Goal: Task Accomplishment & Management: Manage account settings

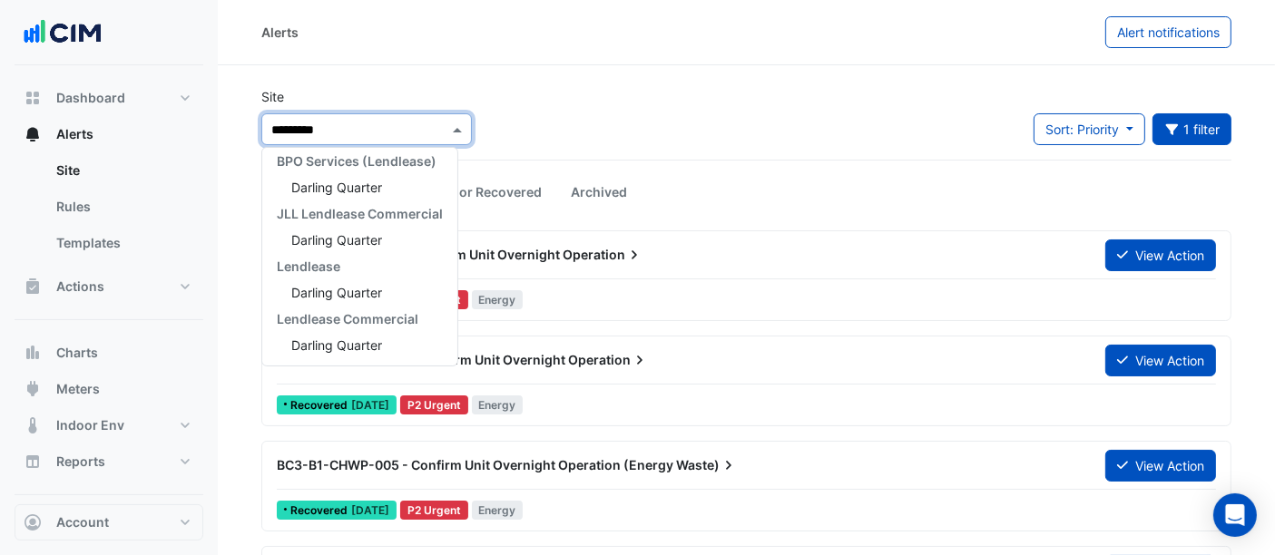
scroll to position [34, 0]
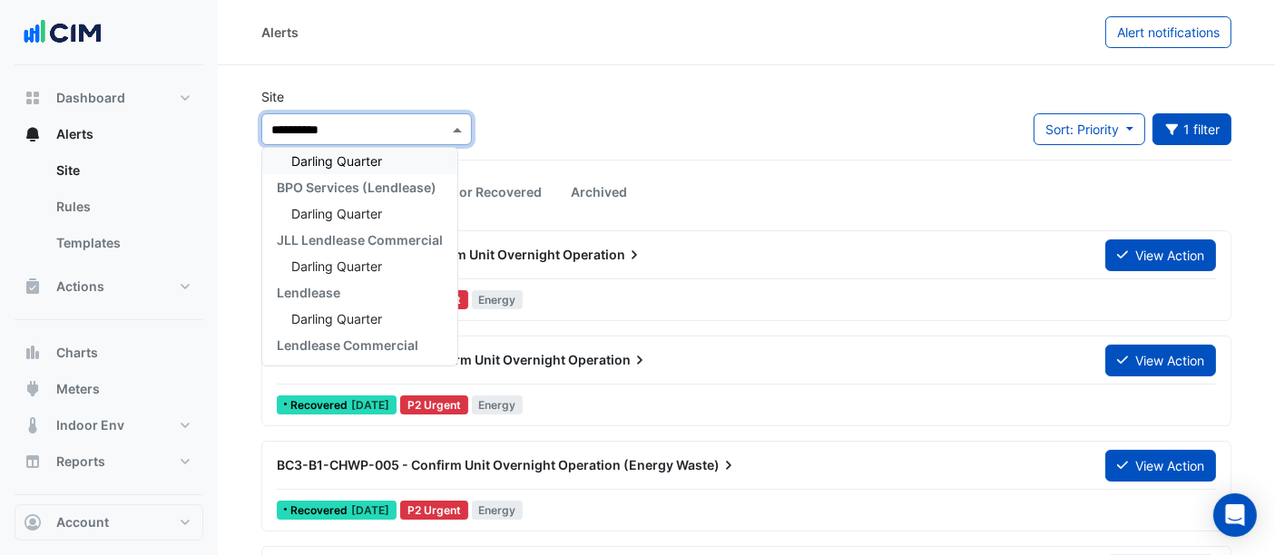
type input "**********"
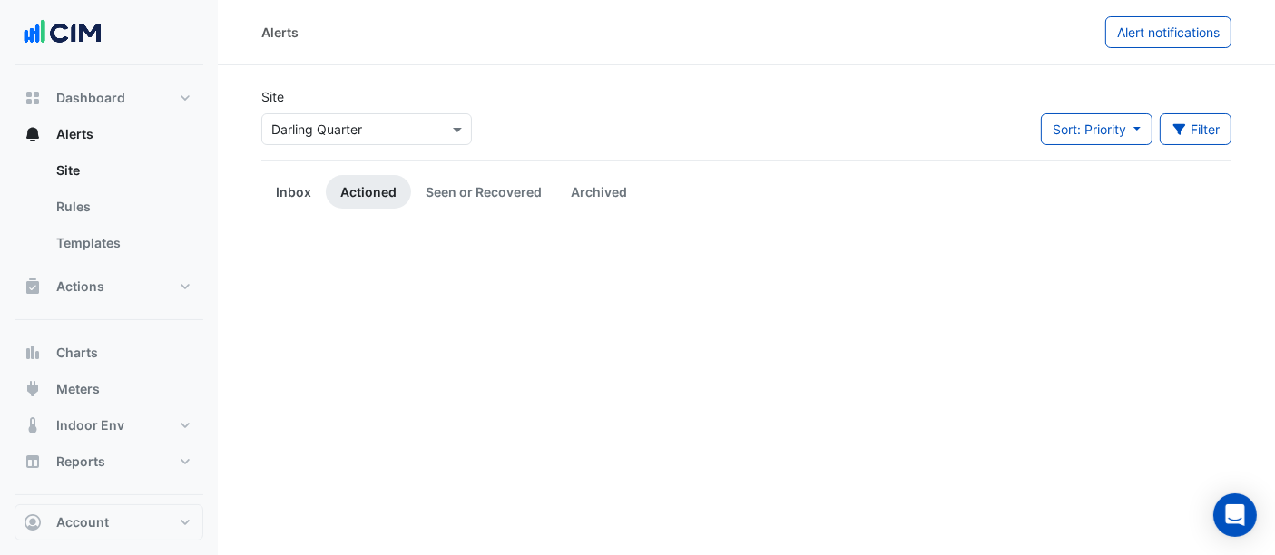
click at [301, 191] on link "Inbox" at bounding box center [293, 192] width 64 height 34
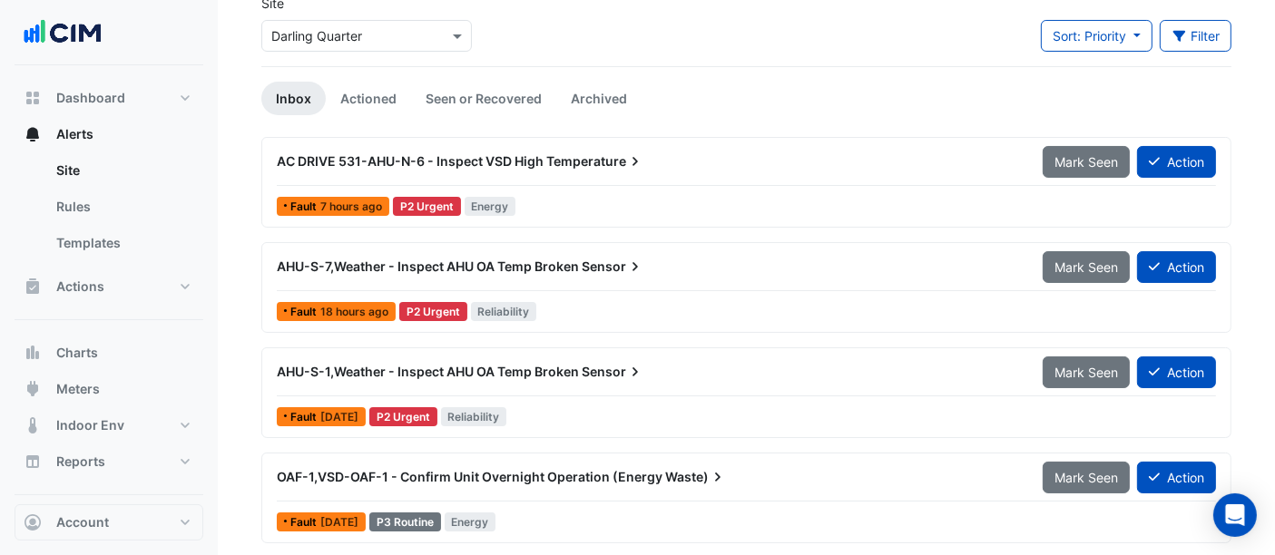
scroll to position [62, 0]
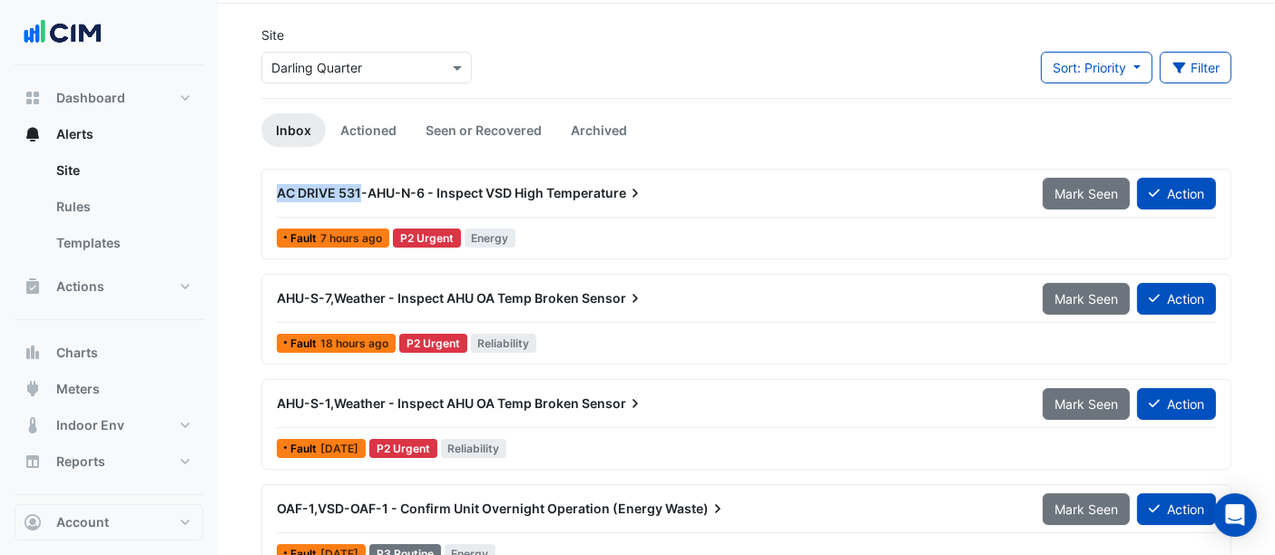
drag, startPoint x: 277, startPoint y: 200, endPoint x: 362, endPoint y: 202, distance: 85.3
click at [362, 202] on div "AC DRIVE 531-AHU-N-6 - Inspect VSD High Temperature" at bounding box center [649, 193] width 766 height 33
copy span "AC DRIVE 531"
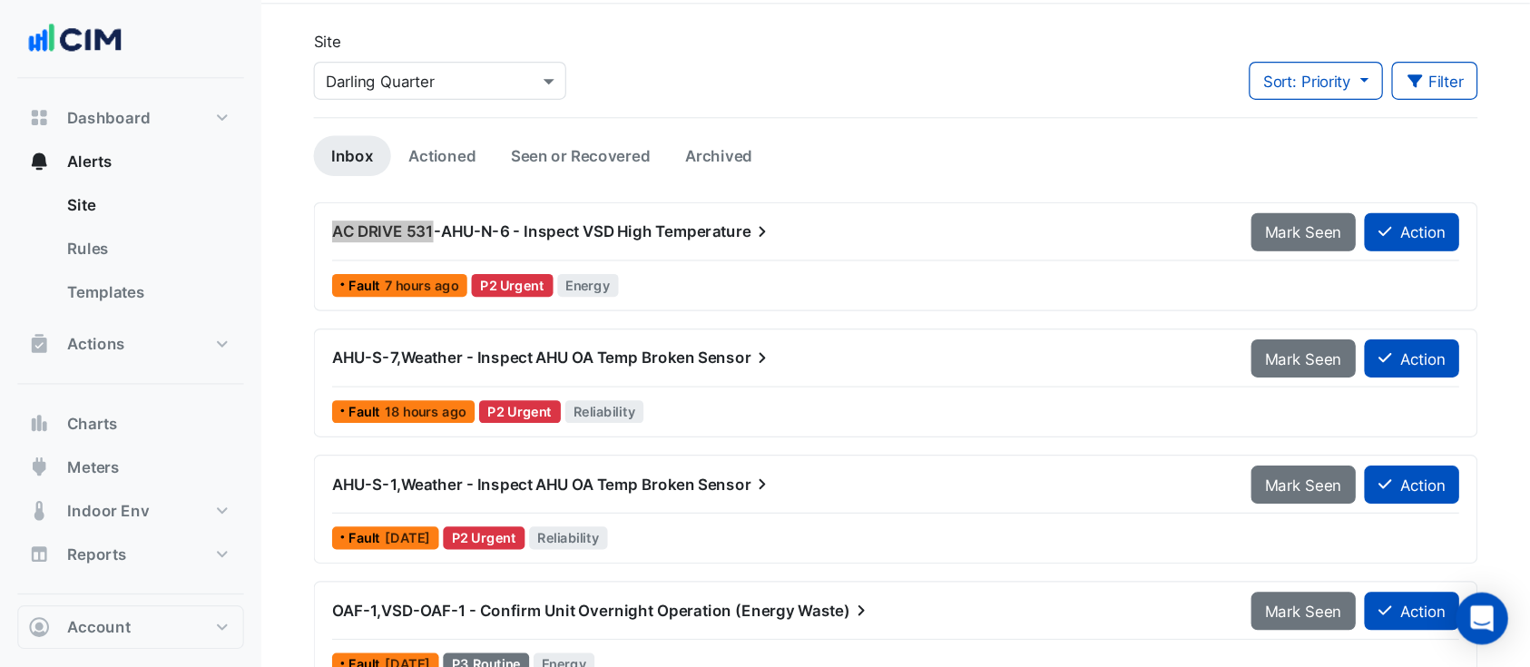
scroll to position [63, 0]
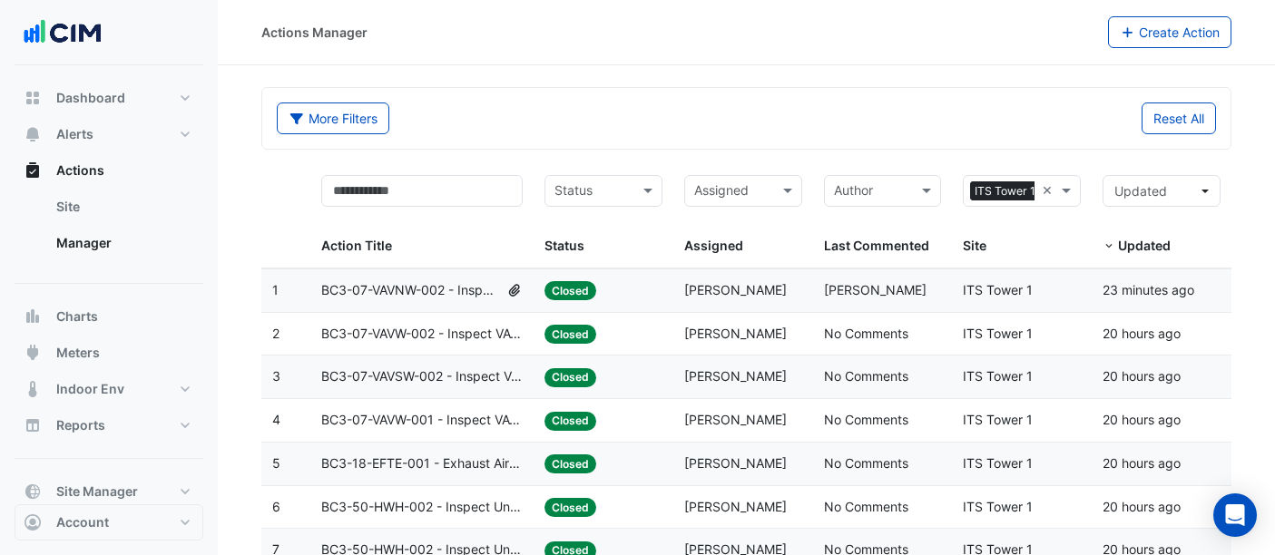
select select "**"
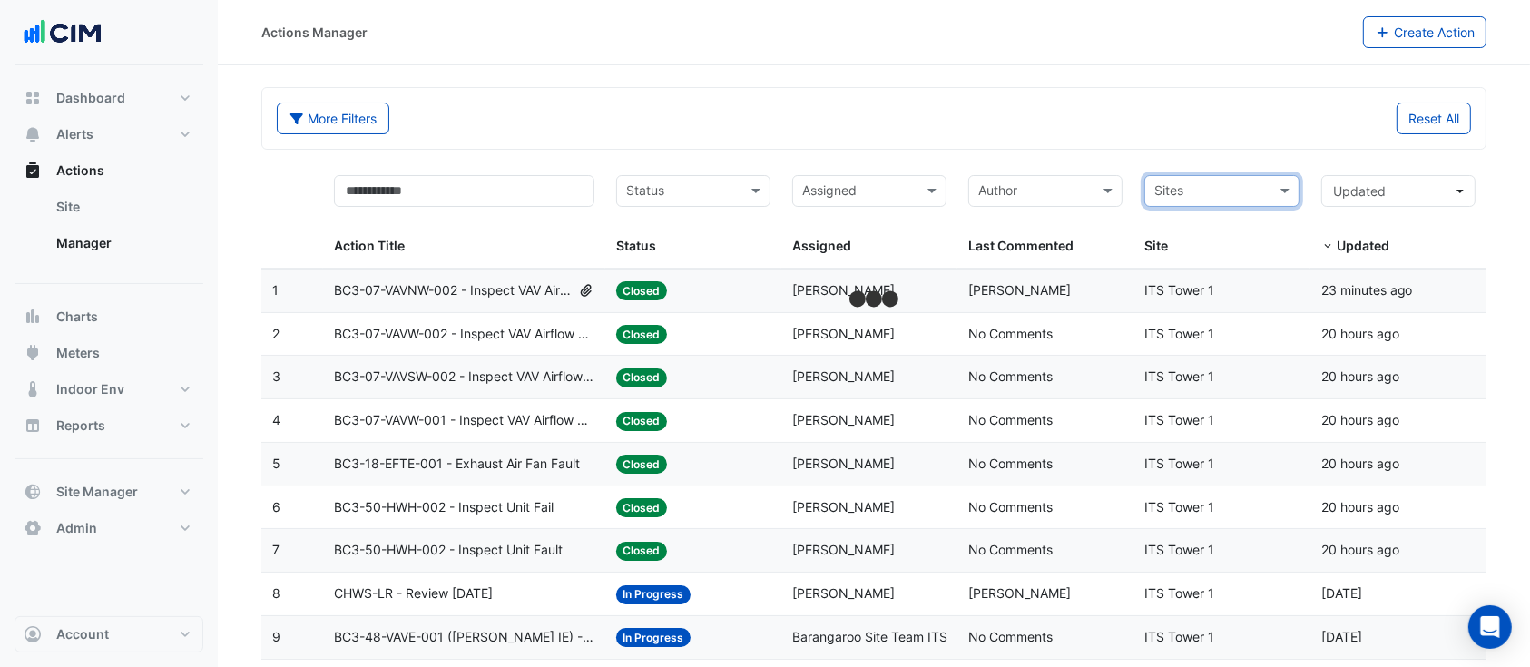
click at [1267, 192] on input "text" at bounding box center [1210, 192] width 113 height 21
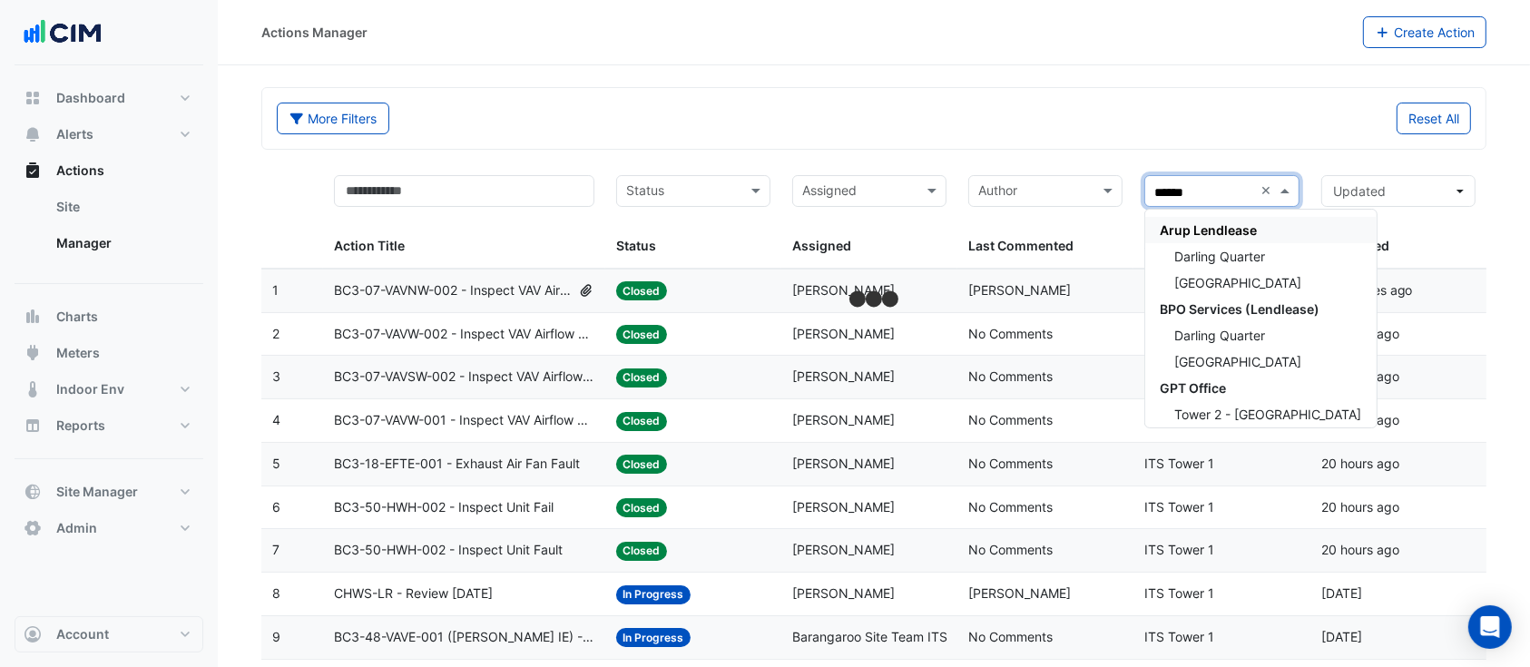
type input "*******"
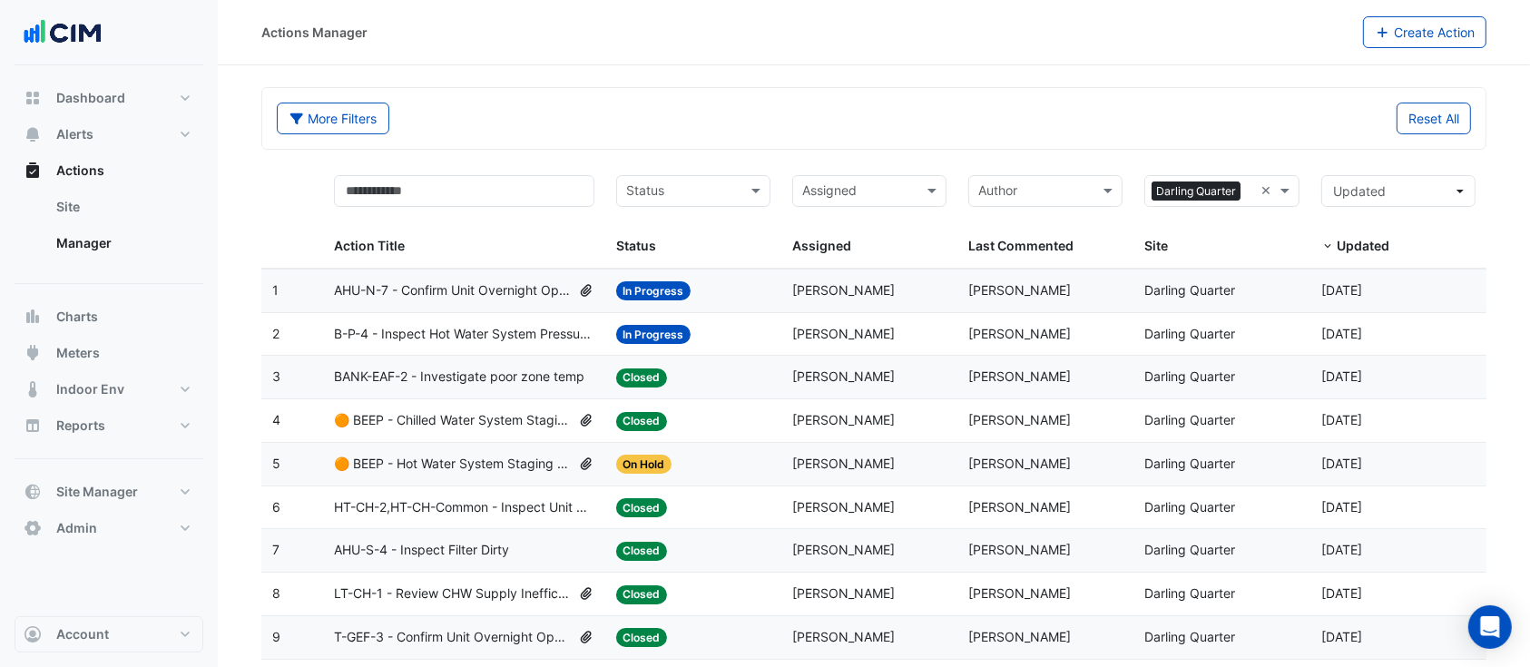
click at [1132, 304] on datatable-body-cell "Last Commented: Manuel Margelis" at bounding box center [1045, 290] width 176 height 43
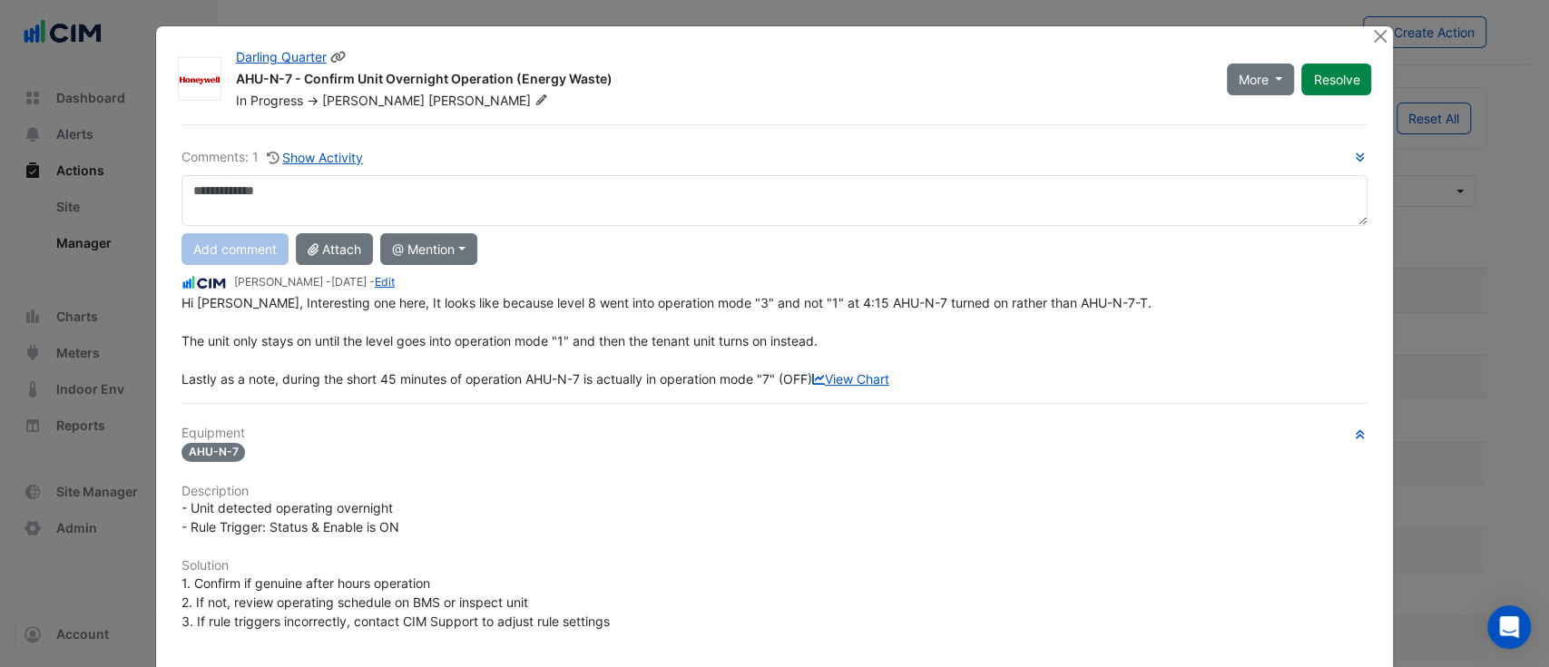
click at [428, 100] on span "Watts" at bounding box center [489, 101] width 123 height 18
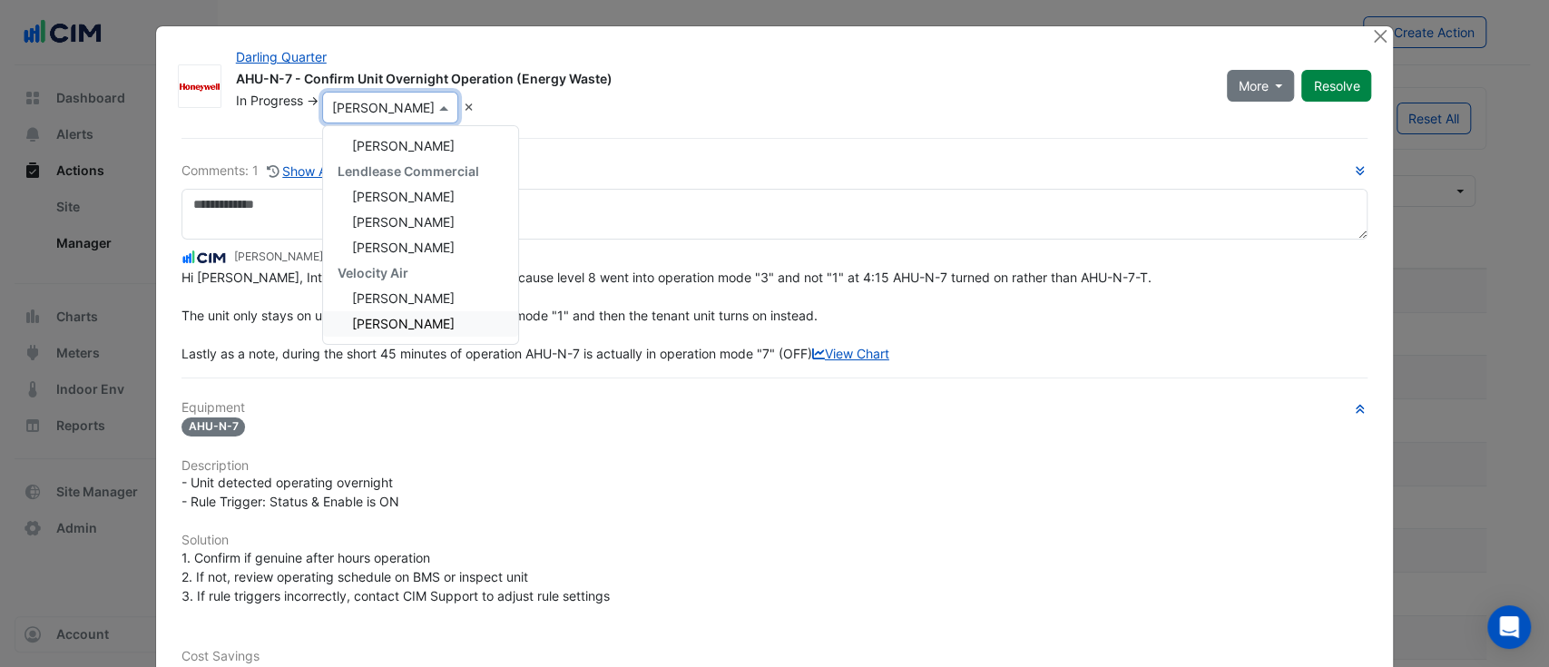
click at [852, 363] on div "Hi Brad, Interesting one here, It looks like because level 8 went into operatio…" at bounding box center [774, 315] width 1187 height 95
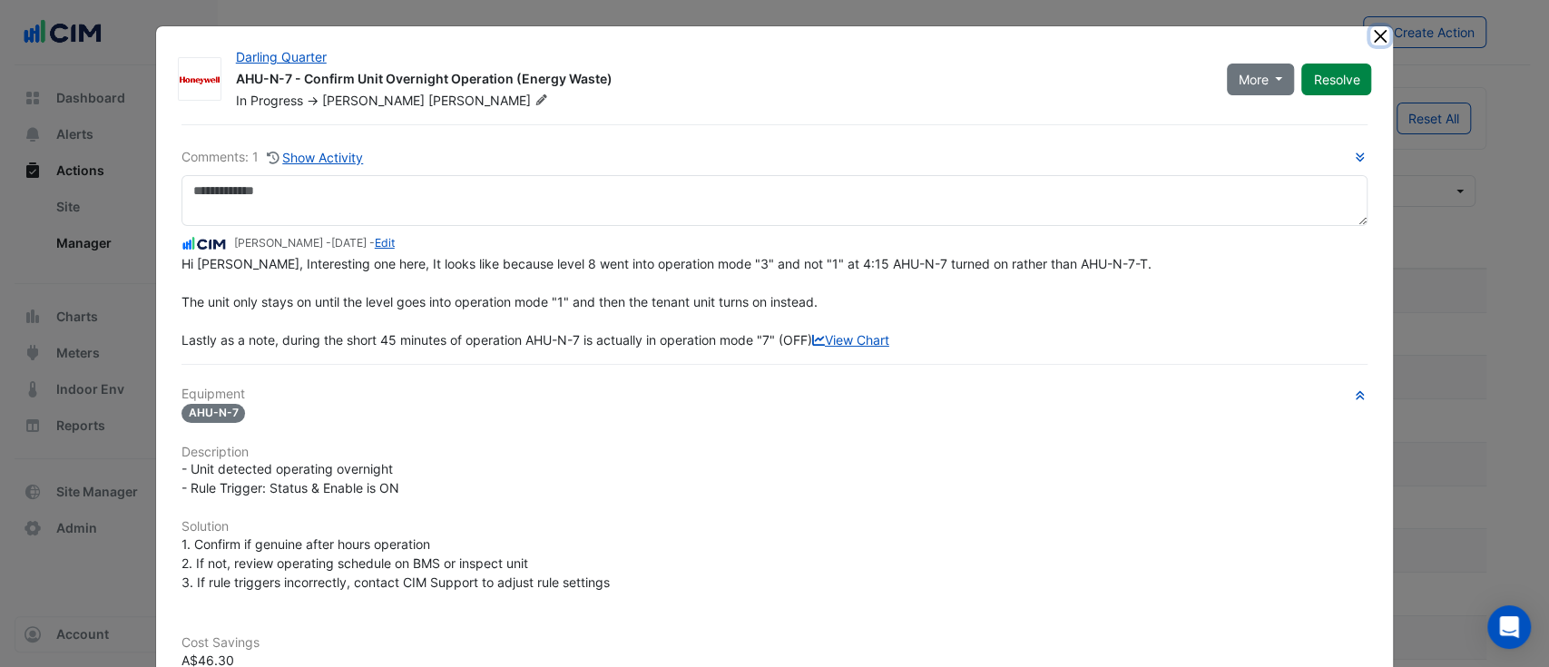
click at [1274, 30] on button "Close" at bounding box center [1379, 35] width 19 height 19
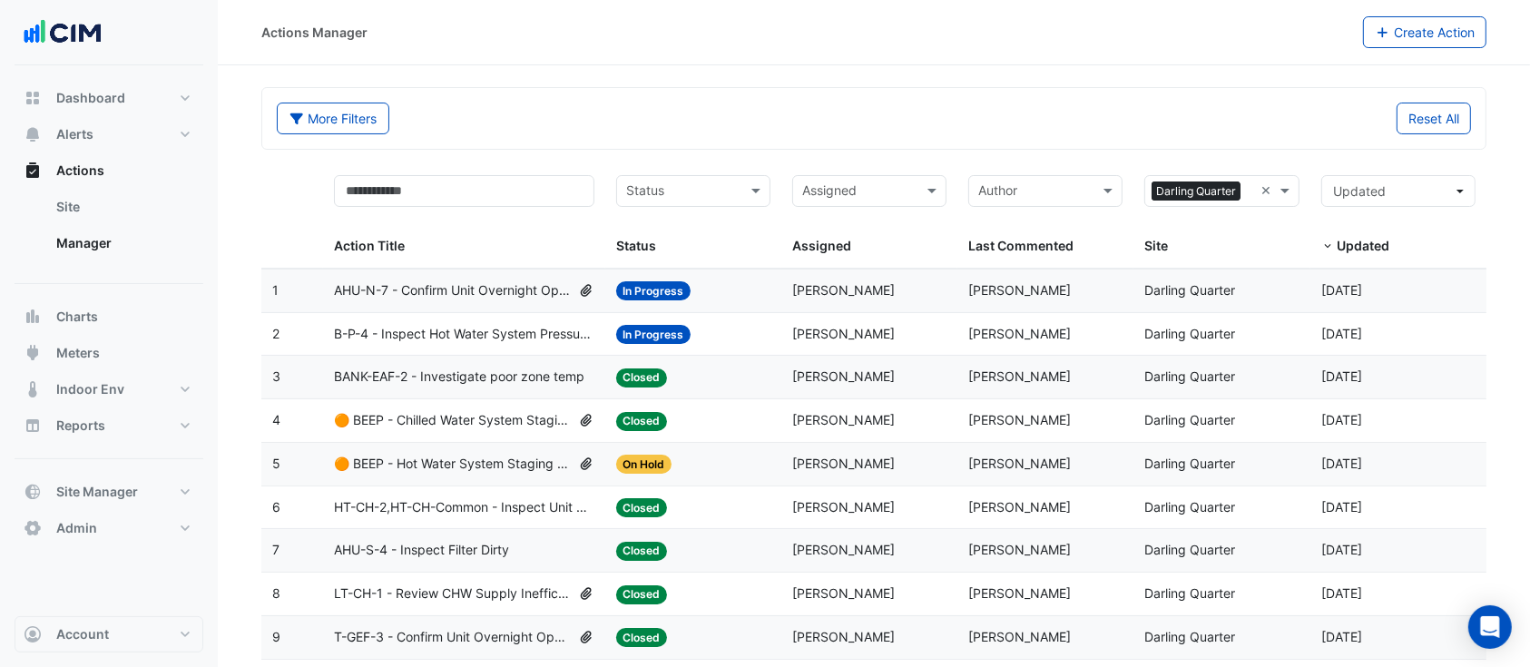
click at [481, 334] on span "B-P-4 - Inspect Hot Water System Pressure Loss" at bounding box center [464, 334] width 260 height 21
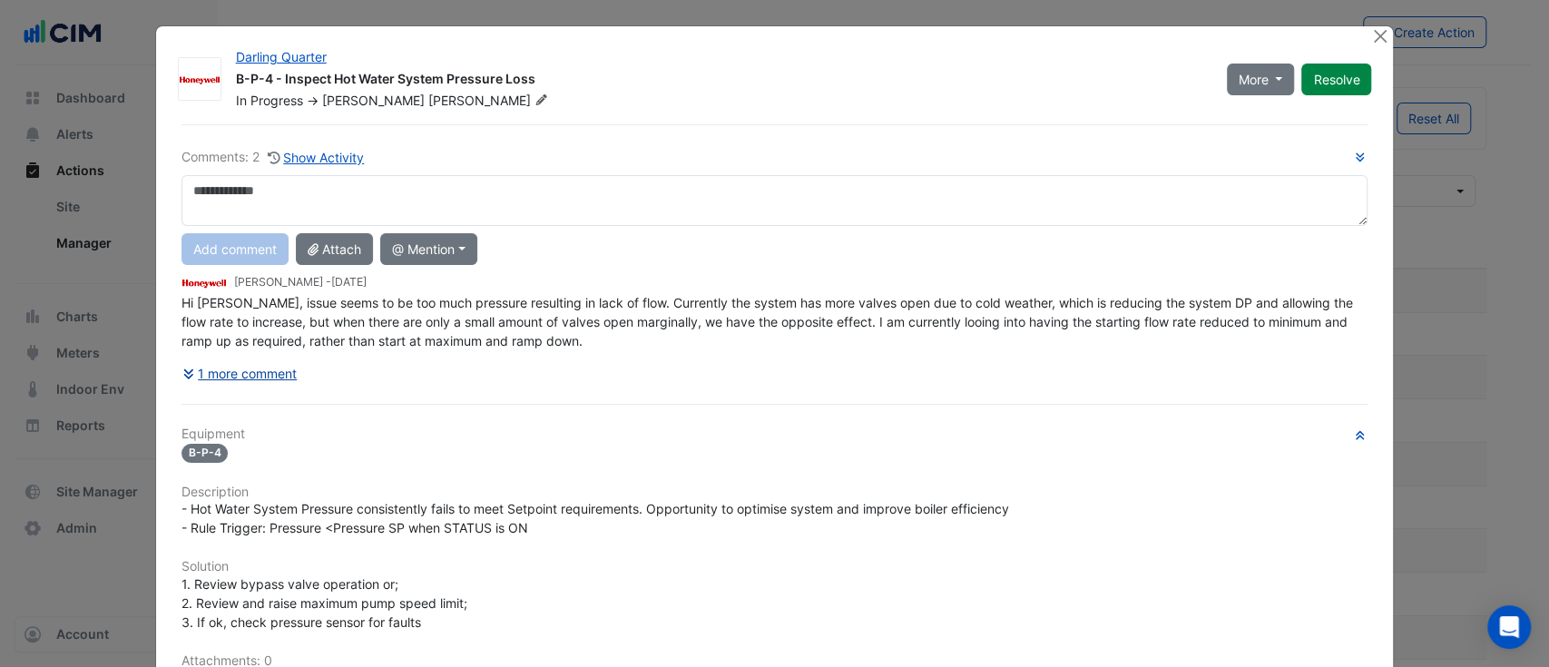
click at [241, 379] on button "1 more comment" at bounding box center [239, 373] width 117 height 32
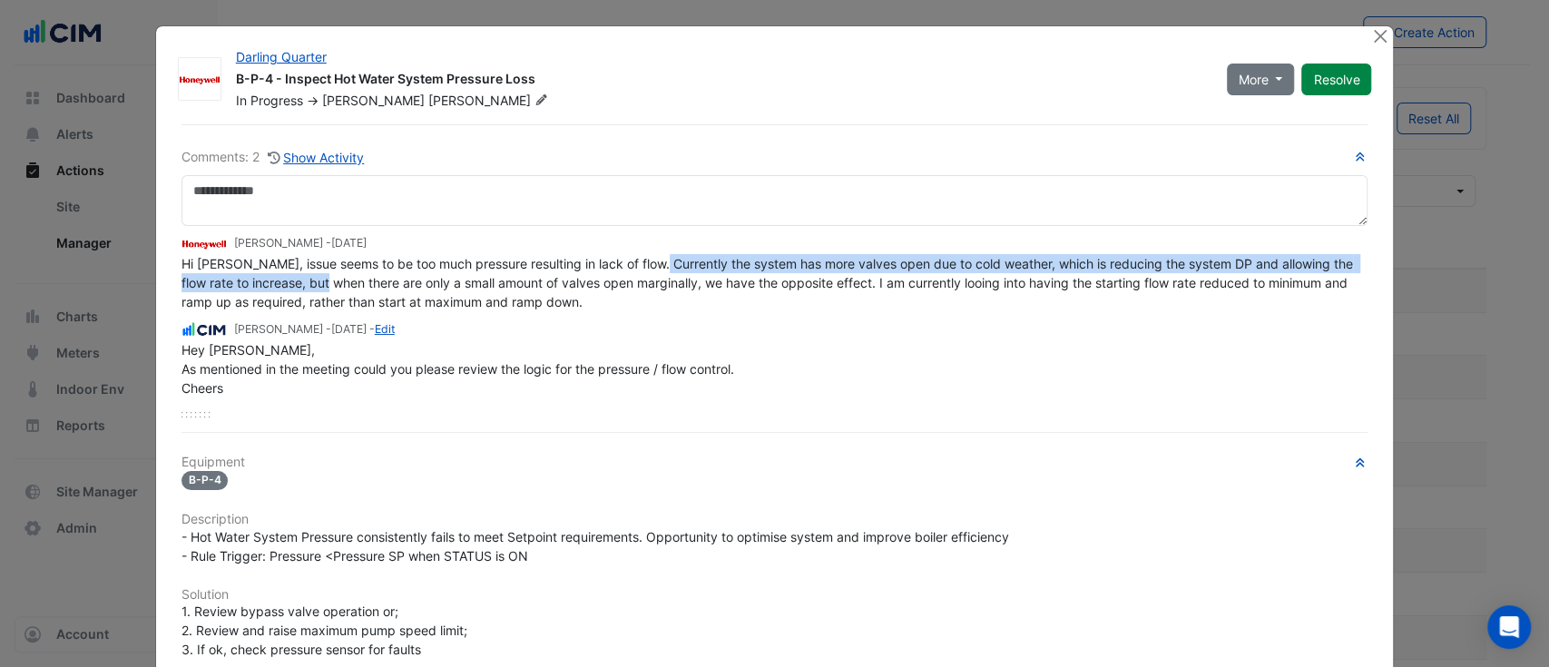
drag, startPoint x: 340, startPoint y: 278, endPoint x: 653, endPoint y: 268, distance: 313.2
click at [653, 268] on span "Hi Manuel, issue seems to be too much pressure resulting in lack of flow. Curre…" at bounding box center [768, 283] width 1175 height 54
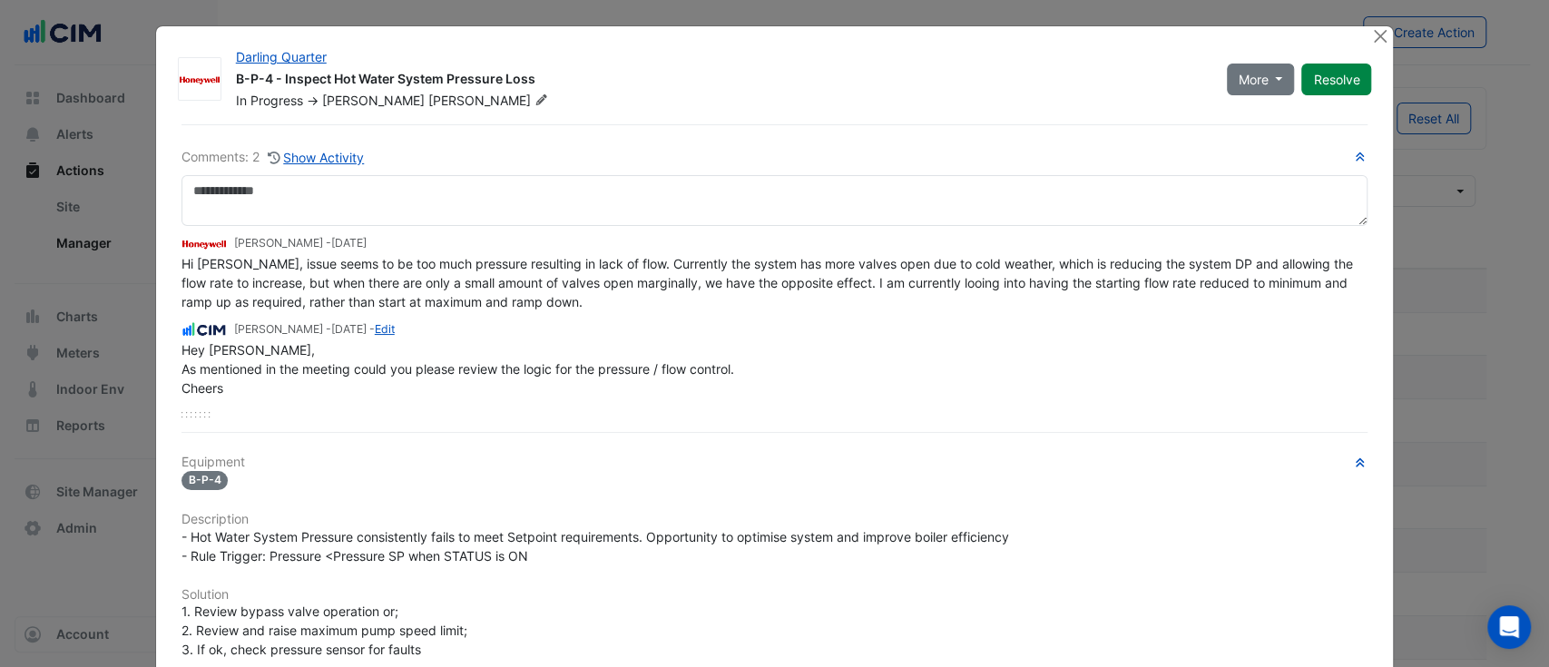
click at [465, 258] on span "Hi Manuel, issue seems to be too much pressure resulting in lack of flow. Curre…" at bounding box center [768, 283] width 1175 height 54
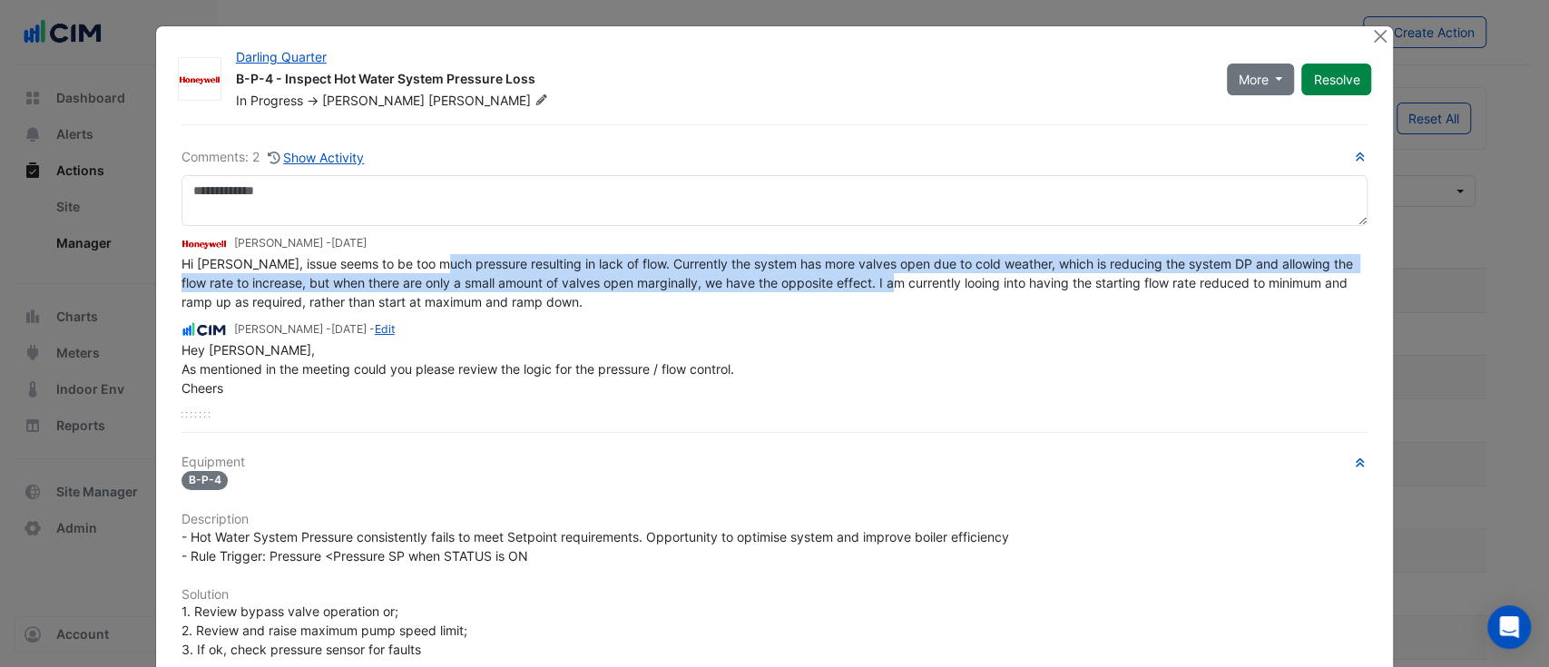
drag, startPoint x: 465, startPoint y: 274, endPoint x: 923, endPoint y: 299, distance: 458.9
click at [911, 293] on div "Hi Manuel, issue seems to be too much pressure resulting in lack of flow. Curre…" at bounding box center [774, 282] width 1187 height 57
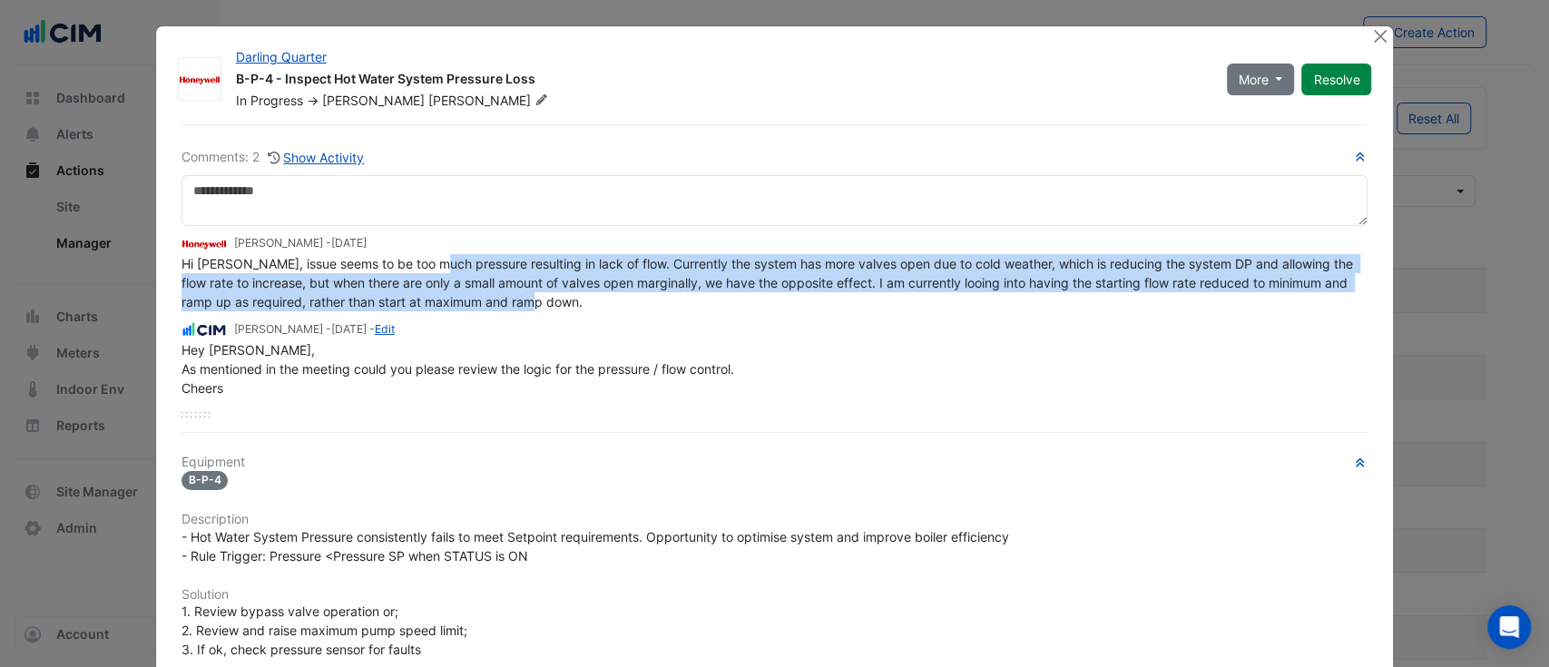
click at [915, 276] on span "Hi Manuel, issue seems to be too much pressure resulting in lack of flow. Curre…" at bounding box center [768, 283] width 1175 height 54
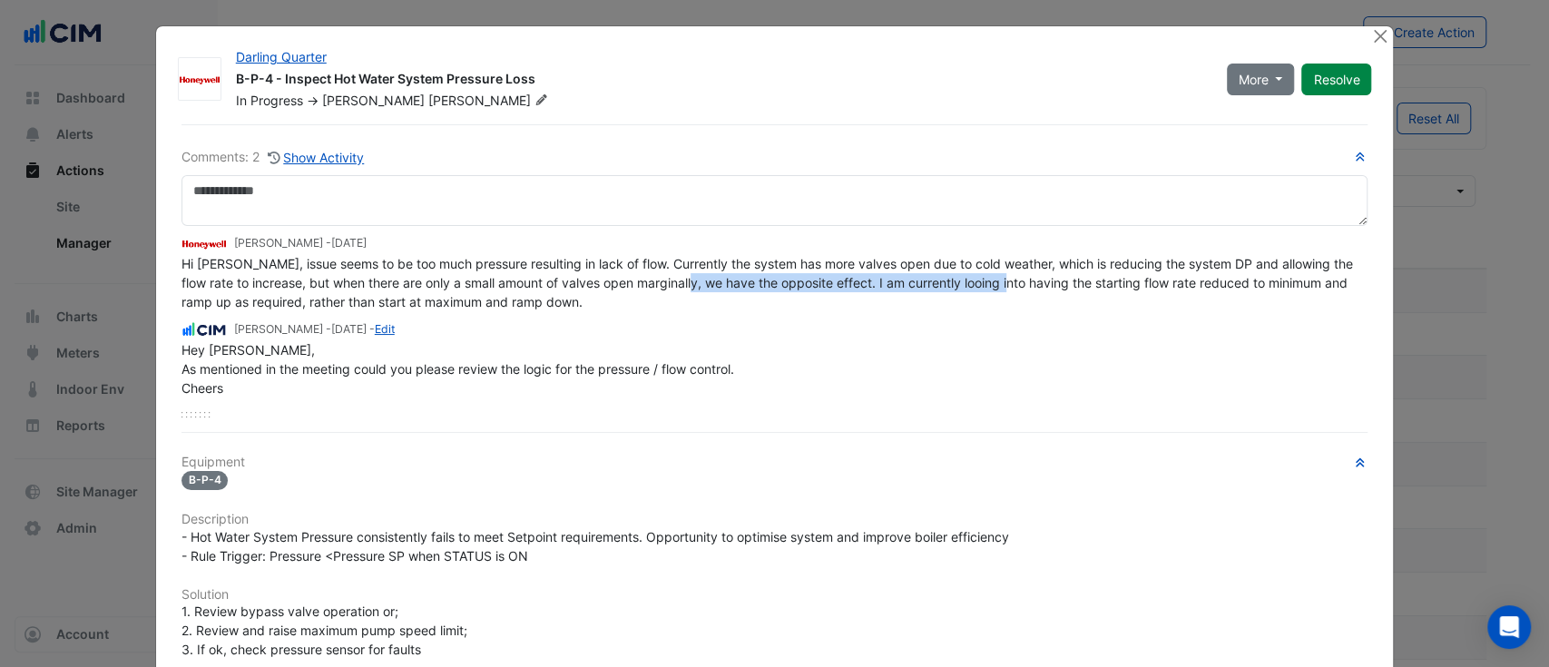
drag, startPoint x: 702, startPoint y: 272, endPoint x: 1038, endPoint y: 281, distance: 335.8
click at [1038, 281] on span "Hi Manuel, issue seems to be too much pressure resulting in lack of flow. Curre…" at bounding box center [768, 283] width 1175 height 54
click at [1067, 269] on span "Hi Manuel, issue seems to be too much pressure resulting in lack of flow. Curre…" at bounding box center [768, 283] width 1175 height 54
drag, startPoint x: 1160, startPoint y: 263, endPoint x: 631, endPoint y: 342, distance: 535.7
click at [1229, 274] on span "Hi Manuel, issue seems to be too much pressure resulting in lack of flow. Curre…" at bounding box center [768, 283] width 1175 height 54
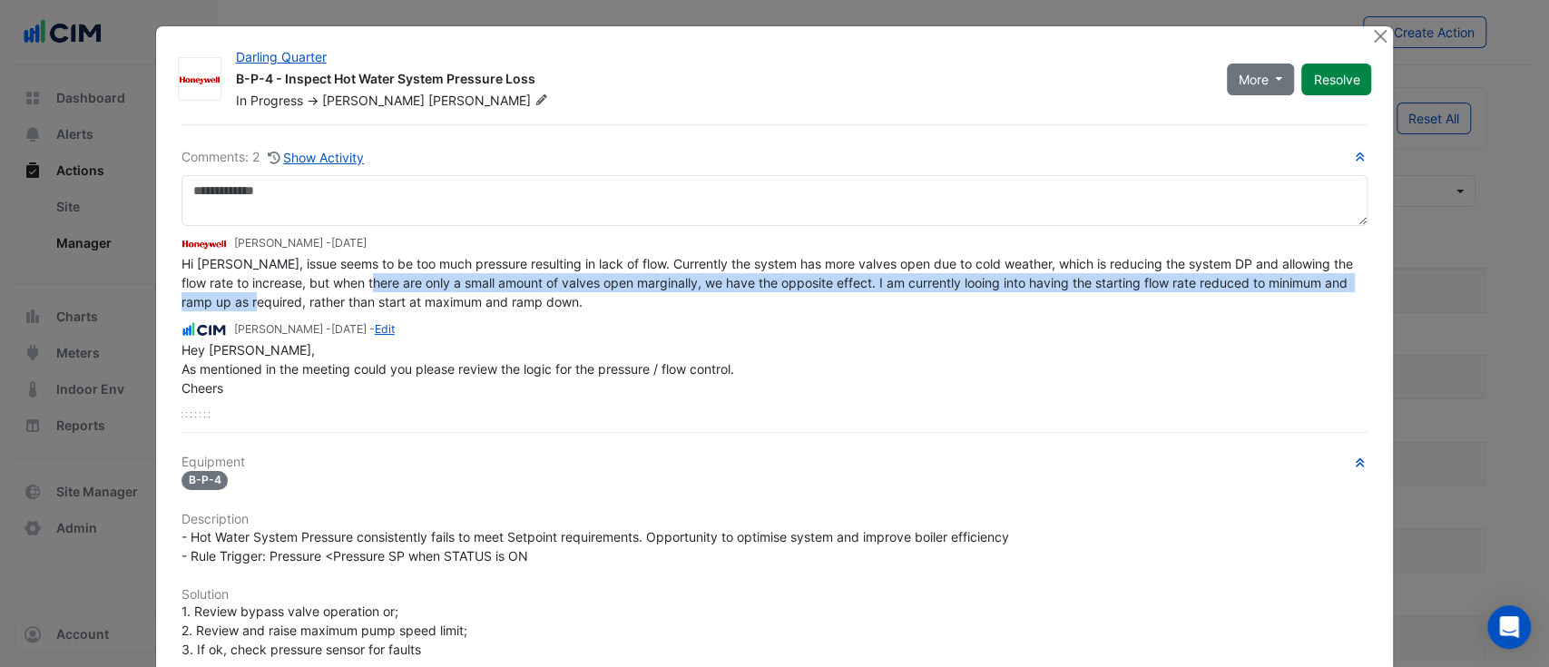
drag, startPoint x: 303, startPoint y: 301, endPoint x: 380, endPoint y: 279, distance: 80.1
click at [380, 279] on div "Hi Manuel, issue seems to be too much pressure resulting in lack of flow. Curre…" at bounding box center [774, 282] width 1187 height 57
click at [380, 279] on span "Hi Manuel, issue seems to be too much pressure resulting in lack of flow. Curre…" at bounding box center [768, 283] width 1175 height 54
drag, startPoint x: 469, startPoint y: 274, endPoint x: 1062, endPoint y: 308, distance: 594.4
click at [1062, 308] on div "Hi Manuel, issue seems to be too much pressure resulting in lack of flow. Curre…" at bounding box center [774, 282] width 1187 height 57
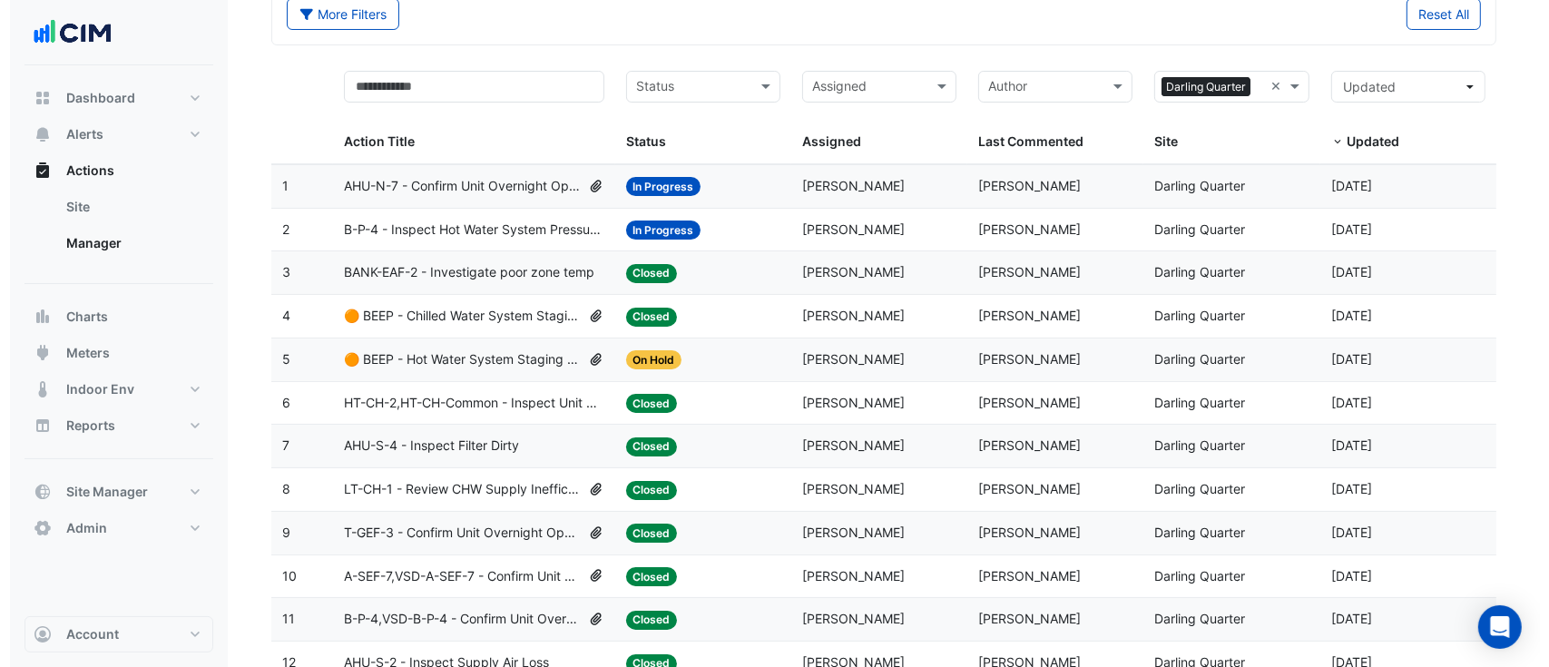
scroll to position [161, 0]
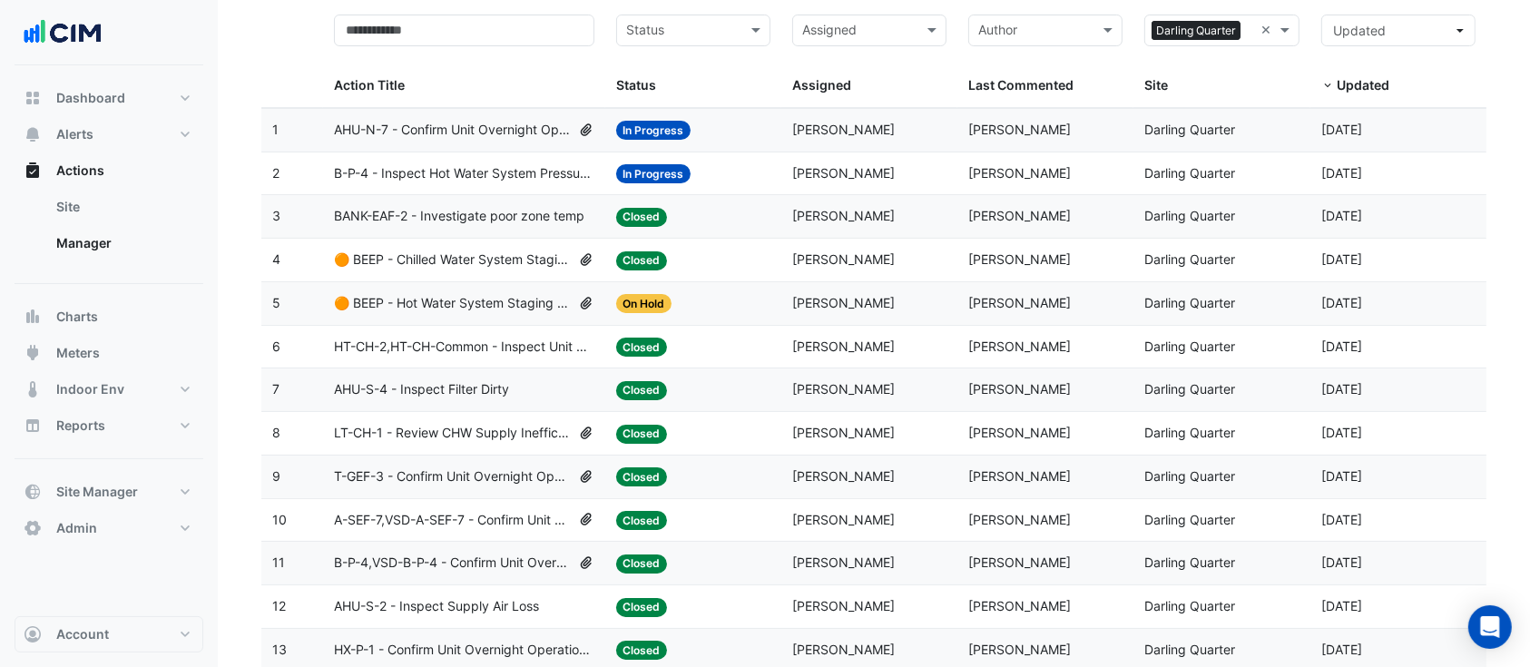
click at [486, 353] on span "HT-CH-2,HT-CH-Common - Inspect Unit Fail" at bounding box center [464, 347] width 260 height 21
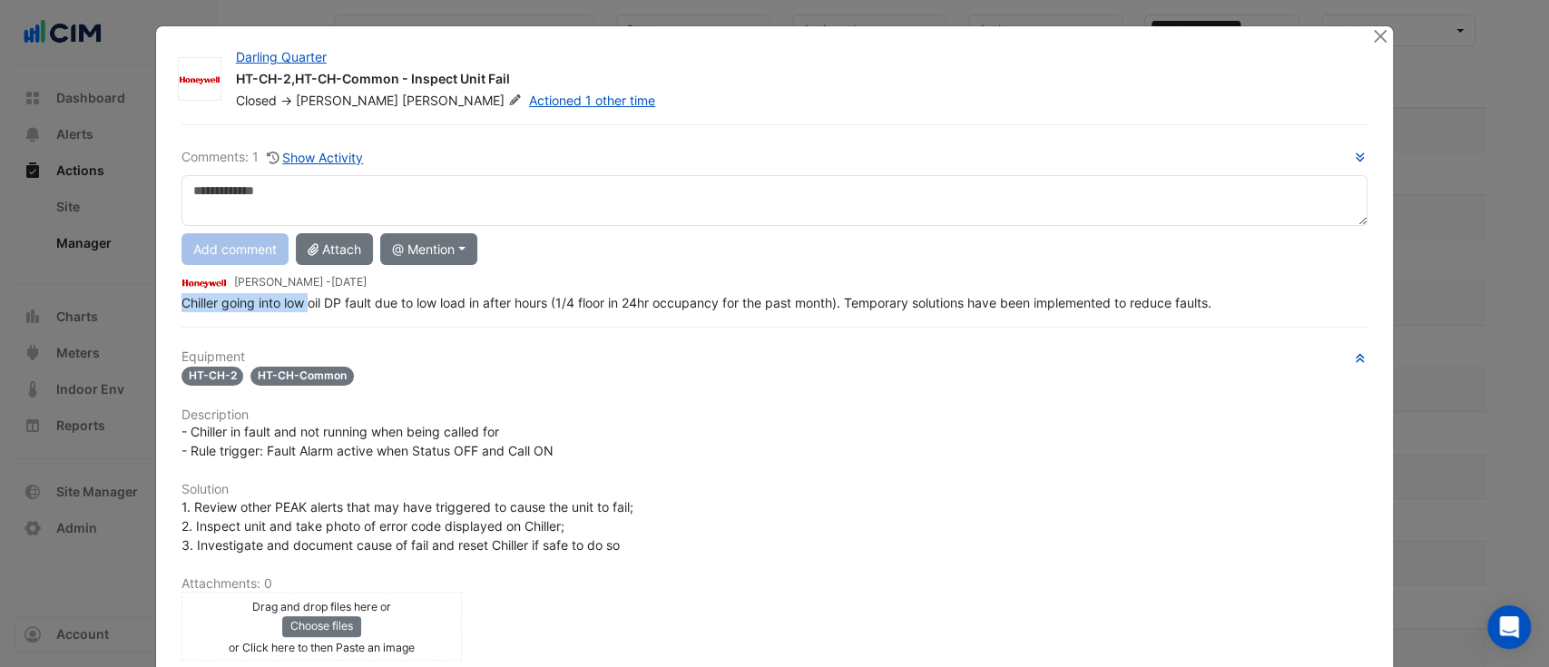
drag, startPoint x: 366, startPoint y: 295, endPoint x: 479, endPoint y: 295, distance: 113.4
click at [479, 295] on div "Comments: 1 Show Activity Add comment Attach @ Mention AG Coombs David Odd Wayn…" at bounding box center [775, 502] width 1209 height 756
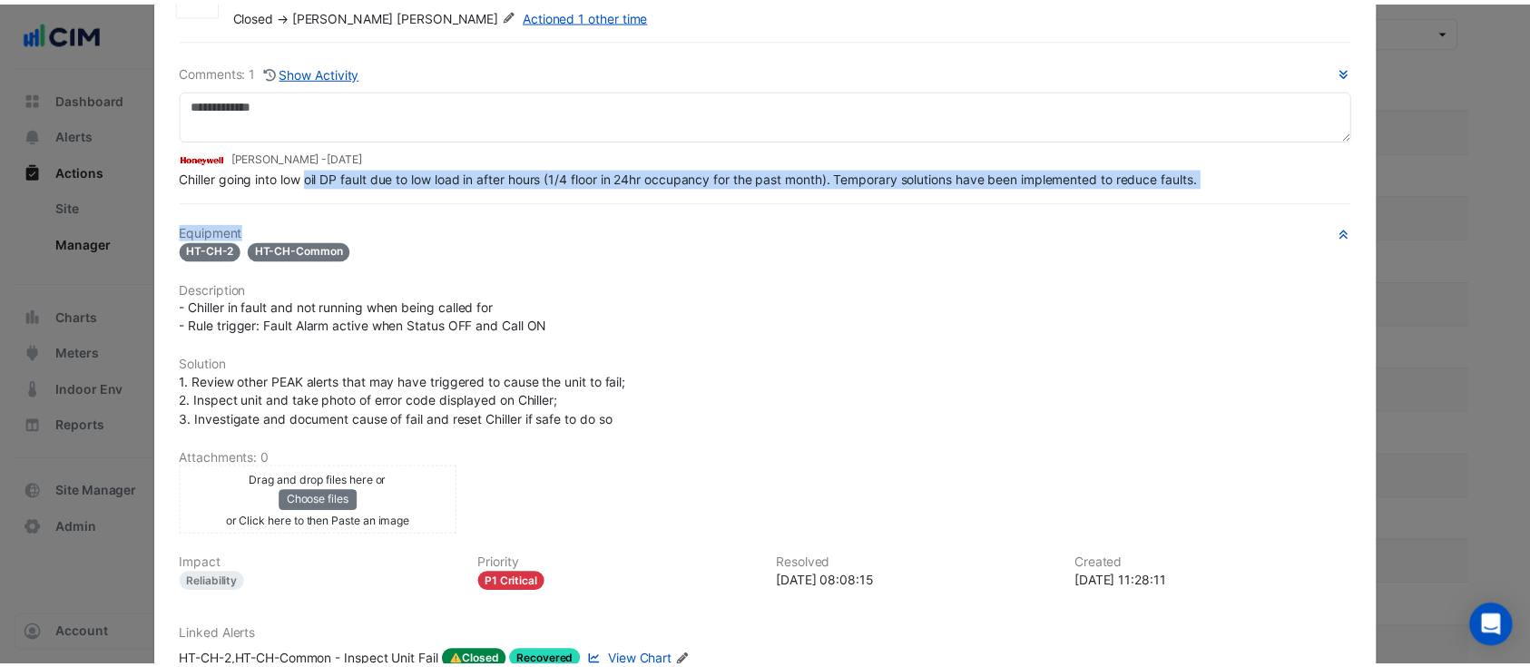
scroll to position [0, 0]
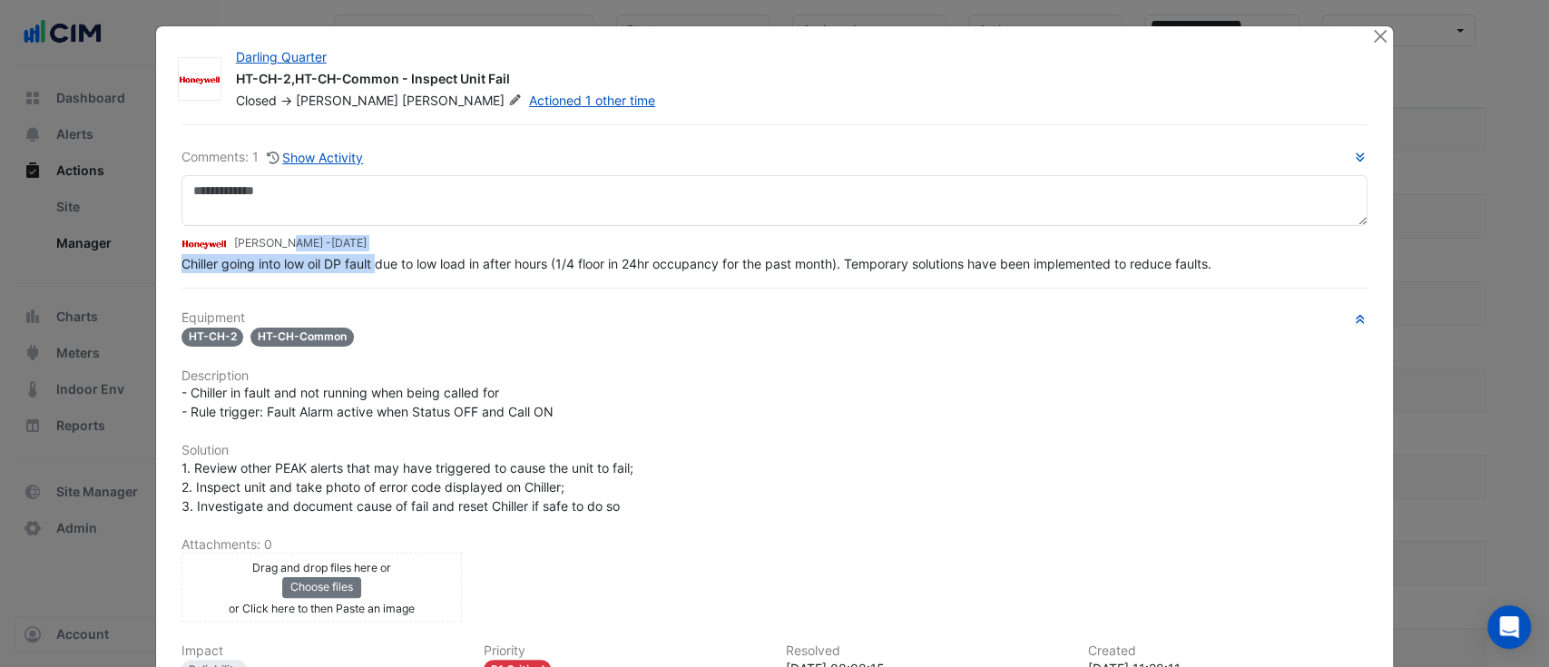
drag, startPoint x: 238, startPoint y: 250, endPoint x: 416, endPoint y: 269, distance: 179.7
click at [391, 261] on app-ticket-comment "Brad Watts - 4 weeks and 1 day ago Chiller going into low oil DP fault due to l…" at bounding box center [774, 253] width 1187 height 40
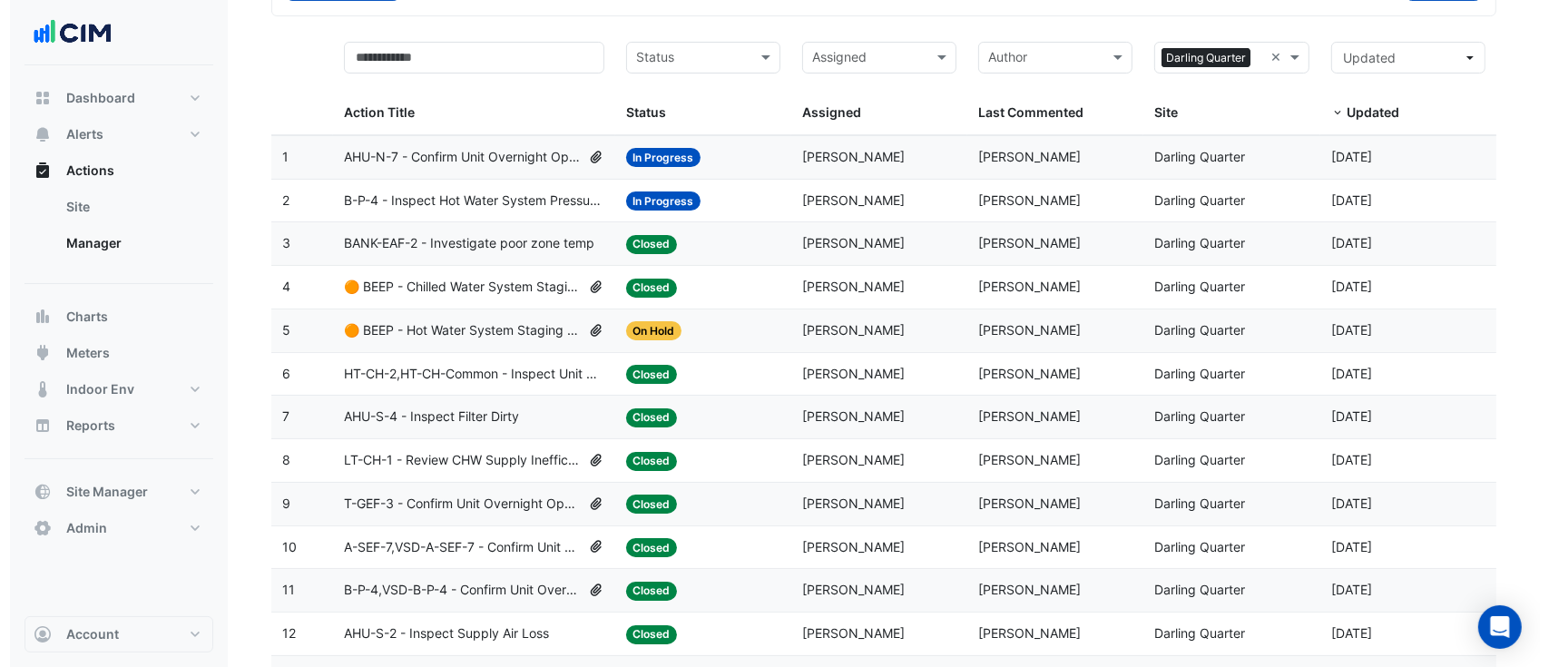
scroll to position [161, 0]
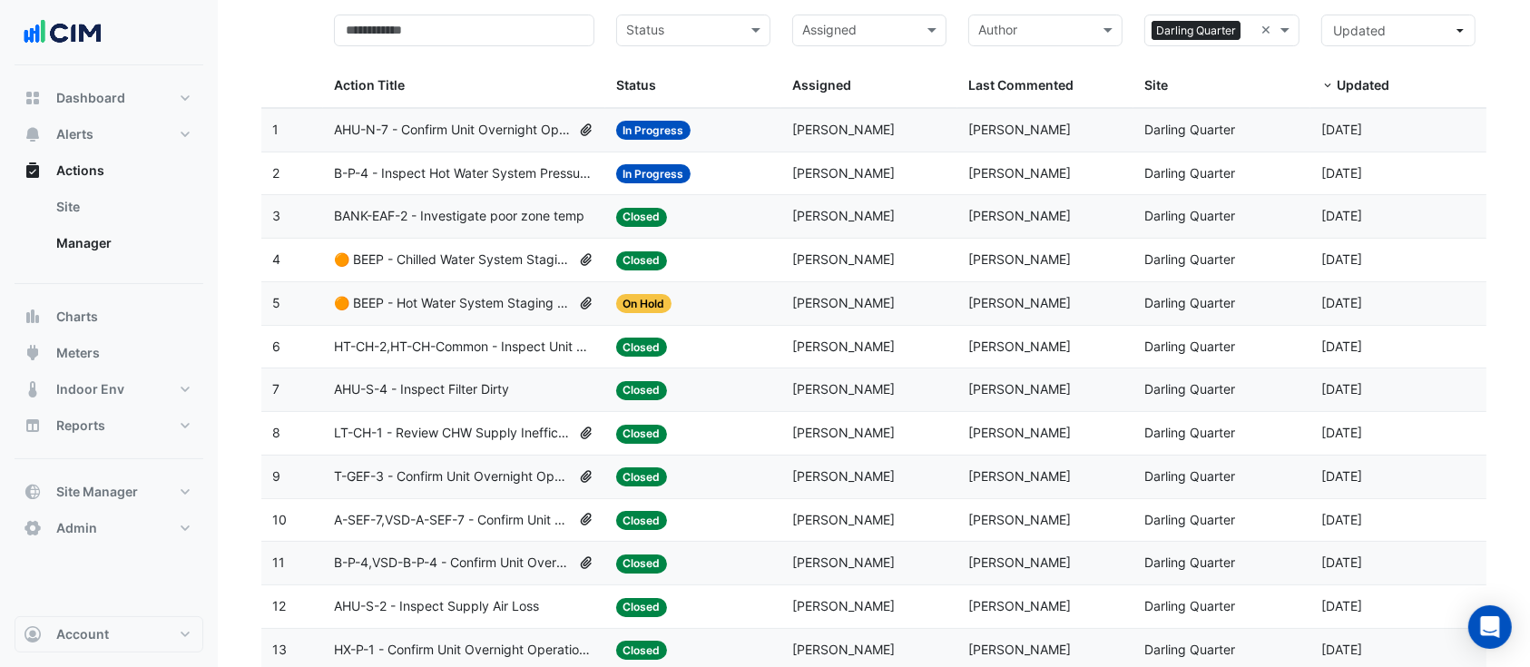
click at [399, 437] on span "LT-CH-1 - Review CHW Supply Inefficent Cooling (Energy Waste)" at bounding box center [452, 433] width 237 height 21
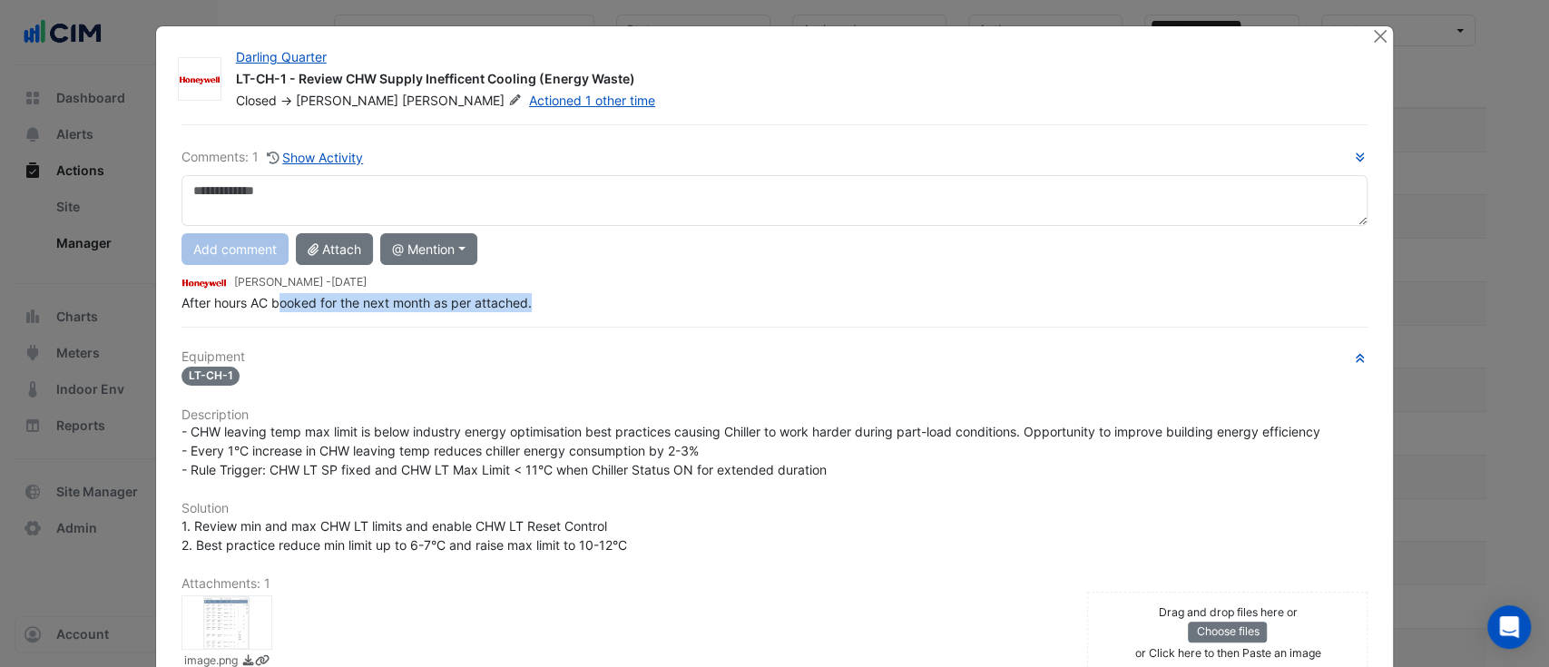
drag, startPoint x: 315, startPoint y: 314, endPoint x: 581, endPoint y: 295, distance: 266.5
click at [581, 295] on div "Comments: 1 Show Activity Add comment Attach @ Mention AG Coombs David Odd Wayn…" at bounding box center [775, 507] width 1209 height 766
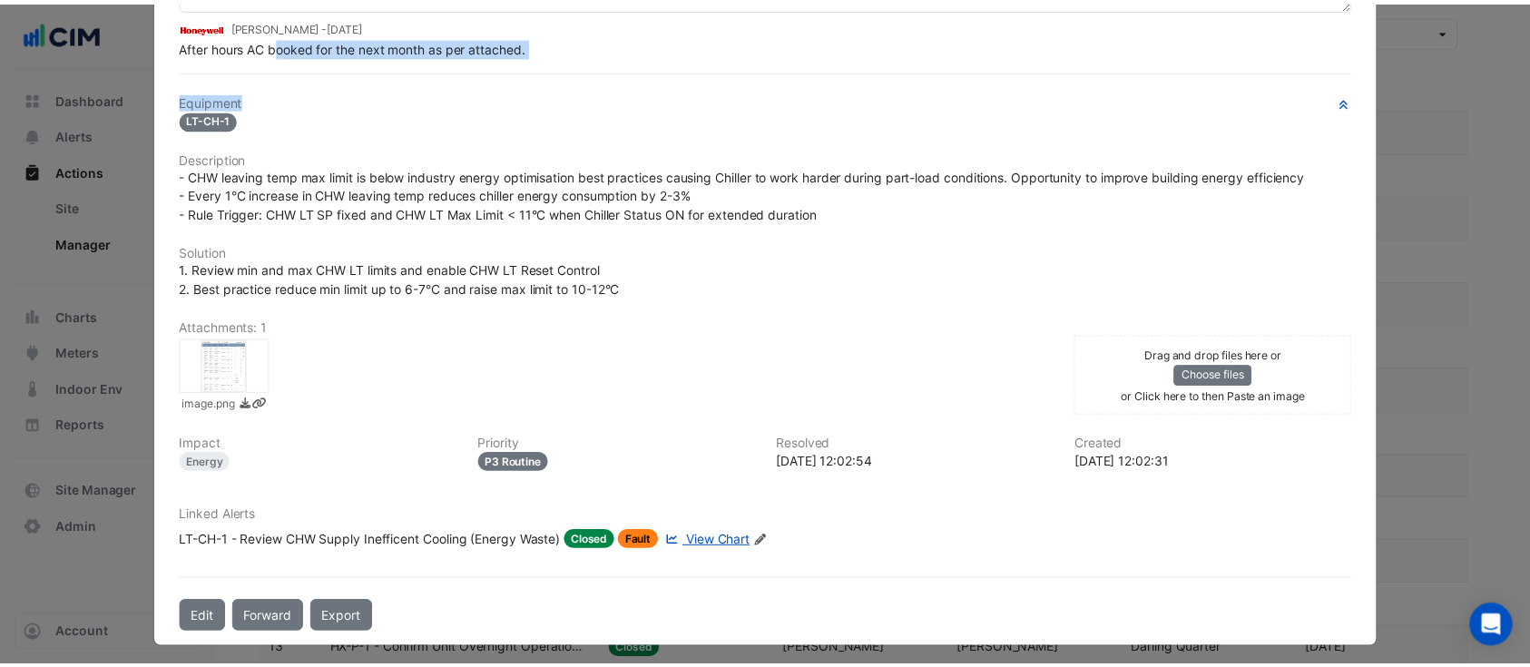
scroll to position [220, 0]
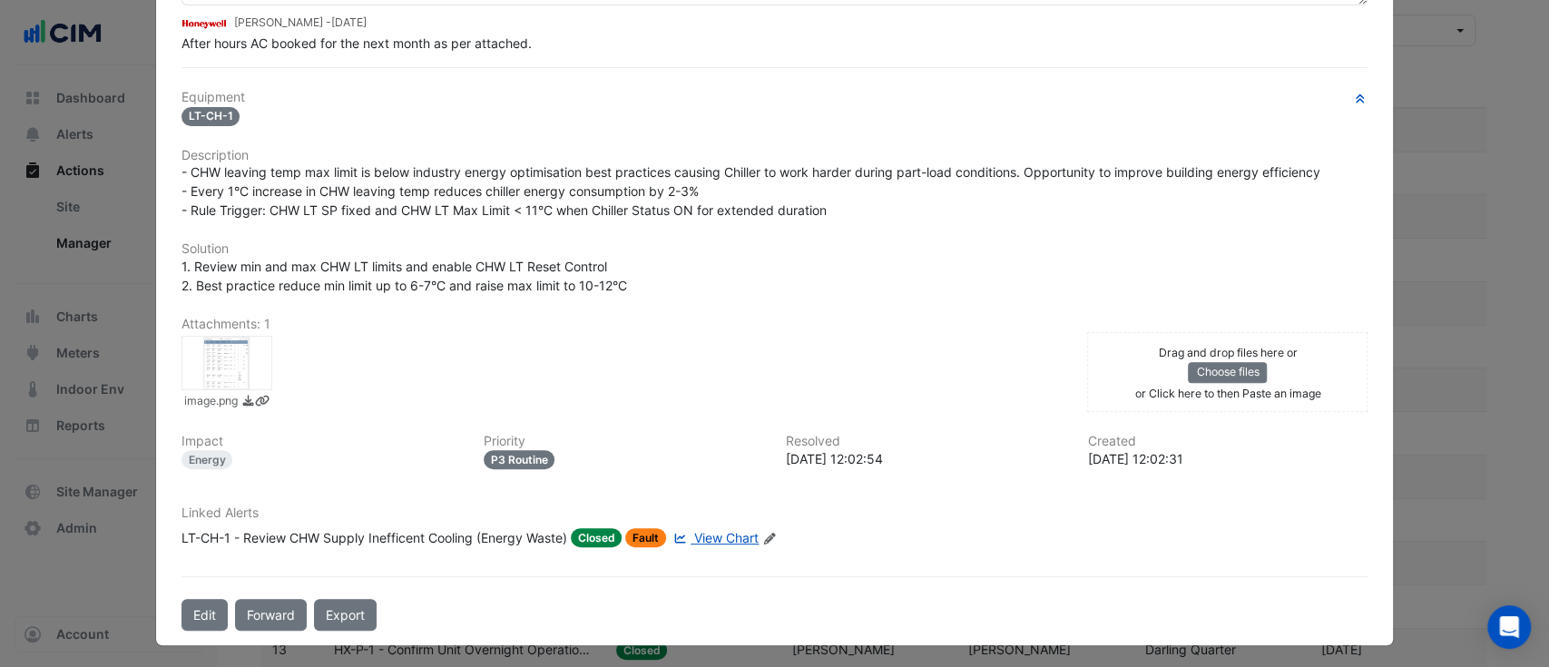
click at [237, 338] on div at bounding box center [226, 363] width 91 height 54
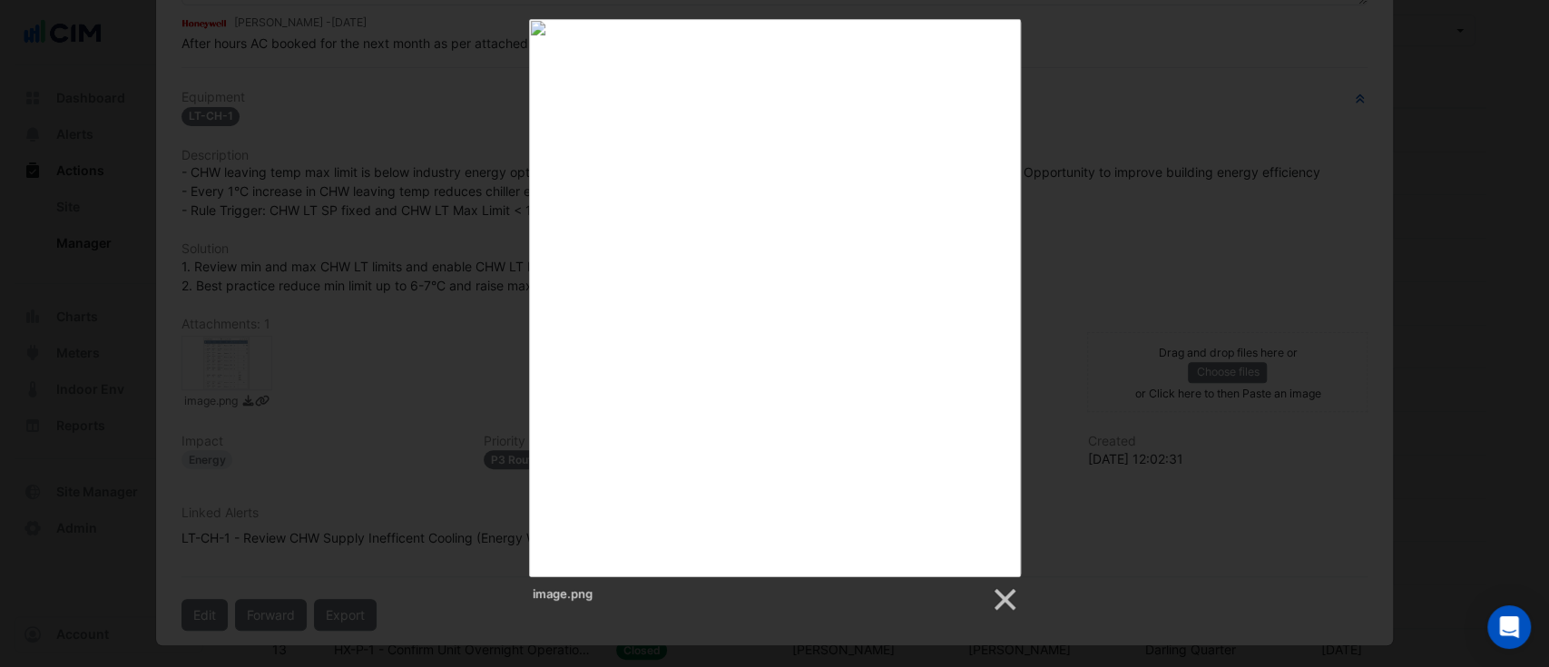
click at [287, 352] on div "image.png" at bounding box center [774, 316] width 1549 height 594
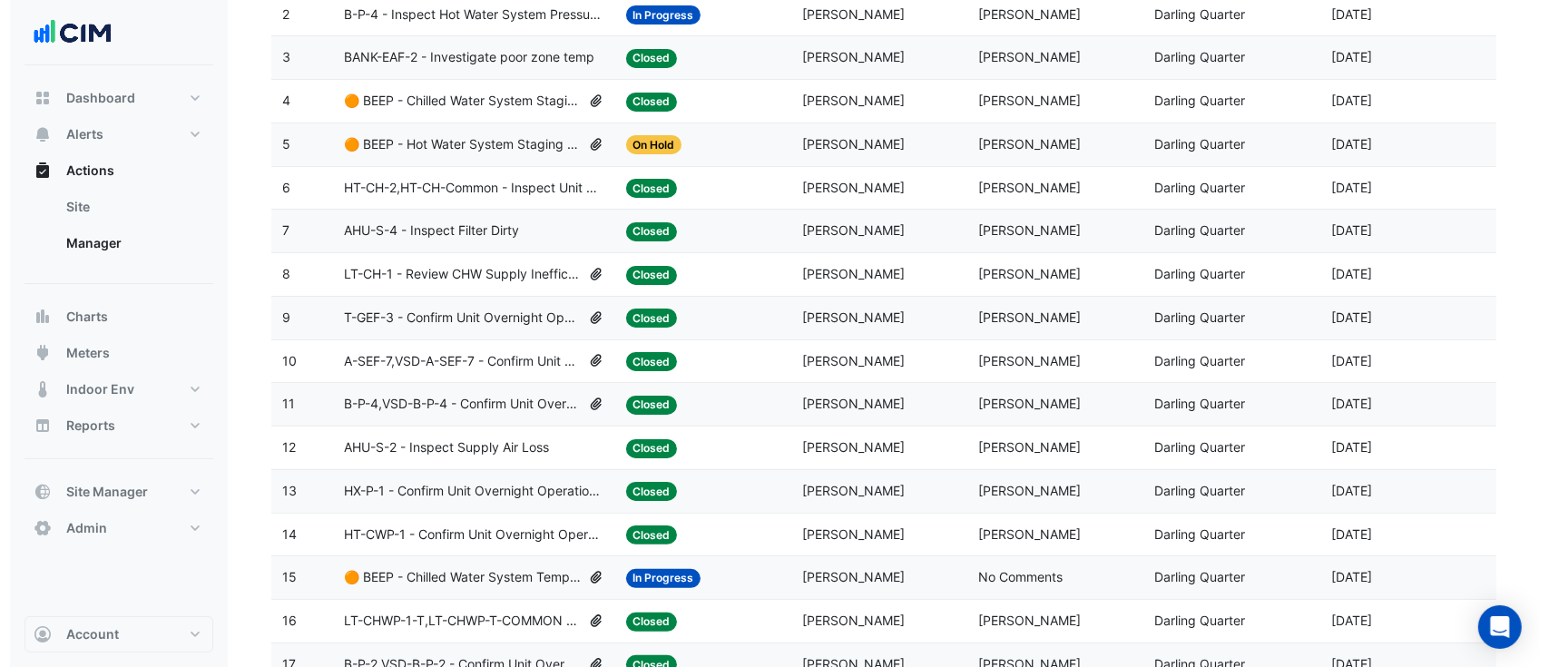
scroll to position [322, 0]
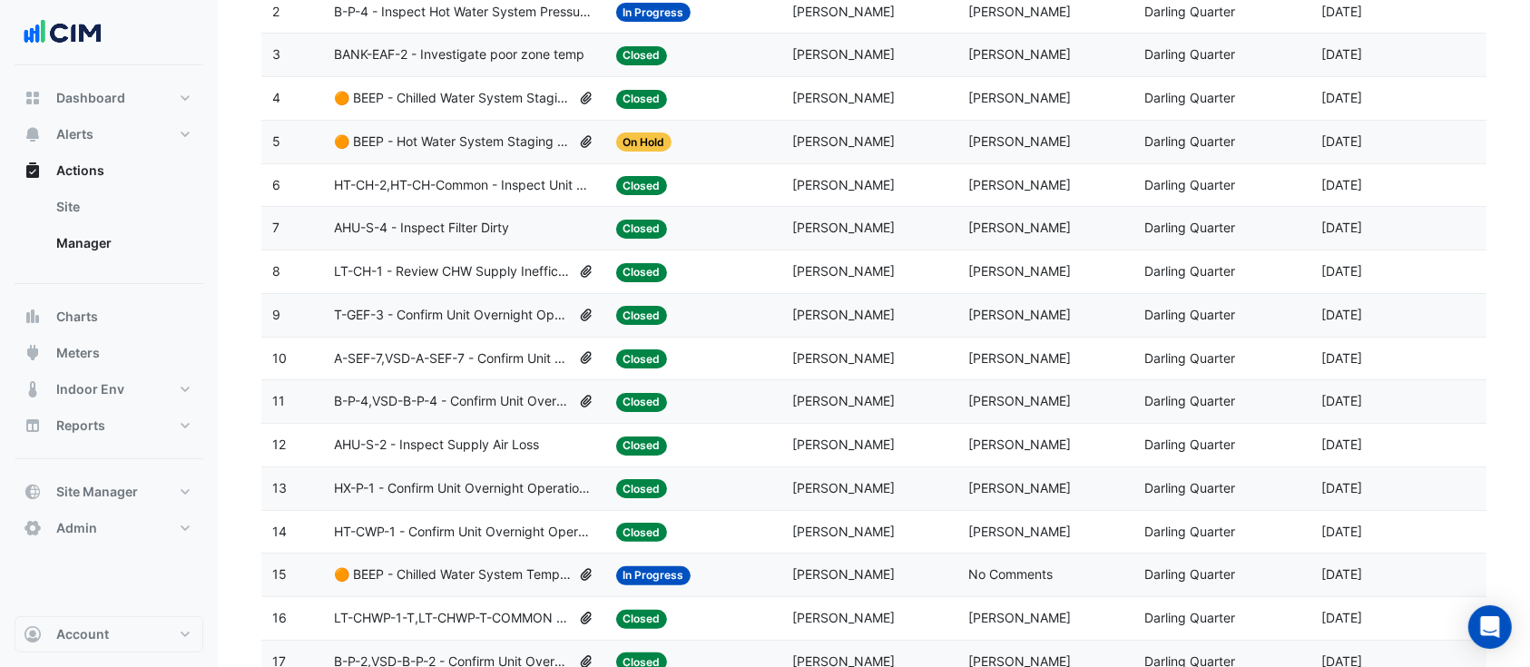
click at [475, 554] on span "🟠 BEEP - Chilled Water System Temperature Reset" at bounding box center [452, 574] width 237 height 21
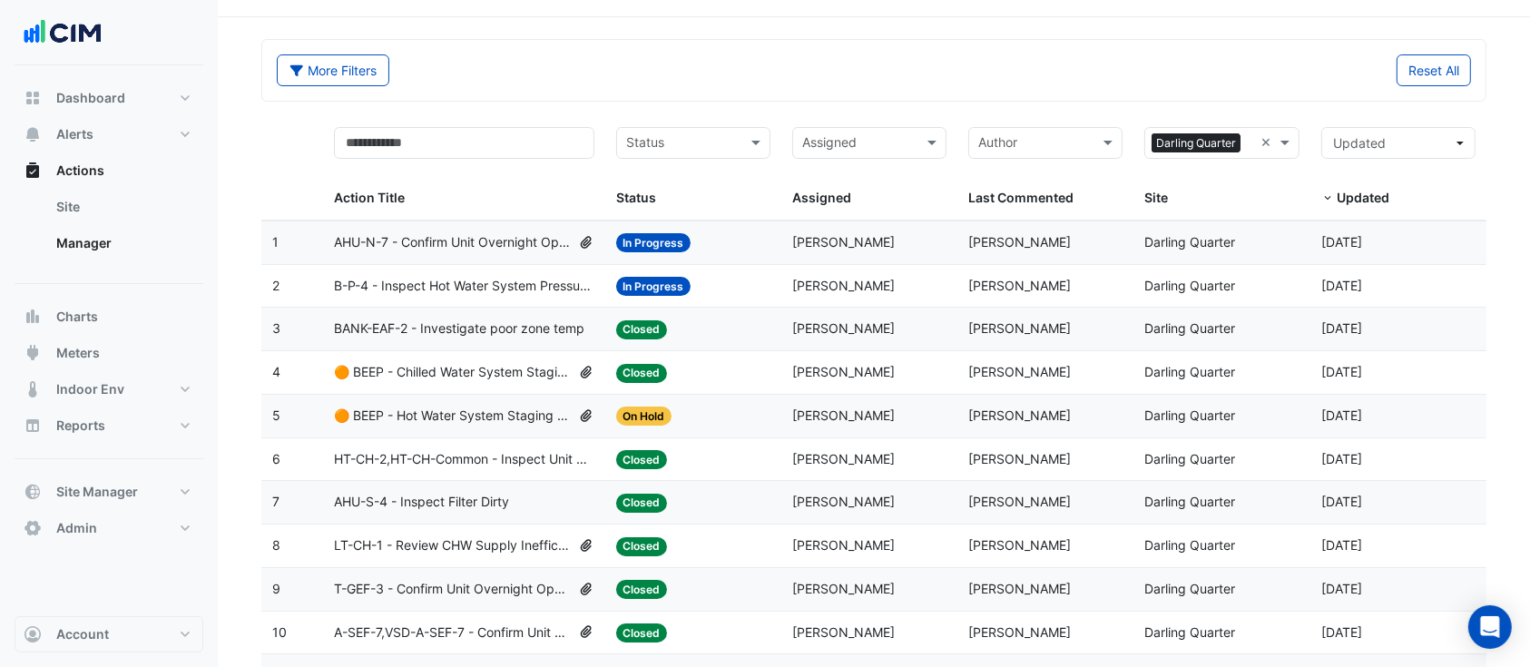
scroll to position [0, 0]
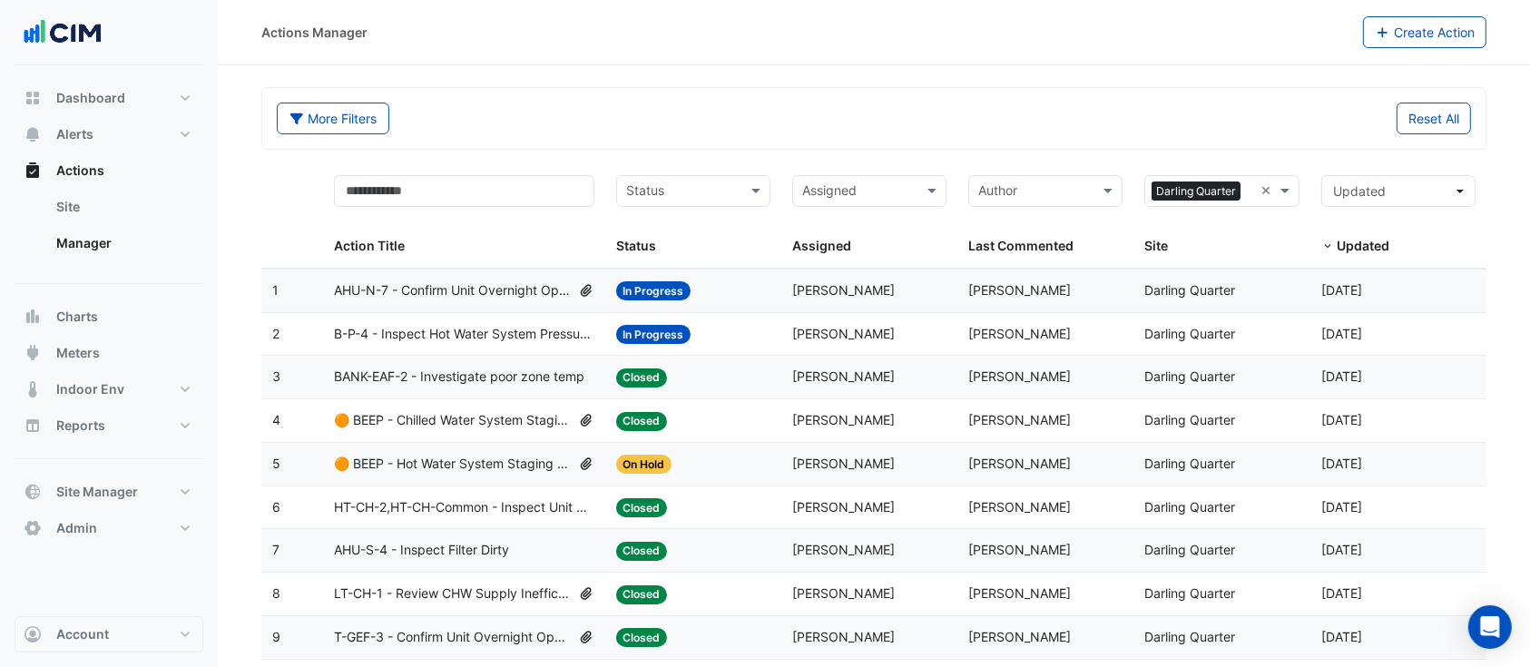
click at [965, 286] on datatable-body-cell "Last Commented: Manuel Margelis" at bounding box center [1045, 290] width 176 height 43
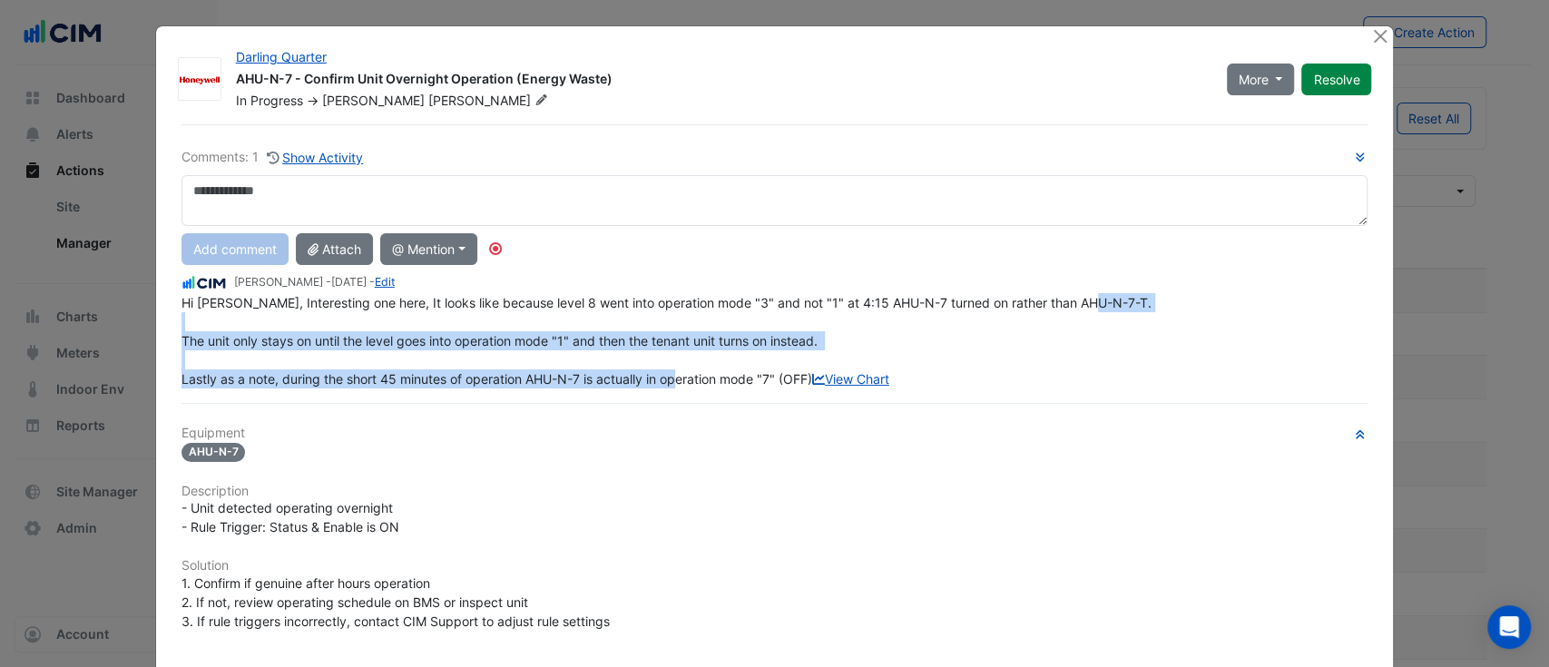
drag, startPoint x: 426, startPoint y: 324, endPoint x: 727, endPoint y: 341, distance: 301.7
click at [725, 344] on div "Hi Brad, Interesting one here, It looks like because level 8 went into operatio…" at bounding box center [774, 340] width 1187 height 95
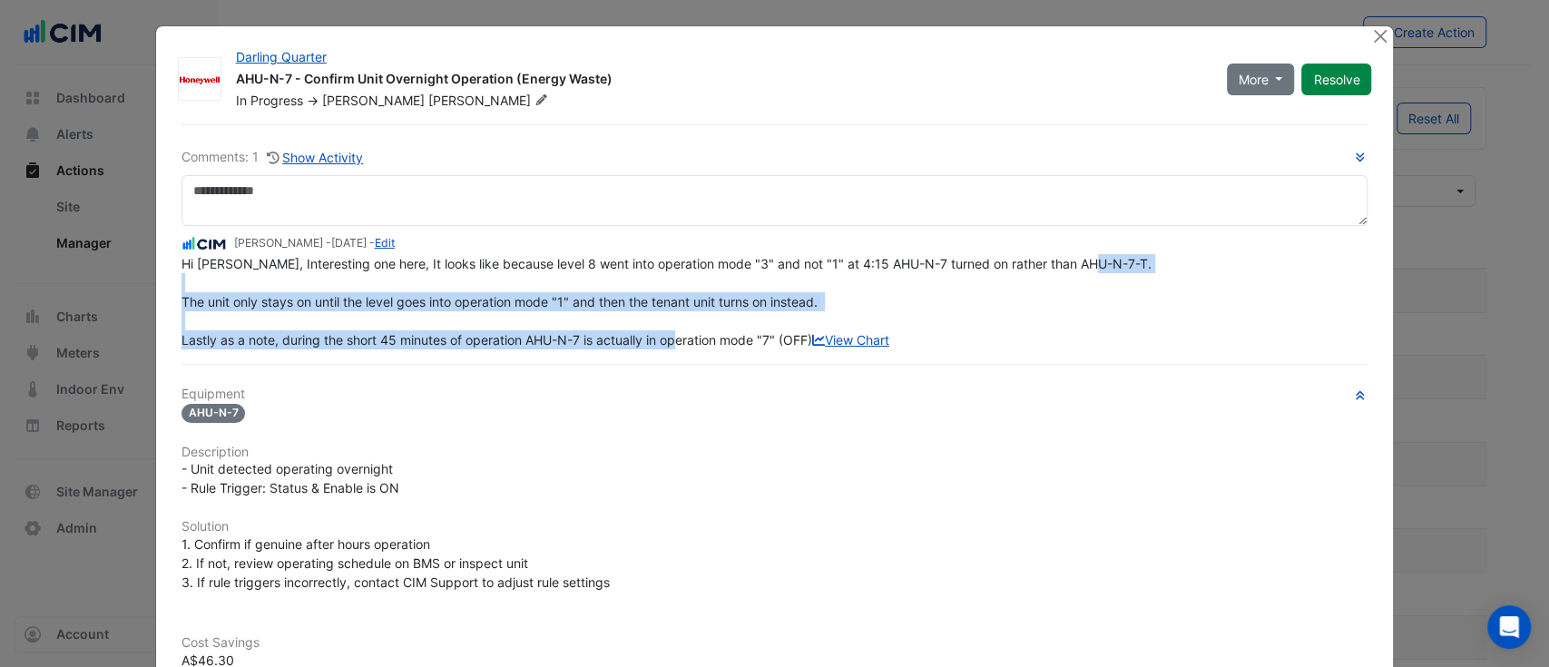
click at [699, 294] on span "Hi Brad, Interesting one here, It looks like because level 8 went into operatio…" at bounding box center [666, 302] width 970 height 92
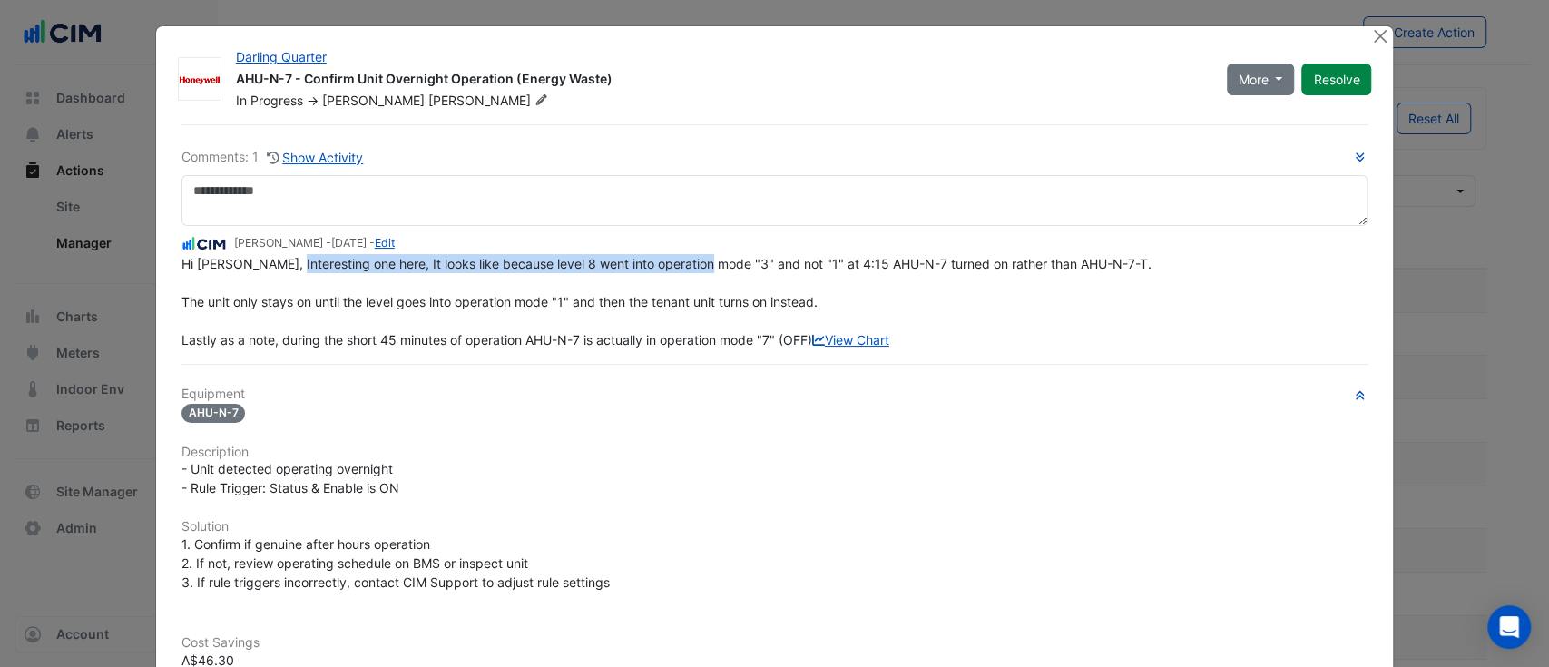
drag, startPoint x: 289, startPoint y: 268, endPoint x: 538, endPoint y: 178, distance: 265.2
click at [733, 265] on span "Hi Brad, Interesting one here, It looks like because level 8 went into operatio…" at bounding box center [666, 302] width 970 height 92
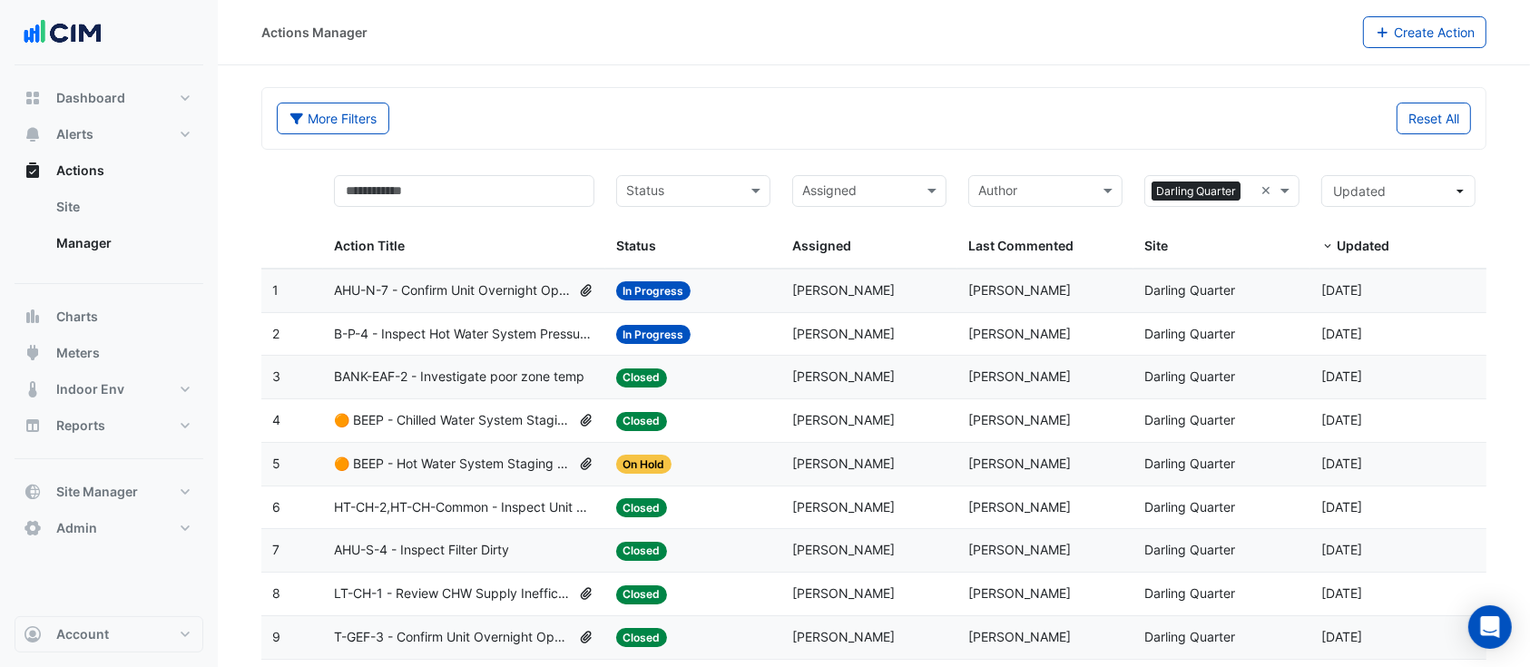
click at [488, 328] on span "B-P-4 - Inspect Hot Water System Pressure Loss" at bounding box center [464, 334] width 260 height 21
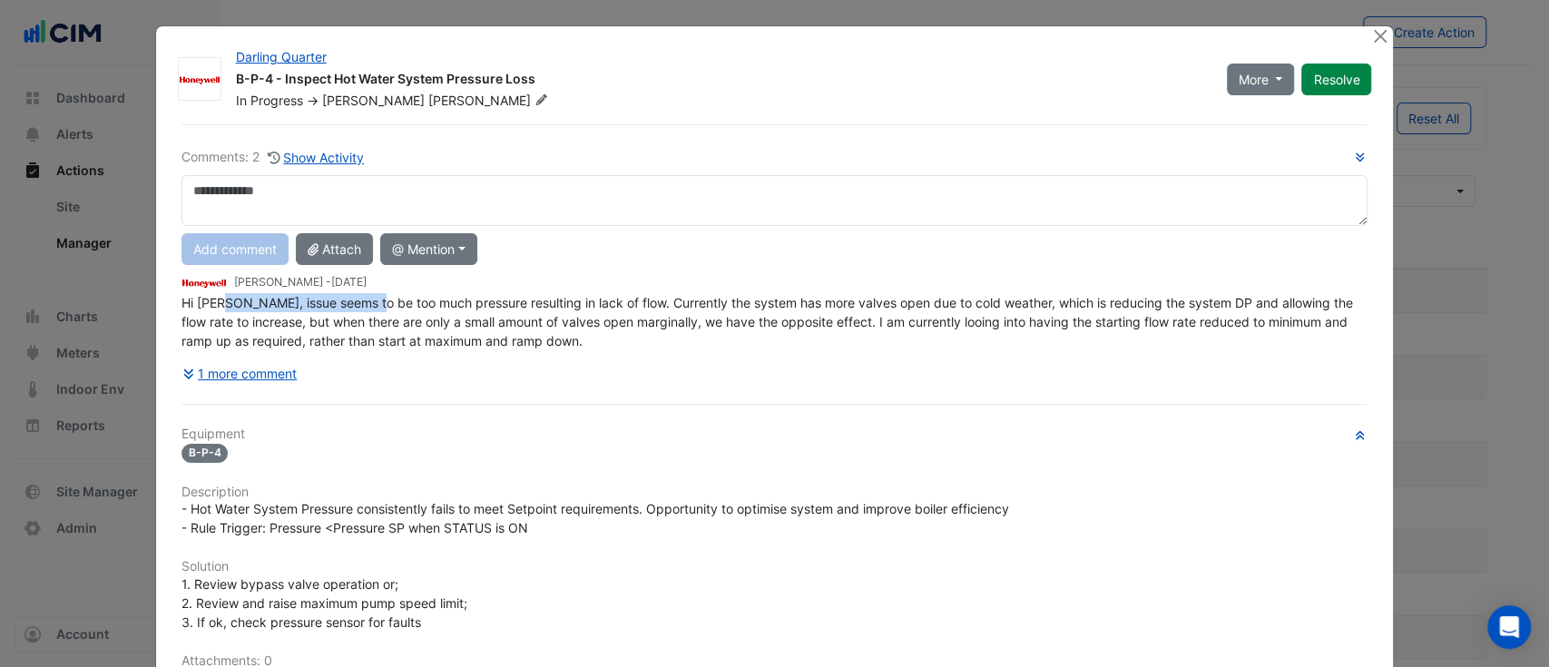
drag, startPoint x: 224, startPoint y: 305, endPoint x: 534, endPoint y: 315, distance: 309.6
click at [534, 309] on div "Hi Manuel, issue seems to be too much pressure resulting in lack of flow. Curre…" at bounding box center [774, 321] width 1187 height 57
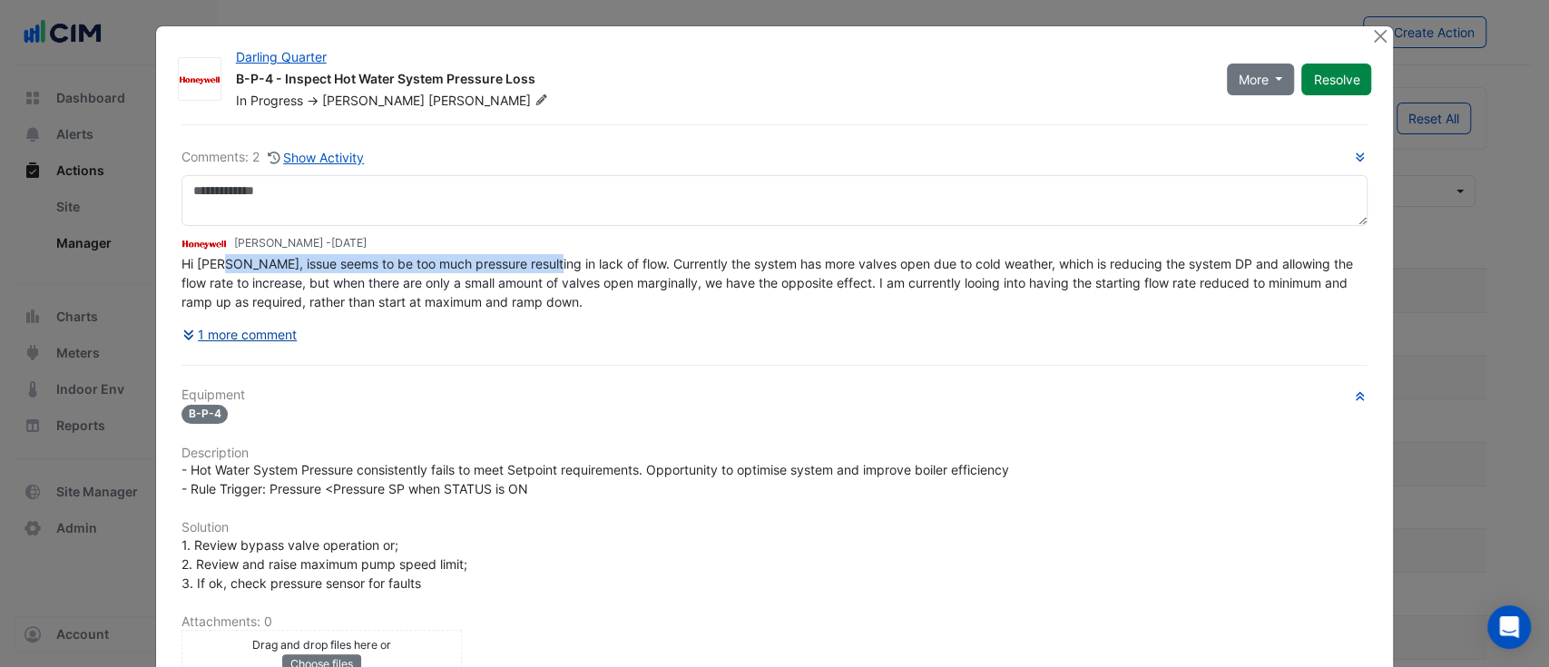
click at [246, 341] on button "1 more comment" at bounding box center [239, 334] width 117 height 32
click at [266, 330] on button "1 more comment" at bounding box center [239, 334] width 117 height 32
click at [181, 341] on button "1 more comment" at bounding box center [239, 334] width 117 height 32
click at [858, 299] on div "Hi Manuel, issue seems to be too much pressure resulting in lack of flow. Curre…" at bounding box center [774, 282] width 1187 height 57
click at [569, 344] on div "1 more comment" at bounding box center [774, 334] width 1187 height 32
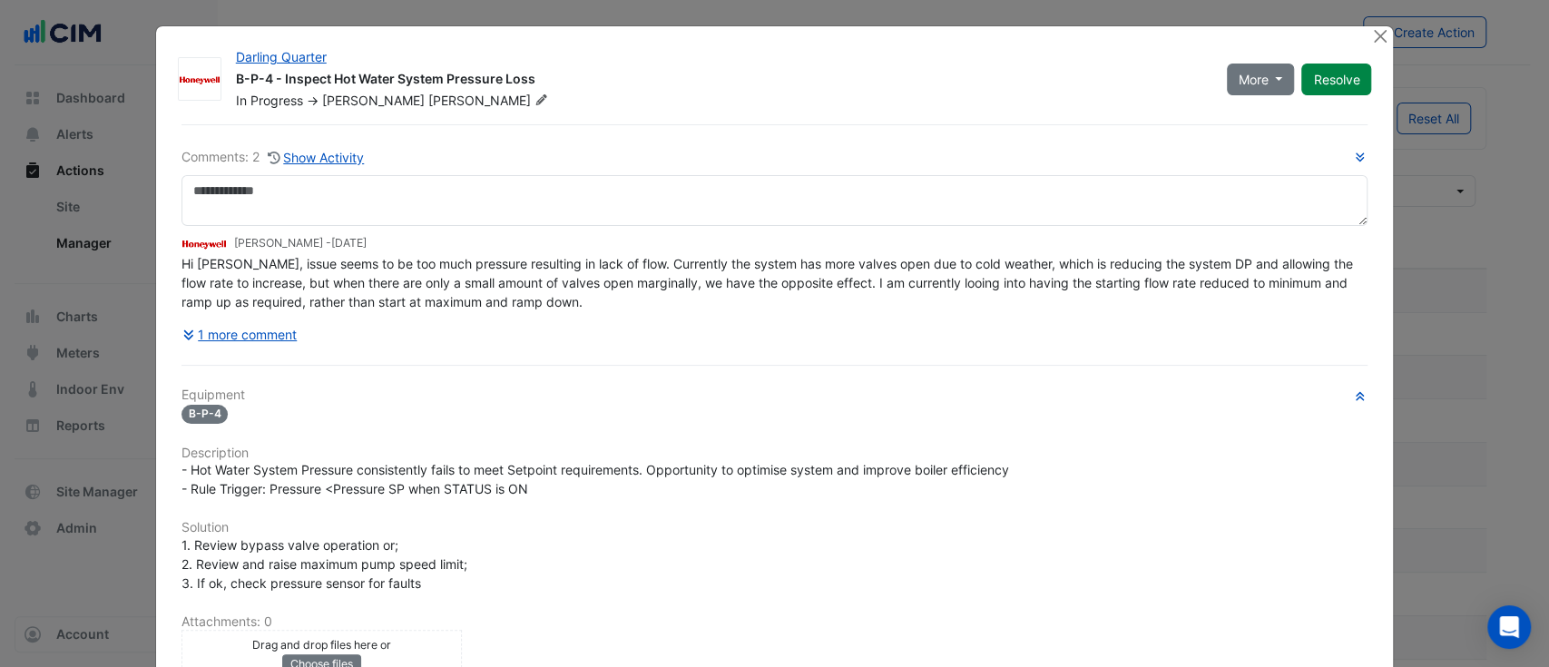
click at [322, 352] on div "Comments: 2 Show Activity Brad Watts - 3 weeks and 1 day ago Hi Manuel, issue s…" at bounding box center [775, 521] width 1209 height 794
click at [236, 332] on button "1 more comment" at bounding box center [239, 334] width 117 height 32
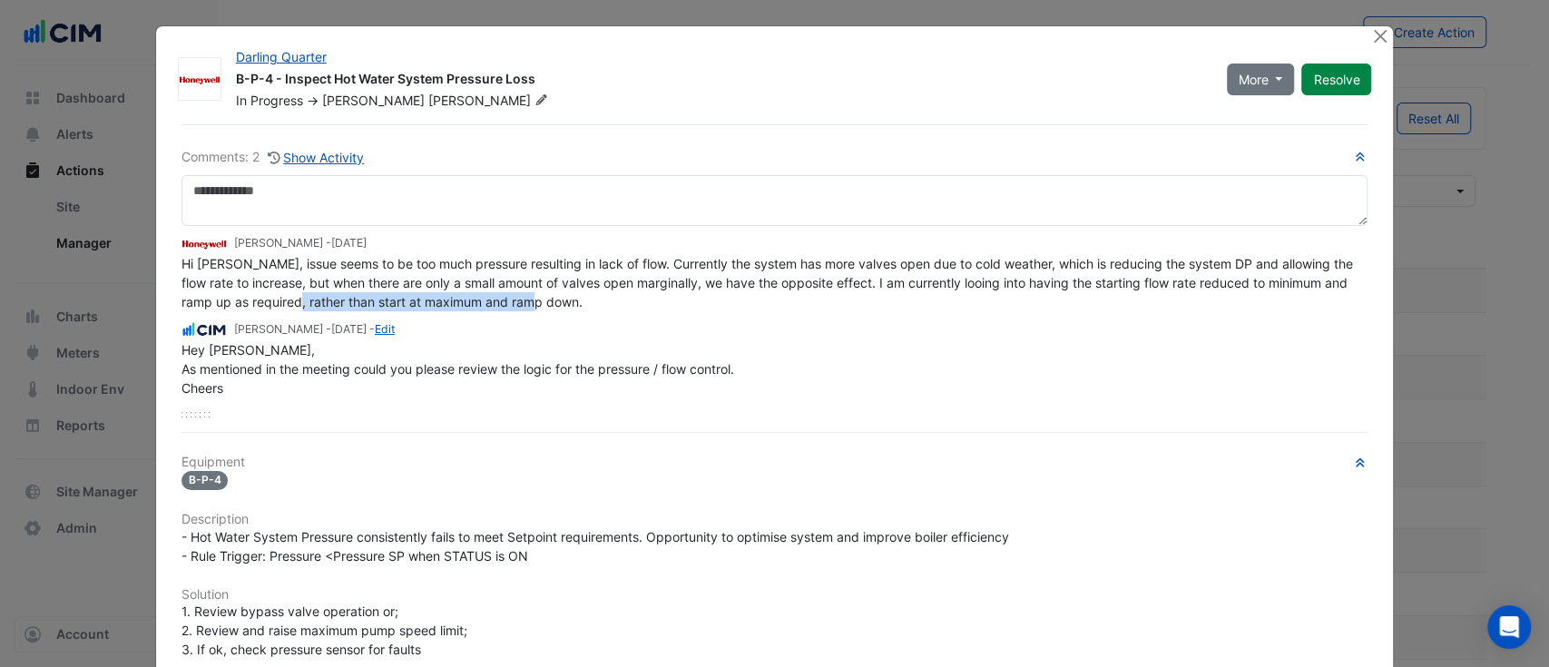
drag, startPoint x: 330, startPoint y: 292, endPoint x: 716, endPoint y: 292, distance: 385.6
click at [666, 295] on div "Hi Manuel, issue seems to be too much pressure resulting in lack of flow. Curre…" at bounding box center [774, 282] width 1187 height 57
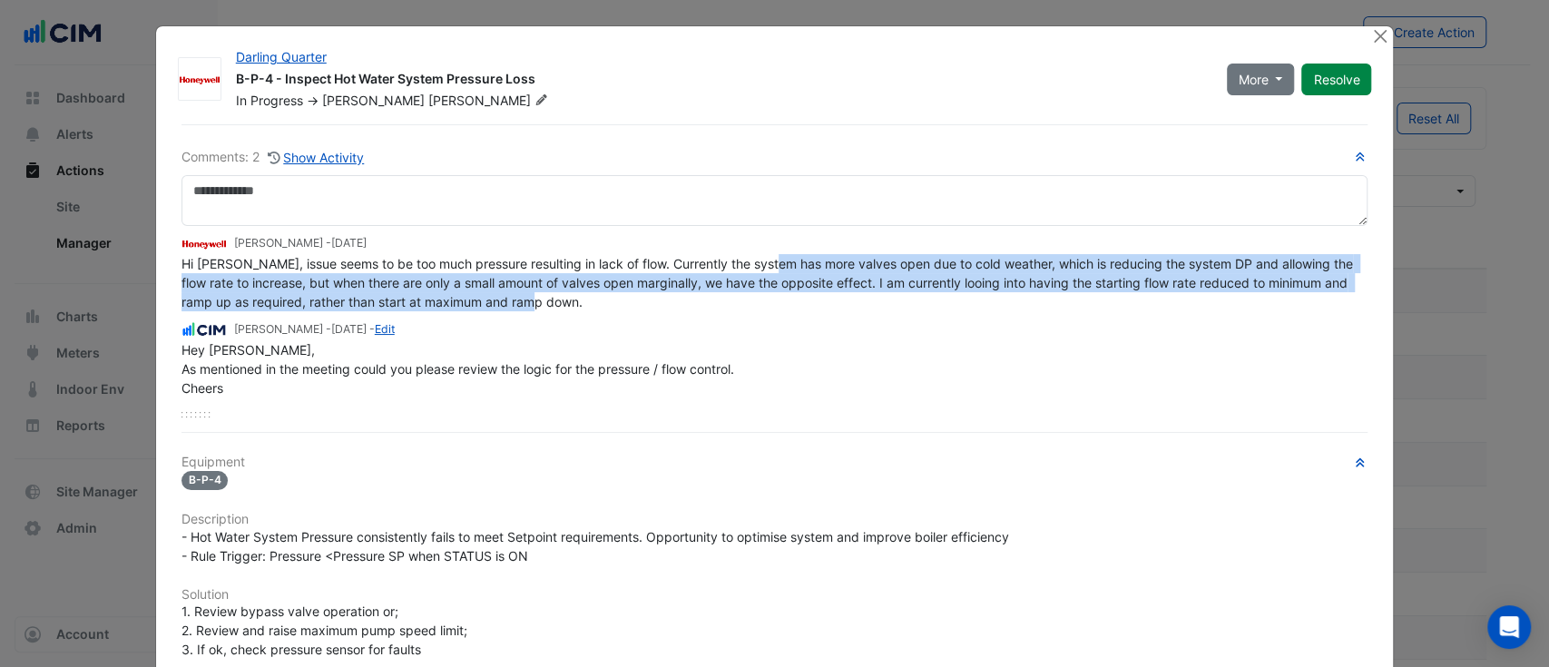
drag, startPoint x: 766, startPoint y: 253, endPoint x: 1111, endPoint y: 296, distance: 347.4
click at [1111, 296] on div "Hi Manuel, issue seems to be too much pressure resulting in lack of flow. Curre…" at bounding box center [774, 282] width 1187 height 57
click at [851, 299] on div "Hi Manuel, issue seems to be too much pressure resulting in lack of flow. Curre…" at bounding box center [774, 282] width 1187 height 57
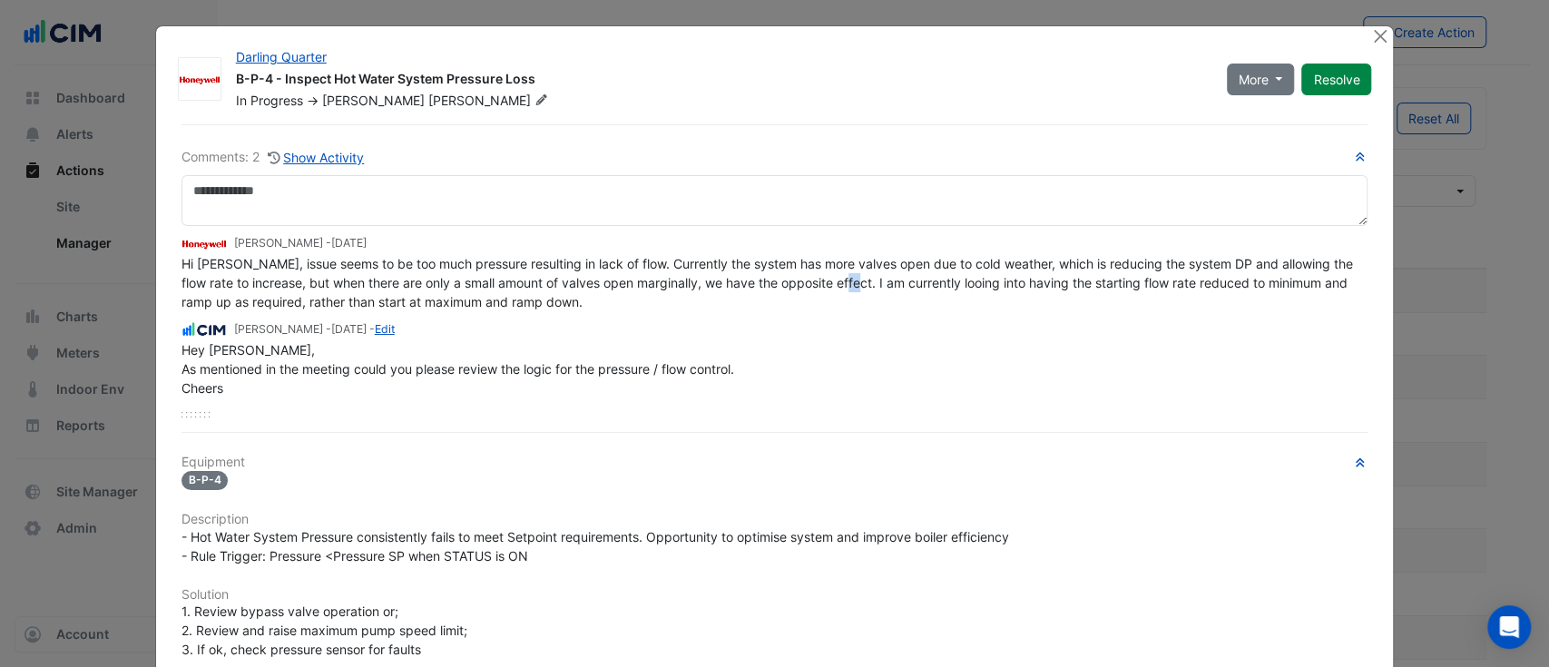
drag, startPoint x: 850, startPoint y: 275, endPoint x: 888, endPoint y: 293, distance: 42.2
click at [887, 292] on div "Hi Manuel, issue seems to be too much pressure resulting in lack of flow. Curre…" at bounding box center [774, 282] width 1187 height 57
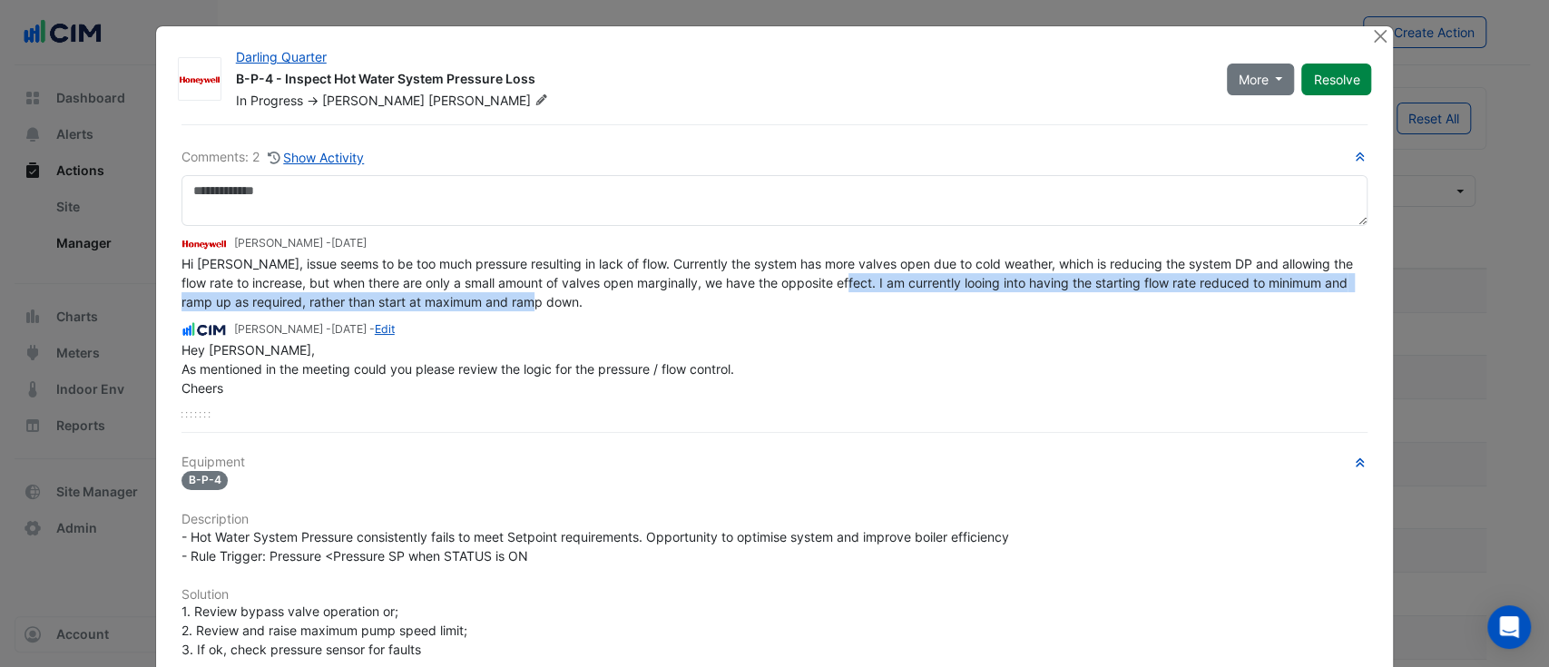
click at [872, 287] on span "Hi Manuel, issue seems to be too much pressure resulting in lack of flow. Curre…" at bounding box center [768, 283] width 1175 height 54
drag, startPoint x: 839, startPoint y: 278, endPoint x: 857, endPoint y: 292, distance: 22.5
click at [857, 292] on div "Hi Manuel, issue seems to be too much pressure resulting in lack of flow. Curre…" at bounding box center [774, 282] width 1187 height 57
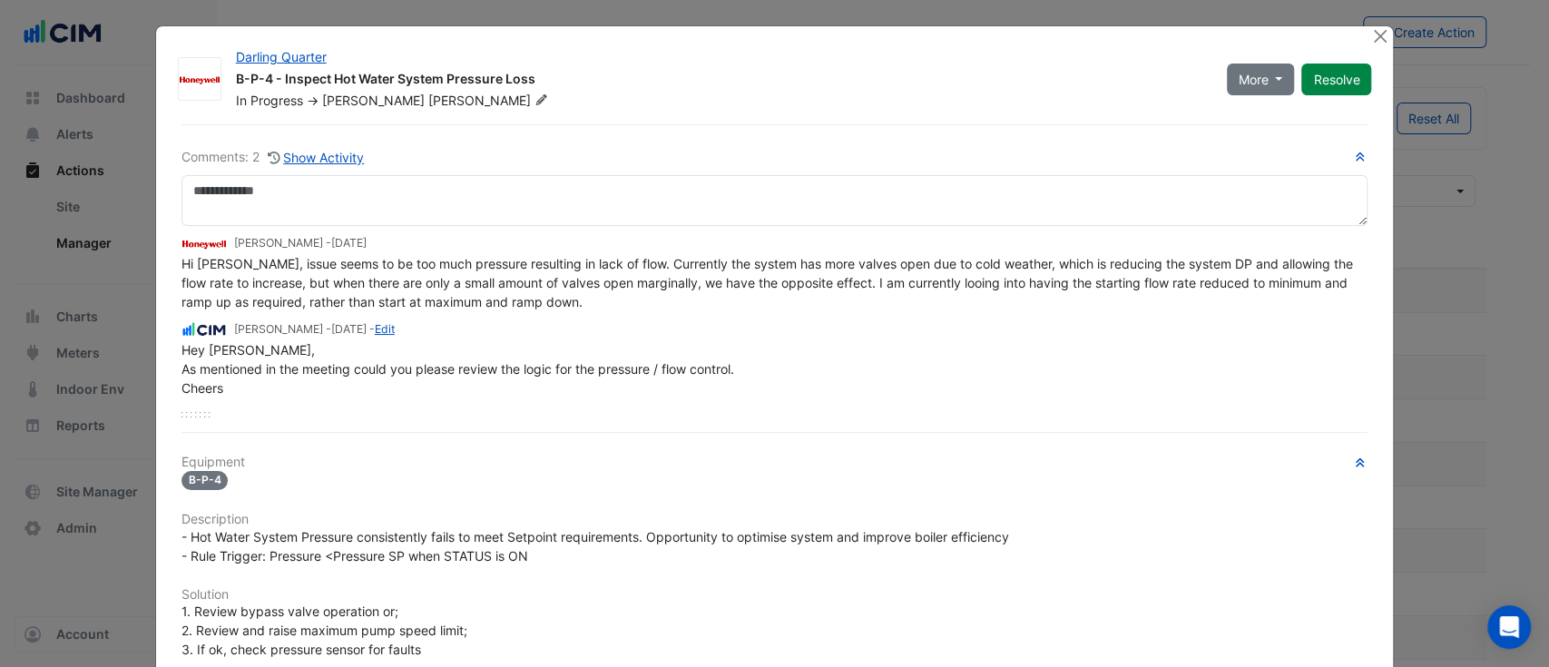
click at [804, 287] on span "Hi Manuel, issue seems to be too much pressure resulting in lack of flow. Curre…" at bounding box center [768, 283] width 1175 height 54
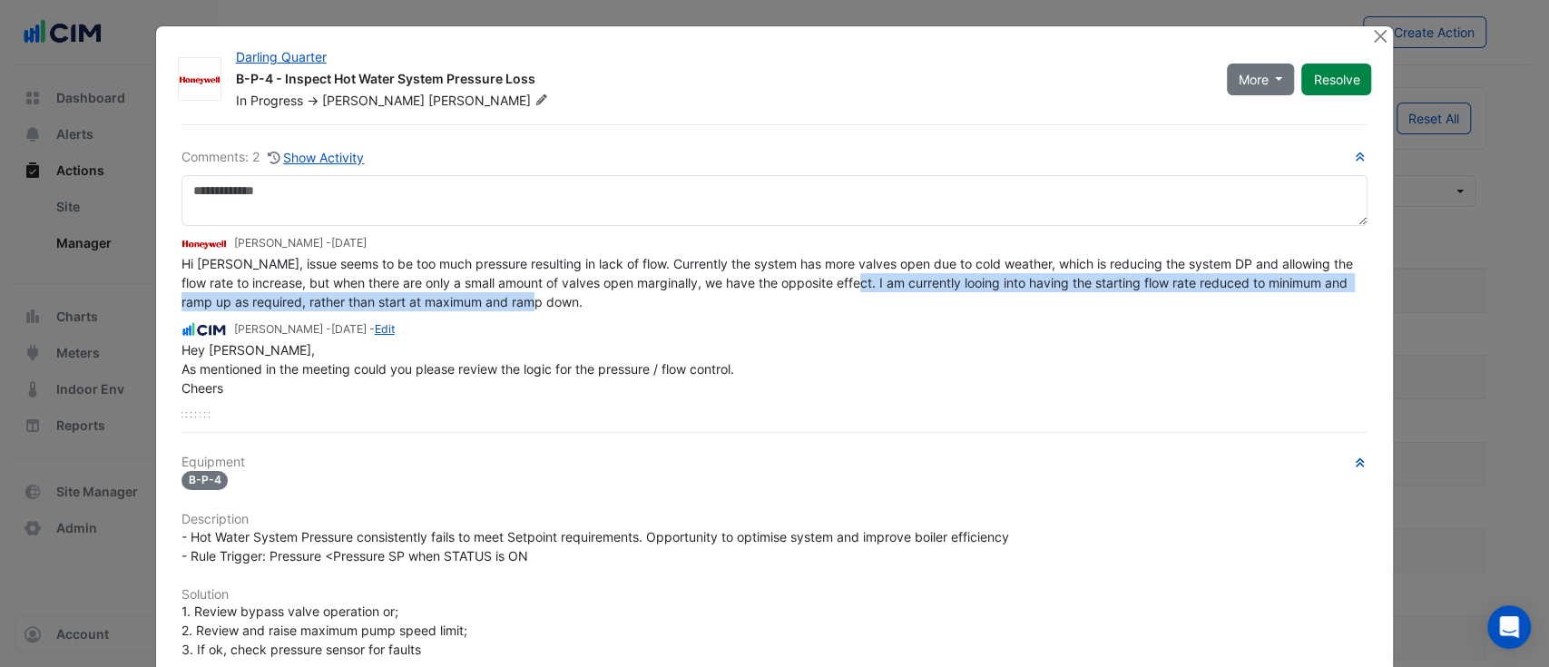
drag, startPoint x: 864, startPoint y: 280, endPoint x: 981, endPoint y: 308, distance: 120.2
click at [974, 311] on div "Brad Watts - 3 weeks and 1 day ago Hi Manuel, issue seems to be too much pressu…" at bounding box center [774, 311] width 1187 height 171
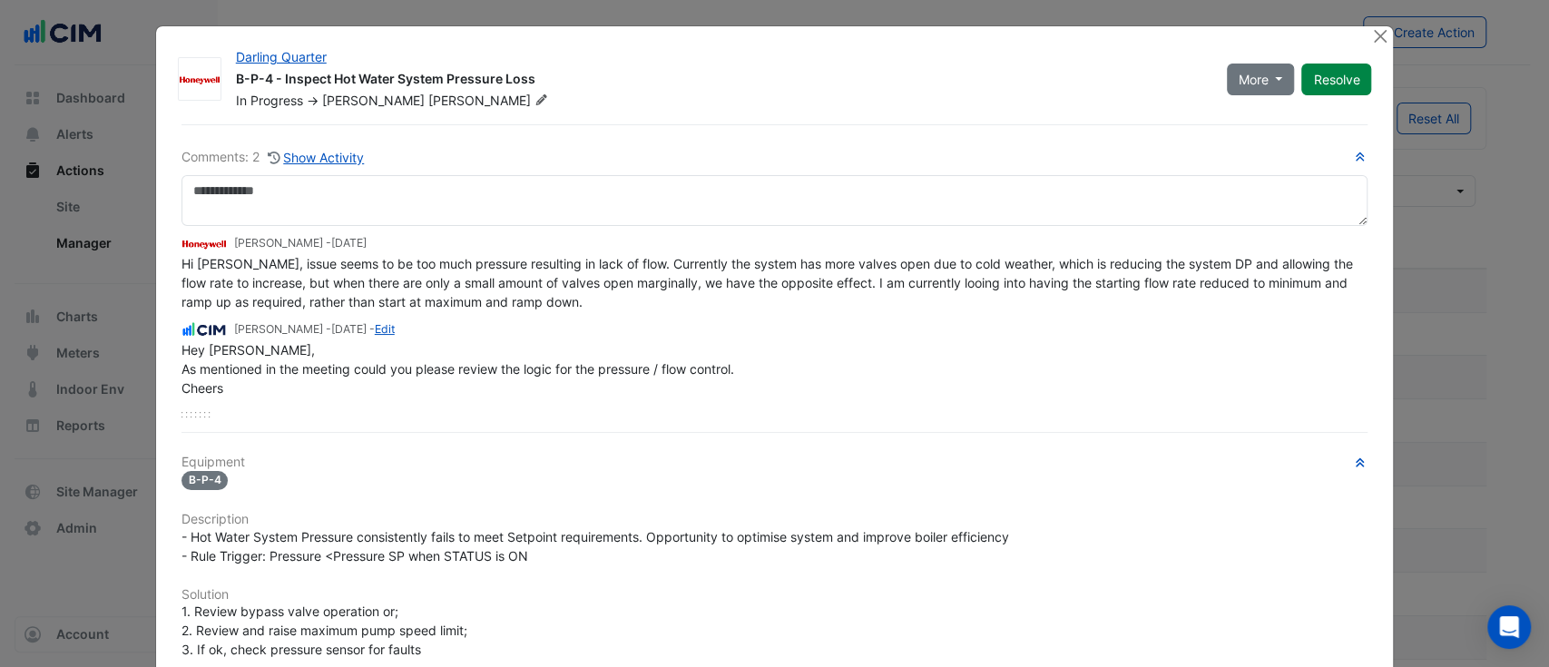
drag, startPoint x: 624, startPoint y: 281, endPoint x: 517, endPoint y: 291, distance: 107.5
drag, startPoint x: 517, startPoint y: 291, endPoint x: 443, endPoint y: 292, distance: 74.4
click at [443, 292] on div "Hi Manuel, issue seems to be too much pressure resulting in lack of flow. Curre…" at bounding box center [774, 282] width 1187 height 57
drag, startPoint x: 90, startPoint y: 281, endPoint x: 102, endPoint y: 275, distance: 13.4
click at [89, 282] on ngb-modal-window "Darling Quarter B-P-4 - Inspect Hot Water System Pressure Loss In Progress -> B…" at bounding box center [774, 333] width 1549 height 667
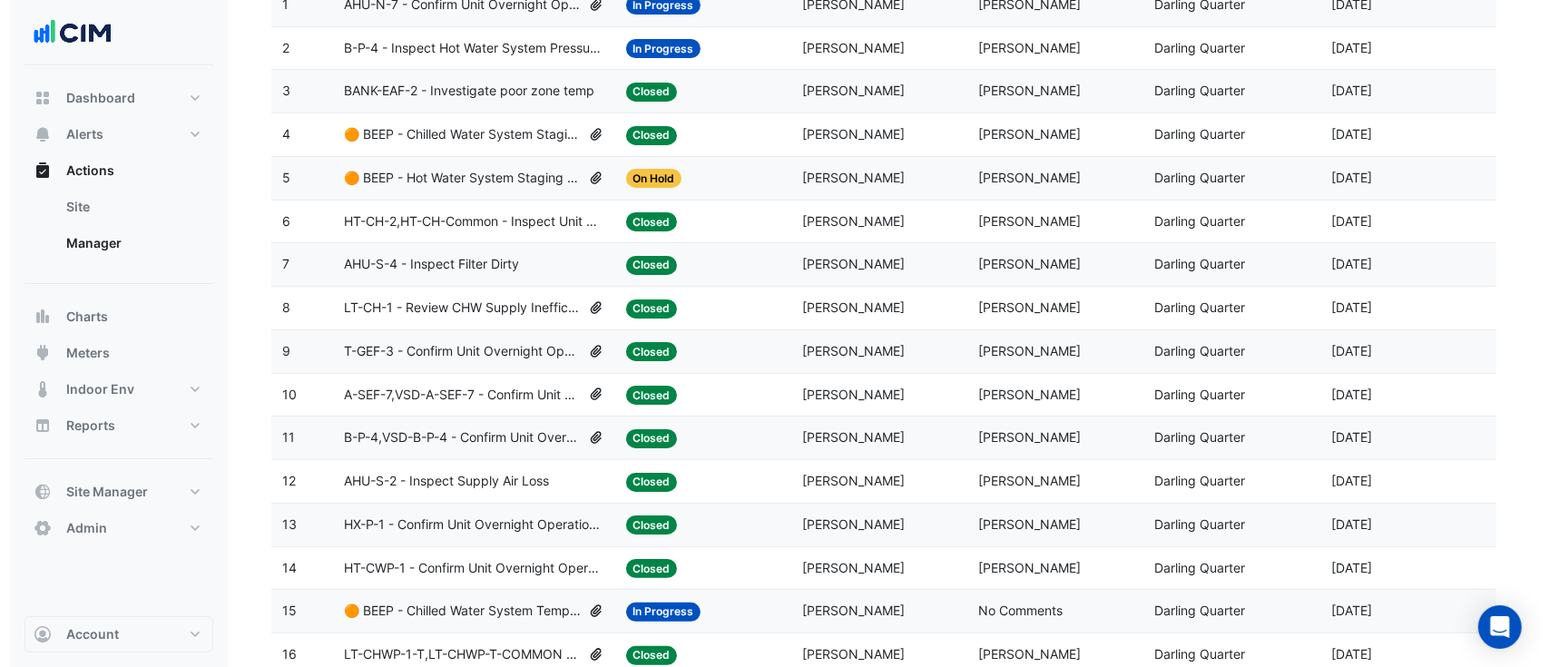
scroll to position [322, 0]
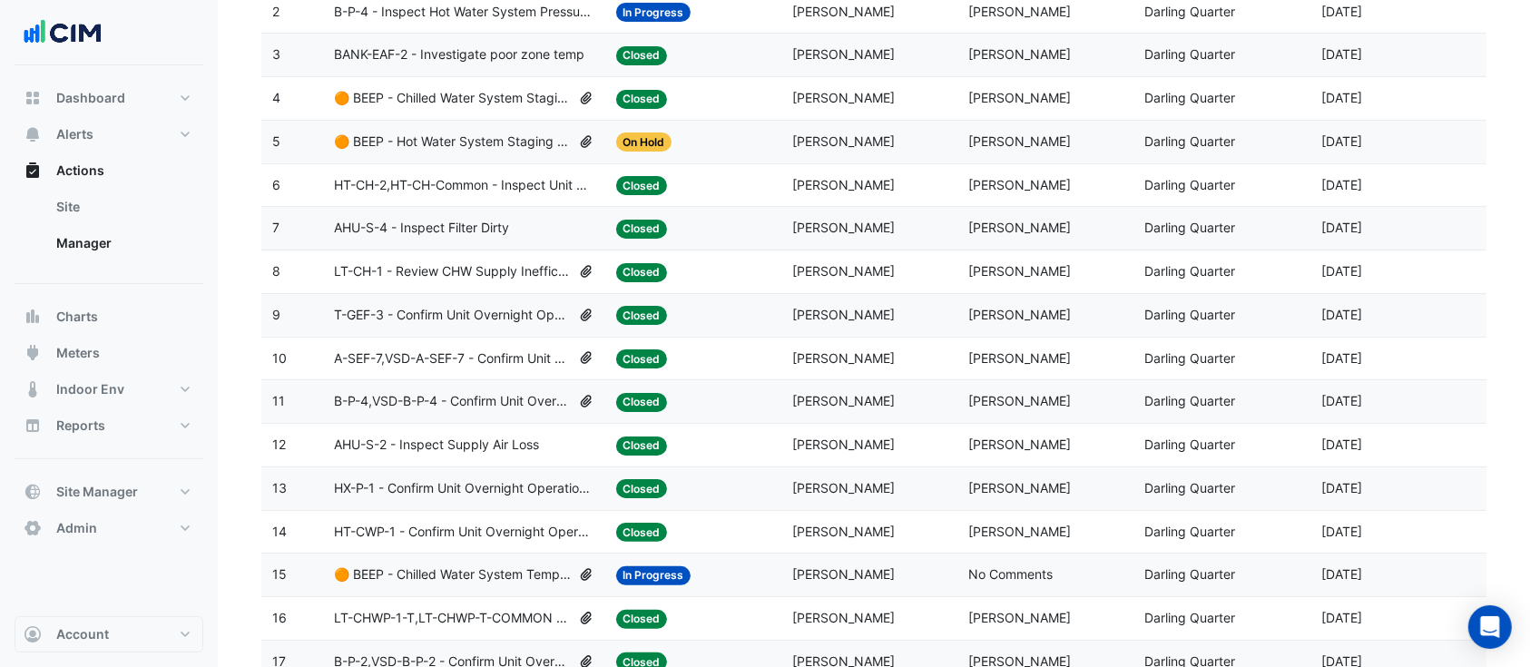
click at [465, 439] on span "AHU-S-2 - Inspect Supply Air Loss" at bounding box center [436, 445] width 205 height 21
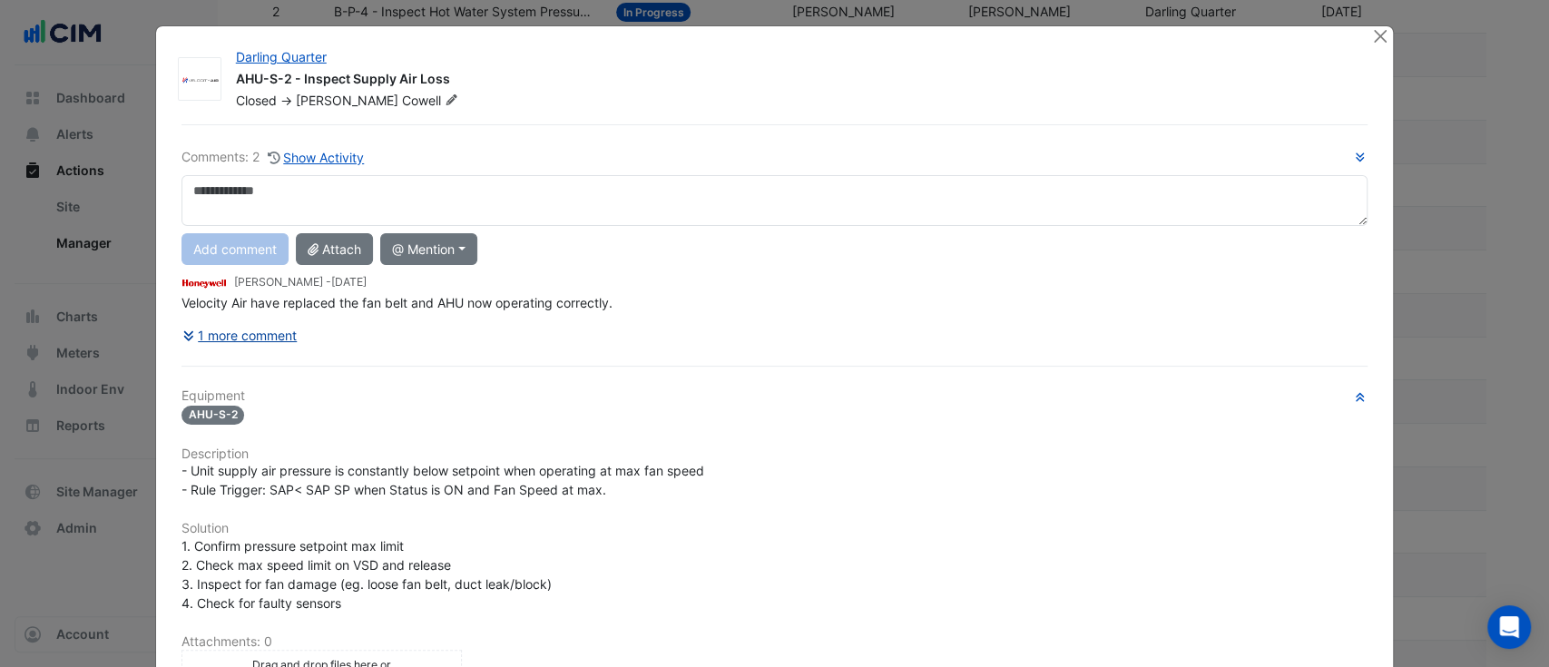
click at [234, 341] on button "1 more comment" at bounding box center [239, 335] width 117 height 32
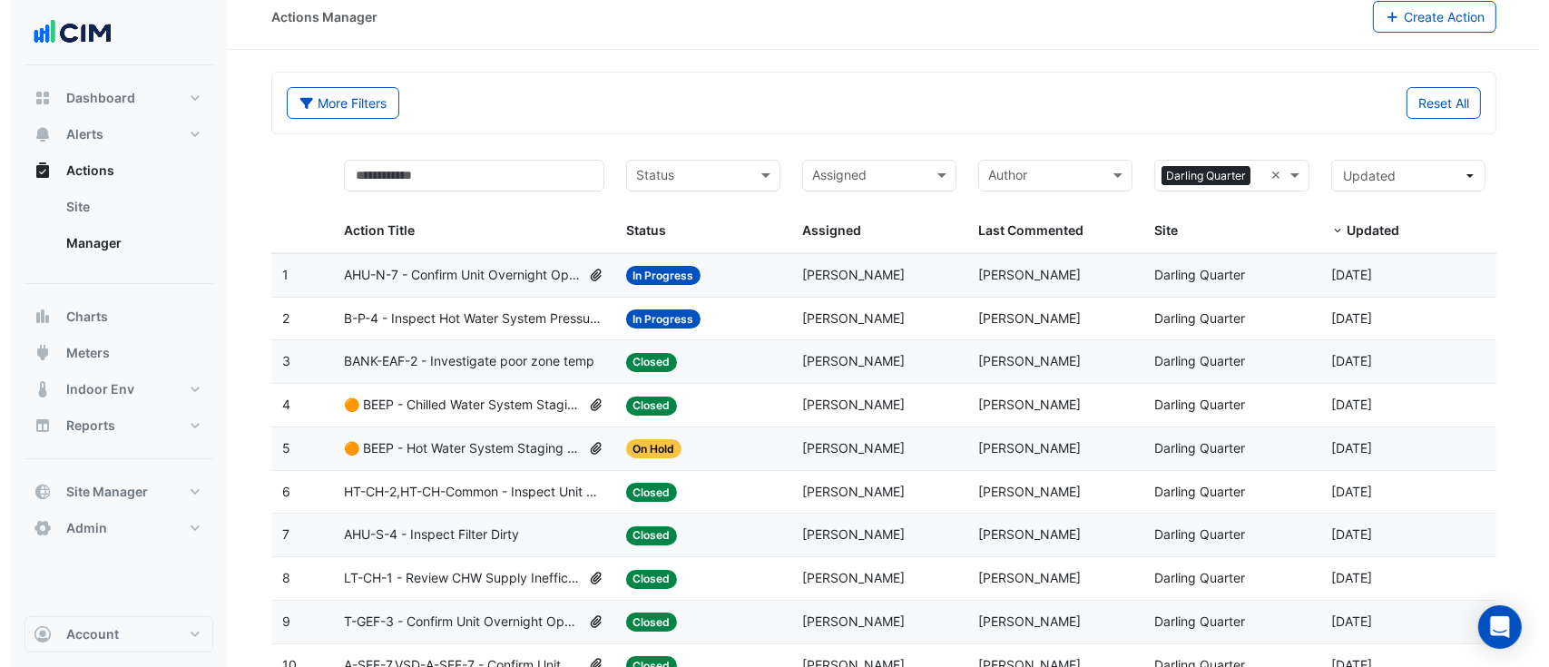
scroll to position [0, 0]
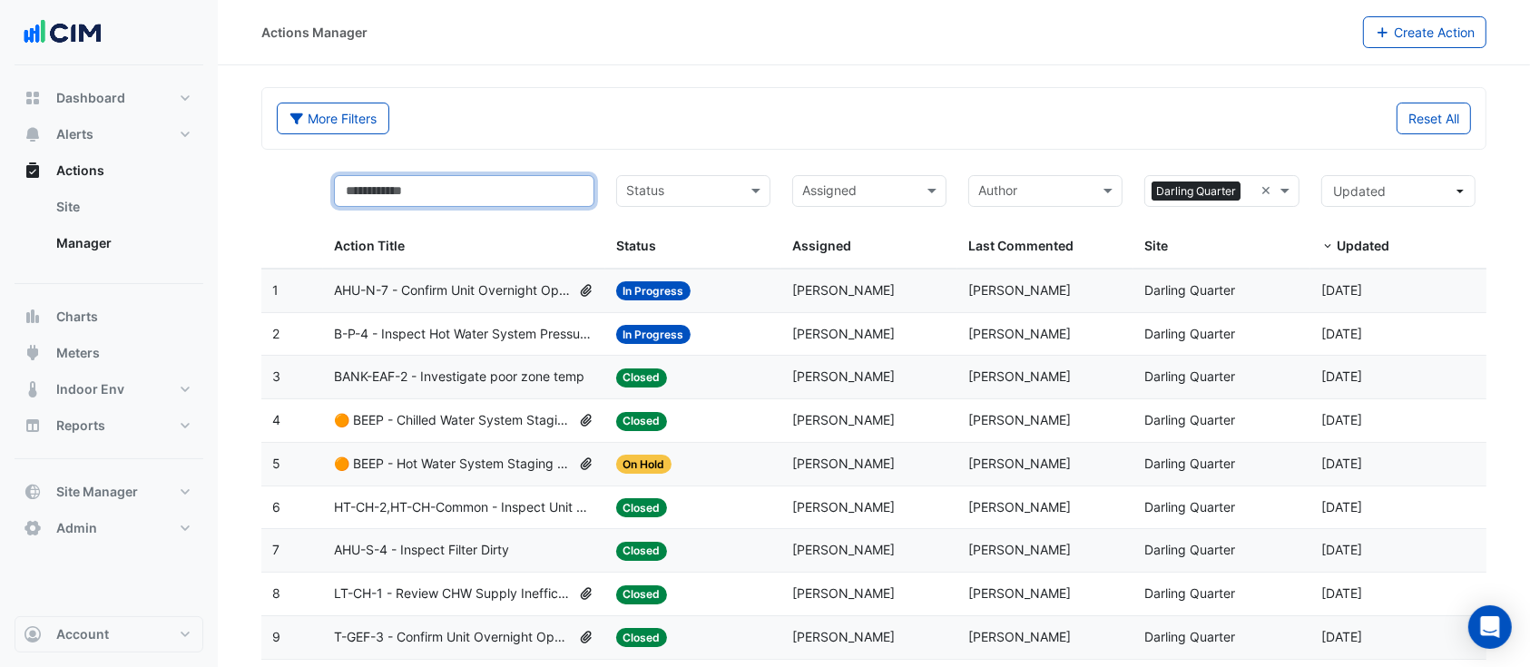
click at [421, 181] on input "text" at bounding box center [464, 191] width 260 height 32
type input "***"
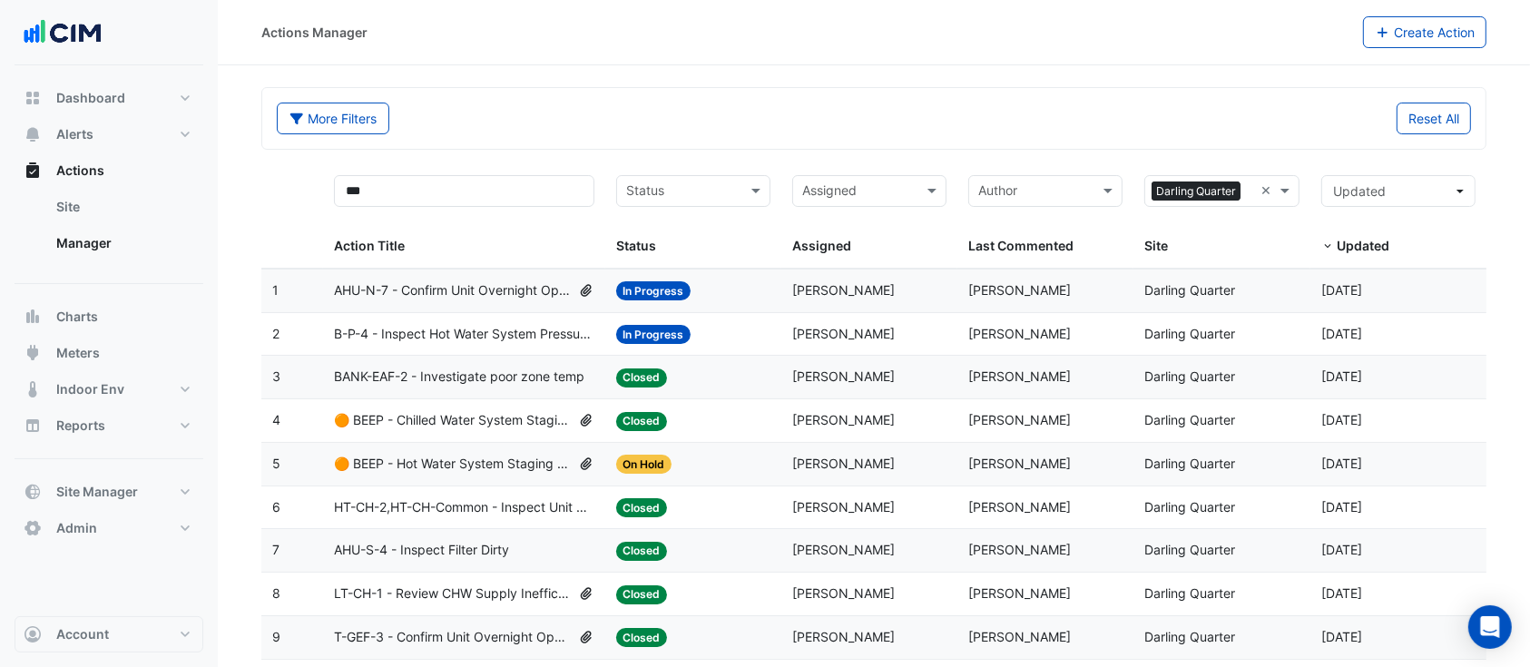
click at [564, 105] on div "More Filters" at bounding box center [570, 119] width 608 height 32
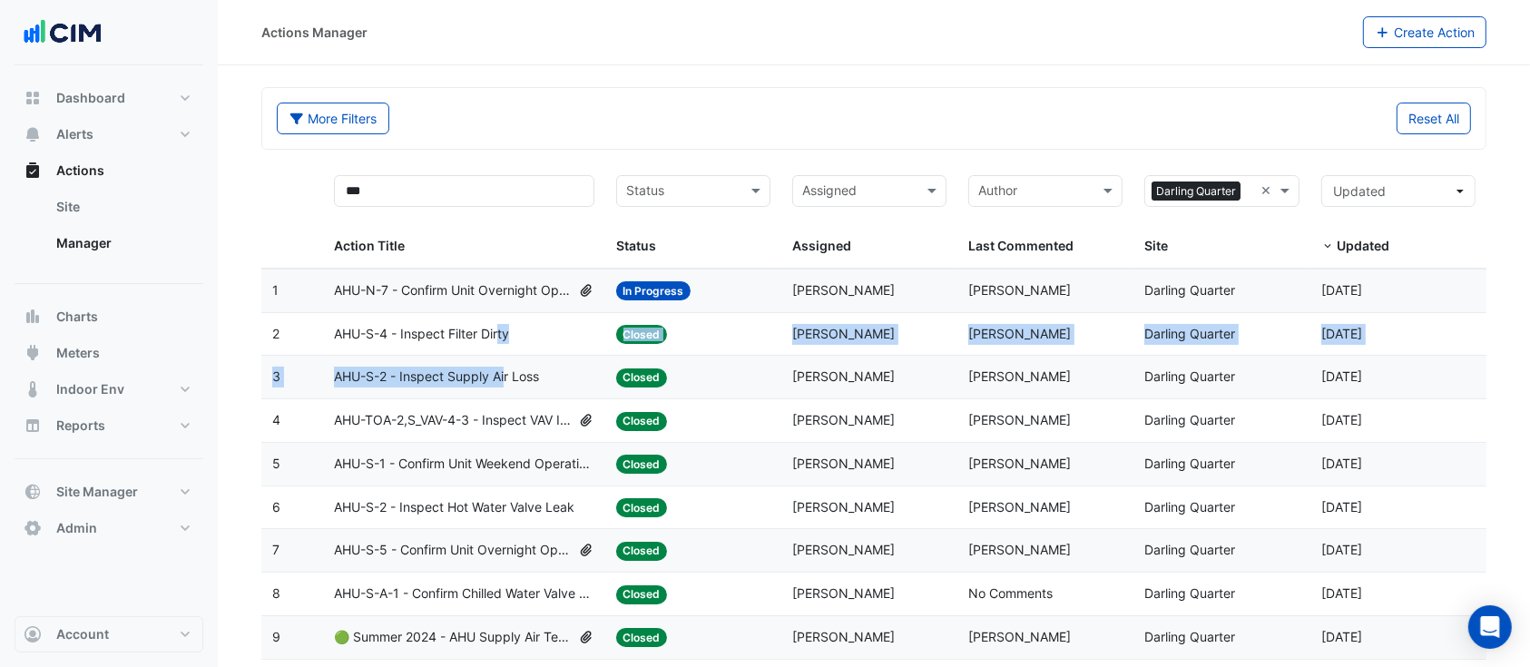
drag, startPoint x: 503, startPoint y: 333, endPoint x: 506, endPoint y: 369, distance: 36.5
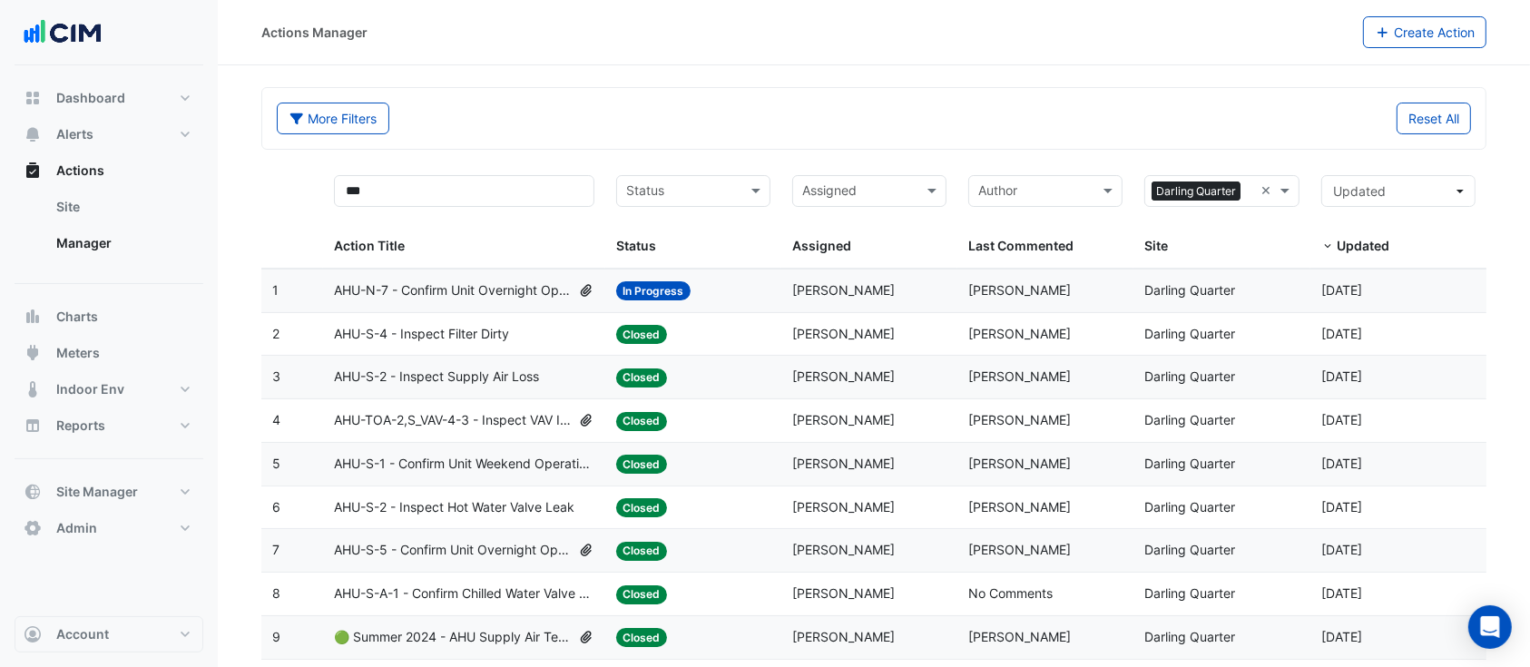
click at [528, 423] on span "AHU-TOA-2,S_VAV-4-3 - Inspect VAV Insufficient Cooling" at bounding box center [452, 420] width 237 height 21
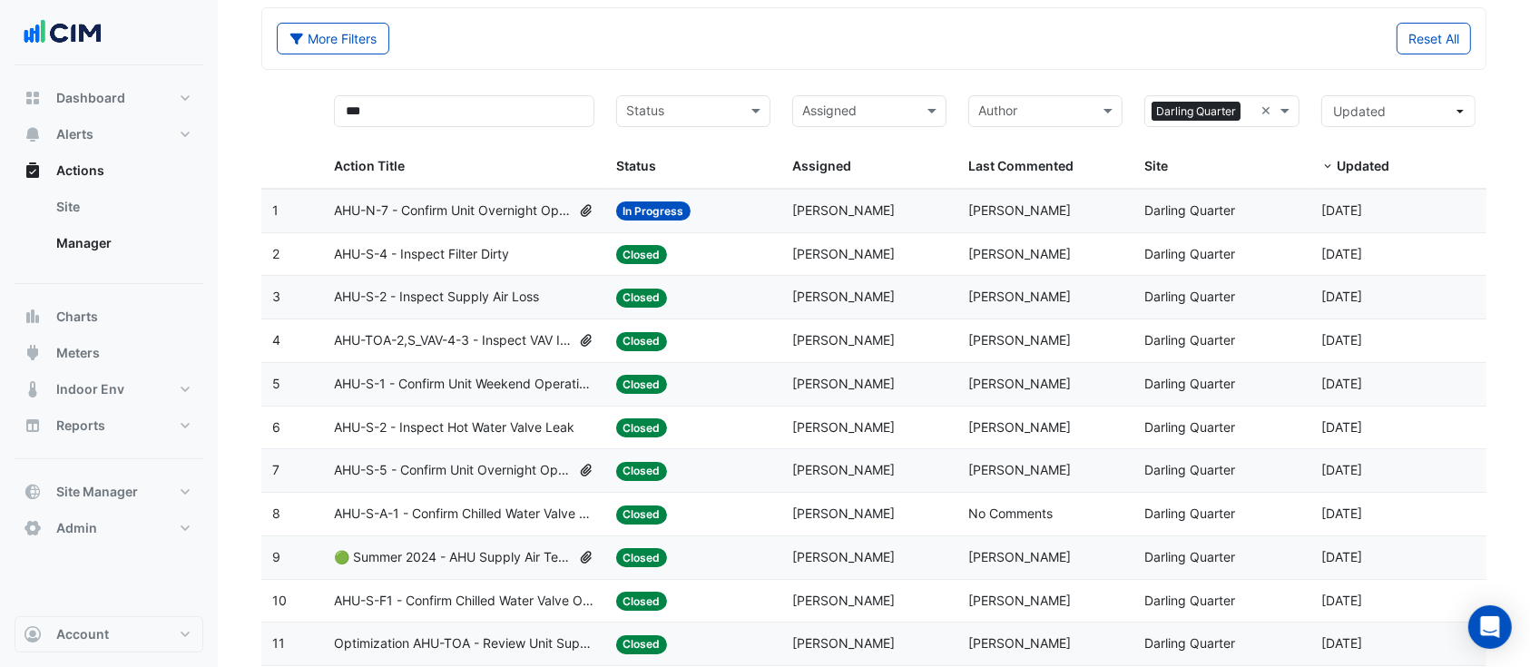
scroll to position [161, 0]
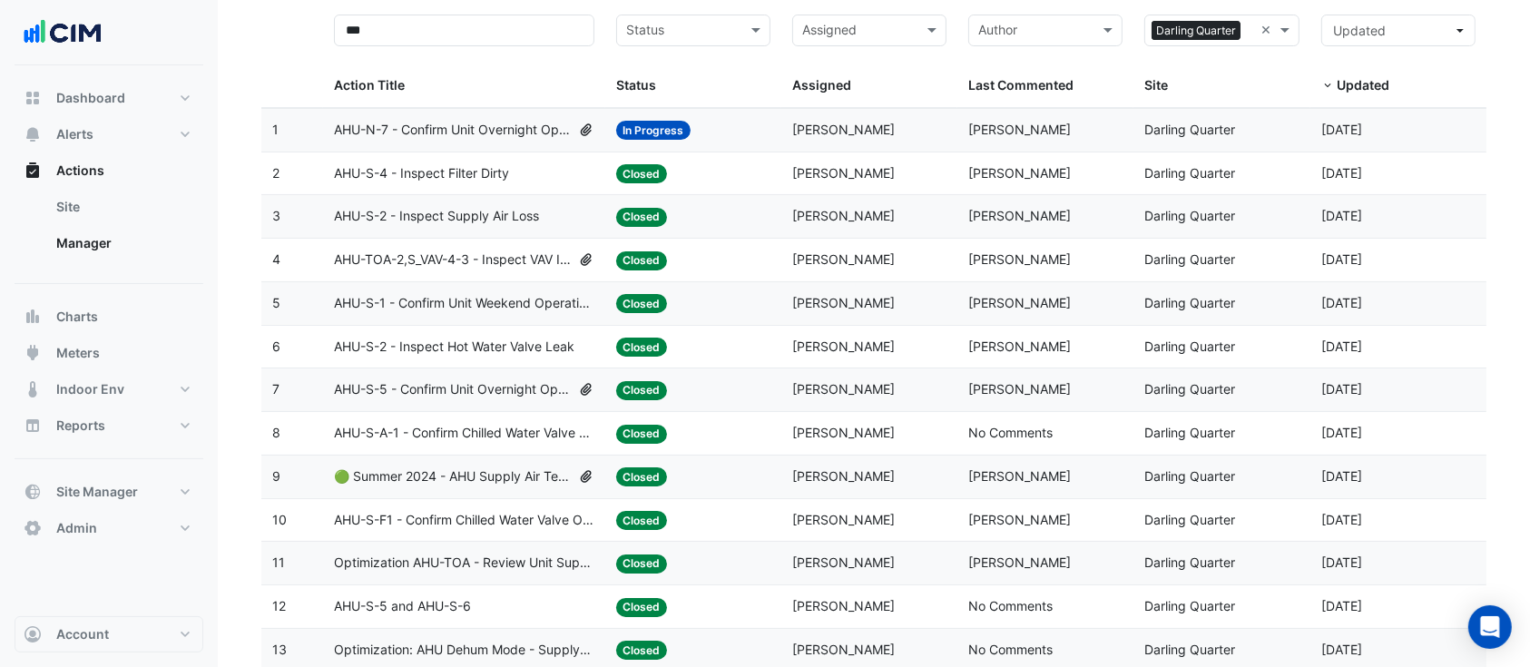
click at [488, 353] on span "AHU-S-2 - Inspect Hot Water Valve Leak" at bounding box center [454, 347] width 240 height 21
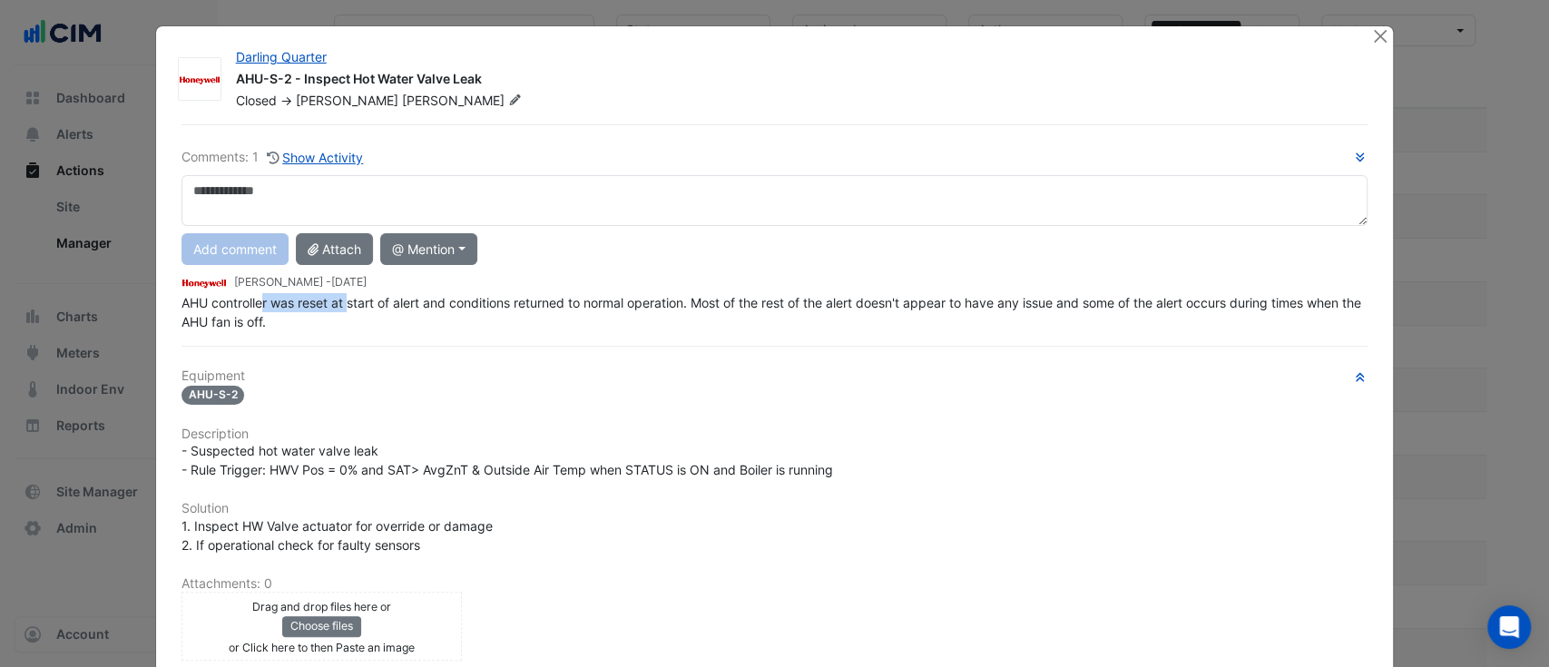
drag, startPoint x: 255, startPoint y: 309, endPoint x: 378, endPoint y: 304, distance: 123.5
click at [370, 304] on div "Comments: 1 Show Activity Add comment Attach @ Mention AG Coombs David Odd Wayn…" at bounding box center [775, 502] width 1209 height 756
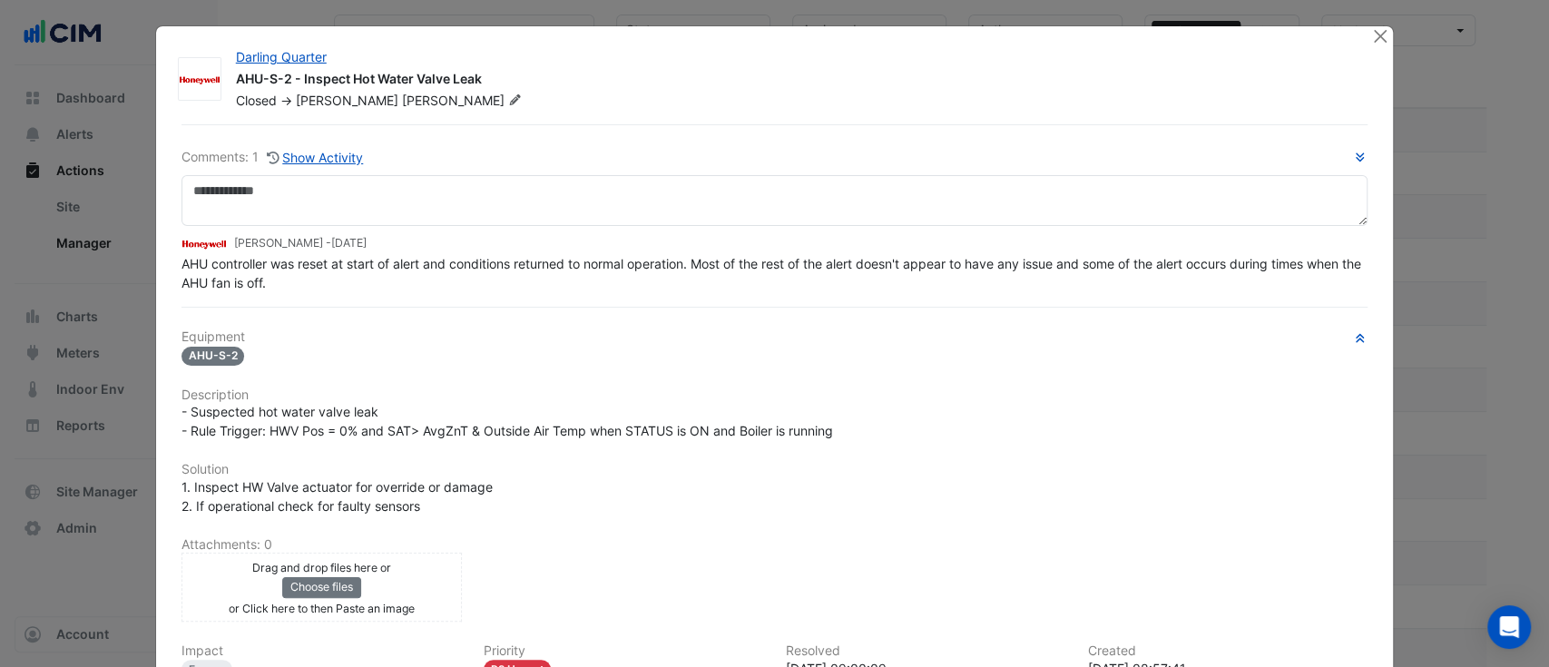
click at [375, 380] on div "Equipment AHU-S-2 Description - Suspected hot water valve leak - Rule Trigger: …" at bounding box center [774, 550] width 1187 height 442
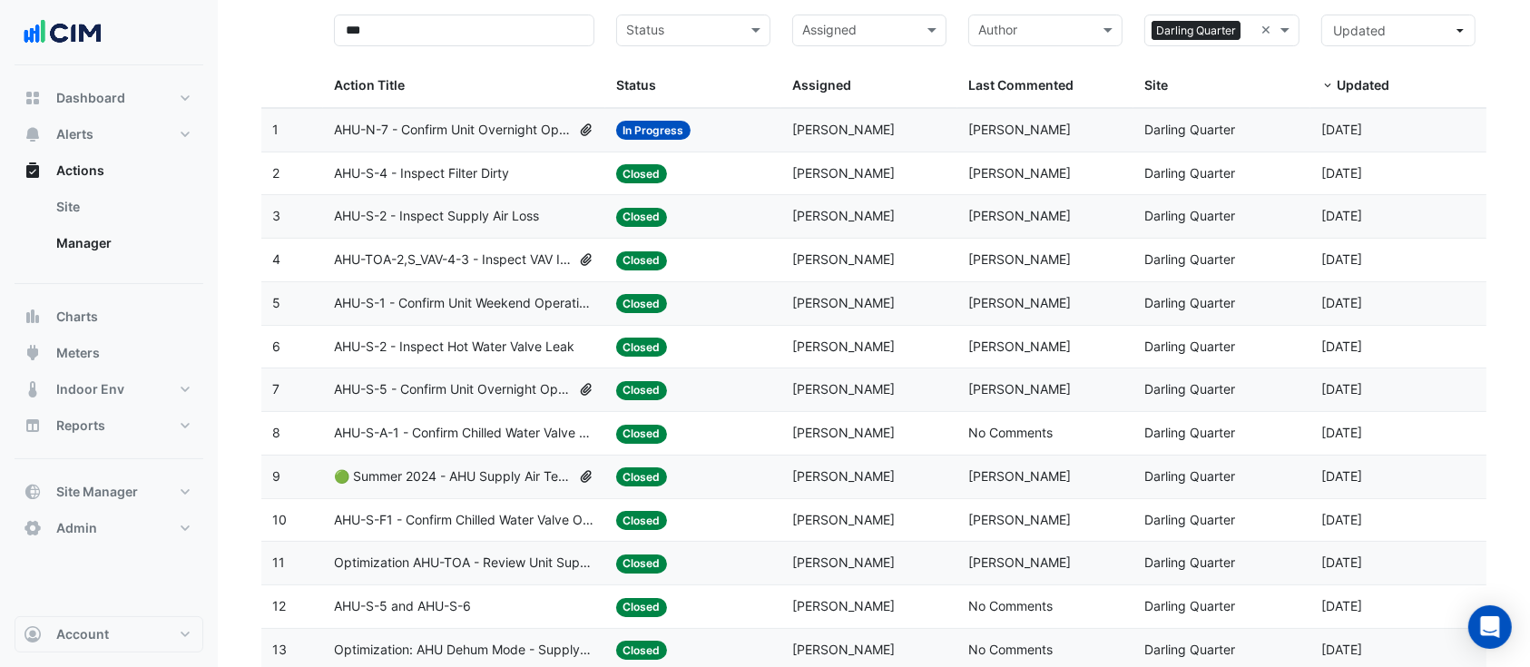
scroll to position [322, 0]
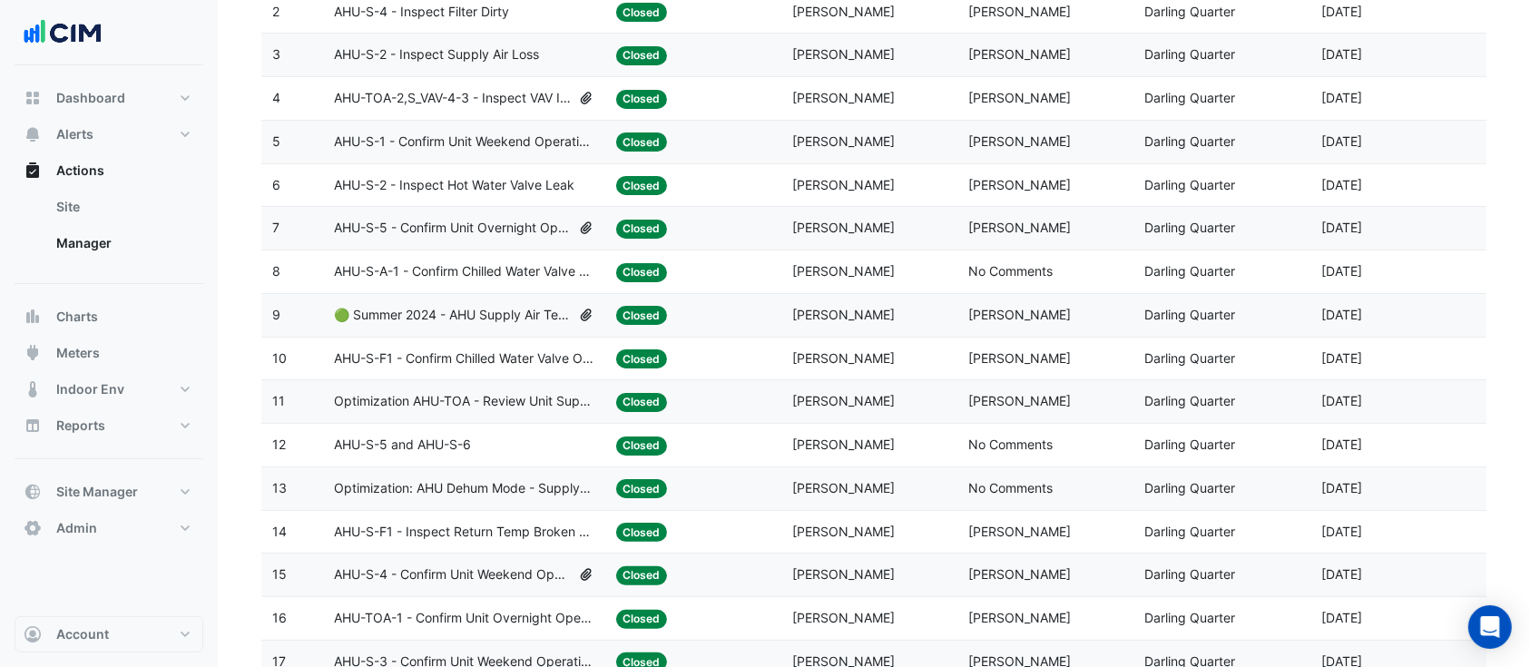
click at [419, 356] on span "AHU-S-F1 - Confirm Chilled Water Valve Override Closed" at bounding box center [464, 358] width 260 height 21
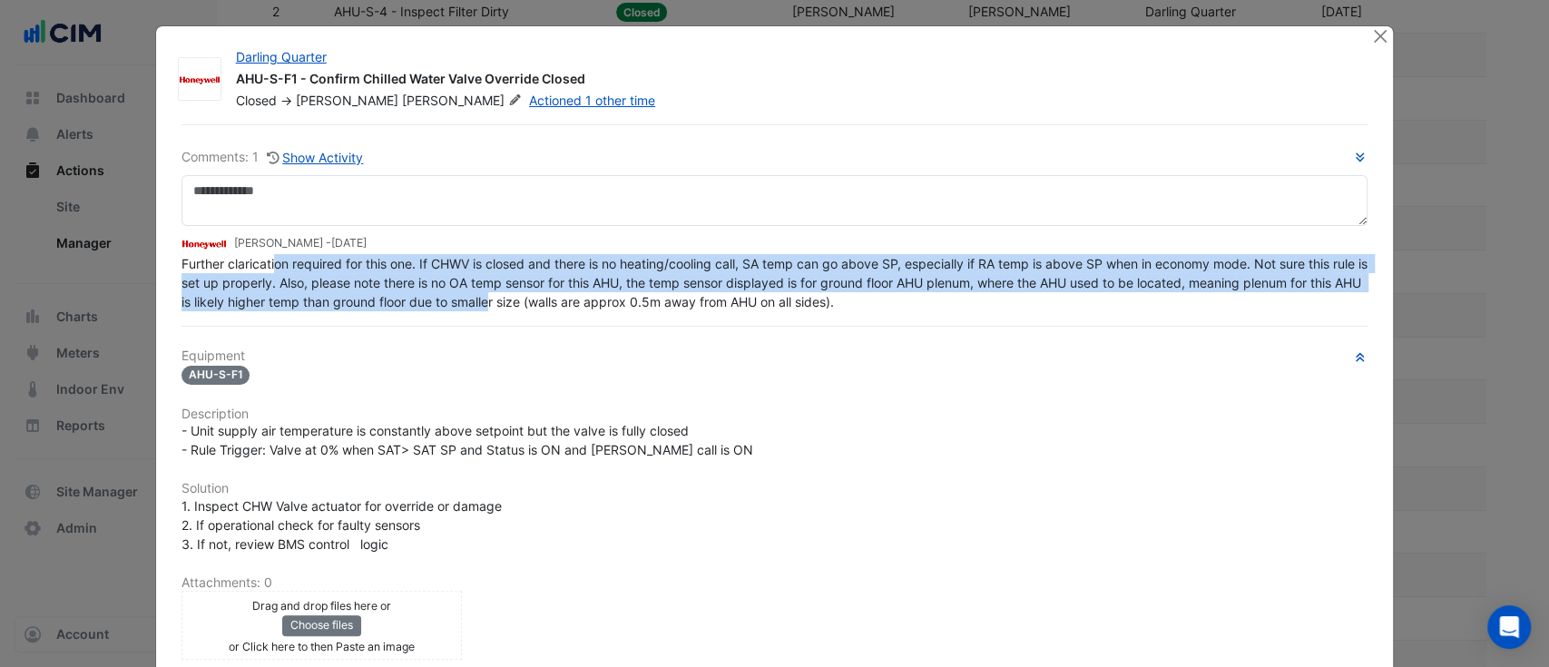
drag, startPoint x: 267, startPoint y: 296, endPoint x: 510, endPoint y: 303, distance: 243.3
click at [510, 303] on span "Further clarication required for this one. If CHWV is closed and there is no he…" at bounding box center [776, 283] width 1190 height 54
click at [512, 294] on span "Further clarication required for this one. If CHWV is closed and there is no he…" at bounding box center [776, 283] width 1190 height 54
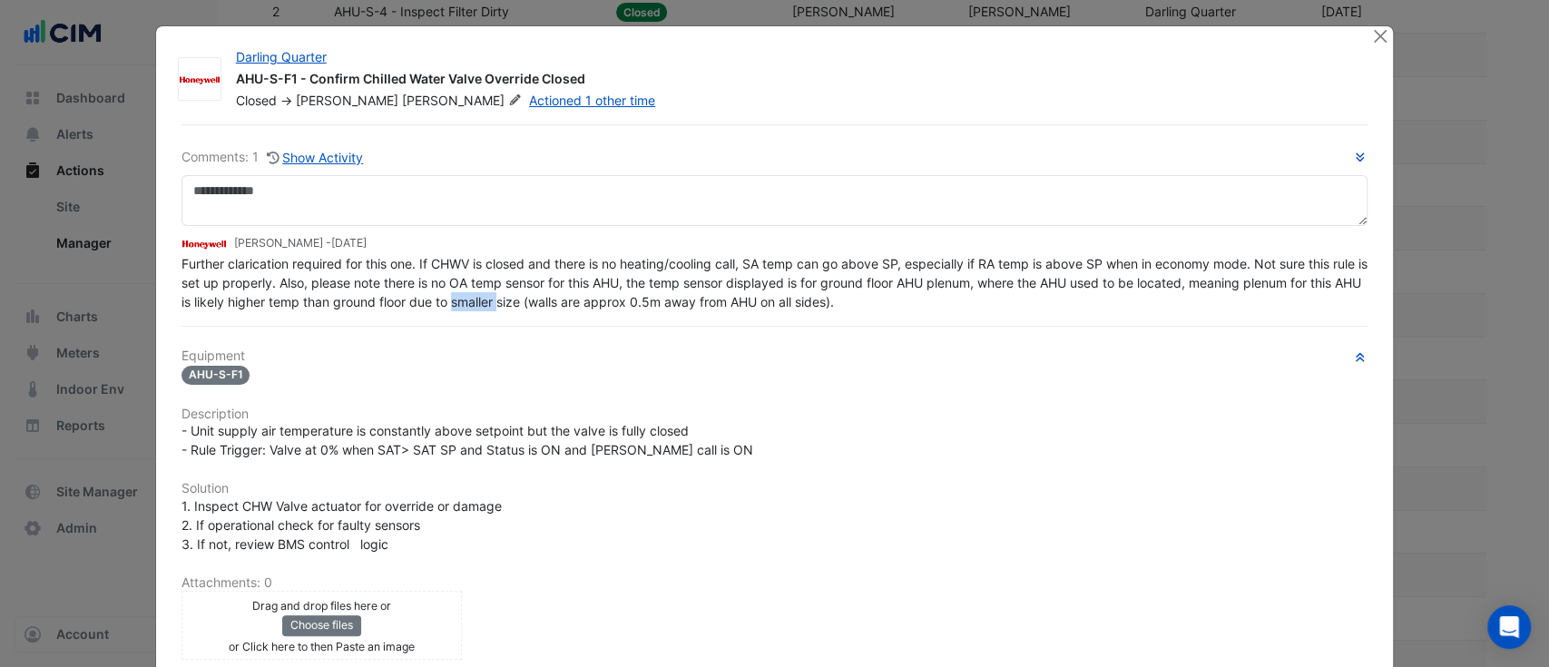
click at [512, 294] on span "Further clarication required for this one. If CHWV is closed and there is no he…" at bounding box center [776, 283] width 1190 height 54
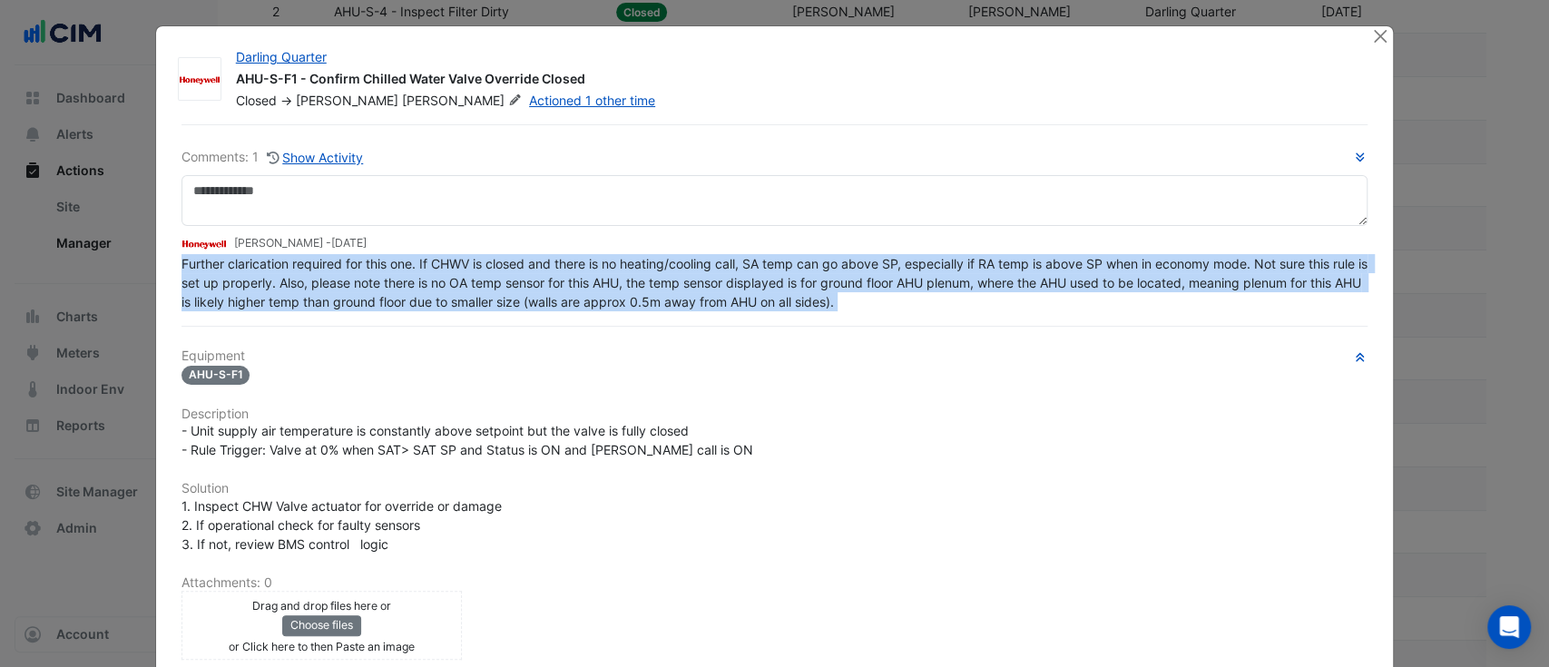
click at [512, 294] on span "Further clarication required for this one. If CHWV is closed and there is no he…" at bounding box center [776, 283] width 1190 height 54
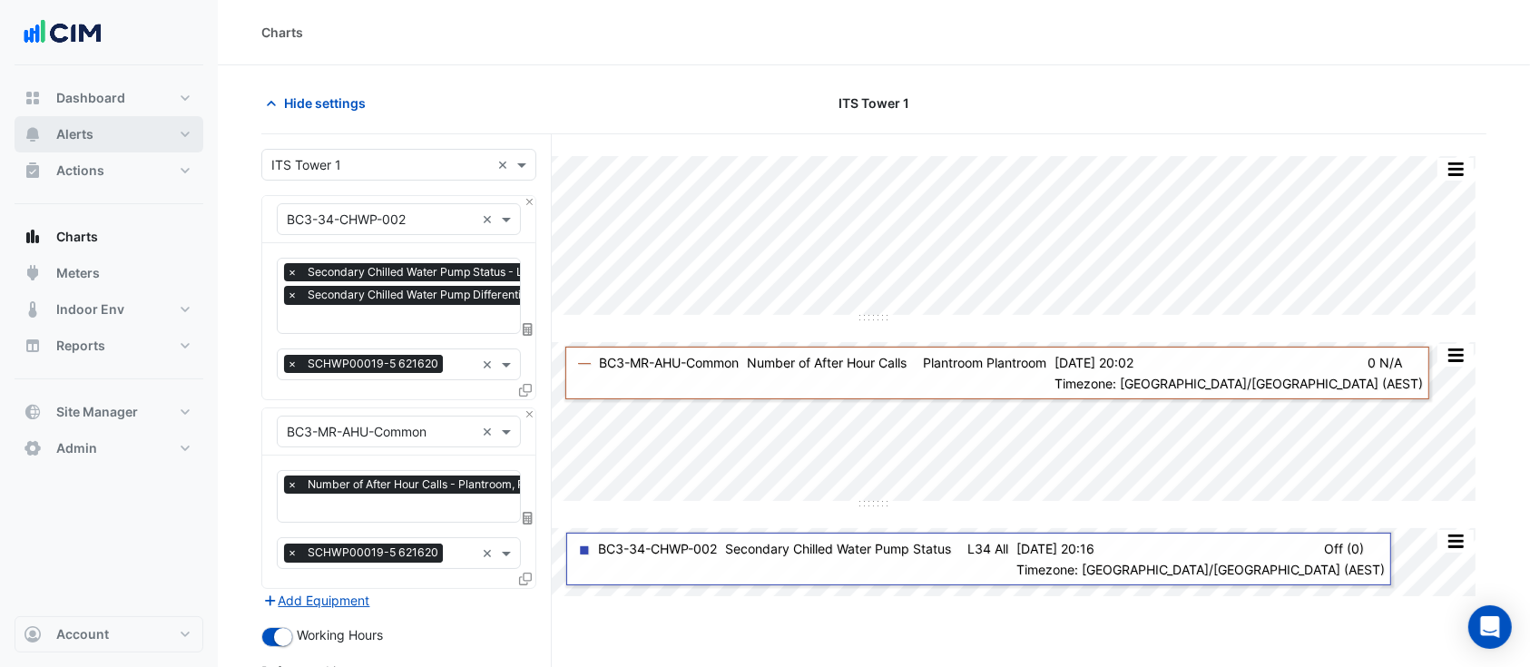
click at [82, 142] on span "Alerts" at bounding box center [74, 134] width 37 height 18
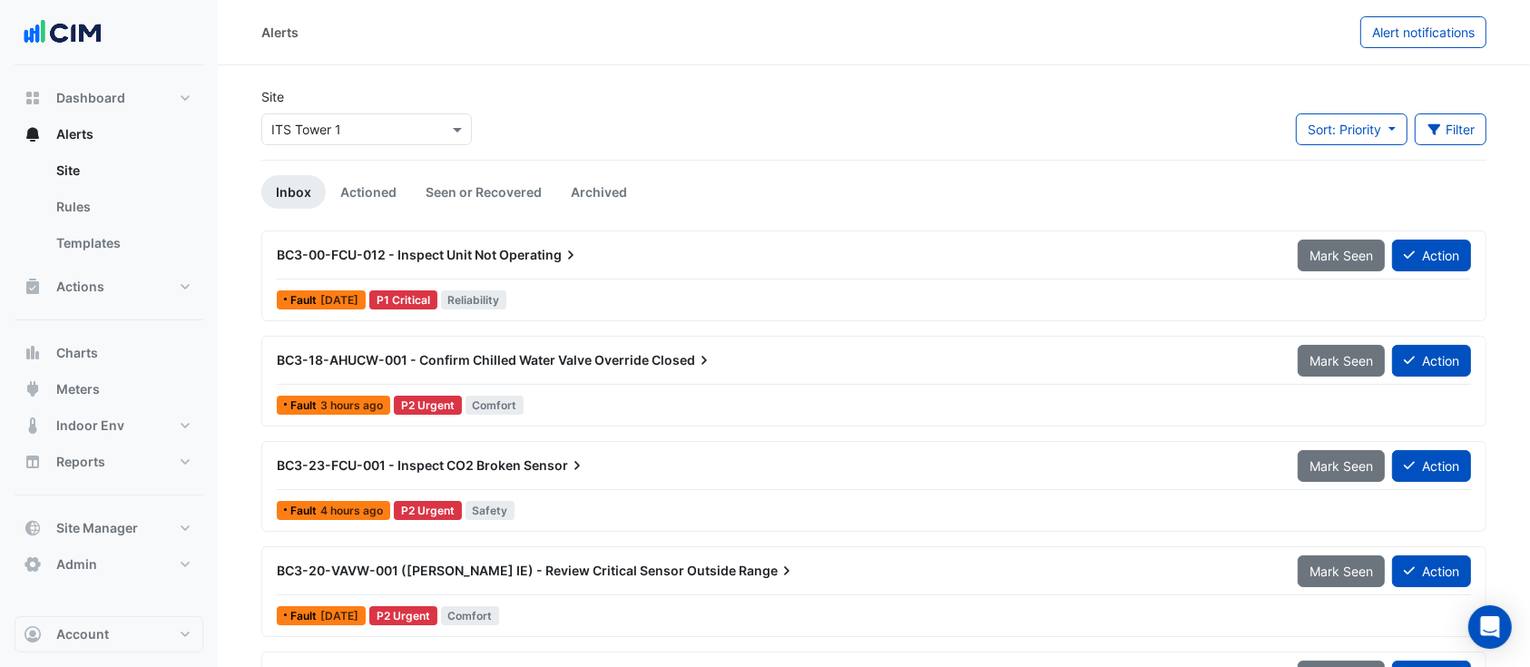
click at [383, 133] on input "text" at bounding box center [348, 130] width 154 height 19
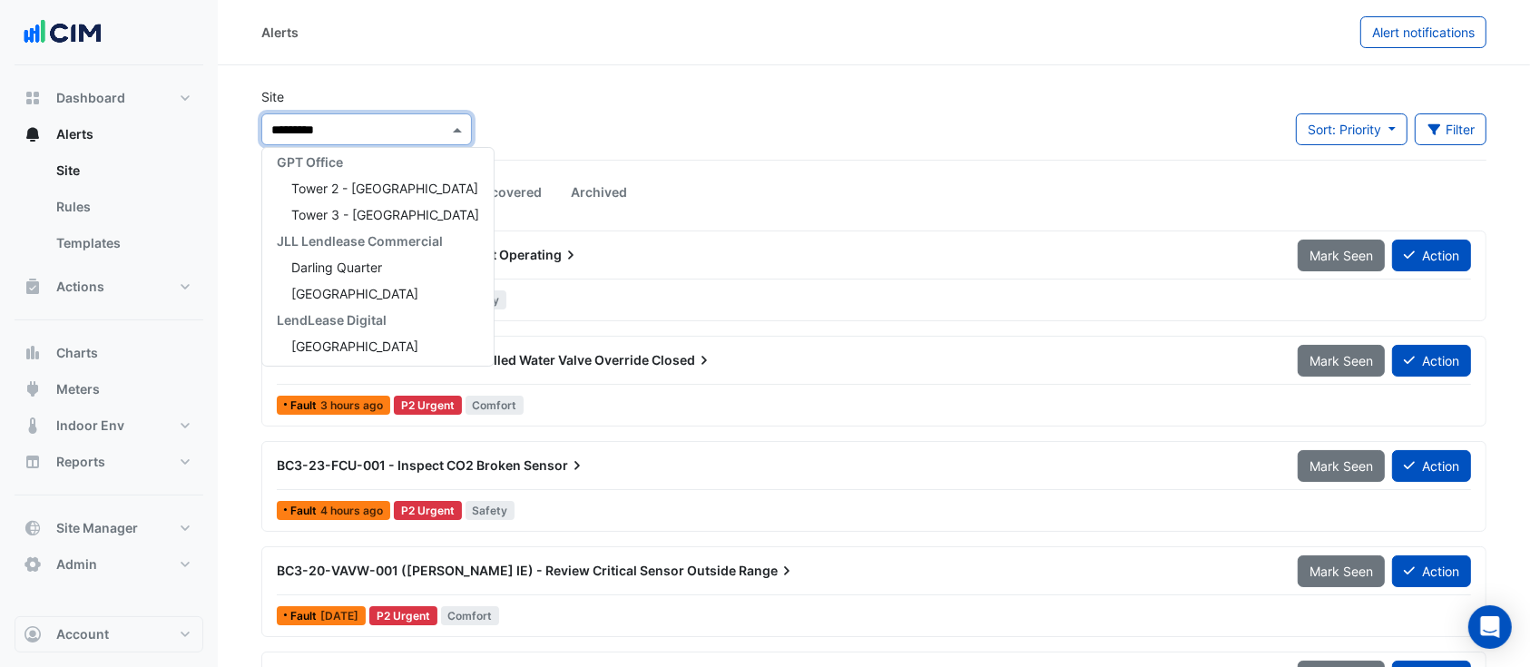
scroll to position [33, 0]
type input "**********"
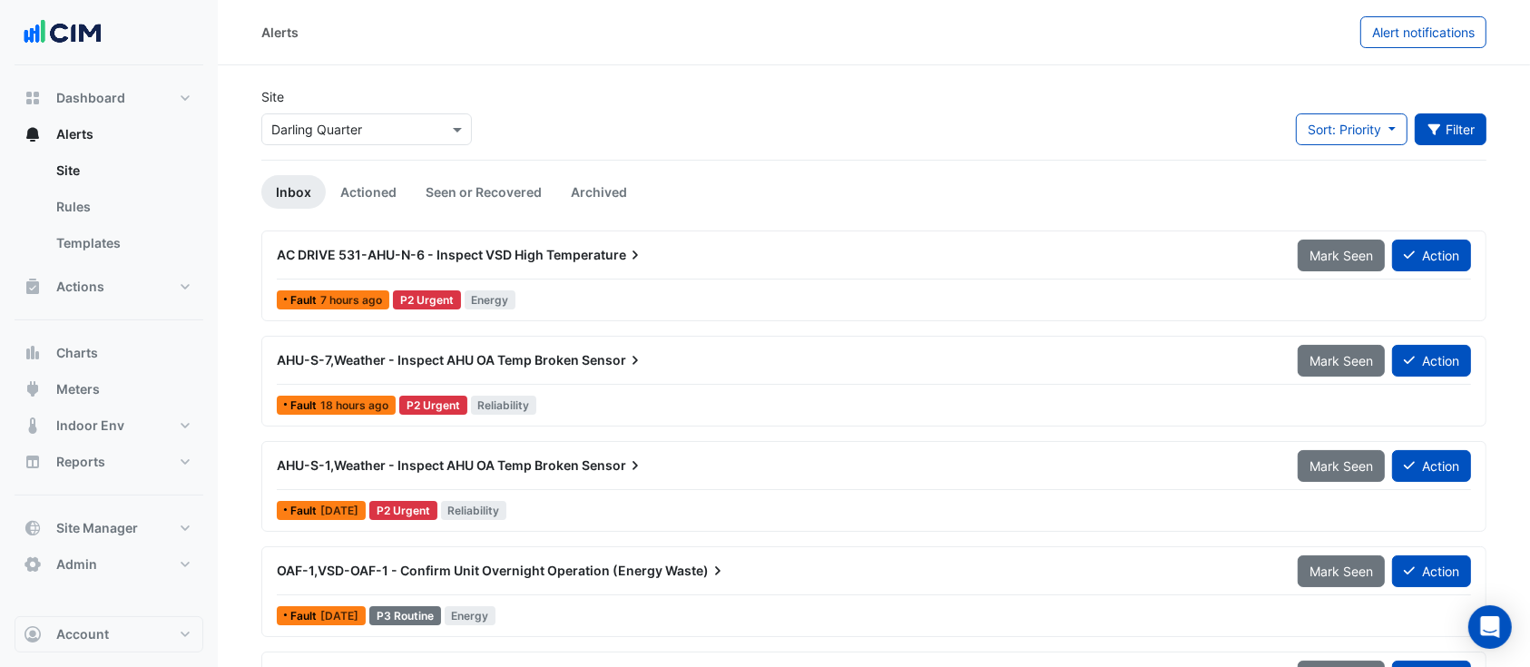
click at [1459, 127] on button "Filter" at bounding box center [1451, 129] width 73 height 32
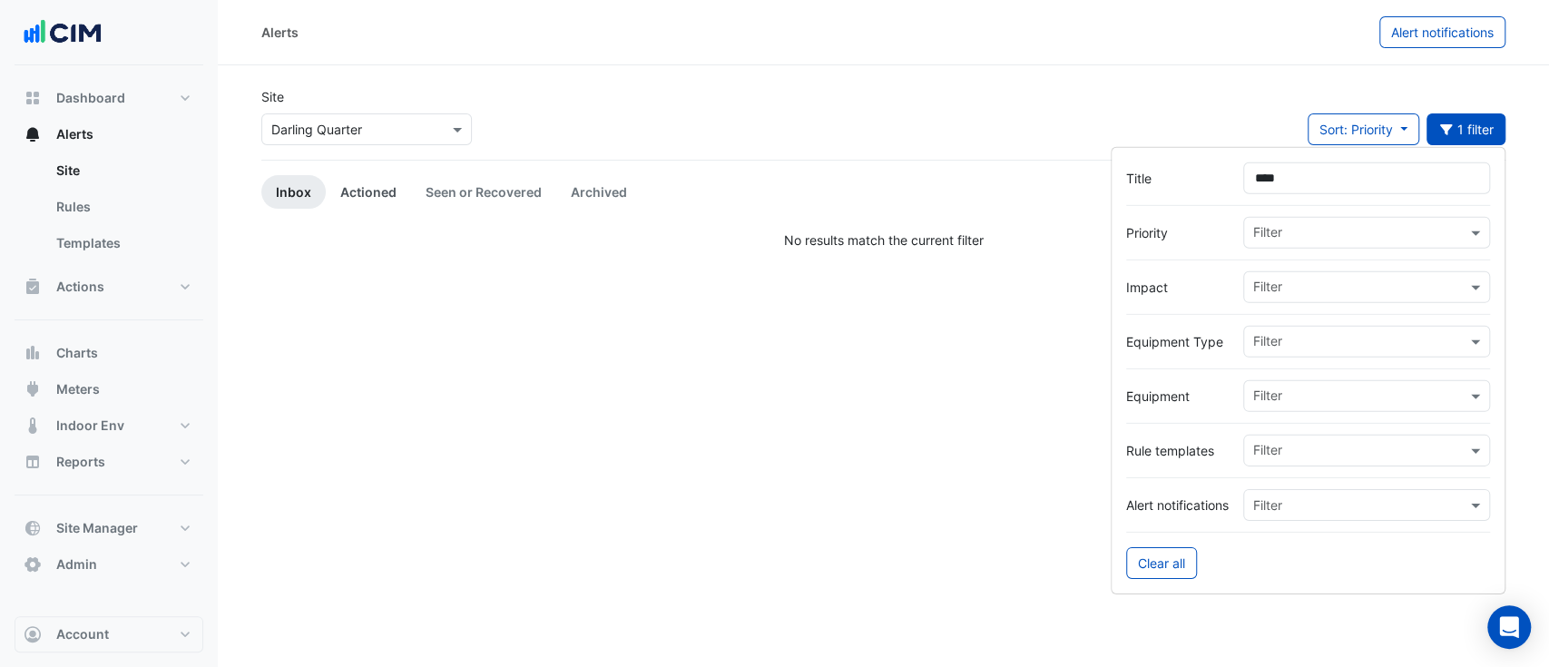
type input "****"
click at [385, 189] on link "Actioned" at bounding box center [368, 192] width 85 height 34
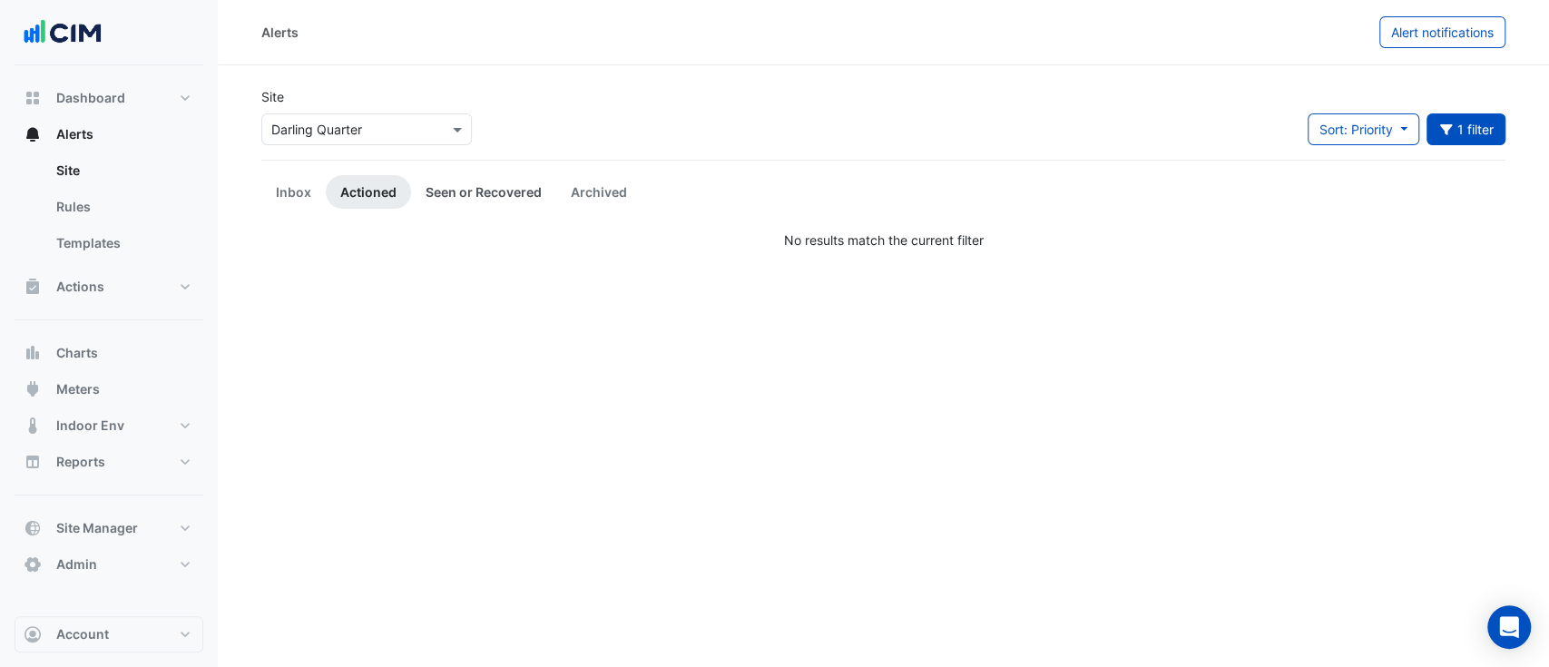
click at [483, 201] on link "Seen or Recovered" at bounding box center [483, 192] width 145 height 34
click at [1466, 124] on button "Title: lock 1 filter" at bounding box center [1466, 129] width 80 height 32
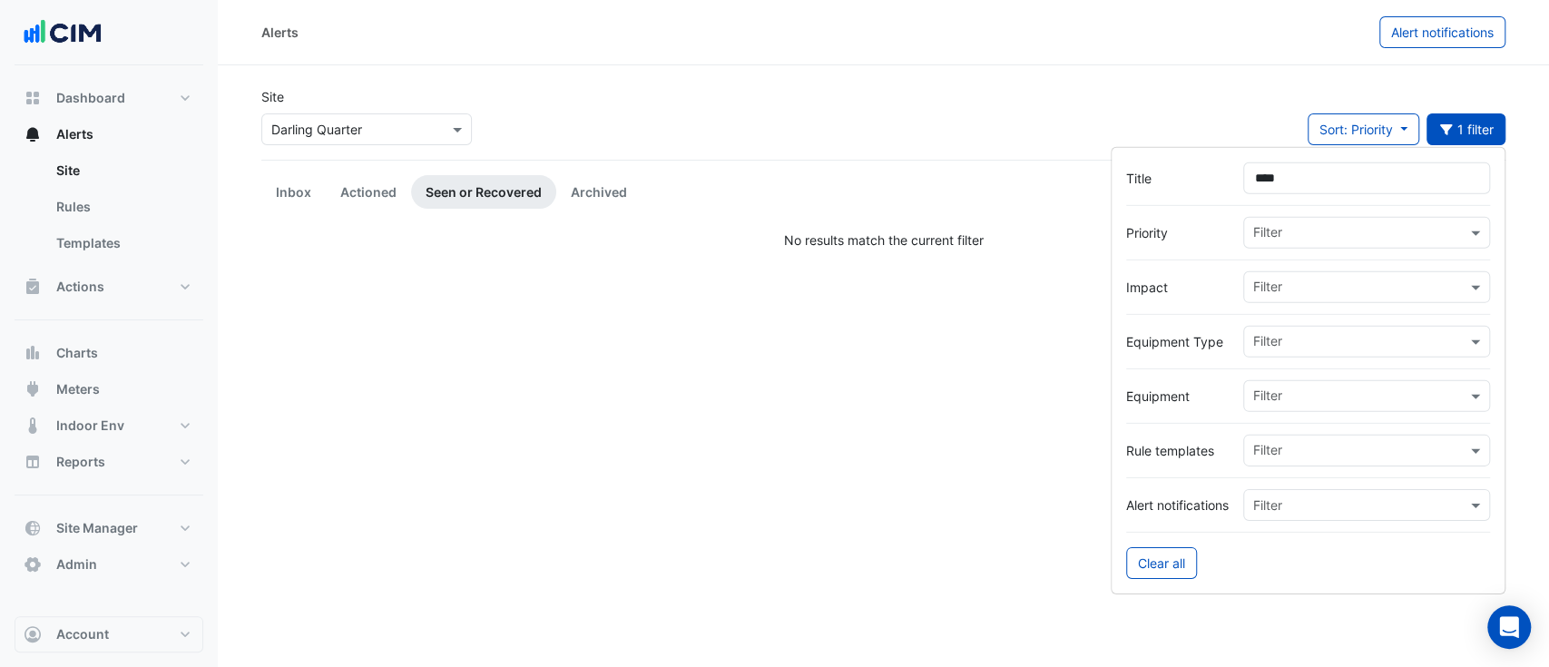
drag, startPoint x: 1386, startPoint y: 179, endPoint x: 1379, endPoint y: 166, distance: 14.6
click at [1386, 177] on input "****" at bounding box center [1366, 178] width 247 height 32
type input "*******"
click at [597, 188] on link "Archived" at bounding box center [598, 192] width 85 height 34
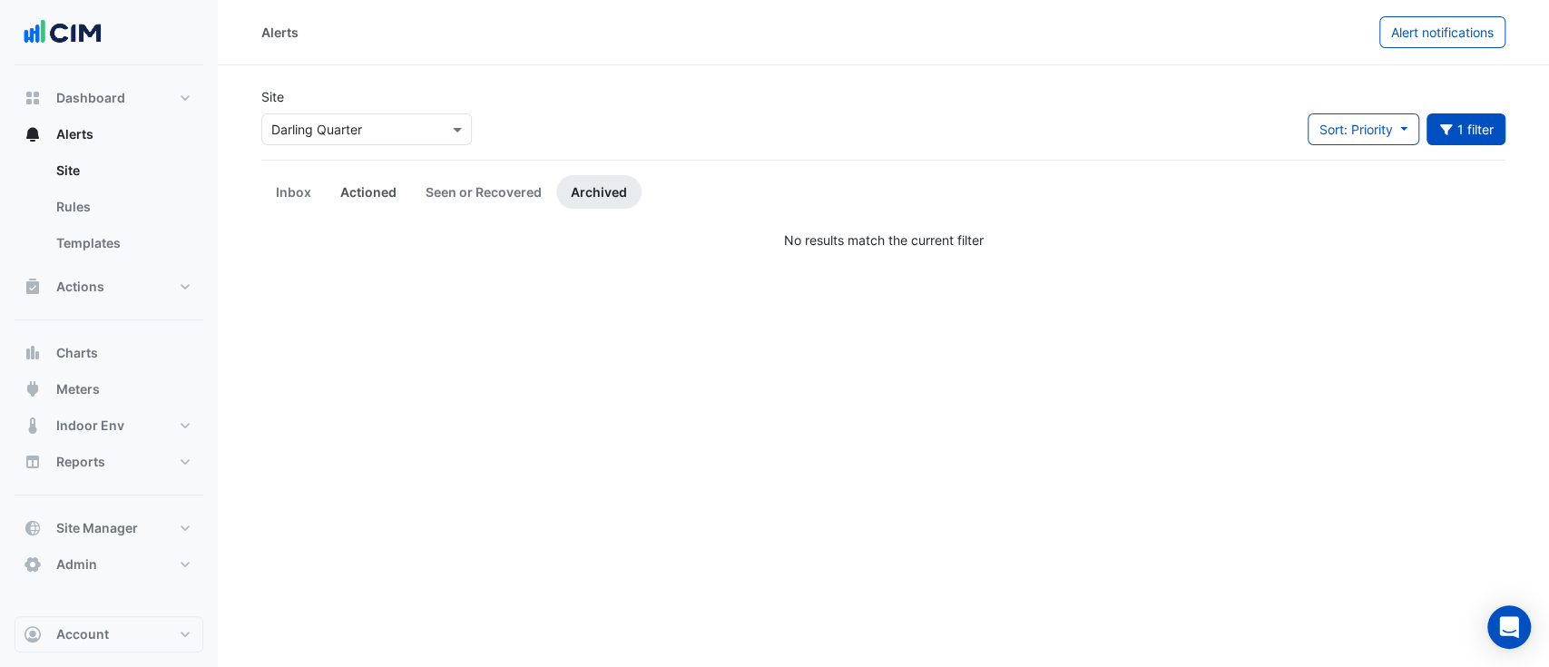
click at [337, 206] on link "Actioned" at bounding box center [368, 192] width 85 height 34
drag, startPoint x: 293, startPoint y: 192, endPoint x: 886, endPoint y: 163, distance: 593.2
click at [293, 192] on link "Inbox" at bounding box center [293, 192] width 64 height 34
click at [1472, 113] on div "Title: lockout" at bounding box center [1445, 94] width 80 height 44
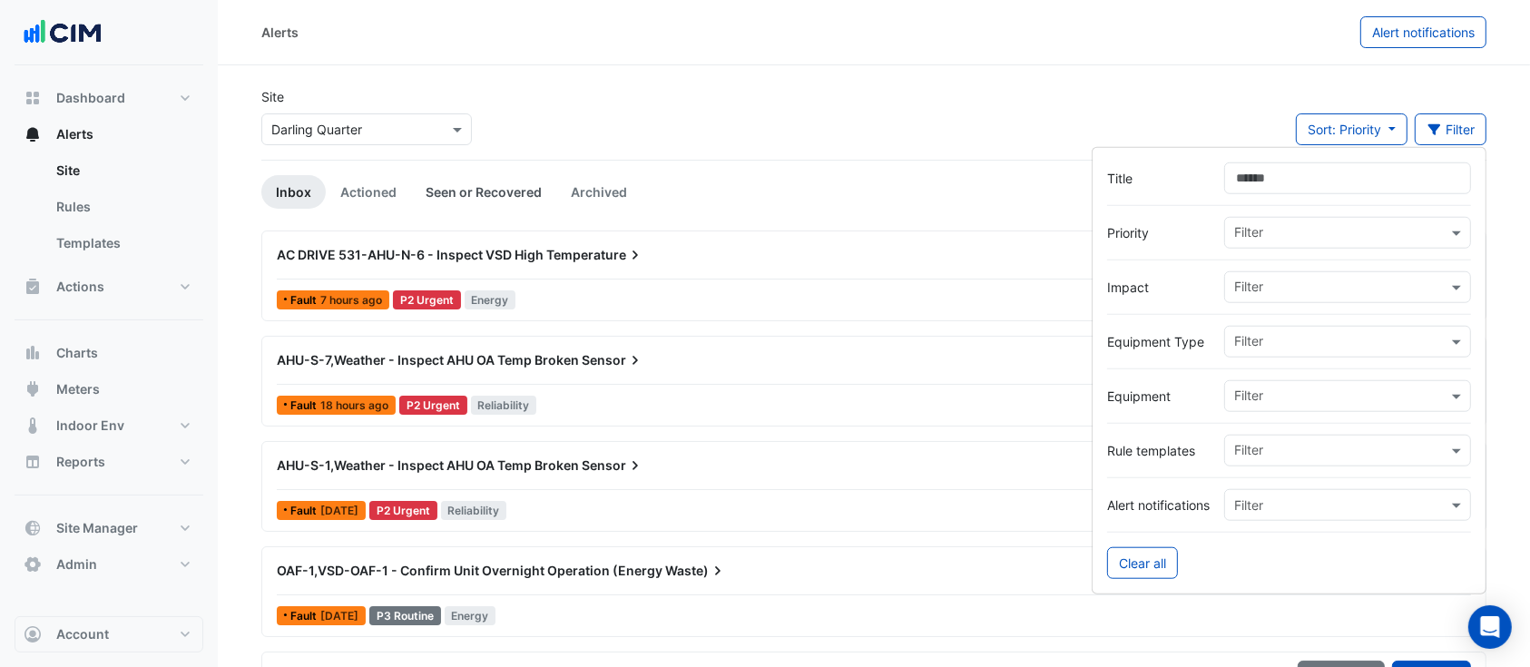
click at [487, 207] on link "Seen or Recovered" at bounding box center [483, 192] width 145 height 34
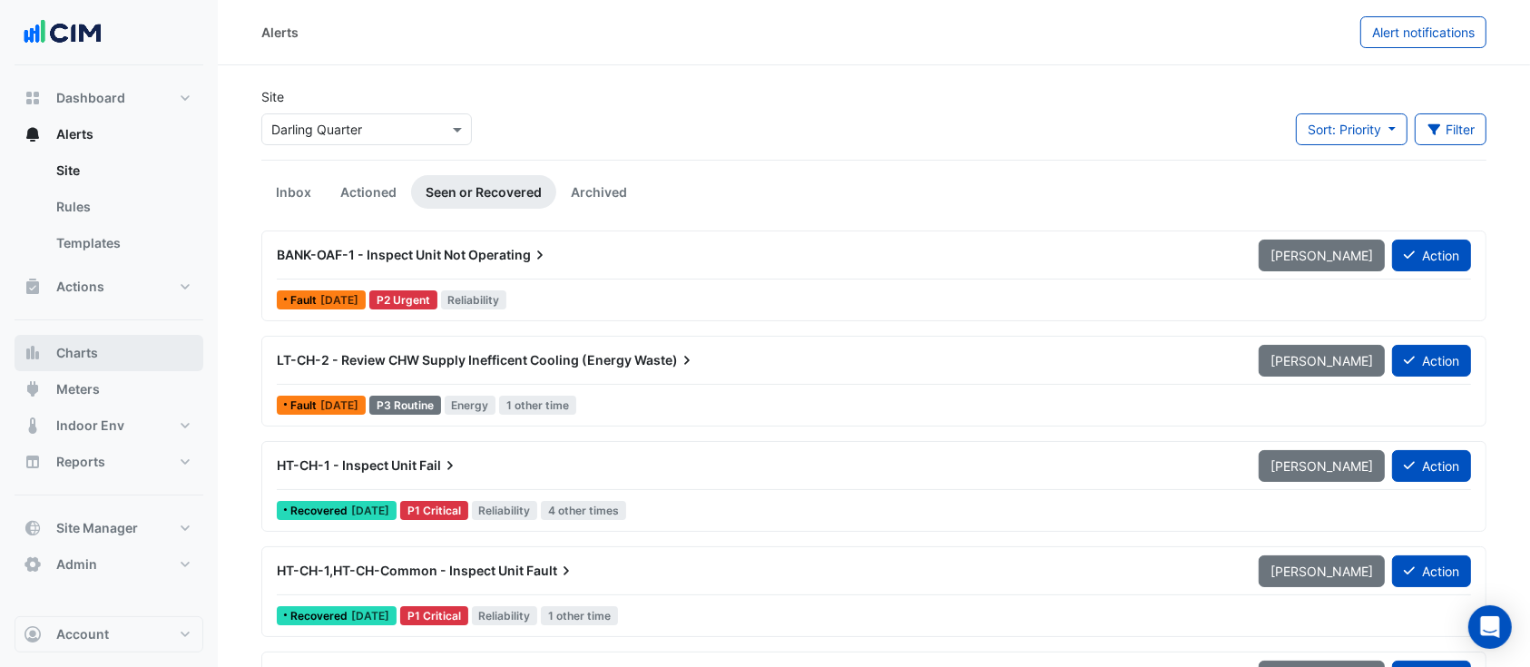
click at [109, 349] on button "Charts" at bounding box center [109, 353] width 189 height 36
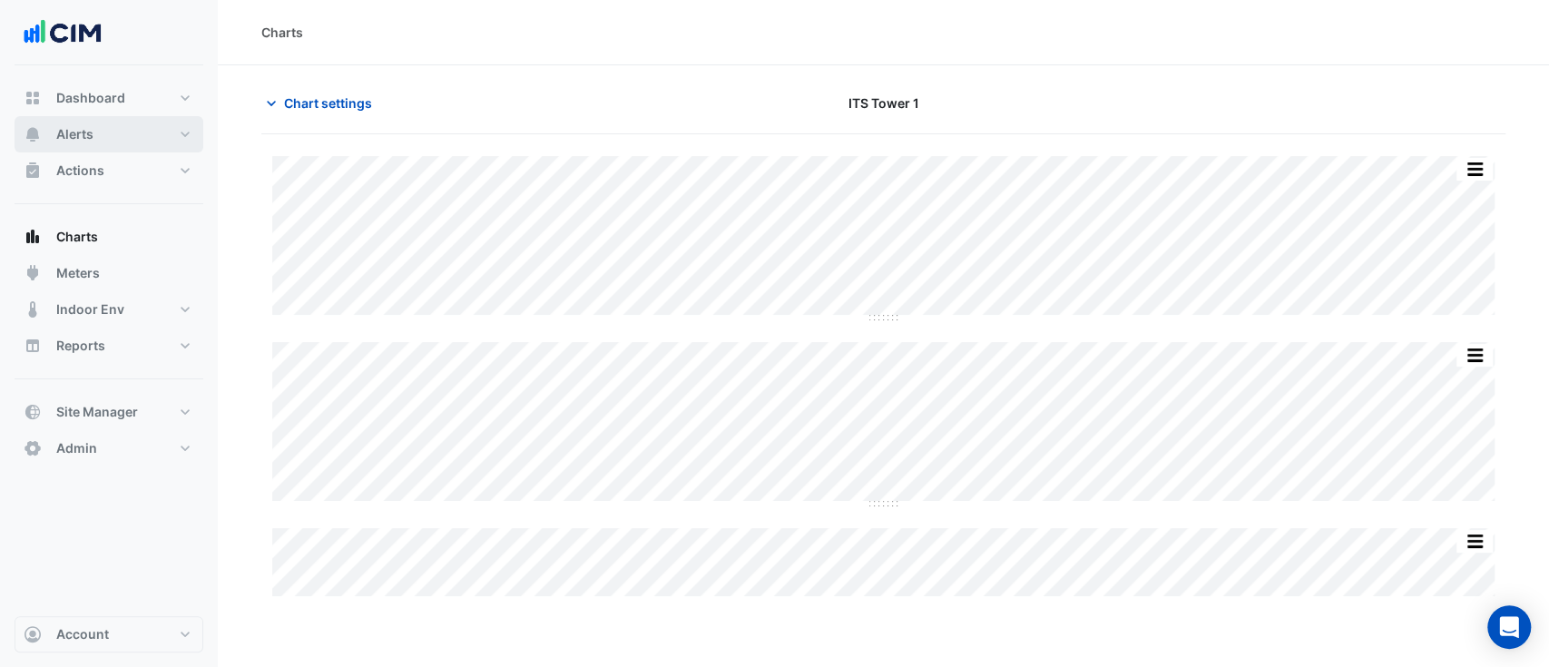
click at [109, 133] on button "Alerts" at bounding box center [109, 134] width 189 height 36
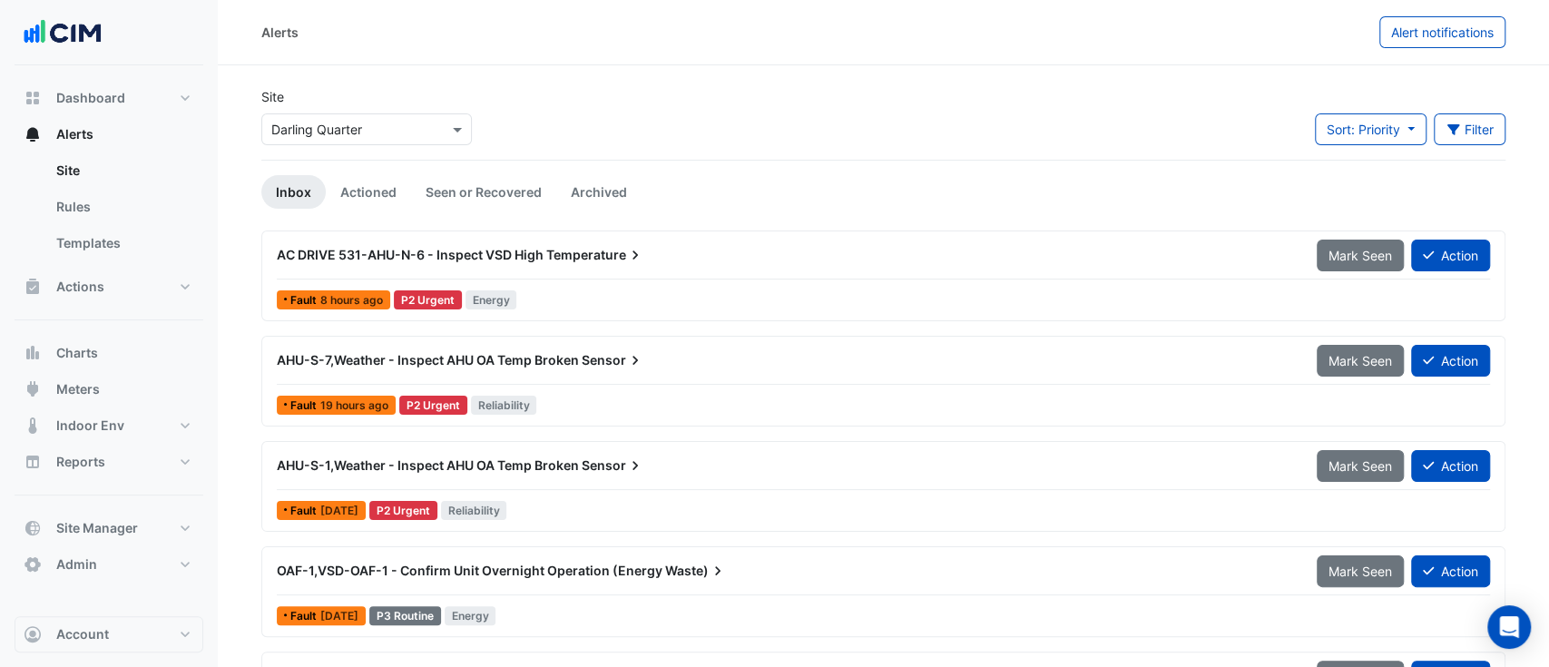
click at [345, 138] on div "× Darling Quarter" at bounding box center [316, 129] width 91 height 19
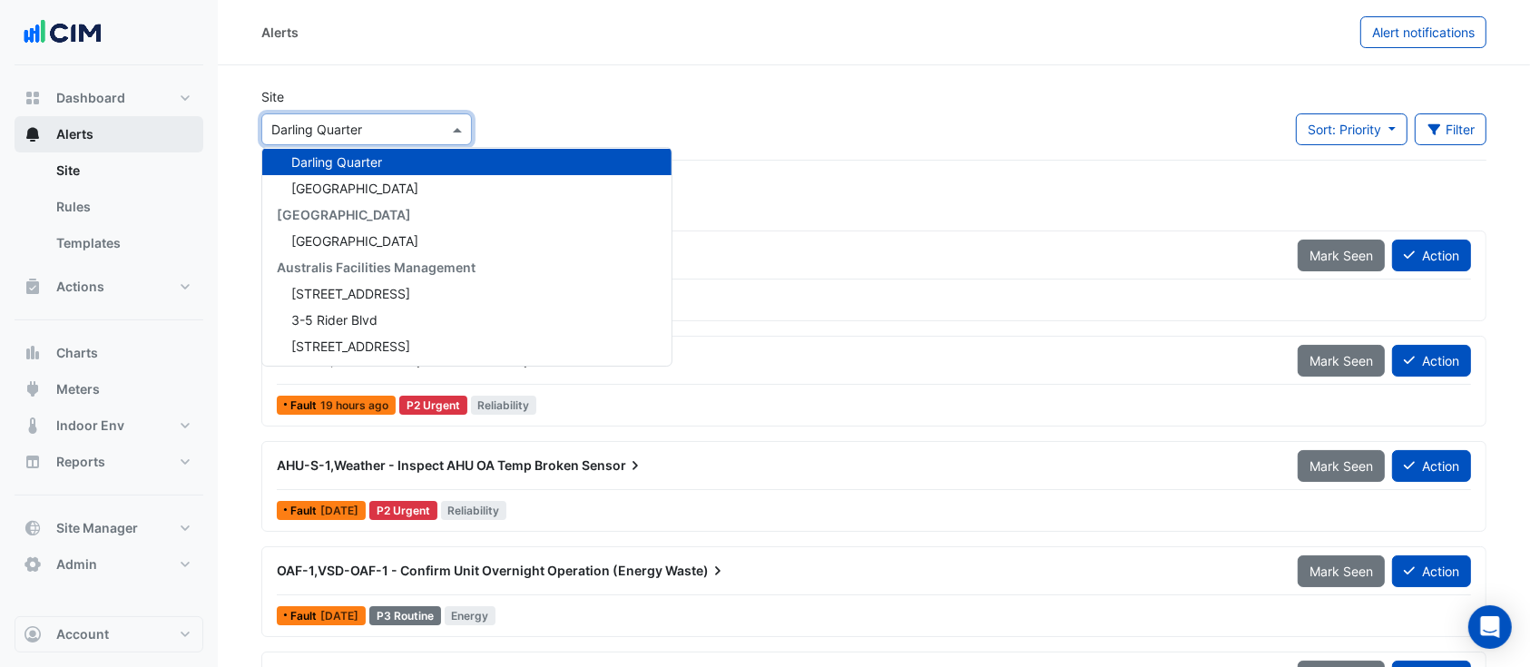
type input "*"
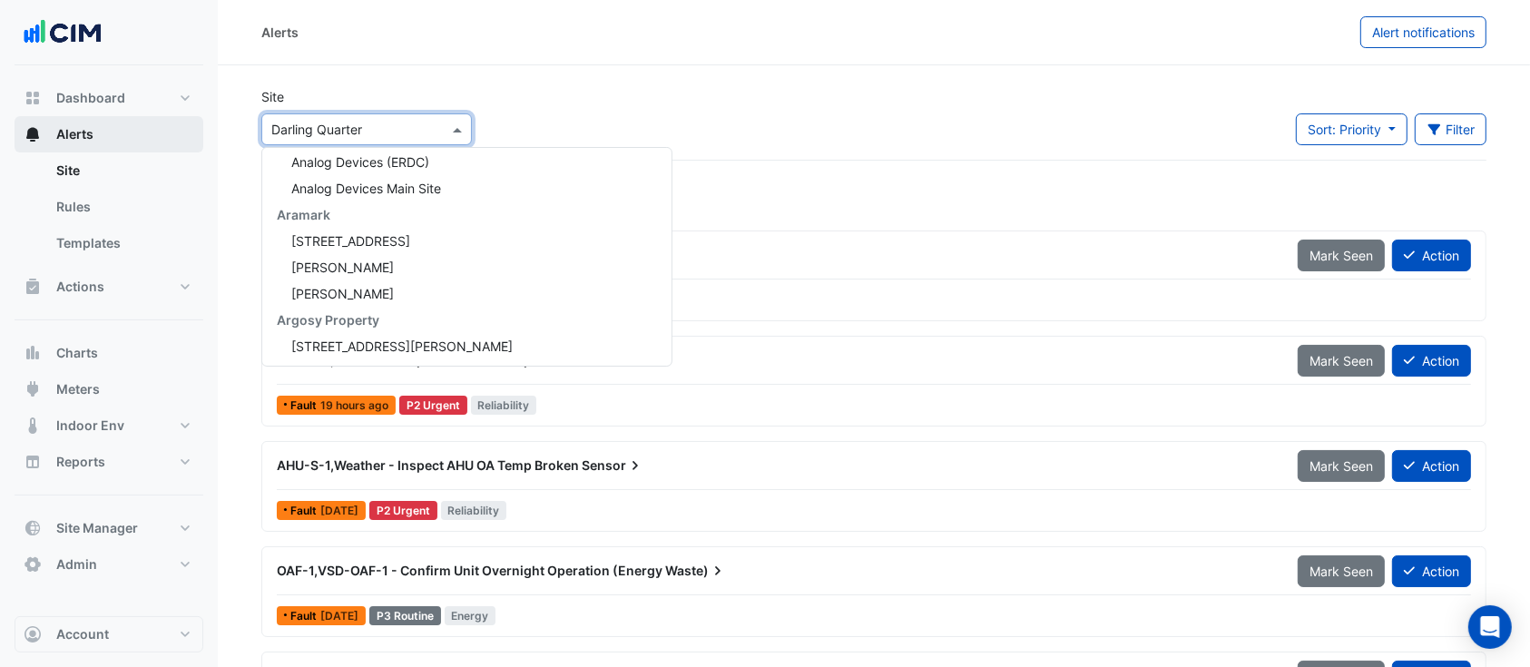
scroll to position [1743, 0]
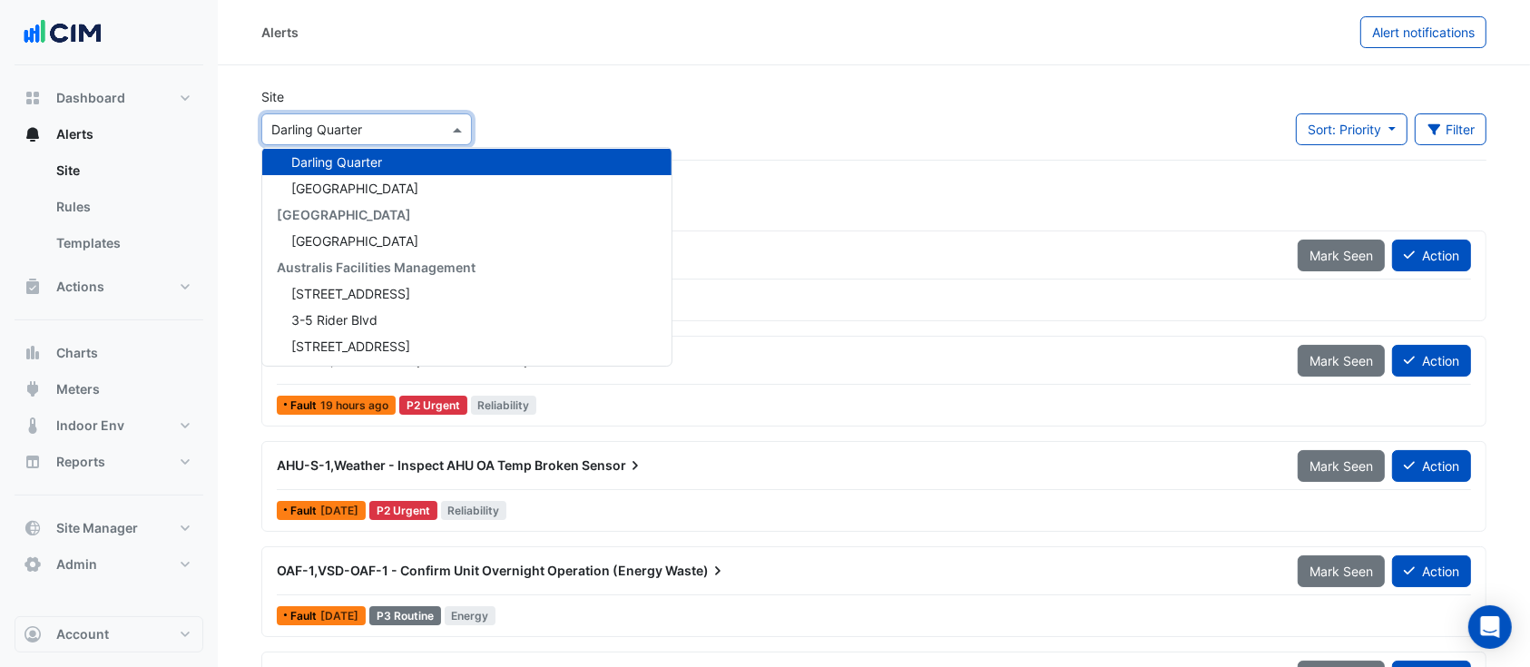
click at [1206, 115] on div "Site Select a Site × Darling Quarter 141 Walker Street Security 141 Walker Stre…" at bounding box center [873, 123] width 1247 height 73
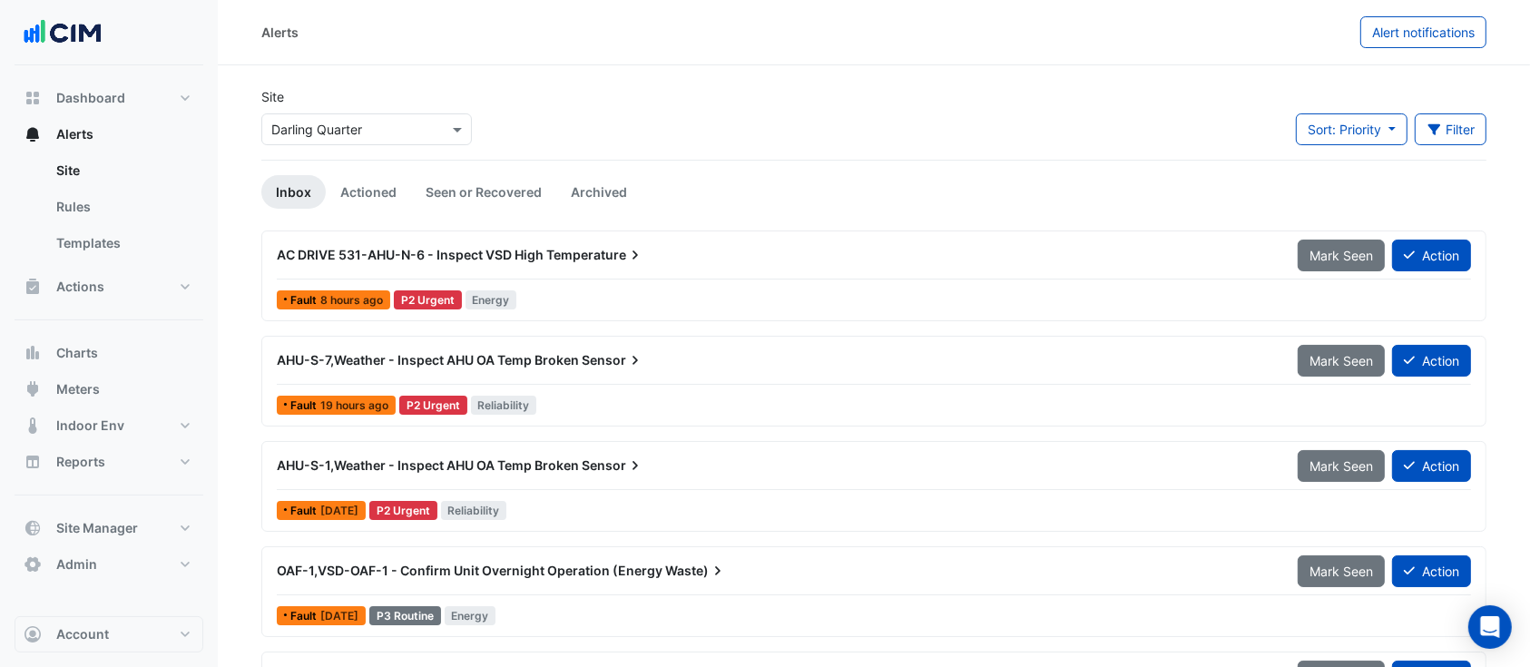
drag, startPoint x: 1462, startPoint y: 139, endPoint x: 869, endPoint y: 160, distance: 592.9
click at [1454, 140] on button "Filter" at bounding box center [1451, 129] width 73 height 32
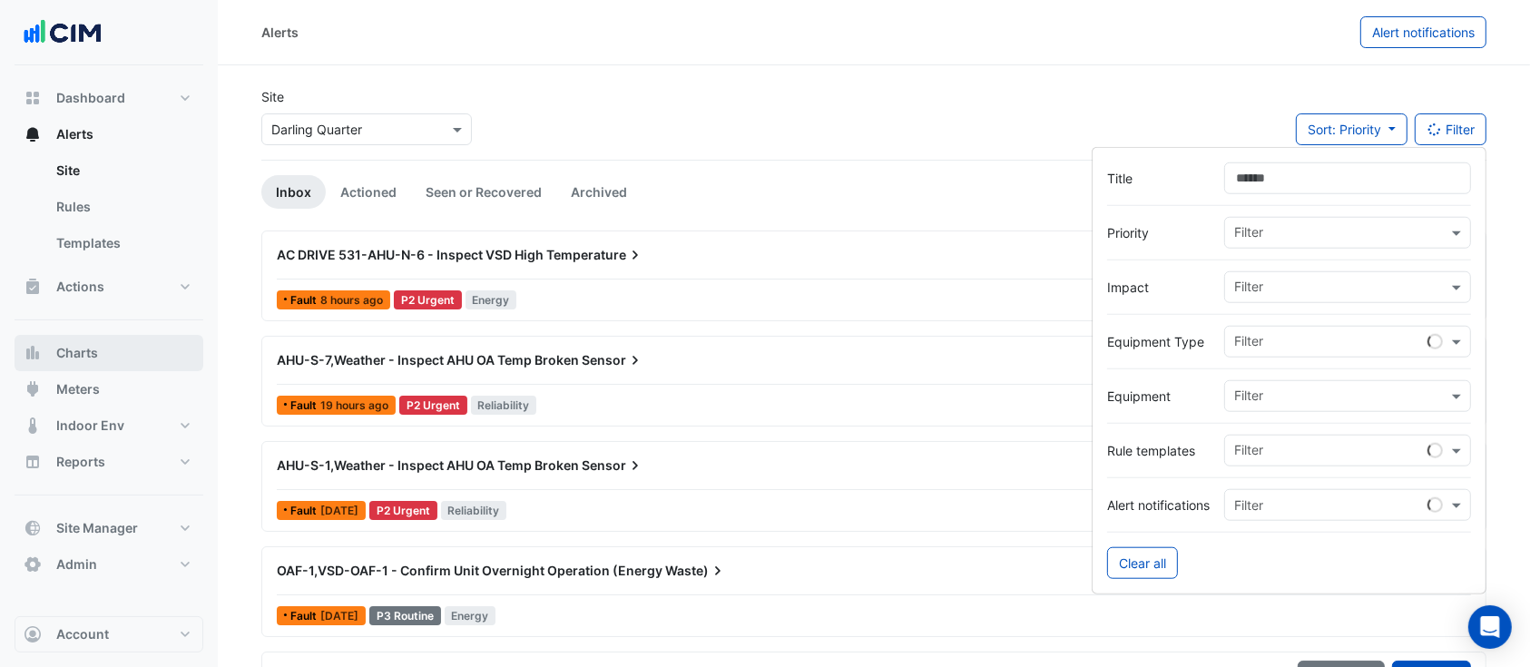
click at [97, 364] on button "Charts" at bounding box center [109, 353] width 189 height 36
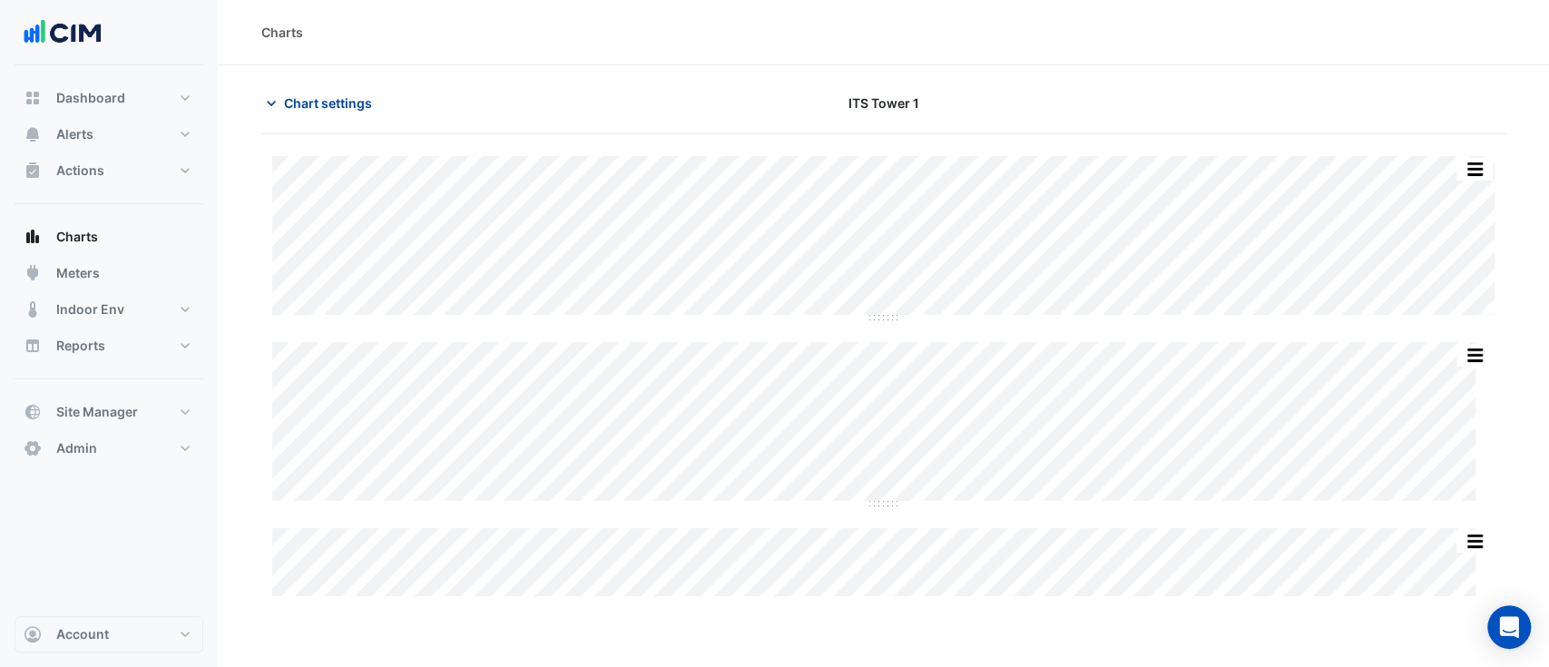
click at [348, 108] on span "Chart settings" at bounding box center [328, 102] width 88 height 19
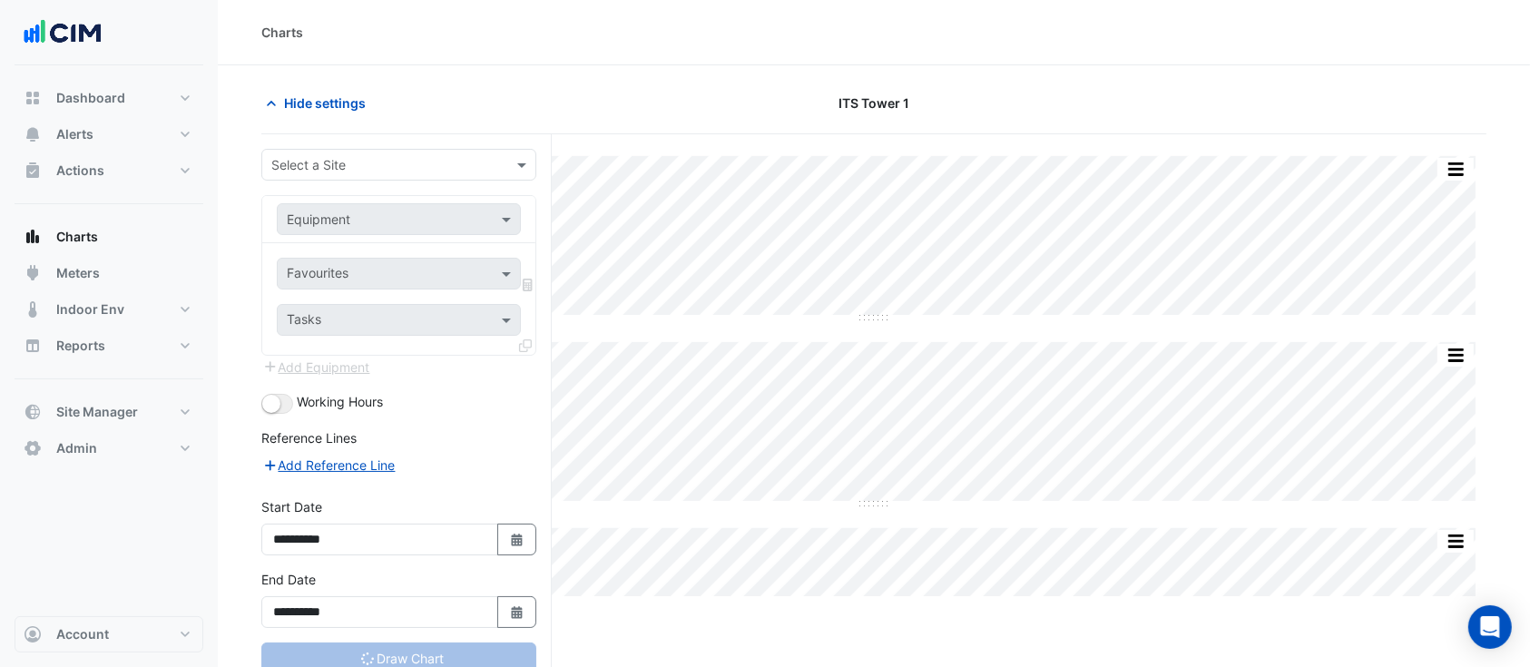
click at [334, 171] on input "text" at bounding box center [380, 165] width 219 height 19
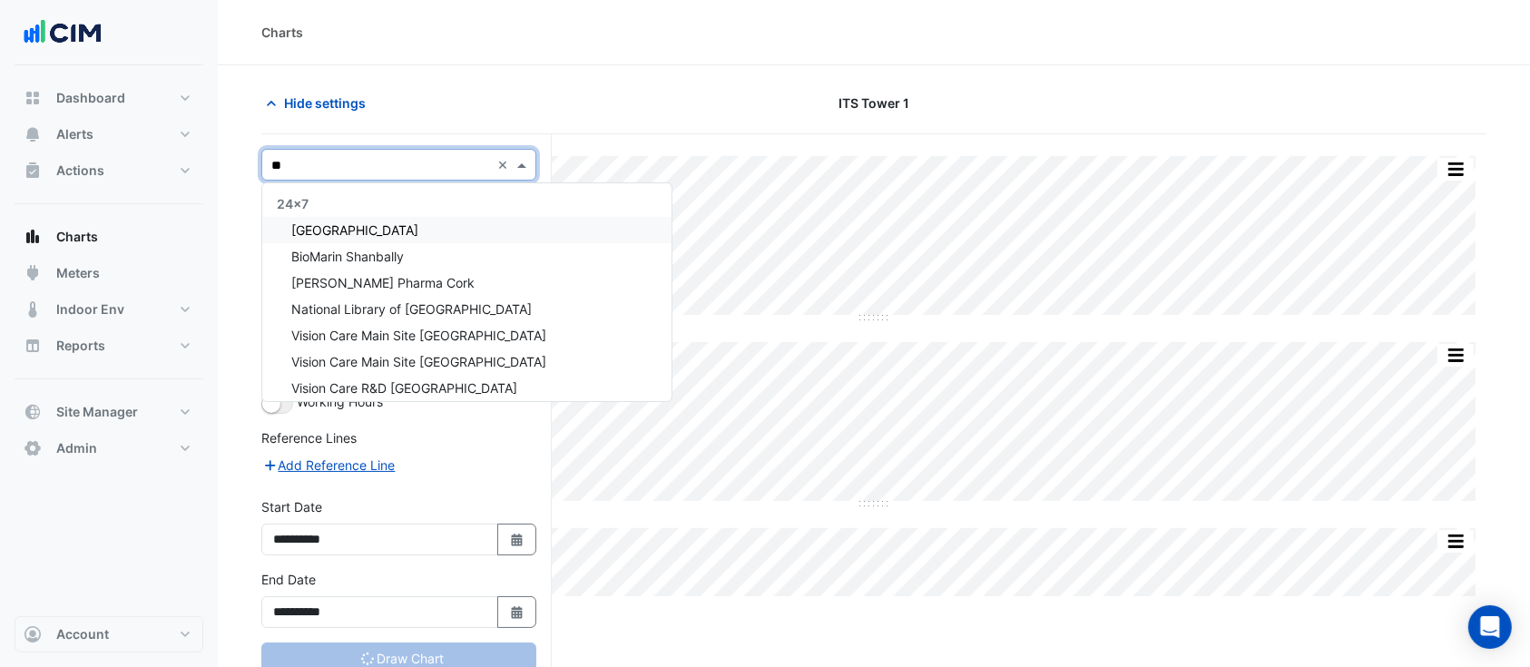
type input "*"
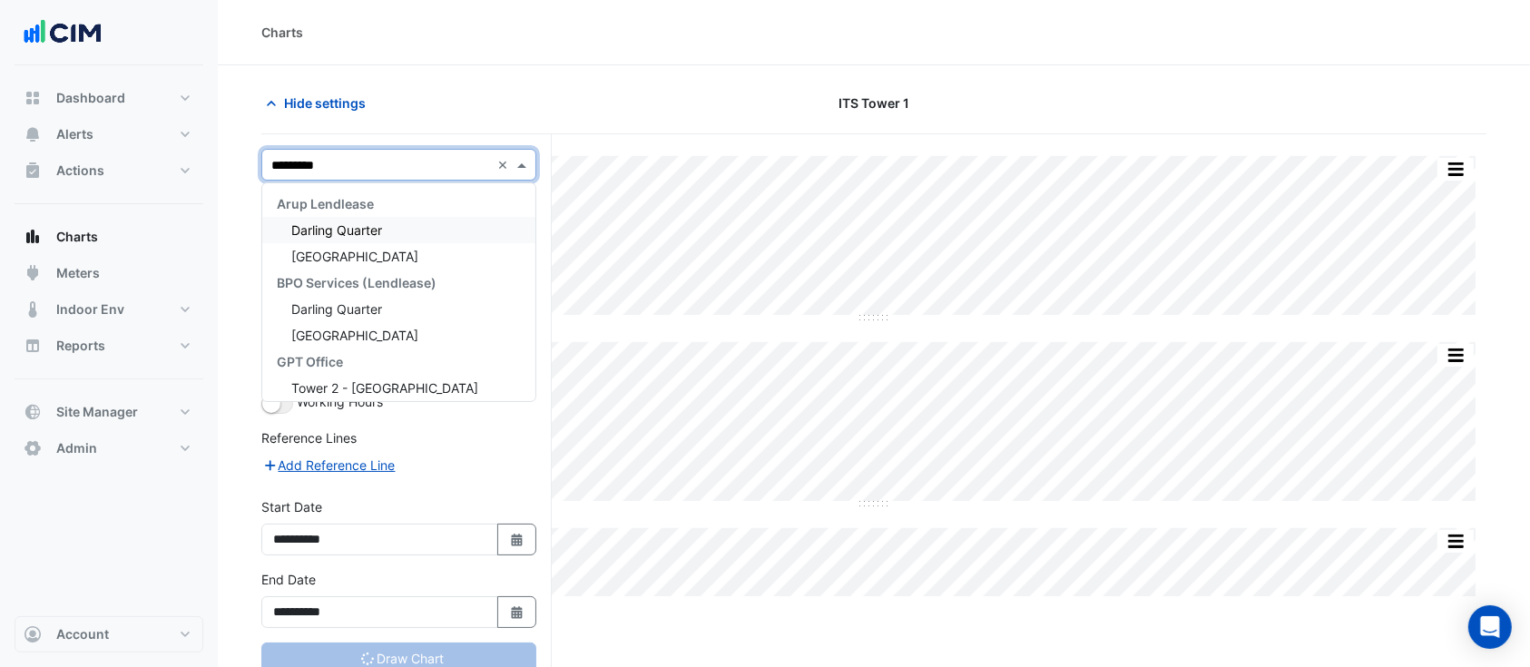
type input "**********"
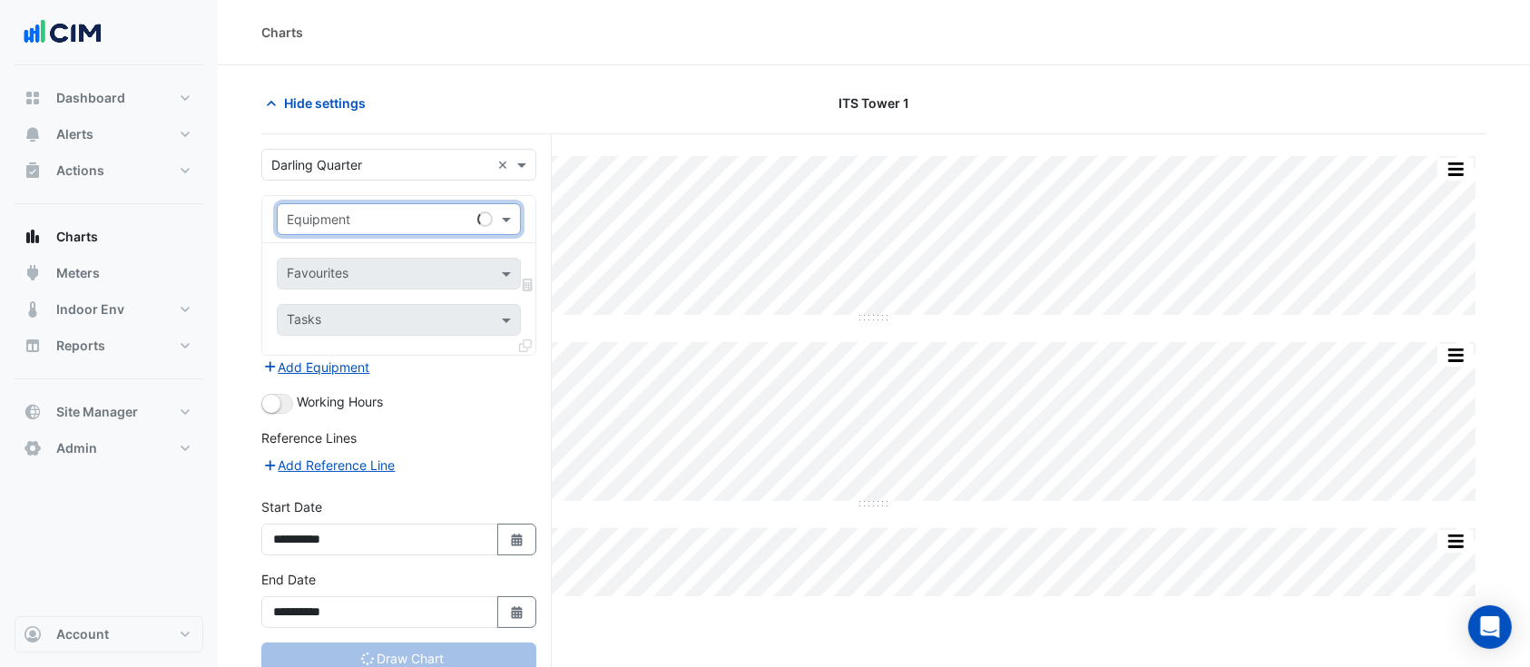
drag, startPoint x: 348, startPoint y: 232, endPoint x: 350, endPoint y: 219, distance: 13.9
click at [348, 231] on div "Equipment" at bounding box center [399, 219] width 244 height 32
click at [350, 219] on input "text" at bounding box center [381, 220] width 188 height 19
click at [240, 238] on section "Hide settings ITS Tower 1 Split by Equip Split All Split None Print Save as JPE…" at bounding box center [874, 400] width 1312 height 671
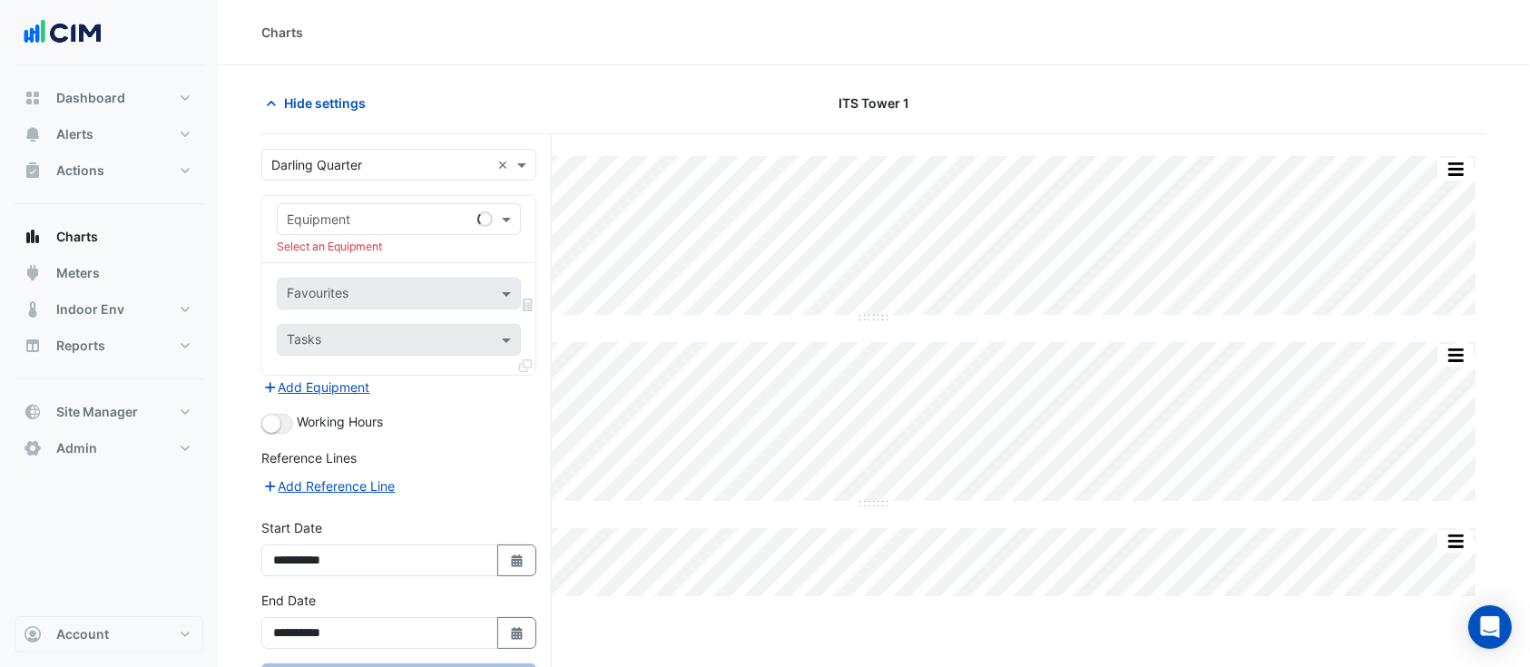
click at [314, 229] on div "Equipment" at bounding box center [399, 219] width 244 height 32
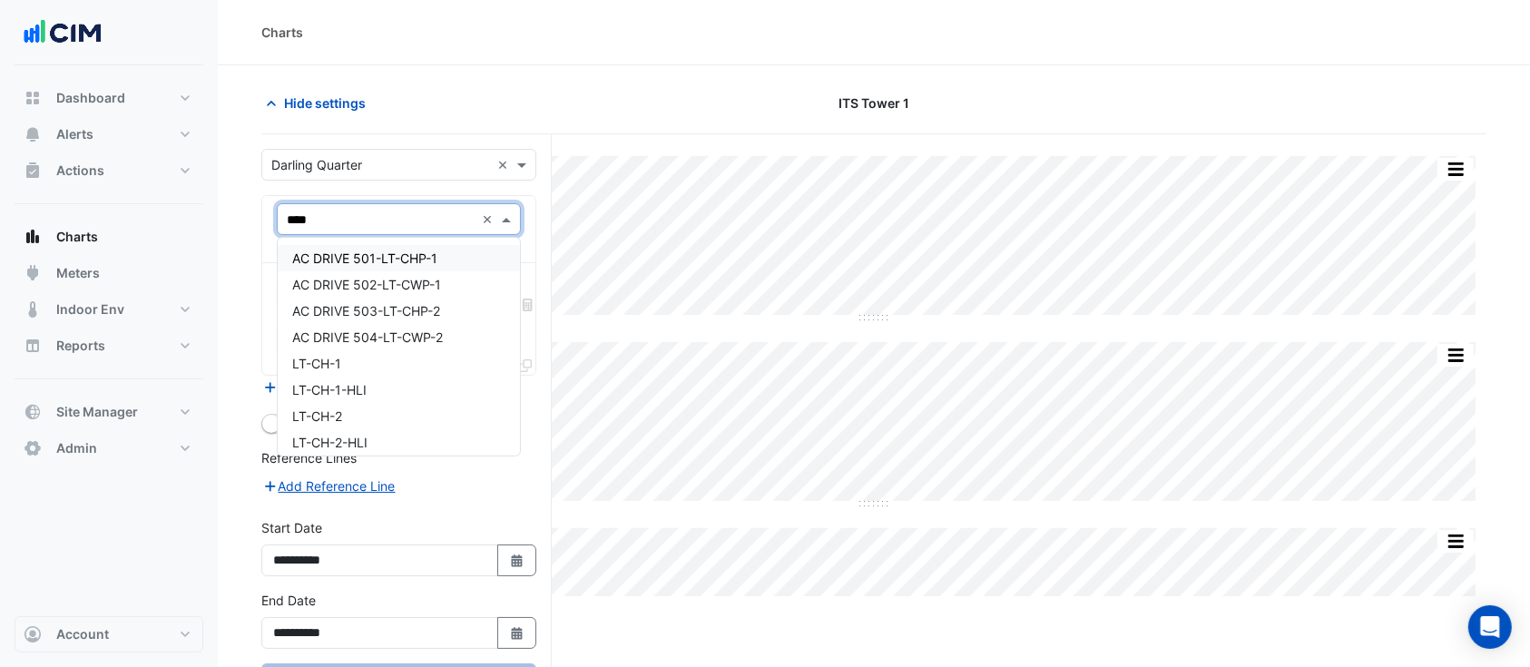
type input "*****"
click at [350, 416] on div "LT-CH-3" at bounding box center [399, 416] width 242 height 26
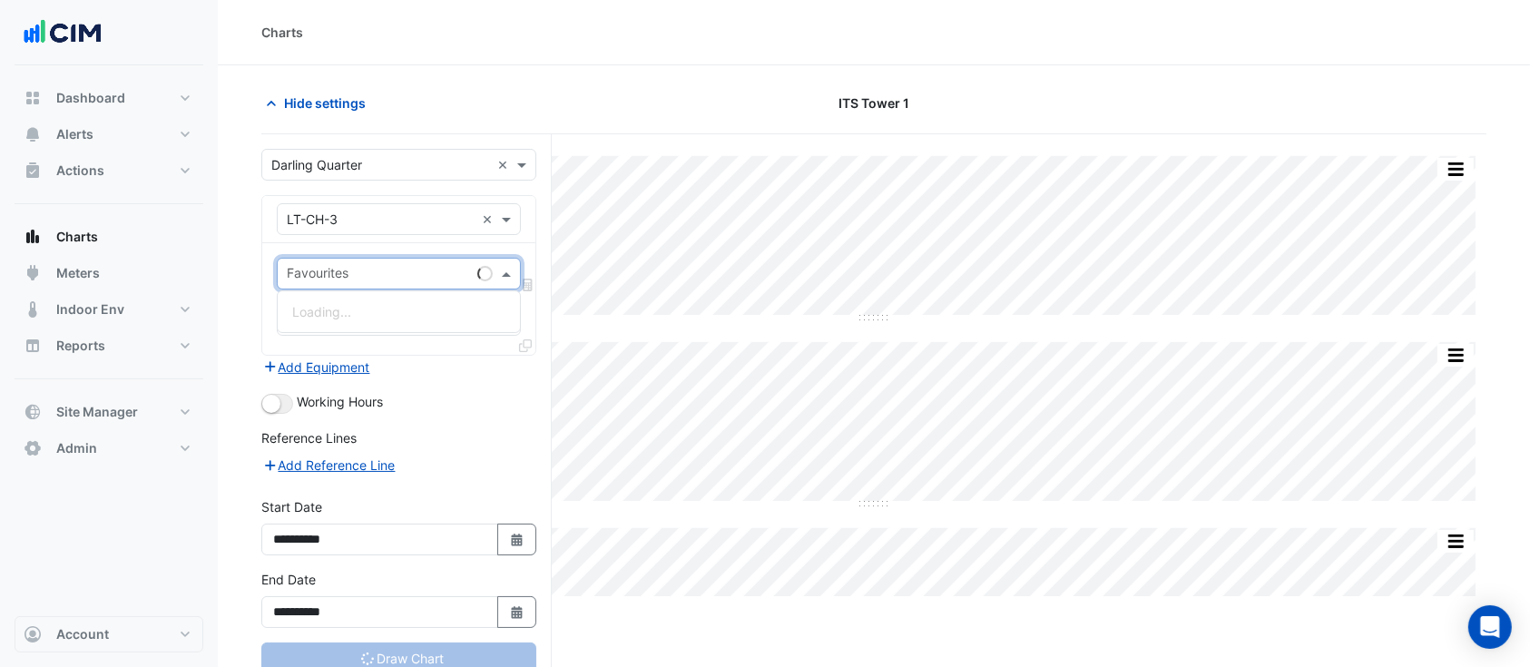
click at [364, 272] on input "text" at bounding box center [378, 275] width 183 height 19
type input "**"
type input "**********"
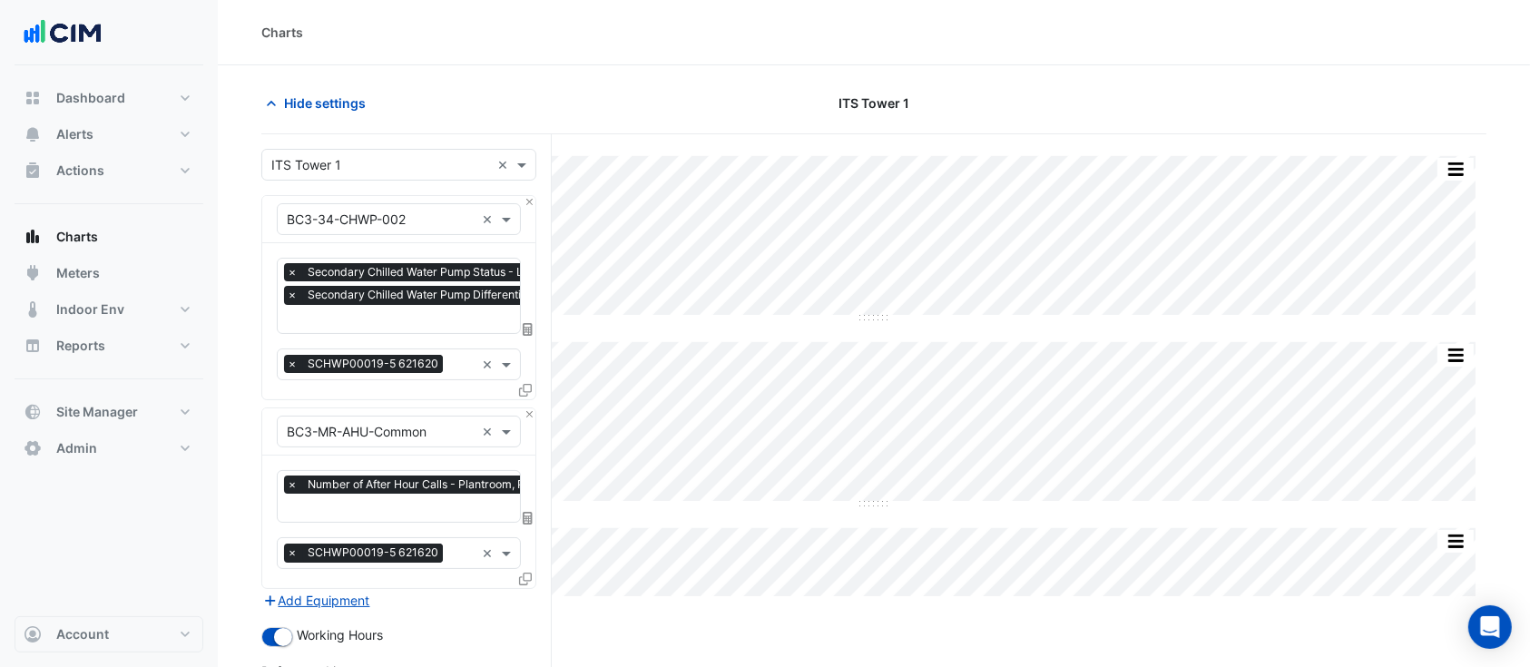
click at [351, 166] on input "text" at bounding box center [380, 165] width 219 height 19
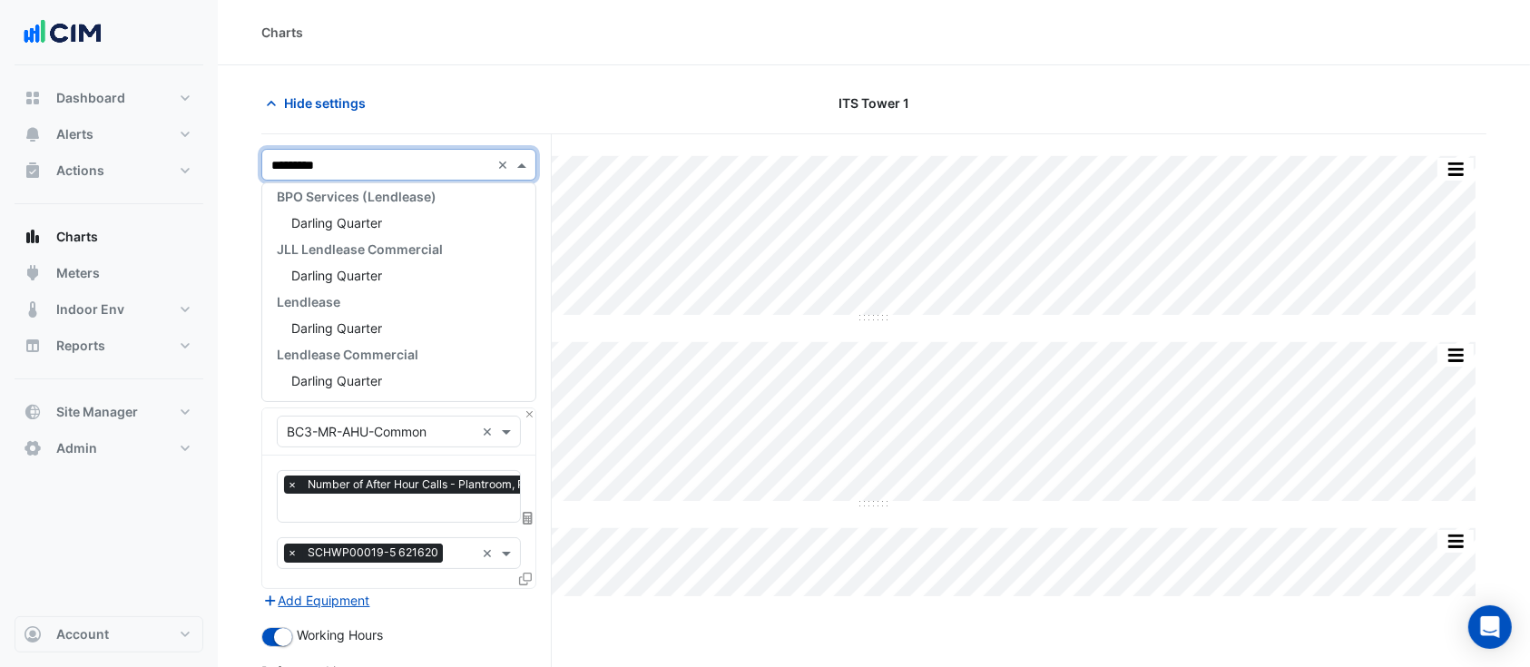
scroll to position [33, 0]
type input "**********"
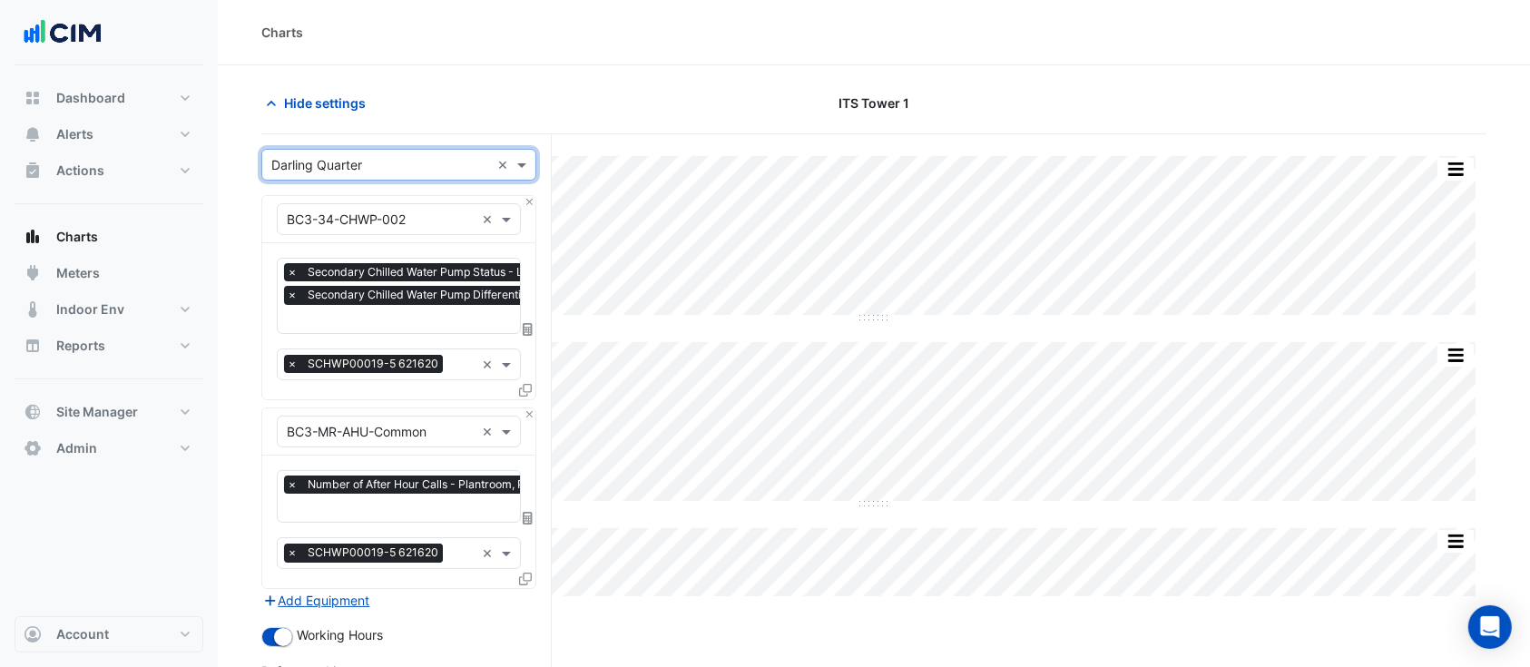
click at [352, 204] on div "Equipment × BC3-34-CHWP-002 ×" at bounding box center [399, 219] width 244 height 32
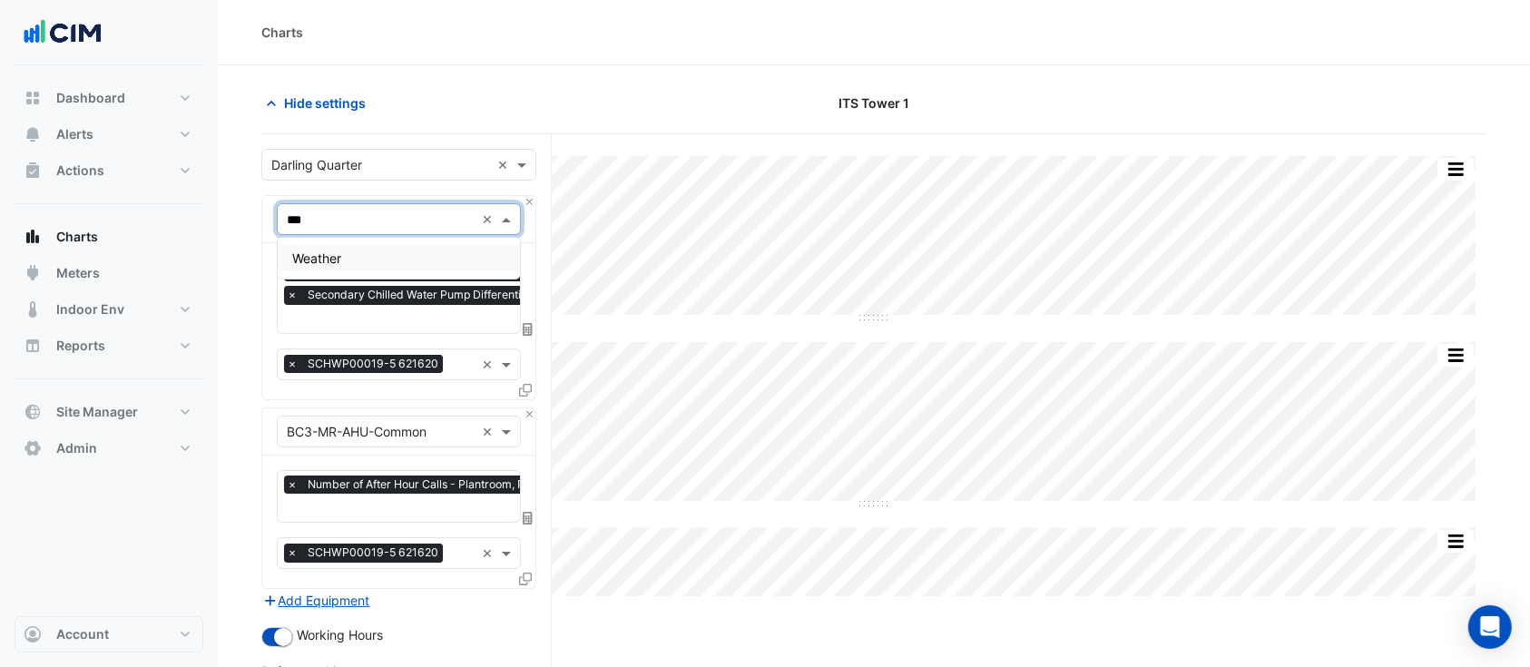
type input "****"
drag, startPoint x: 365, startPoint y: 254, endPoint x: 349, endPoint y: 280, distance: 30.5
click at [367, 258] on div "Weather" at bounding box center [399, 258] width 242 height 26
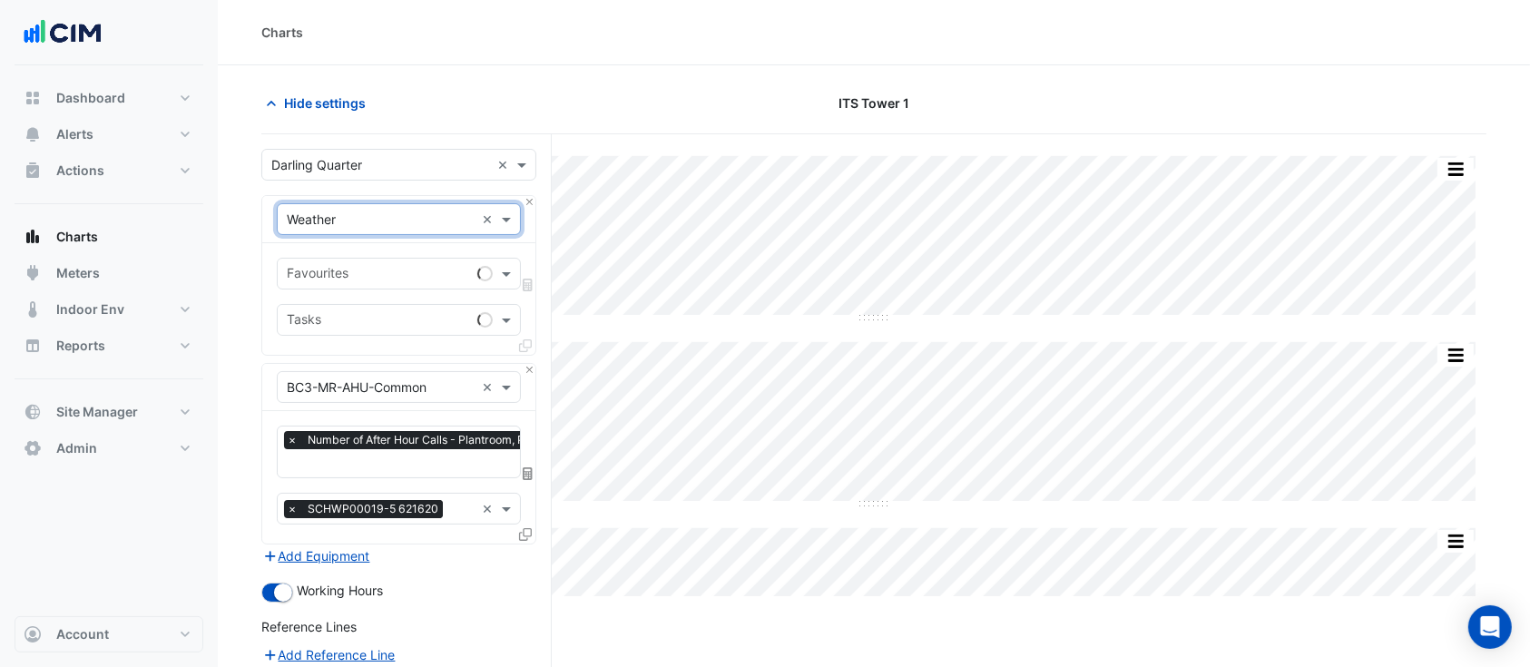
click at [341, 389] on input "text" at bounding box center [381, 387] width 188 height 19
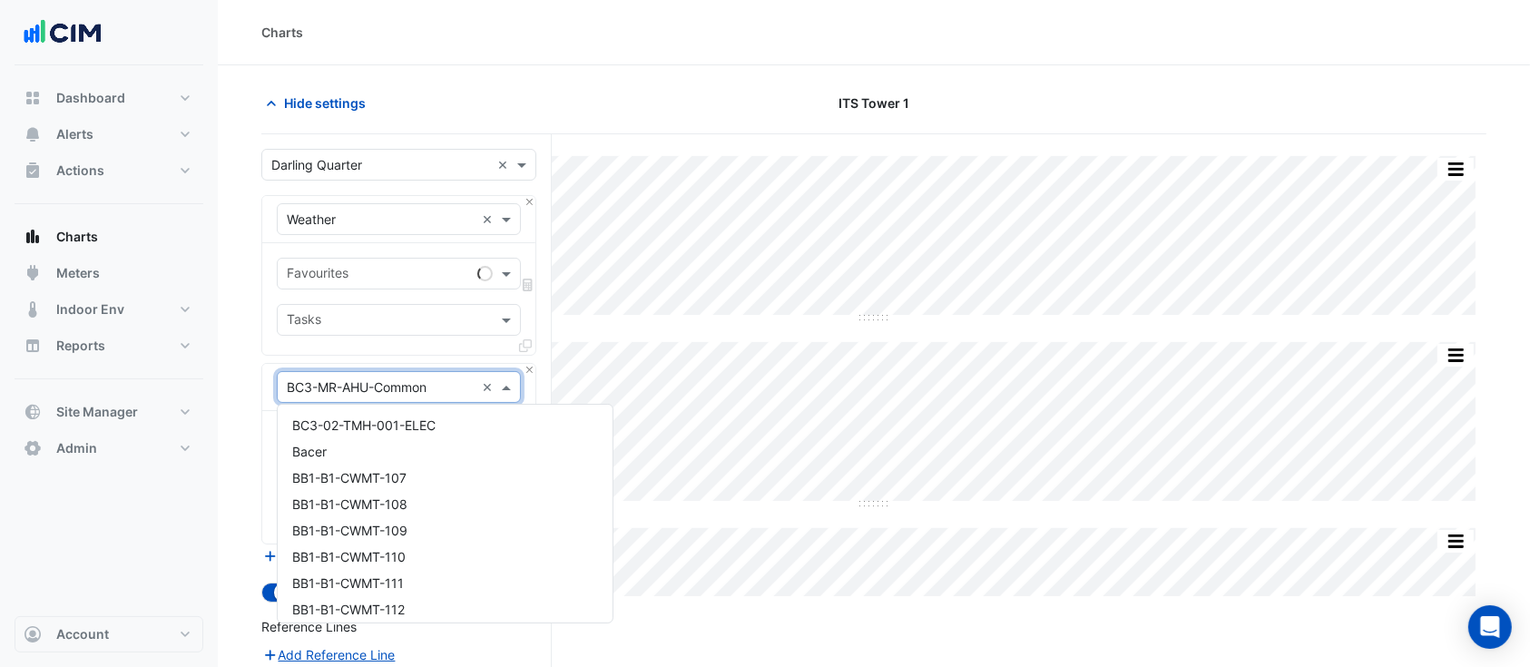
click at [349, 169] on input "text" at bounding box center [380, 165] width 219 height 19
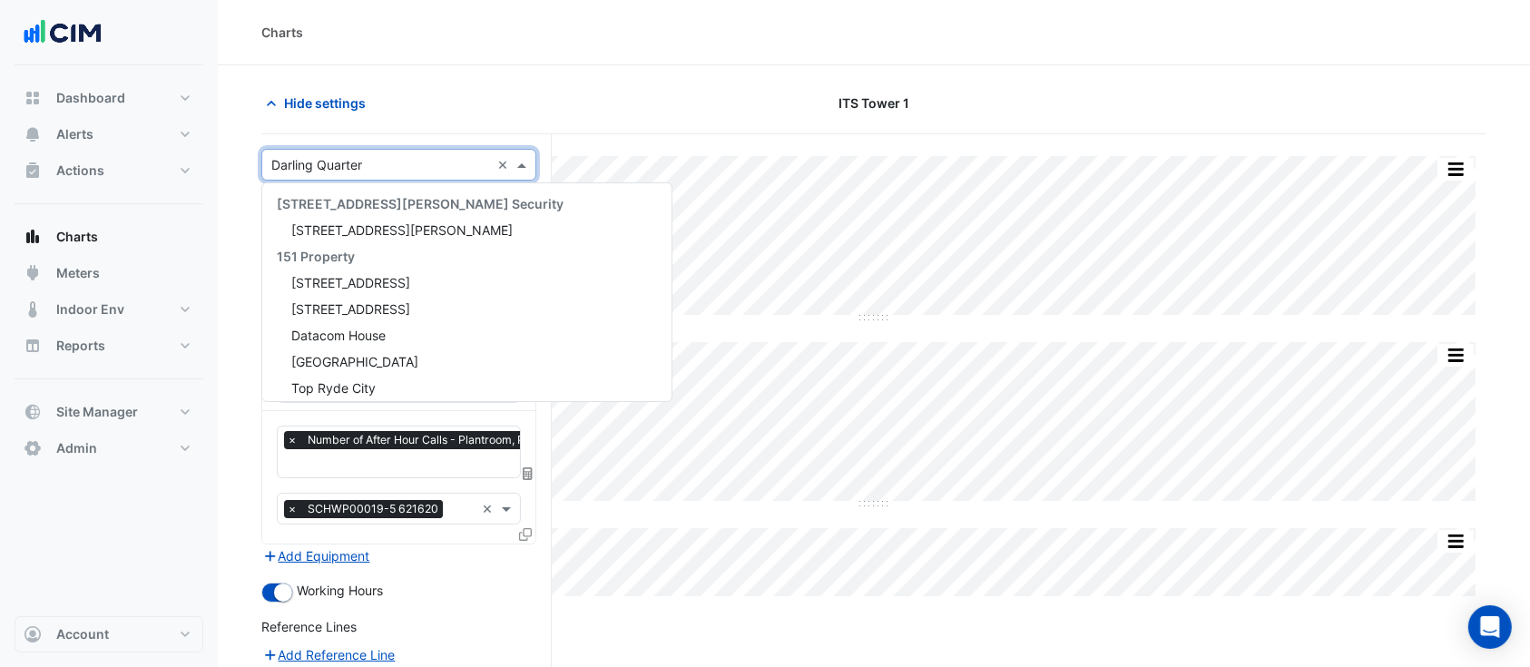
scroll to position [1743, 0]
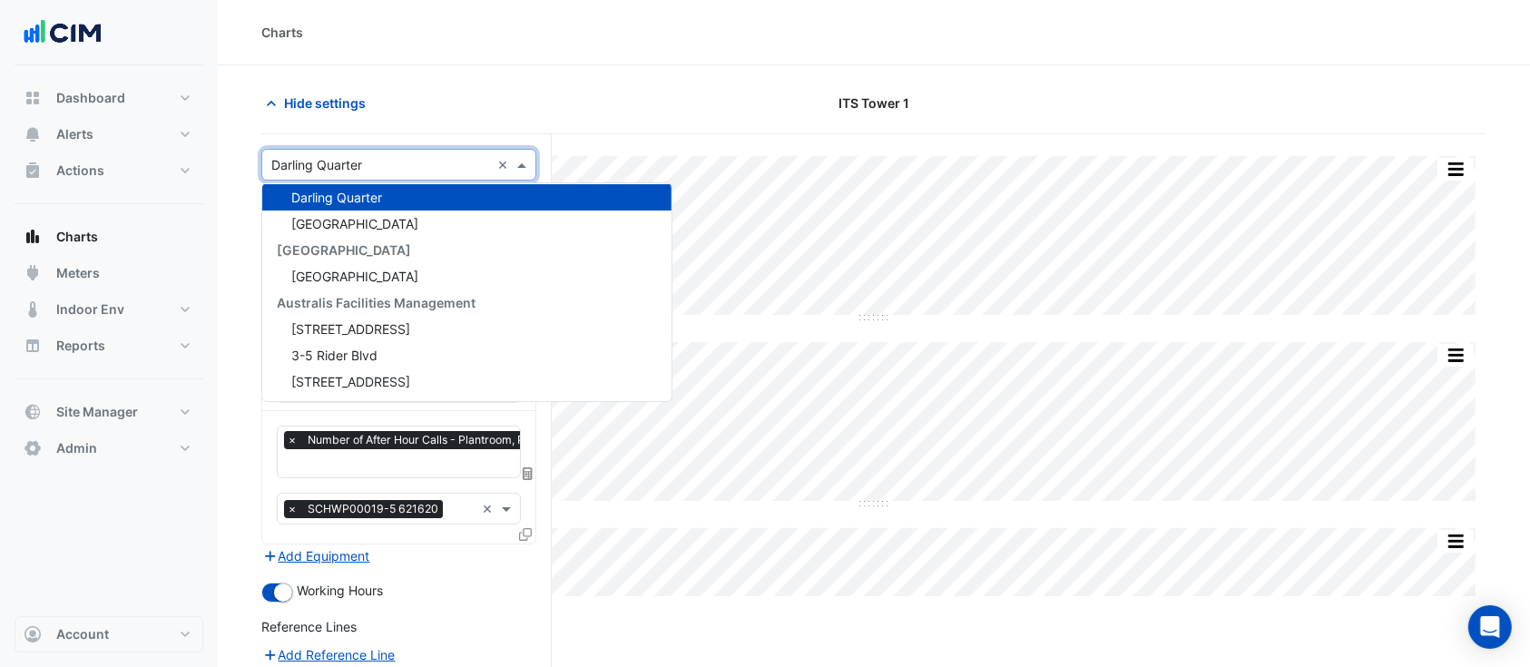
click at [348, 237] on div "Australian Museum" at bounding box center [466, 250] width 409 height 26
click at [348, 228] on span "Darling Square" at bounding box center [354, 223] width 127 height 15
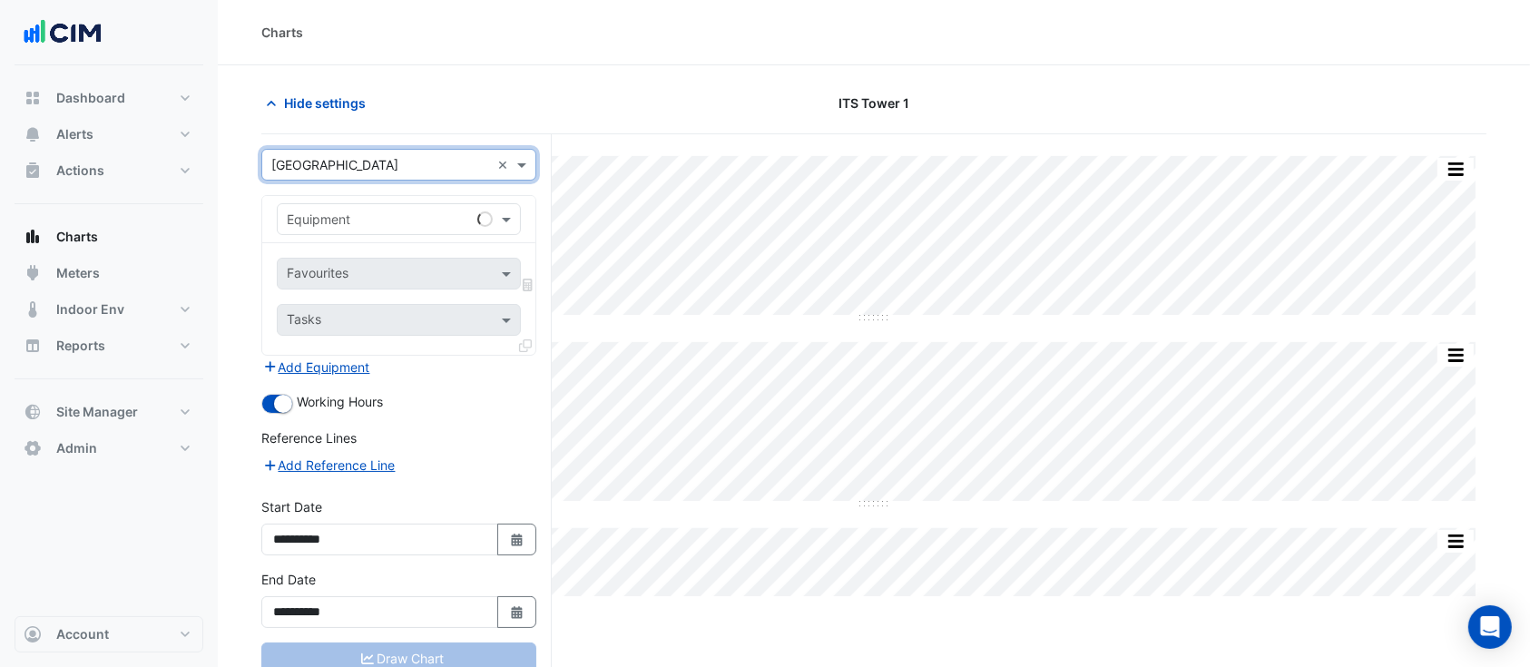
click at [359, 172] on div "Select a Site × Darling Square" at bounding box center [376, 164] width 228 height 19
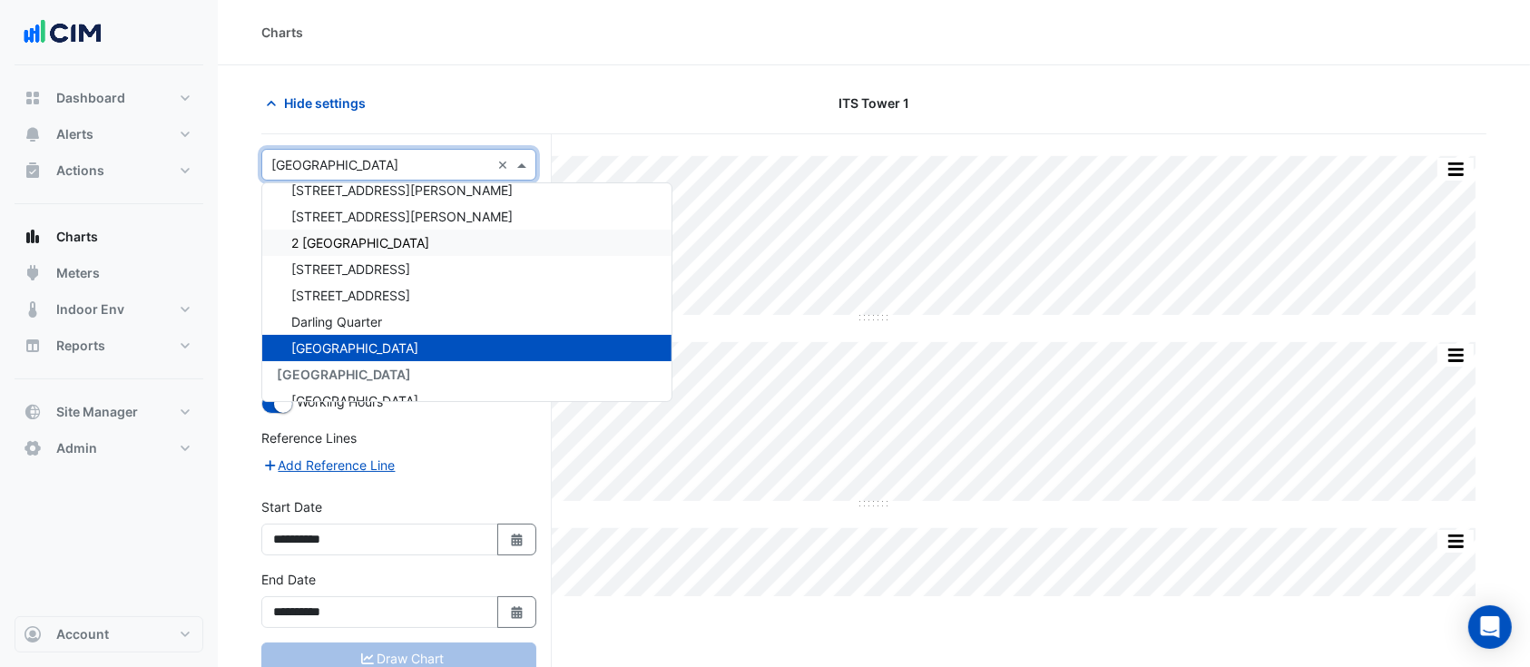
scroll to position [1609, 0]
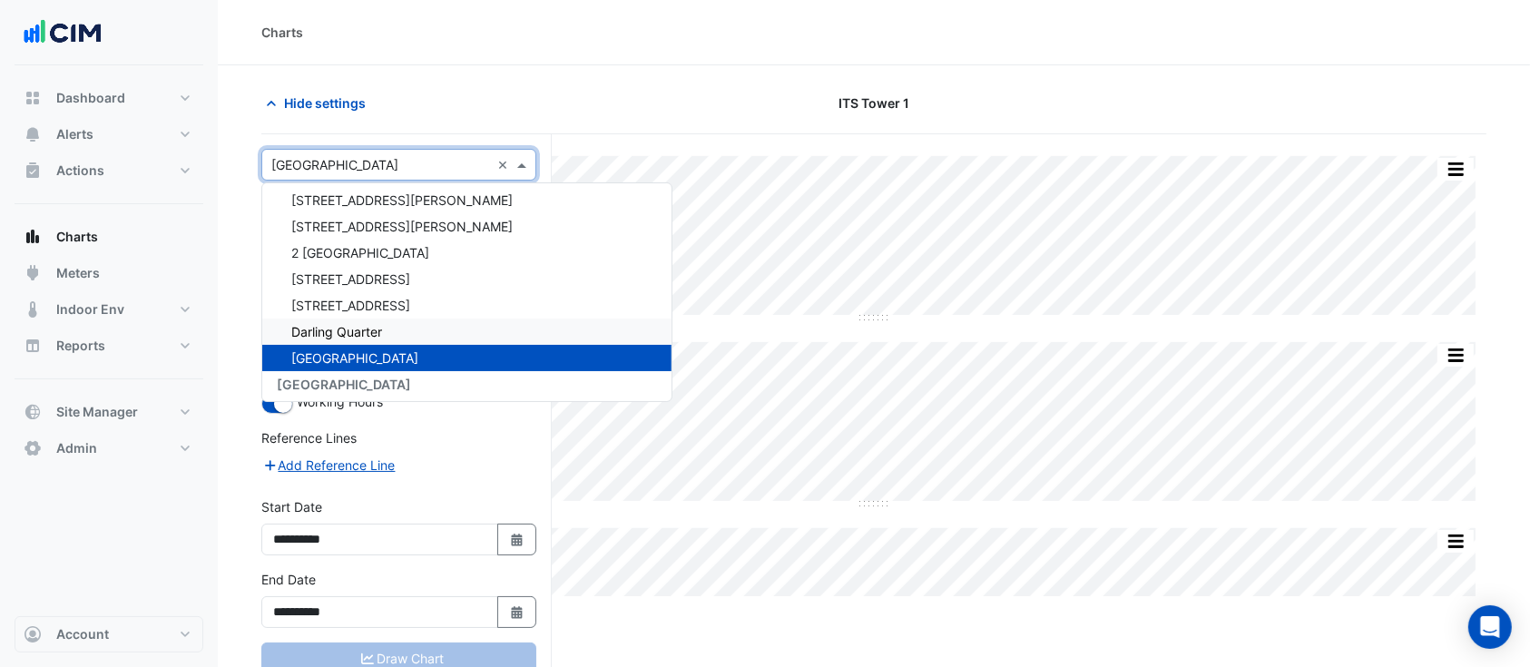
click at [334, 338] on span "Darling Quarter" at bounding box center [336, 331] width 91 height 15
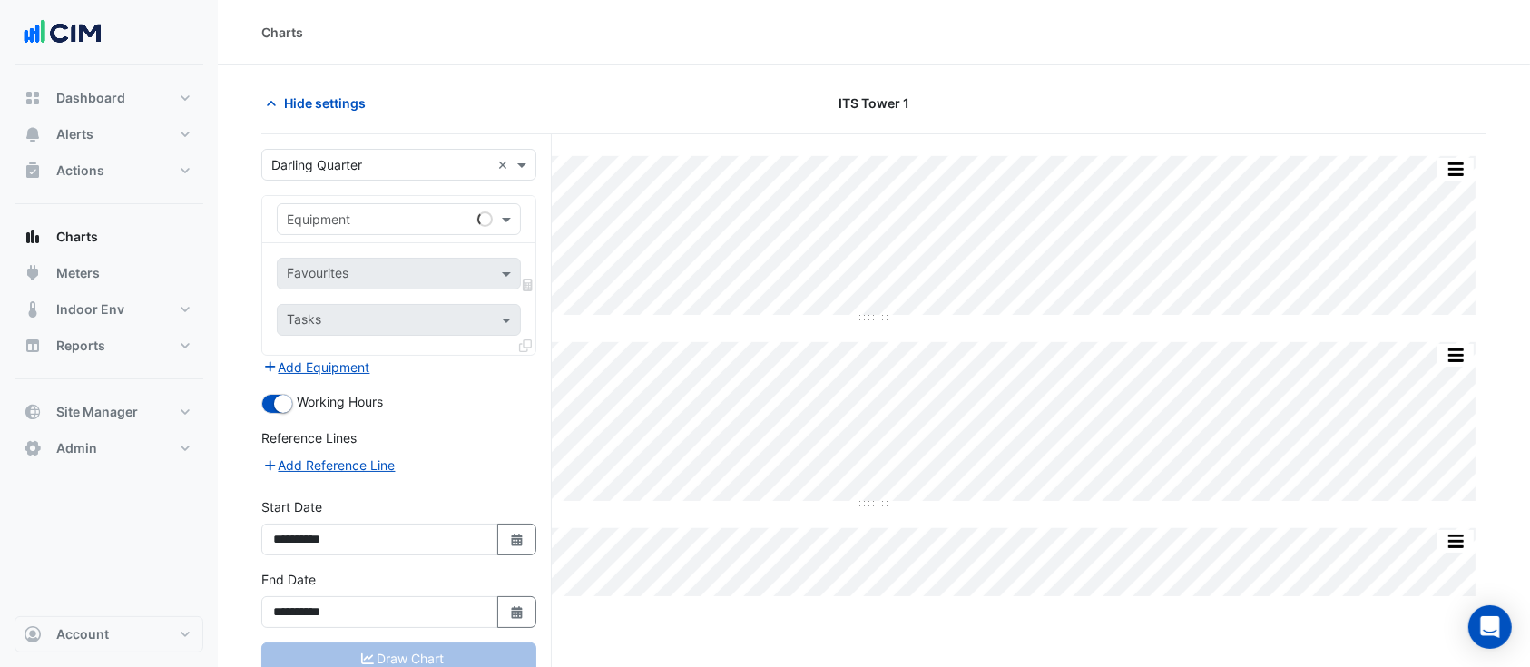
click at [473, 83] on section "Hide settings ITS Tower 1 Split by Equip Split All Split None Print Save as JPE…" at bounding box center [874, 400] width 1312 height 671
click at [406, 226] on input "text" at bounding box center [381, 220] width 188 height 19
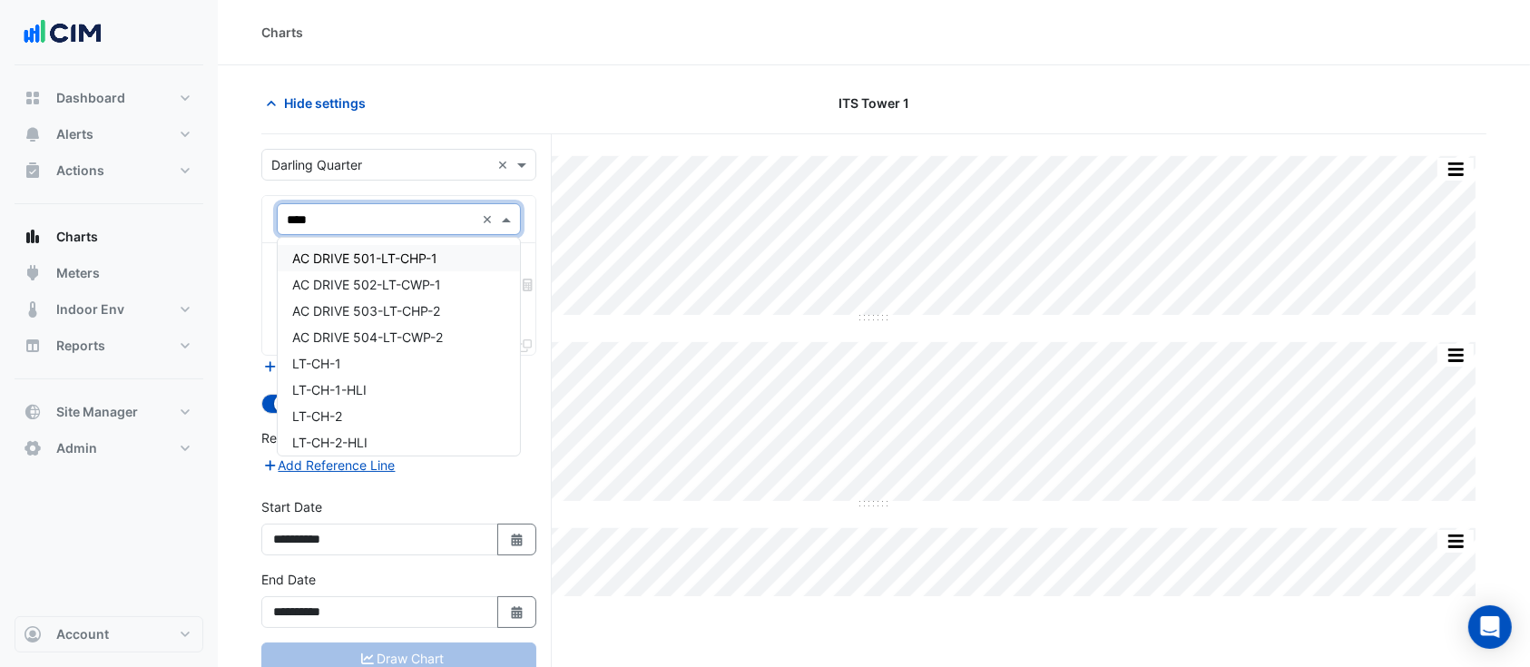
type input "*****"
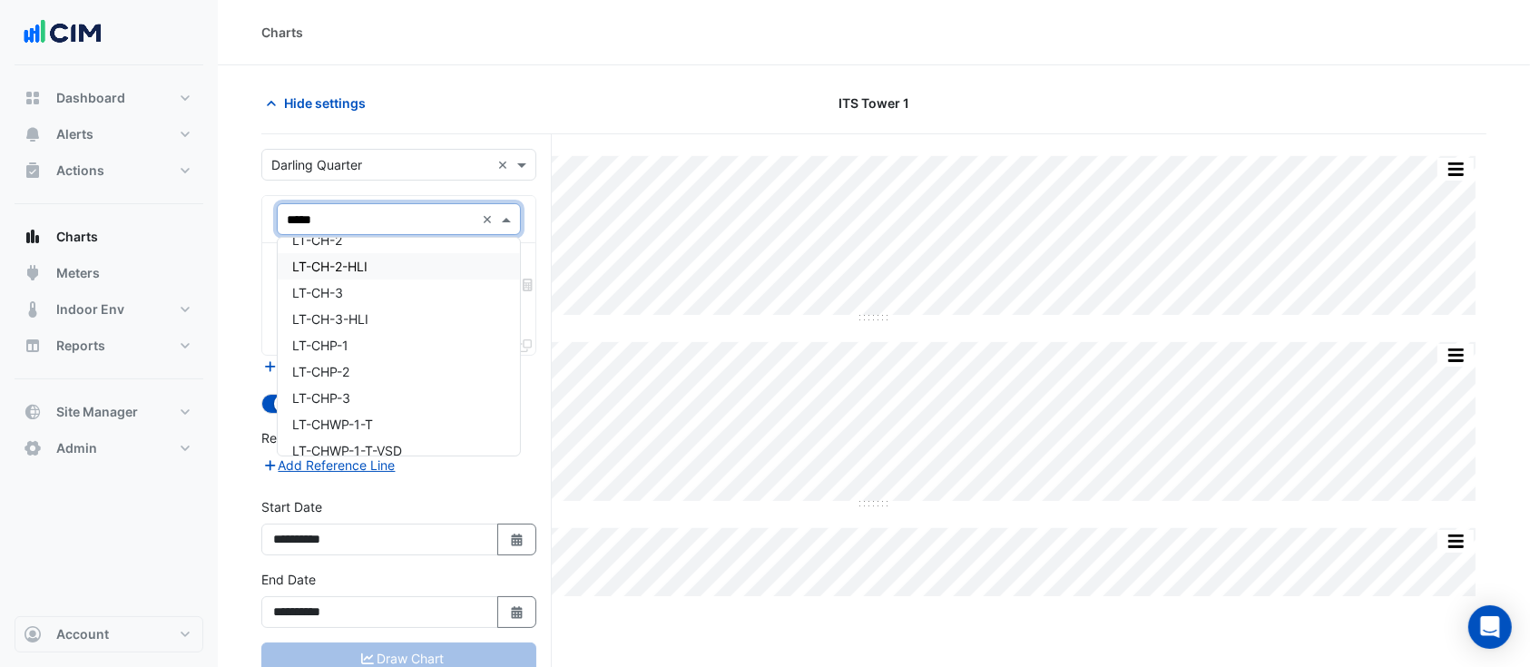
scroll to position [151, 0]
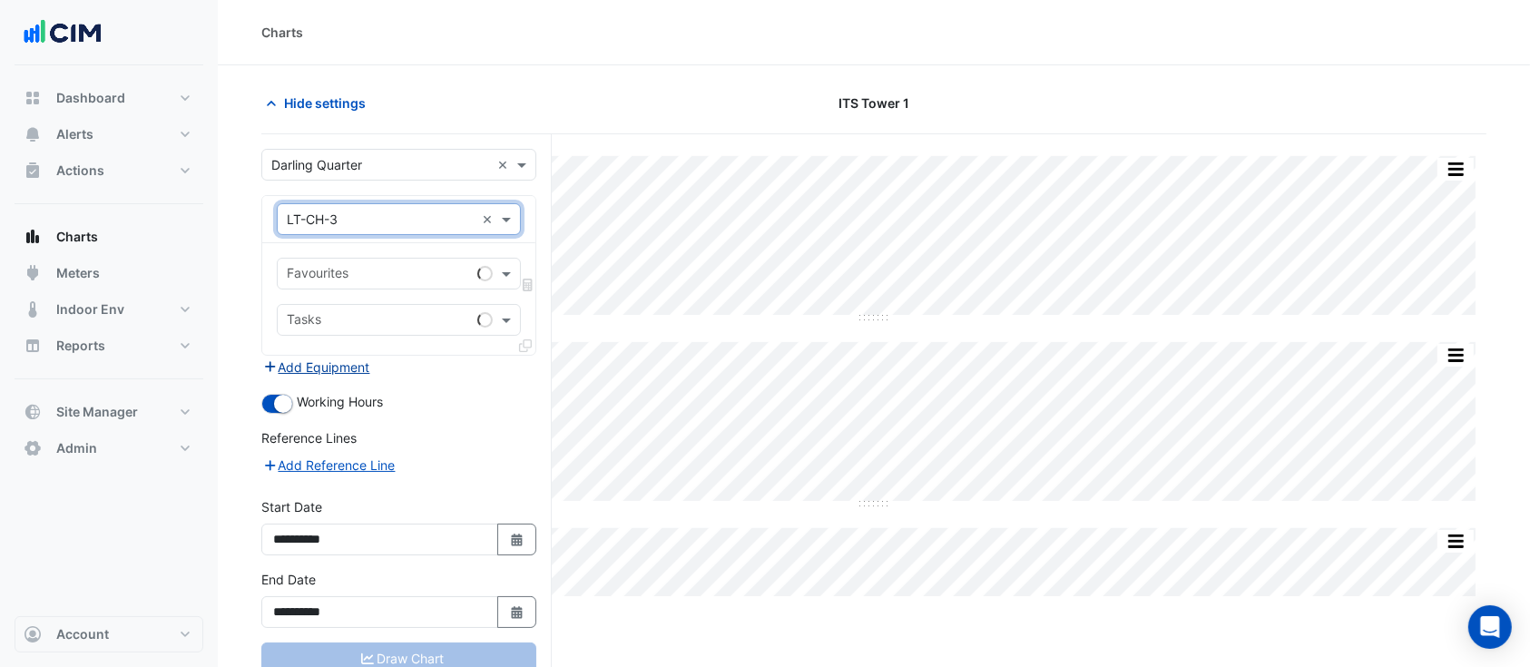
click at [318, 363] on button "Add Equipment" at bounding box center [316, 367] width 110 height 21
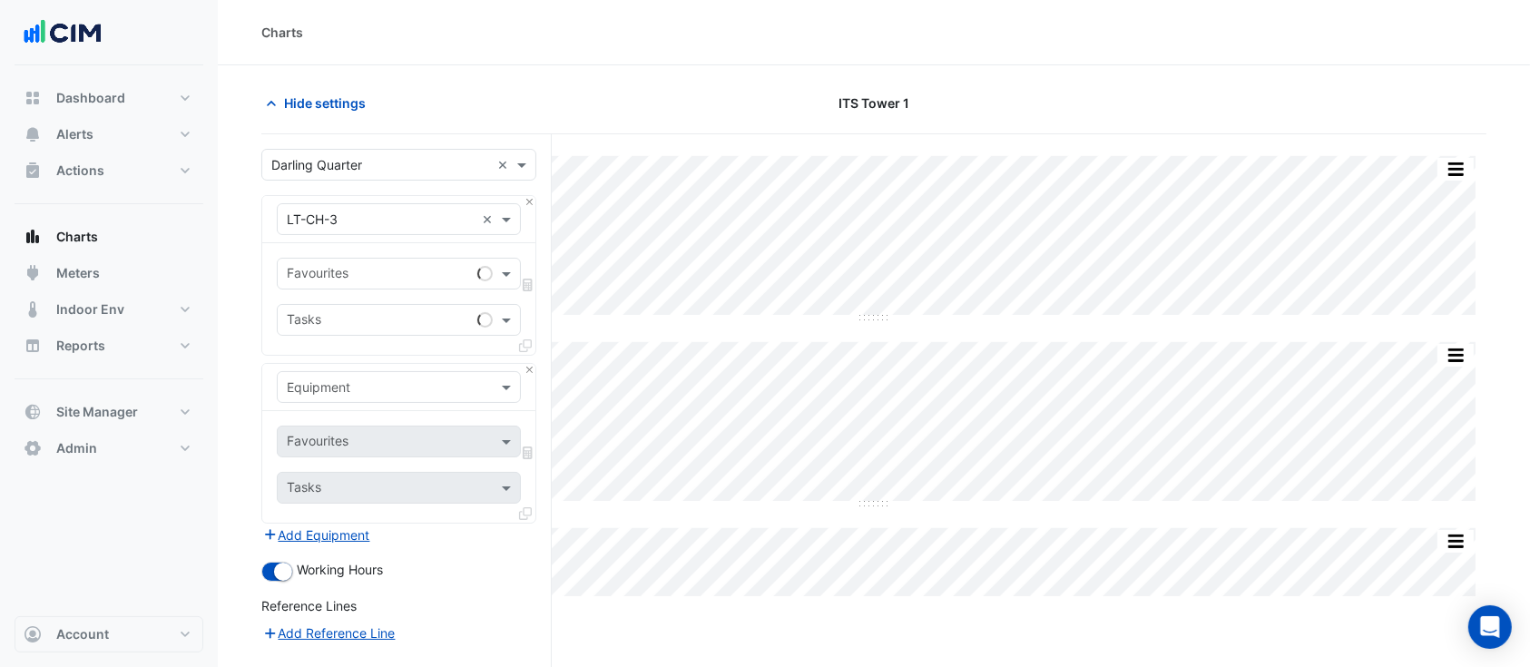
click at [327, 381] on input "text" at bounding box center [381, 387] width 188 height 19
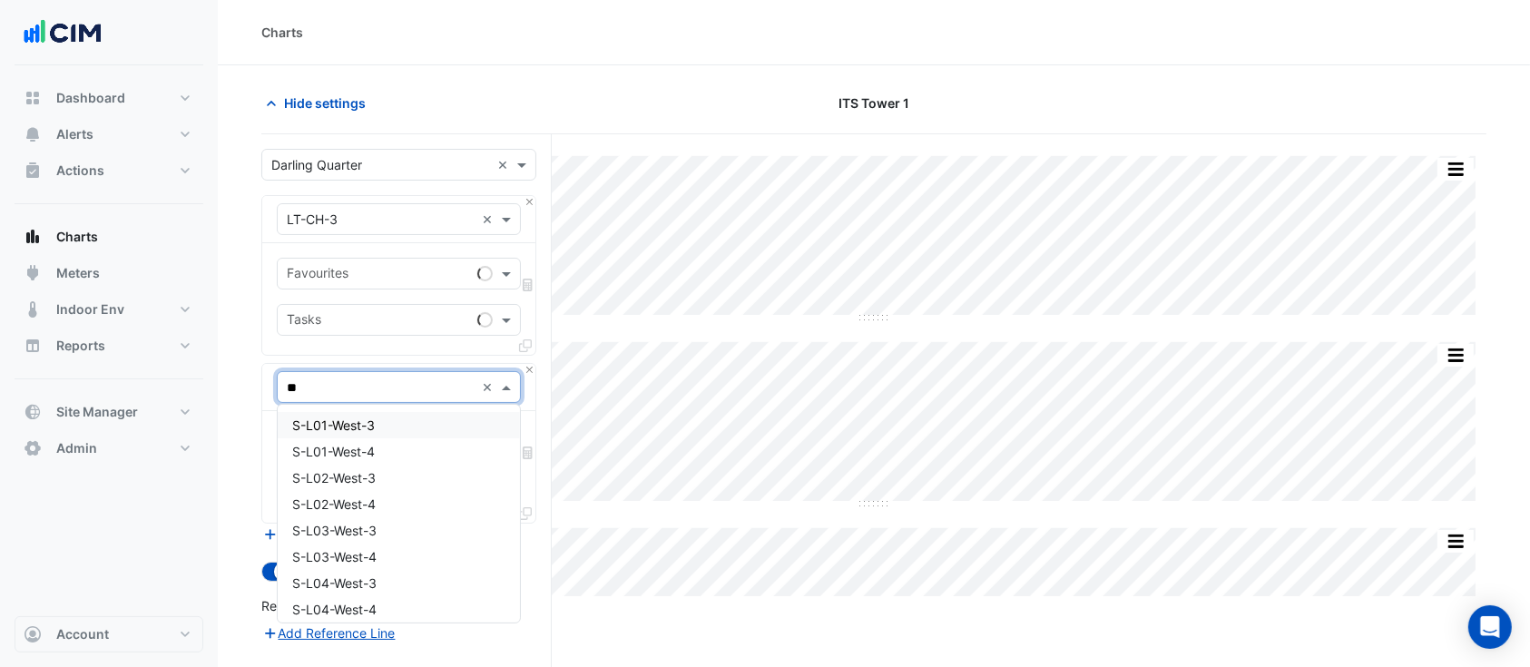
type input "***"
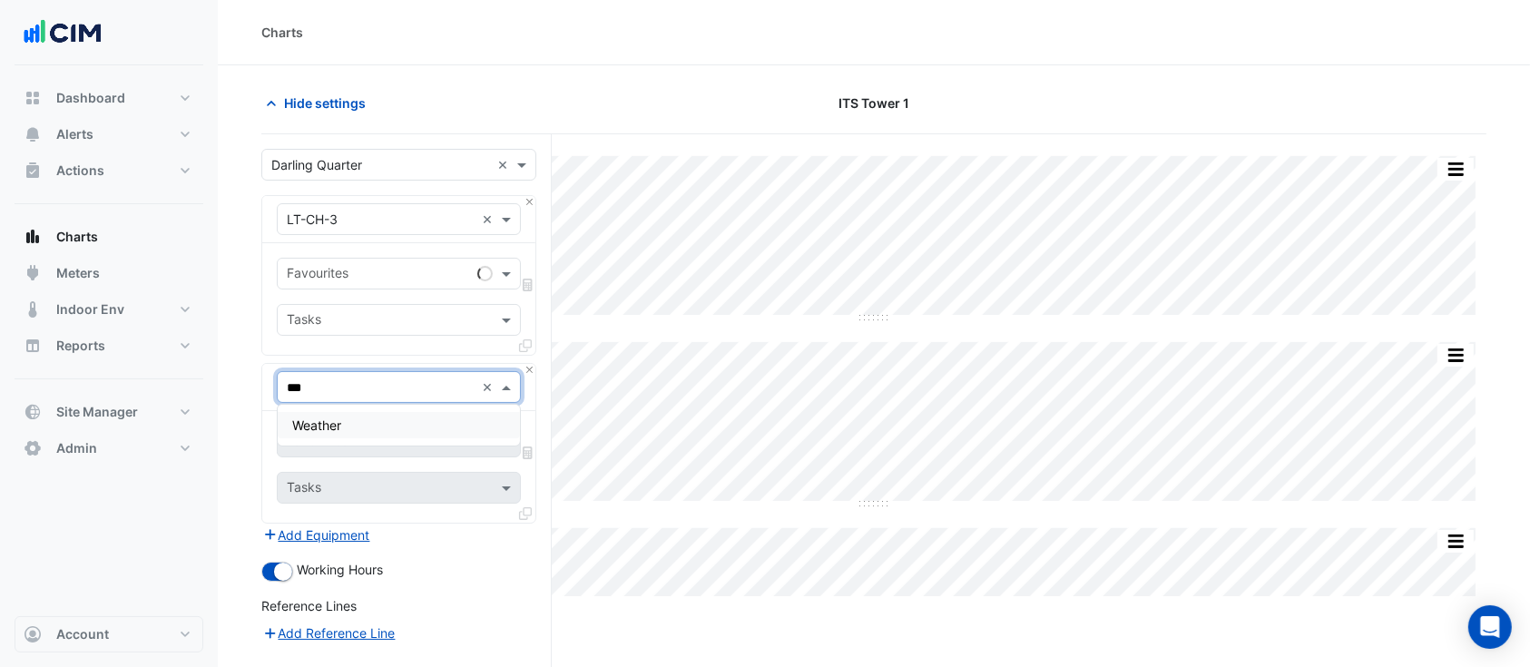
drag, startPoint x: 328, startPoint y: 418, endPoint x: 329, endPoint y: 316, distance: 102.5
click at [328, 417] on span "Weather" at bounding box center [316, 424] width 49 height 15
click at [341, 268] on input "text" at bounding box center [378, 275] width 183 height 19
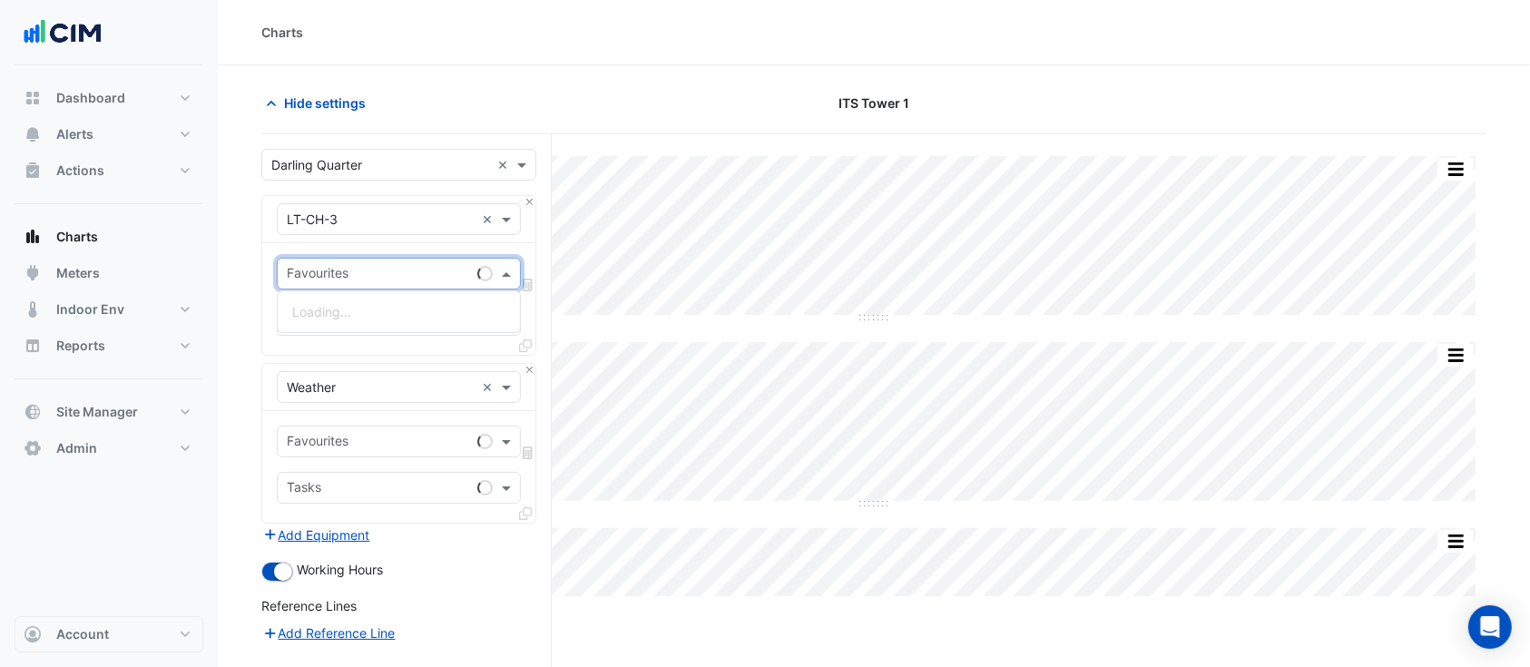
click at [353, 442] on input "text" at bounding box center [378, 443] width 183 height 19
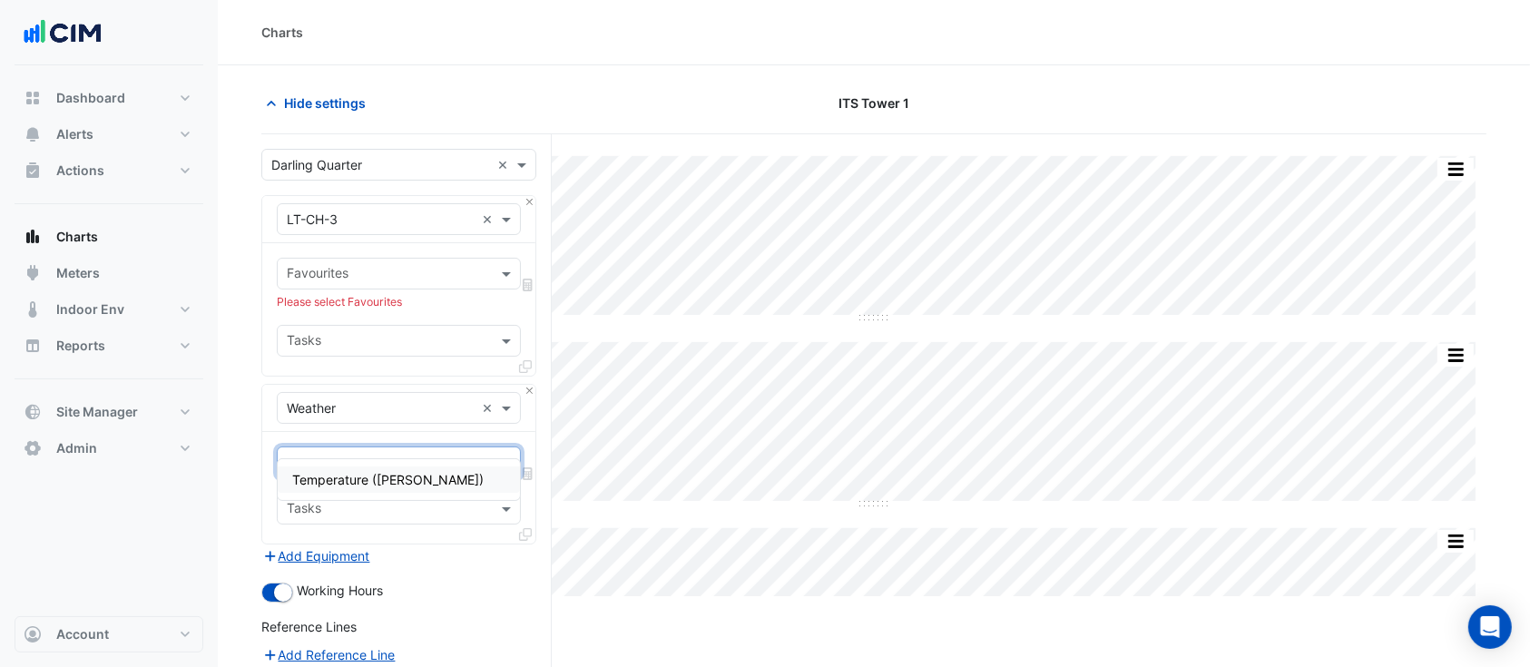
type input "**"
click at [368, 279] on input "text" at bounding box center [388, 275] width 203 height 19
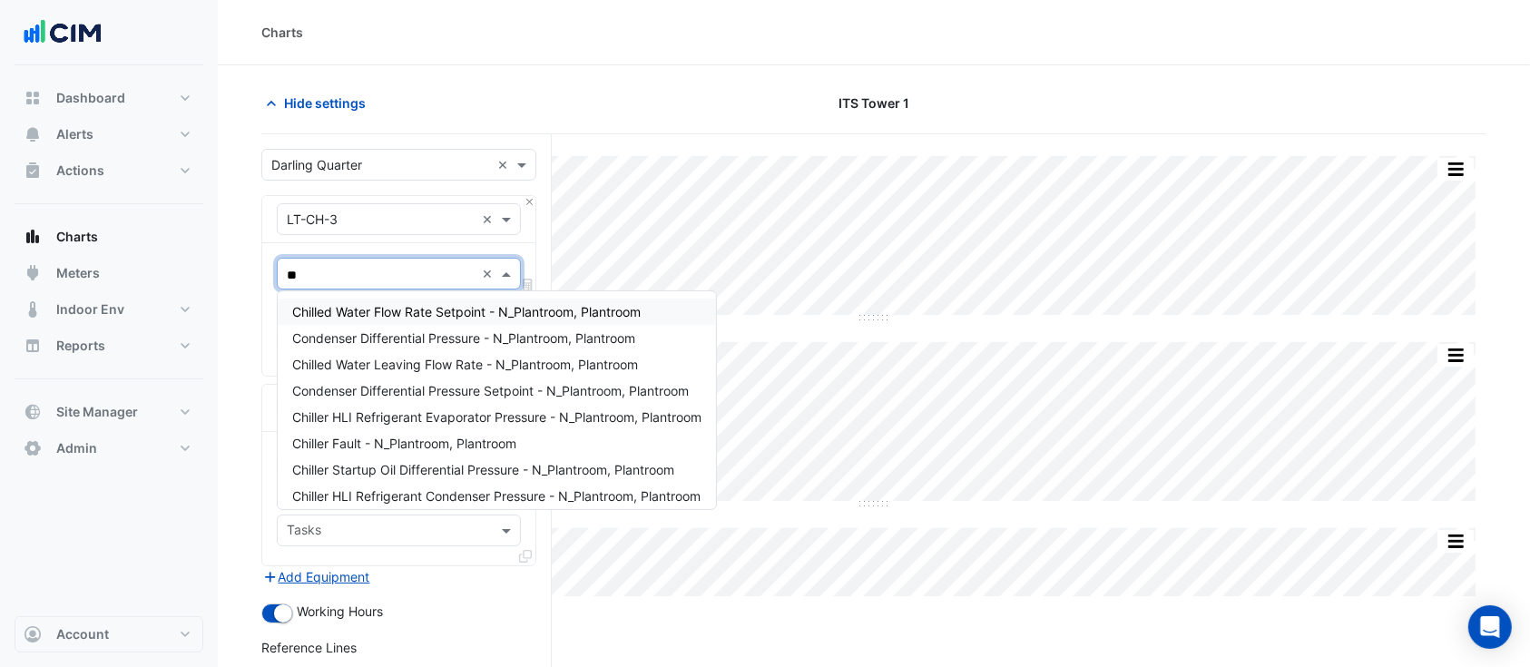
type input "***"
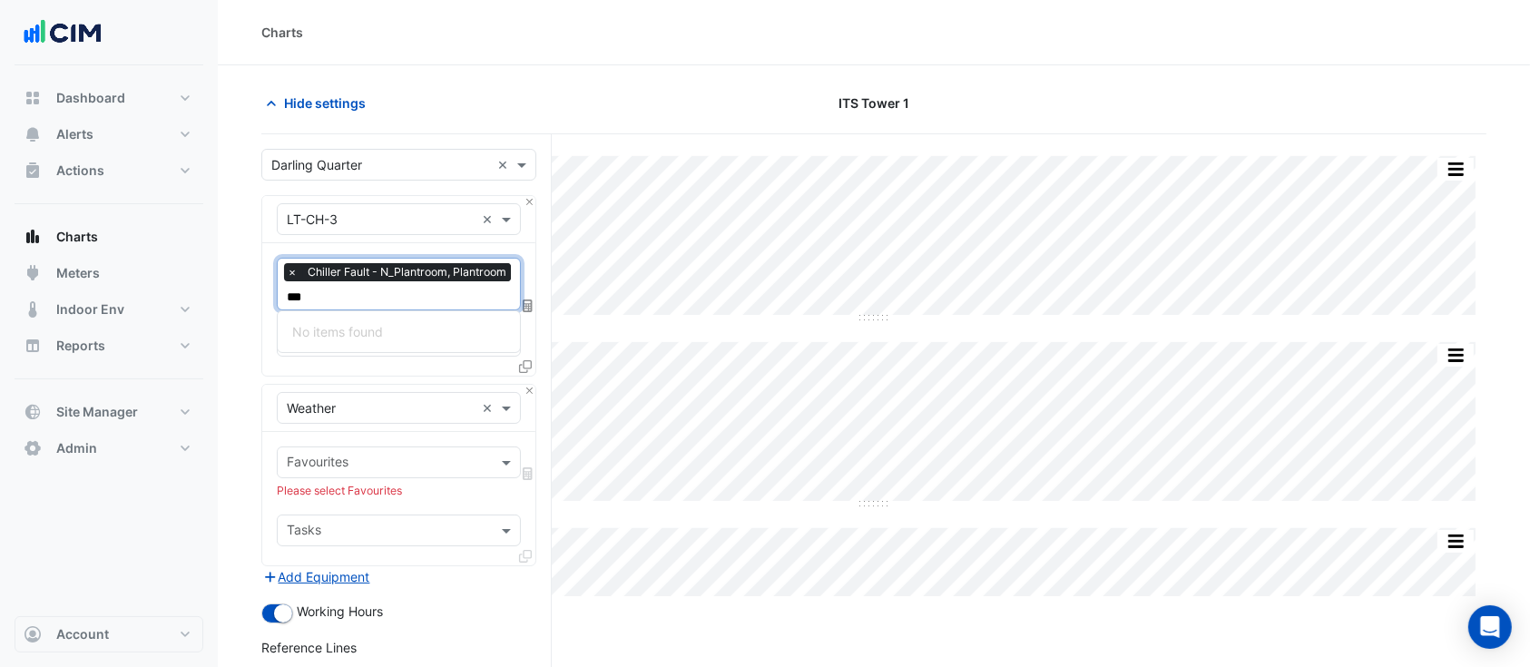
type input "***"
click at [367, 492] on div "Please select Favourites" at bounding box center [399, 491] width 244 height 16
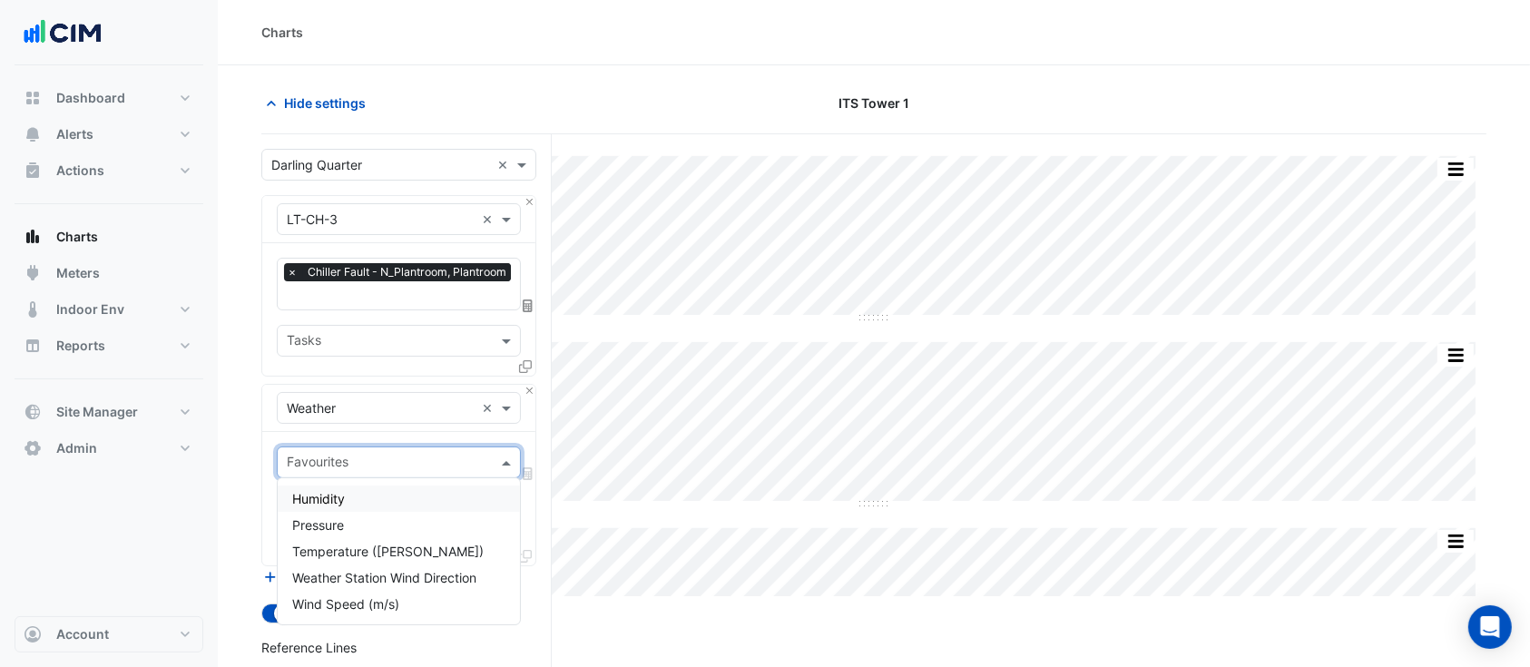
click at [355, 455] on input "text" at bounding box center [388, 464] width 203 height 19
click at [398, 543] on span "Temperature ([PERSON_NAME])" at bounding box center [387, 550] width 191 height 15
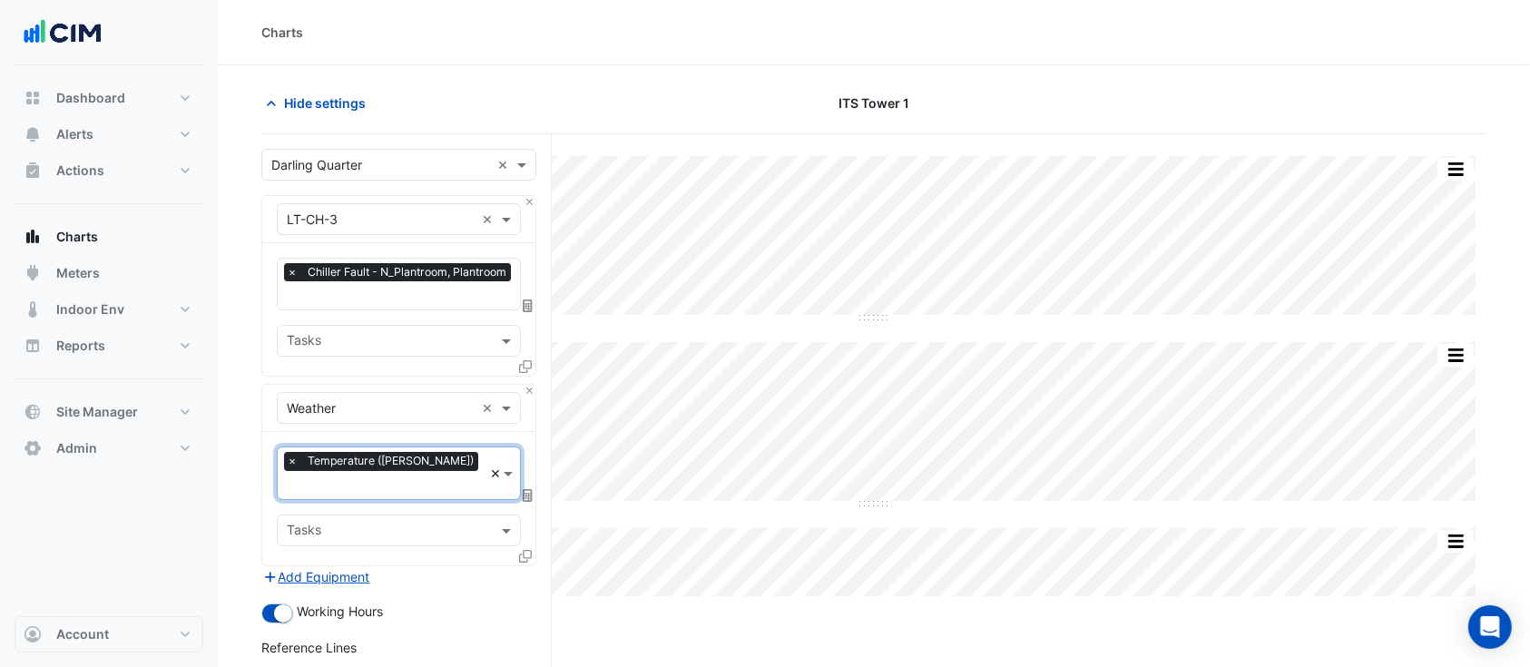
scroll to position [240, 0]
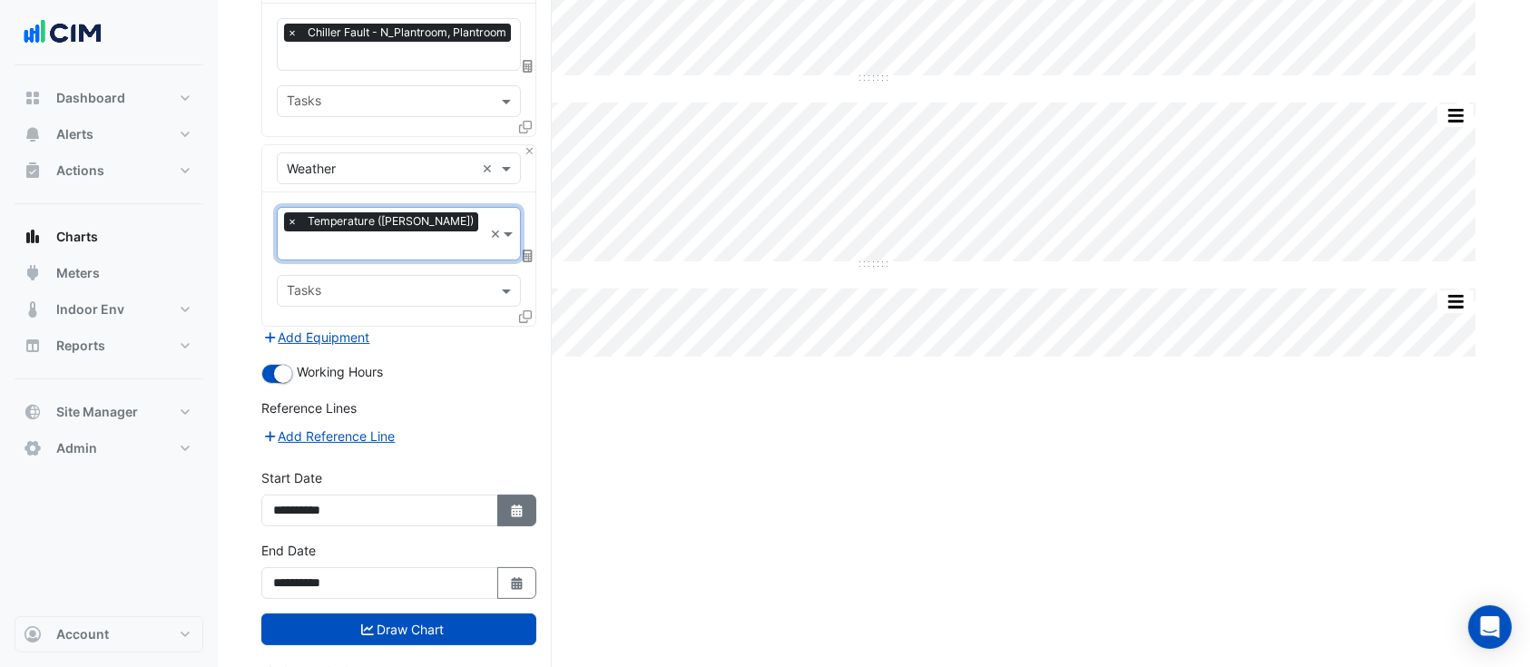
click at [517, 504] on icon "button" at bounding box center [516, 510] width 11 height 13
select select "*"
select select "****"
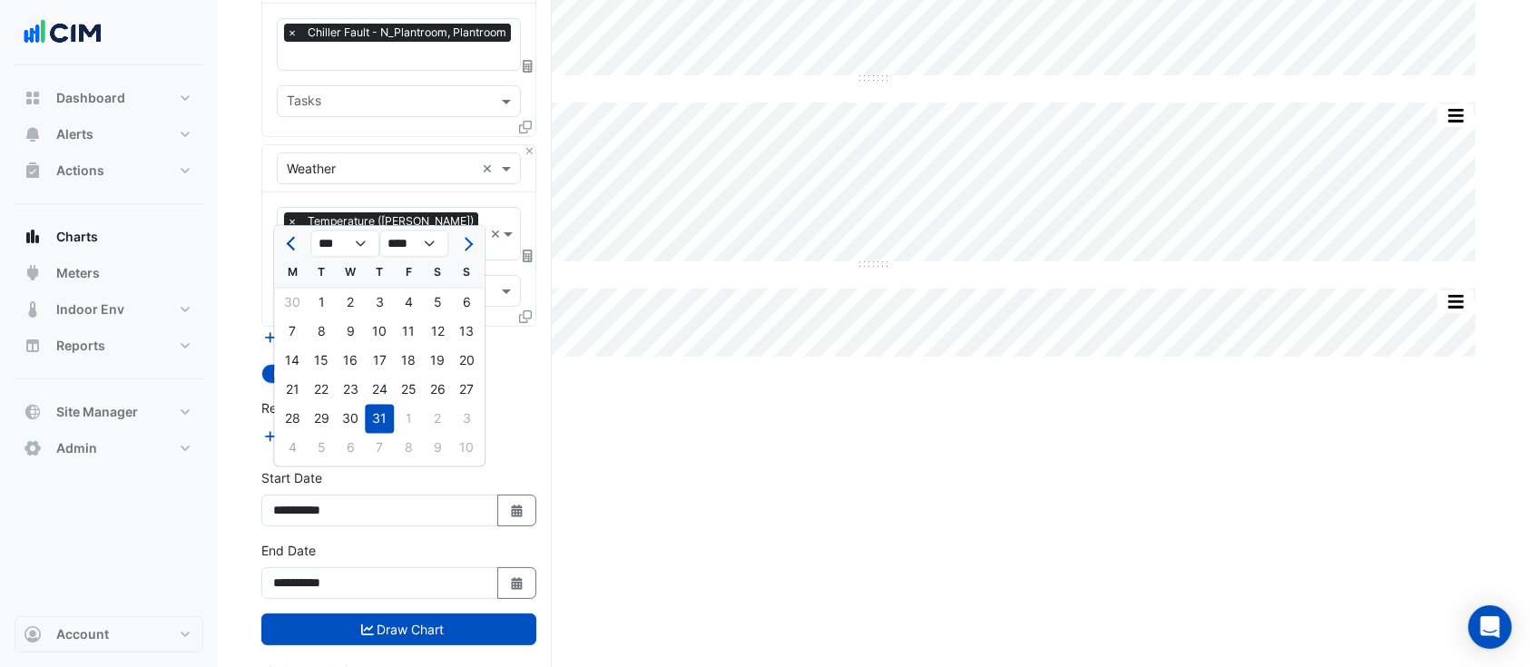
click at [292, 237] on span "Previous month" at bounding box center [294, 244] width 14 height 14
select select "*"
click at [382, 300] on div "1" at bounding box center [379, 303] width 29 height 29
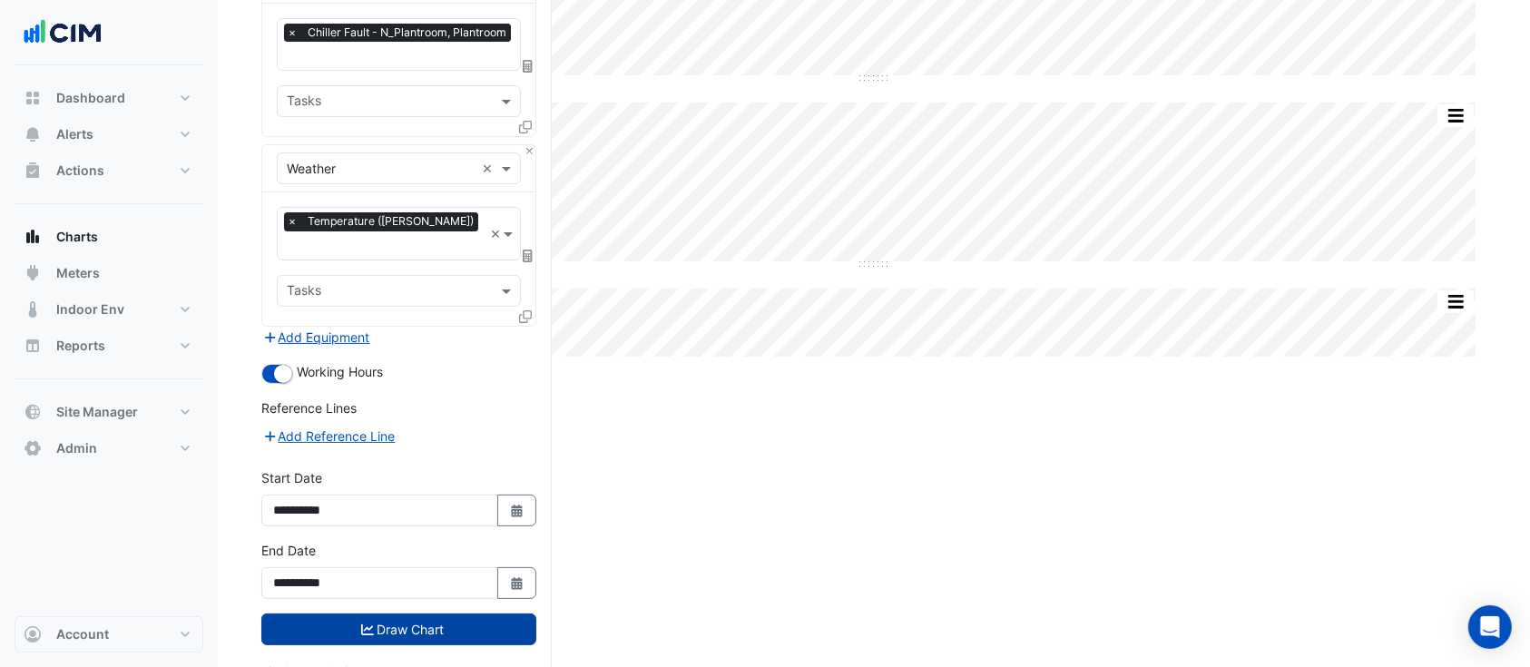
click at [443, 613] on button "Draw Chart" at bounding box center [398, 629] width 275 height 32
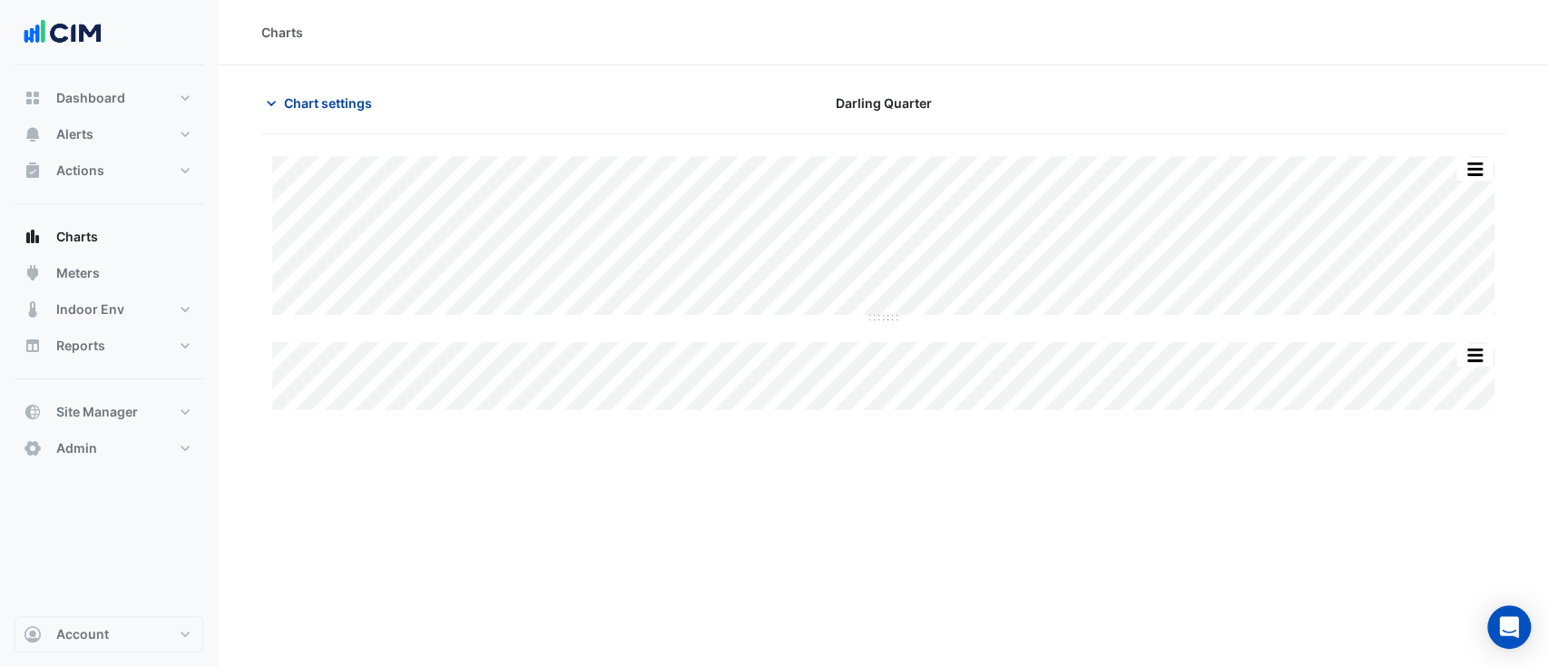
click at [351, 113] on button "Chart settings" at bounding box center [322, 103] width 122 height 32
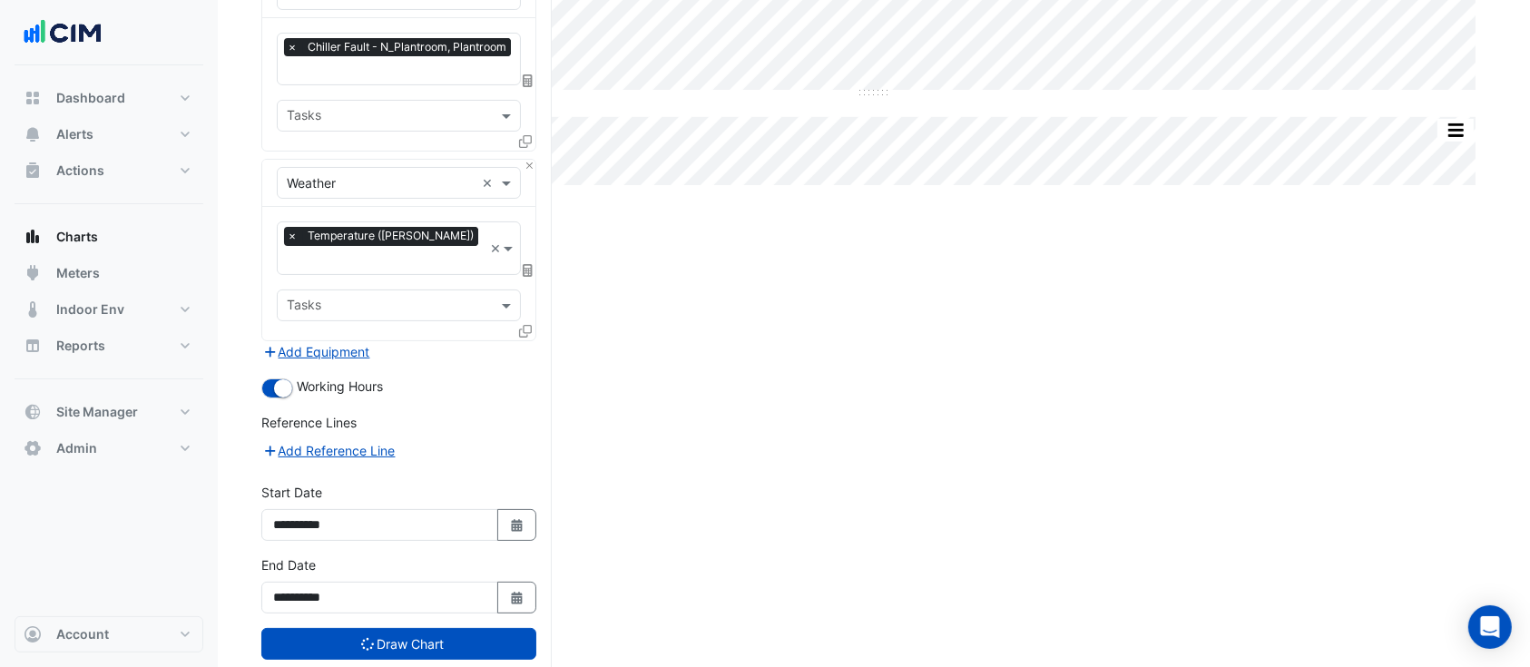
scroll to position [240, 0]
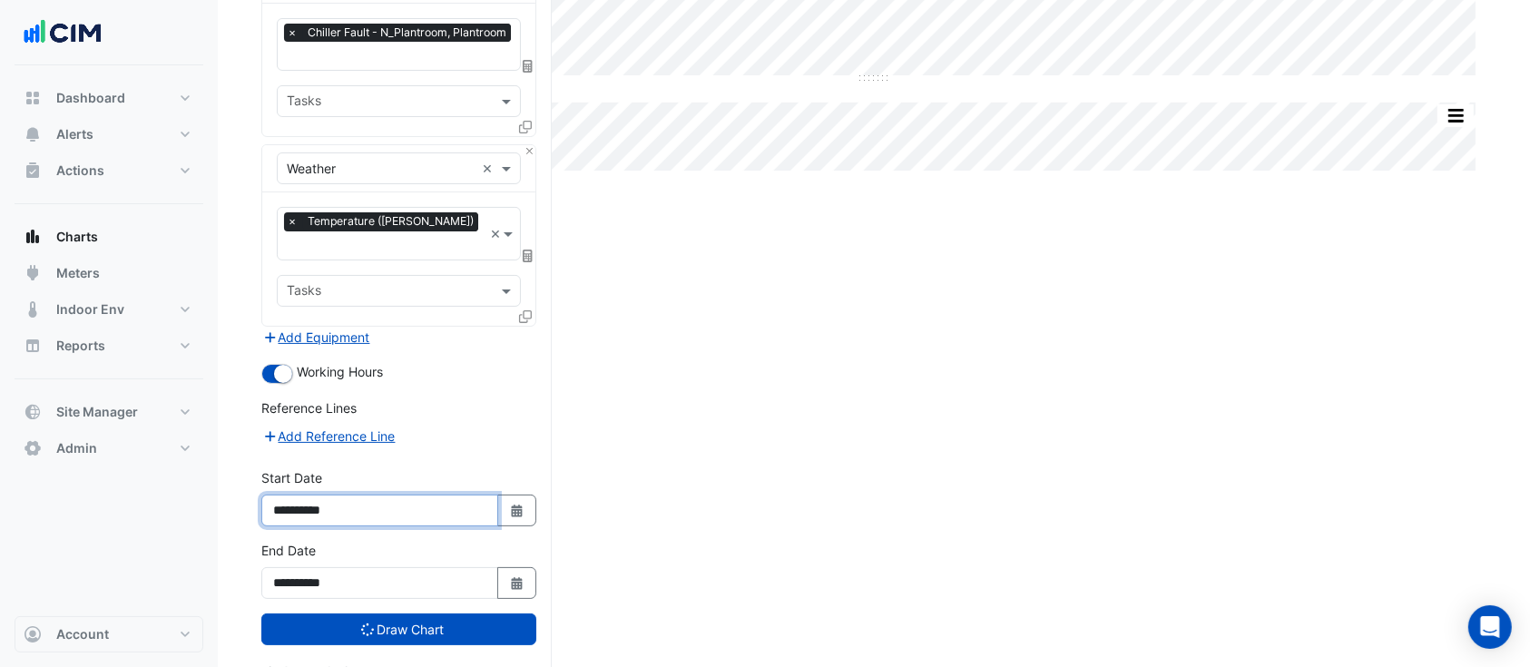
click at [301, 495] on input "**********" at bounding box center [379, 511] width 237 height 32
type input "**********"
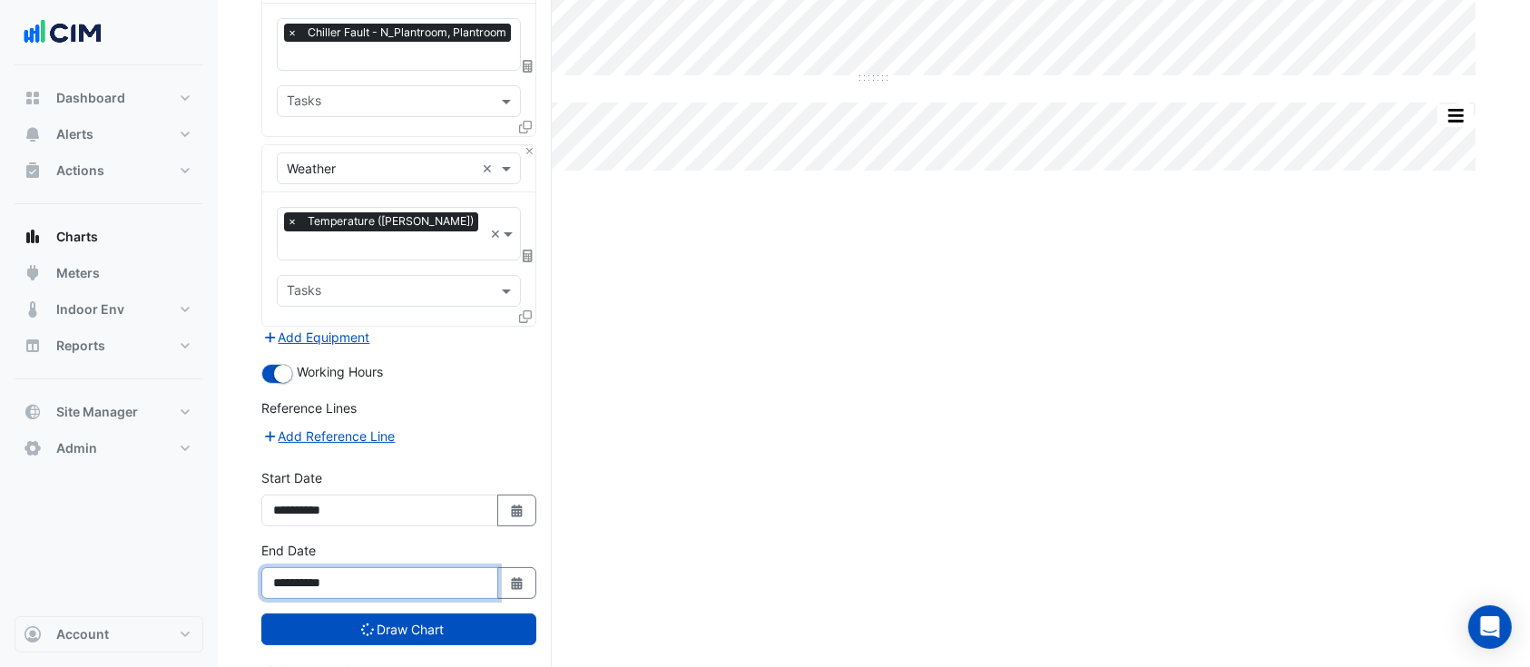
click at [298, 567] on input "**********" at bounding box center [379, 583] width 237 height 32
type input "**********"
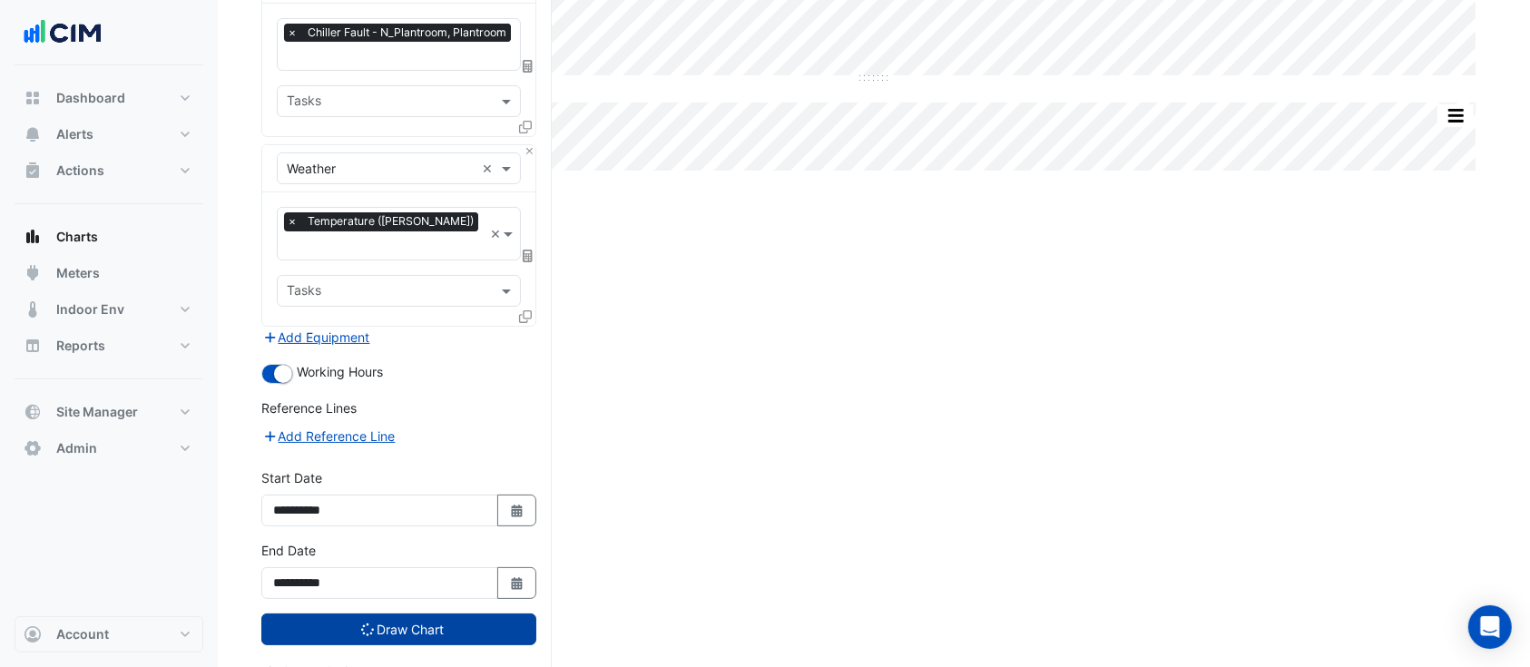
click at [352, 613] on button "Draw Chart" at bounding box center [398, 629] width 275 height 32
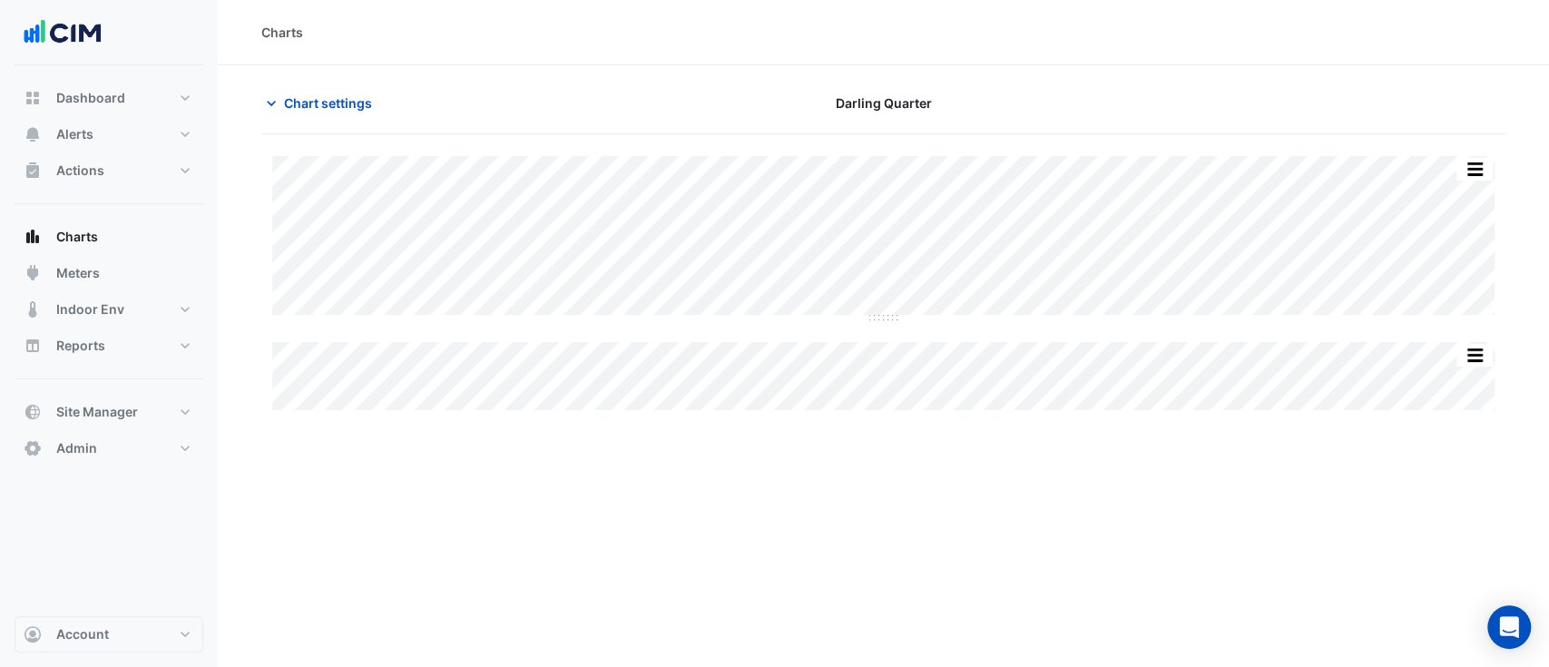
click at [883, 315] on div "Split by Equip Split All Split None Print Save as JPEG Save as PNG Pivot Data T…" at bounding box center [883, 238] width 1222 height 164
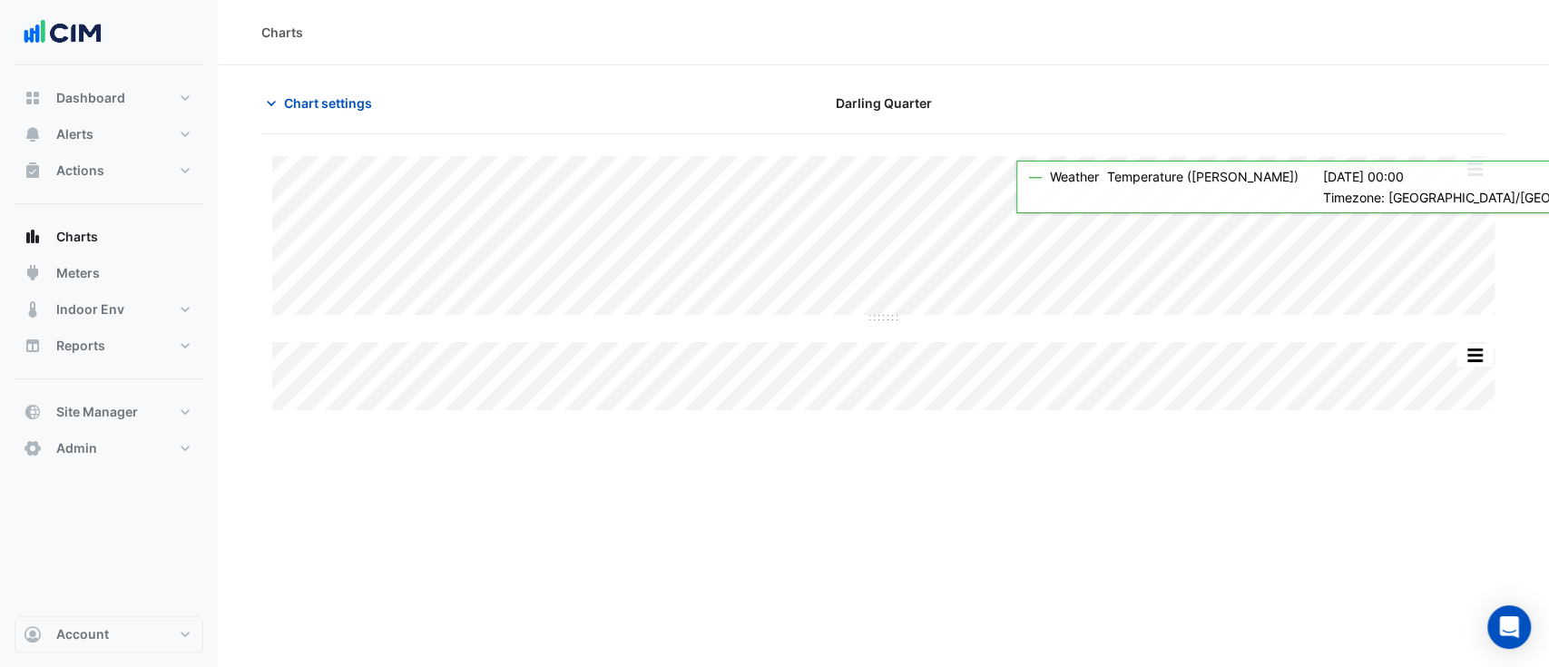
drag, startPoint x: 886, startPoint y: 322, endPoint x: 874, endPoint y: 465, distance: 143.8
click at [874, 465] on div "Charts Chart settings Darling Quarter Split by Equip Split All Split None Print…" at bounding box center [883, 333] width 1331 height 667
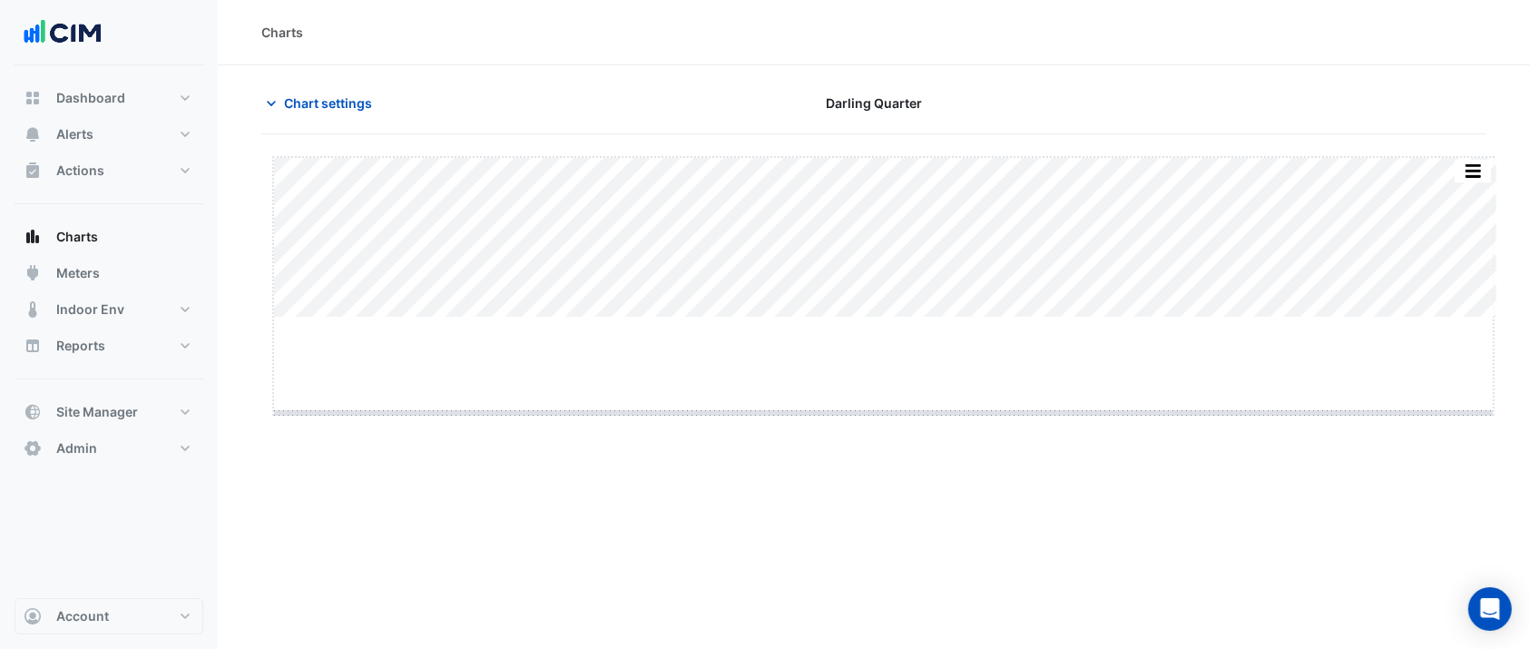
drag, startPoint x: 888, startPoint y: 318, endPoint x: 886, endPoint y: 414, distance: 96.2
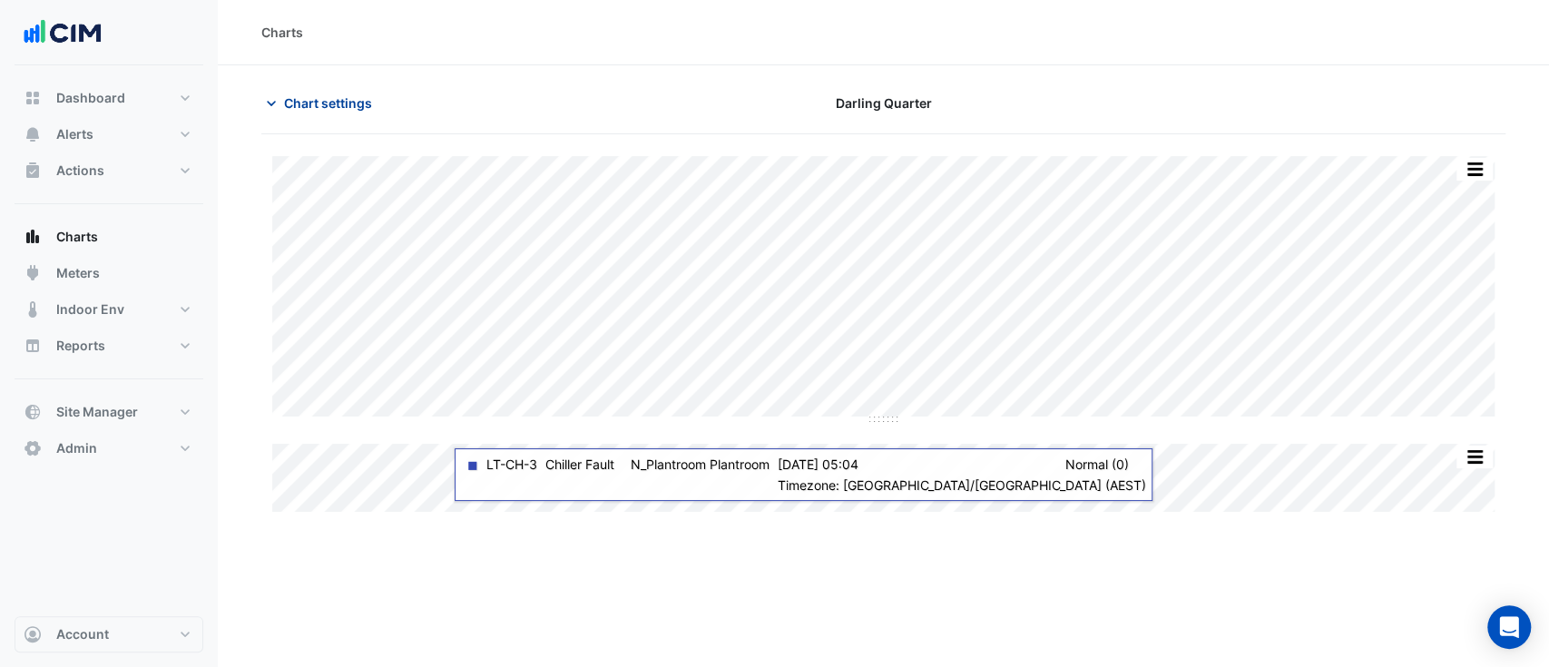
click at [356, 98] on span "Chart settings" at bounding box center [328, 102] width 88 height 19
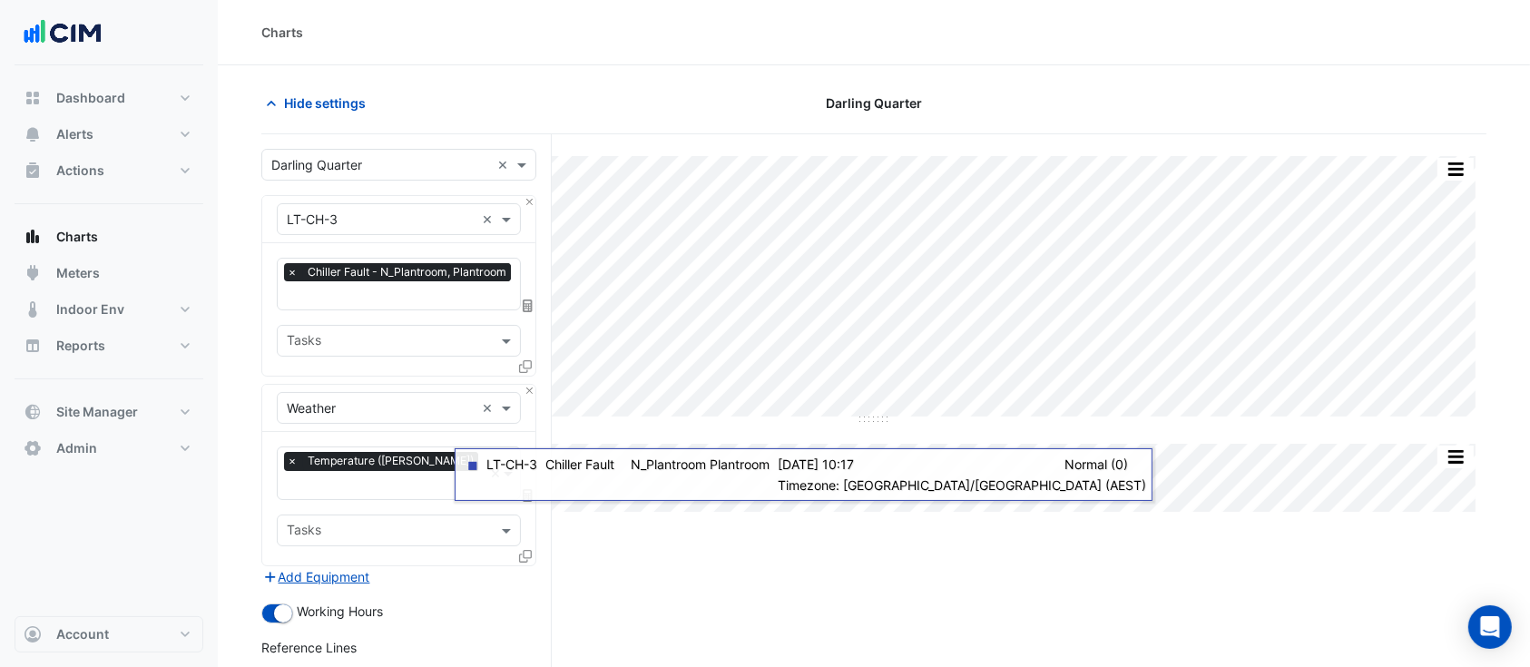
click at [522, 368] on icon at bounding box center [525, 366] width 13 height 13
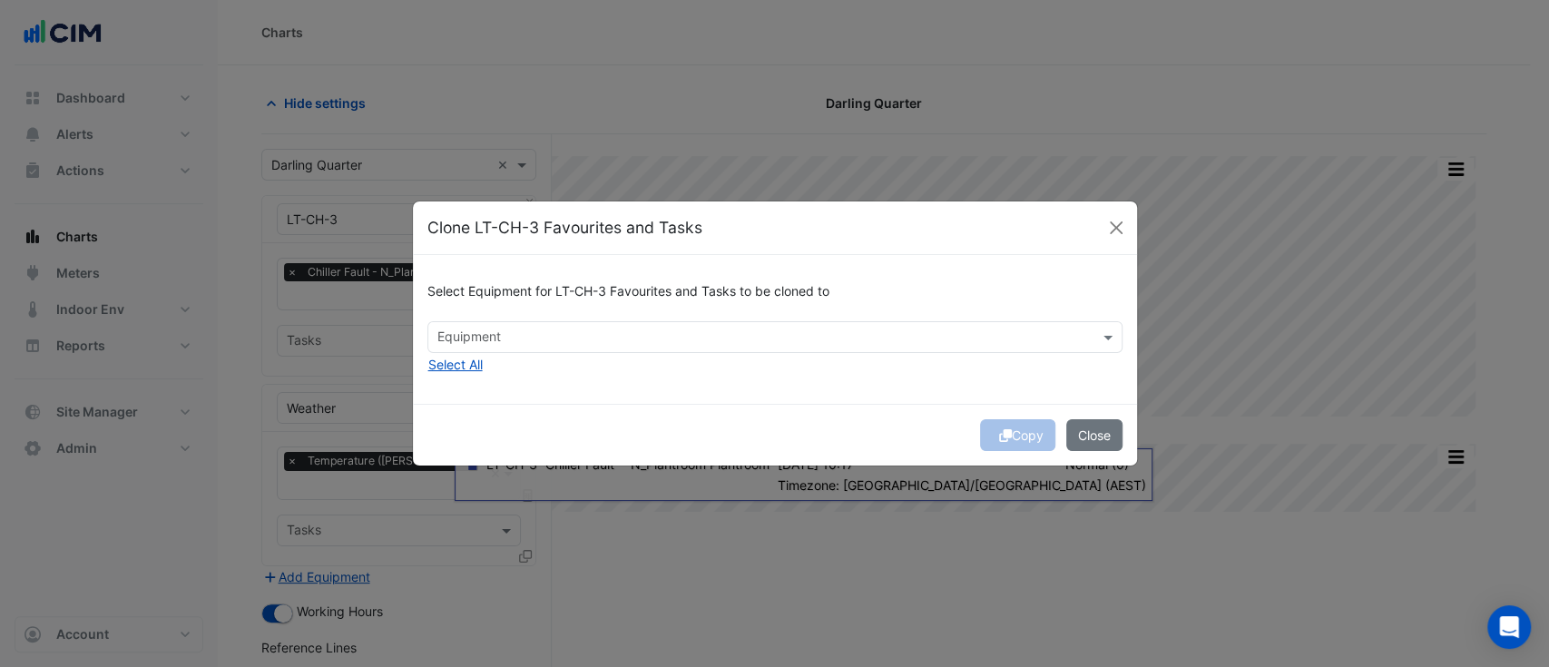
click at [716, 335] on input "text" at bounding box center [764, 338] width 654 height 19
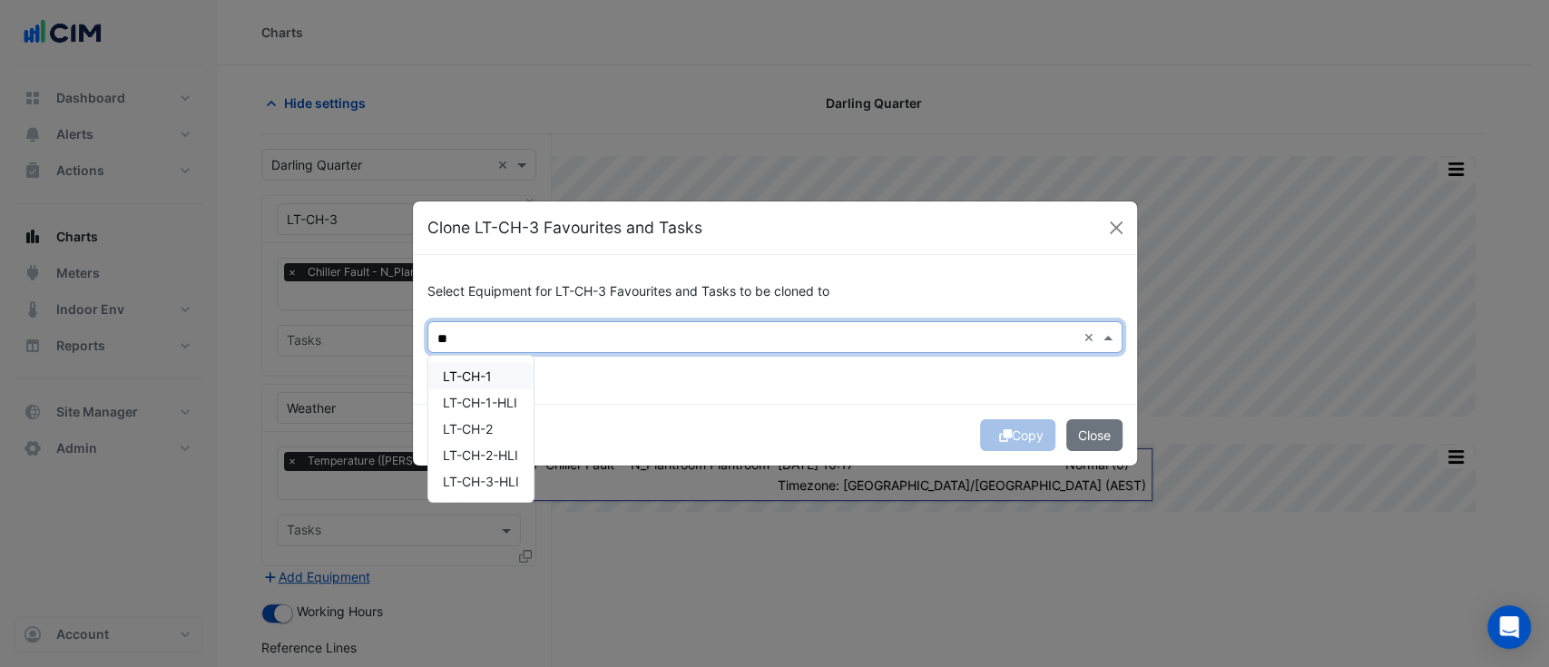
click at [494, 385] on div "LT-CH-1" at bounding box center [480, 376] width 105 height 26
click at [501, 430] on div "LT-CH-2" at bounding box center [480, 429] width 105 height 26
type input "**"
click at [779, 418] on div "Copy Close" at bounding box center [775, 435] width 724 height 62
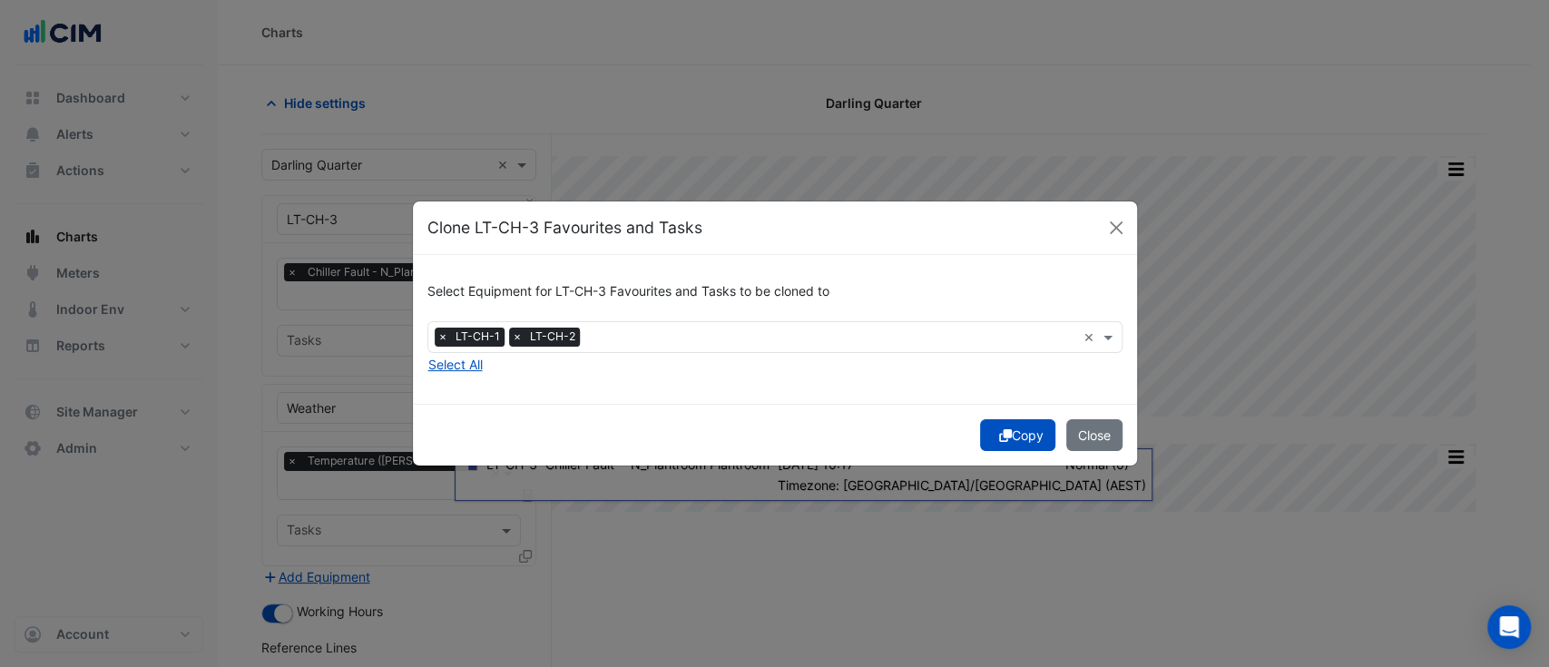
click at [1016, 433] on button "Copy" at bounding box center [1017, 435] width 75 height 32
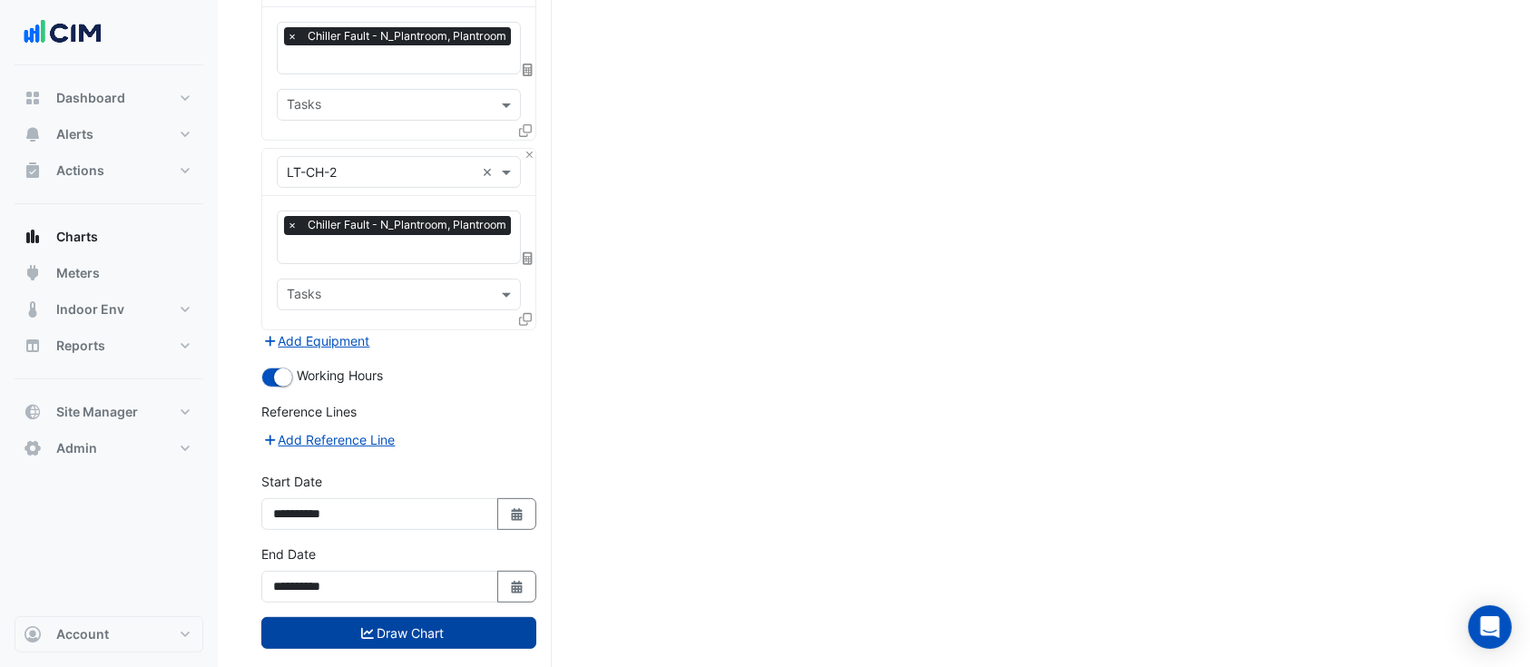
click at [455, 617] on button "Draw Chart" at bounding box center [398, 633] width 275 height 32
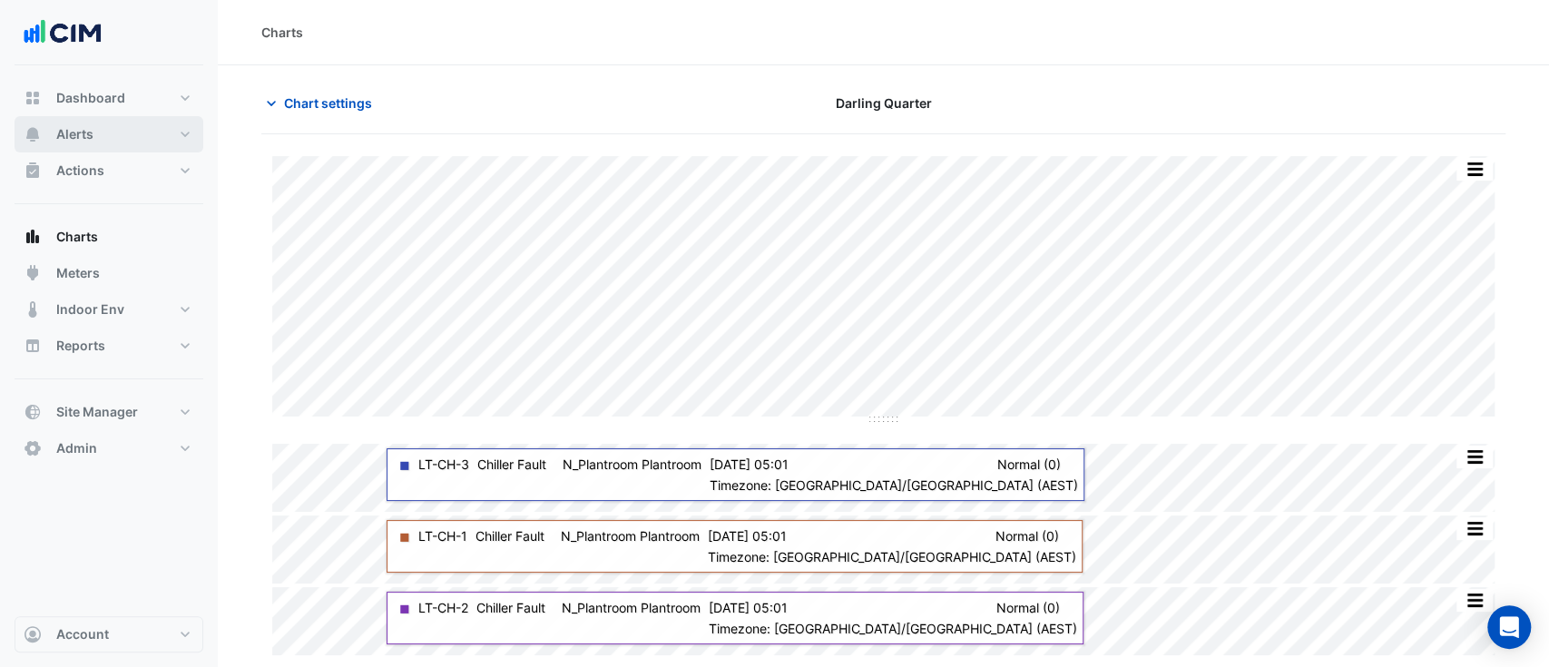
click at [83, 130] on span "Alerts" at bounding box center [74, 134] width 37 height 18
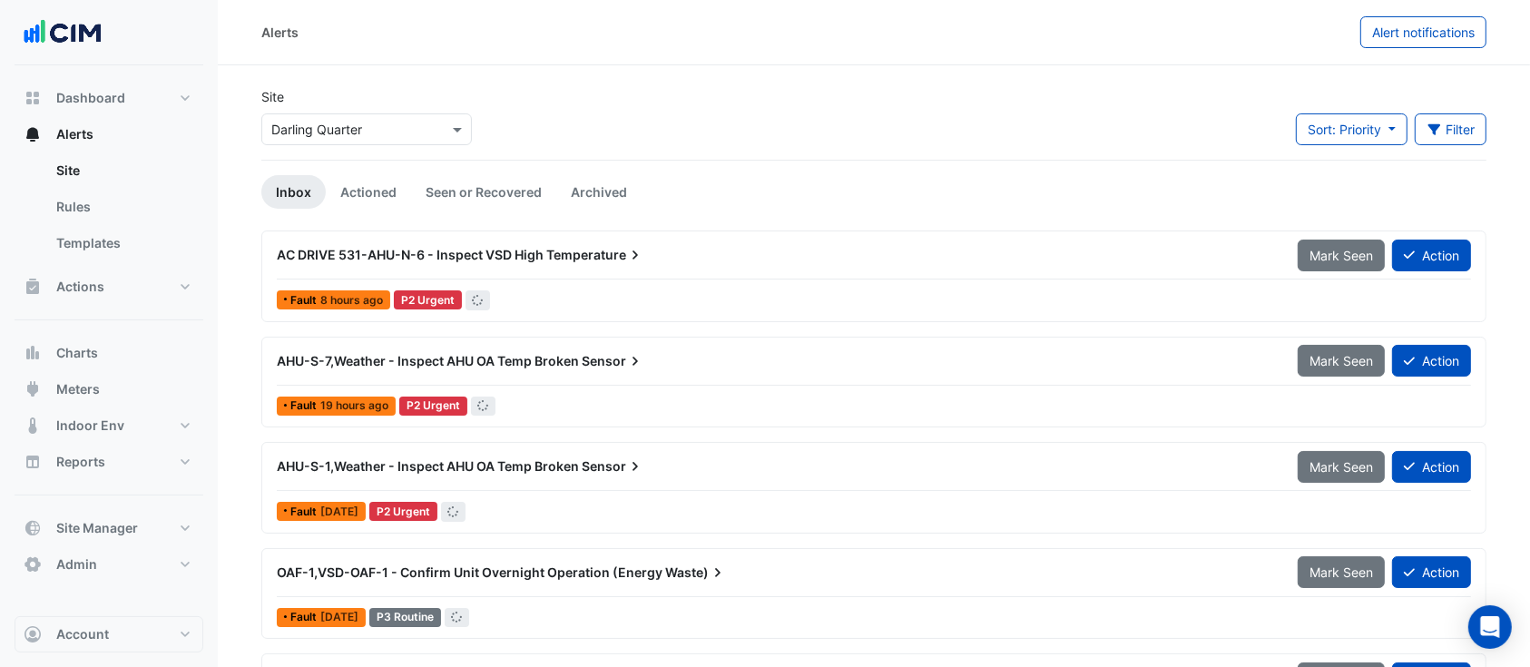
click at [351, 124] on input "text" at bounding box center [348, 130] width 154 height 19
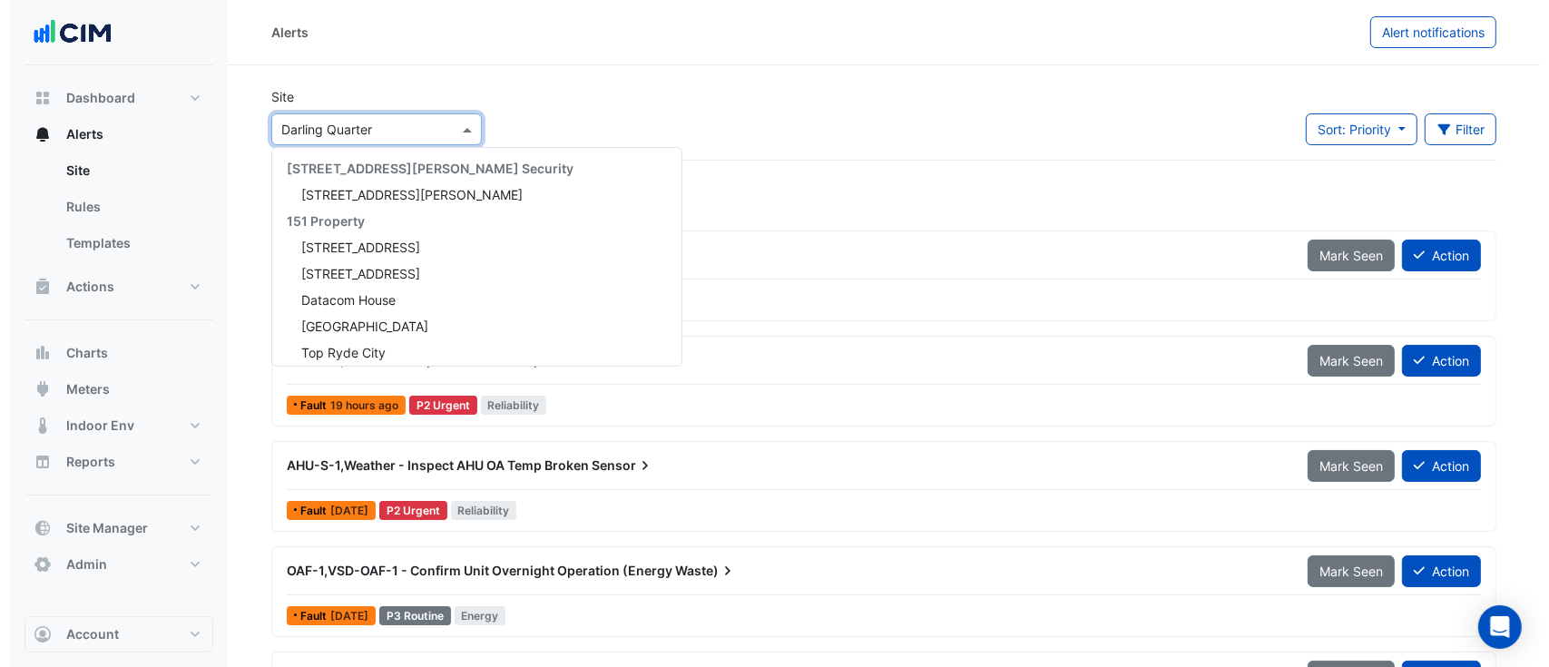
scroll to position [1743, 0]
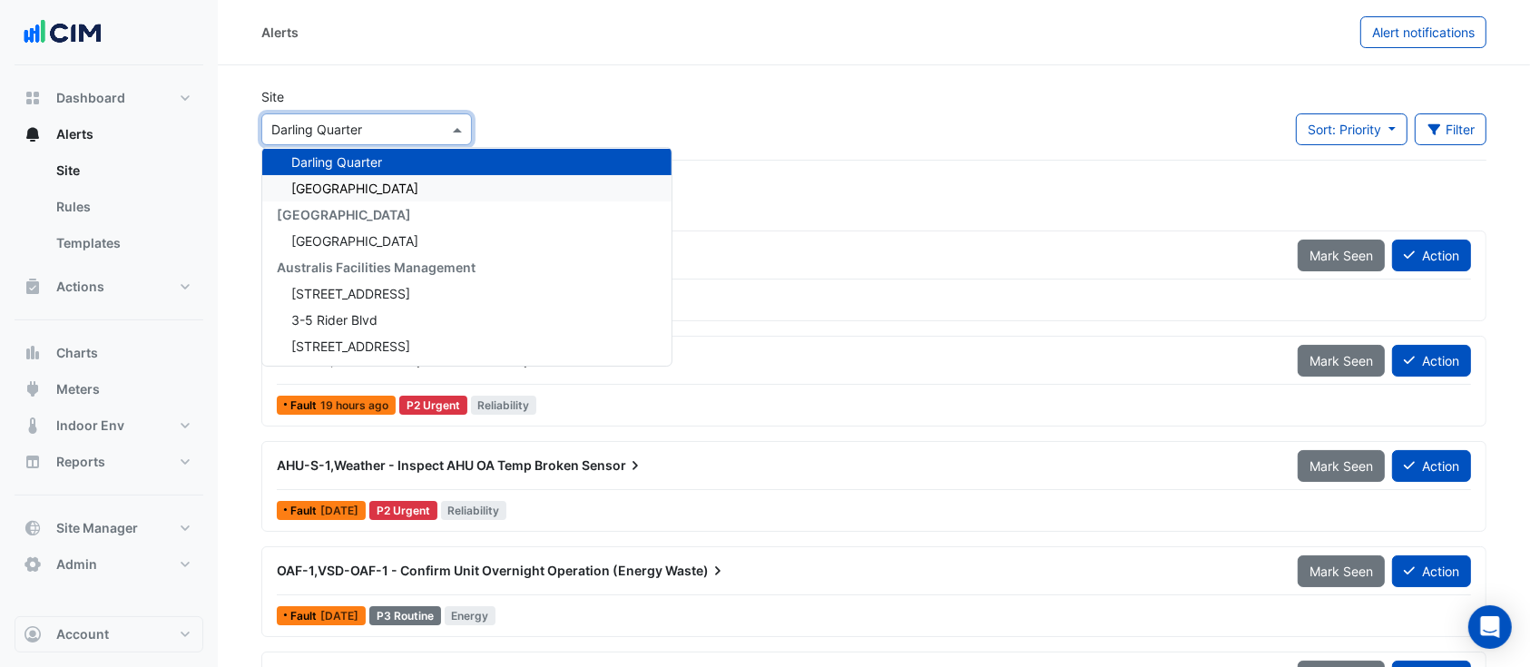
click at [700, 115] on div "Site Select a Site × Darling Quarter 141 Walker Street Security 141 Walker Stre…" at bounding box center [873, 123] width 1247 height 73
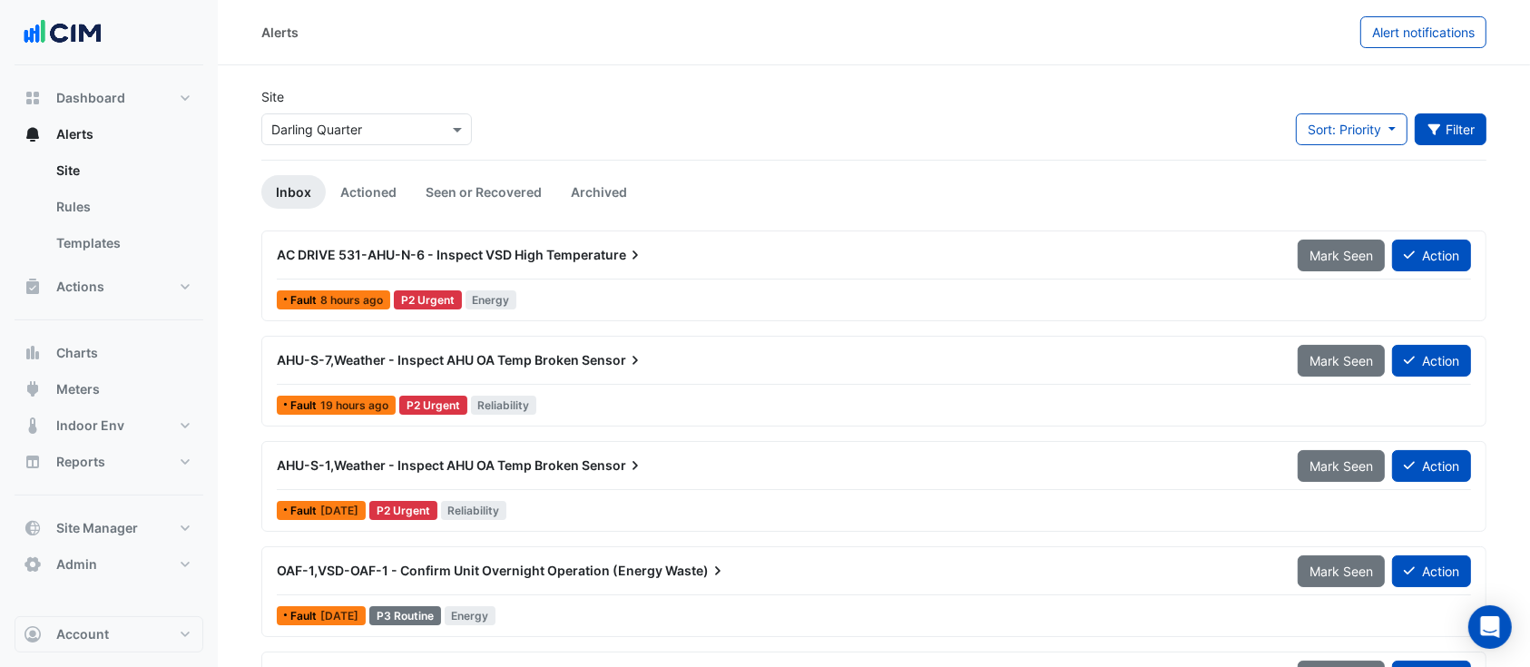
click at [1465, 116] on button "Filter" at bounding box center [1451, 129] width 73 height 32
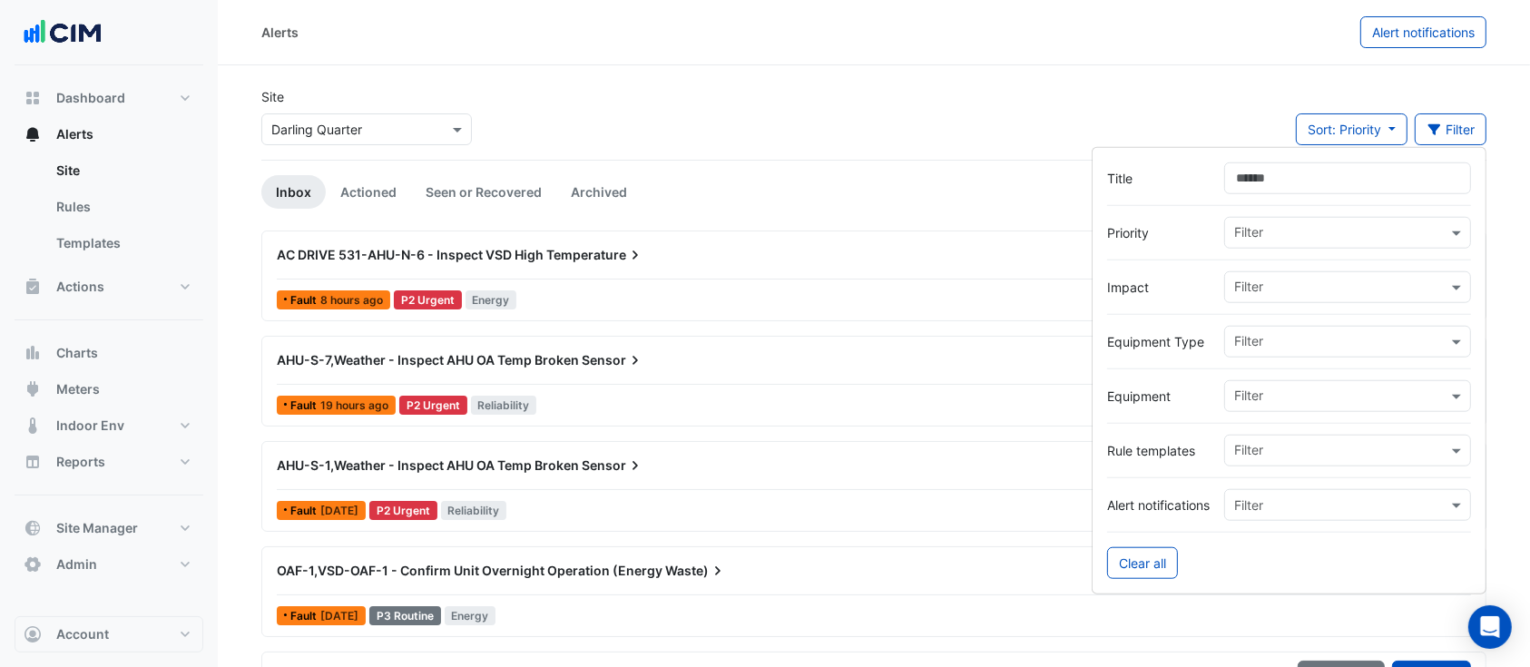
click at [1307, 190] on input "Title" at bounding box center [1347, 178] width 247 height 32
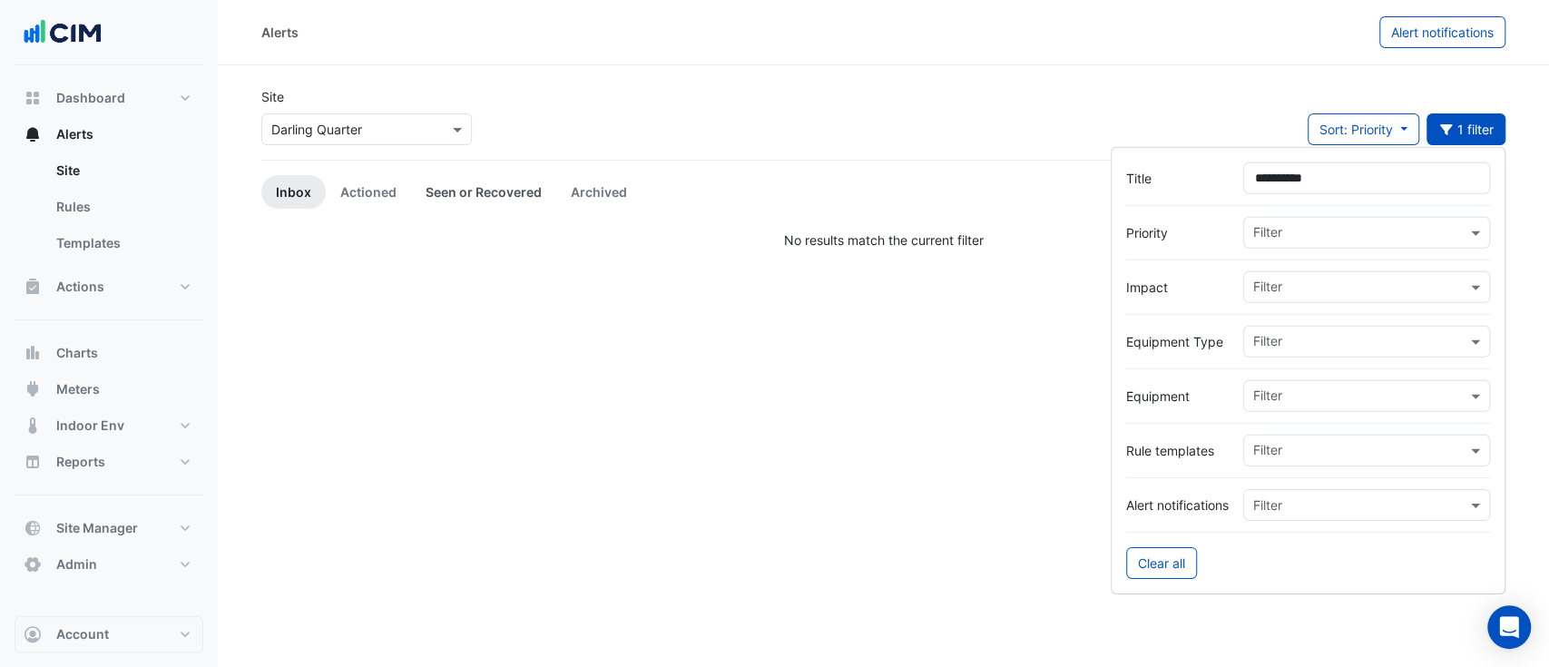
type input "**********"
click at [434, 187] on link "Seen or Recovered" at bounding box center [483, 192] width 145 height 34
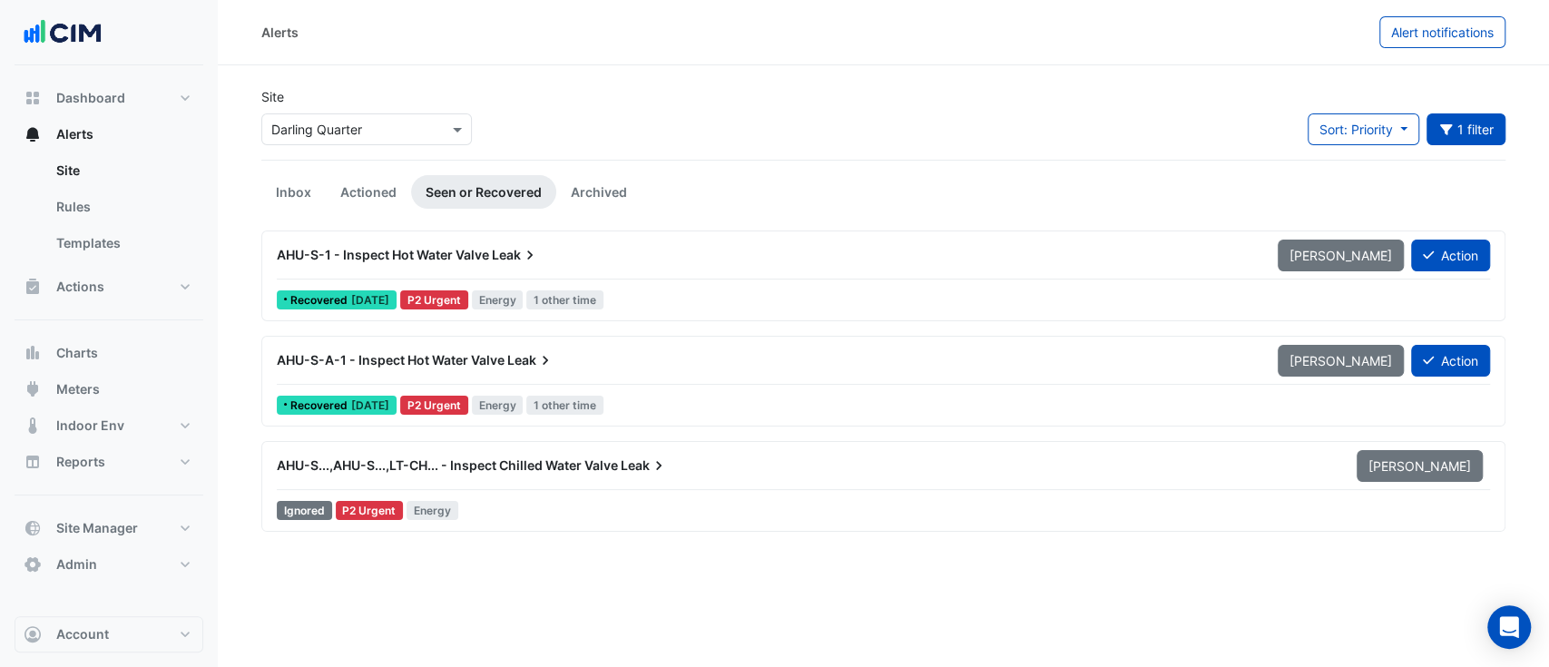
click at [907, 239] on div "AHU-S-1 - Inspect Hot Water Valve Leak" at bounding box center [766, 255] width 1001 height 33
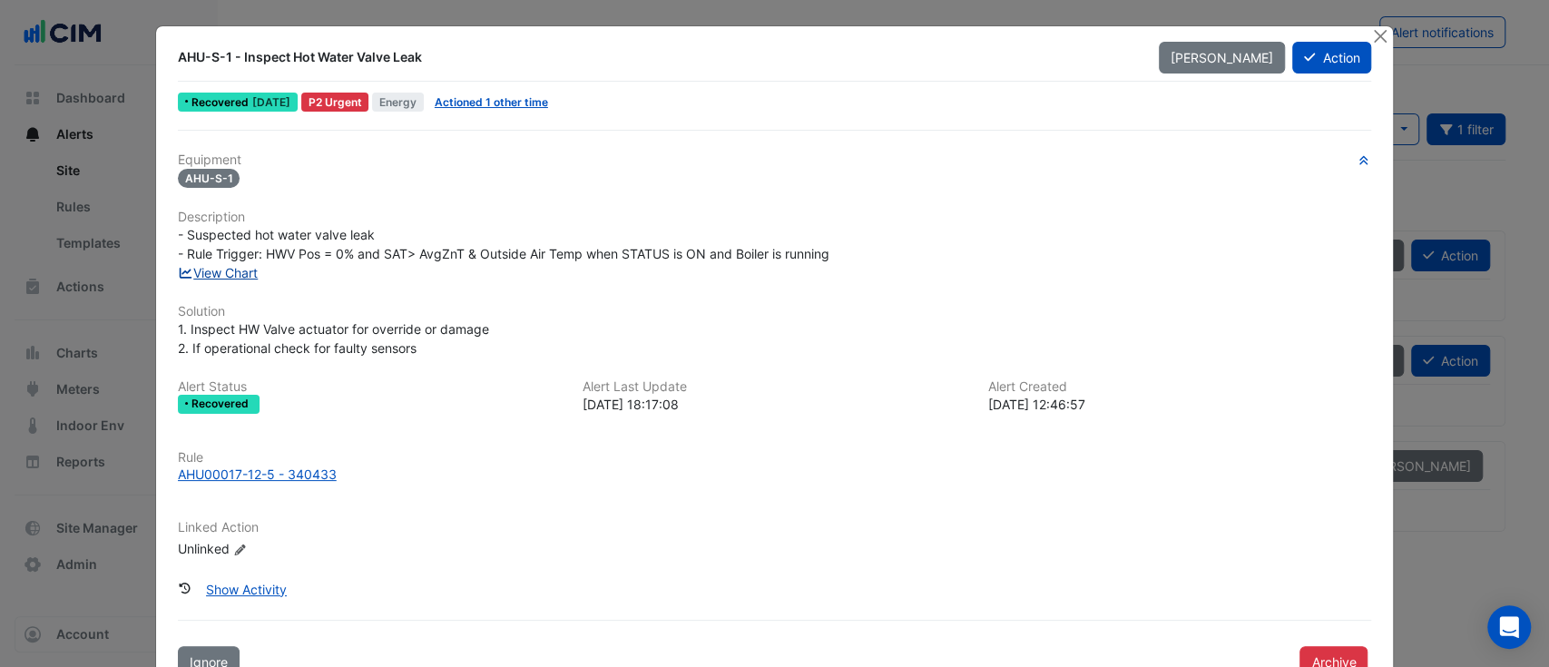
drag, startPoint x: 211, startPoint y: 288, endPoint x: 214, endPoint y: 265, distance: 23.0
drag, startPoint x: 209, startPoint y: 254, endPoint x: 209, endPoint y: 269, distance: 15.4
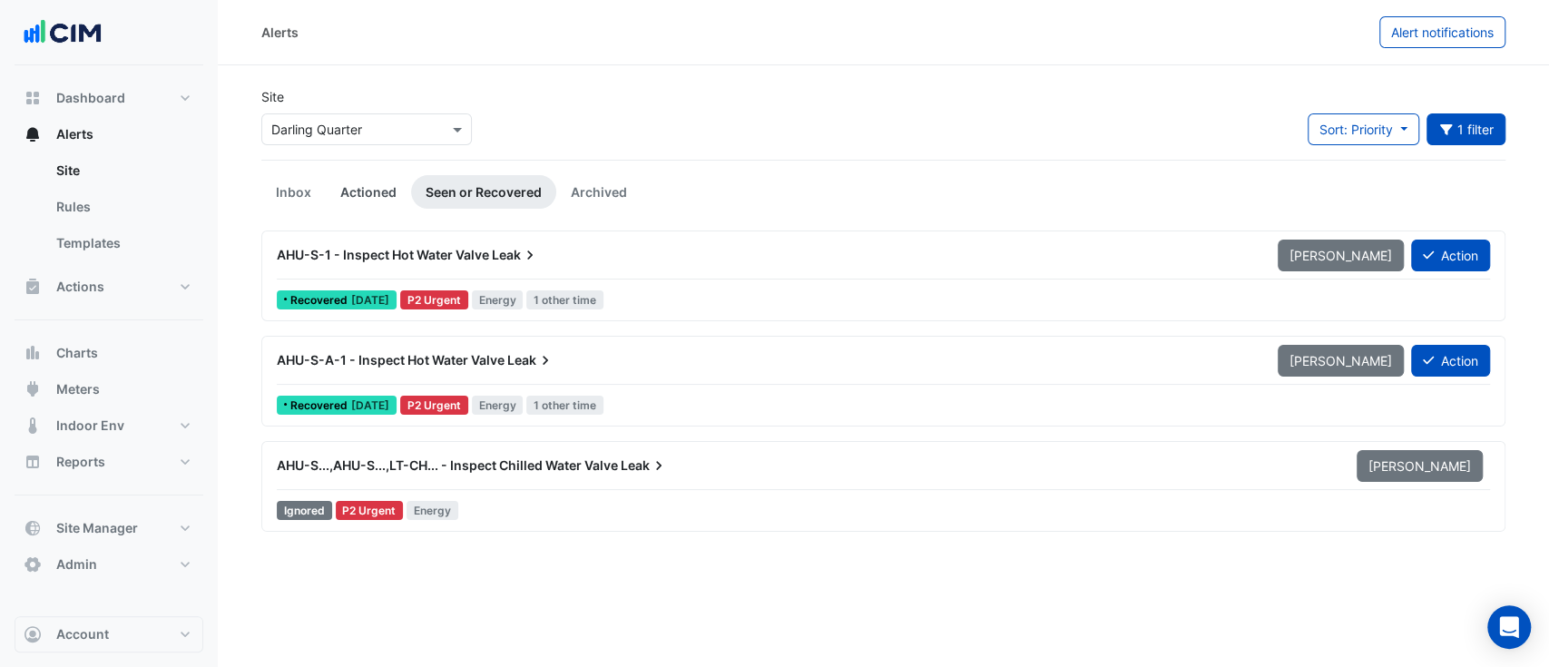
click at [354, 190] on link "Actioned" at bounding box center [368, 192] width 85 height 34
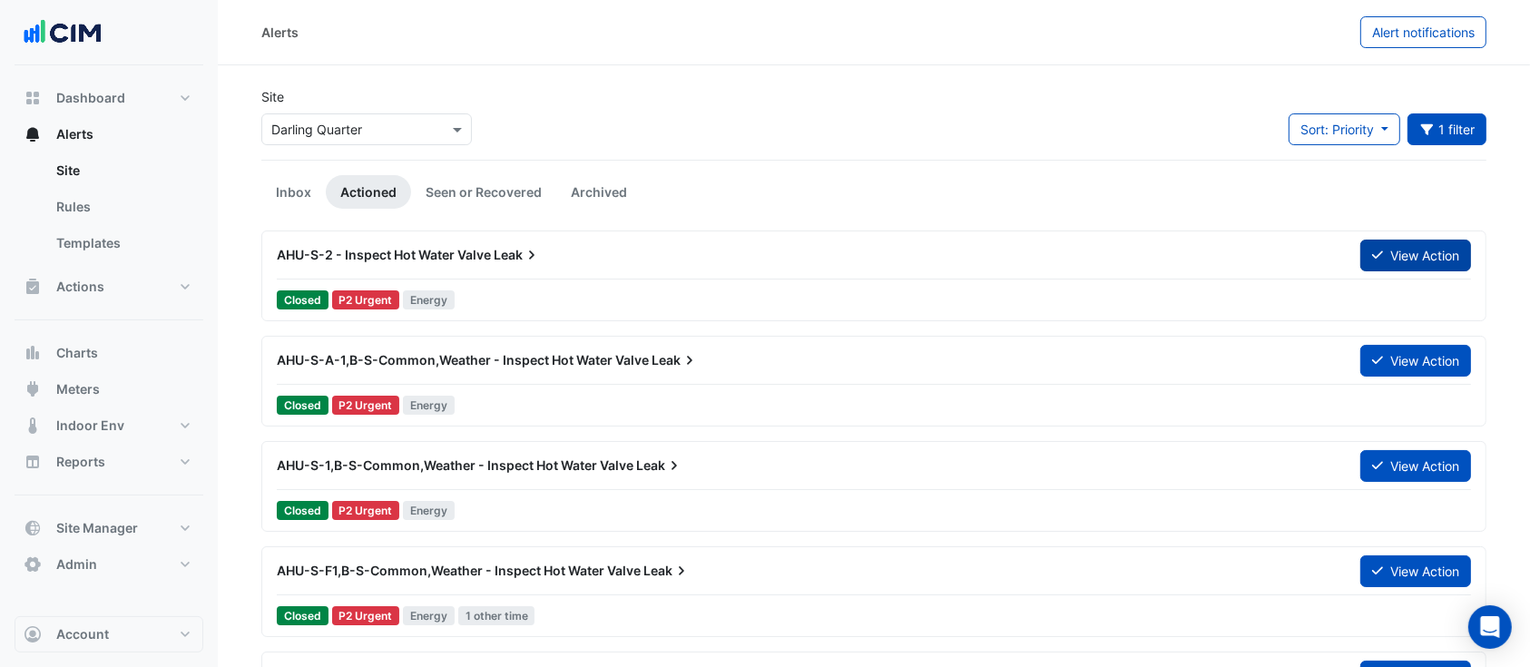
click at [1415, 248] on button "View Action" at bounding box center [1415, 256] width 111 height 32
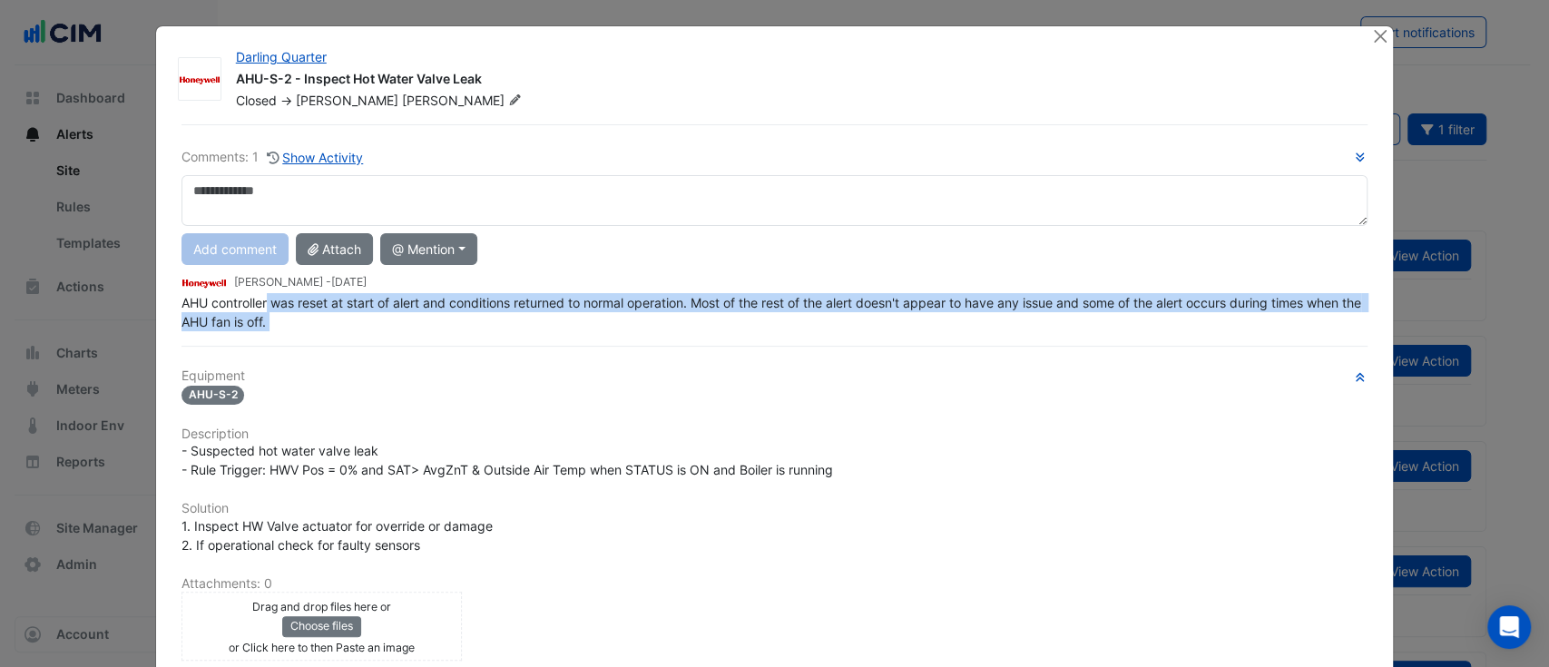
drag, startPoint x: 260, startPoint y: 301, endPoint x: 535, endPoint y: 301, distance: 275.8
click at [535, 301] on div "Comments: 1 Show Activity Add comment Attach @ Mention AG Coombs David Odd Wayn…" at bounding box center [775, 502] width 1209 height 756
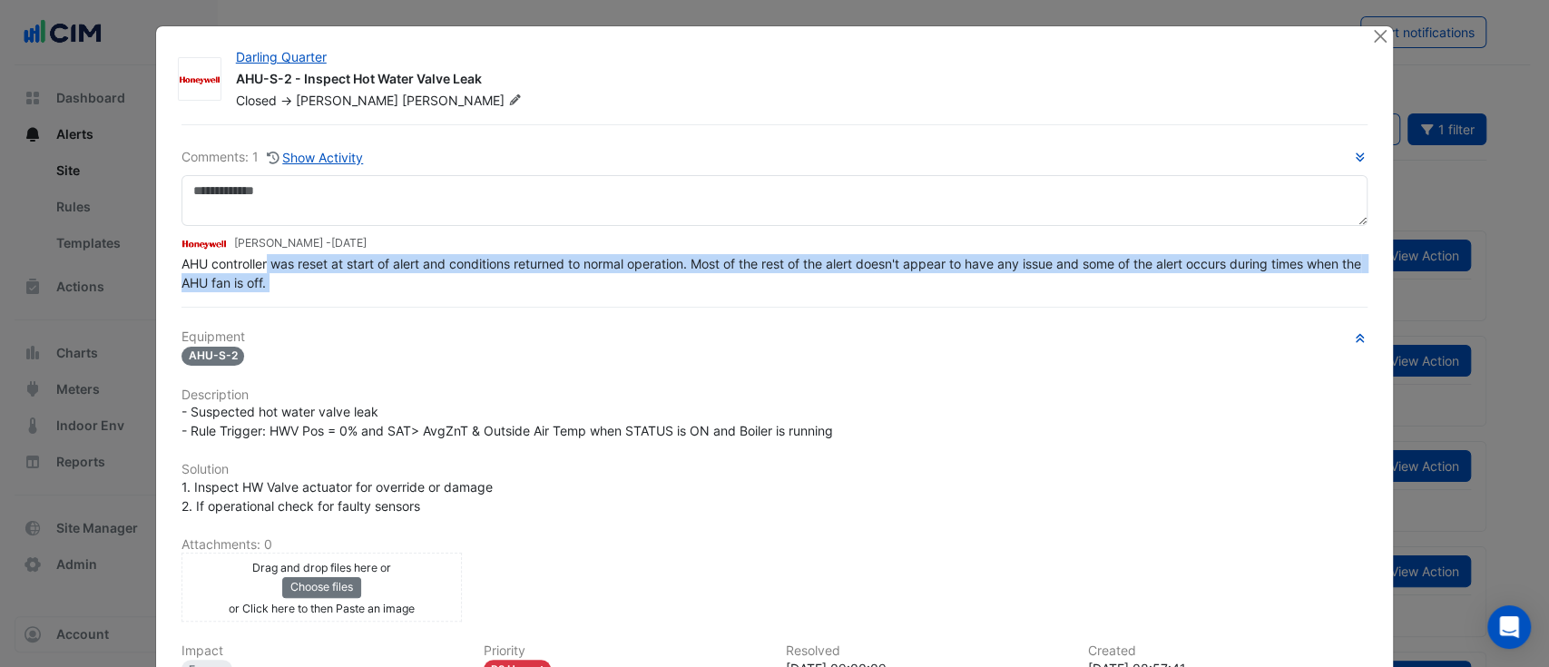
click at [751, 265] on span "AHU controller was reset at start of alert and conditions returned to normal op…" at bounding box center [772, 273] width 1183 height 34
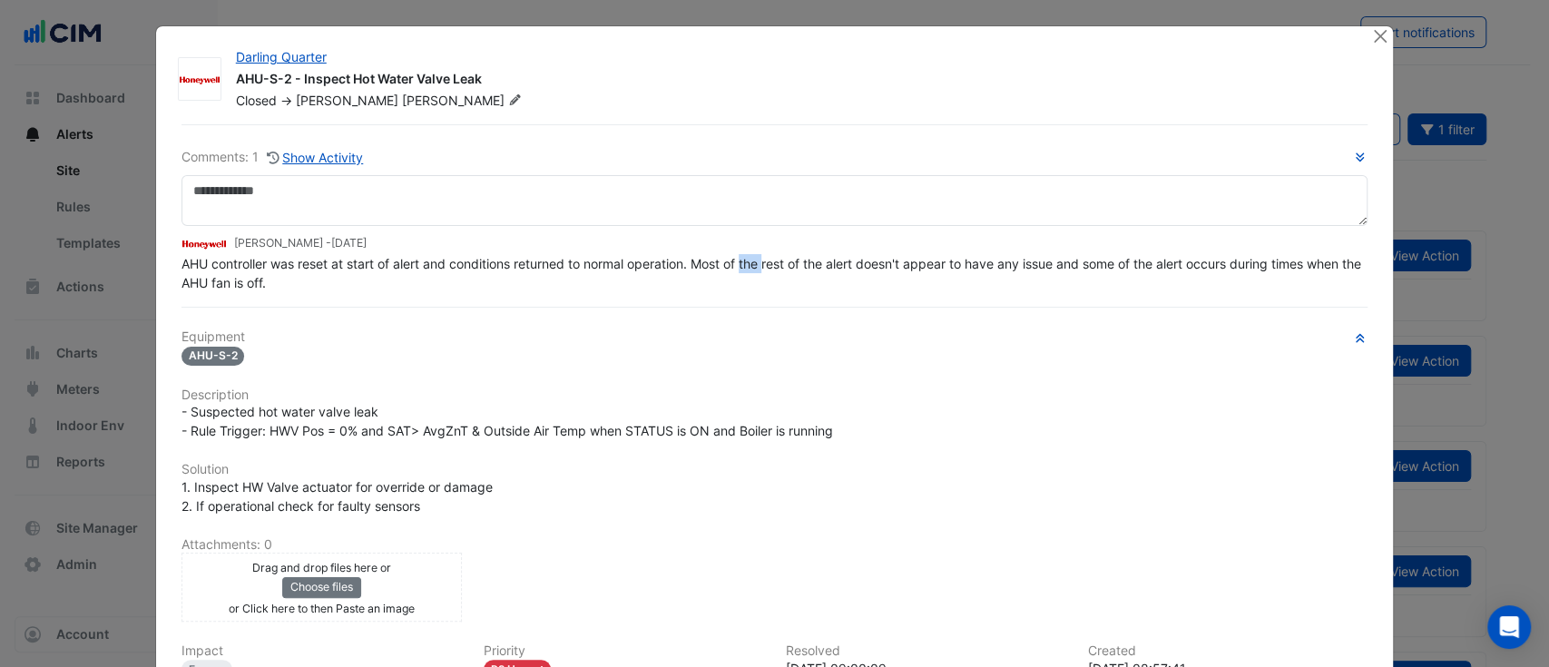
click at [751, 265] on span "AHU controller was reset at start of alert and conditions returned to normal op…" at bounding box center [772, 273] width 1183 height 34
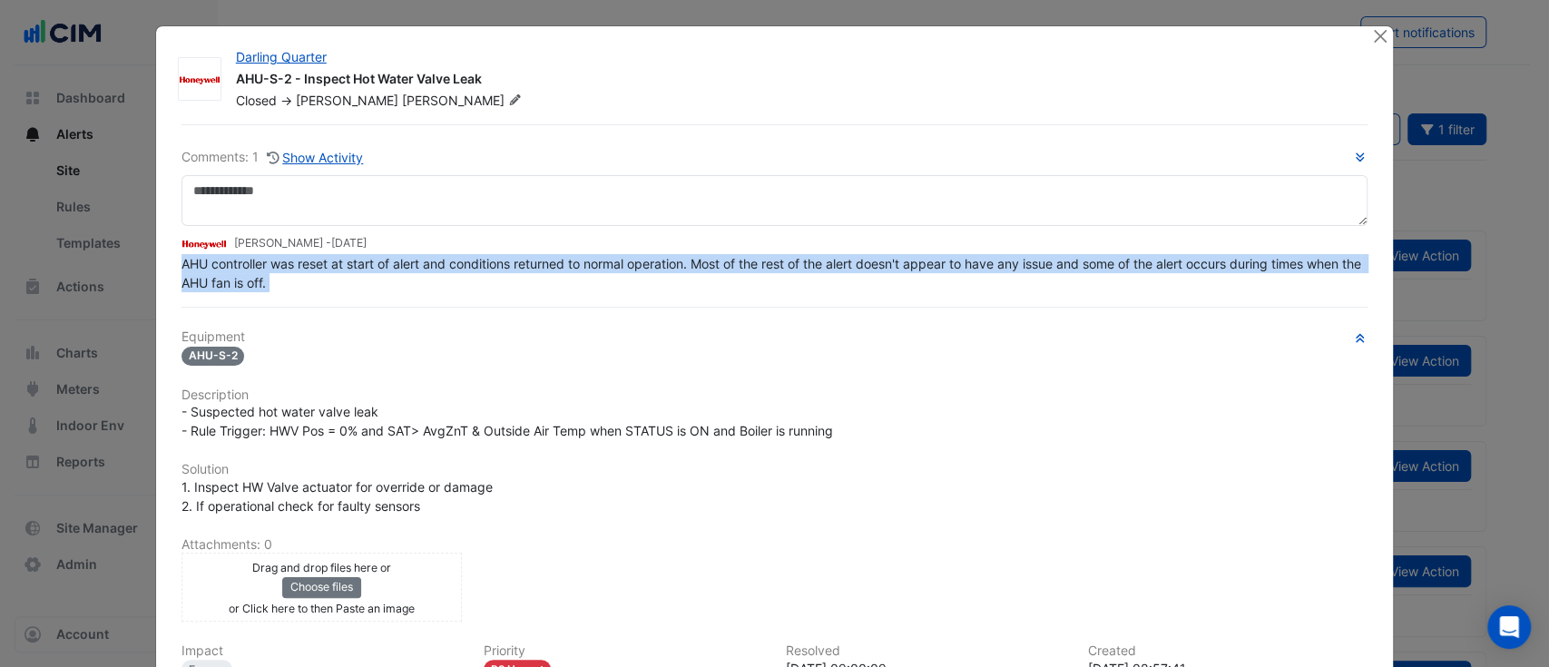
click at [749, 265] on span "AHU controller was reset at start of alert and conditions returned to normal op…" at bounding box center [772, 273] width 1183 height 34
click at [201, 265] on span "AHU controller was reset at start of alert and conditions returned to normal op…" at bounding box center [772, 273] width 1183 height 34
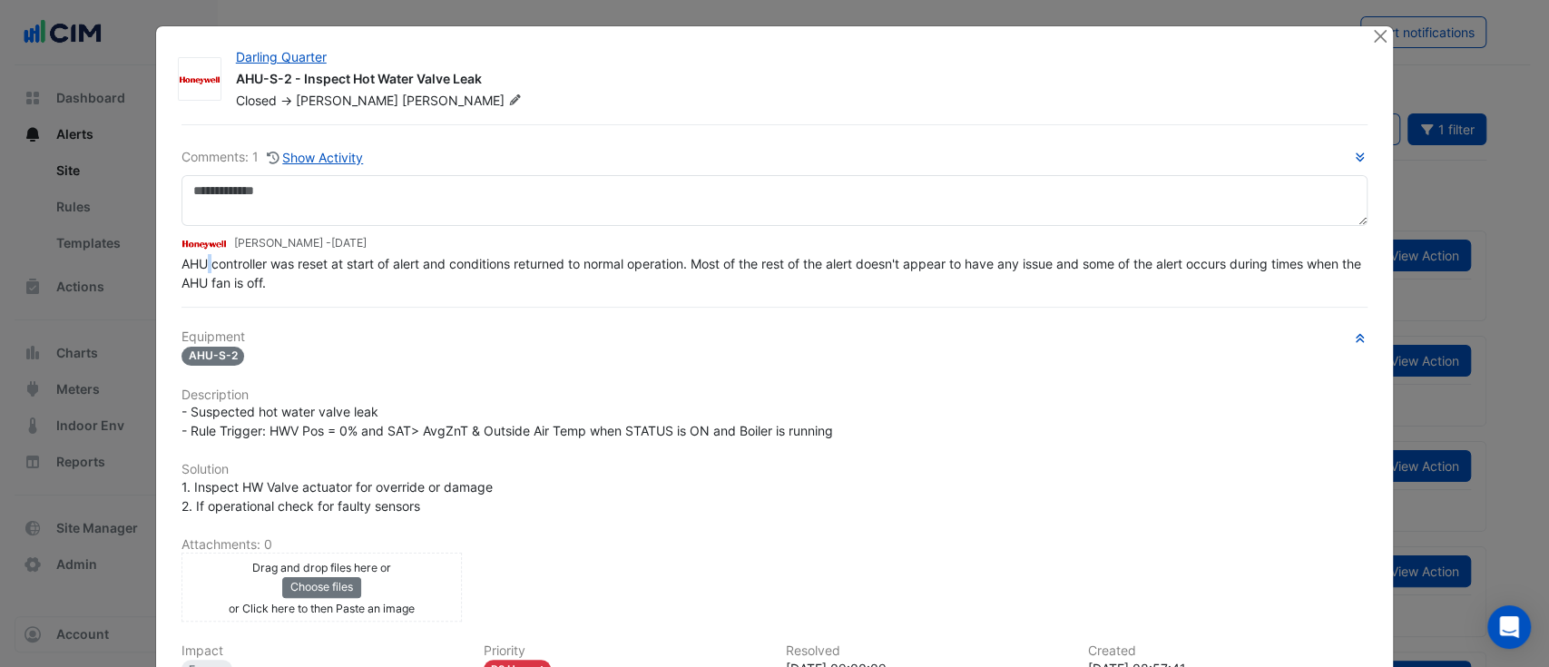
click at [201, 265] on span "AHU controller was reset at start of alert and conditions returned to normal op…" at bounding box center [772, 273] width 1183 height 34
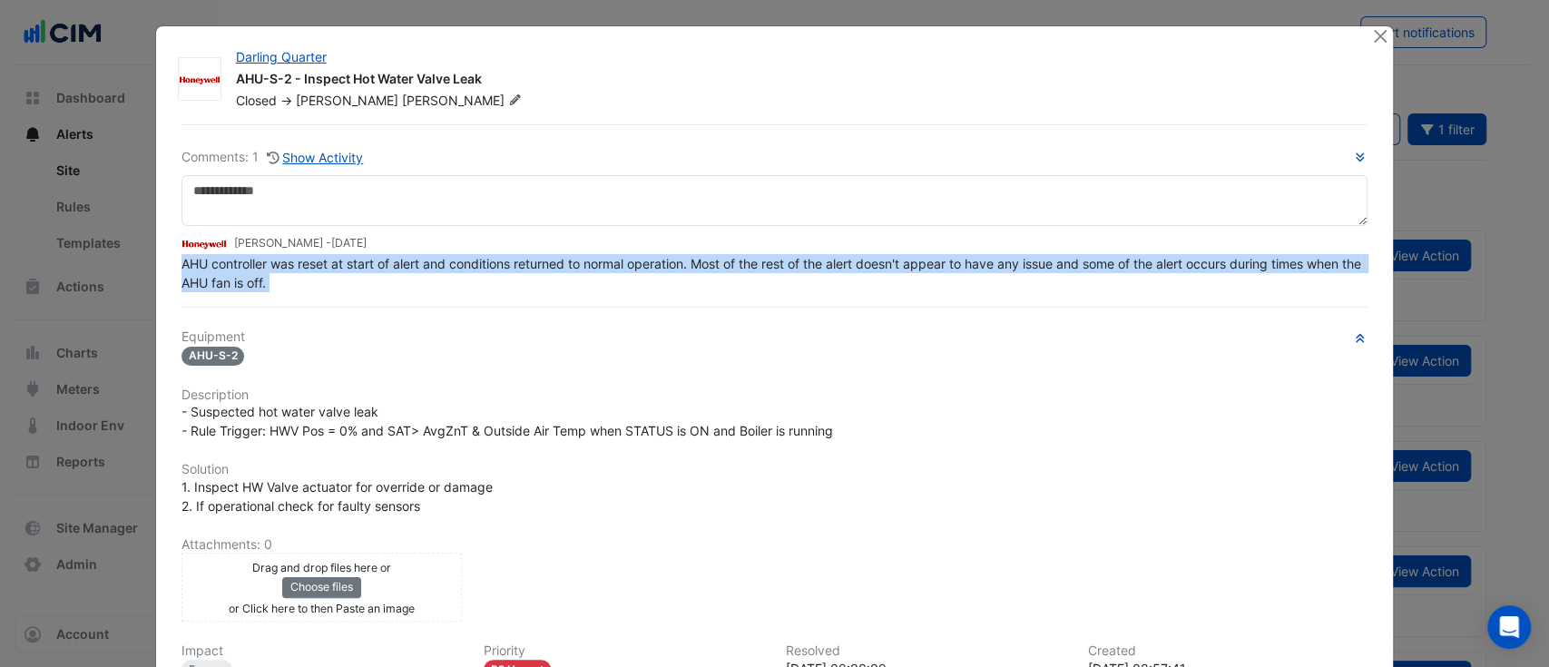
click at [201, 265] on span "AHU controller was reset at start of alert and conditions returned to normal op…" at bounding box center [772, 273] width 1183 height 34
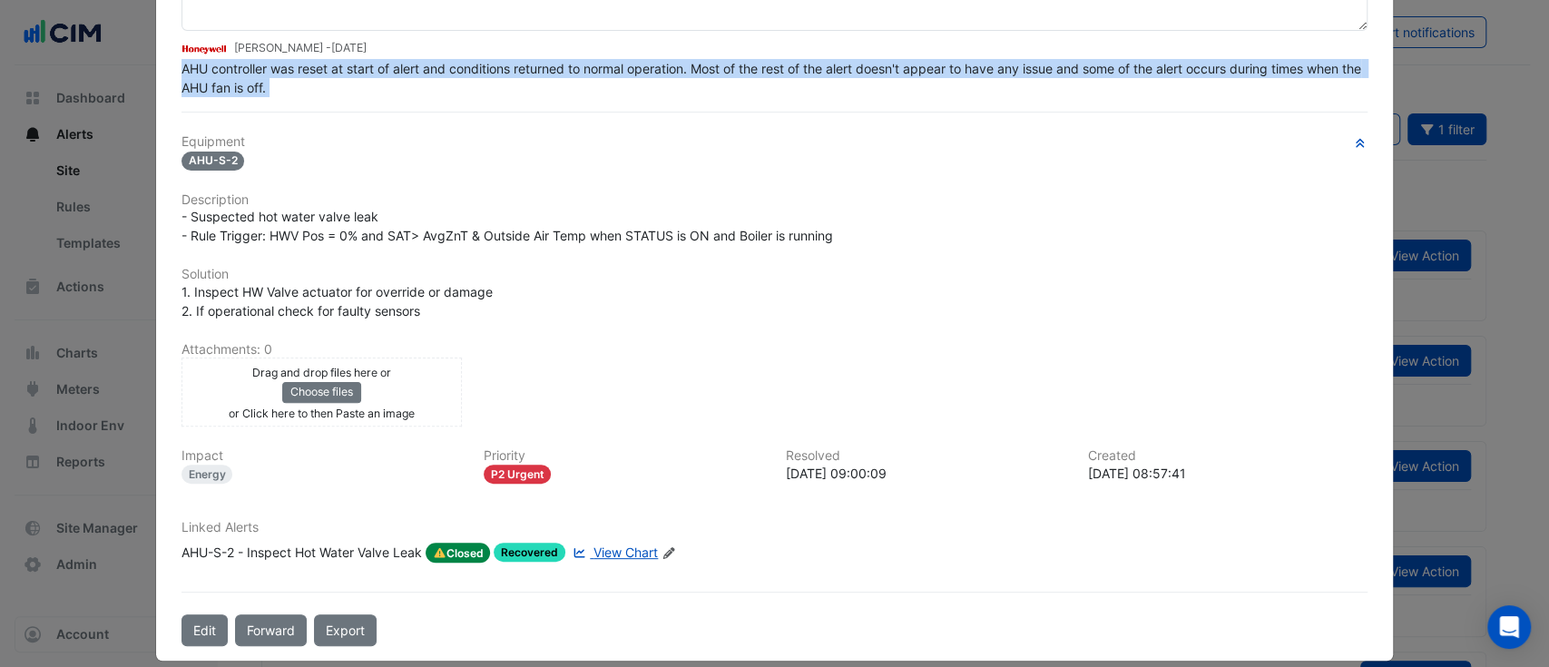
scroll to position [210, 0]
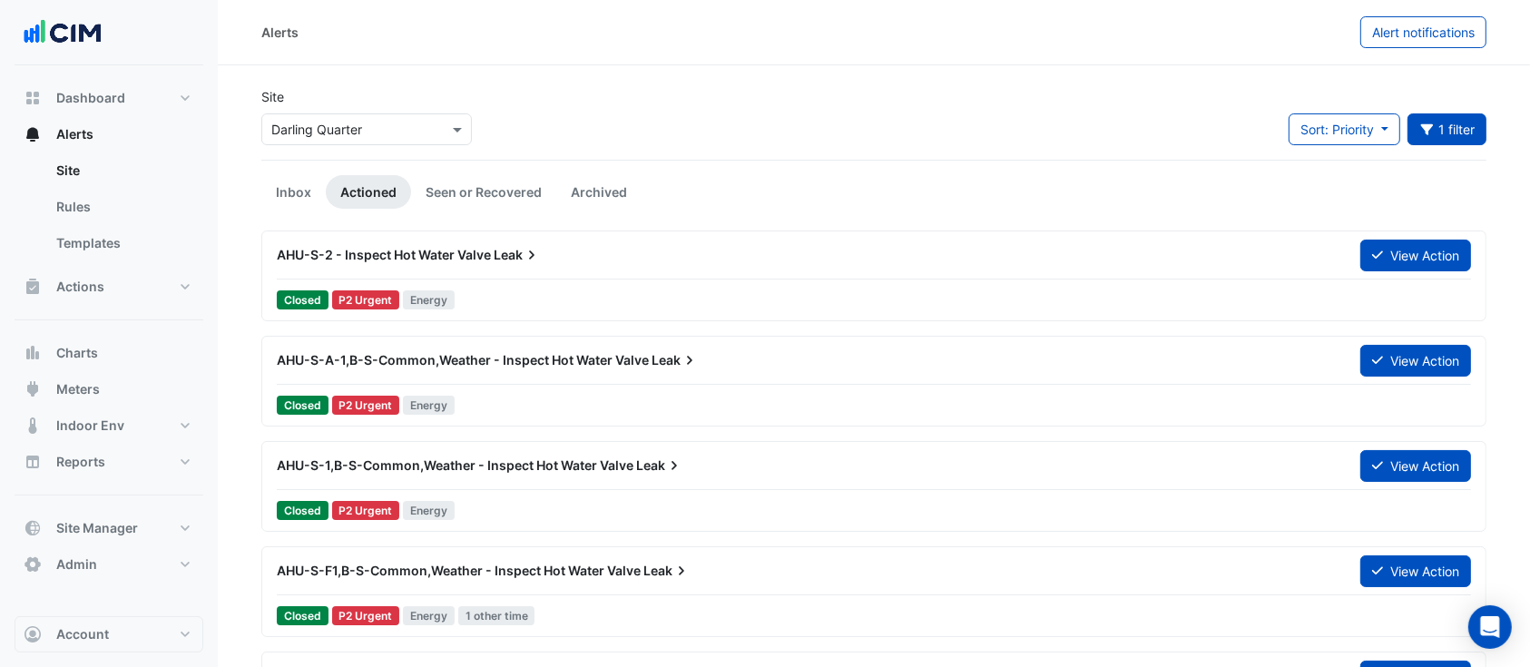
click at [594, 367] on span "AHU-S-A-1,B-S-Common,Weather - Inspect Hot Water Valve" at bounding box center [463, 359] width 372 height 15
click at [1409, 360] on button "View Action" at bounding box center [1415, 361] width 111 height 32
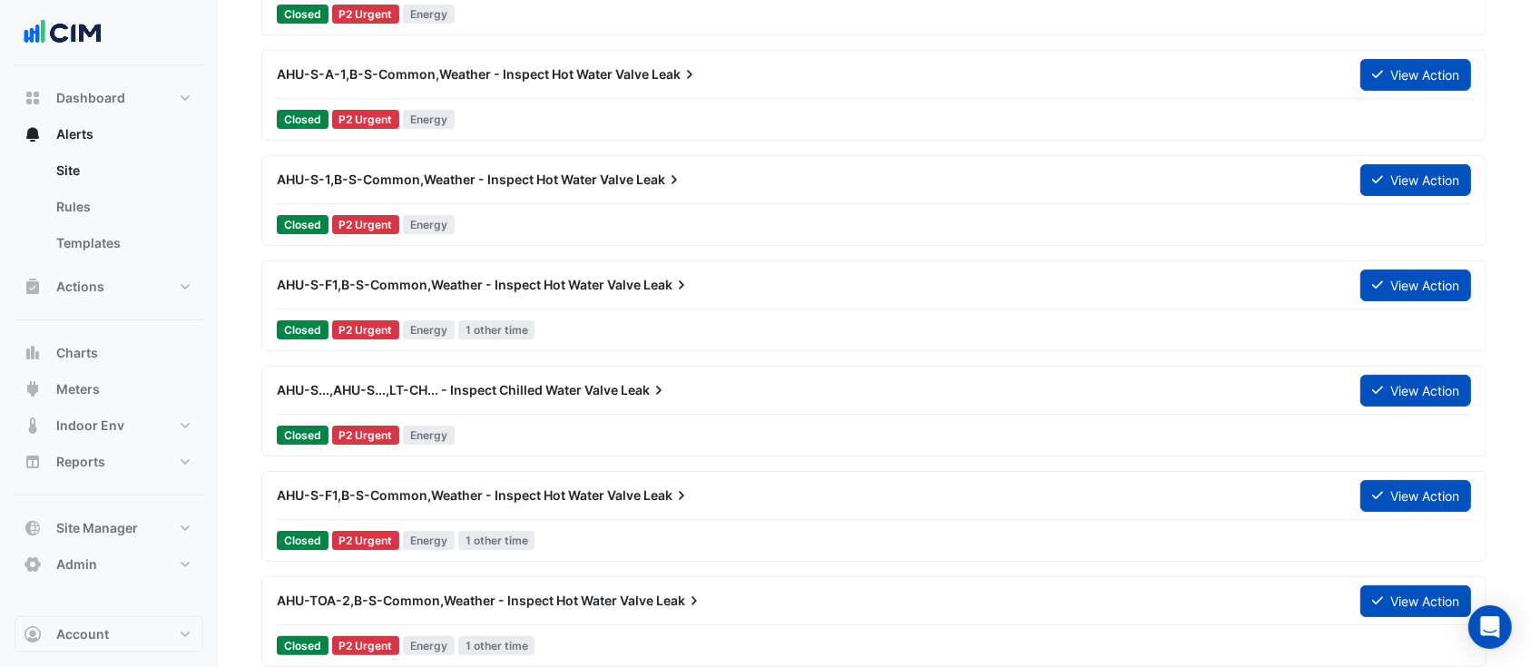
scroll to position [322, 0]
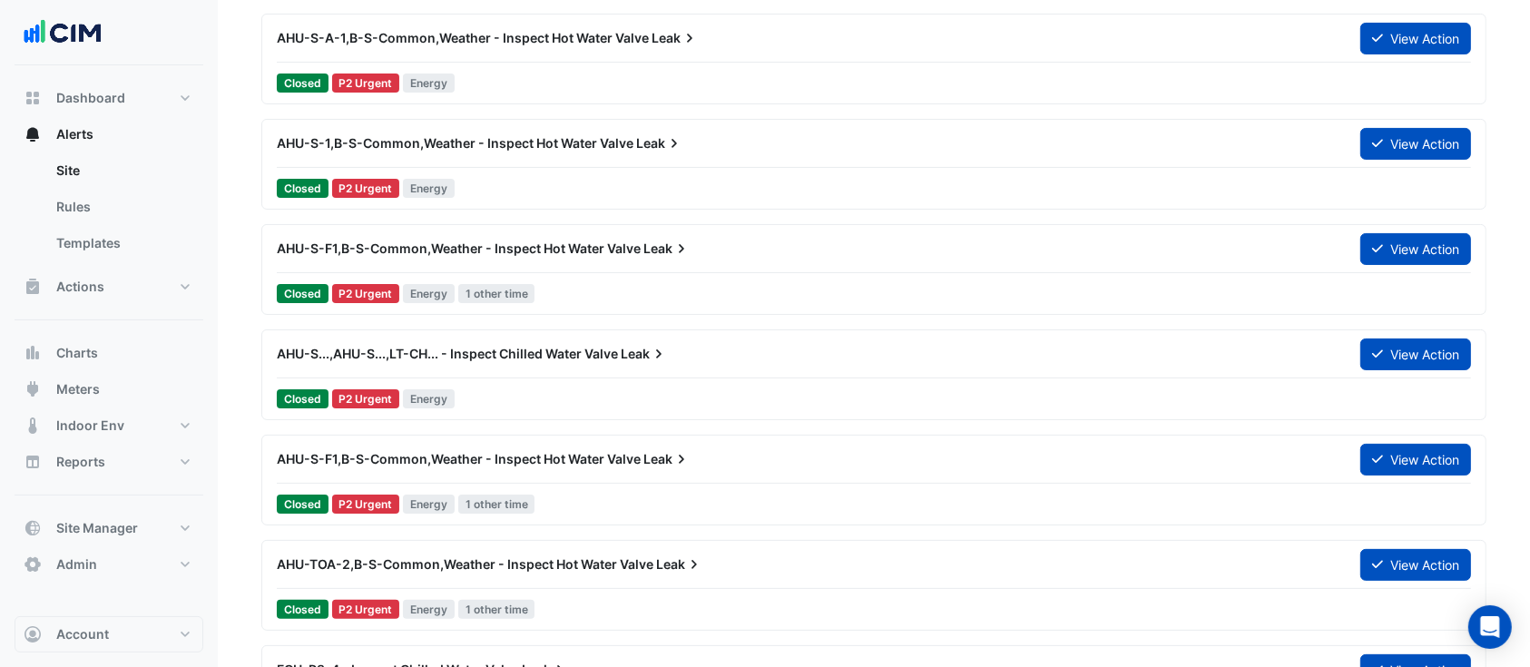
click at [1435, 380] on div "AHU-S...,AHU-S...,LT-CH... - Inspect Chilled Water Valve Leak View Action Close…" at bounding box center [873, 375] width 1209 height 74
click at [1409, 351] on button "View Action" at bounding box center [1415, 354] width 111 height 32
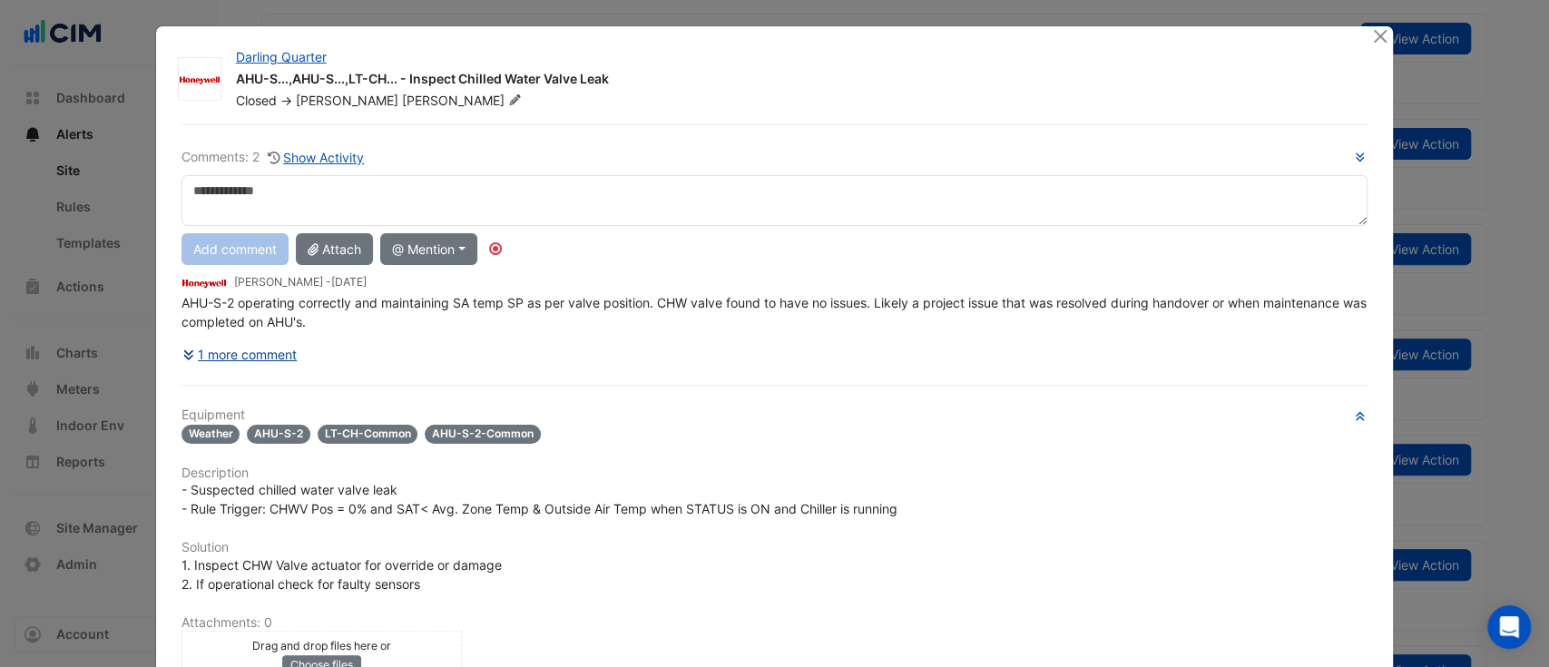
click at [219, 344] on div "Comments: 2 Show Activity Add comment Attach @ Mention AG Coombs David Odd Wayn…" at bounding box center [775, 521] width 1209 height 795
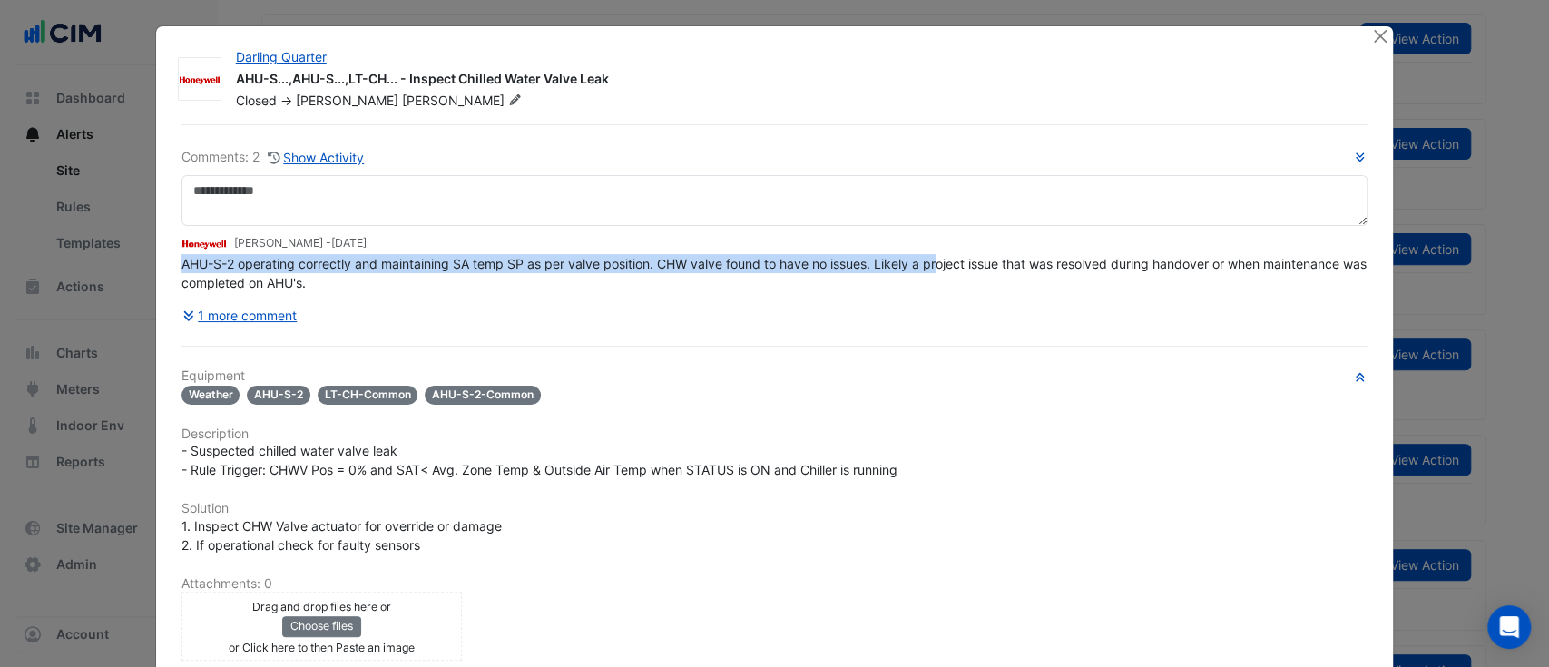
drag, startPoint x: 622, startPoint y: 250, endPoint x: 931, endPoint y: 259, distance: 309.5
click at [931, 259] on app-ticket-comment "Brad Watts - 2 years and 9 months ago AHU-S-2 operating correctly and maintaini…" at bounding box center [774, 262] width 1187 height 59
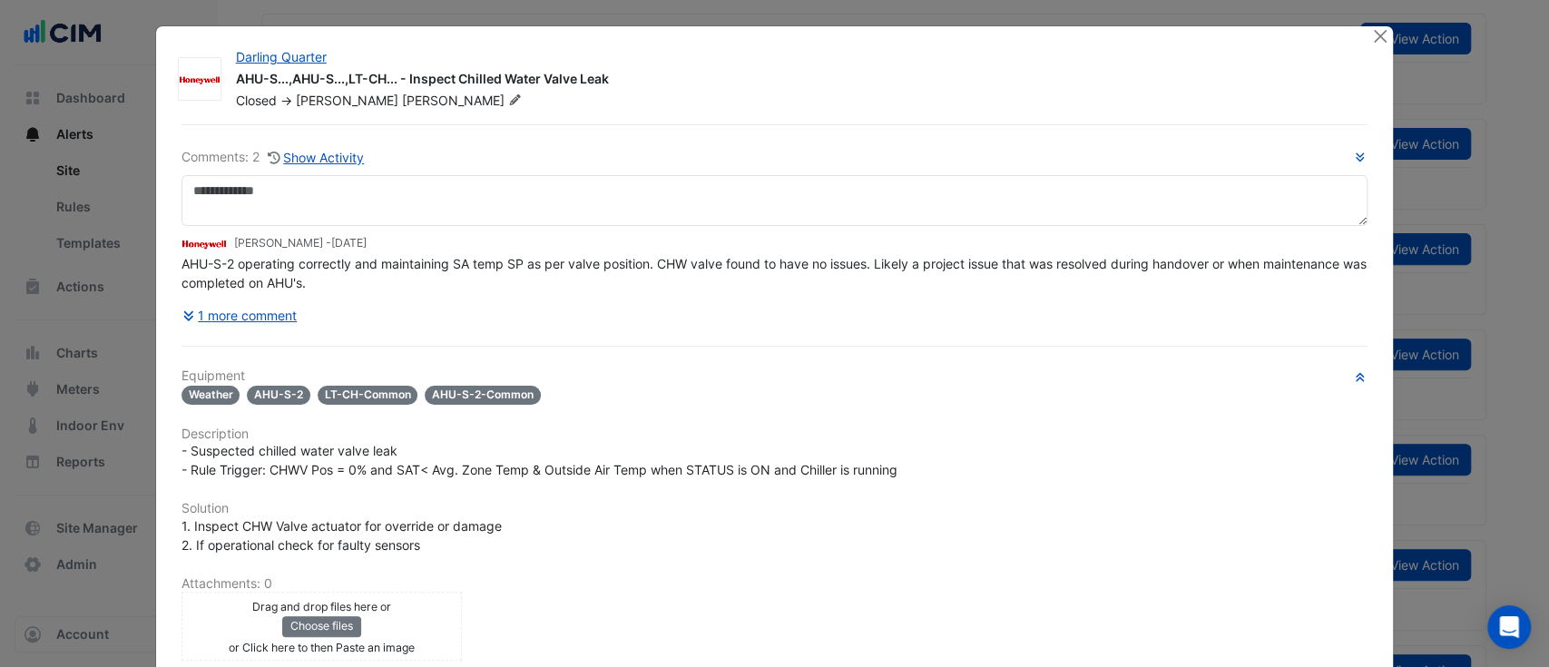
click at [935, 259] on span "AHU-S-2 operating correctly and maintaining SA temp SP as per valve position. C…" at bounding box center [775, 273] width 1189 height 34
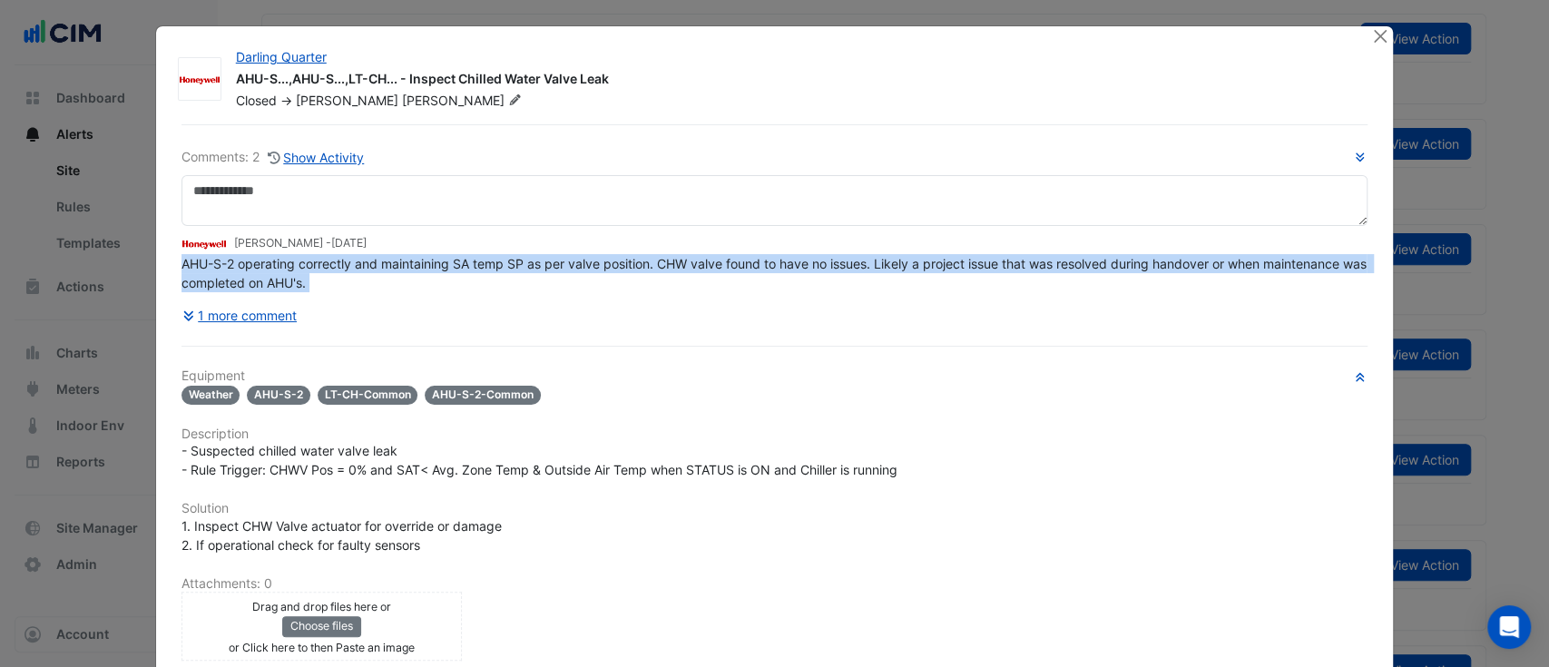
click at [935, 259] on span "AHU-S-2 operating correctly and maintaining SA temp SP as per valve position. C…" at bounding box center [775, 273] width 1189 height 34
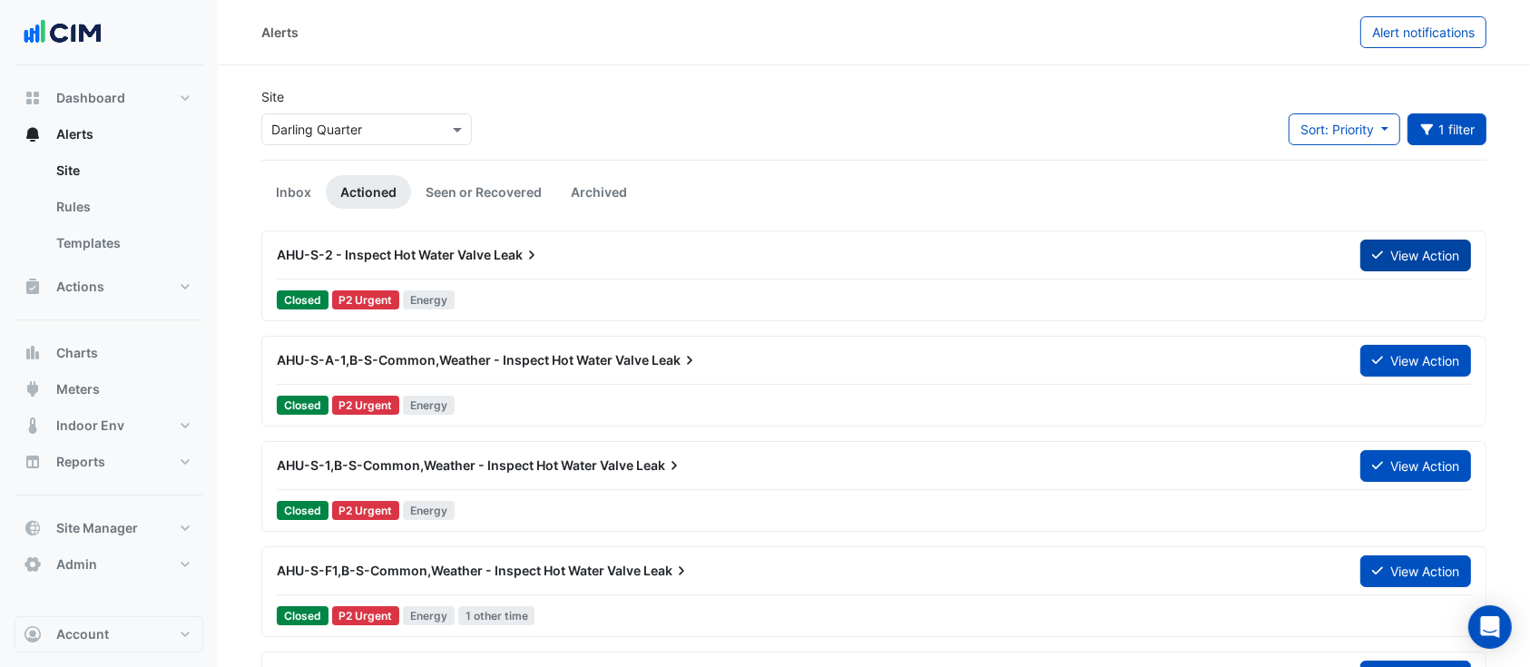
click at [1433, 252] on button "View Action" at bounding box center [1415, 256] width 111 height 32
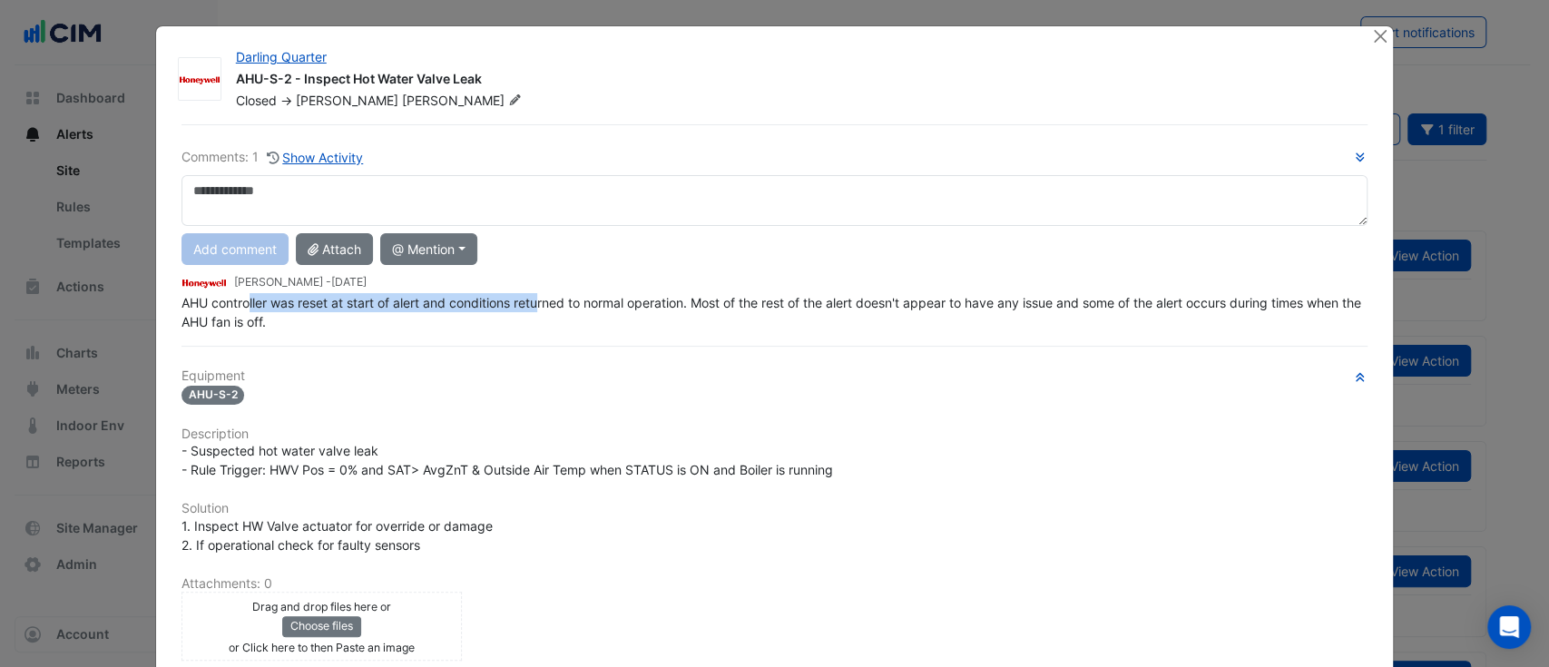
drag, startPoint x: 256, startPoint y: 298, endPoint x: 531, endPoint y: 307, distance: 275.1
click at [531, 307] on span "AHU controller was reset at start of alert and conditions returned to normal op…" at bounding box center [772, 312] width 1183 height 34
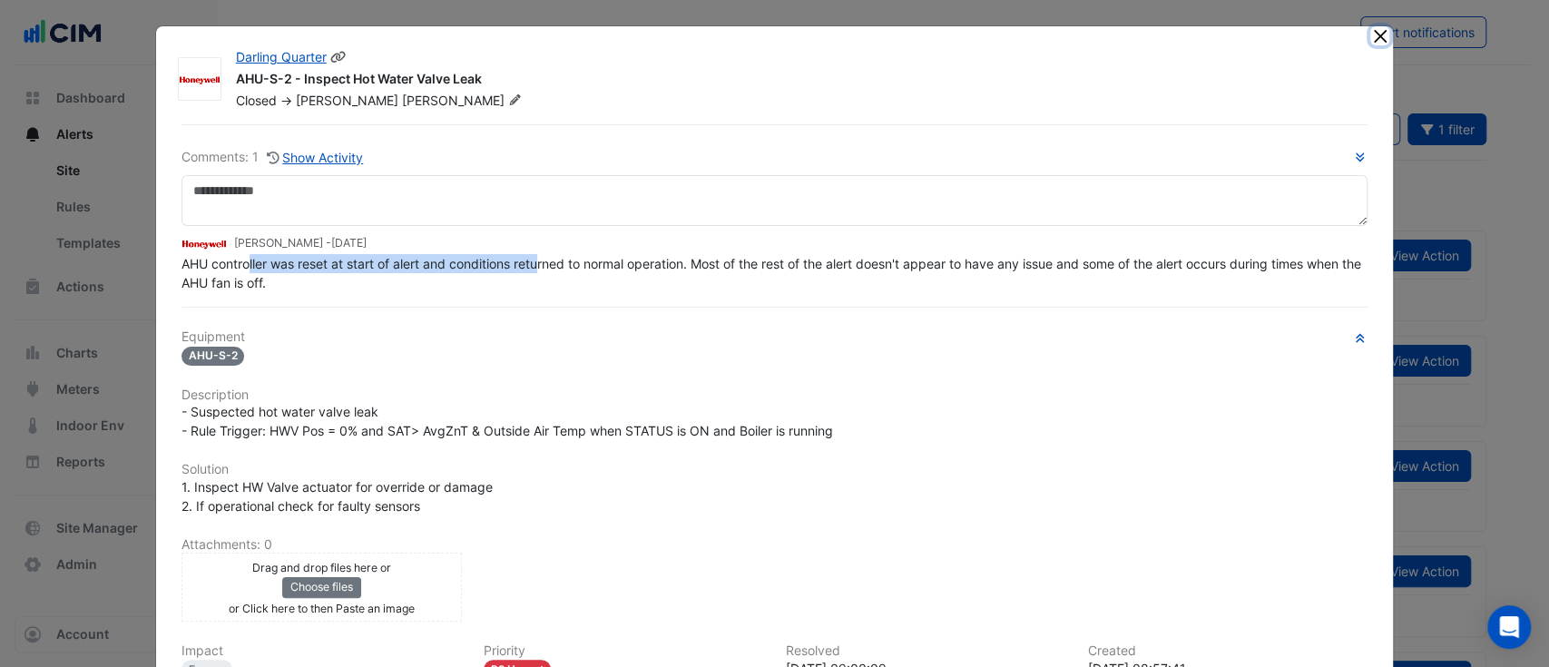
click at [1370, 30] on button "Close" at bounding box center [1379, 35] width 19 height 19
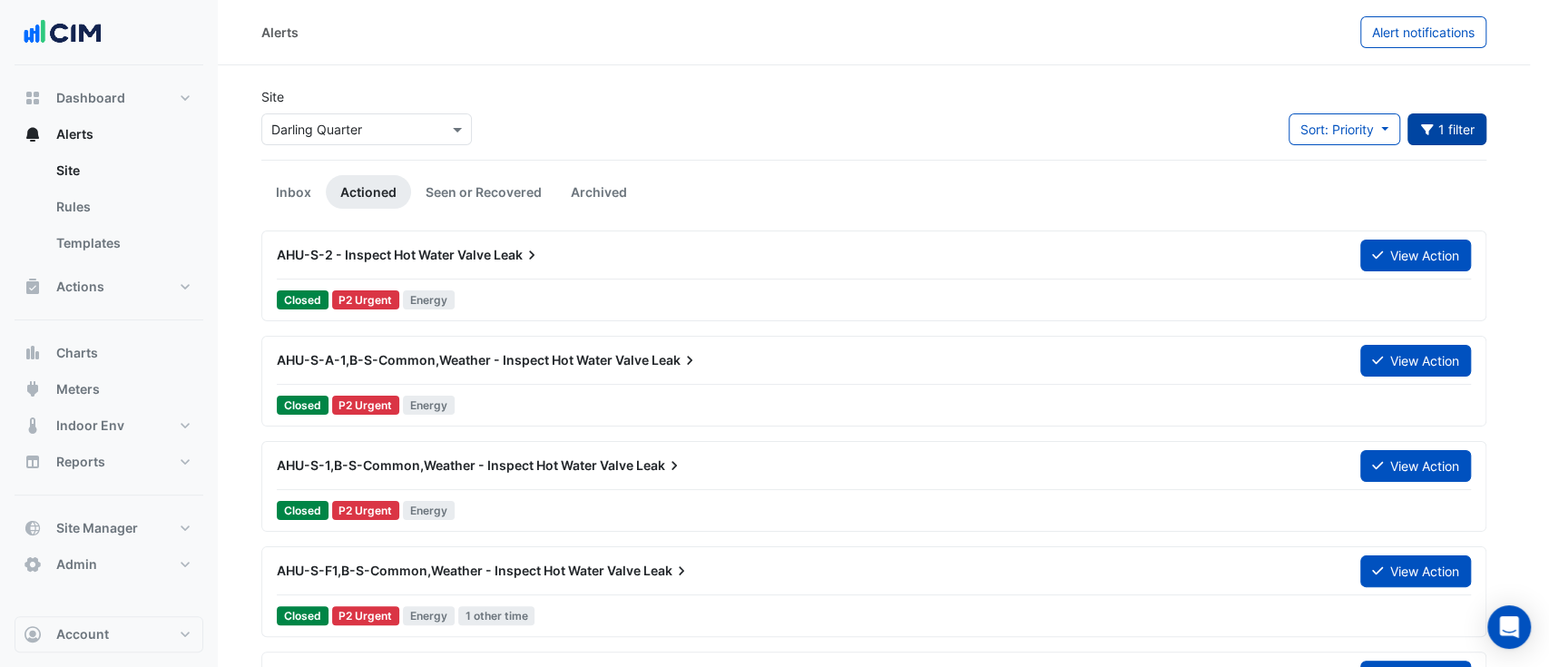
drag, startPoint x: 1452, startPoint y: 120, endPoint x: 1451, endPoint y: 131, distance: 10.9
click at [1452, 120] on button "1 filter" at bounding box center [1447, 129] width 80 height 32
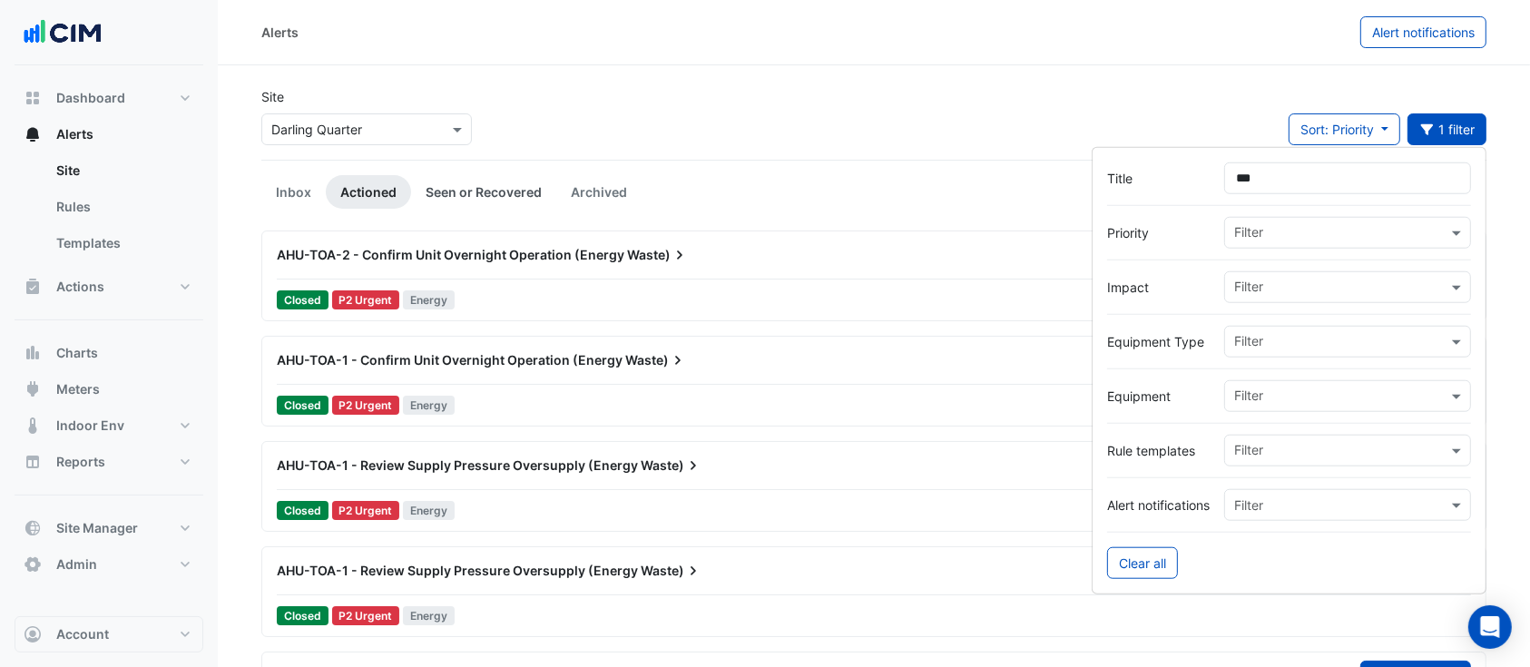
type input "***"
click at [475, 193] on link "Seen or Recovered" at bounding box center [483, 192] width 145 height 34
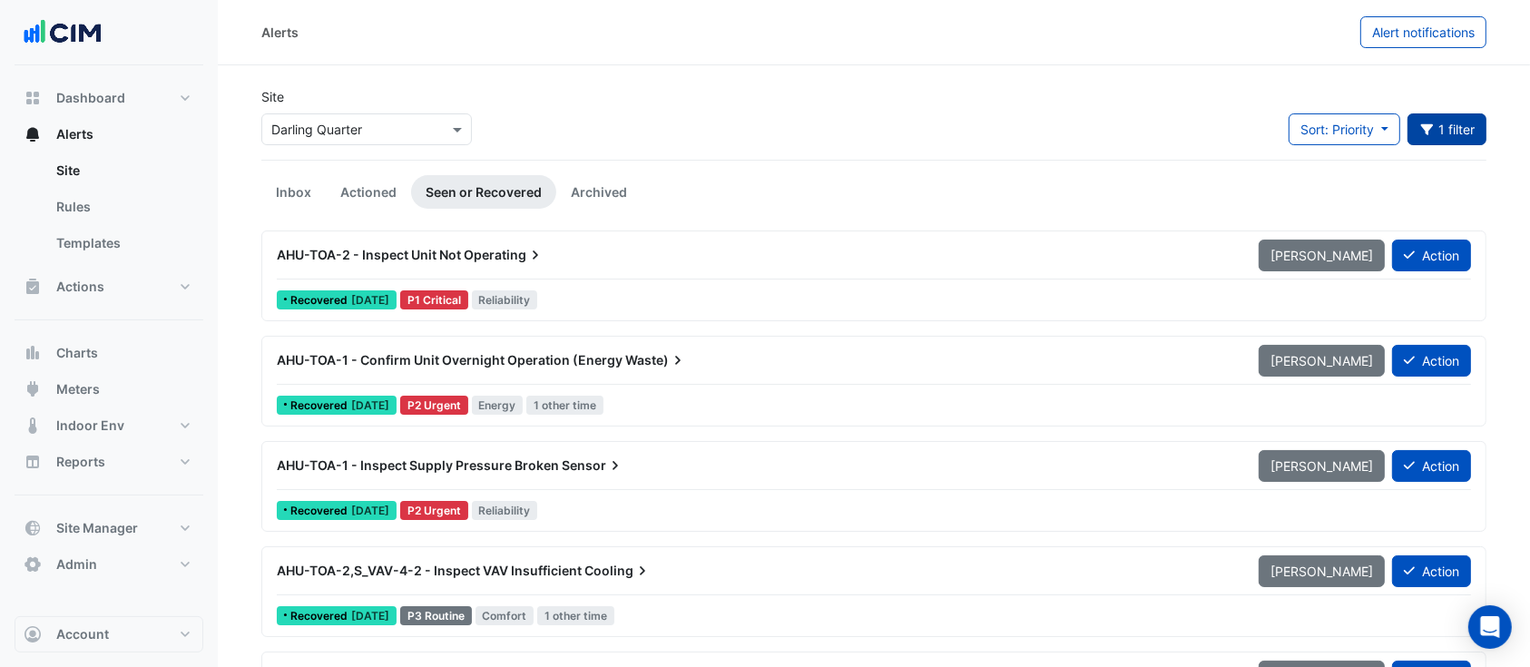
click at [1473, 122] on button "1 filter" at bounding box center [1447, 129] width 80 height 32
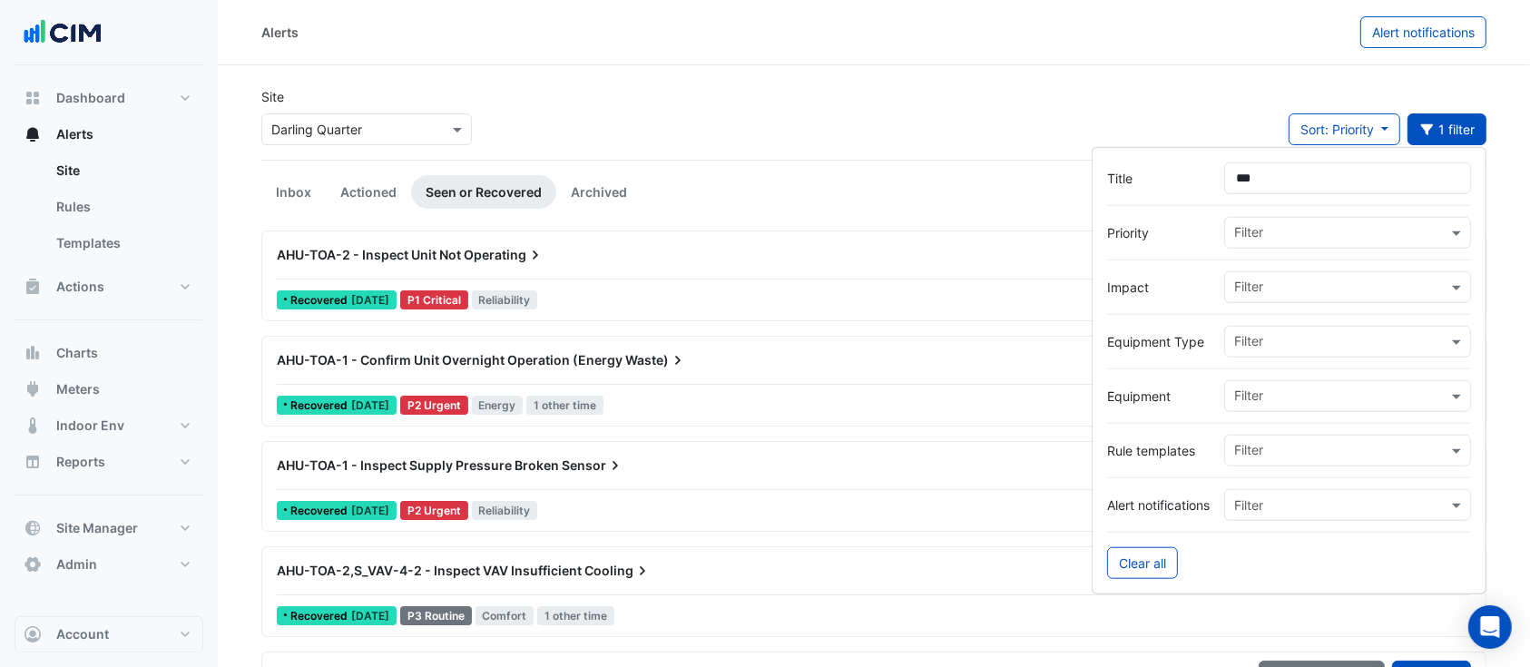
click at [1289, 390] on input "text" at bounding box center [1340, 397] width 213 height 19
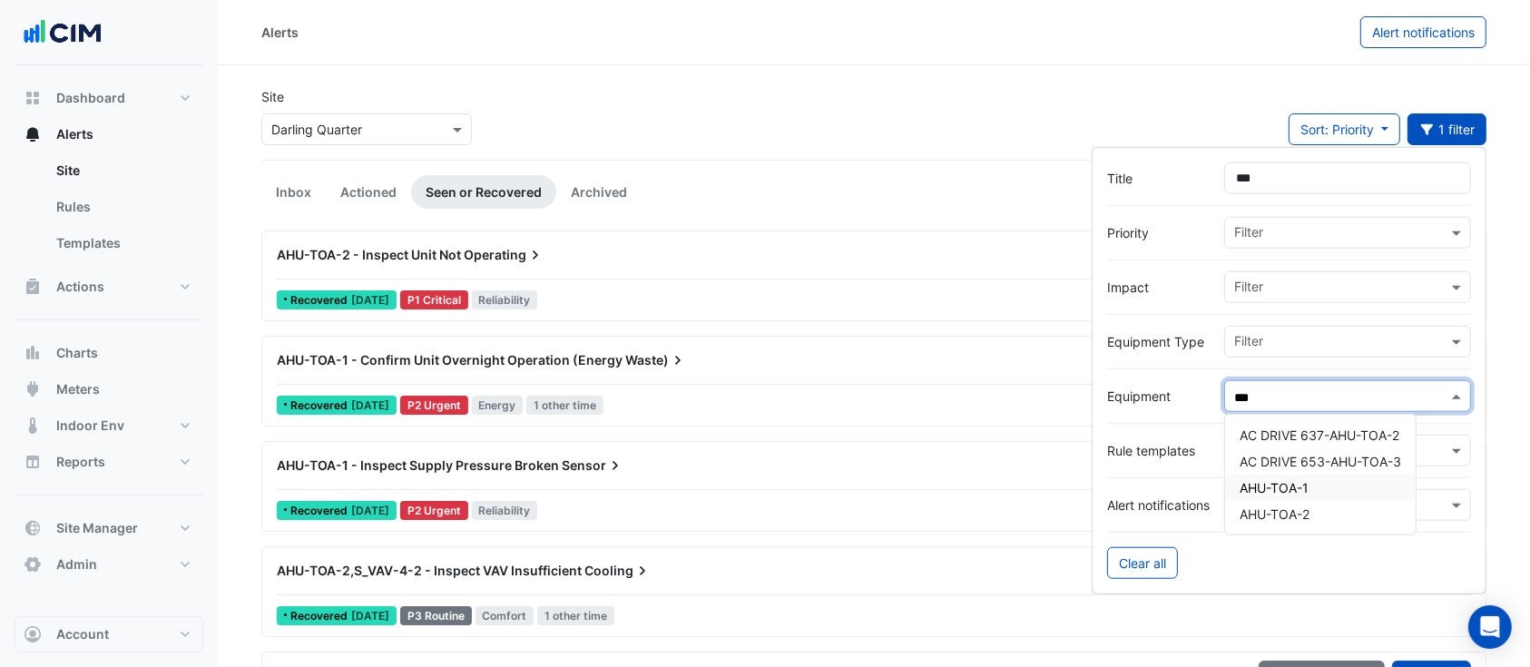
click at [1346, 483] on div "AHU-TOA-1" at bounding box center [1320, 488] width 191 height 26
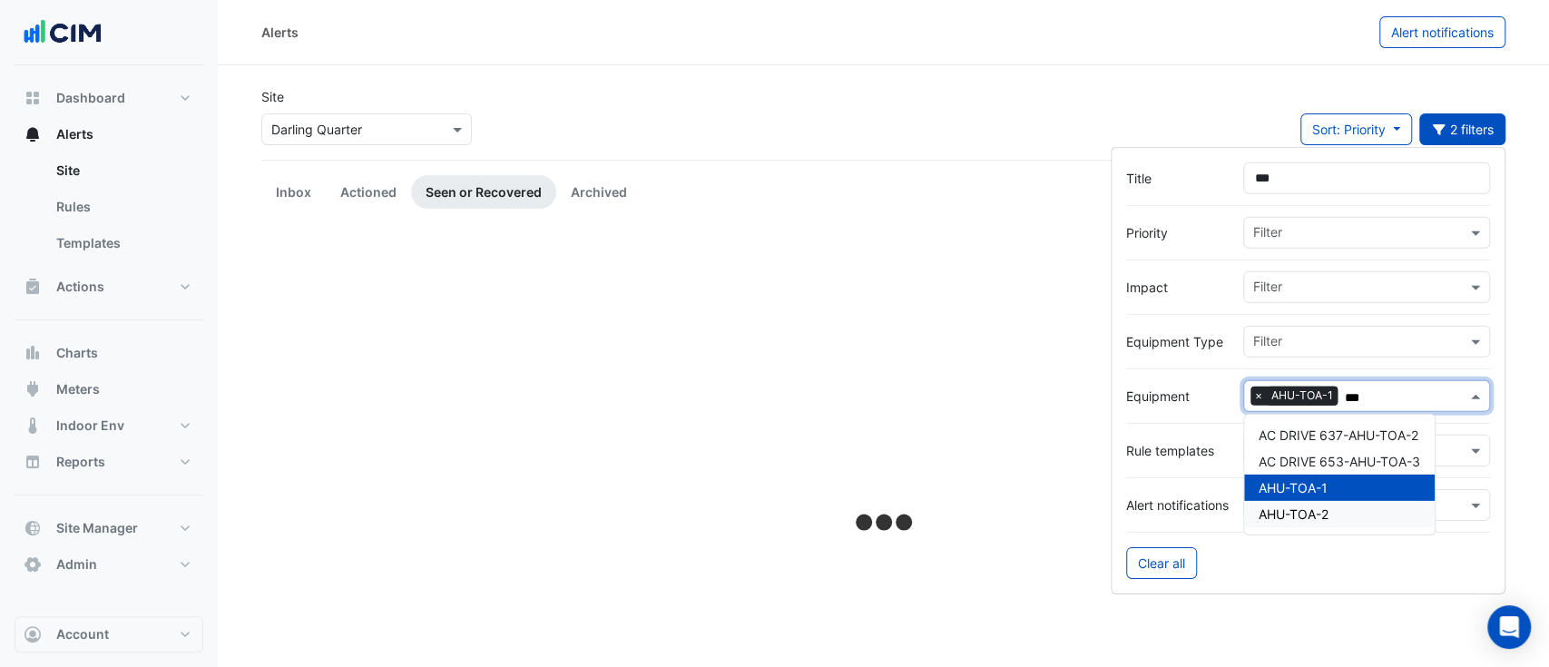
click at [1339, 507] on div "AHU-TOA-2" at bounding box center [1339, 514] width 191 height 26
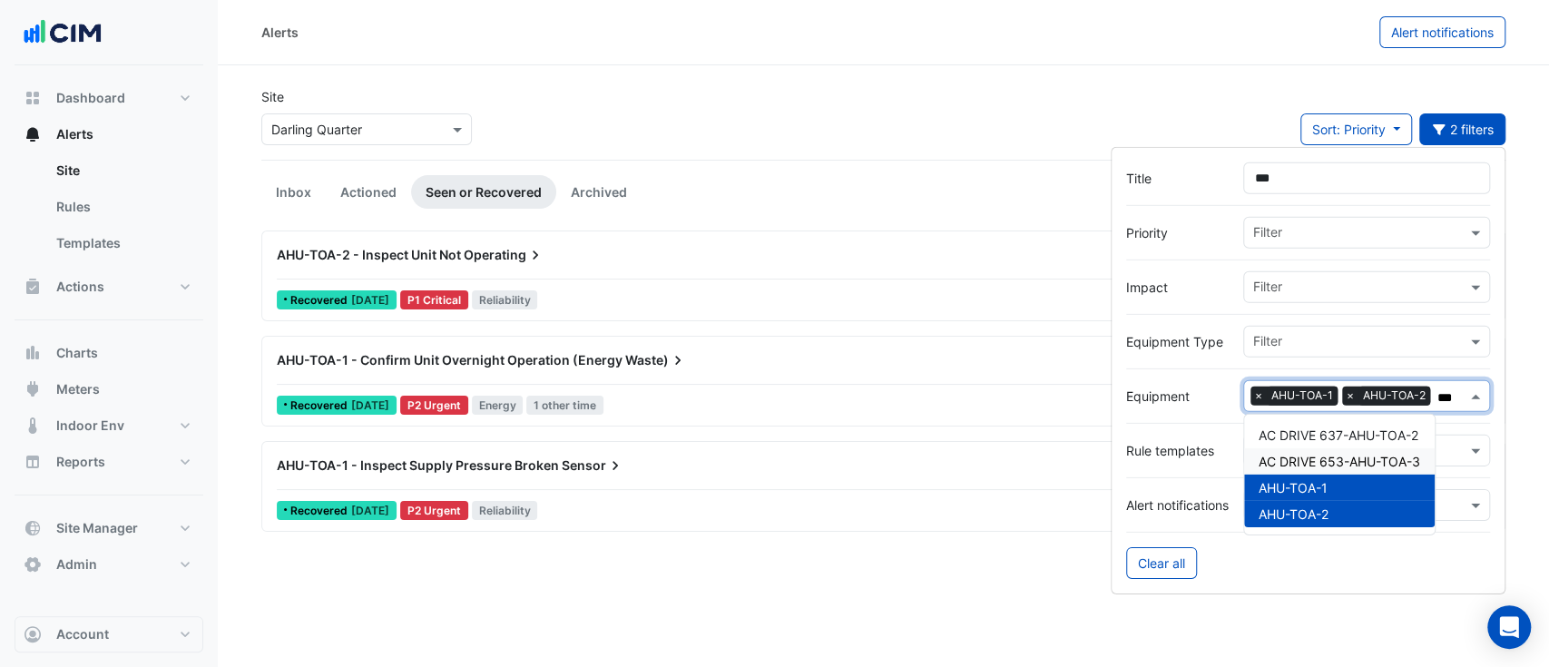
type input "***"
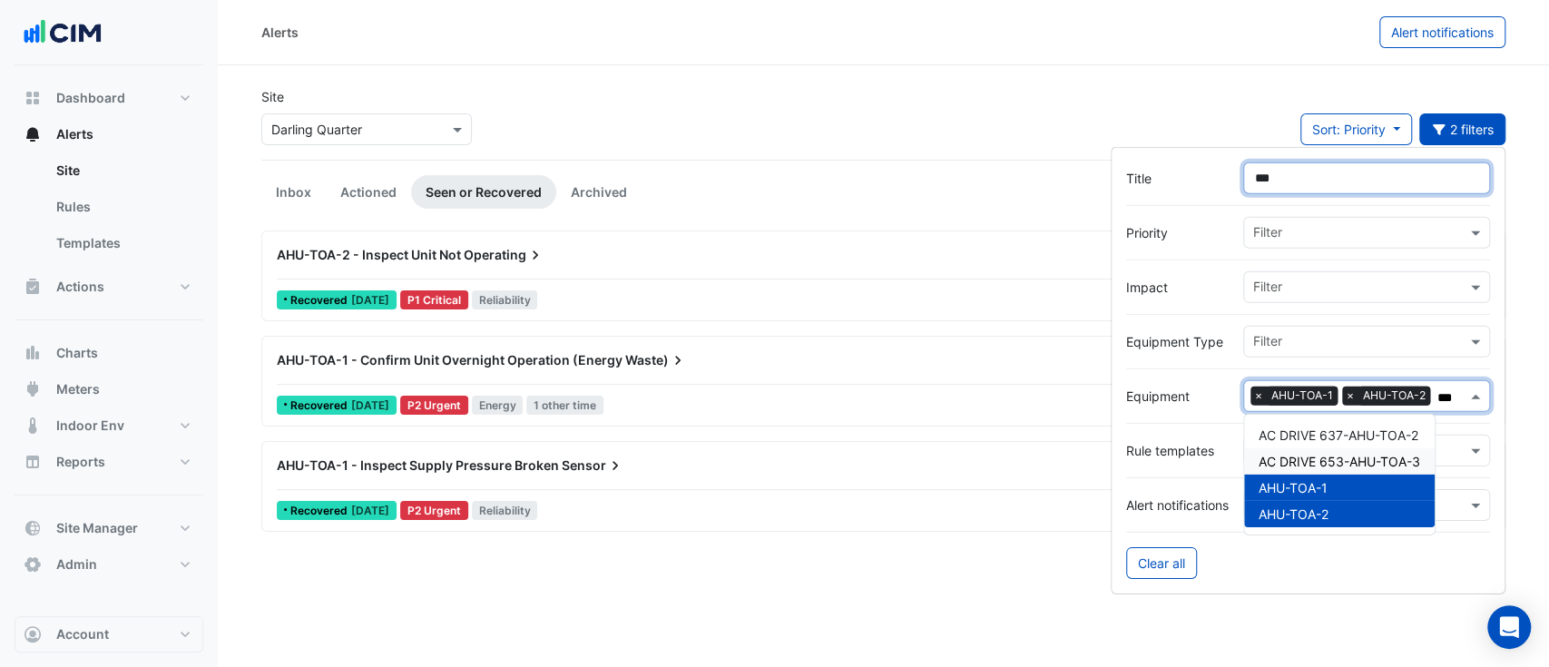
drag, startPoint x: 1307, startPoint y: 171, endPoint x: 1109, endPoint y: 149, distance: 200.0
click at [1121, 156] on form "Title *** Priority Filter Impact Filter Equipment Type Filter Equipment Filter …" at bounding box center [1308, 370] width 395 height 447
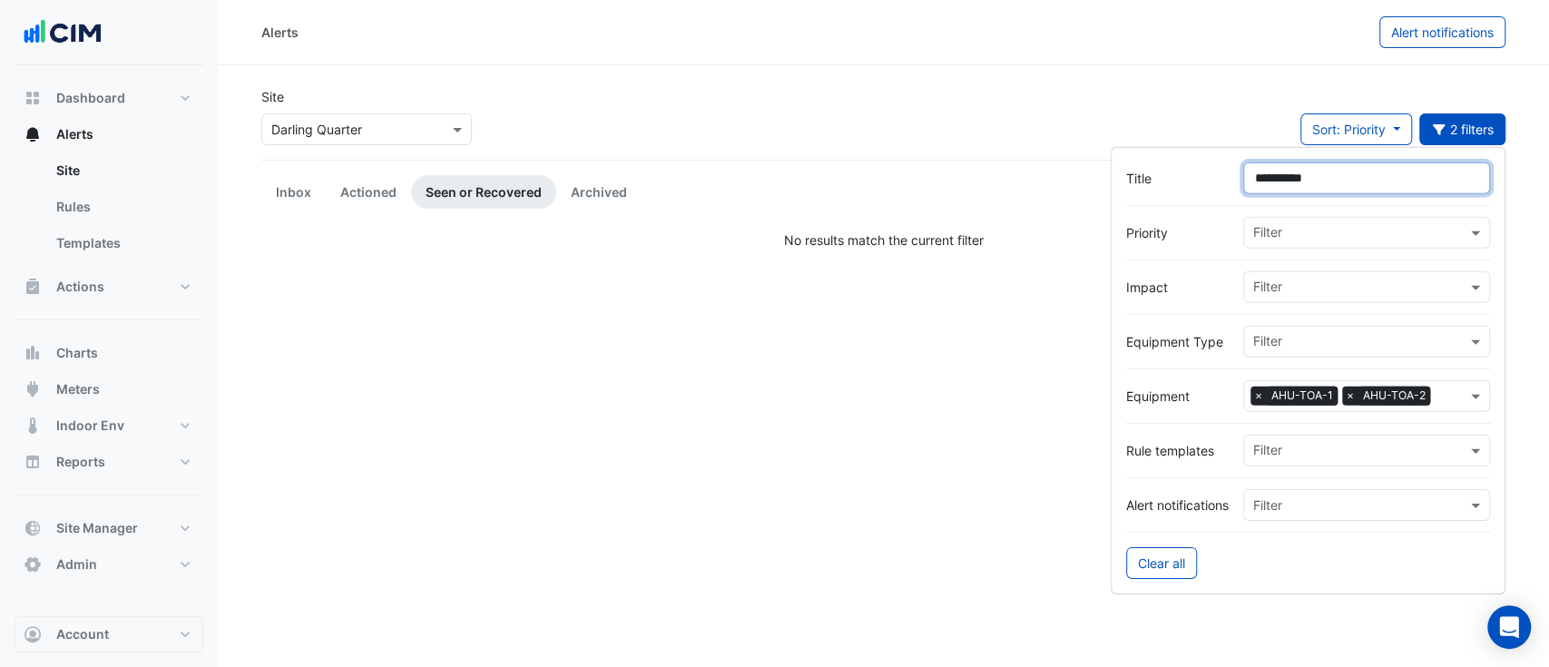
type input "**********"
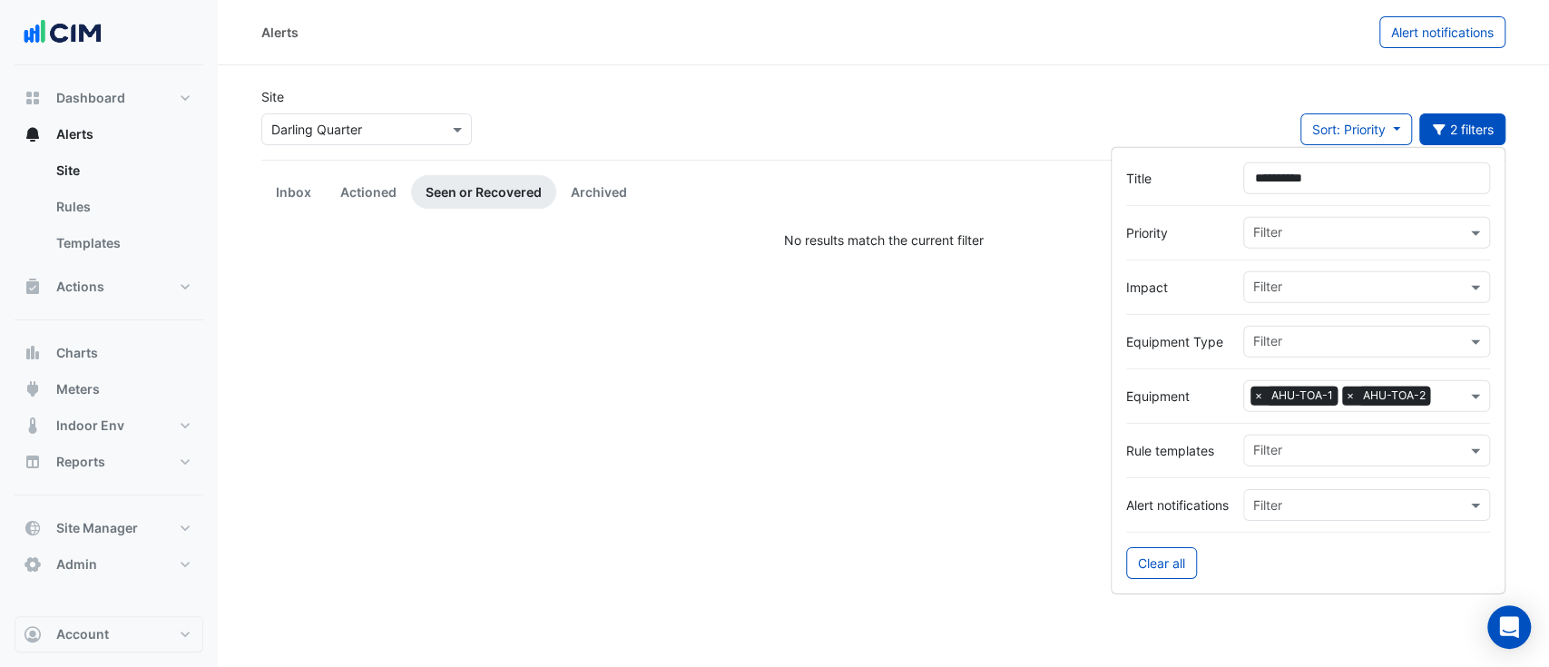
click at [897, 122] on div "Site Select a Site × Darling Quarter Sort: Priority Priority Updated 2 filters" at bounding box center [883, 123] width 1266 height 73
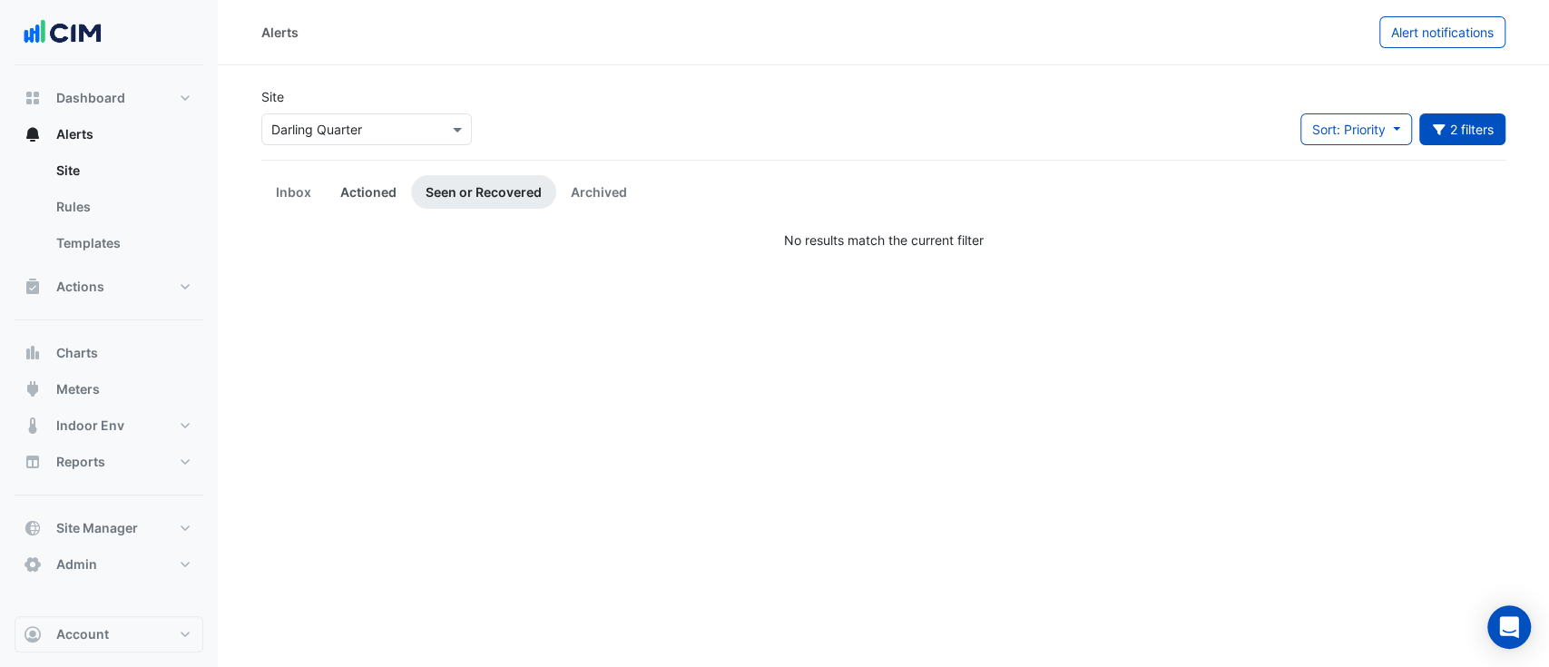
click at [367, 206] on link "Actioned" at bounding box center [368, 192] width 85 height 34
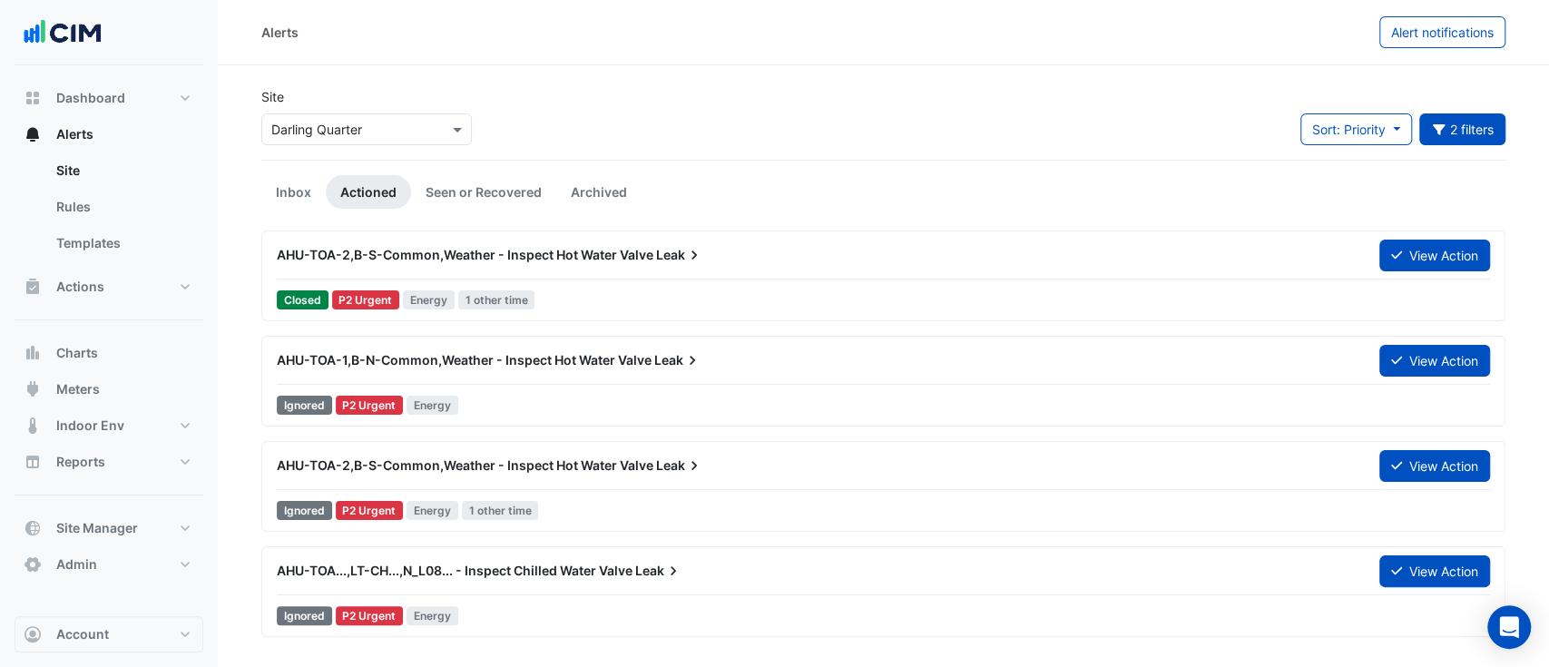
click at [523, 392] on div "Ignored P2 Urgent Energy" at bounding box center [883, 405] width 1217 height 26
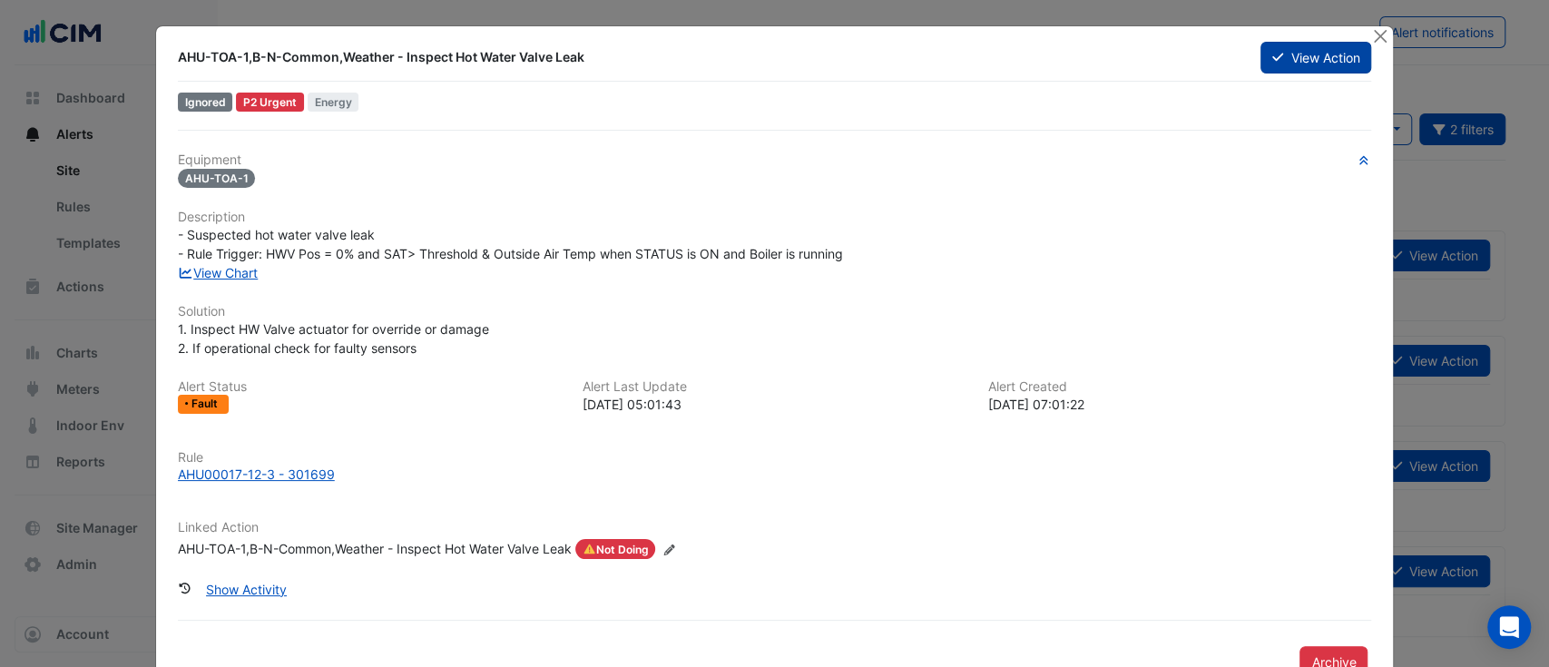
click at [1360, 53] on button "View Action" at bounding box center [1315, 58] width 111 height 32
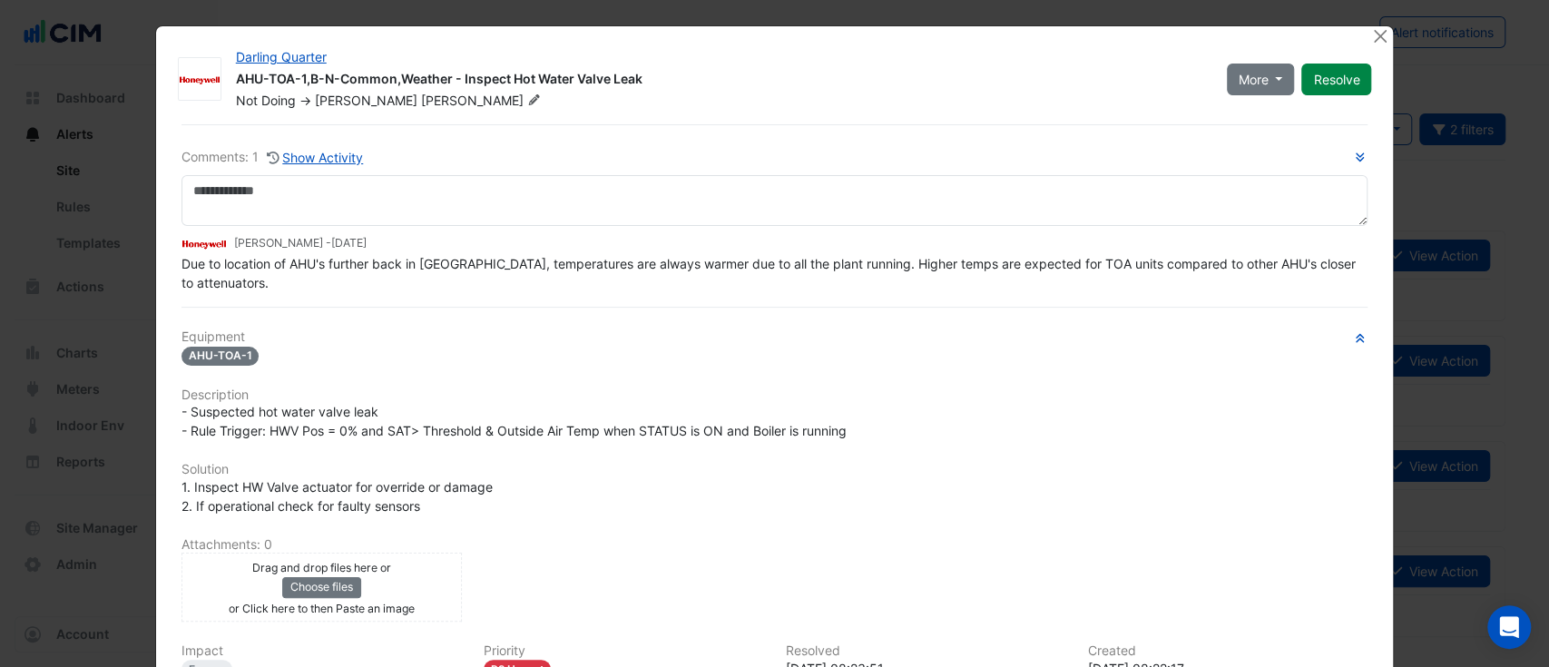
drag, startPoint x: 1360, startPoint y: 53, endPoint x: 297, endPoint y: 272, distance: 1085.8
click at [351, 243] on div "Darling Quarter AHU-TOA-1,B-N-Common,Weather - Inspect Hot Water Valve Leak Not…" at bounding box center [775, 440] width 1238 height 829
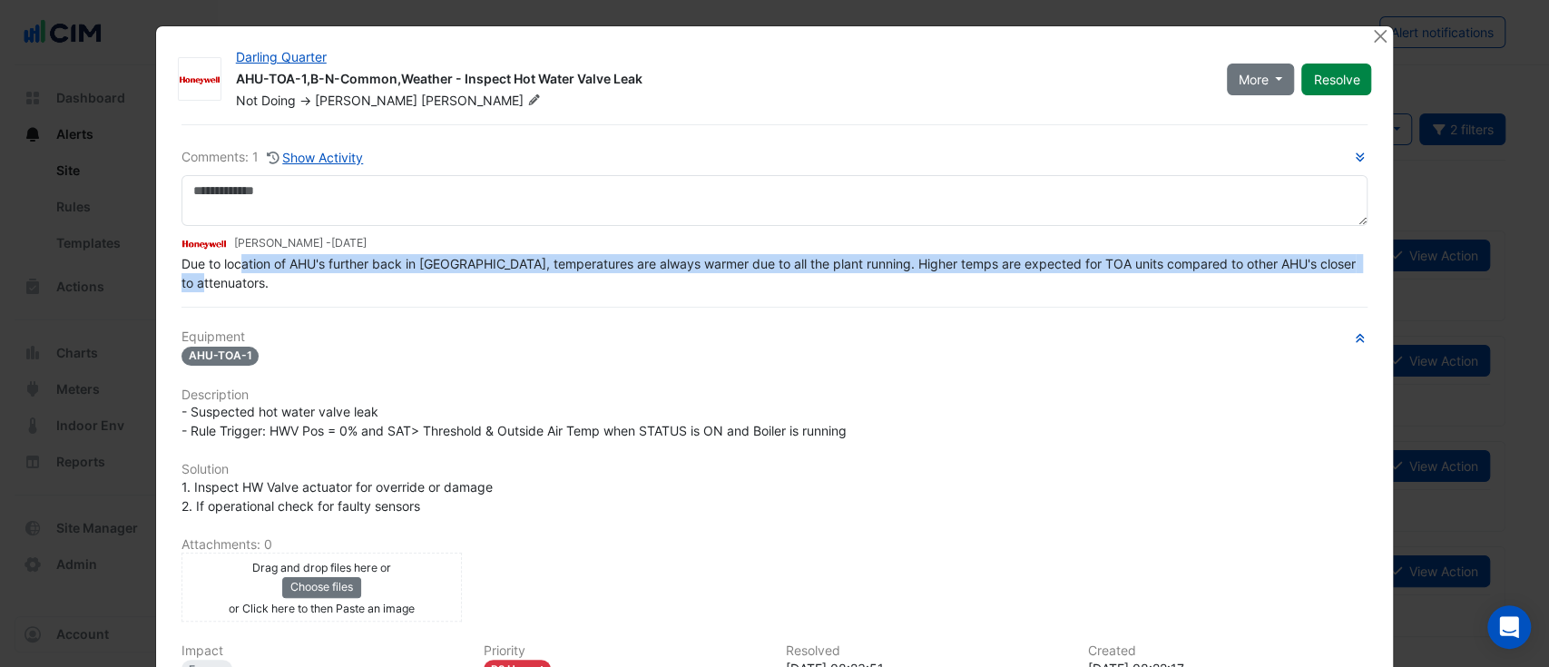
drag, startPoint x: 235, startPoint y: 260, endPoint x: 596, endPoint y: 292, distance: 362.5
click at [702, 289] on div "Due to location of AHU's further back in plenum, temperatures are always warmer…" at bounding box center [774, 273] width 1187 height 38
click at [294, 279] on div "Due to location of AHU's further back in plenum, temperatures are always warmer…" at bounding box center [774, 273] width 1187 height 38
drag, startPoint x: 360, startPoint y: 265, endPoint x: 654, endPoint y: 272, distance: 294.1
click at [654, 272] on div "Due to location of AHU's further back in plenum, temperatures are always warmer…" at bounding box center [774, 273] width 1187 height 38
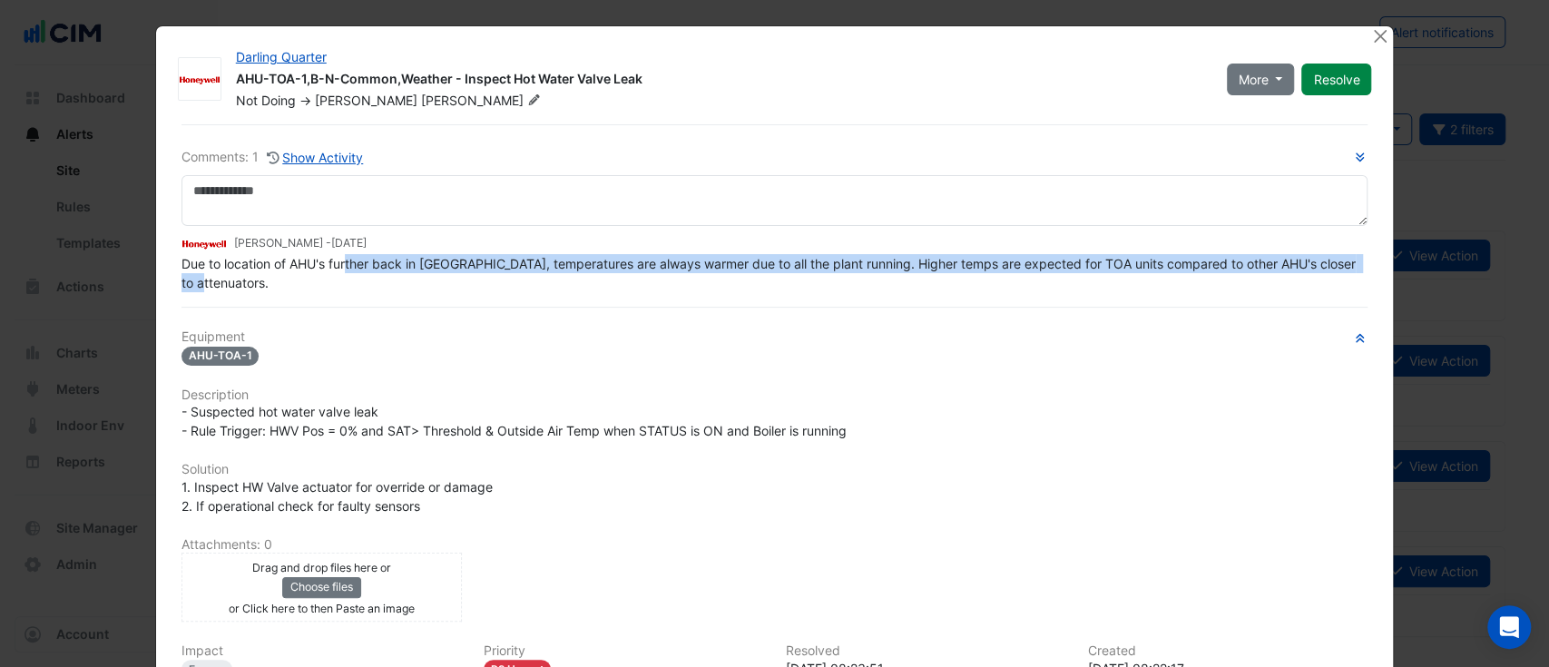
click at [653, 266] on span "Due to location of AHU's further back in plenum, temperatures are always warmer…" at bounding box center [770, 273] width 1178 height 34
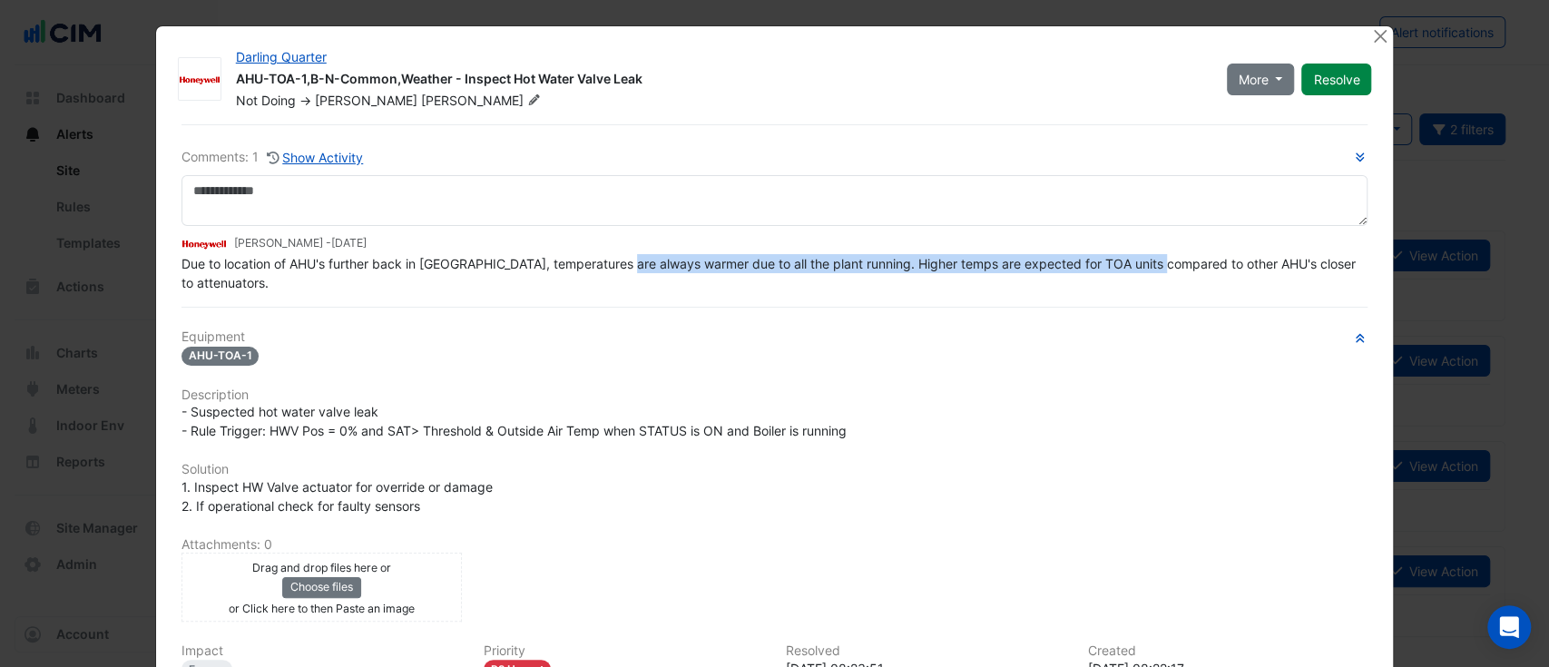
drag, startPoint x: 653, startPoint y: 266, endPoint x: 1152, endPoint y: 260, distance: 499.1
click at [1152, 260] on span "Due to location of AHU's further back in plenum, temperatures are always warmer…" at bounding box center [770, 273] width 1178 height 34
click at [1374, 26] on button "Close" at bounding box center [1379, 35] width 19 height 19
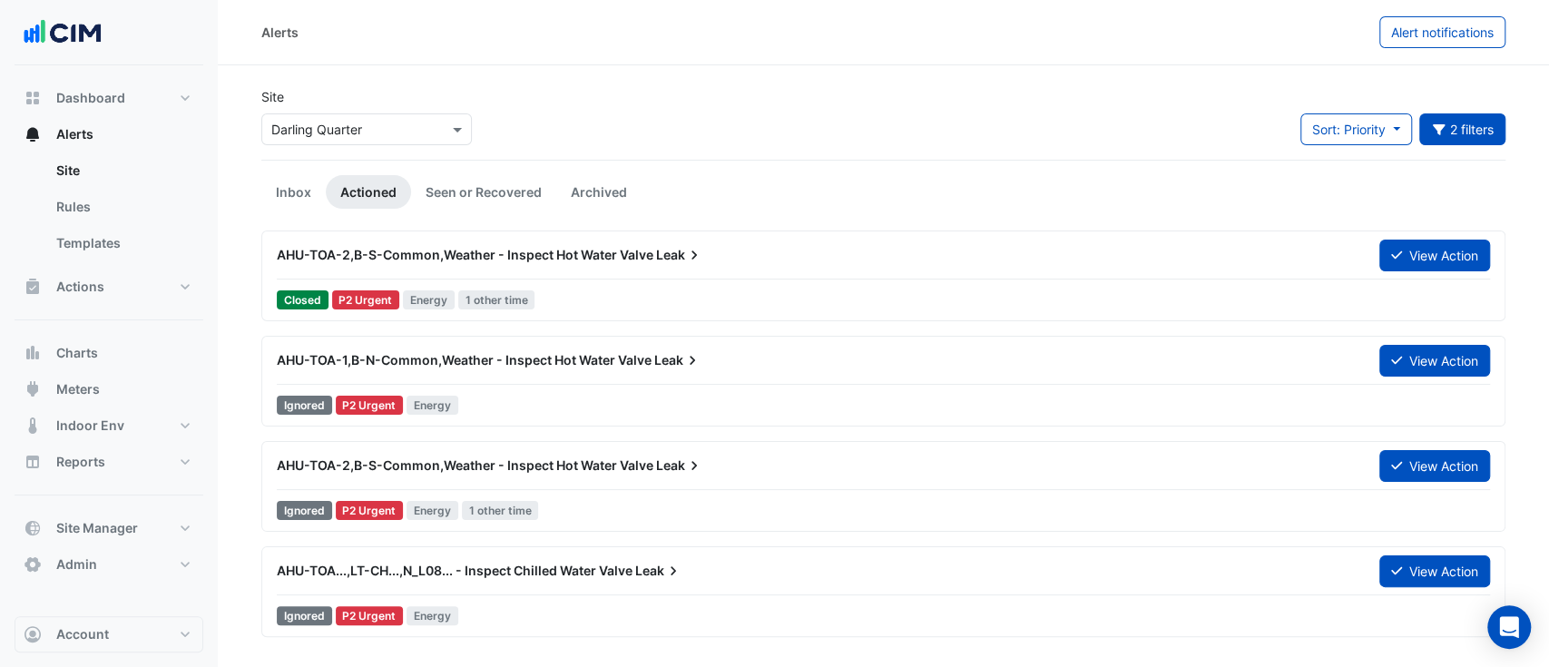
click at [520, 258] on span "AHU-TOA-2,B-S-Common,Weather - Inspect Hot Water Valve" at bounding box center [465, 254] width 377 height 15
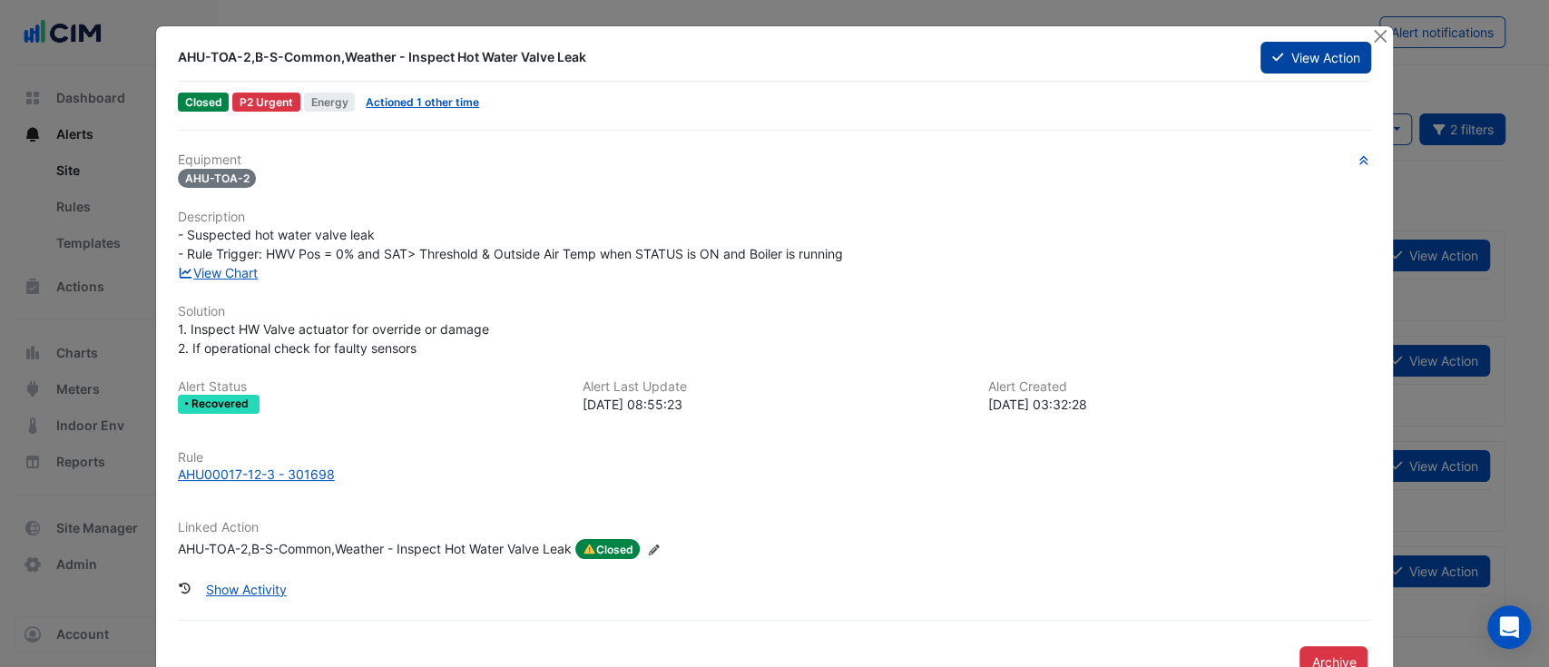
drag, startPoint x: 1250, startPoint y: 73, endPoint x: 1256, endPoint y: 59, distance: 14.7
click at [1255, 62] on div "AHU-TOA-2,B-S-Common,Weather - Inspect Hot Water Valve Leak View Action" at bounding box center [775, 57] width 1216 height 33
click at [1260, 56] on button "View Action" at bounding box center [1315, 58] width 111 height 32
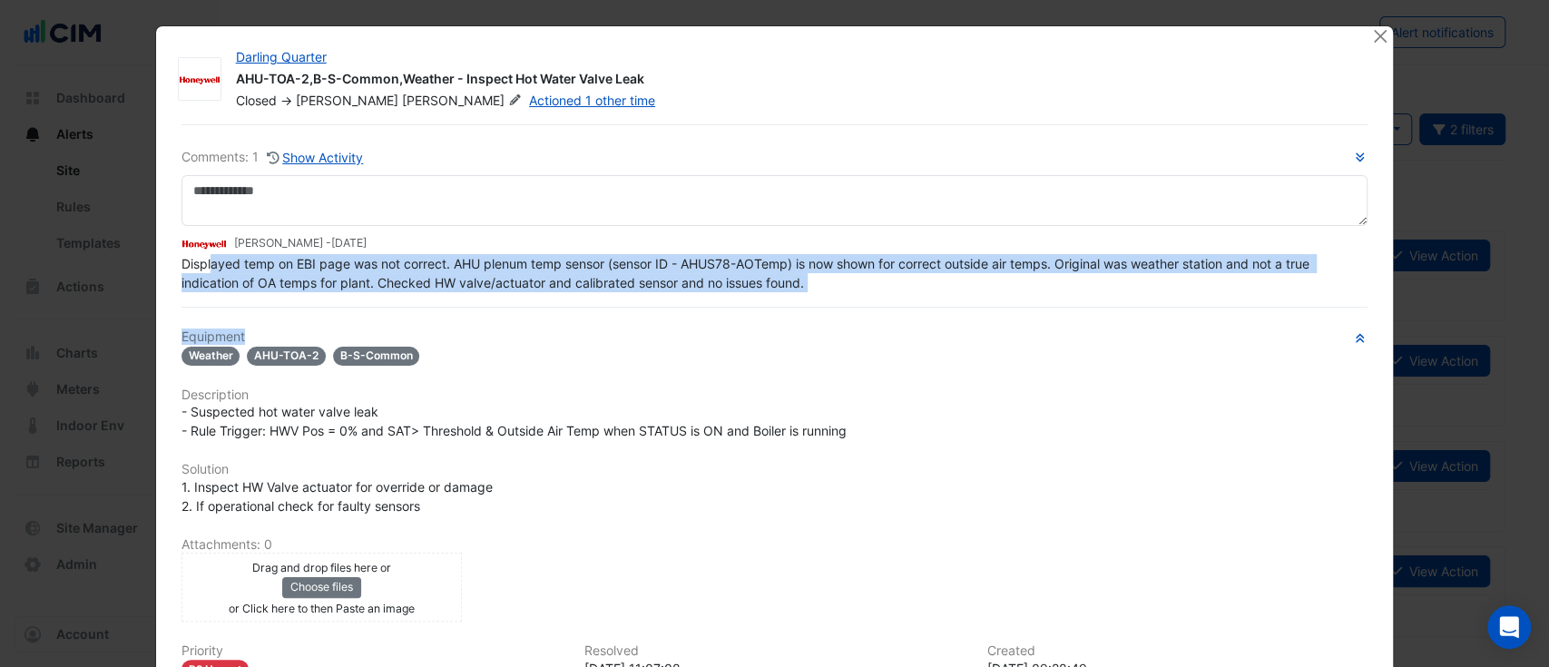
drag, startPoint x: 203, startPoint y: 307, endPoint x: 274, endPoint y: 309, distance: 70.8
click at [274, 309] on div "Comments: 1 Show Activity Brad Watts - 2 years and 10 months ago Displayed temp…" at bounding box center [775, 482] width 1209 height 717
click at [423, 262] on span "Displayed temp on EBI page was not correct. AHU plenum temp sensor (sensor ID -…" at bounding box center [746, 273] width 1131 height 34
drag, startPoint x: 468, startPoint y: 266, endPoint x: 843, endPoint y: 276, distance: 374.9
click at [963, 279] on div "Displayed temp on EBI page was not correct. AHU plenum temp sensor (sensor ID -…" at bounding box center [774, 273] width 1187 height 38
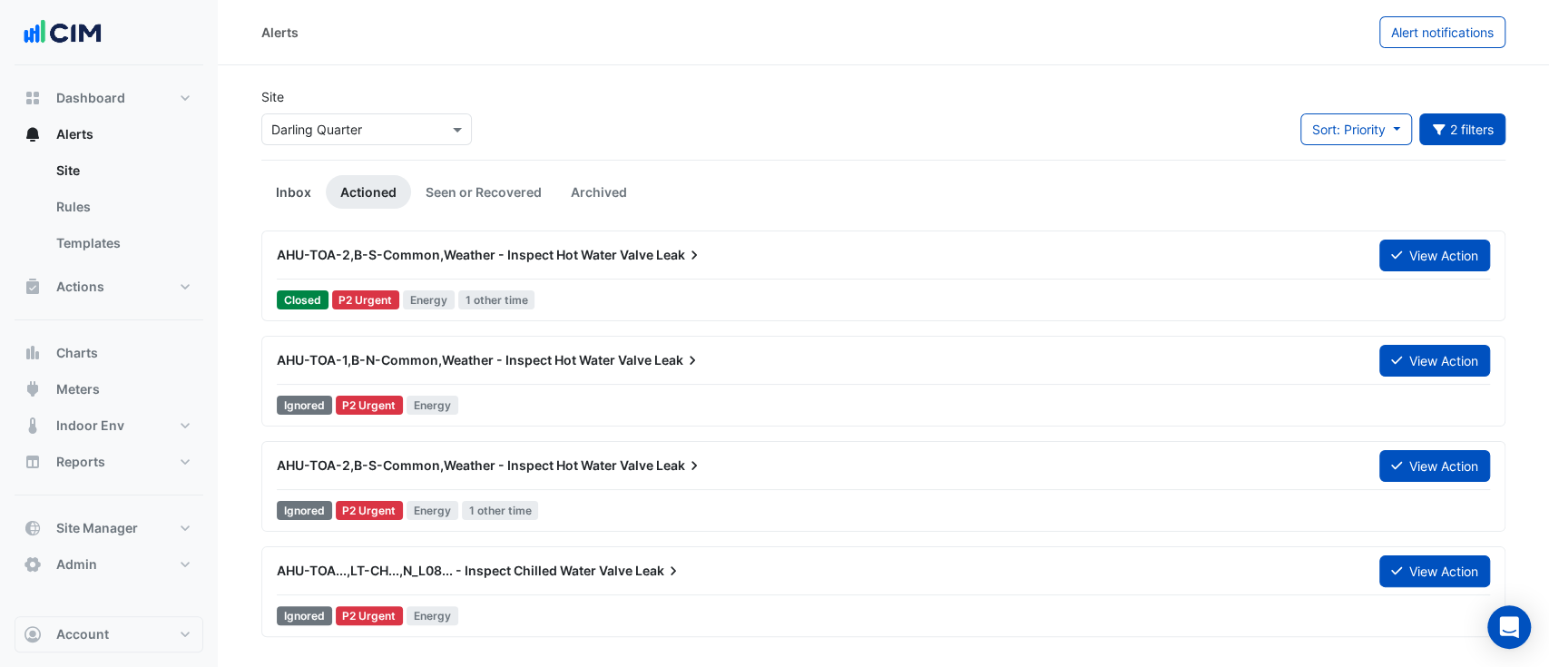
click at [305, 185] on link "Inbox" at bounding box center [293, 192] width 64 height 34
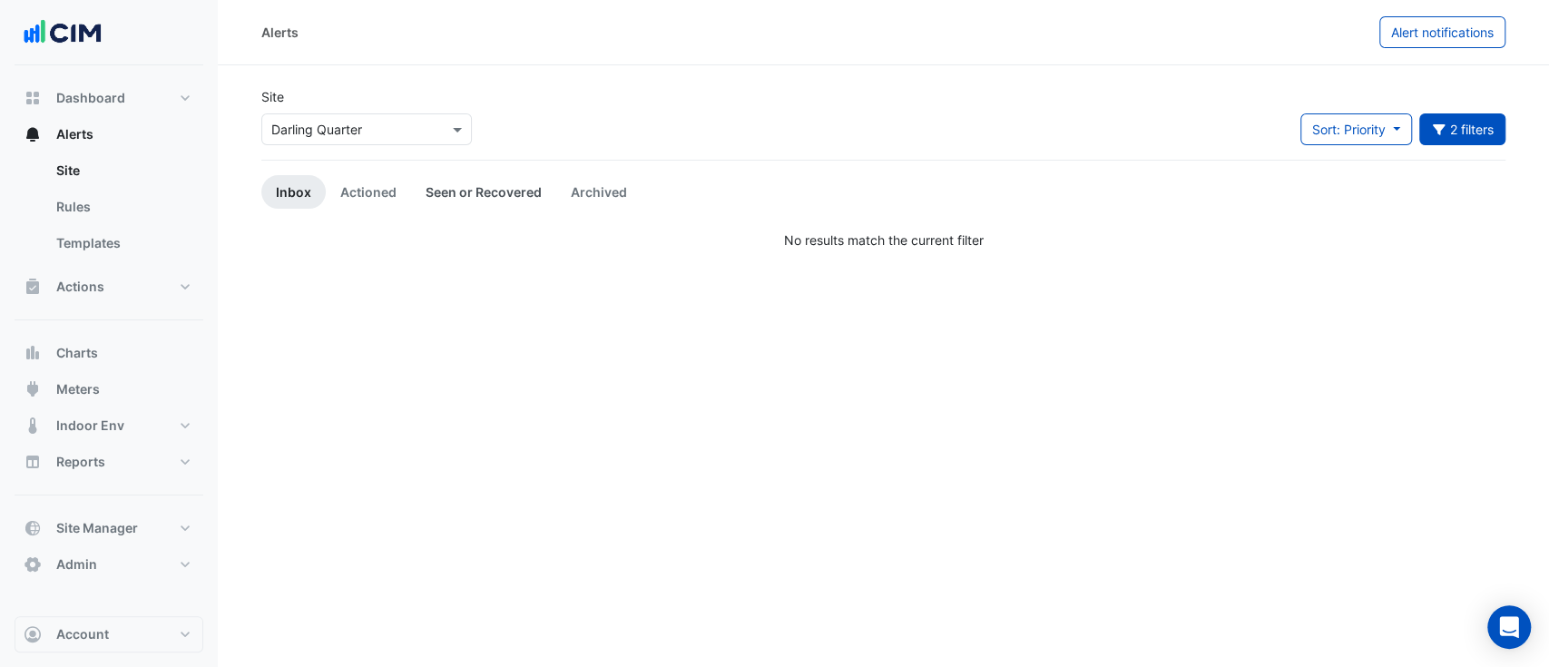
click at [474, 207] on link "Seen or Recovered" at bounding box center [483, 192] width 145 height 34
click at [348, 203] on link "Actioned" at bounding box center [368, 192] width 85 height 34
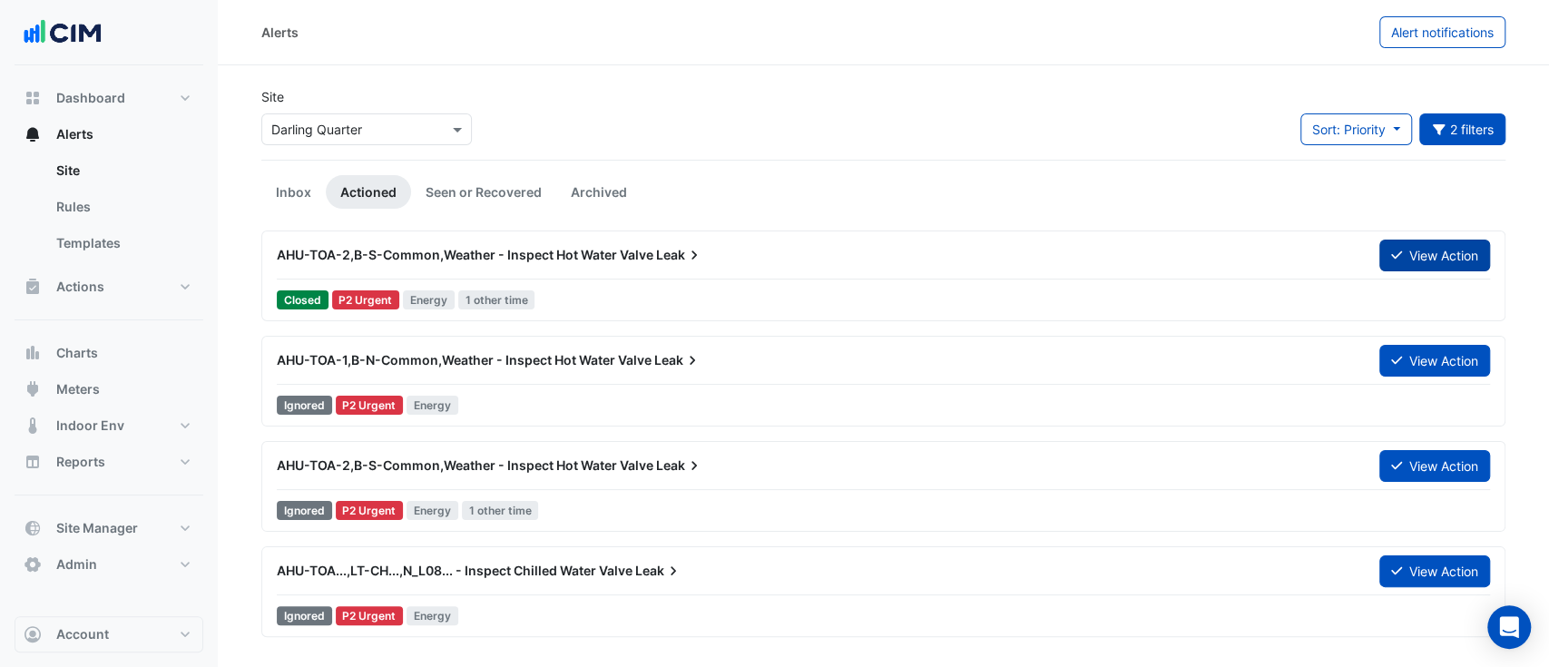
click at [1450, 249] on button "View Action" at bounding box center [1434, 256] width 111 height 32
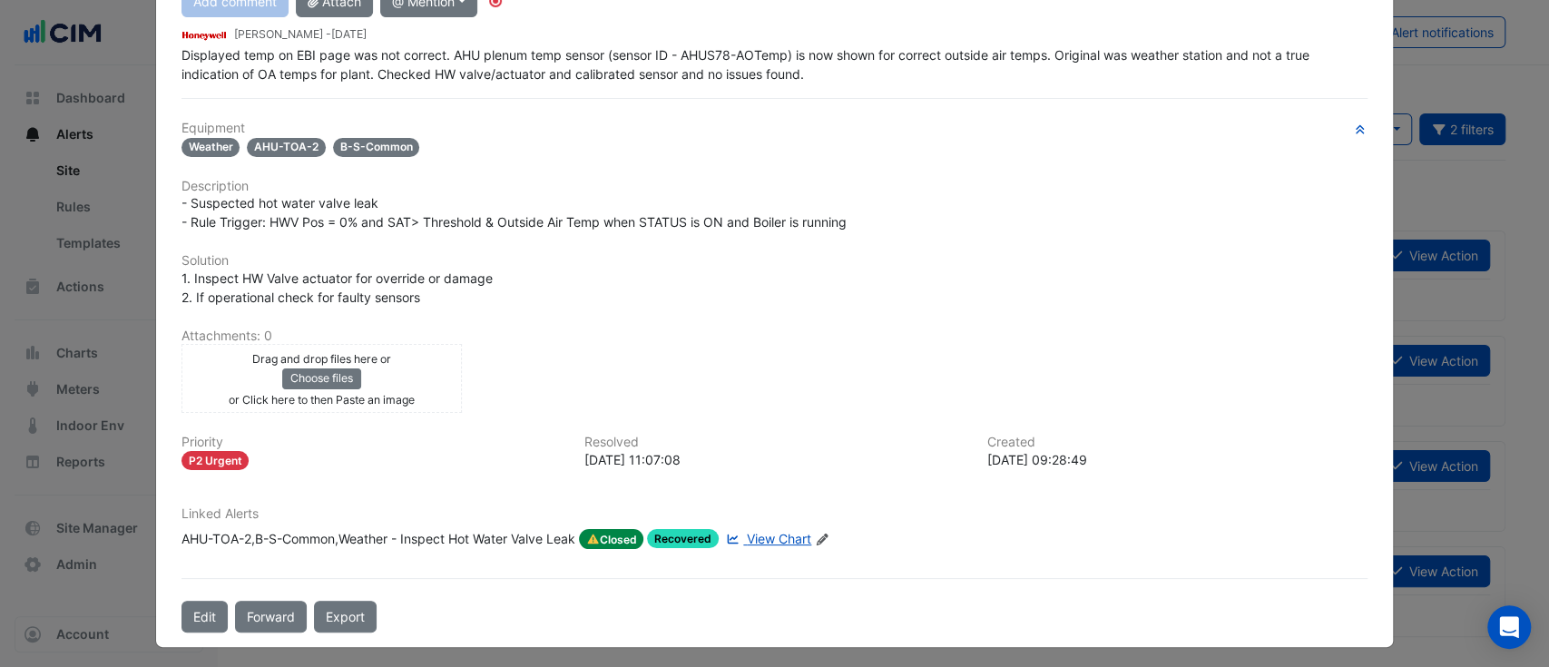
scroll to position [87, 0]
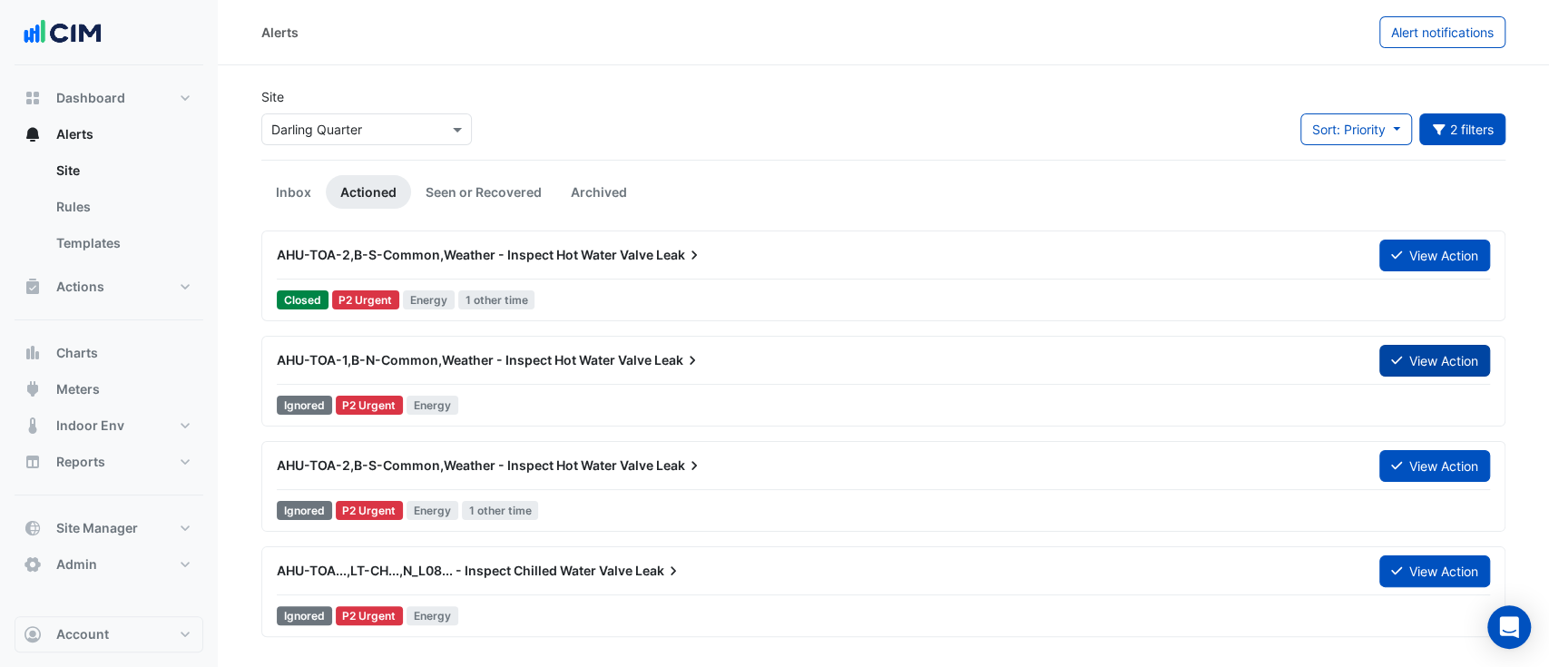
click at [1428, 347] on button "View Action" at bounding box center [1434, 361] width 111 height 32
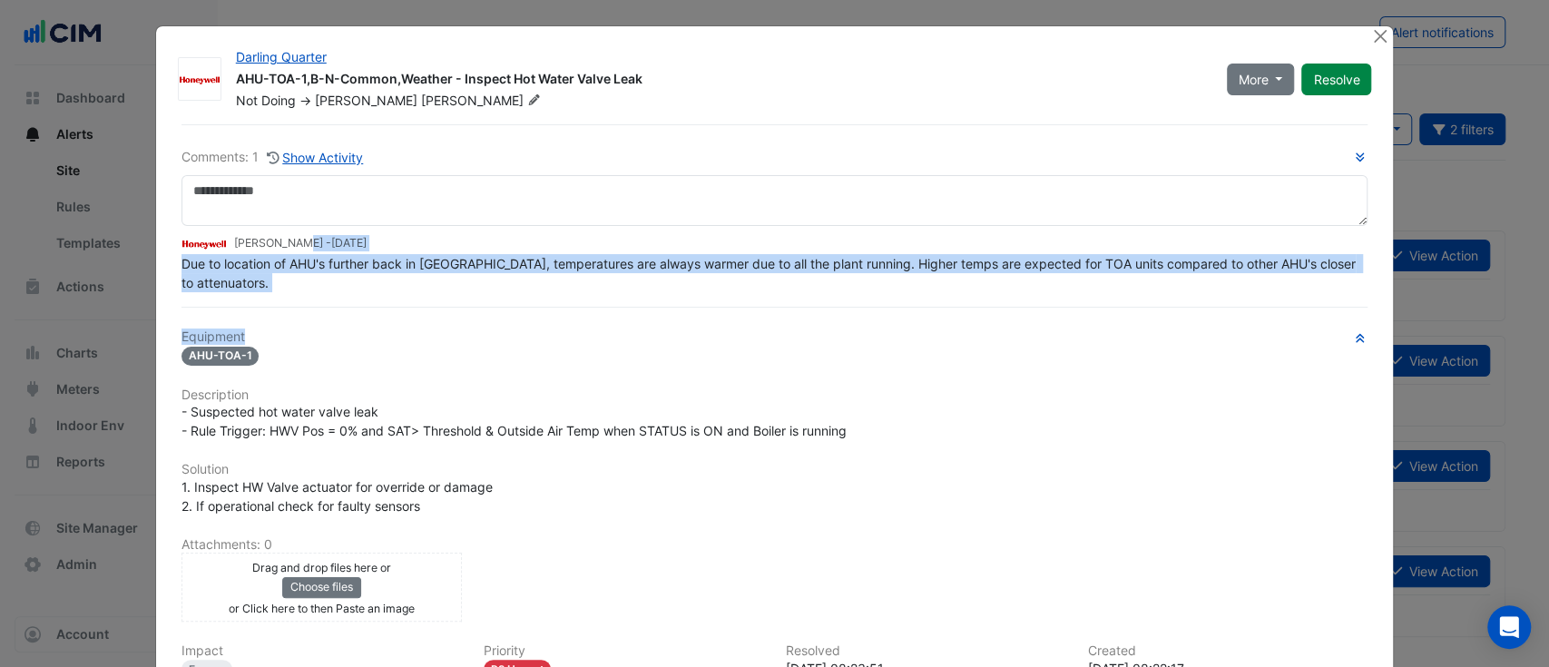
drag, startPoint x: 258, startPoint y: 293, endPoint x: 710, endPoint y: 308, distance: 453.0
click at [710, 308] on div "Comments: 1 Show Activity Brad Watts - 1 year and 1 month ago Due to location o…" at bounding box center [775, 482] width 1209 height 717
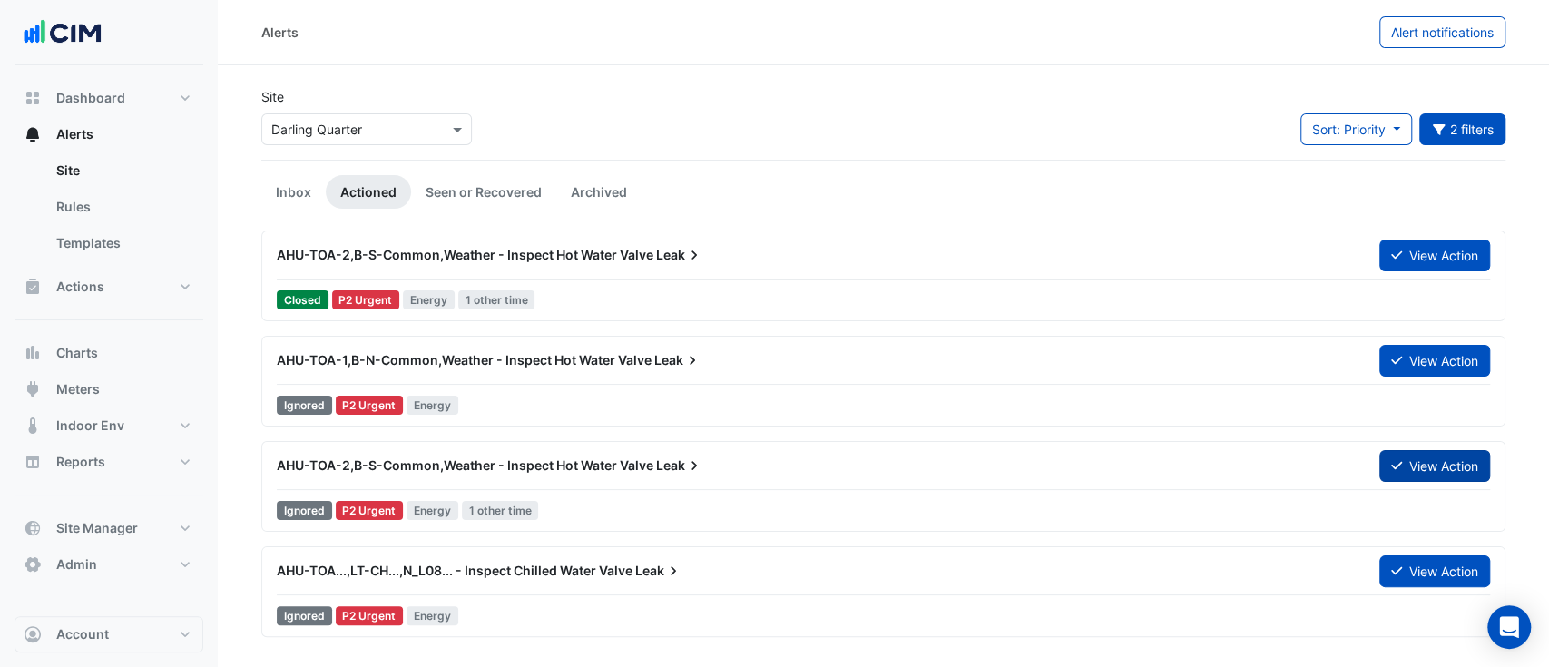
click at [1391, 467] on icon at bounding box center [1396, 465] width 11 height 13
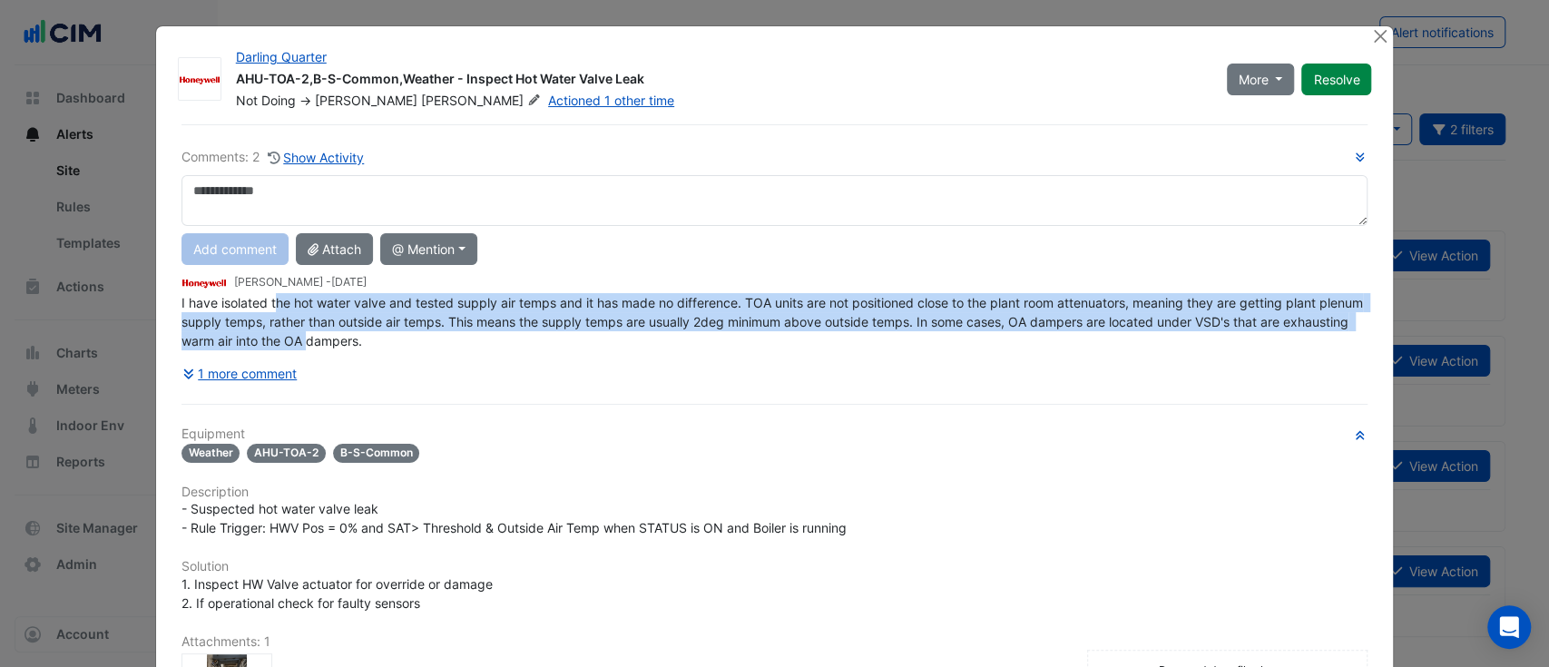
drag, startPoint x: 269, startPoint y: 296, endPoint x: 427, endPoint y: 370, distance: 175.4
click at [414, 359] on div "Comments: 2 Show Activity Add comment Attach @ Mention AG Coombs David Odd Wayn…" at bounding box center [774, 268] width 1187 height 242
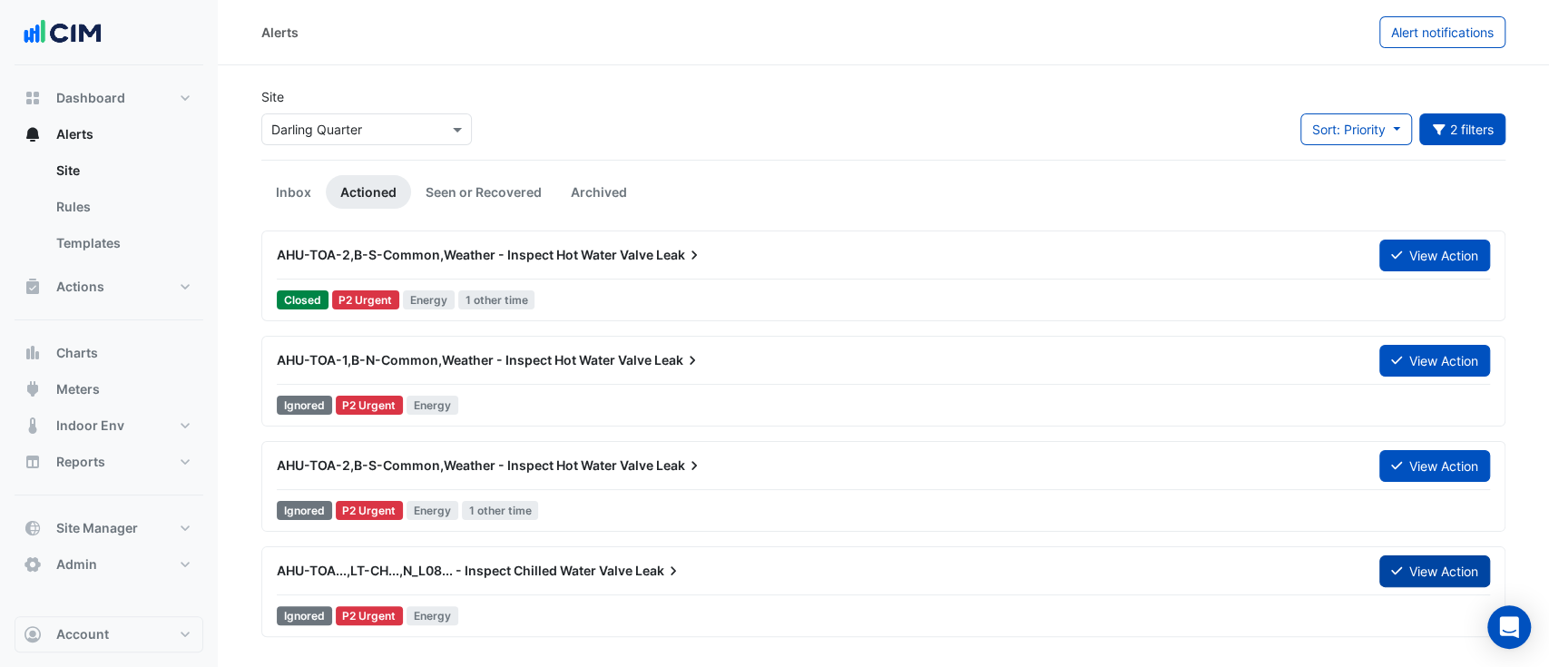
click at [1401, 556] on button "View Action" at bounding box center [1434, 571] width 111 height 32
click at [1443, 456] on button "View Action" at bounding box center [1434, 466] width 111 height 32
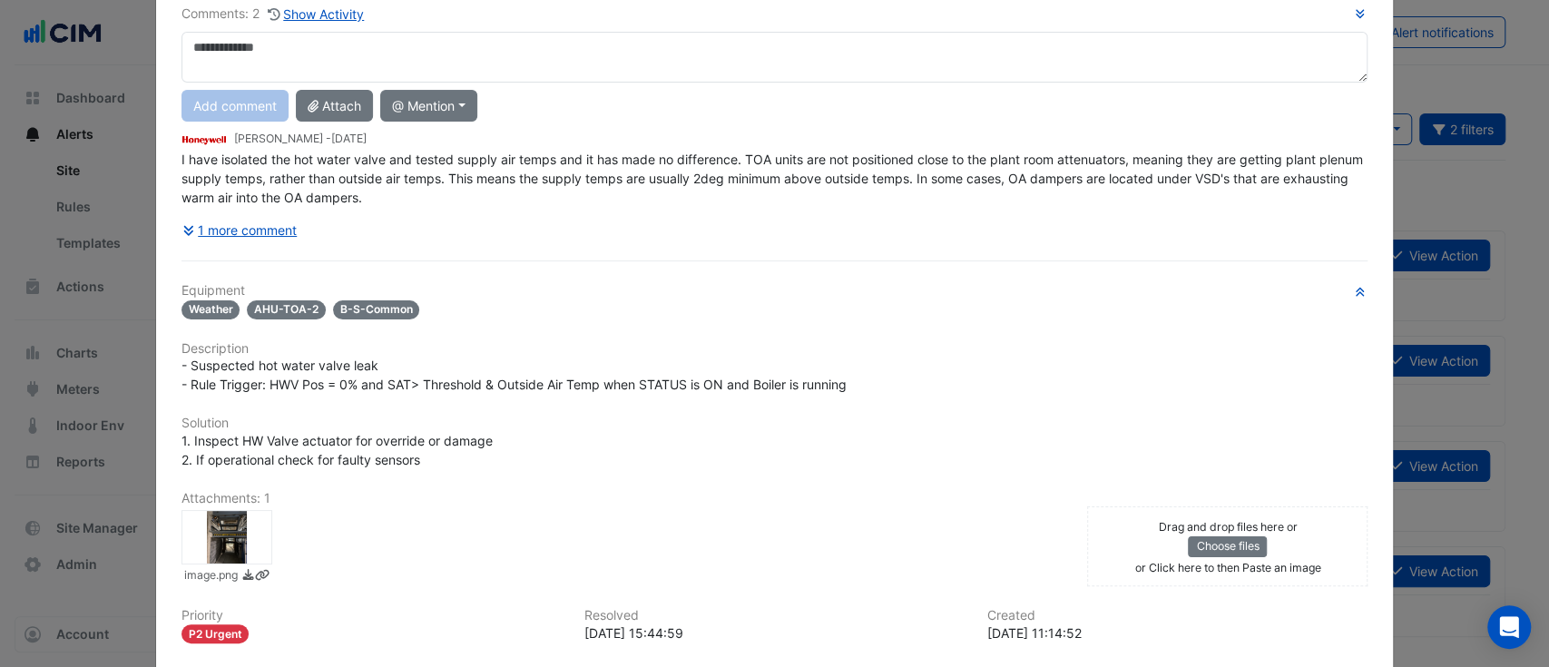
scroll to position [161, 0]
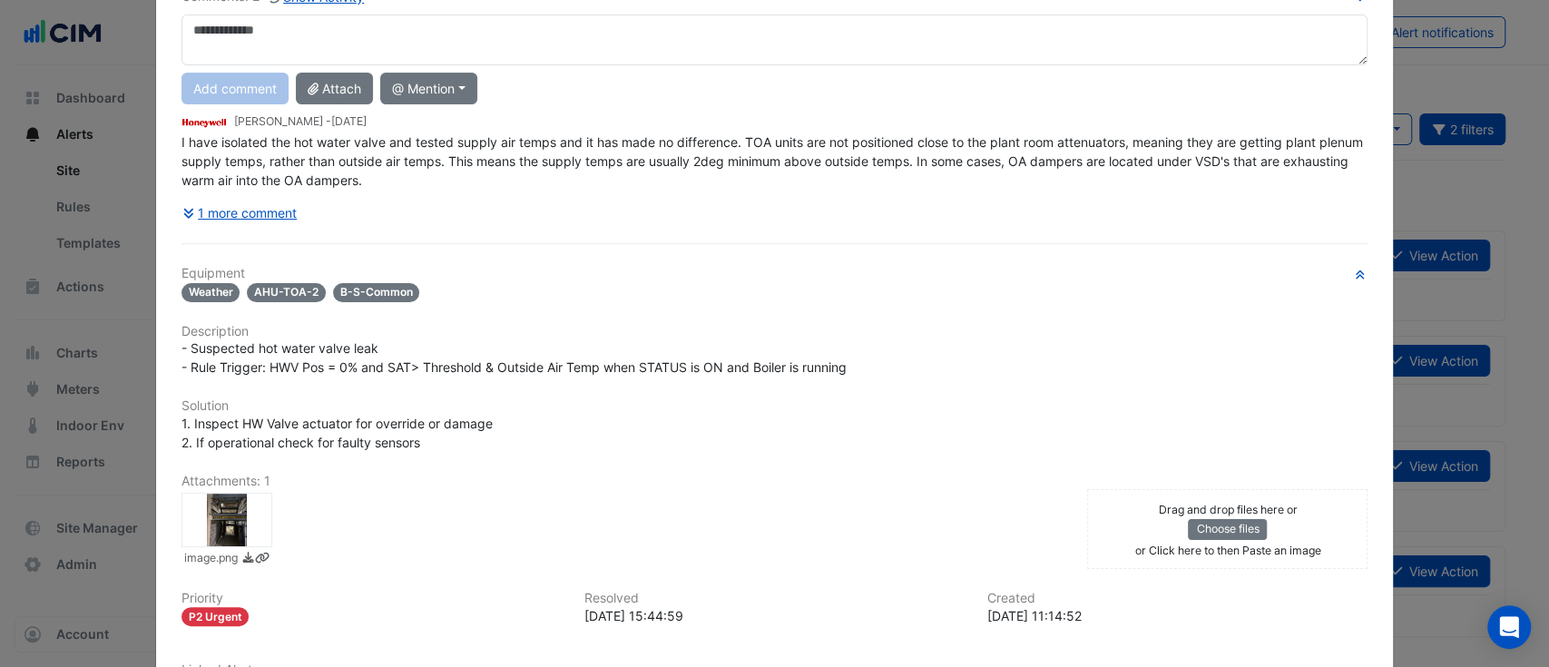
click at [217, 500] on div at bounding box center [226, 520] width 91 height 54
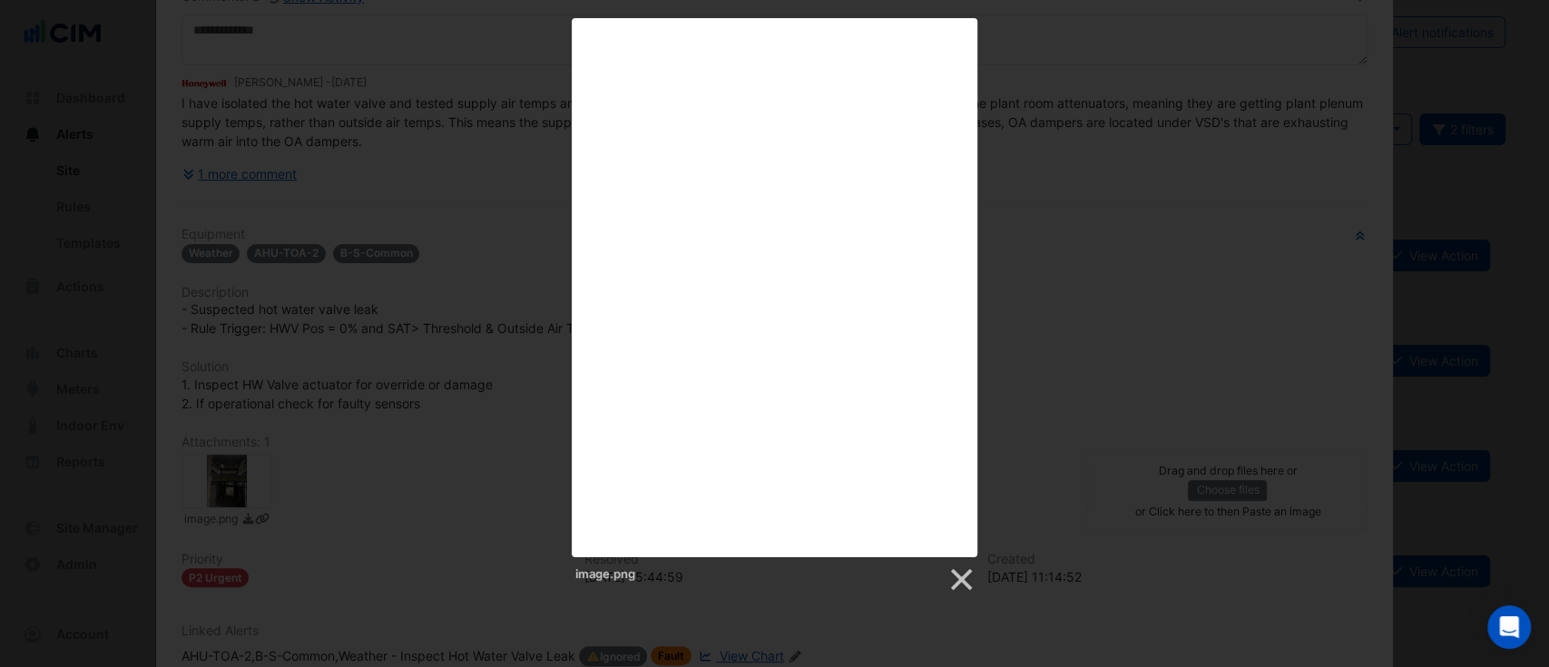
click at [384, 162] on div "image.png" at bounding box center [774, 305] width 1549 height 575
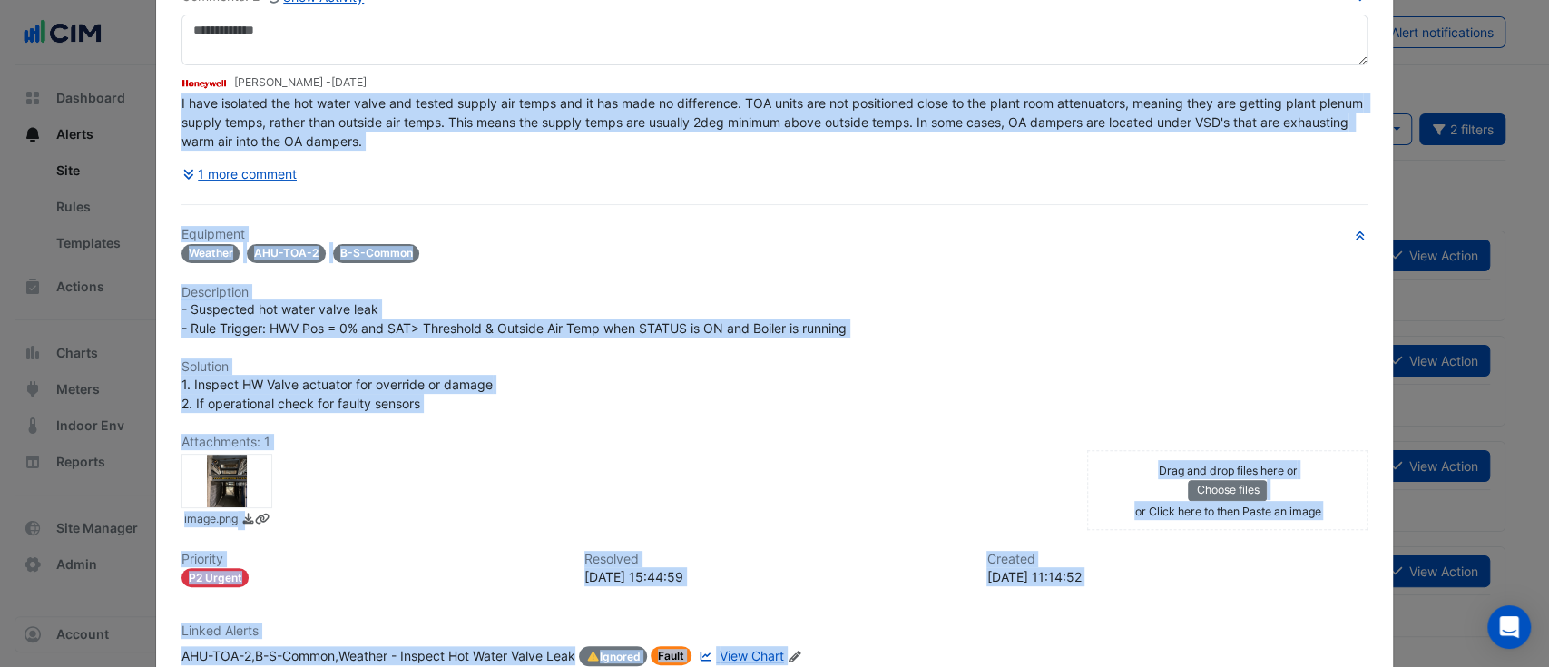
drag, startPoint x: 438, startPoint y: 94, endPoint x: 505, endPoint y: 89, distance: 67.4
click at [520, 99] on span "I have isolated the hot water valve and tested supply air temps and it has made…" at bounding box center [773, 122] width 1185 height 54
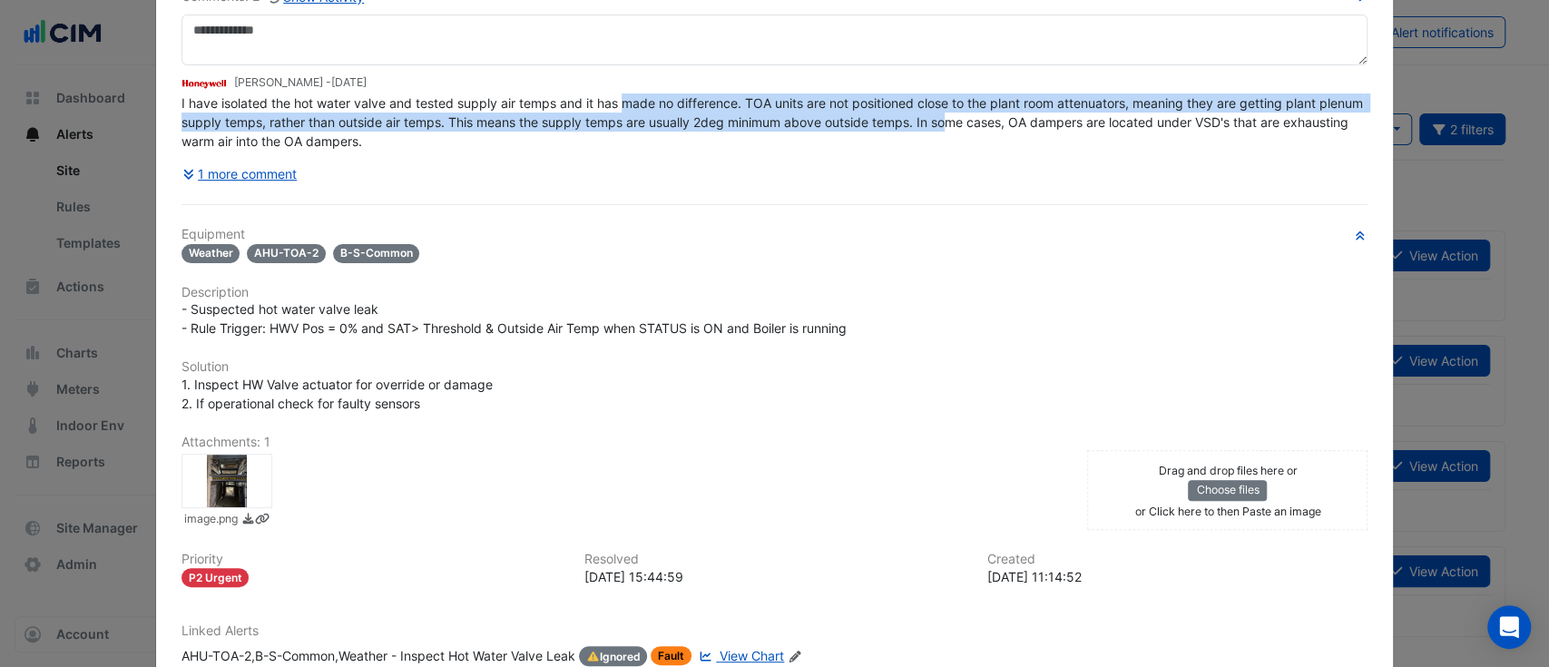
drag, startPoint x: 633, startPoint y: 103, endPoint x: 984, endPoint y: 114, distance: 351.3
click at [984, 114] on span "I have isolated the hot water valve and tested supply air temps and it has made…" at bounding box center [773, 122] width 1185 height 54
click at [1002, 102] on span "I have isolated the hot water valve and tested supply air temps and it has made…" at bounding box center [773, 122] width 1185 height 54
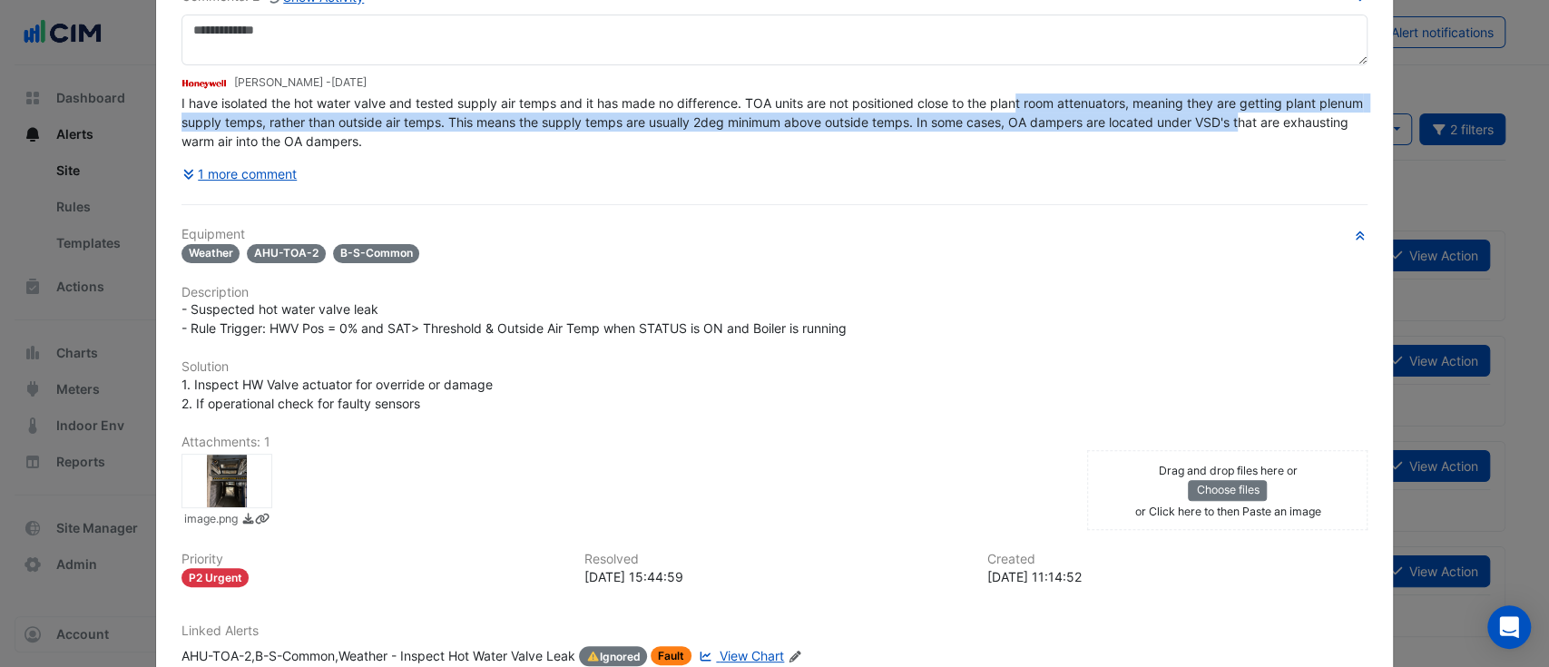
drag, startPoint x: 1012, startPoint y: 102, endPoint x: 1284, endPoint y: 120, distance: 272.8
click at [1284, 120] on span "I have isolated the hot water valve and tested supply air temps and it has made…" at bounding box center [773, 122] width 1185 height 54
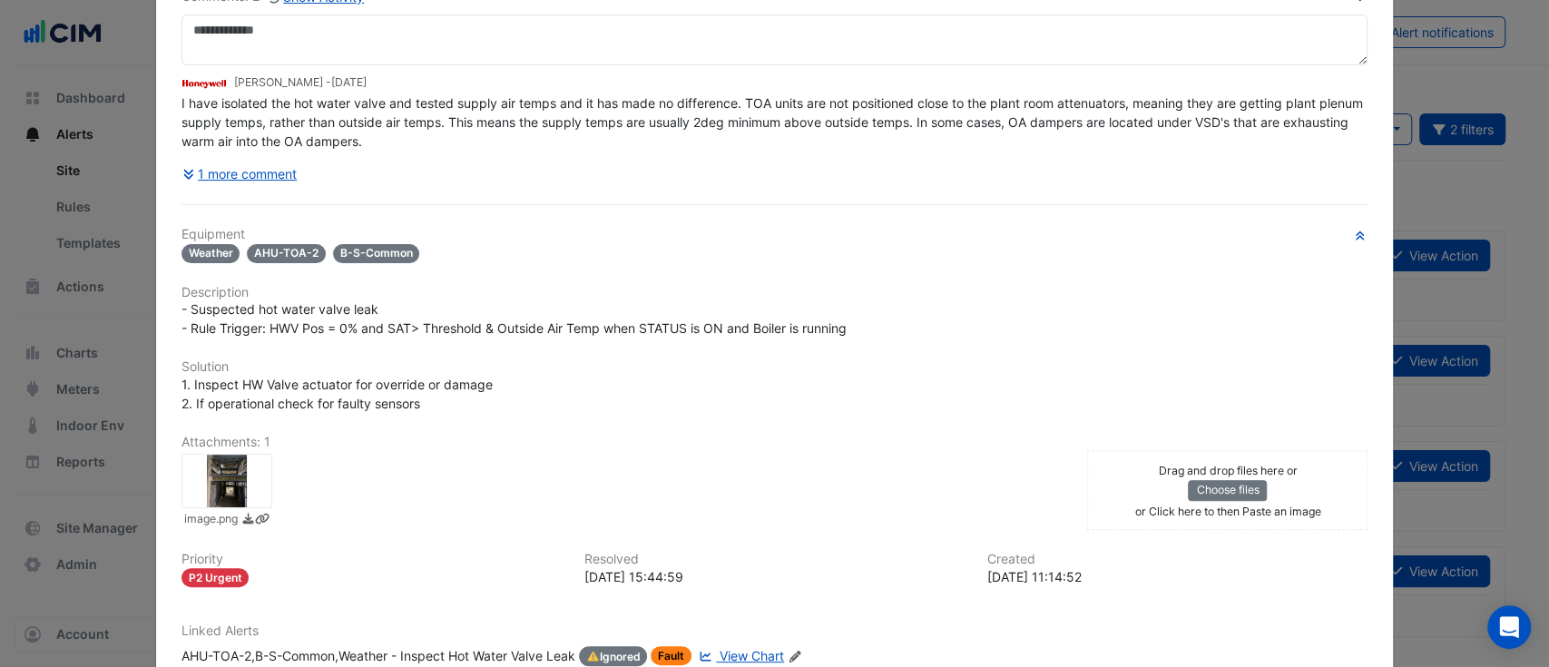
click at [211, 482] on div at bounding box center [226, 481] width 91 height 54
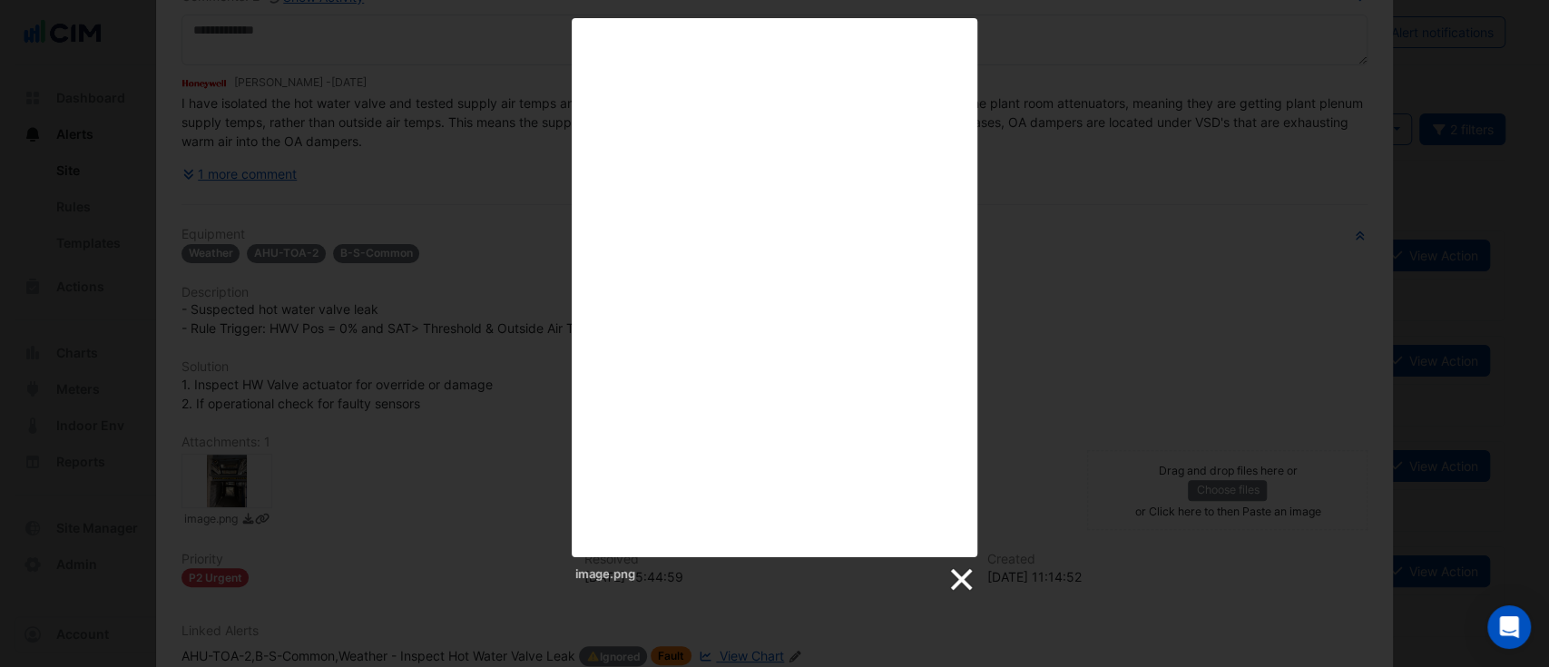
click at [969, 589] on link at bounding box center [959, 579] width 27 height 27
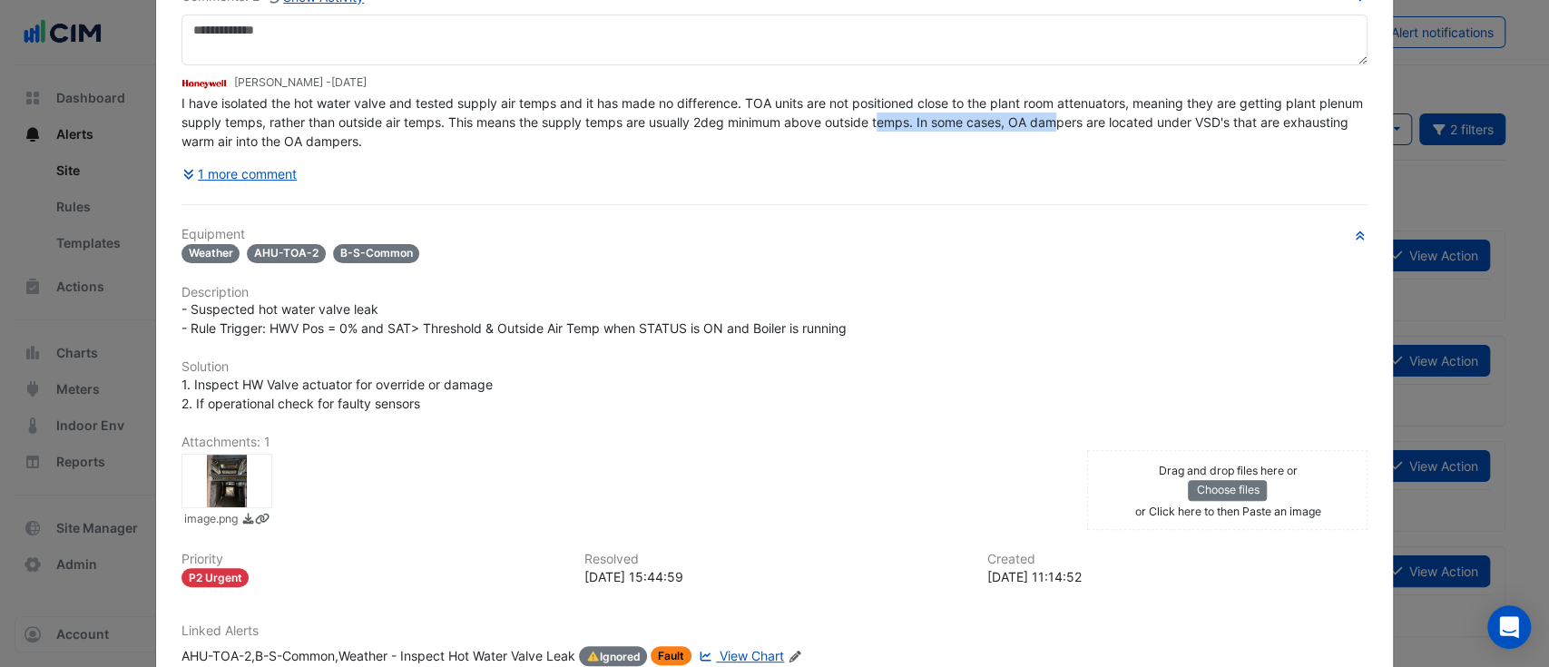
drag, startPoint x: 947, startPoint y: 123, endPoint x: 1102, endPoint y: 127, distance: 155.2
click at [1102, 127] on span "I have isolated the hot water valve and tested supply air temps and it has made…" at bounding box center [773, 122] width 1185 height 54
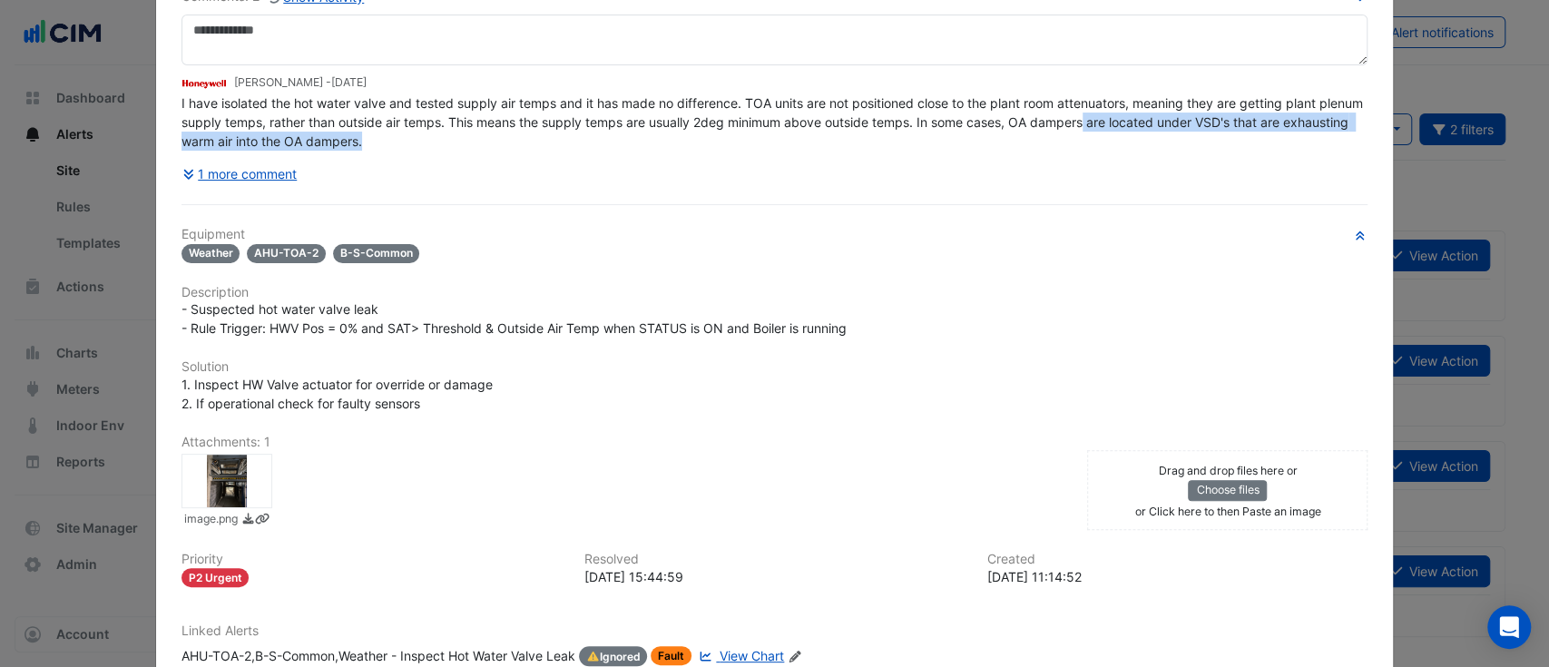
drag, startPoint x: 1148, startPoint y: 120, endPoint x: 910, endPoint y: 138, distance: 238.4
click at [961, 142] on div "I have isolated the hot water valve and tested supply air temps and it has made…" at bounding box center [774, 121] width 1187 height 57
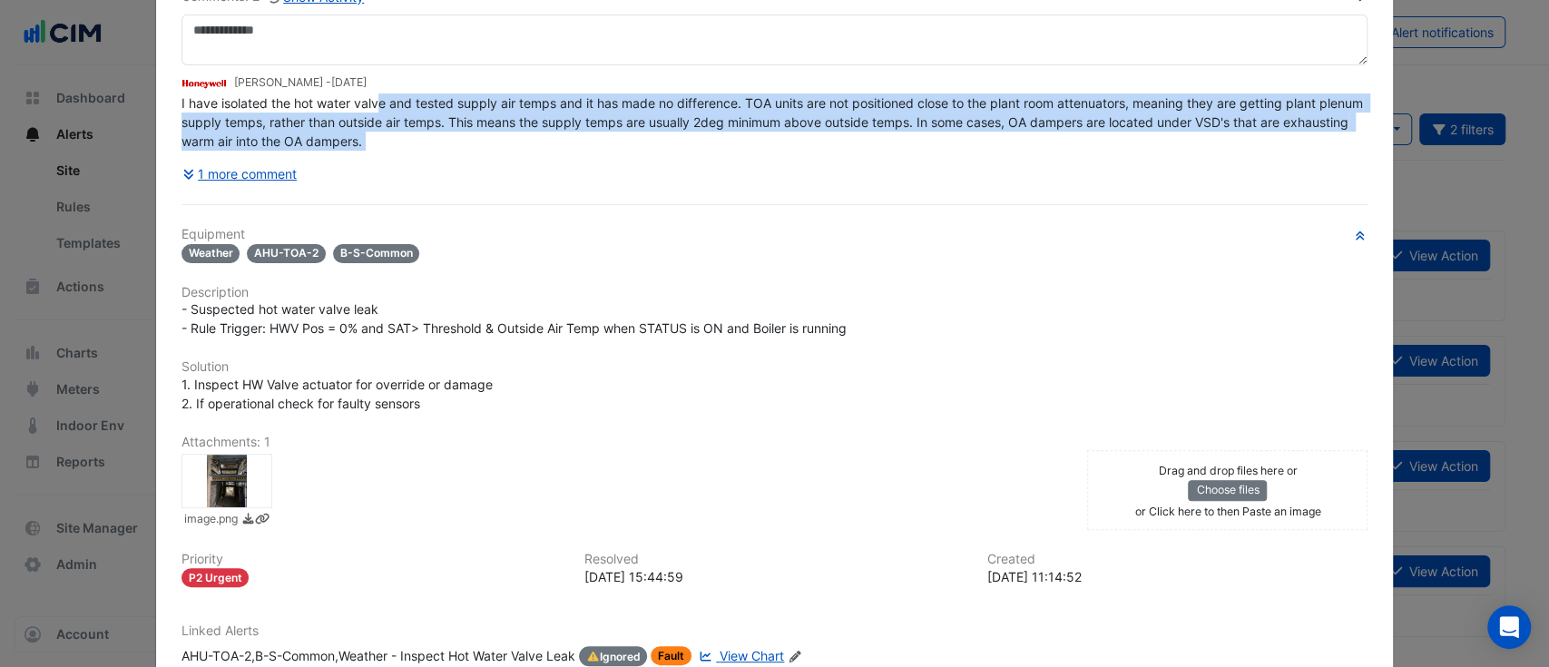
drag, startPoint x: 375, startPoint y: 102, endPoint x: 868, endPoint y: 180, distance: 499.7
click at [868, 180] on div "Comments: 2 Show Activity Brad Watts - 2 years and 1 month ago I have isolated …" at bounding box center [774, 87] width 1187 height 203
click at [811, 159] on div "1 more comment" at bounding box center [774, 174] width 1187 height 32
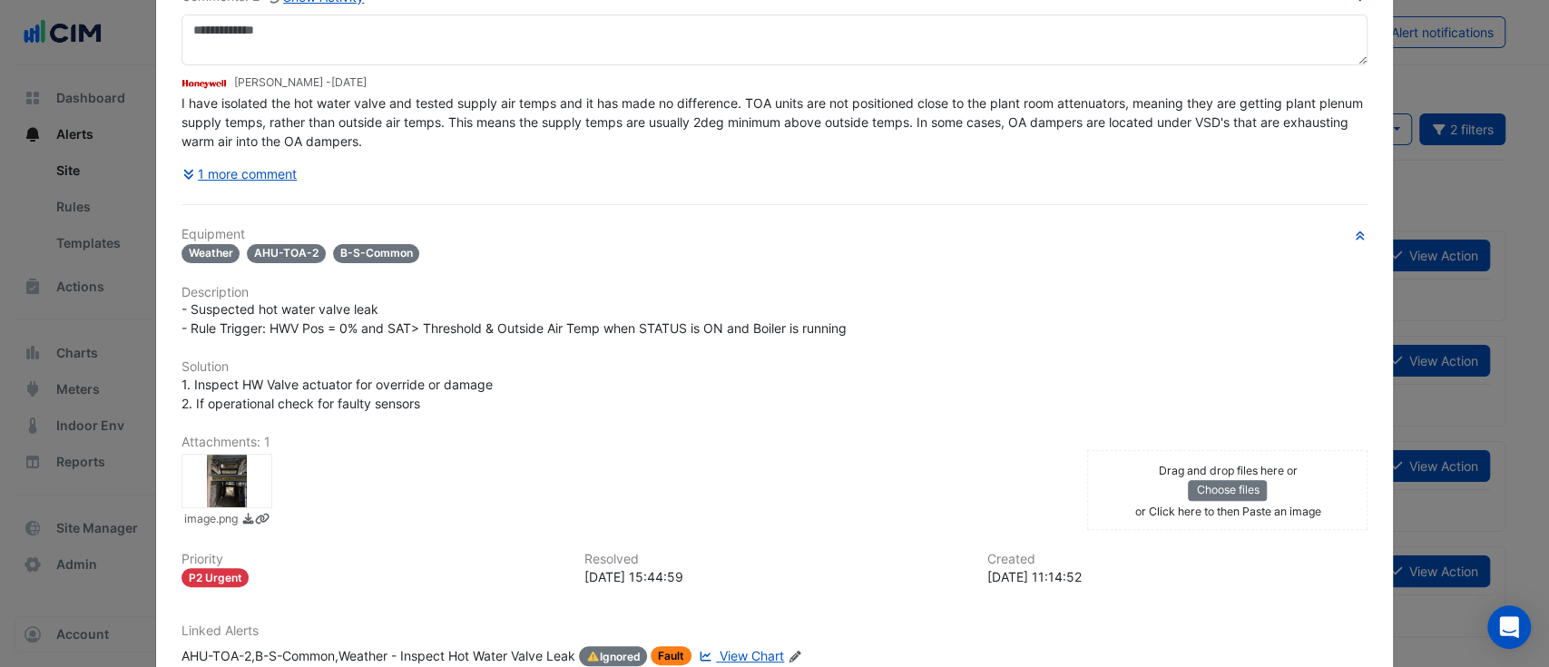
click at [818, 151] on div "Comments: 2 Show Activity Brad Watts - 2 years and 1 month ago I have isolated …" at bounding box center [774, 87] width 1187 height 203
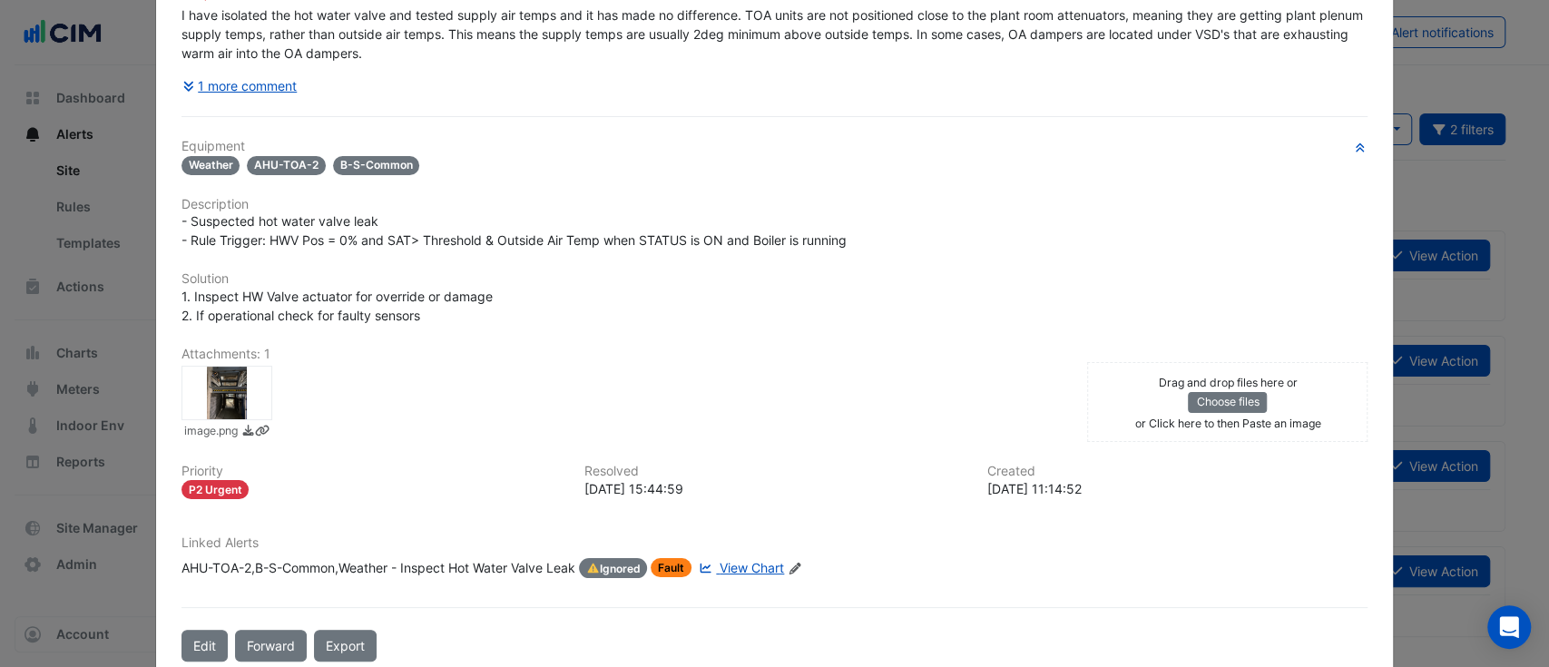
scroll to position [279, 0]
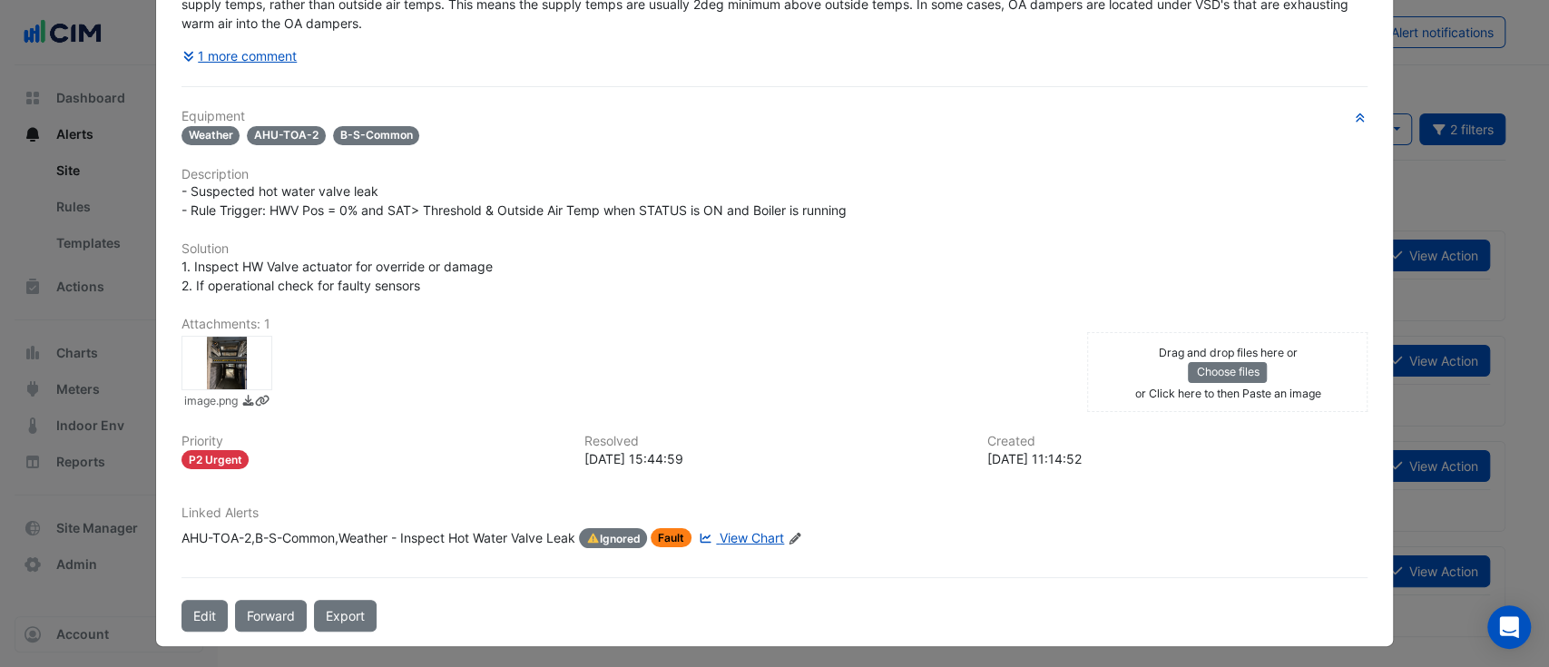
click at [436, 532] on div "AHU-TOA-2,B-S-Common,Weather - Inspect Hot Water Valve Leak" at bounding box center [378, 538] width 394 height 20
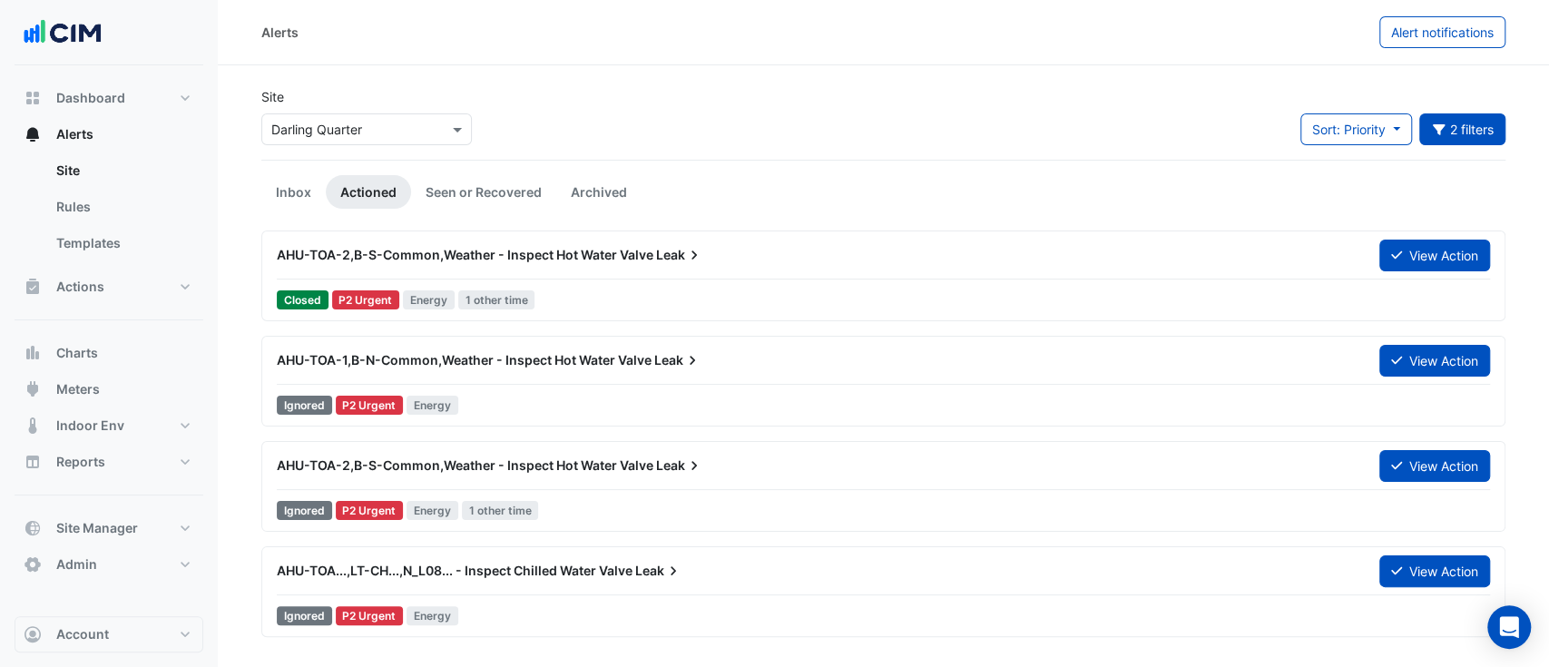
click at [521, 367] on span "AHU-TOA-1,B-N-Common,Weather - Inspect Hot Water Valve" at bounding box center [464, 359] width 375 height 15
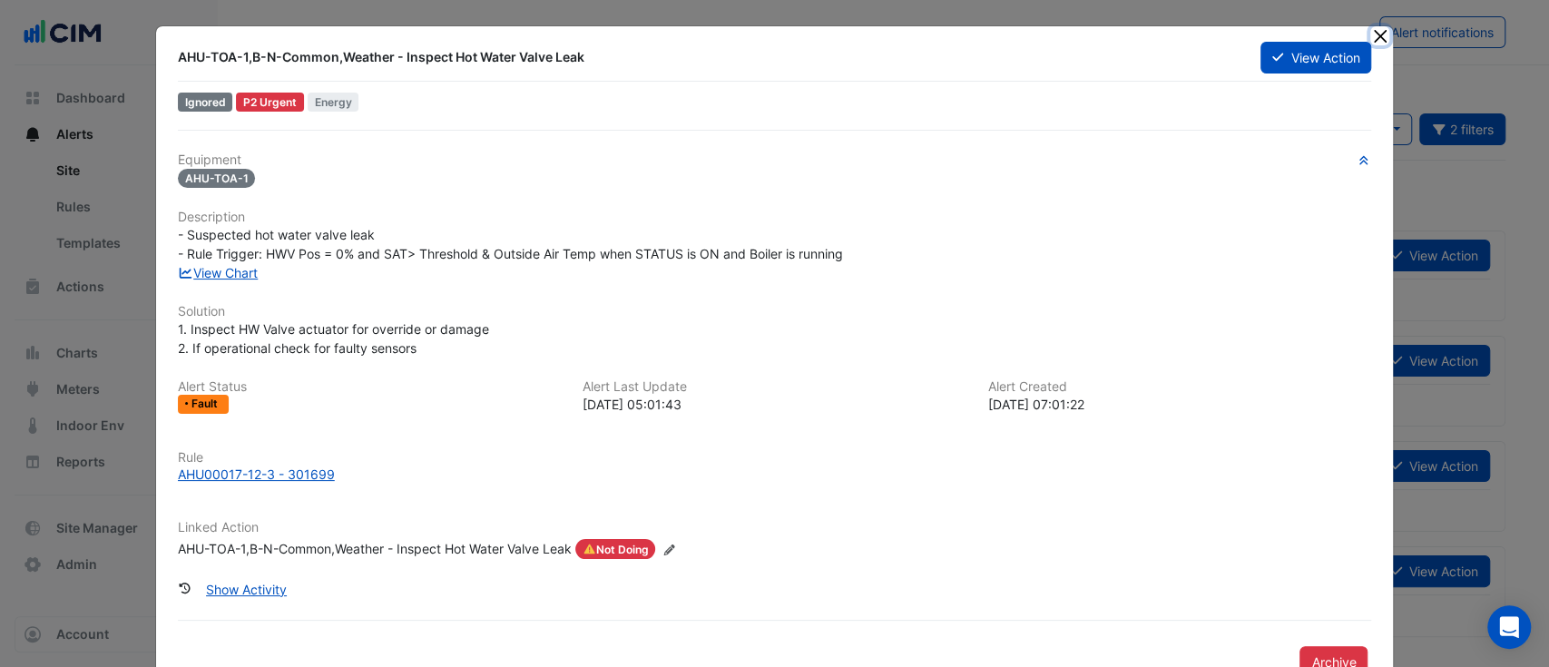
click at [1376, 44] on button "Close" at bounding box center [1379, 35] width 19 height 19
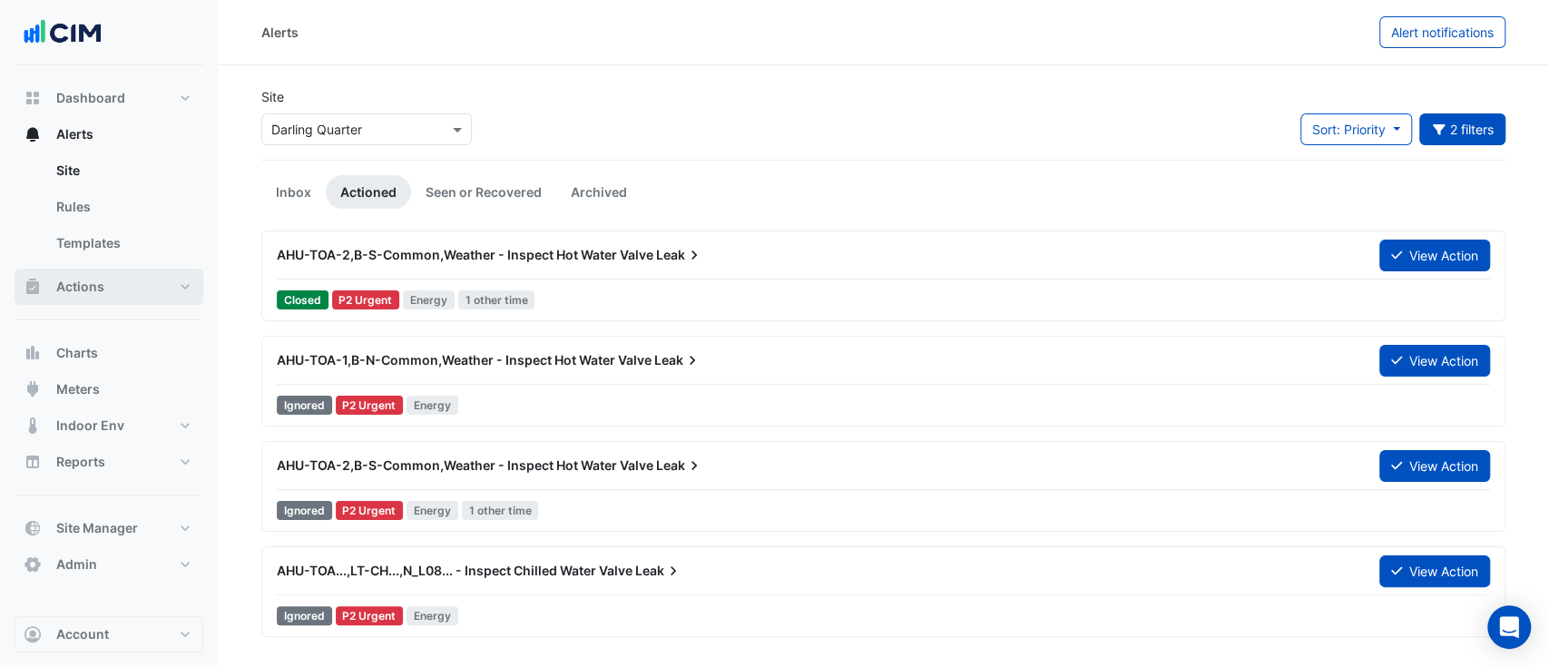
click at [105, 299] on button "Actions" at bounding box center [109, 287] width 189 height 36
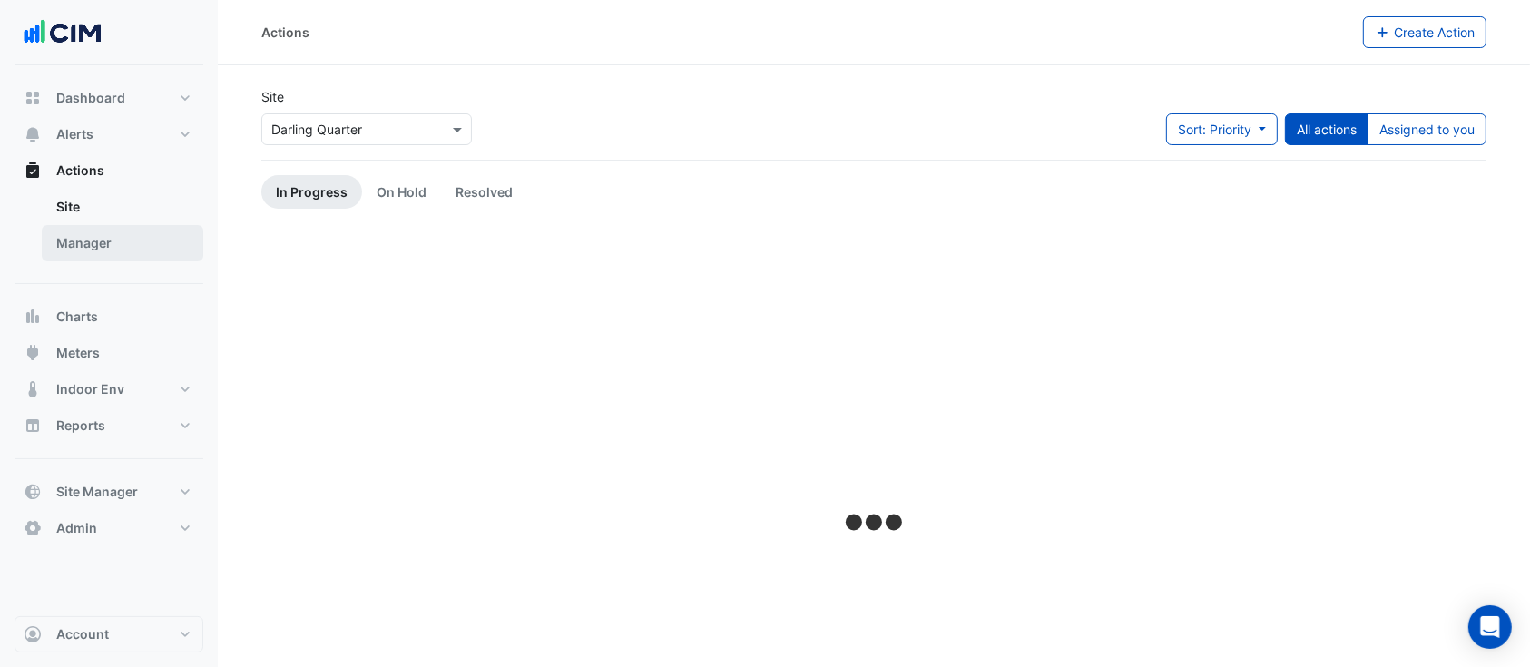
click at [102, 248] on link "Manager" at bounding box center [123, 243] width 162 height 36
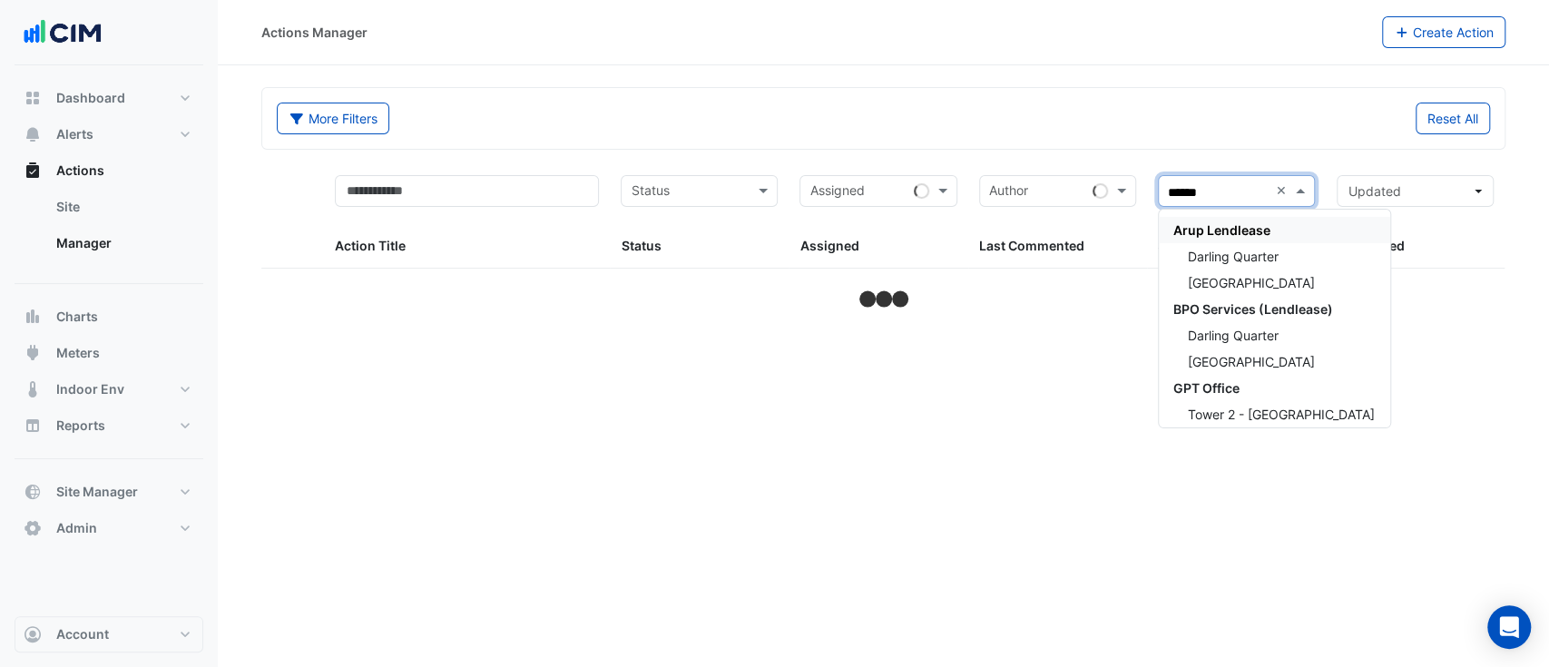
type input "*******"
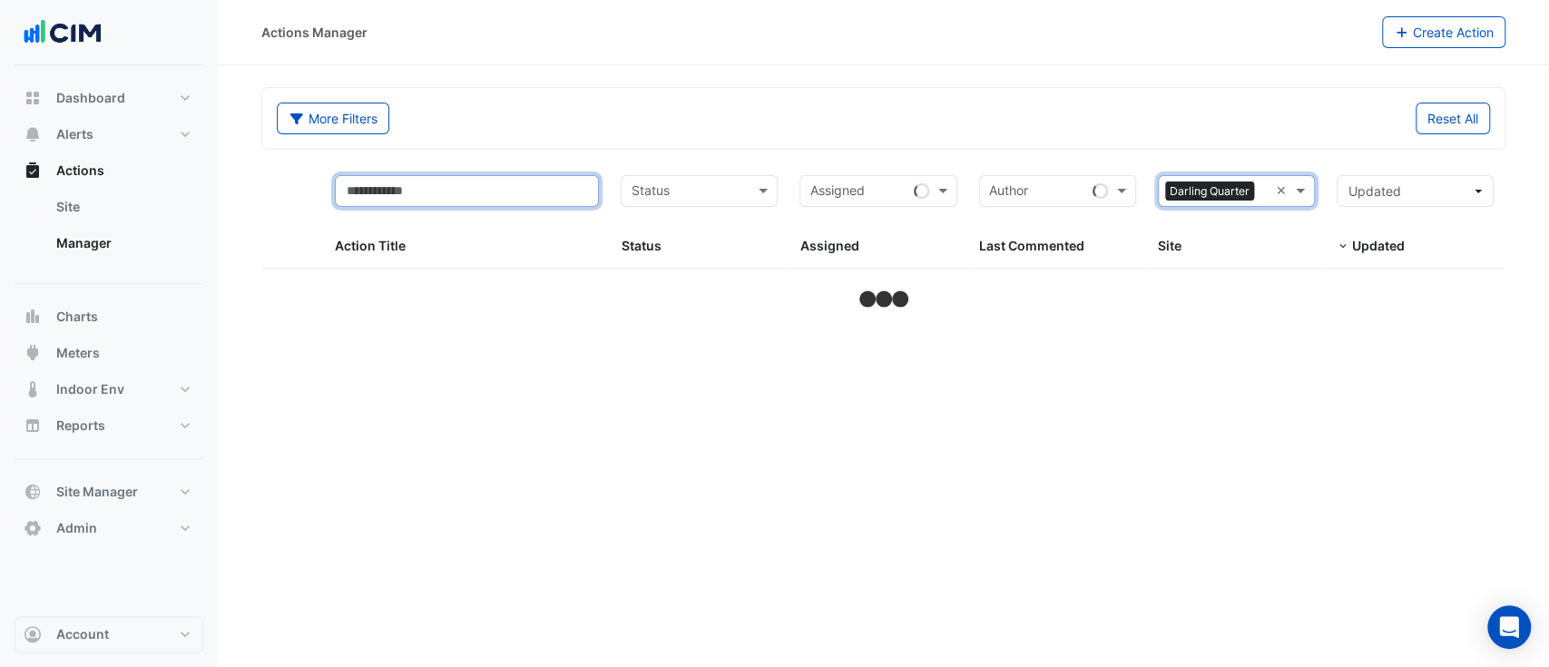
click at [583, 183] on input "text" at bounding box center [467, 191] width 264 height 32
type input "***"
select select "**"
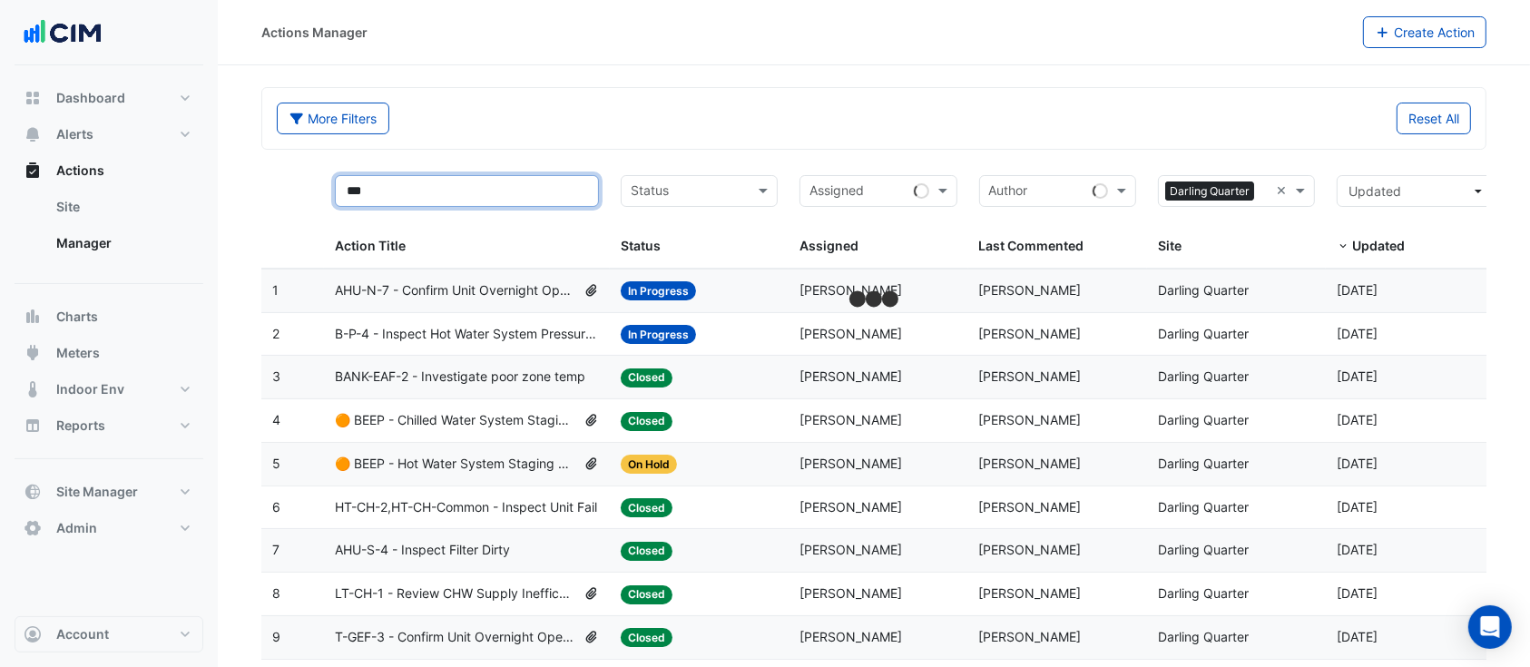
type input "***"
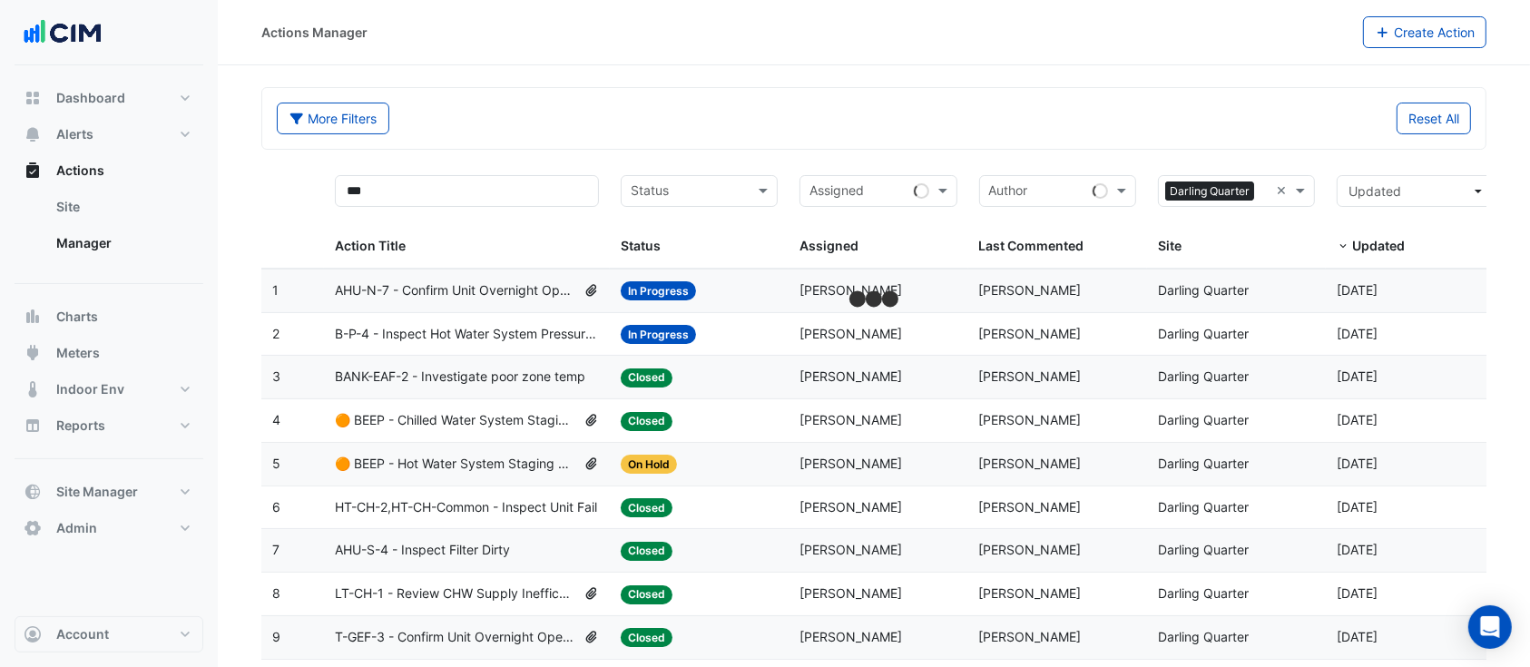
click at [737, 285] on div "Status: In Progress" at bounding box center [699, 290] width 157 height 21
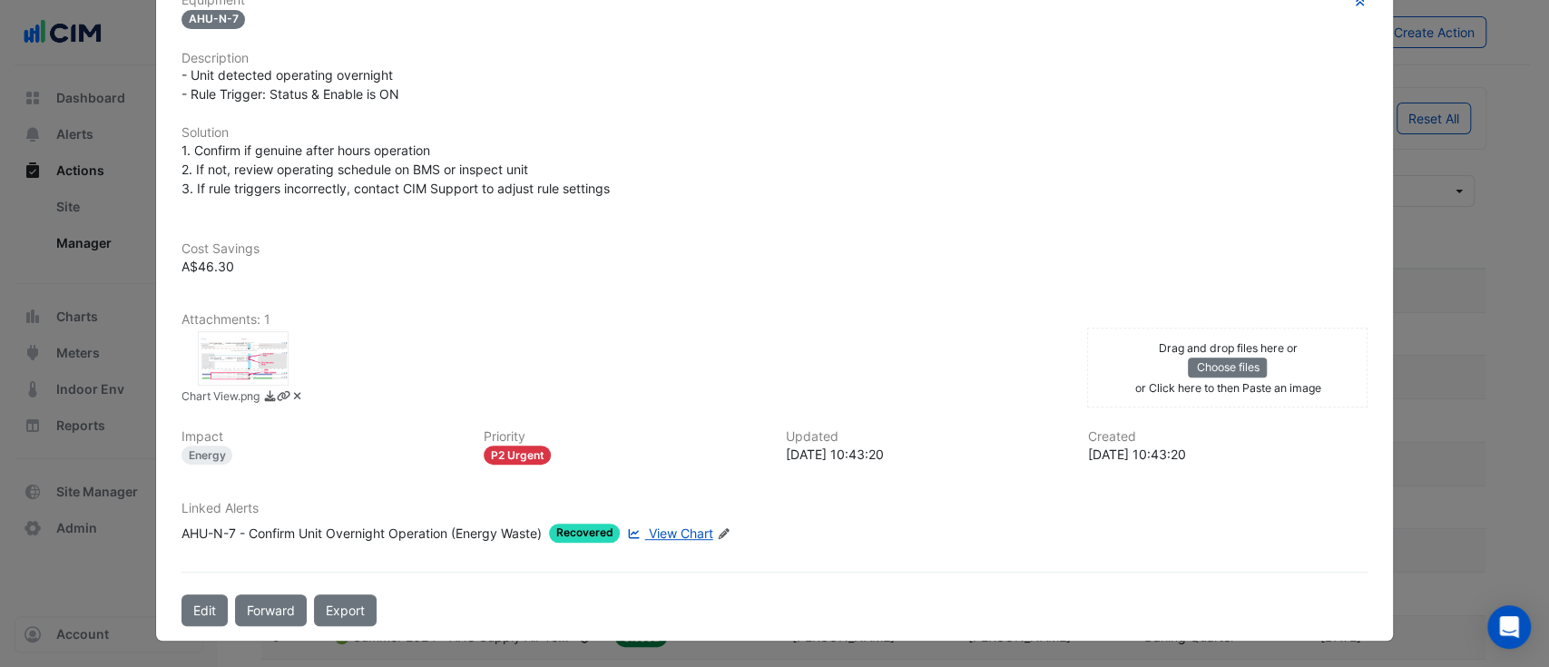
click at [238, 354] on div at bounding box center [243, 358] width 91 height 54
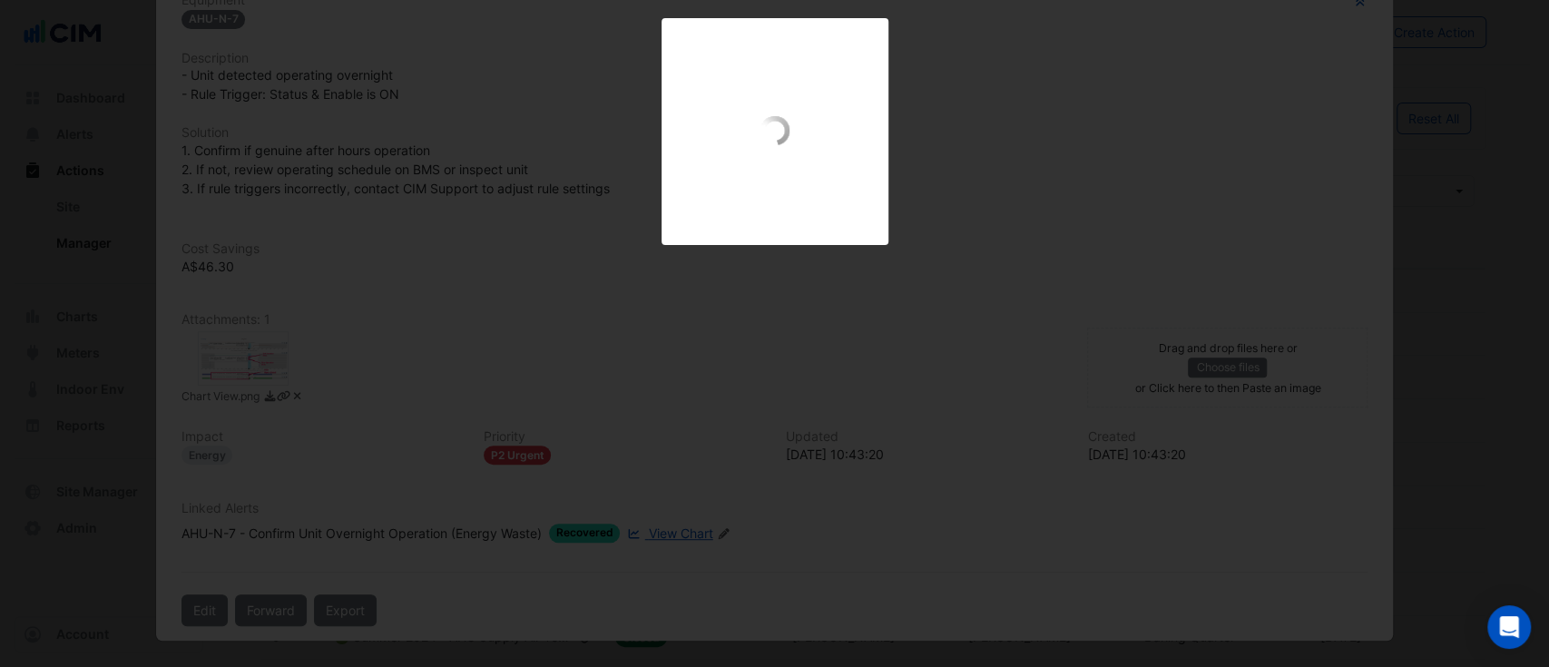
scroll to position [427, 0]
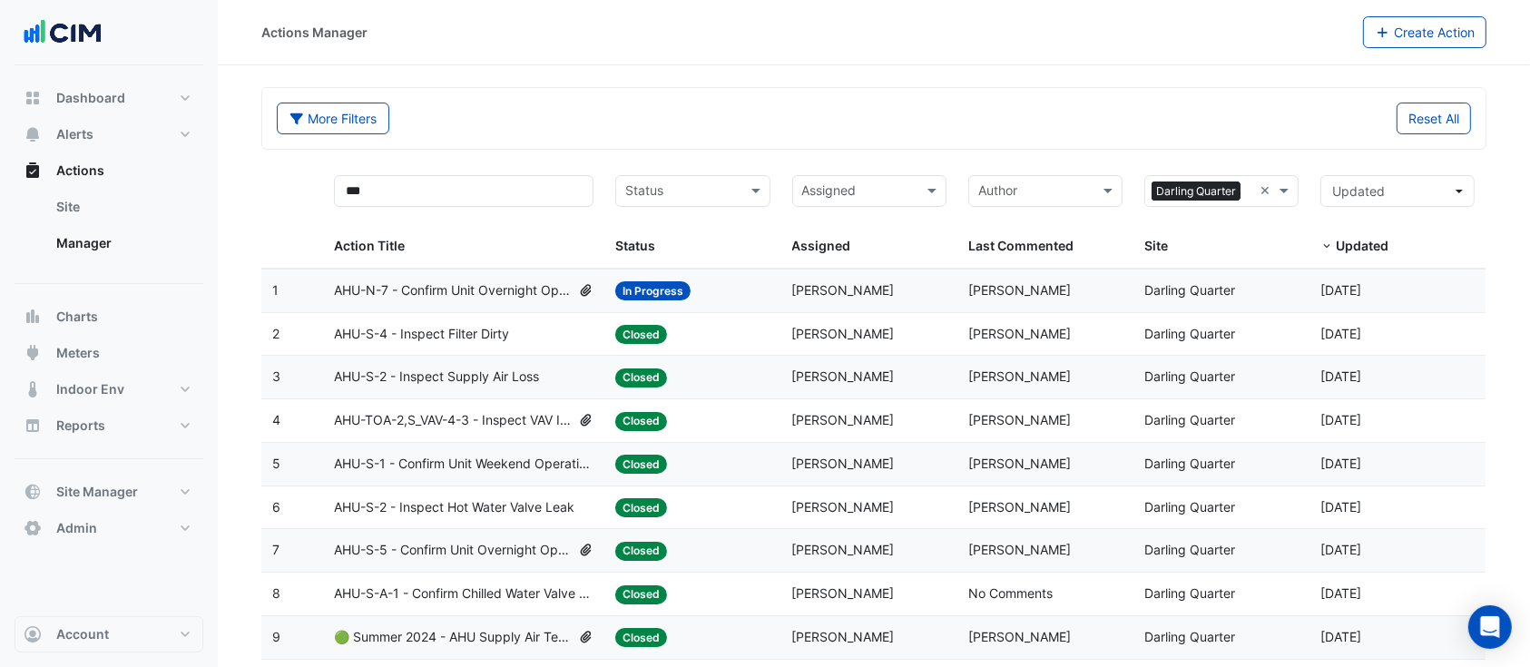
click at [538, 385] on span "AHU-S-2 - Inspect Supply Air Loss" at bounding box center [436, 377] width 205 height 21
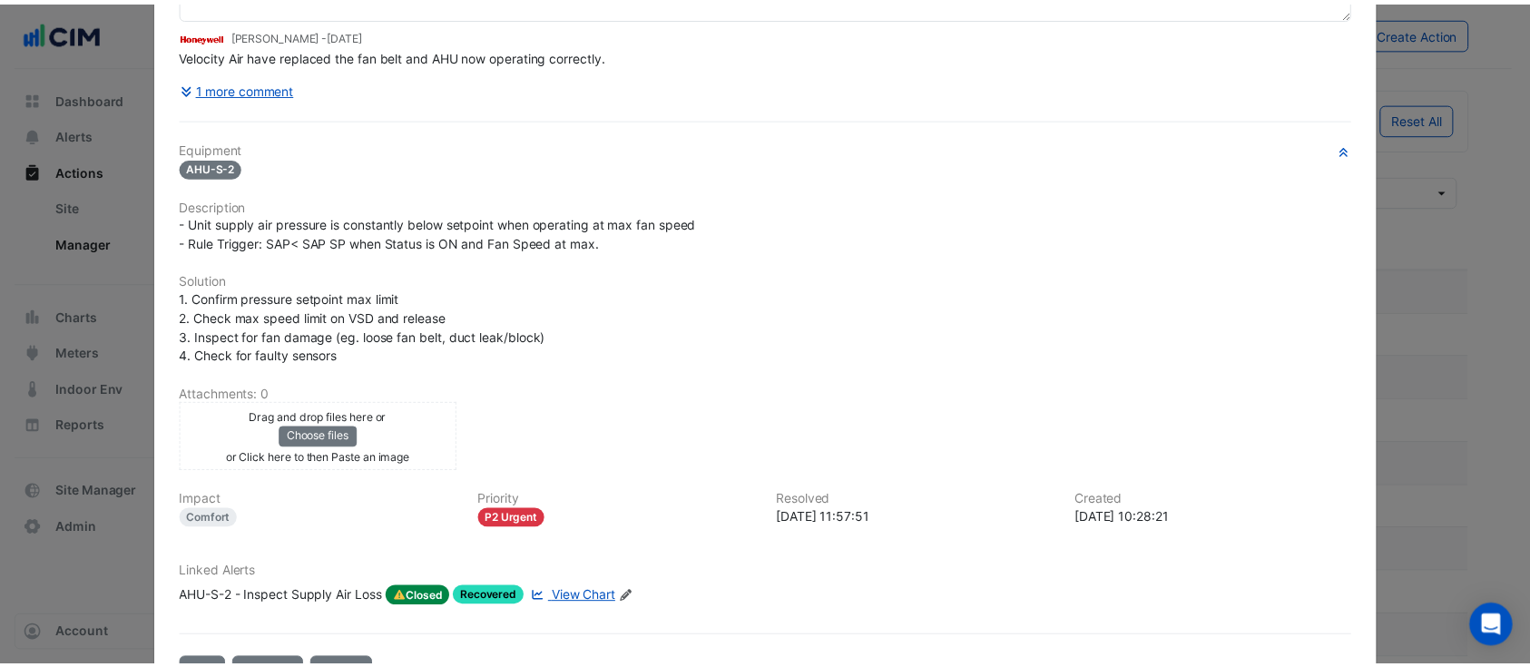
scroll to position [0, 0]
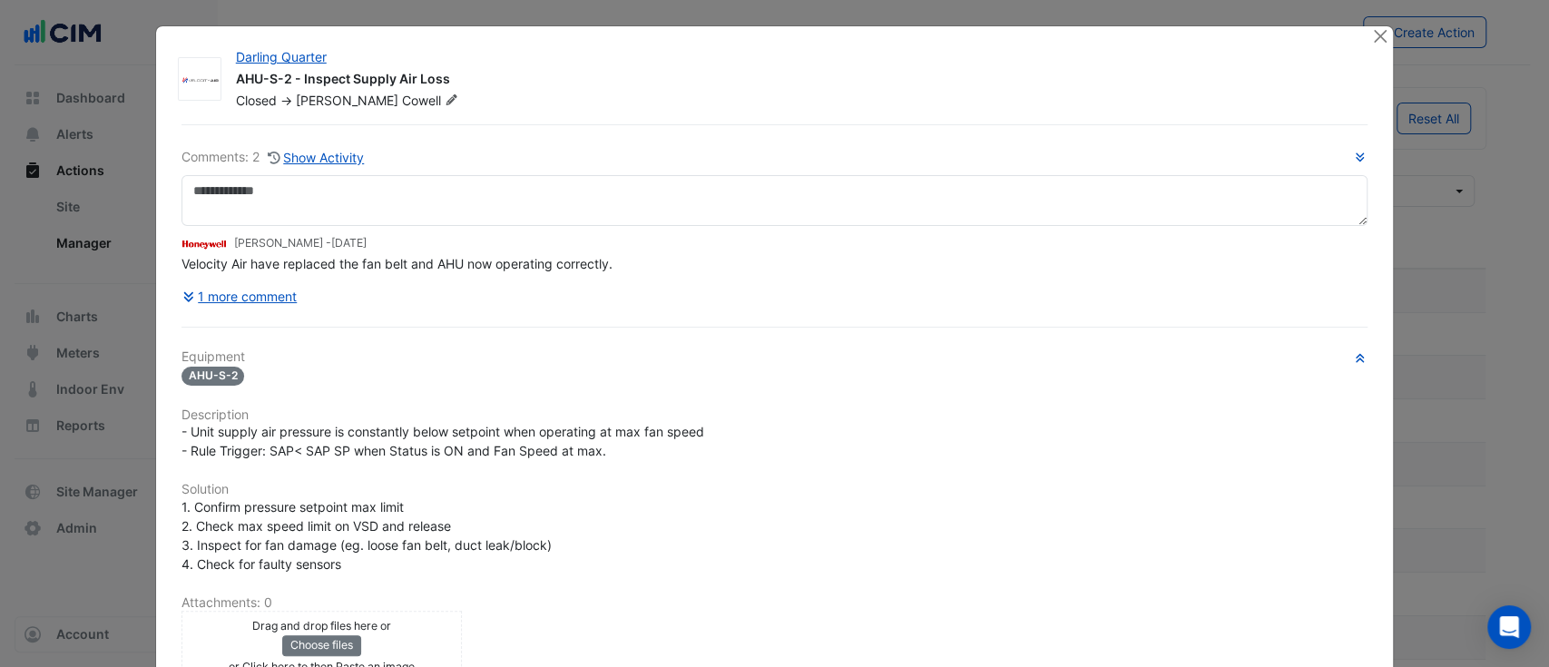
drag, startPoint x: 270, startPoint y: 263, endPoint x: 272, endPoint y: 274, distance: 11.0
click at [272, 263] on span "Velocity Air have replaced the fan belt and AHU now operating correctly." at bounding box center [396, 263] width 431 height 15
click at [274, 281] on button "1 more comment" at bounding box center [239, 296] width 117 height 32
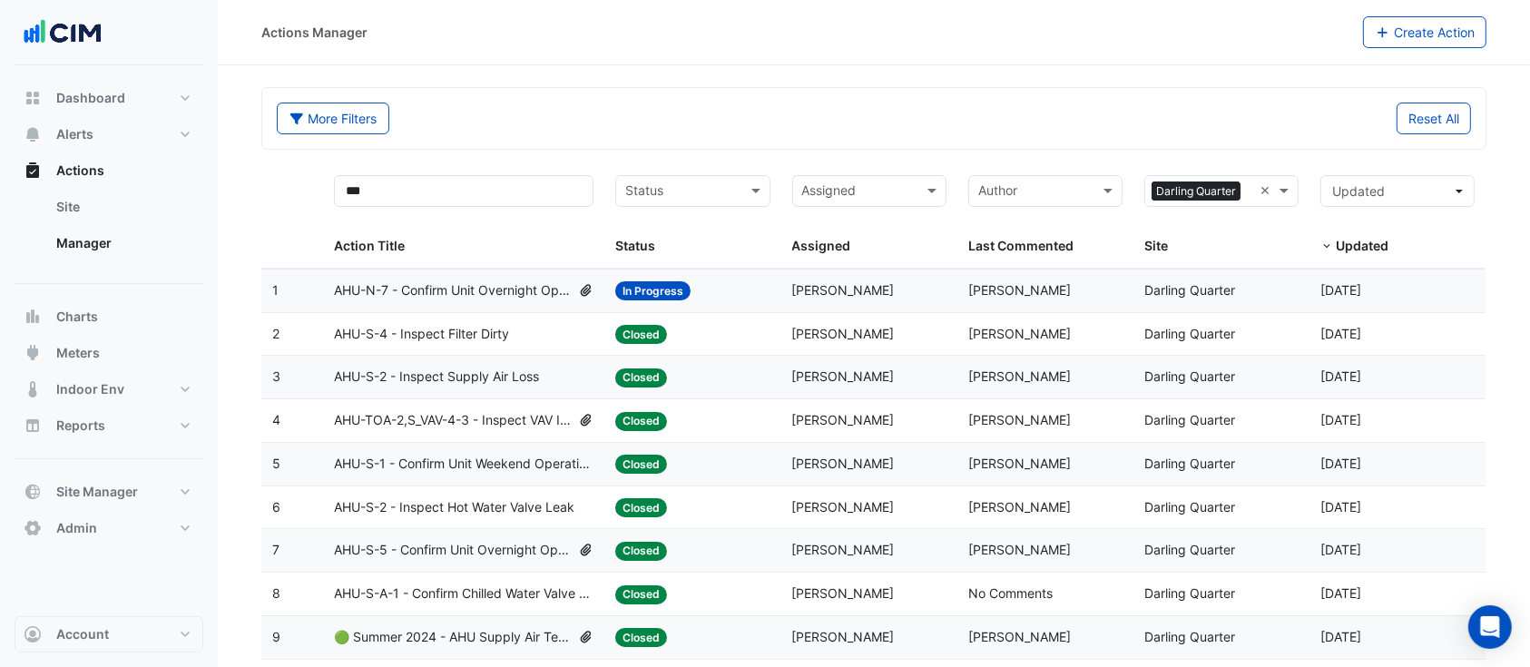
click at [479, 292] on span "AHU-N-7 - Confirm Unit Overnight Operation (Energy Waste)" at bounding box center [452, 290] width 237 height 21
click at [485, 385] on span "AHU-S-2 - Inspect Supply Air Loss" at bounding box center [436, 377] width 205 height 21
click at [523, 483] on datatable-body-cell "Action Title: AHU-S-1 - Confirm Unit Weekend Operation (Energy Waste)" at bounding box center [464, 464] width 282 height 43
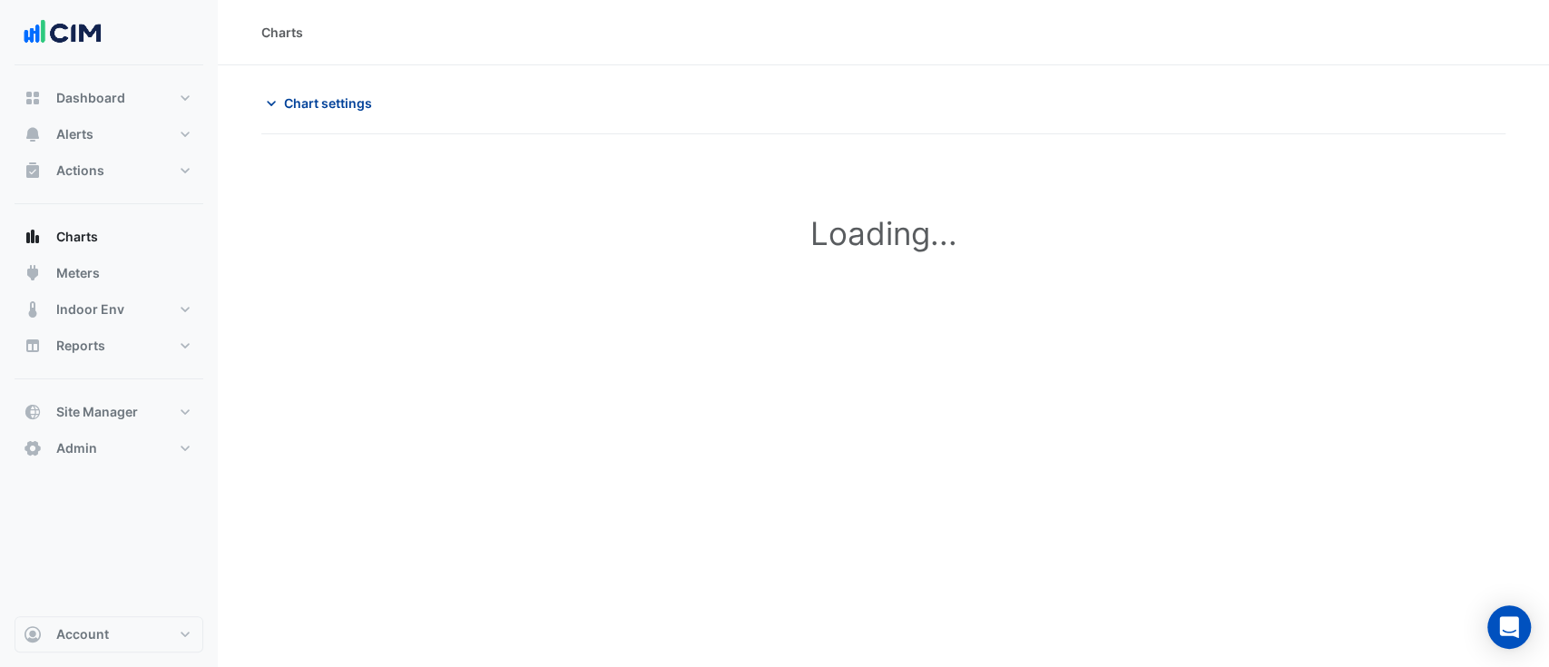
click at [361, 103] on span "Chart settings" at bounding box center [328, 102] width 88 height 19
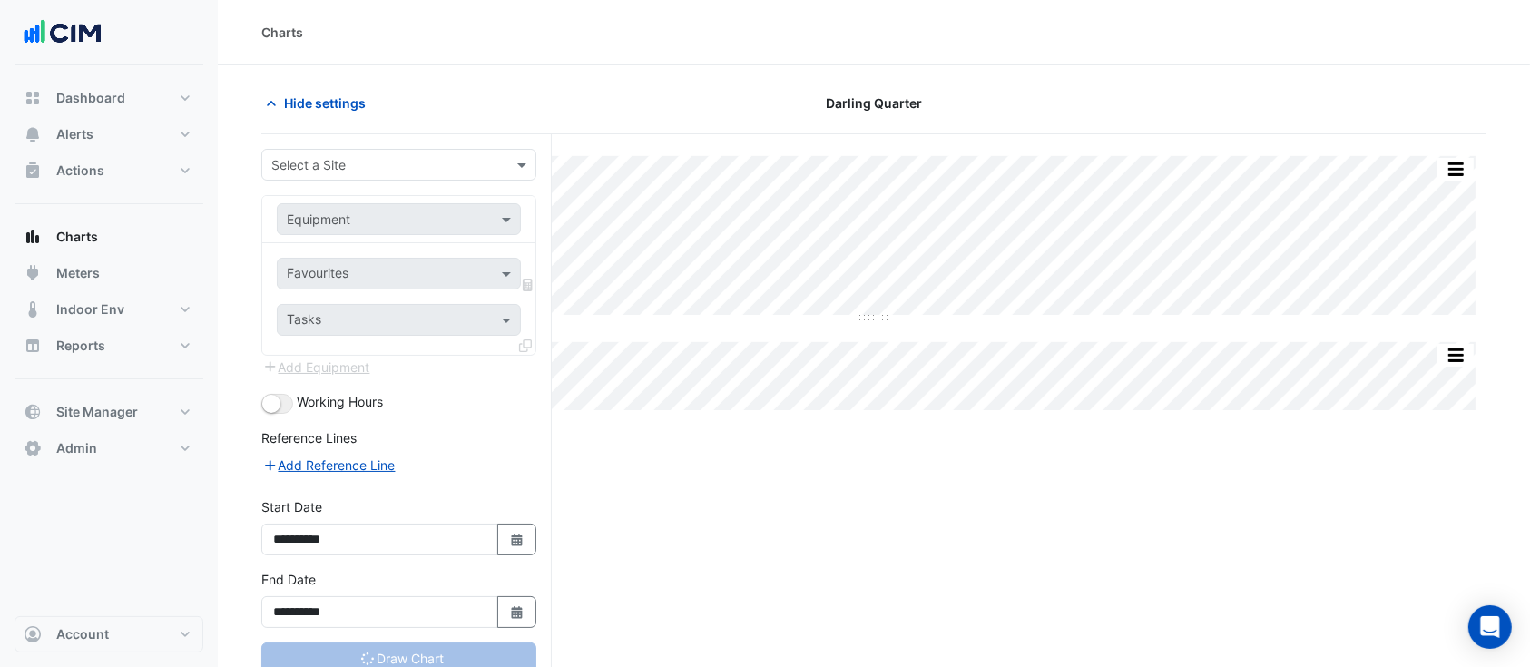
type input "**********"
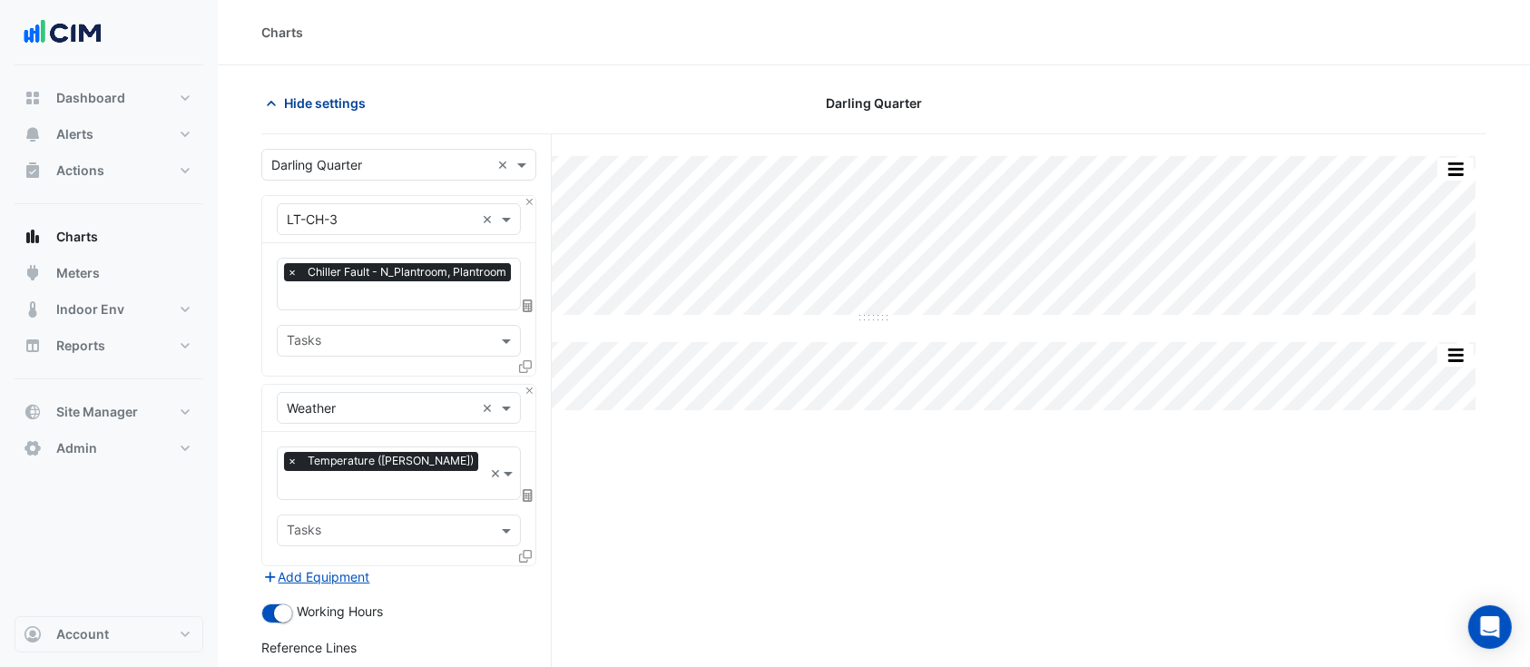
click at [328, 113] on button "Hide settings" at bounding box center [319, 103] width 116 height 32
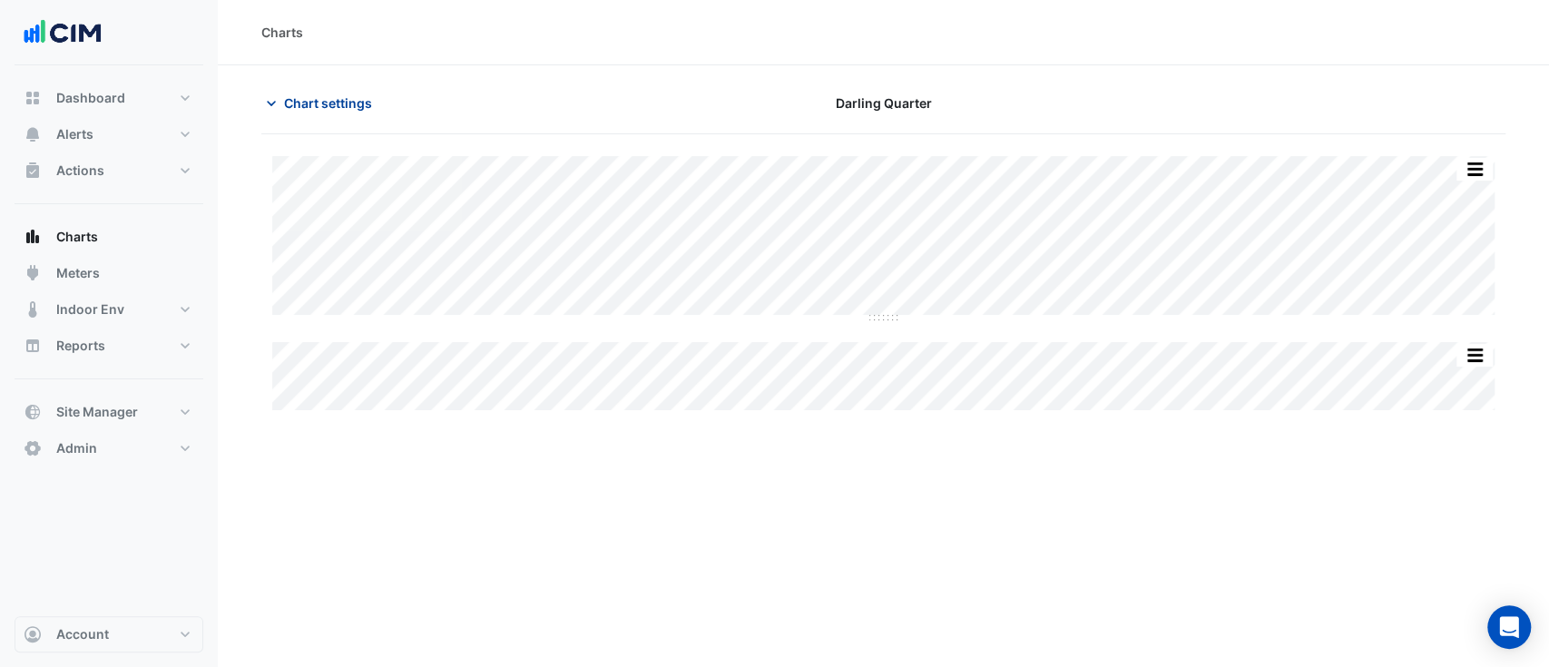
drag, startPoint x: 280, startPoint y: 57, endPoint x: 299, endPoint y: 88, distance: 36.3
click at [283, 60] on div "Charts" at bounding box center [883, 32] width 1331 height 65
click at [300, 88] on button "Chart settings" at bounding box center [322, 103] width 122 height 32
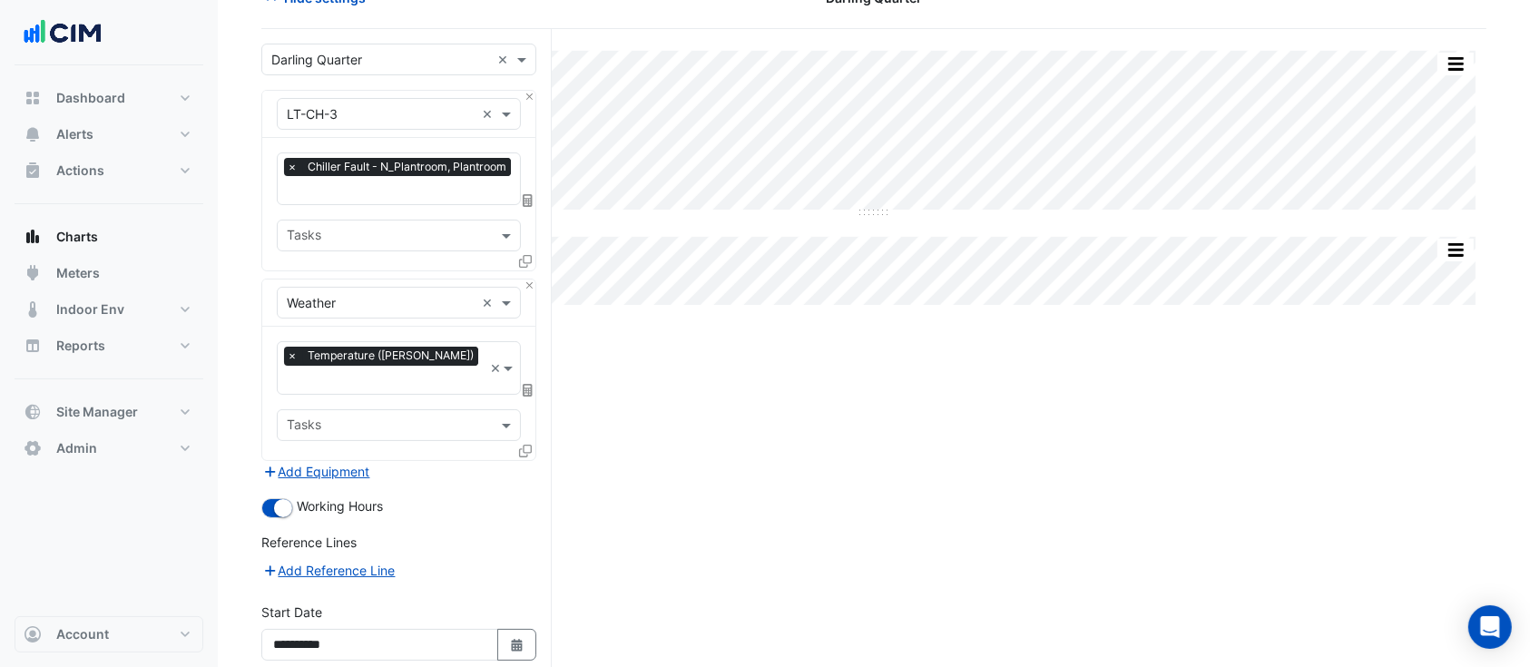
scroll to position [240, 0]
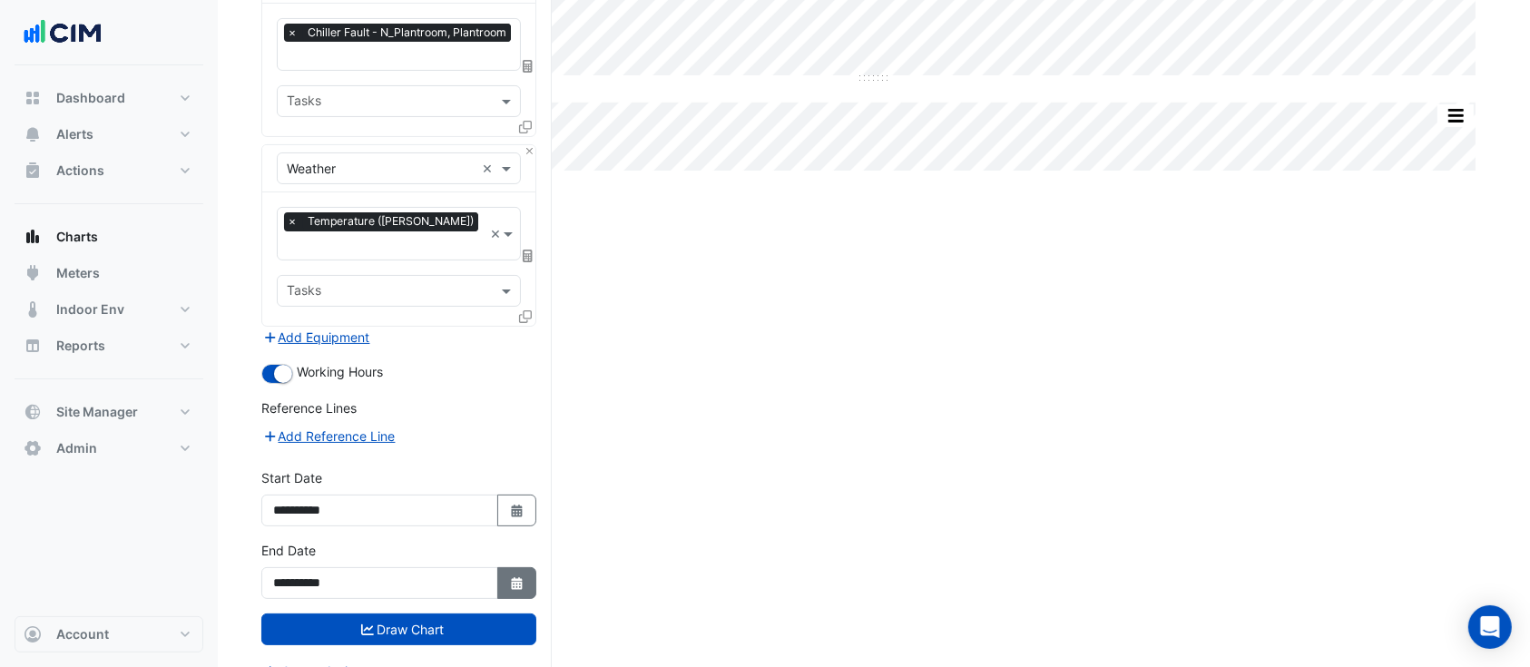
click at [515, 567] on button "Select Date" at bounding box center [517, 583] width 40 height 32
select select "*"
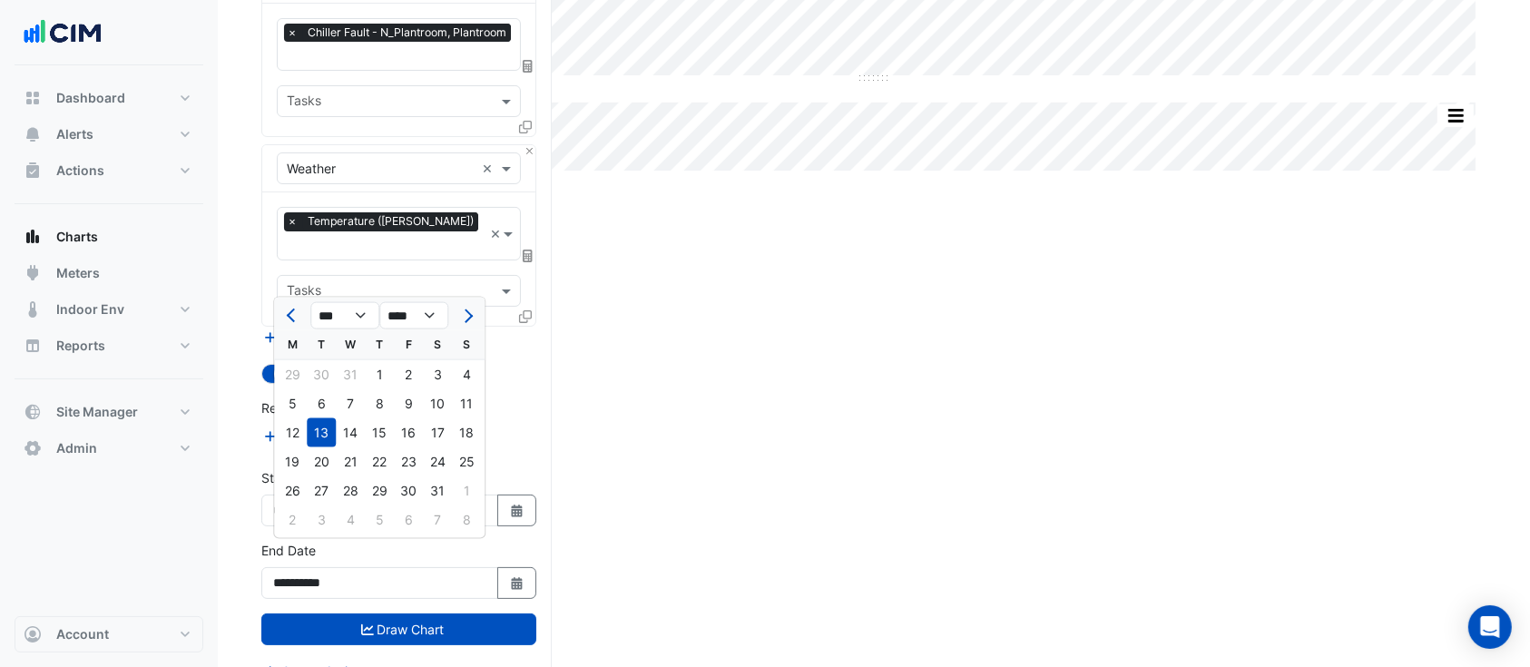
click at [633, 515] on div "Split by Equip Split All Split None Print Save as JPEG Save as PNG Pivot Data T…" at bounding box center [873, 295] width 1225 height 801
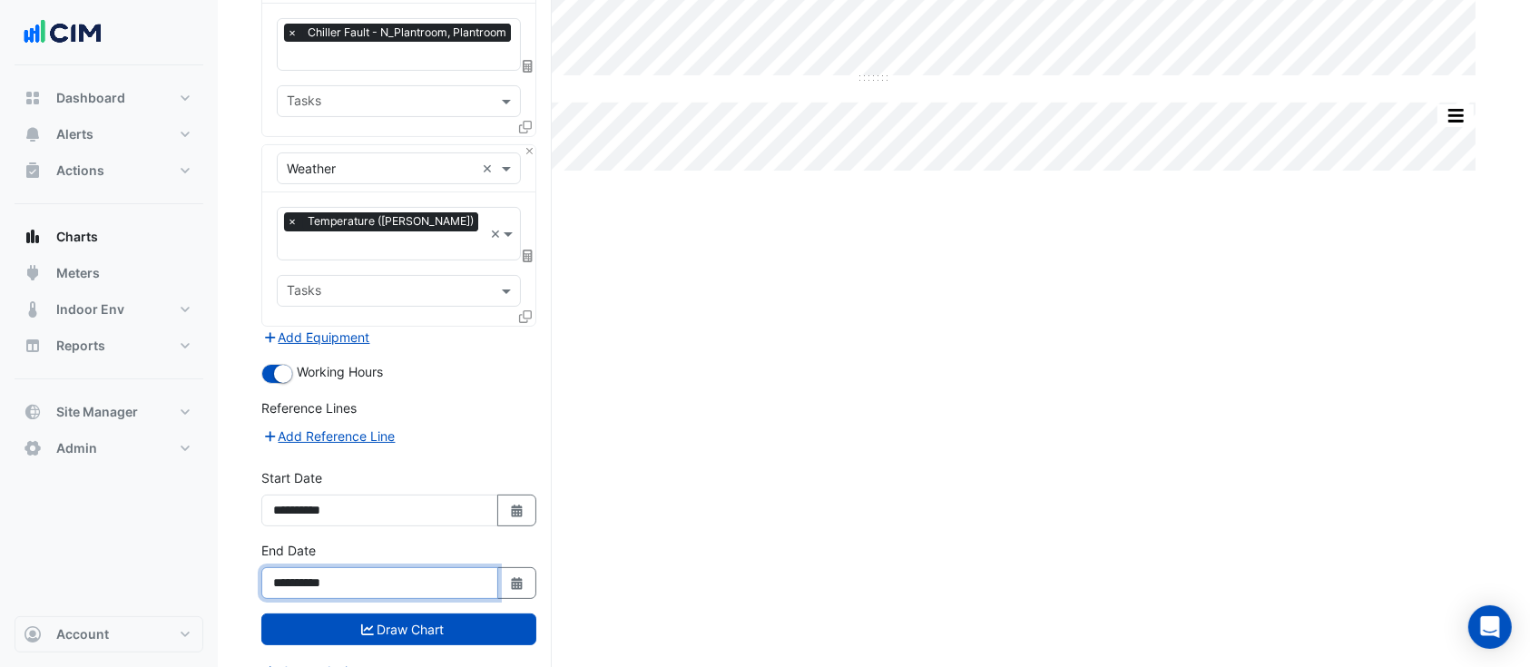
click at [299, 567] on input "**********" at bounding box center [379, 583] width 237 height 32
click at [298, 567] on input "**********" at bounding box center [379, 583] width 237 height 32
type input "**********"
click at [711, 410] on div "Split by Equip Split All Split None Print Save as JPEG Save as PNG Pivot Data T…" at bounding box center [873, 295] width 1225 height 801
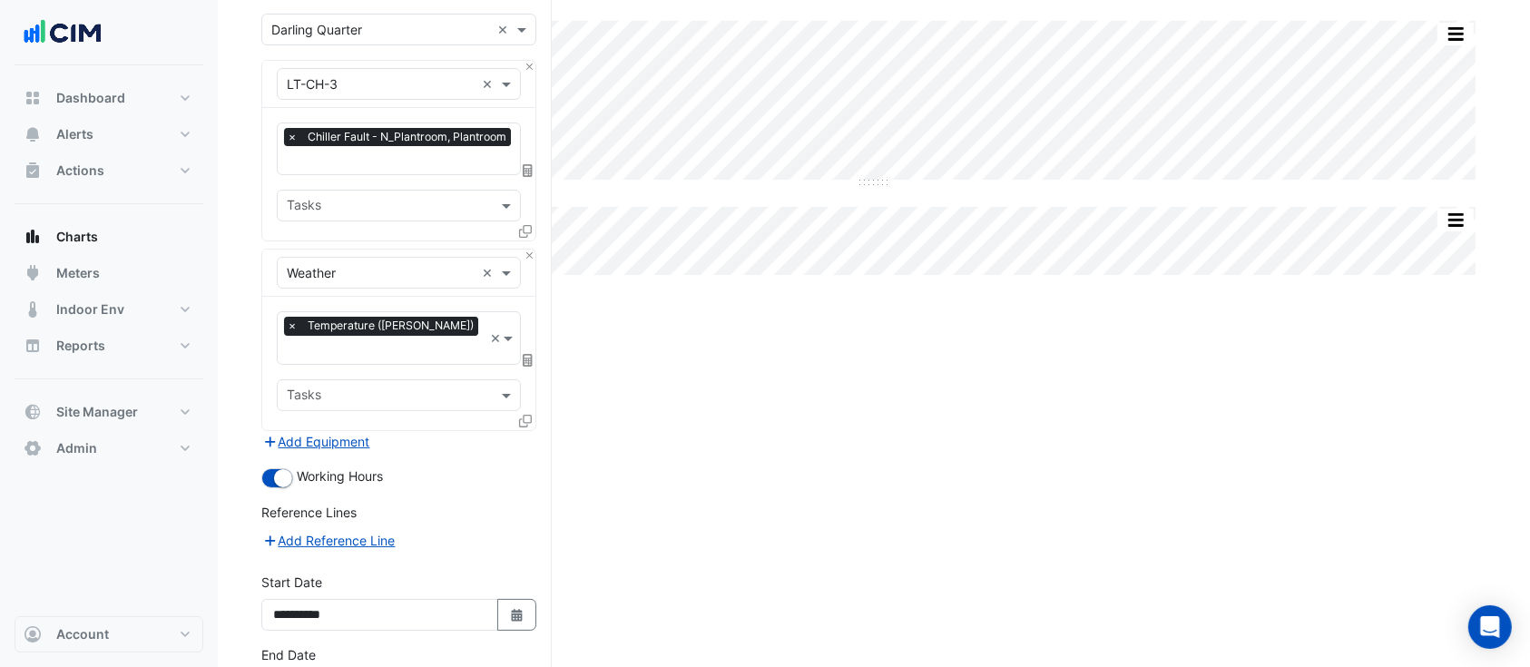
scroll to position [79, 0]
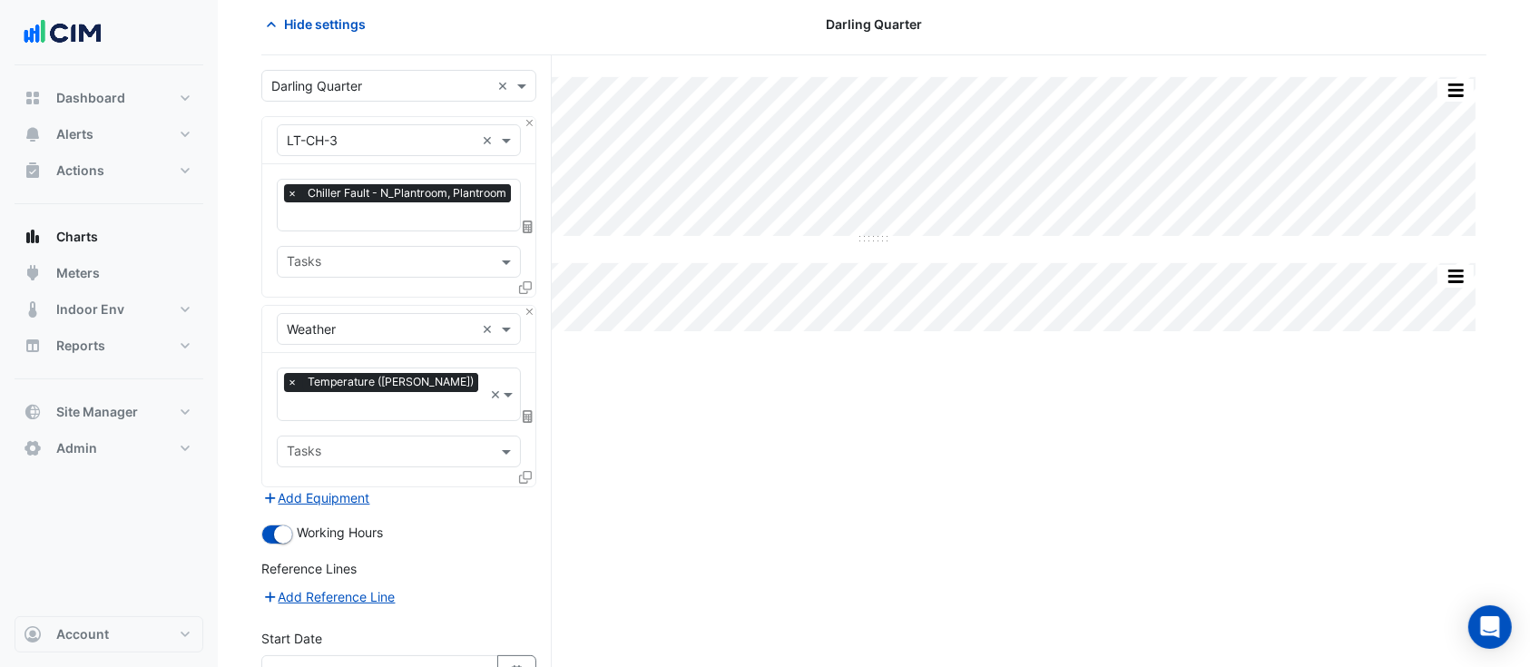
click at [532, 285] on div at bounding box center [527, 291] width 16 height 26
click at [529, 285] on icon at bounding box center [525, 287] width 13 height 13
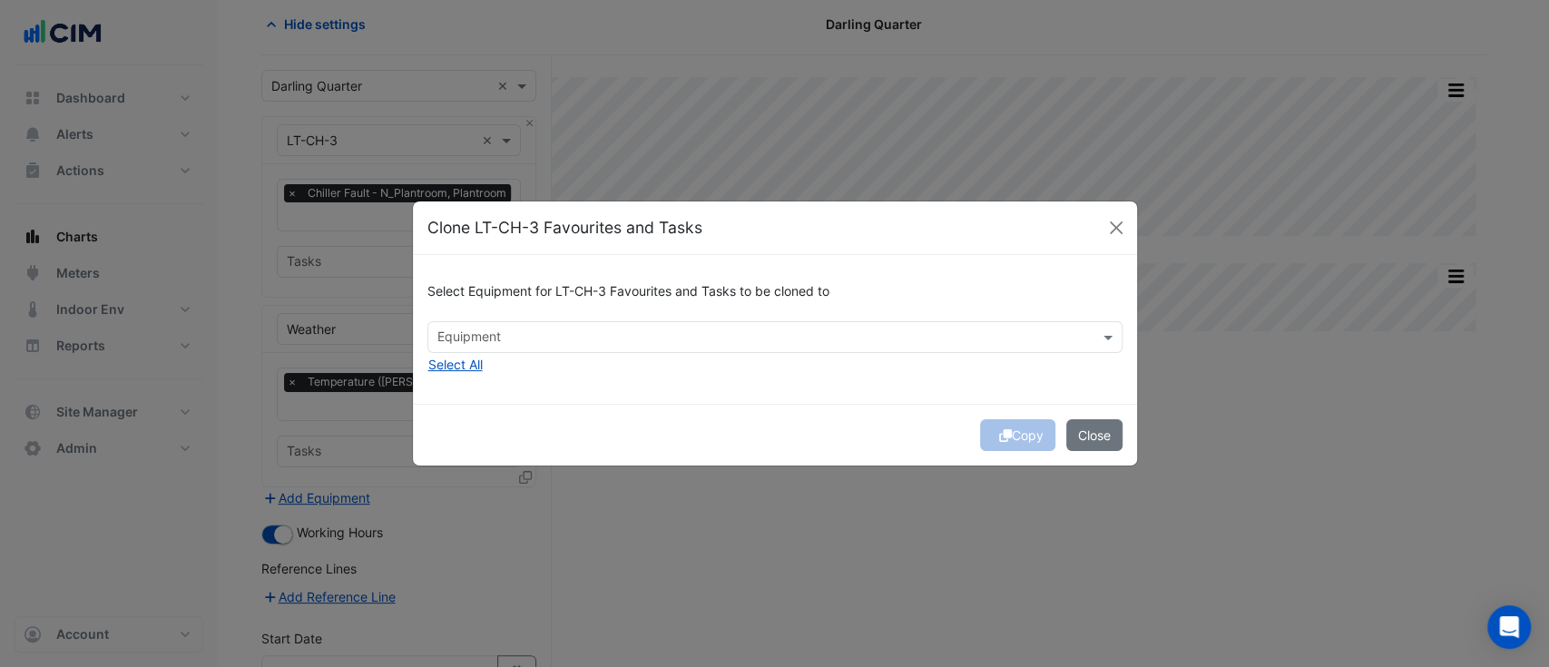
drag, startPoint x: 602, startPoint y: 323, endPoint x: 611, endPoint y: 335, distance: 14.3
click at [604, 327] on div "Equipment" at bounding box center [774, 337] width 695 height 32
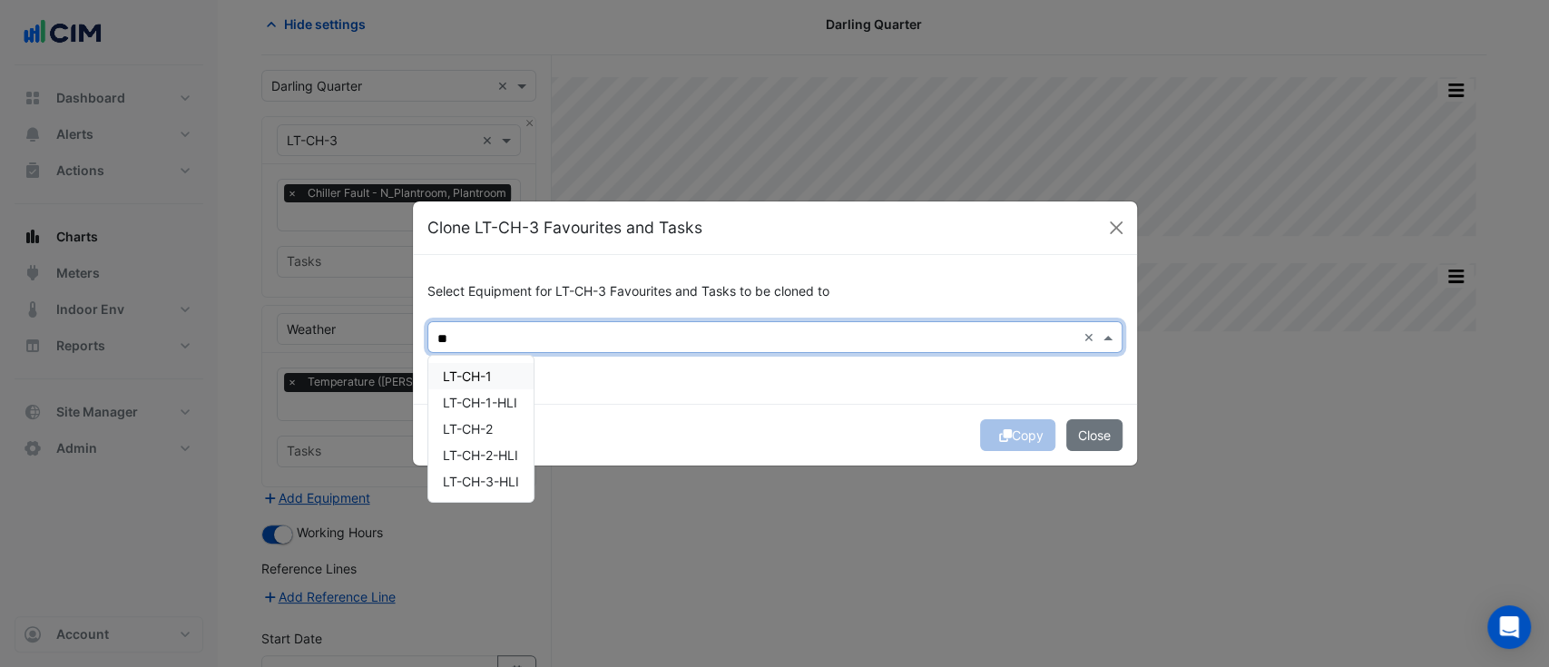
click at [494, 378] on div "LT-CH-1" at bounding box center [480, 376] width 105 height 26
click at [501, 431] on div "LT-CH-2" at bounding box center [480, 429] width 105 height 26
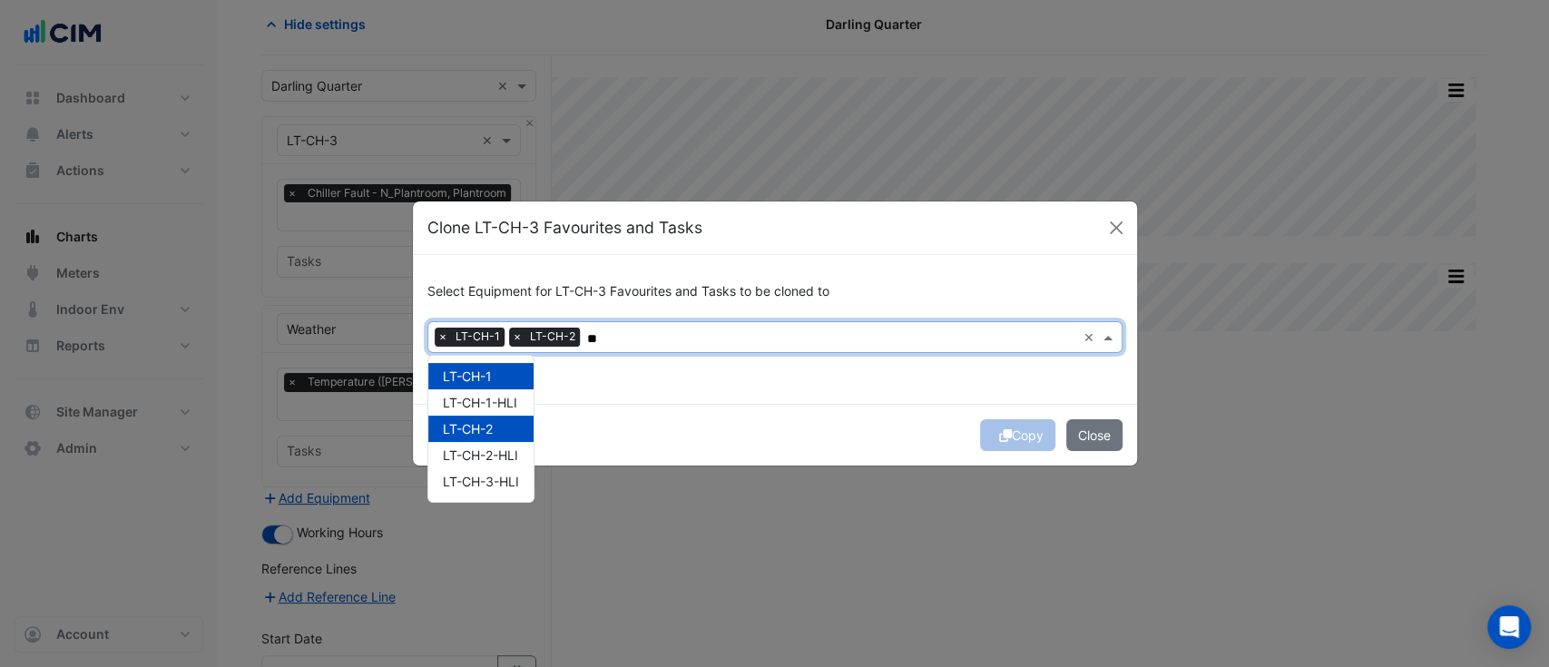
type input "**"
drag, startPoint x: 788, startPoint y: 412, endPoint x: 841, endPoint y: 418, distance: 53.0
click at [789, 413] on div "Copy Close" at bounding box center [775, 435] width 724 height 62
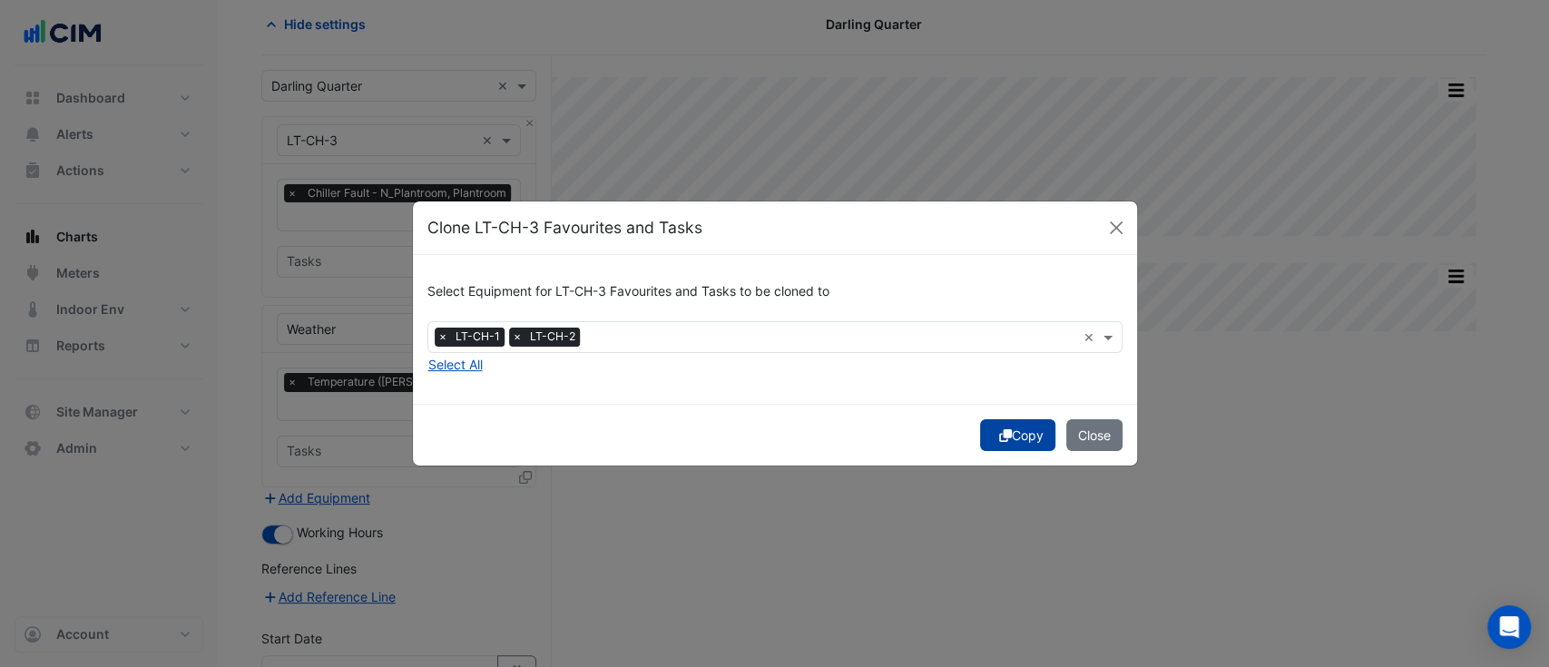
click at [994, 429] on button "Copy" at bounding box center [1017, 435] width 75 height 32
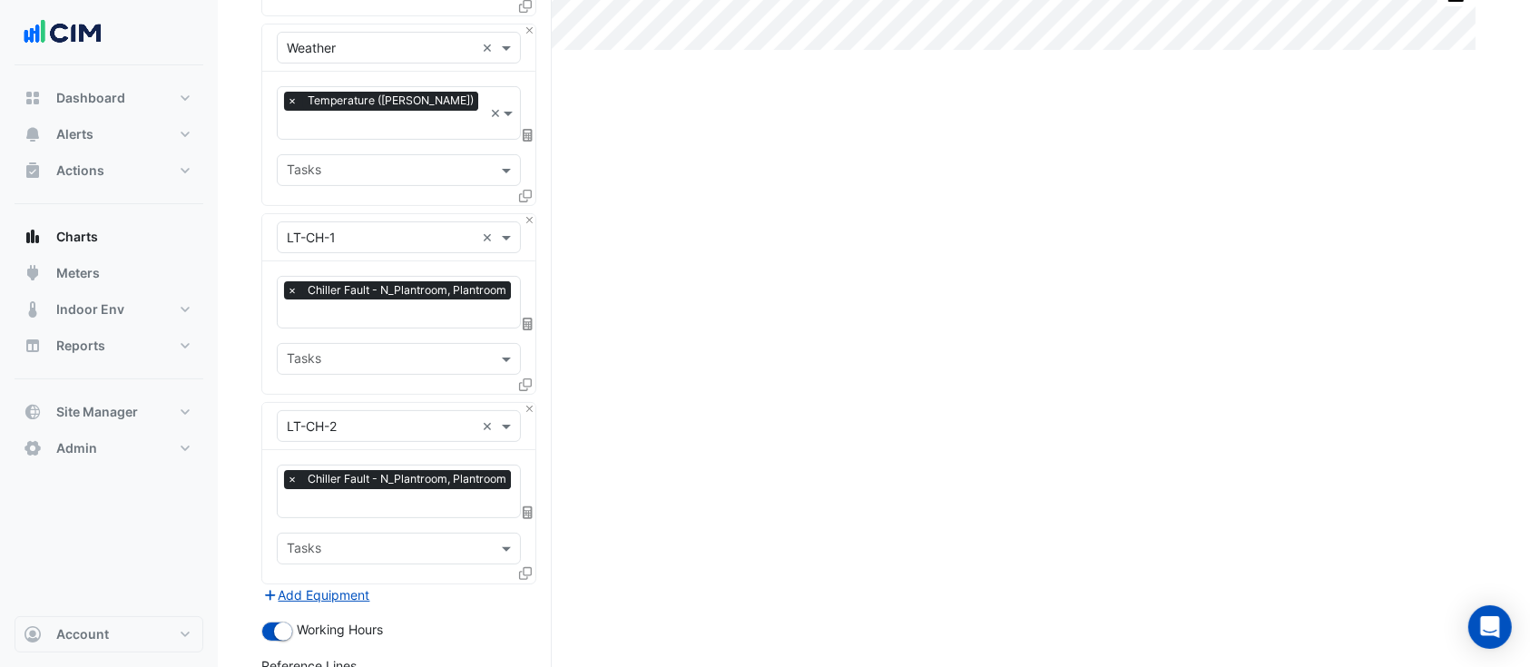
scroll to position [614, 0]
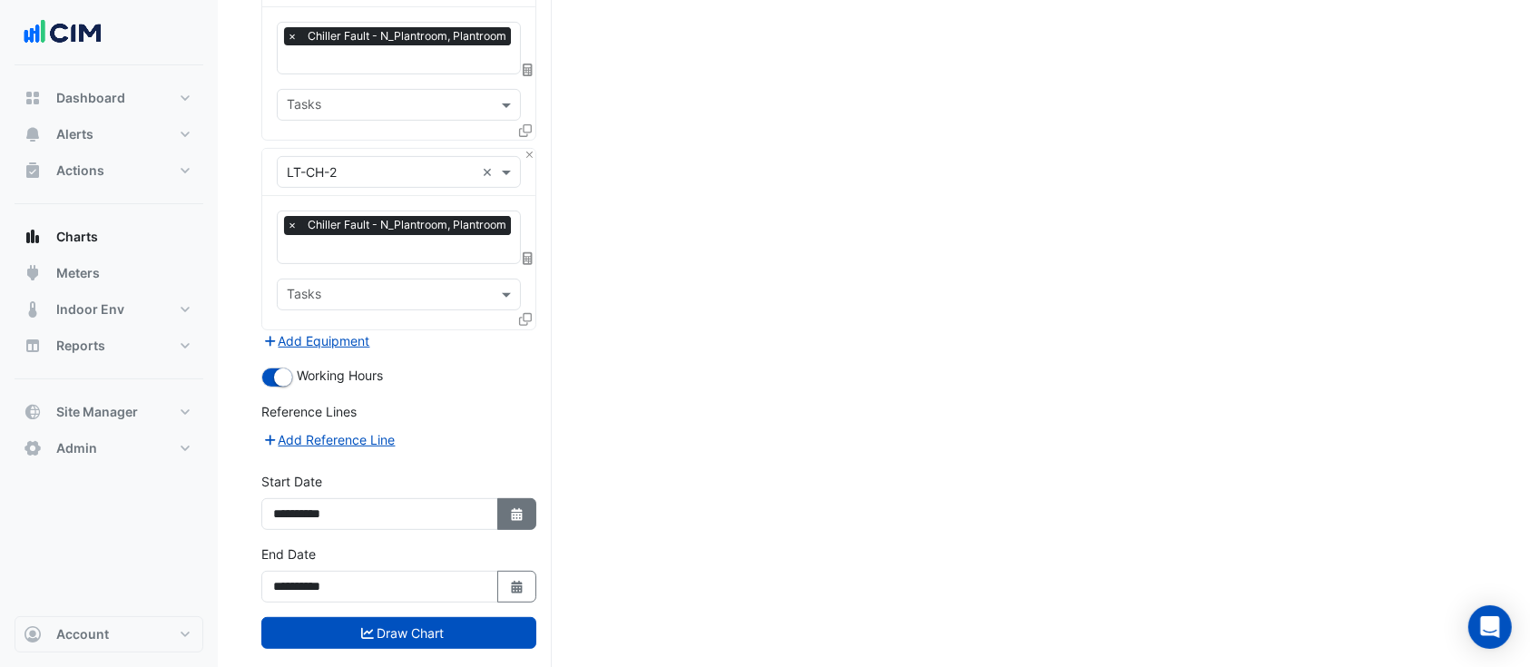
click at [514, 508] on icon "button" at bounding box center [516, 514] width 11 height 13
select select "*"
select select "****"
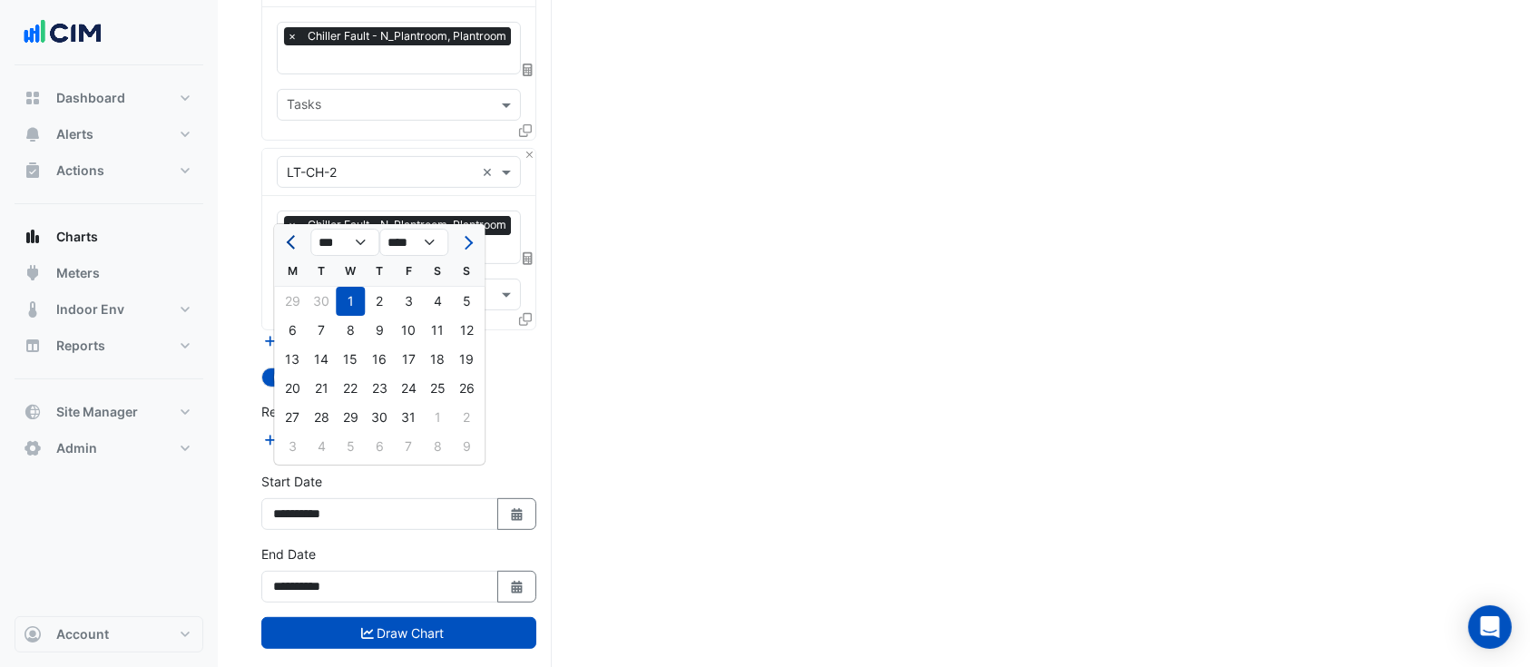
click at [285, 235] on button "Previous month" at bounding box center [292, 242] width 22 height 29
select select "*"
click at [299, 300] on div "1" at bounding box center [292, 301] width 29 height 29
type input "**********"
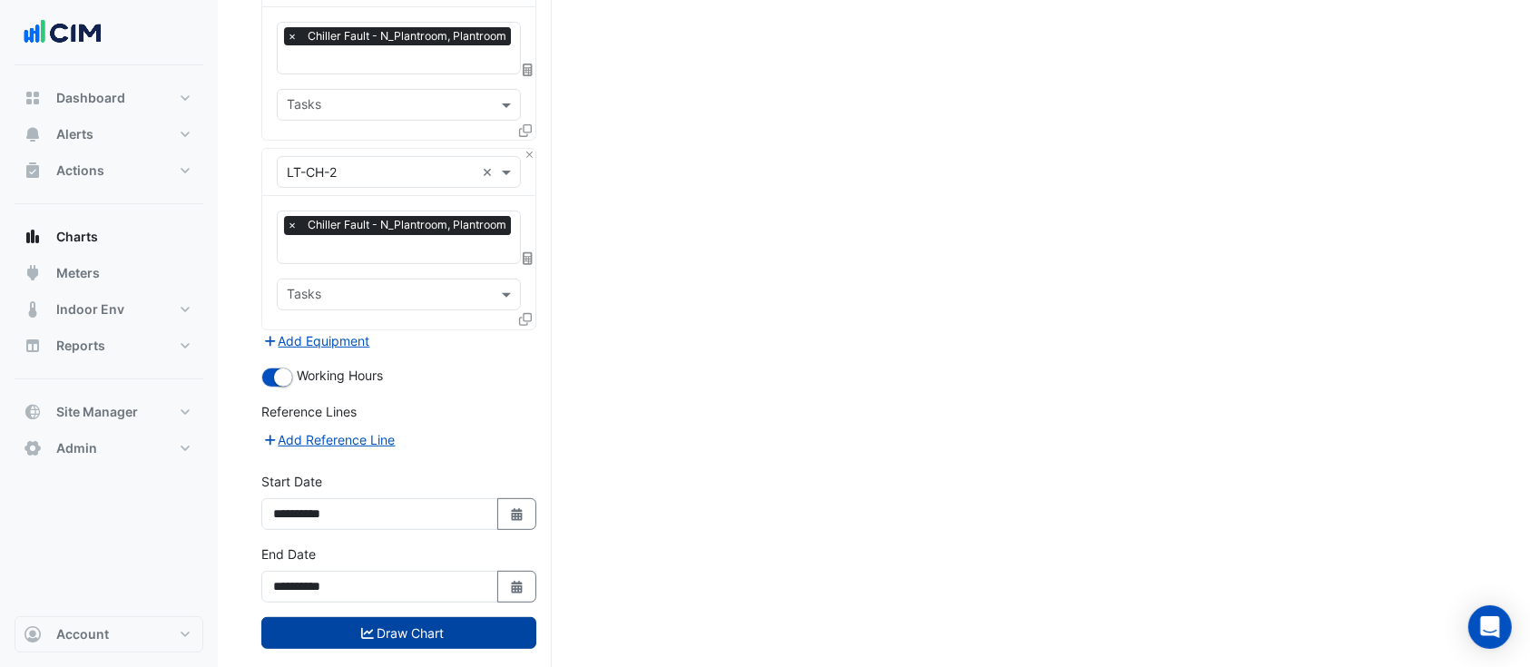
click at [373, 617] on button "Draw Chart" at bounding box center [398, 633] width 275 height 32
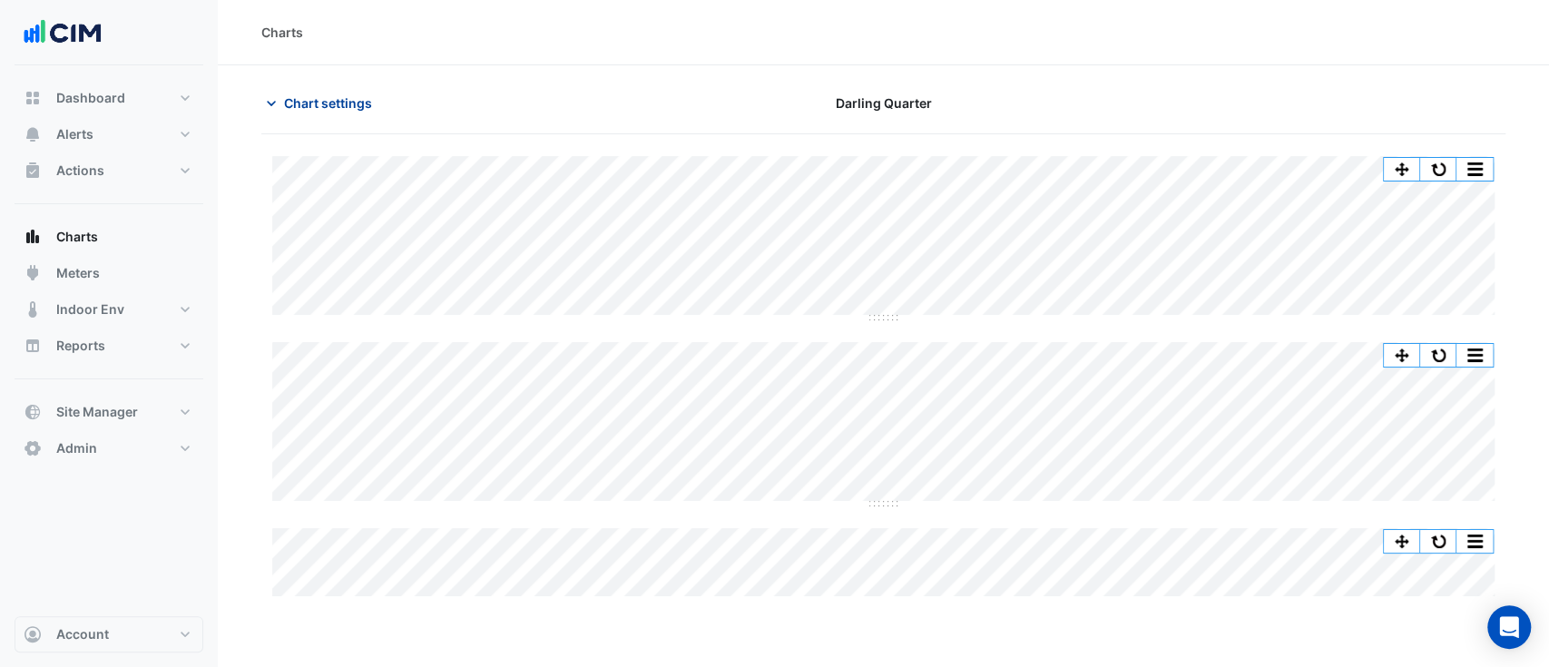
click at [300, 101] on span "Chart settings" at bounding box center [328, 102] width 88 height 19
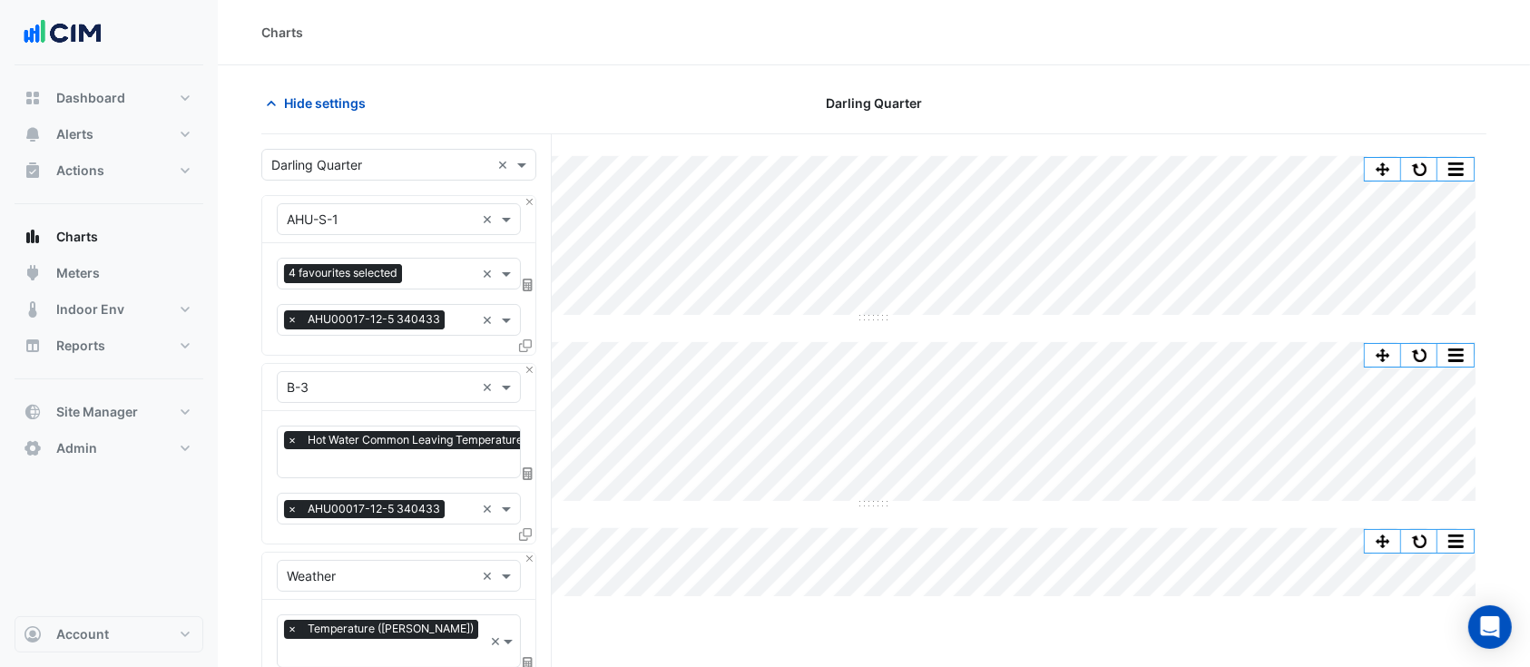
drag, startPoint x: 399, startPoint y: 194, endPoint x: 399, endPoint y: 204, distance: 10.0
click at [399, 204] on div "Equipment × AHU-S-1 ×" at bounding box center [398, 219] width 273 height 47
click at [416, 220] on input "text" at bounding box center [381, 220] width 188 height 19
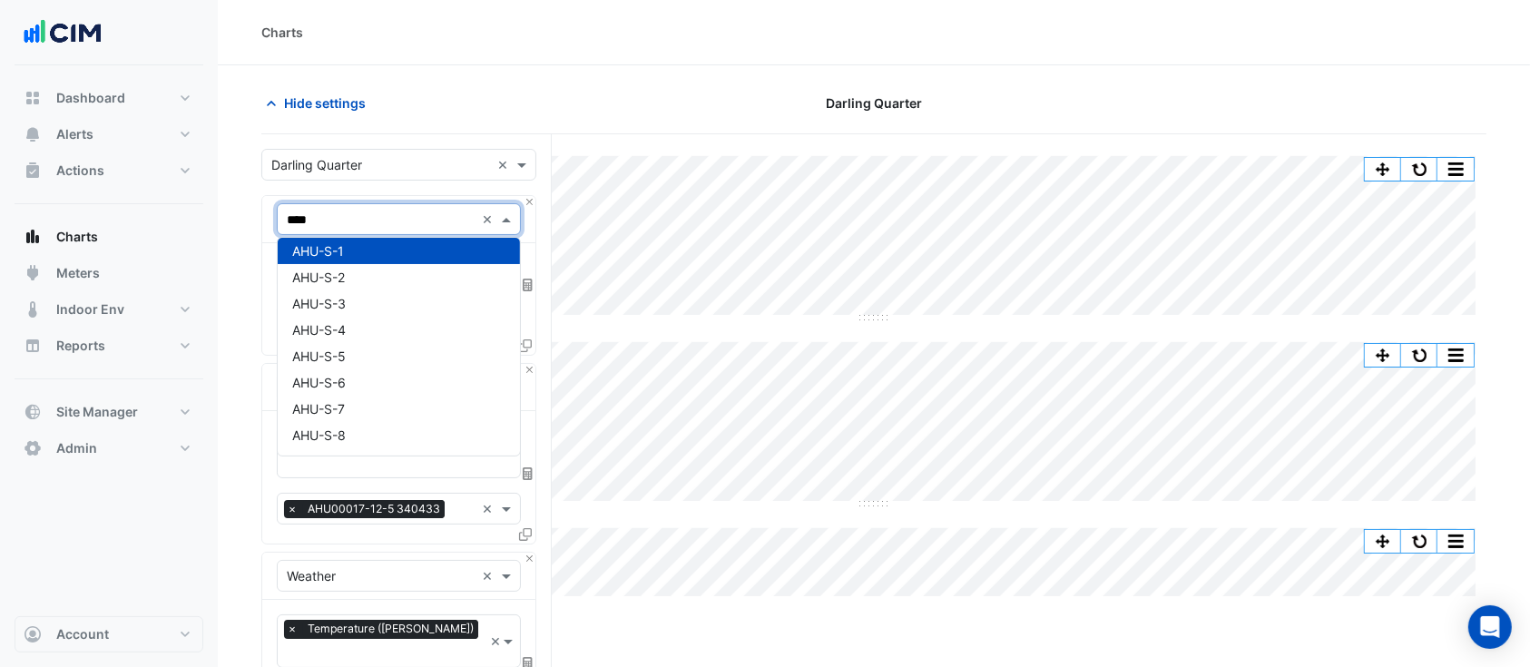
type input "*****"
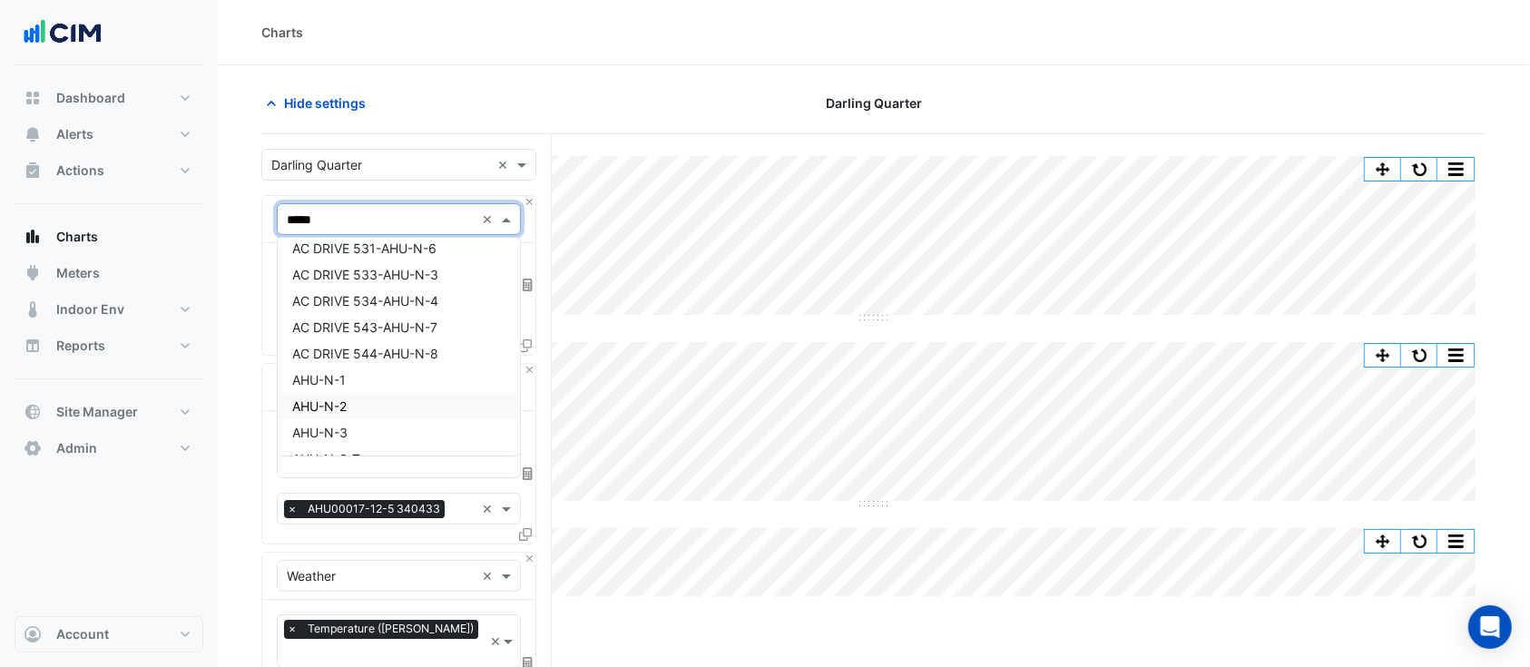
scroll to position [161, 0]
click at [366, 357] on div "AHU-N-1" at bounding box center [399, 361] width 242 height 26
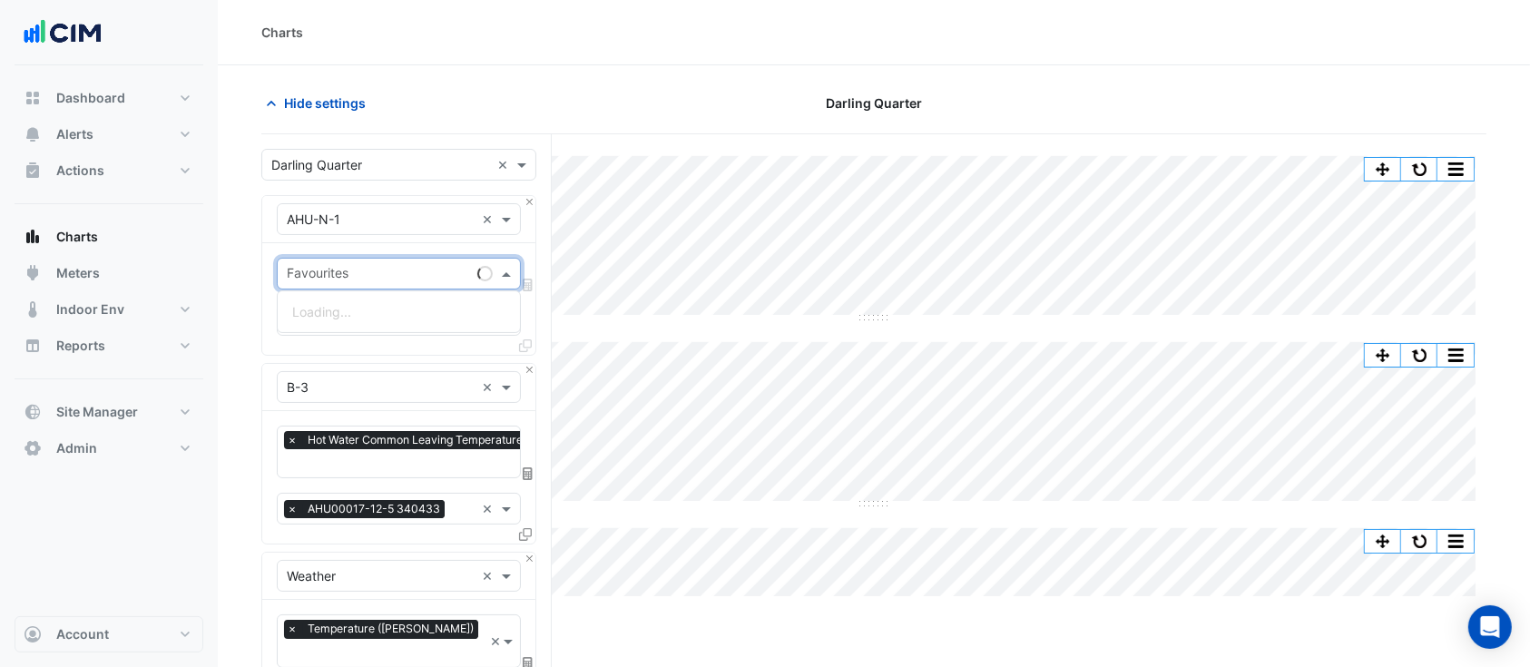
click at [354, 282] on input "text" at bounding box center [378, 275] width 183 height 19
click at [530, 364] on button "Close" at bounding box center [530, 370] width 12 height 12
click at [530, 352] on icon at bounding box center [525, 345] width 13 height 13
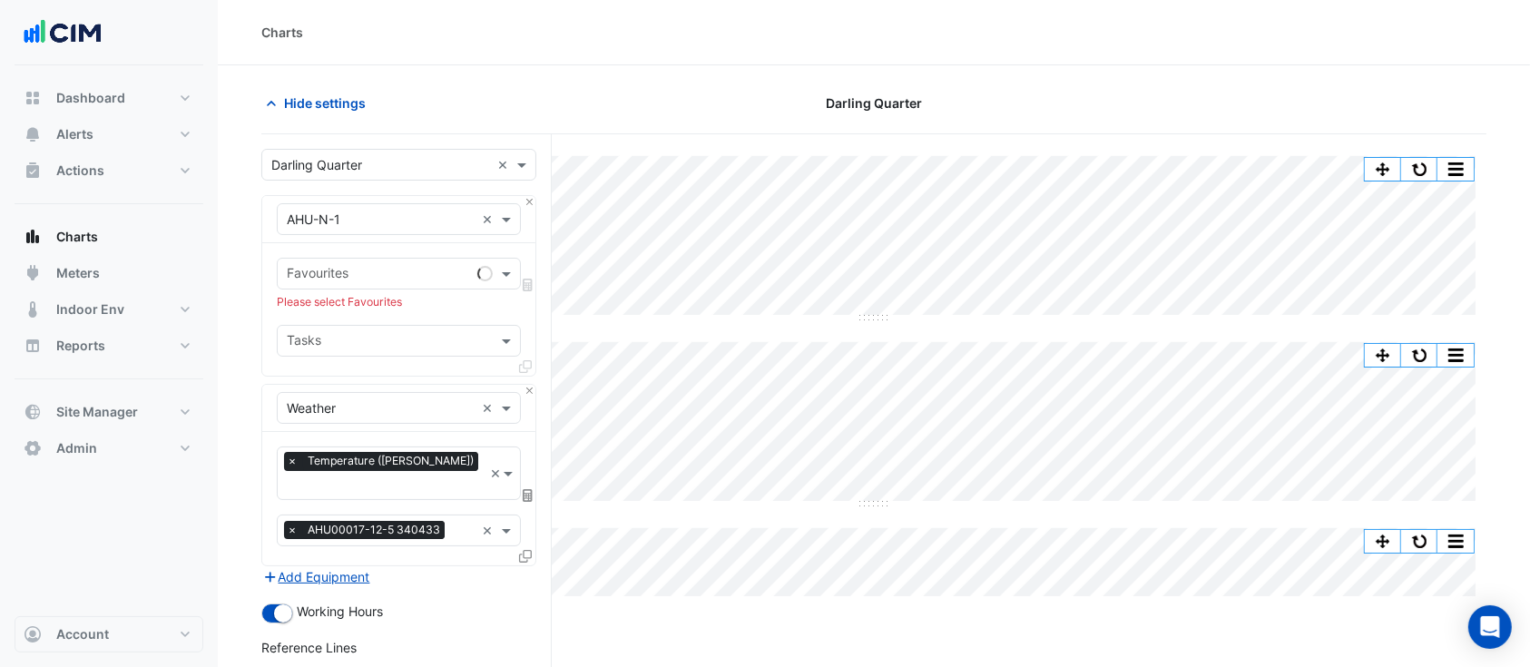
click at [530, 366] on icon at bounding box center [525, 366] width 13 height 13
click at [530, 389] on button "Close" at bounding box center [530, 391] width 12 height 12
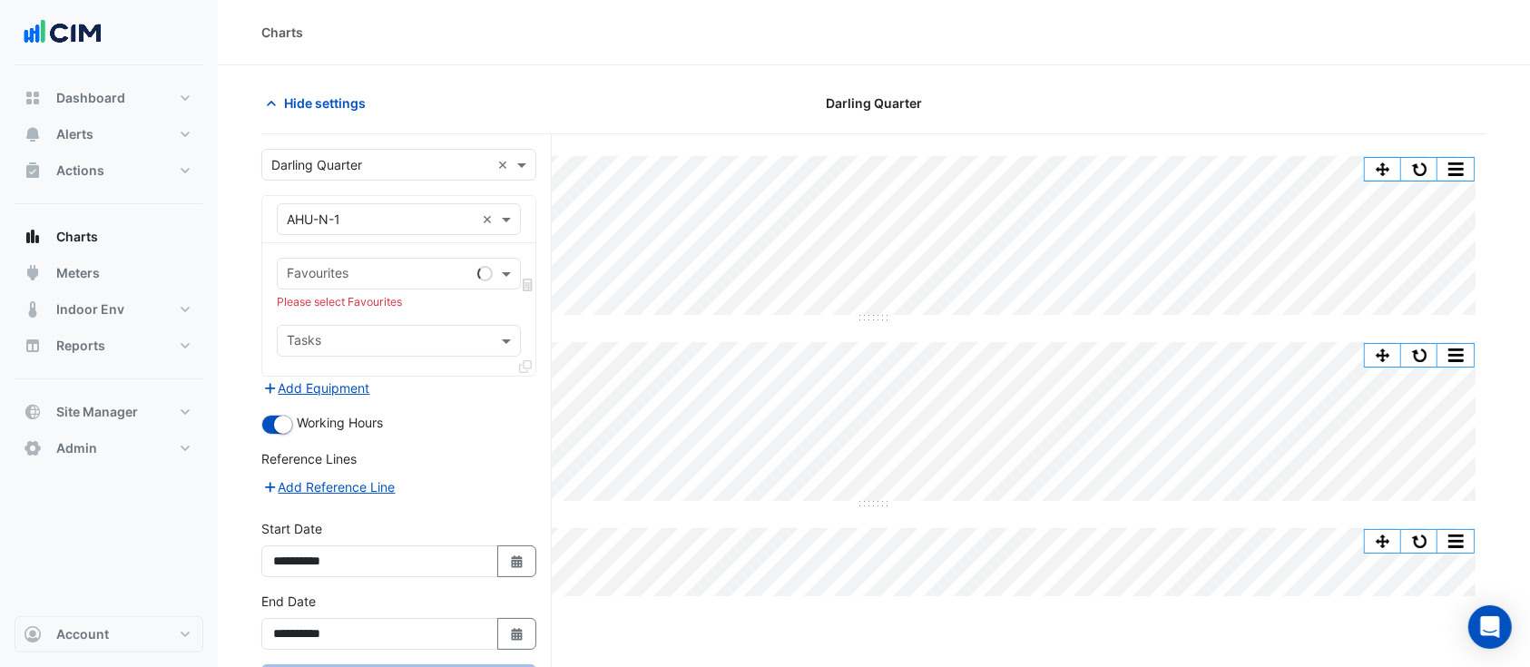
click at [394, 289] on div "Favourites Please select Favourites Tasks" at bounding box center [398, 309] width 273 height 132
click at [380, 272] on input "text" at bounding box center [378, 275] width 183 height 19
type input "******"
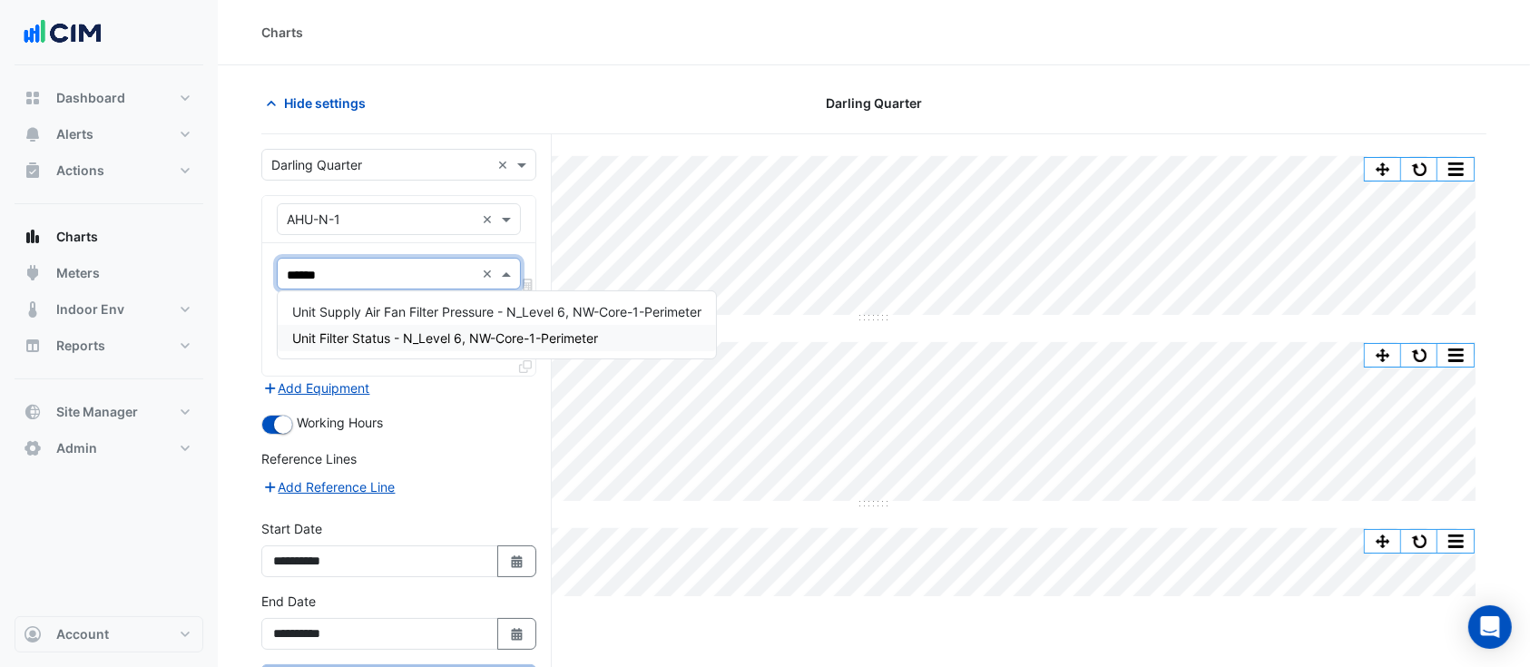
click at [399, 333] on div "Unit Filter Status - N_Level 6, NW-Core-1-Perimeter" at bounding box center [497, 338] width 438 height 26
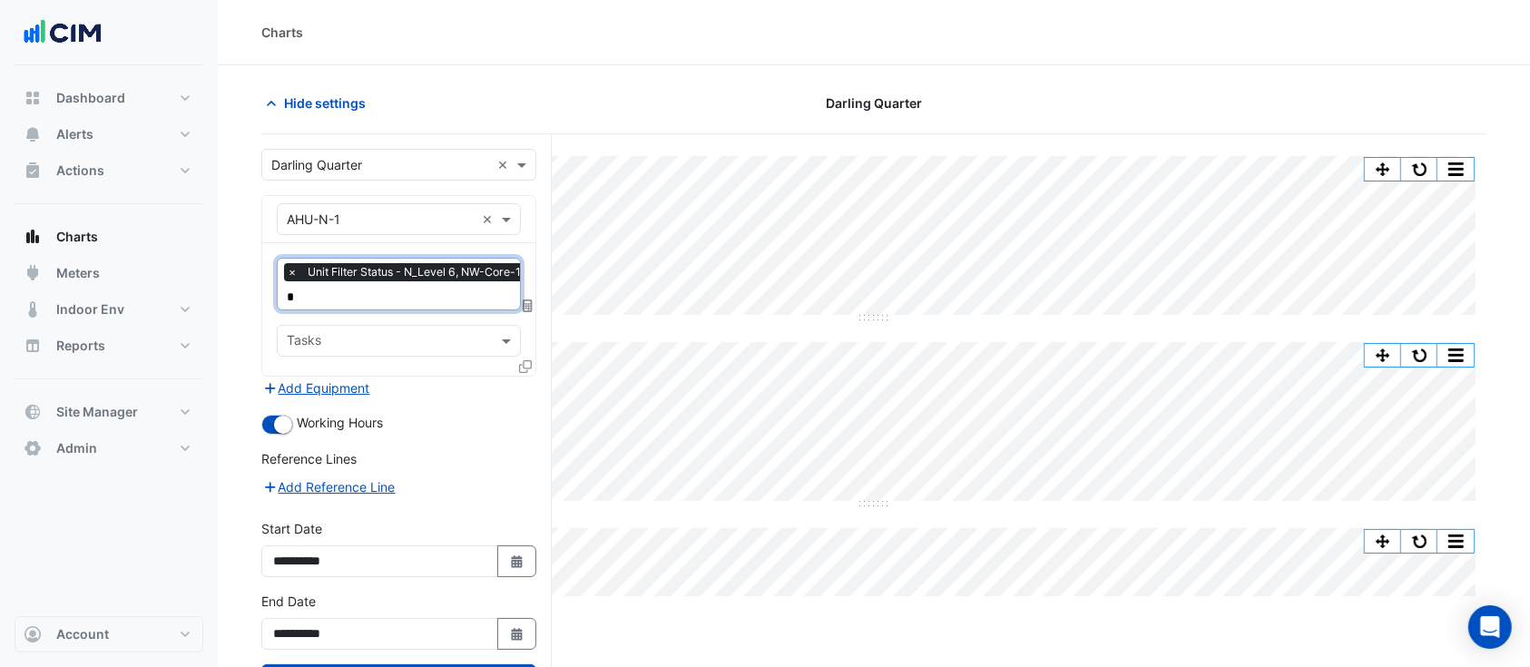
type input "**"
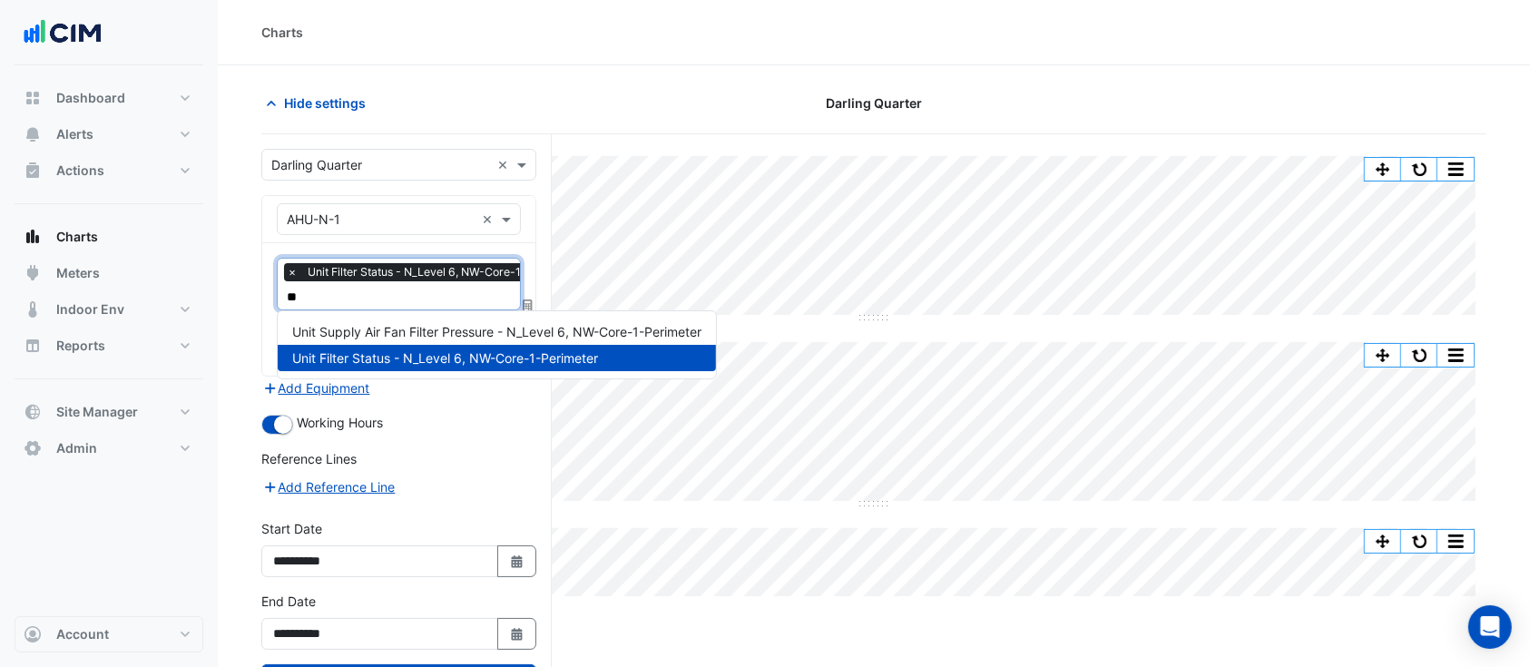
click at [363, 324] on span "Unit Supply Air Fan Filter Pressure - N_Level 6, NW-Core-1-Perimeter" at bounding box center [496, 331] width 409 height 15
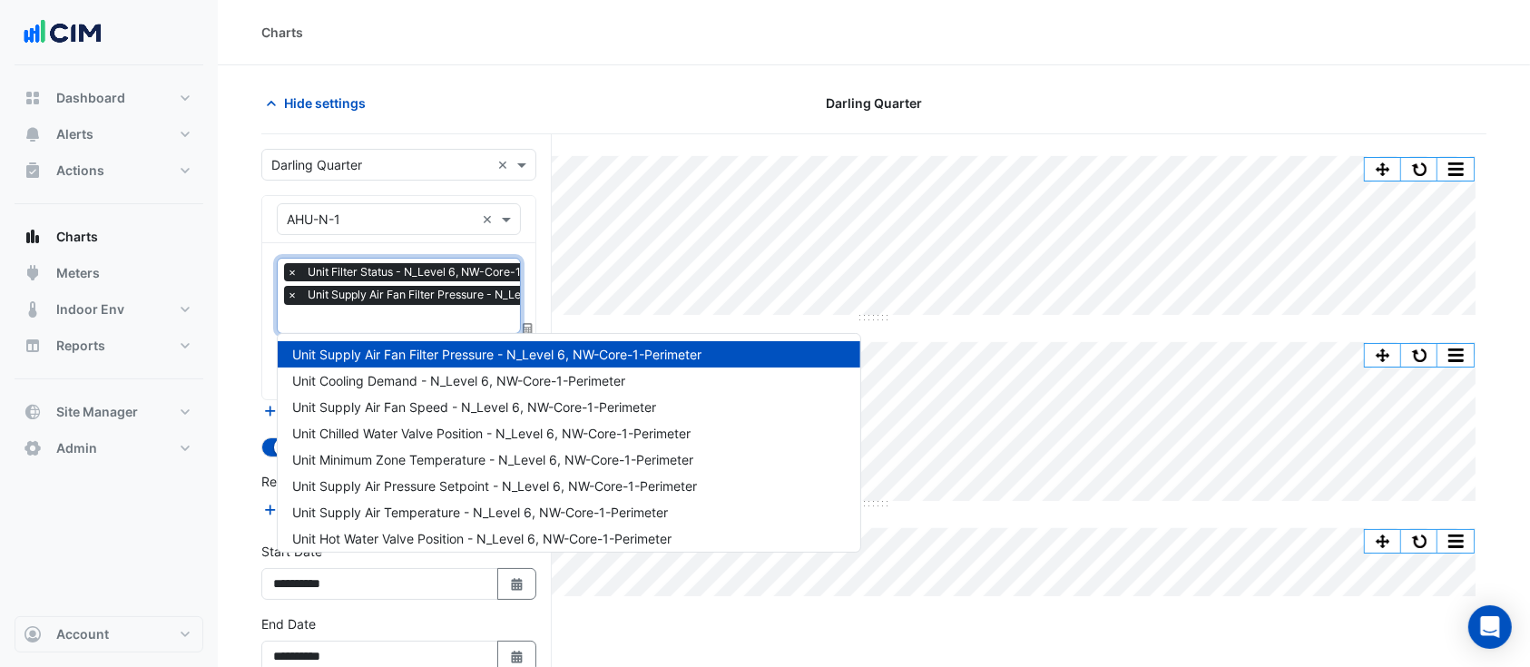
click at [384, 294] on span "Unit Supply Air Fan Filter Pressure - N_Level 6, NW-Core-1-Perimeter" at bounding box center [488, 295] width 370 height 18
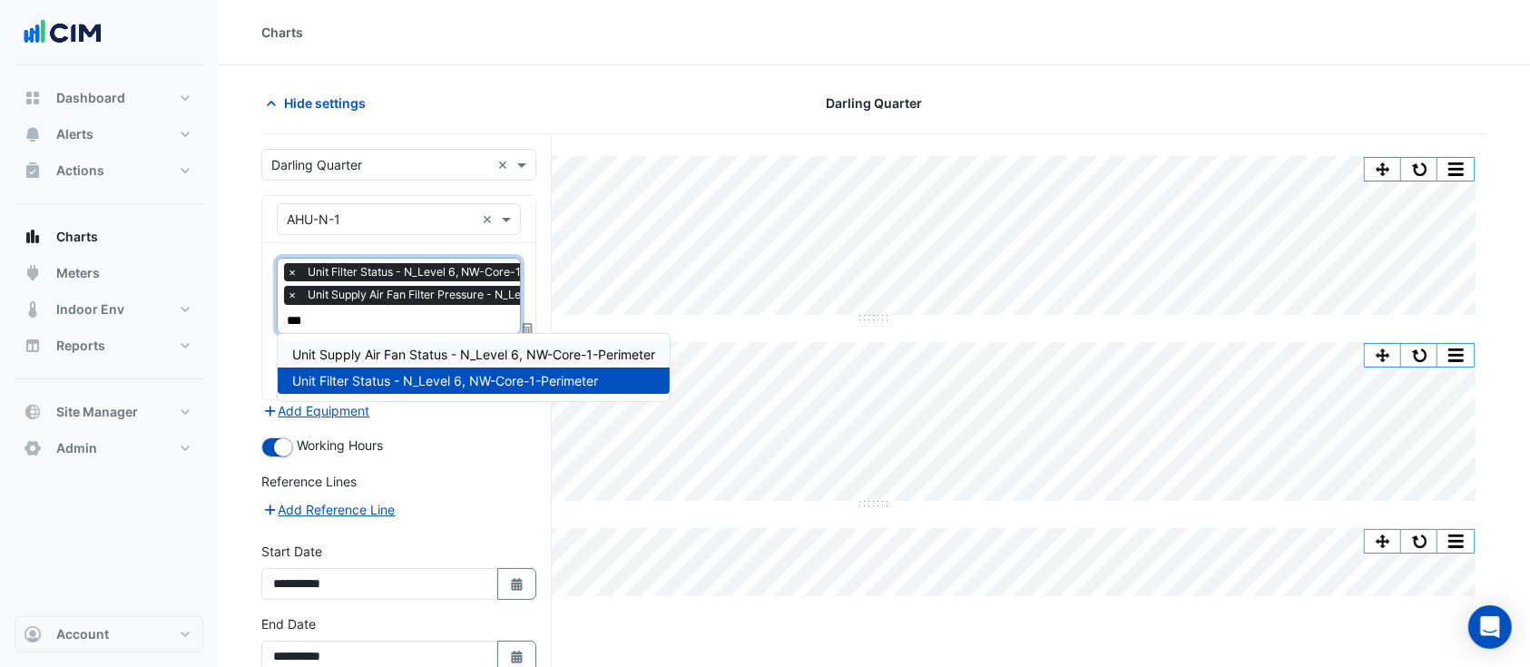
type input "****"
click at [392, 358] on span "Unit Supply Air Fan Status - N_Level 6, NW-Core-1-Perimeter" at bounding box center [473, 354] width 363 height 15
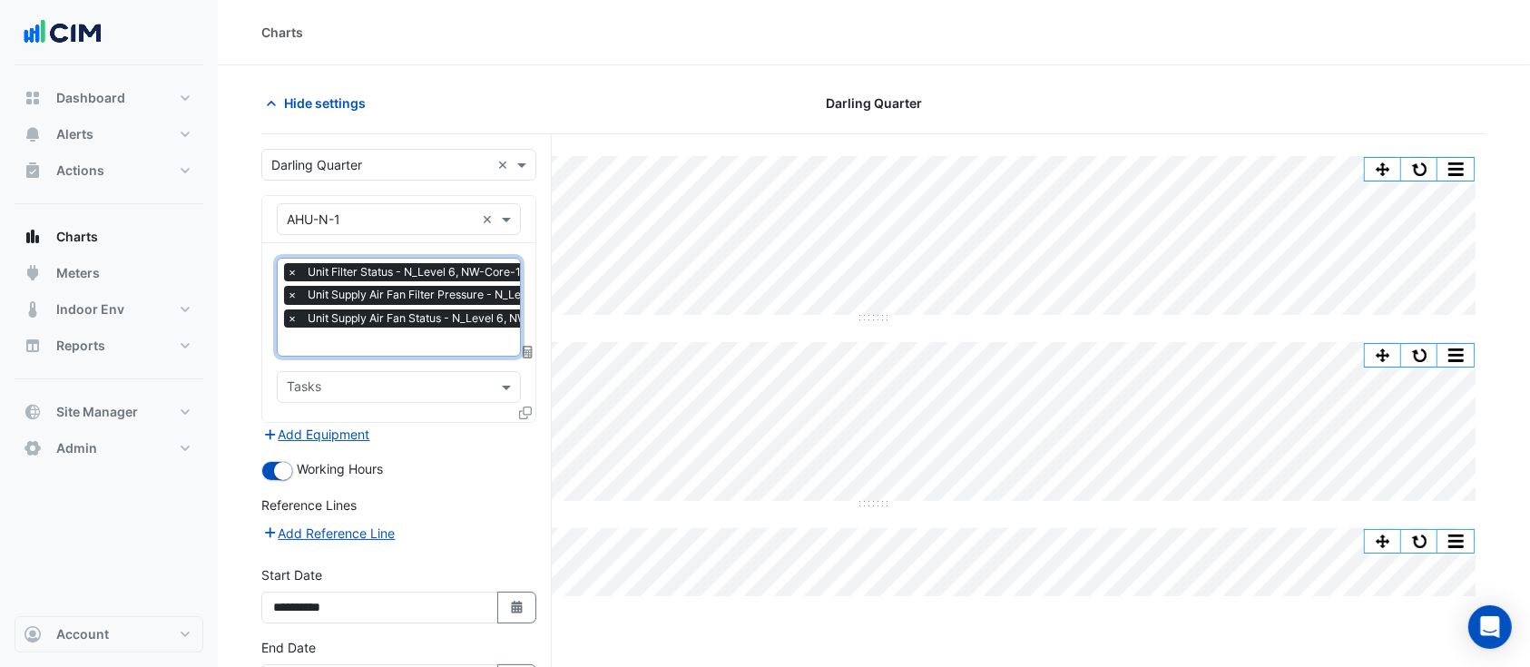
click at [398, 329] on div "× Unit Filter Status - N_Level 6, NW-Core-1-Perimeter × Unit Supply Air Fan Fil…" at bounding box center [481, 297] width 394 height 69
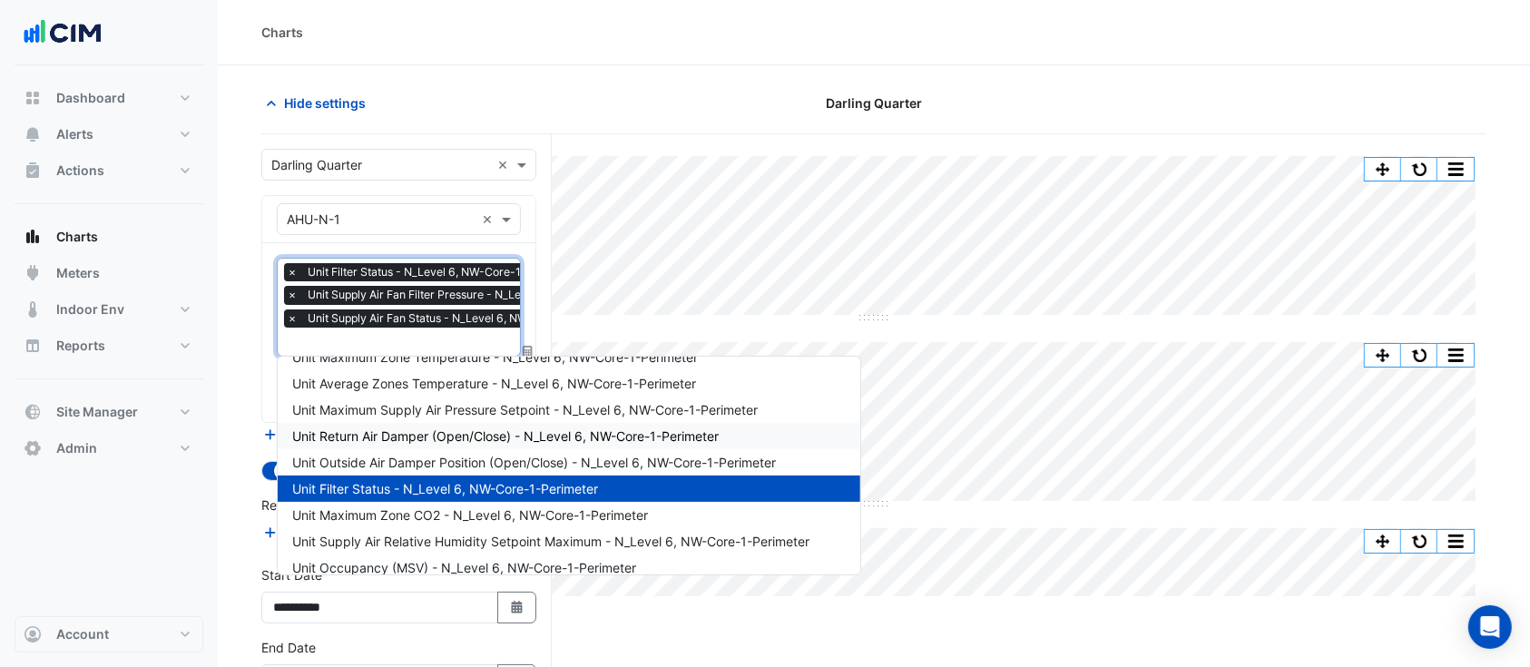
scroll to position [485, 0]
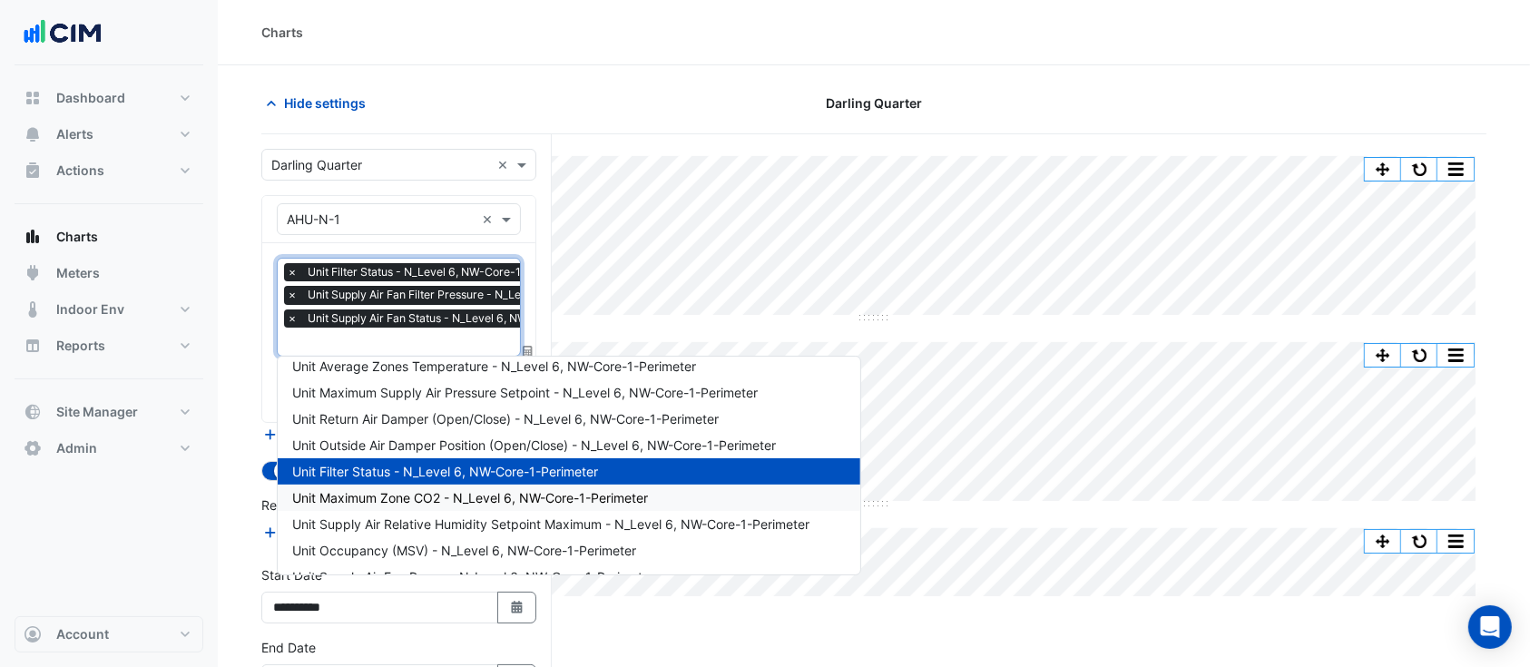
click at [171, 504] on div "Dashboard Portfolio Ratings Performance Alerts Site Rules Templates Actions Sit…" at bounding box center [109, 340] width 189 height 551
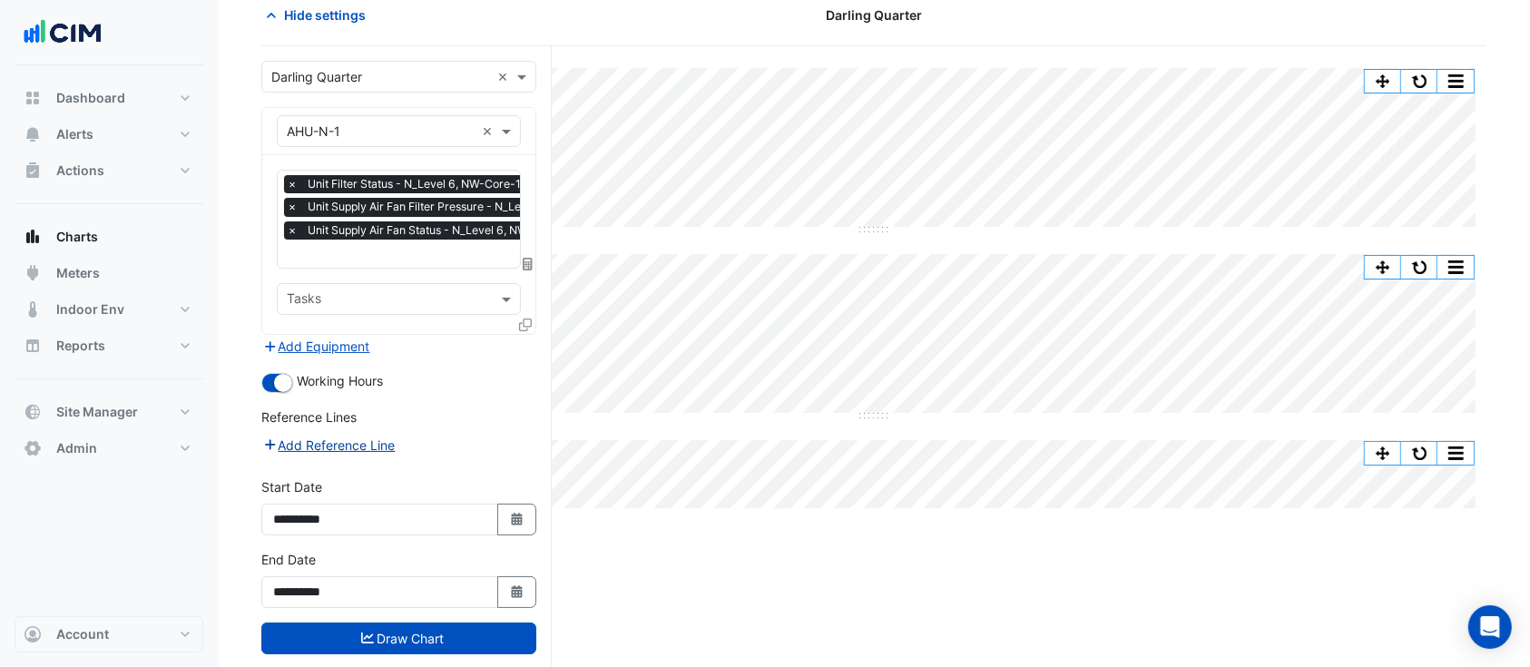
scroll to position [119, 0]
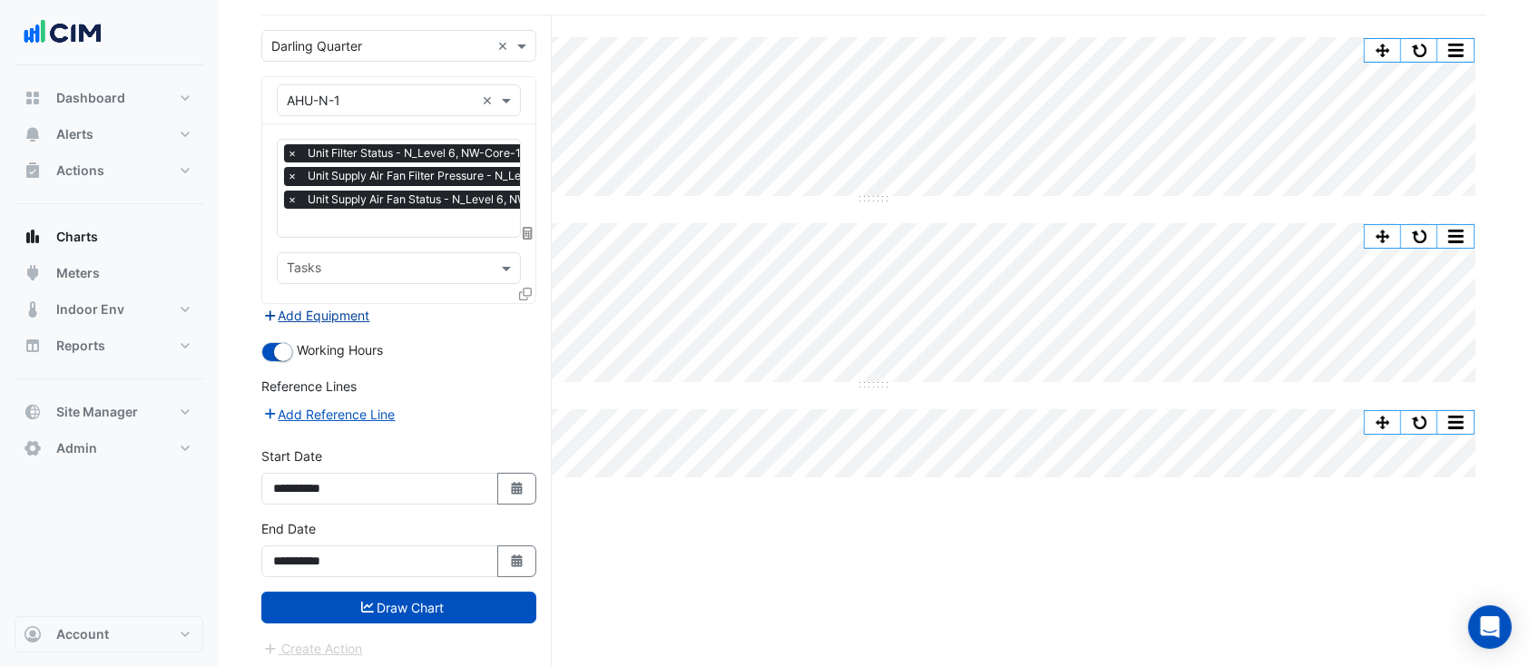
click at [336, 307] on button "Add Equipment" at bounding box center [316, 315] width 110 height 21
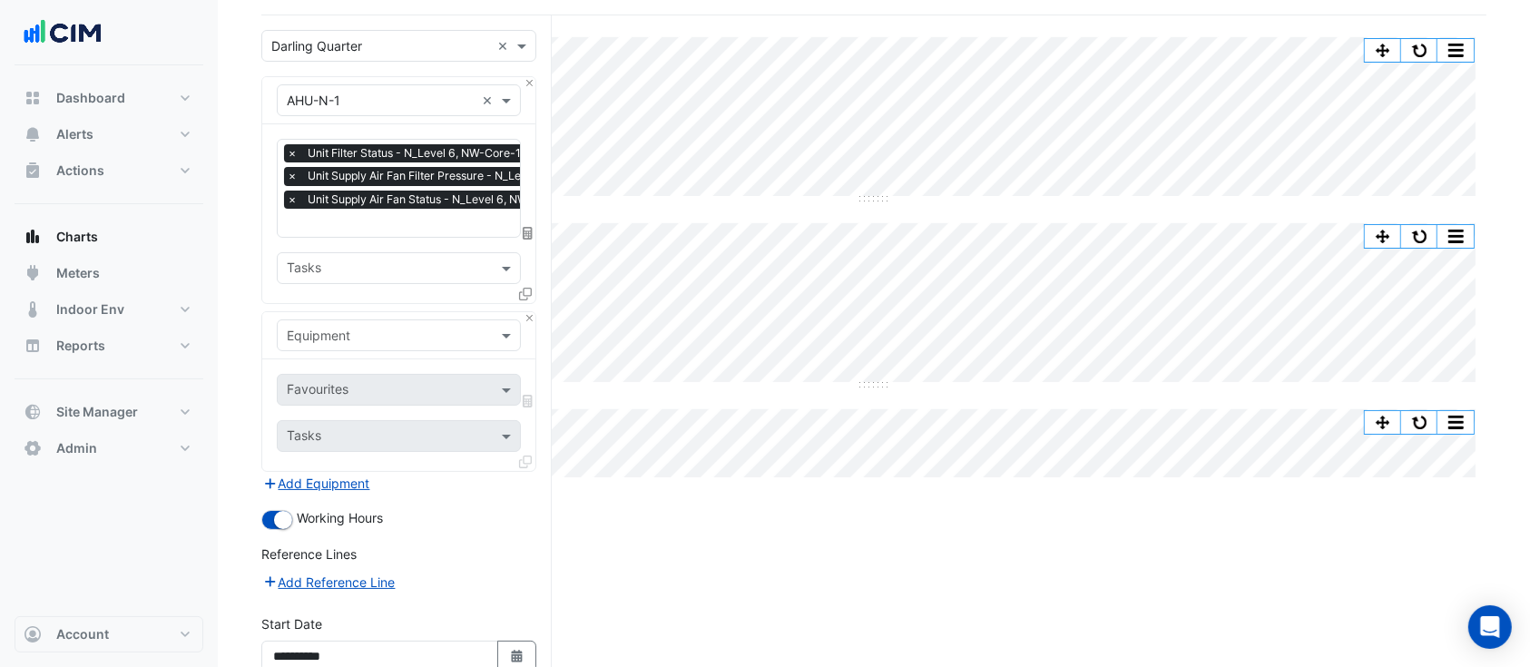
click at [359, 333] on input "text" at bounding box center [381, 336] width 188 height 19
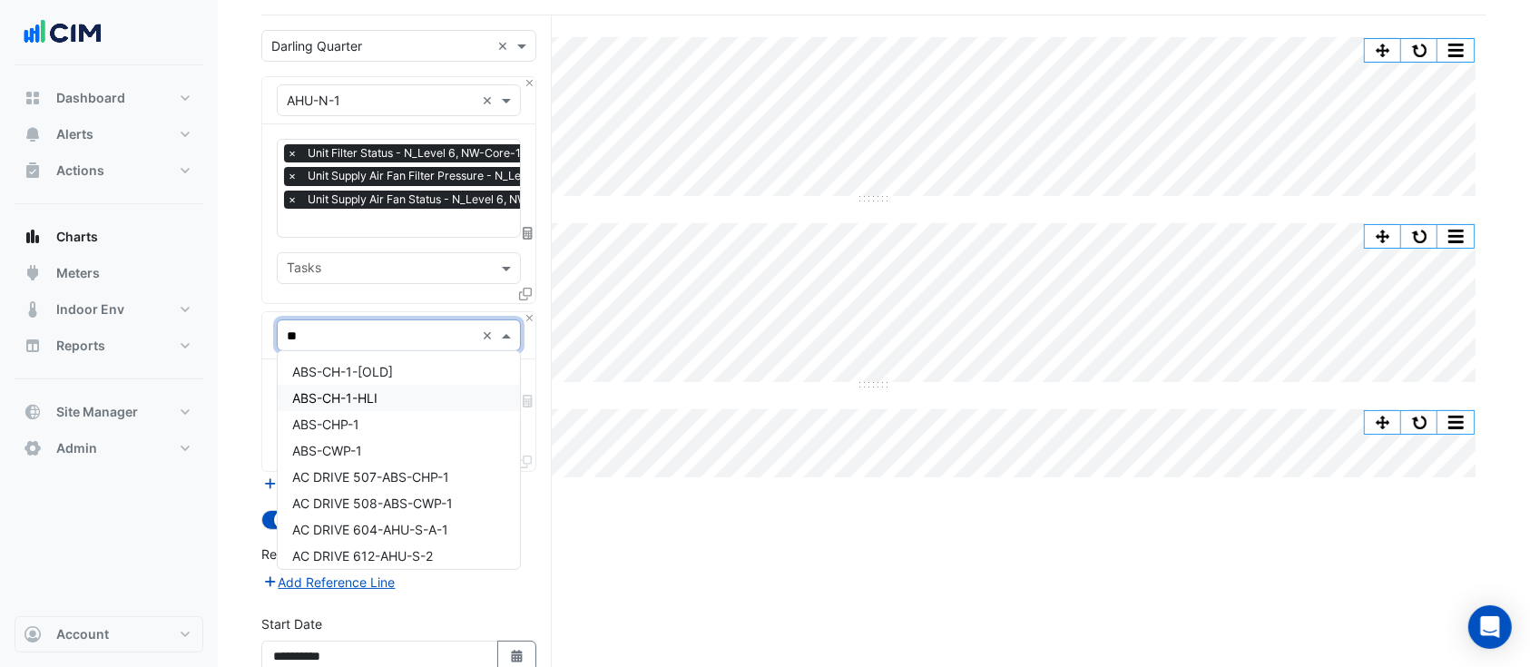
type input "***"
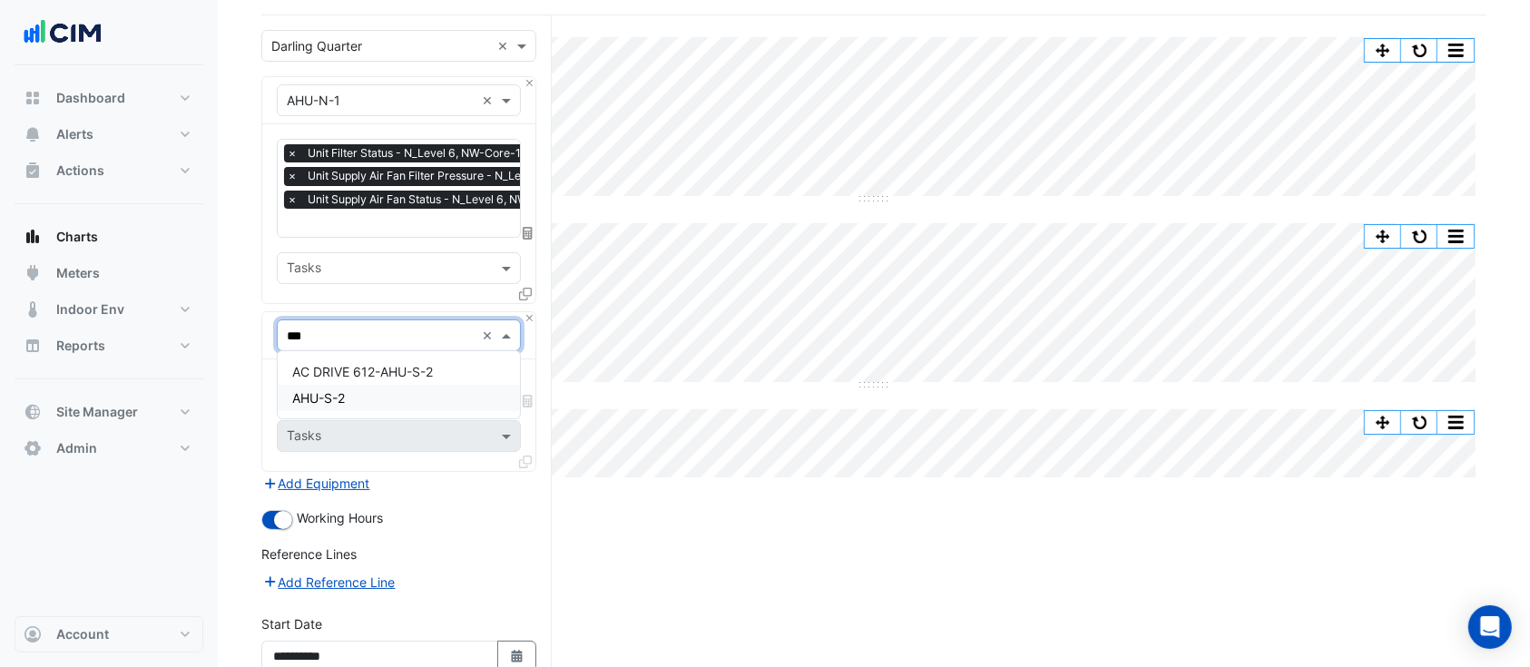
click at [392, 399] on div "AHU-S-2" at bounding box center [399, 398] width 242 height 26
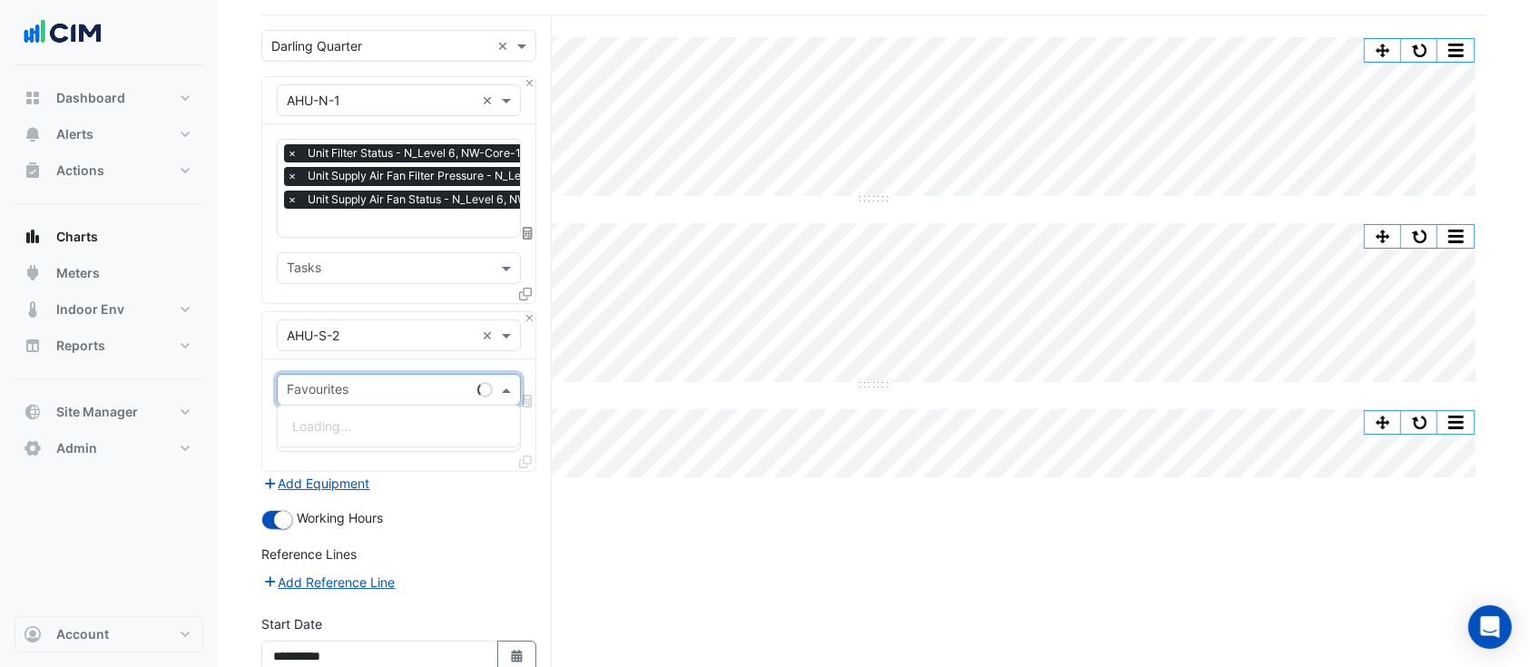
click at [357, 382] on input "text" at bounding box center [378, 391] width 183 height 19
type input "******"
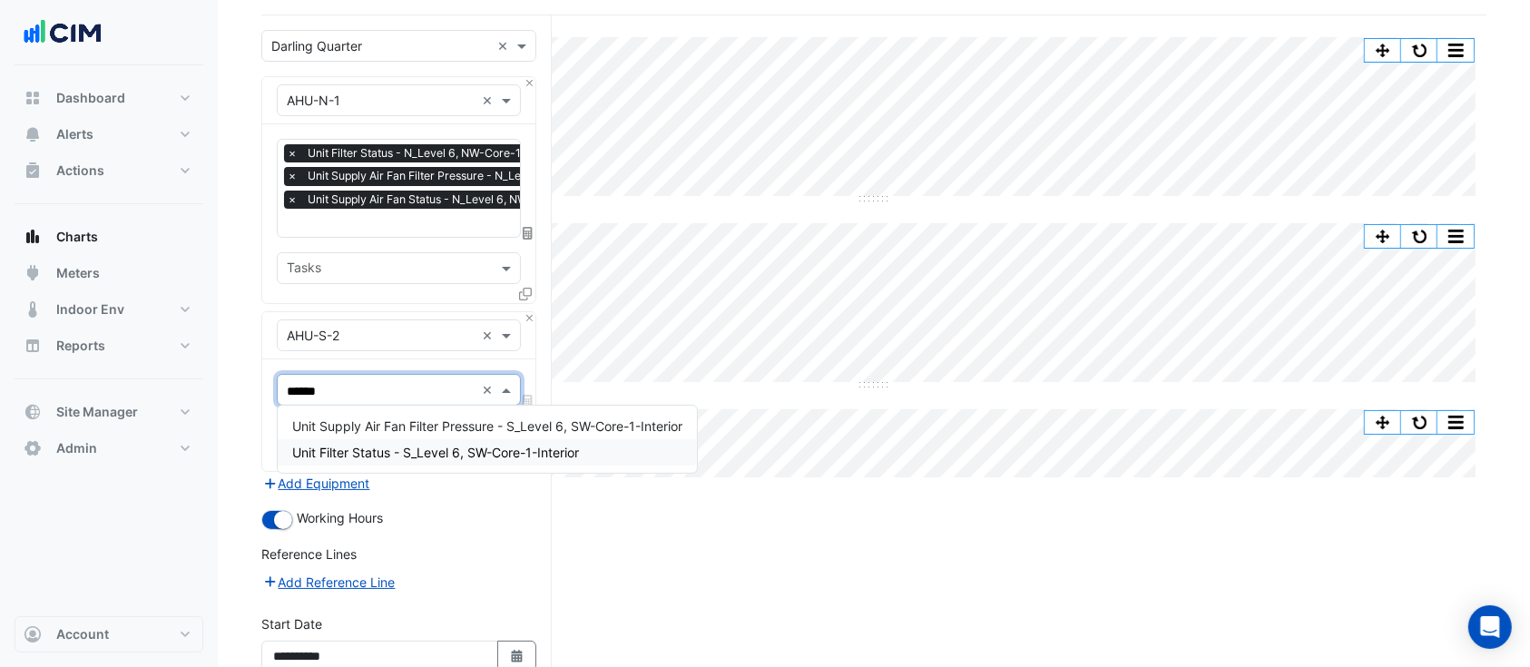
click at [378, 452] on span "Unit Filter Status - S_Level 6, SW-Core-1-Interior" at bounding box center [435, 452] width 287 height 15
paste input "******"
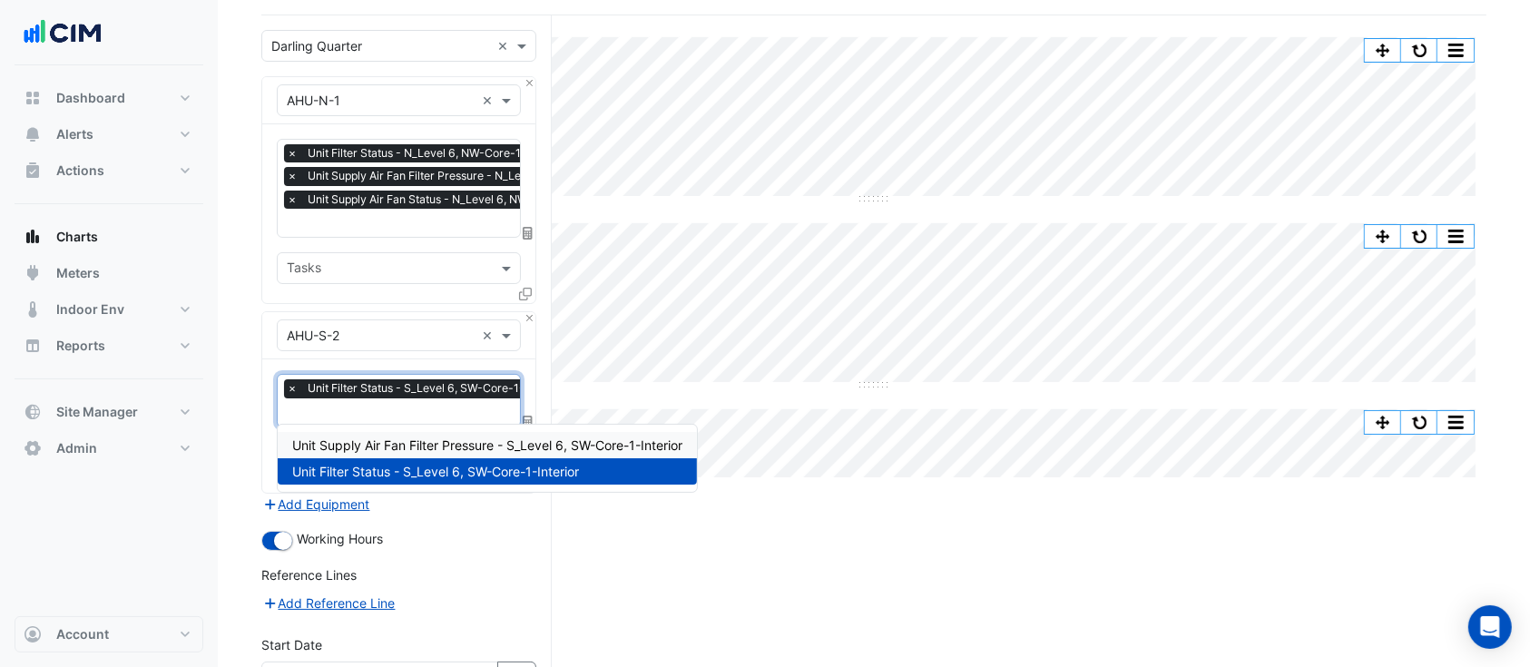
type input "******"
click at [381, 437] on span "Unit Supply Air Fan Filter Pressure - S_Level 6, SW-Core-1-Interior" at bounding box center [487, 444] width 390 height 15
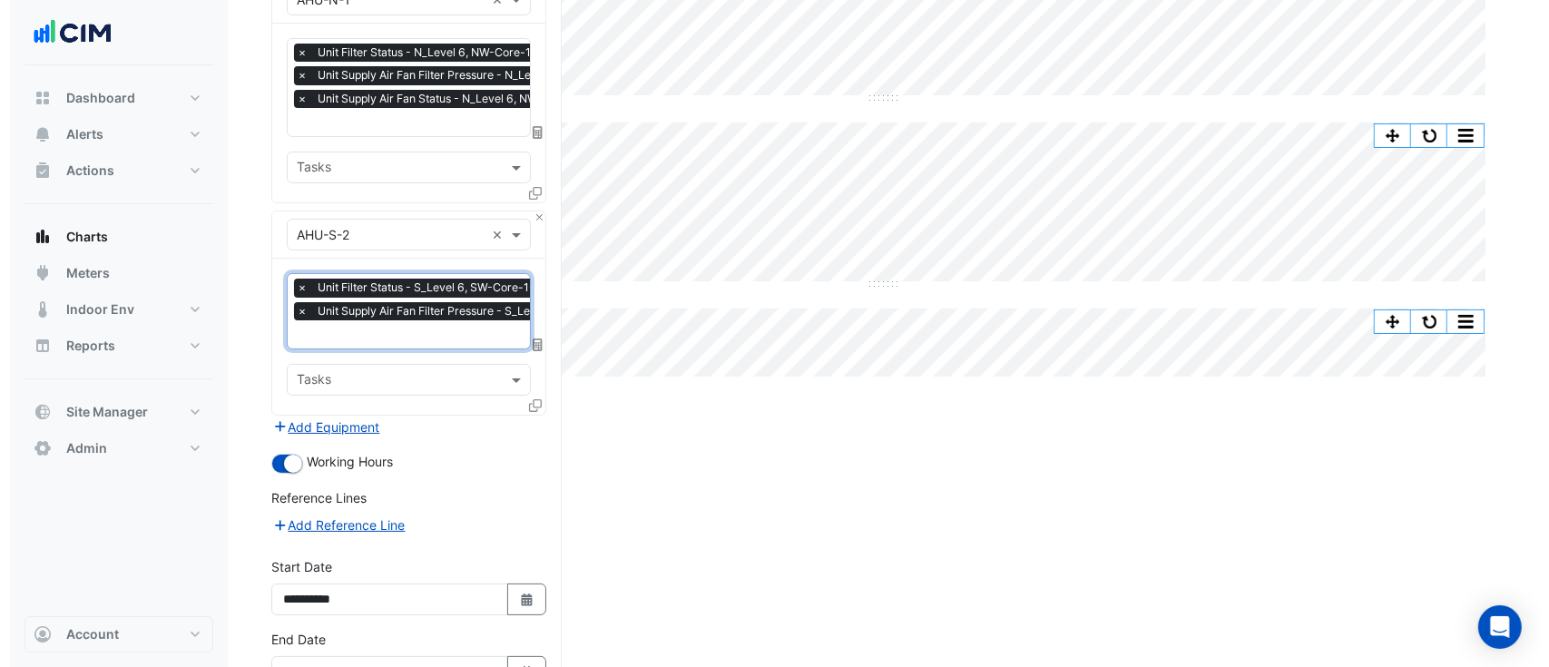
scroll to position [280, 0]
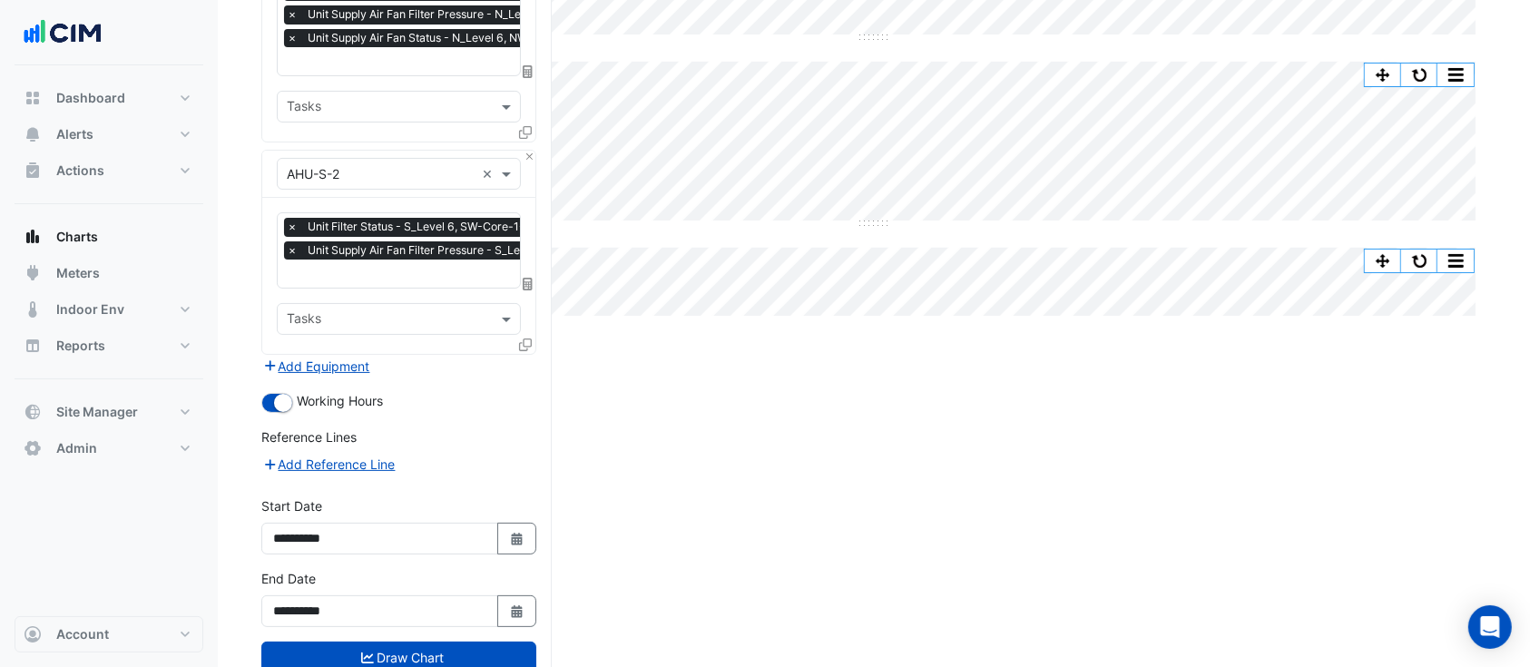
drag, startPoint x: 406, startPoint y: 644, endPoint x: 421, endPoint y: 299, distance: 345.1
click at [419, 314] on form "Select a Site × Darling Quarter × Equipment × AHU-N-1 × Favourites × Unit Filte…" at bounding box center [398, 288] width 275 height 841
click at [530, 338] on icon at bounding box center [525, 344] width 13 height 13
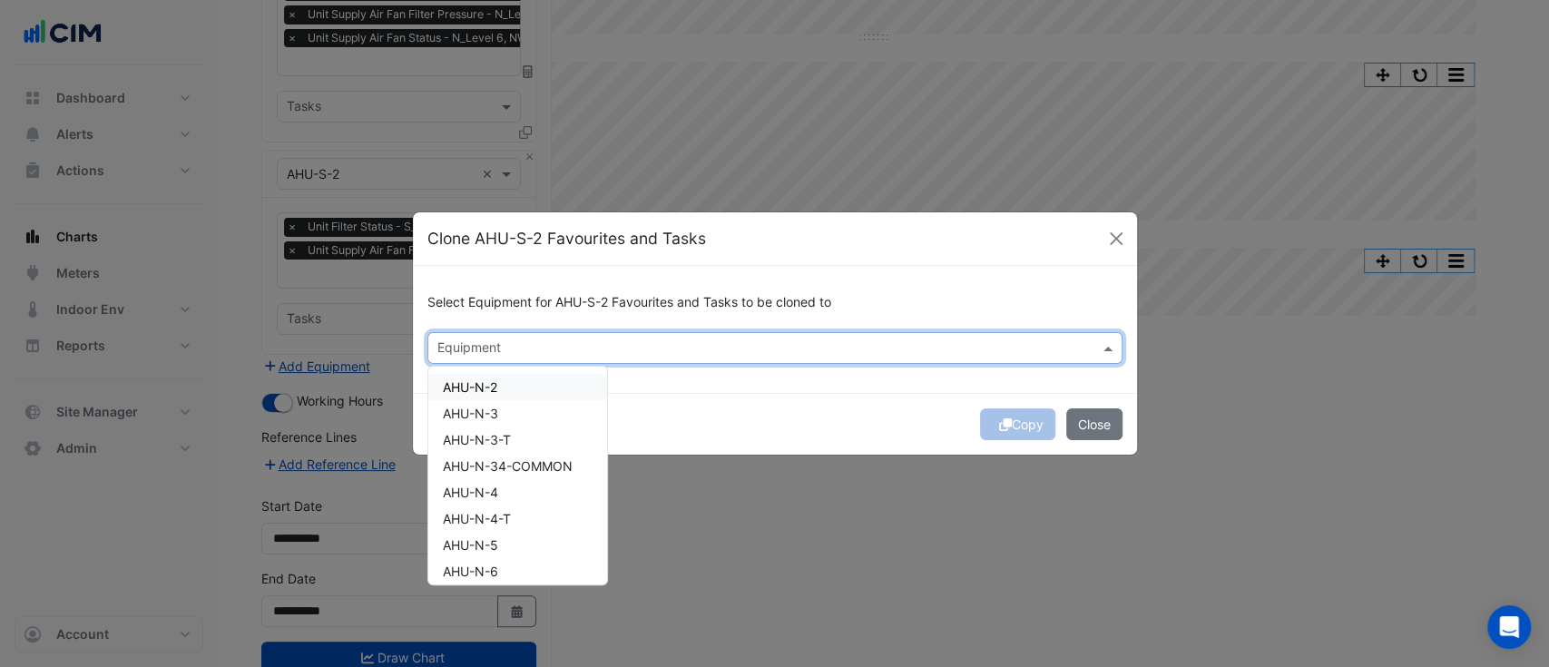
click at [573, 350] on input "text" at bounding box center [764, 349] width 654 height 19
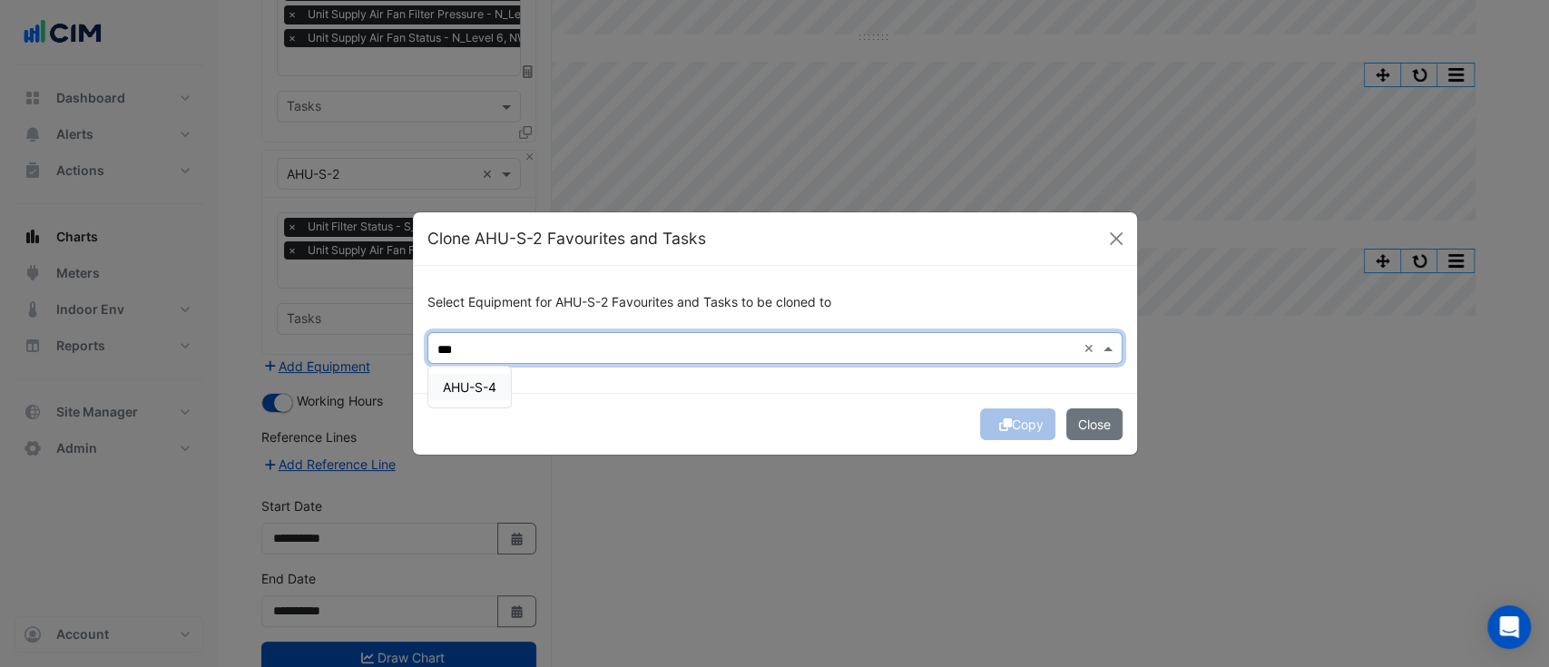
click at [508, 388] on div "AHU-S-4" at bounding box center [469, 387] width 83 height 26
type input "***"
click at [763, 405] on div "Copy Close" at bounding box center [775, 424] width 724 height 62
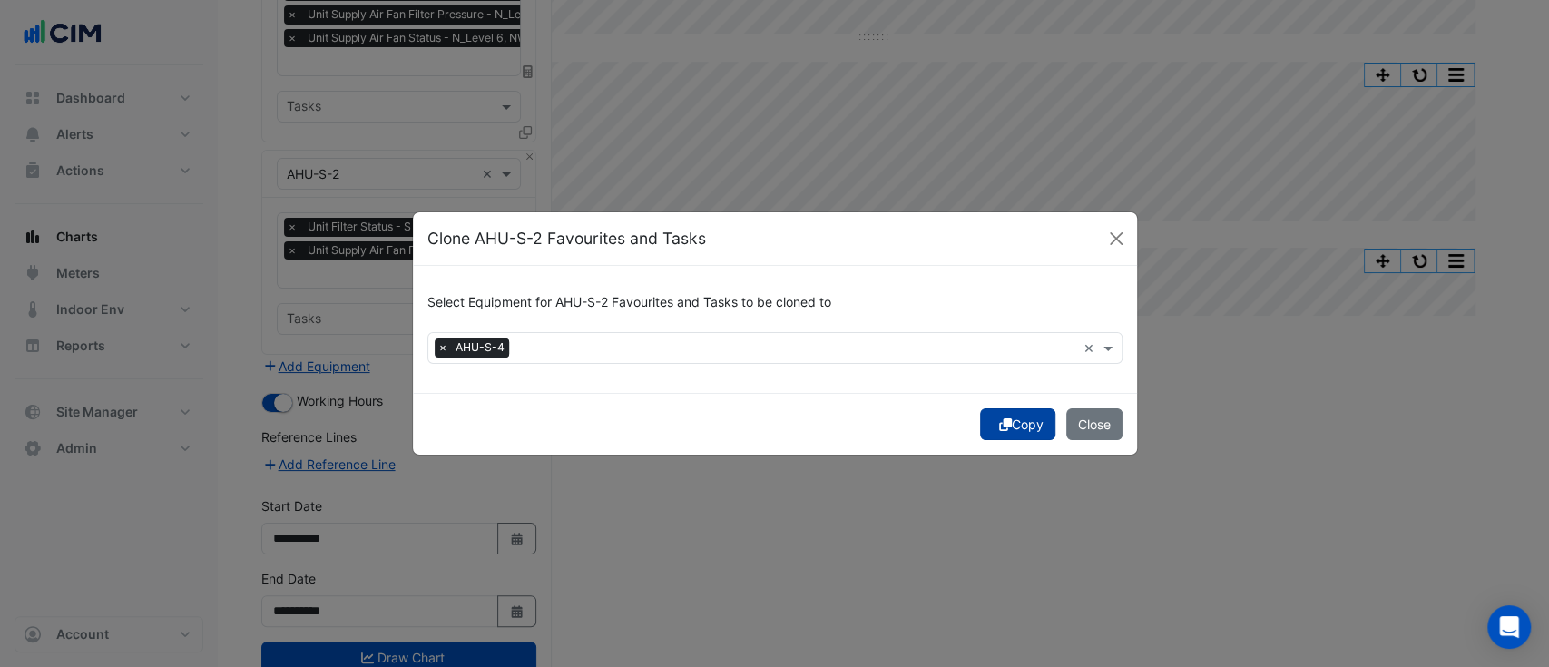
click at [1011, 430] on button "Copy" at bounding box center [1017, 424] width 75 height 32
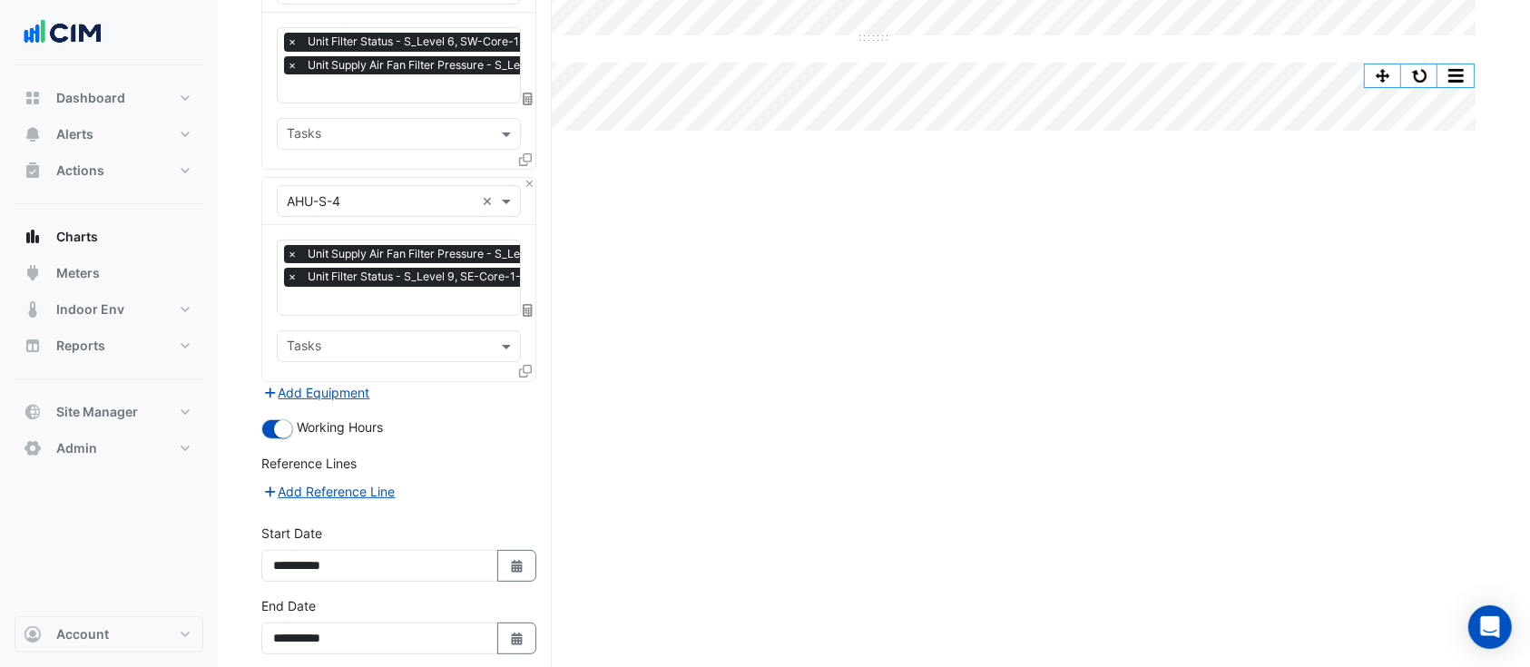
scroll to position [538, 0]
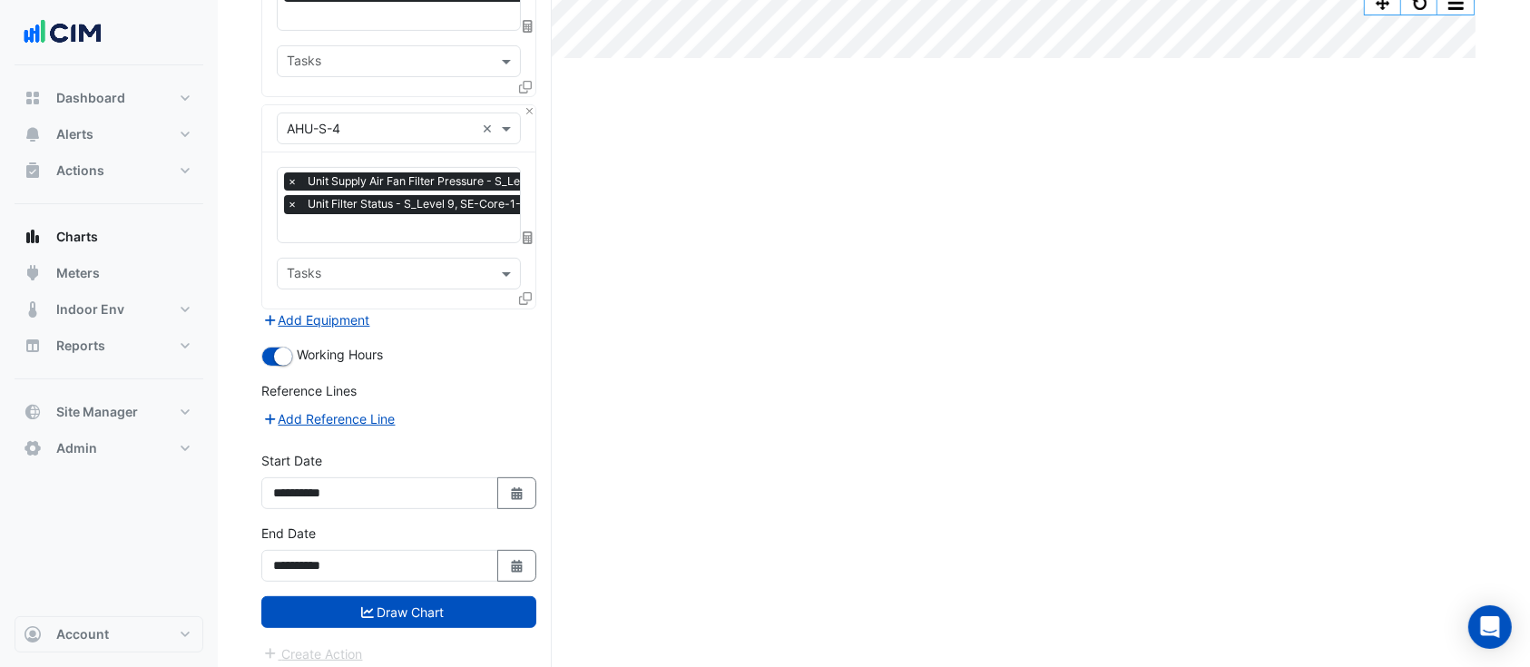
drag, startPoint x: 491, startPoint y: 607, endPoint x: 536, endPoint y: 498, distance: 118.0
click at [534, 500] on form "Select a Site × Darling Quarter × Equipment × AHU-N-1 × Favourites × Unit Filte…" at bounding box center [398, 137] width 275 height 1053
click at [530, 477] on button "Select Date" at bounding box center [517, 493] width 40 height 32
select select "*"
select select "****"
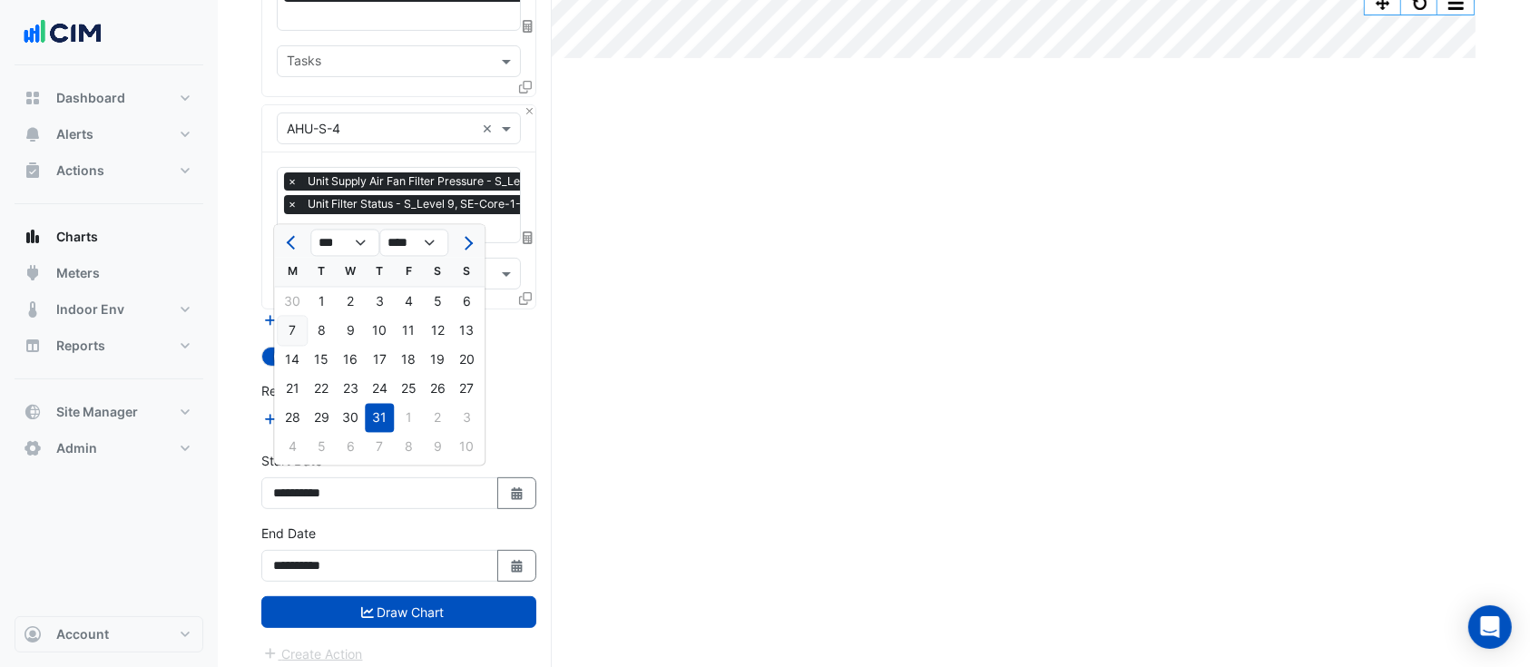
click at [300, 319] on div "7" at bounding box center [292, 331] width 29 height 29
type input "**********"
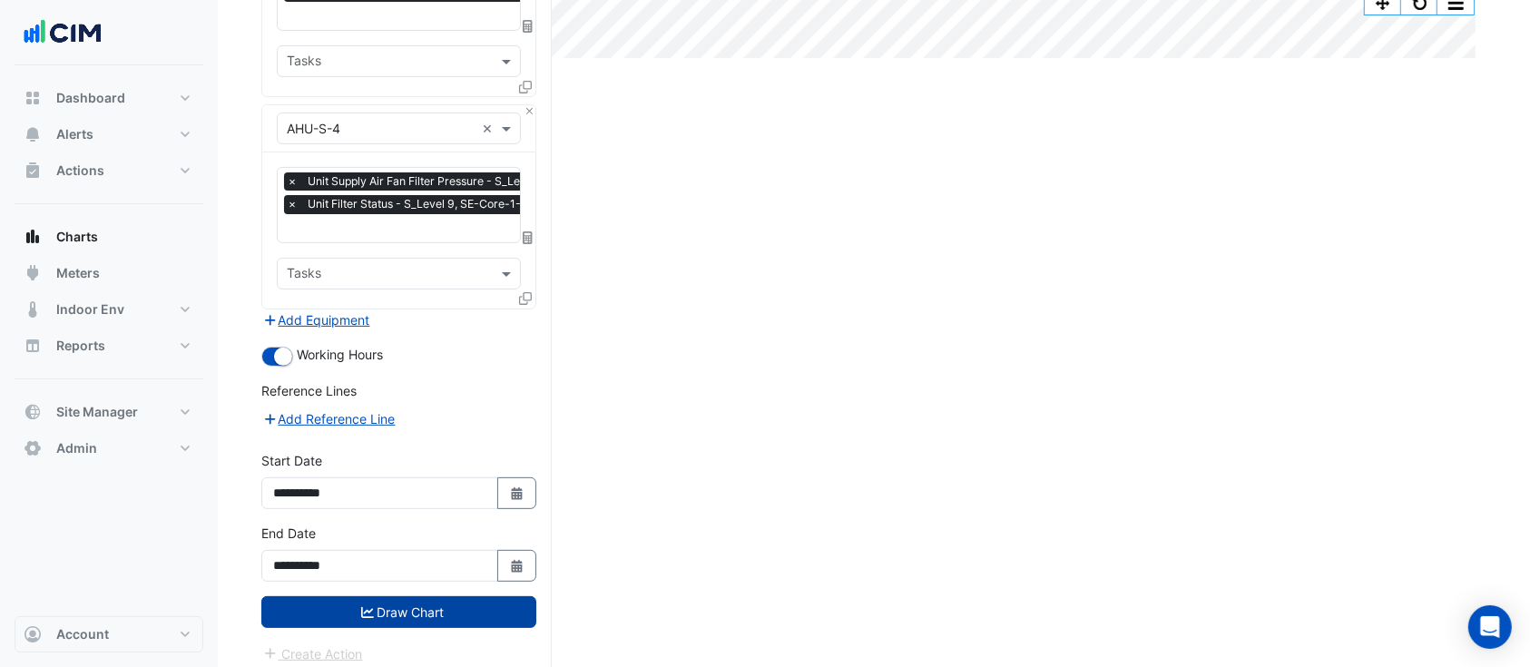
click at [358, 608] on button "Draw Chart" at bounding box center [398, 612] width 275 height 32
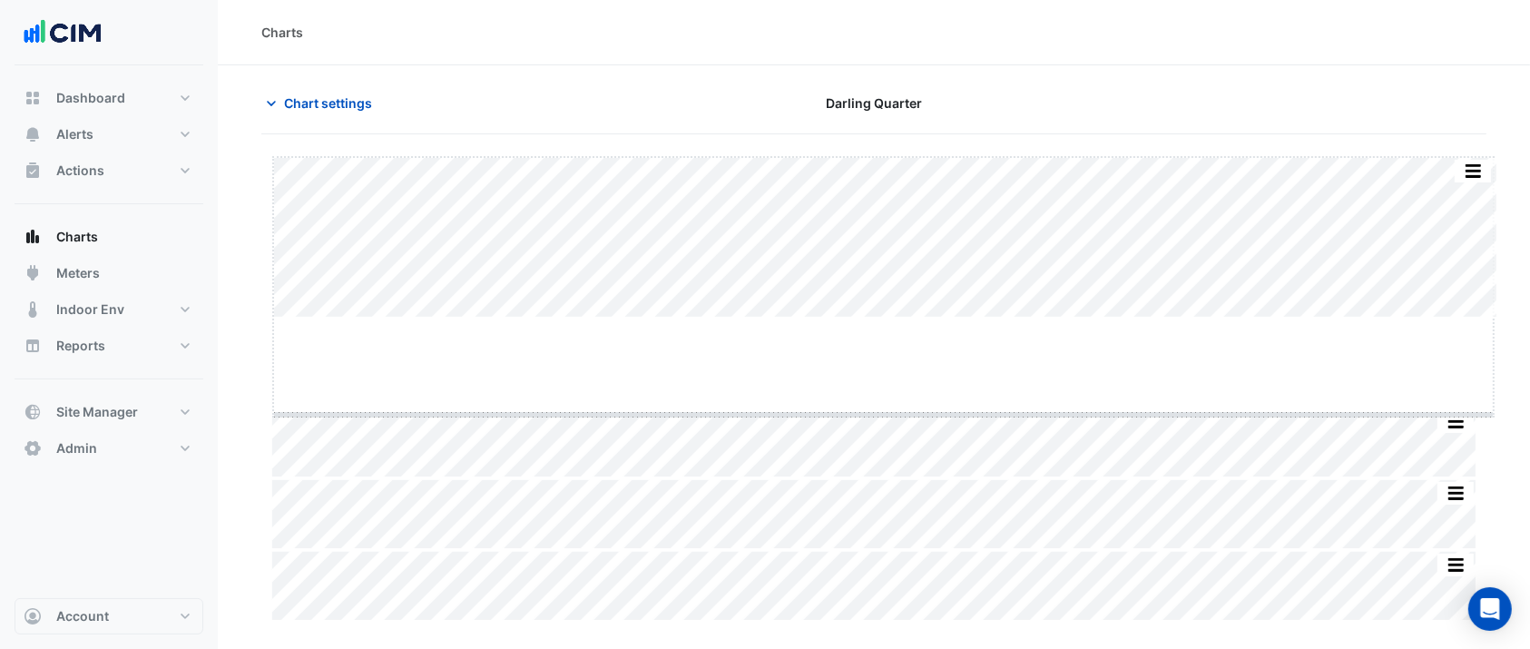
drag, startPoint x: 881, startPoint y: 316, endPoint x: 875, endPoint y: 417, distance: 101.8
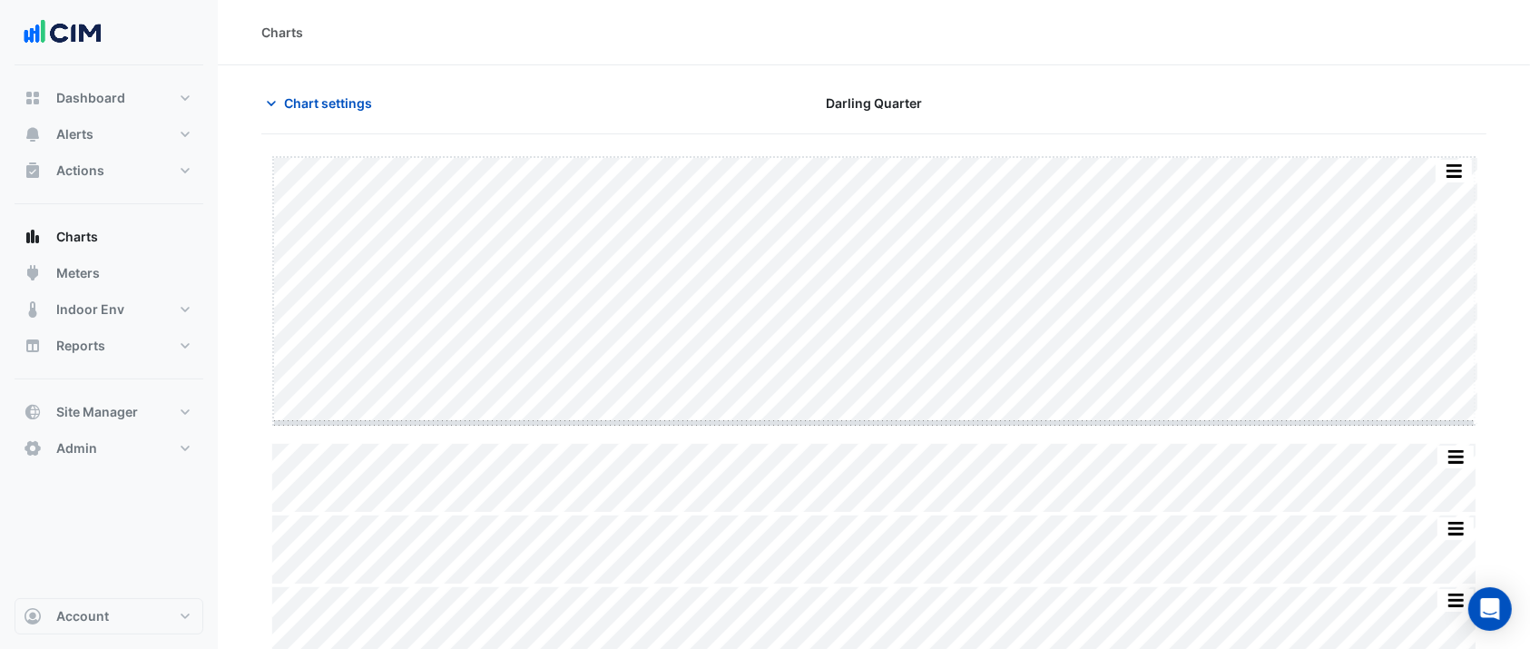
drag, startPoint x: 882, startPoint y: 425, endPoint x: 853, endPoint y: 348, distance: 81.6
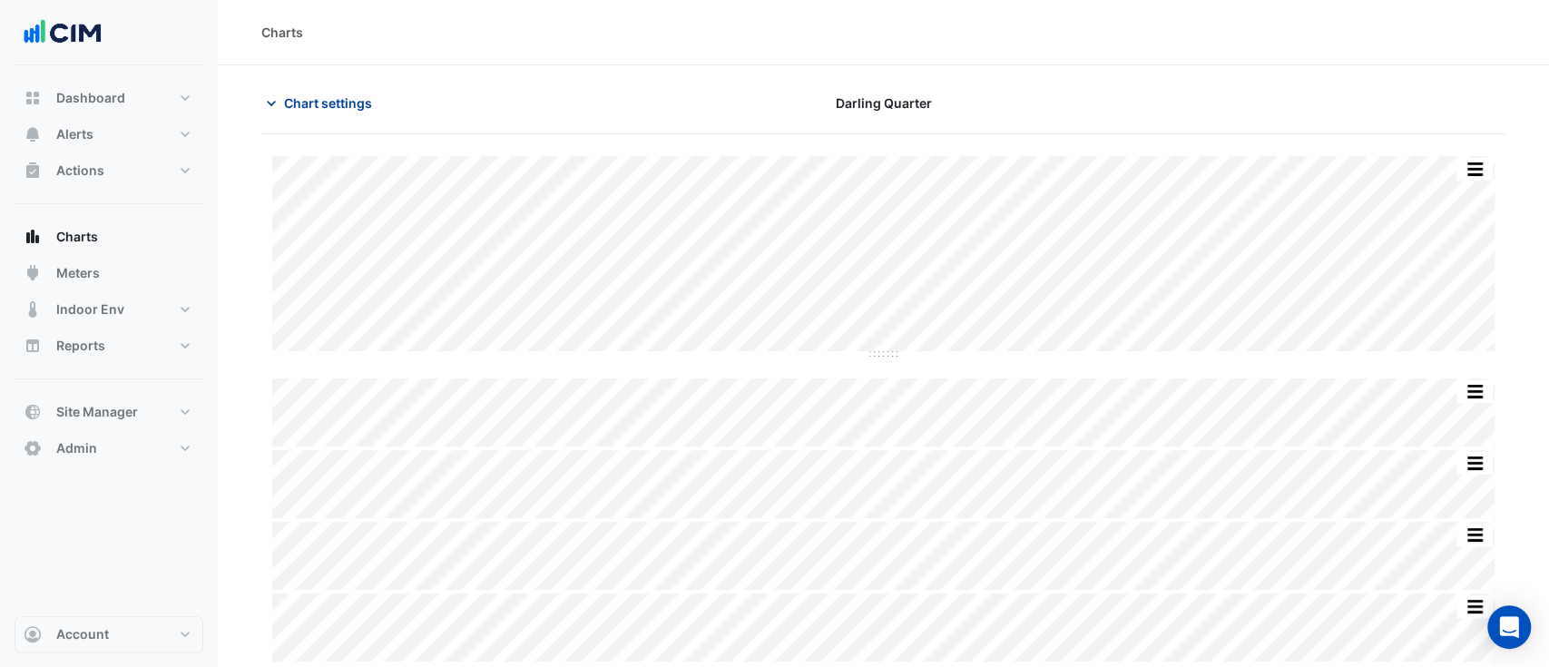
click at [325, 99] on span "Chart settings" at bounding box center [328, 102] width 88 height 19
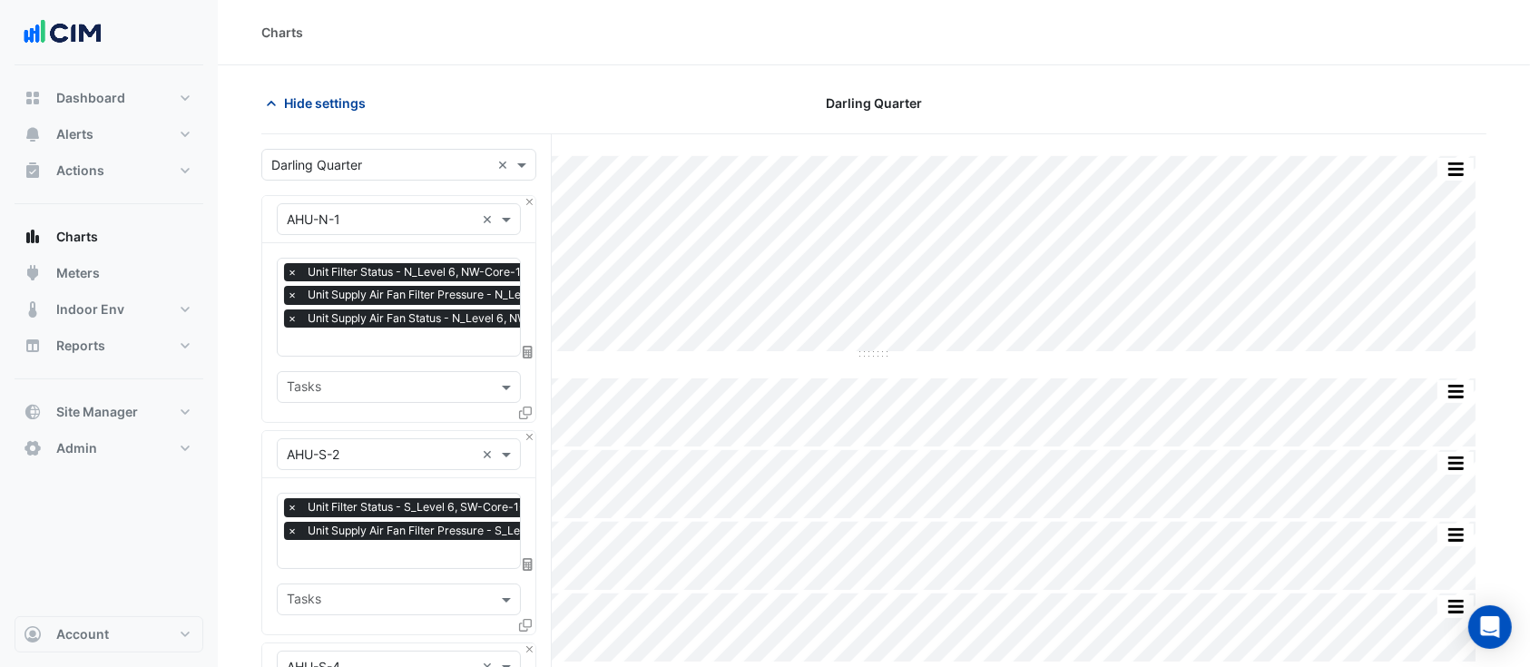
click at [312, 105] on span "Hide settings" at bounding box center [325, 102] width 82 height 19
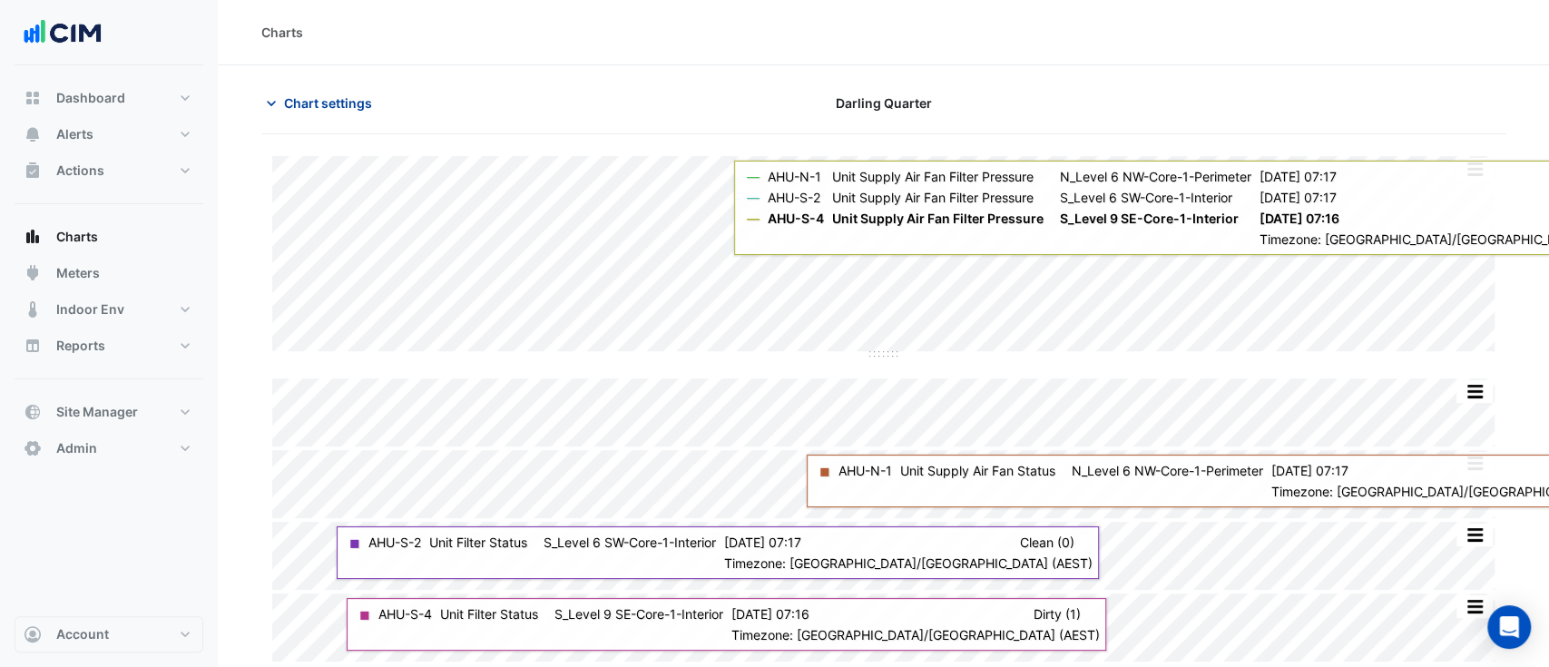
click at [337, 111] on span "Chart settings" at bounding box center [328, 102] width 88 height 19
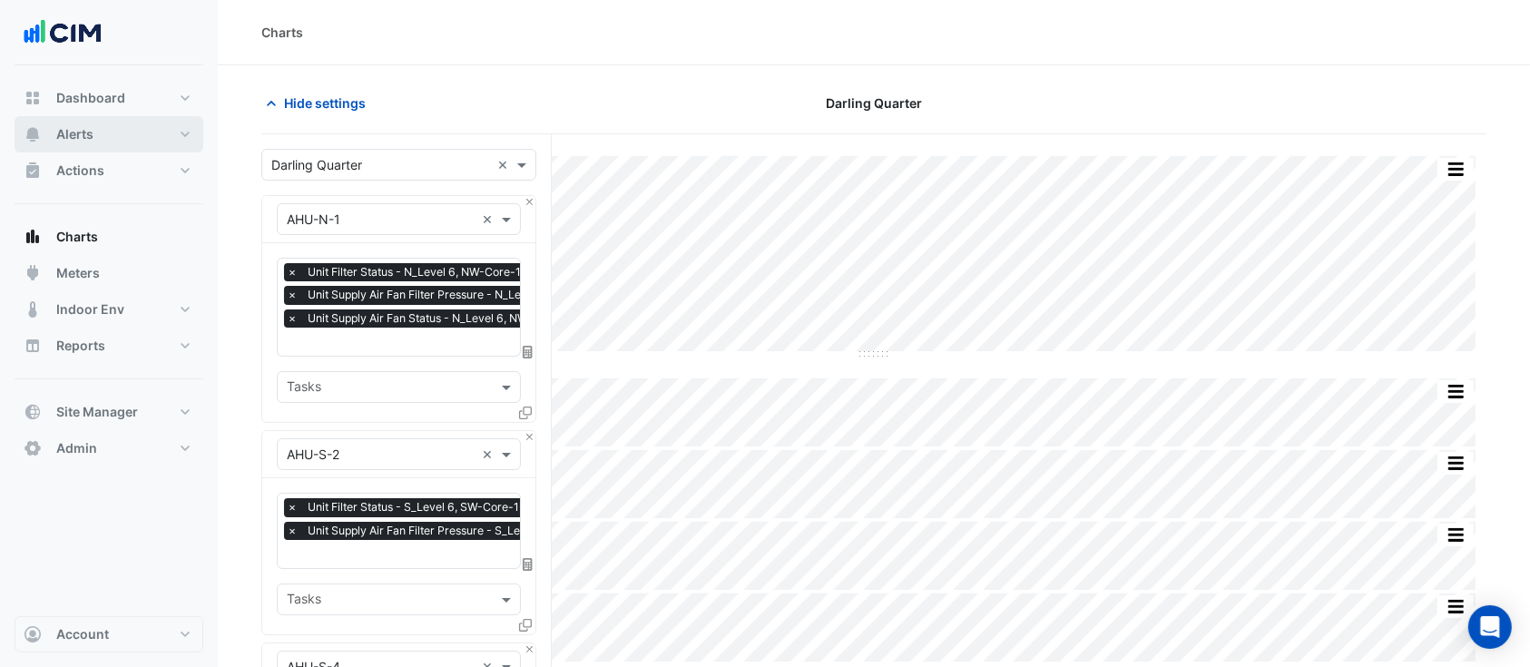
click at [100, 137] on button "Alerts" at bounding box center [109, 134] width 189 height 36
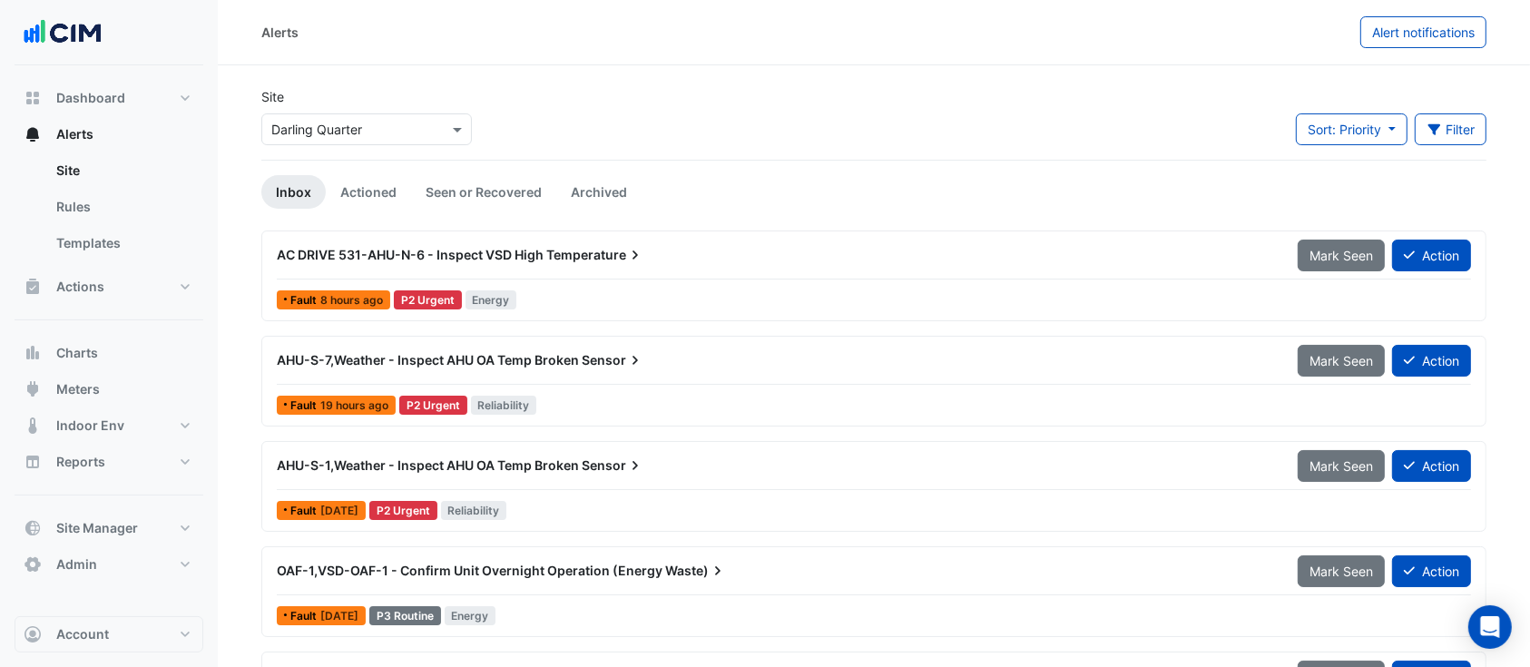
drag, startPoint x: 139, startPoint y: 251, endPoint x: 204, endPoint y: 236, distance: 67.1
click at [139, 253] on link "Templates" at bounding box center [123, 243] width 162 height 36
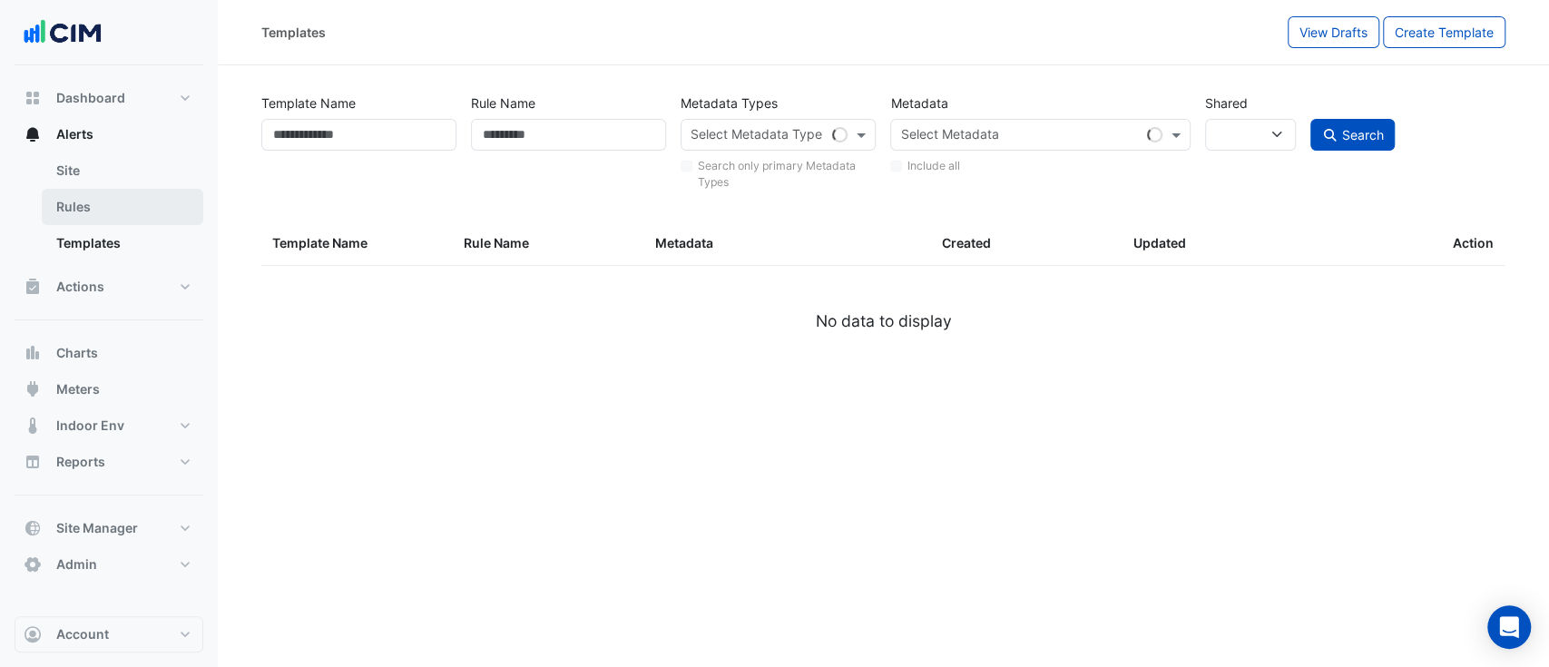
select select
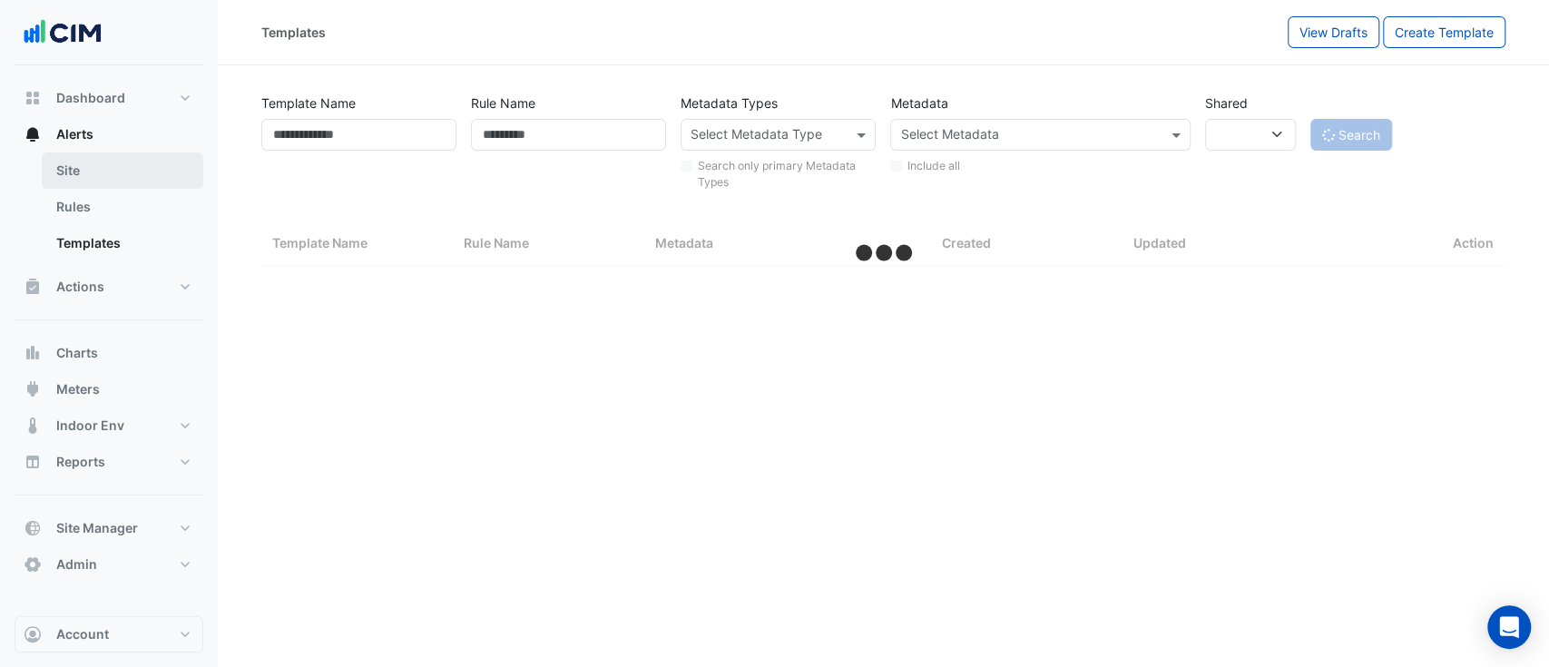
click at [82, 167] on link "Site" at bounding box center [123, 170] width 162 height 36
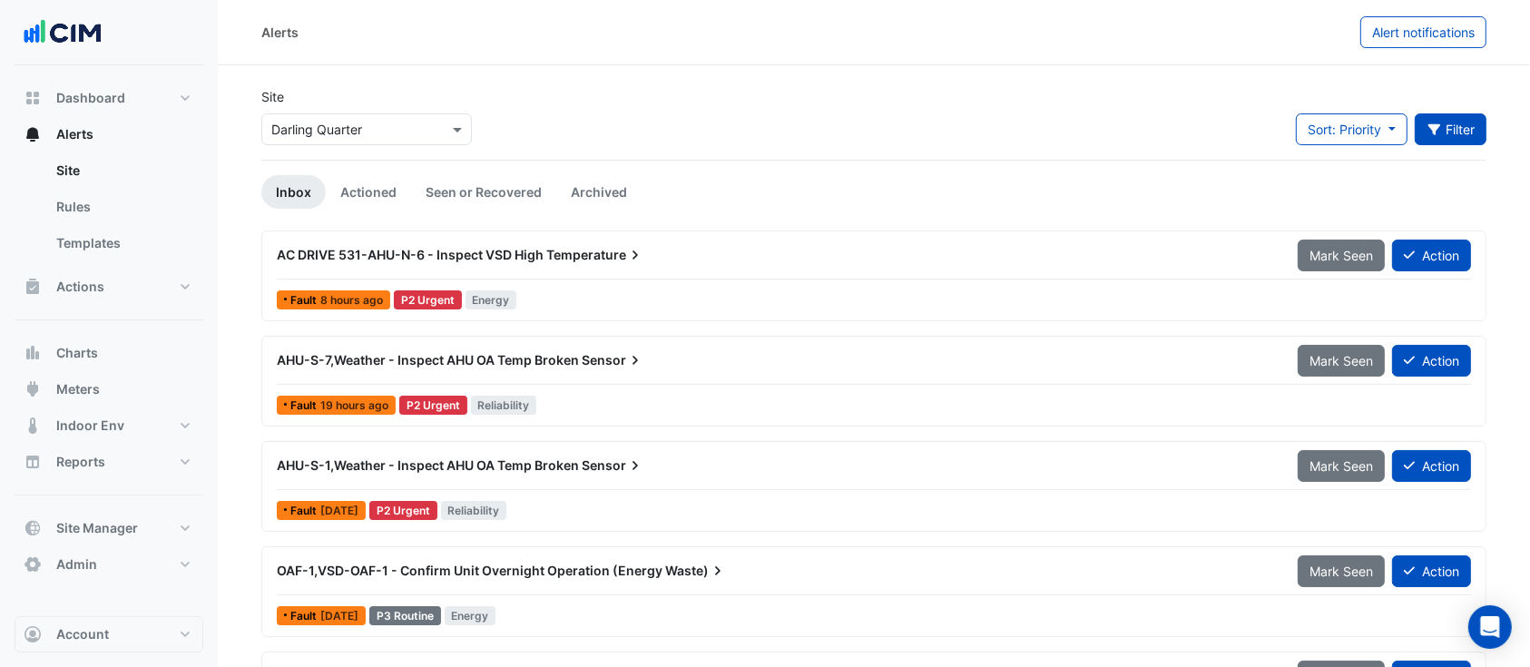
click at [1481, 134] on button "Filter" at bounding box center [1451, 129] width 73 height 32
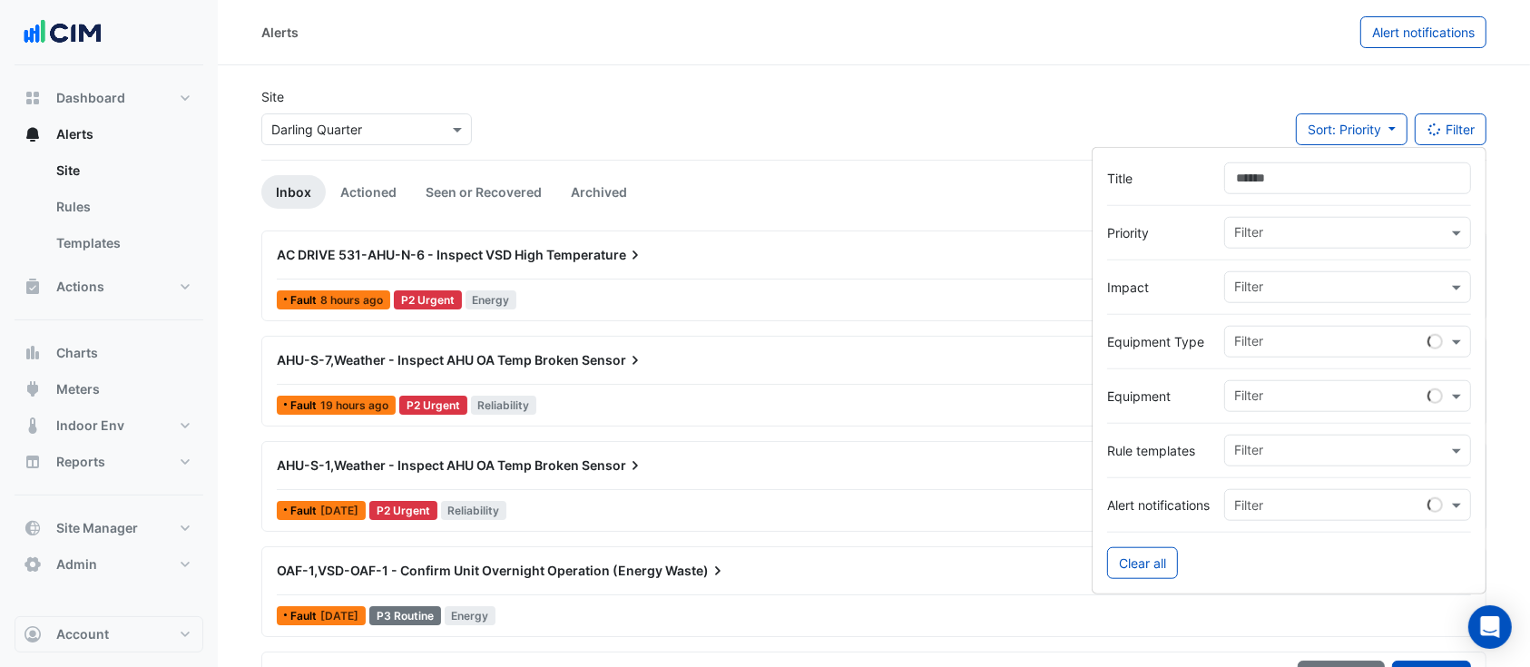
click at [1288, 446] on input "text" at bounding box center [1340, 452] width 213 height 19
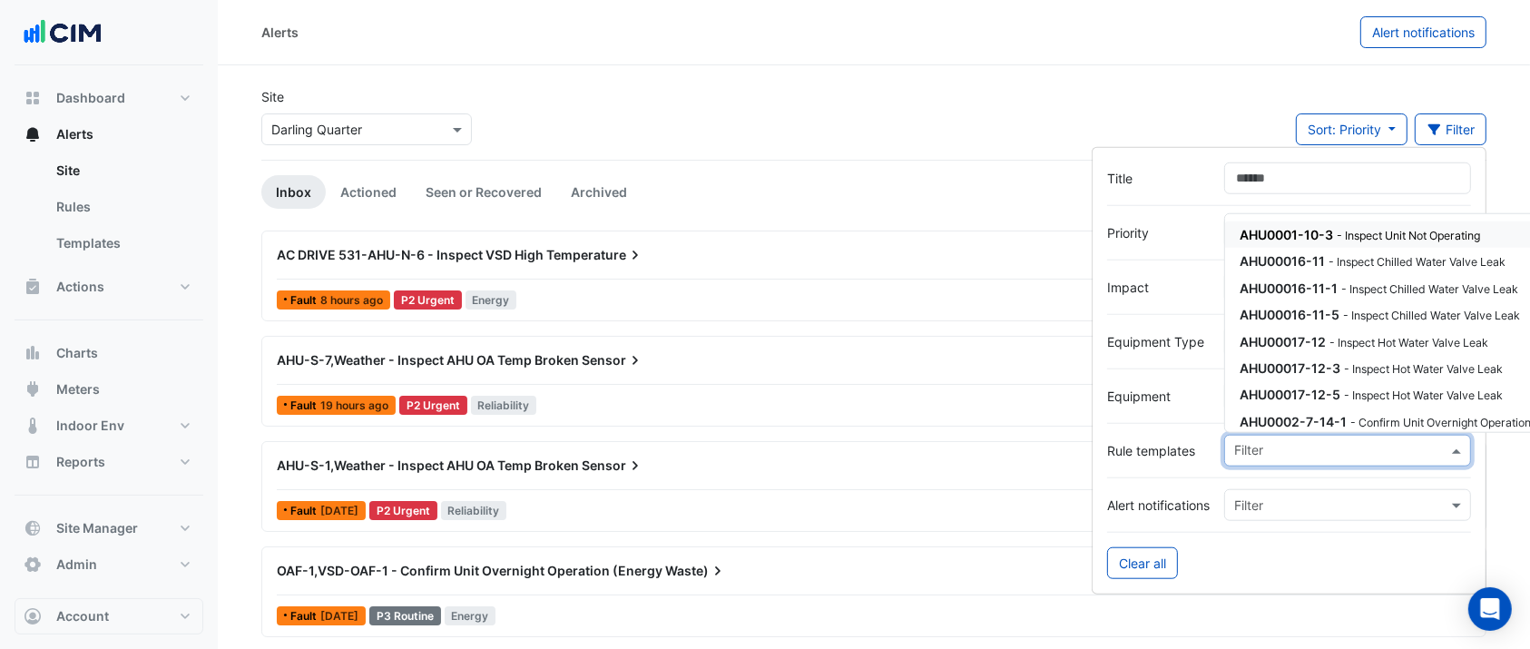
paste input "**********"
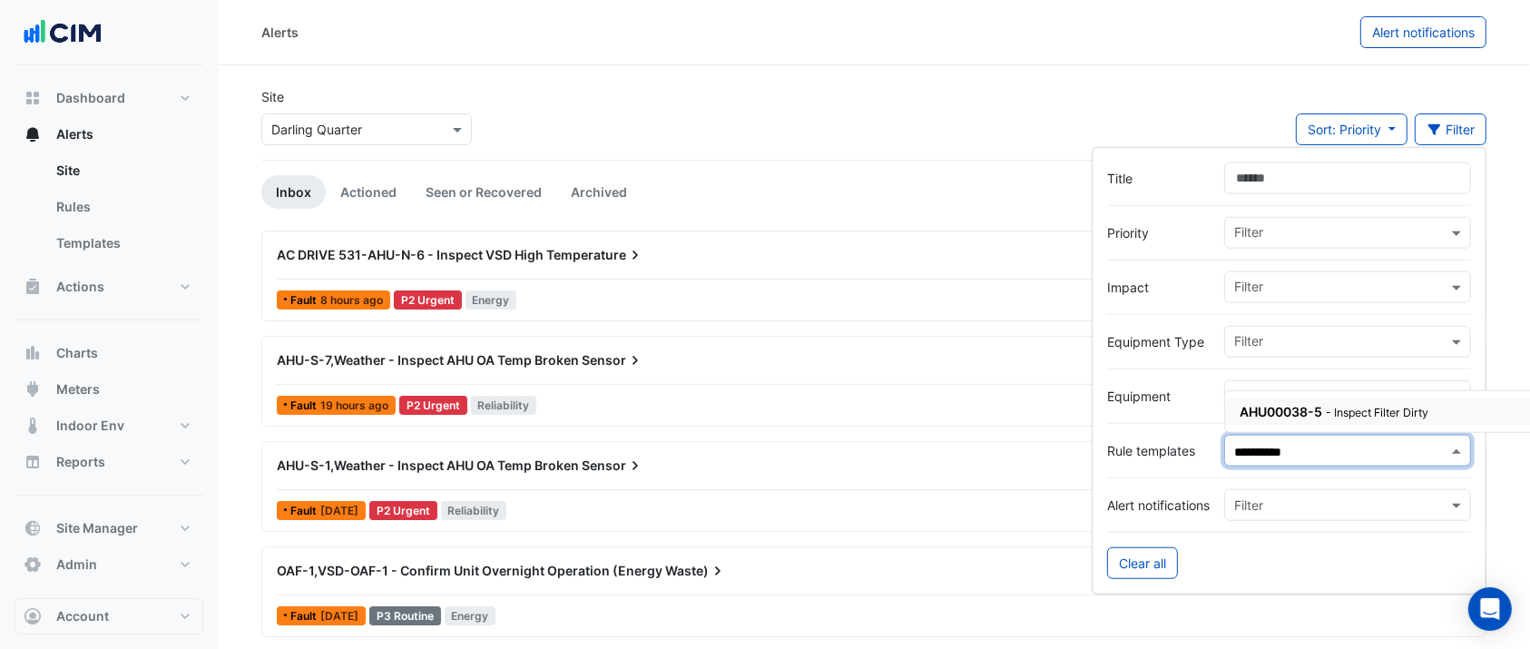
click at [1294, 413] on span "AHU00038-5" at bounding box center [1280, 410] width 83 height 15
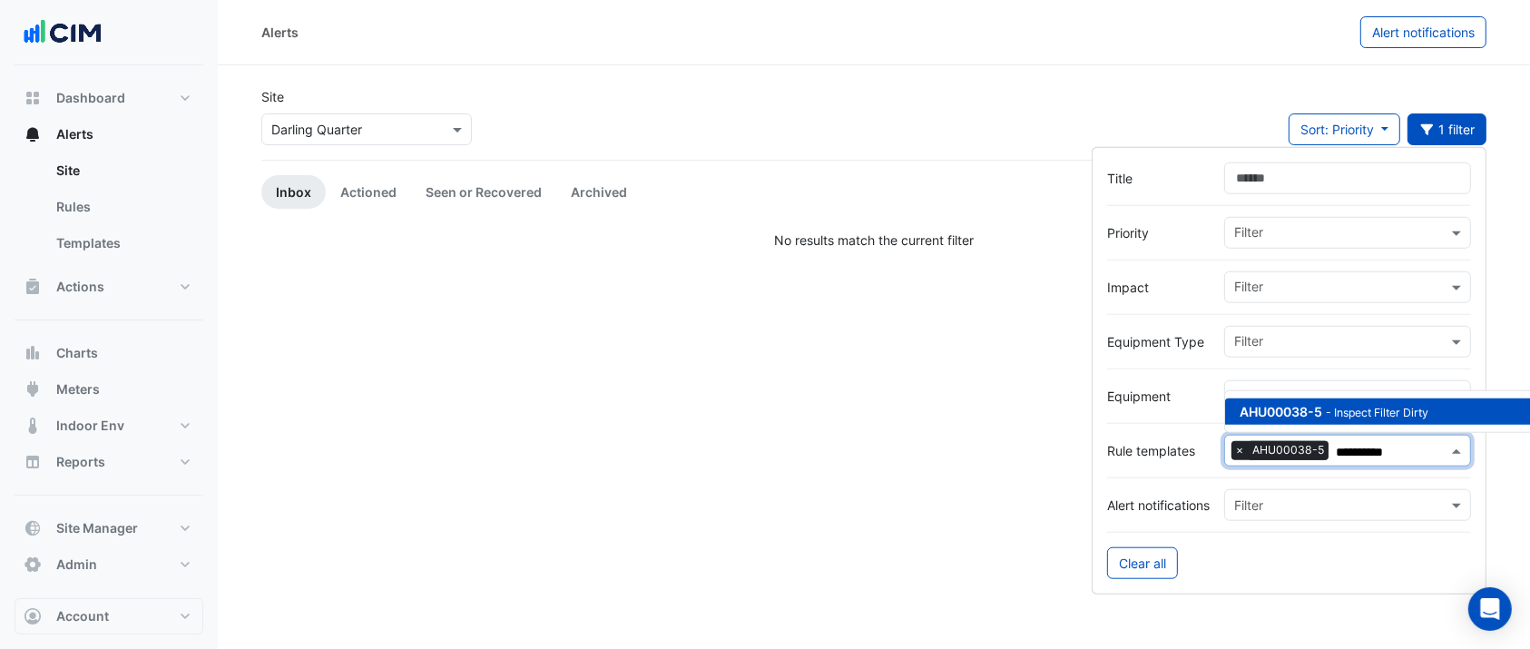
type input "**********"
click at [1294, 171] on input "Title" at bounding box center [1347, 178] width 247 height 32
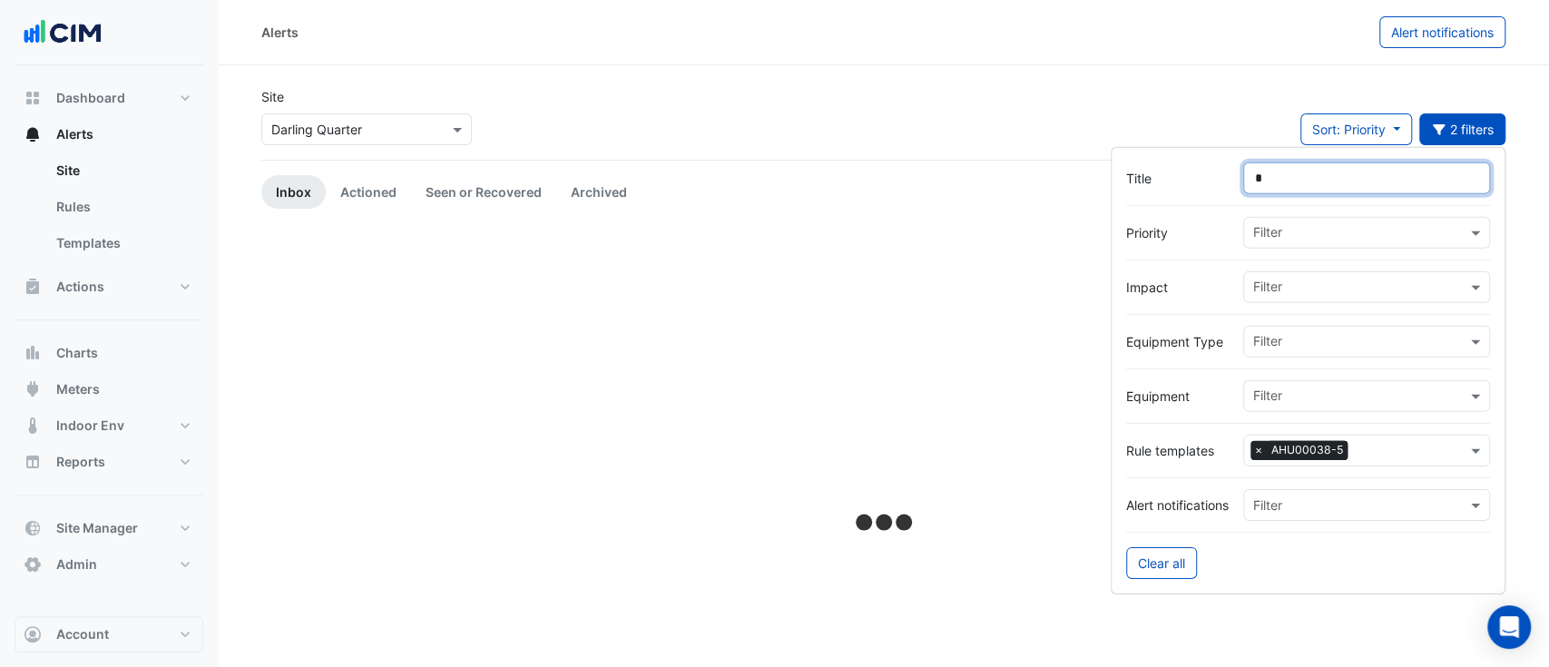
type input "*"
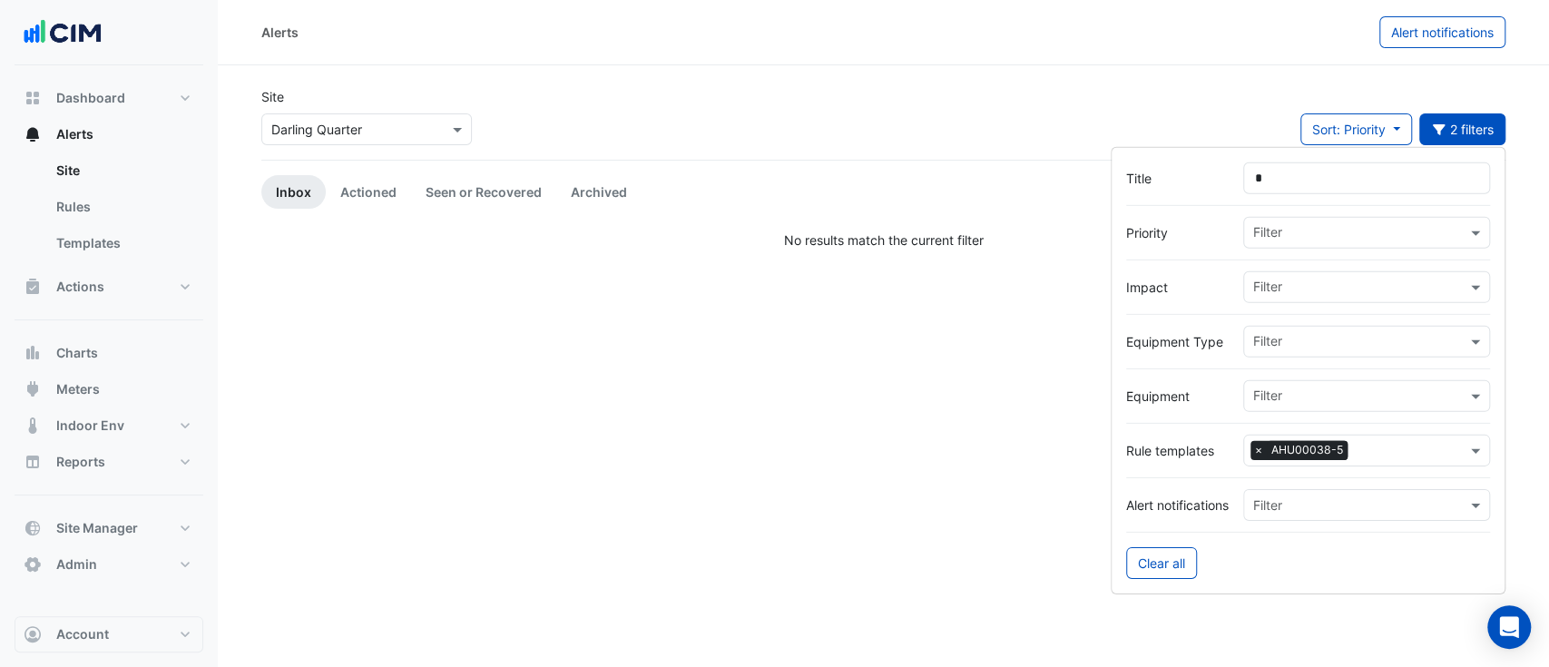
drag, startPoint x: 980, startPoint y: 92, endPoint x: 473, endPoint y: 159, distance: 511.6
click at [955, 99] on div "Site Select a Site × Darling Quarter Sort: Priority Priority Updated 2 filters" at bounding box center [883, 123] width 1266 height 73
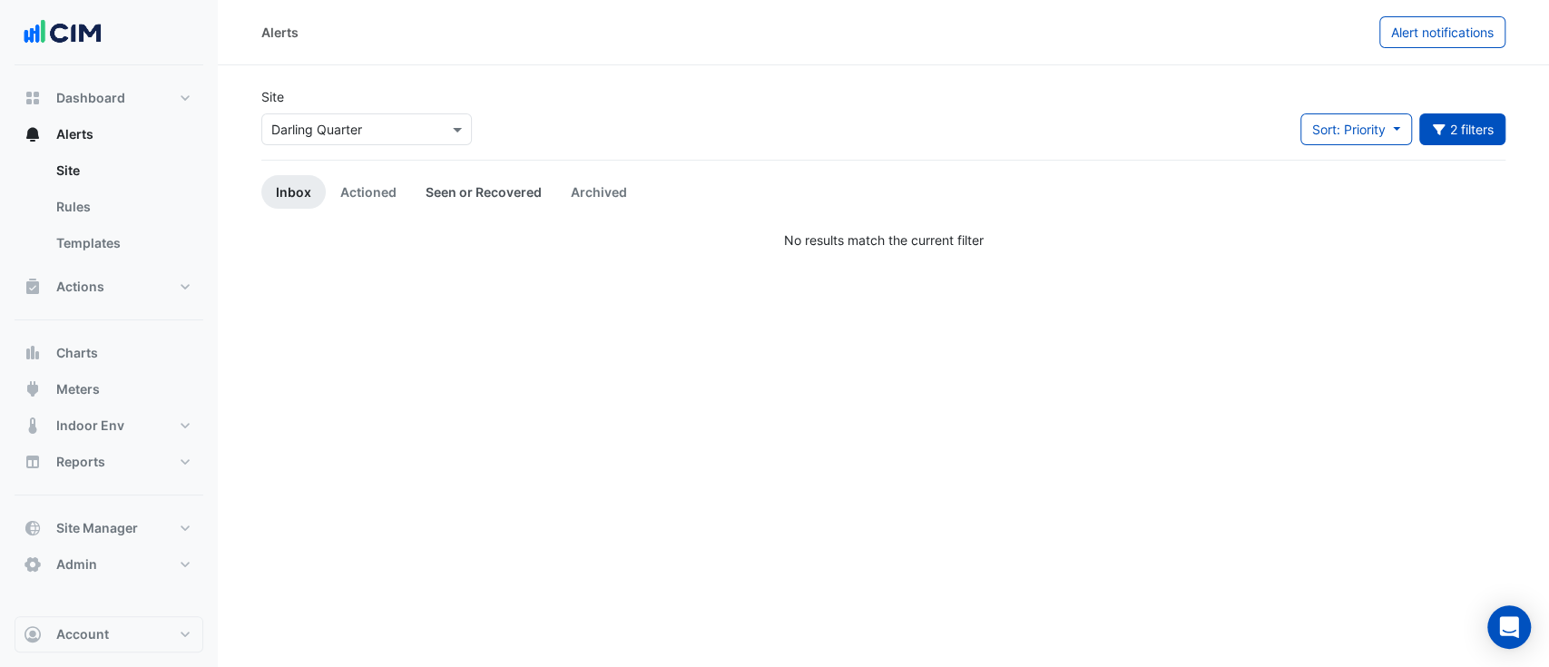
click at [477, 204] on link "Seen or Recovered" at bounding box center [483, 192] width 145 height 34
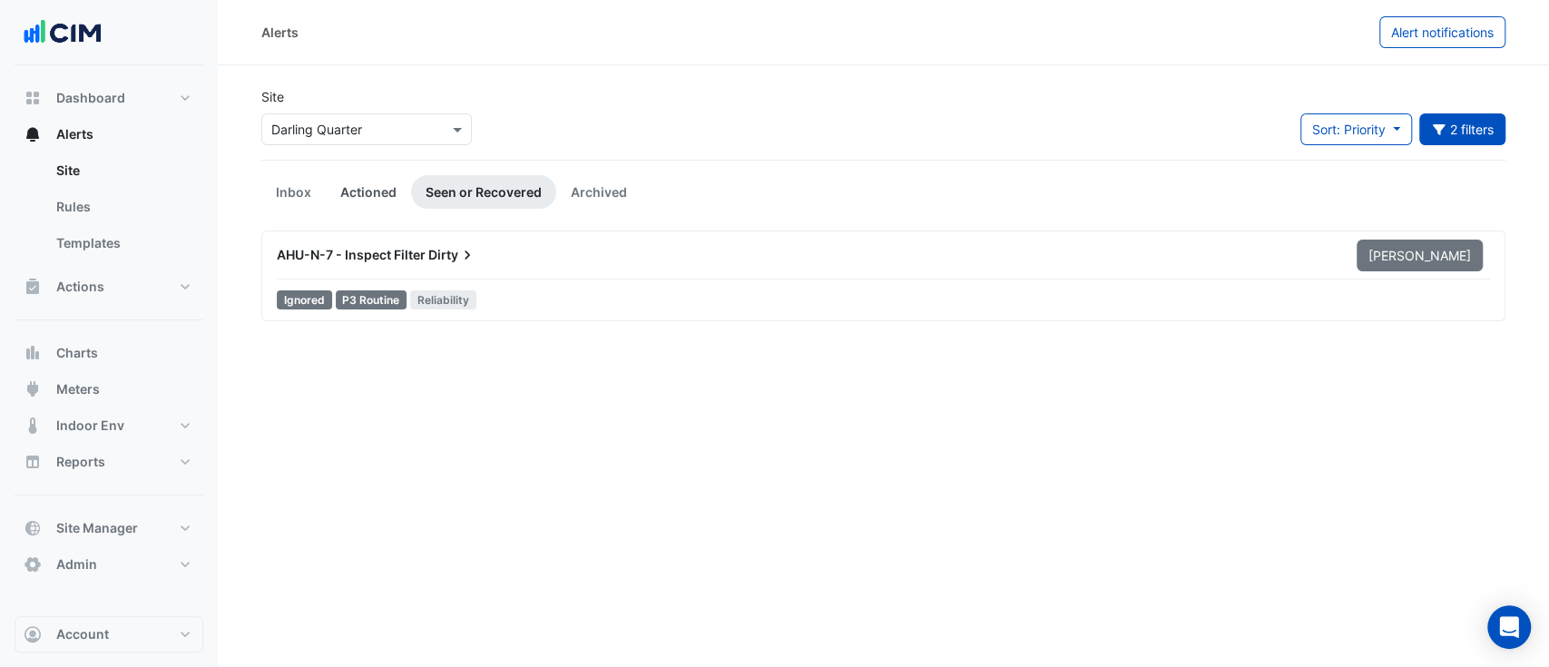
click at [343, 196] on link "Actioned" at bounding box center [368, 192] width 85 height 34
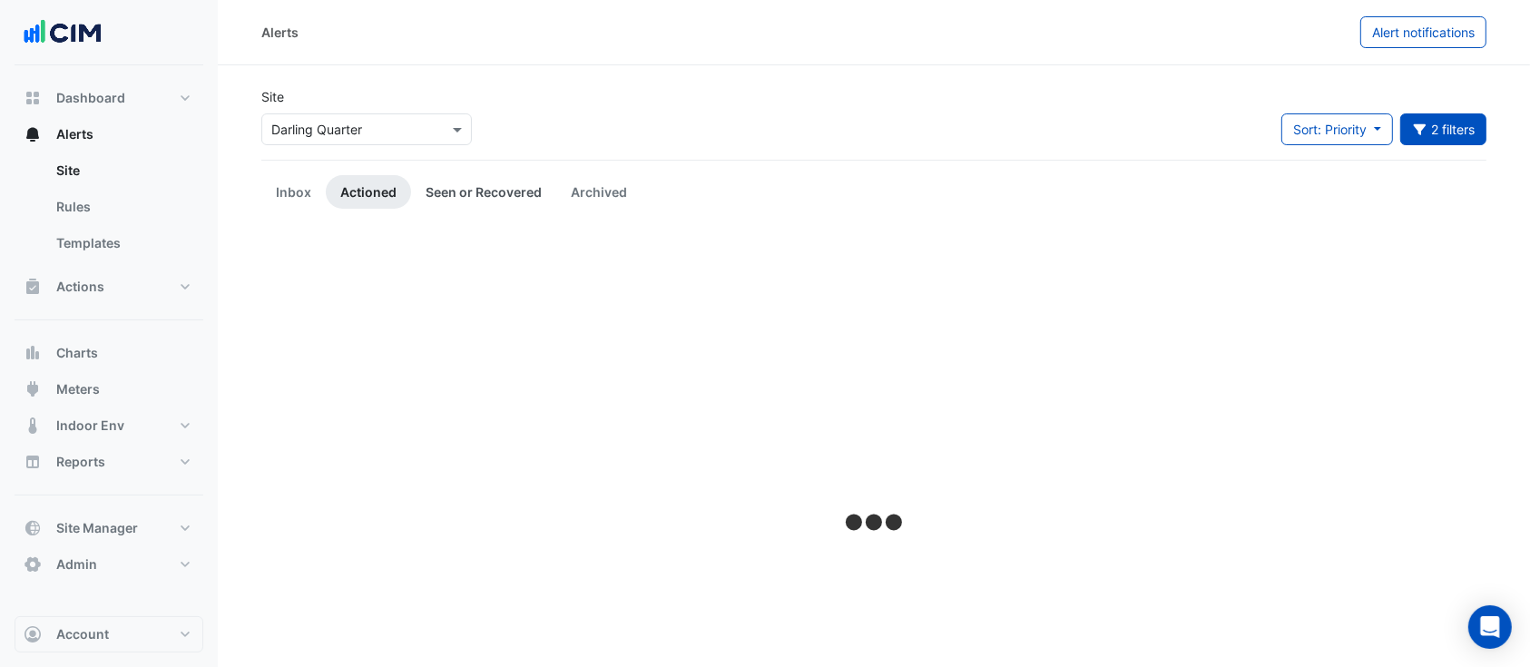
click at [450, 198] on link "Seen or Recovered" at bounding box center [483, 192] width 145 height 34
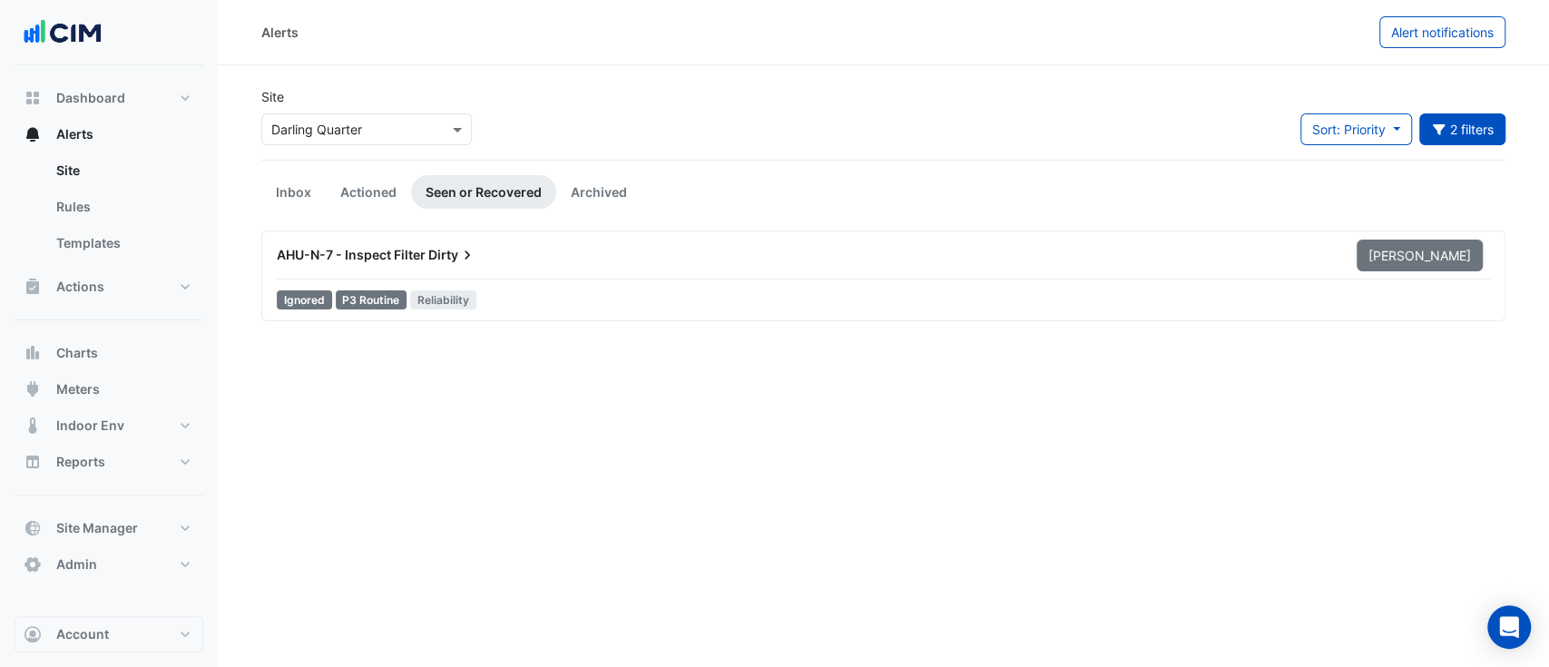
click at [484, 269] on div "AHU-N-7 - Inspect Filter Dirty" at bounding box center [806, 255] width 1080 height 33
click at [343, 198] on link "Actioned" at bounding box center [368, 192] width 85 height 34
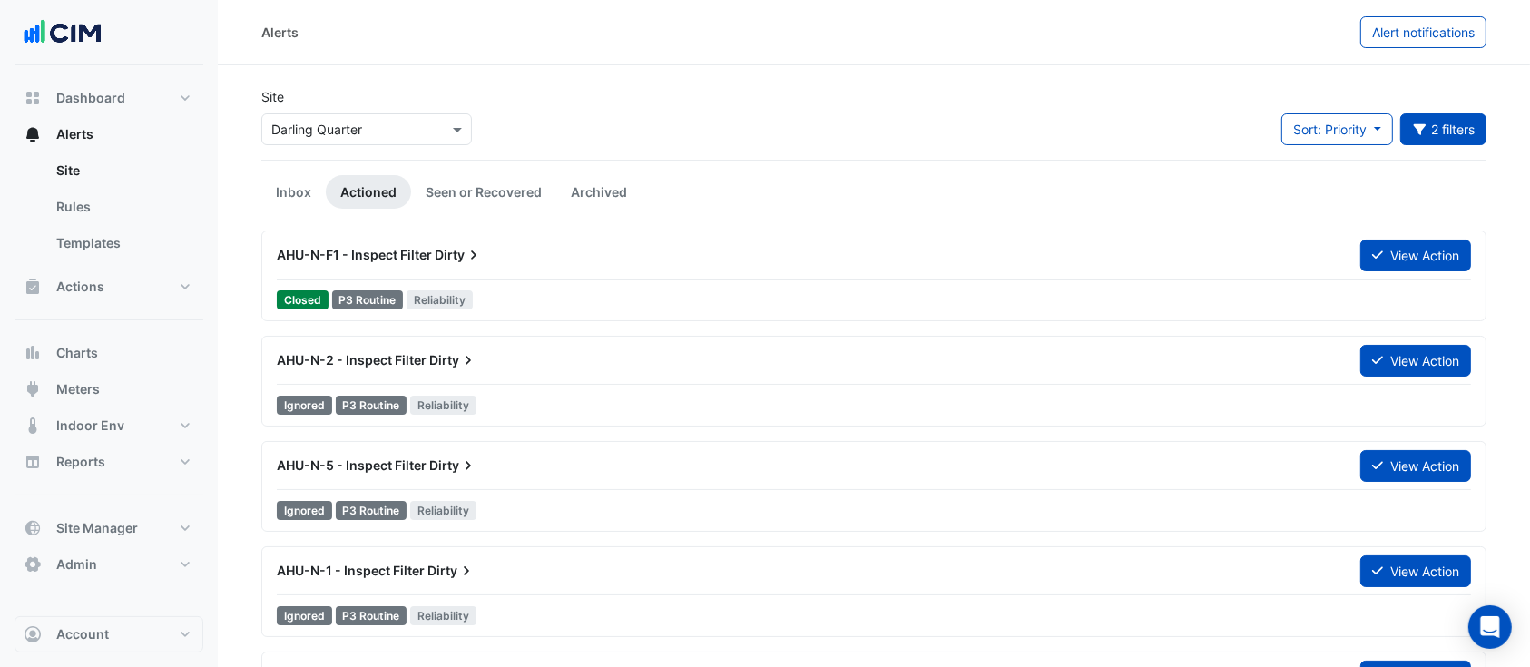
click at [528, 387] on div "AHU-N-2 - Inspect Filter Dirty View Action Ignored P3 Routine Reliability" at bounding box center [873, 381] width 1209 height 74
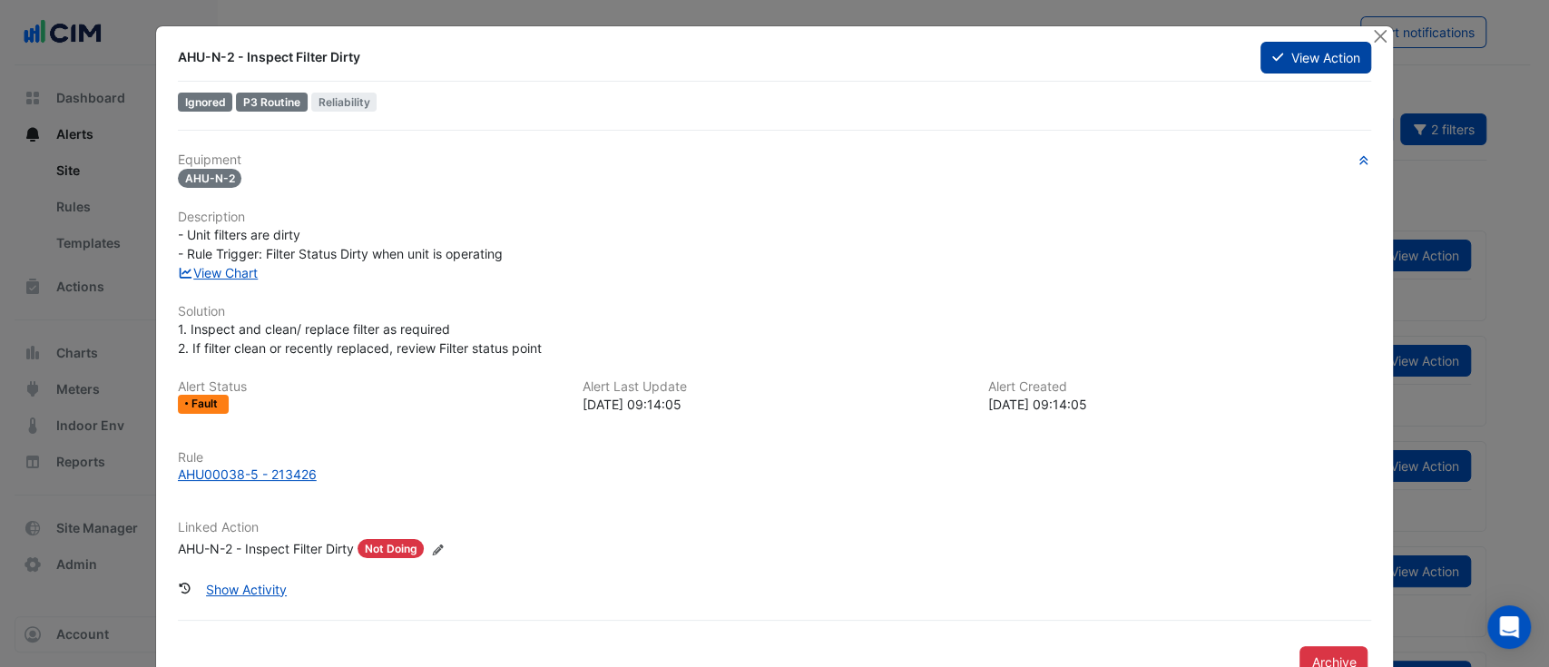
click at [1297, 61] on button "View Action" at bounding box center [1315, 58] width 111 height 32
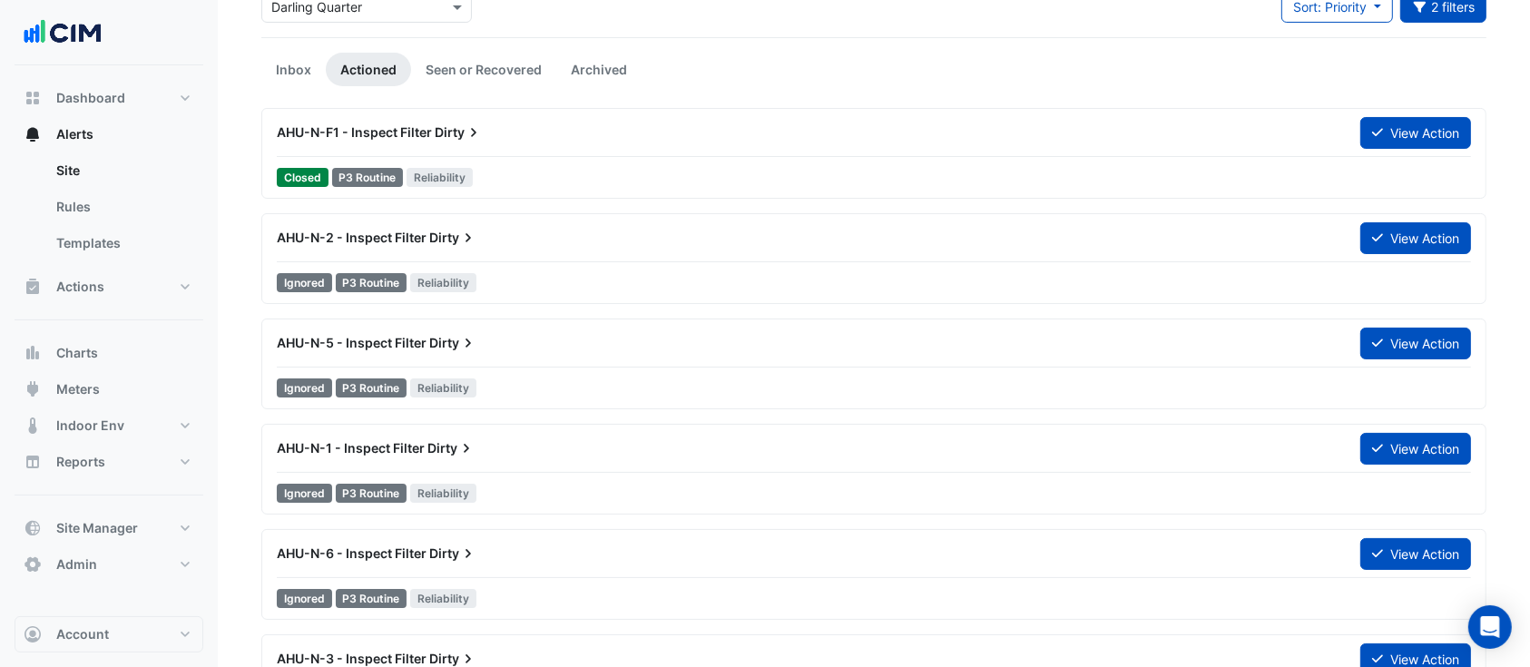
scroll to position [161, 0]
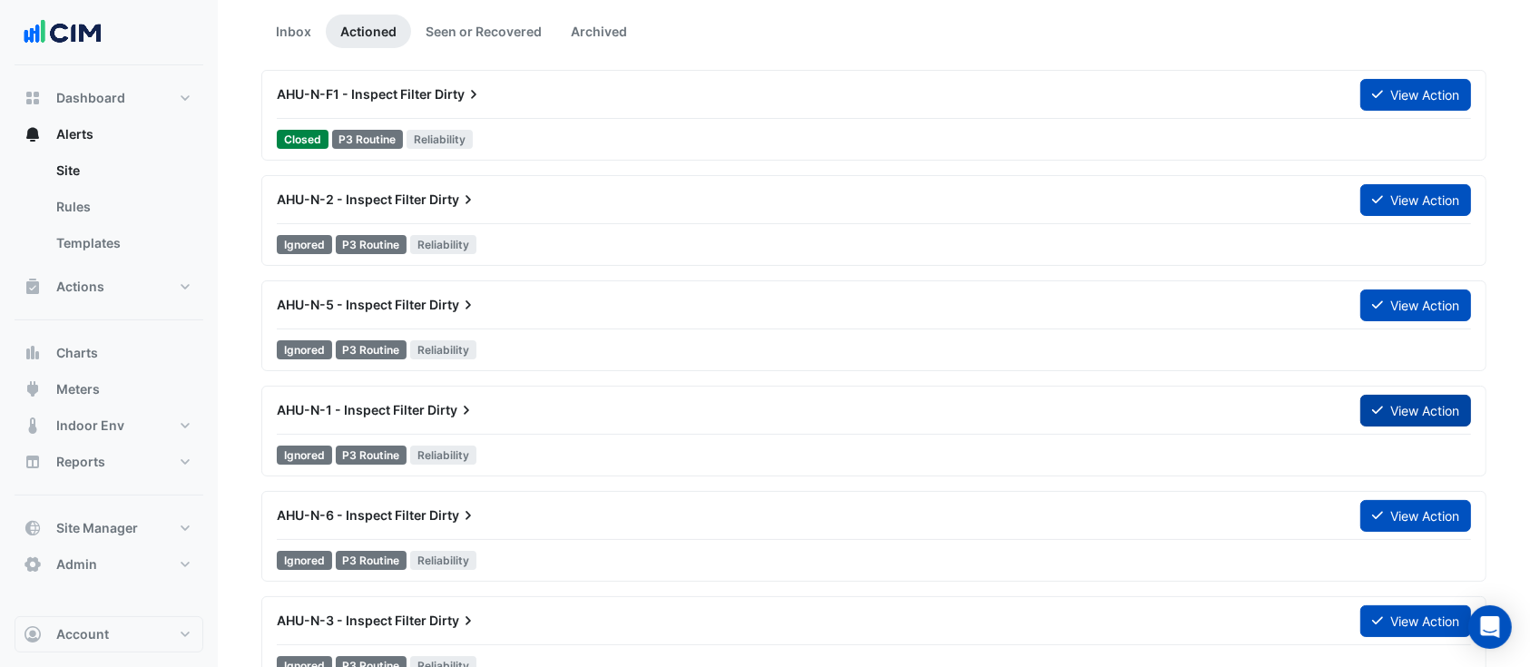
click at [1394, 398] on button "View Action" at bounding box center [1415, 411] width 111 height 32
click at [76, 297] on button "Actions" at bounding box center [109, 287] width 189 height 36
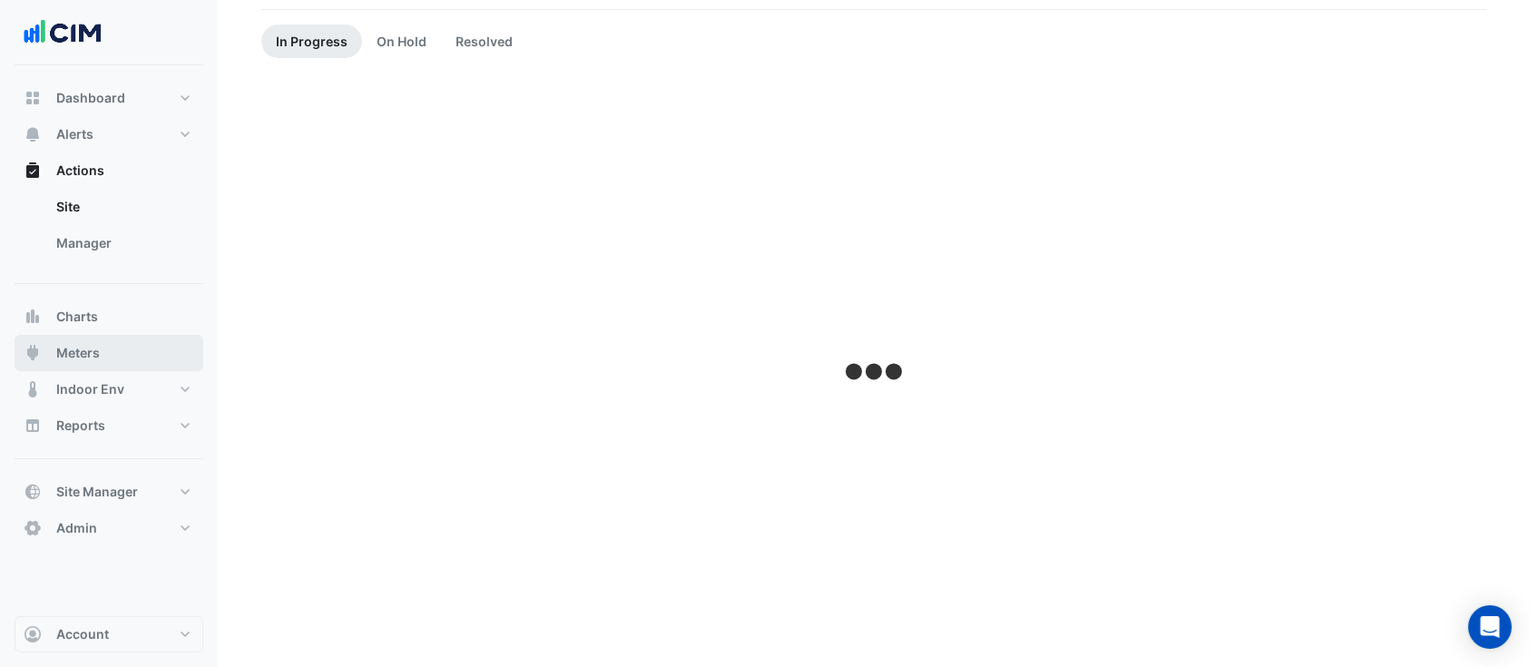
scroll to position [151, 0]
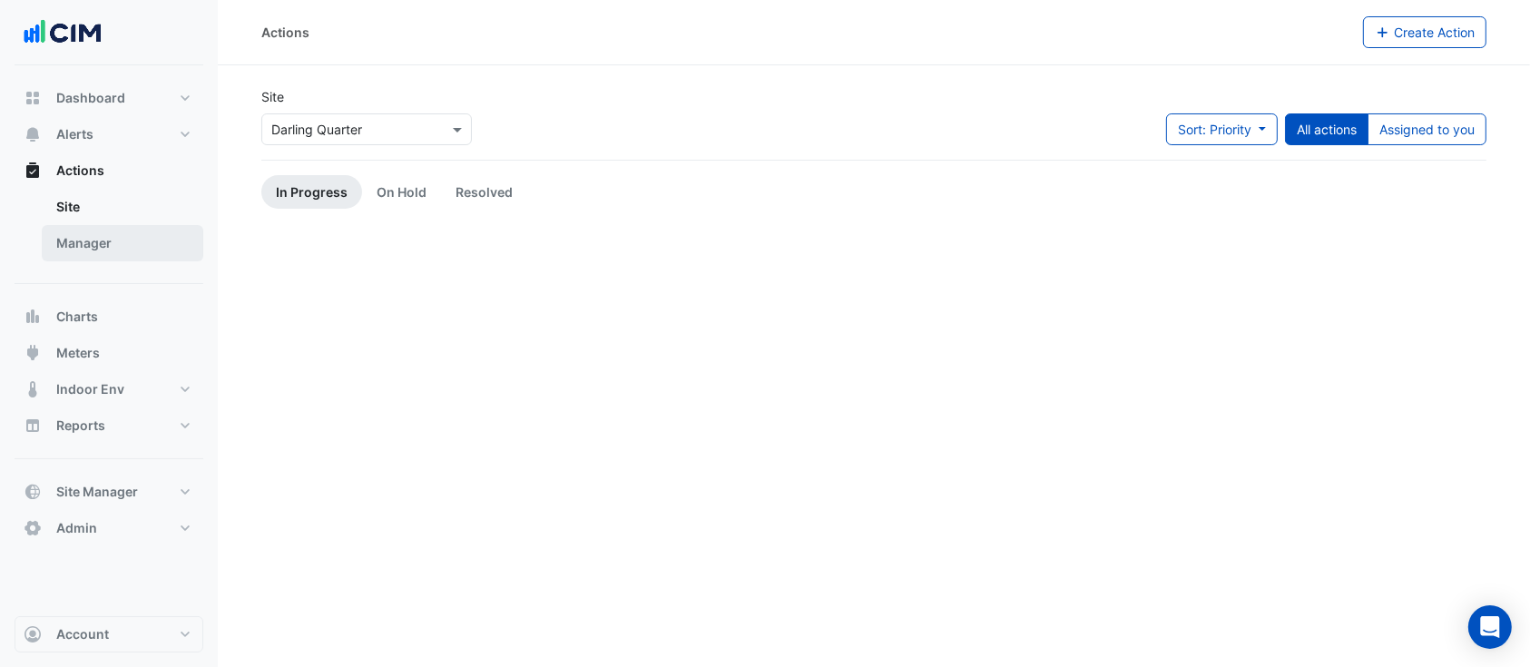
click at [96, 243] on link "Manager" at bounding box center [123, 243] width 162 height 36
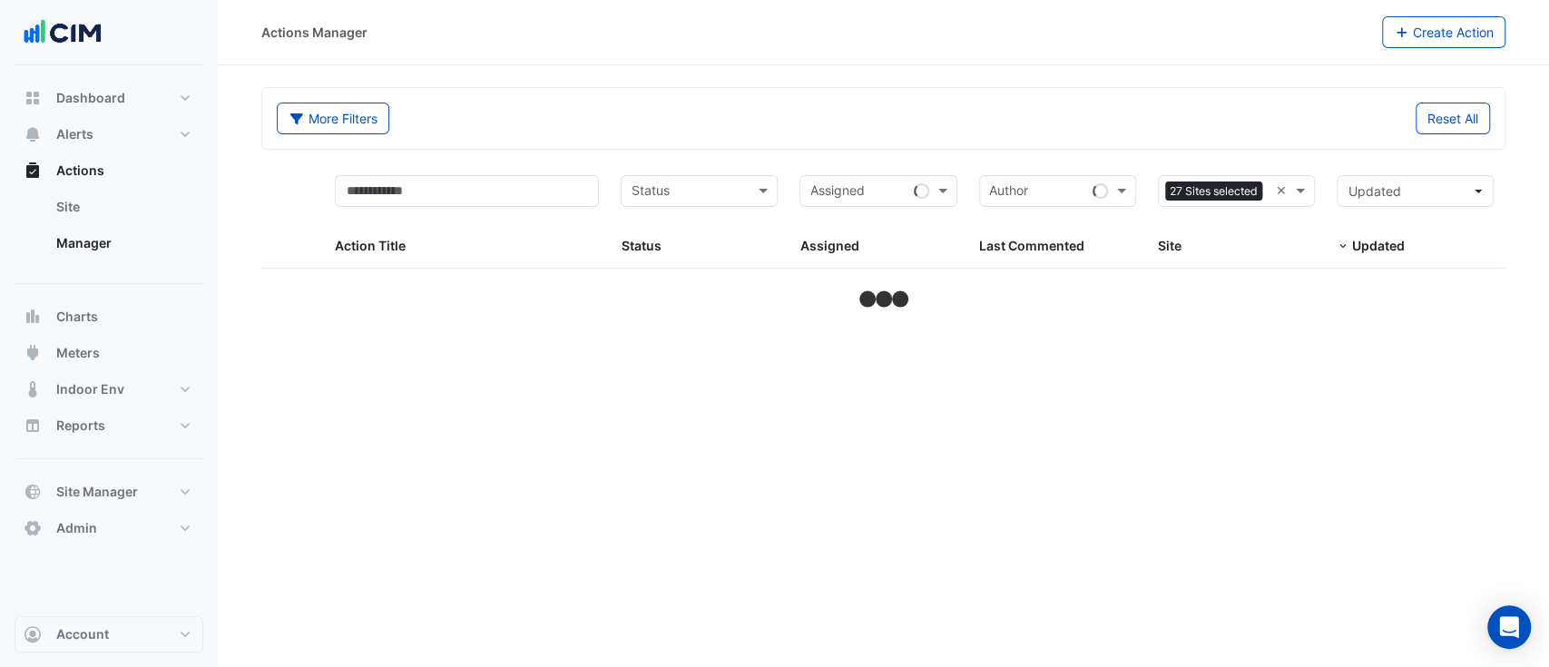
click at [1269, 187] on input "text" at bounding box center [1269, 192] width 0 height 21
select select "**"
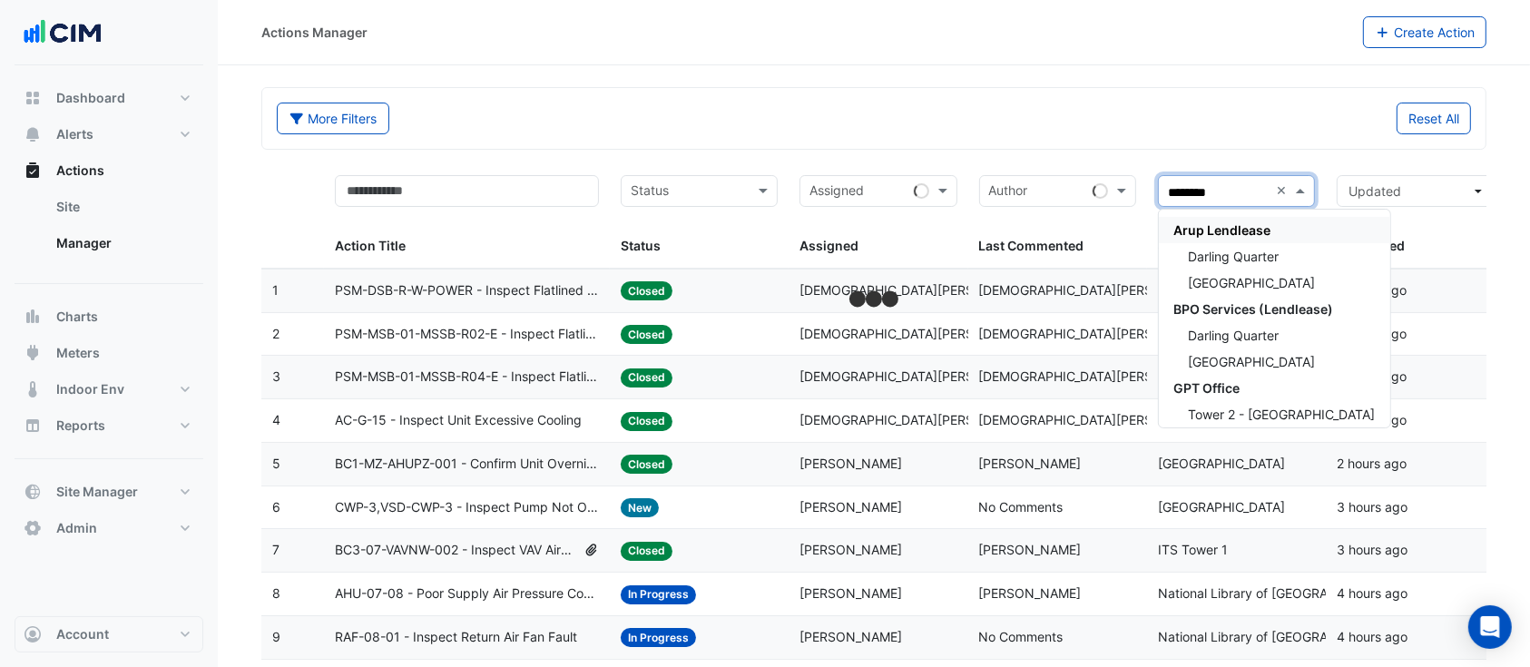
type input "*********"
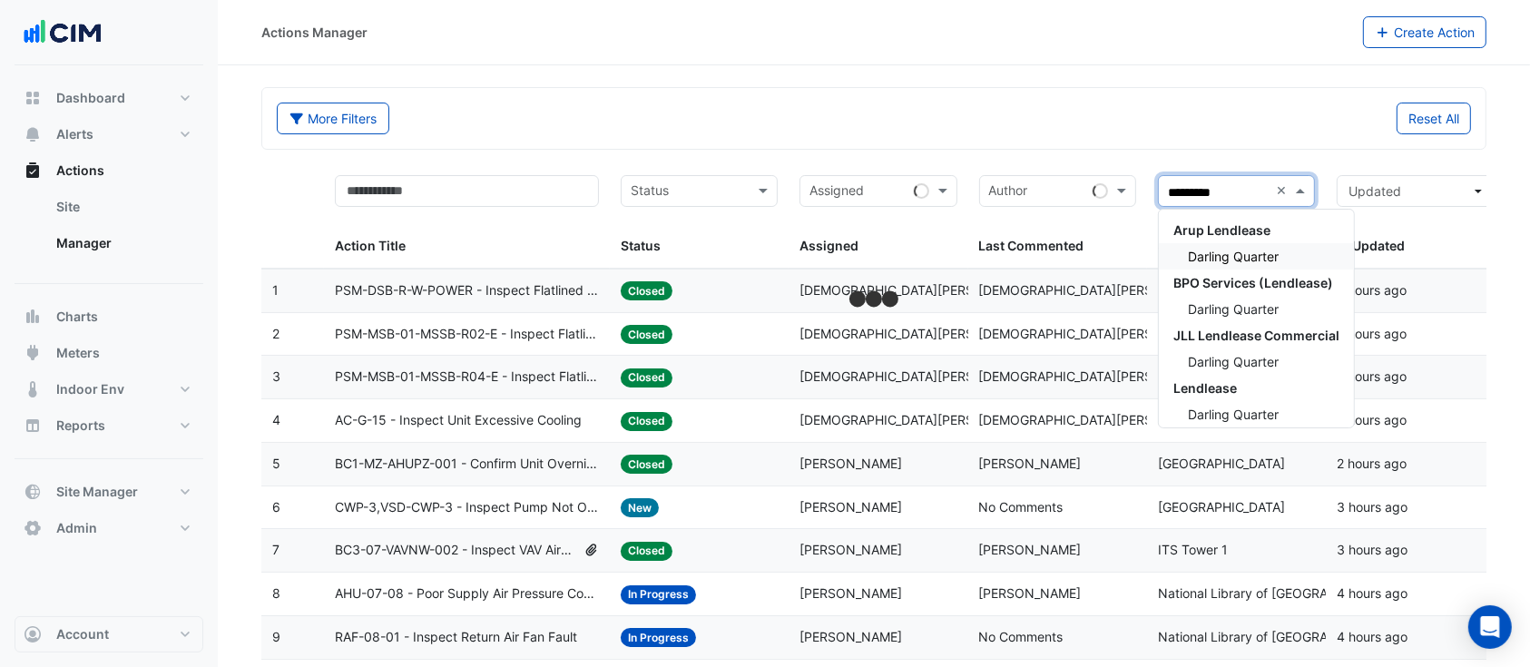
click at [1303, 254] on div "Darling Quarter" at bounding box center [1256, 256] width 195 height 26
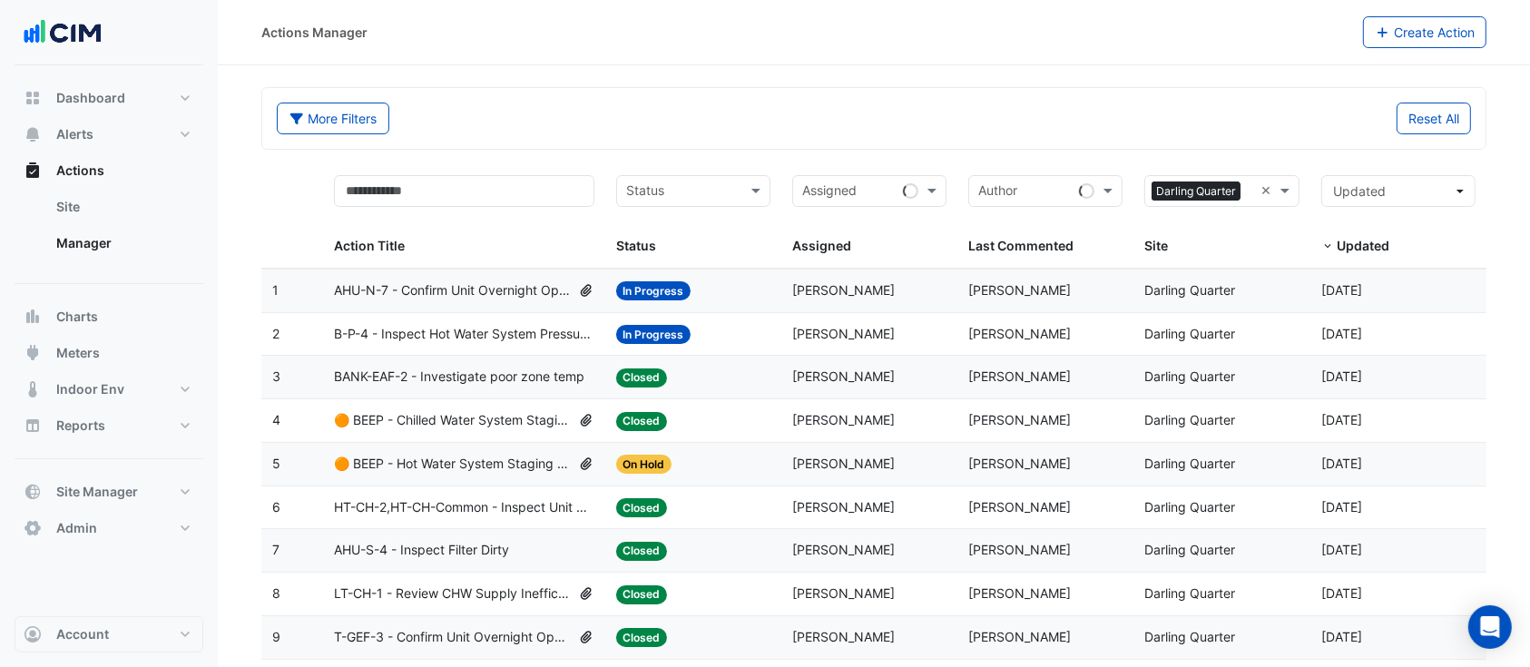
click at [436, 341] on span "B-P-4 - Inspect Hot Water System Pressure Loss" at bounding box center [464, 334] width 260 height 21
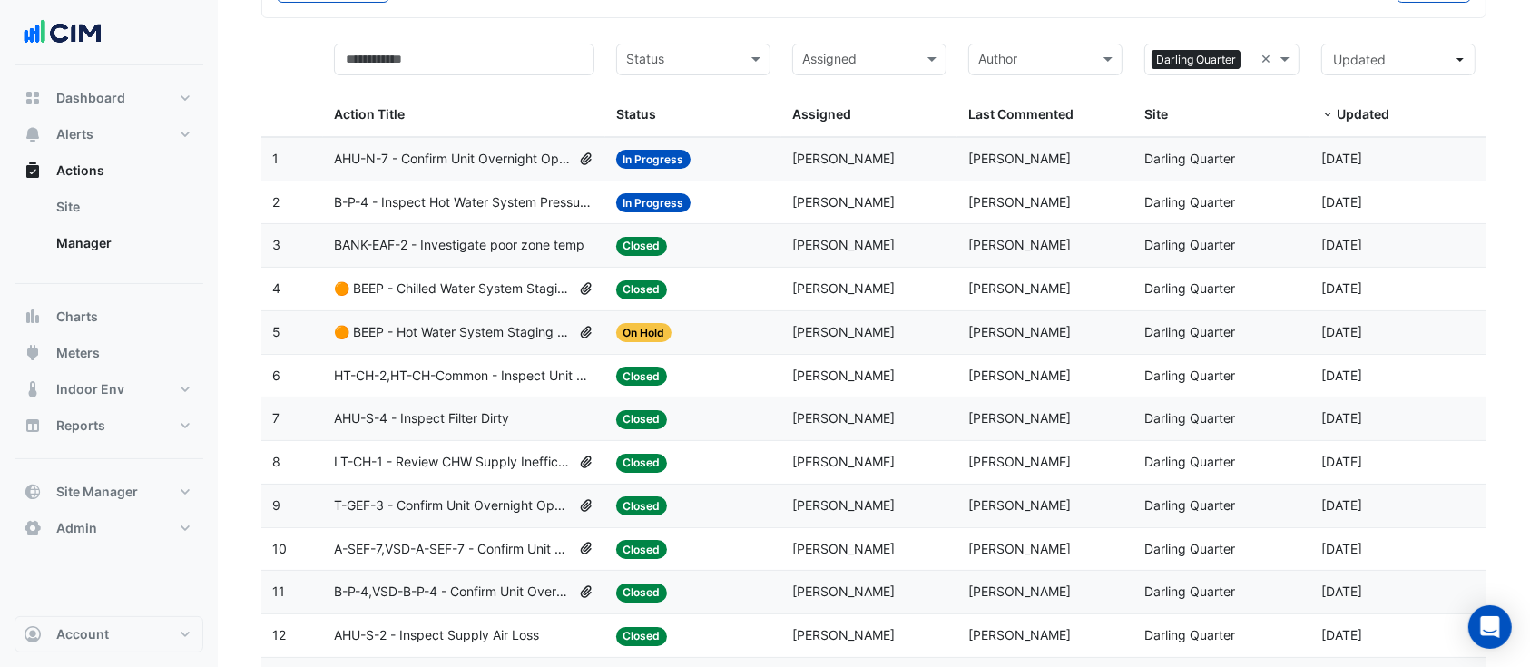
scroll to position [161, 0]
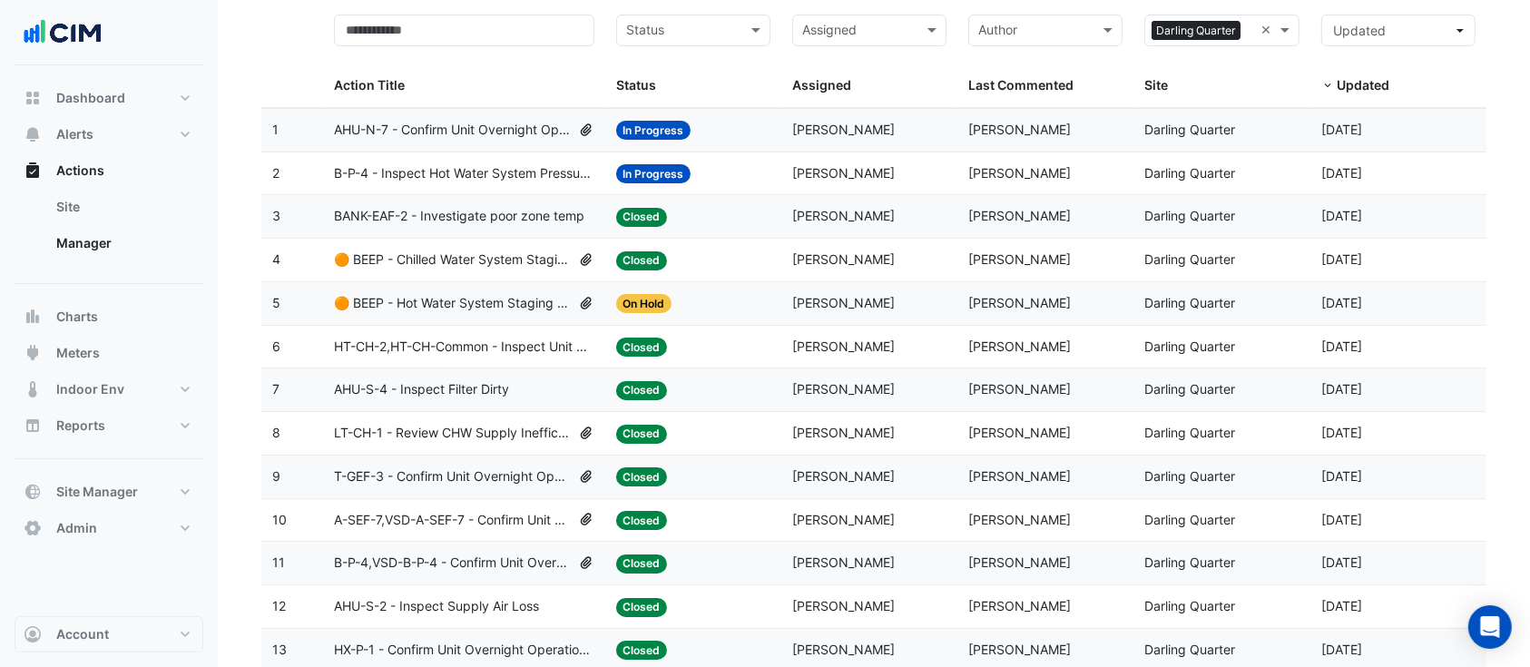
click at [482, 610] on span "AHU-S-2 - Inspect Supply Air Loss" at bounding box center [436, 606] width 205 height 21
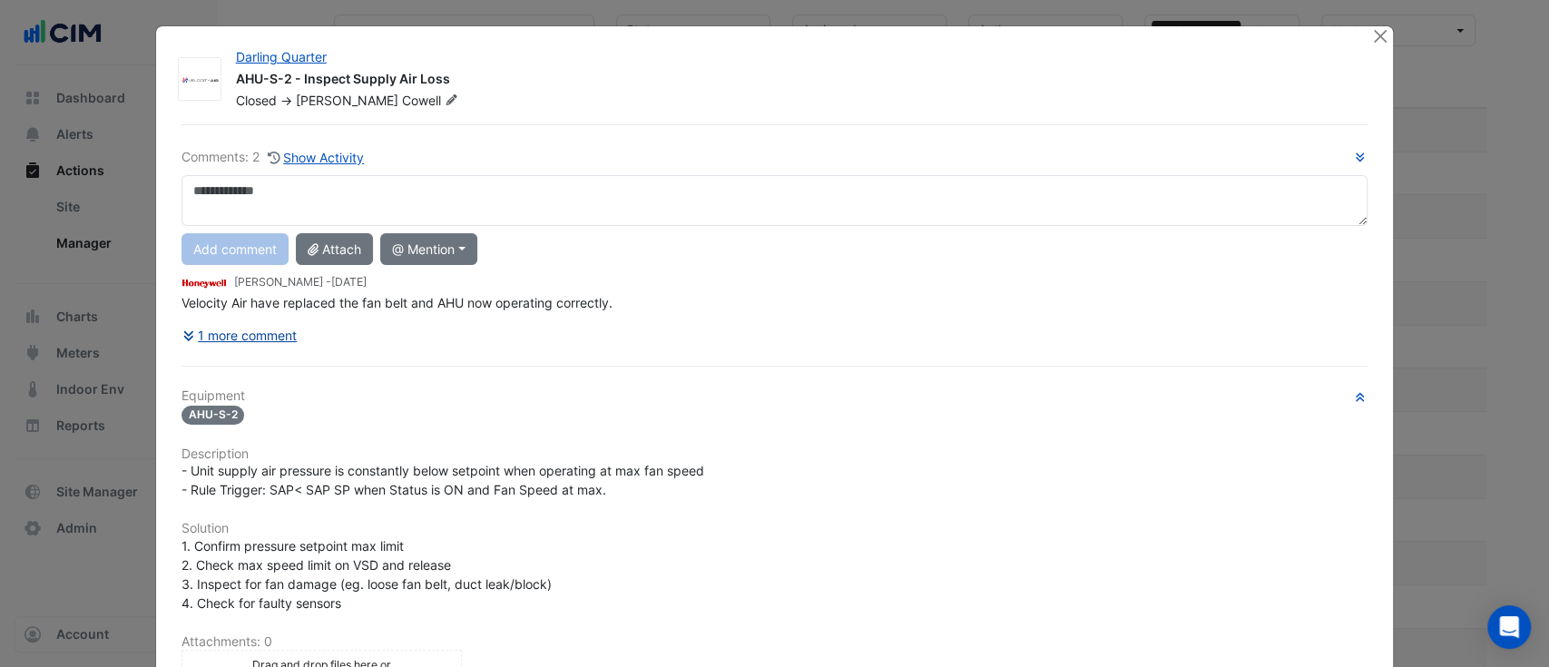
click at [264, 329] on button "1 more comment" at bounding box center [239, 335] width 117 height 32
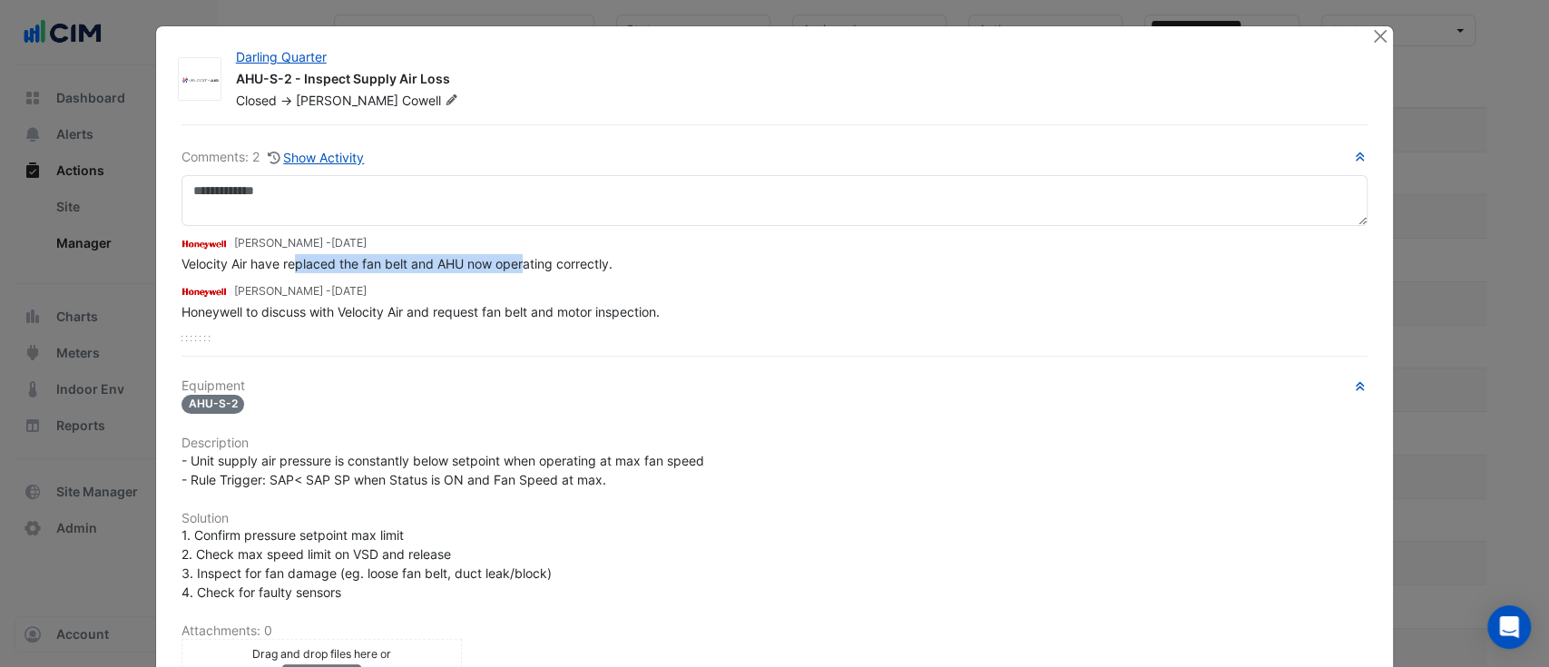
drag, startPoint x: 458, startPoint y: 268, endPoint x: 527, endPoint y: 275, distance: 69.3
click at [520, 273] on div "Brad Watts - 1 month and 12 days ago Velocity Air have replaced the fan belt an…" at bounding box center [774, 273] width 1187 height 95
click at [639, 266] on div "Velocity Air have replaced the fan belt and AHU now operating correctly." at bounding box center [774, 263] width 1187 height 19
click at [632, 261] on div "Velocity Air have replaced the fan belt and AHU now operating correctly." at bounding box center [774, 263] width 1187 height 19
drag, startPoint x: 632, startPoint y: 261, endPoint x: 430, endPoint y: 122, distance: 245.4
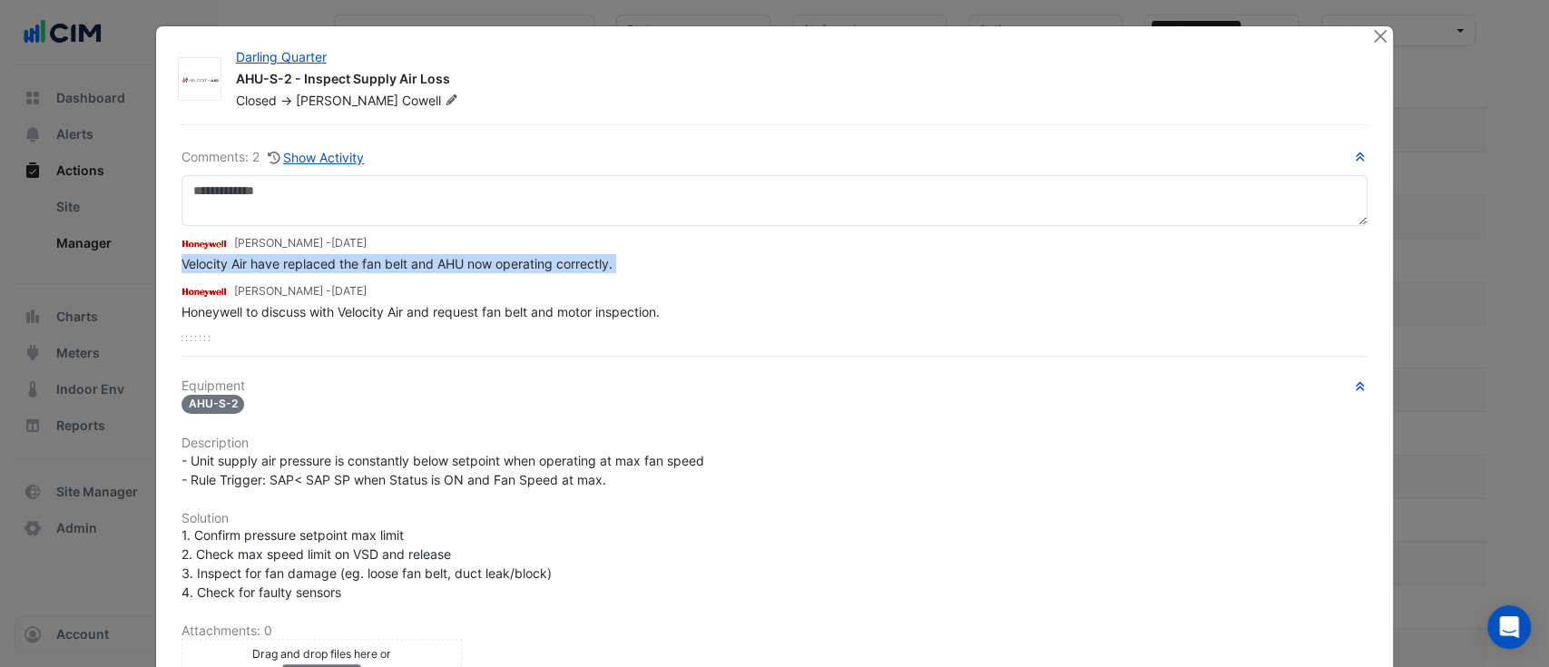
click at [182, 263] on div "Velocity Air have replaced the fan belt and AHU now operating correctly." at bounding box center [774, 263] width 1187 height 19
click at [200, 328] on div "Brad Watts - 1 month and 12 days ago Velocity Air have replaced the fan belt an…" at bounding box center [774, 283] width 1187 height 115
click at [191, 330] on div "Brad Watts - 1 month and 12 days ago Velocity Air have replaced the fan belt an…" at bounding box center [774, 283] width 1187 height 115
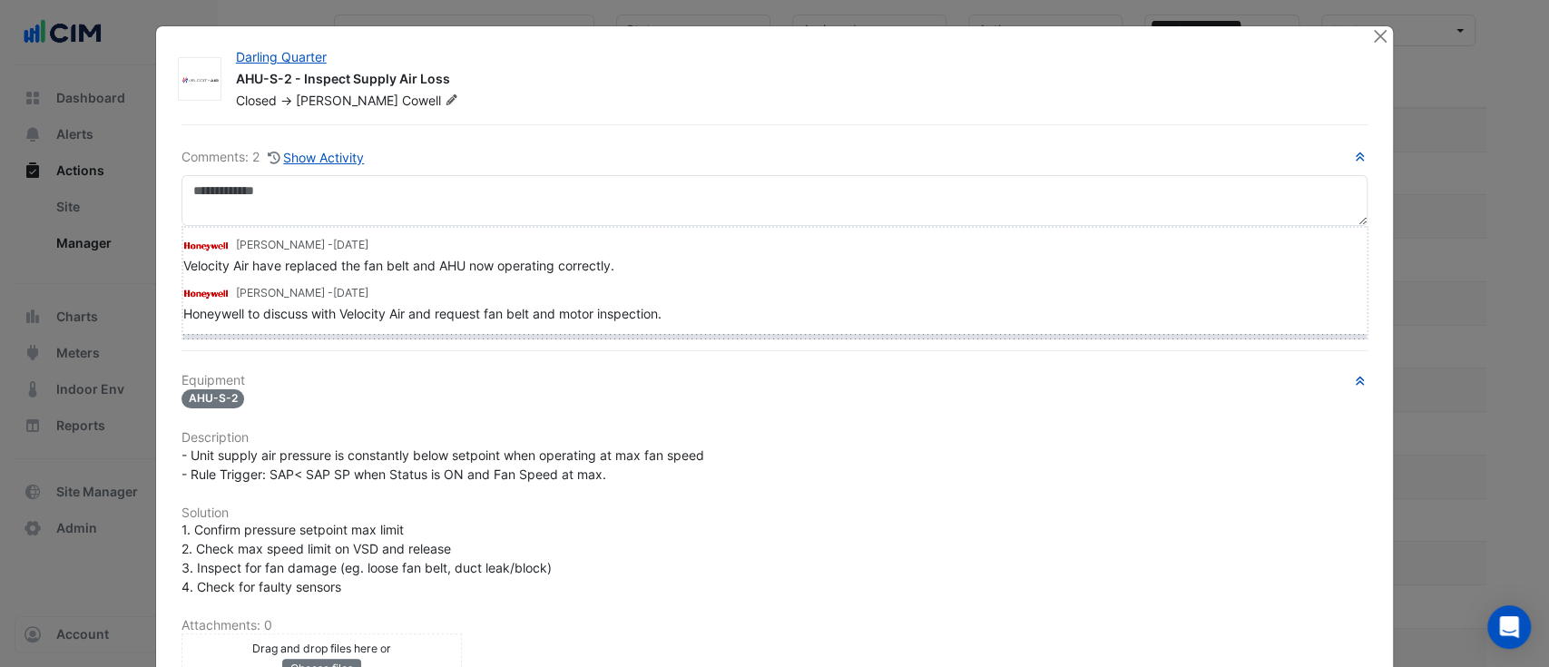
drag, startPoint x: 191, startPoint y: 335, endPoint x: 188, endPoint y: 381, distance: 46.4
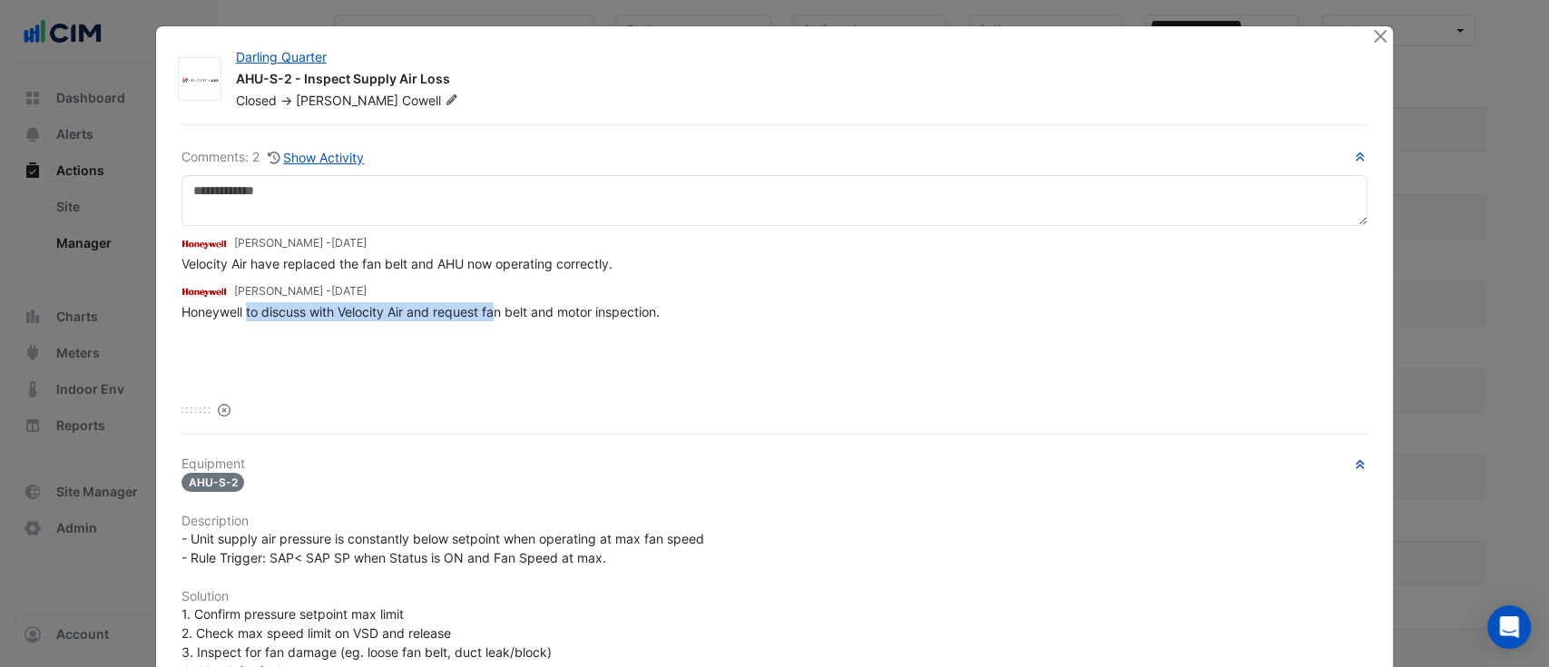
drag, startPoint x: 242, startPoint y: 304, endPoint x: 544, endPoint y: 321, distance: 302.6
click at [542, 321] on div "Brad Watts - 1 month and 12 days ago Velocity Air have replaced the fan belt an…" at bounding box center [774, 306] width 1187 height 160
click at [298, 310] on span "Honeywell to discuss with Velocity Air and request fan belt and motor inspectio…" at bounding box center [420, 311] width 478 height 15
drag, startPoint x: 230, startPoint y: 308, endPoint x: 741, endPoint y: 310, distance: 510.8
click at [734, 310] on div "Honeywell to discuss with Velocity Air and request fan belt and motor inspectio…" at bounding box center [774, 311] width 1187 height 19
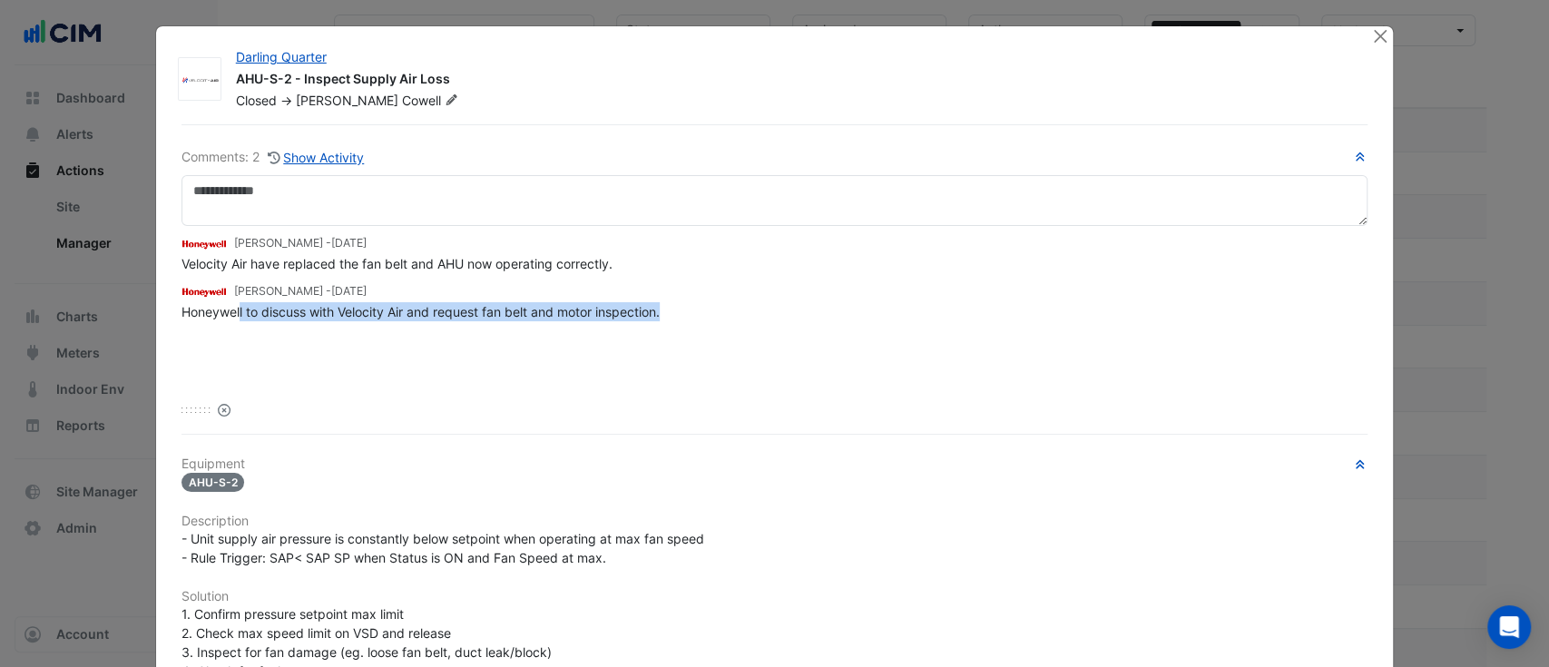
click at [753, 317] on div "Honeywell to discuss with Velocity Air and request fan belt and motor inspectio…" at bounding box center [774, 311] width 1187 height 19
drag, startPoint x: 450, startPoint y: 308, endPoint x: 686, endPoint y: 323, distance: 236.4
click at [686, 323] on div "Brad Watts - 1 month and 12 days ago Velocity Air have replaced the fan belt an…" at bounding box center [774, 306] width 1187 height 160
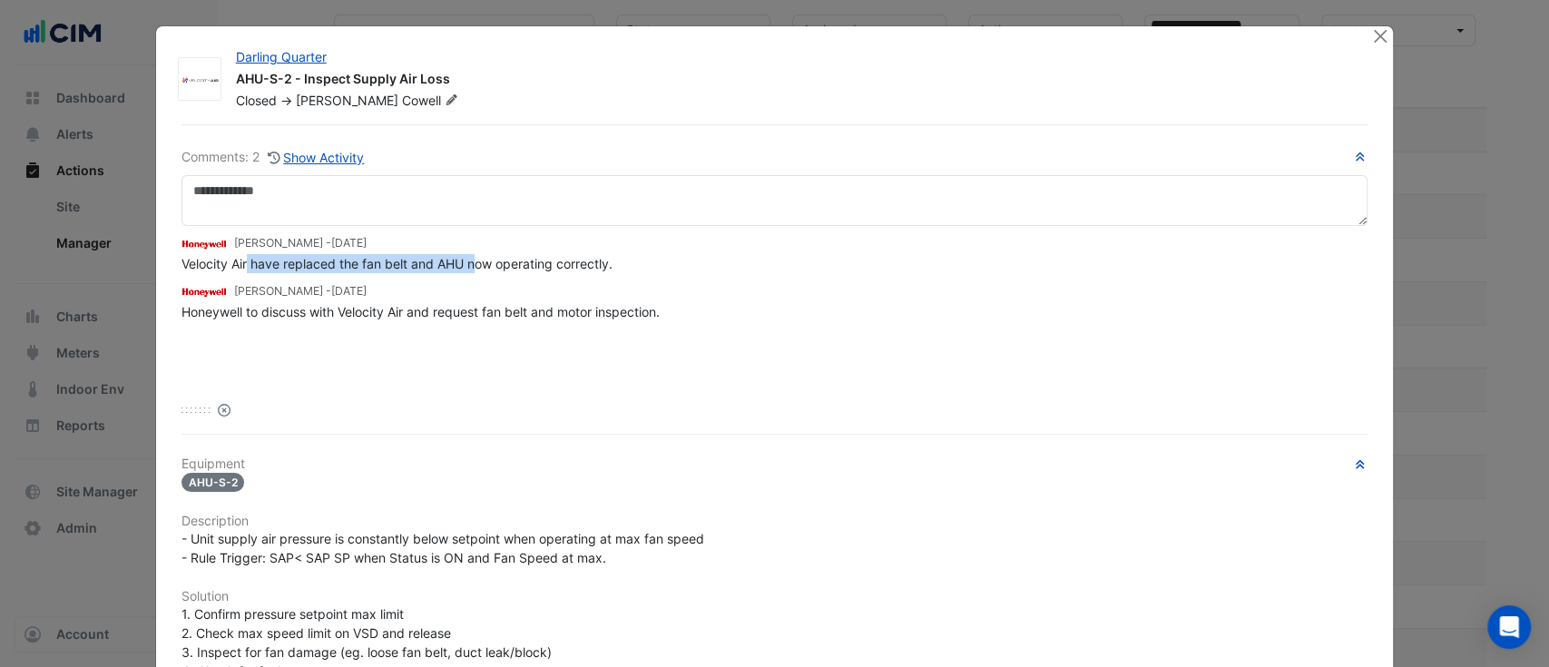
drag, startPoint x: 238, startPoint y: 258, endPoint x: 610, endPoint y: 277, distance: 372.5
click at [569, 274] on div "Brad Watts - 1 month and 12 days ago Velocity Air have replaced the fan belt an…" at bounding box center [774, 306] width 1187 height 160
click at [638, 407] on div "Reset" at bounding box center [774, 409] width 1187 height 19
click at [330, 57] on icon at bounding box center [337, 57] width 15 height 12
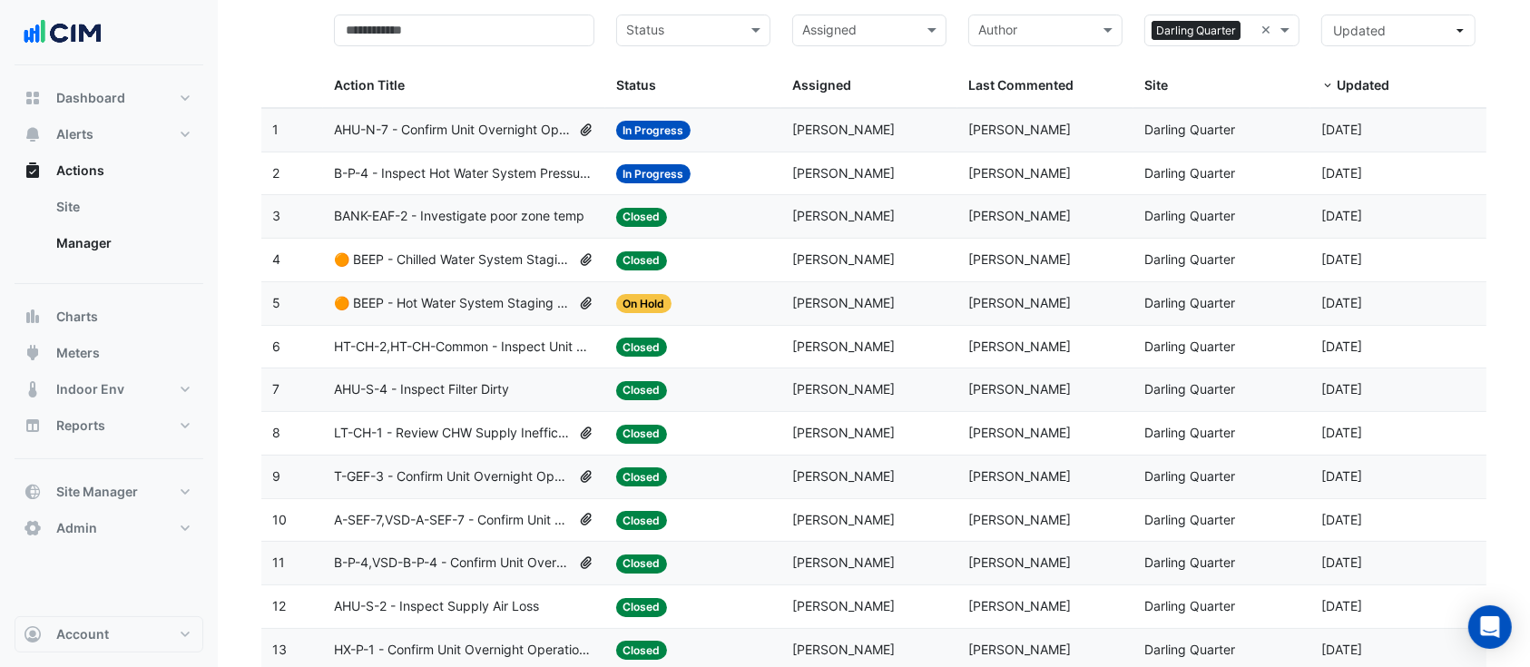
click at [1012, 391] on span "Daniel Cowell" at bounding box center [1019, 388] width 103 height 15
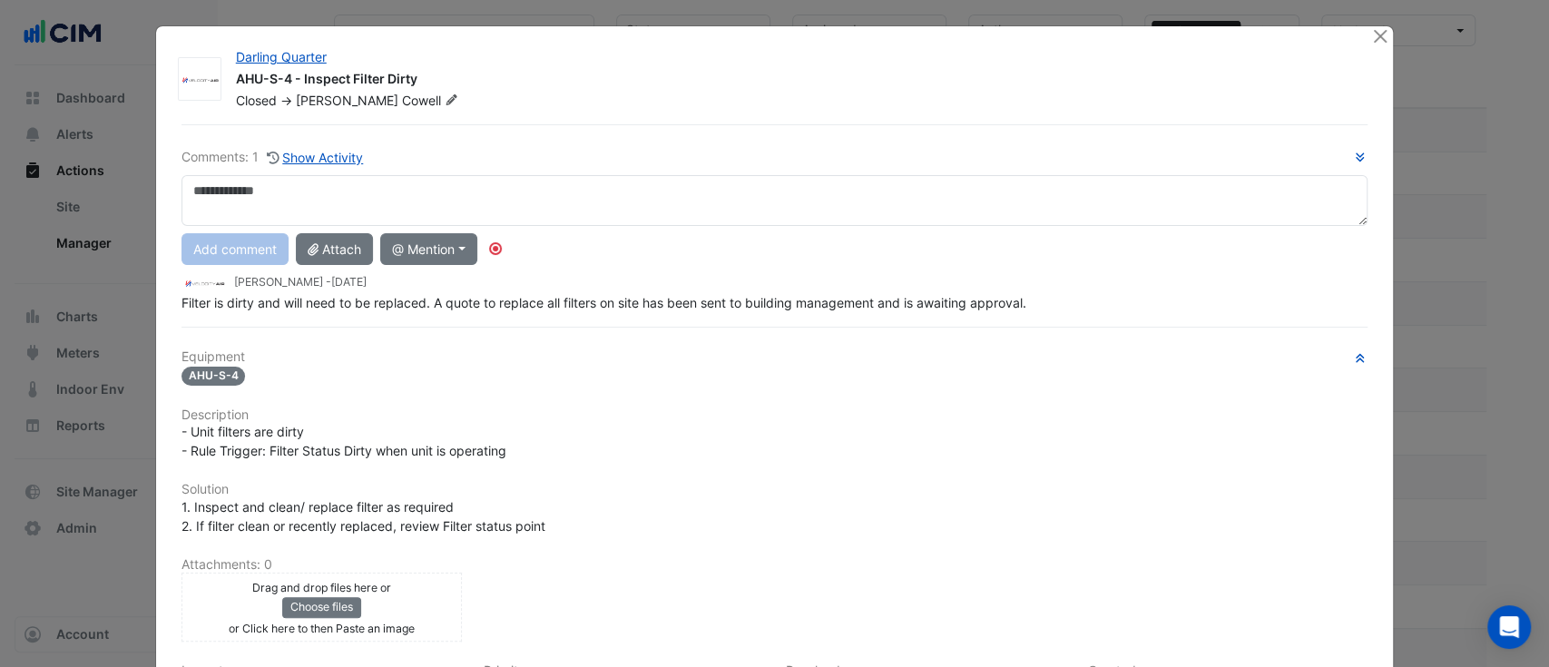
drag, startPoint x: 189, startPoint y: 279, endPoint x: 249, endPoint y: 282, distance: 60.0
click at [190, 279] on img at bounding box center [203, 283] width 45 height 20
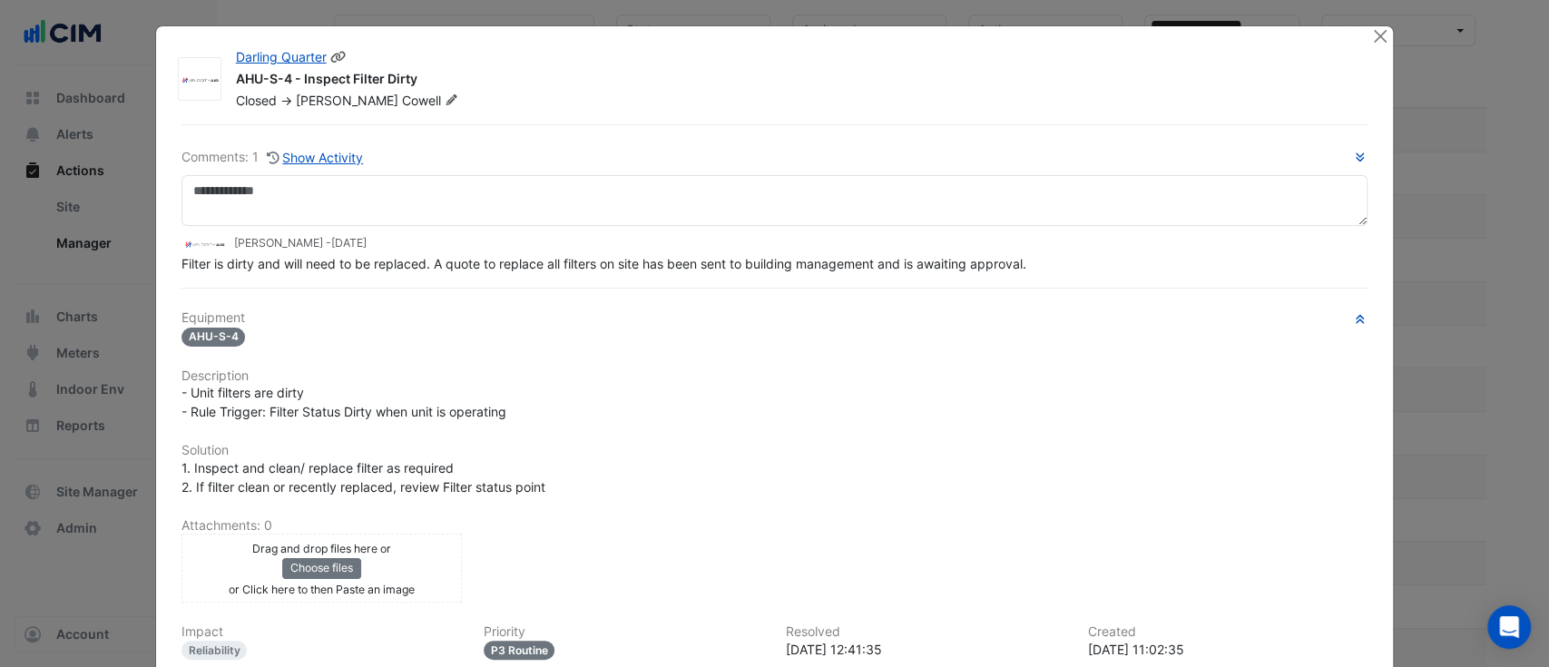
click at [332, 55] on icon at bounding box center [338, 57] width 16 height 13
click at [135, 175] on ngb-modal-window "Darling Quarter AHU-S-4 - Inspect Filter Dirty Closed -> Daniel Cowell Comments…" at bounding box center [774, 333] width 1549 height 667
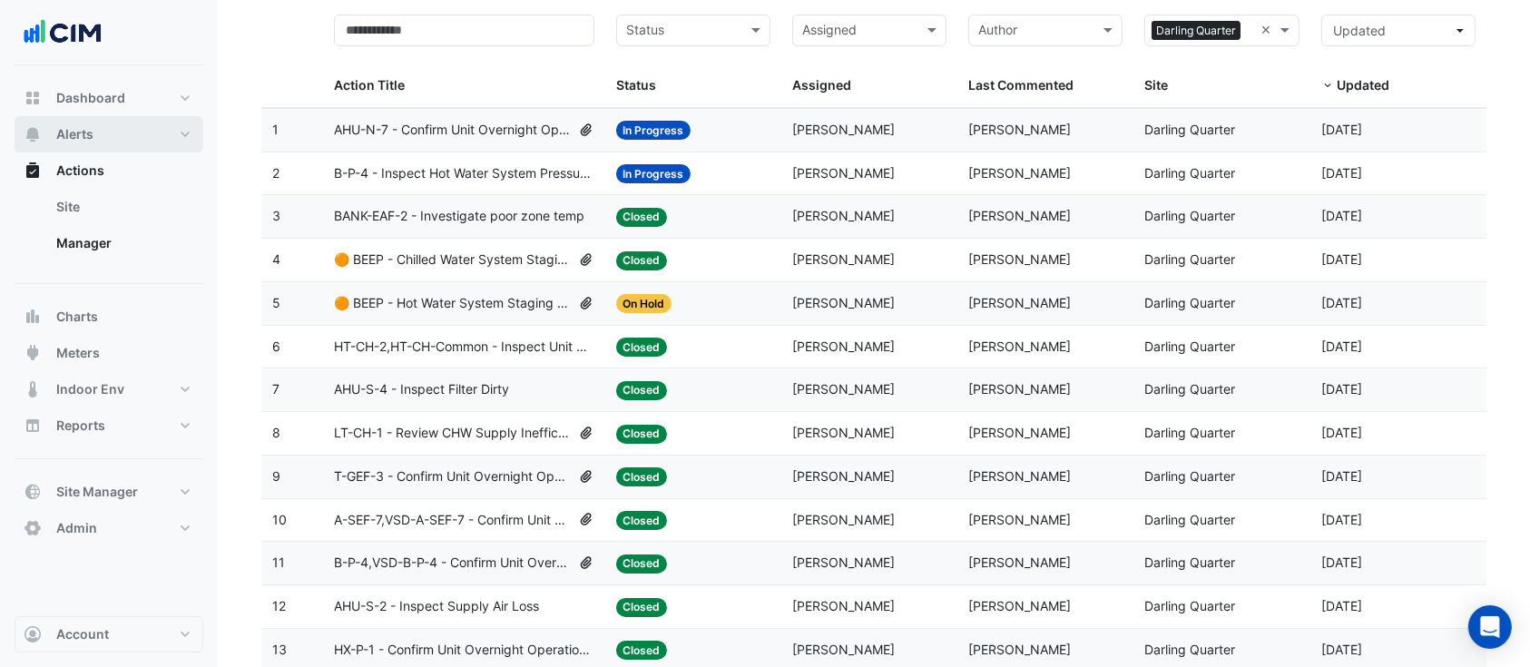
click at [93, 132] on span "Alerts" at bounding box center [74, 134] width 37 height 18
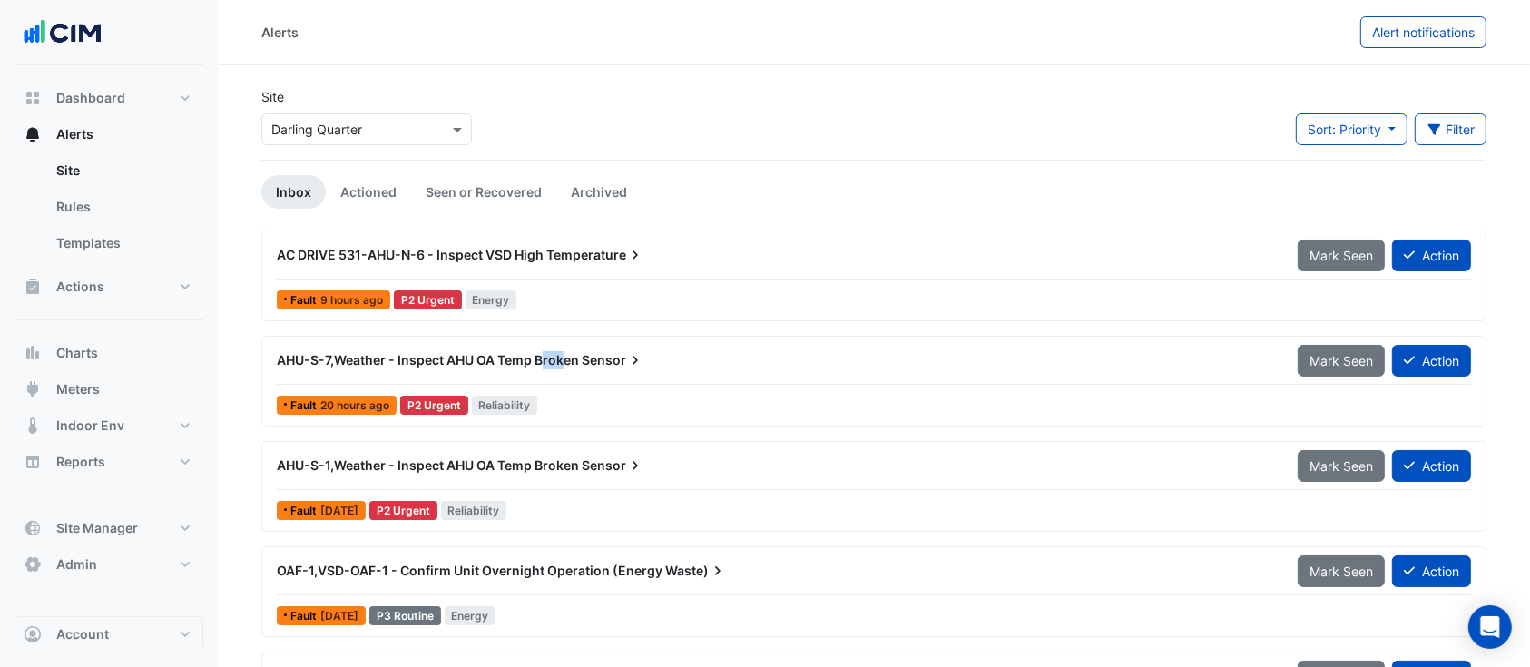
click at [563, 356] on span "AHU-S-7,Weather - Inspect AHU OA Temp Broken" at bounding box center [428, 359] width 302 height 15
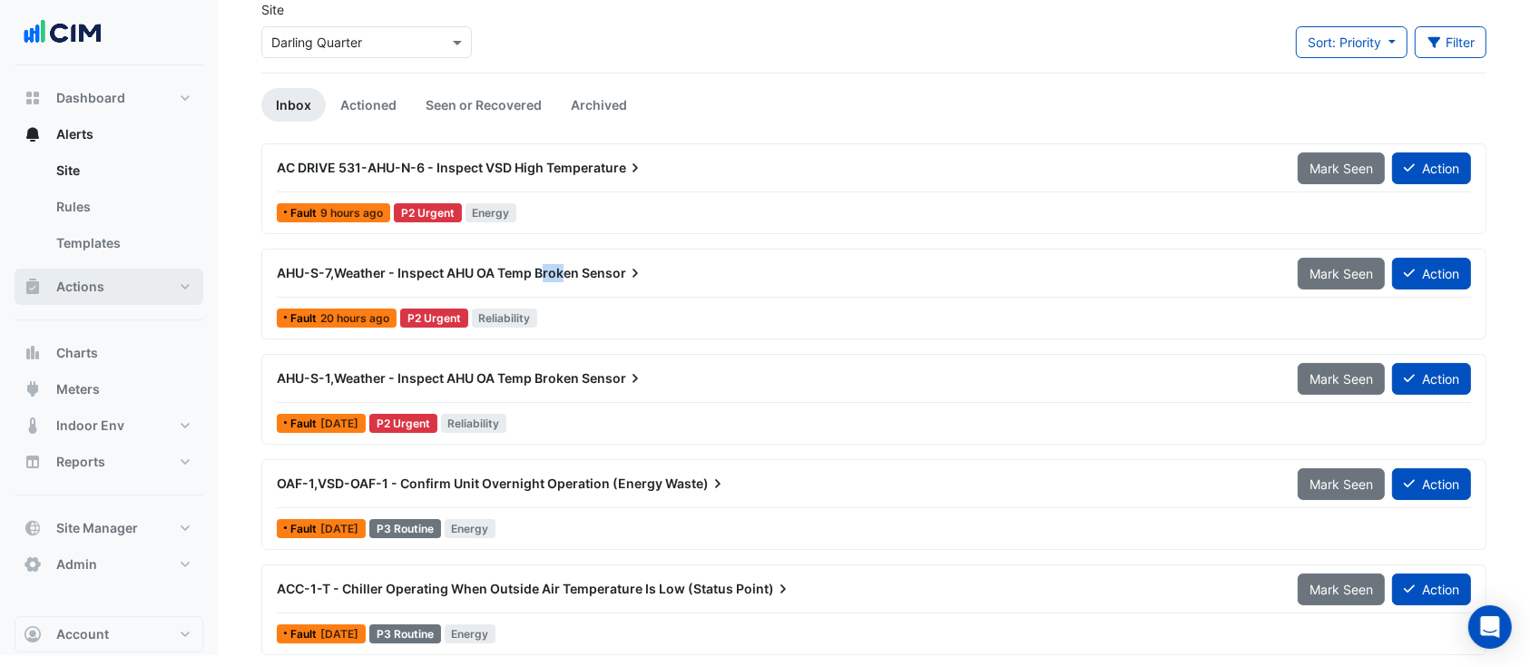
drag, startPoint x: 92, startPoint y: 286, endPoint x: 173, endPoint y: 312, distance: 85.8
click at [92, 286] on span "Actions" at bounding box center [80, 287] width 48 height 18
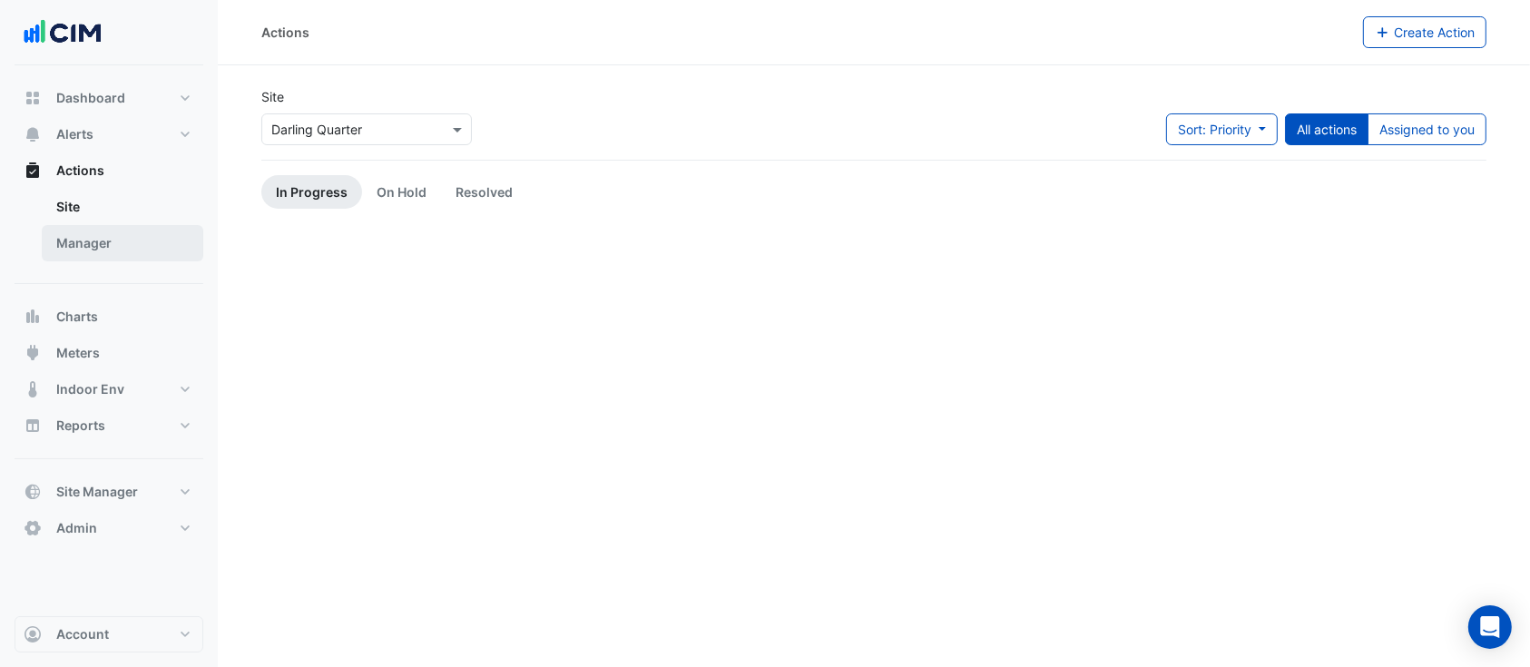
click at [89, 234] on link "Manager" at bounding box center [123, 243] width 162 height 36
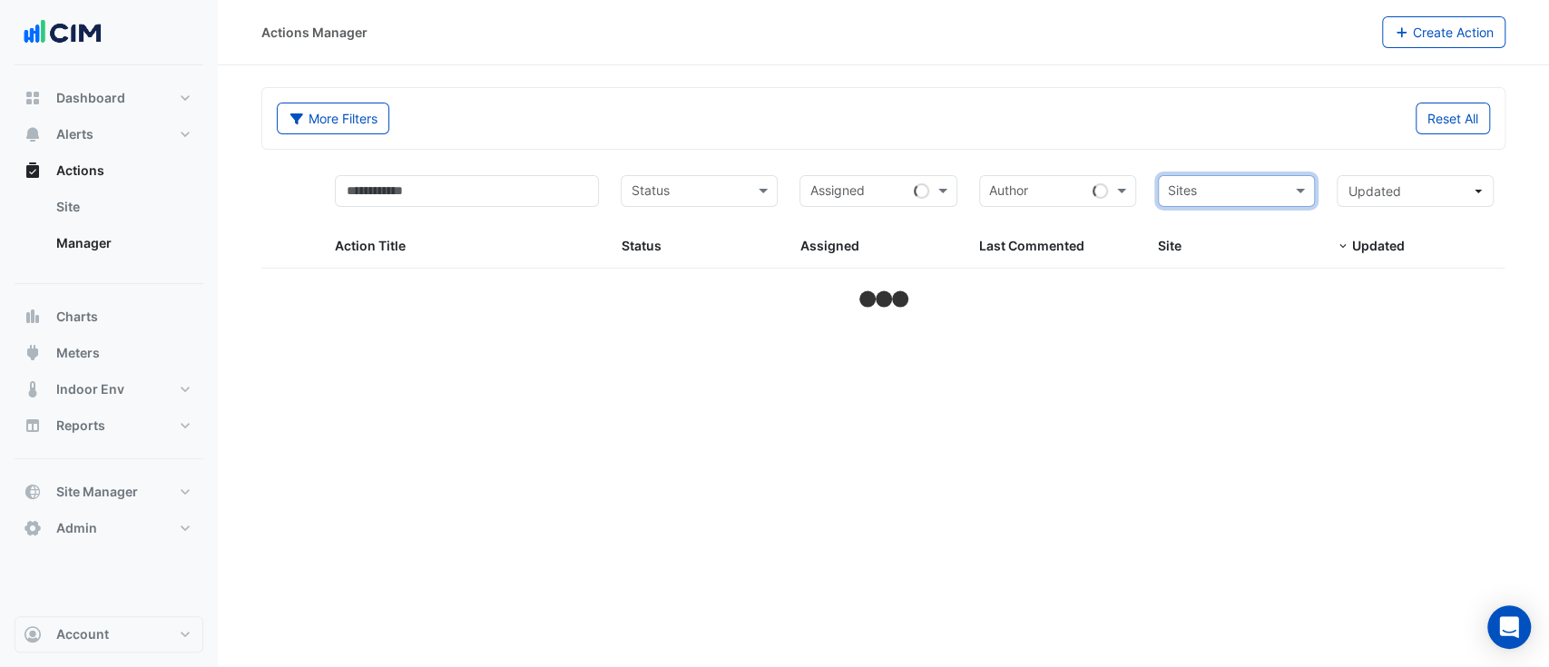
click at [1273, 196] on input "text" at bounding box center [1226, 192] width 116 height 21
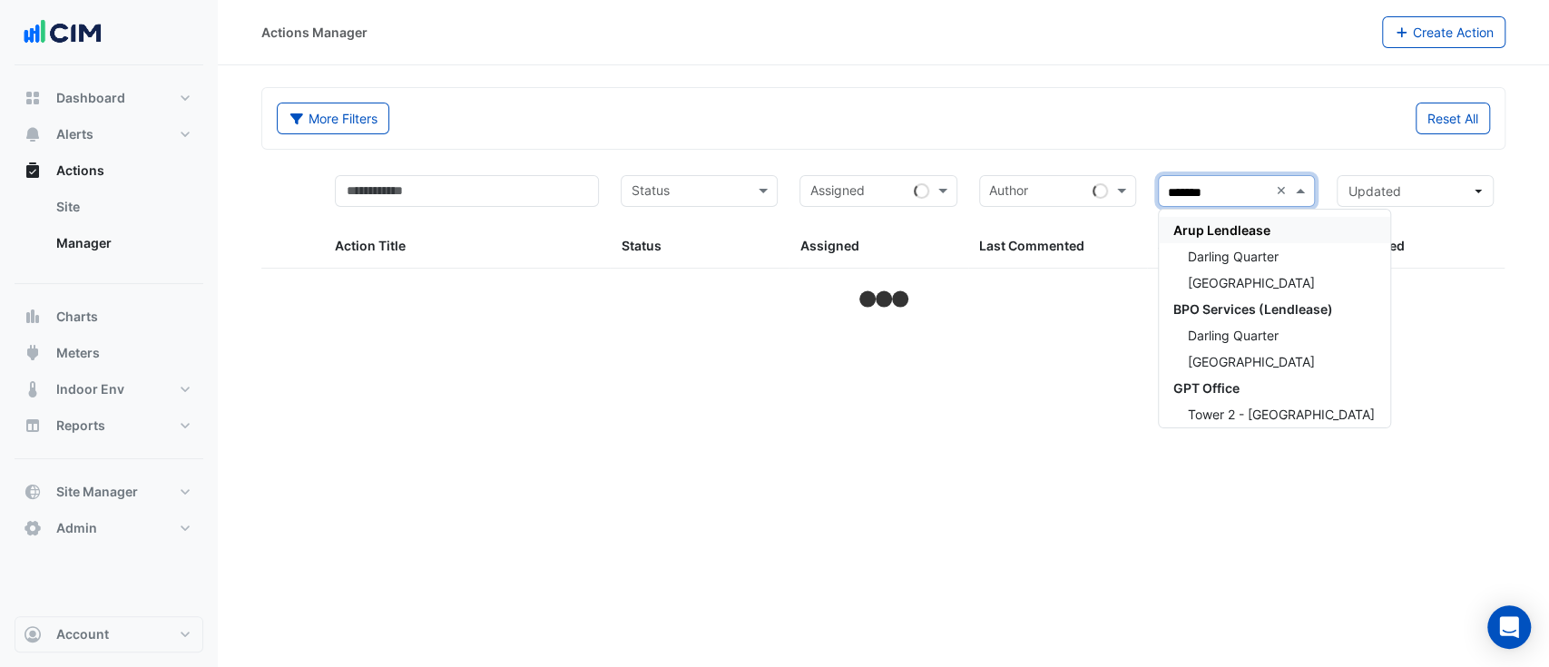
type input "*******"
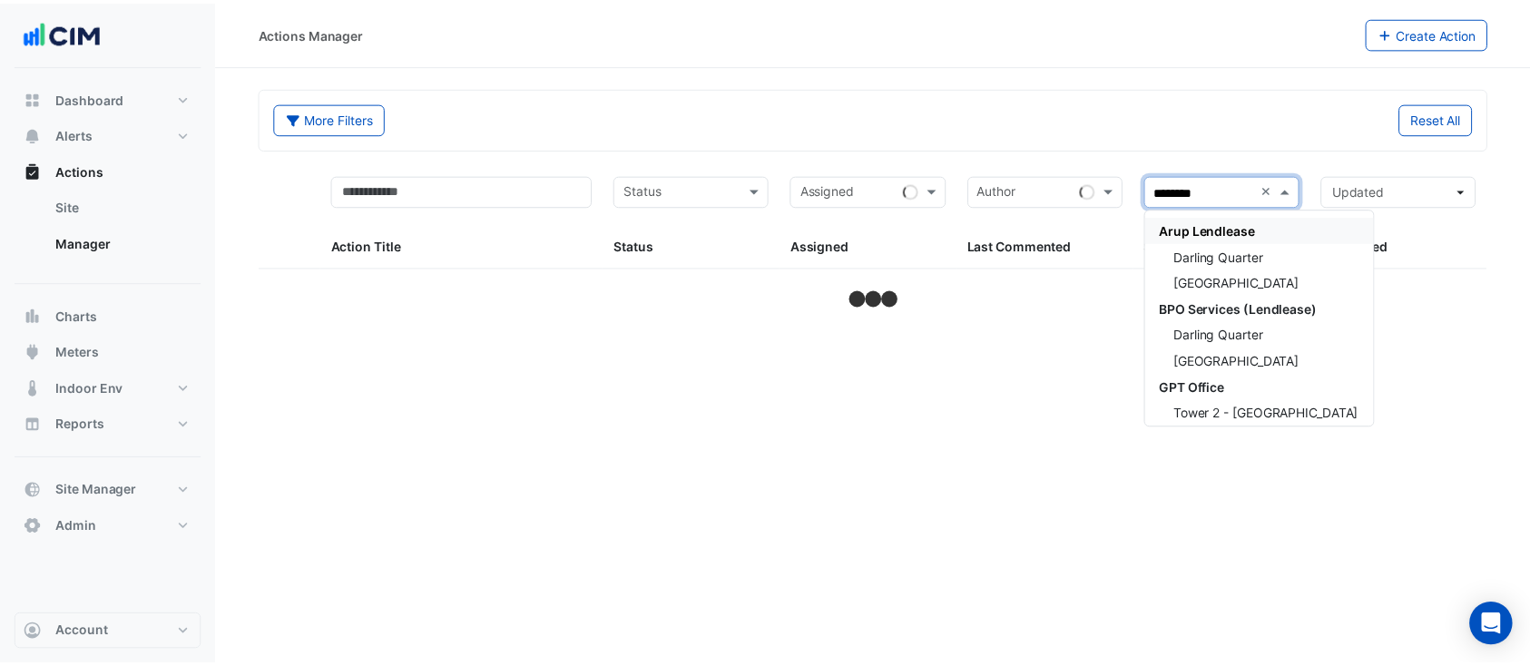
scroll to position [7, 0]
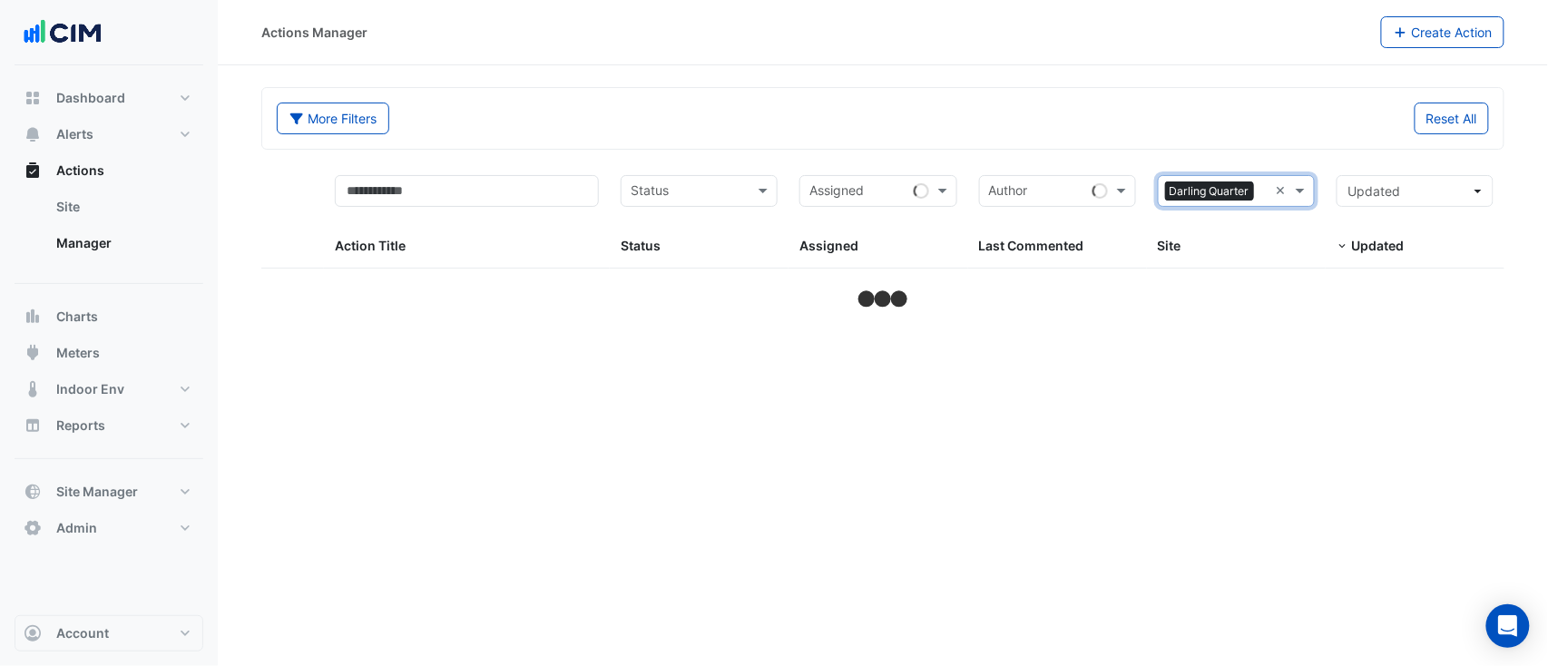
select select "**"
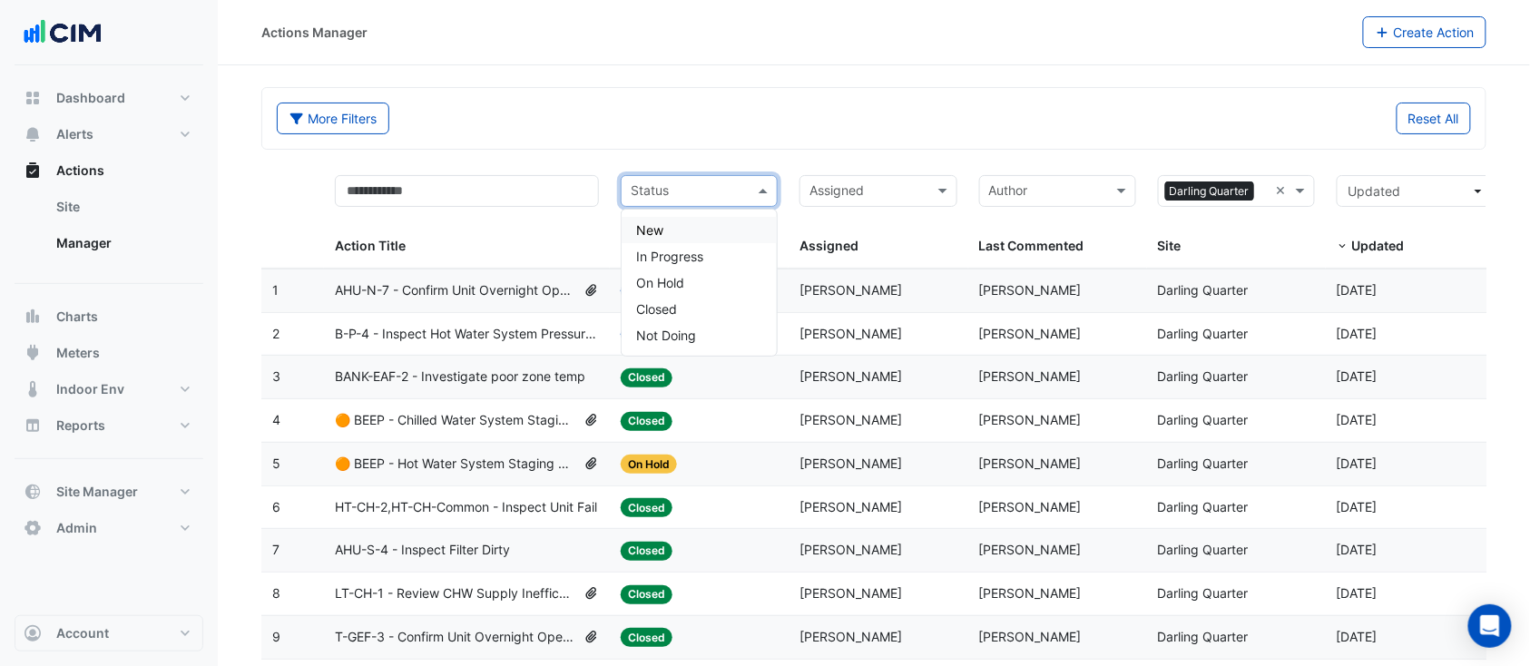
click at [663, 192] on input "text" at bounding box center [689, 192] width 116 height 21
click at [684, 255] on span "In Progress" at bounding box center [669, 256] width 67 height 15
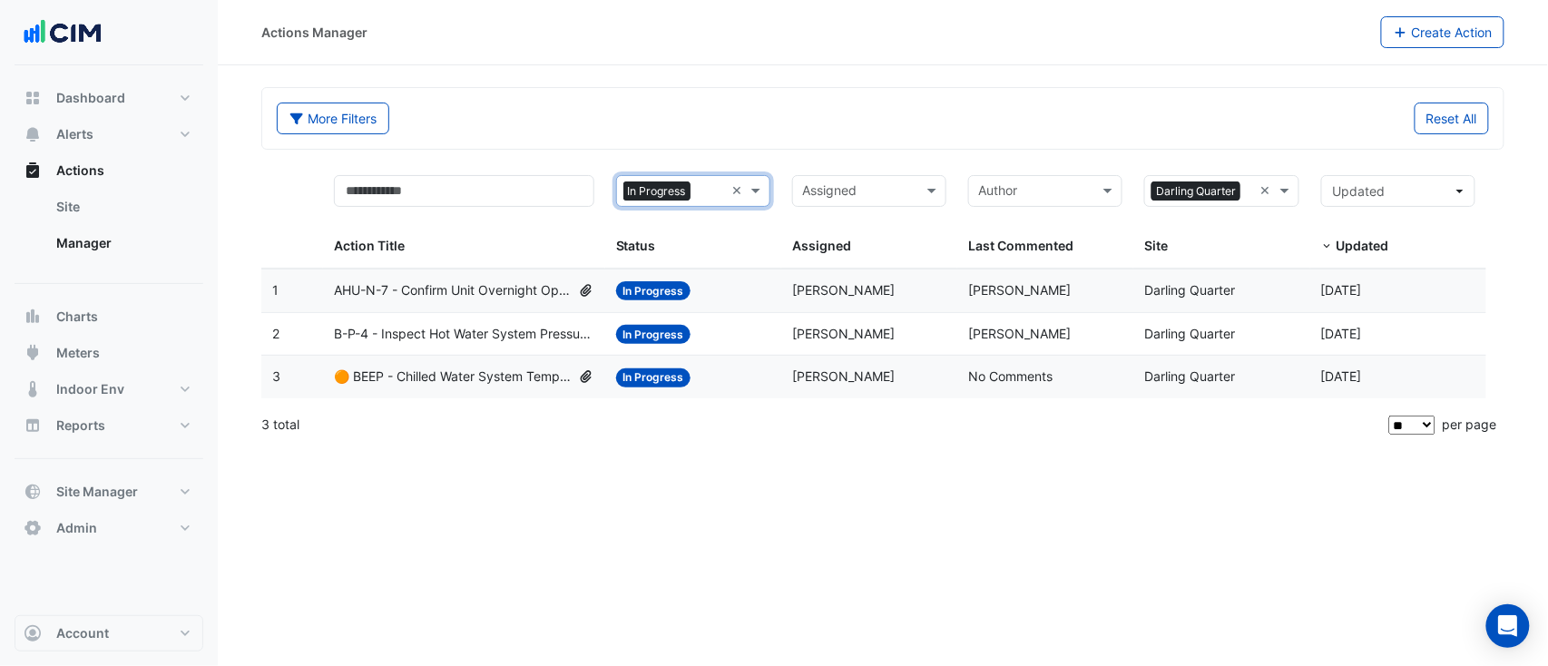
click at [671, 199] on span "In Progress" at bounding box center [656, 191] width 67 height 20
click at [674, 243] on div "In Progress" at bounding box center [693, 256] width 152 height 26
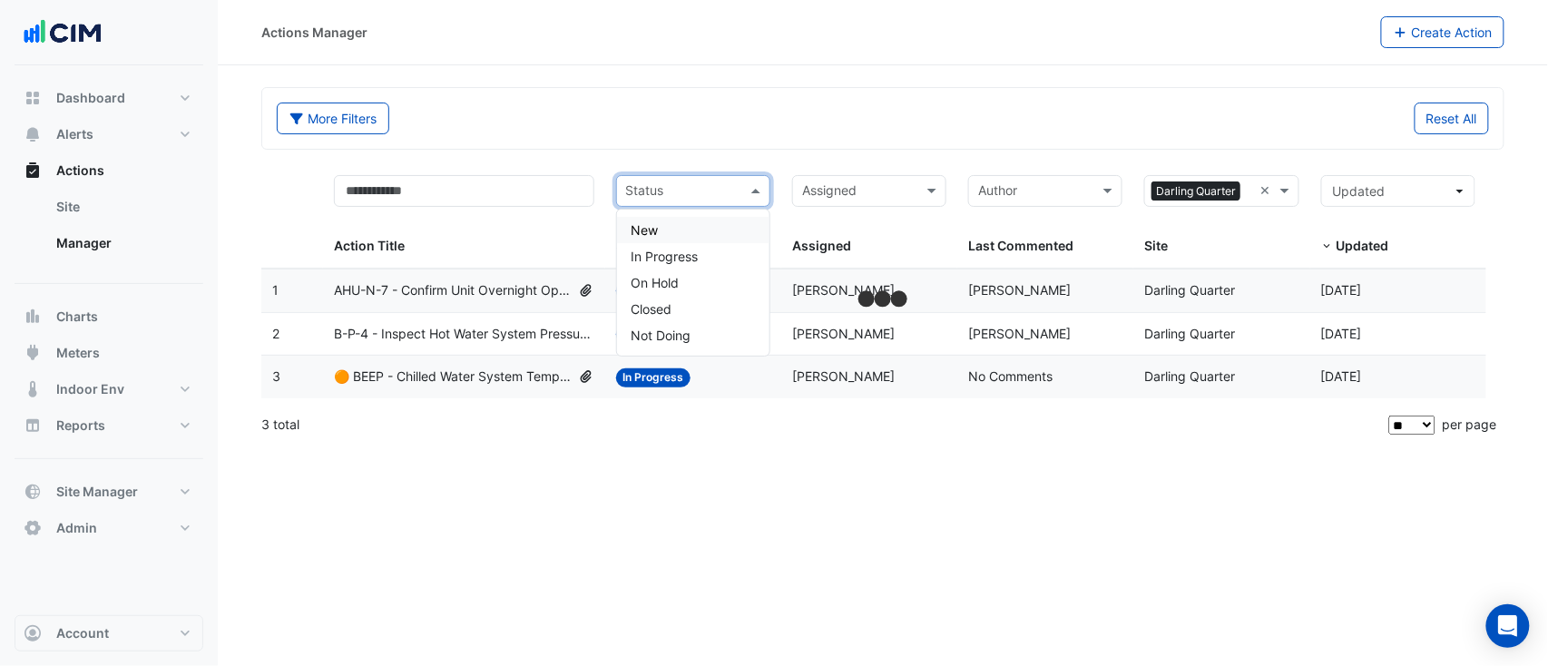
click at [674, 240] on div "New" at bounding box center [693, 230] width 152 height 26
click at [680, 259] on datatable-header-cell "Status × New × Status" at bounding box center [693, 216] width 176 height 104
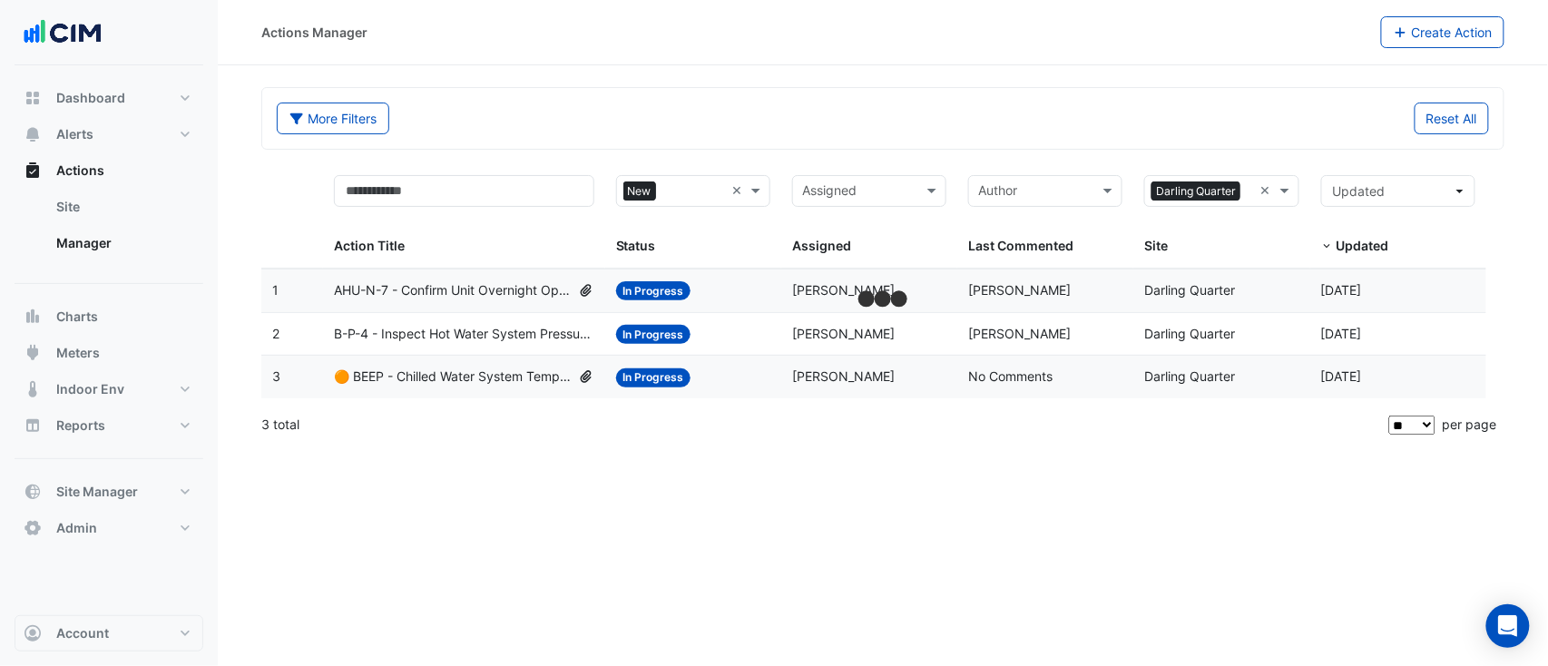
click at [673, 188] on input "text" at bounding box center [693, 192] width 61 height 21
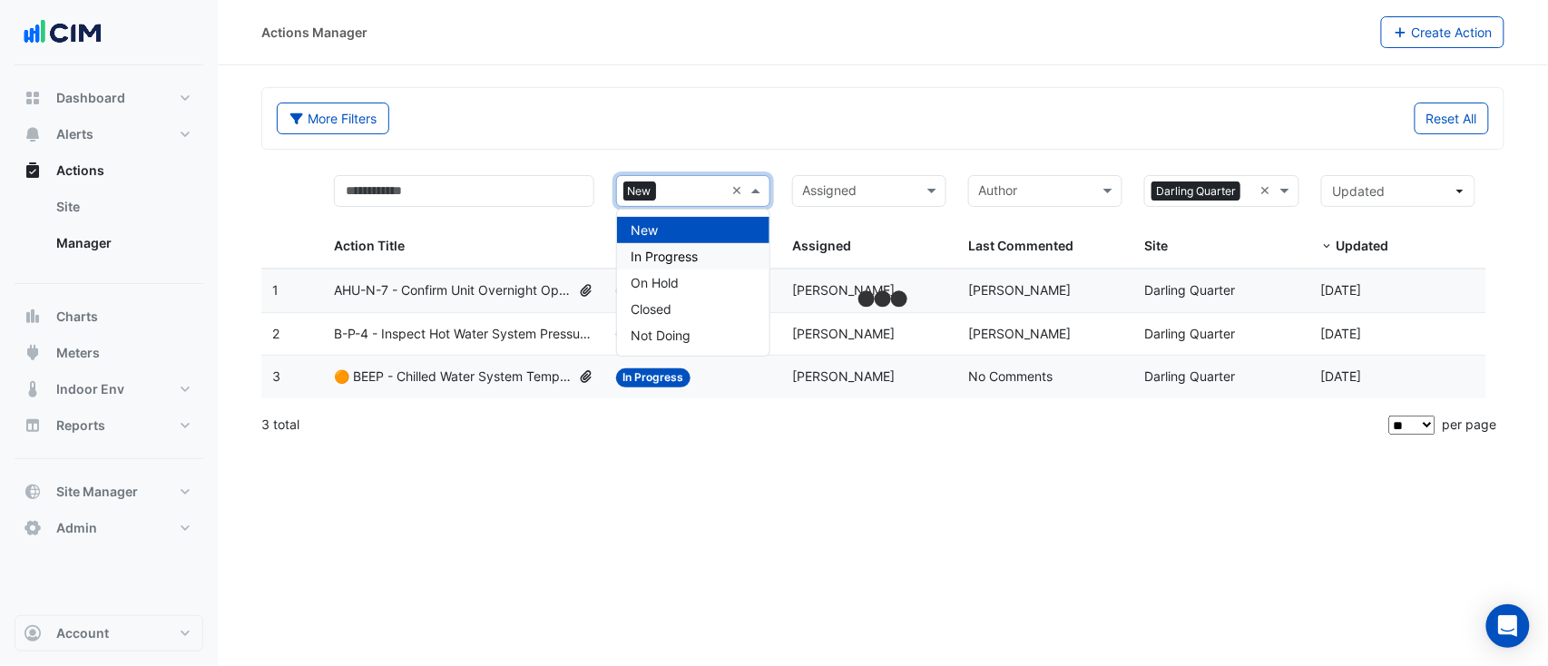
click at [680, 250] on span "In Progress" at bounding box center [665, 256] width 67 height 15
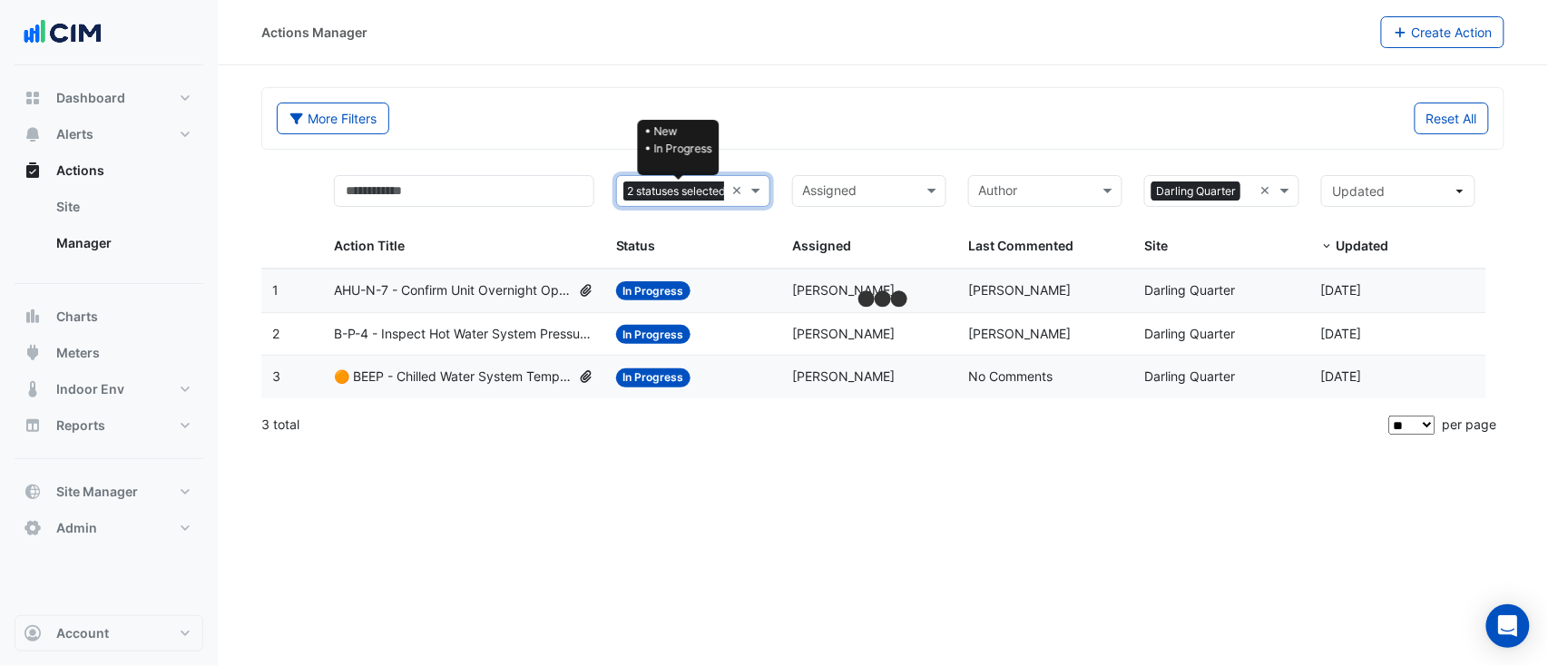
click at [673, 181] on span "2 statuses selected" at bounding box center [677, 191] width 108 height 20
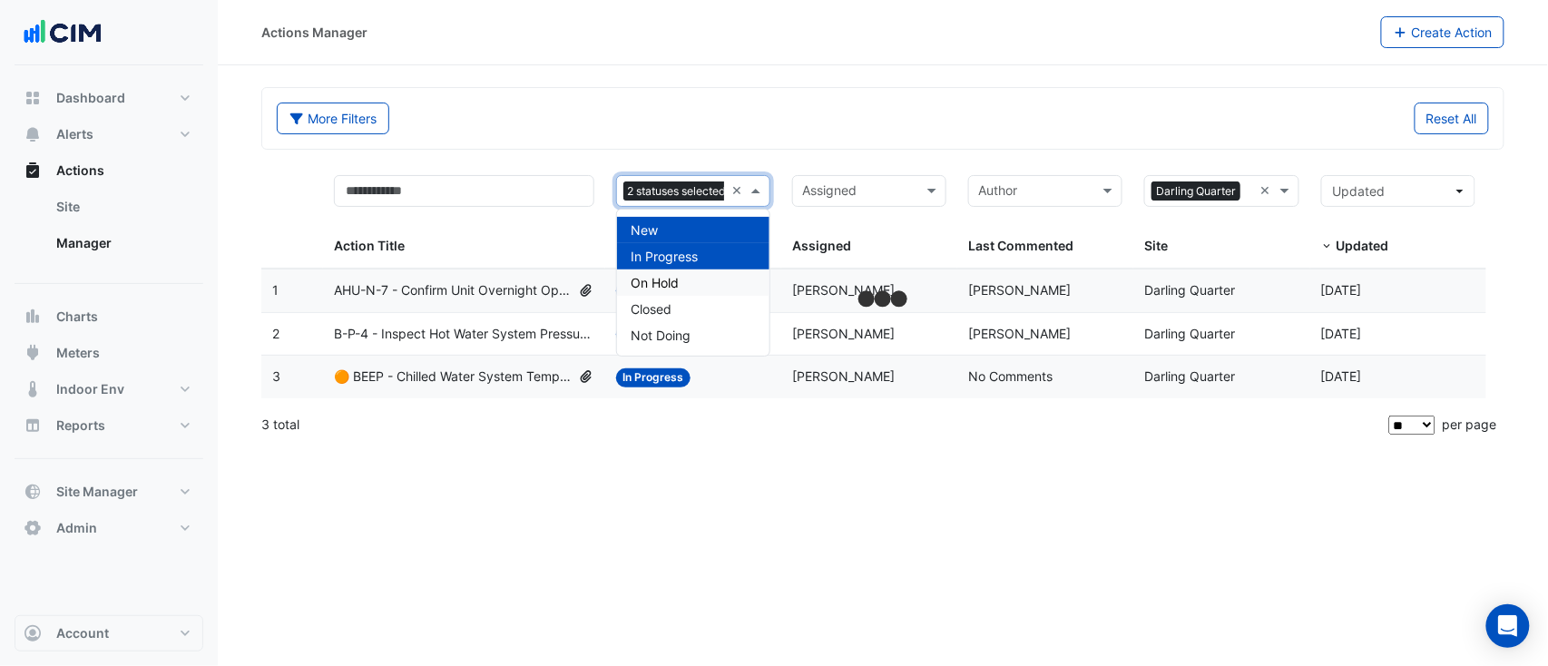
click at [677, 289] on span "On Hold" at bounding box center [656, 282] width 48 height 15
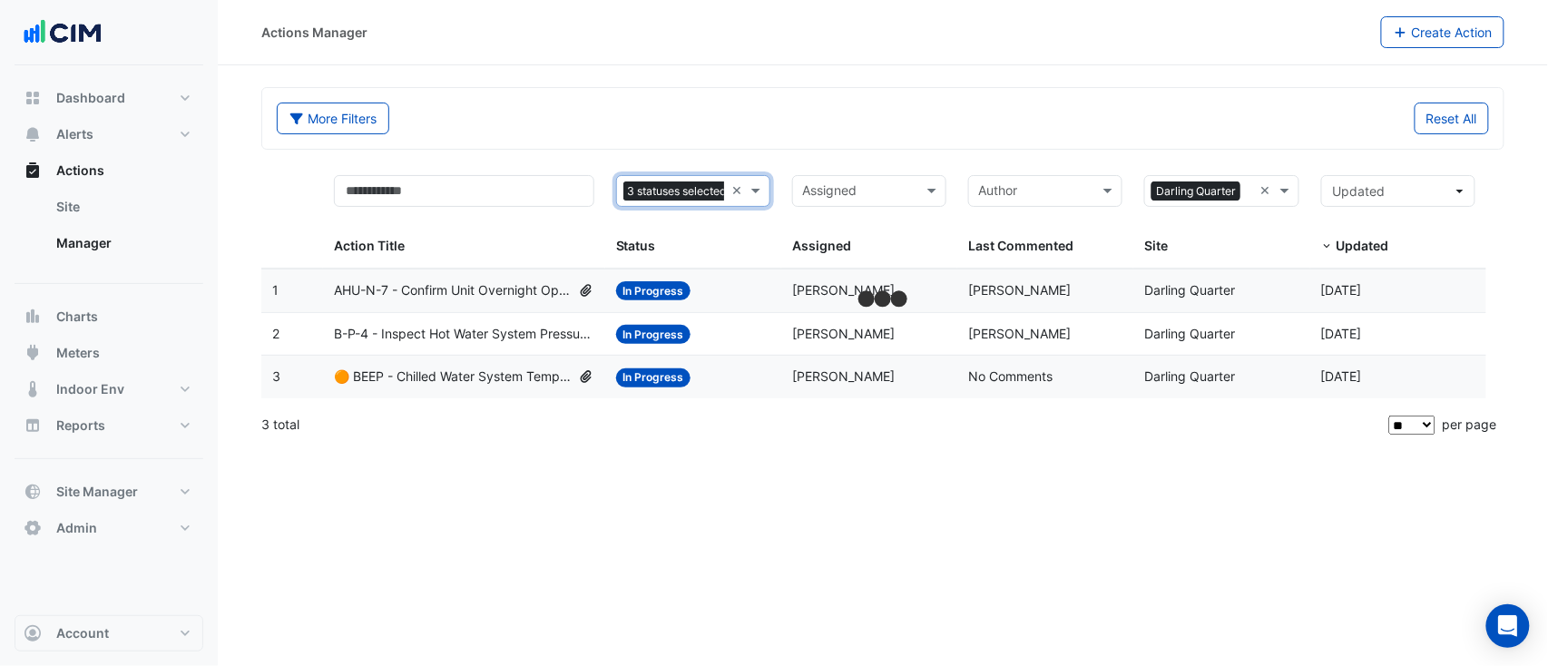
click at [671, 113] on div "More Filters" at bounding box center [574, 119] width 617 height 32
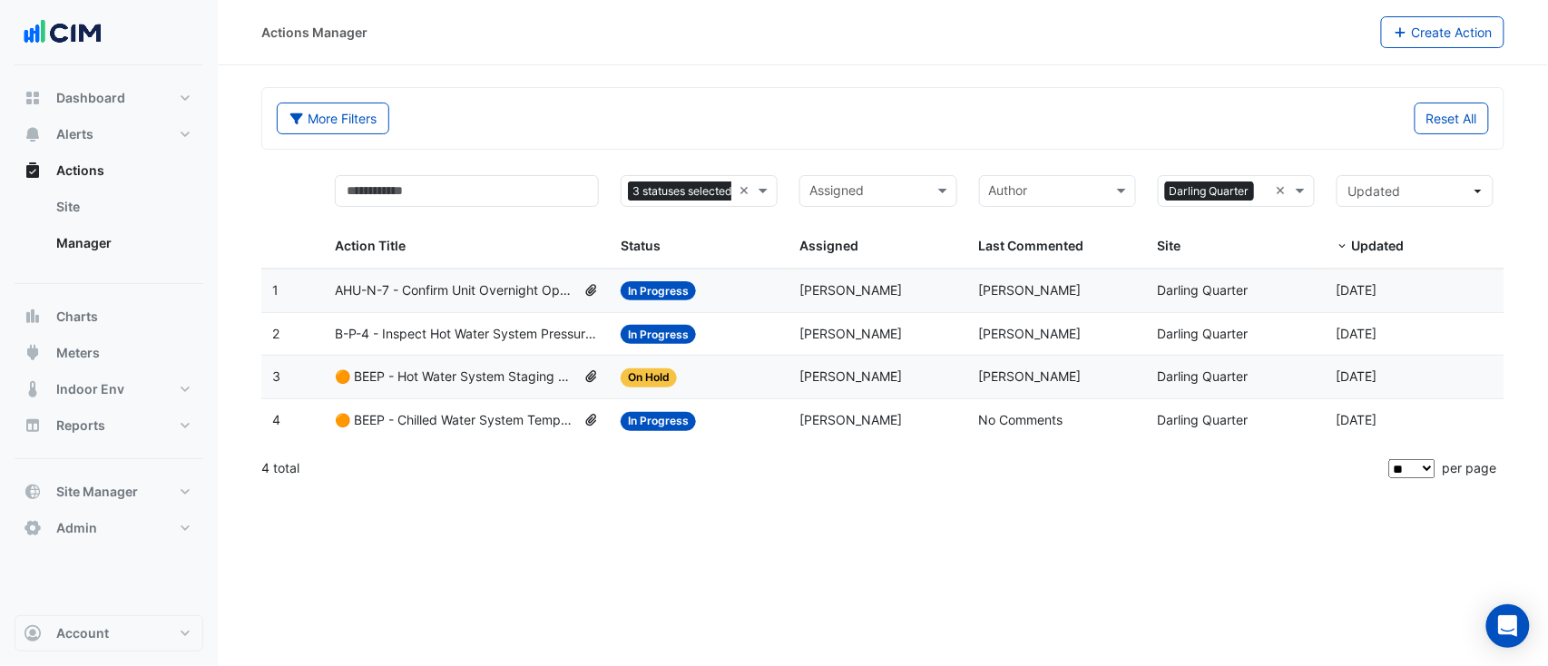
click at [486, 286] on span "AHU-N-7 - Confirm Unit Overnight Operation (Energy Waste)" at bounding box center [455, 290] width 241 height 21
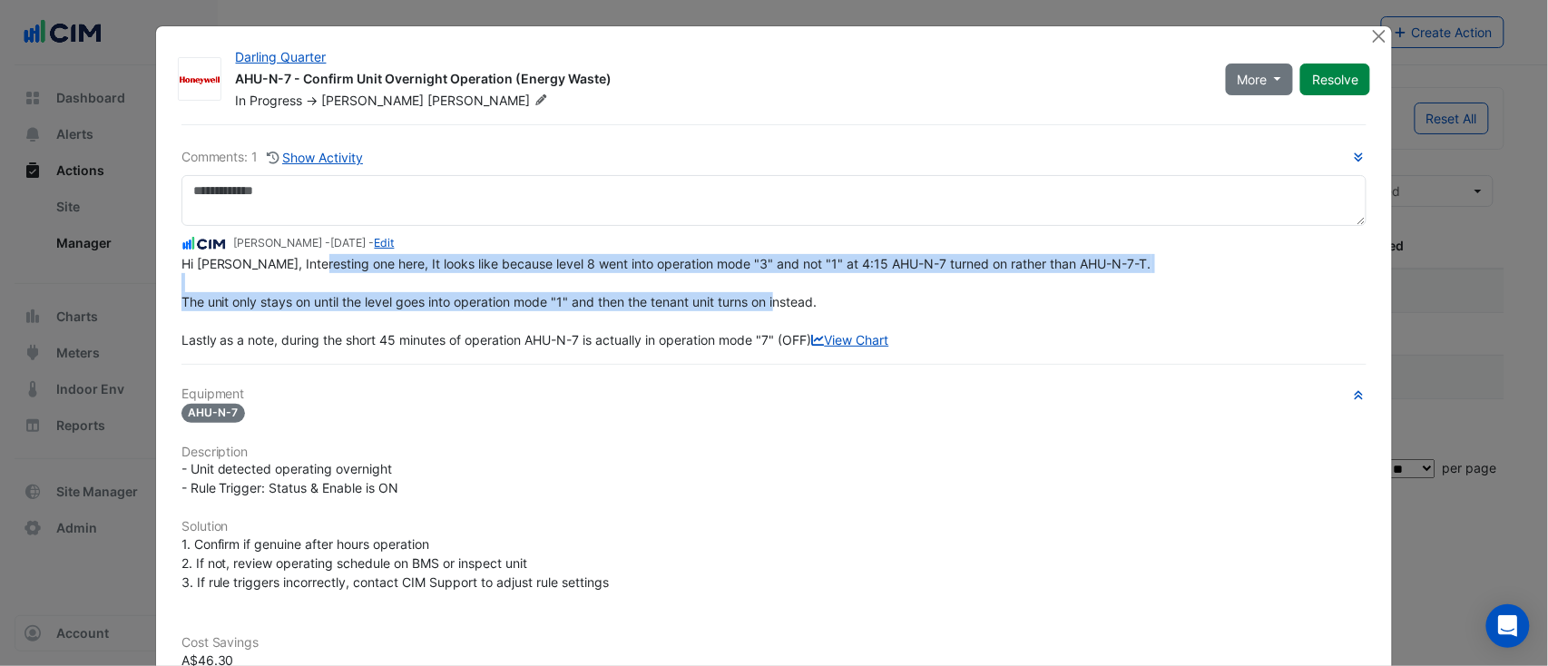
drag, startPoint x: 298, startPoint y: 305, endPoint x: 553, endPoint y: 323, distance: 256.5
click at [553, 323] on div "Hi Brad, Interesting one here, It looks like because level 8 went into operatio…" at bounding box center [774, 301] width 1186 height 95
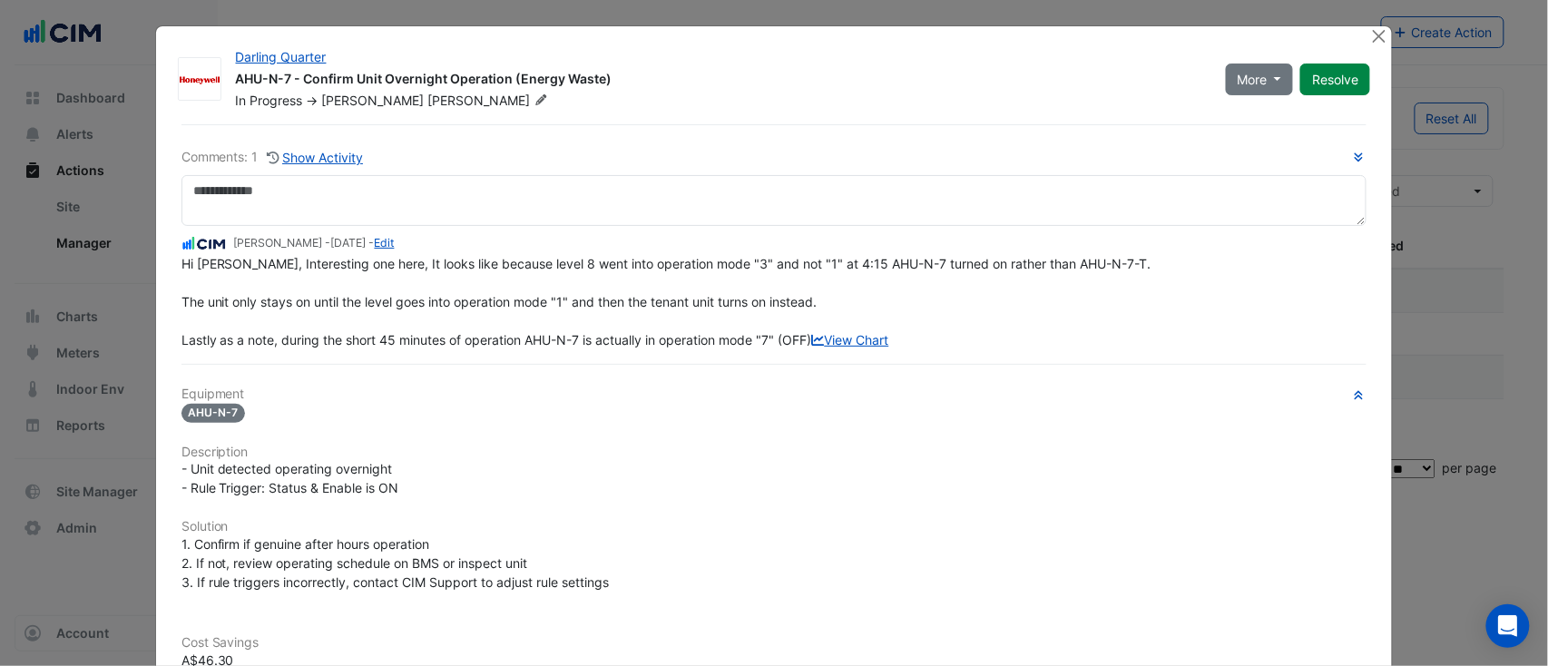
click at [568, 331] on span "Hi Brad, Interesting one here, It looks like because level 8 went into operatio…" at bounding box center [666, 302] width 970 height 92
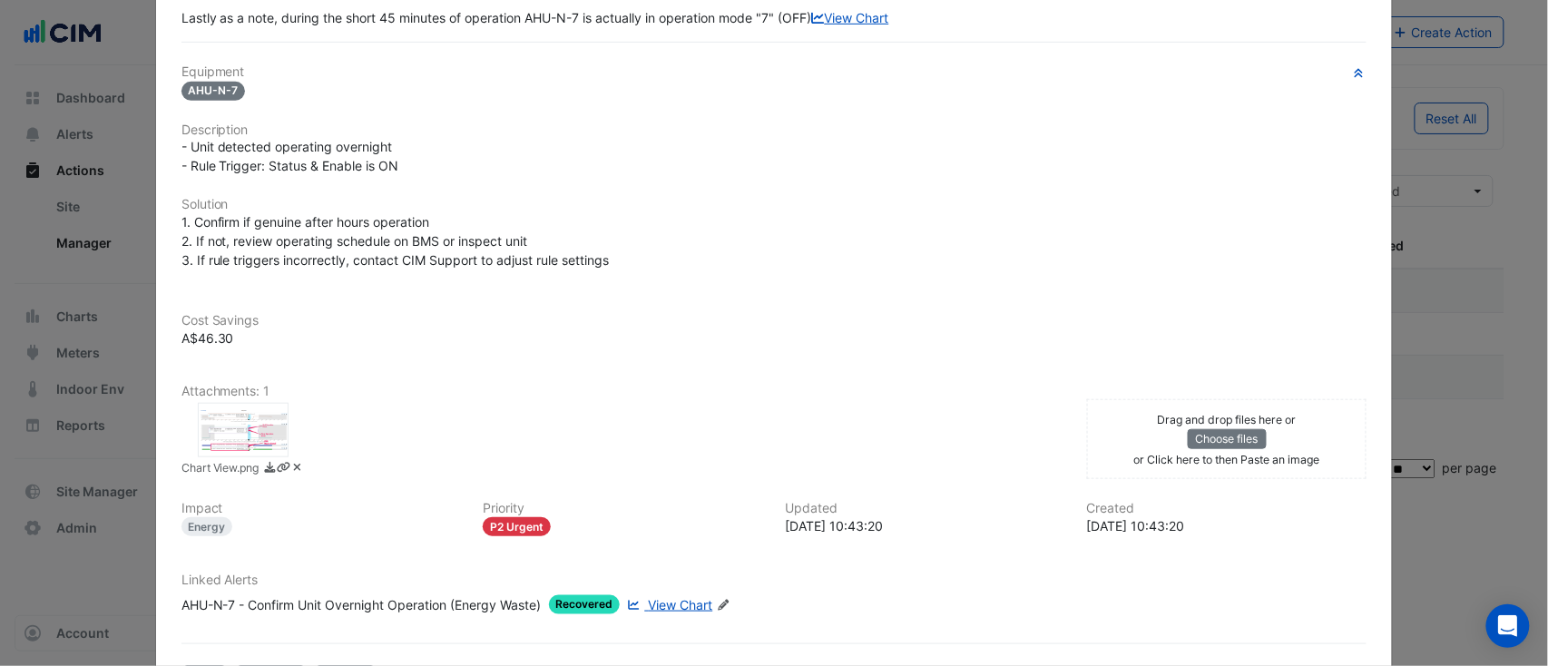
scroll to position [428, 0]
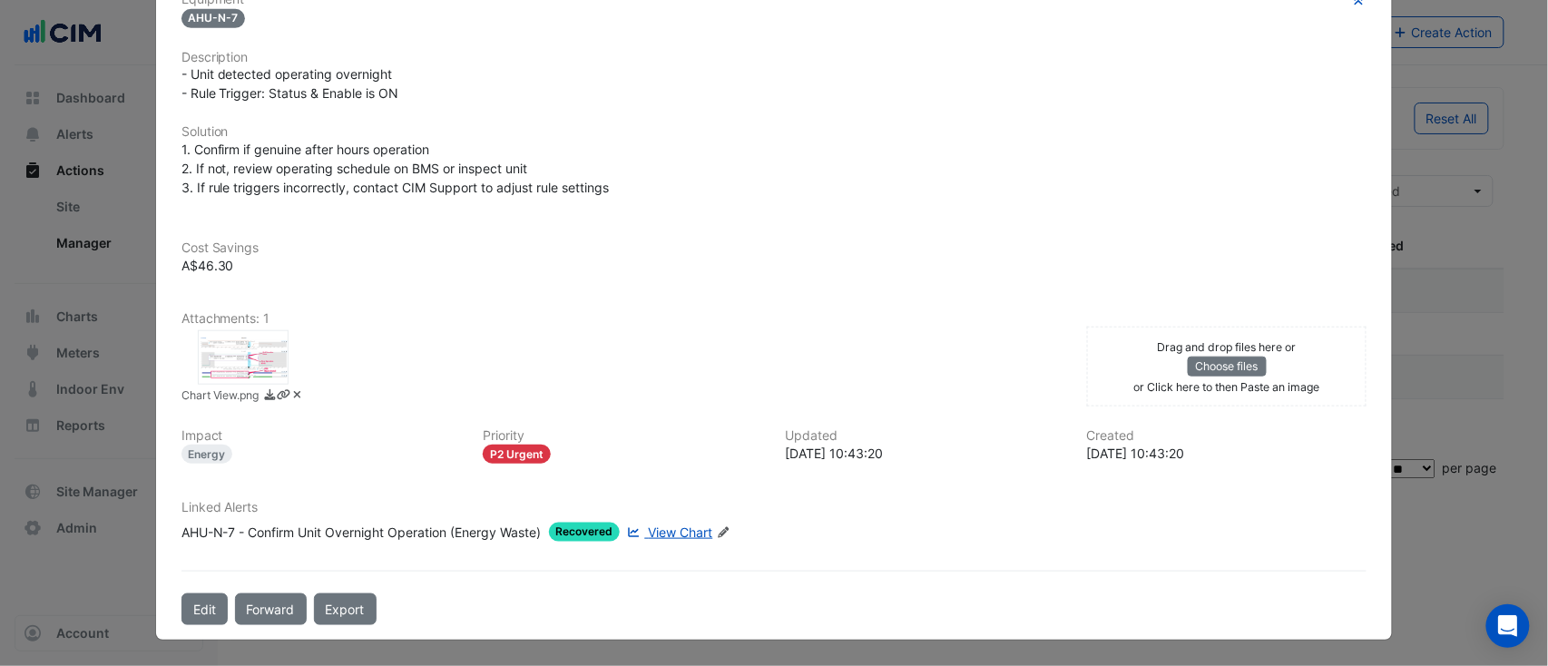
click at [222, 373] on div at bounding box center [243, 357] width 91 height 54
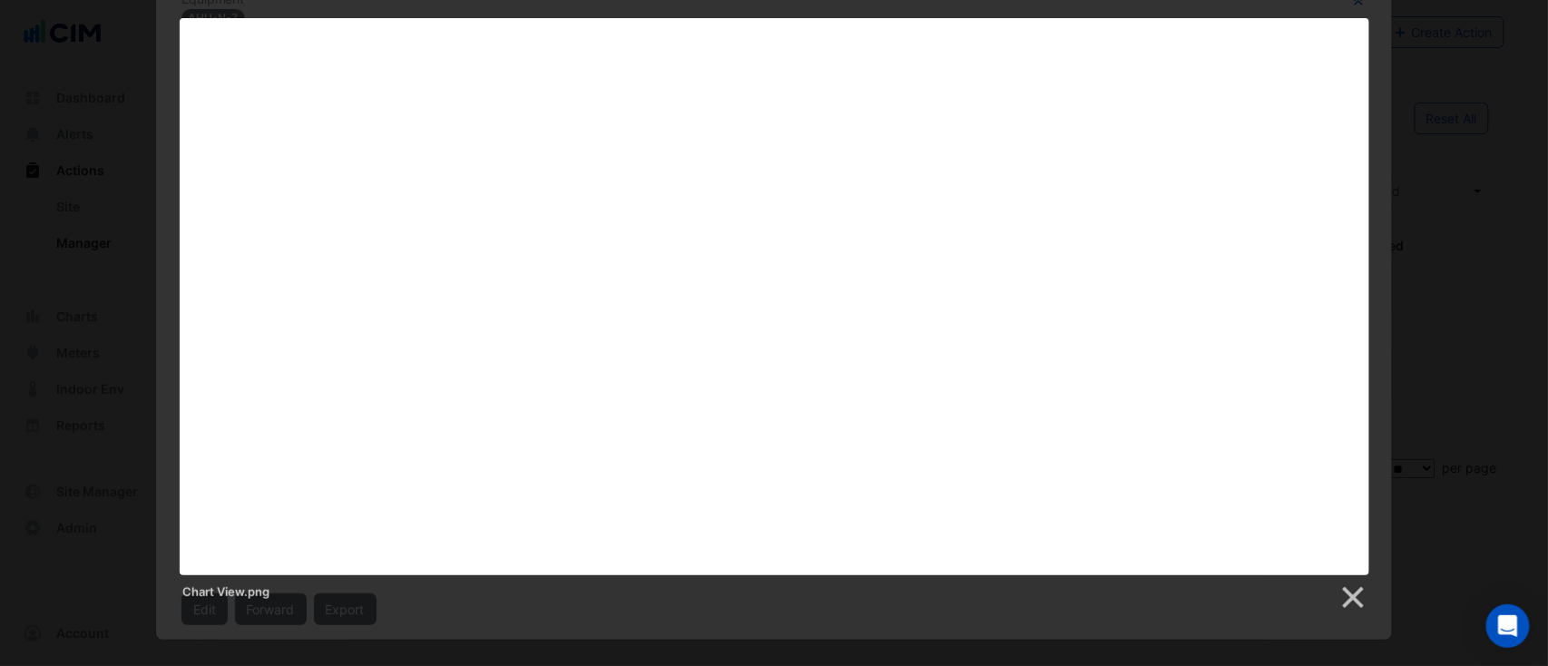
click at [1435, 319] on div "Chart View.png" at bounding box center [774, 314] width 1548 height 593
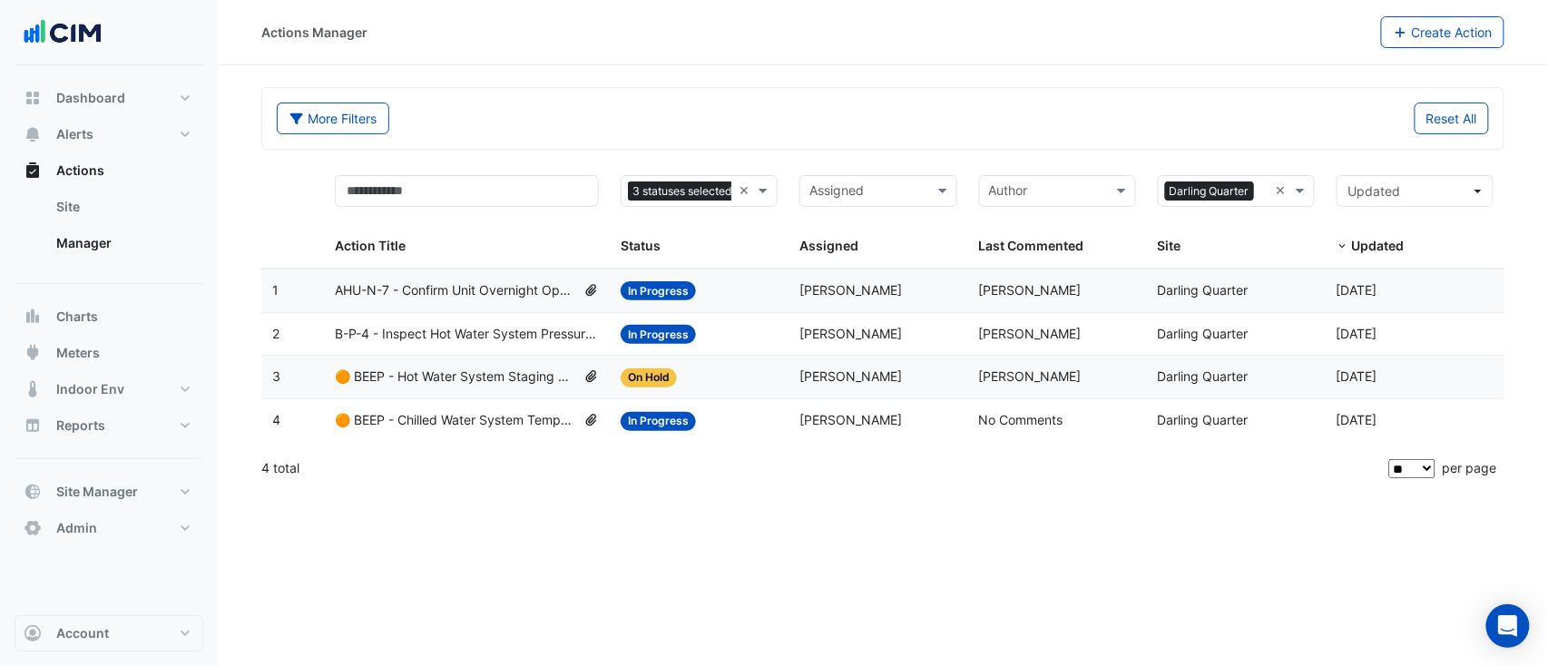
click at [714, 348] on datatable-body-cell "Status: In Progress" at bounding box center [699, 334] width 179 height 43
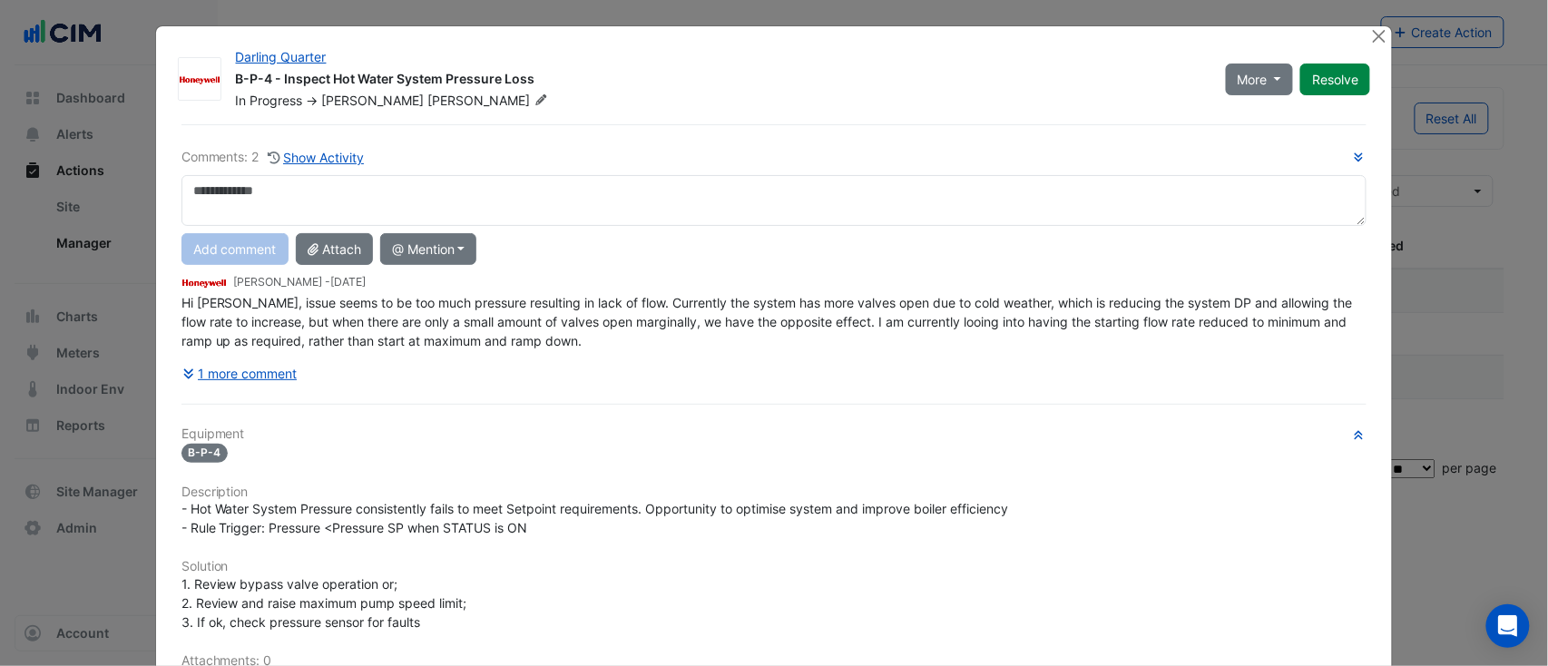
click at [366, 322] on span "Hi Manuel, issue seems to be too much pressure resulting in lack of flow. Curre…" at bounding box center [768, 322] width 1175 height 54
click at [366, 322] on div "Comments: 2 Show Activity Add comment Attach @ Mention AG Coombs David Odd Wayn…" at bounding box center [774, 268] width 1186 height 242
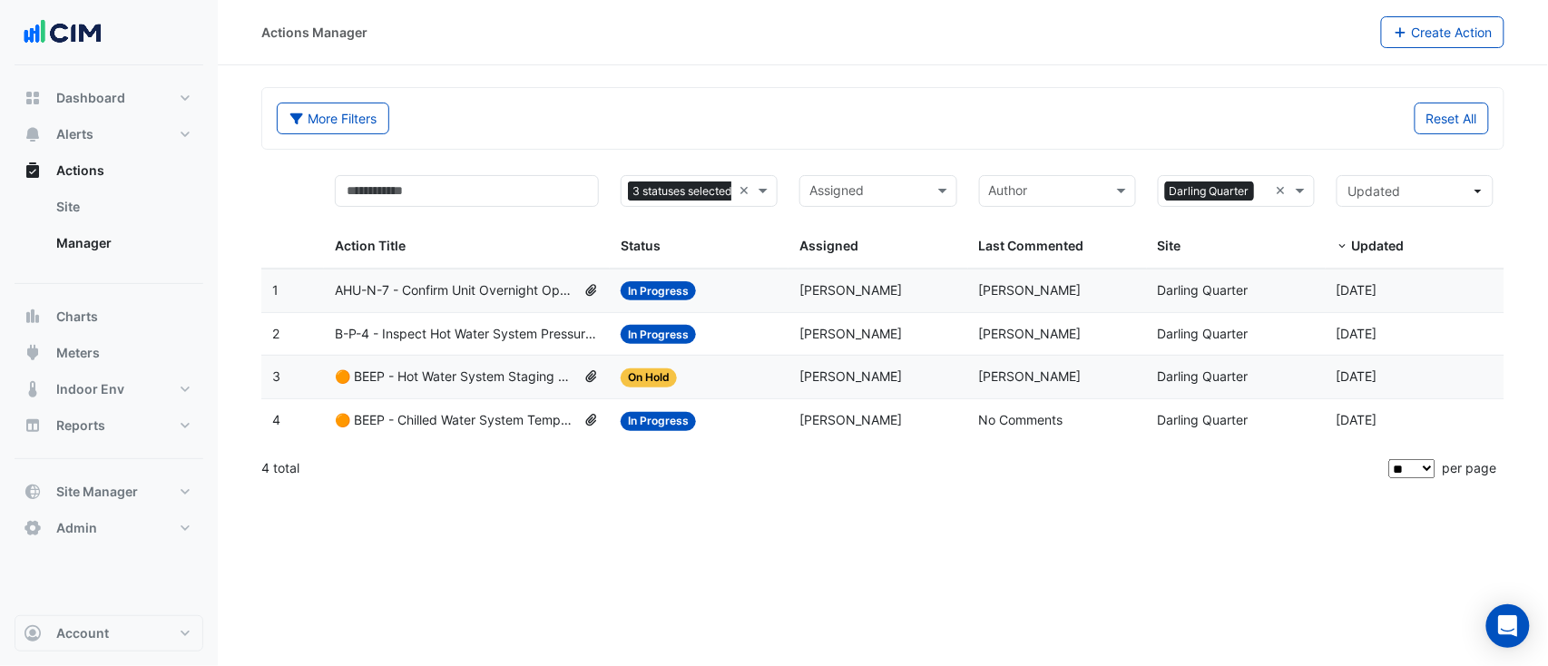
click at [443, 422] on span "🟠 BEEP - Chilled Water System Temperature Reset" at bounding box center [455, 420] width 241 height 21
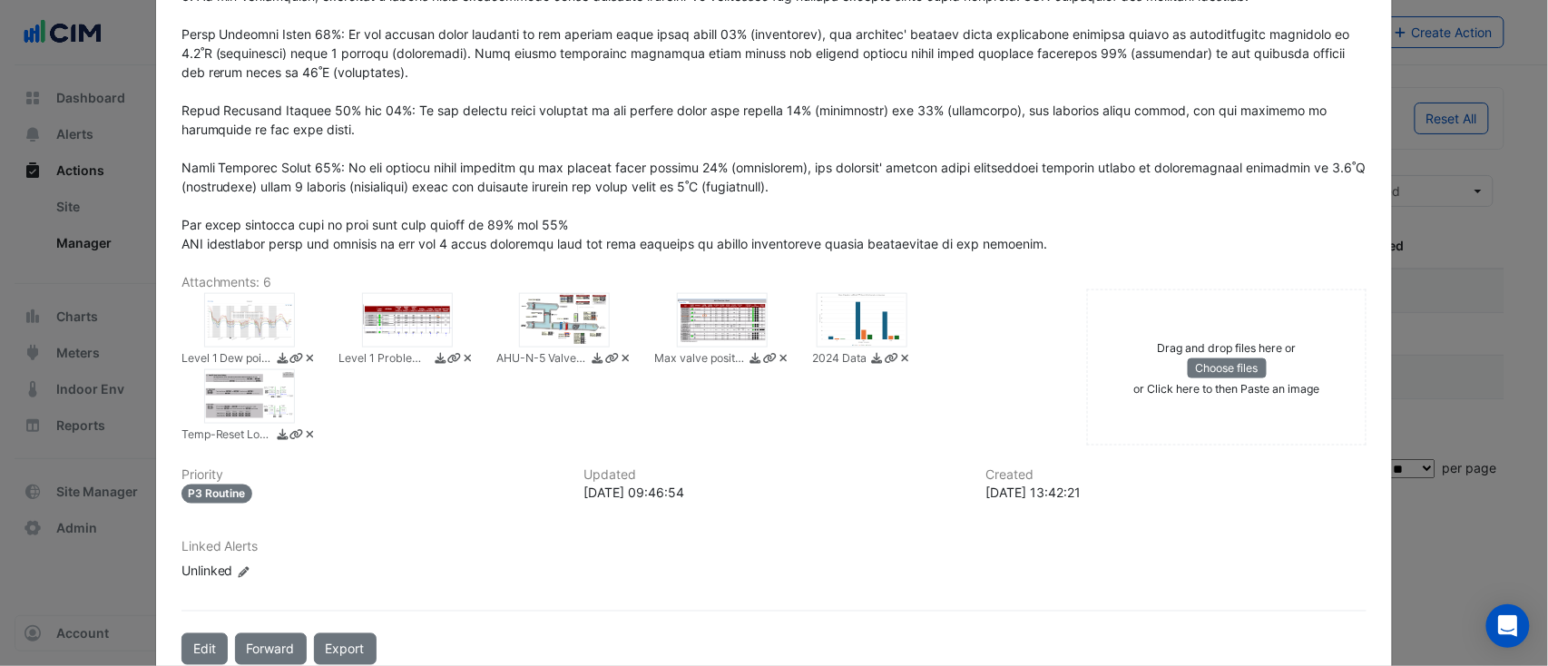
scroll to position [0, 0]
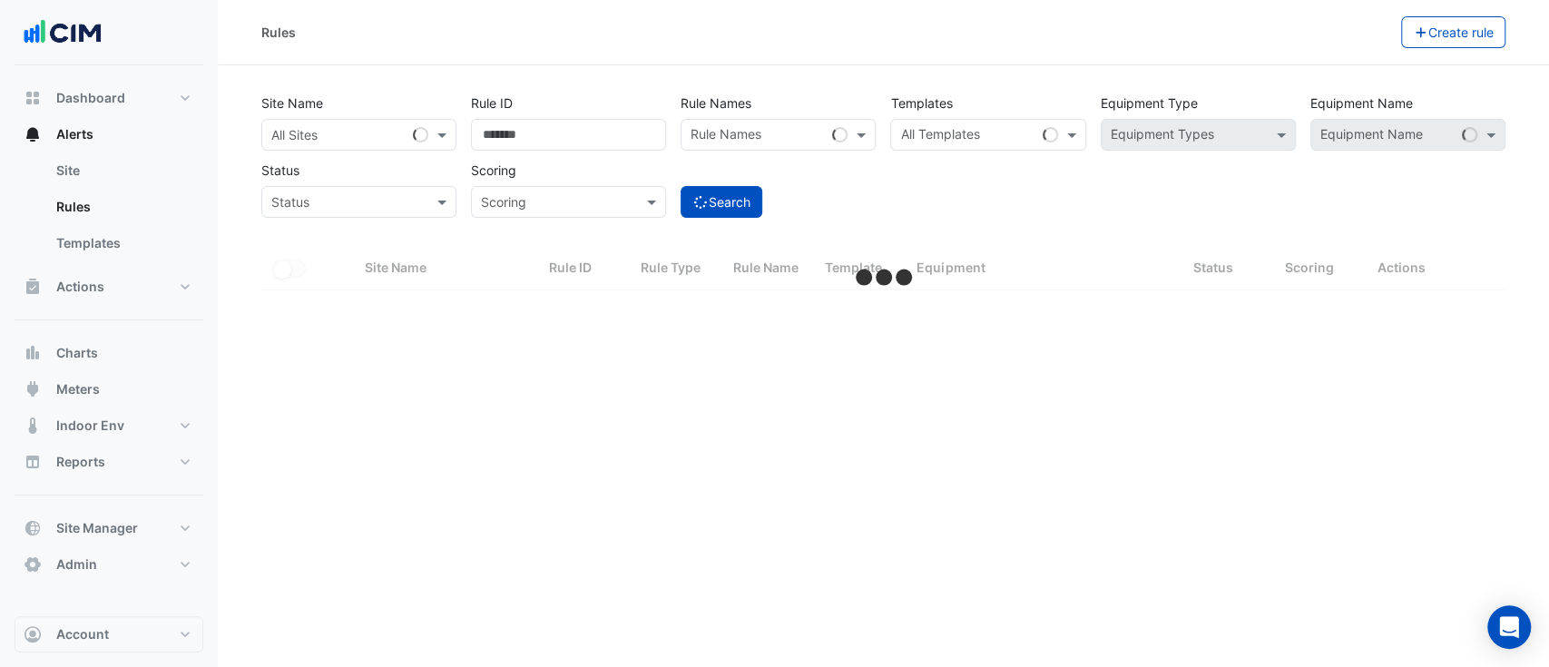
select select "**"
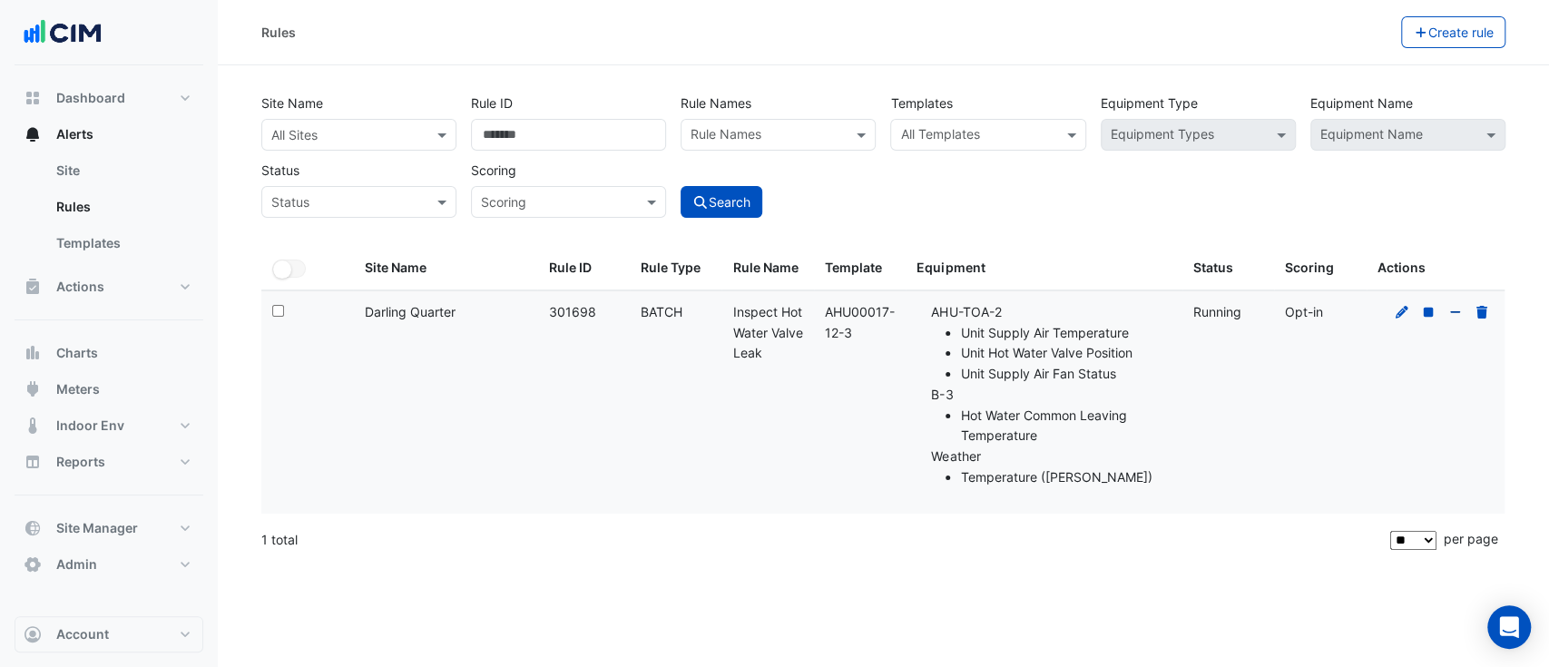
click at [1449, 310] on icon at bounding box center [1455, 312] width 16 height 13
click at [1426, 313] on icon at bounding box center [1429, 312] width 10 height 10
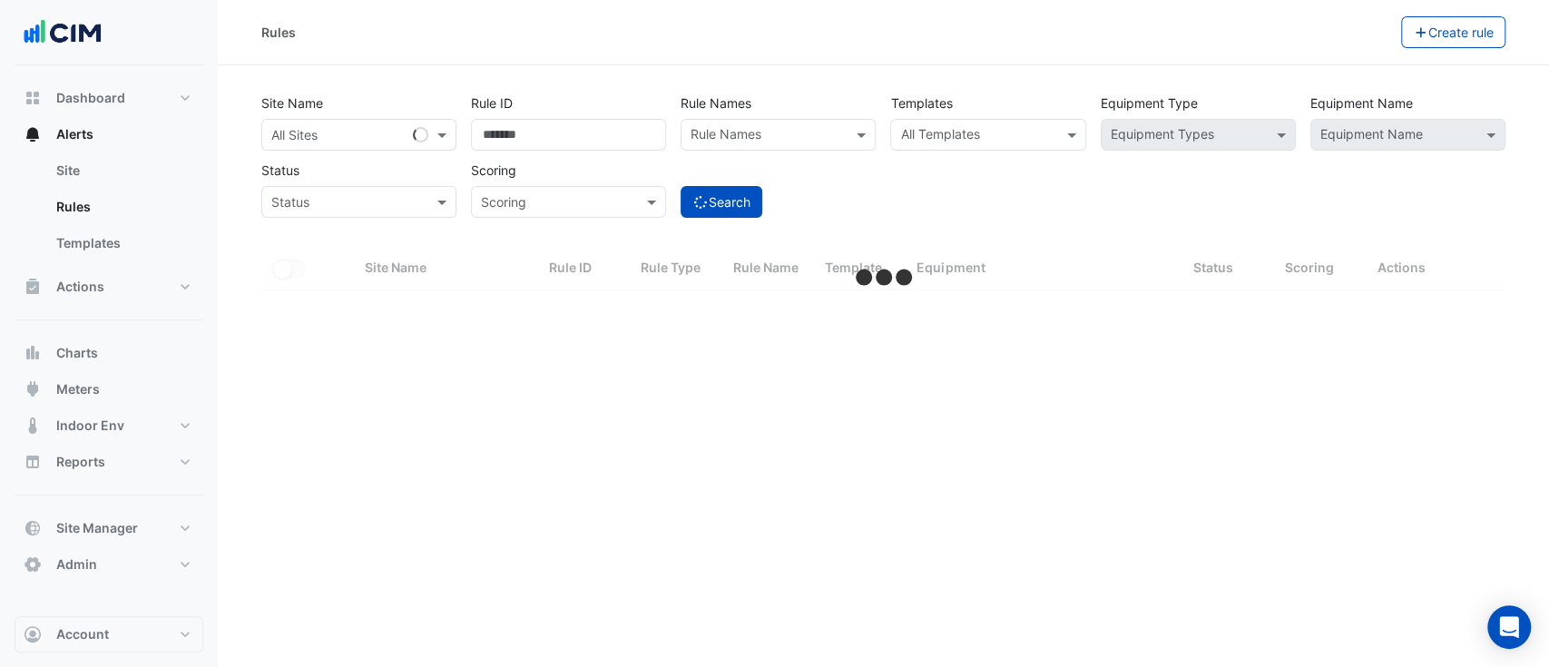
select select "**"
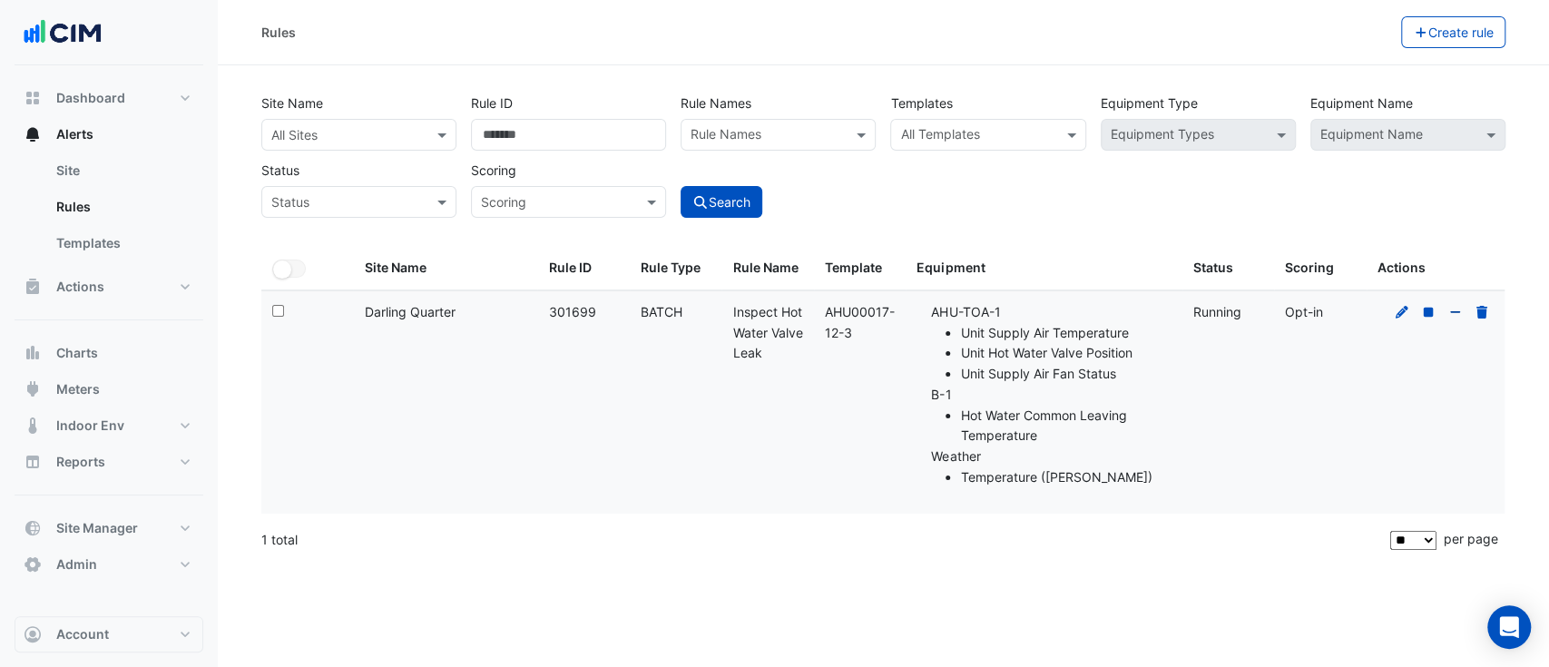
click at [1454, 314] on icon at bounding box center [1455, 312] width 16 height 13
click at [1430, 312] on icon at bounding box center [1429, 312] width 10 height 10
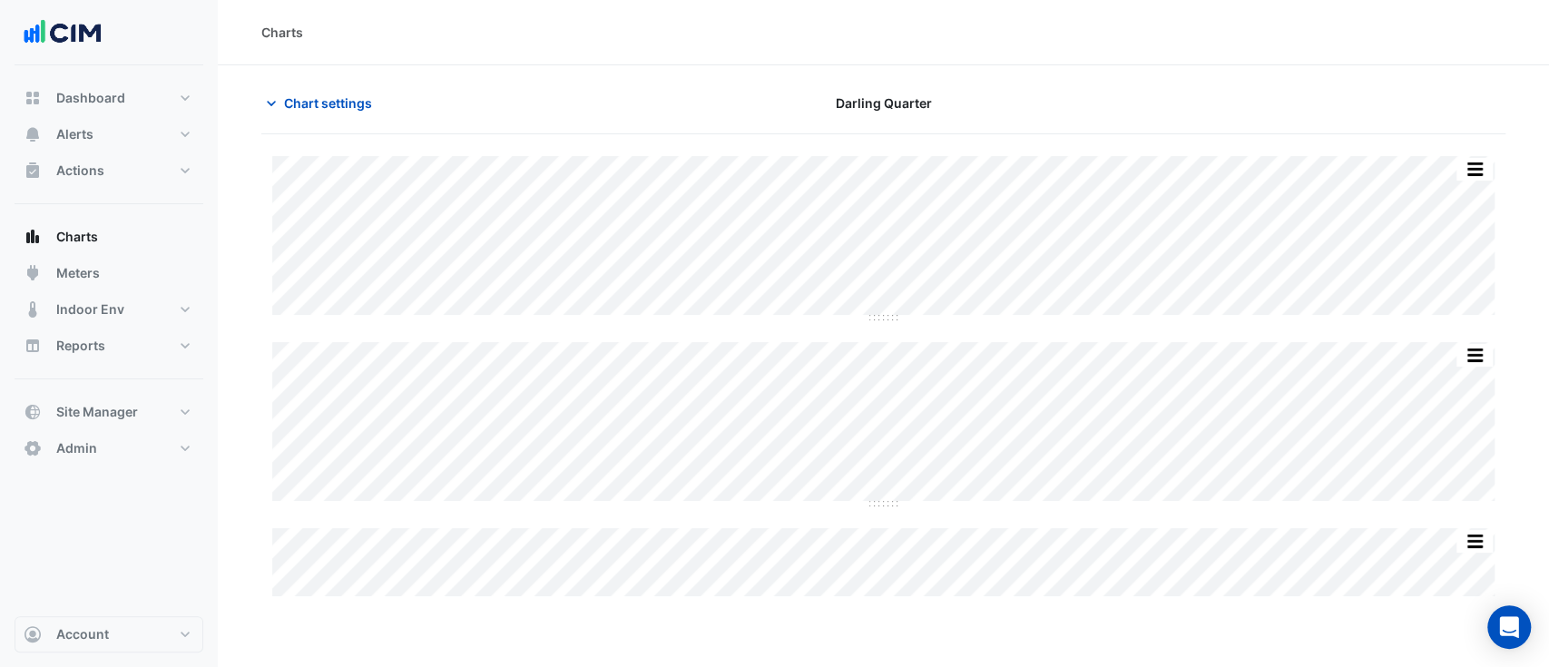
click at [280, 83] on section "Chart settings [GEOGRAPHIC_DATA] Split All Split None Print Save as JPEG Save a…" at bounding box center [883, 332] width 1331 height 534
click at [294, 103] on span "Chart settings" at bounding box center [328, 102] width 88 height 19
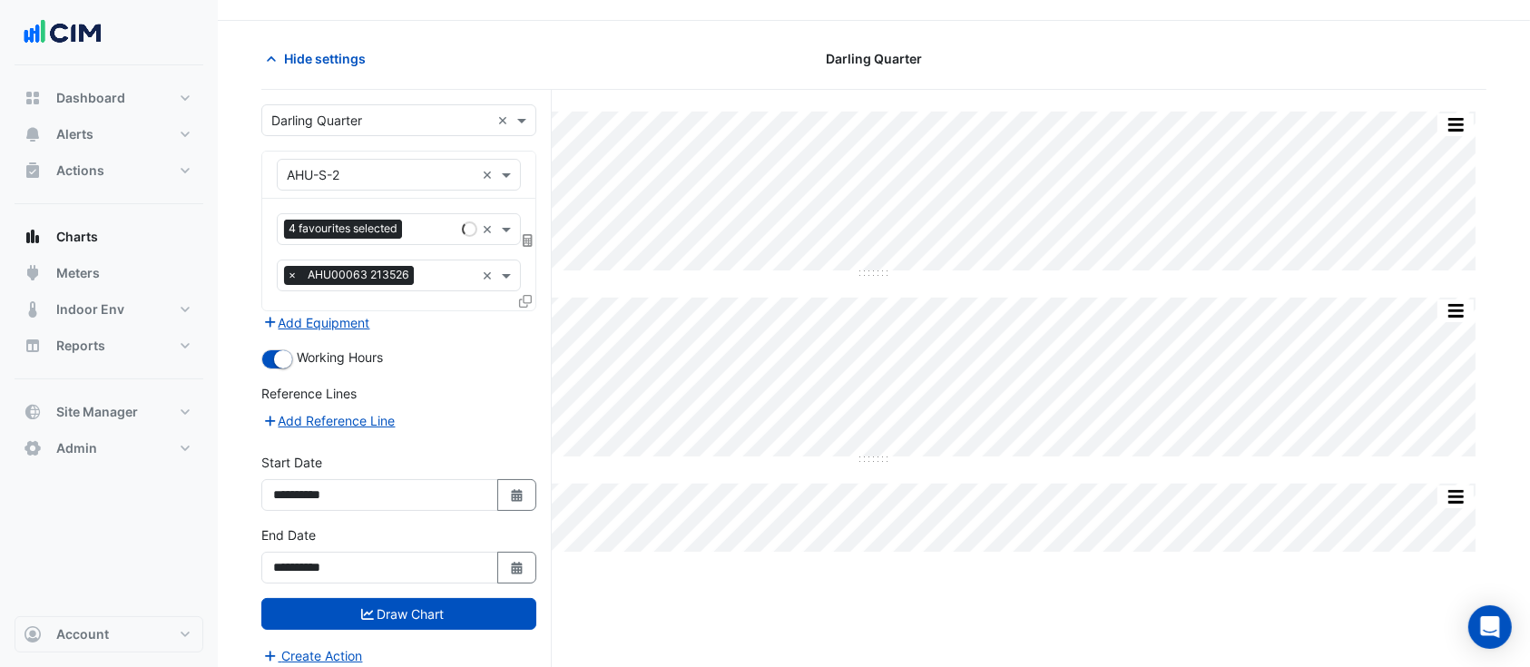
scroll to position [68, 0]
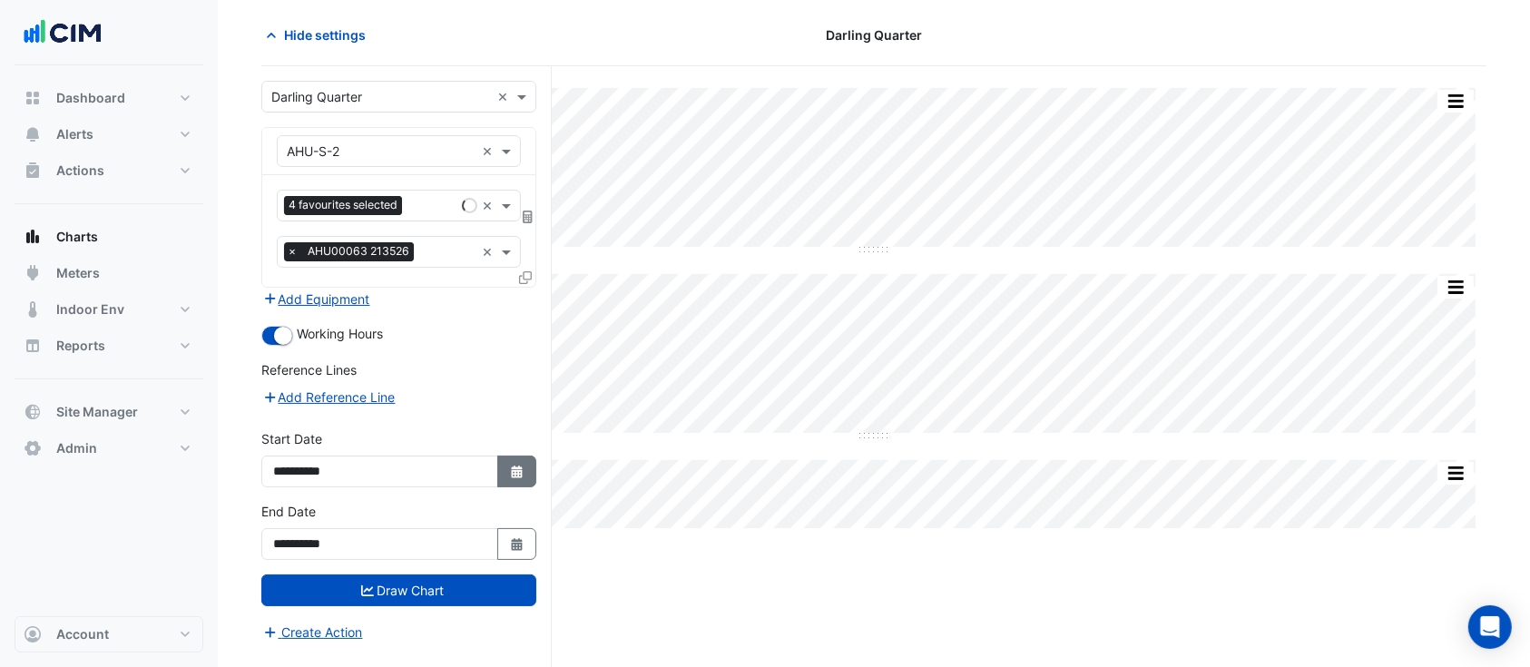
click at [515, 465] on icon "button" at bounding box center [516, 471] width 11 height 13
select select "*"
select select "****"
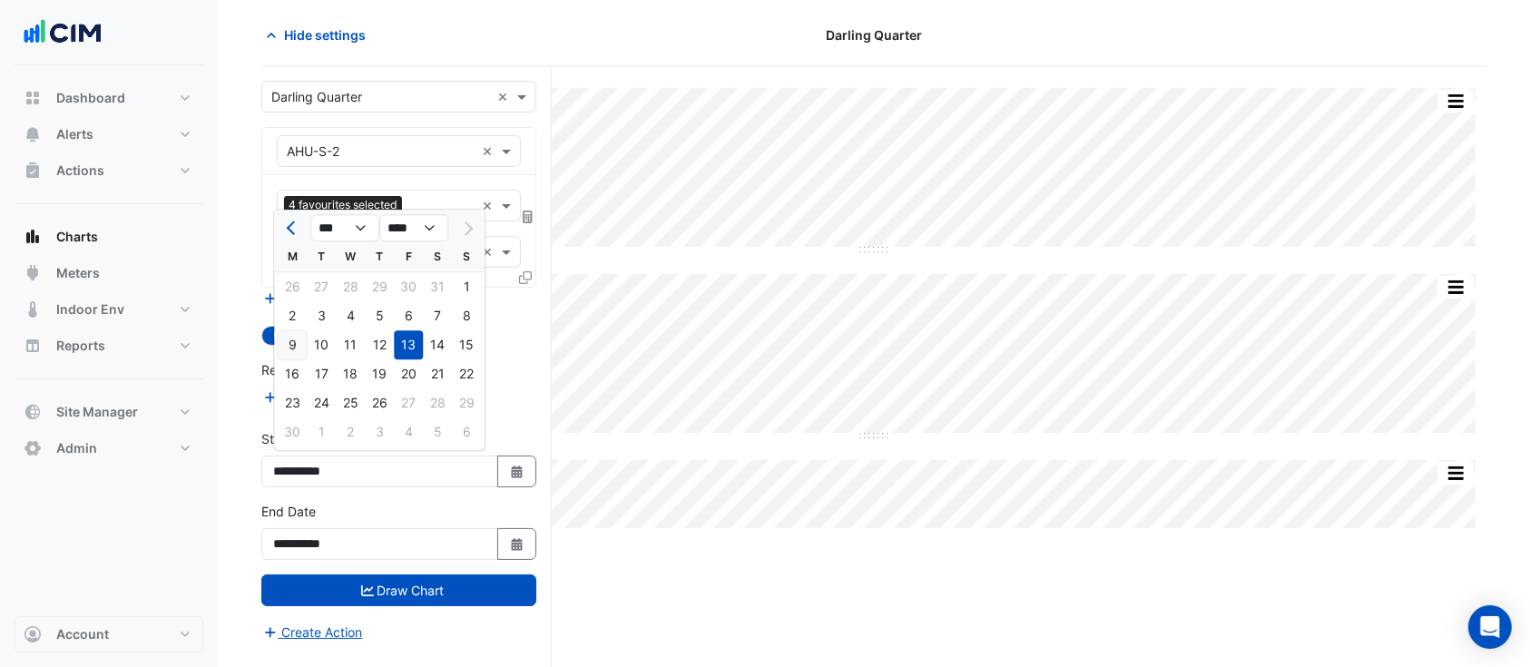
click at [299, 342] on div "9" at bounding box center [292, 344] width 29 height 29
type input "**********"
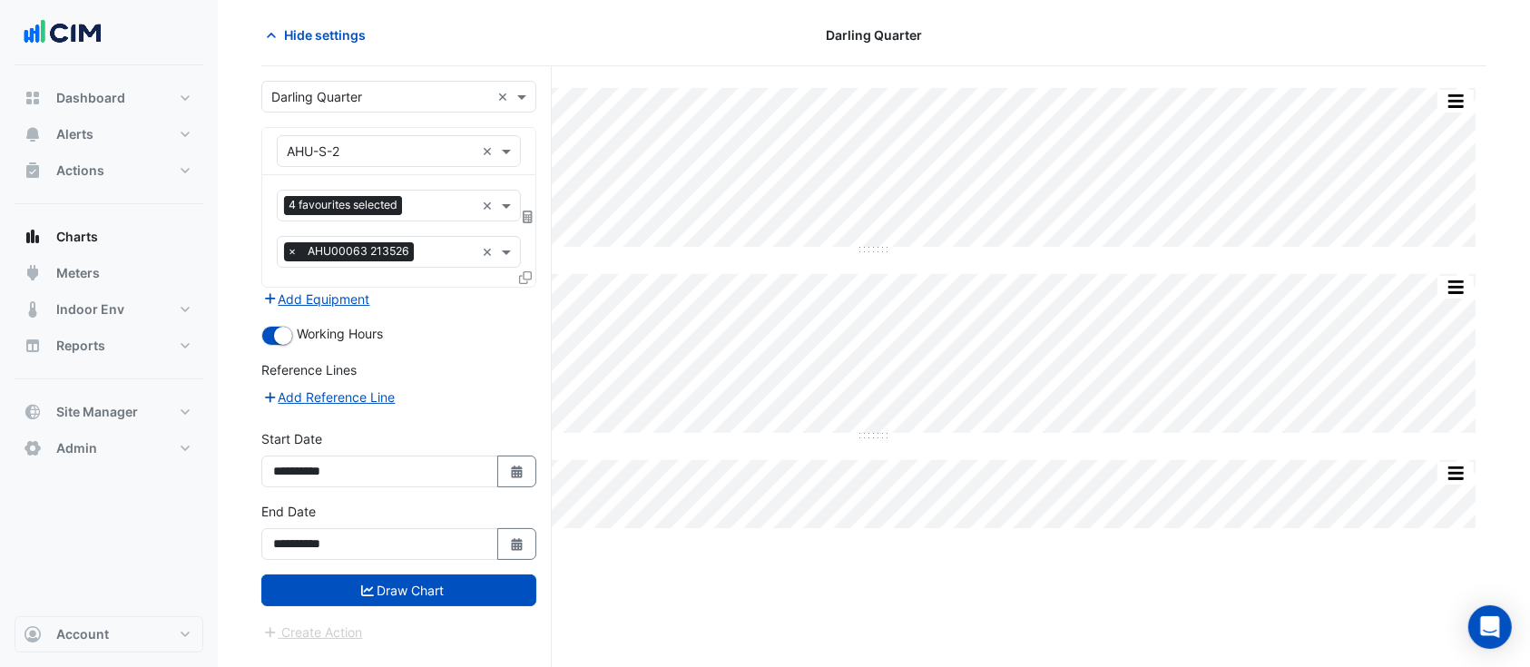
drag, startPoint x: 526, startPoint y: 550, endPoint x: 514, endPoint y: 504, distance: 46.9
click at [526, 550] on button "Select Date" at bounding box center [517, 544] width 40 height 32
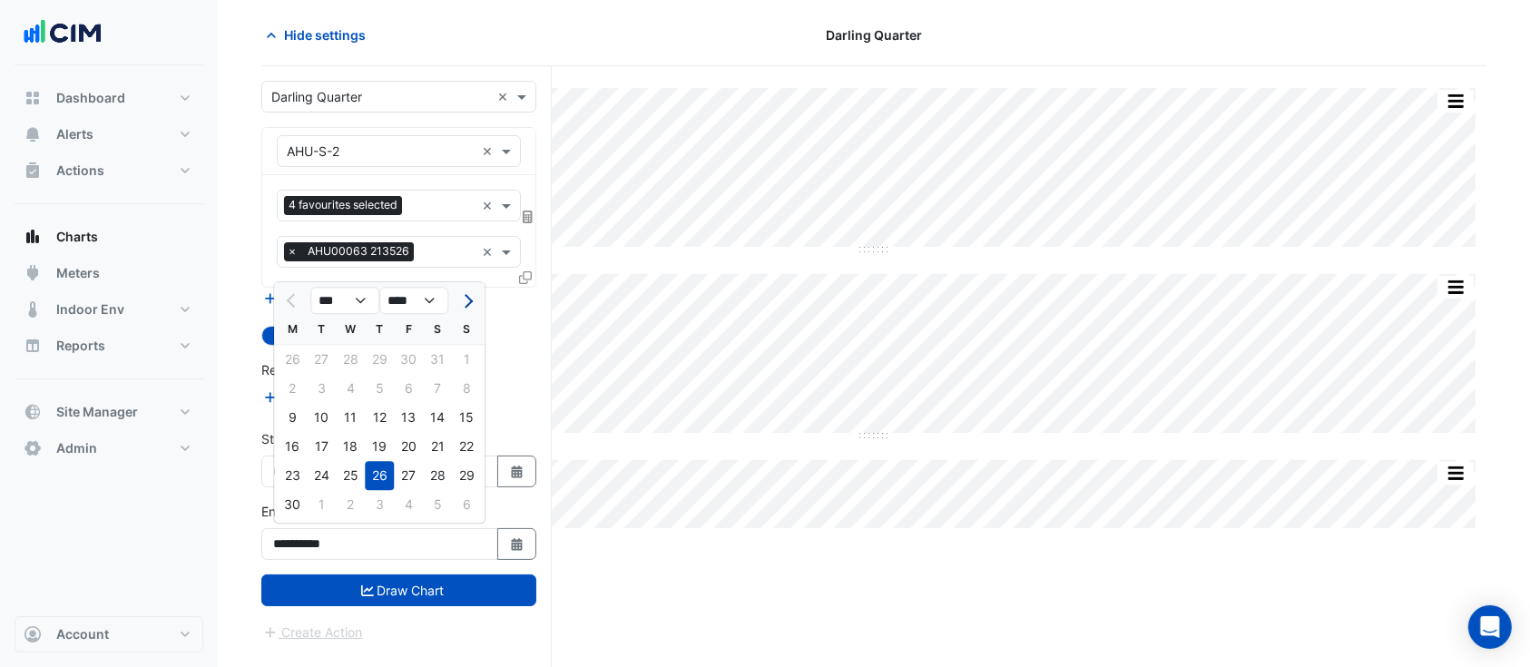
click at [465, 300] on span "Next month" at bounding box center [466, 301] width 14 height 14
select select "*"
click at [441, 453] on div "23" at bounding box center [437, 446] width 29 height 29
type input "**********"
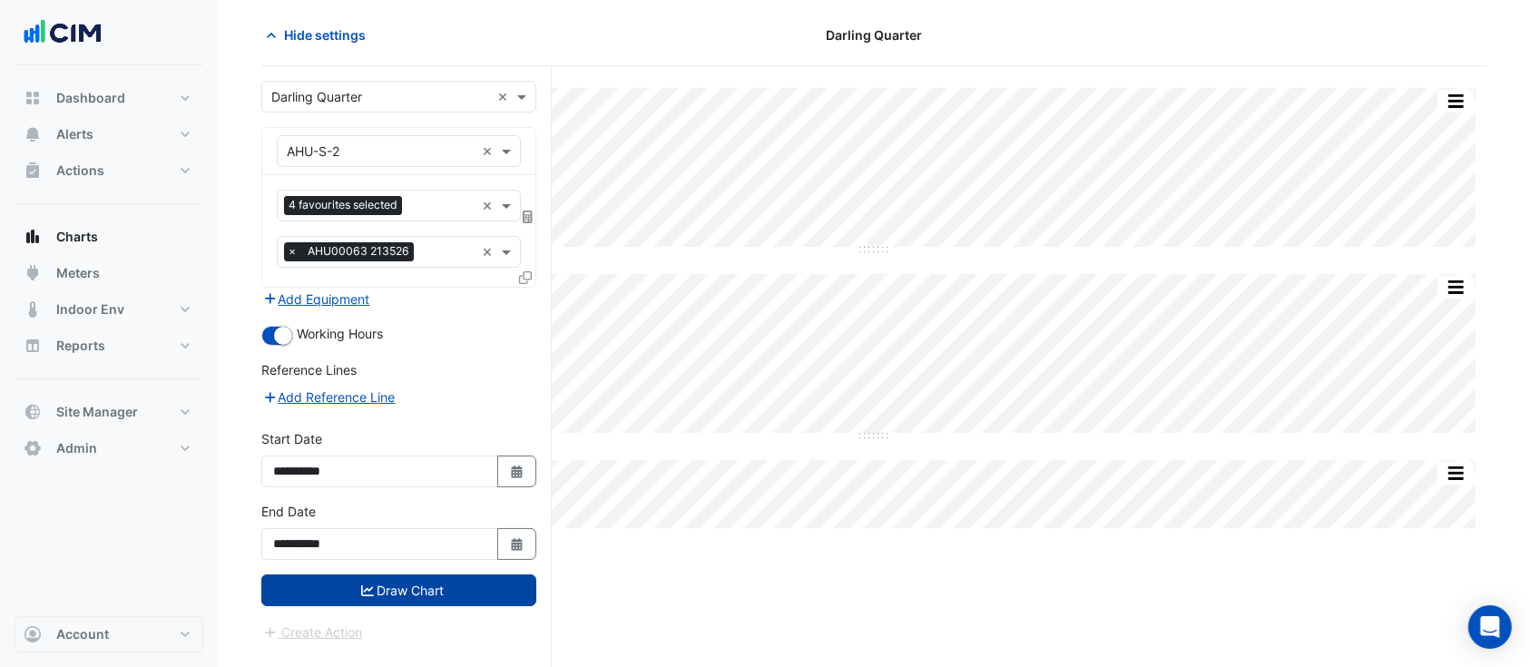
click at [449, 589] on button "Draw Chart" at bounding box center [398, 590] width 275 height 32
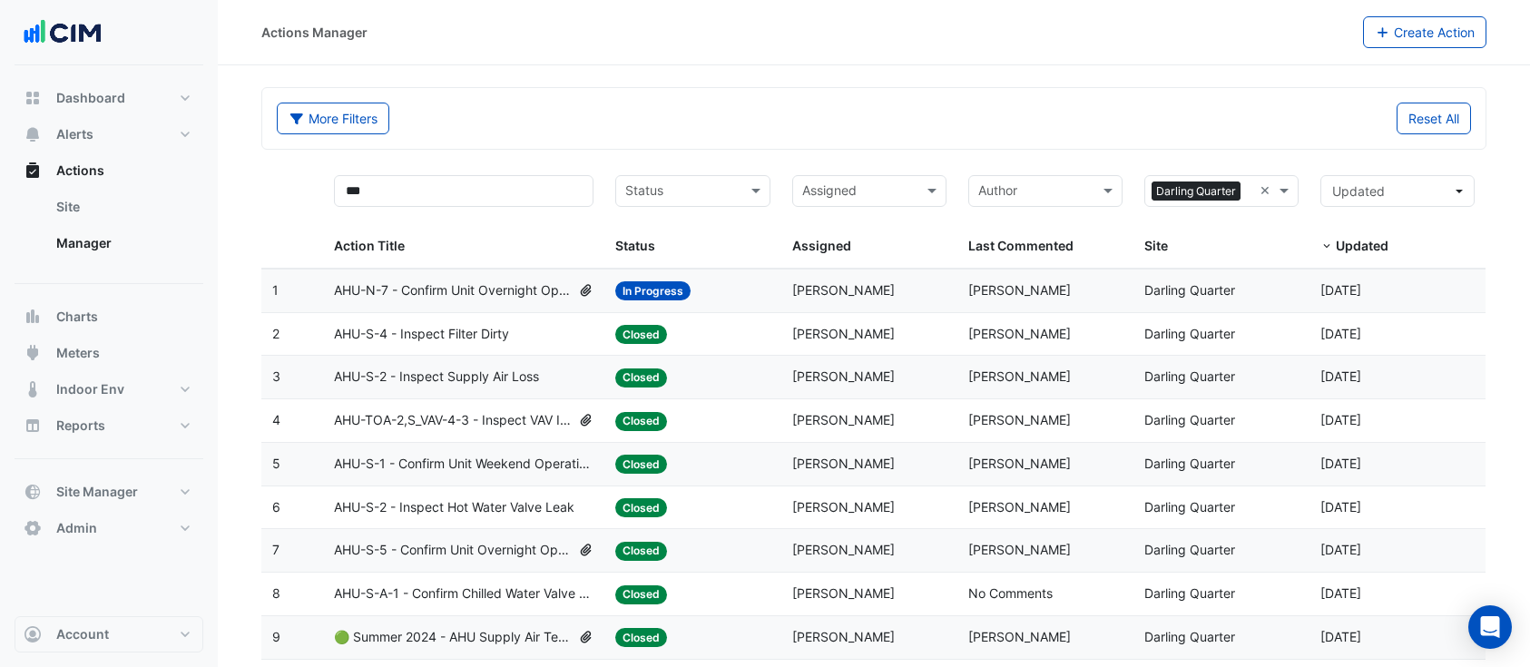
select select "**"
click at [1227, 288] on span "Darling Quarter" at bounding box center [1189, 289] width 91 height 15
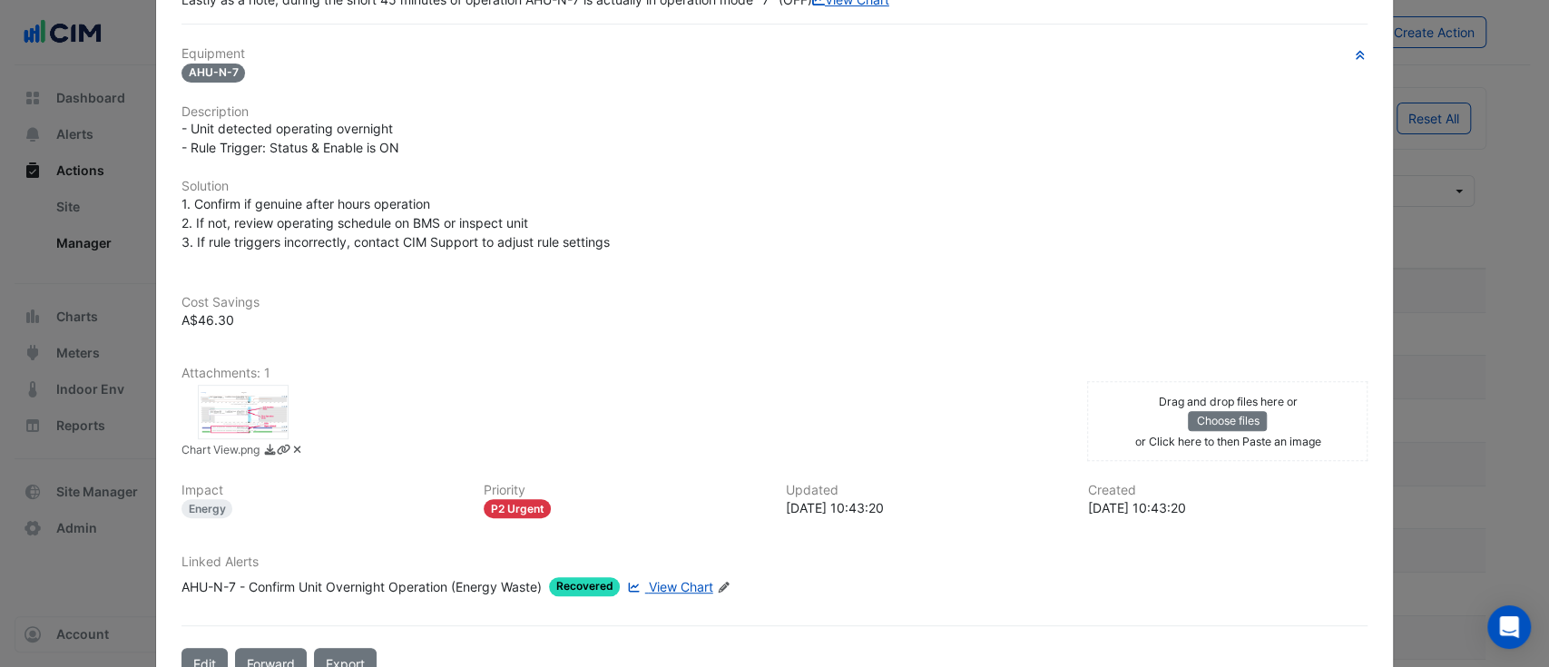
scroll to position [418, 0]
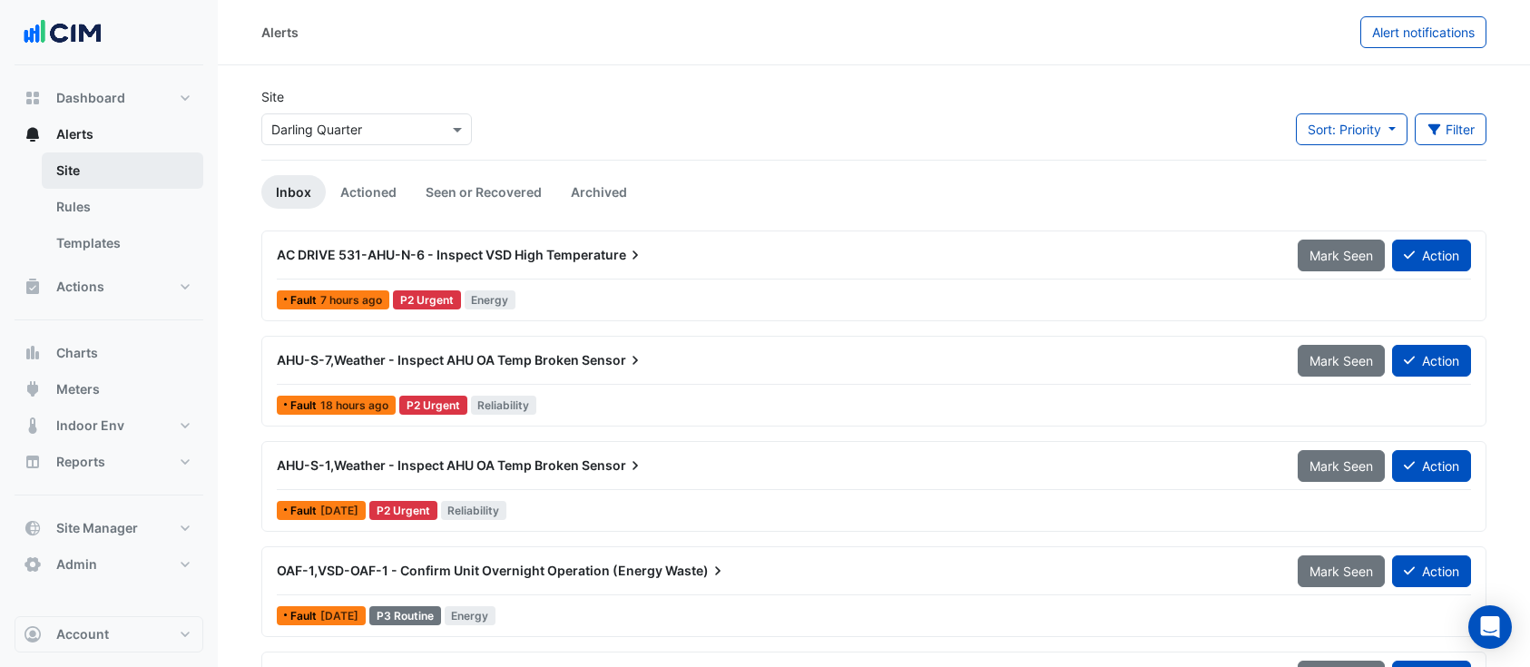
scroll to position [63, 0]
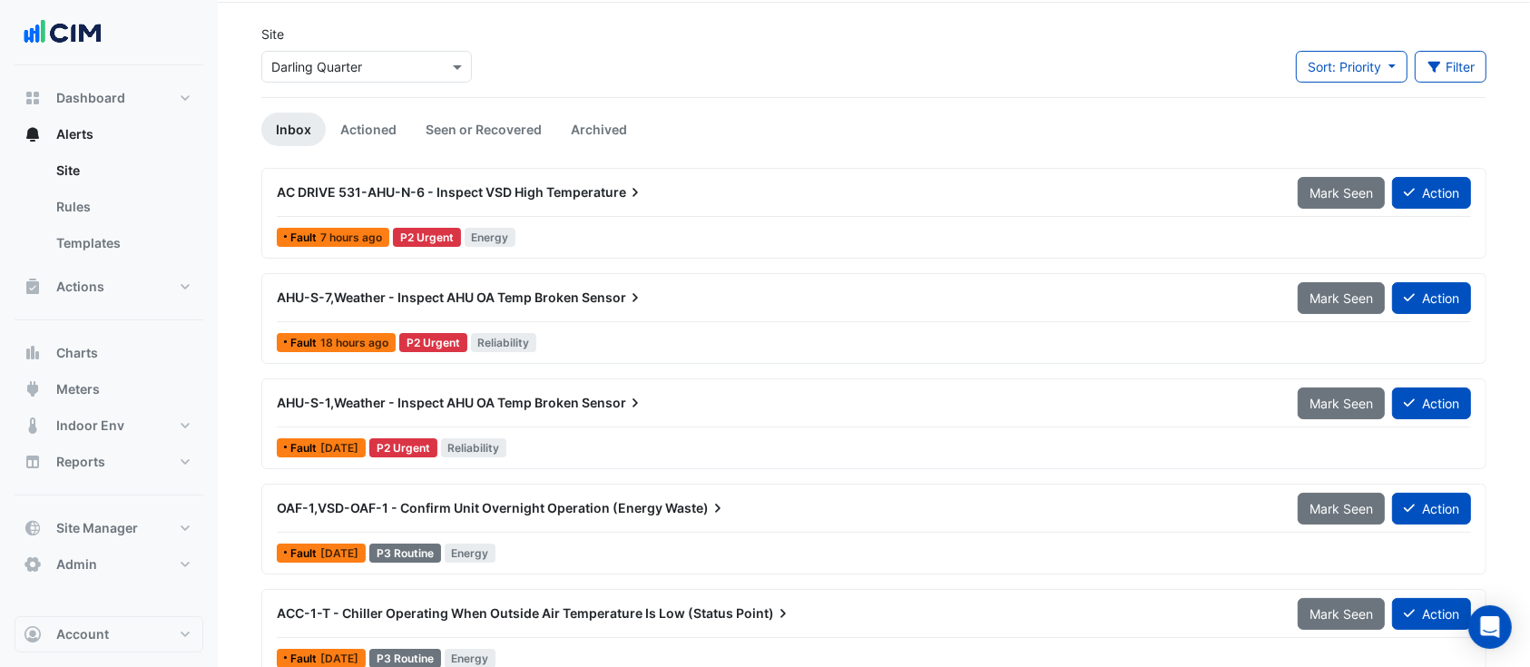
click at [357, 58] on div "Select a Site × [GEOGRAPHIC_DATA]" at bounding box center [366, 67] width 211 height 32
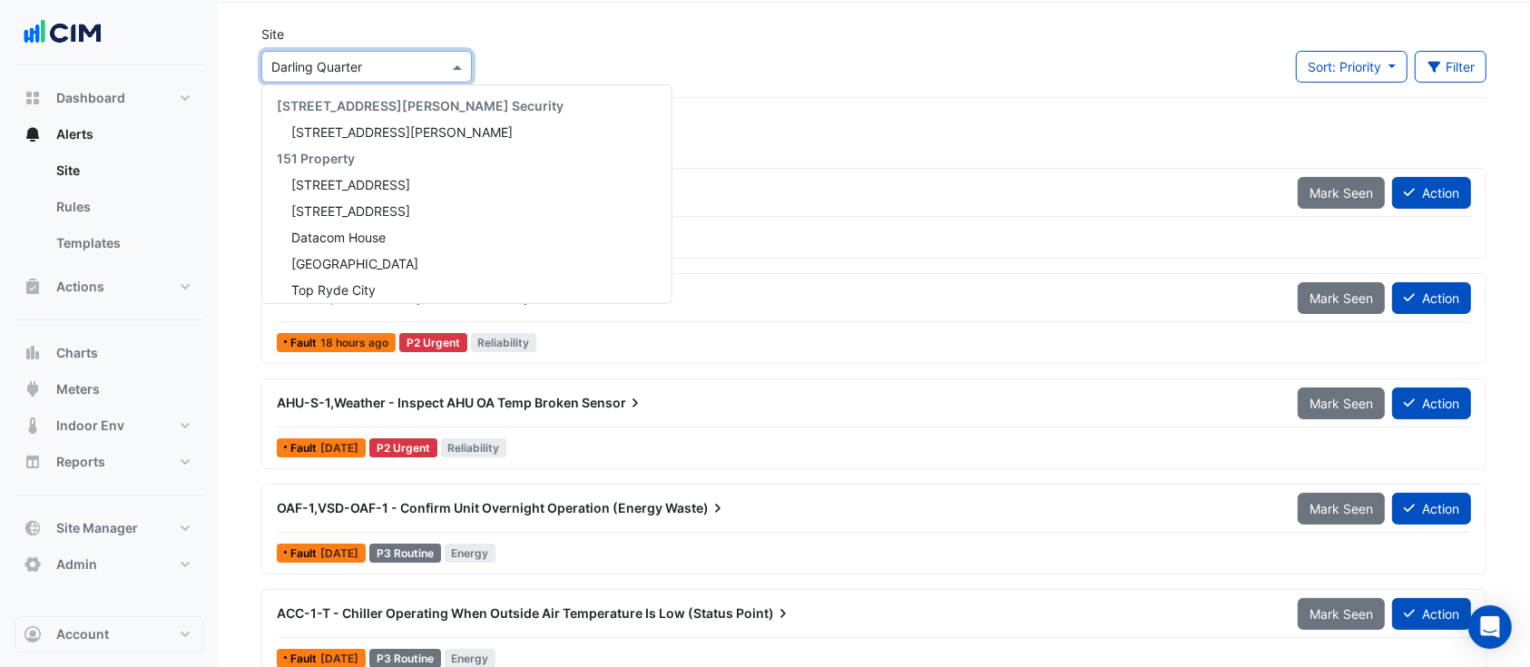
scroll to position [1743, 0]
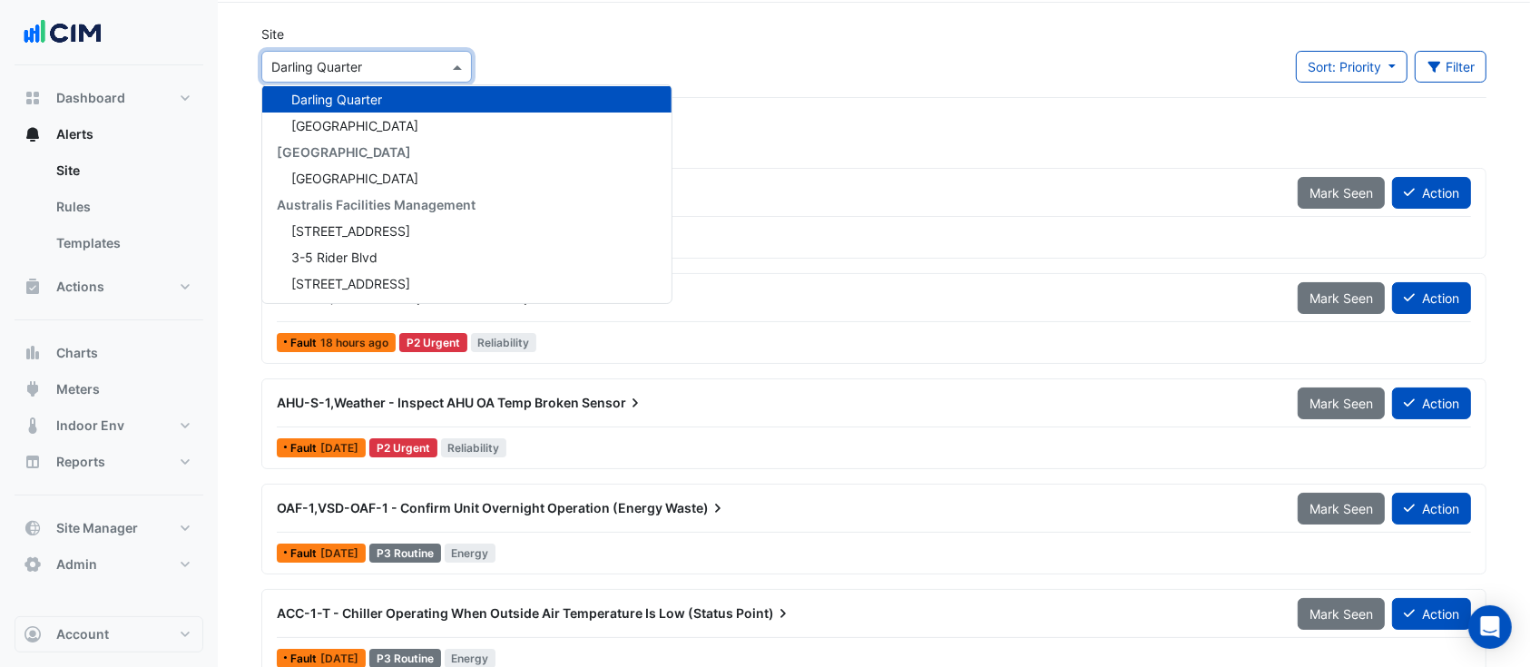
drag, startPoint x: 831, startPoint y: 91, endPoint x: 1299, endPoint y: 83, distance: 468.2
click at [849, 82] on div "Site Select a Site × [GEOGRAPHIC_DATA] [STREET_ADDRESS][PERSON_NAME] Security […" at bounding box center [873, 60] width 1247 height 73
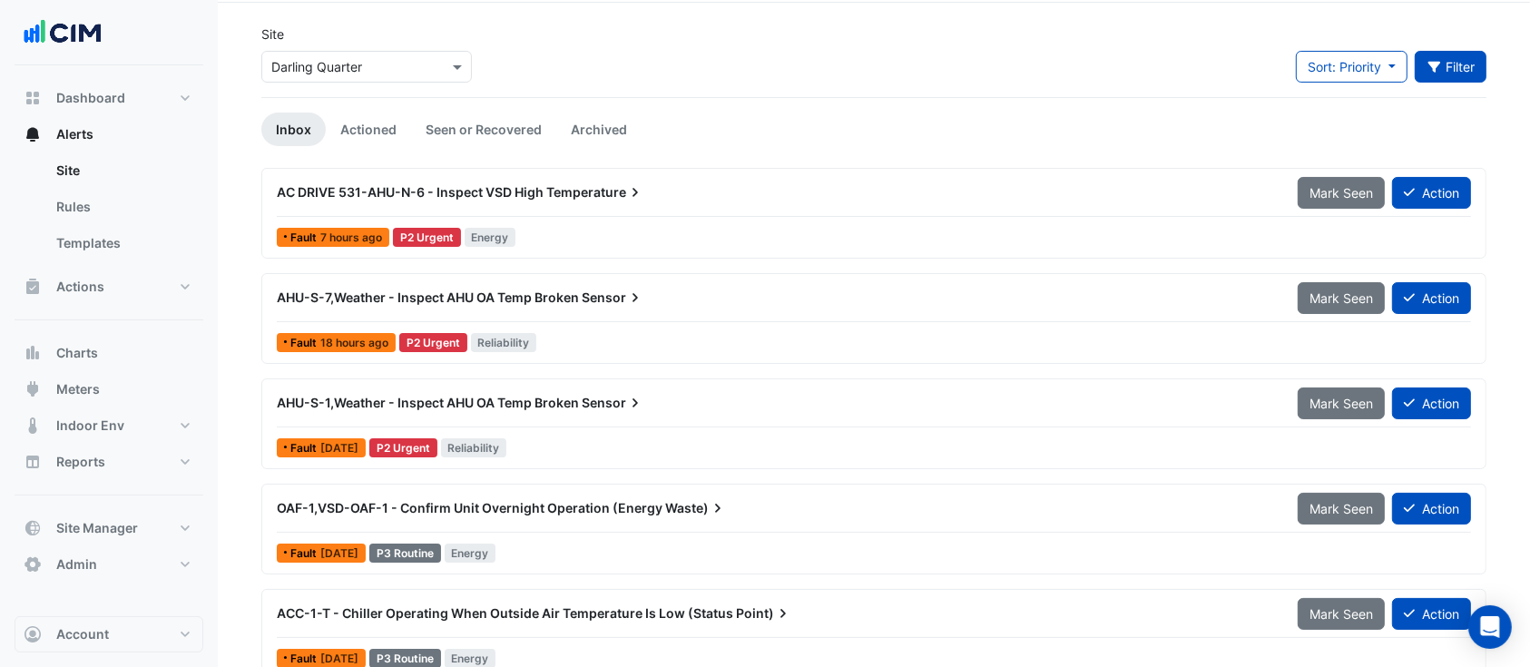
click at [1476, 51] on button "Filter" at bounding box center [1451, 67] width 73 height 32
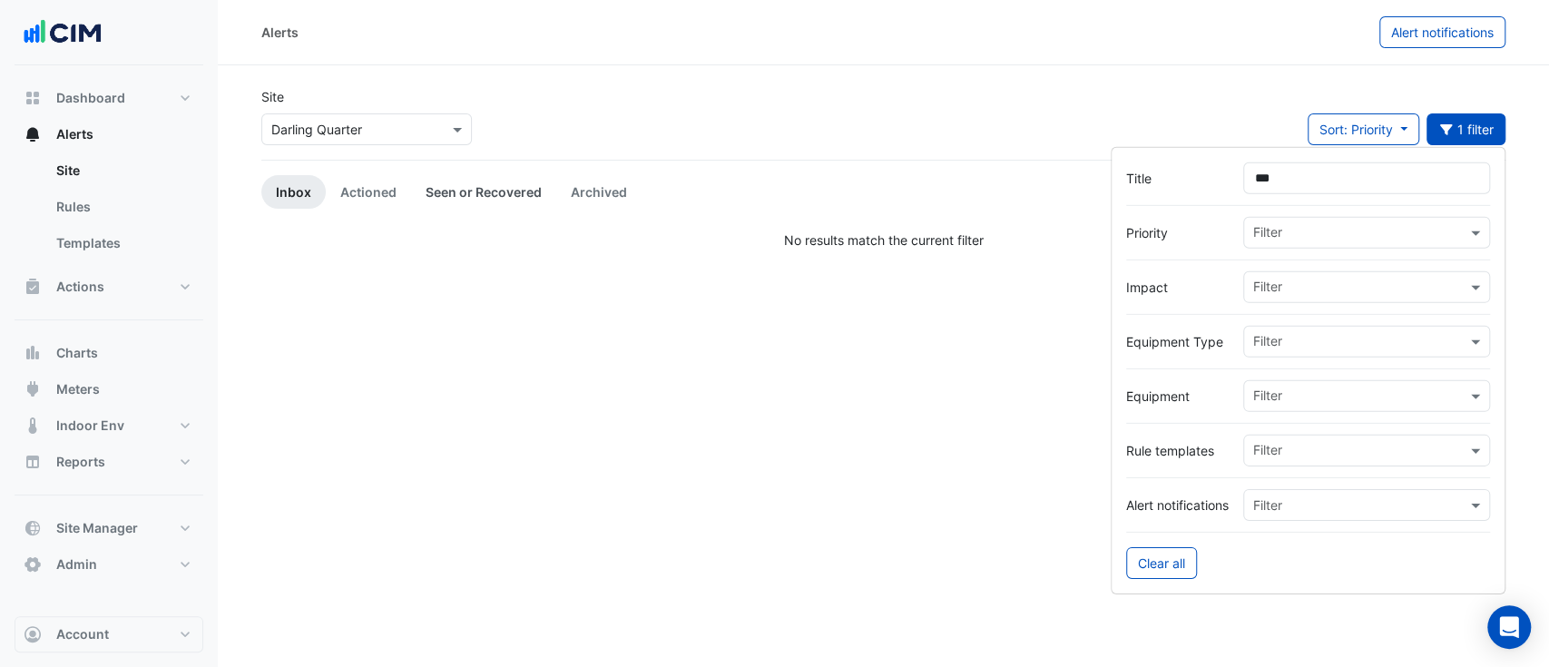
type input "***"
click at [430, 179] on link "Seen or Recovered" at bounding box center [483, 192] width 145 height 34
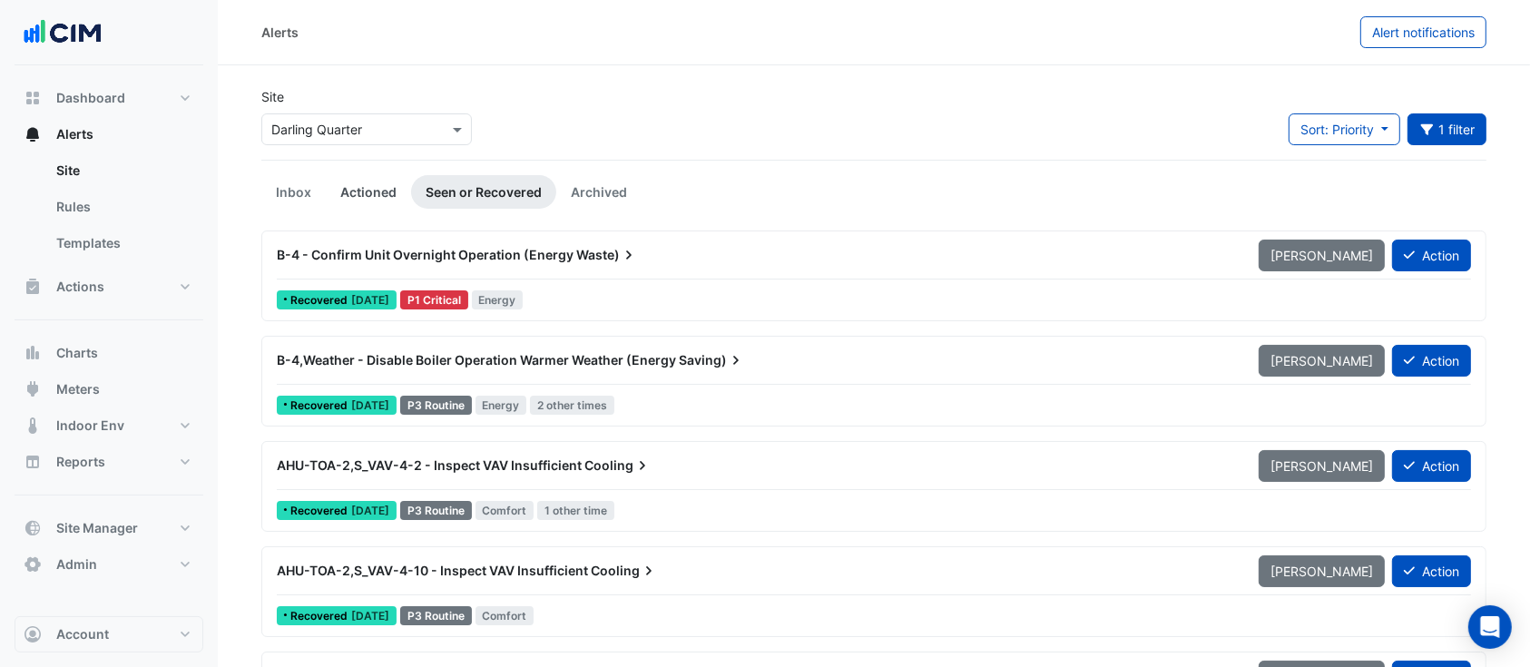
click at [348, 184] on link "Actioned" at bounding box center [368, 192] width 85 height 34
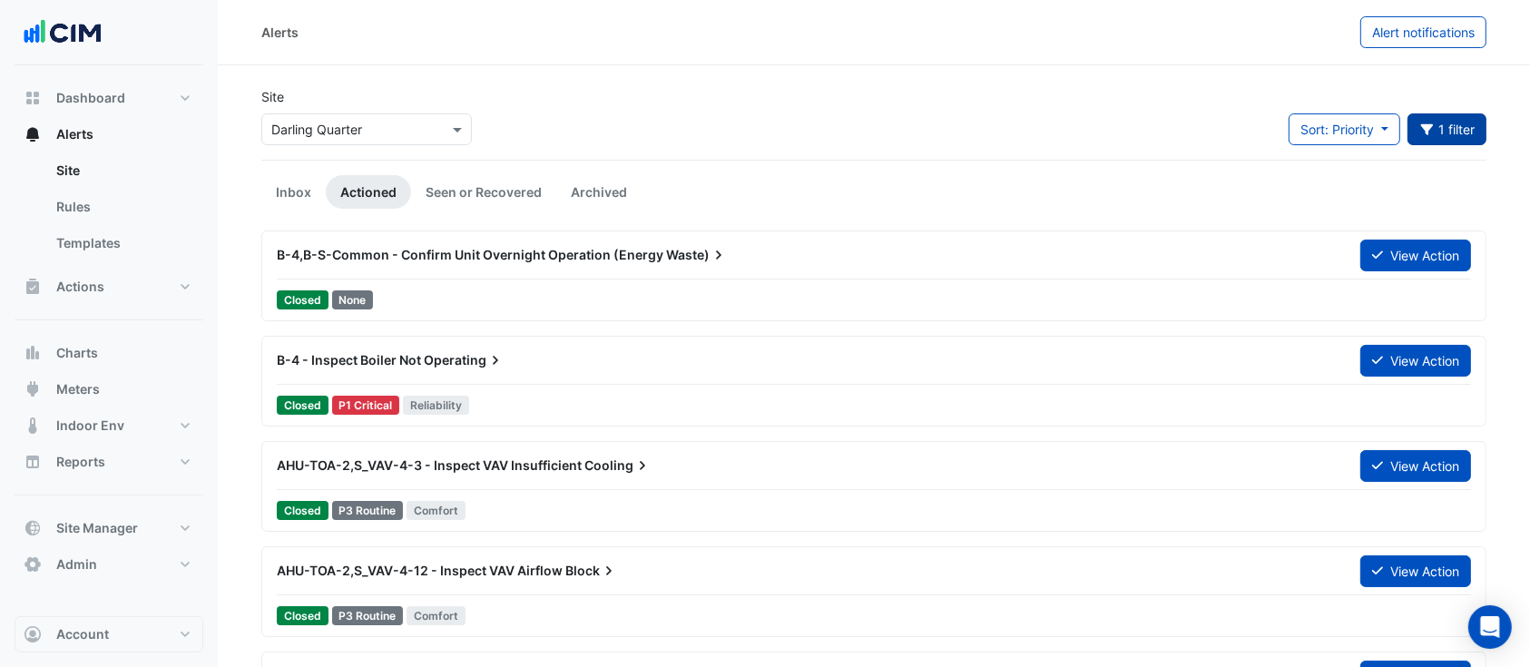
click at [1459, 136] on button "1 filter" at bounding box center [1447, 129] width 80 height 32
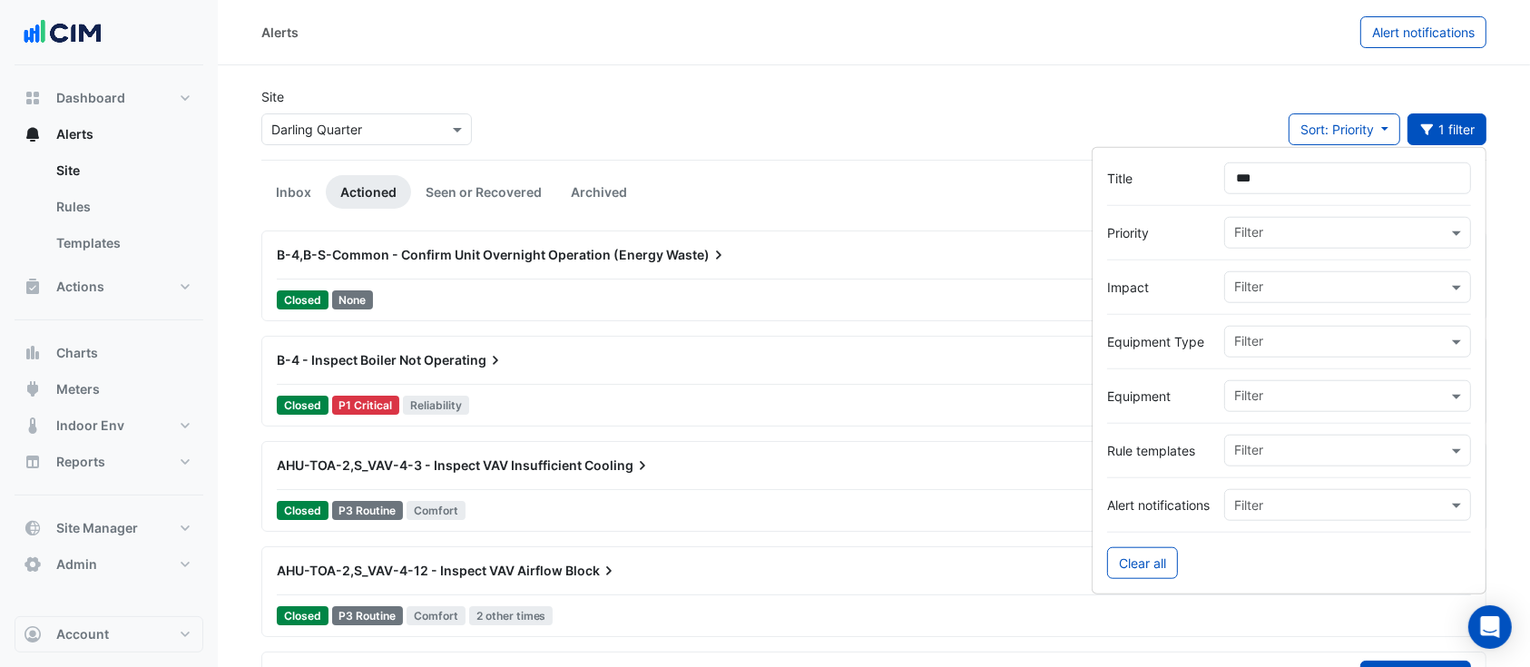
drag, startPoint x: 1298, startPoint y: 181, endPoint x: 1049, endPoint y: 166, distance: 250.0
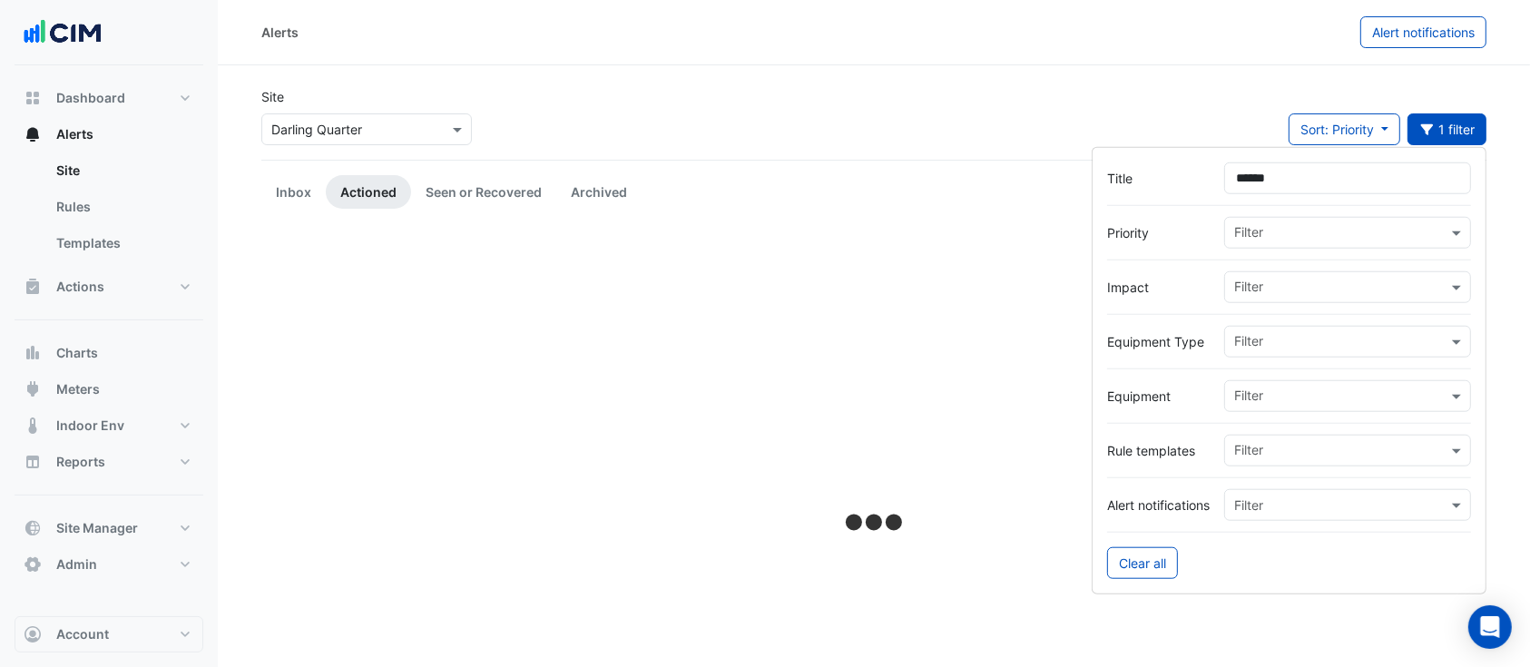
type input "******"
click at [1291, 397] on input "text" at bounding box center [1340, 397] width 213 height 19
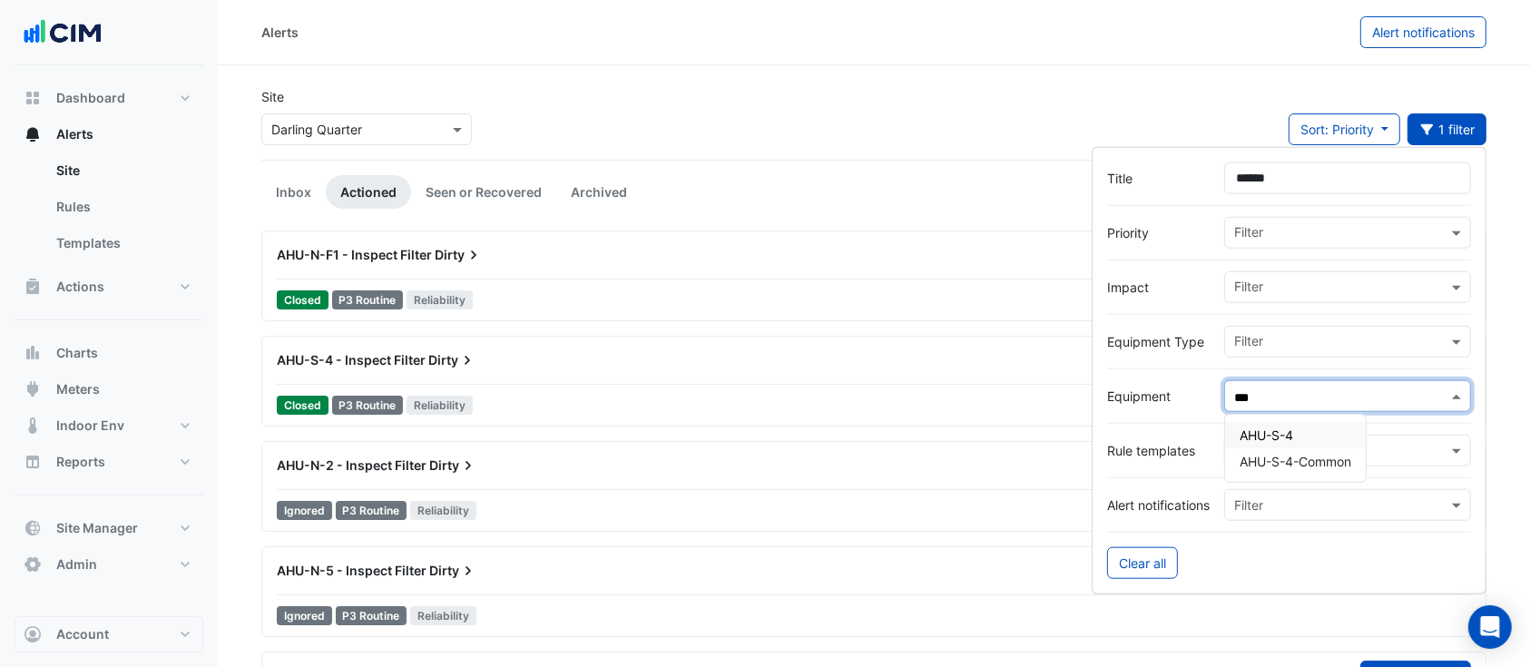
click at [1314, 439] on div "AHU-S-4" at bounding box center [1295, 435] width 141 height 26
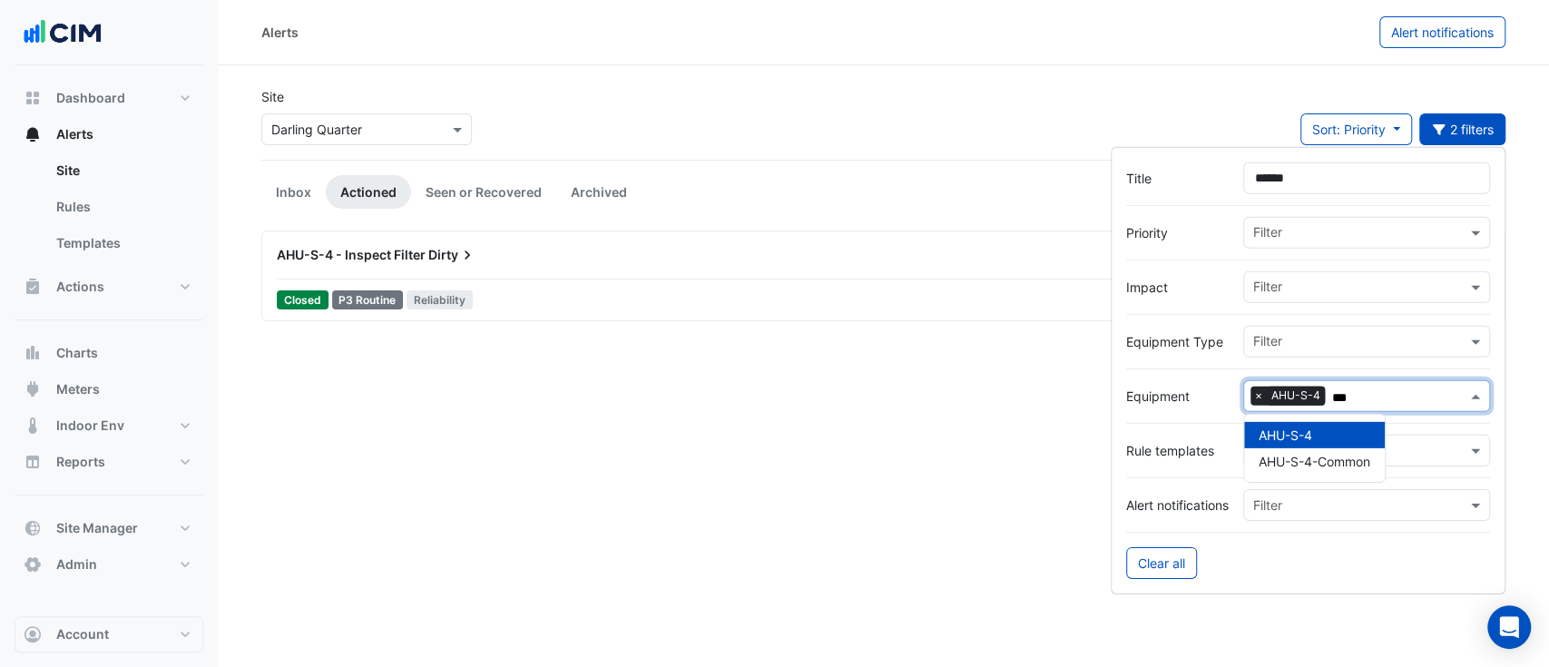
type input "***"
click at [475, 235] on div "AHU-S-4 - Inspect Filter Dirty View Action Closed P3 Routine Reliability" at bounding box center [883, 275] width 1244 height 91
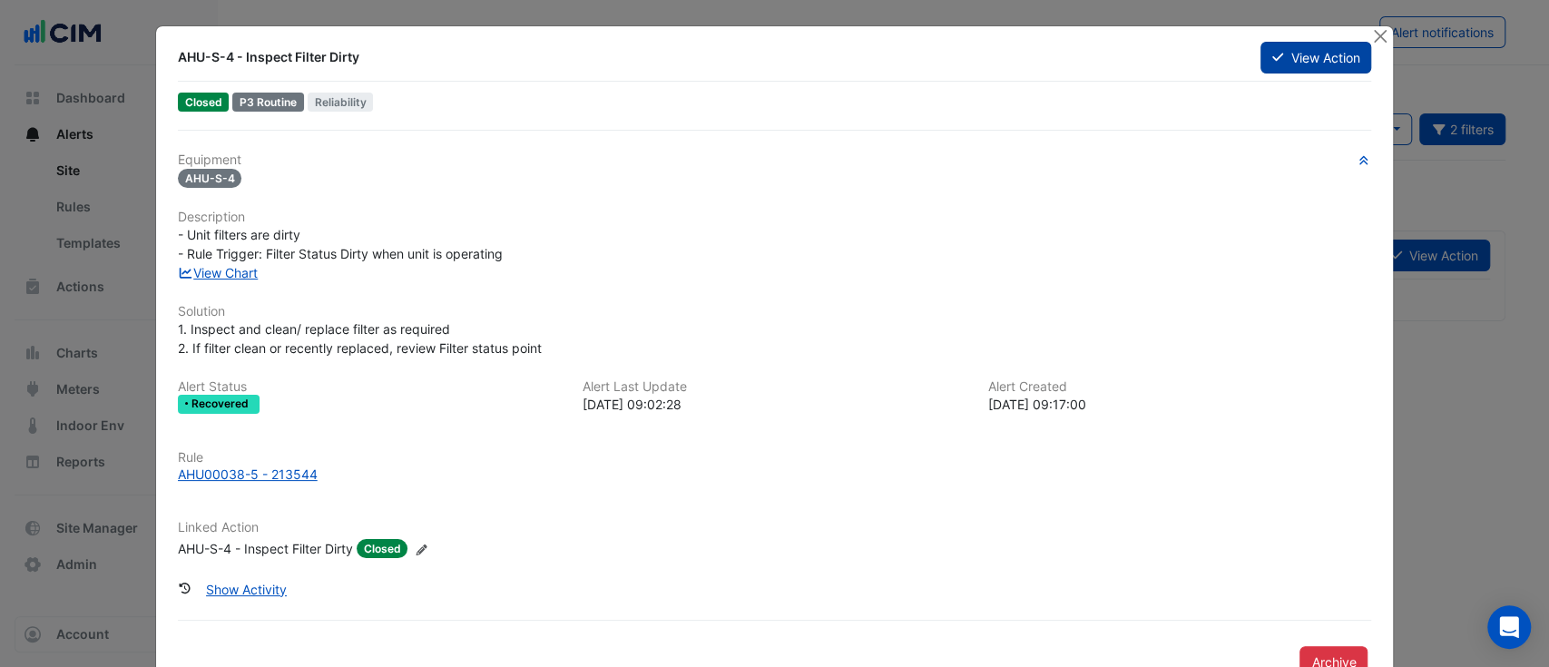
click at [1275, 49] on button "View Action" at bounding box center [1315, 58] width 111 height 32
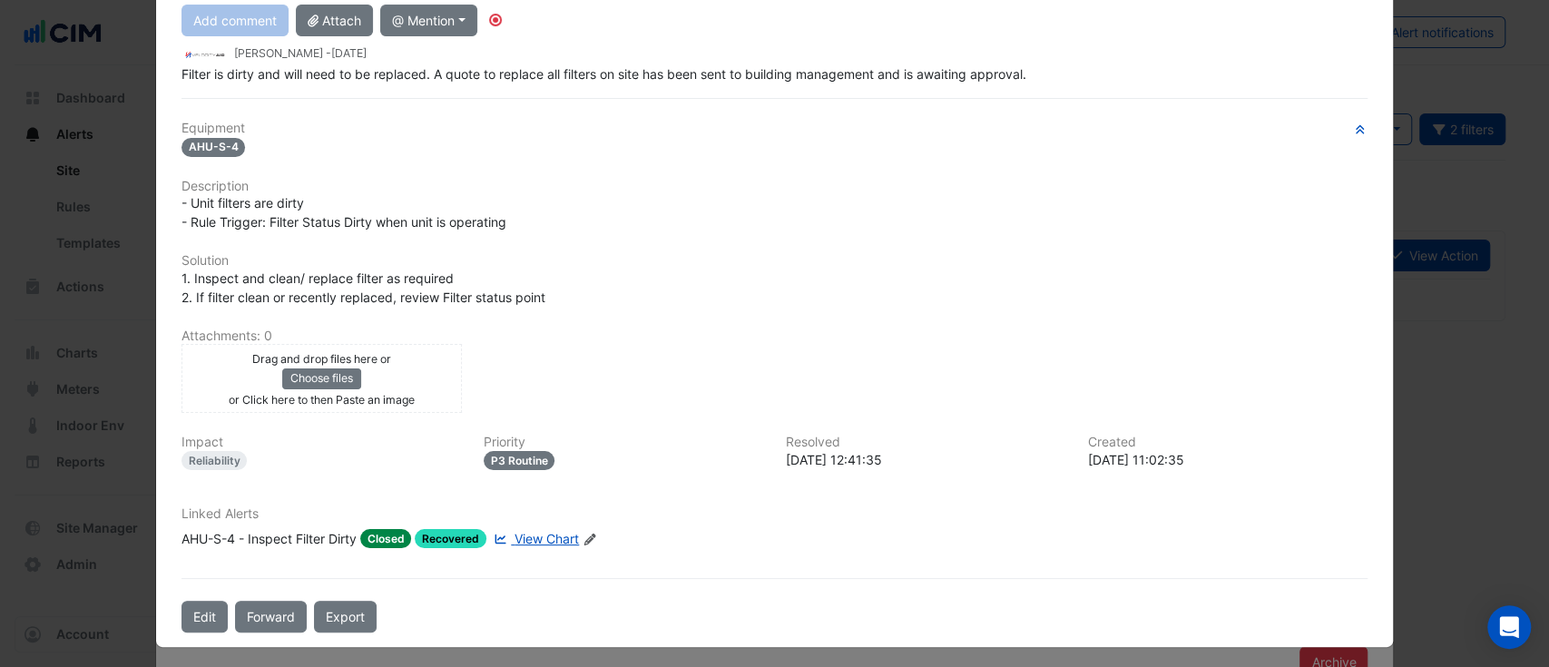
scroll to position [190, 0]
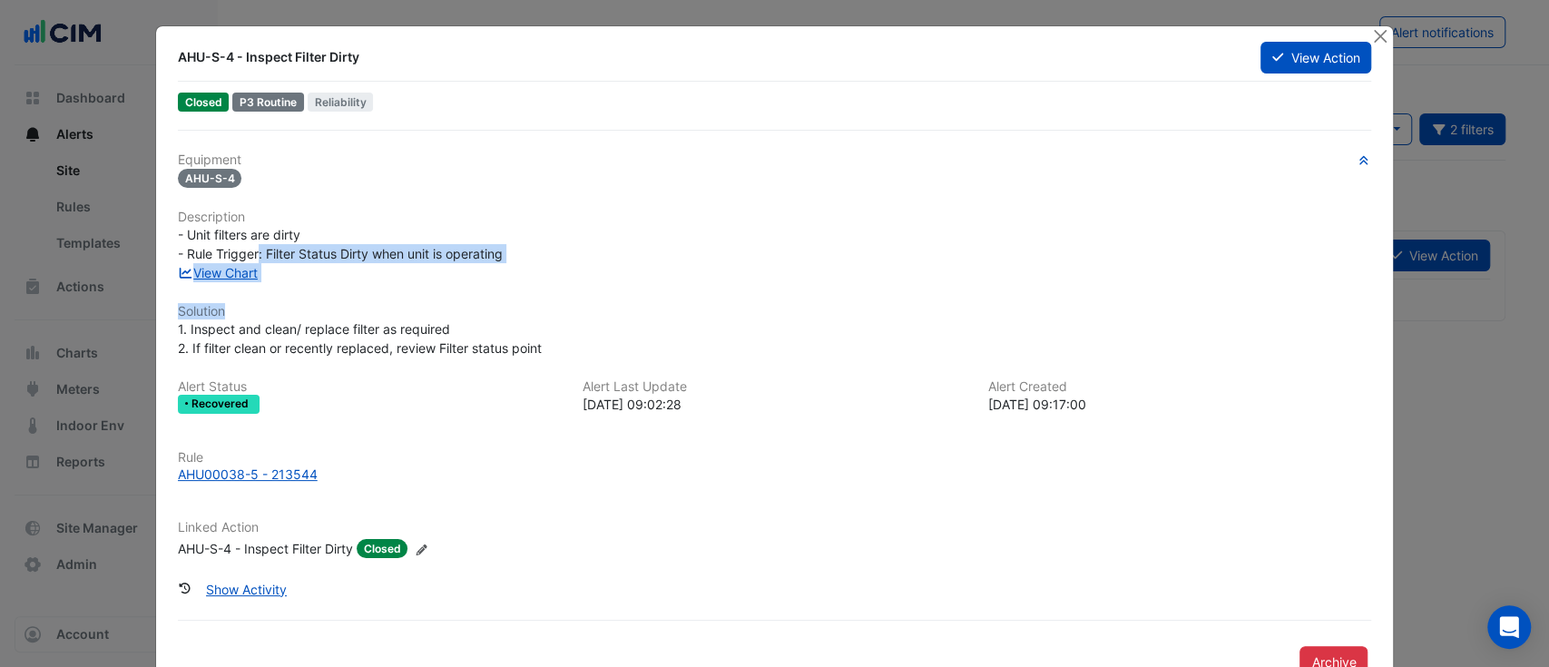
drag, startPoint x: 254, startPoint y: 246, endPoint x: 450, endPoint y: 287, distance: 200.2
click at [450, 287] on div "Equipment AHU-S-4 Description - Unit filters are dirty - Rule Trigger: Filter S…" at bounding box center [775, 362] width 1194 height 421
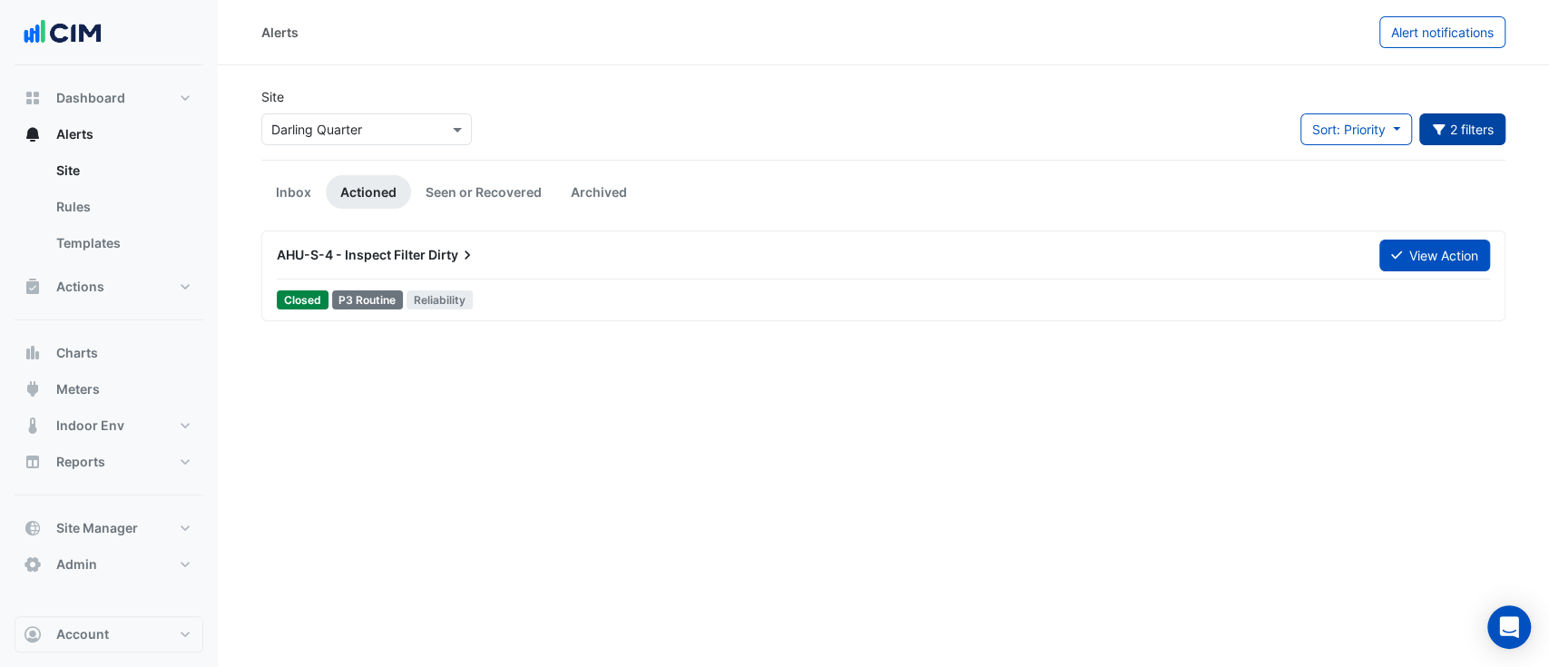
click at [1490, 120] on button "2 filters" at bounding box center [1462, 129] width 87 height 32
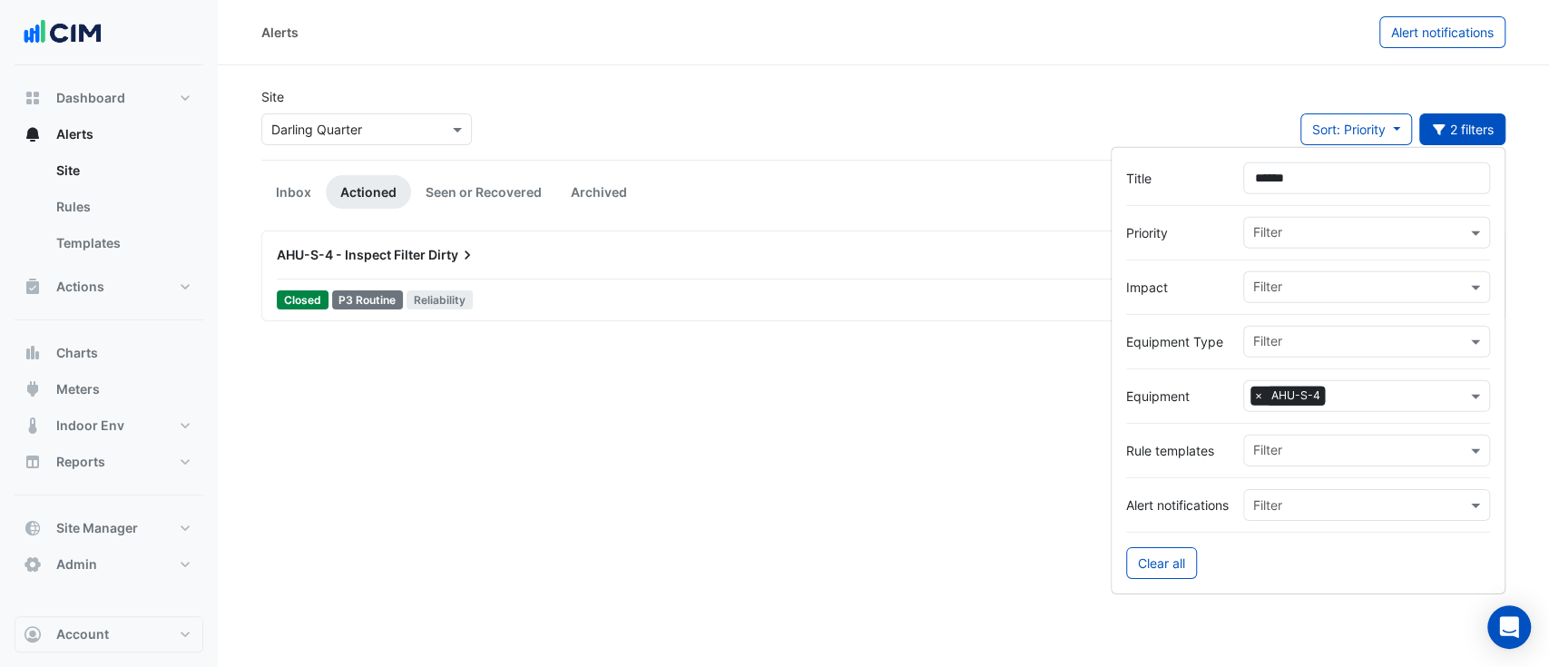
click at [504, 258] on div "AHU-S-4 - Inspect Filter Dirty" at bounding box center [817, 255] width 1081 height 18
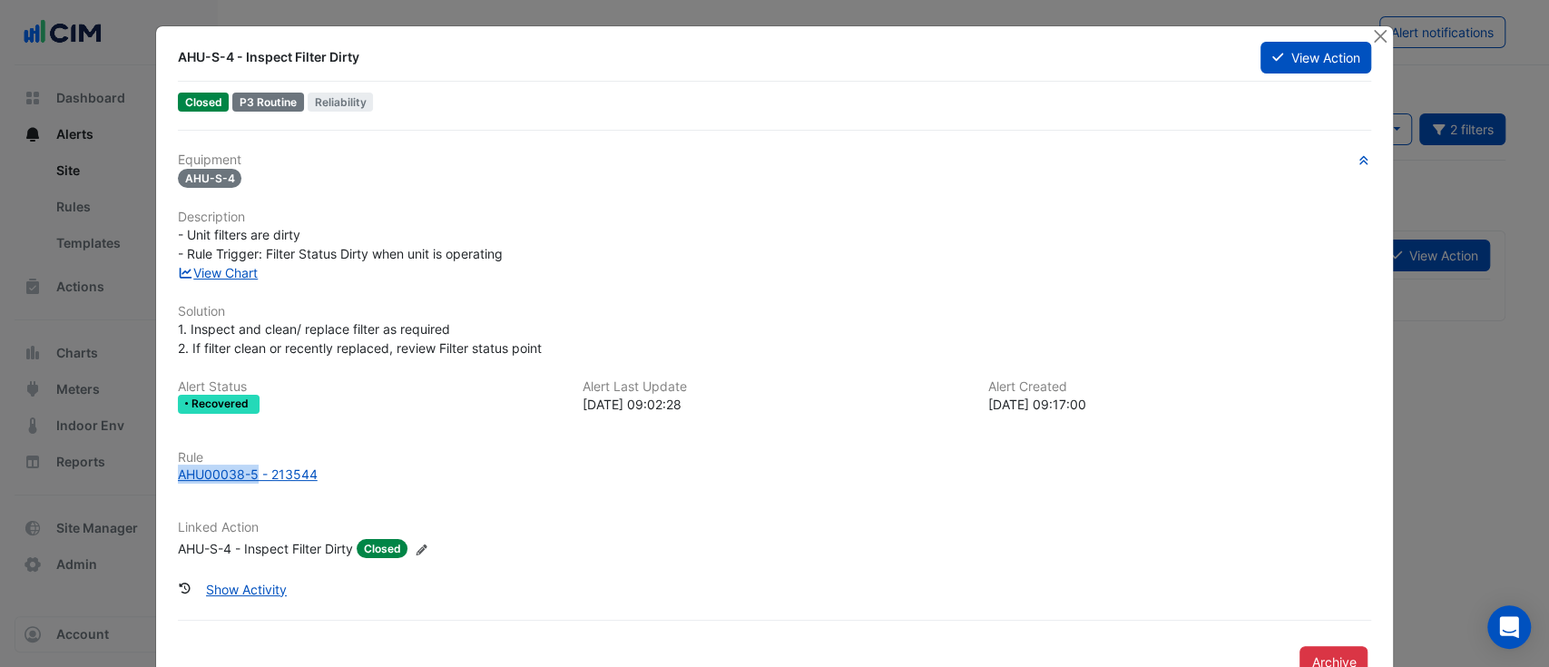
drag, startPoint x: 160, startPoint y: 481, endPoint x: 245, endPoint y: 484, distance: 85.3
click at [245, 484] on div "AHU-S-4 - Inspect Filter Dirty View Action Closed P3 Routine Reliability Equipm…" at bounding box center [775, 359] width 1238 height 666
copy div "AHU00038-5"
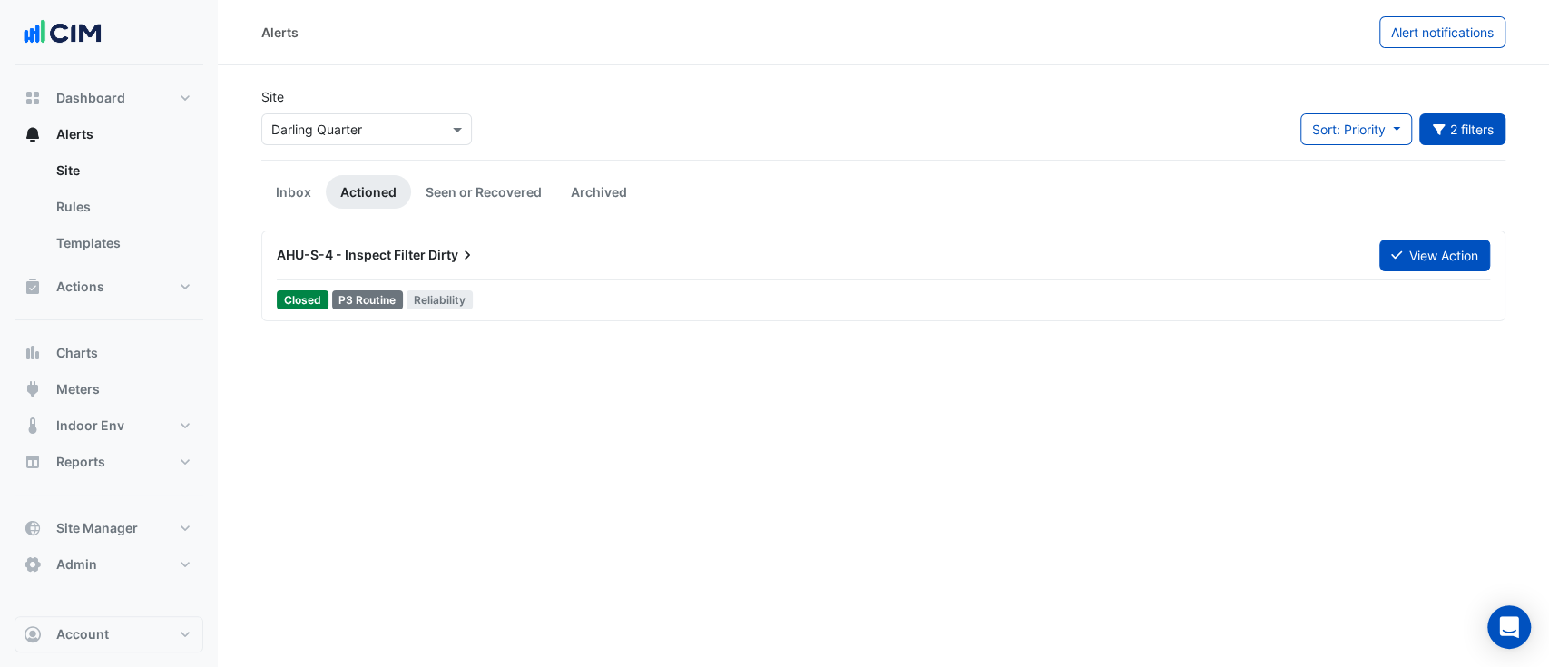
drag, startPoint x: 1423, startPoint y: 258, endPoint x: 1439, endPoint y: 148, distance: 111.0
click at [1439, 150] on app-alert-tickets "Site Select a Site × Darling Quarter Sort: Priority Priority Updated 2 filters …" at bounding box center [883, 204] width 1244 height 234
click at [1443, 133] on icon "button" at bounding box center [1439, 129] width 16 height 13
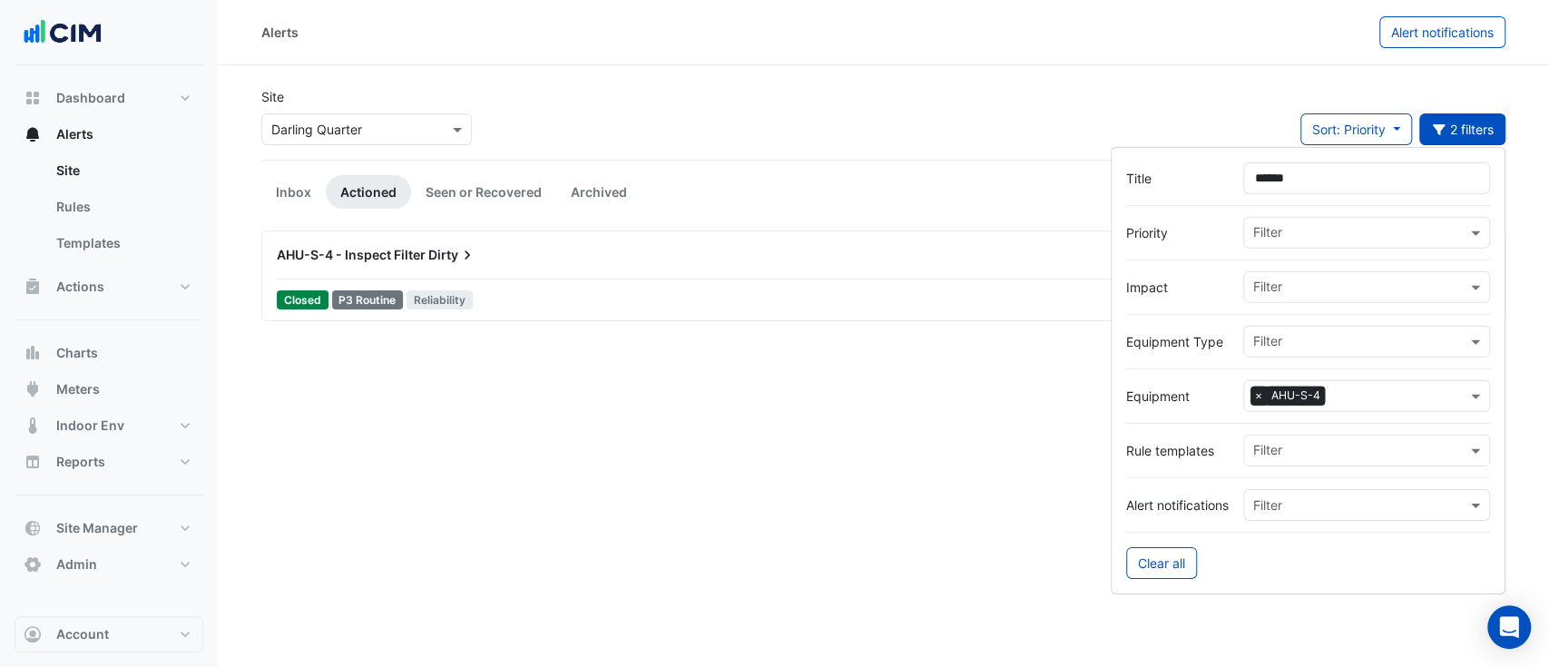
click at [1254, 388] on span "×" at bounding box center [1258, 396] width 16 height 18
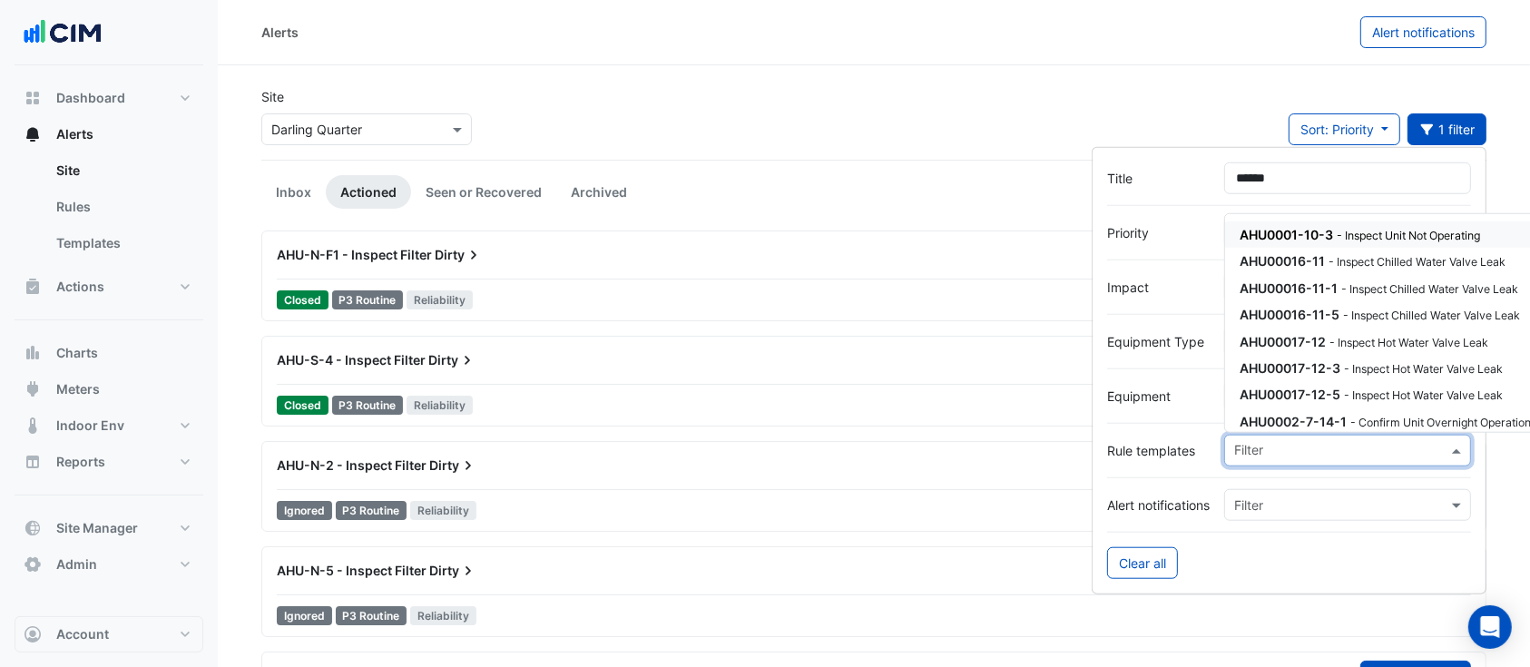
click at [1285, 445] on input "text" at bounding box center [1340, 452] width 213 height 19
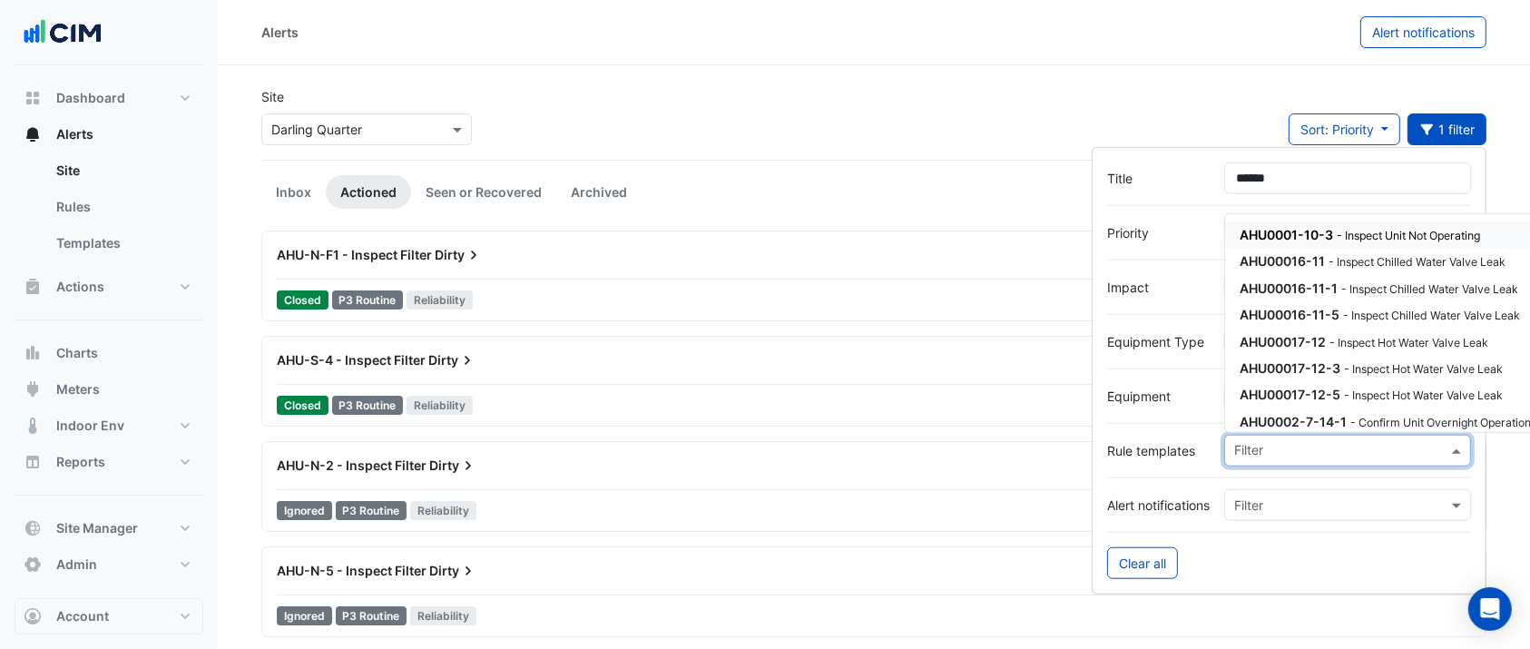
paste input "**********"
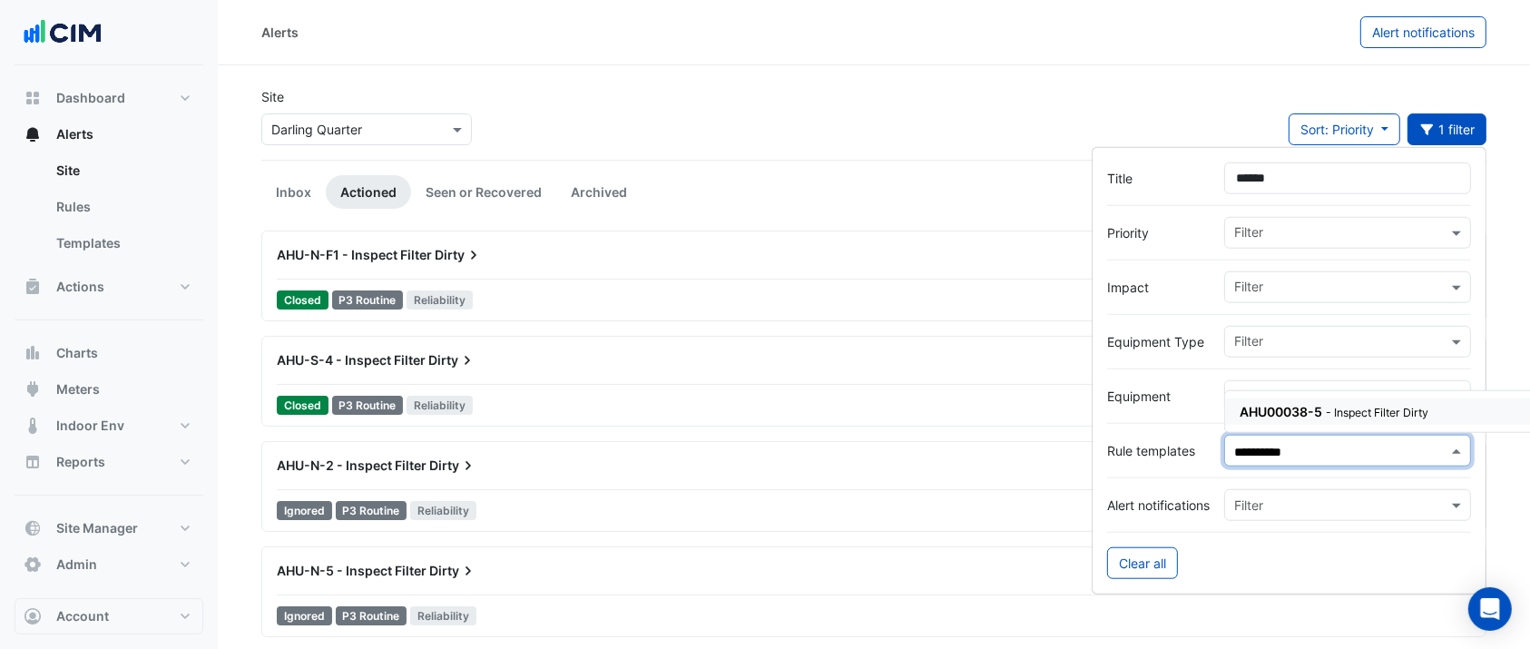
click at [1279, 409] on span "AHU00038-5" at bounding box center [1280, 410] width 83 height 15
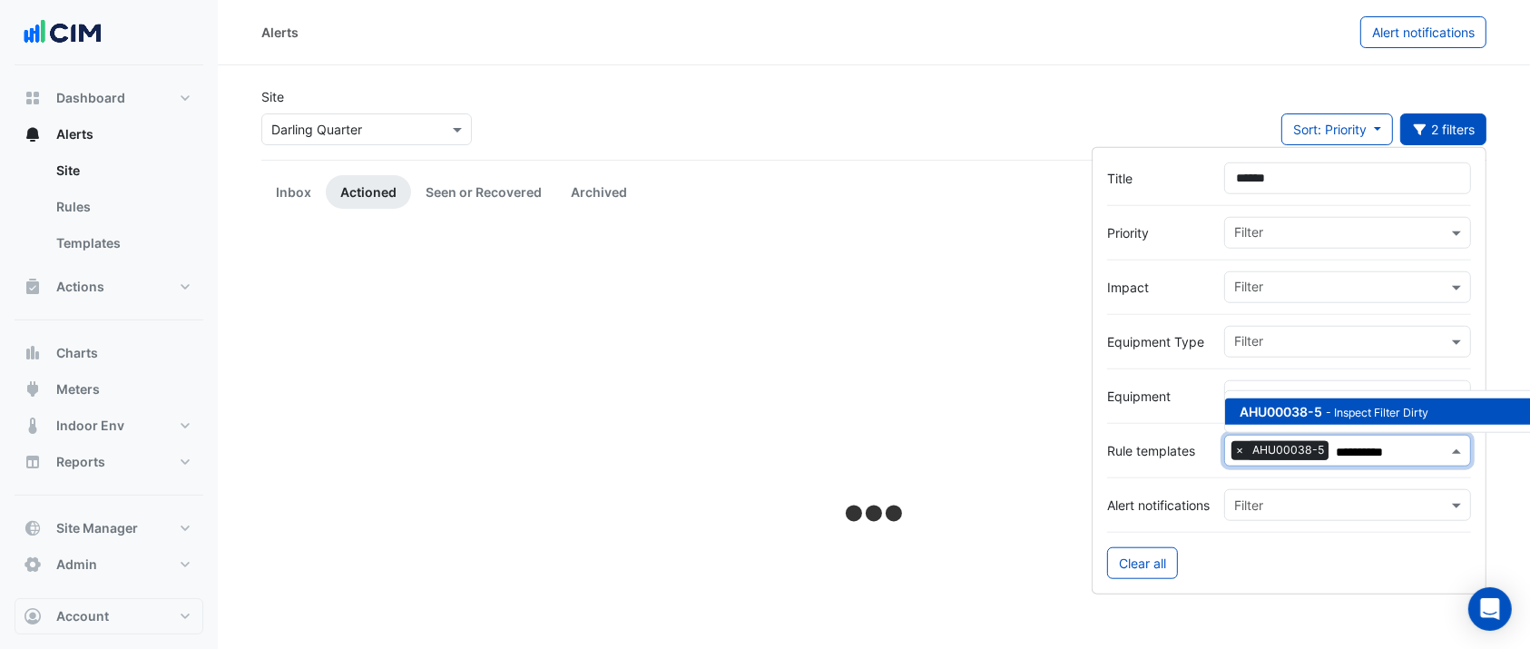
type input "**********"
drag, startPoint x: 1296, startPoint y: 181, endPoint x: 1170, endPoint y: 191, distance: 125.7
click at [1172, 191] on div "Title ******" at bounding box center [1289, 178] width 364 height 32
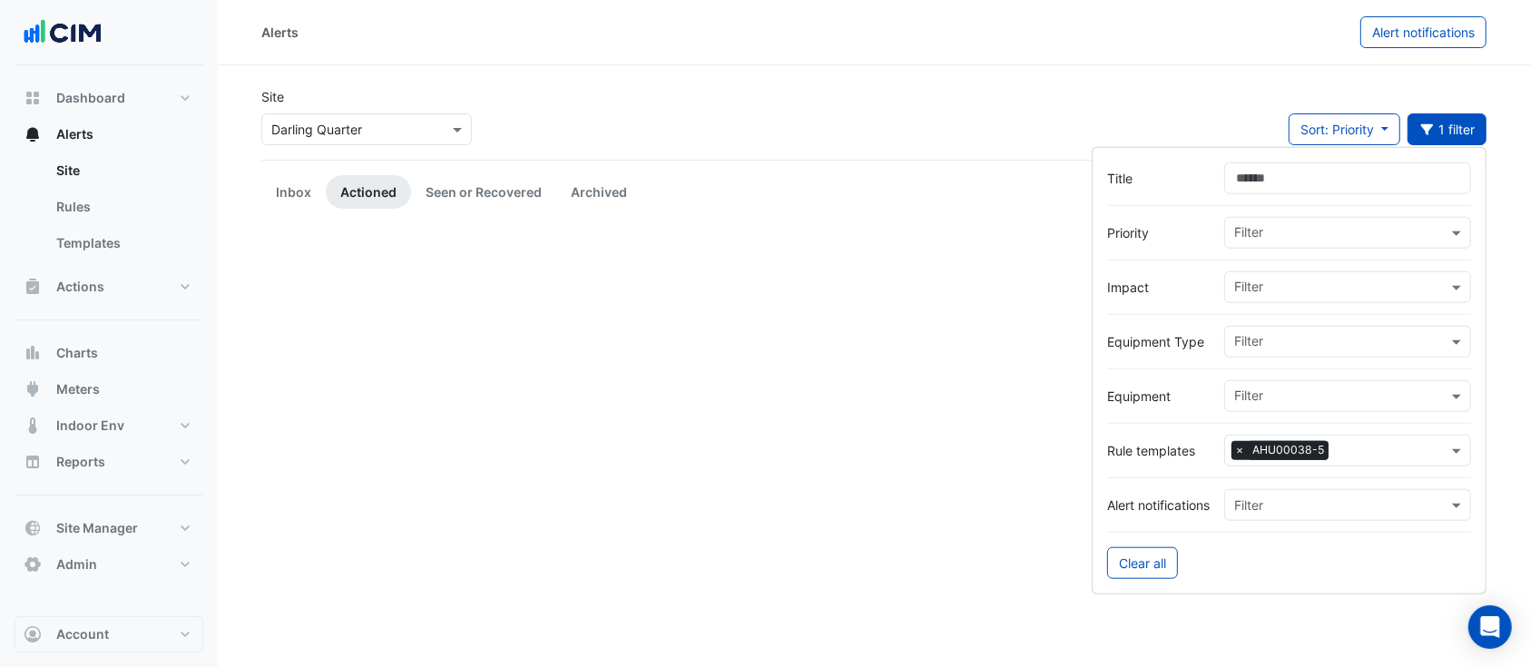
click at [787, 109] on div "Site Select a Site × Darling Quarter Sort: Priority Priority Updated 1 filter" at bounding box center [873, 123] width 1247 height 73
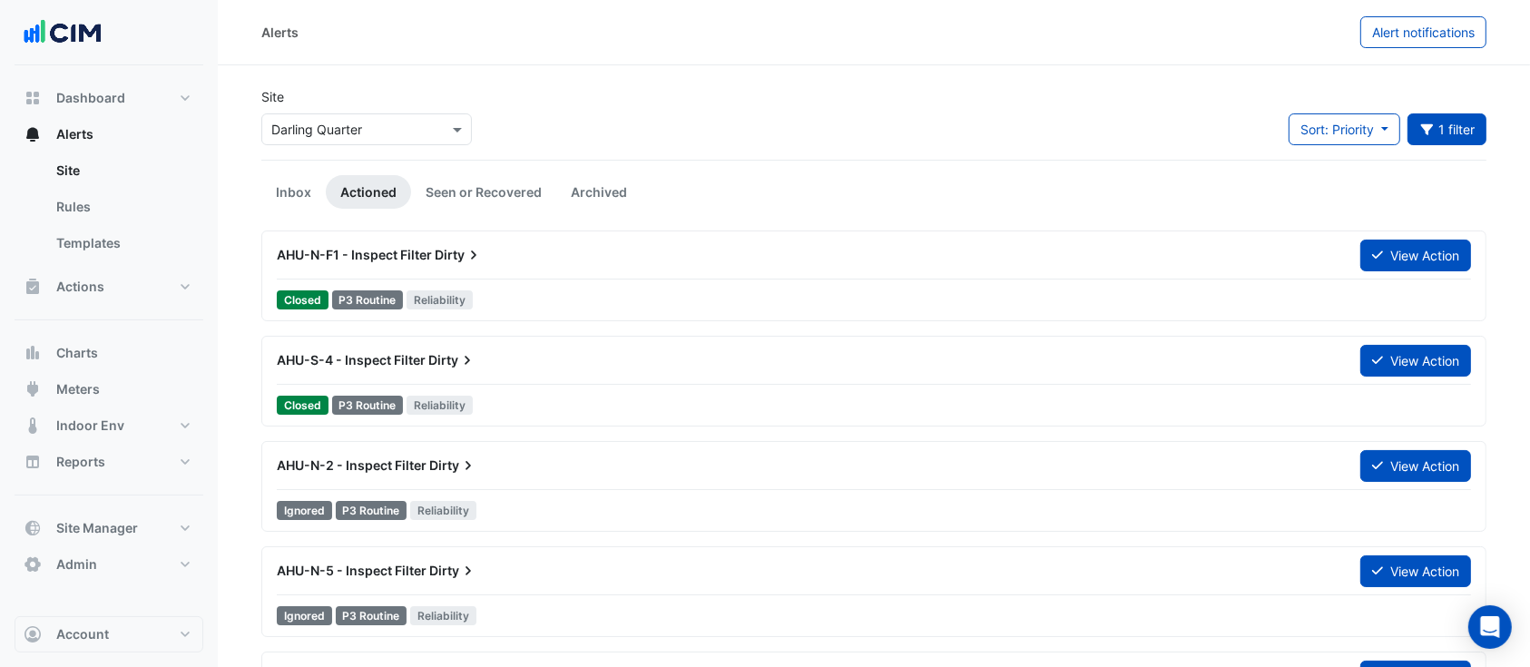
click at [447, 267] on div "AHU-N-F1 - Inspect Filter Dirty" at bounding box center [807, 255] width 1083 height 33
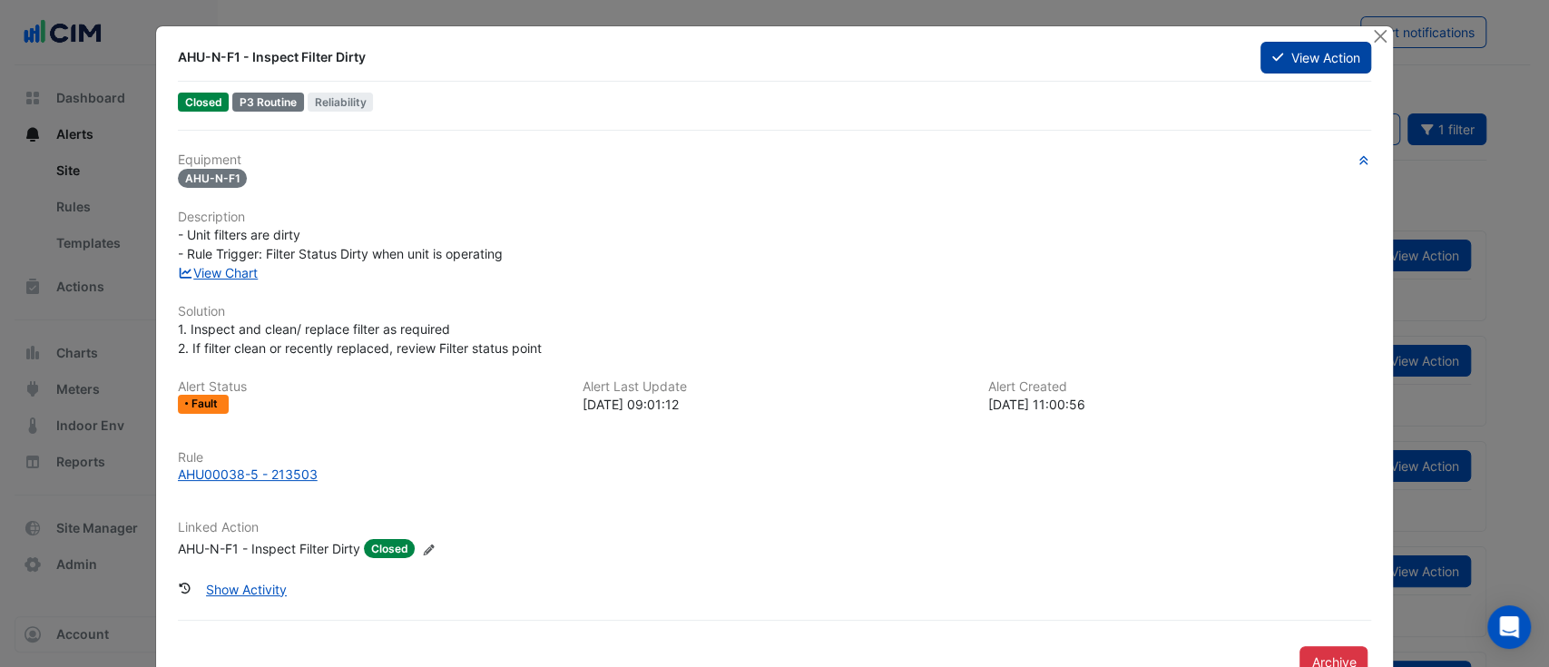
click at [1302, 56] on button "View Action" at bounding box center [1315, 58] width 111 height 32
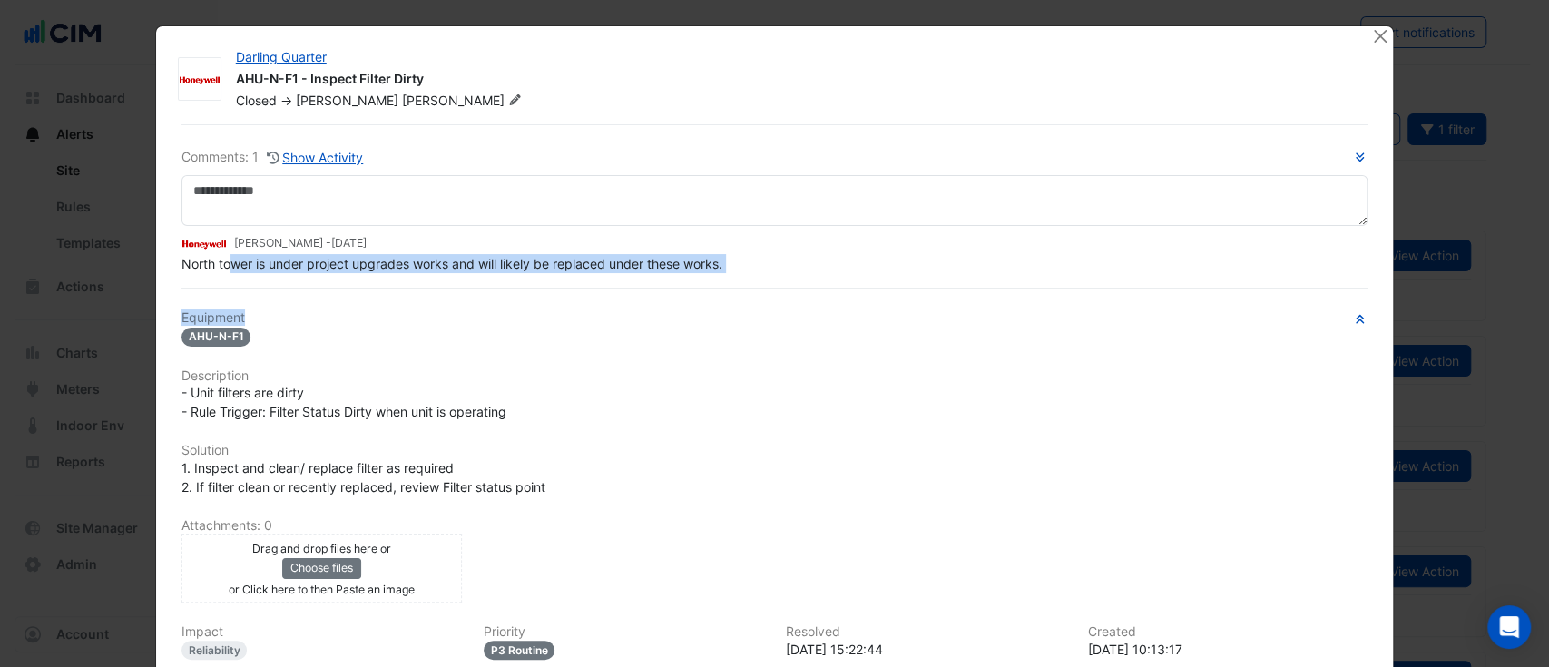
drag, startPoint x: 223, startPoint y: 299, endPoint x: 434, endPoint y: 308, distance: 210.7
click at [434, 308] on div "Comments: 1 Show Activity Brad Watts - 3 years and 2 months ago North tower is …" at bounding box center [775, 473] width 1209 height 698
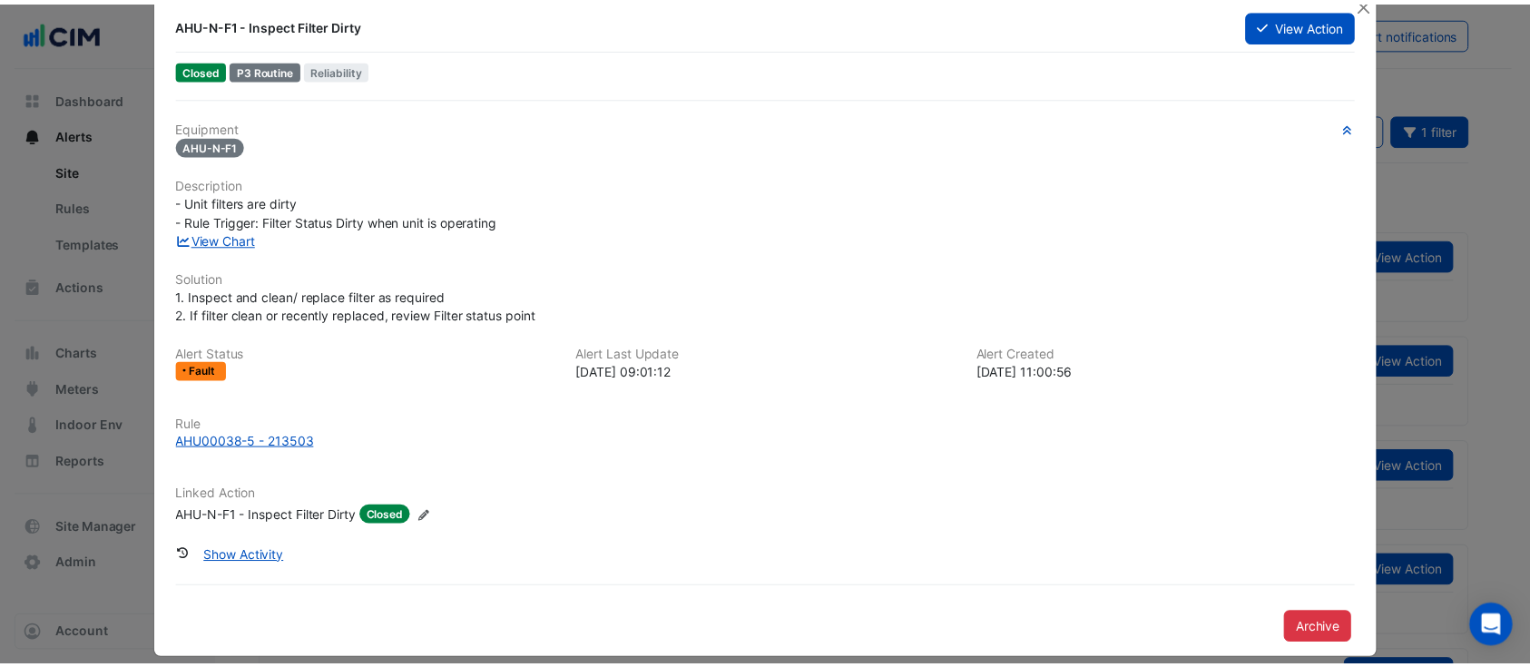
scroll to position [49, 0]
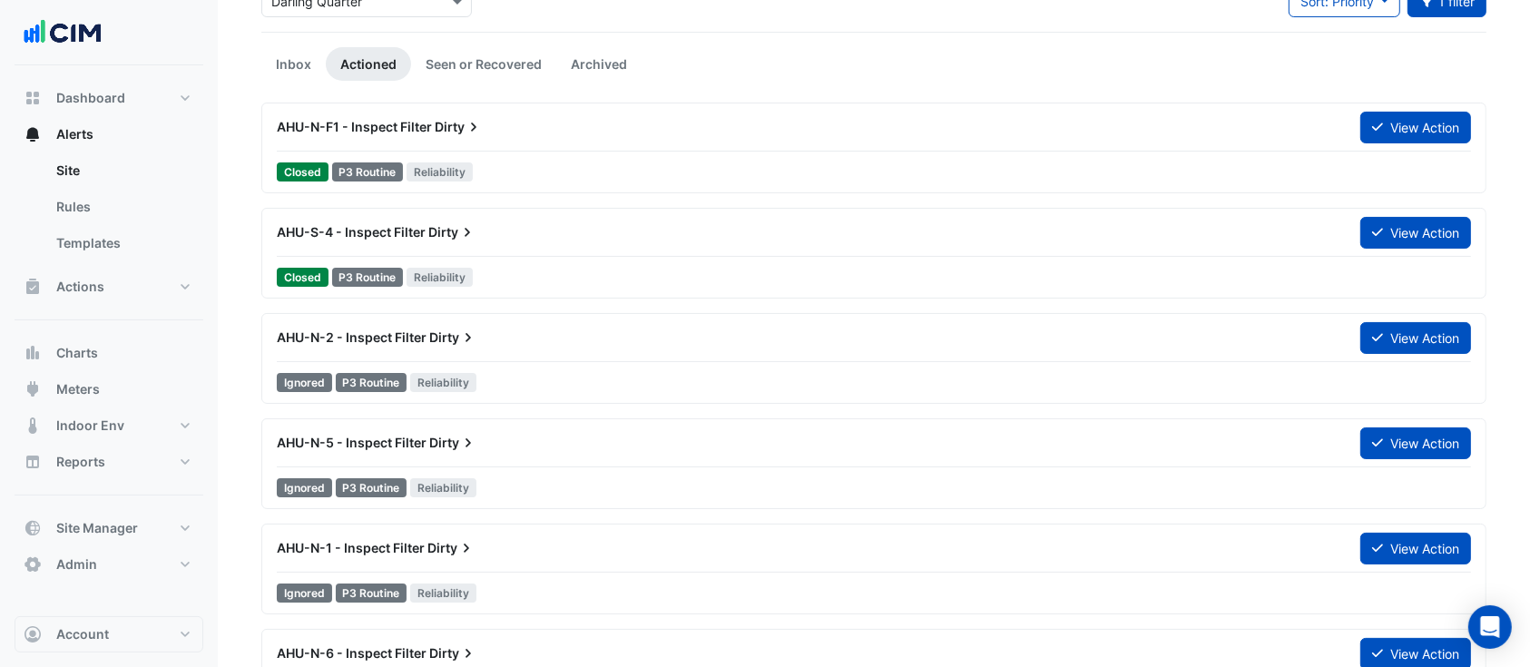
scroll to position [161, 0]
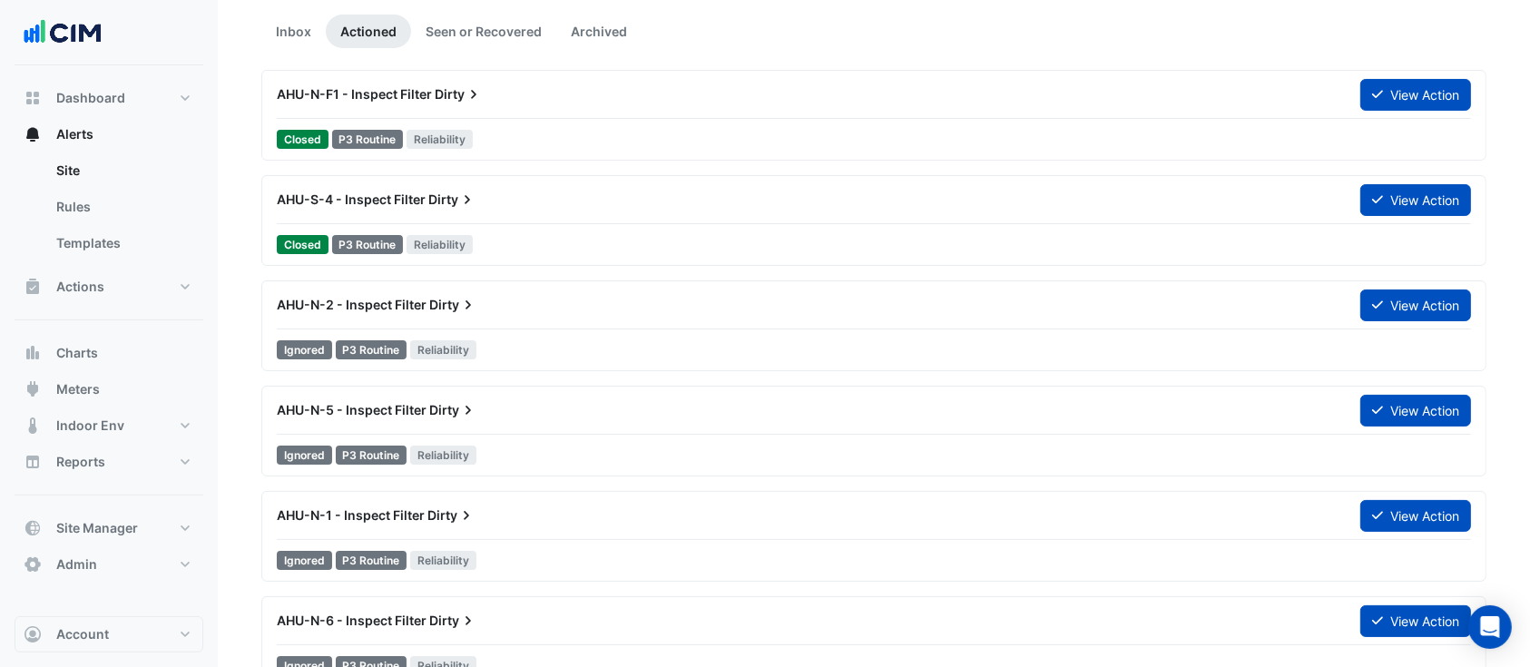
click at [475, 328] on div at bounding box center [874, 328] width 1194 height 1
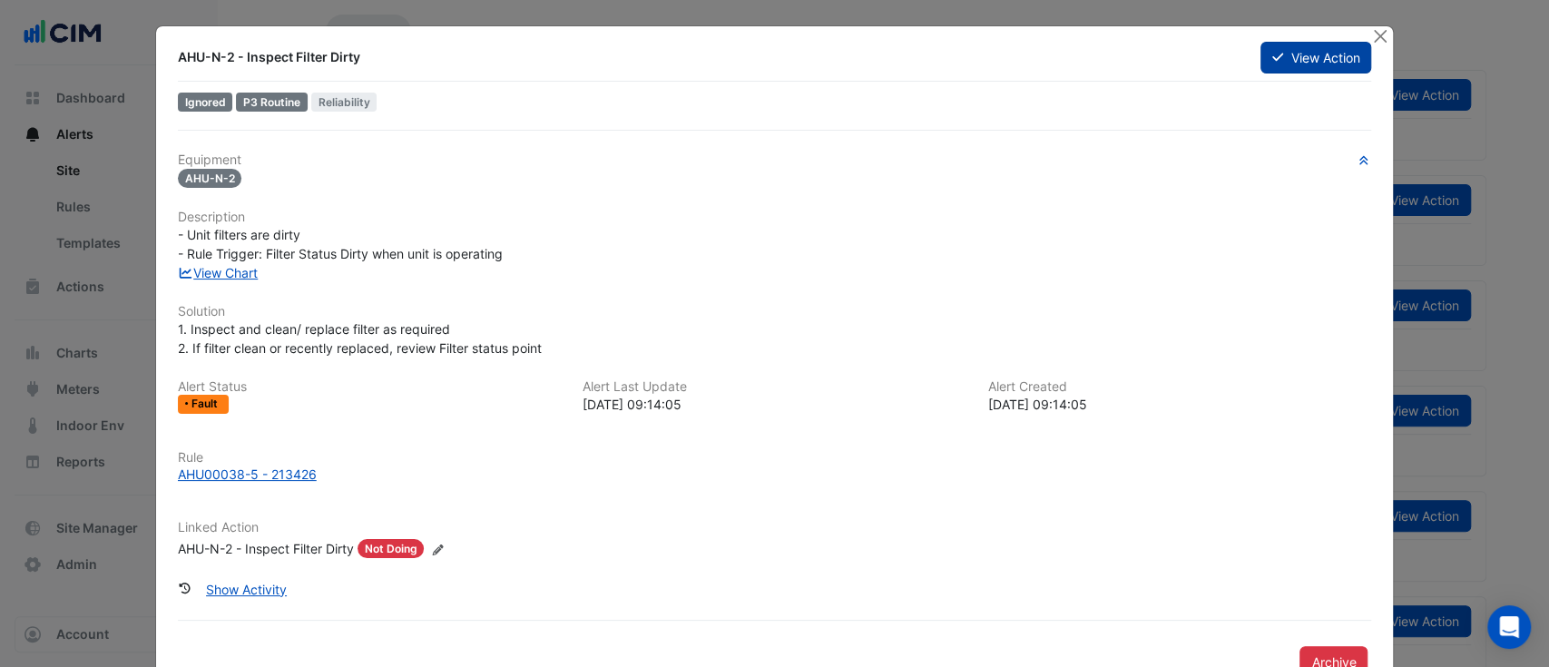
click at [1269, 64] on button "View Action" at bounding box center [1315, 58] width 111 height 32
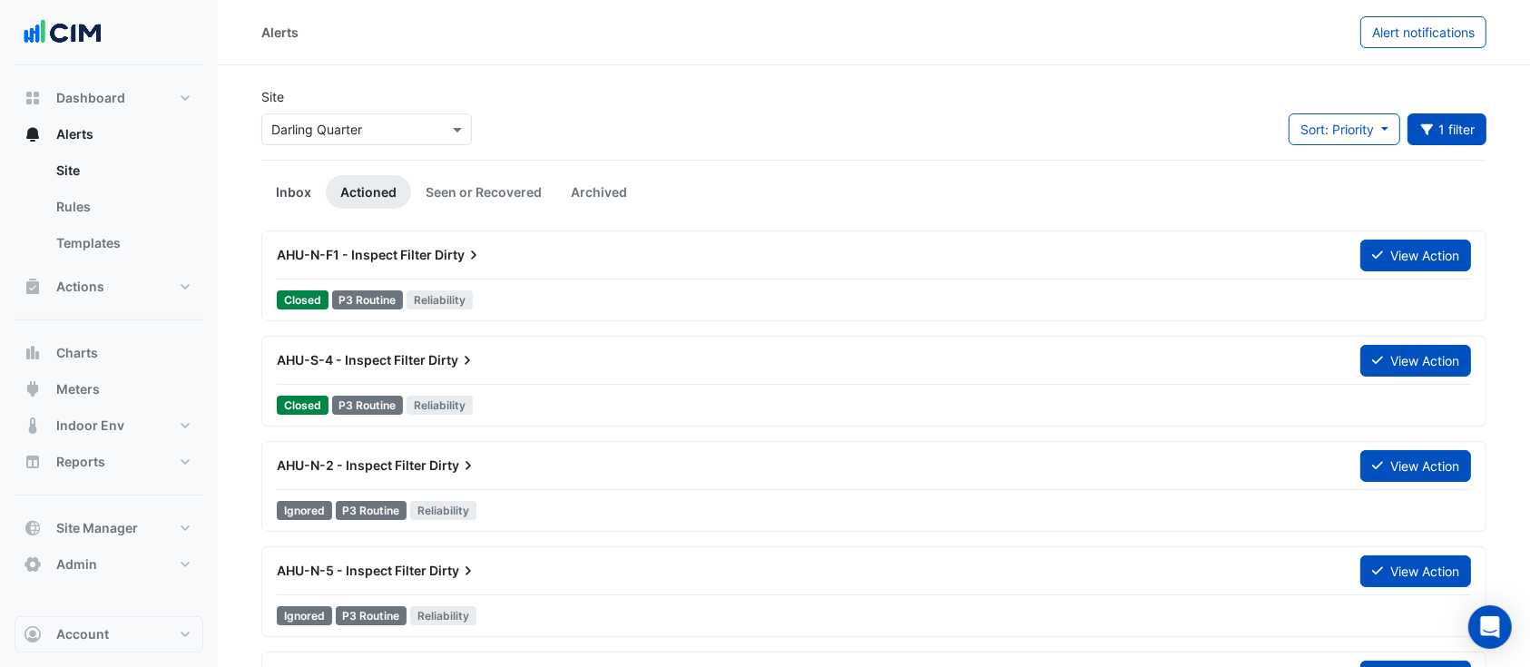
click at [281, 207] on link "Inbox" at bounding box center [293, 192] width 64 height 34
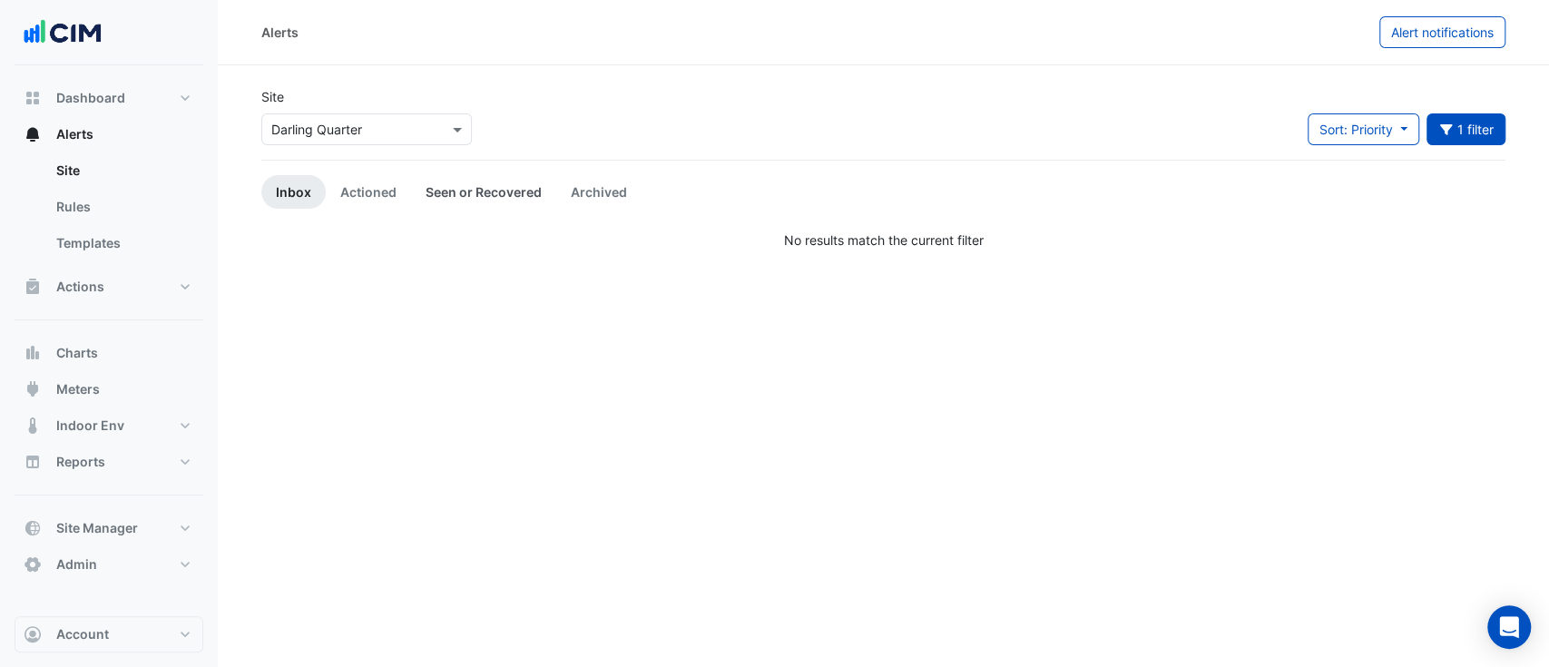
click at [483, 182] on link "Seen or Recovered" at bounding box center [483, 192] width 145 height 34
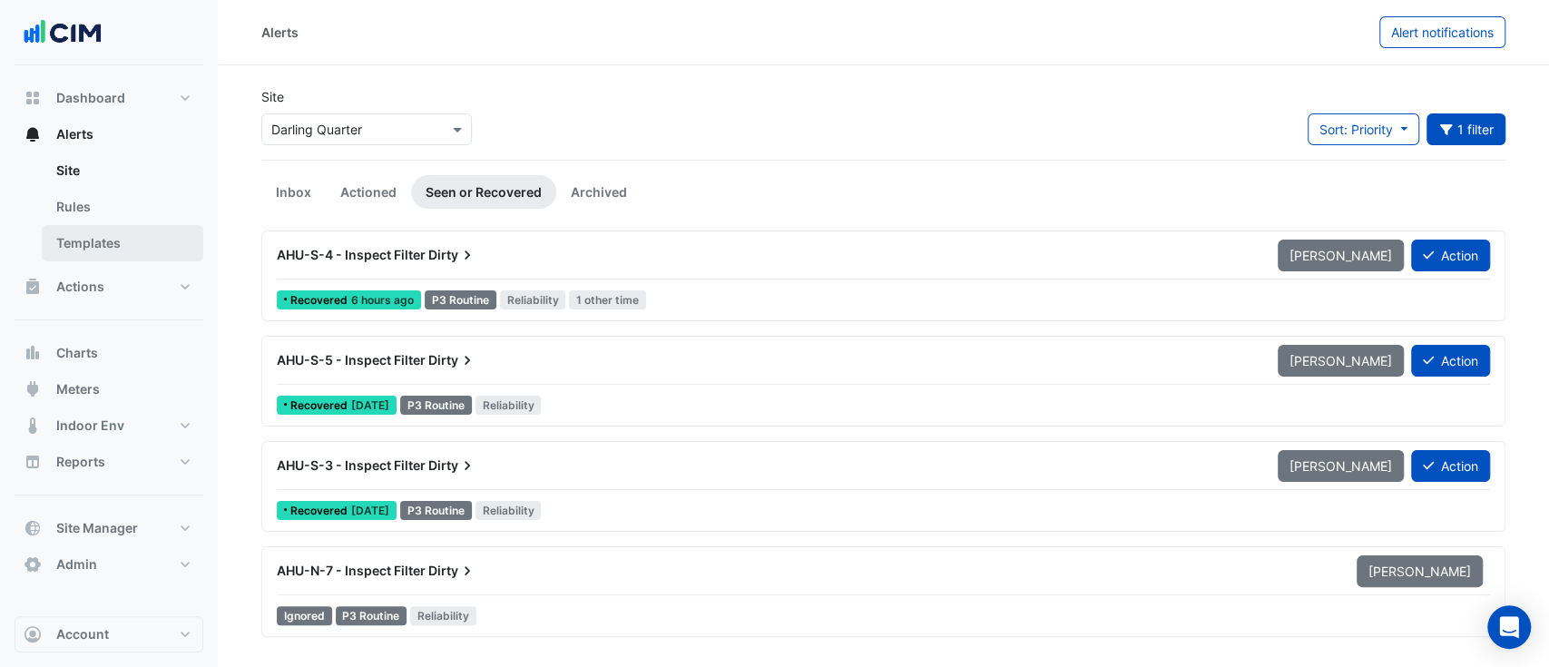
click at [151, 238] on link "Templates" at bounding box center [123, 243] width 162 height 36
select select
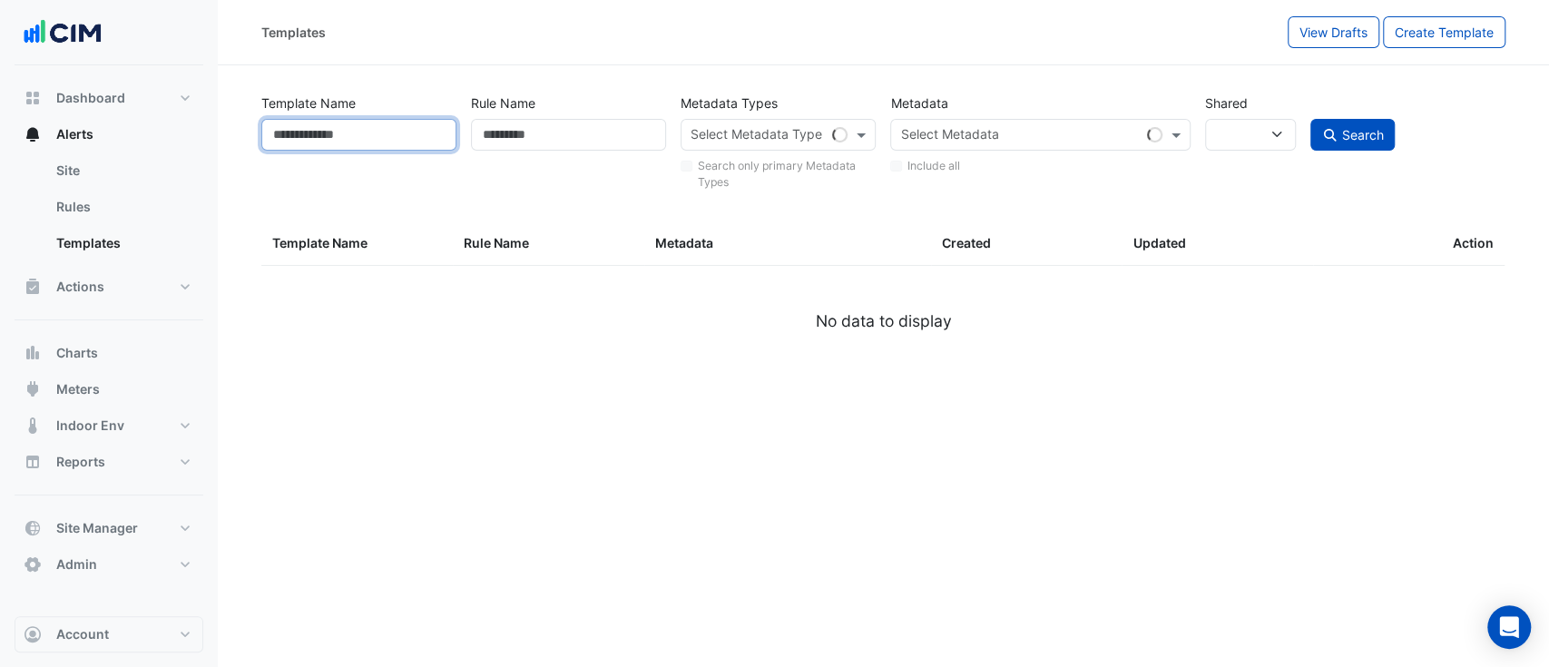
drag, startPoint x: 352, startPoint y: 134, endPoint x: 368, endPoint y: 122, distance: 20.1
click at [355, 134] on input "Template Name" at bounding box center [358, 135] width 195 height 32
paste input "**********"
type input "**********"
select select
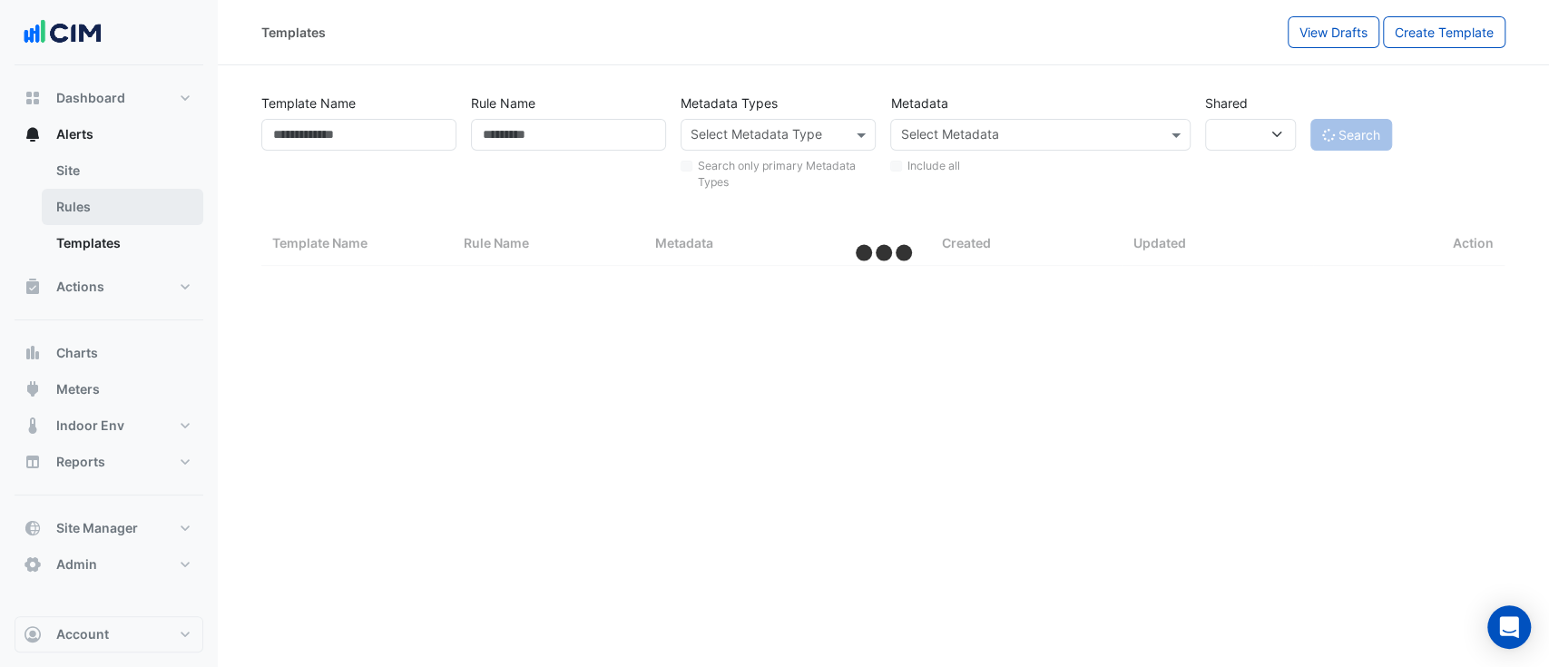
click at [85, 214] on link "Rules" at bounding box center [123, 207] width 162 height 36
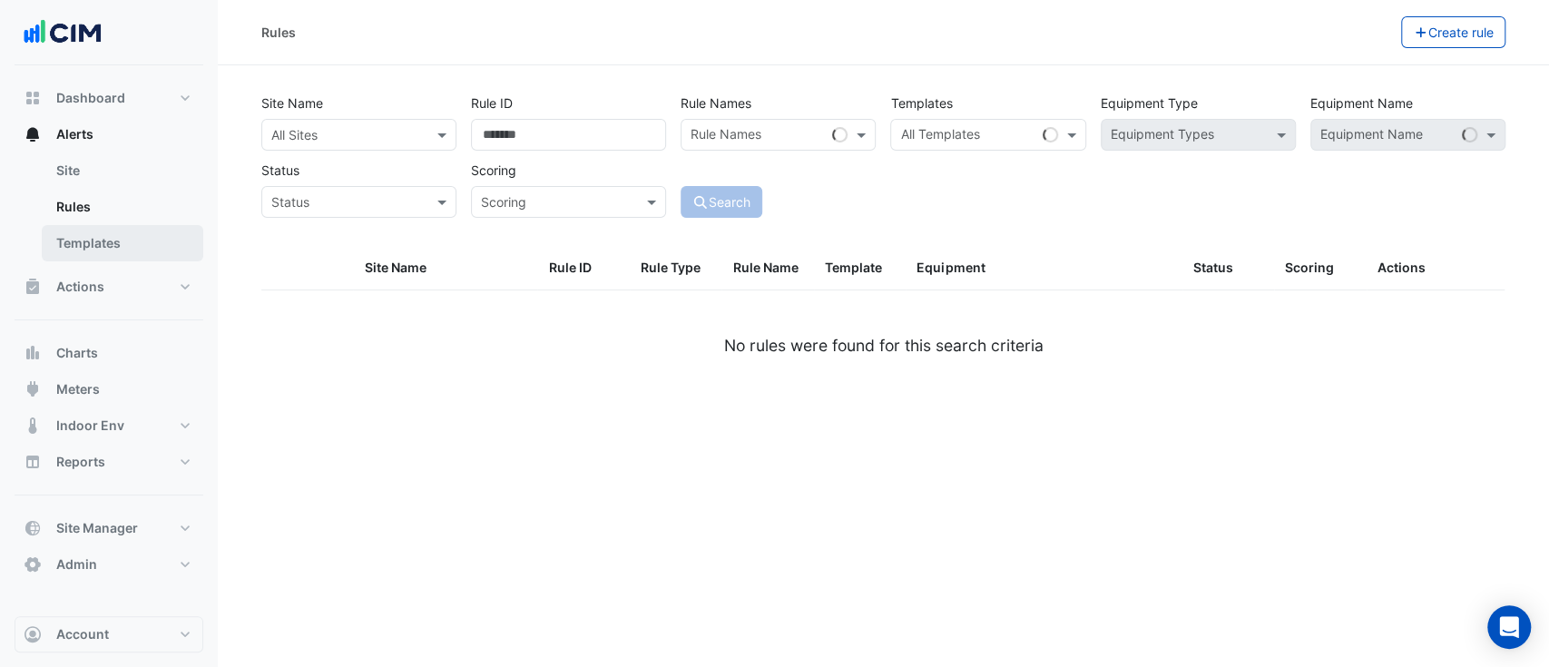
click at [163, 255] on link "Templates" at bounding box center [123, 243] width 162 height 36
select select
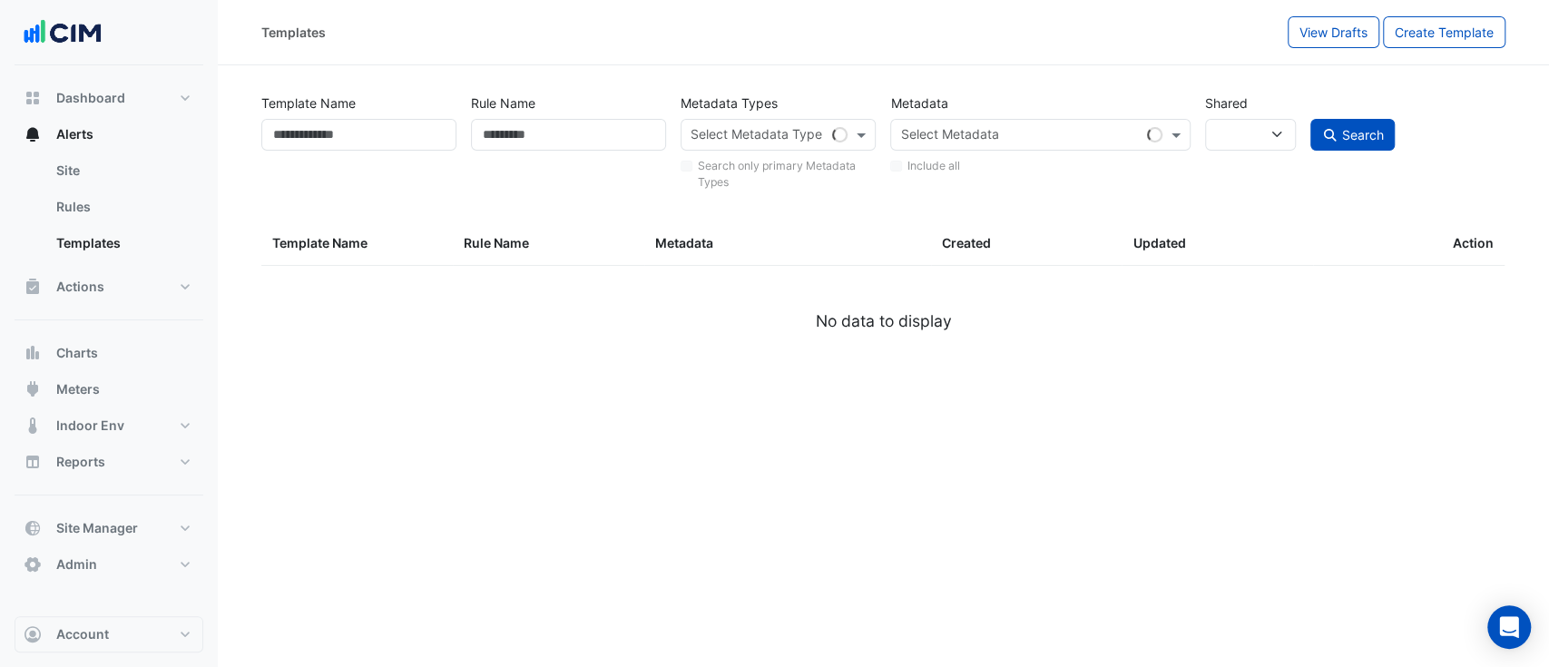
click at [388, 116] on div "Template Name" at bounding box center [359, 140] width 210 height 106
click at [391, 134] on input "Template Name" at bounding box center [358, 135] width 195 height 32
paste input "**********"
type input "**********"
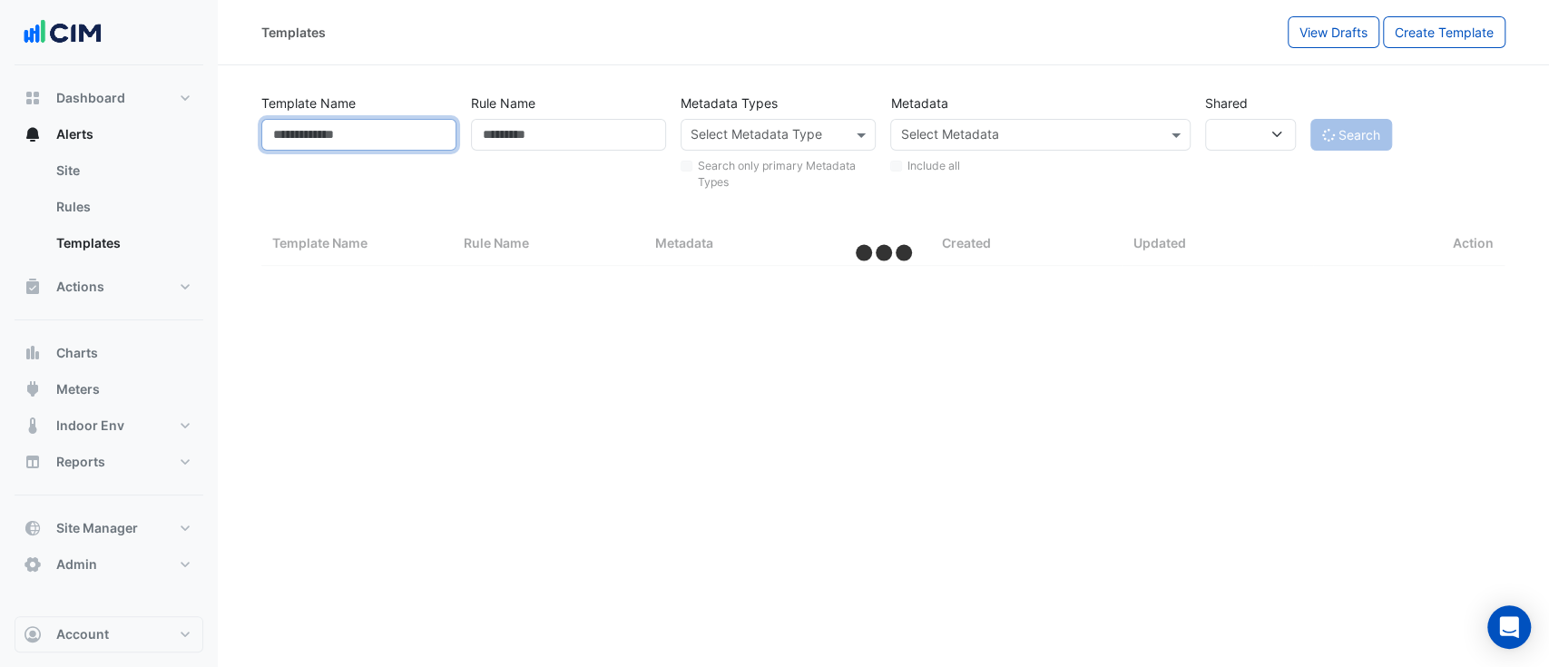
select select
select select "**"
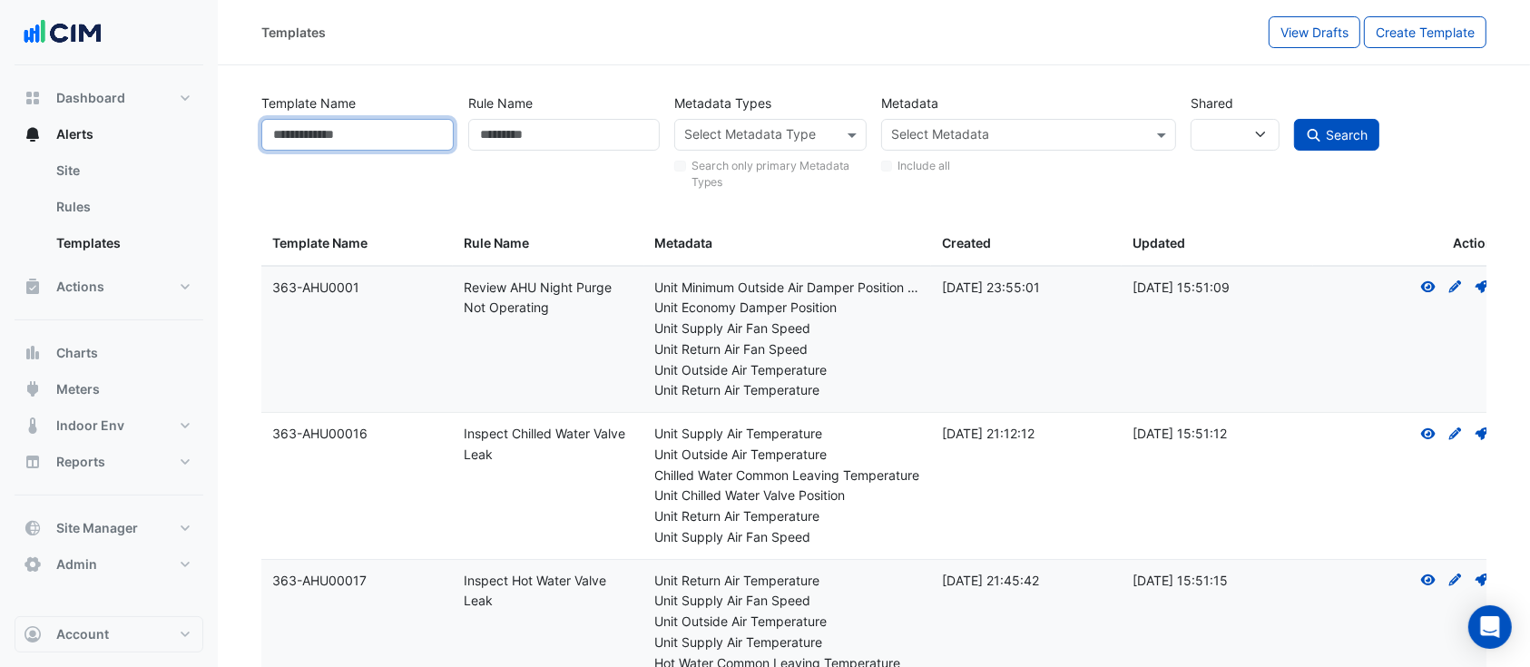
click at [391, 148] on input "Template Name" at bounding box center [357, 135] width 192 height 32
paste input "**********"
type input "**********"
click at [1321, 126] on button "Search" at bounding box center [1336, 135] width 85 height 32
select select
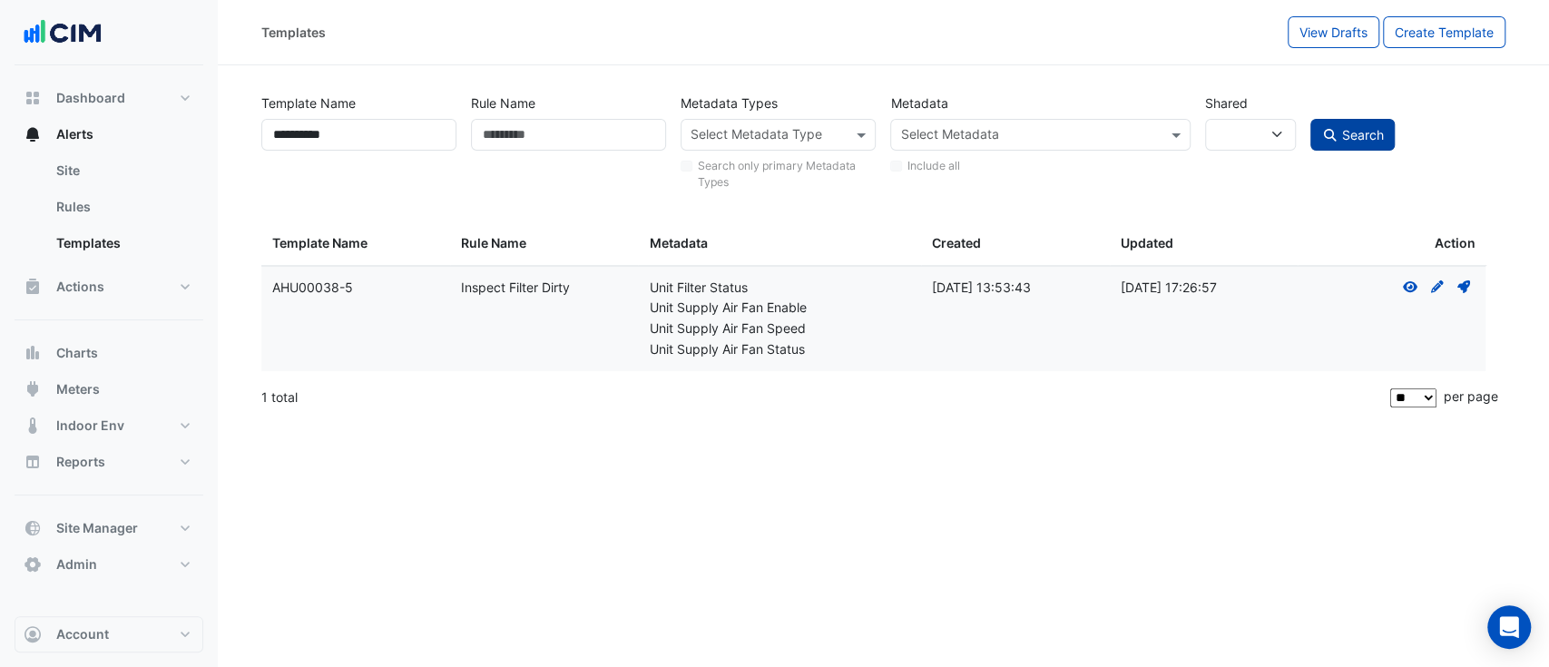
click at [1462, 287] on icon at bounding box center [1463, 286] width 13 height 13
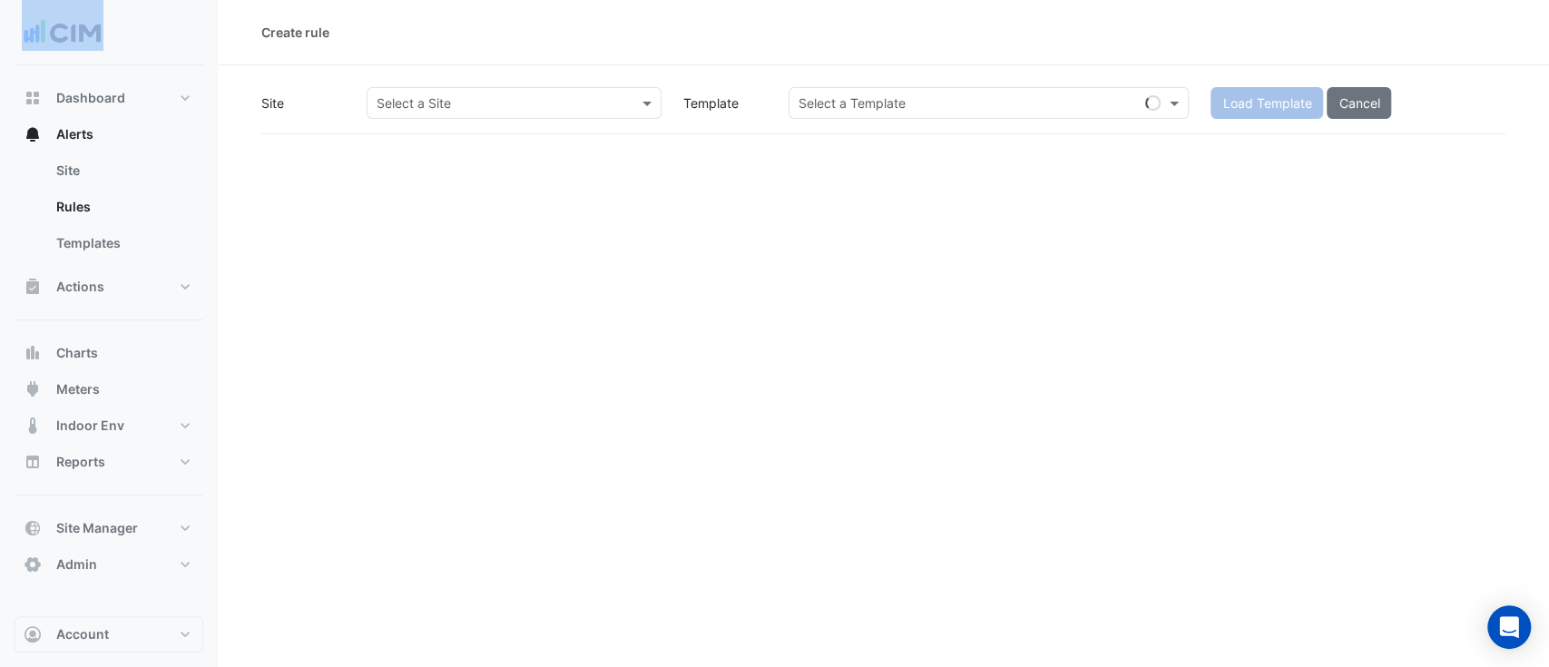
drag, startPoint x: 1462, startPoint y: 287, endPoint x: 1307, endPoint y: 283, distance: 155.2
click at [1459, 286] on div "Create rule Site Select a Site Template Select a Template Load Template Cancel" at bounding box center [883, 333] width 1331 height 667
click at [517, 120] on div "Select a Site" at bounding box center [514, 116] width 317 height 58
click at [514, 114] on div "Select a Site" at bounding box center [514, 103] width 295 height 32
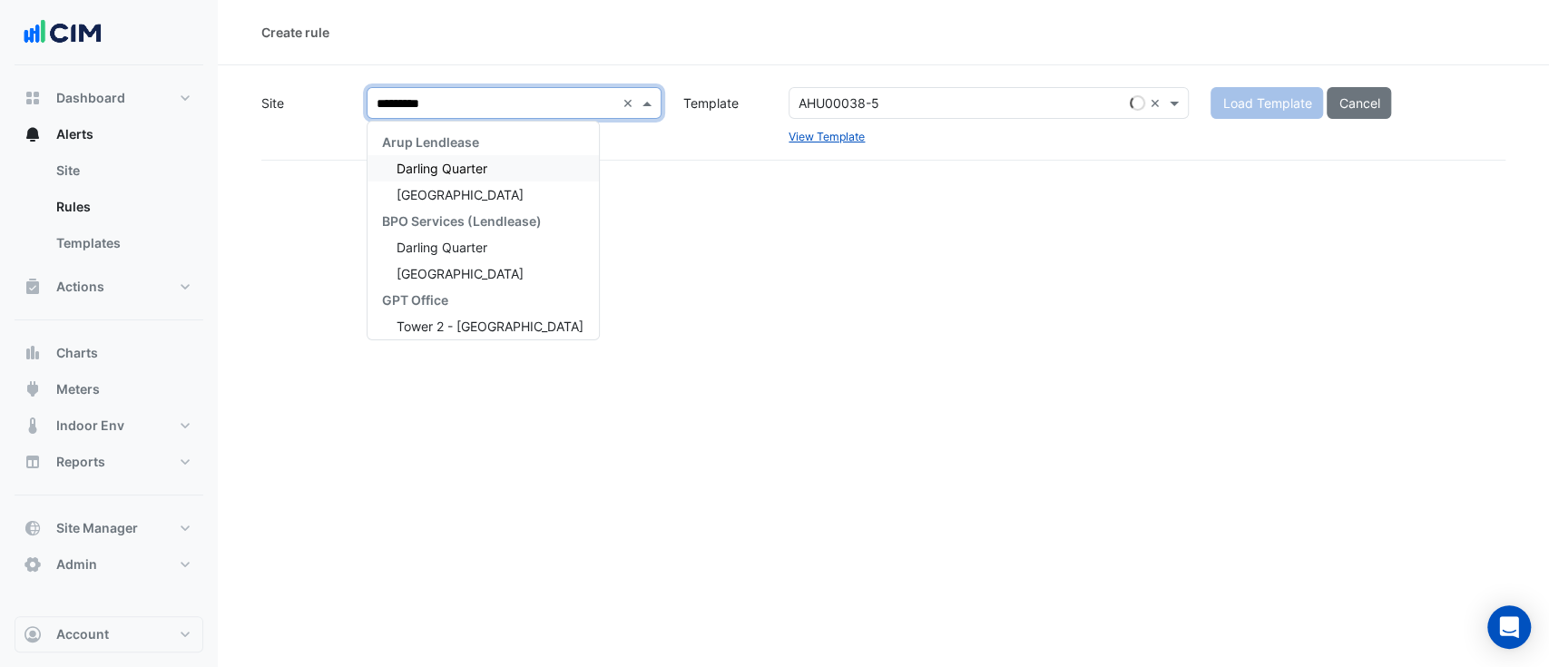
type input "**********"
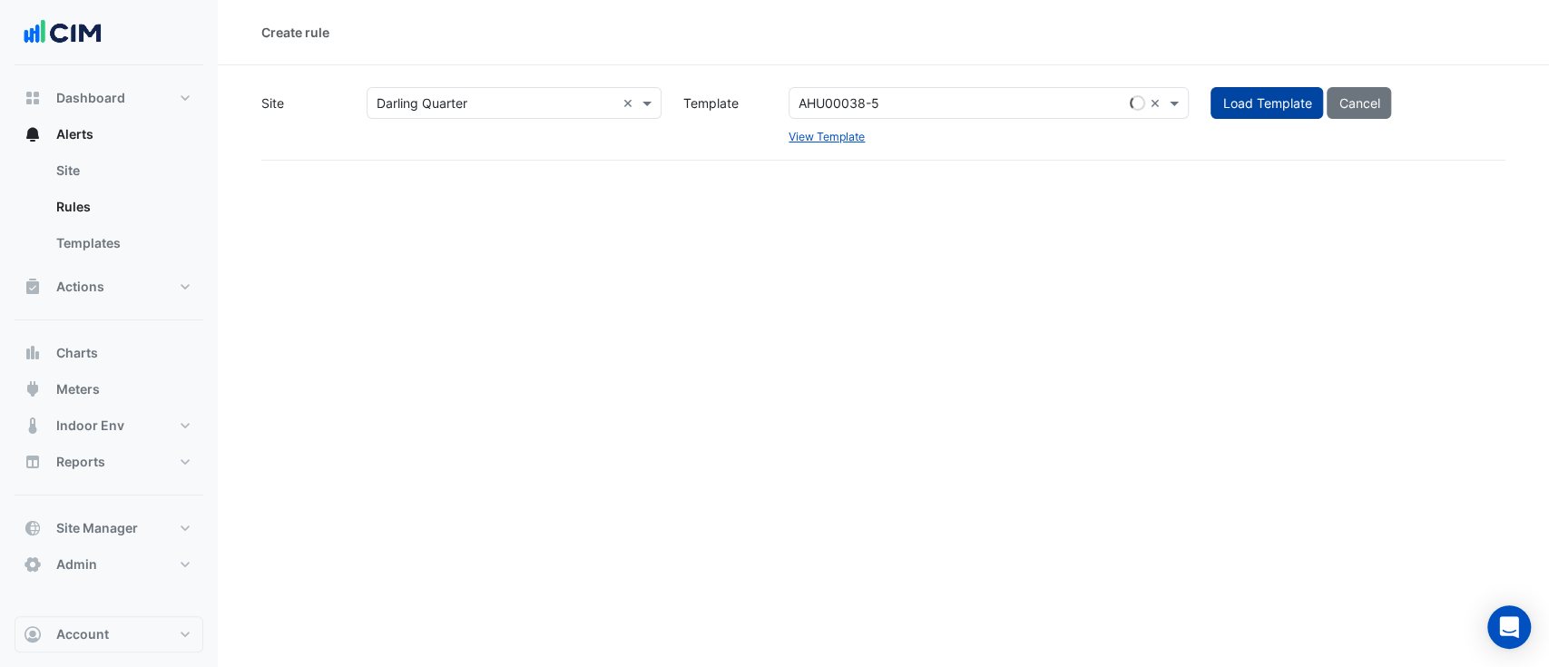
click at [1275, 103] on button "Load Template" at bounding box center [1266, 103] width 113 height 32
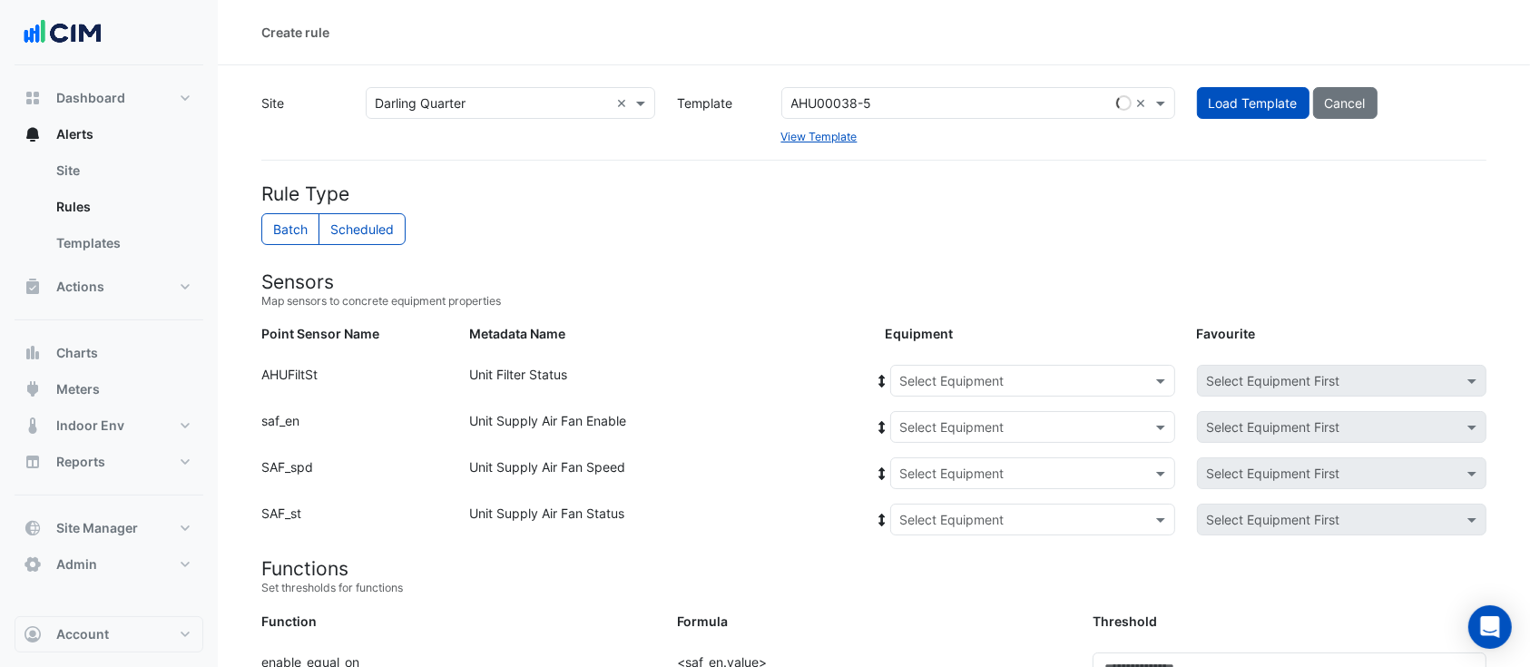
click at [994, 375] on input "text" at bounding box center [1014, 381] width 229 height 19
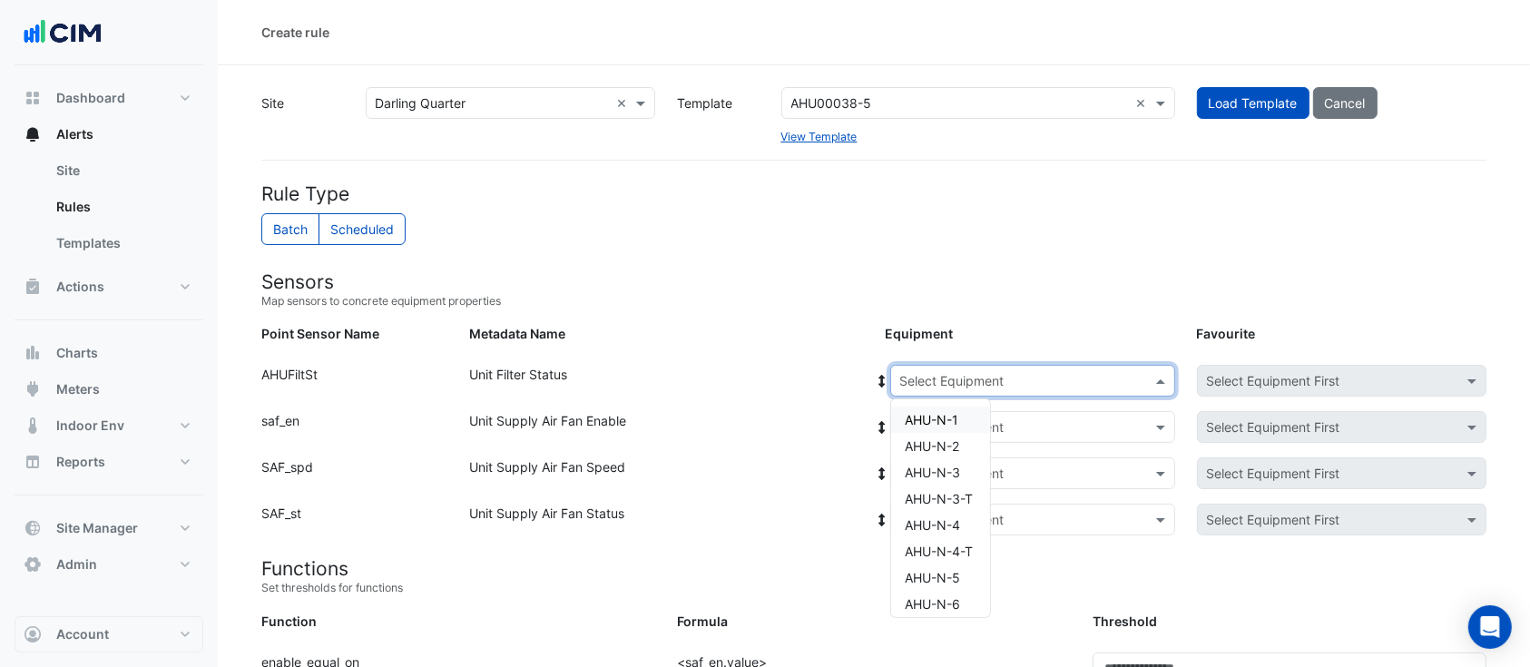
click at [944, 417] on span "AHU-N-1" at bounding box center [933, 419] width 54 height 15
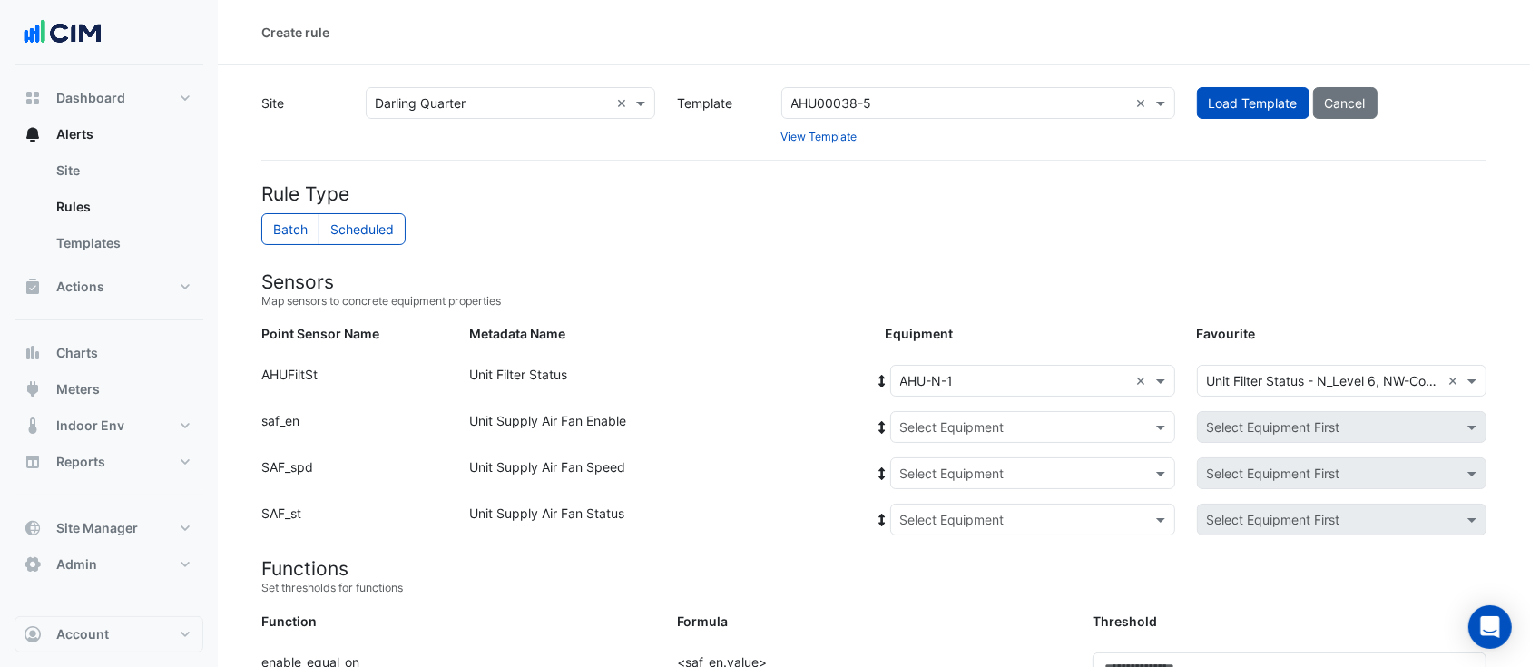
click at [872, 382] on div "Unit Filter Status" at bounding box center [666, 384] width 416 height 39
click at [877, 380] on icon at bounding box center [882, 381] width 16 height 13
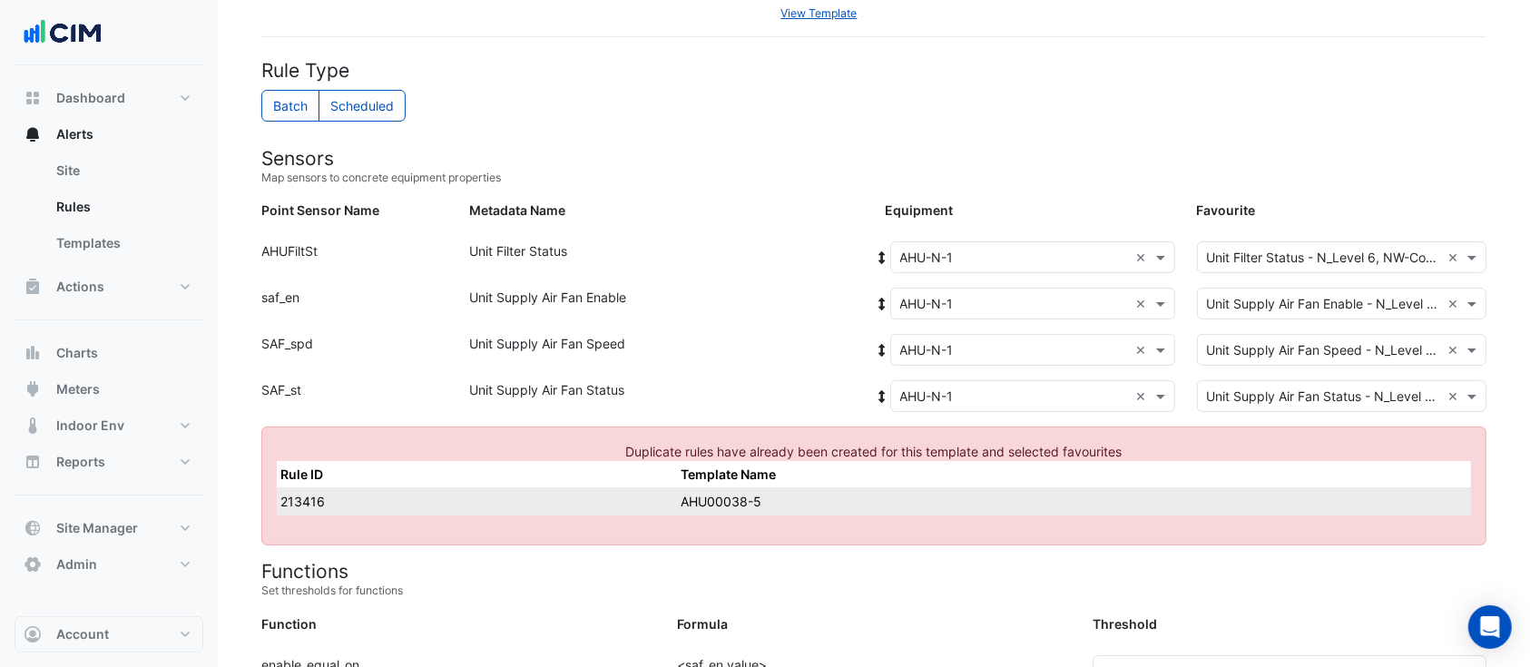
scroll to position [161, 0]
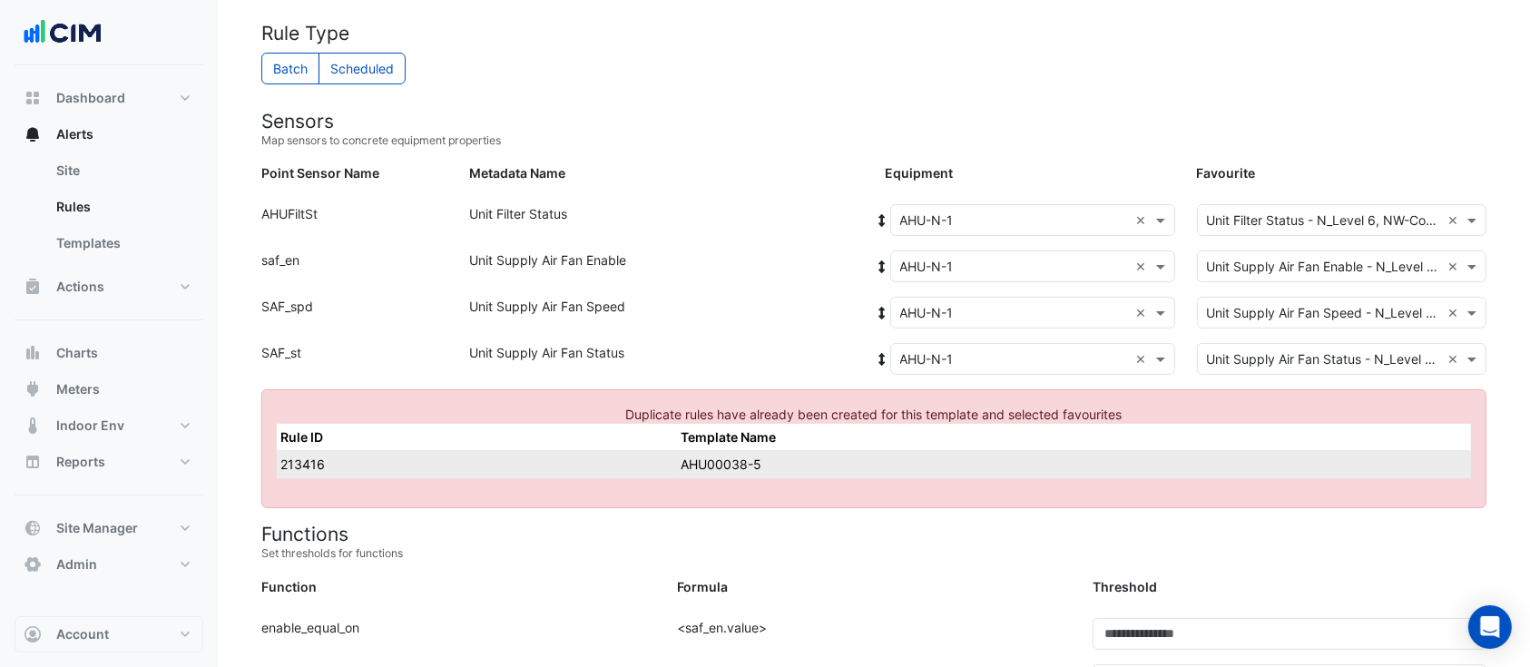
drag, startPoint x: 717, startPoint y: 454, endPoint x: 672, endPoint y: 455, distance: 44.5
click at [718, 454] on td "AHU00038-5" at bounding box center [1074, 464] width 794 height 27
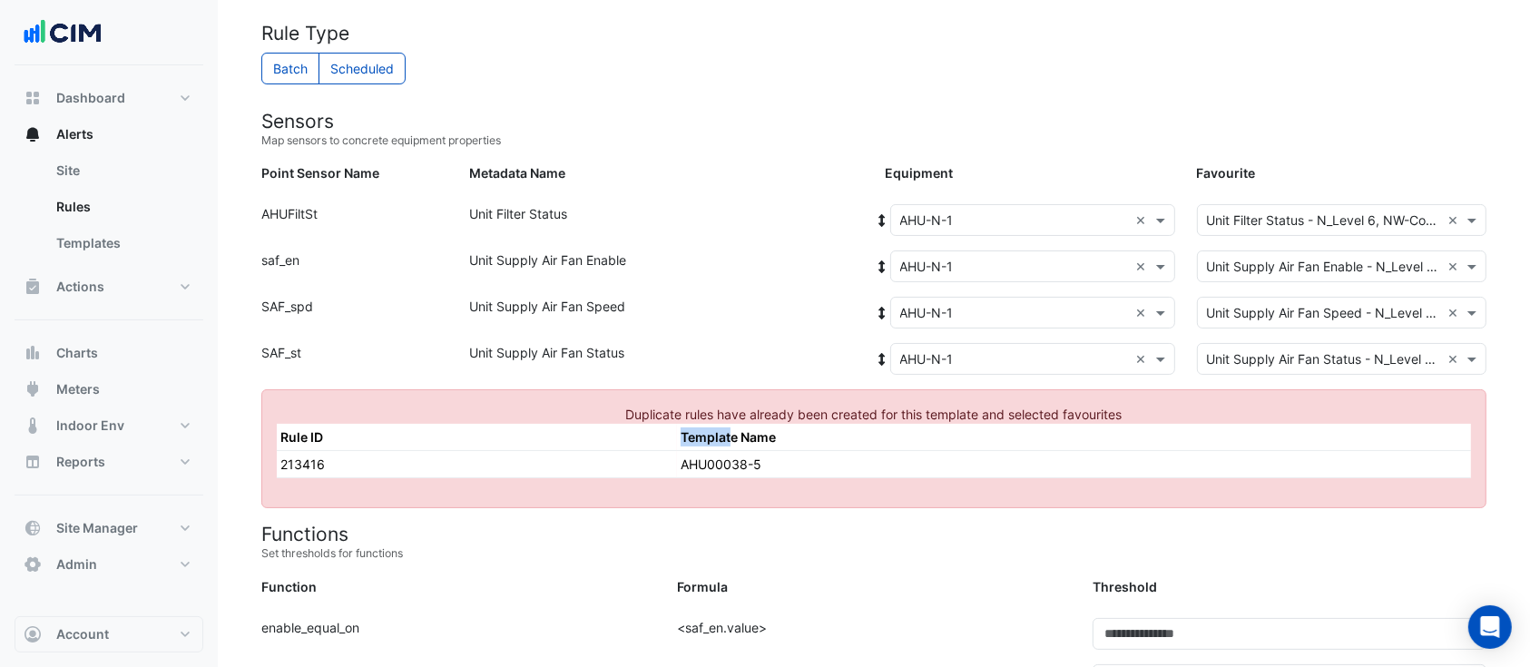
drag, startPoint x: 599, startPoint y: 446, endPoint x: 727, endPoint y: 447, distance: 127.9
click at [726, 447] on tr "Rule ID Template Name" at bounding box center [874, 437] width 1194 height 27
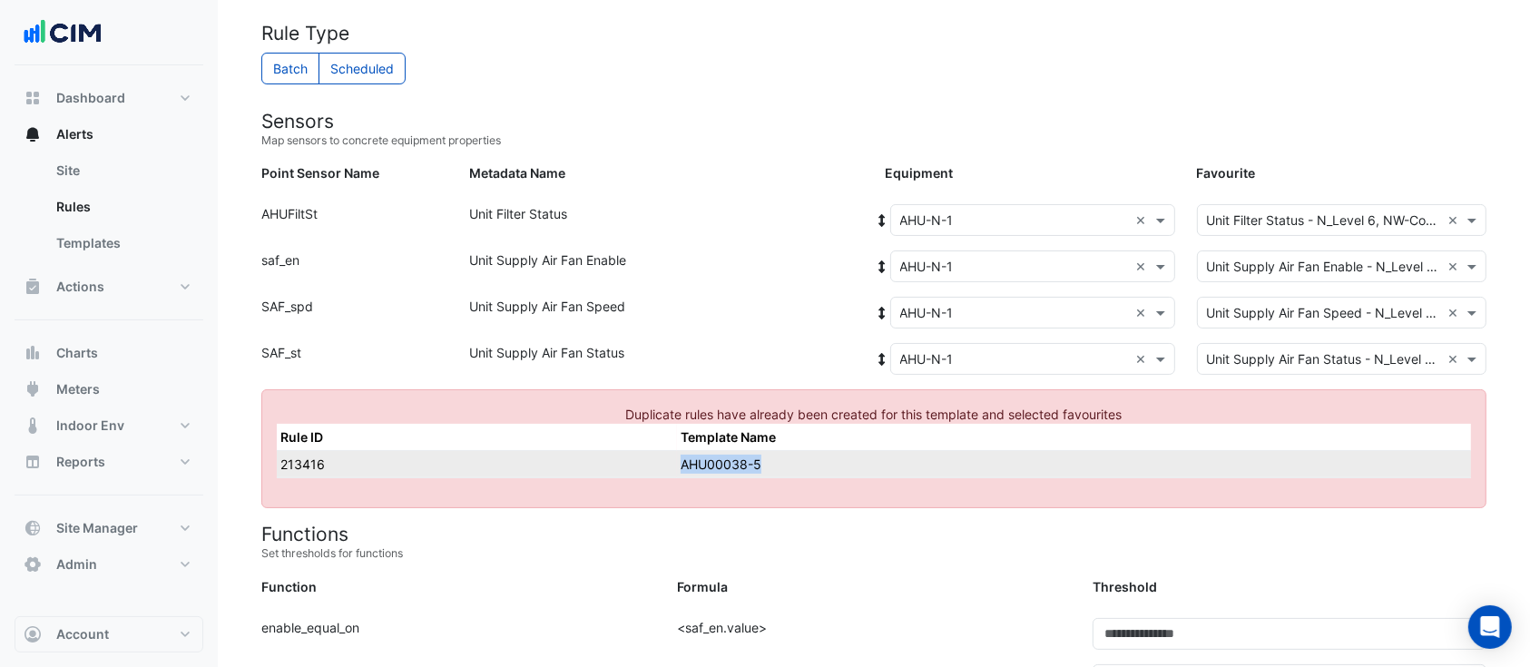
drag, startPoint x: 759, startPoint y: 461, endPoint x: 662, endPoint y: 468, distance: 96.5
click at [662, 468] on tr "213416 AHU00038-5" at bounding box center [874, 464] width 1194 height 27
copy tr "AHU00038-5"
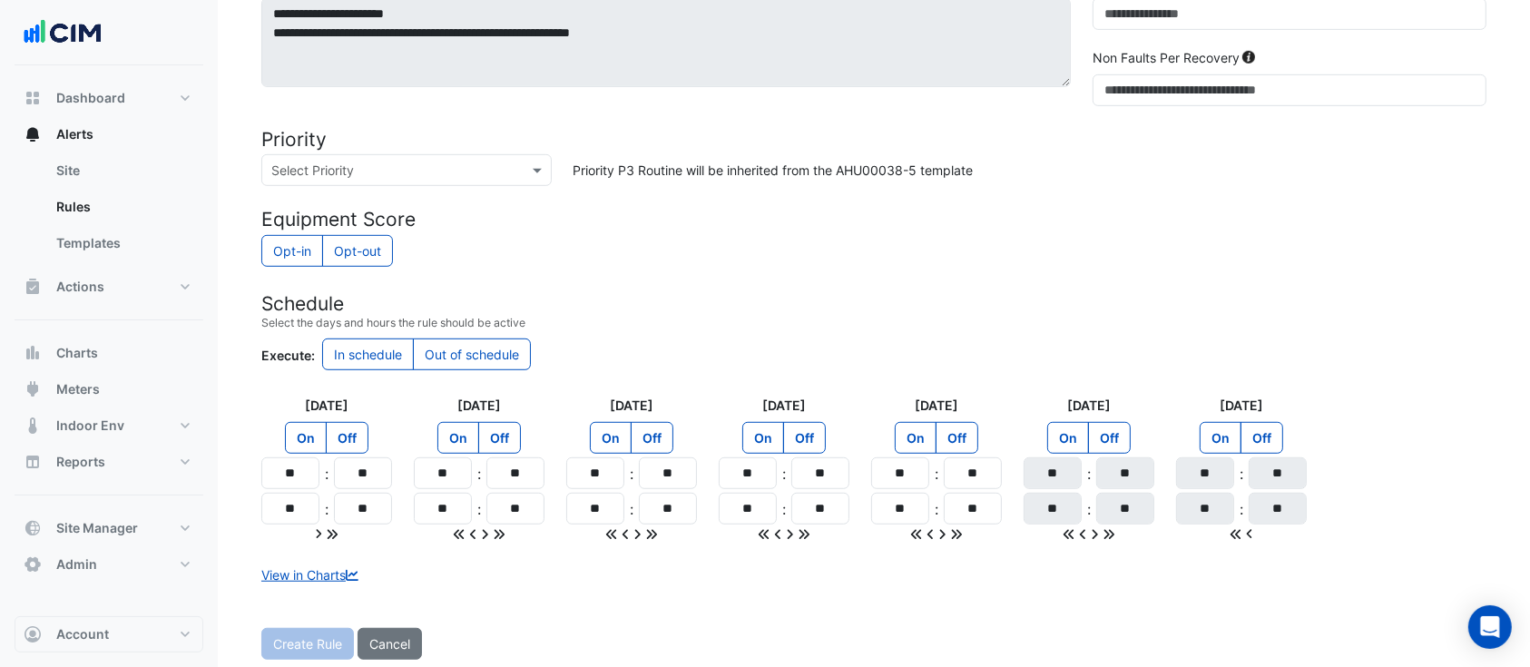
scroll to position [1082, 0]
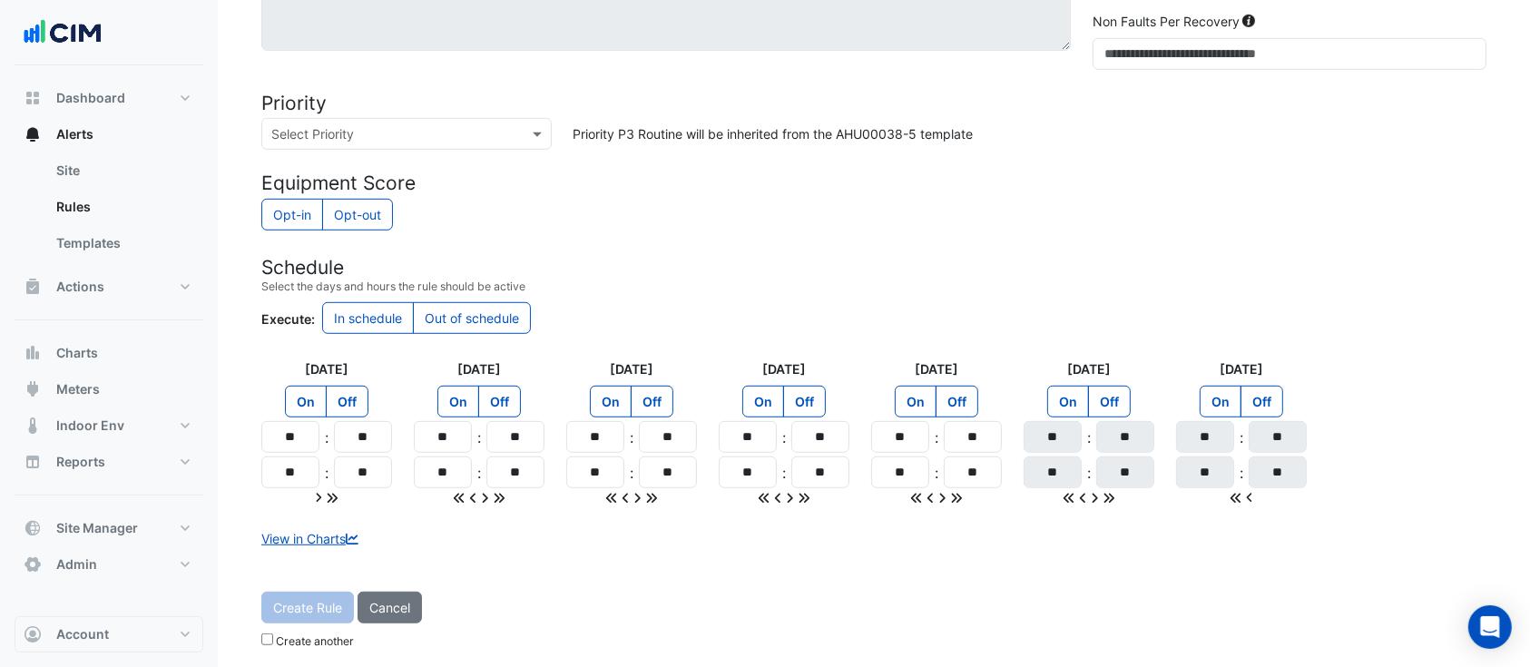
drag, startPoint x: 288, startPoint y: 536, endPoint x: 282, endPoint y: 358, distance: 177.9
click at [288, 536] on link "View in Charts" at bounding box center [311, 538] width 101 height 15
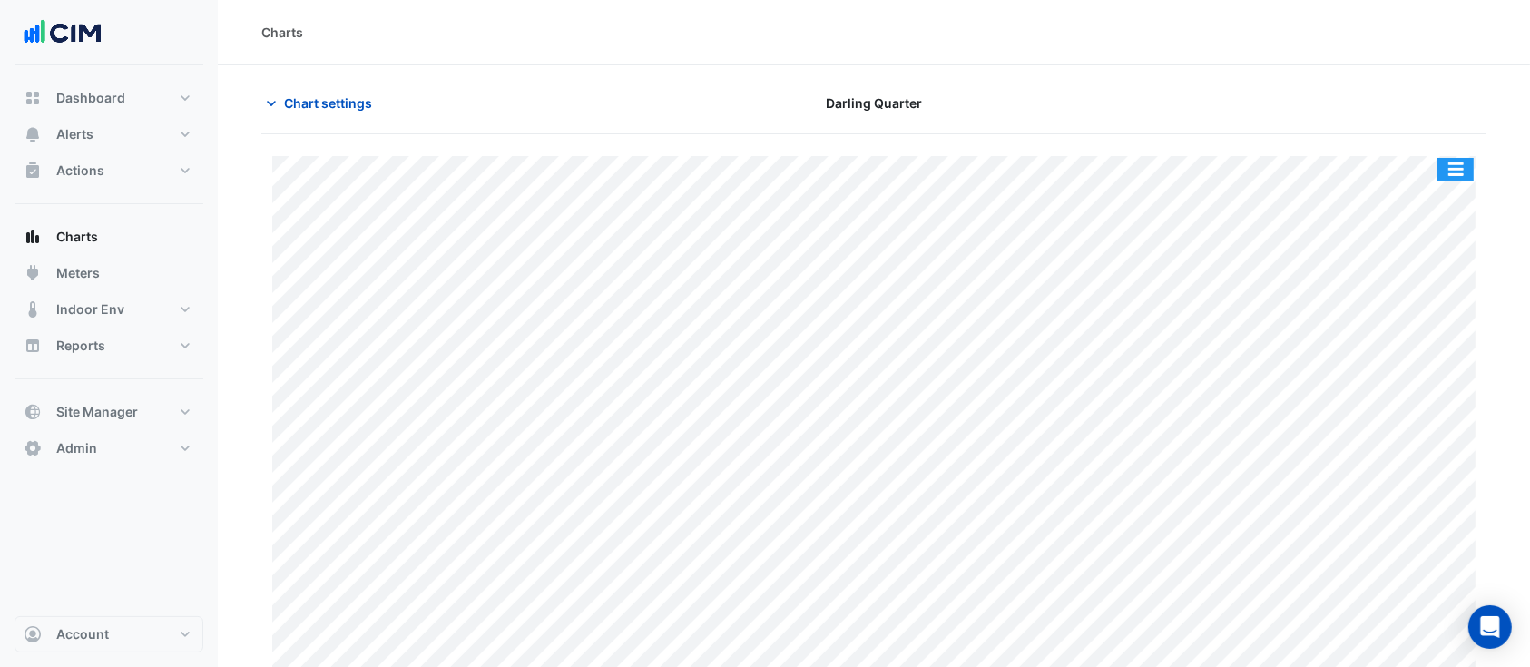
click at [1472, 170] on button "button" at bounding box center [1455, 169] width 36 height 23
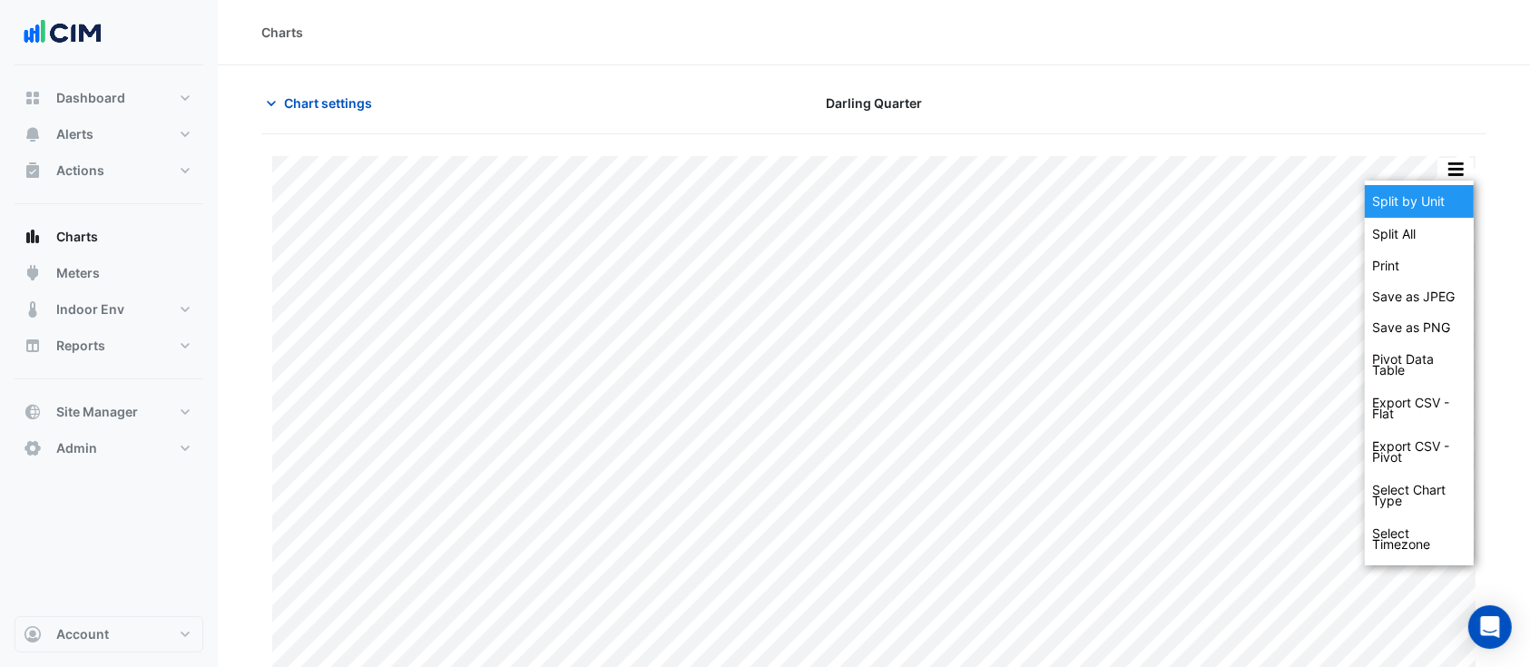
click at [1452, 191] on div "Split by Unit" at bounding box center [1419, 201] width 109 height 33
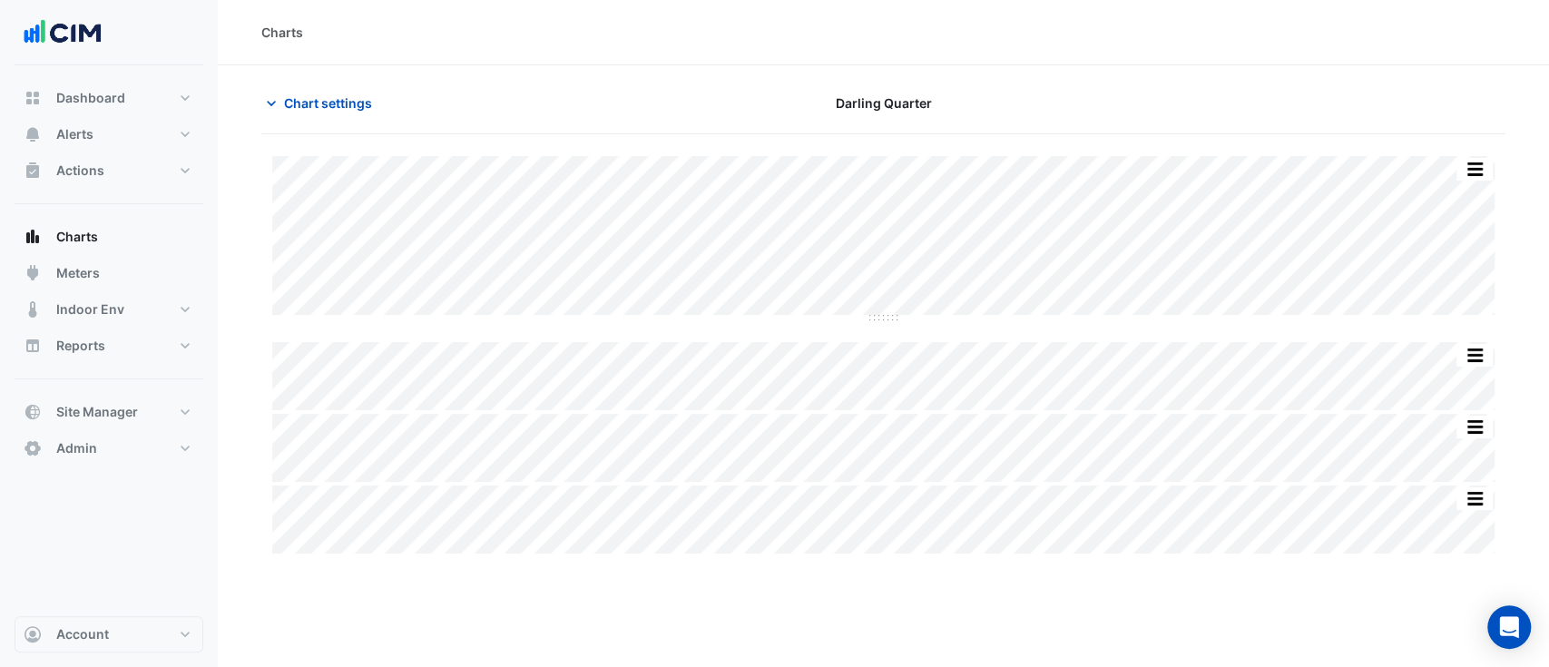
click at [293, 83] on section "Chart settings Darling Quarter Split All Split None Print Save as JPEG Save as …" at bounding box center [883, 311] width 1331 height 492
click at [313, 94] on span "Chart settings" at bounding box center [328, 102] width 88 height 19
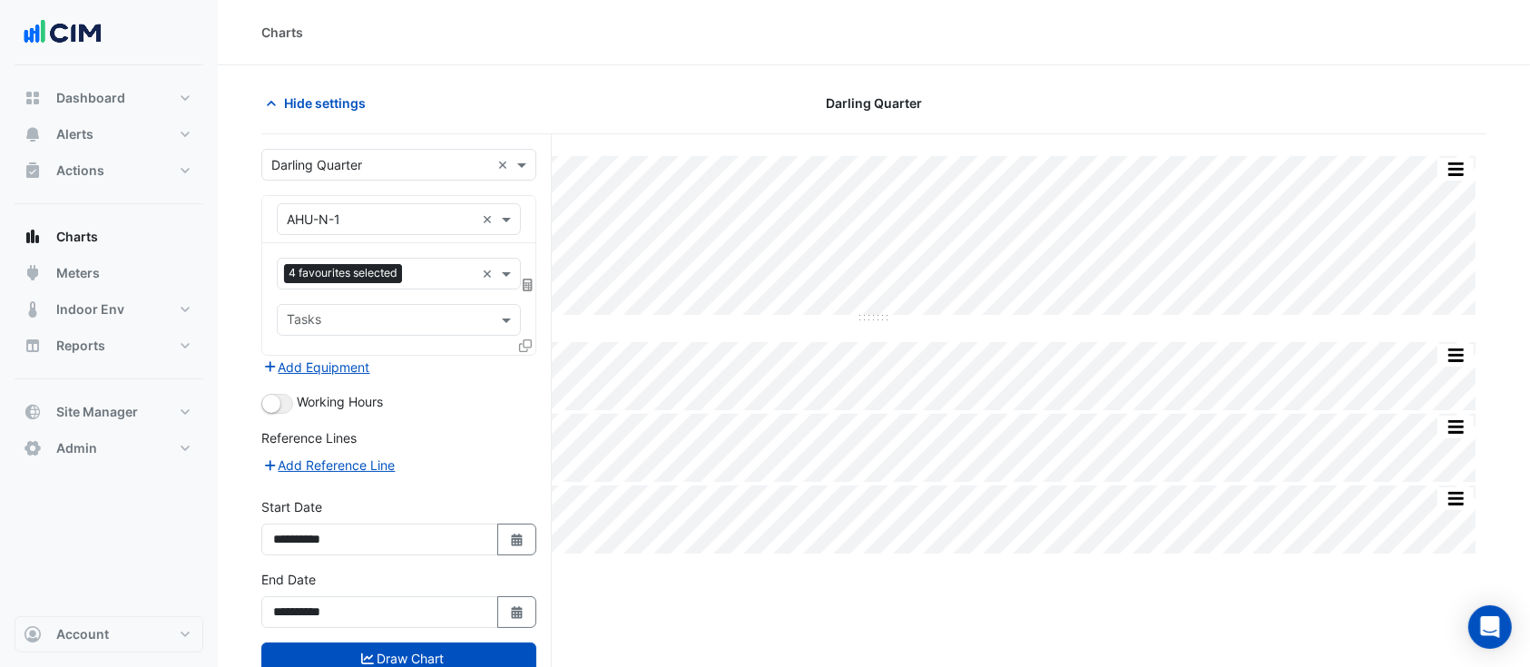
drag, startPoint x: 537, startPoint y: 343, endPoint x: 525, endPoint y: 338, distance: 13.0
click at [535, 343] on div "**********" at bounding box center [406, 435] width 290 height 602
click at [524, 339] on icon at bounding box center [525, 345] width 13 height 13
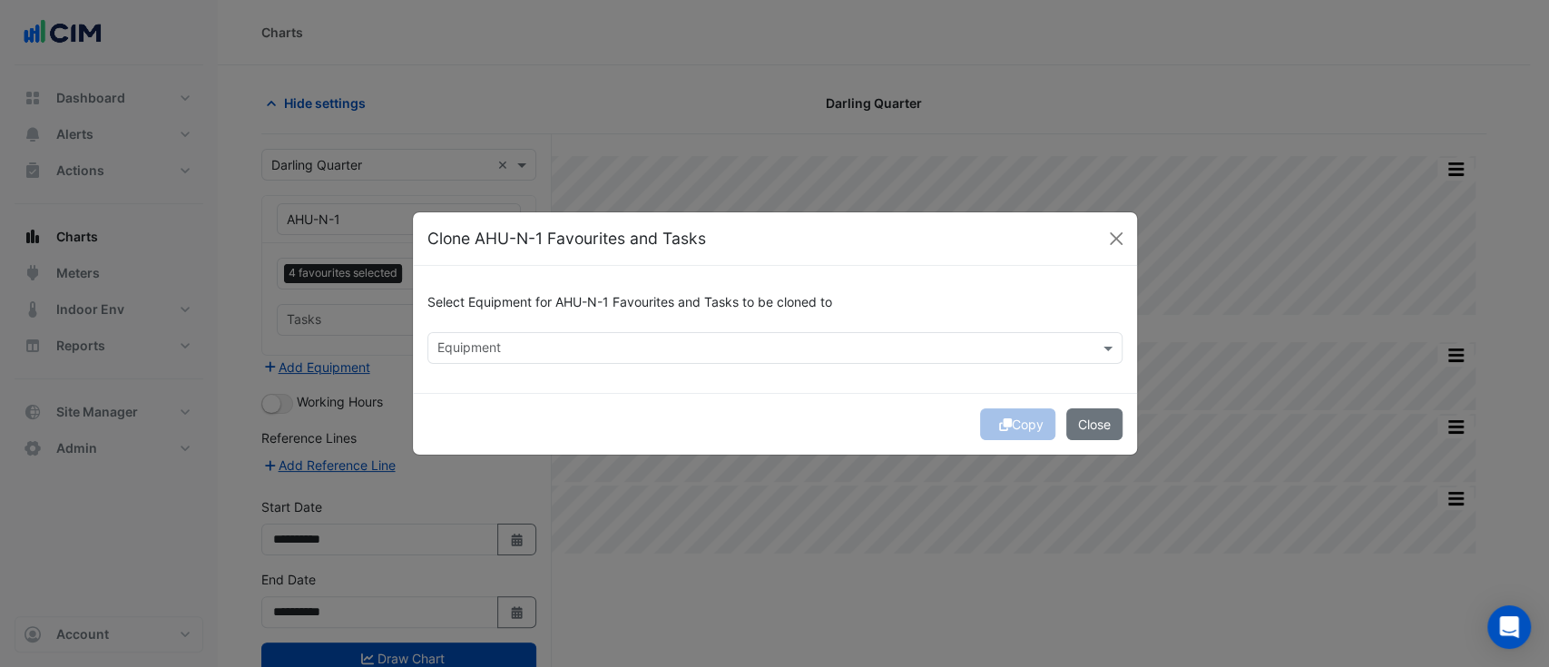
click at [718, 365] on div "Select Equipment for AHU-N-1 Favourites and Tasks to be cloned to Equipment" at bounding box center [775, 329] width 724 height 127
click at [710, 358] on input "text" at bounding box center [764, 349] width 654 height 19
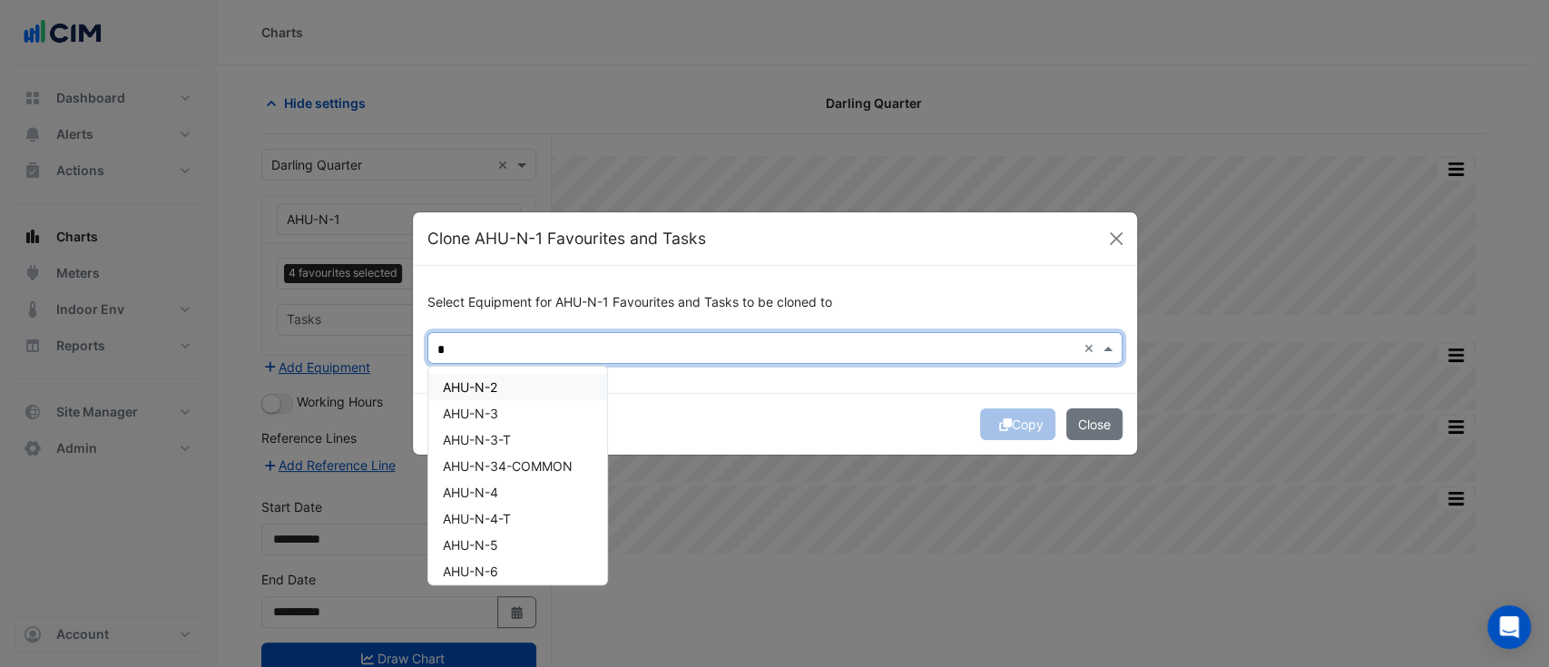
drag, startPoint x: 495, startPoint y: 390, endPoint x: 502, endPoint y: 404, distance: 15.4
click at [495, 388] on span "AHU-N-2" at bounding box center [470, 386] width 54 height 15
drag, startPoint x: 502, startPoint y: 404, endPoint x: 513, endPoint y: 446, distance: 44.0
click at [503, 405] on div "AHU-N-3" at bounding box center [517, 413] width 179 height 26
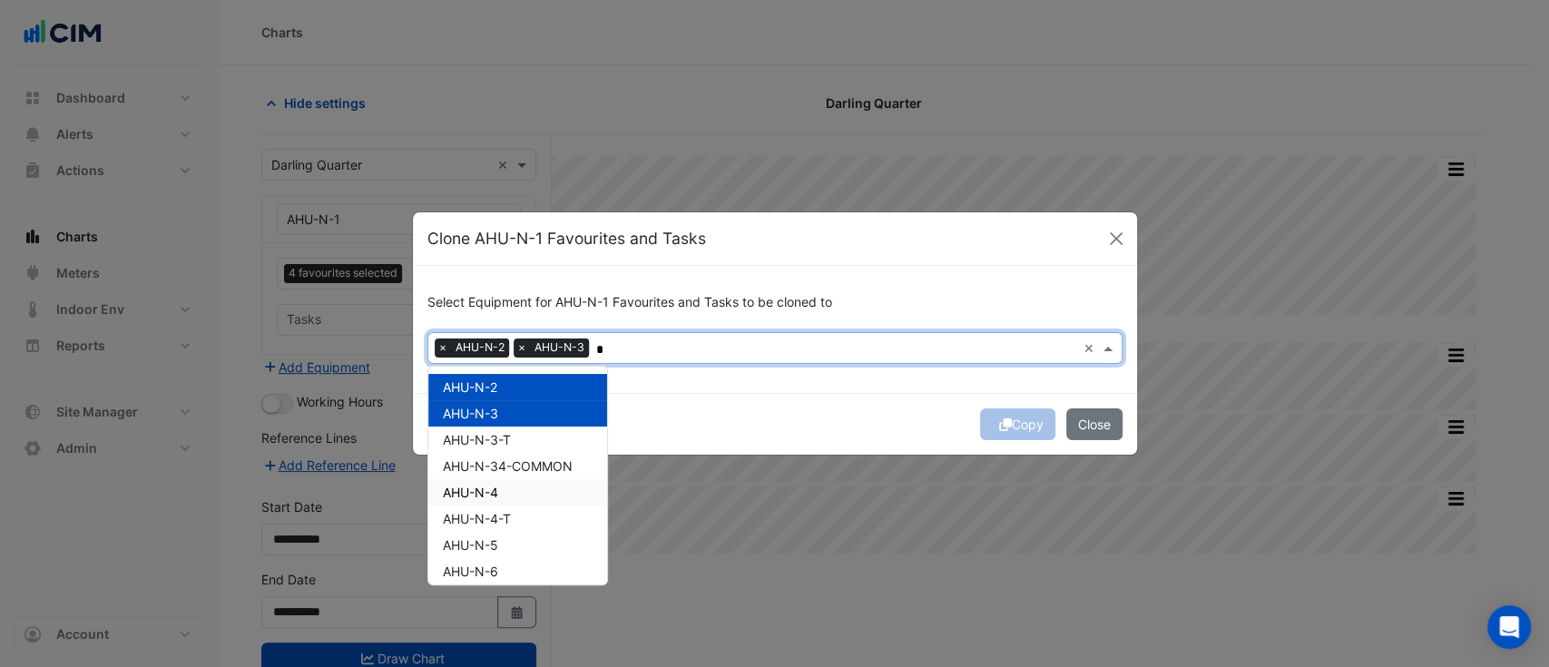
click at [520, 486] on div "AHU-N-4" at bounding box center [517, 492] width 179 height 26
click at [521, 549] on div "AHU-N-5" at bounding box center [517, 545] width 179 height 26
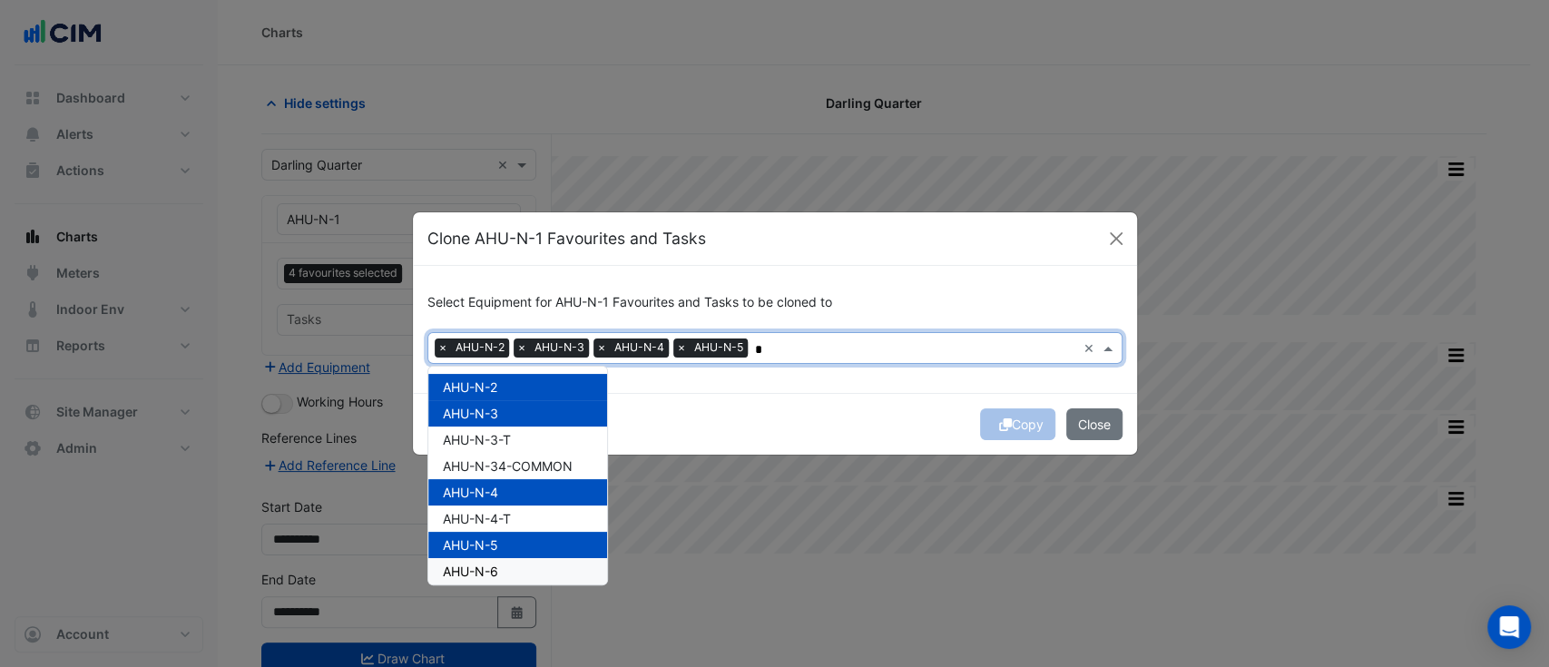
drag, startPoint x: 523, startPoint y: 563, endPoint x: 522, endPoint y: 548, distance: 14.5
click at [523, 565] on div "AHU-N-6" at bounding box center [517, 571] width 179 height 26
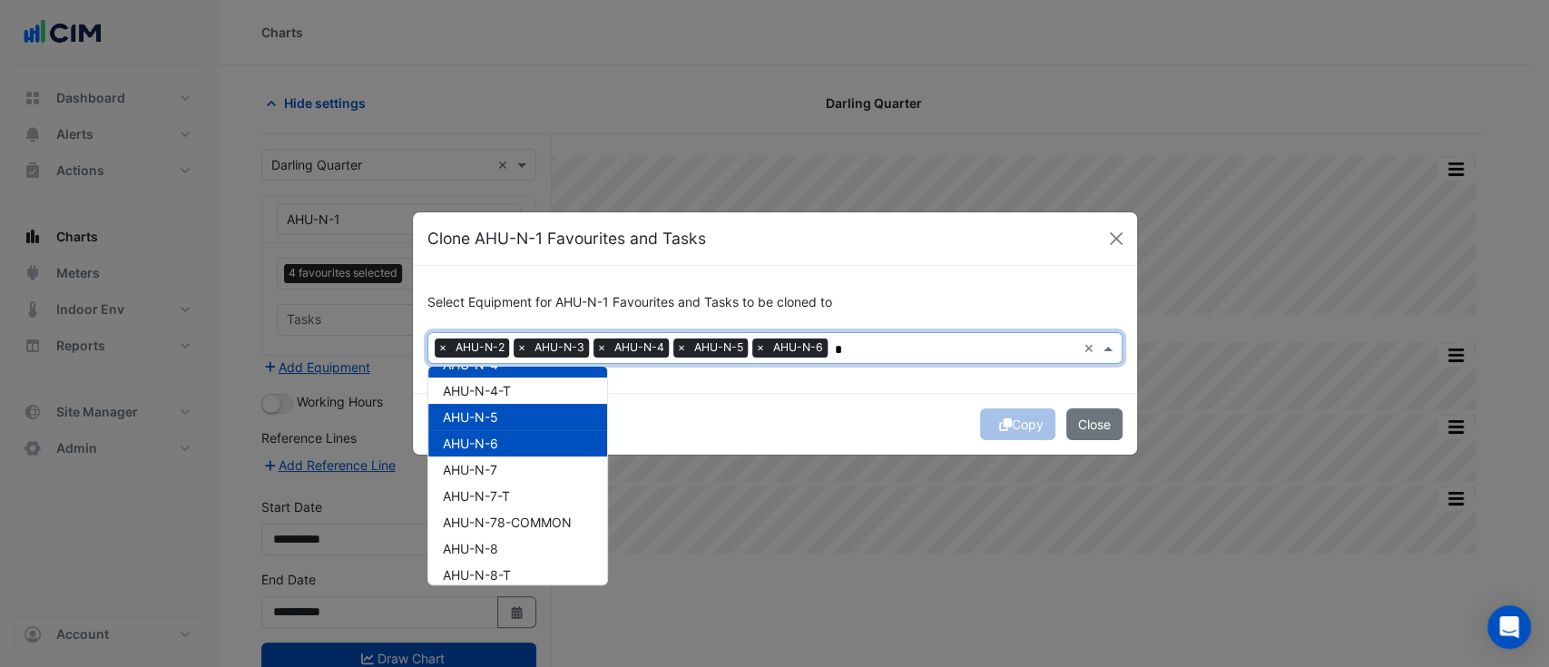
scroll to position [161, 0]
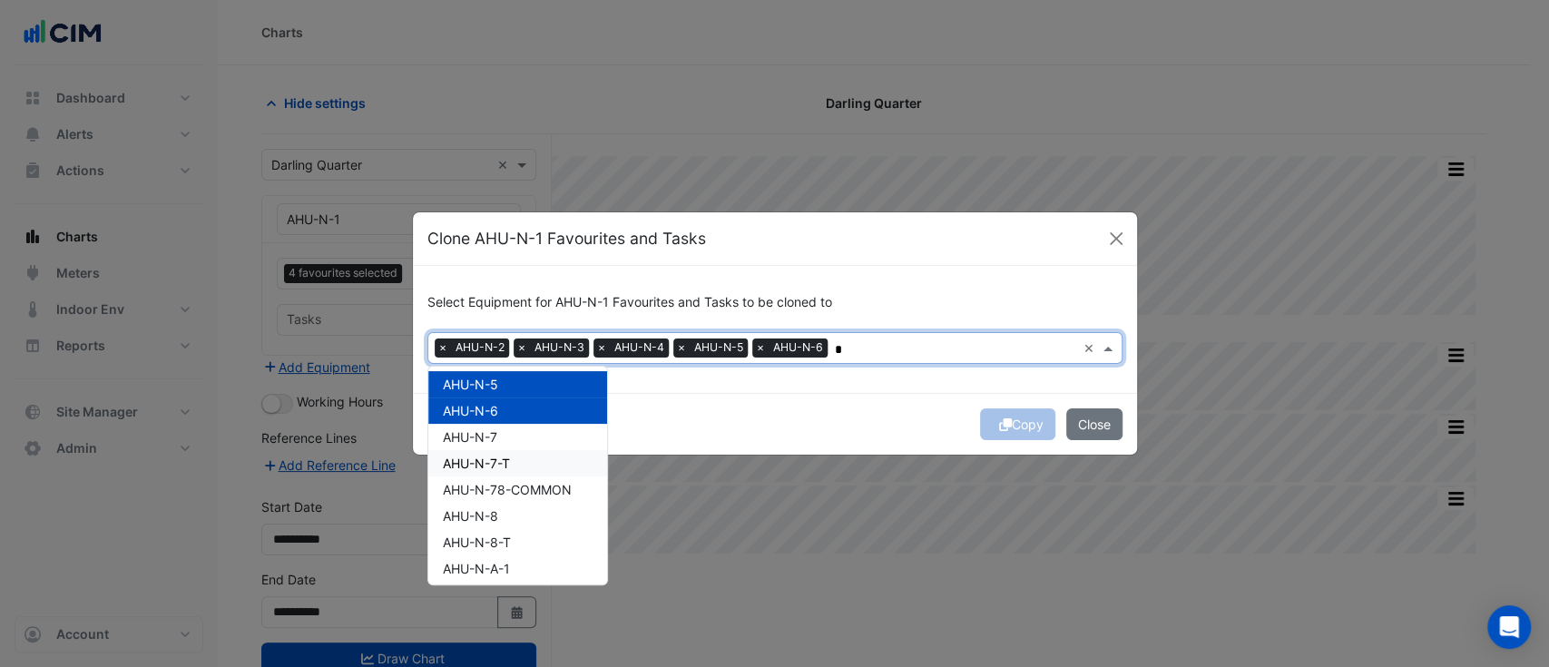
drag, startPoint x: 494, startPoint y: 439, endPoint x: 501, endPoint y: 468, distance: 29.9
click at [494, 441] on span "AHU-N-7" at bounding box center [470, 436] width 54 height 15
drag, startPoint x: 513, startPoint y: 512, endPoint x: 663, endPoint y: 463, distance: 158.4
click at [514, 512] on div "AHU-N-8" at bounding box center [517, 516] width 179 height 26
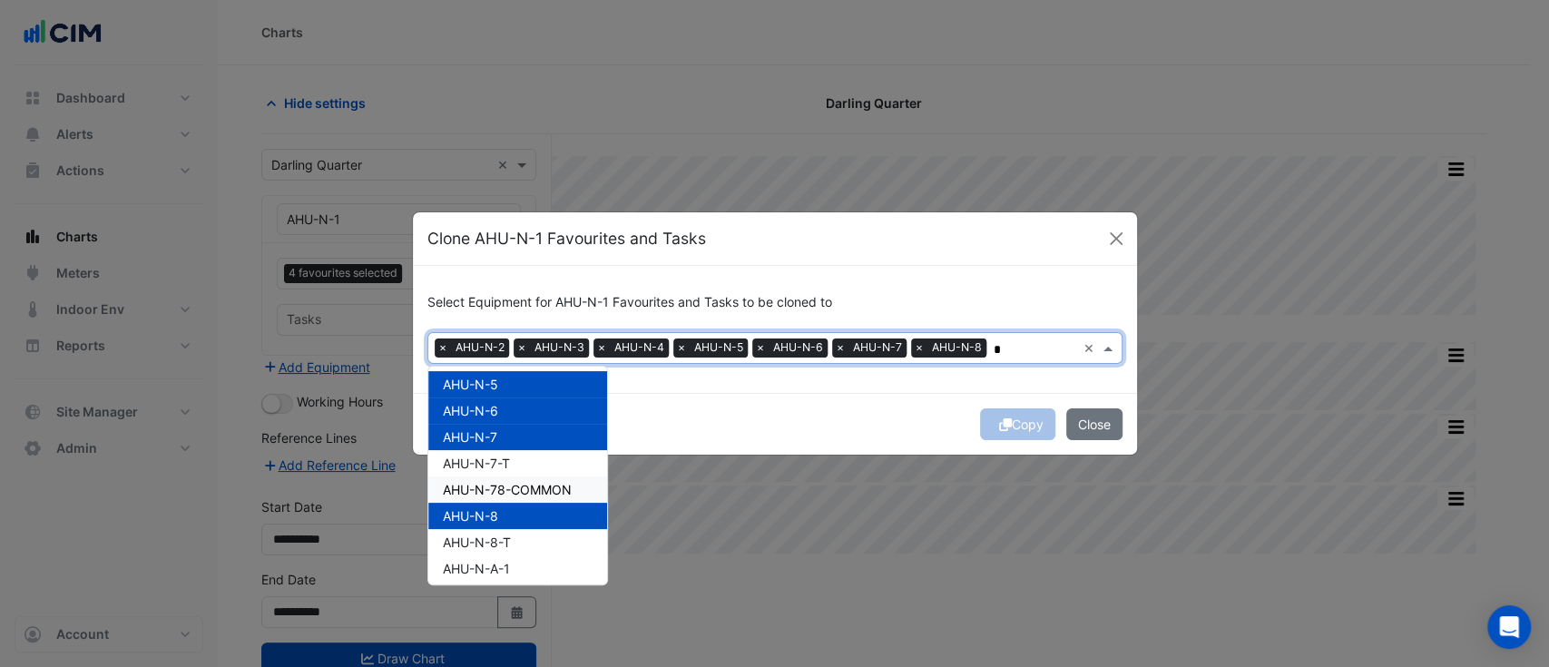
type input "*"
click at [868, 401] on div "Copy Close" at bounding box center [775, 424] width 724 height 62
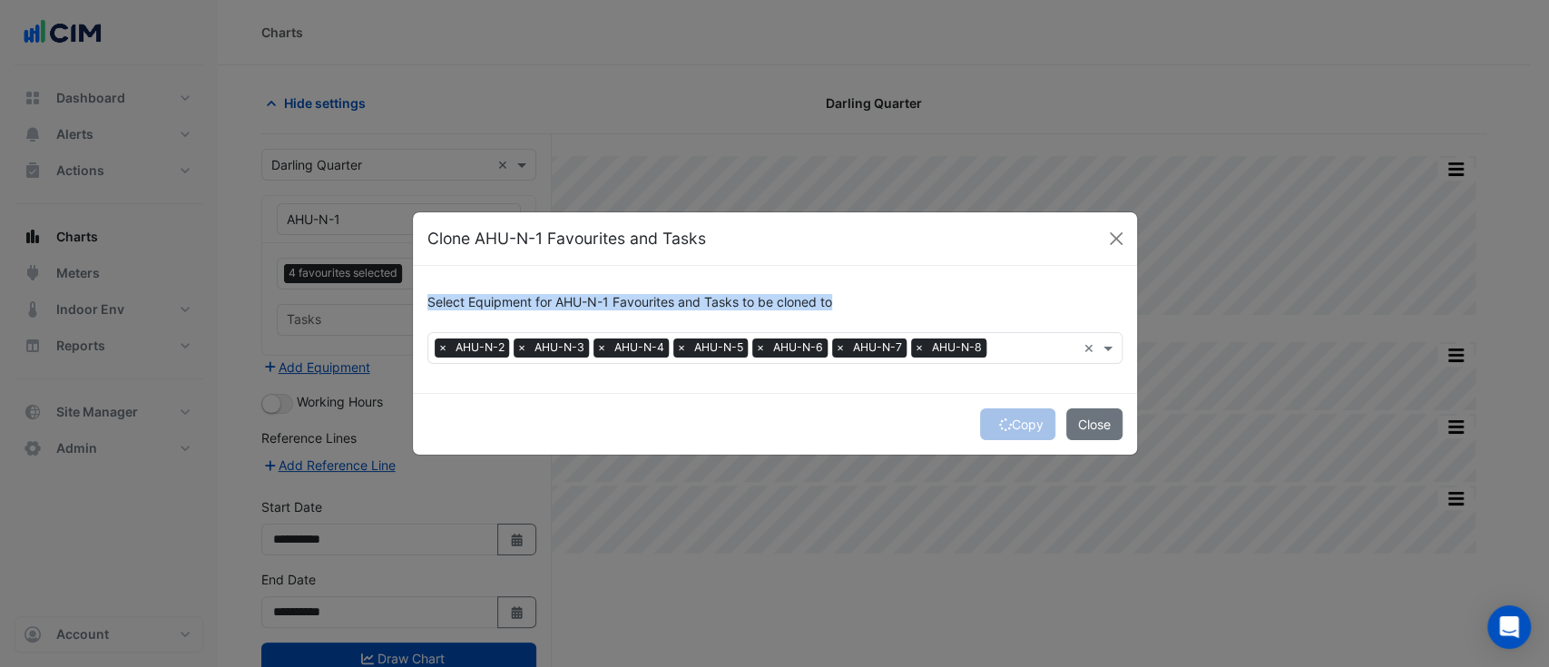
drag, startPoint x: 965, startPoint y: 248, endPoint x: 1001, endPoint y: 266, distance: 39.8
click at [1006, 264] on div "Clone AHU-N-1 Favourites and Tasks" at bounding box center [775, 239] width 724 height 54
click at [915, 237] on div "Clone AHU-N-1 Favourites and Tasks" at bounding box center [775, 239] width 724 height 54
click at [1012, 422] on div "Copy Close" at bounding box center [775, 424] width 724 height 62
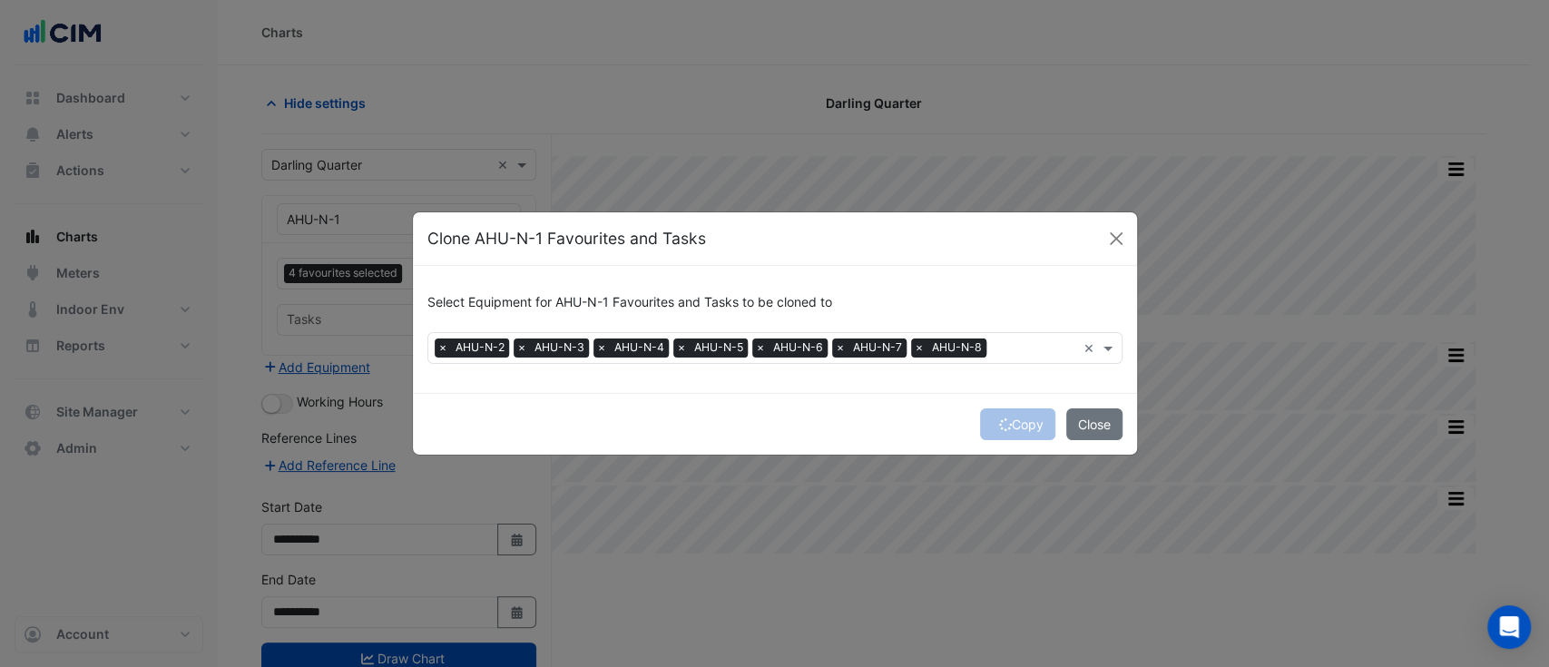
click at [871, 396] on div "Copy Close" at bounding box center [775, 424] width 724 height 62
drag, startPoint x: 921, startPoint y: 347, endPoint x: 878, endPoint y: 352, distance: 43.0
click at [921, 347] on span "×" at bounding box center [919, 347] width 16 height 18
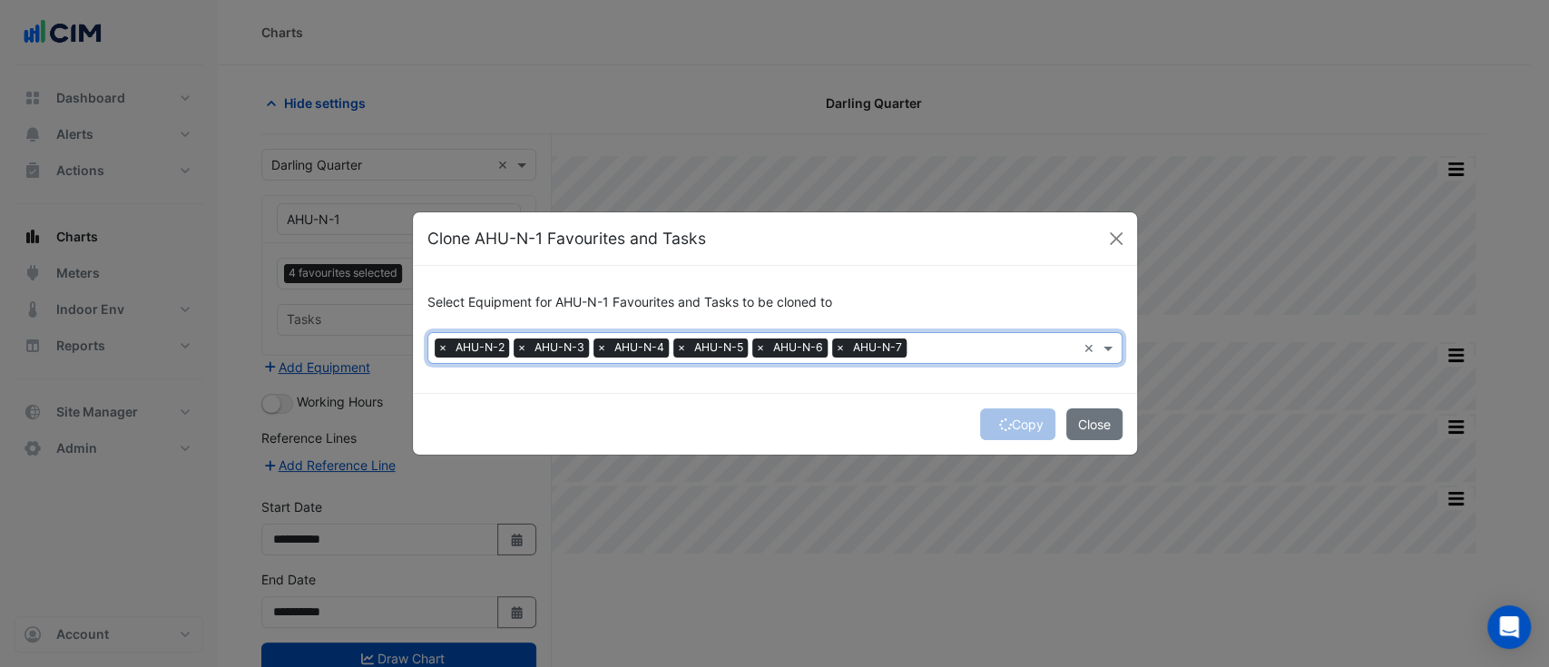
drag, startPoint x: 847, startPoint y: 345, endPoint x: 837, endPoint y: 346, distance: 10.0
click at [848, 343] on span "AHU-N-7" at bounding box center [877, 347] width 58 height 18
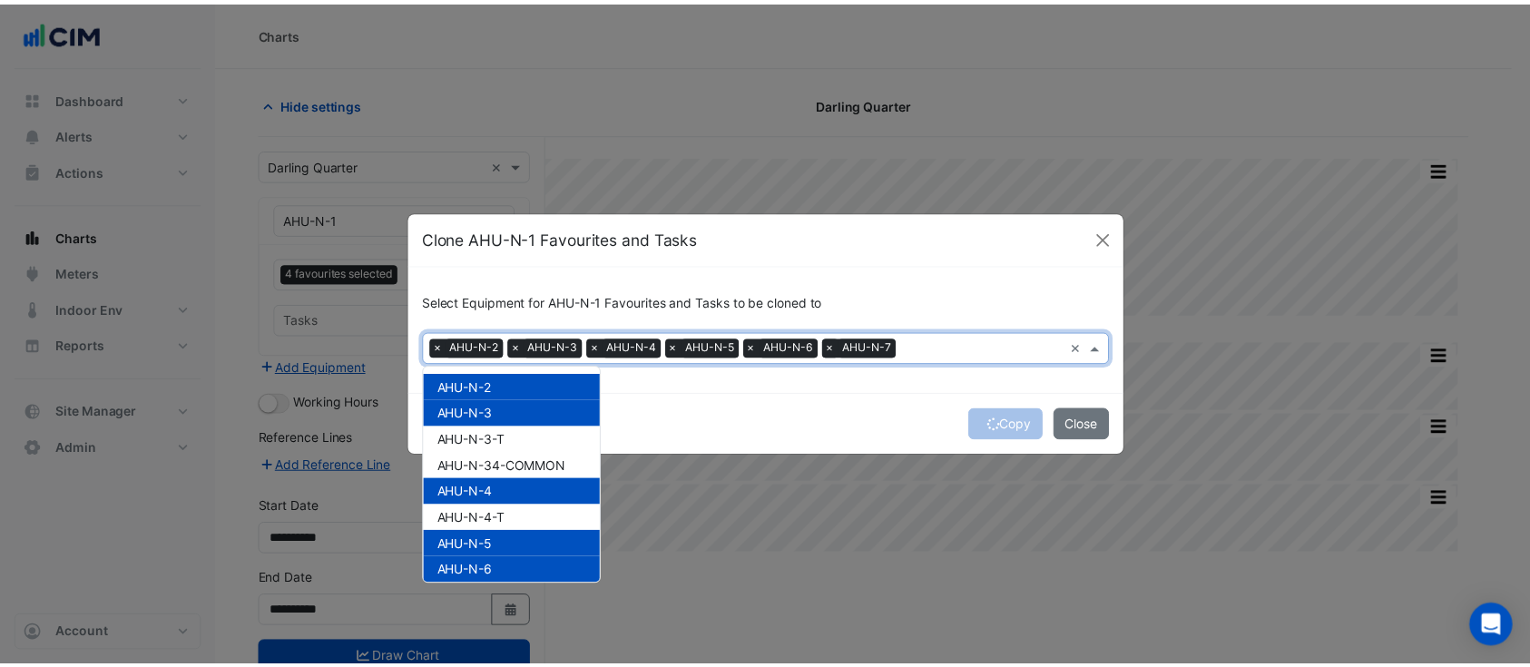
scroll to position [218, 0]
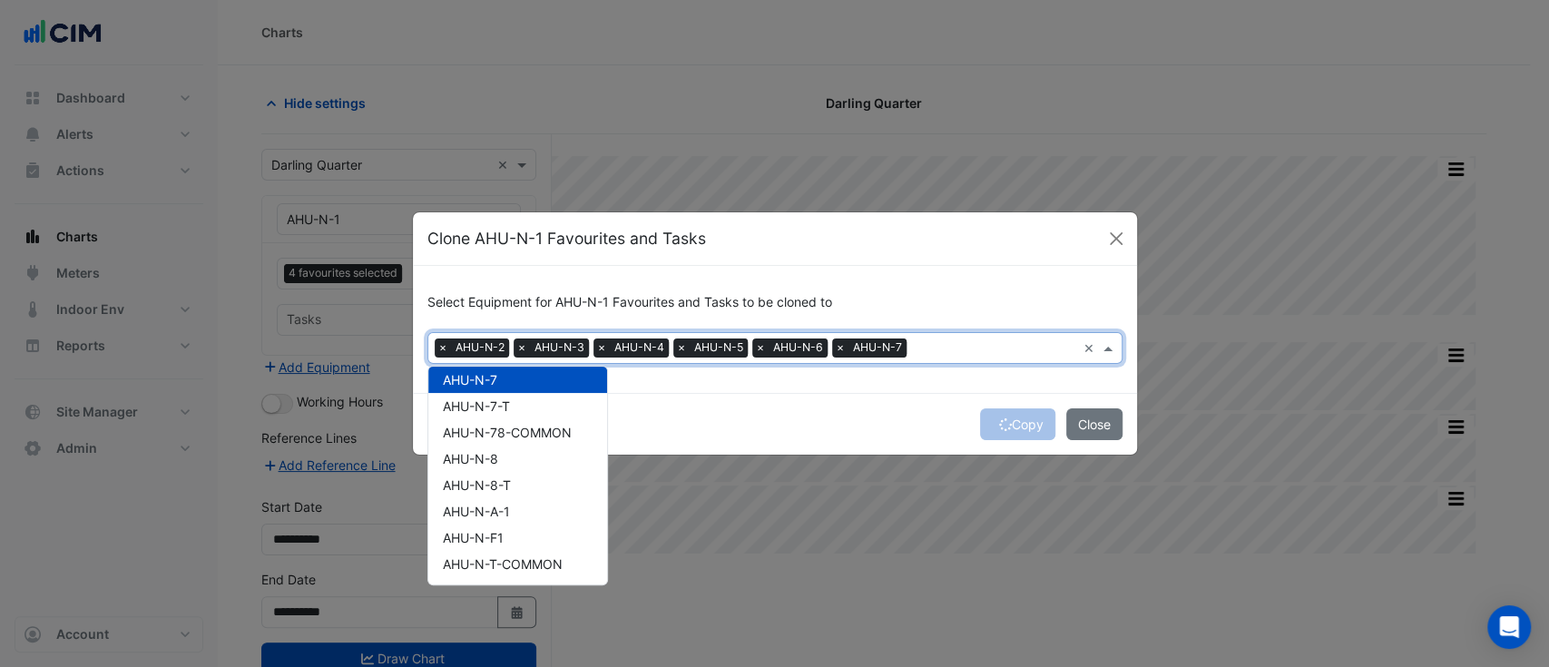
drag, startPoint x: 835, startPoint y: 348, endPoint x: 840, endPoint y: 357, distance: 9.8
click at [835, 349] on span "×" at bounding box center [840, 347] width 16 height 18
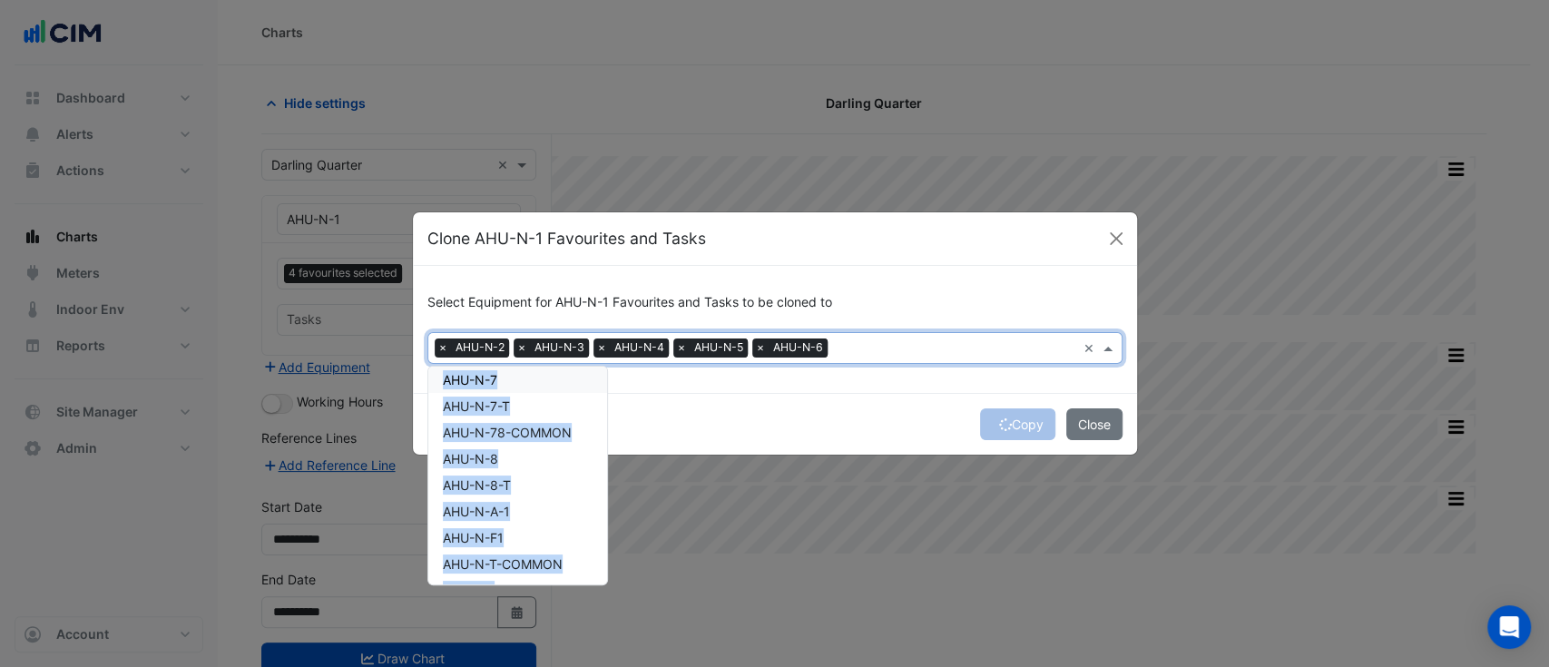
drag, startPoint x: 858, startPoint y: 394, endPoint x: 739, endPoint y: 324, distance: 137.9
click at [857, 397] on form "Select Equipment for AHU-N-1 Favourites and Tasks to be cloned to Equipment × A…" at bounding box center [775, 360] width 724 height 189
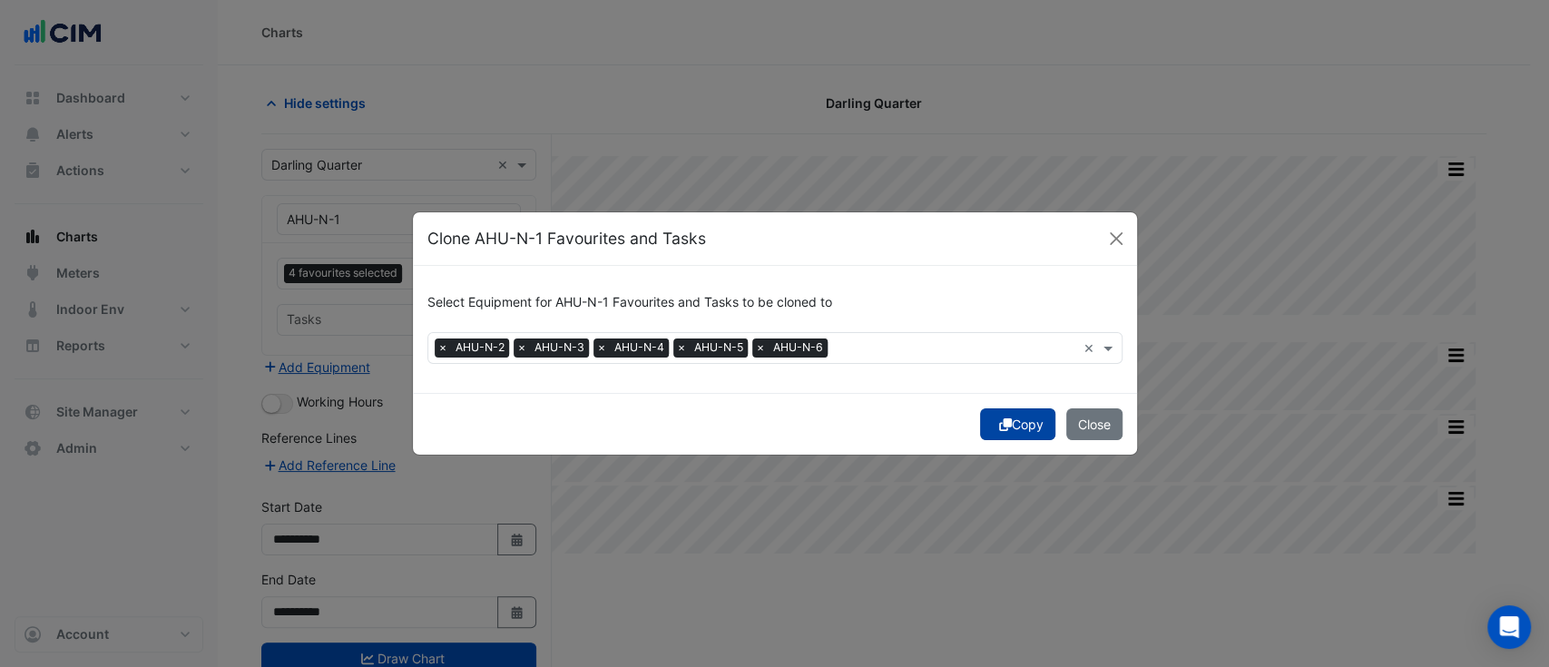
click at [1033, 438] on button "Copy" at bounding box center [1017, 424] width 75 height 32
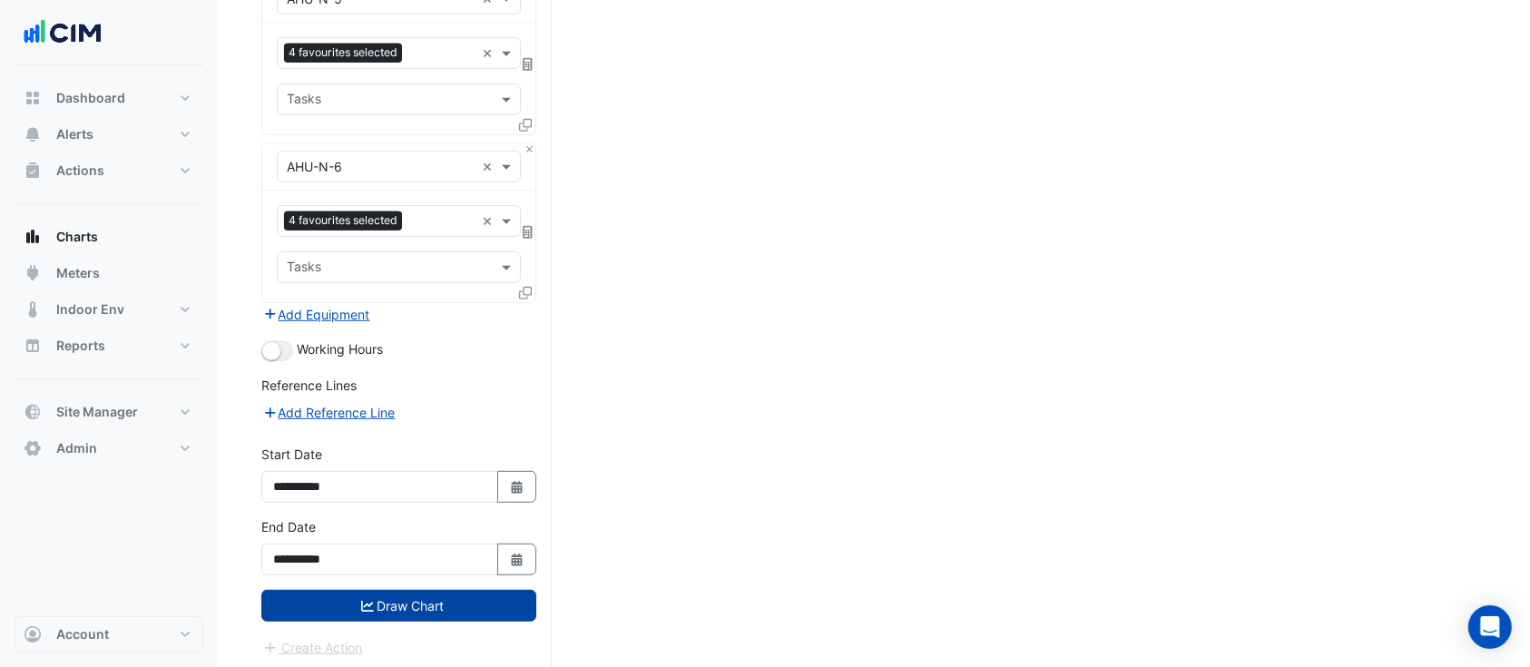
click at [433, 598] on button "Draw Chart" at bounding box center [398, 606] width 275 height 32
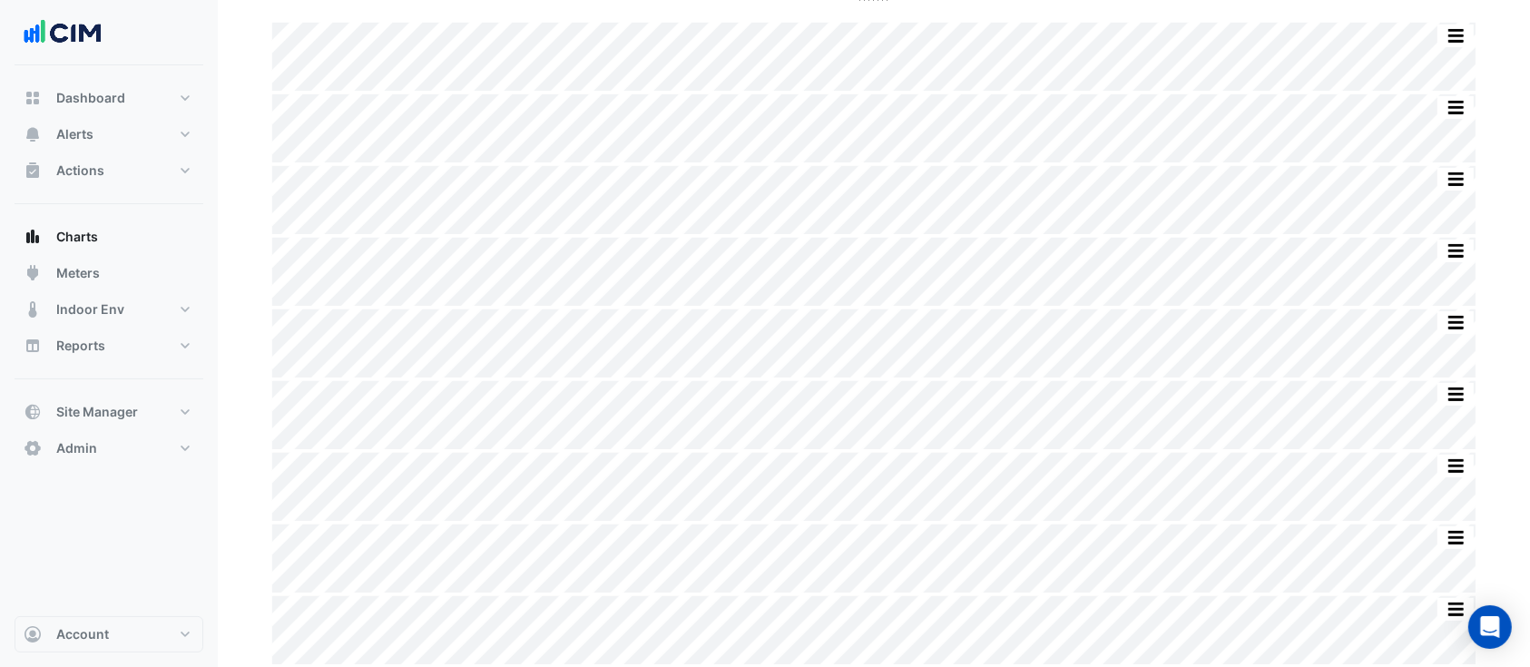
scroll to position [159, 0]
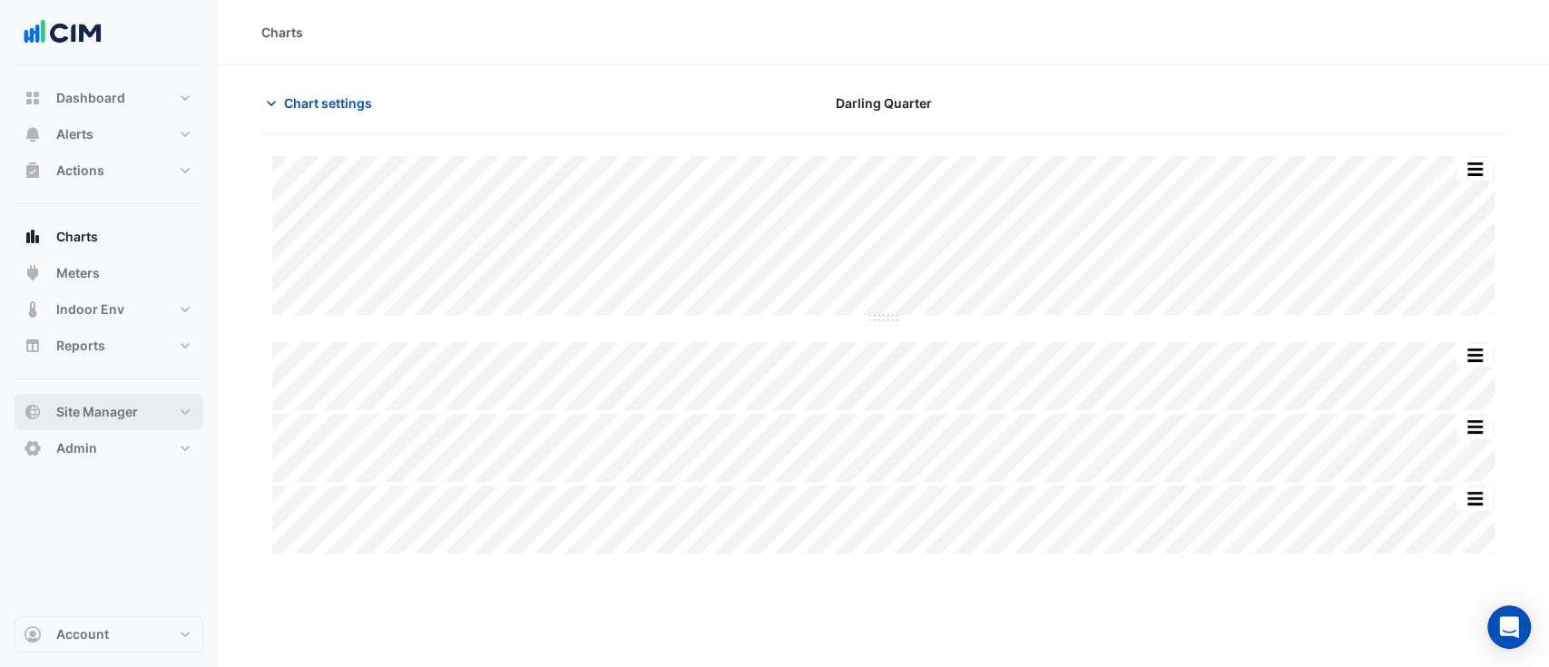
click at [146, 403] on button "Site Manager" at bounding box center [109, 412] width 189 height 36
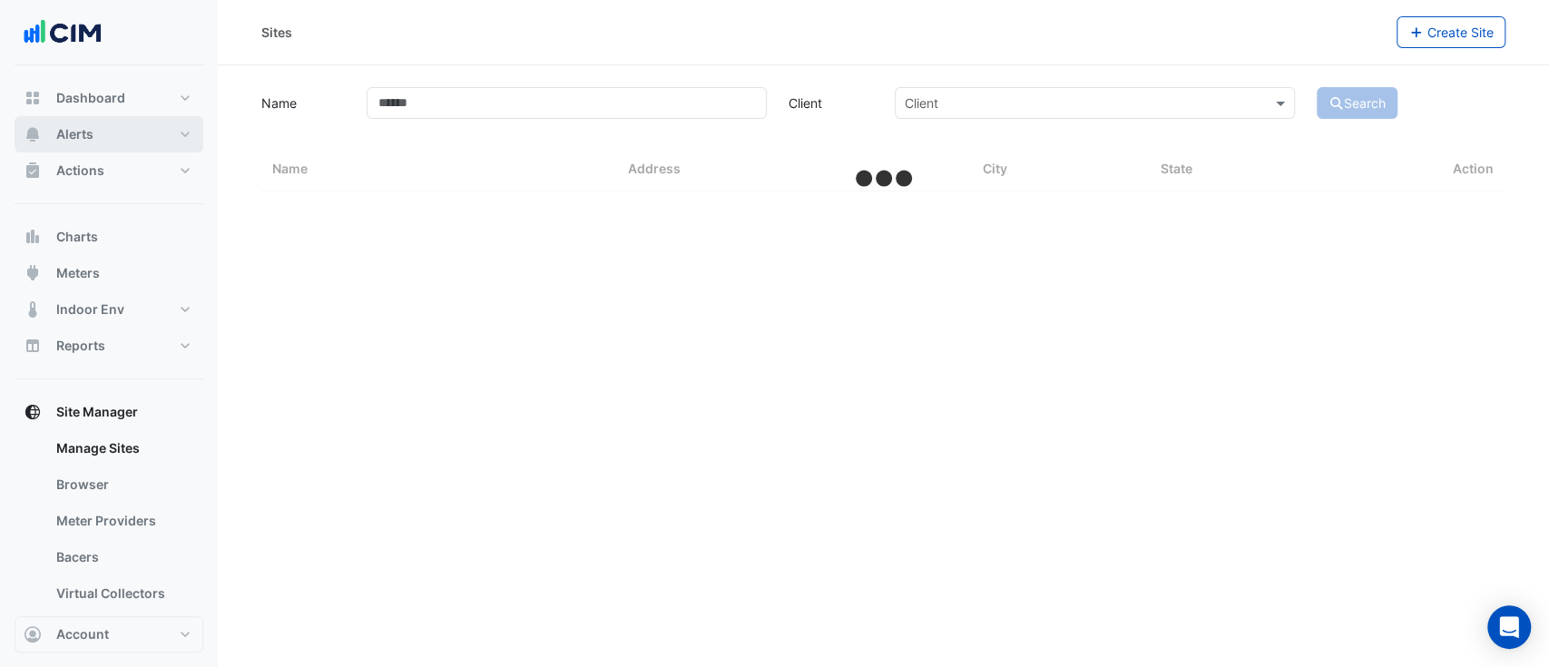
select select "**"
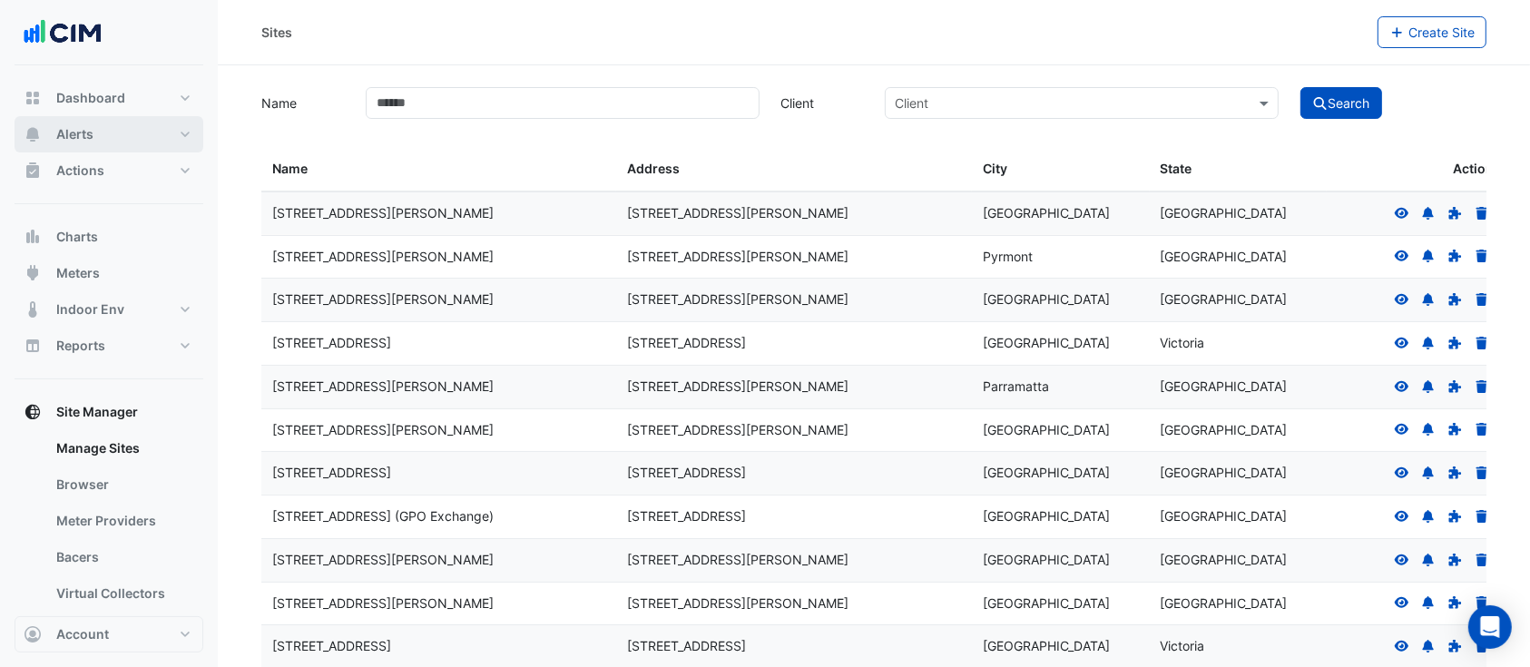
click at [87, 136] on span "Alerts" at bounding box center [74, 134] width 37 height 18
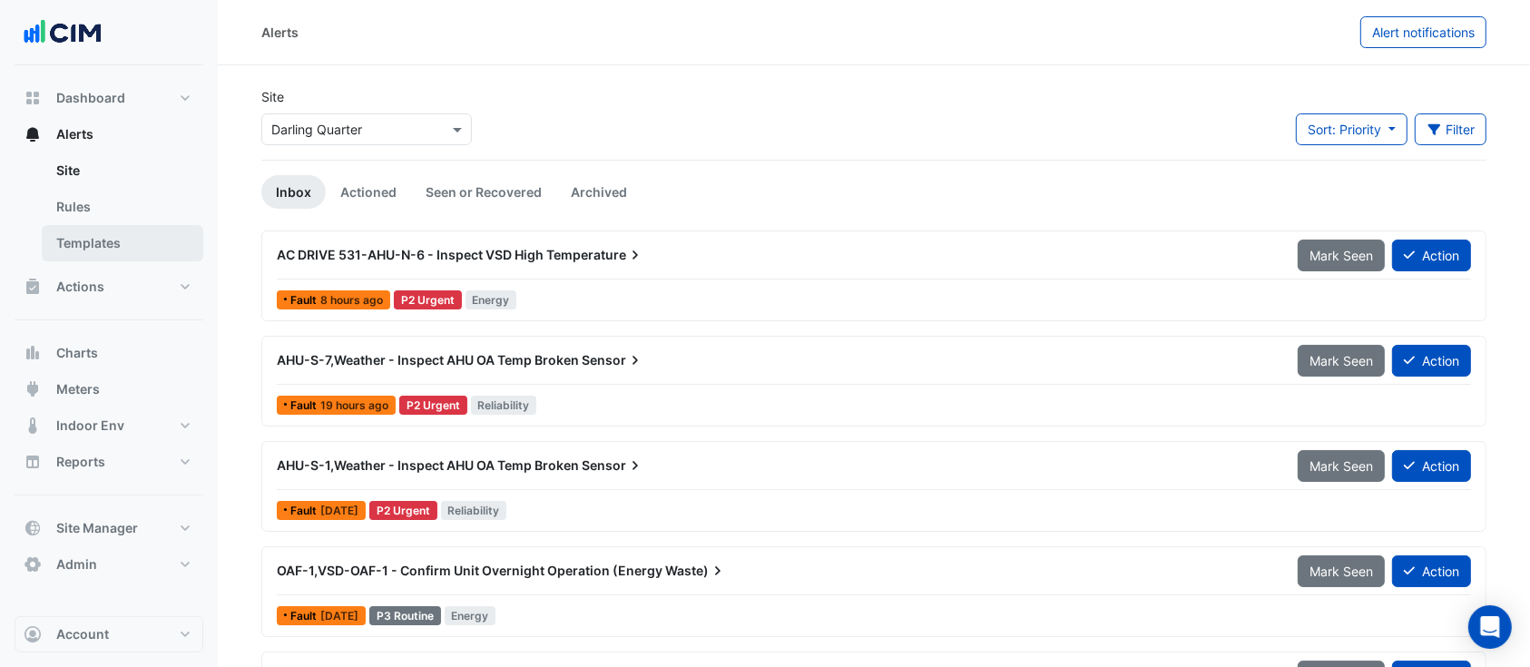
click at [113, 240] on link "Templates" at bounding box center [123, 243] width 162 height 36
select select
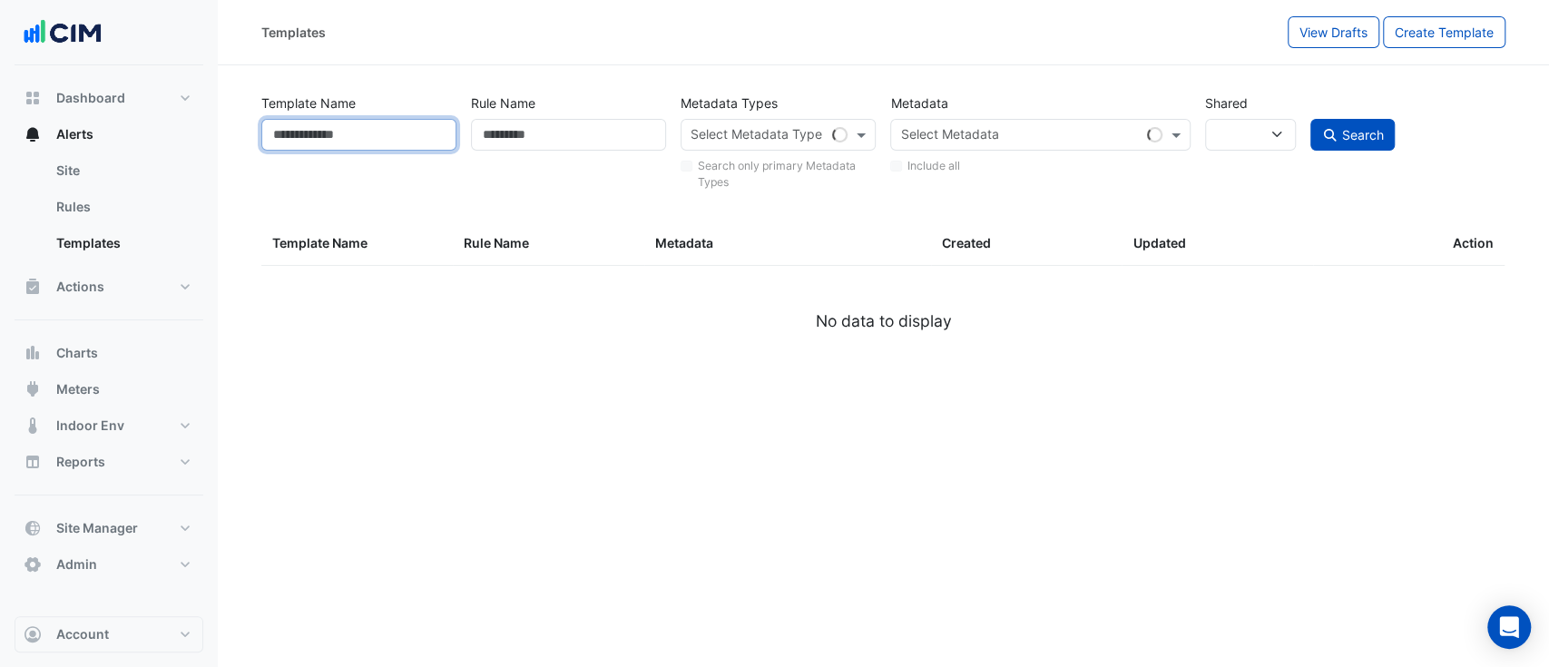
click at [377, 142] on input "Template Name" at bounding box center [358, 135] width 195 height 32
paste input "**********"
type input "**********"
select select
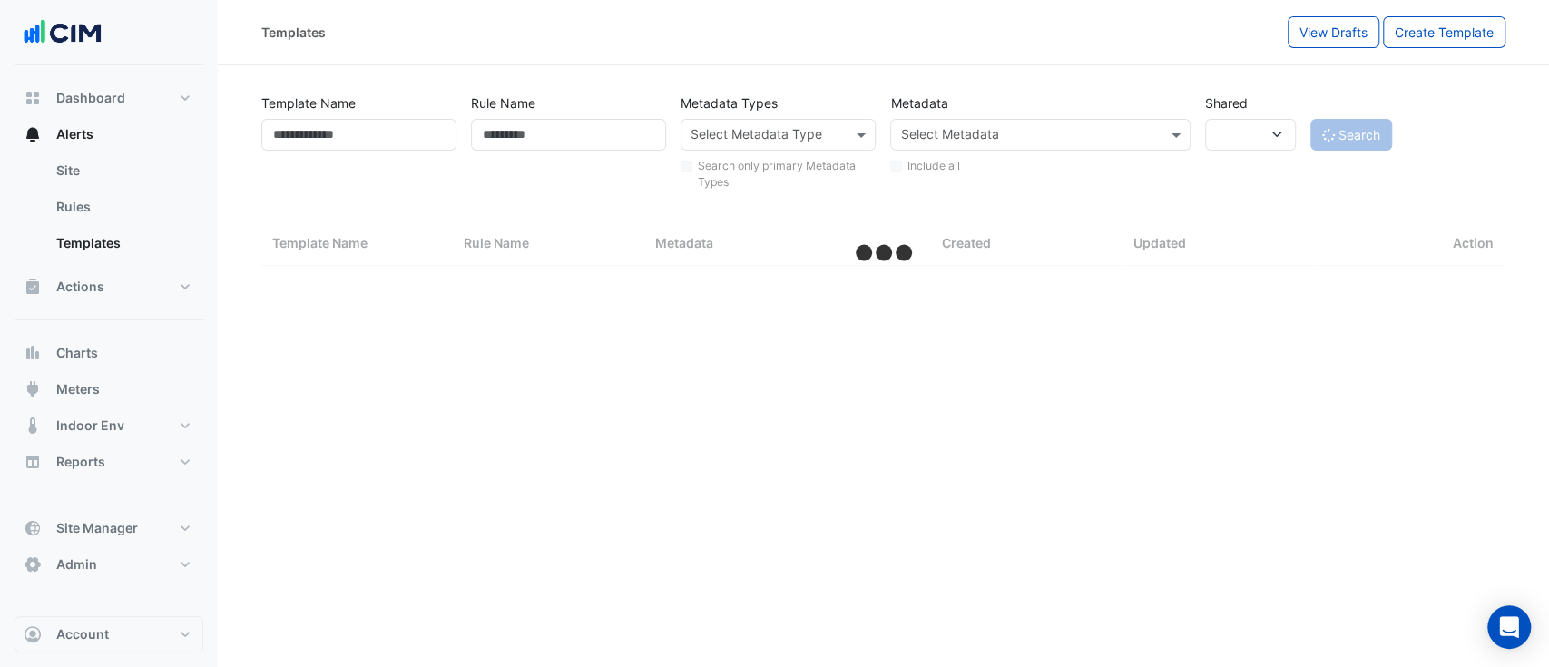
select select "**"
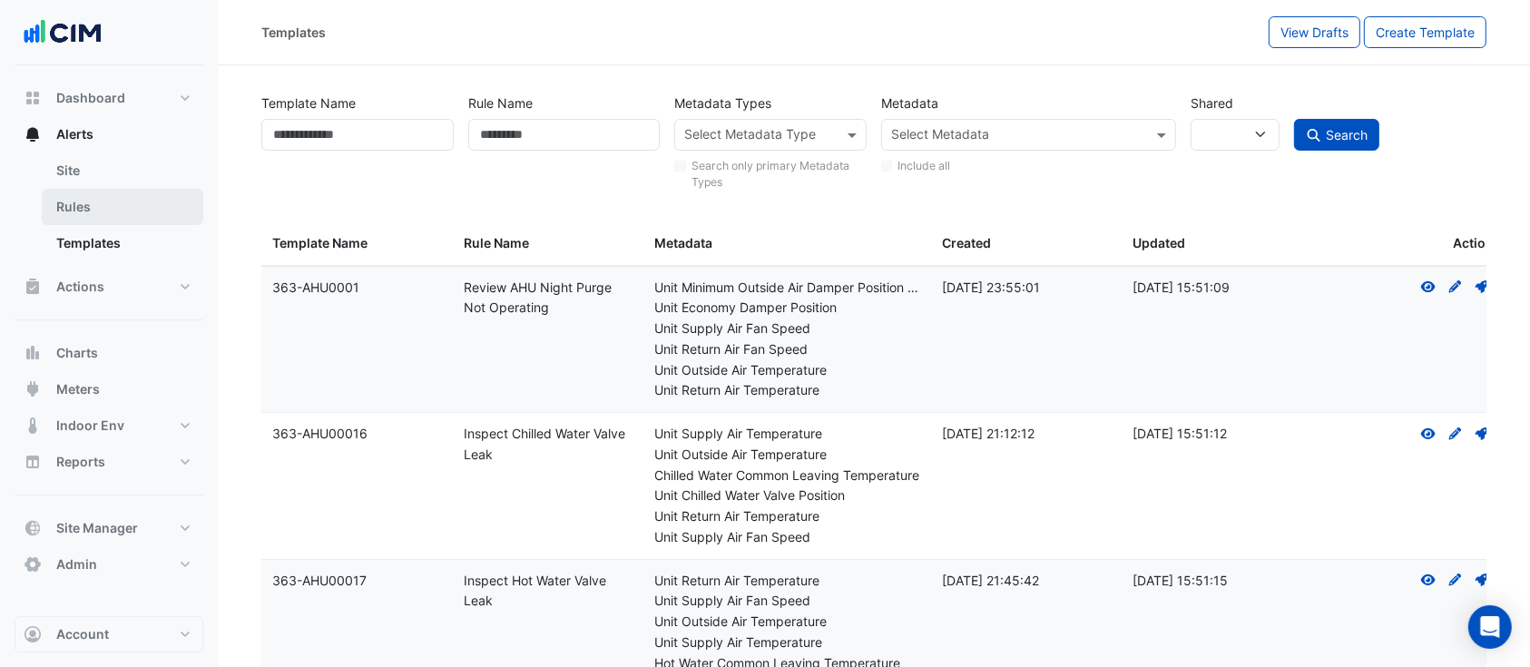
click at [130, 196] on link "Rules" at bounding box center [123, 207] width 162 height 36
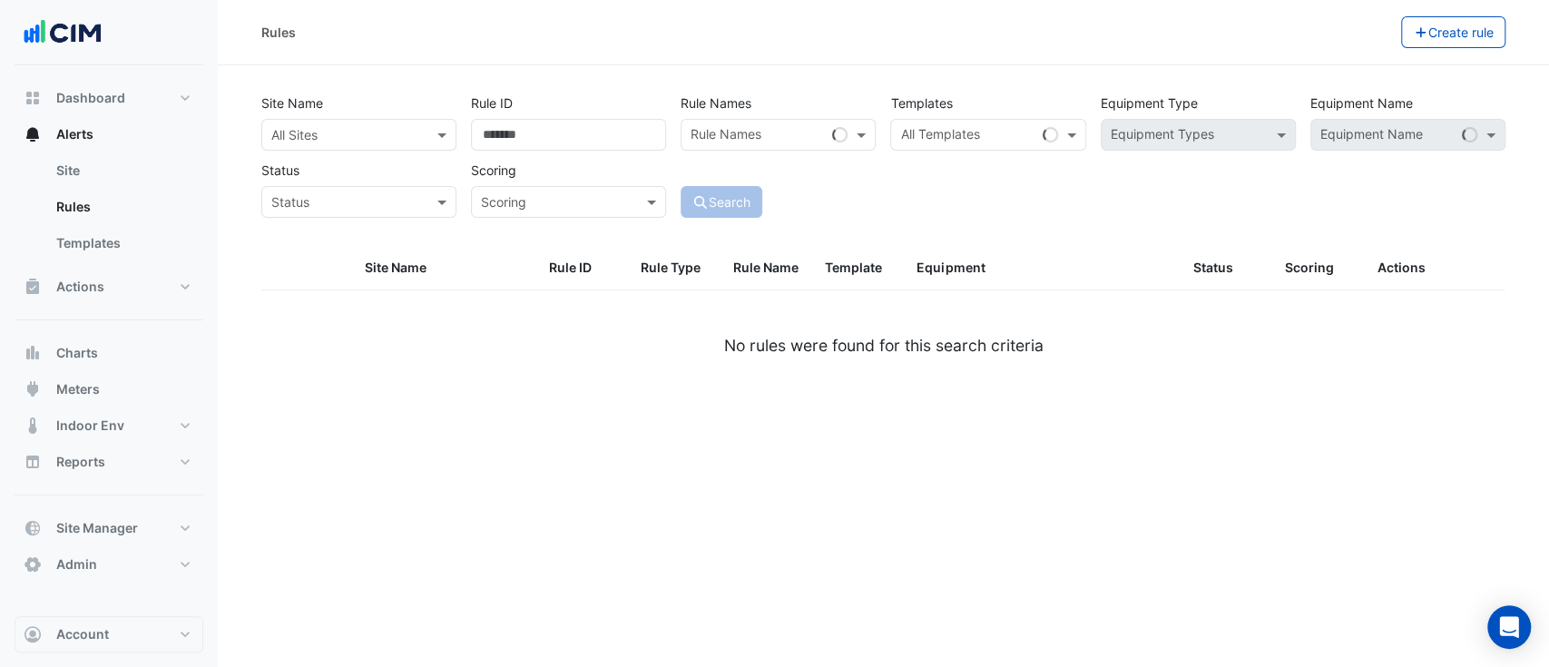
click at [340, 137] on input "text" at bounding box center [340, 135] width 139 height 19
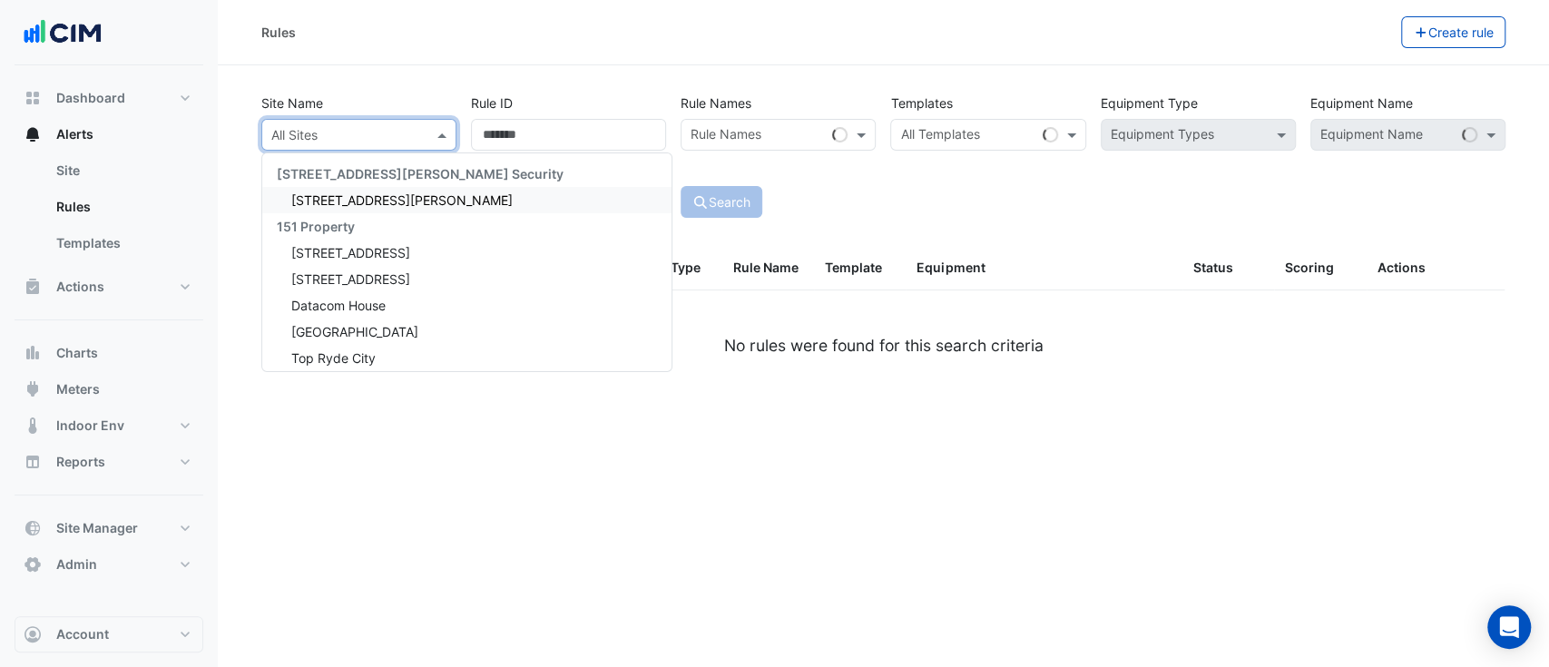
paste input "**********"
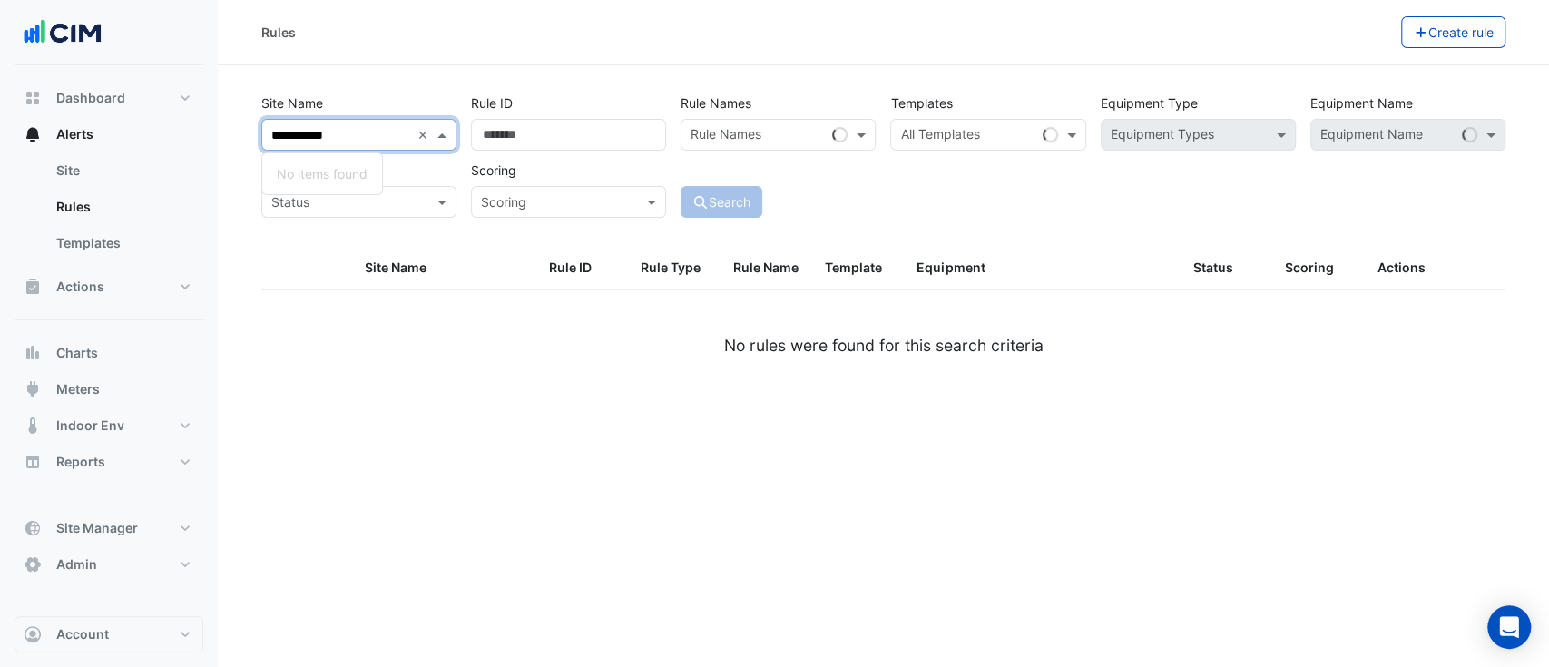
click at [301, 139] on input "**********" at bounding box center [340, 135] width 139 height 19
type input "*******"
click at [999, 133] on input "text" at bounding box center [967, 136] width 134 height 19
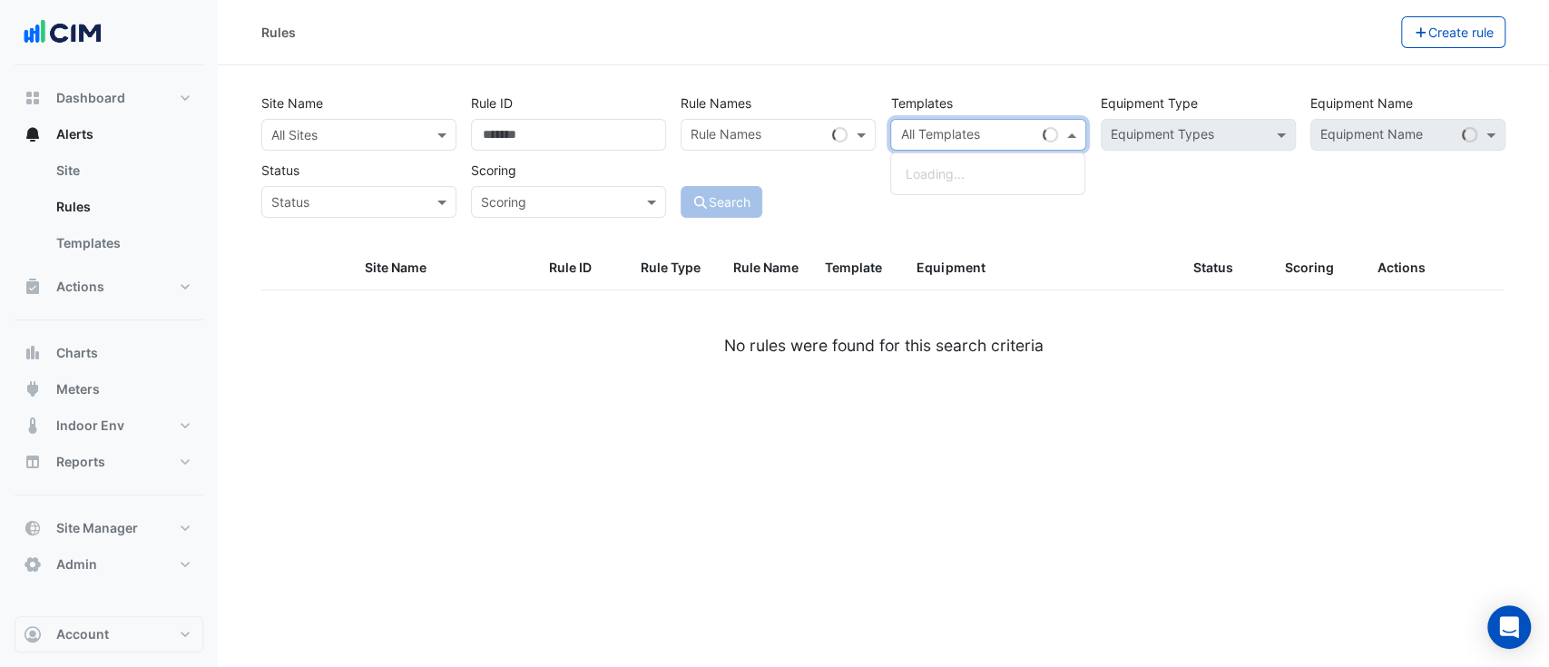
paste input "**********"
click at [922, 139] on input "**********" at bounding box center [959, 136] width 119 height 19
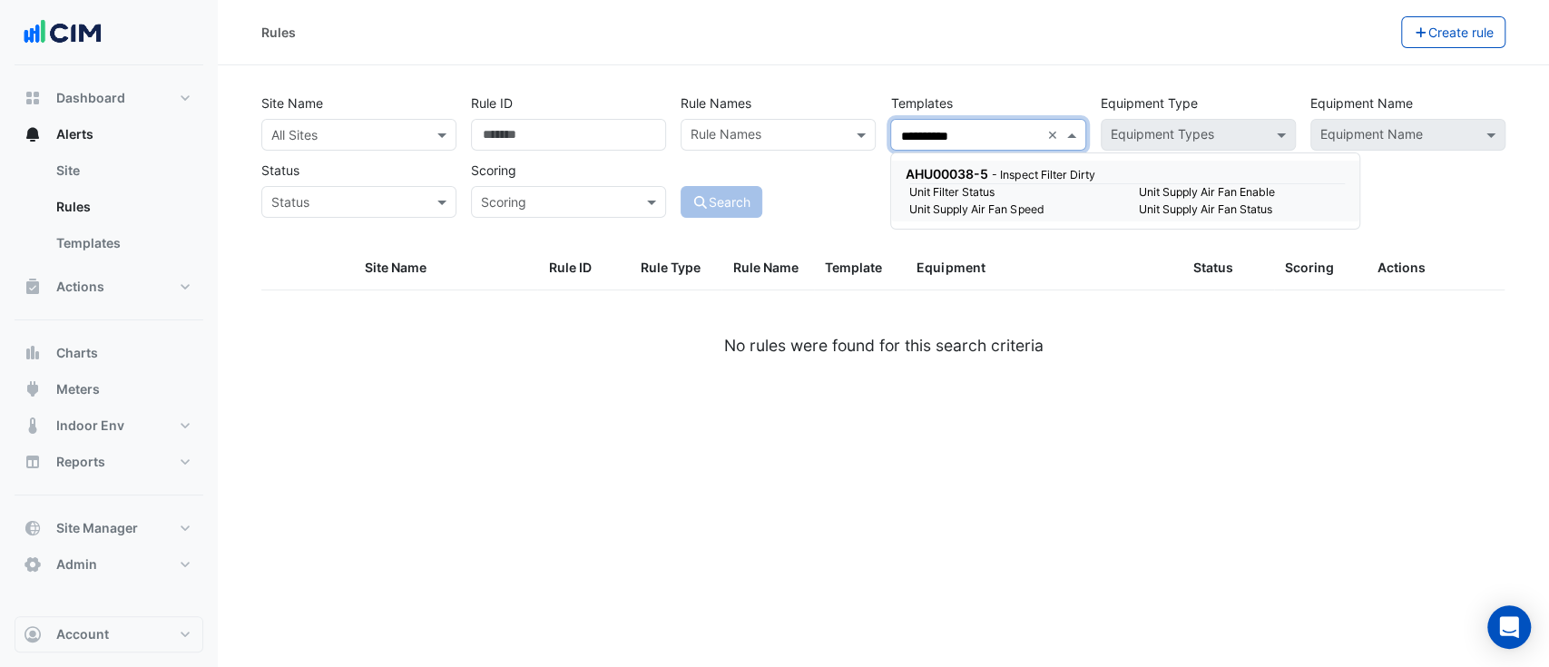
click at [968, 188] on small "Unit Filter Status" at bounding box center [1012, 192] width 229 height 16
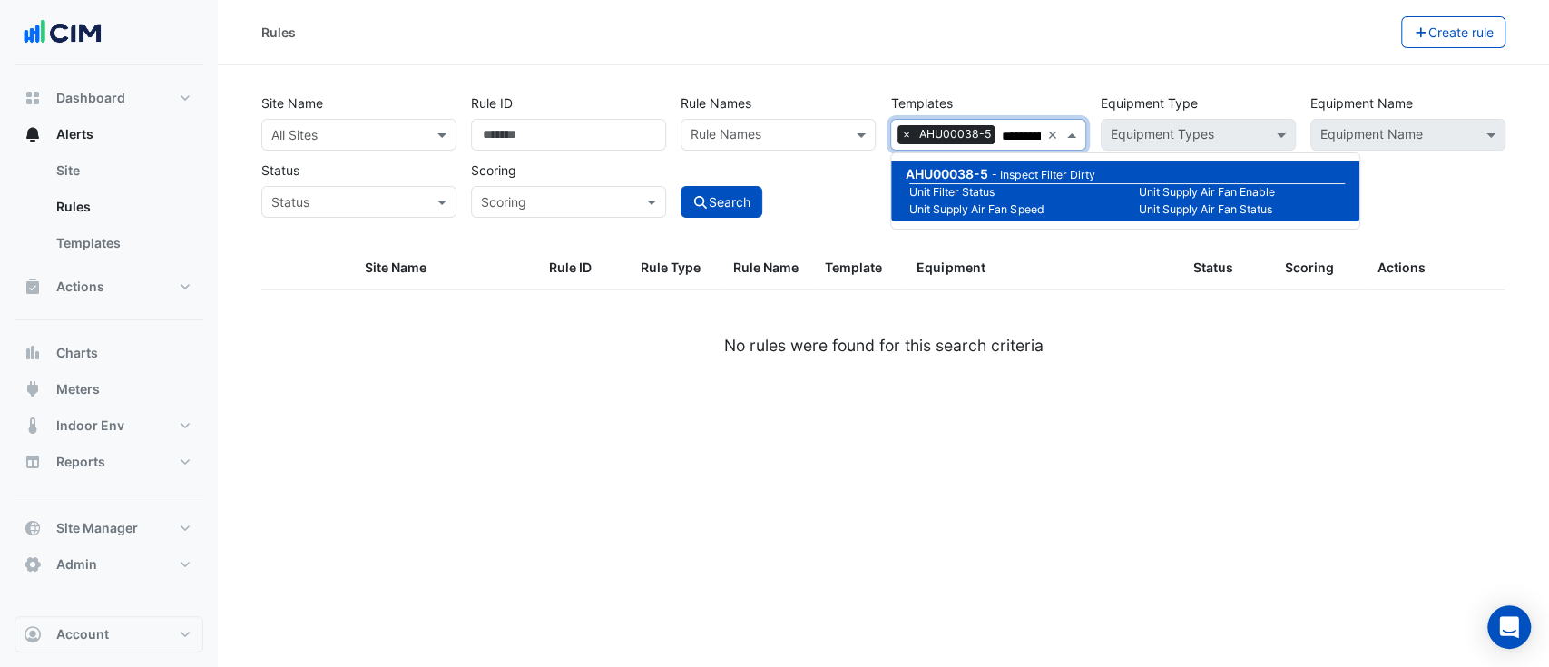
type input "**********"
drag, startPoint x: 739, startPoint y: 219, endPoint x: 751, endPoint y: 219, distance: 11.8
click at [740, 220] on div "**********" at bounding box center [883, 167] width 1266 height 160
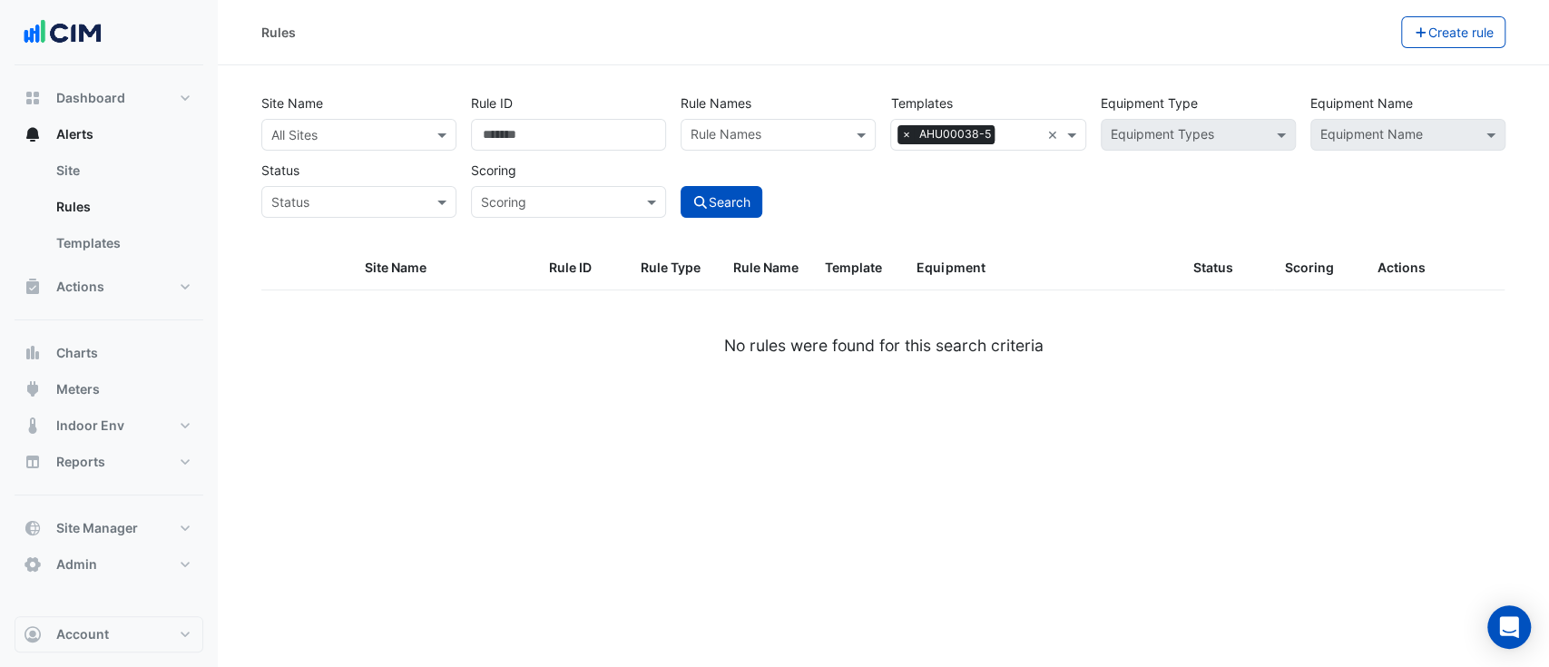
click at [397, 148] on div "All Sites" at bounding box center [358, 135] width 195 height 32
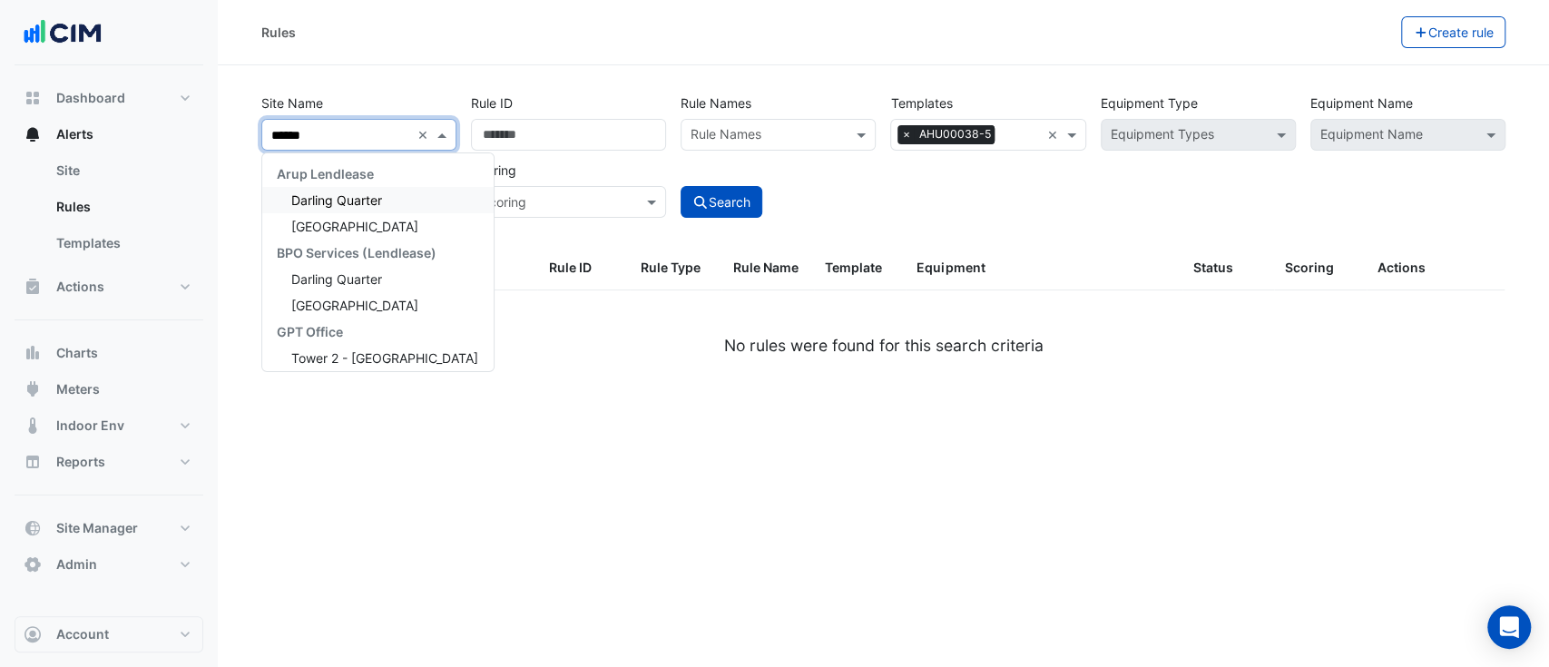
type input "*******"
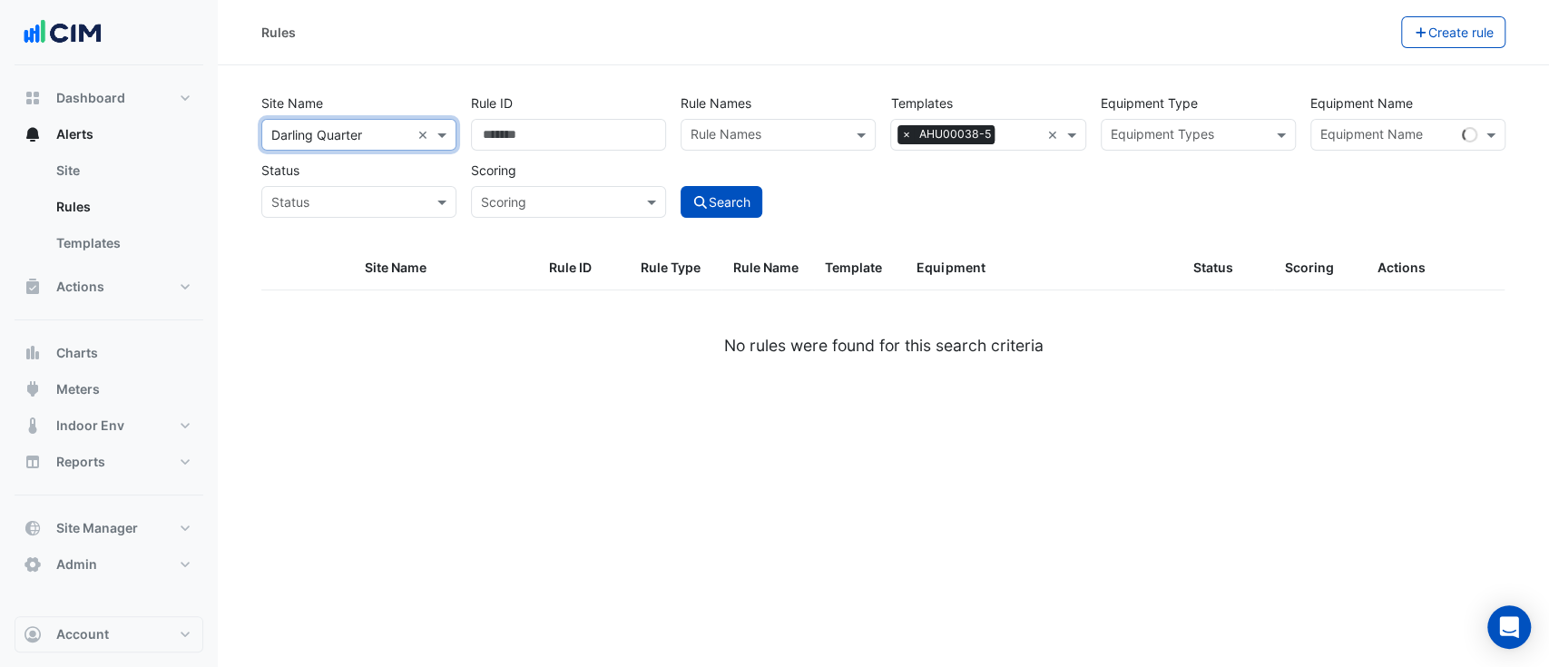
click at [1218, 142] on input "text" at bounding box center [1188, 136] width 154 height 19
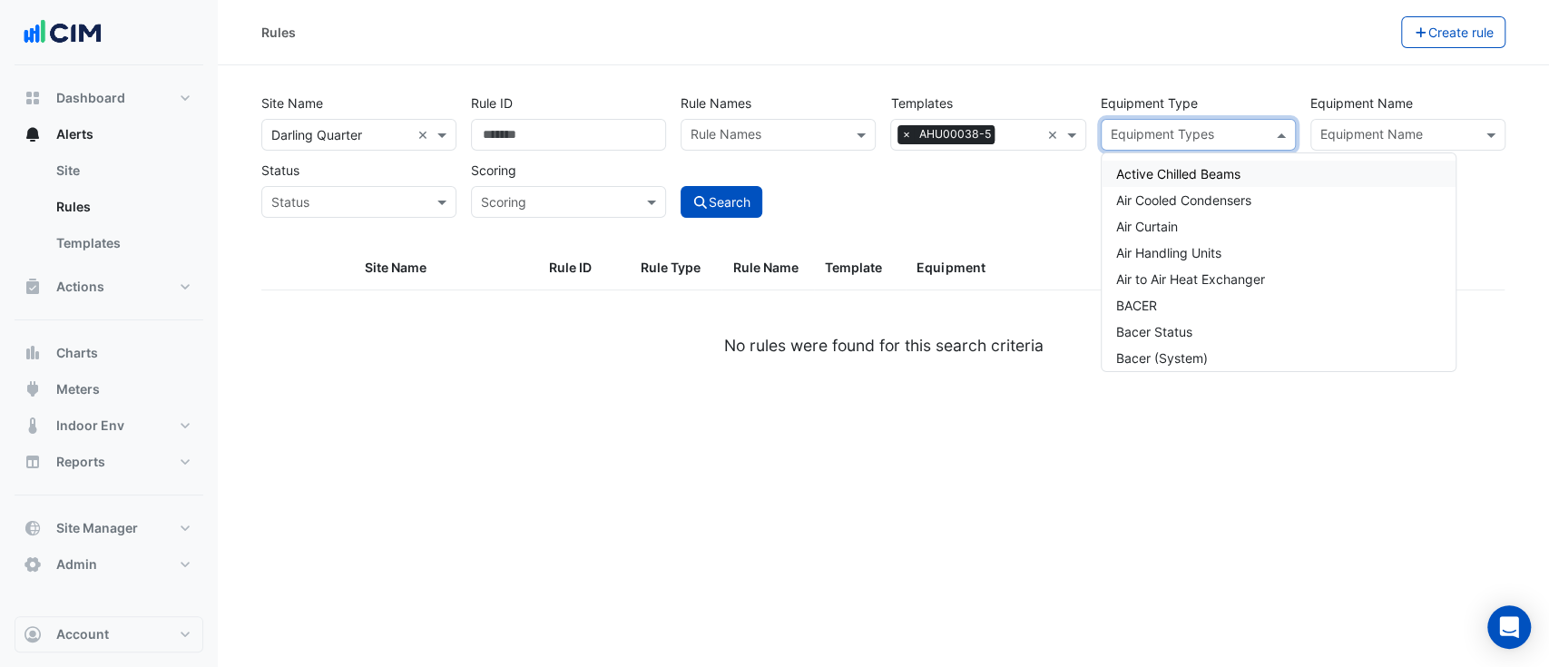
click at [1381, 134] on input "text" at bounding box center [1397, 136] width 154 height 19
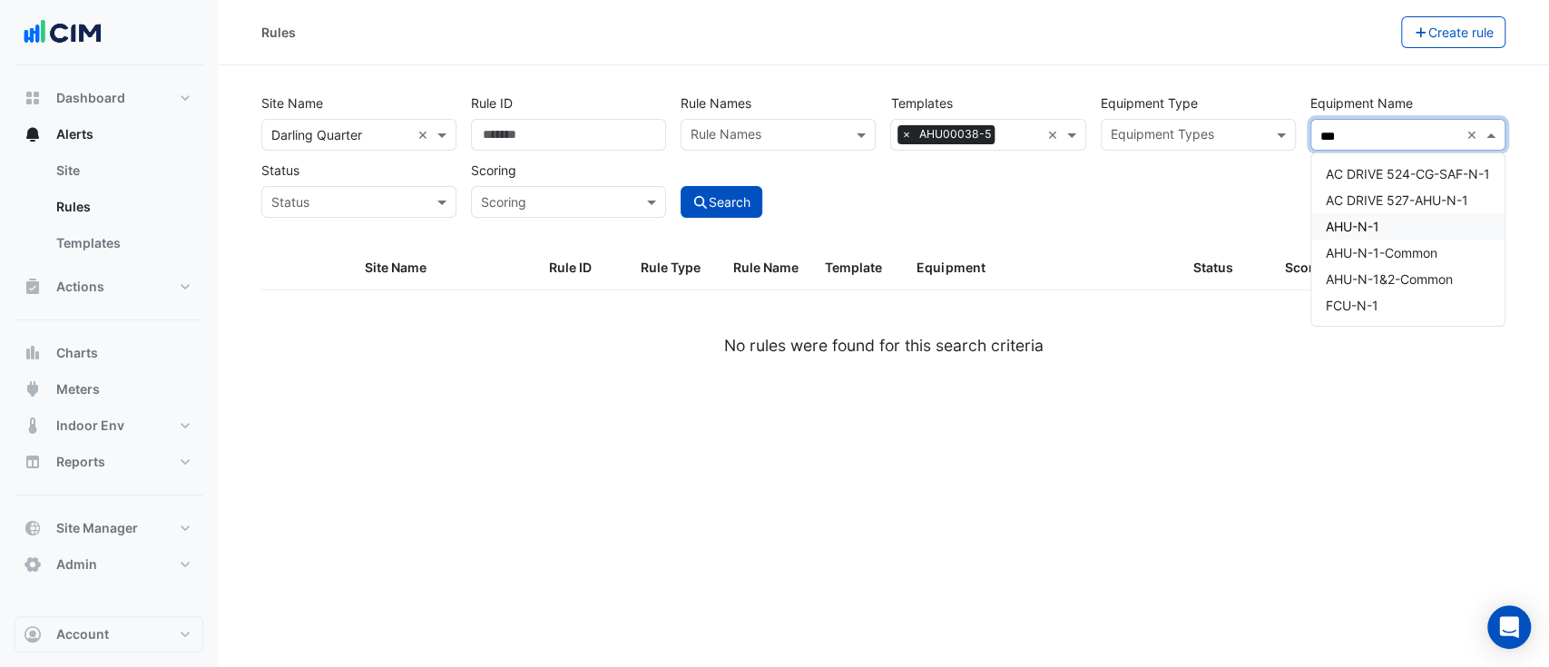
click at [1437, 221] on div "AHU-N-1" at bounding box center [1407, 226] width 193 height 26
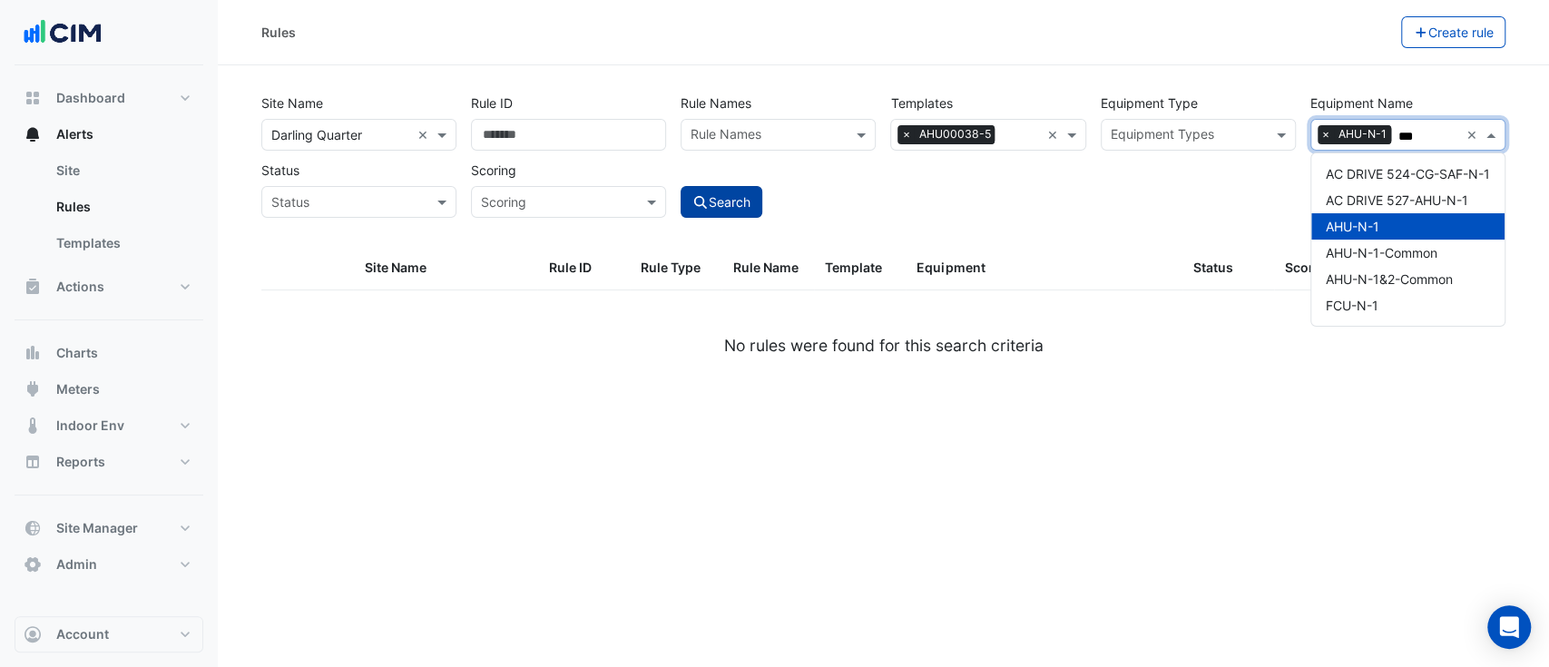
type input "***"
click at [731, 195] on button "Search" at bounding box center [722, 202] width 82 height 32
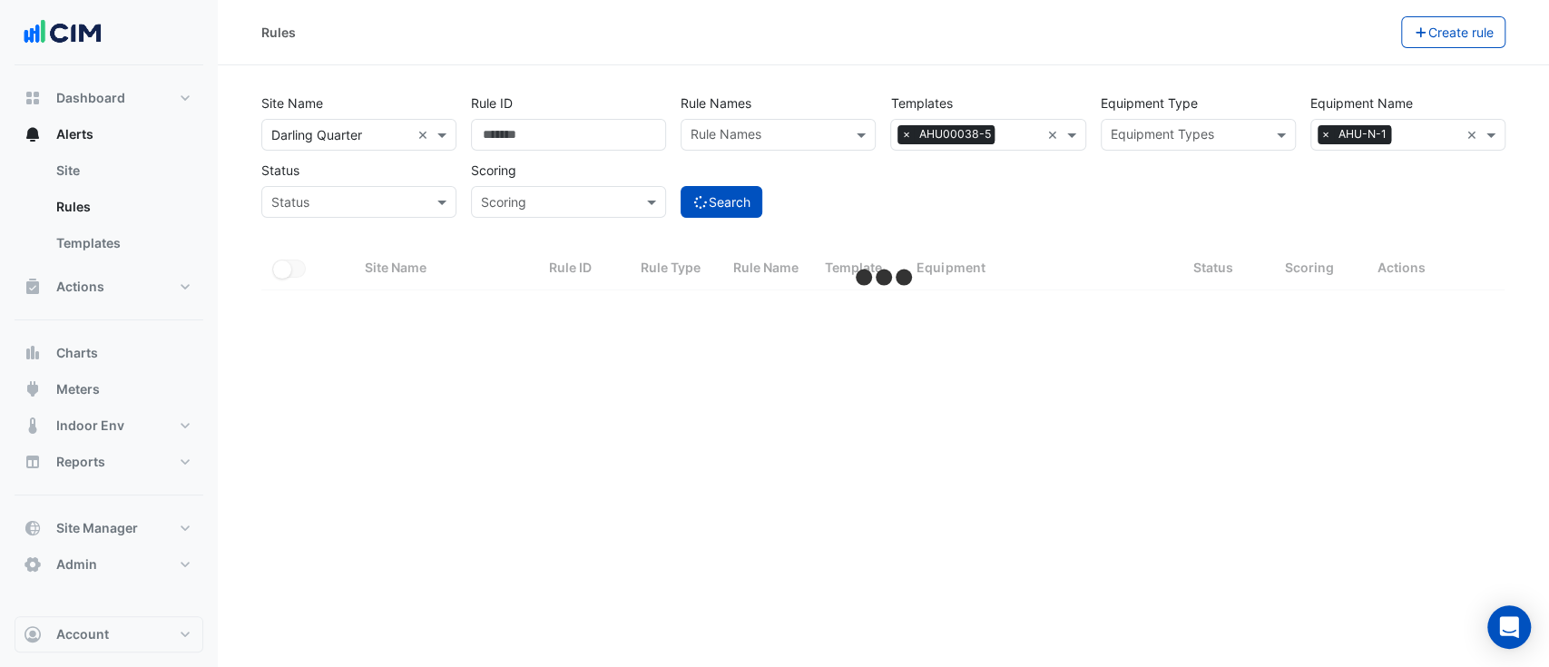
select select "**"
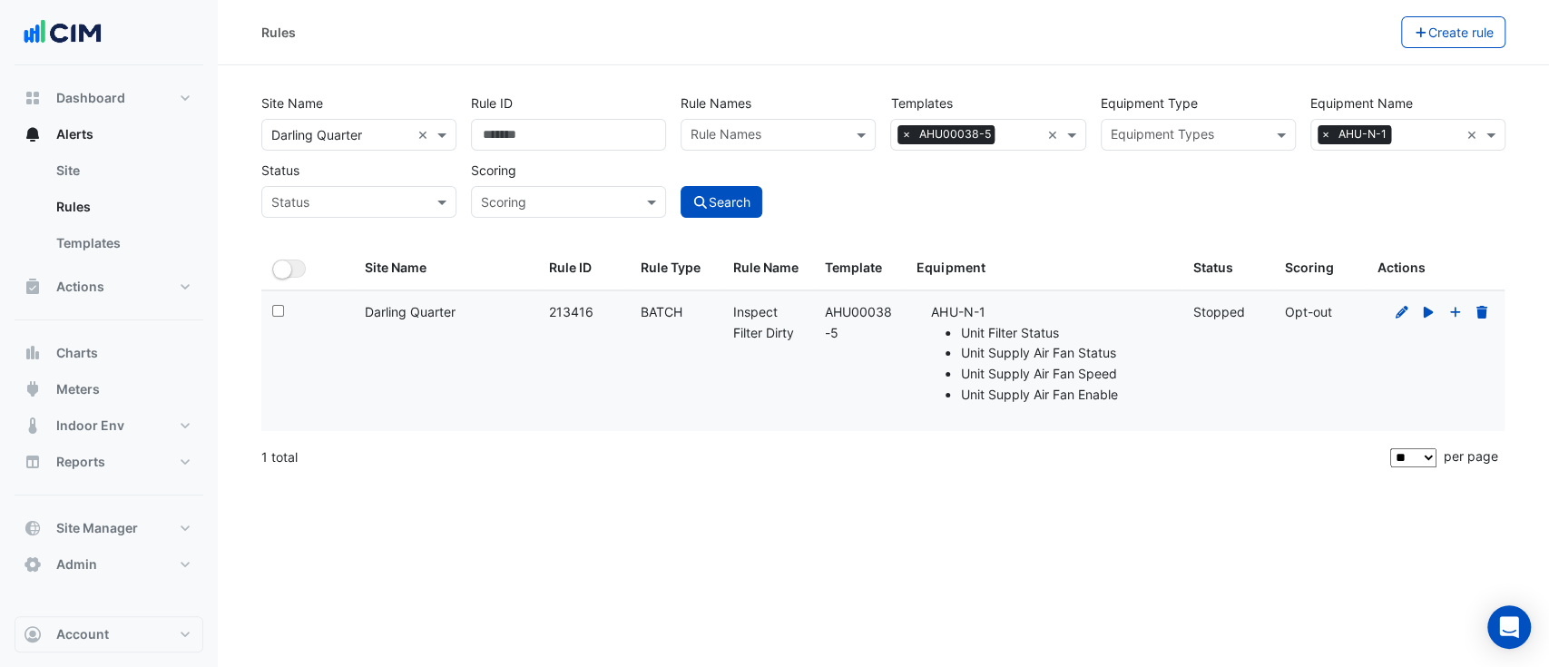
drag, startPoint x: 1194, startPoint y: 316, endPoint x: 1249, endPoint y: 316, distance: 54.4
click at [1247, 316] on div "Status: Stopped" at bounding box center [1228, 312] width 70 height 21
click at [1250, 319] on div "Status: Stopped" at bounding box center [1228, 312] width 70 height 21
click at [341, 214] on div "Status" at bounding box center [358, 202] width 195 height 32
click at [310, 260] on span "Stopped" at bounding box center [303, 267] width 52 height 15
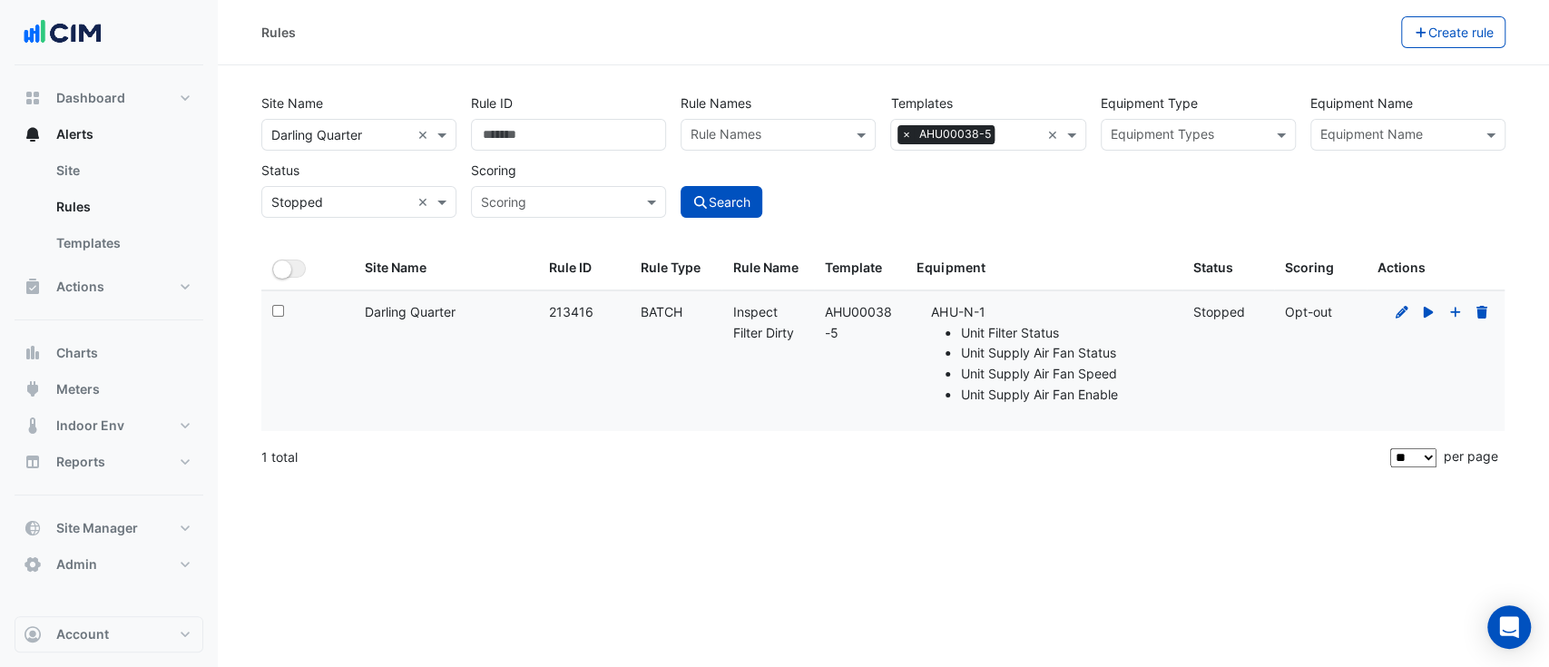
click at [731, 221] on div "Site Name All Sites × Darling Quarter × Rule ID Rule Names Rule Names Templates…" at bounding box center [883, 167] width 1266 height 160
click at [731, 211] on button "Search" at bounding box center [722, 202] width 82 height 32
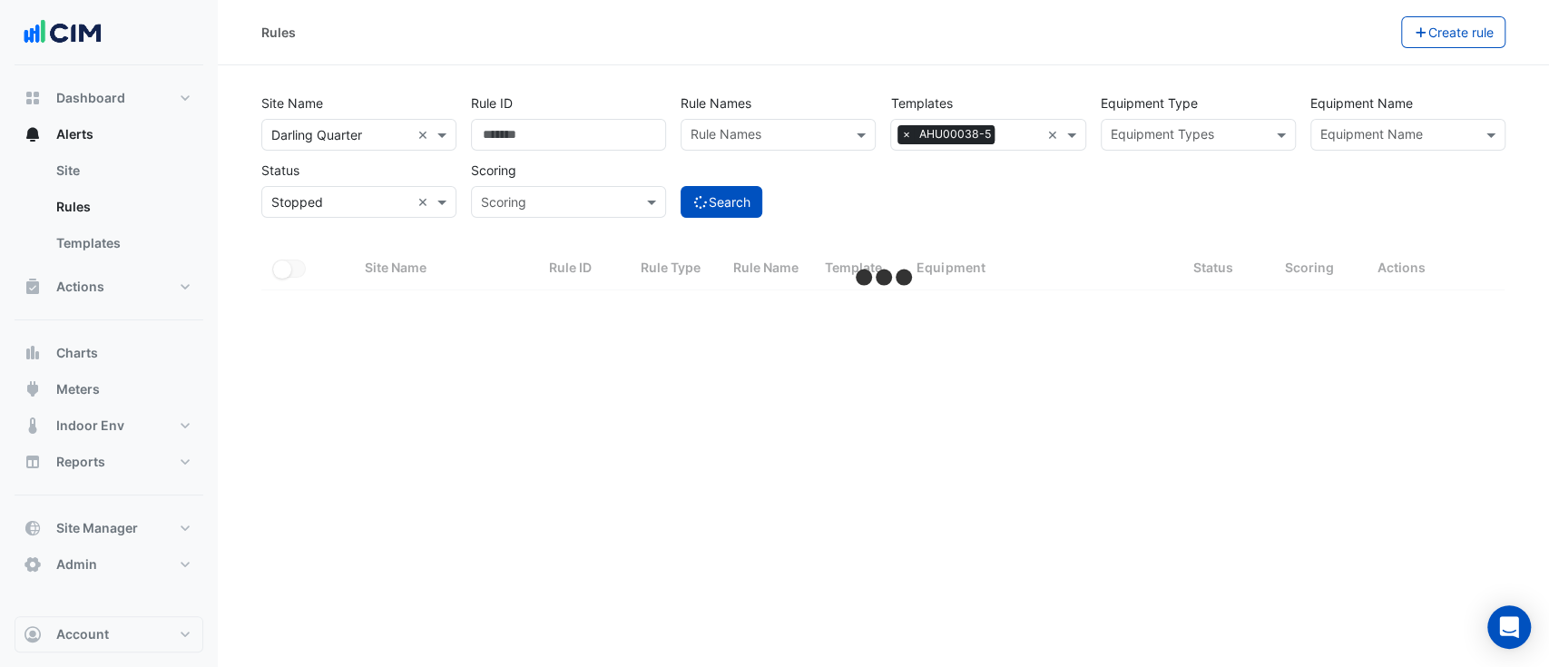
select select "**"
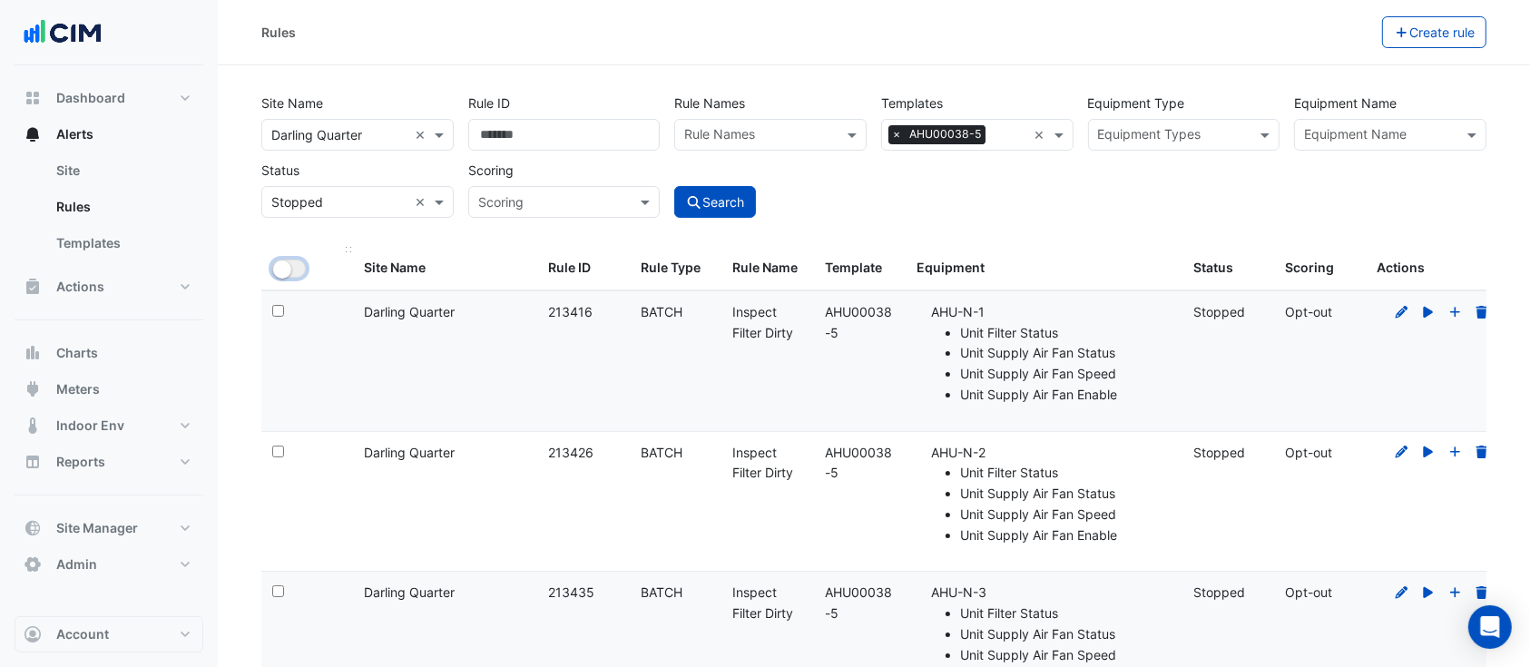
click at [280, 277] on small "button" at bounding box center [282, 269] width 18 height 18
click at [1314, 40] on button "Bulk Actions" at bounding box center [1324, 32] width 107 height 32
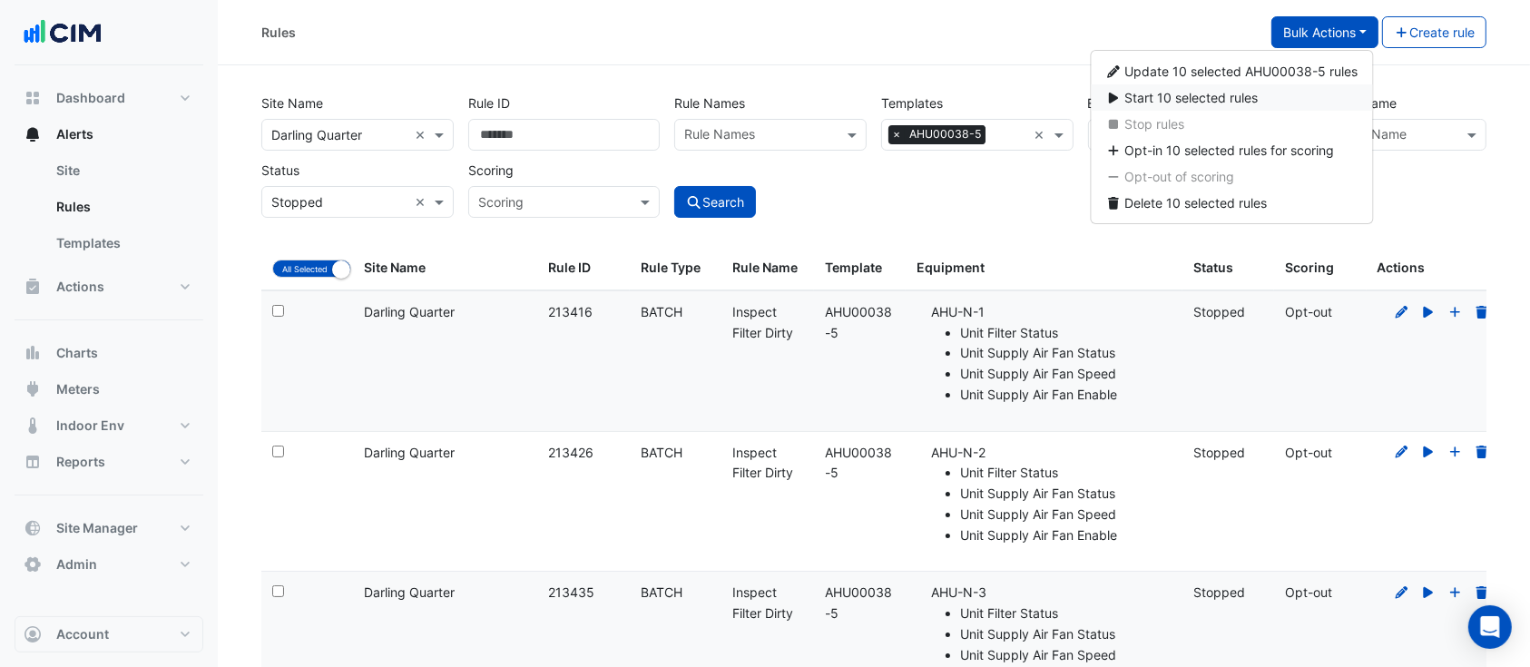
click at [1187, 102] on span "Start 10 selected rules" at bounding box center [1191, 97] width 133 height 15
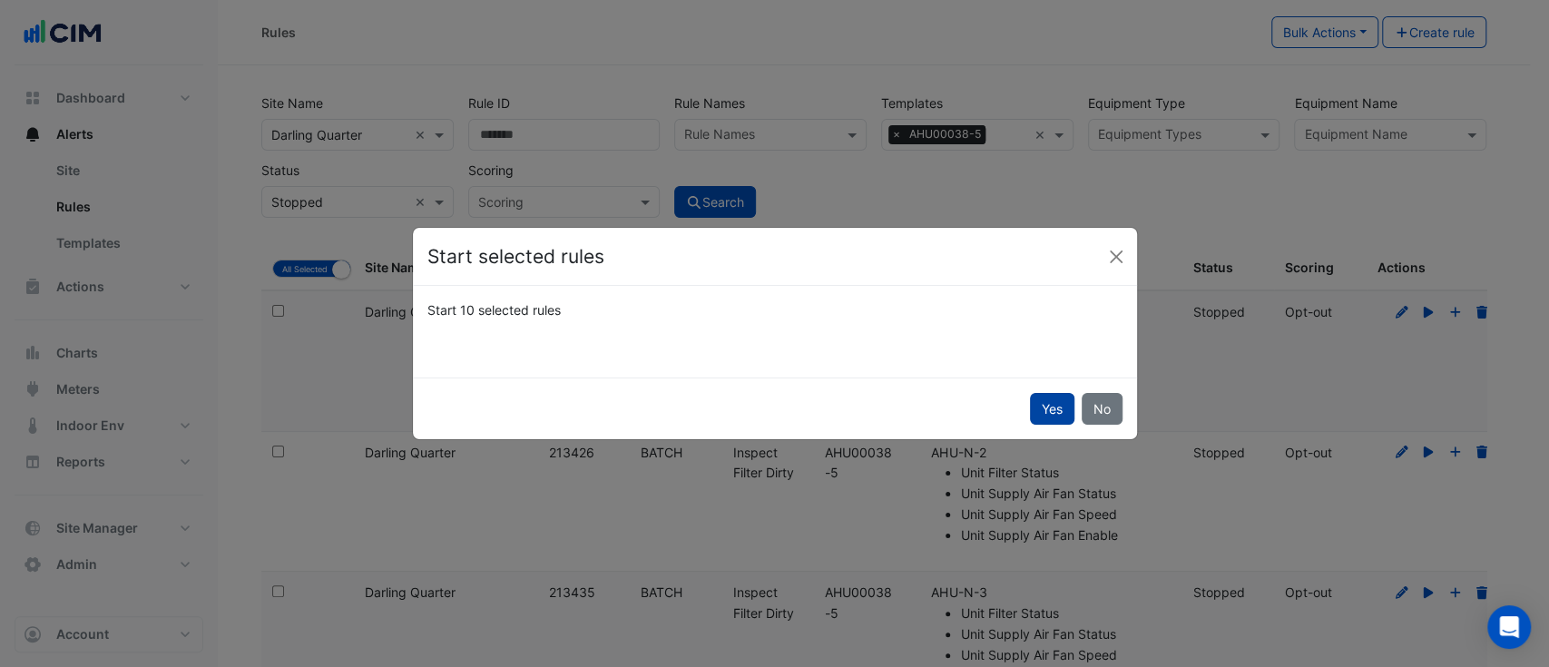
click at [1032, 398] on button "Yes" at bounding box center [1052, 409] width 44 height 32
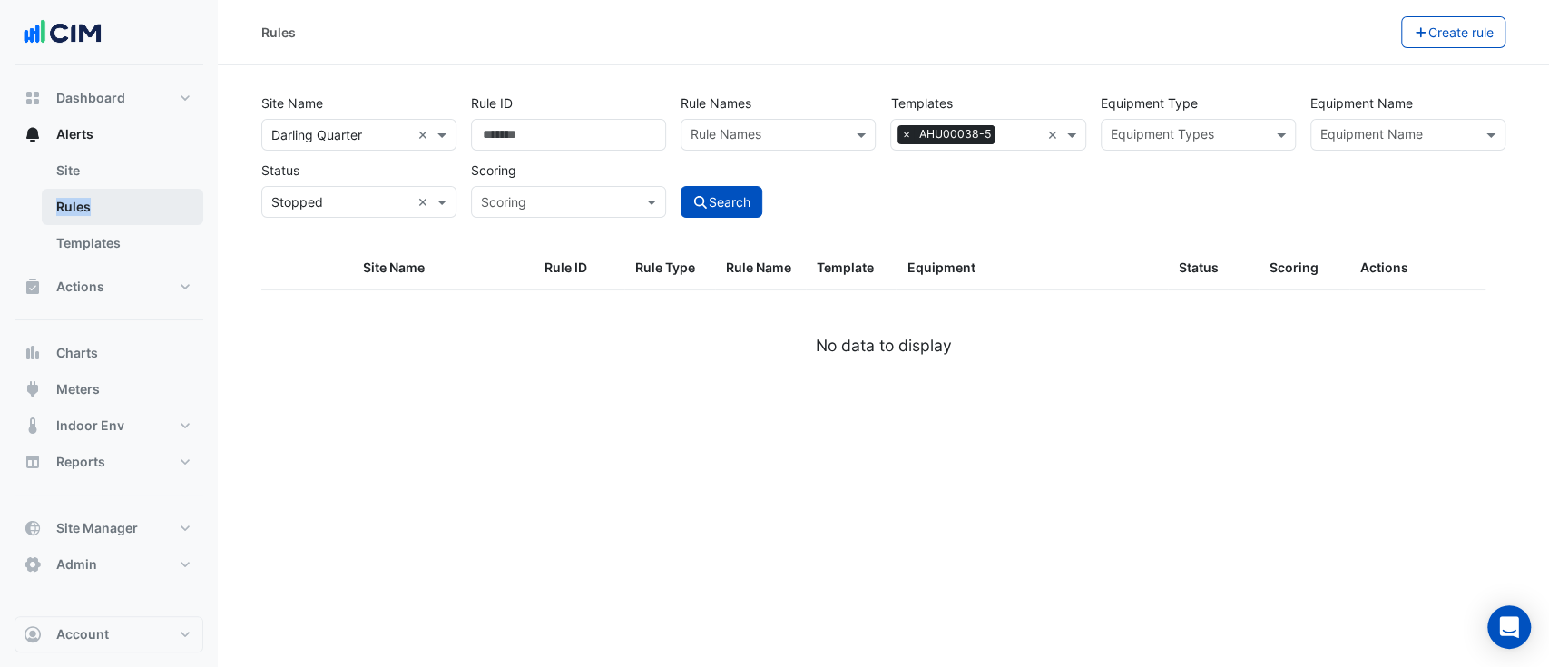
drag, startPoint x: 105, startPoint y: 170, endPoint x: 114, endPoint y: 201, distance: 33.0
click at [114, 201] on ul "Site Rules Templates" at bounding box center [109, 210] width 189 height 116
click at [114, 201] on link "Rules" at bounding box center [123, 207] width 162 height 36
click at [1021, 129] on input "text" at bounding box center [977, 136] width 154 height 19
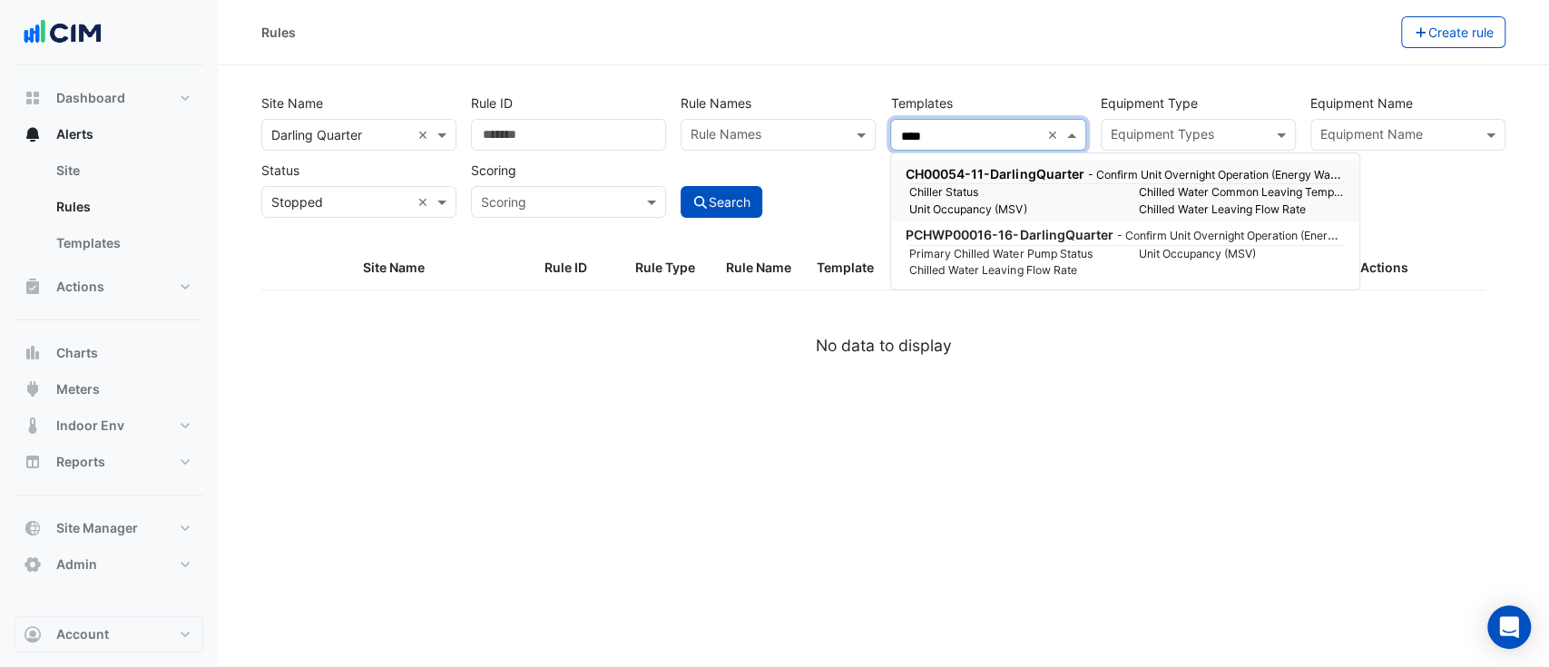
type input "***"
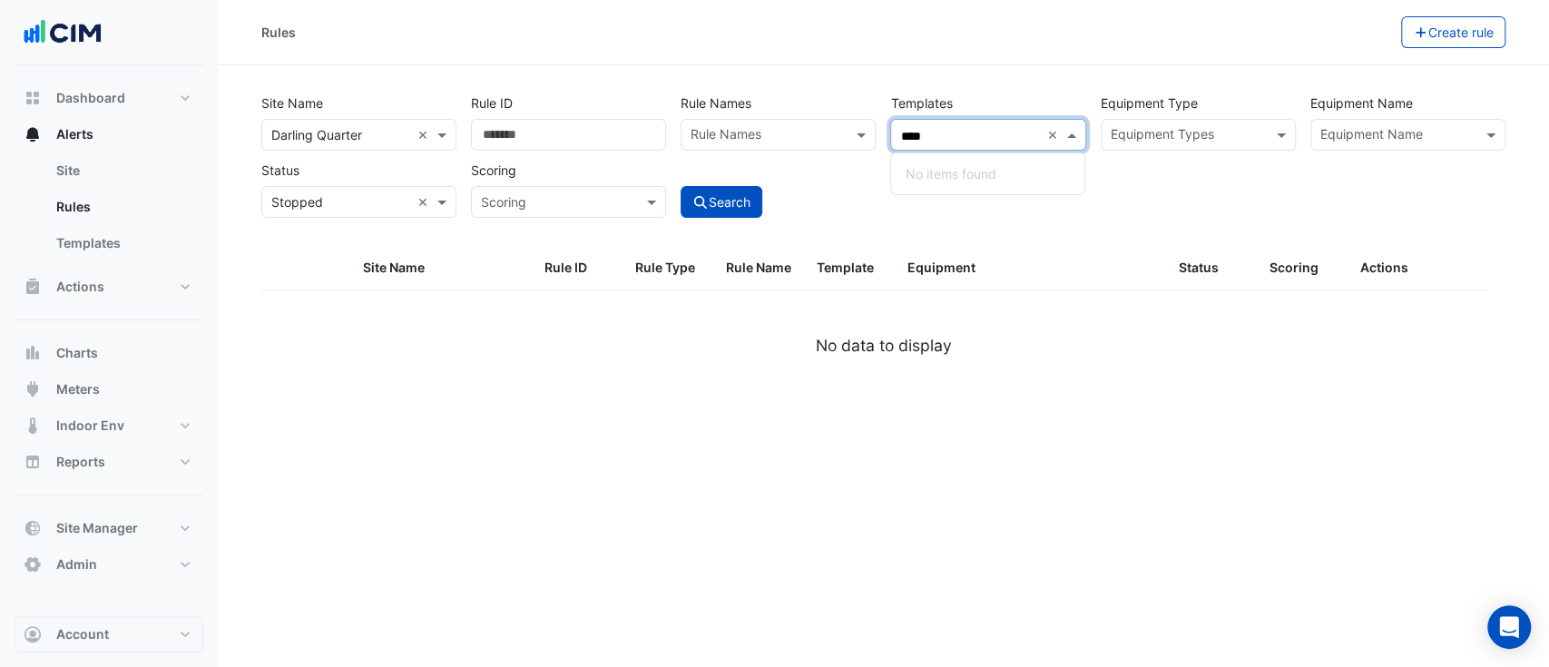
type input "***"
click at [685, 98] on label "Rule Names" at bounding box center [716, 103] width 71 height 32
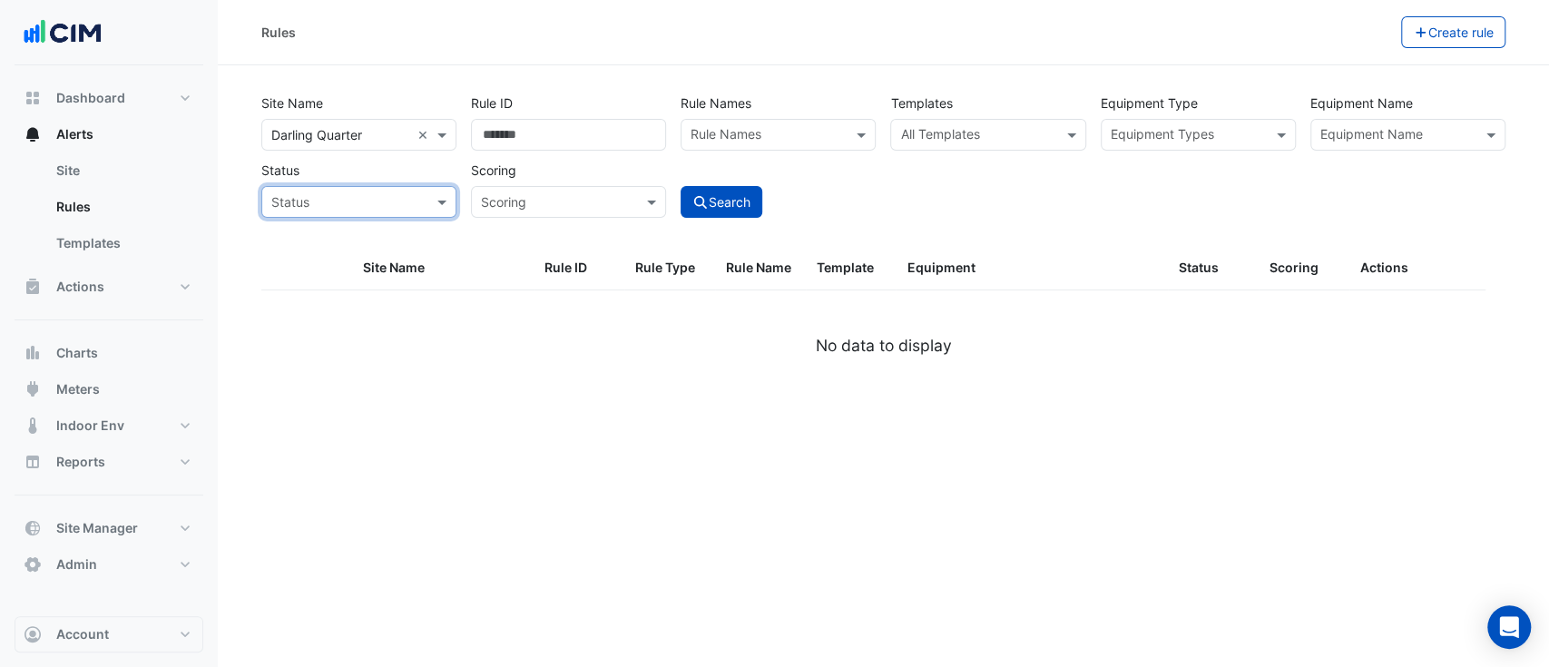
click at [1423, 138] on input "text" at bounding box center [1397, 136] width 154 height 19
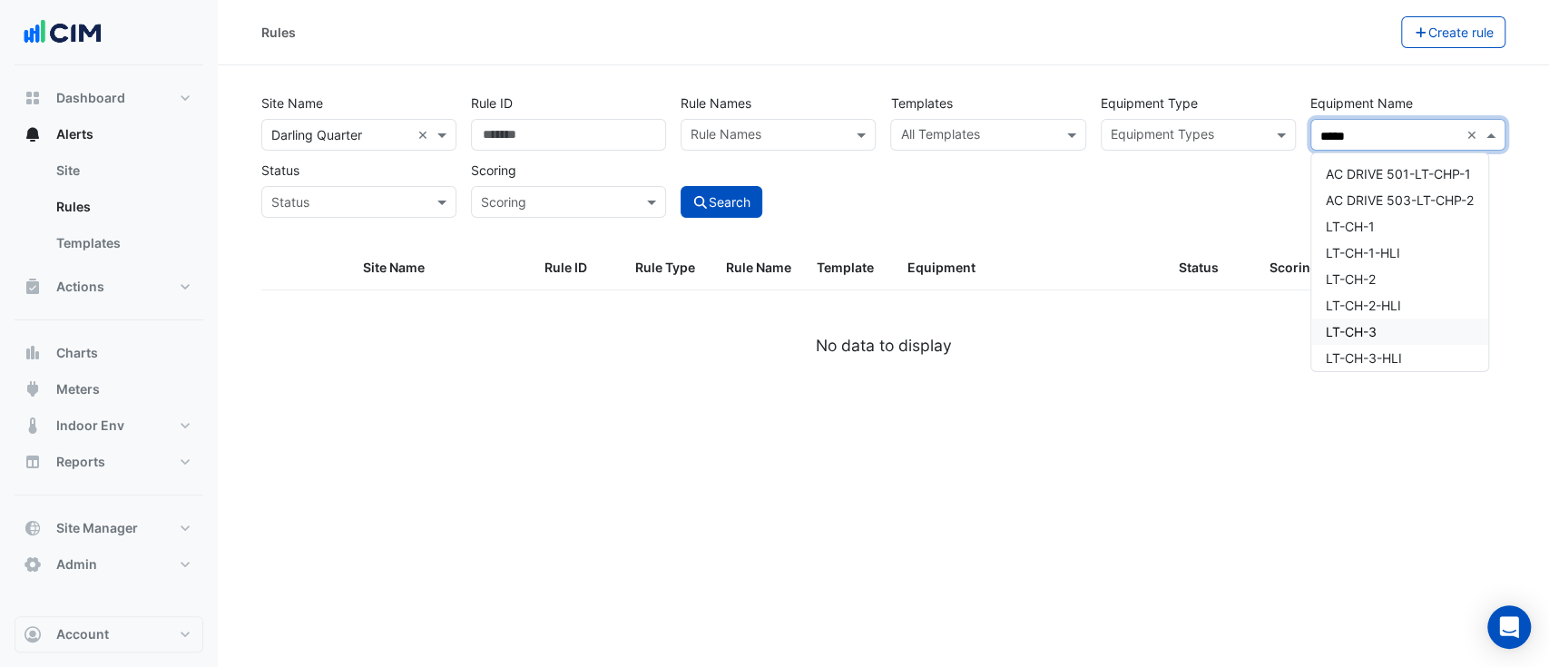
click at [1388, 324] on div "LT-CH-3" at bounding box center [1399, 331] width 177 height 26
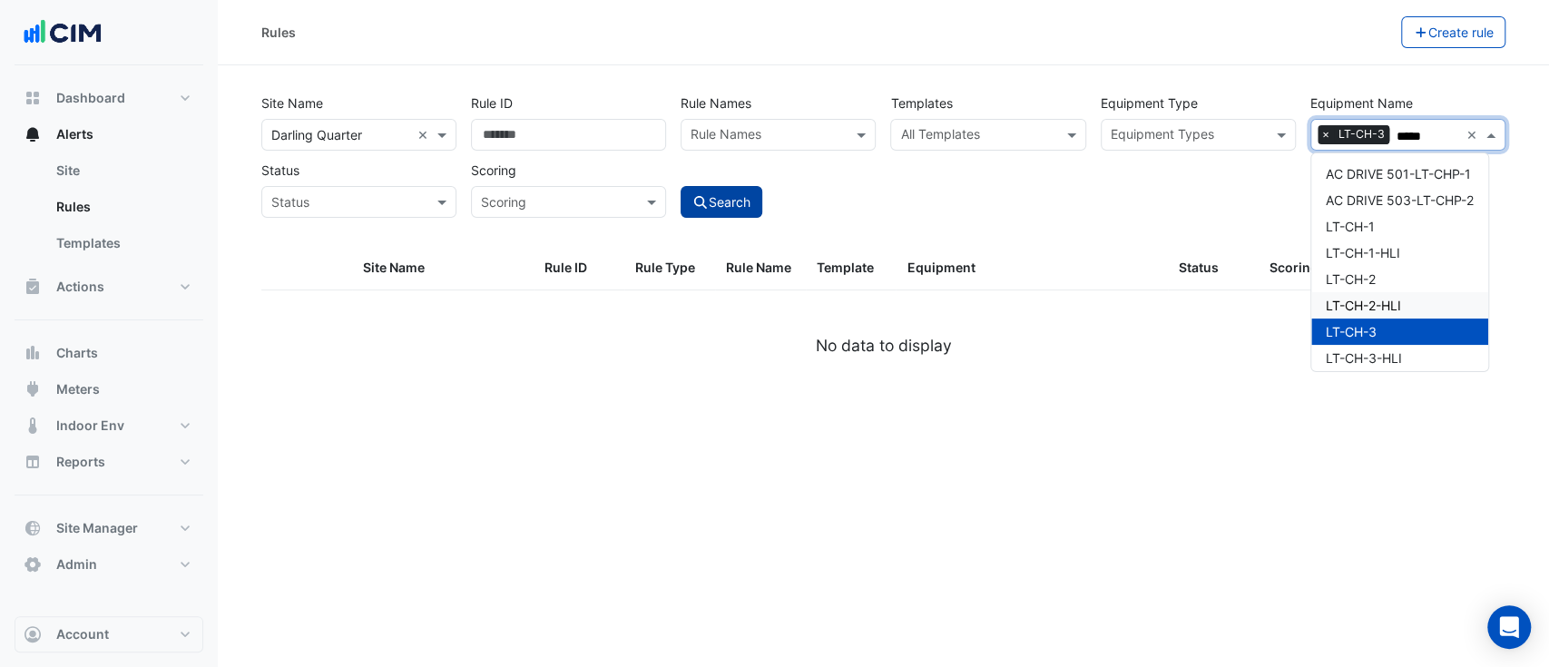
type input "*****"
click at [755, 191] on button "Search" at bounding box center [722, 202] width 82 height 32
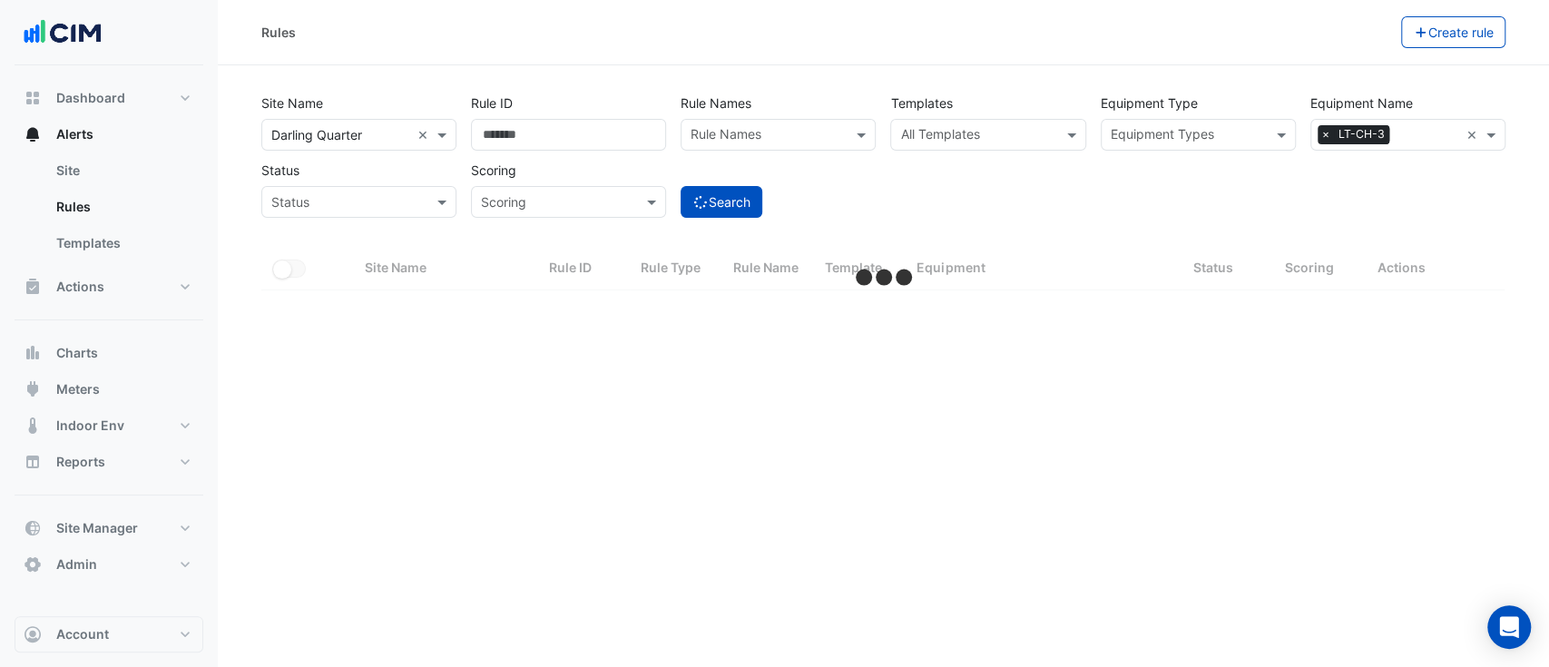
select select "**"
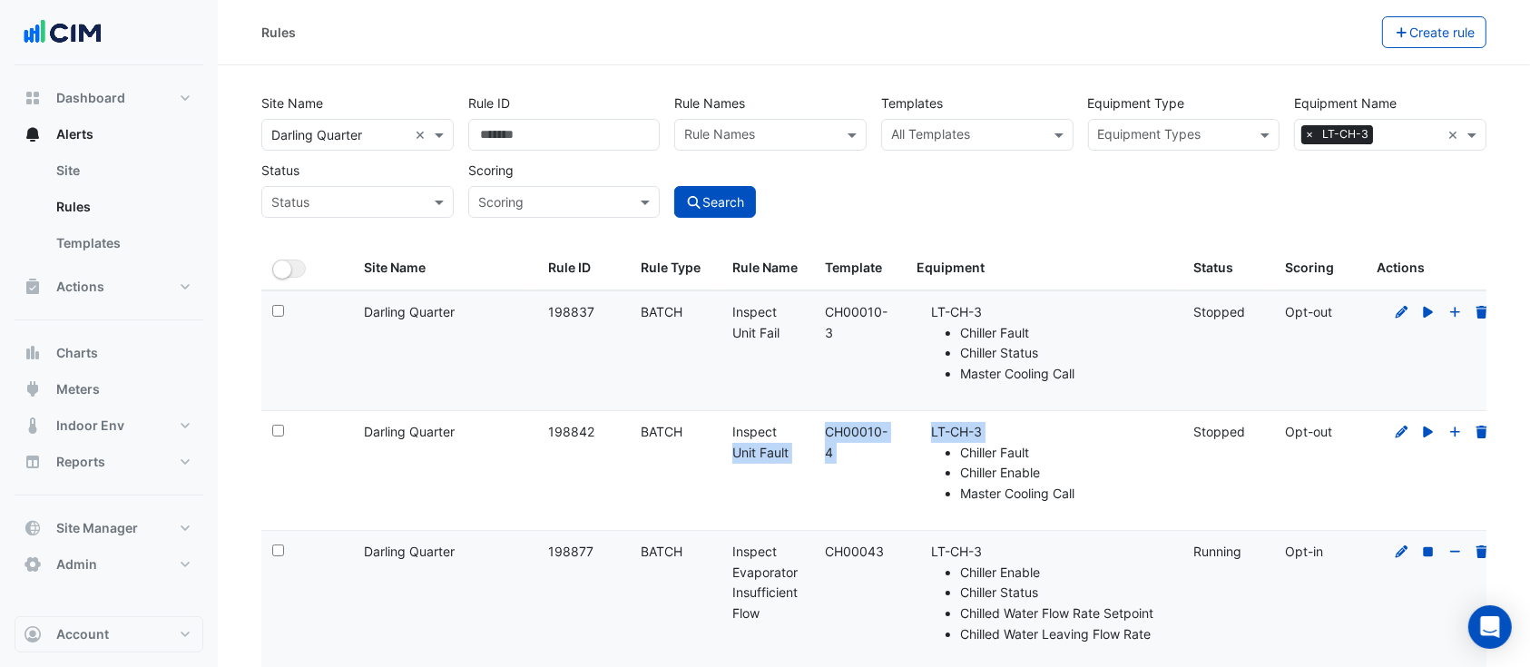
drag, startPoint x: 759, startPoint y: 436, endPoint x: 967, endPoint y: 446, distance: 208.9
click at [947, 443] on div "Select: Site Name: [GEOGRAPHIC_DATA] Rule ID: 198842 Rule Type: BATCH Rule Name…" at bounding box center [882, 470] width 1243 height 119
drag, startPoint x: 1221, startPoint y: 429, endPoint x: 1278, endPoint y: 428, distance: 57.2
click at [1278, 428] on div "Select: Site Name: [GEOGRAPHIC_DATA] Rule ID: 198842 Rule Type: BATCH Rule Name…" at bounding box center [882, 470] width 1243 height 119
drag, startPoint x: 1307, startPoint y: 441, endPoint x: 1347, endPoint y: 442, distance: 40.8
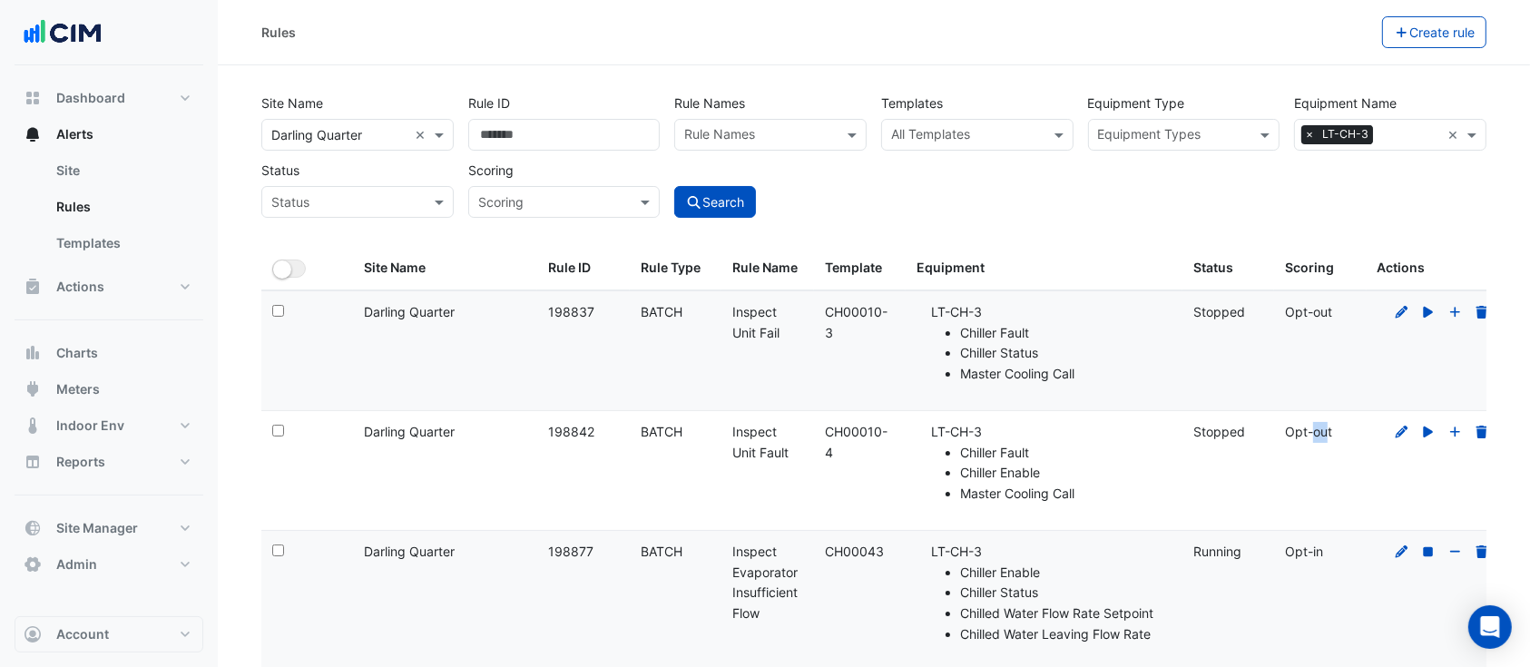
click at [1309, 441] on div "Scoring: Opt-out" at bounding box center [1320, 432] width 70 height 21
drag, startPoint x: 1335, startPoint y: 443, endPoint x: 1140, endPoint y: 443, distance: 195.1
click at [1140, 443] on div "Select: Site Name: [GEOGRAPHIC_DATA] Rule ID: 198842 Rule Type: BATCH Rule Name…" at bounding box center [882, 470] width 1243 height 119
click at [1134, 447] on li "Chiller Fault" at bounding box center [1065, 453] width 211 height 21
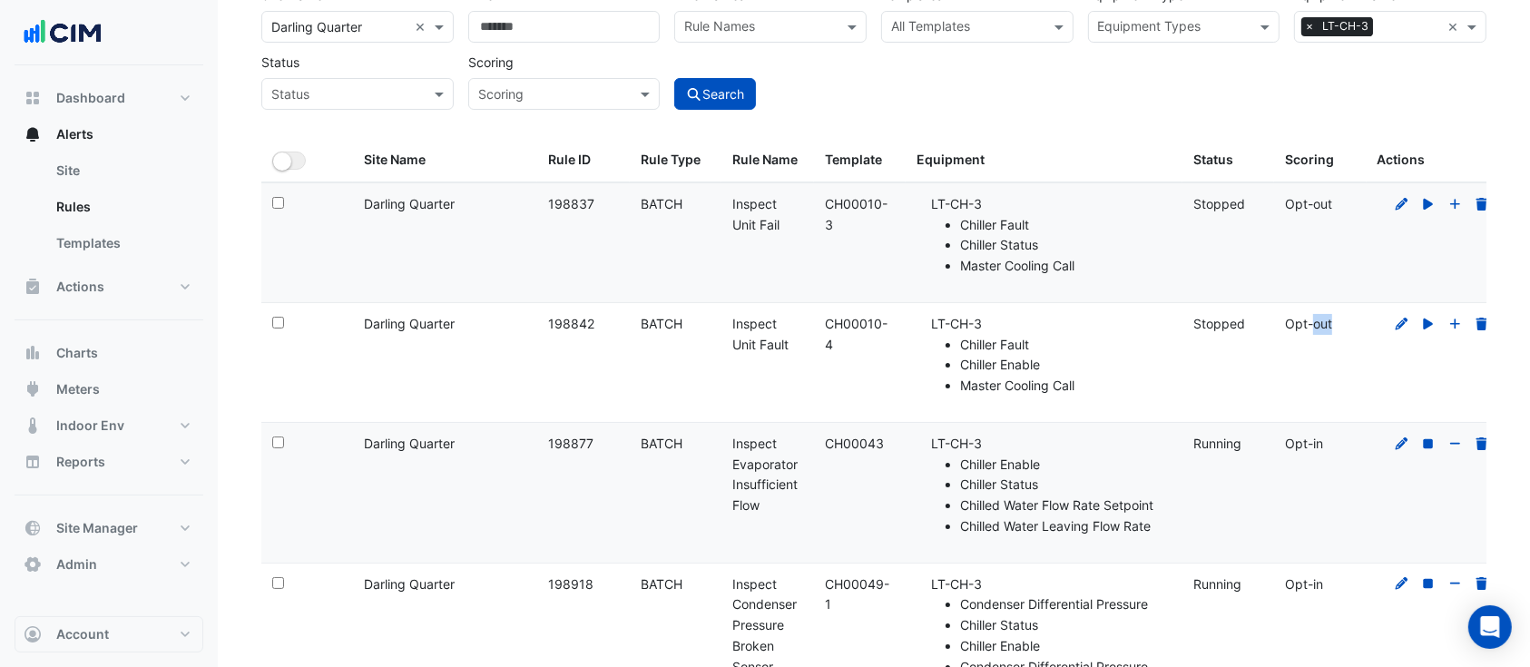
scroll to position [161, 0]
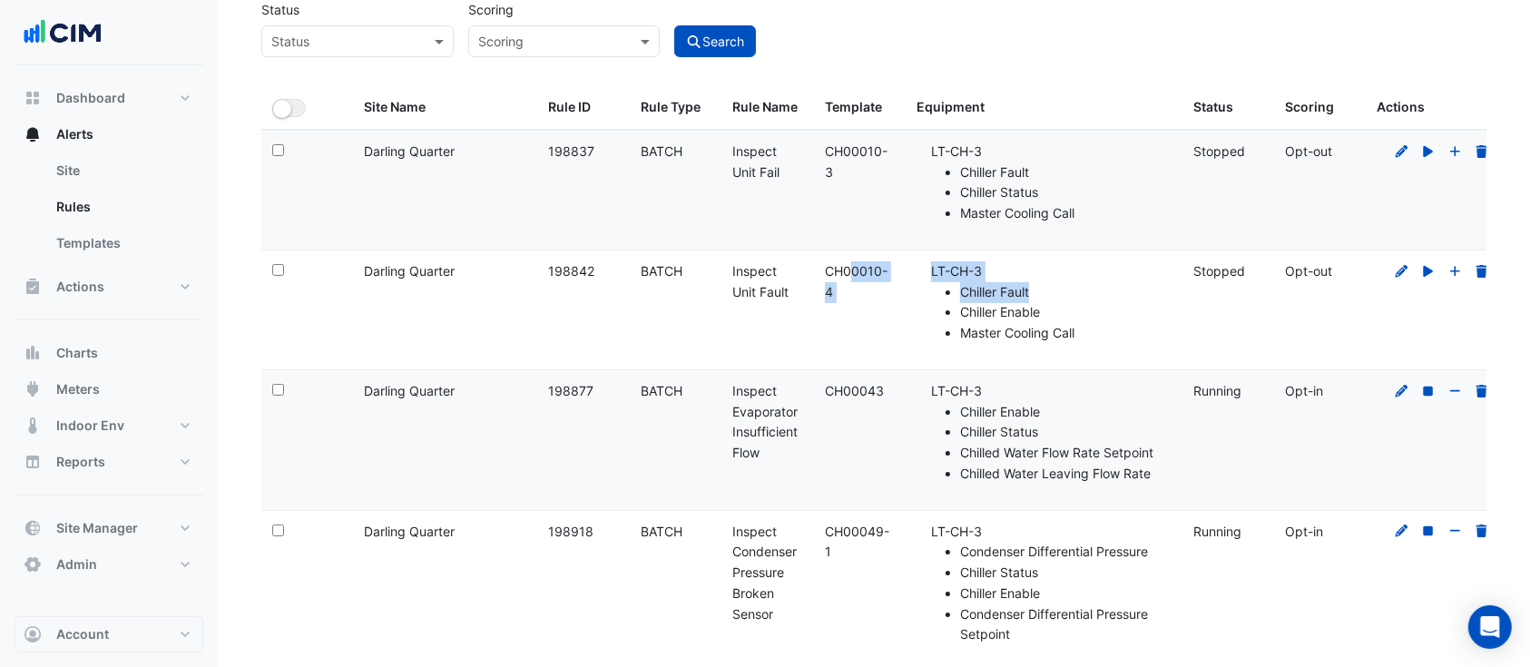
drag, startPoint x: 827, startPoint y: 272, endPoint x: 1095, endPoint y: 285, distance: 268.0
click at [1095, 285] on div "Select: Site Name: [GEOGRAPHIC_DATA] Rule ID: 198842 Rule Type: BATCH Rule Name…" at bounding box center [882, 309] width 1243 height 119
drag, startPoint x: 1423, startPoint y: 313, endPoint x: 1426, endPoint y: 279, distance: 33.8
click at [1423, 312] on datatable-body-cell at bounding box center [1435, 309] width 138 height 119
click at [1427, 272] on icon at bounding box center [1429, 270] width 10 height 11
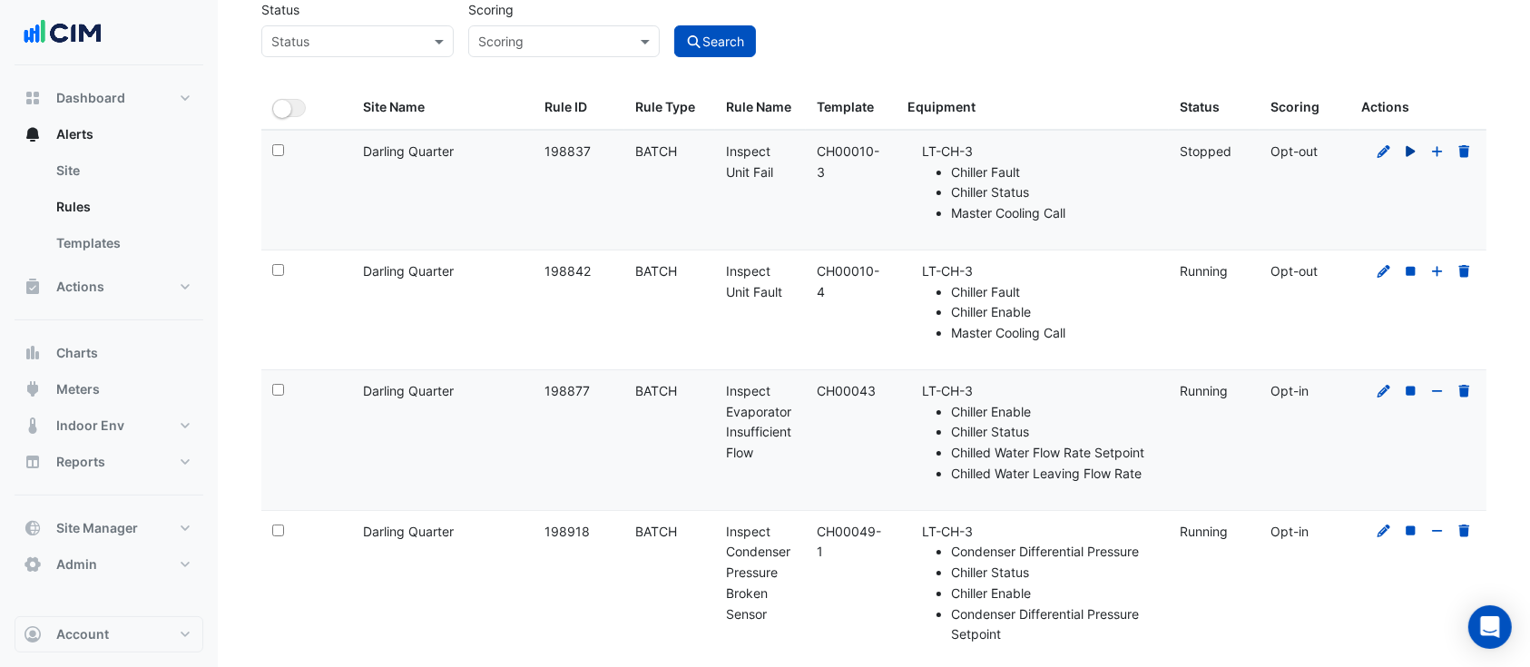
click at [1409, 145] on icon at bounding box center [1411, 151] width 16 height 13
drag, startPoint x: 831, startPoint y: 301, endPoint x: 818, endPoint y: 275, distance: 29.2
click at [818, 275] on datatable-body-cell "Template: CH00010-4" at bounding box center [851, 309] width 91 height 119
copy div "CH00010-4"
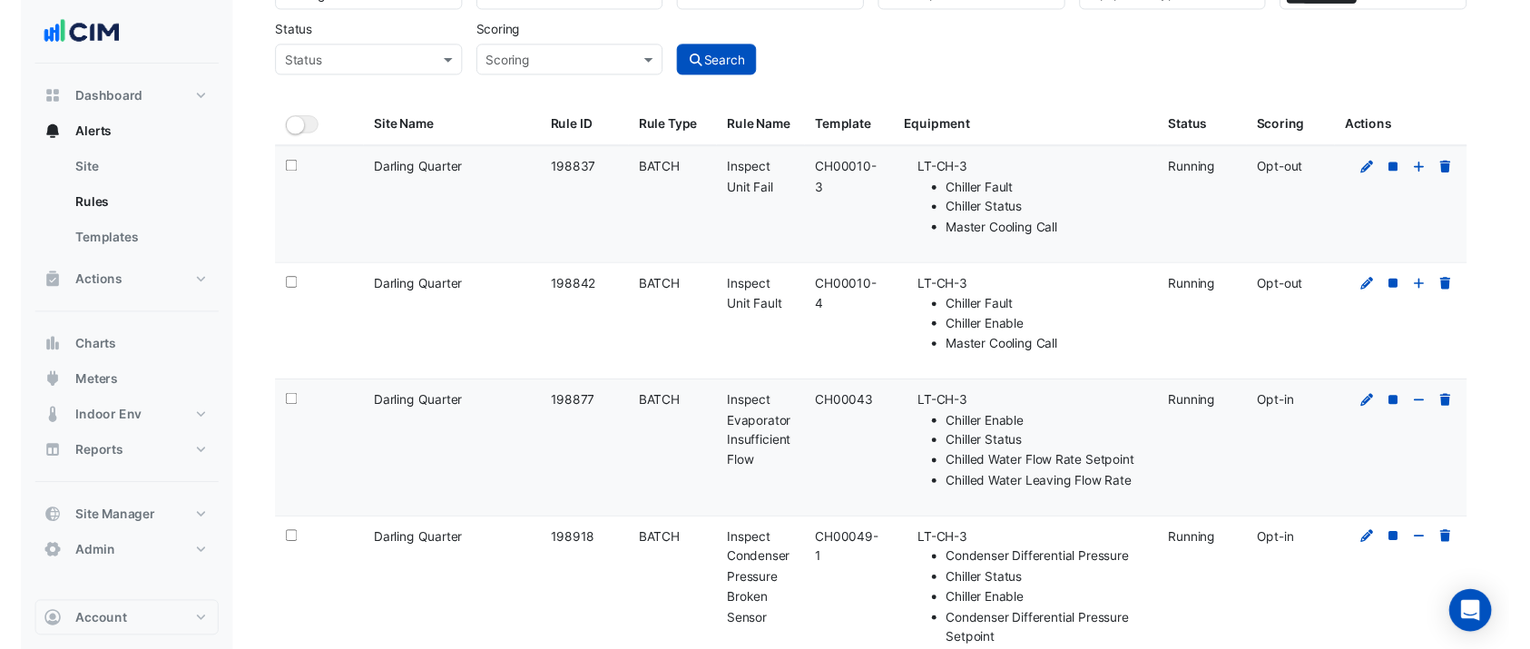
scroll to position [0, 0]
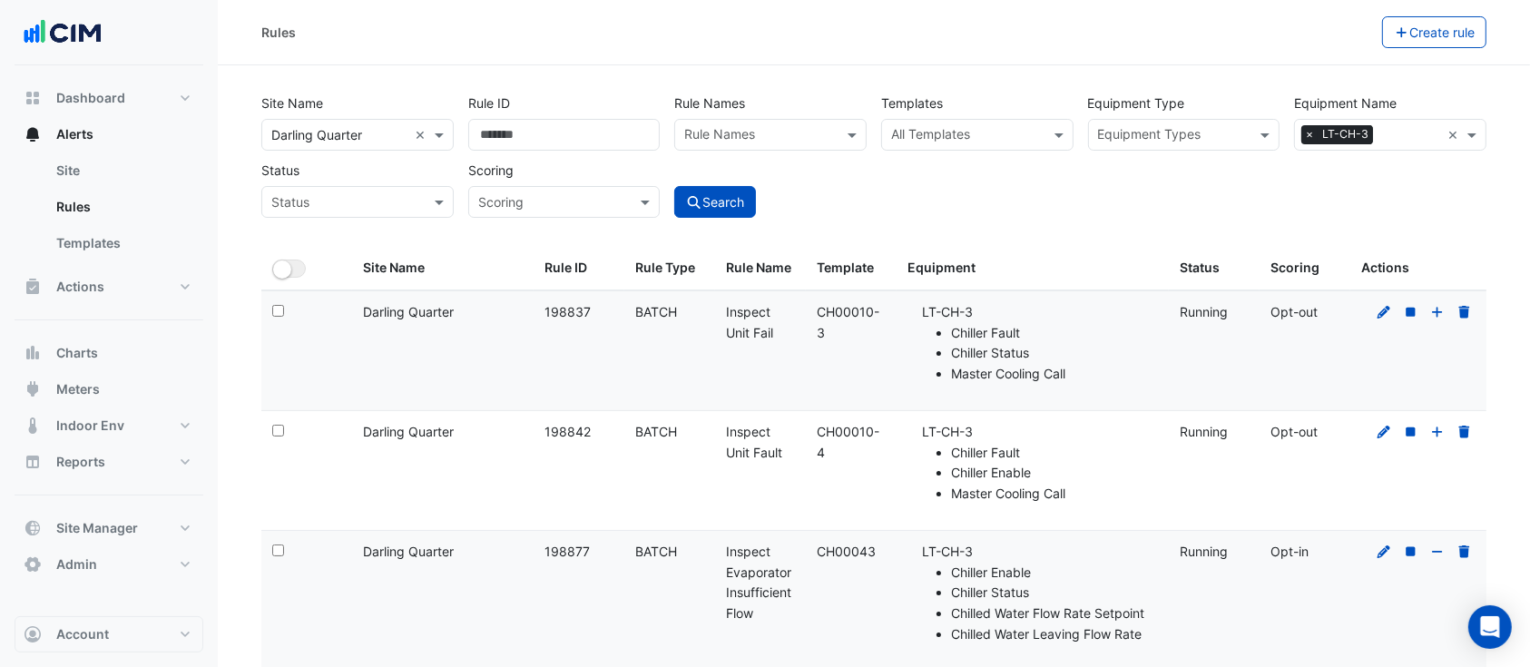
drag, startPoint x: 1438, startPoint y: 435, endPoint x: 1440, endPoint y: 359, distance: 75.3
click at [1438, 429] on icon at bounding box center [1437, 432] width 16 height 13
click at [1438, 316] on icon at bounding box center [1437, 312] width 16 height 13
click at [1444, 134] on div "Equipment Name × LT-CH-3 ×" at bounding box center [1390, 135] width 192 height 32
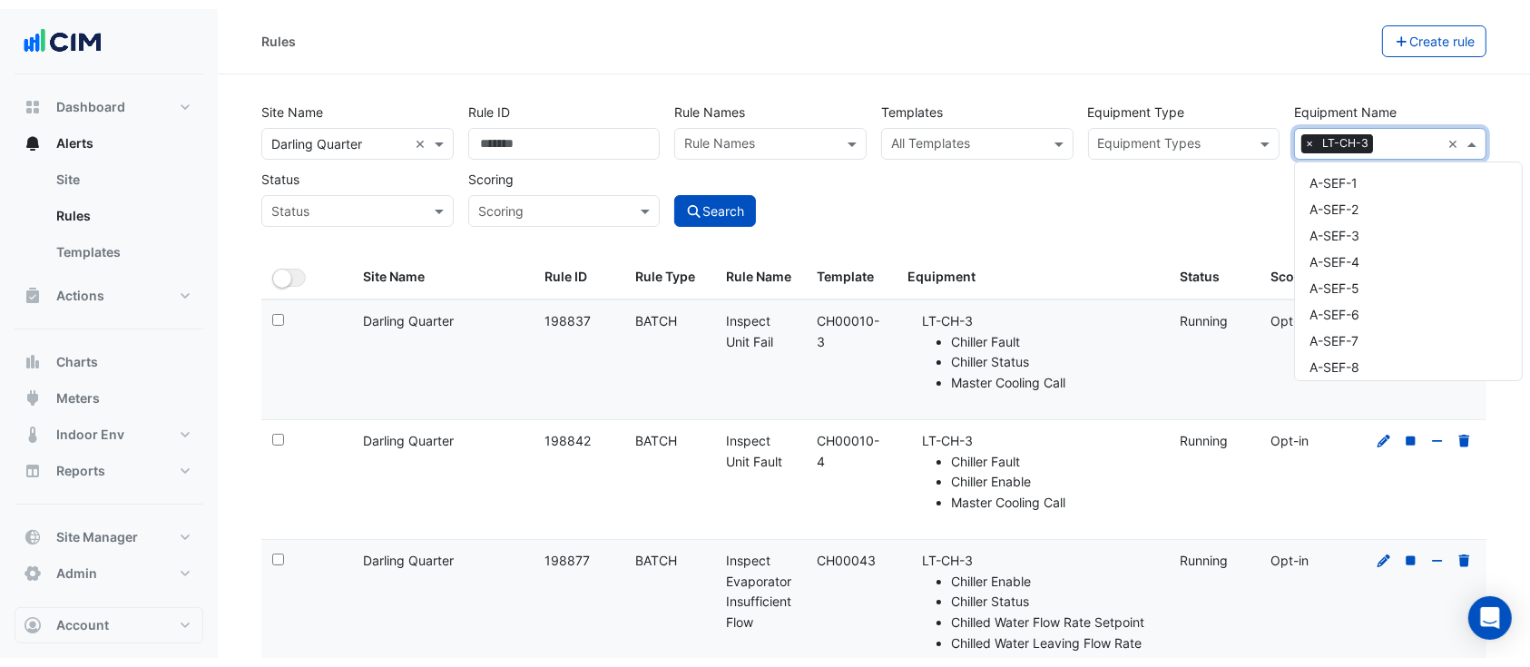
scroll to position [8137, 0]
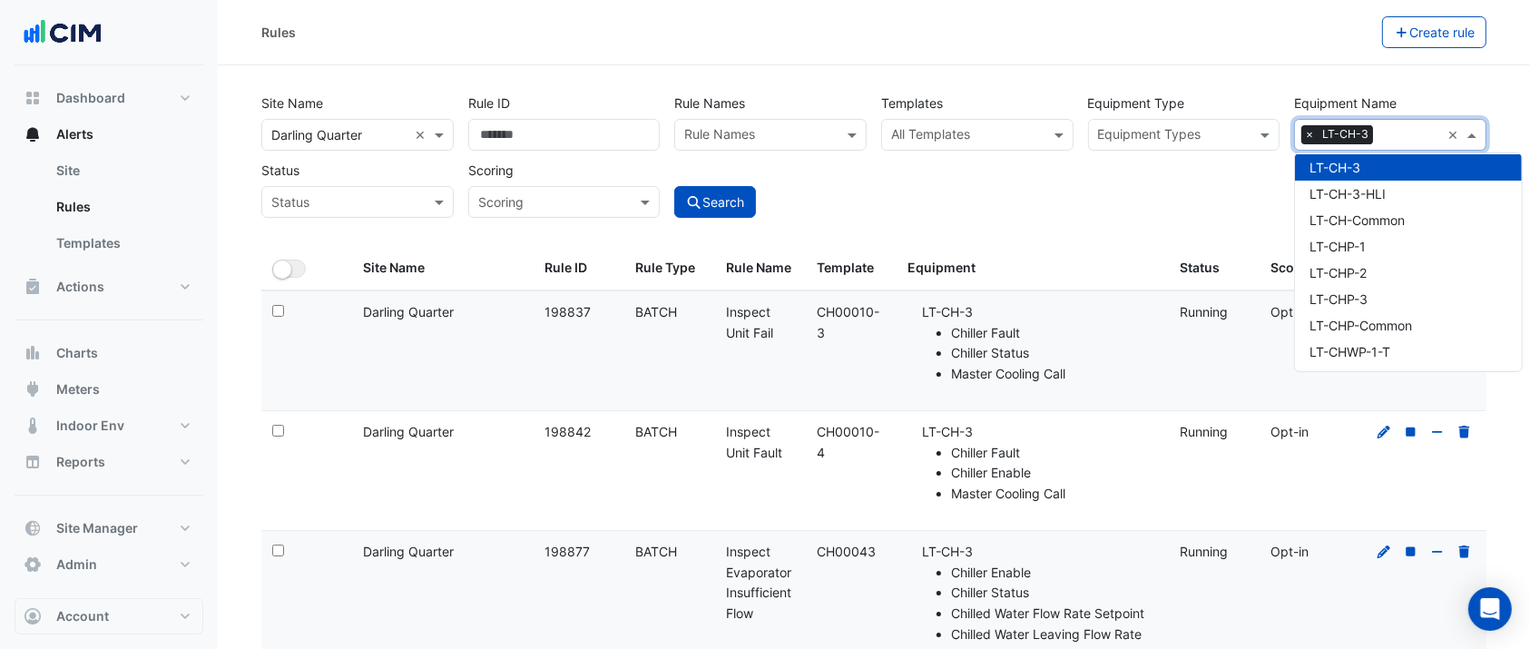
click at [973, 132] on input "text" at bounding box center [967, 136] width 152 height 19
paste input "*********"
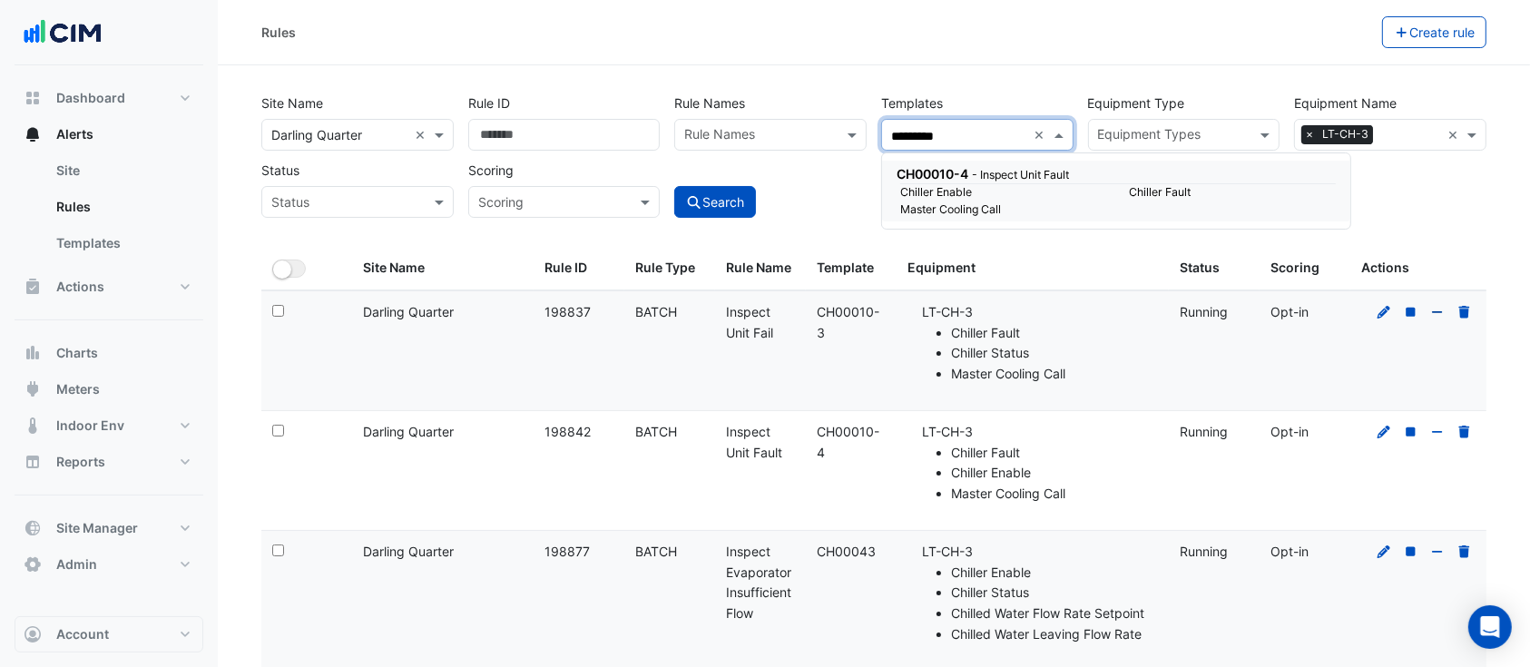
click at [971, 184] on small "Chiller Enable" at bounding box center [1003, 192] width 229 height 16
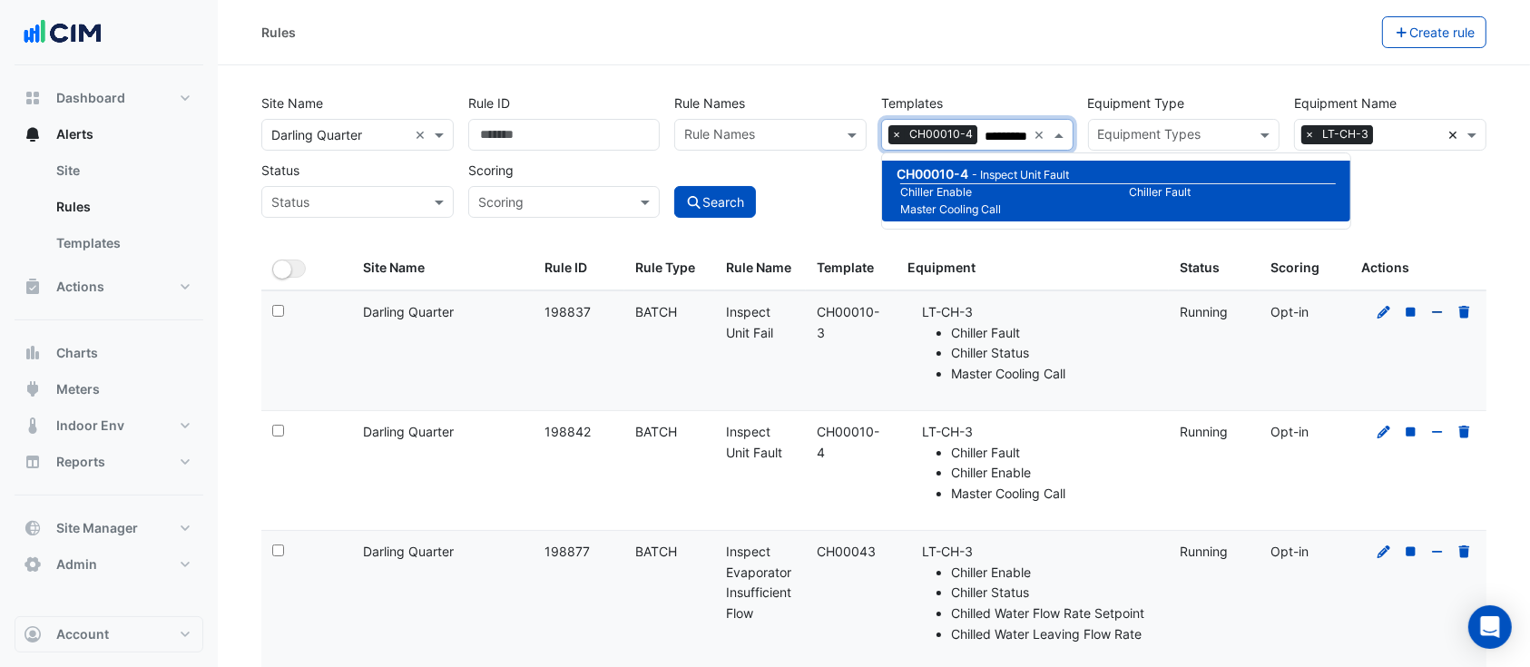
type input "*********"
click at [811, 193] on div "Search" at bounding box center [770, 186] width 207 height 64
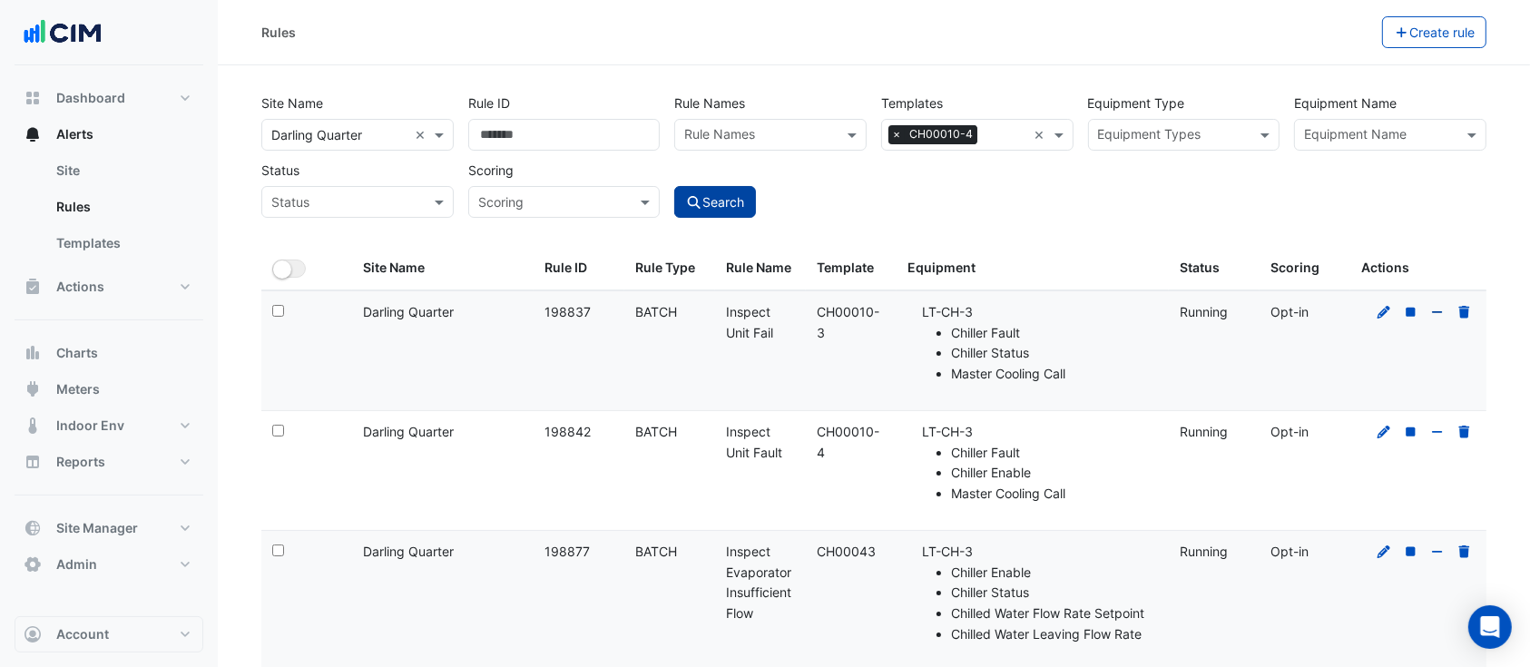
click at [731, 198] on button "Search" at bounding box center [715, 202] width 82 height 32
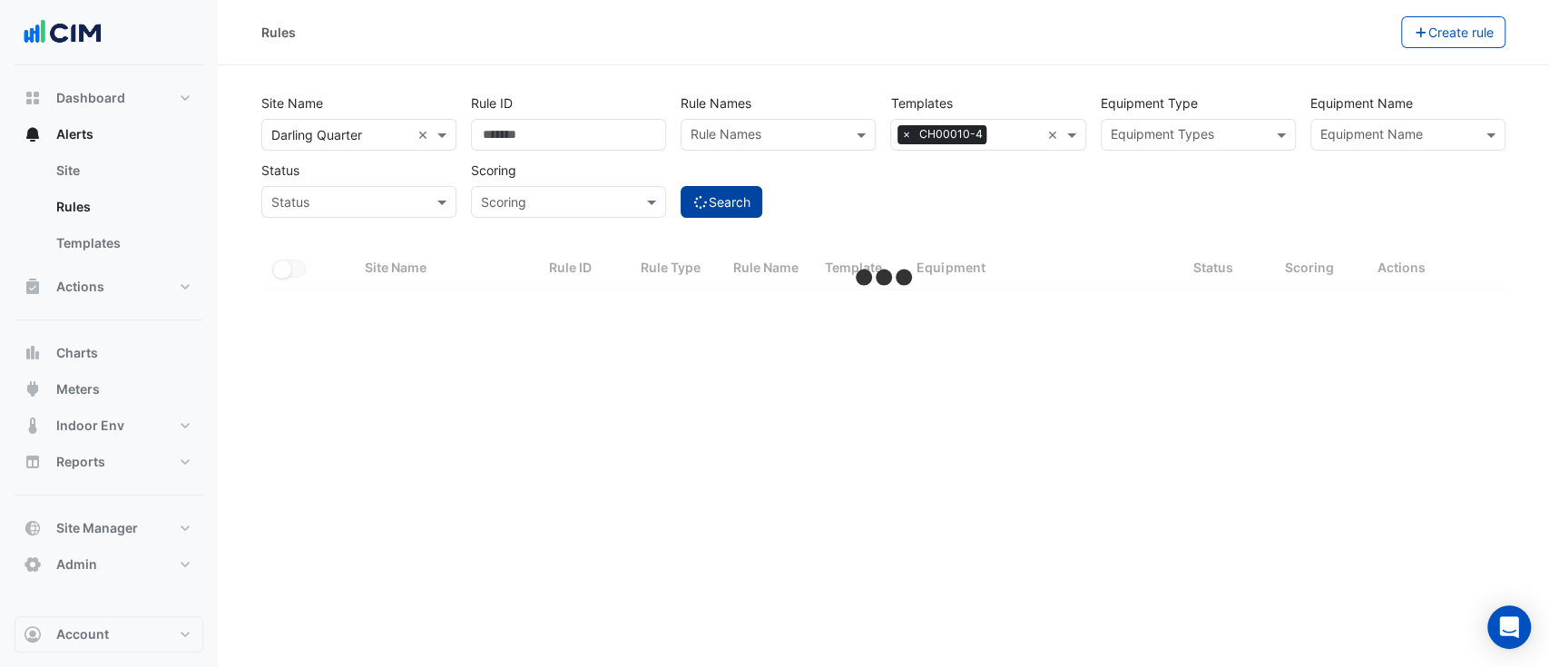
select select "**"
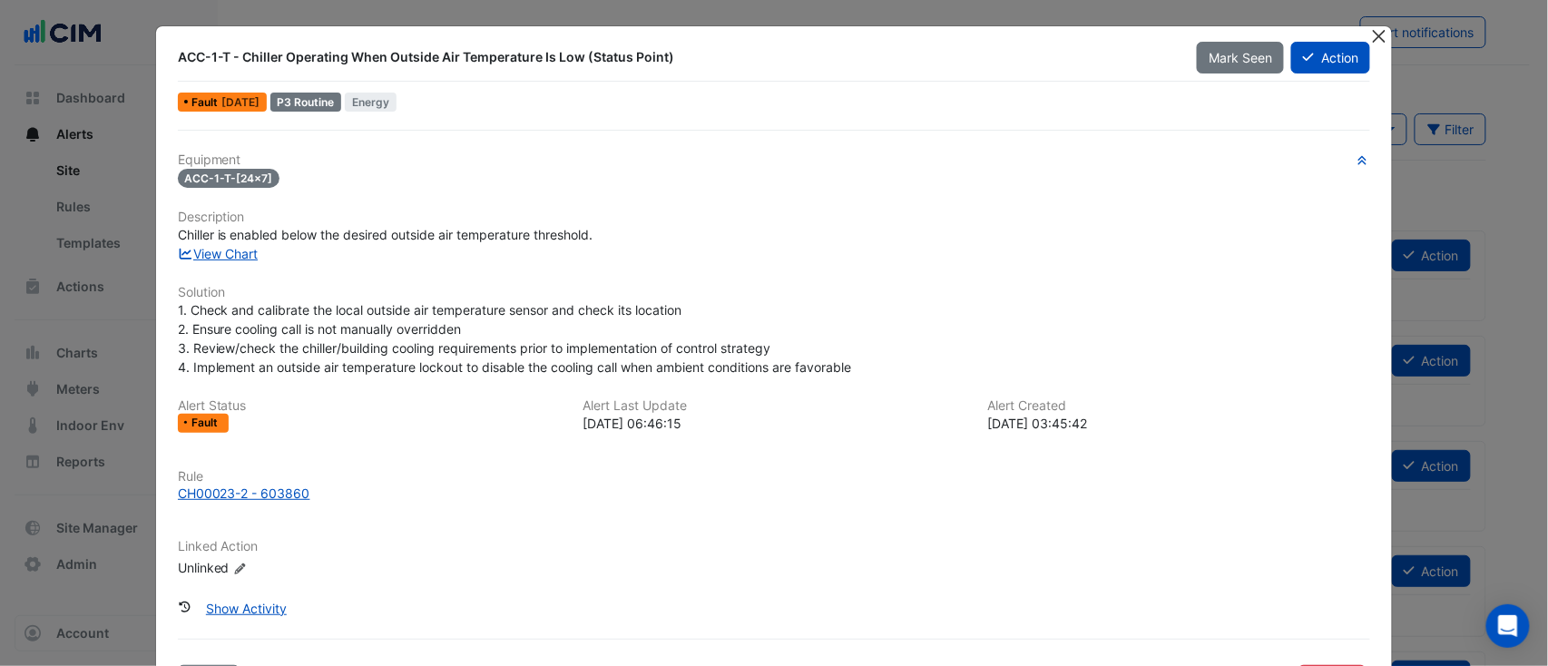
click at [1371, 31] on button "Close" at bounding box center [1378, 35] width 19 height 19
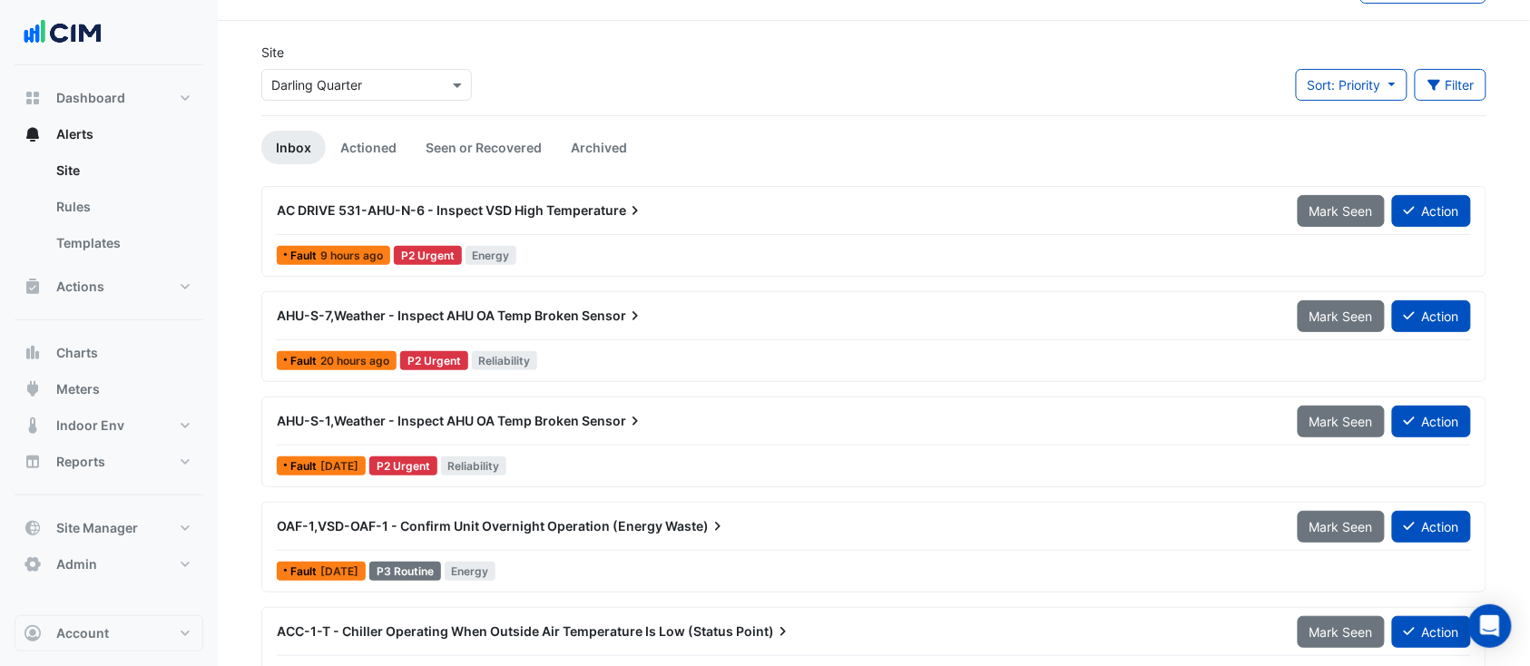
scroll to position [88, 0]
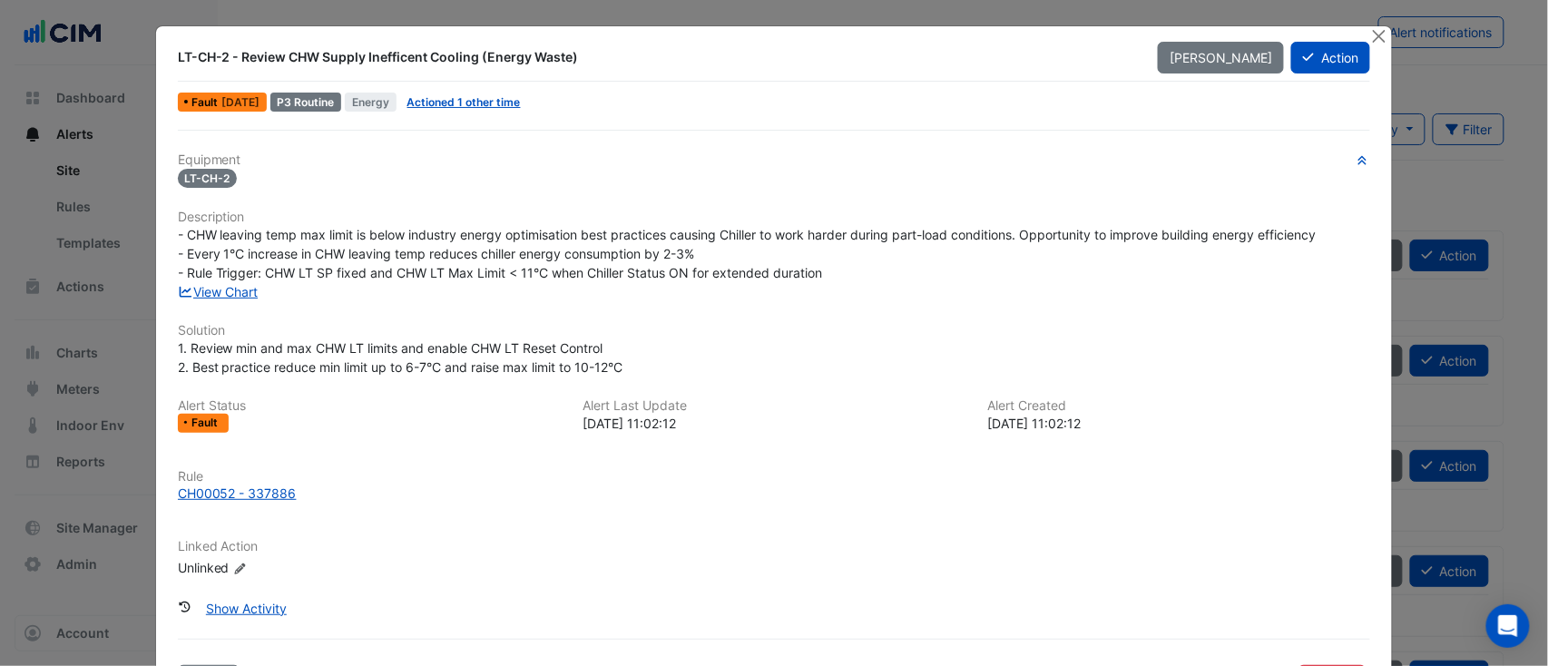
click at [381, 59] on div "LT-CH-2 - Review CHW Supply Inefficent Cooling (Energy Waste)" at bounding box center [657, 57] width 959 height 18
copy div "LT-CH-2 - Review CHW Supply Inefficent Cooling (Energy Waste) Mark Unseen Action"
click at [216, 617] on button "Show Activity" at bounding box center [246, 608] width 104 height 32
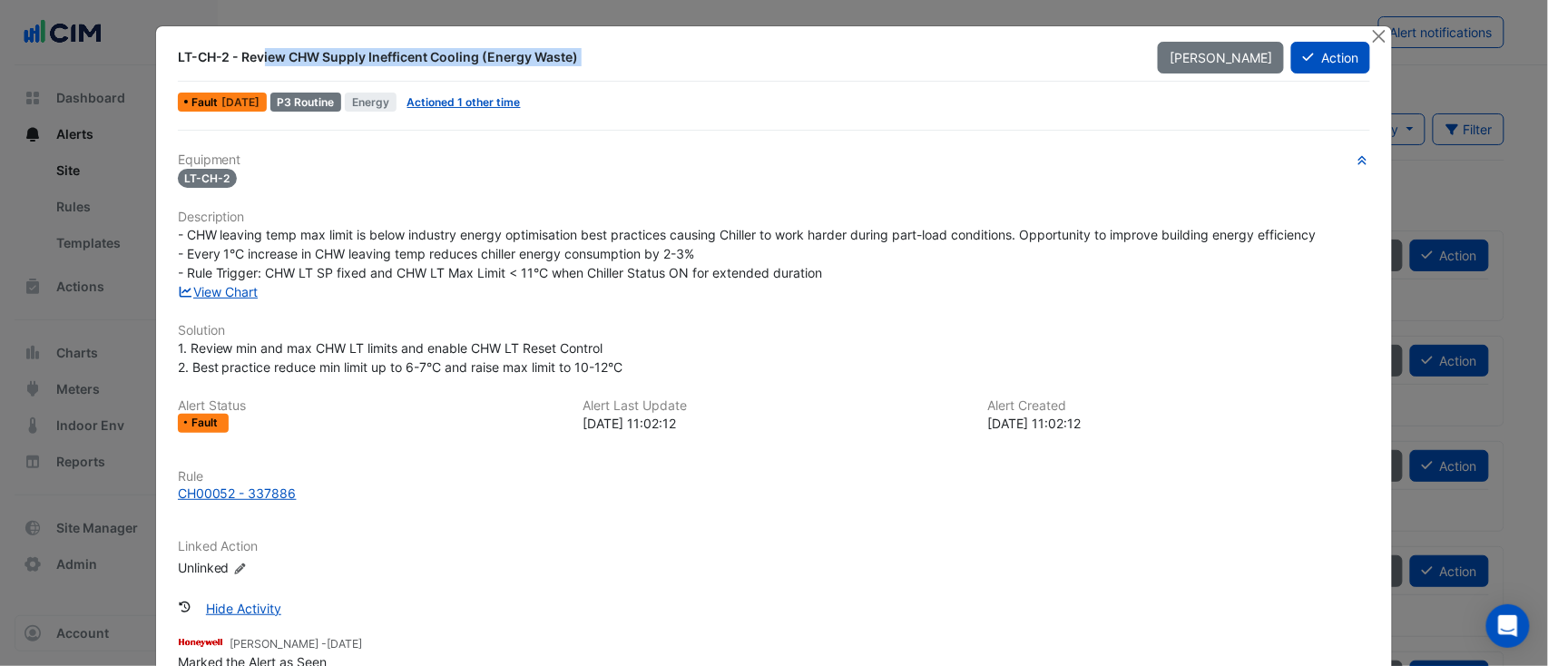
click at [266, 54] on div "LT-CH-2 - Review CHW Supply Inefficent Cooling (Energy Waste)" at bounding box center [657, 57] width 959 height 18
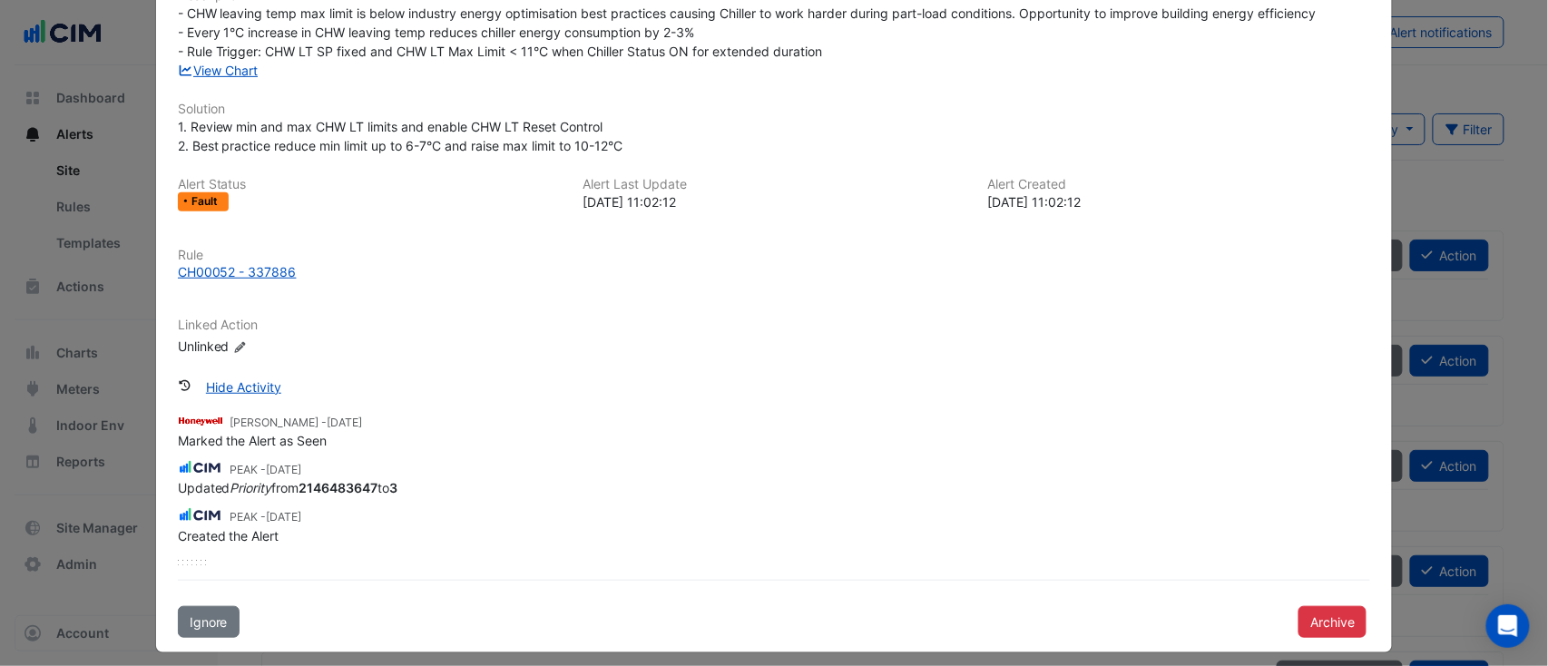
scroll to position [230, 0]
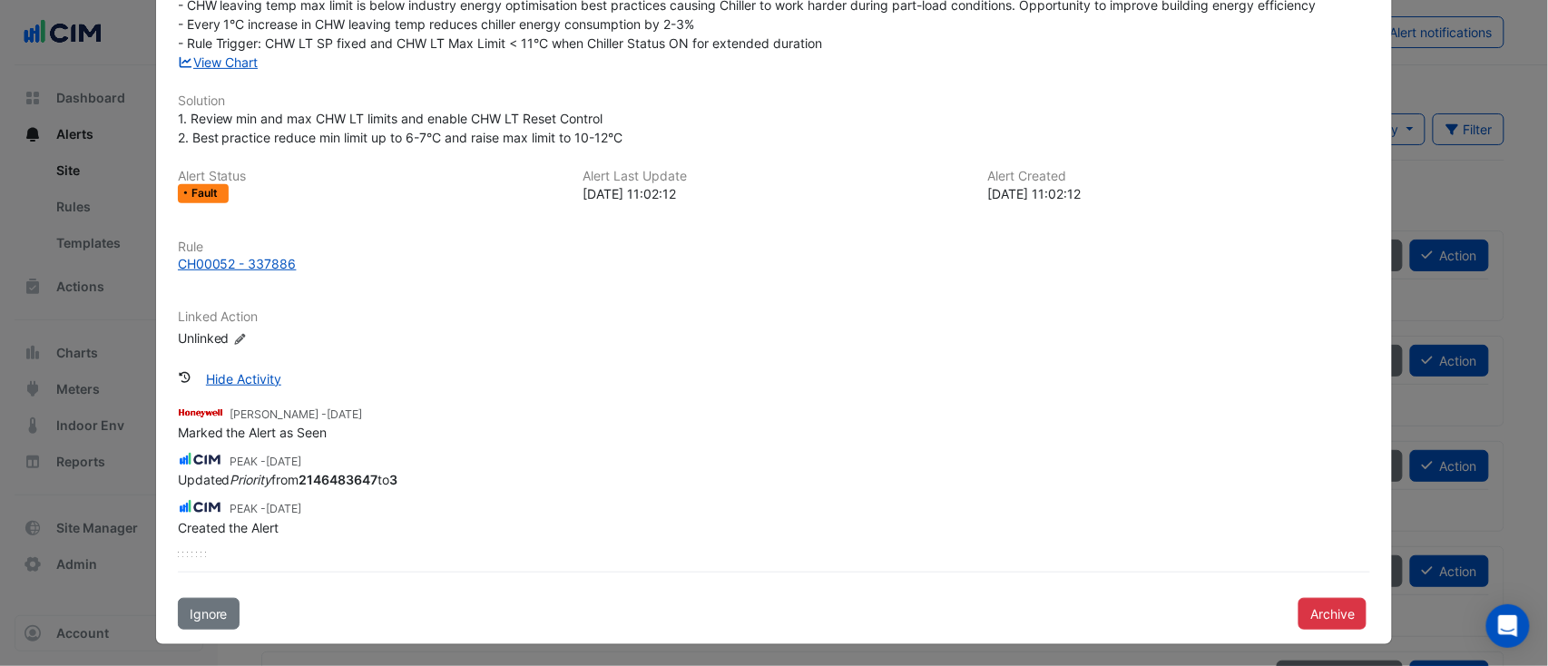
click at [229, 327] on div "Linked Action Unlinked Edit Linked Action" at bounding box center [774, 328] width 1215 height 38
click at [233, 334] on icon "Edit Linked Action" at bounding box center [240, 339] width 14 height 11
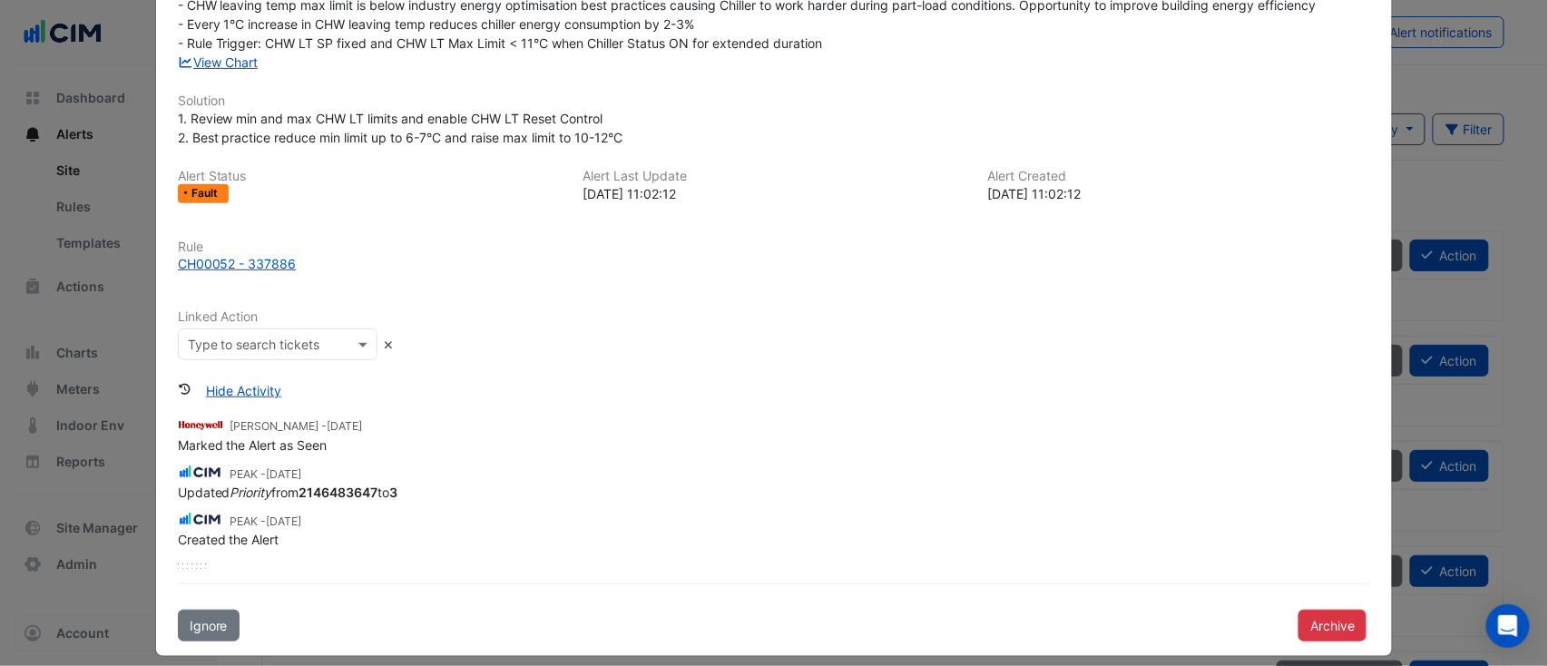
click at [240, 365] on div "Linked Action Type to search tickets" at bounding box center [774, 341] width 1215 height 65
click at [231, 338] on input "text" at bounding box center [260, 345] width 144 height 19
paste input "**********"
type input "**********"
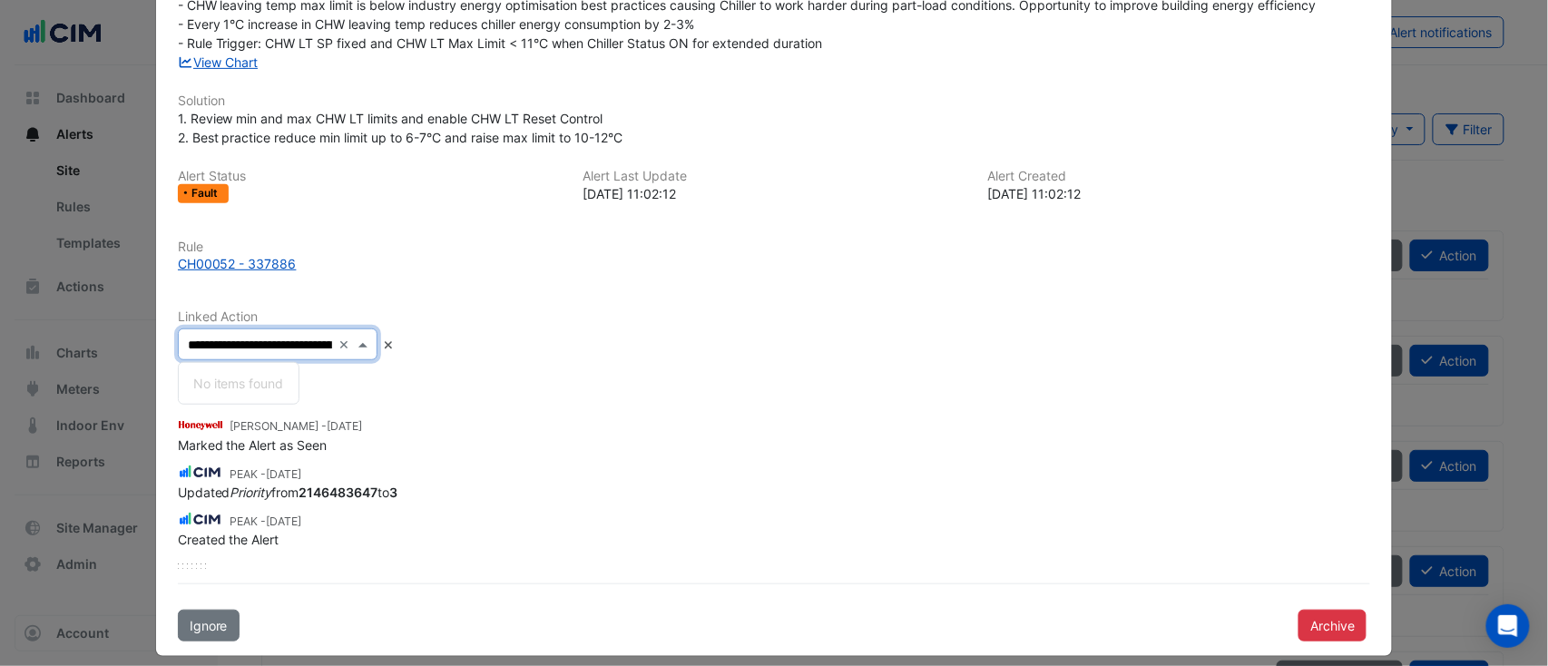
drag, startPoint x: 212, startPoint y: 345, endPoint x: 51, endPoint y: 340, distance: 161.6
click at [51, 340] on ngb-modal-window "LT-CH-2 - Review CHW Supply Inefficent Cooling (Energy Waste) Mark Unseen Actio…" at bounding box center [774, 333] width 1548 height 666
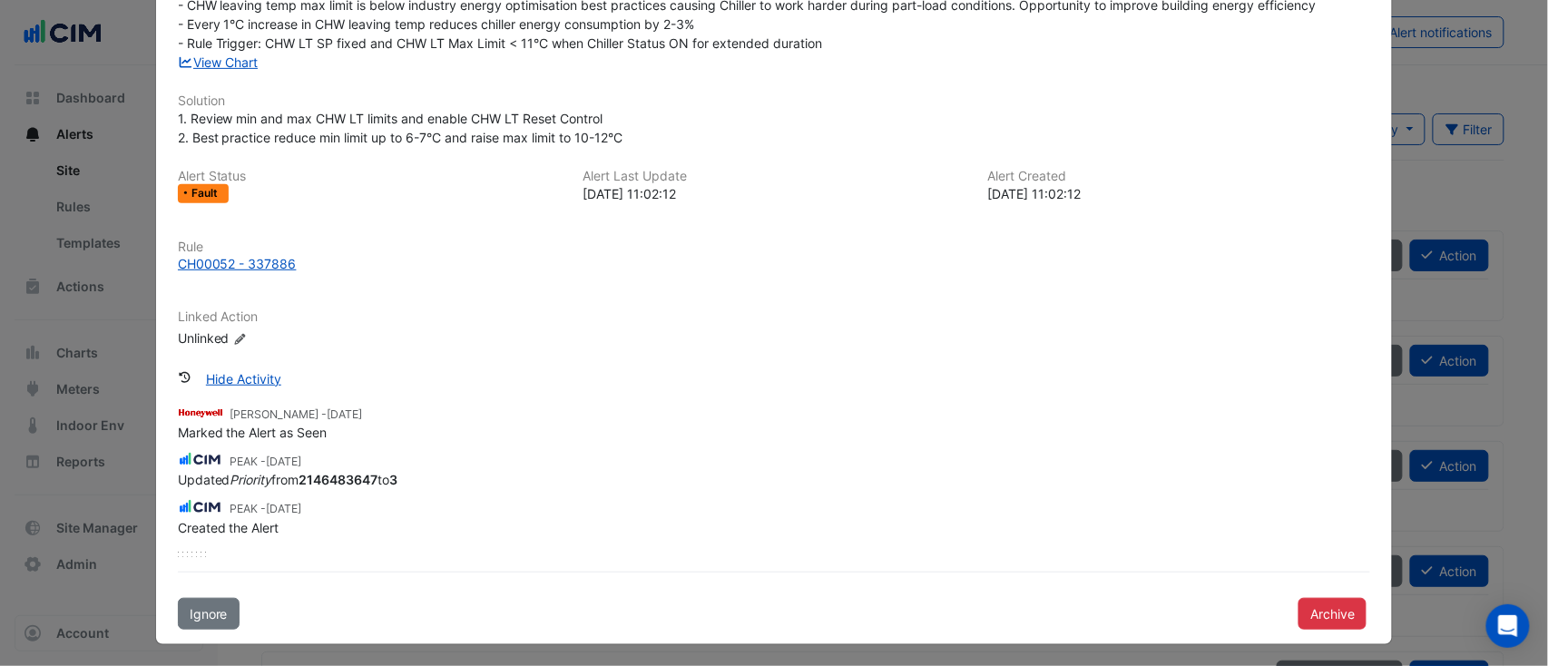
click at [221, 334] on div "Unlinked Edit Linked Action" at bounding box center [287, 337] width 218 height 19
click at [233, 338] on icon "Edit Linked Action" at bounding box center [240, 339] width 14 height 11
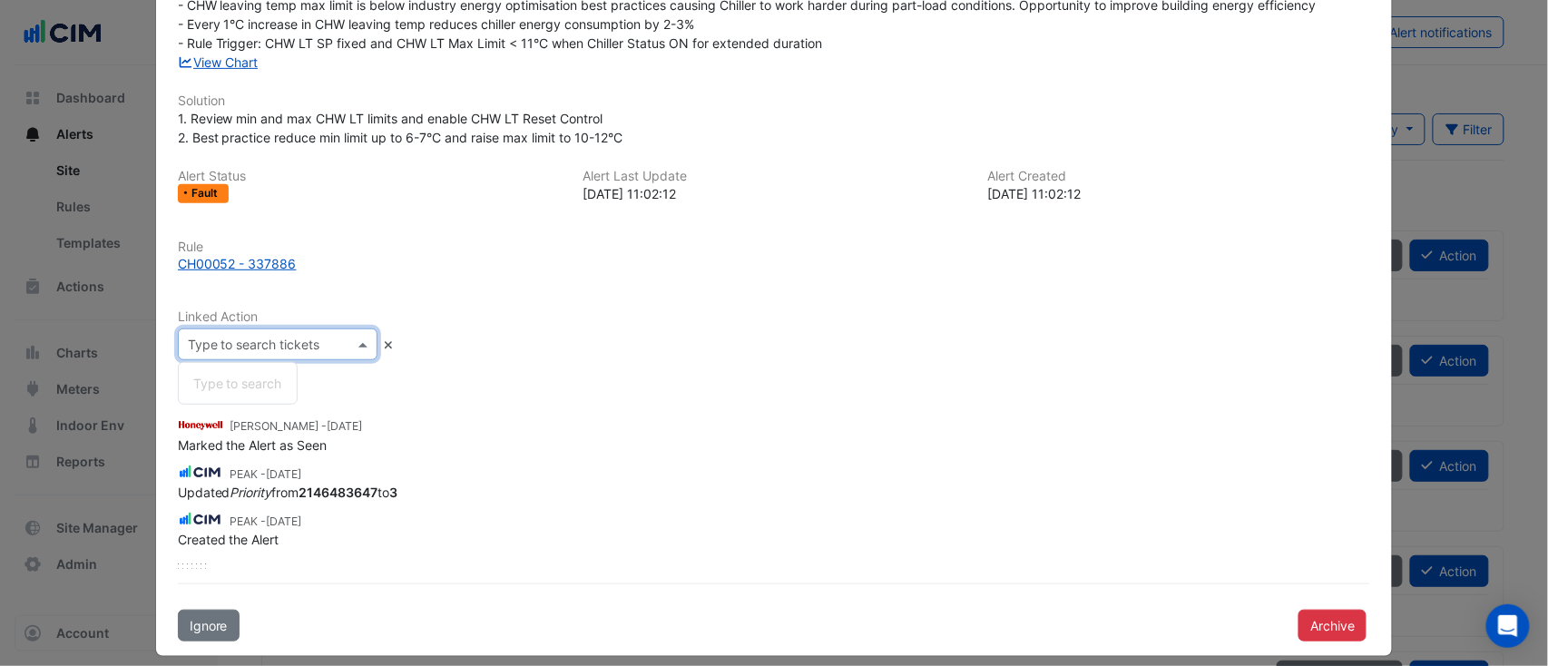
click at [230, 347] on input "text" at bounding box center [260, 345] width 144 height 19
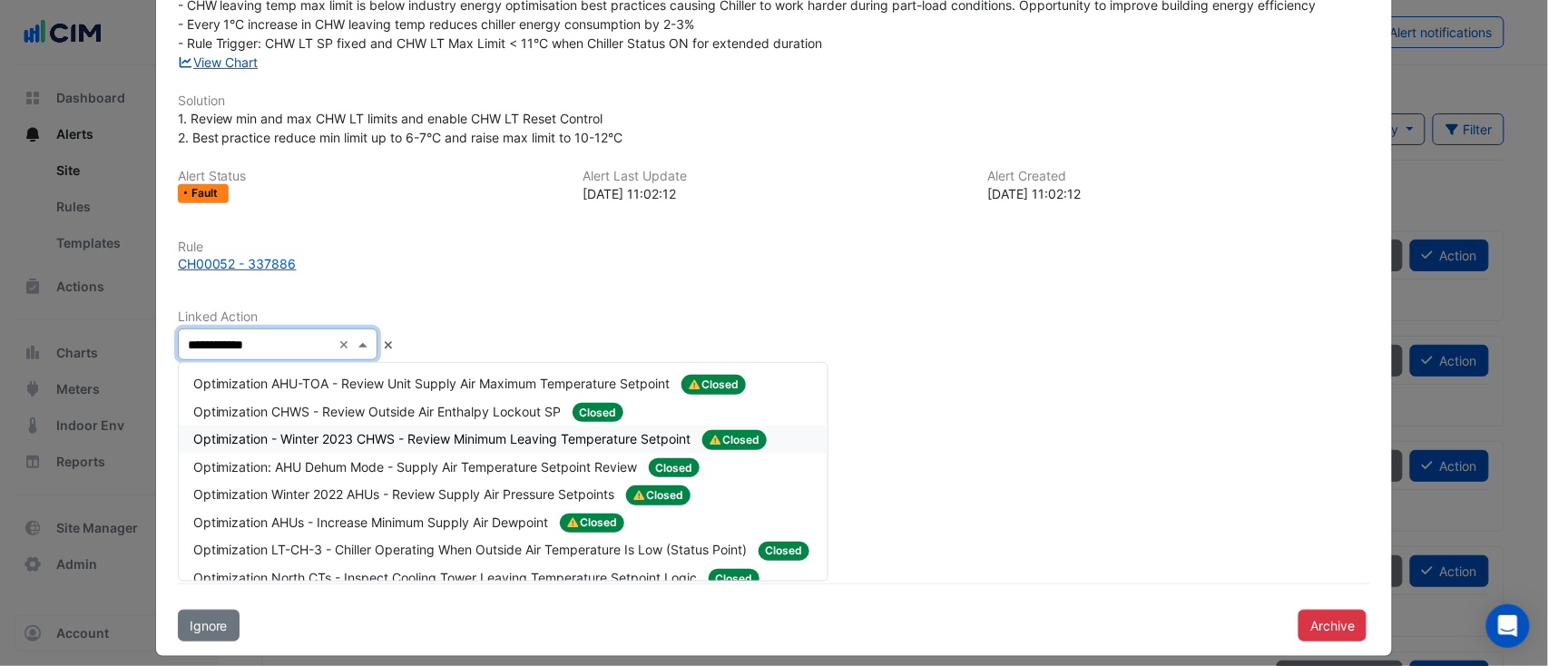
scroll to position [67, 0]
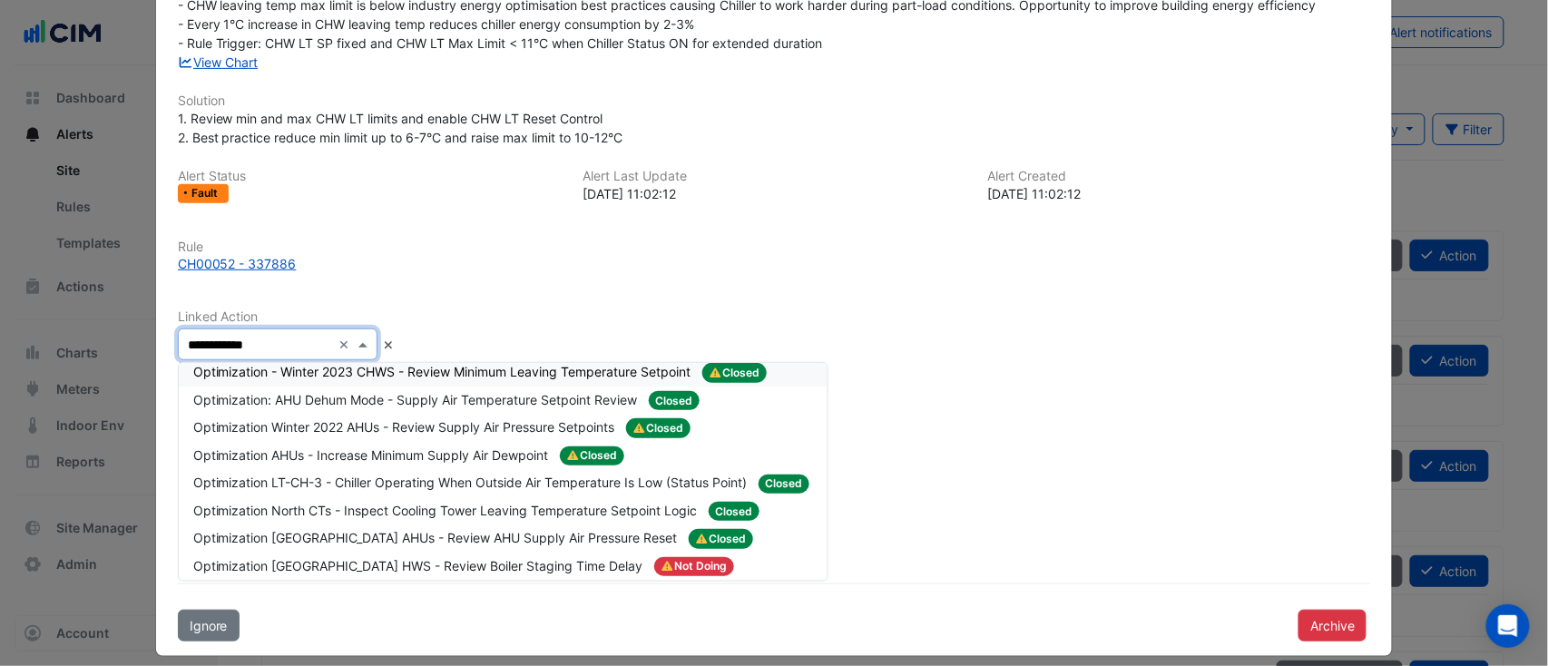
type input "**********"
click at [506, 374] on span "Optimization - Winter 2023 CHWS - Review Minimum Leaving Temperature Setpoint" at bounding box center [444, 371] width 502 height 15
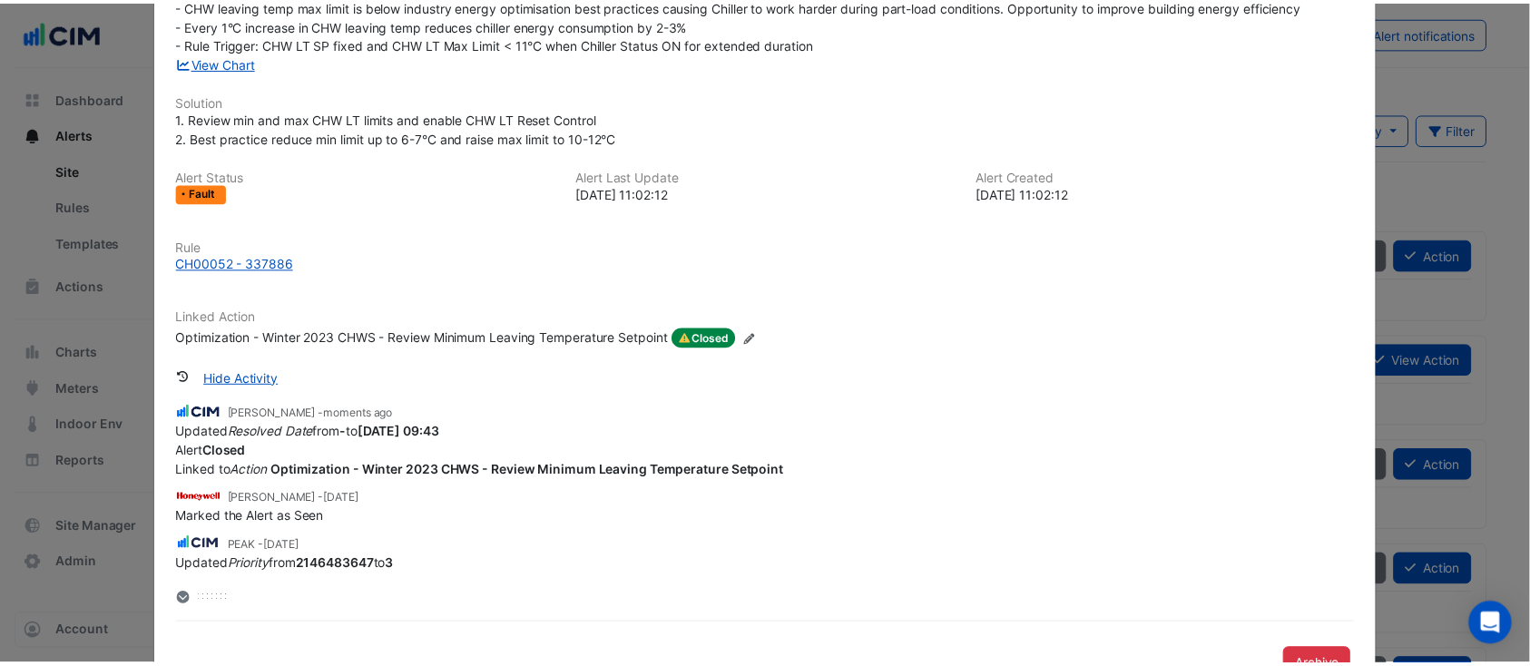
scroll to position [0, 0]
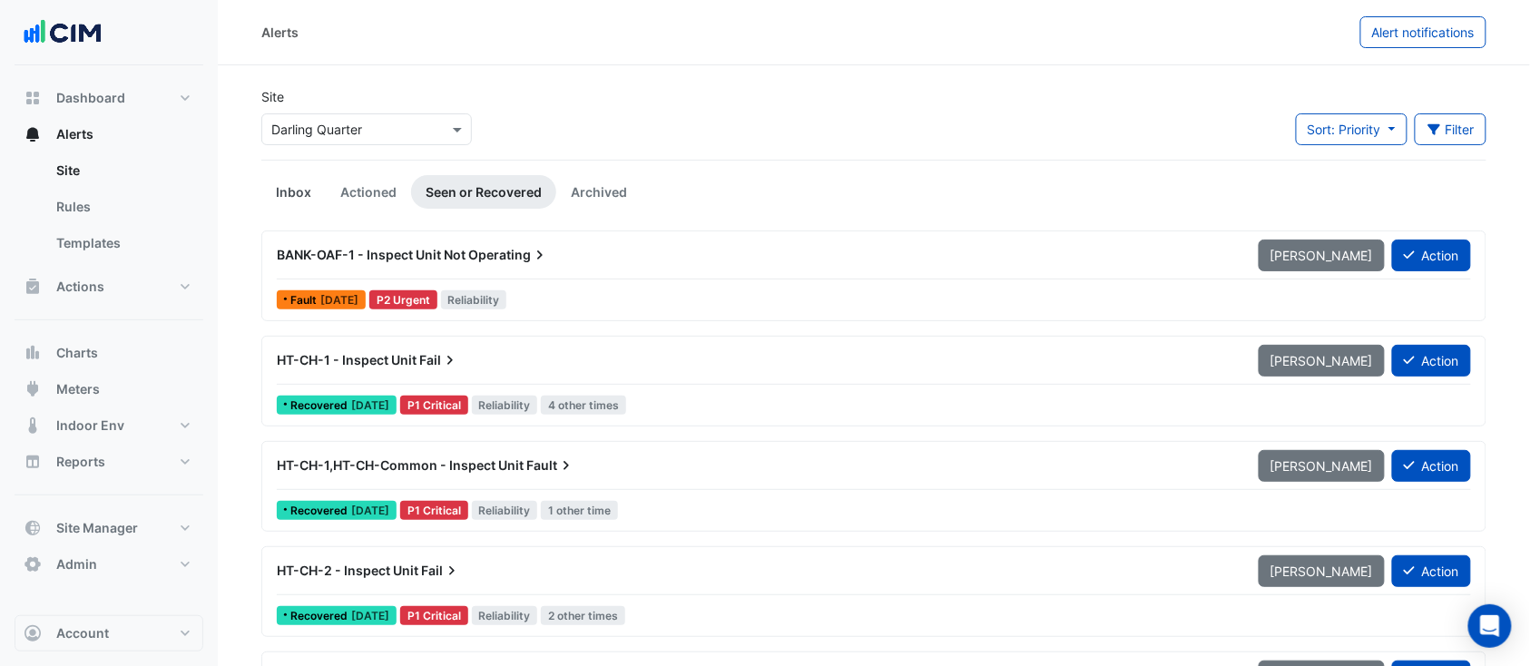
click at [282, 176] on link "Inbox" at bounding box center [293, 192] width 64 height 34
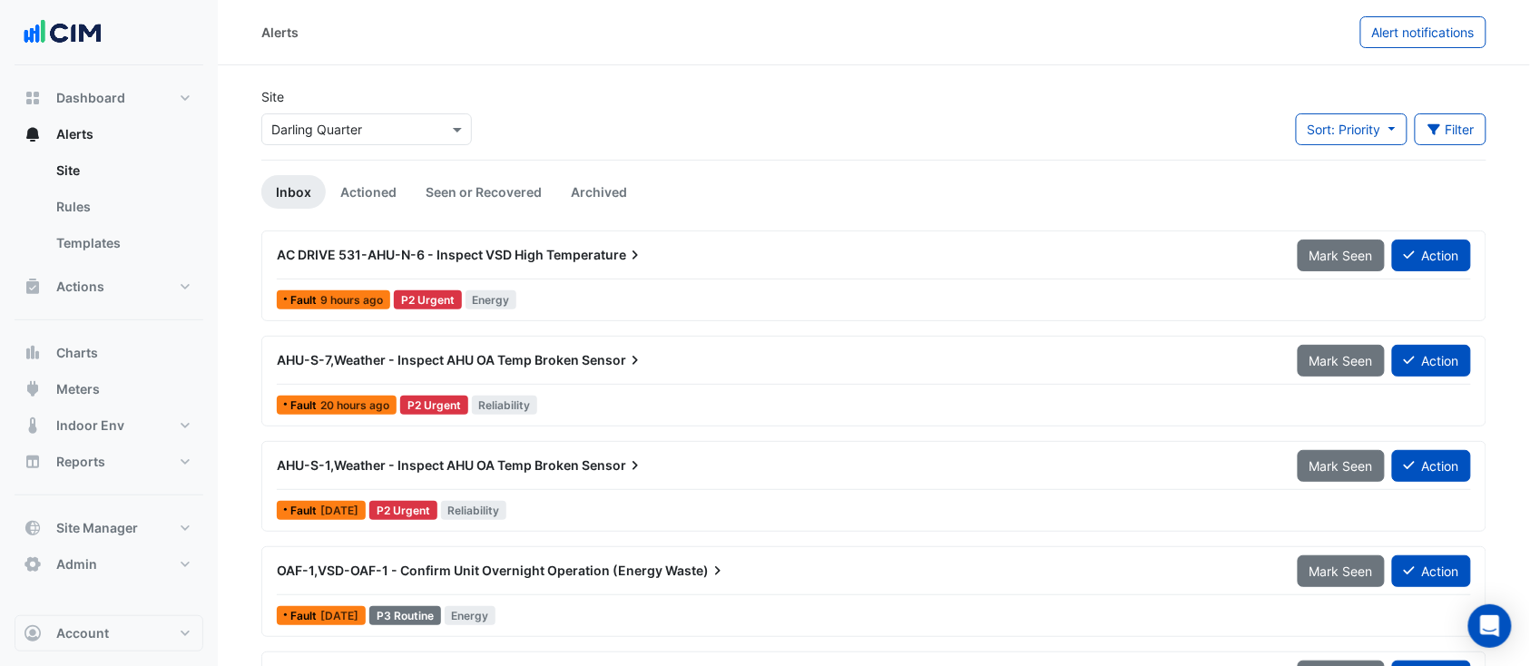
scroll to position [88, 0]
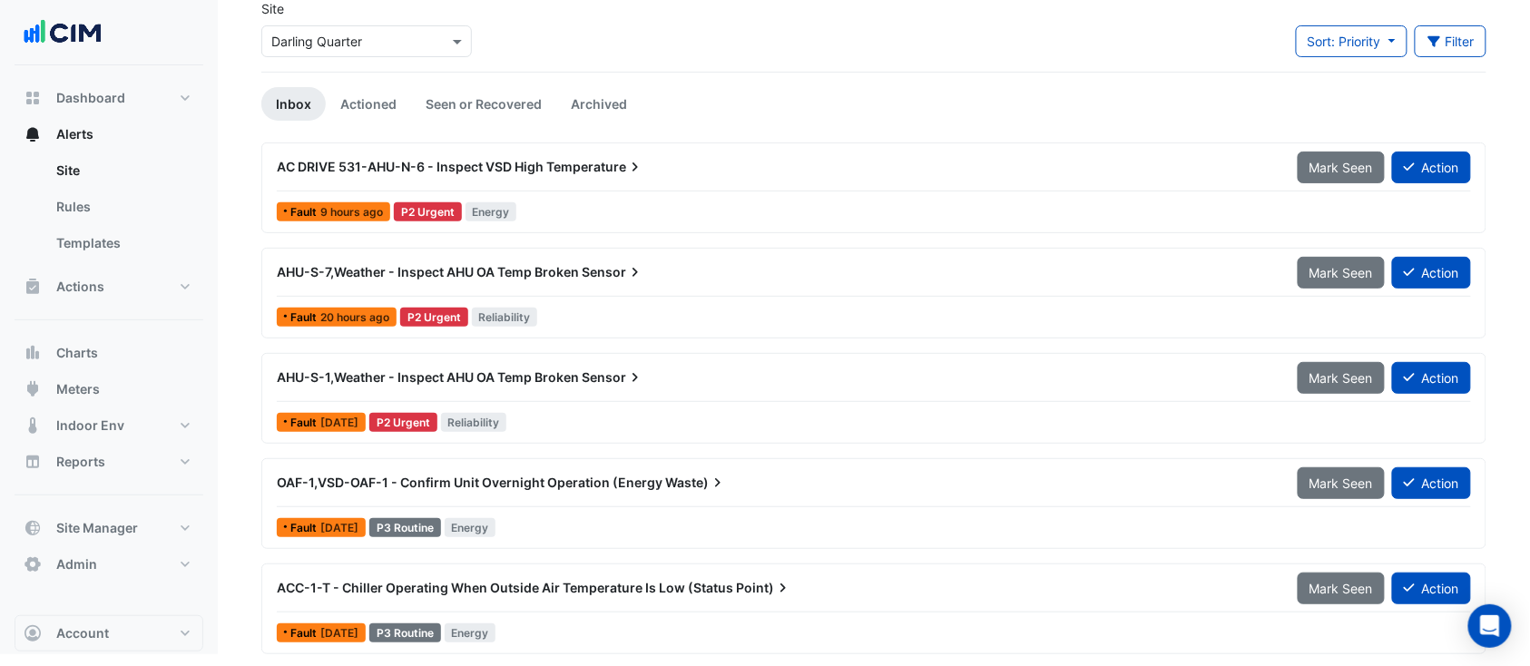
click at [446, 585] on span "ACC-1-T - Chiller Operating When Outside Air Temperature Is Low (Status" at bounding box center [505, 587] width 456 height 15
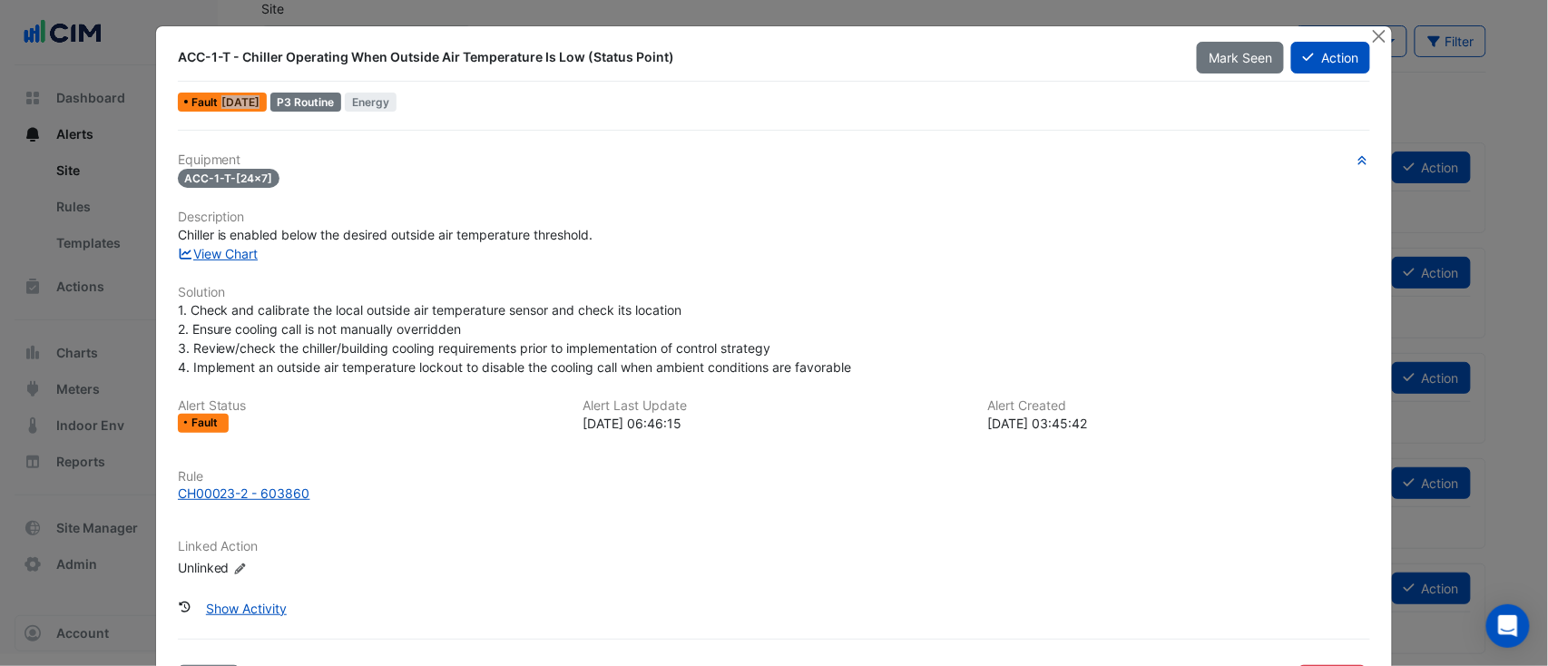
drag, startPoint x: 210, startPoint y: 96, endPoint x: 249, endPoint y: 99, distance: 39.1
click at [249, 99] on div "Fault 2 months ago" at bounding box center [222, 102] width 89 height 19
click at [820, 165] on div "Equipment ACC-1-T-[24x7] Description Chiller is enabled below the desired outsi…" at bounding box center [774, 372] width 1193 height 440
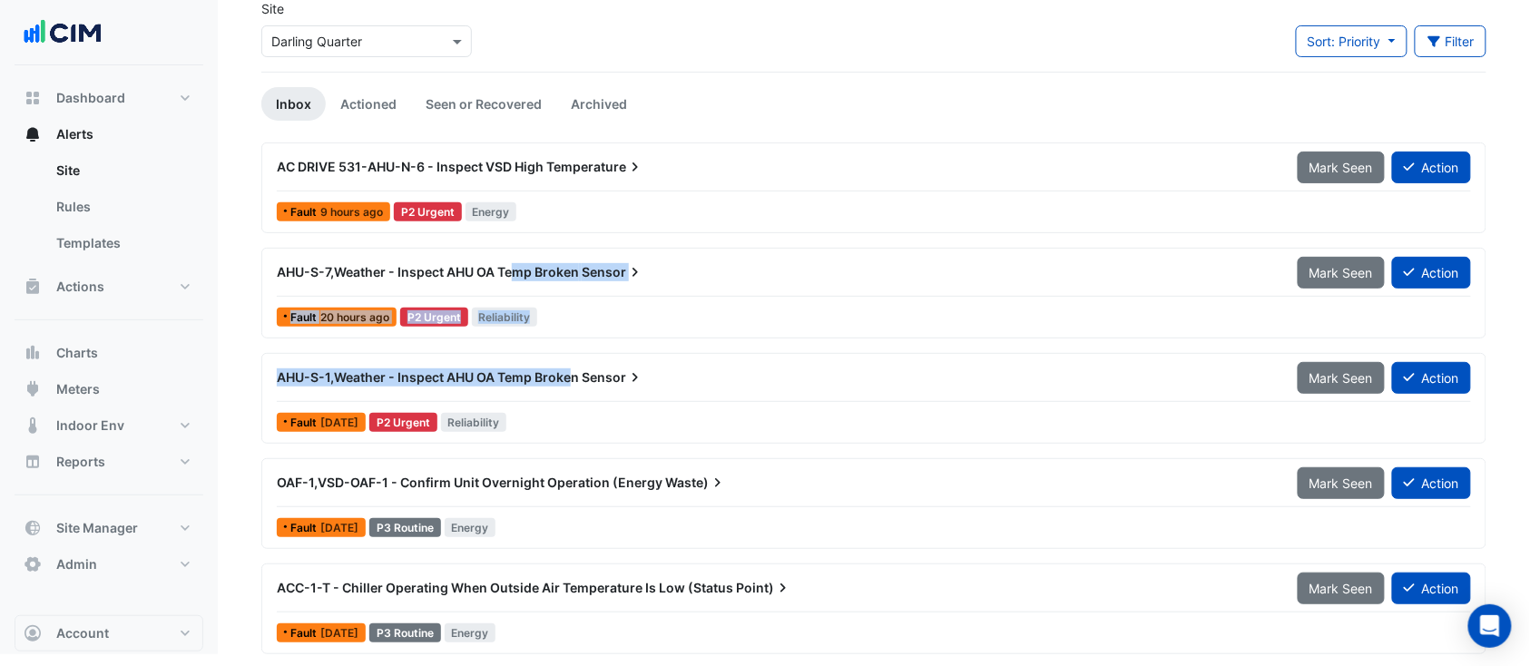
drag, startPoint x: 522, startPoint y: 293, endPoint x: 575, endPoint y: 370, distance: 93.9
click at [575, 370] on div "AC DRIVE 531-AHU-N-6 - Inspect VSD High Temperature Mark Seen Action Fault 9 ho…" at bounding box center [873, 405] width 1225 height 526
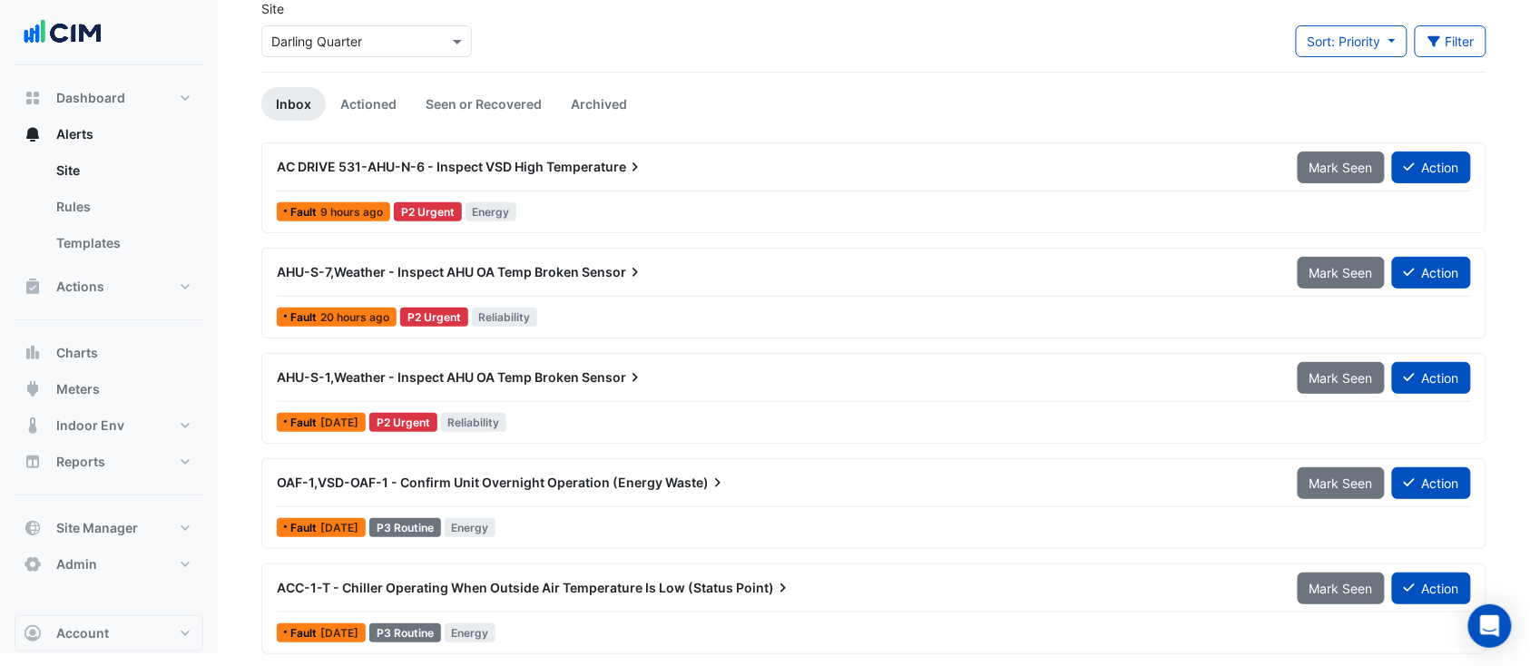
click at [656, 40] on div "Site Select a Site × Darling Quarter Sort: Priority Priority Updated Filter Tit…" at bounding box center [873, 35] width 1247 height 73
drag, startPoint x: 338, startPoint y: 488, endPoint x: 464, endPoint y: 492, distance: 126.2
click at [464, 492] on div "OAF-1,VSD-OAF-1 - Confirm Unit Overnight Operation (Energy Waste)" at bounding box center [776, 482] width 1021 height 33
click at [496, 520] on span "Energy" at bounding box center [471, 527] width 52 height 19
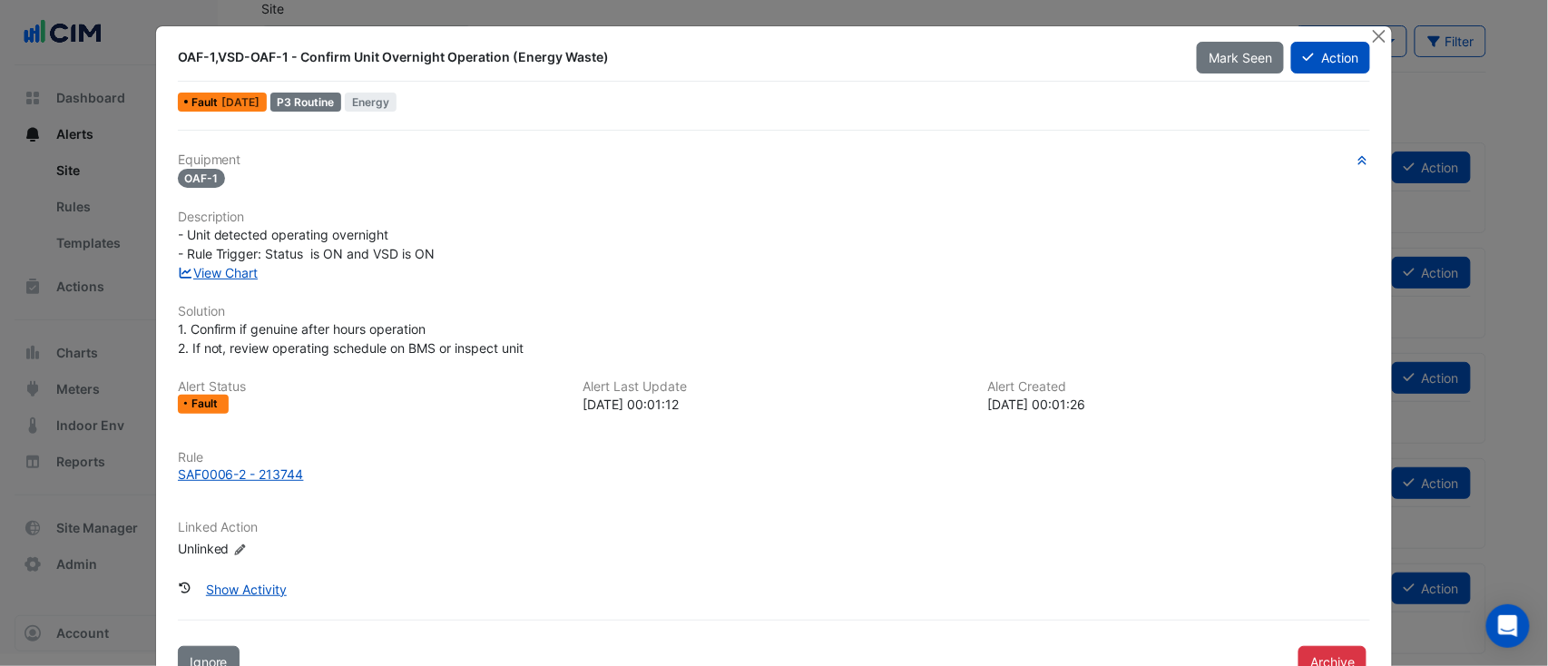
click at [199, 259] on span "- Unit detected operating overnight - Rule Trigger: Status is ON and VSD is ON" at bounding box center [307, 244] width 258 height 34
click at [205, 266] on link "View Chart" at bounding box center [218, 272] width 81 height 15
click at [1369, 34] on button "Close" at bounding box center [1378, 35] width 19 height 19
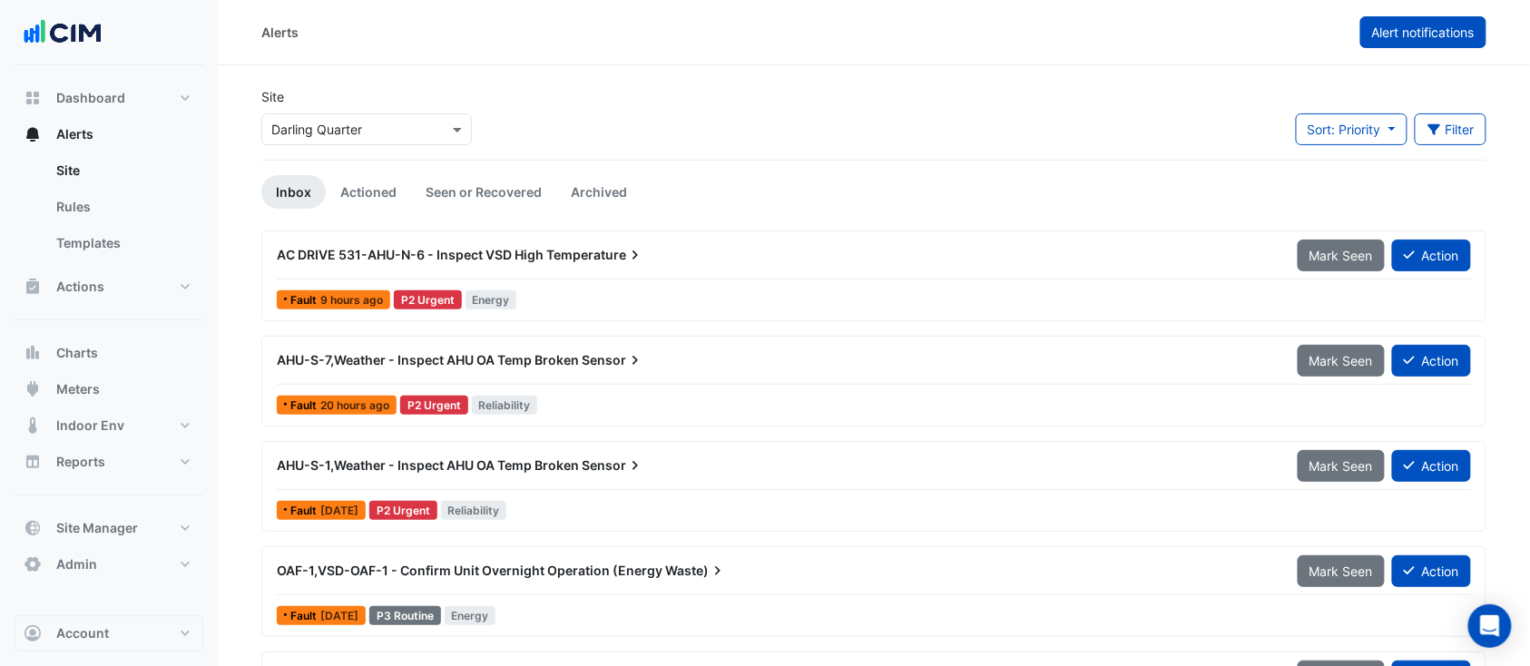
click at [1378, 35] on span "Alert notifications" at bounding box center [1423, 31] width 103 height 15
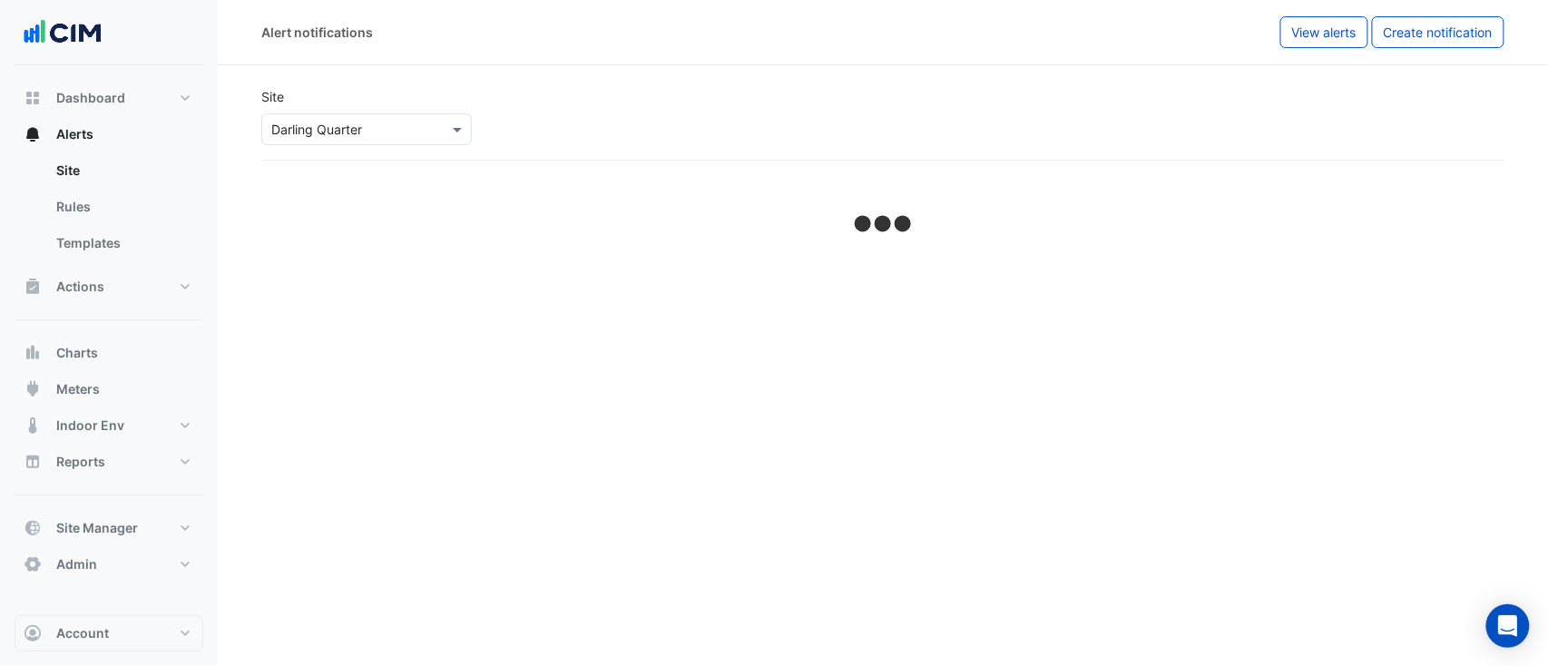
click at [1378, 35] on button "Create notification" at bounding box center [1438, 32] width 132 height 32
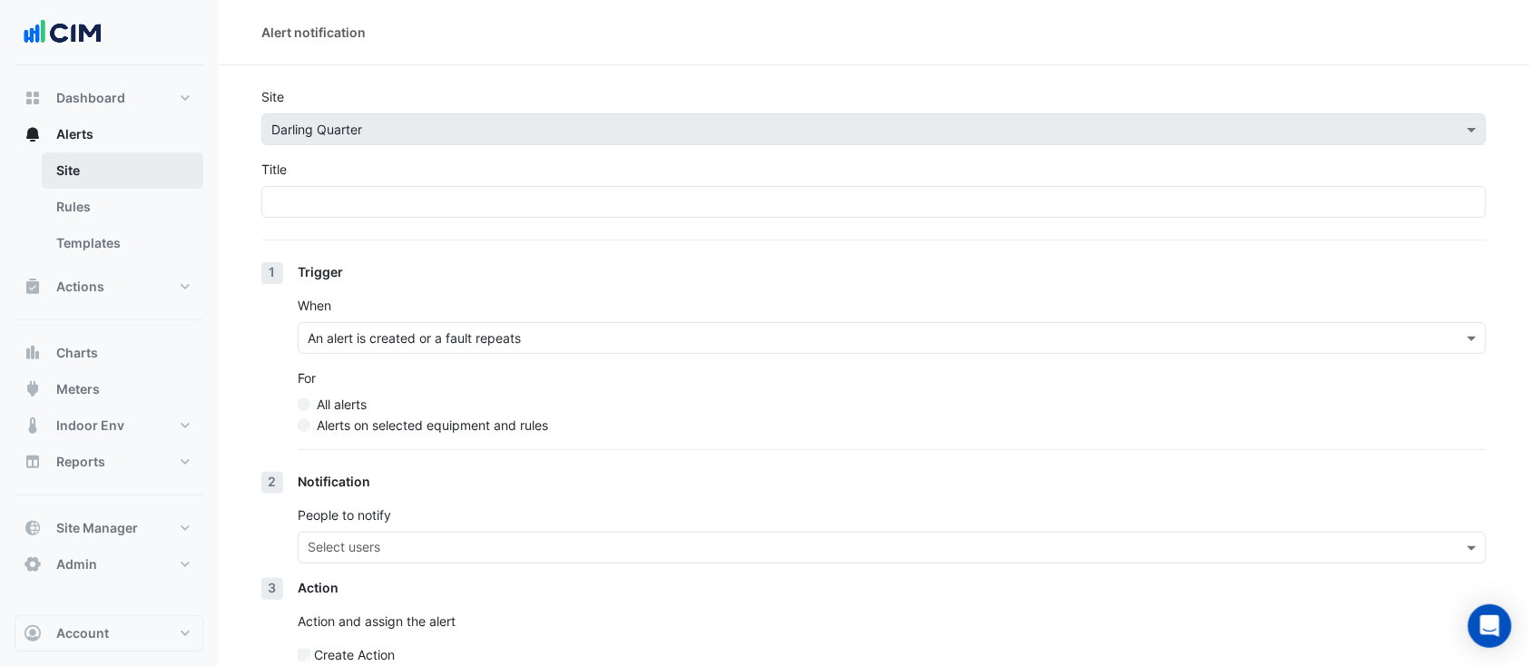
click at [60, 162] on link "Site" at bounding box center [123, 170] width 162 height 36
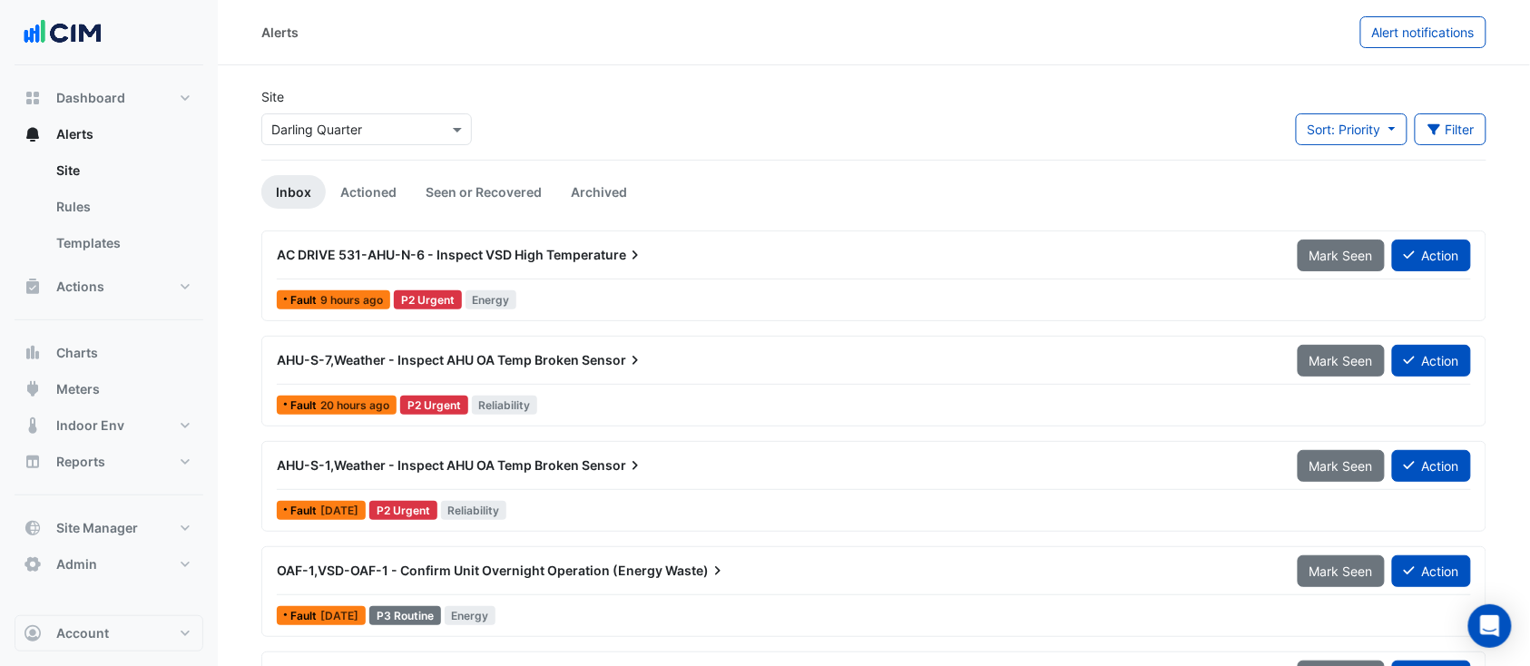
scroll to position [88, 0]
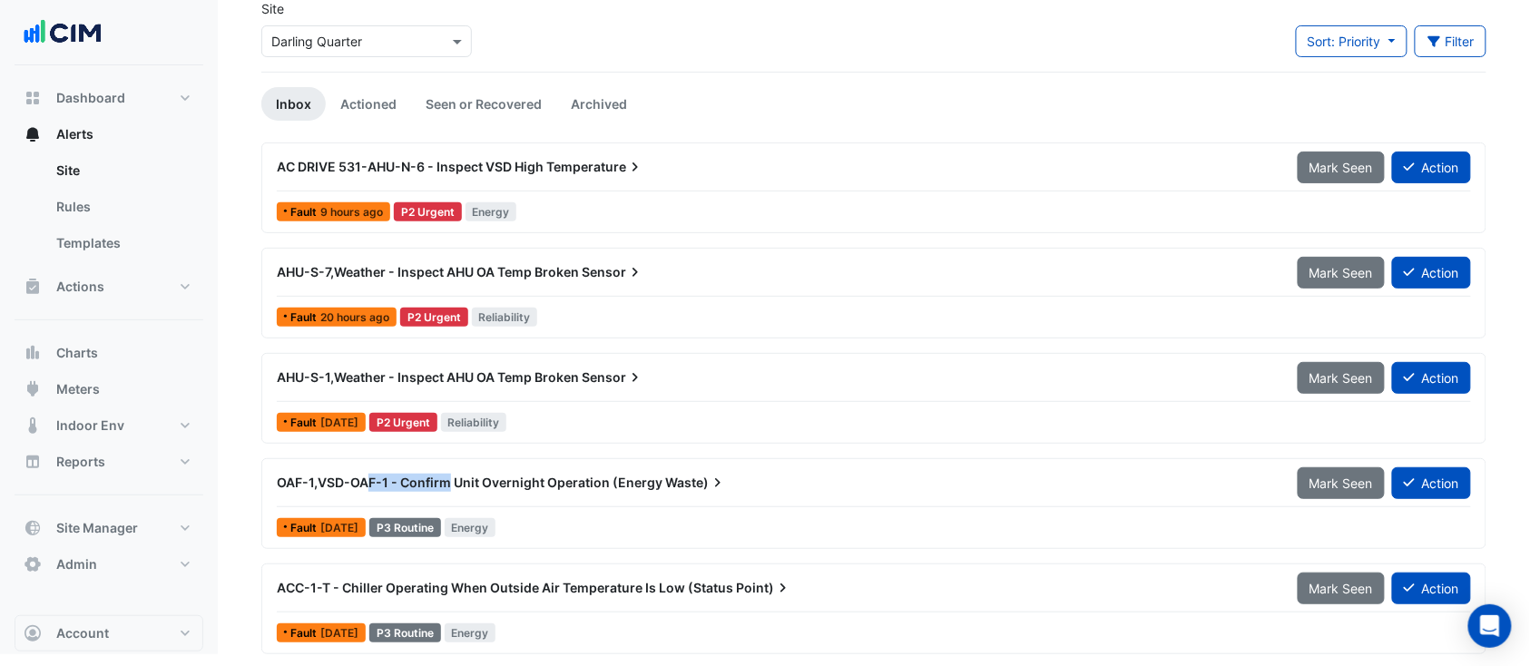
drag, startPoint x: 367, startPoint y: 479, endPoint x: 446, endPoint y: 478, distance: 78.9
click at [446, 478] on span "OAF-1,VSD-OAF-1 - Confirm Unit Overnight Operation (Energy" at bounding box center [470, 482] width 386 height 15
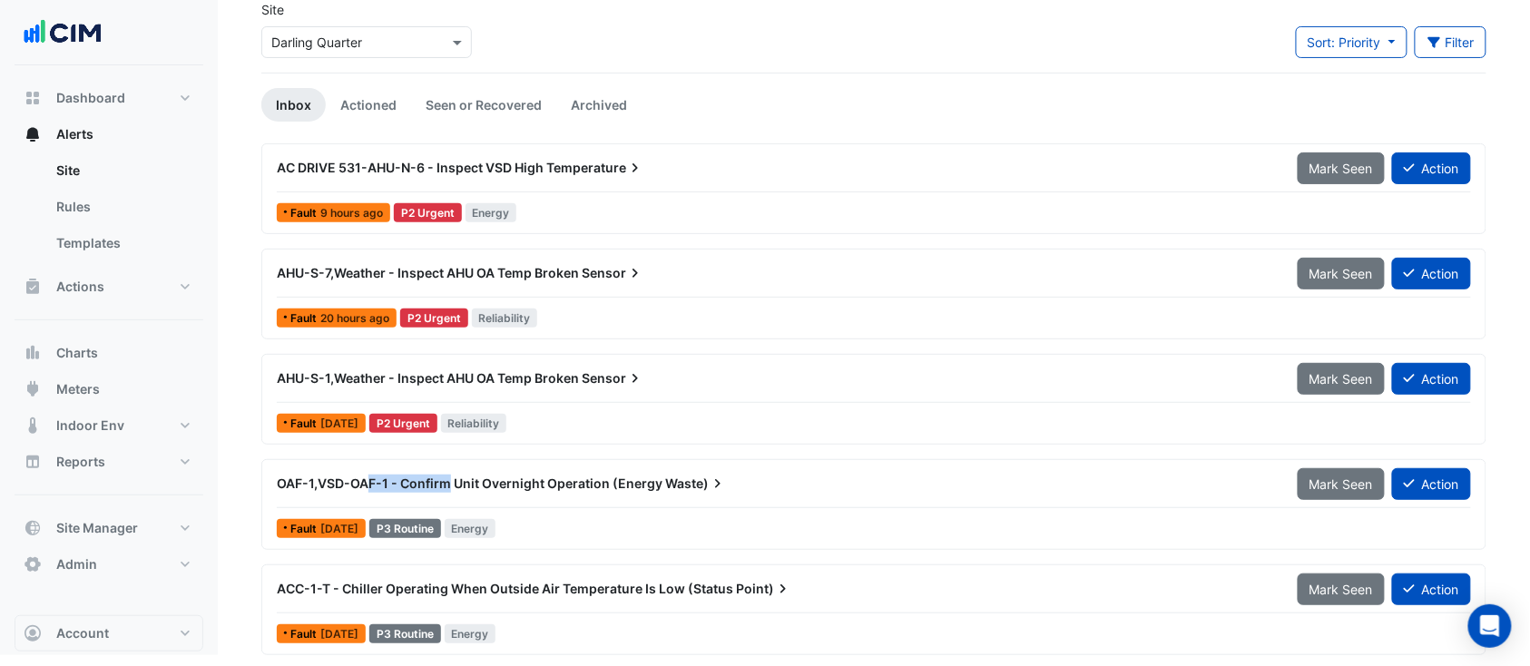
scroll to position [0, 0]
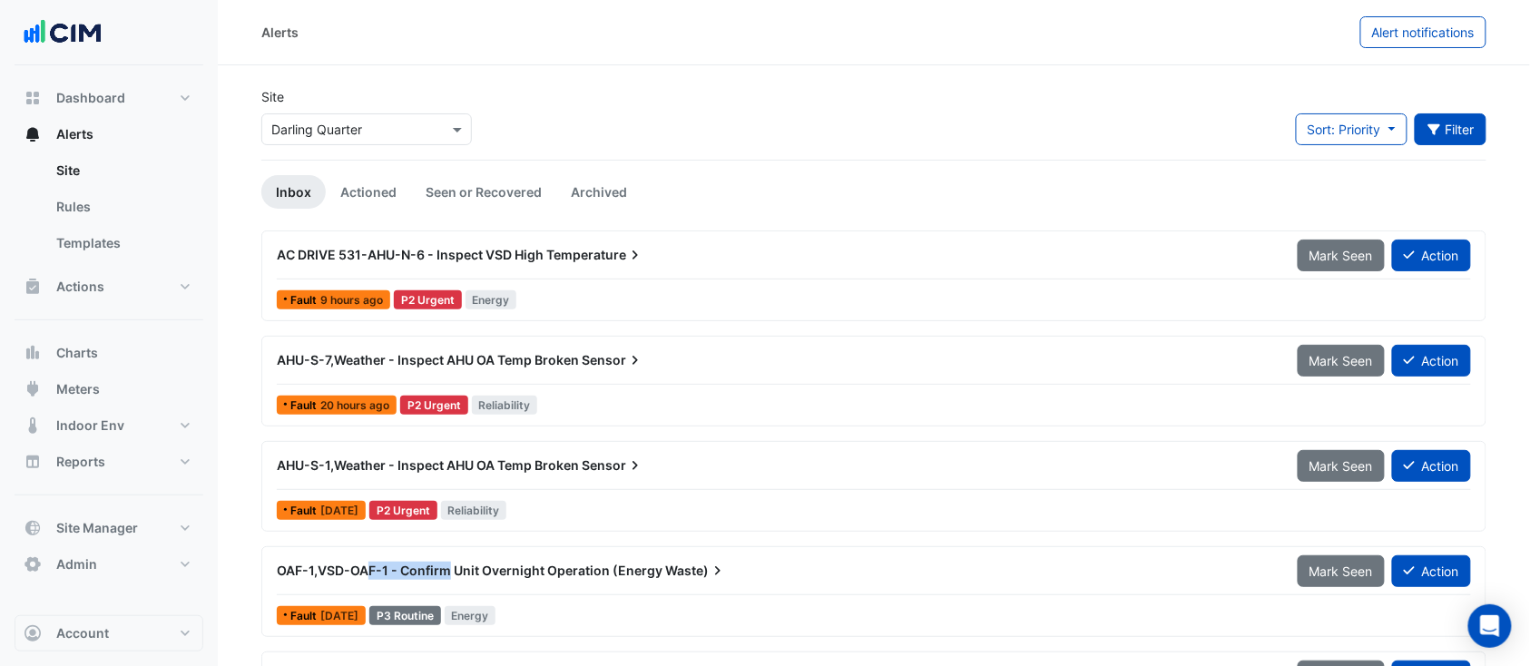
click at [1453, 138] on button "Filter" at bounding box center [1451, 129] width 73 height 32
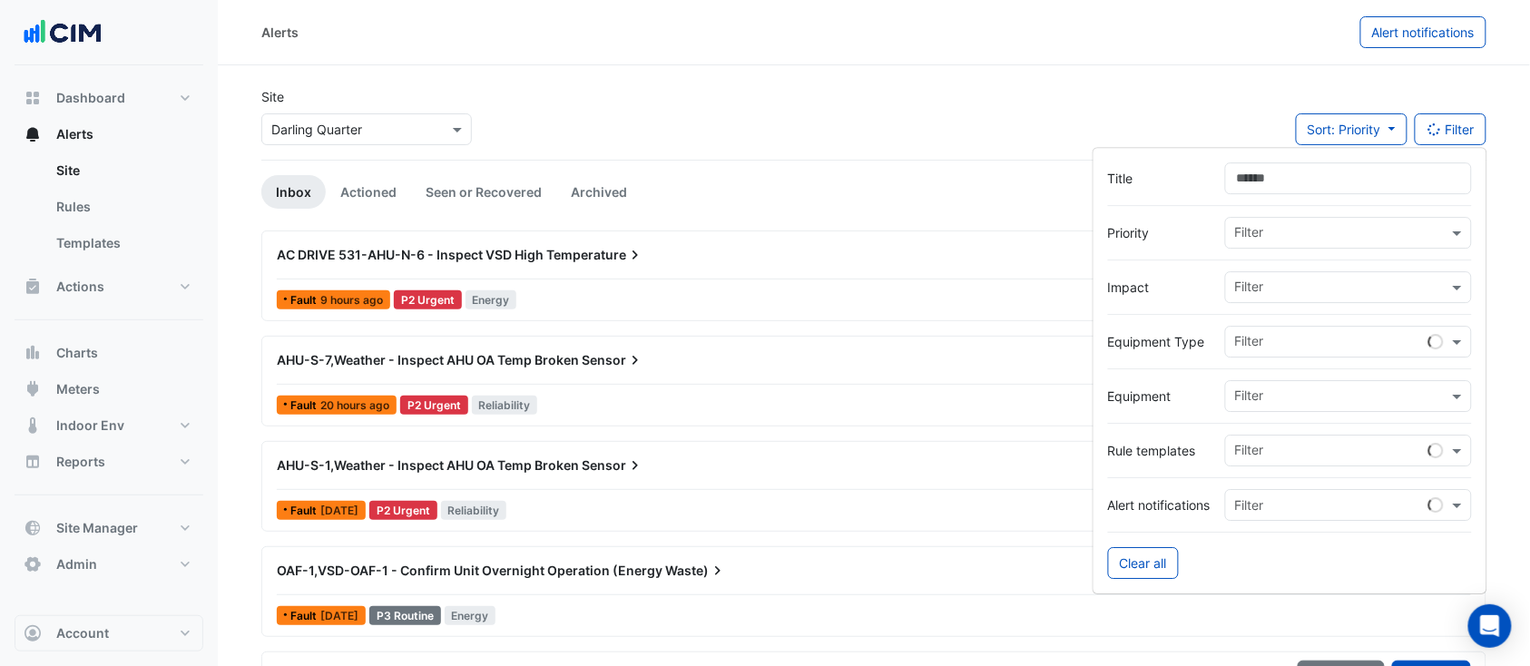
scroll to position [88, 0]
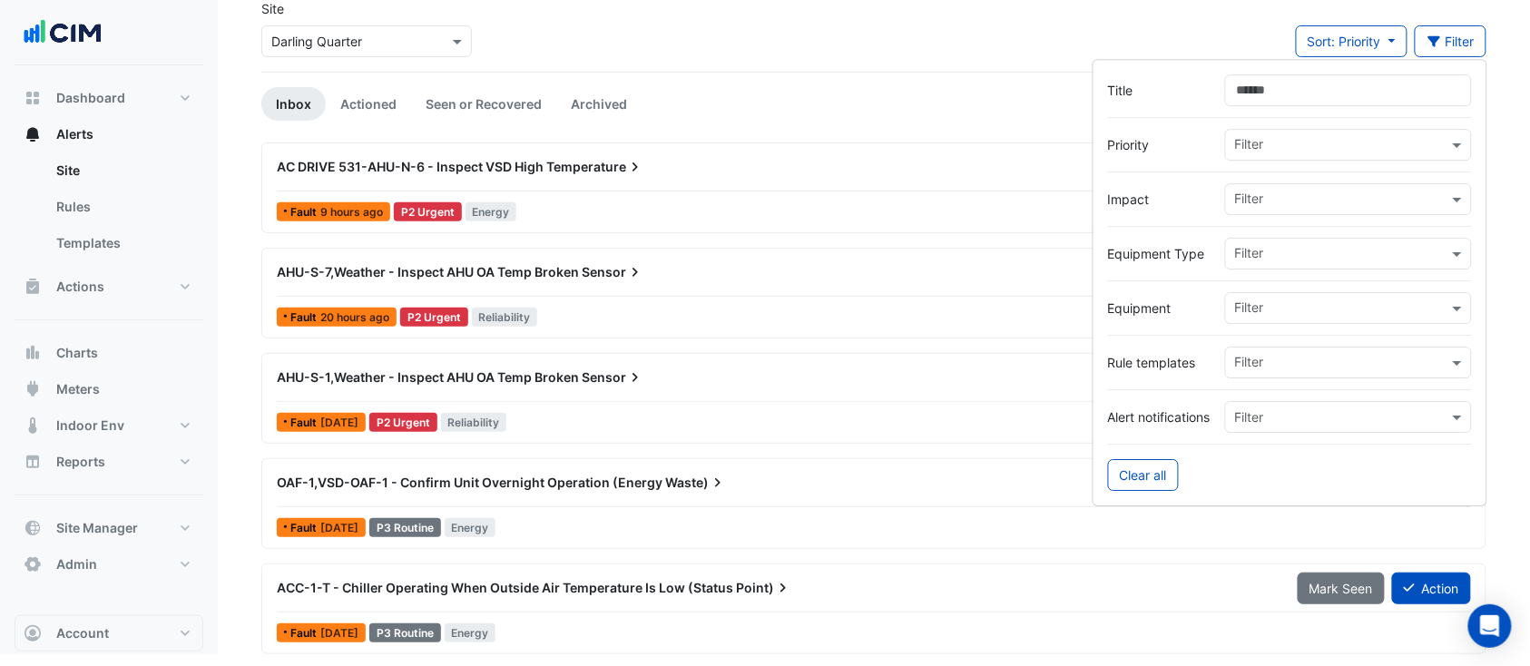
drag, startPoint x: 1304, startPoint y: 464, endPoint x: 1306, endPoint y: 450, distance: 13.7
click at [1304, 462] on div "Clear all" at bounding box center [1290, 475] width 364 height 32
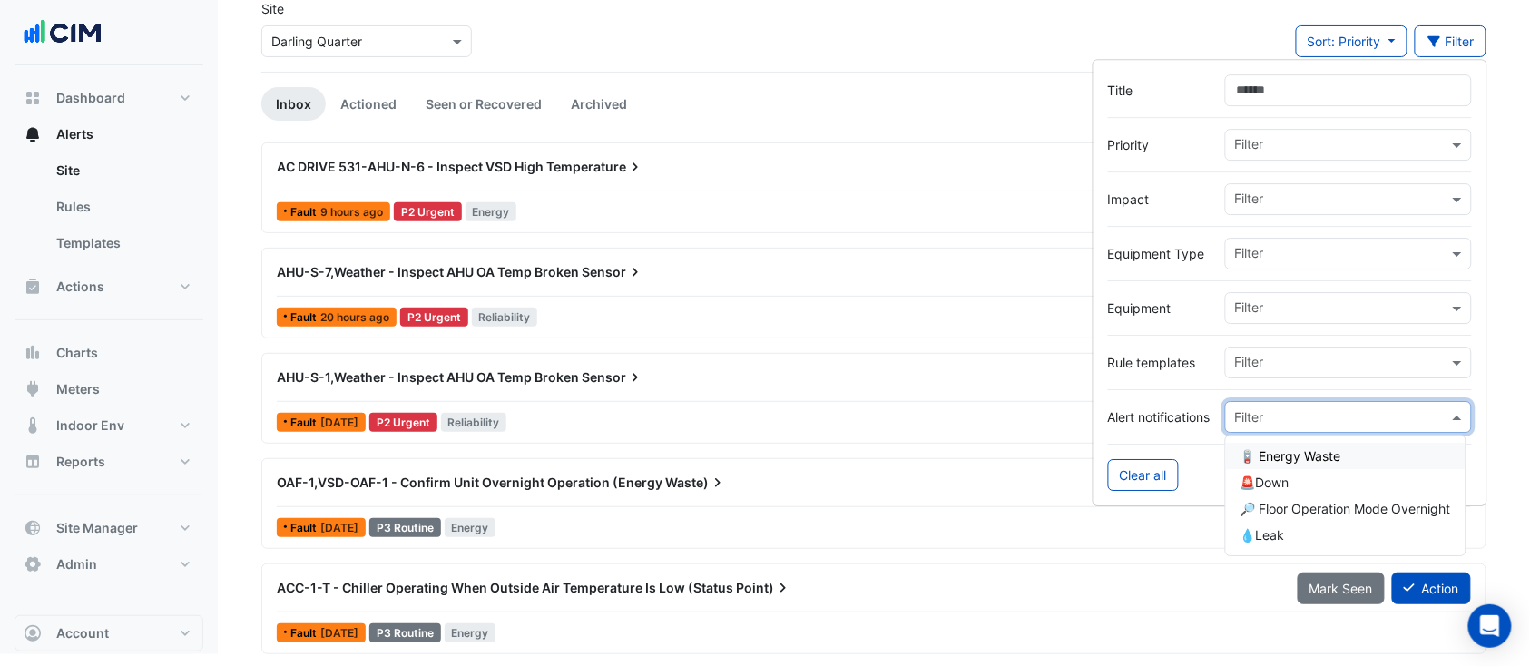
click at [1303, 422] on input "text" at bounding box center [1330, 417] width 191 height 19
click at [1296, 455] on span "🪫 Energy Waste" at bounding box center [1290, 455] width 101 height 15
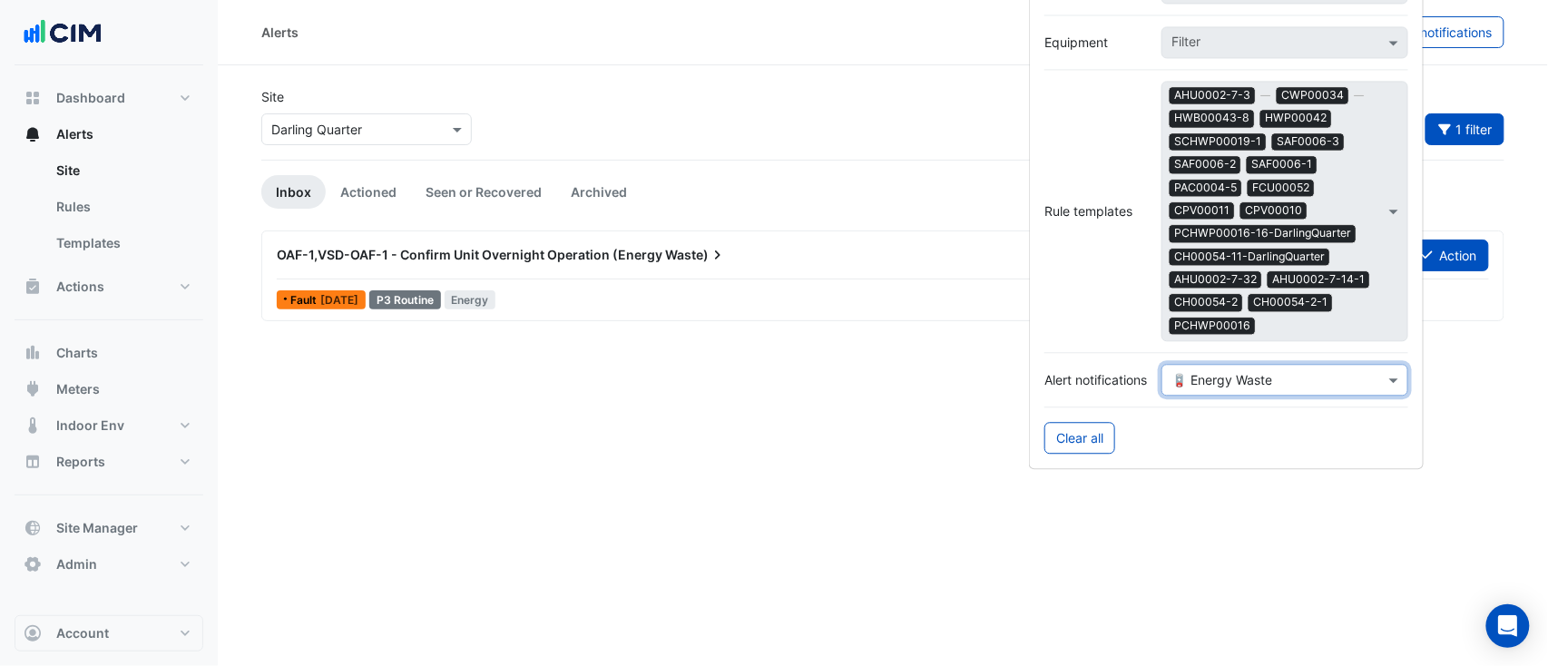
click at [840, 463] on div "Alerts Alert notifications Site Select a Site × Darling Quarter Sort: Priority …" at bounding box center [883, 333] width 1330 height 666
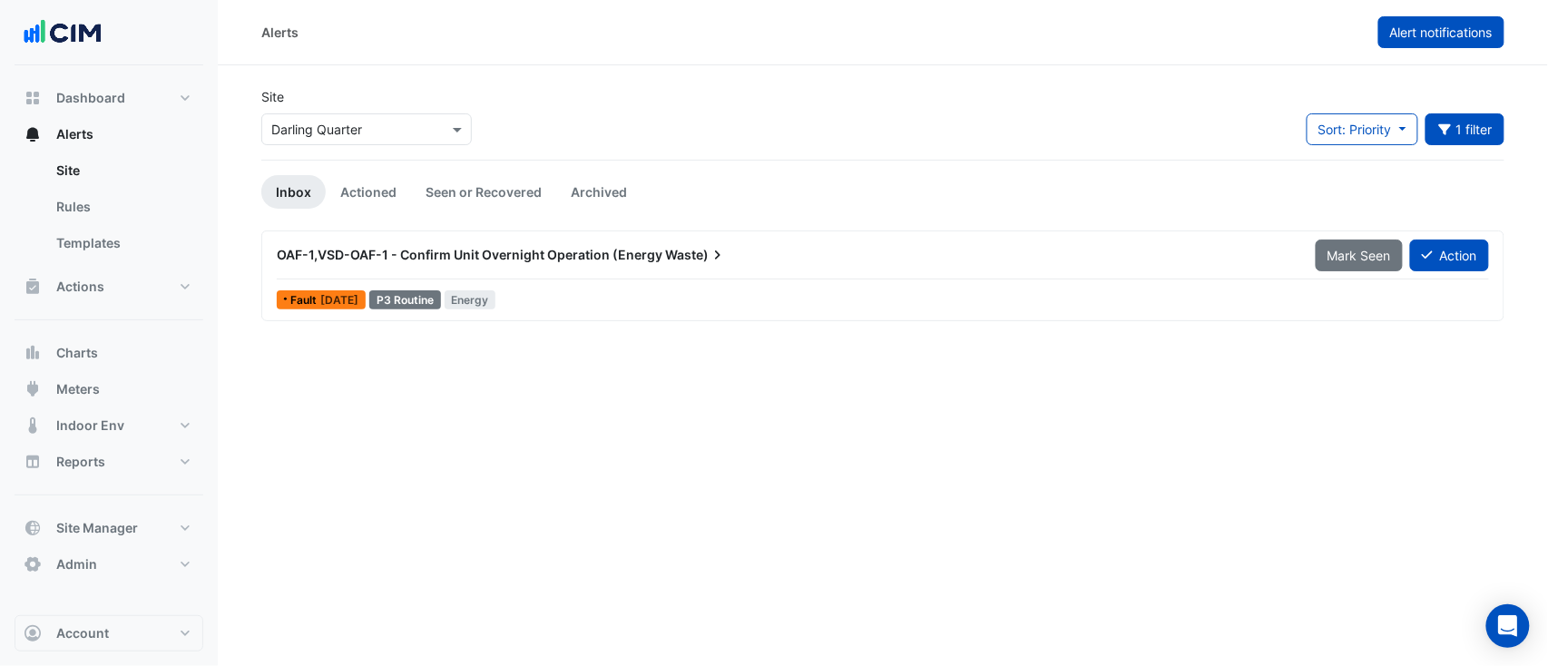
click at [1446, 45] on button "Alert notifications" at bounding box center [1441, 32] width 126 height 32
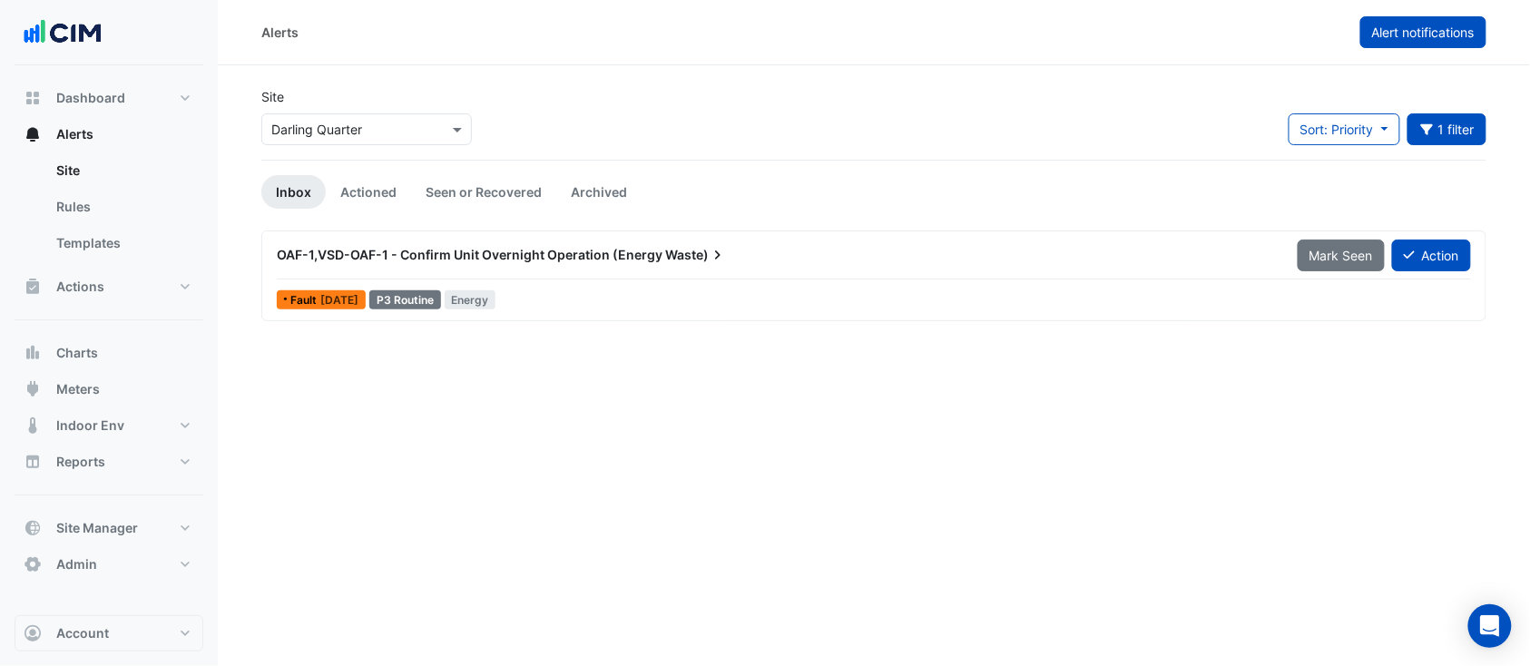
select select "*****"
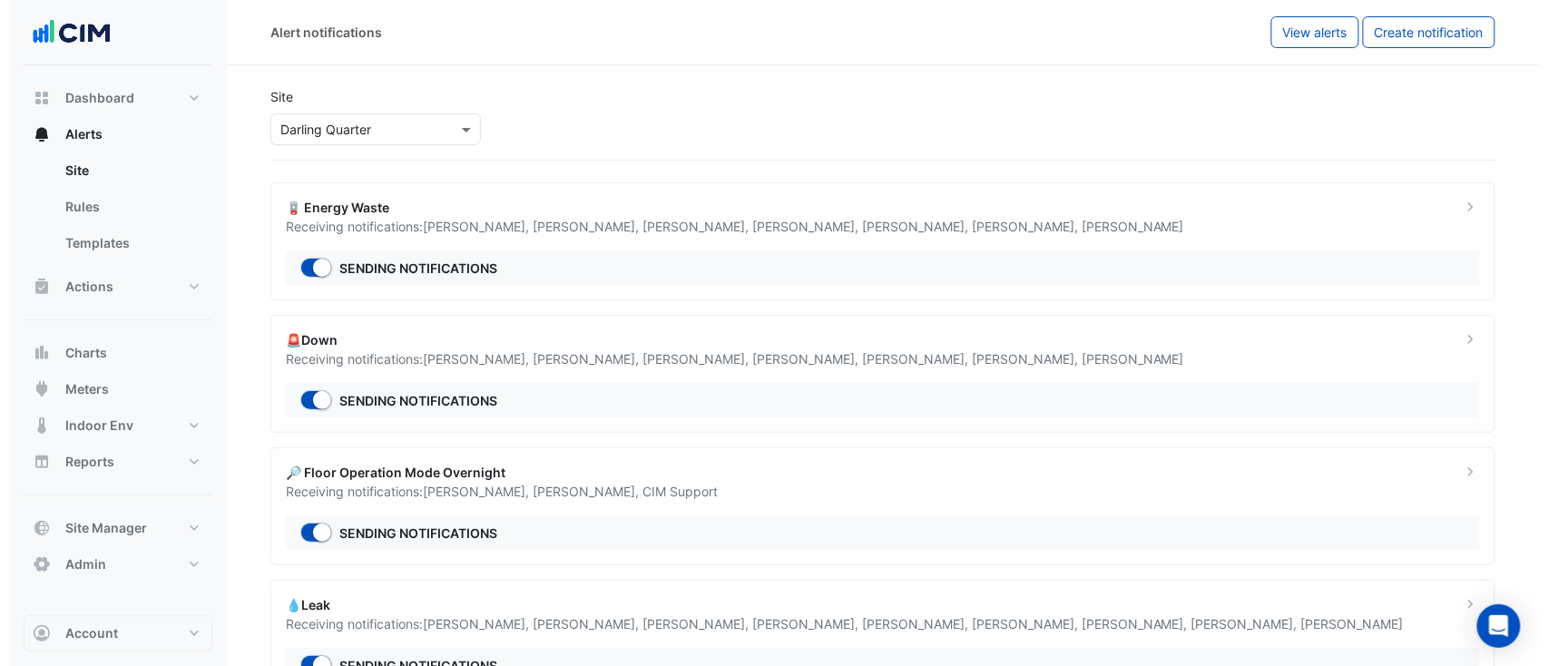
scroll to position [69, 0]
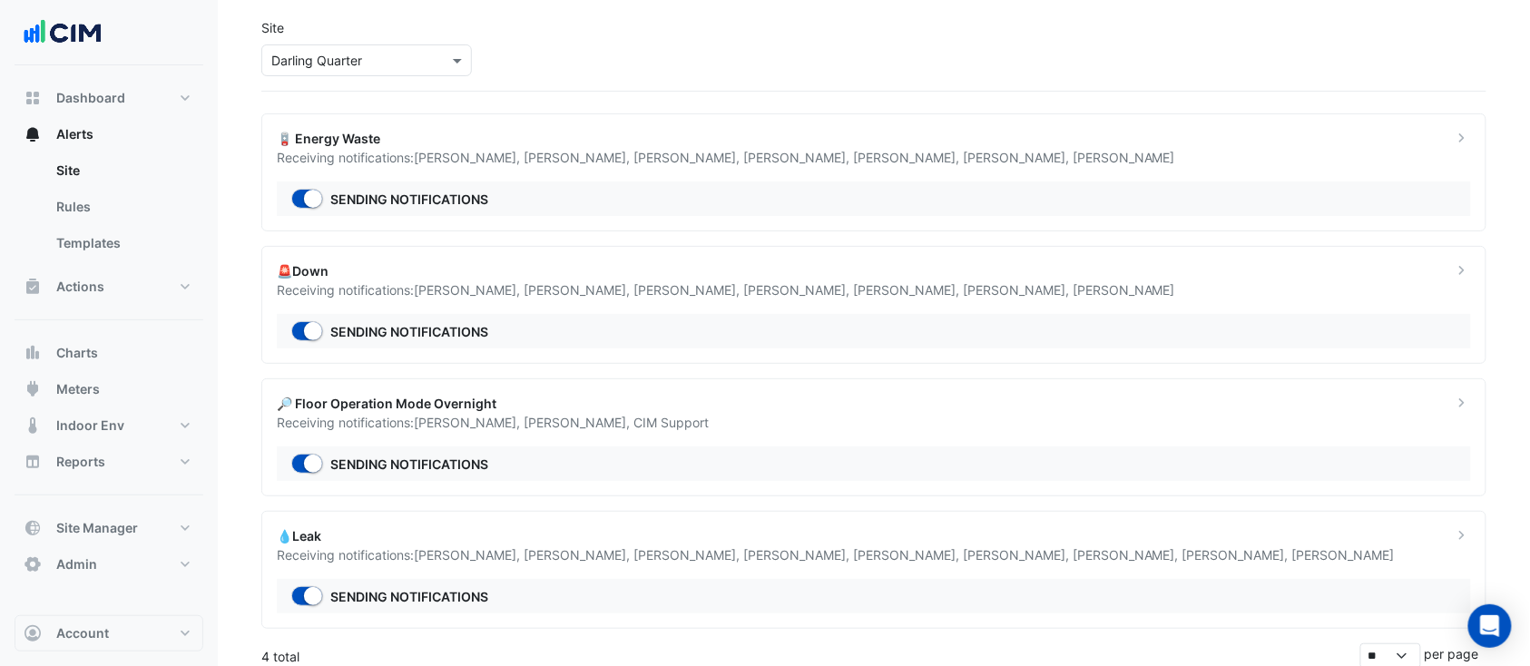
click at [412, 167] on div "🪫 Energy Waste Receiving notifications: Brad Watts , Justin Culibao , Emmanuel …" at bounding box center [873, 172] width 1225 height 118
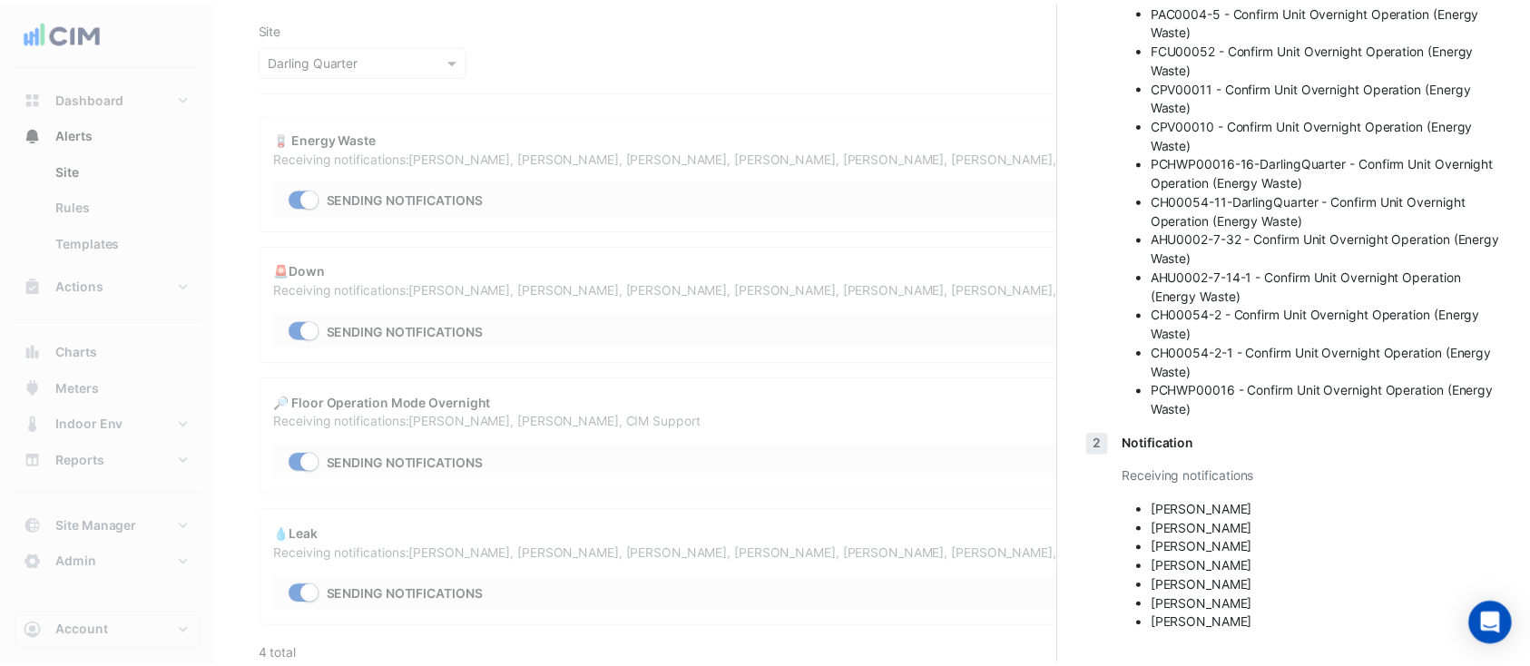
scroll to position [706, 0]
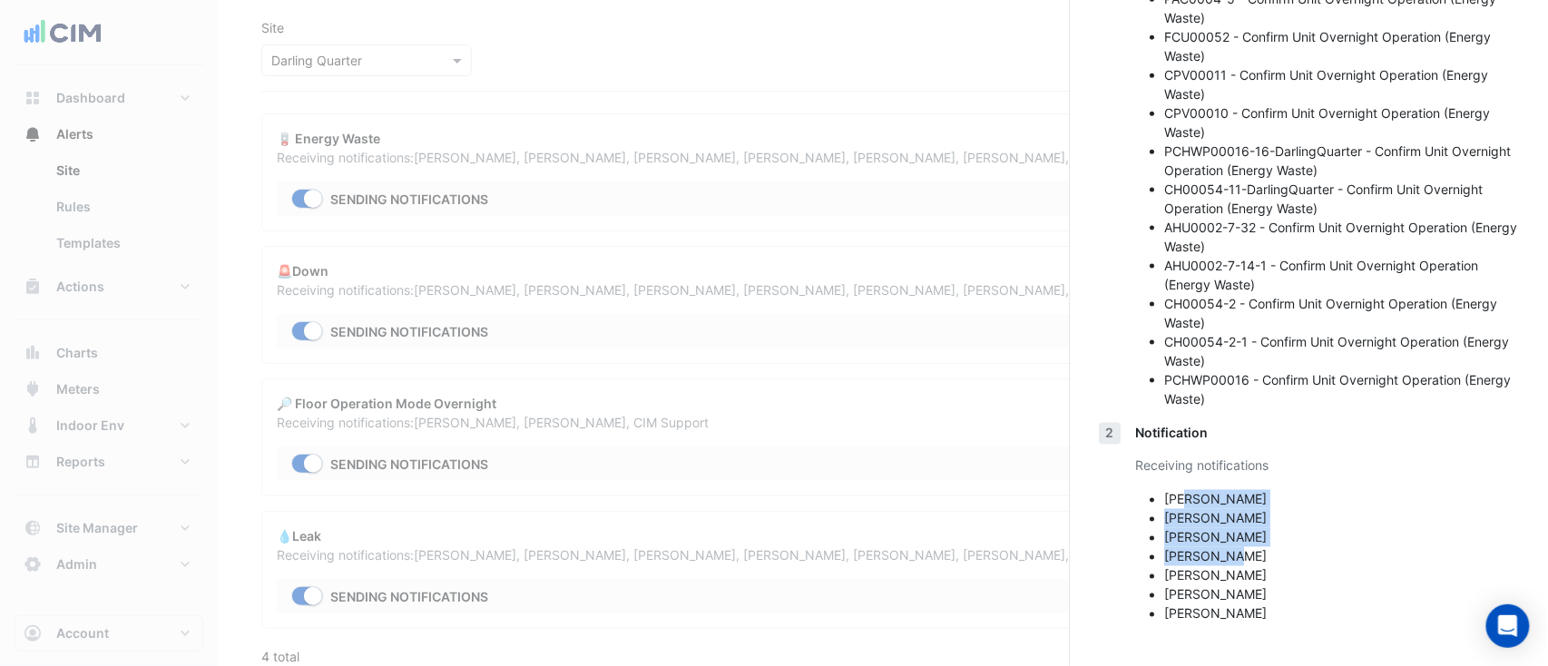
drag, startPoint x: 1186, startPoint y: 505, endPoint x: 1280, endPoint y: 555, distance: 106.7
click at [1280, 555] on ul "Brad Watts Justin Culibao Emmanuel -Stathakis Colin Begg John McEvoy Andrew Tur…" at bounding box center [1327, 556] width 384 height 133
click at [1280, 617] on li "Daniel Cowell" at bounding box center [1341, 613] width 355 height 19
drag, startPoint x: 1260, startPoint y: 495, endPoint x: 1169, endPoint y: 500, distance: 91.8
click at [1169, 500] on li "Brad Watts" at bounding box center [1341, 499] width 355 height 19
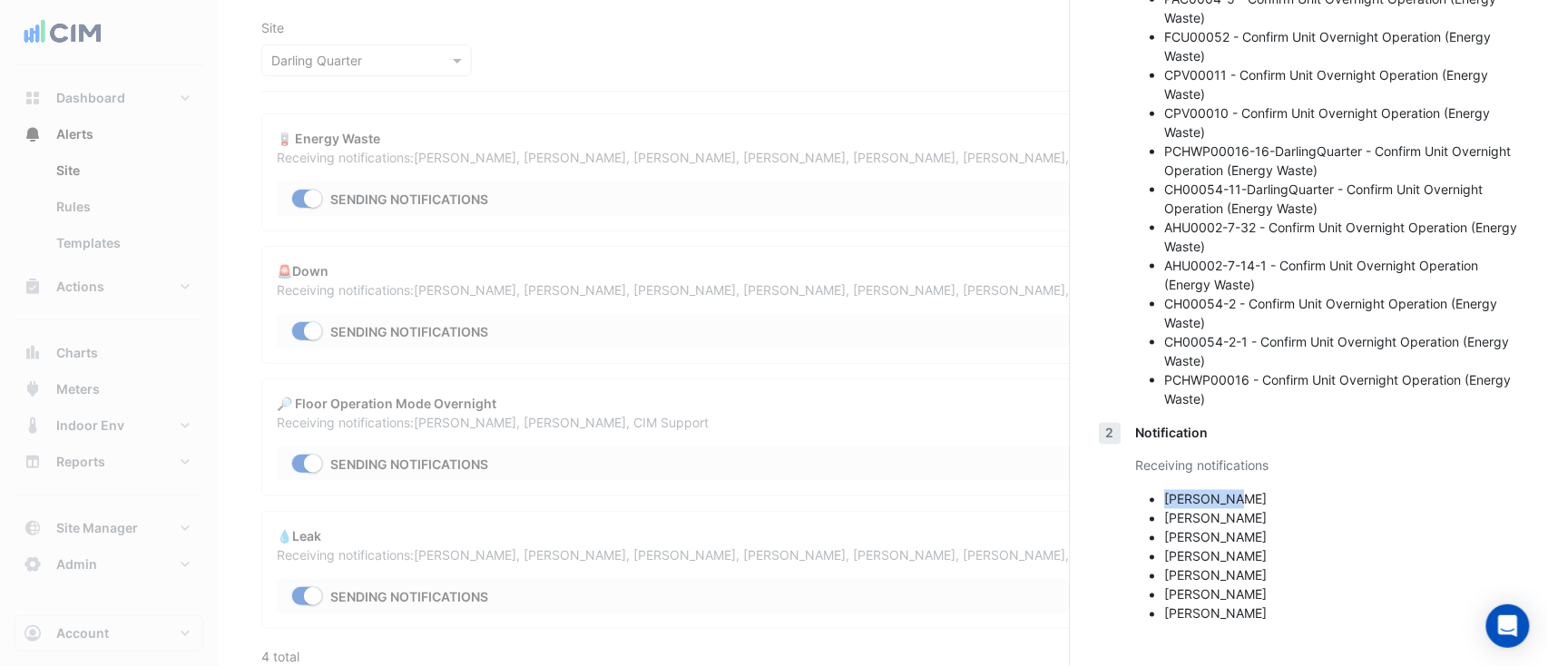
click at [484, 333] on ngb-offcanvas-backdrop at bounding box center [774, 333] width 1548 height 666
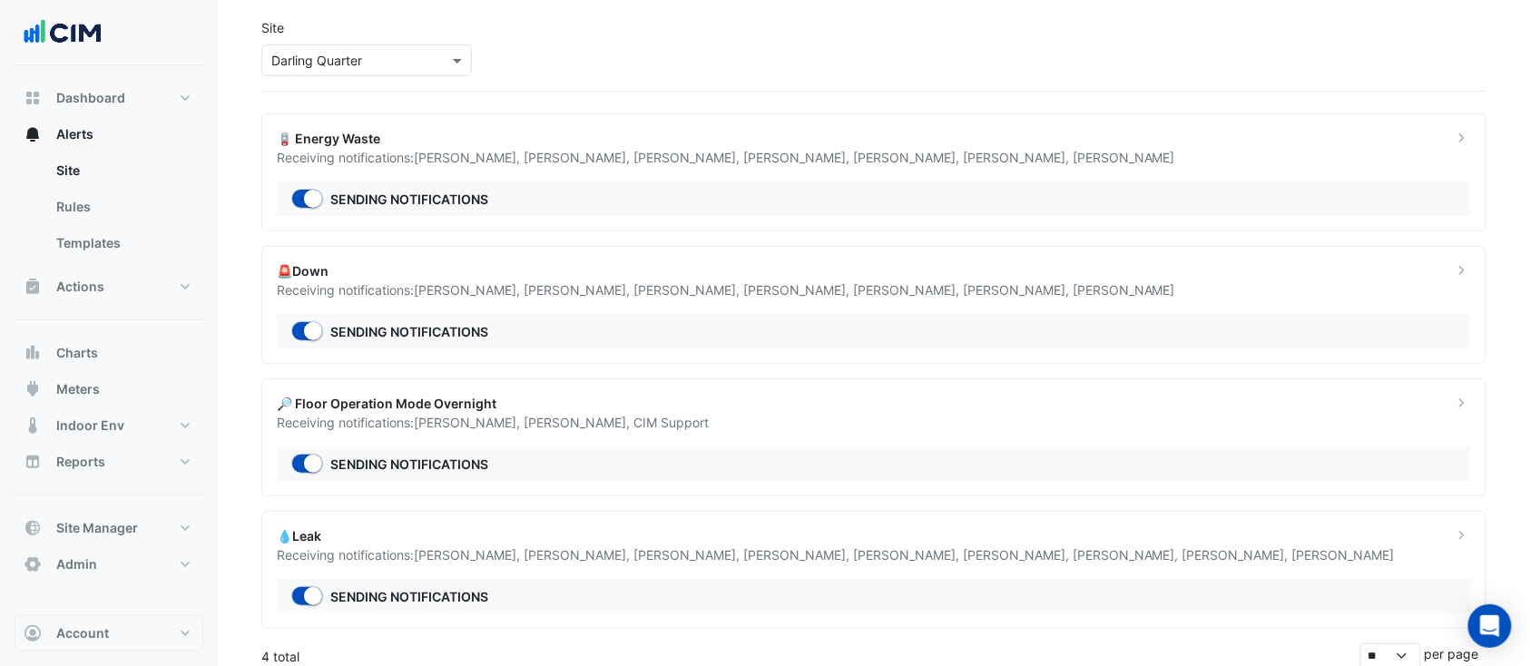
click at [508, 436] on div "🔎 Floor Operation Mode Overnight Receiving notifications: Brad Watts , Emmanuel…" at bounding box center [873, 437] width 1225 height 118
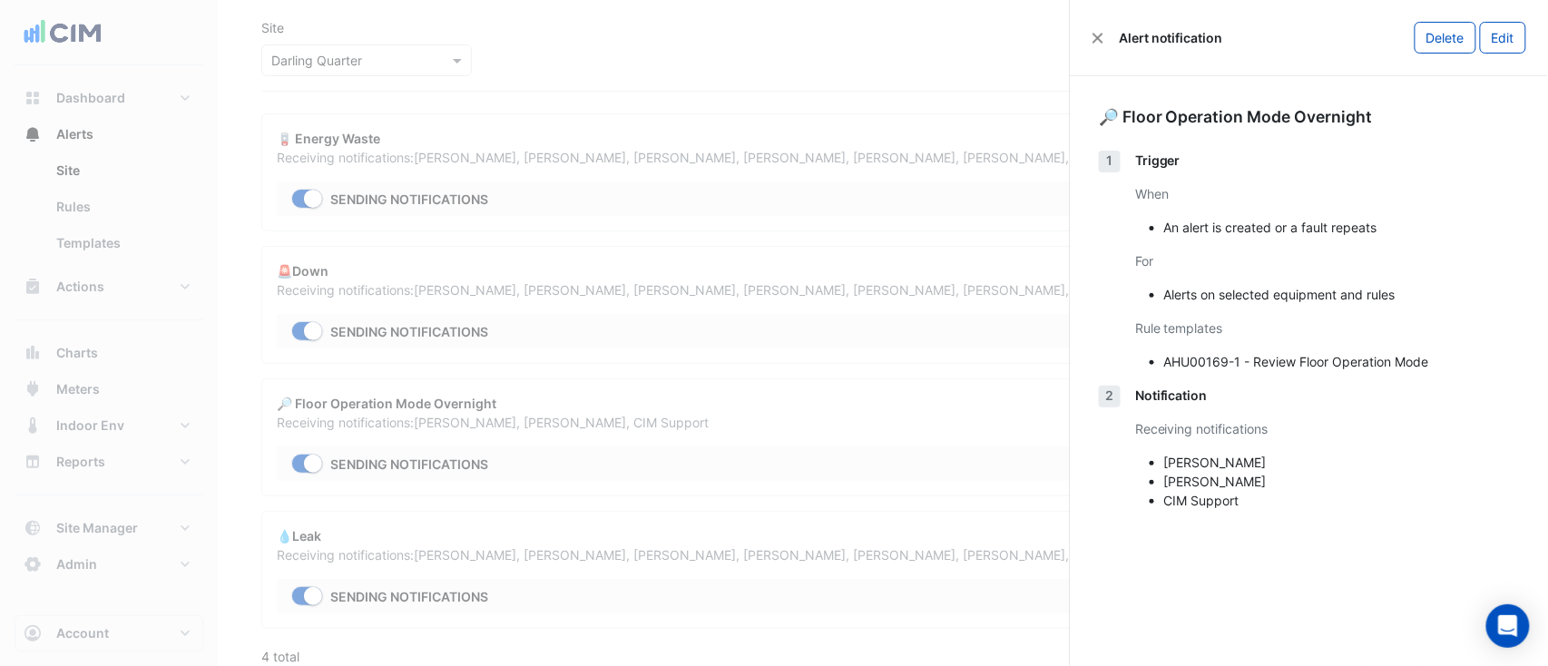
click at [758, 399] on ngb-offcanvas-backdrop at bounding box center [774, 333] width 1548 height 666
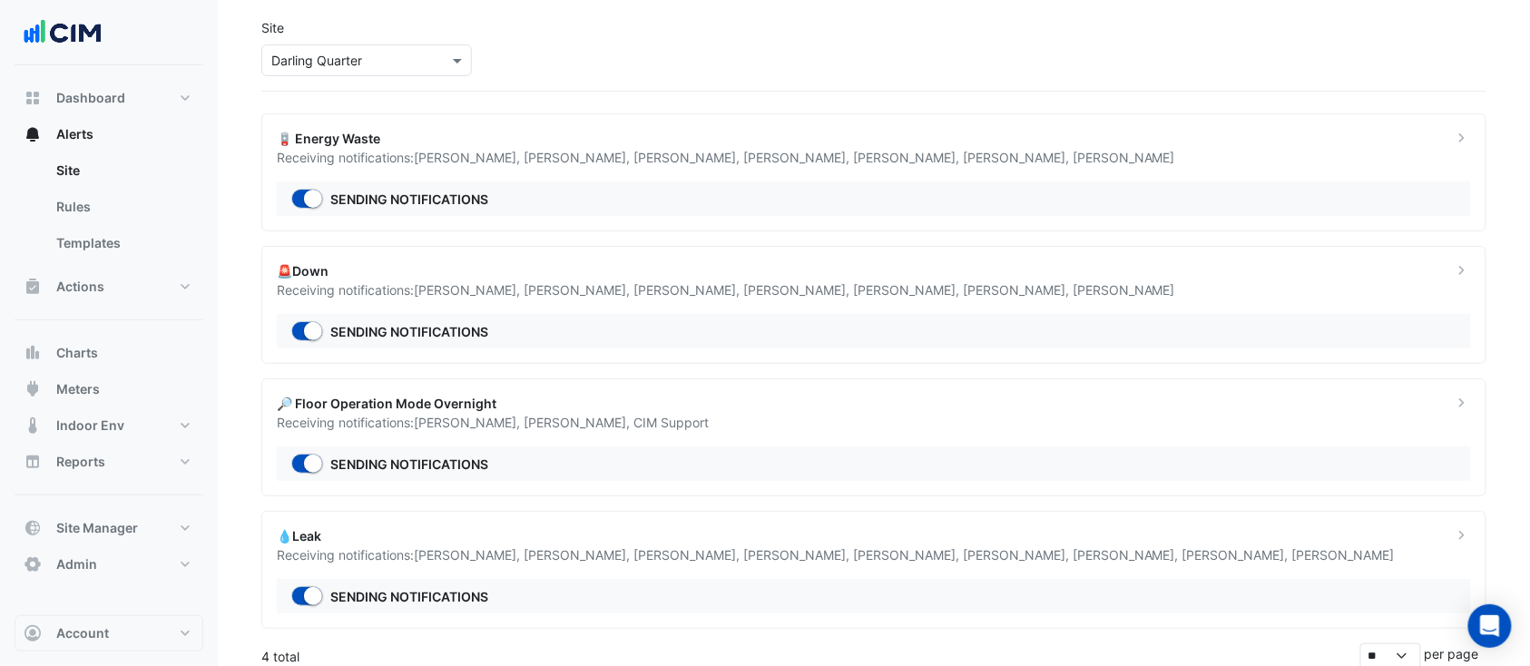
click at [411, 76] on div "Site Select a Site × Darling Quarter" at bounding box center [873, 47] width 1247 height 87
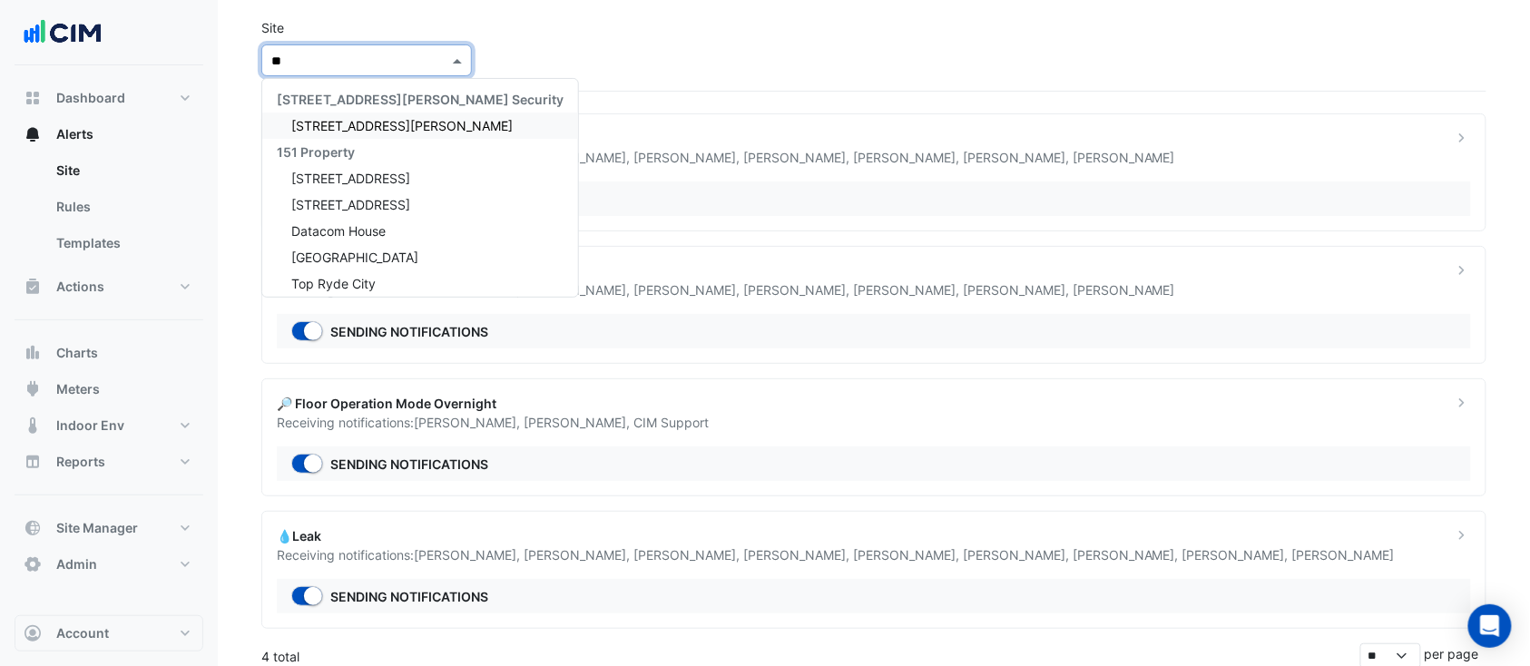
type input "***"
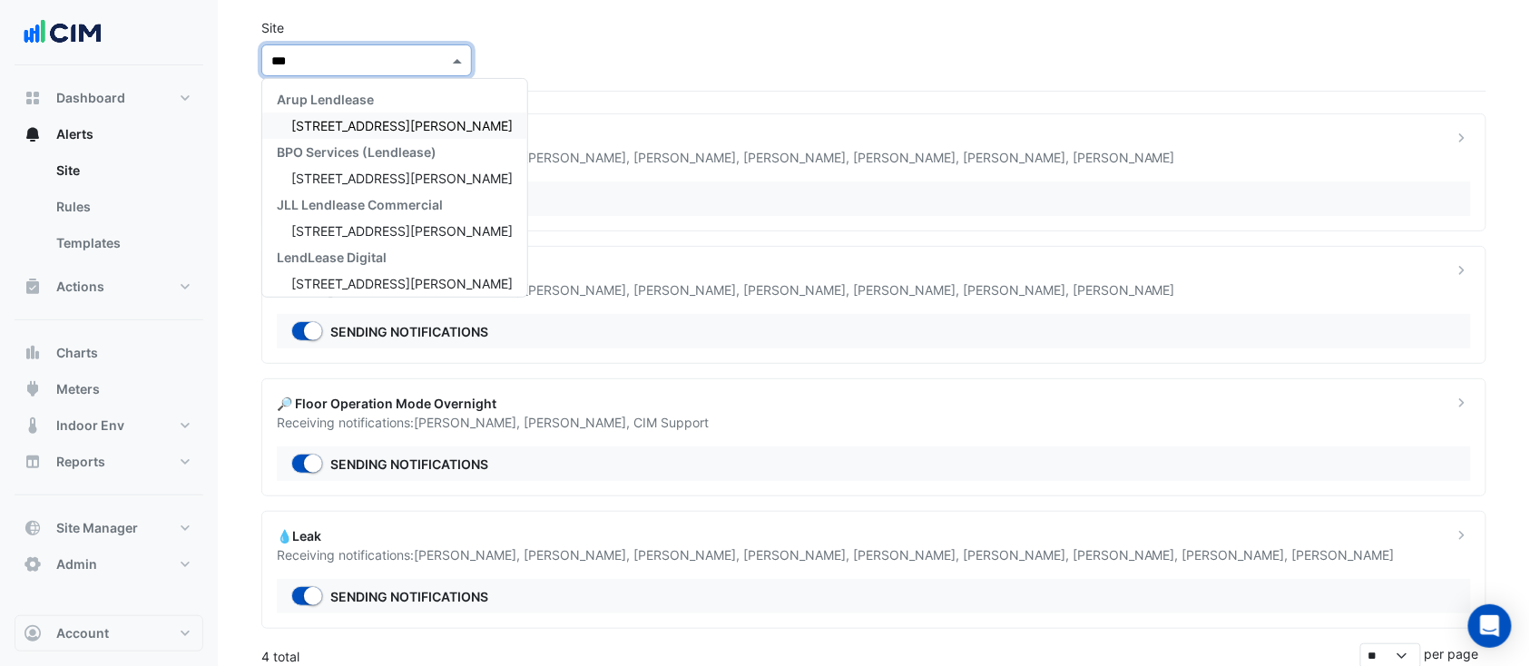
click at [443, 127] on div "1 O'Connell Street" at bounding box center [394, 126] width 265 height 26
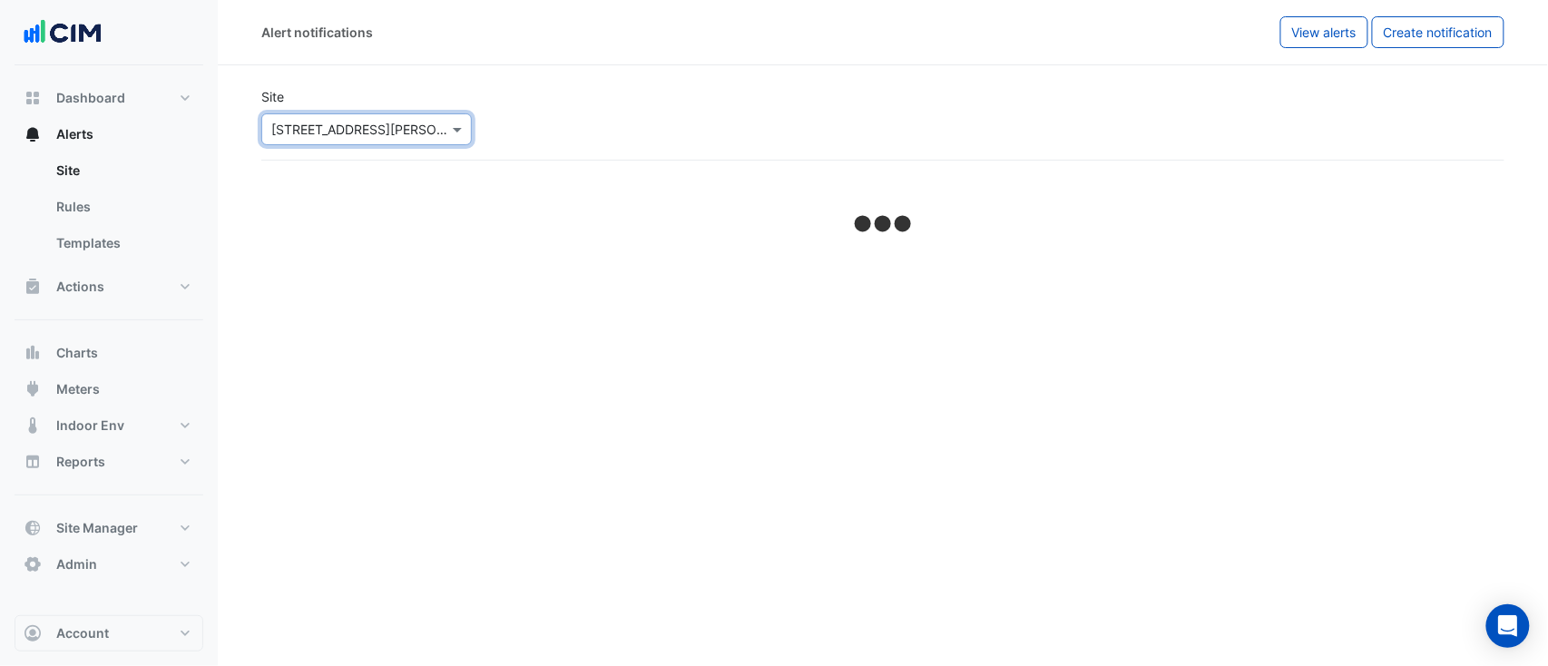
select select "*****"
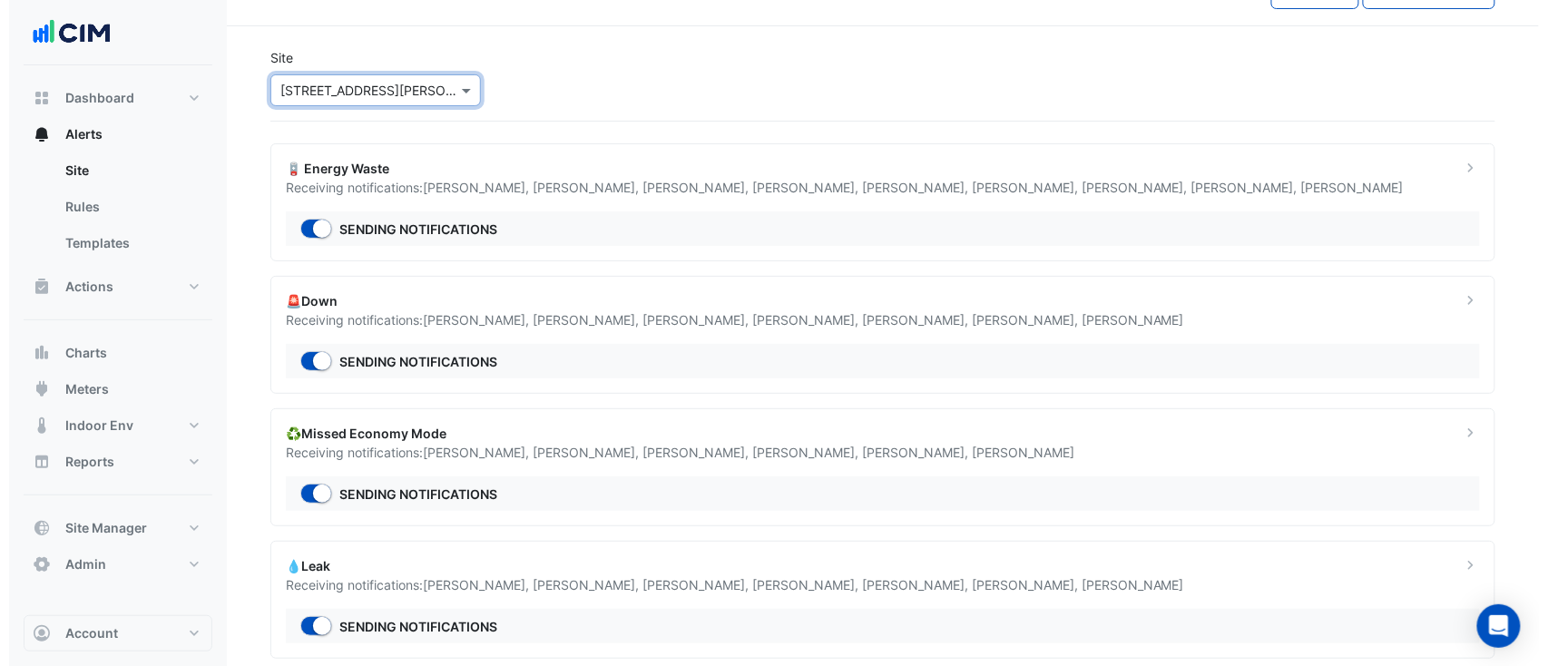
scroll to position [69, 0]
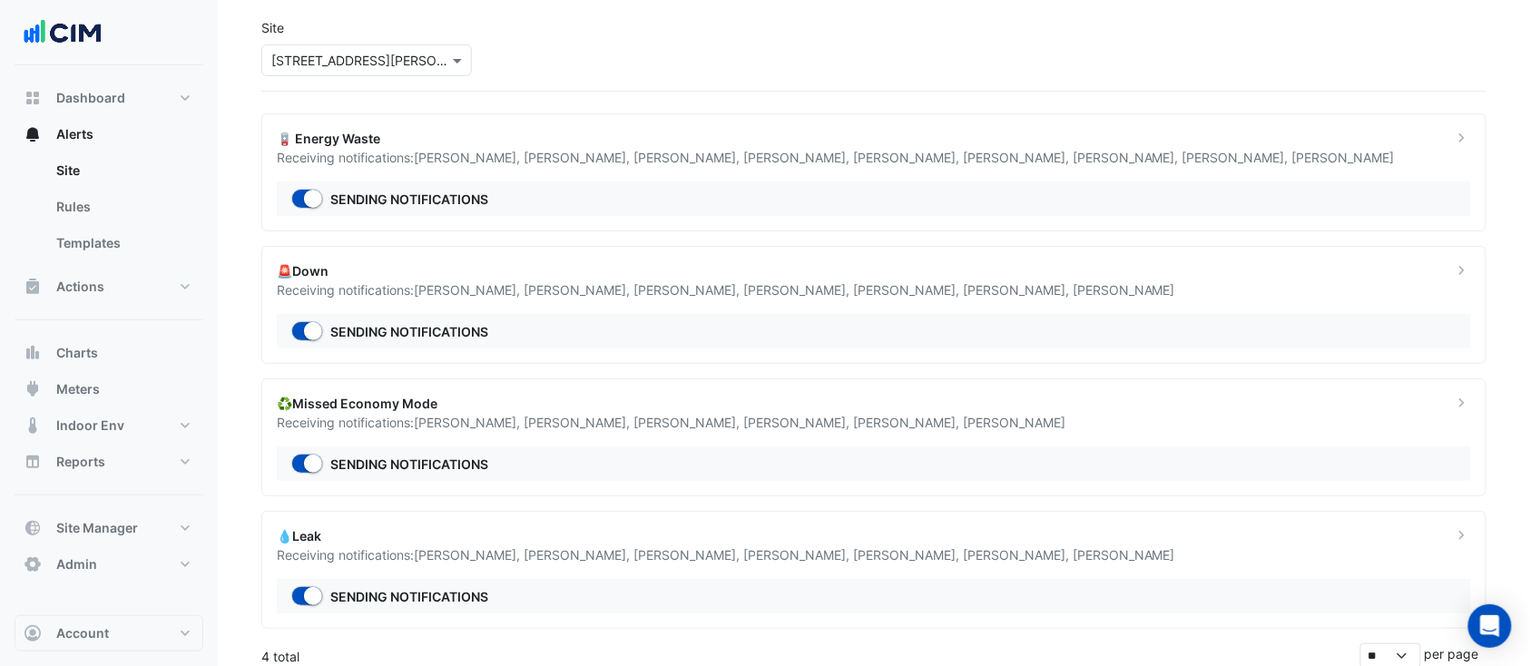
click at [640, 189] on div "Sending notifications" at bounding box center [874, 198] width 1194 height 34
click at [743, 416] on span "Michael Piccolo ," at bounding box center [798, 422] width 110 height 15
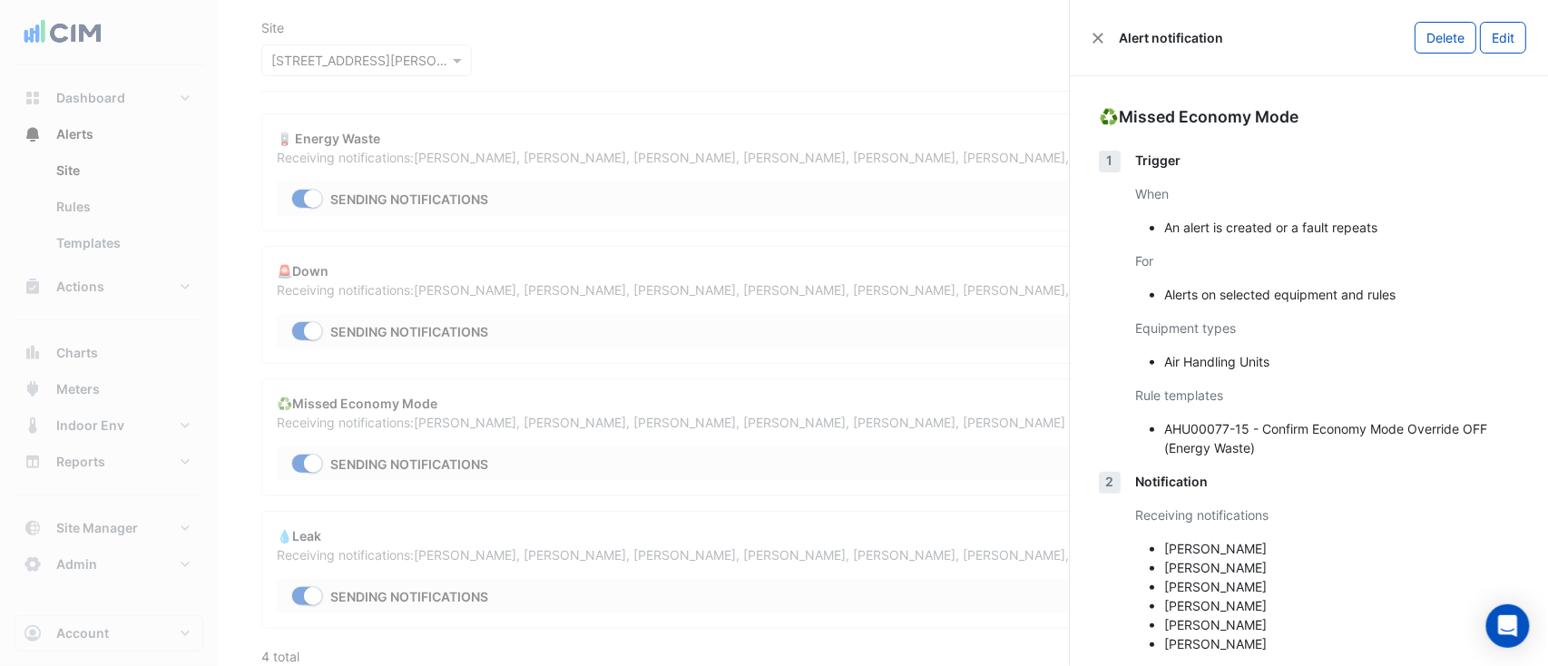
click at [591, 612] on ngb-offcanvas-backdrop at bounding box center [774, 333] width 1548 height 666
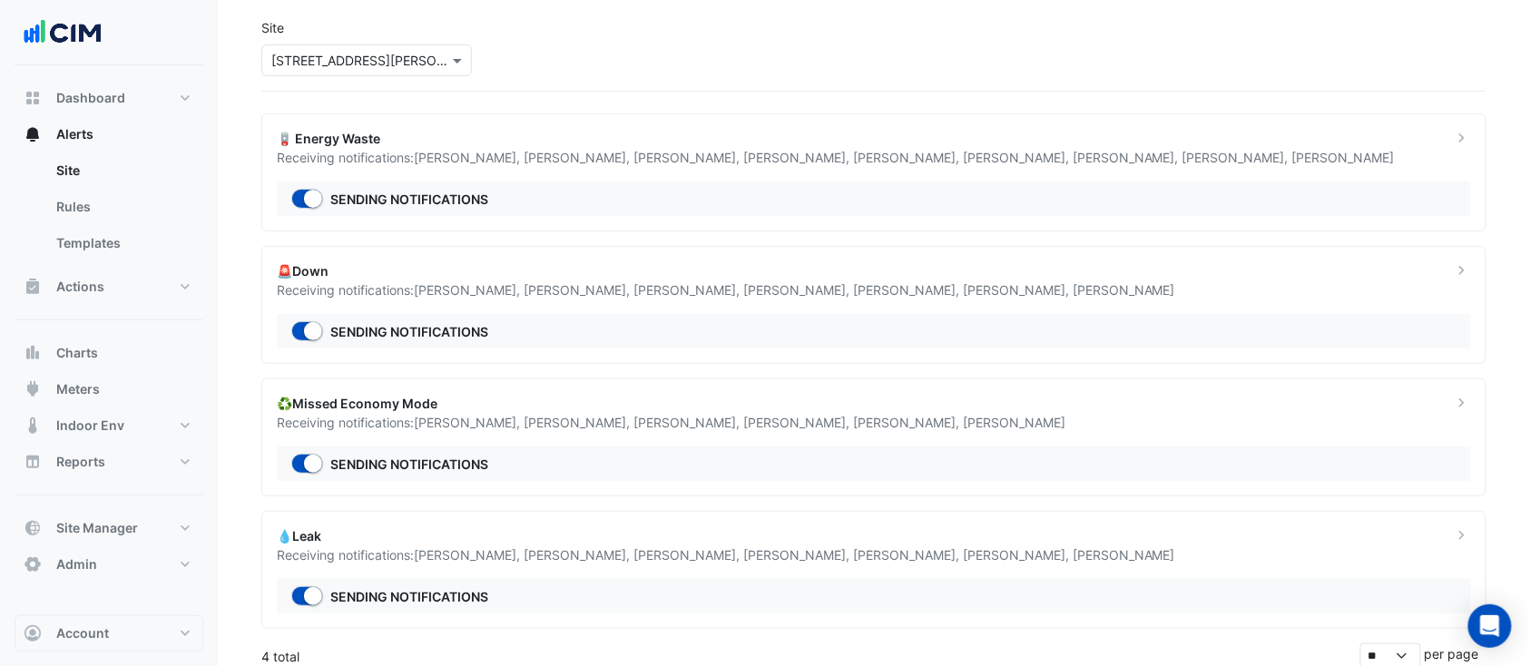
click at [629, 306] on div "🚨Down Receiving notifications: Nathan Wade , Joshua Ewers , Manuel Margelis , O…" at bounding box center [873, 305] width 1225 height 118
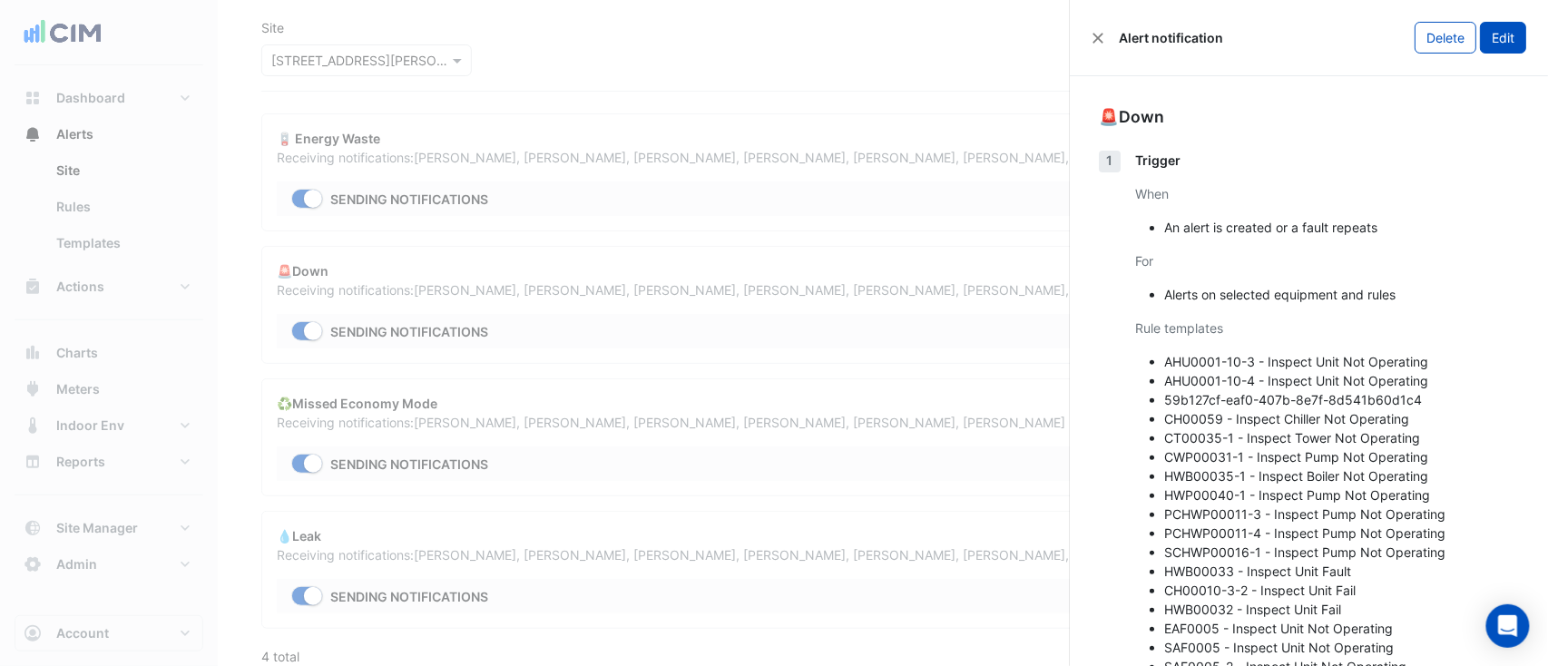
click at [1493, 28] on button "Edit" at bounding box center [1503, 38] width 46 height 32
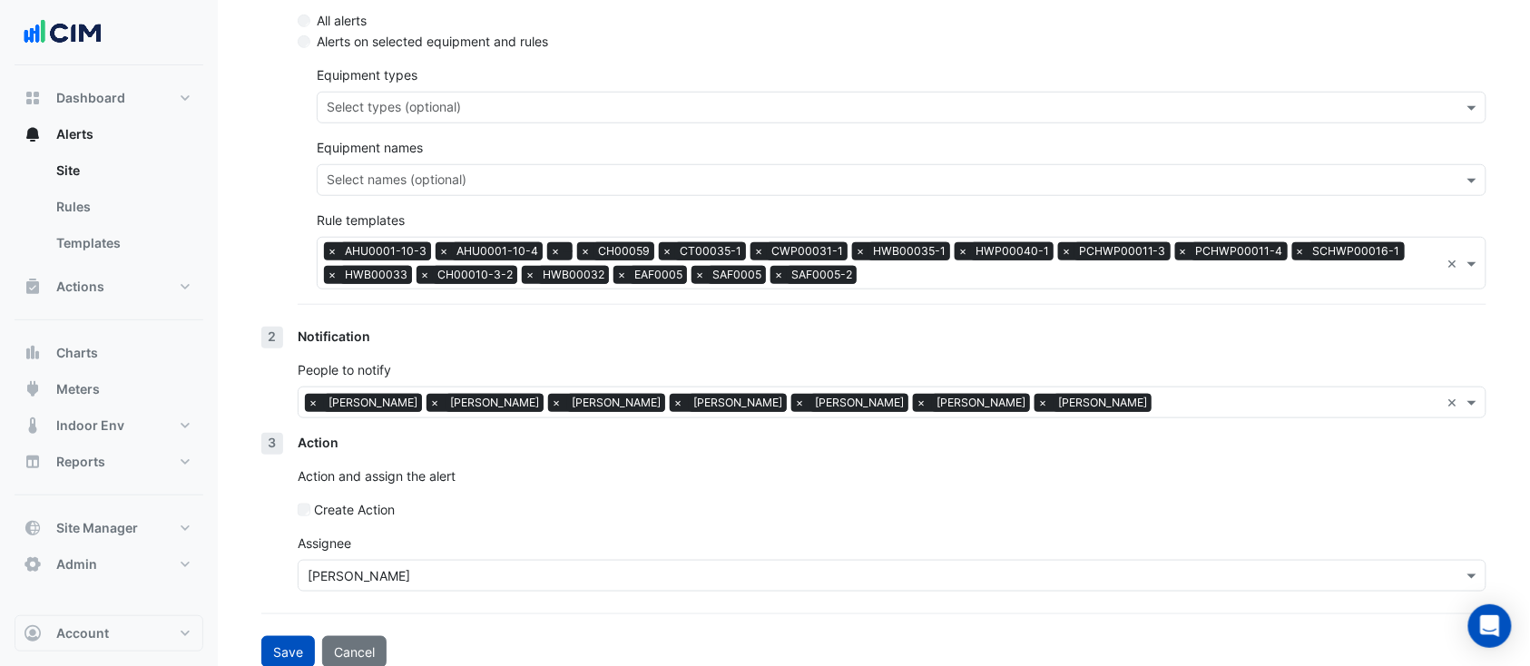
scroll to position [398, 0]
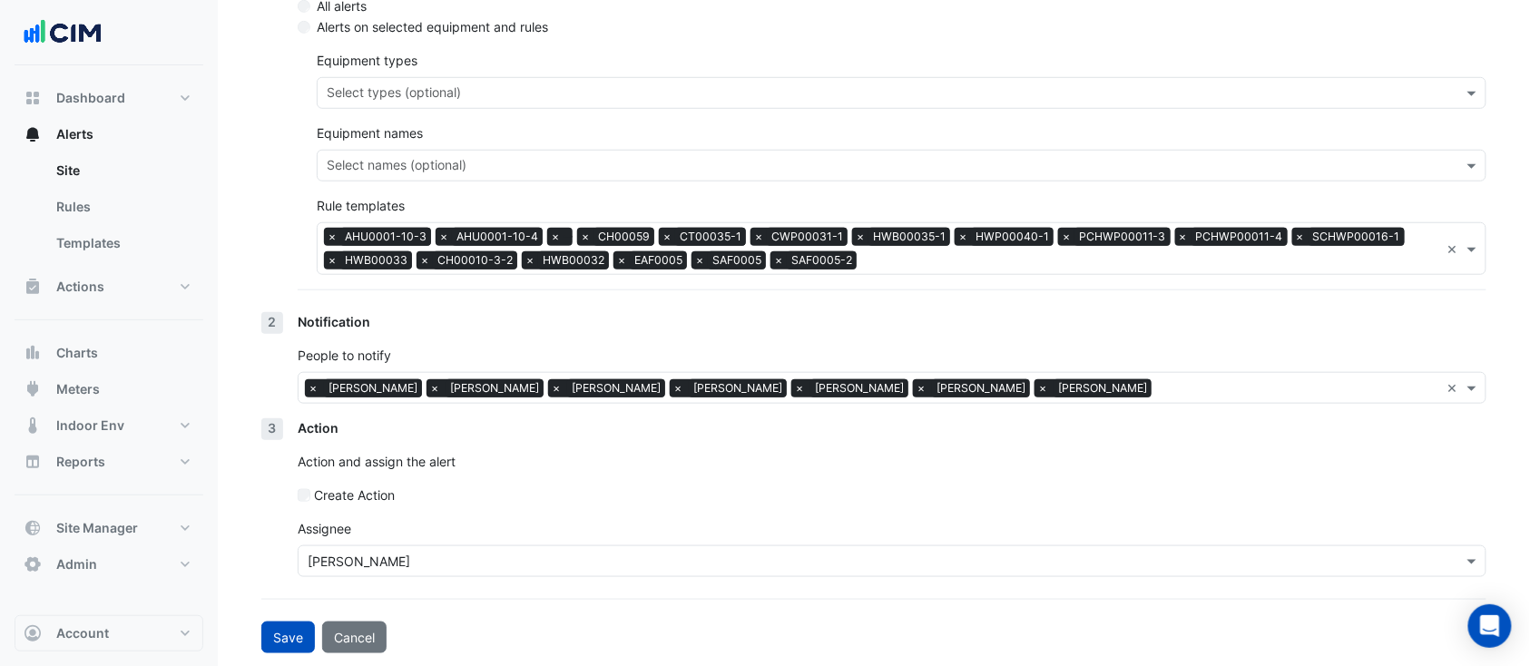
click at [308, 656] on div "Alert notification Site Select a Site × 1 O'Connell Street Title ****** 1 Trigg…" at bounding box center [874, 135] width 1312 height 1066
click at [337, 644] on button "Cancel" at bounding box center [354, 638] width 64 height 32
select select "*****"
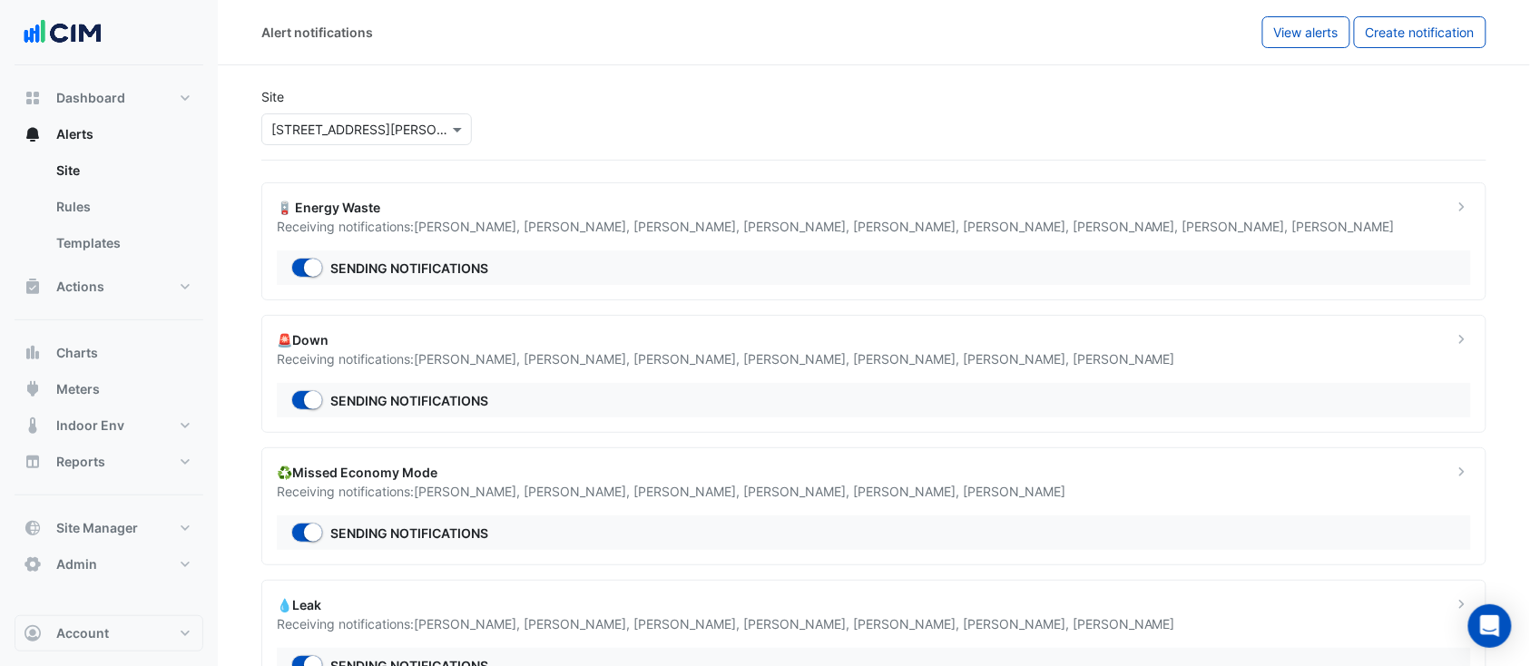
click at [443, 324] on div "🚨Down Receiving notifications: Nathan Wade , Joshua Ewers , Manuel Margelis , O…" at bounding box center [873, 374] width 1225 height 118
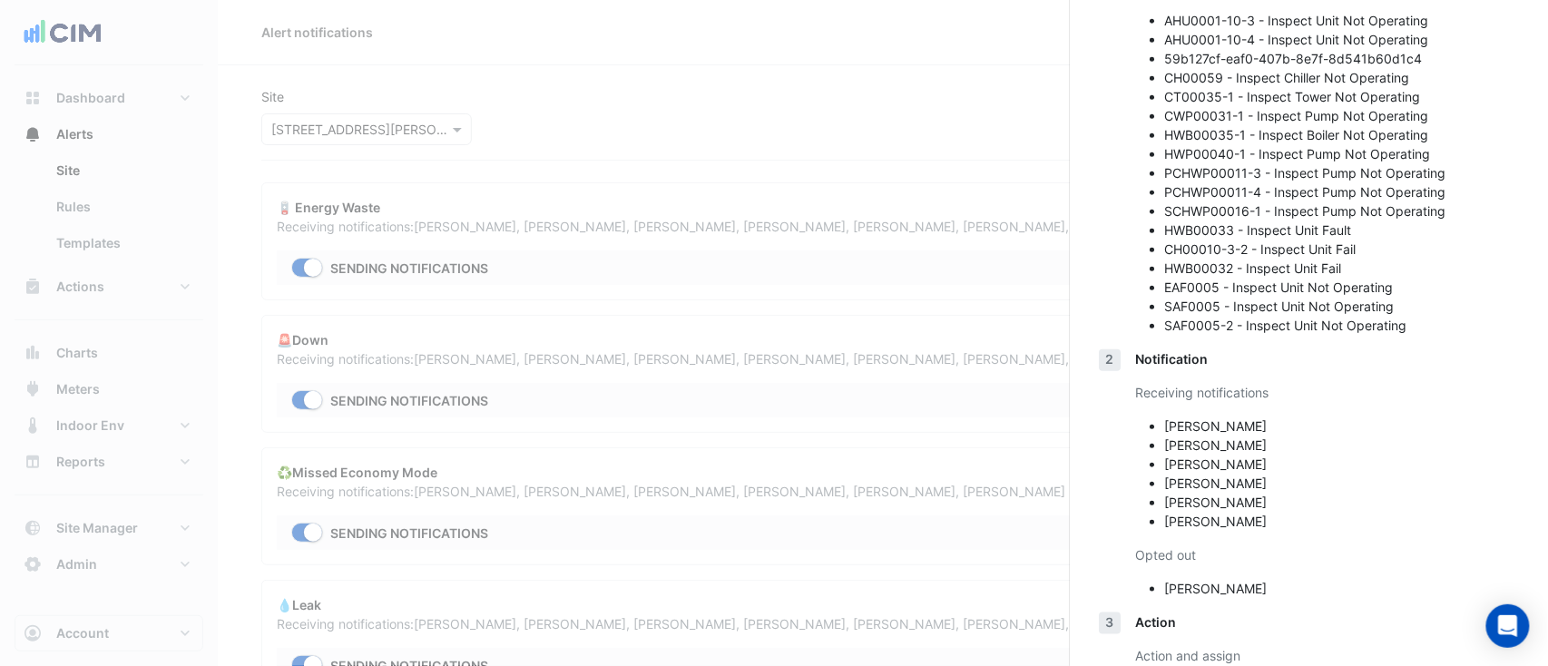
scroll to position [416, 0]
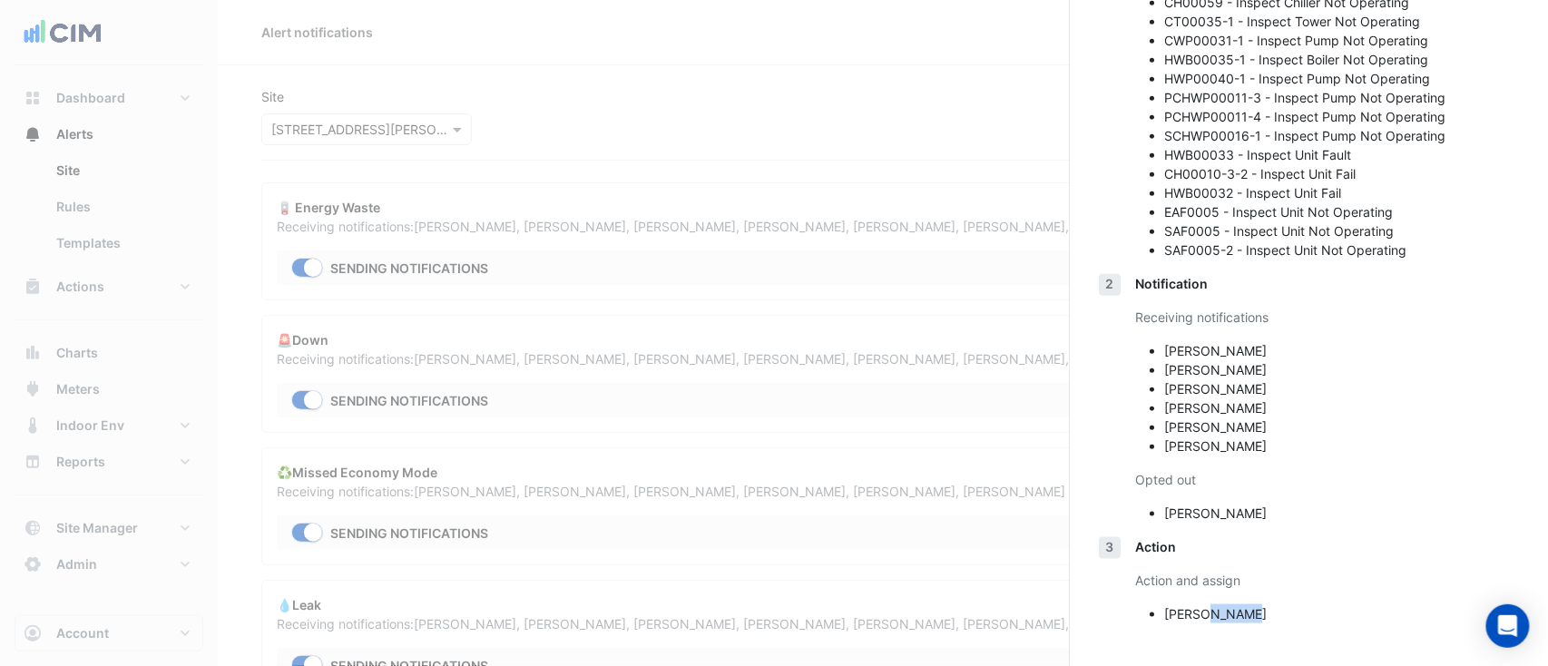
drag, startPoint x: 1263, startPoint y: 618, endPoint x: 1209, endPoint y: 604, distance: 56.1
click at [1209, 604] on li "Joshua Ewers" at bounding box center [1341, 613] width 355 height 19
click at [1294, 455] on div "Notification Receiving notifications Nathan Wade Joshua Ewers Manuel Margelis O…" at bounding box center [1327, 405] width 384 height 263
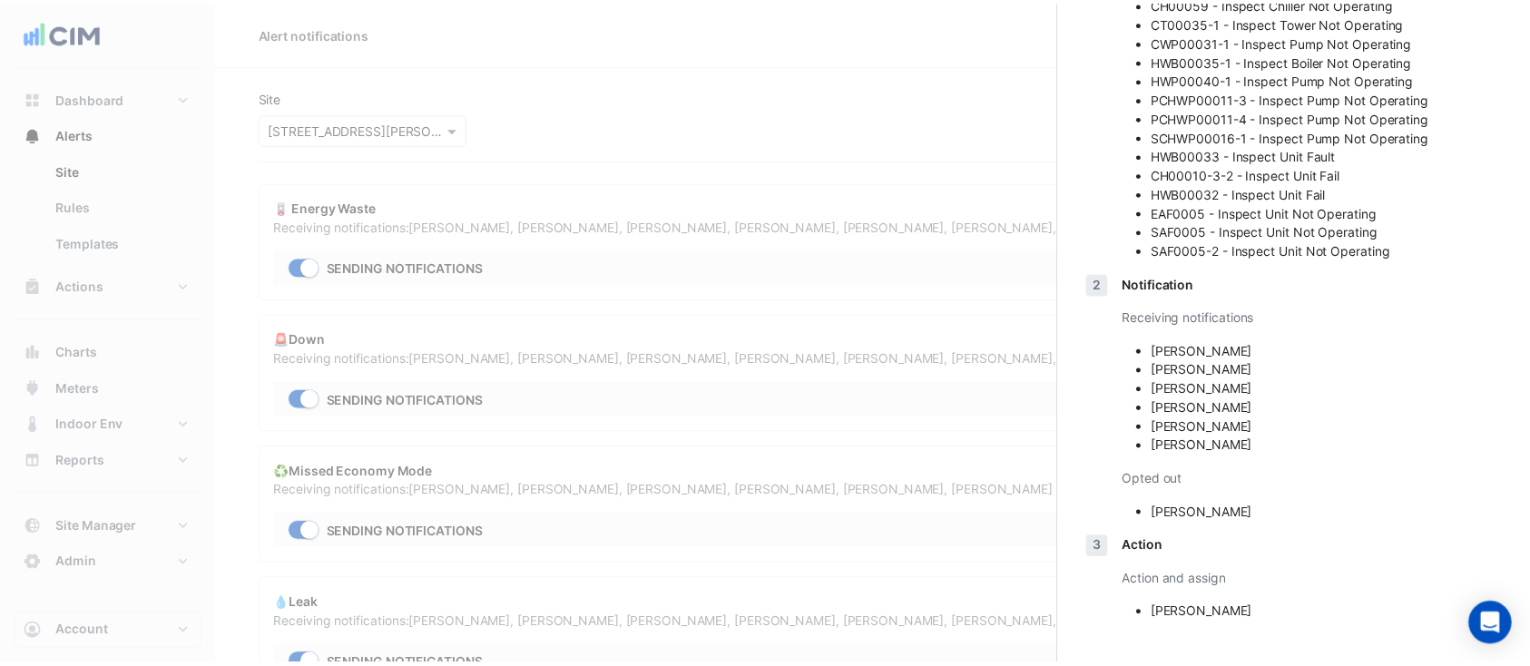
scroll to position [93, 0]
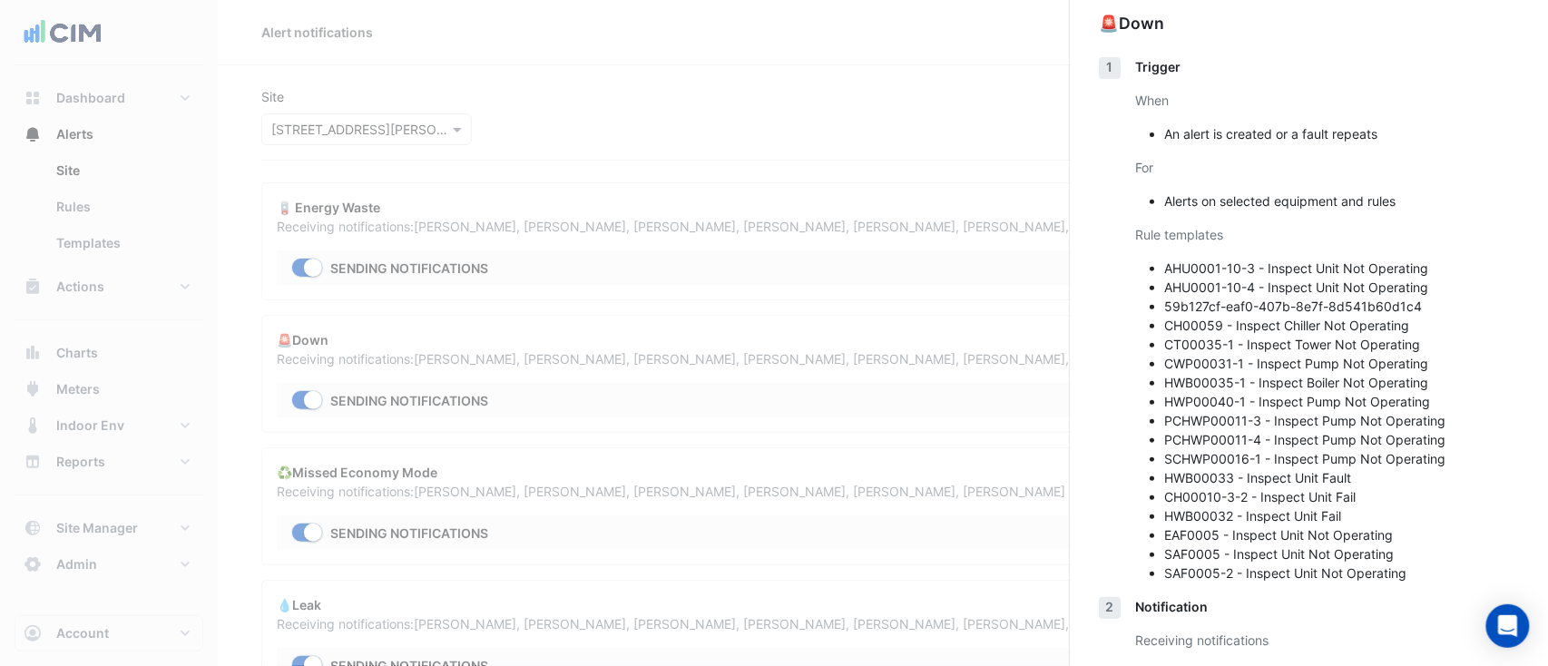
click at [759, 329] on ngb-offcanvas-backdrop at bounding box center [774, 333] width 1548 height 666
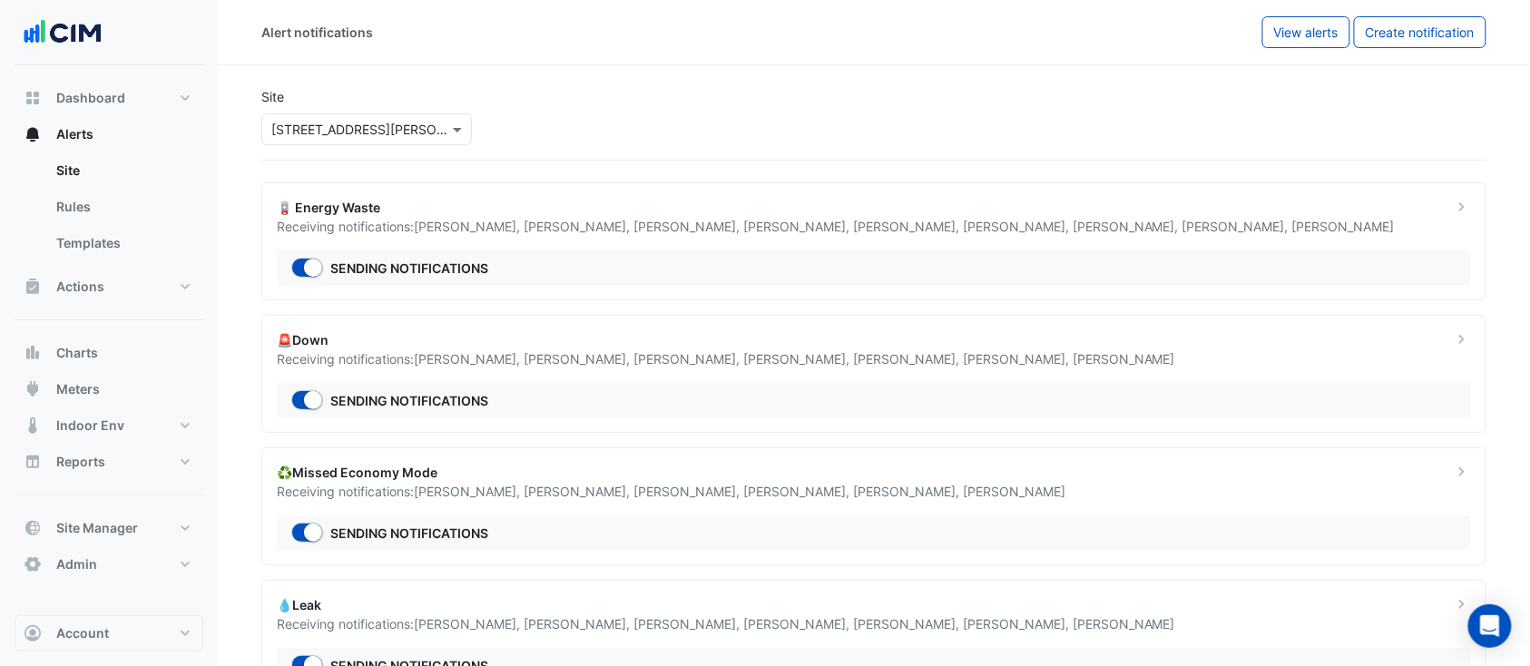
click at [383, 134] on input "text" at bounding box center [348, 130] width 154 height 19
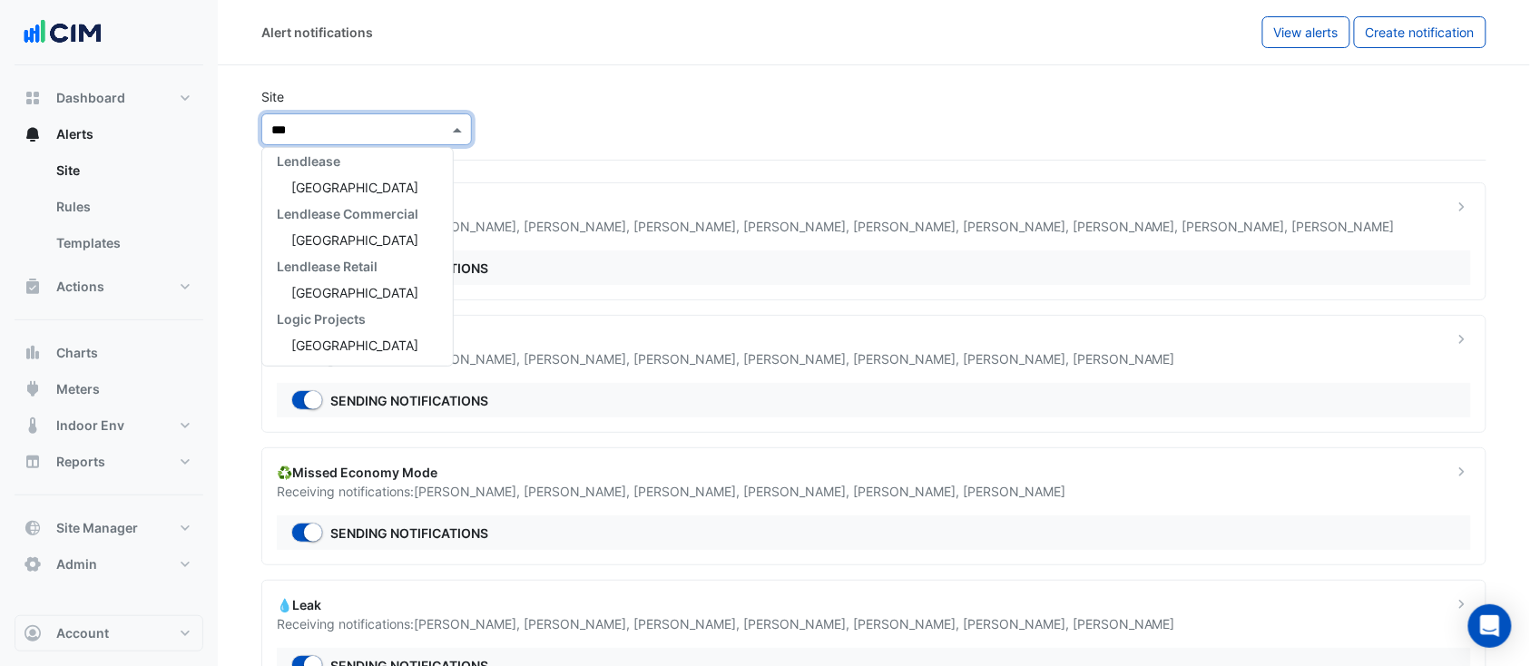
scroll to position [165, 0]
type input "****"
click at [367, 185] on span "Tweed City Shopping Centre" at bounding box center [354, 187] width 127 height 15
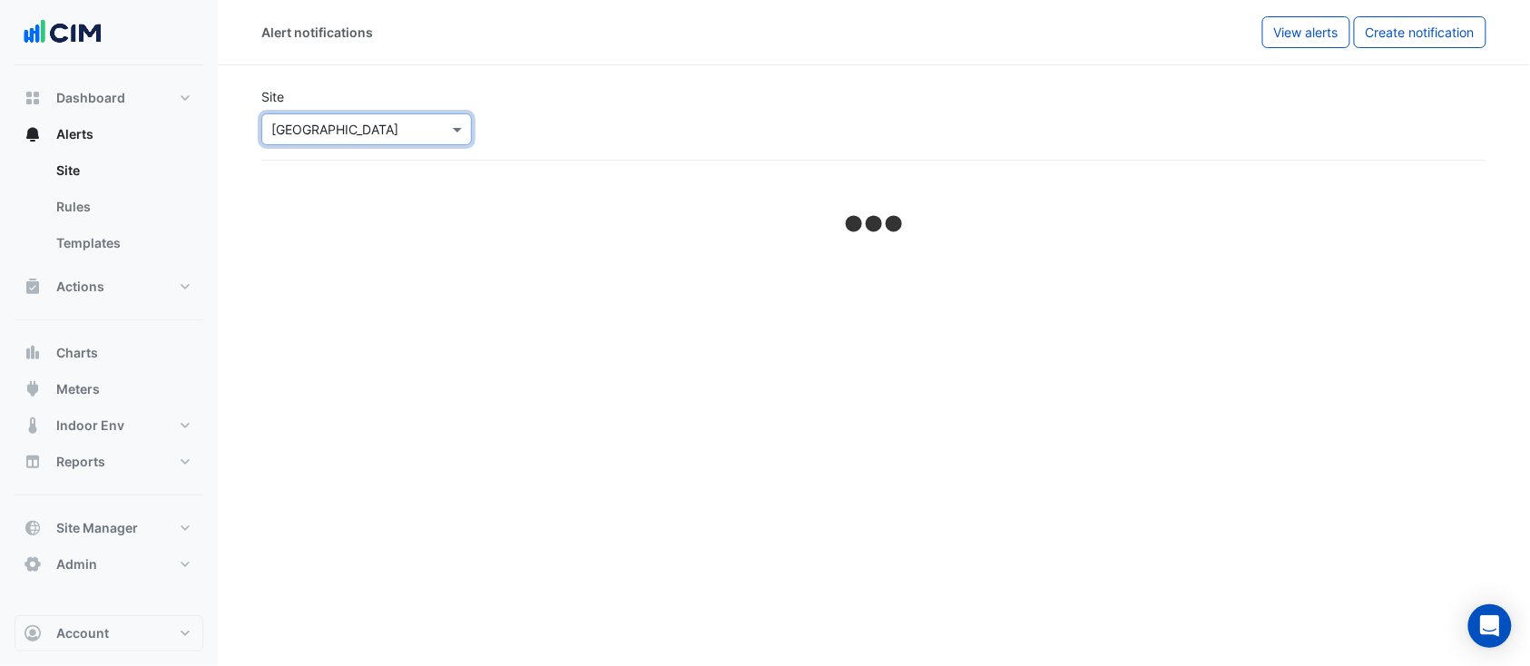
select select "*****"
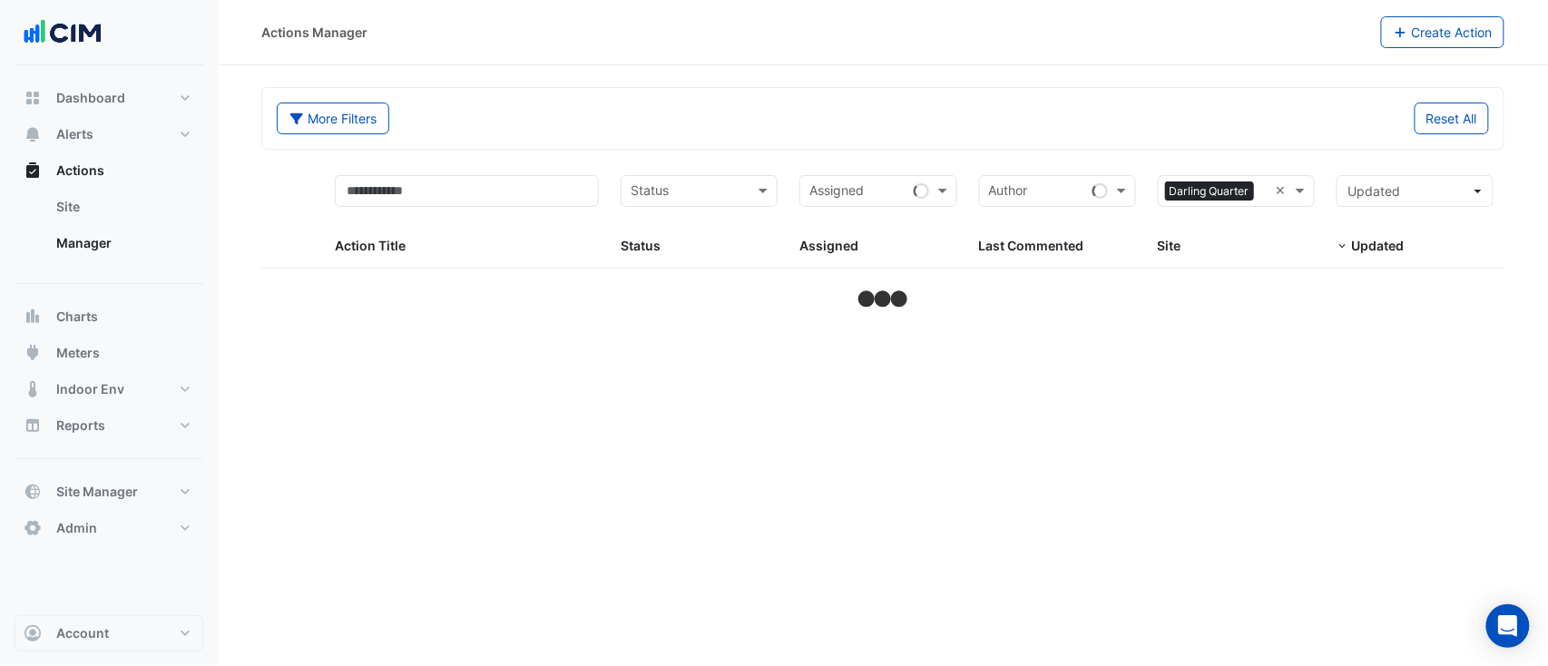
select select "**"
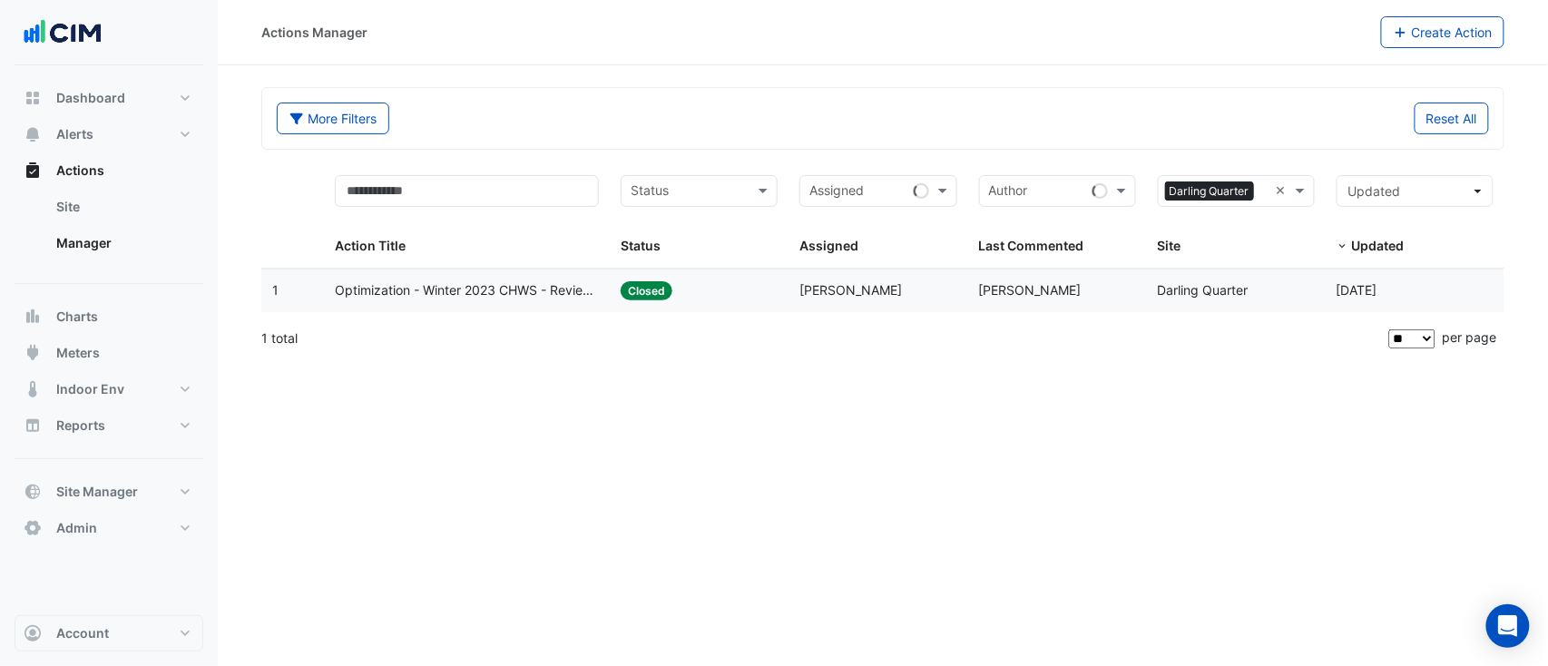
click at [1092, 309] on datatable-body-cell "Last Commented: [PERSON_NAME]" at bounding box center [1057, 290] width 179 height 43
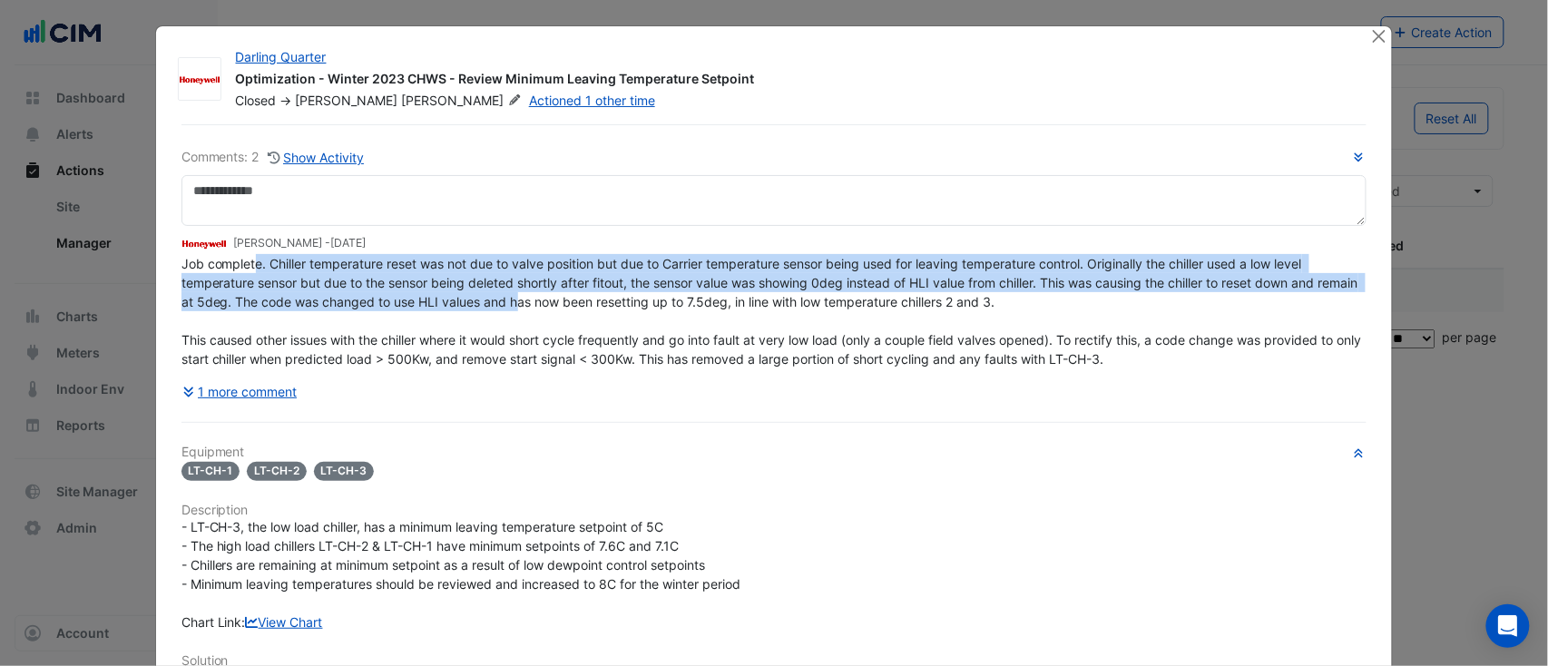
drag, startPoint x: 245, startPoint y: 294, endPoint x: 552, endPoint y: 304, distance: 306.8
click at [552, 304] on span "Job complete. Chiller temperature reset was not due to valve position but due t…" at bounding box center [773, 311] width 1184 height 111
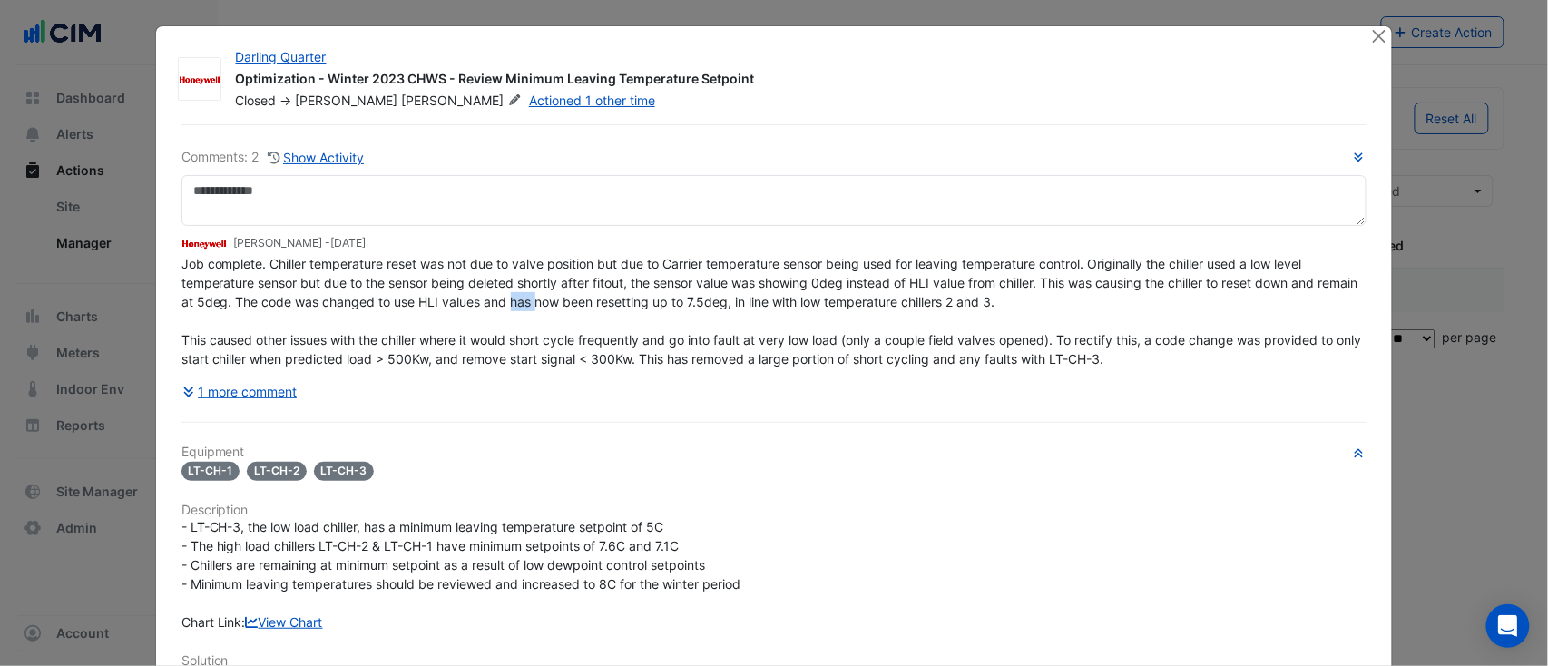
click at [552, 304] on span "Job complete. Chiller temperature reset was not due to valve position but due t…" at bounding box center [773, 311] width 1184 height 111
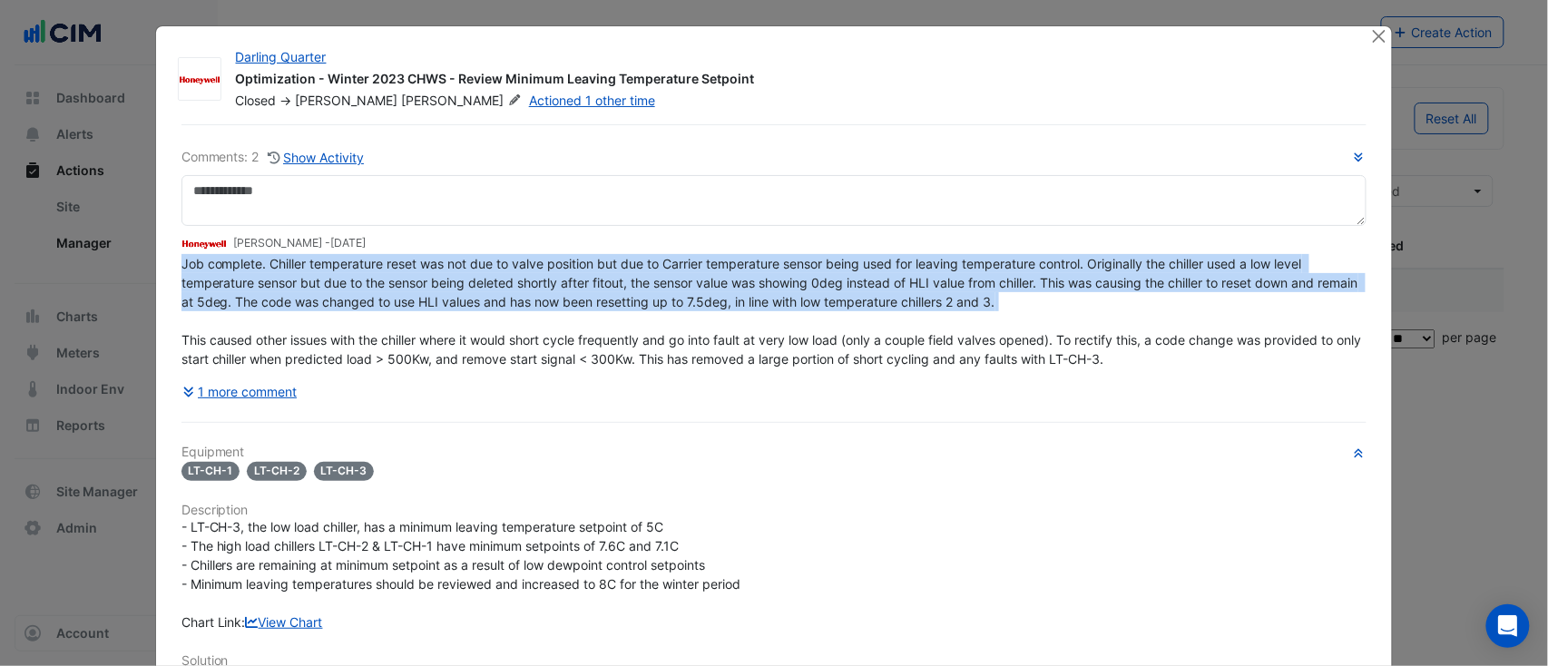
click at [552, 304] on span "Job complete. Chiller temperature reset was not due to valve position but due t…" at bounding box center [773, 311] width 1184 height 111
click at [256, 384] on button "1 more comment" at bounding box center [239, 392] width 117 height 32
click at [357, 260] on span "Job complete. Chiller temperature reset was not due to valve position but due t…" at bounding box center [773, 311] width 1184 height 111
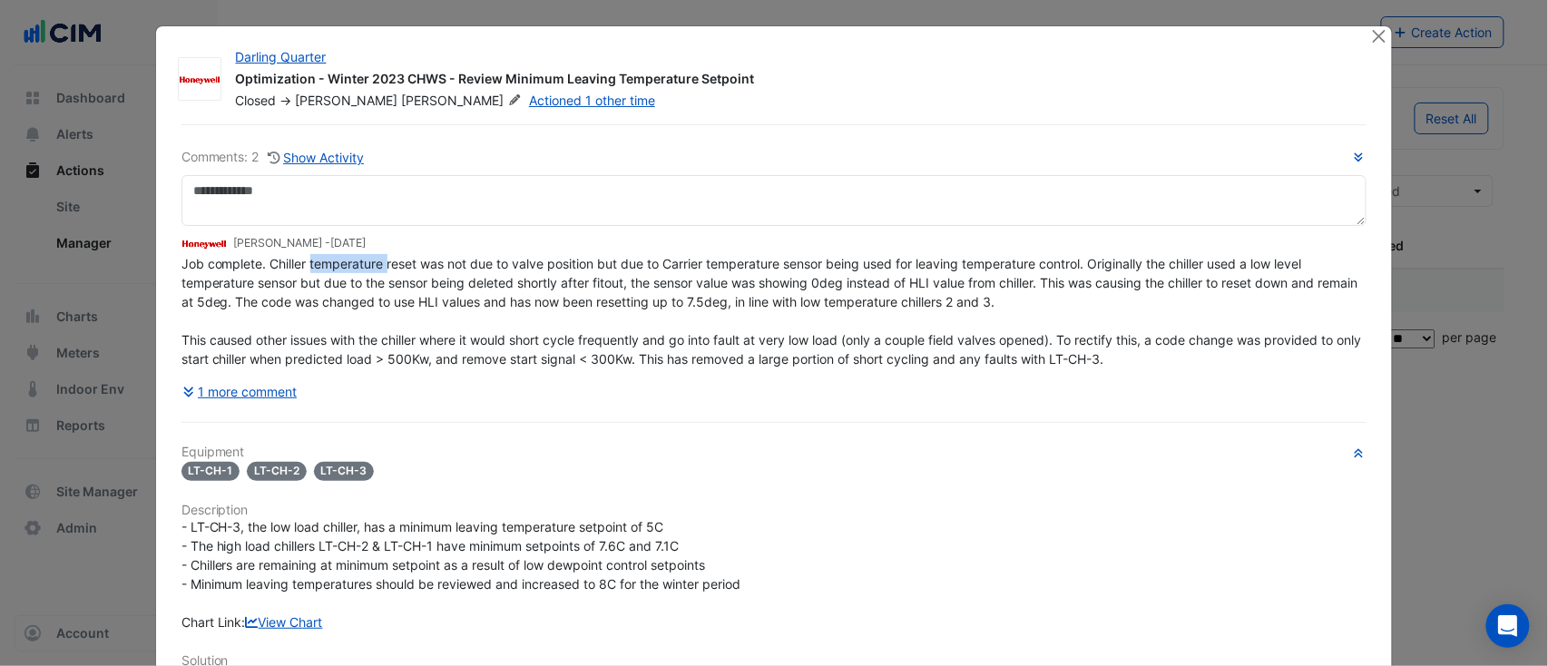
click at [357, 260] on span "Job complete. Chiller temperature reset was not due to valve position but due t…" at bounding box center [773, 311] width 1184 height 111
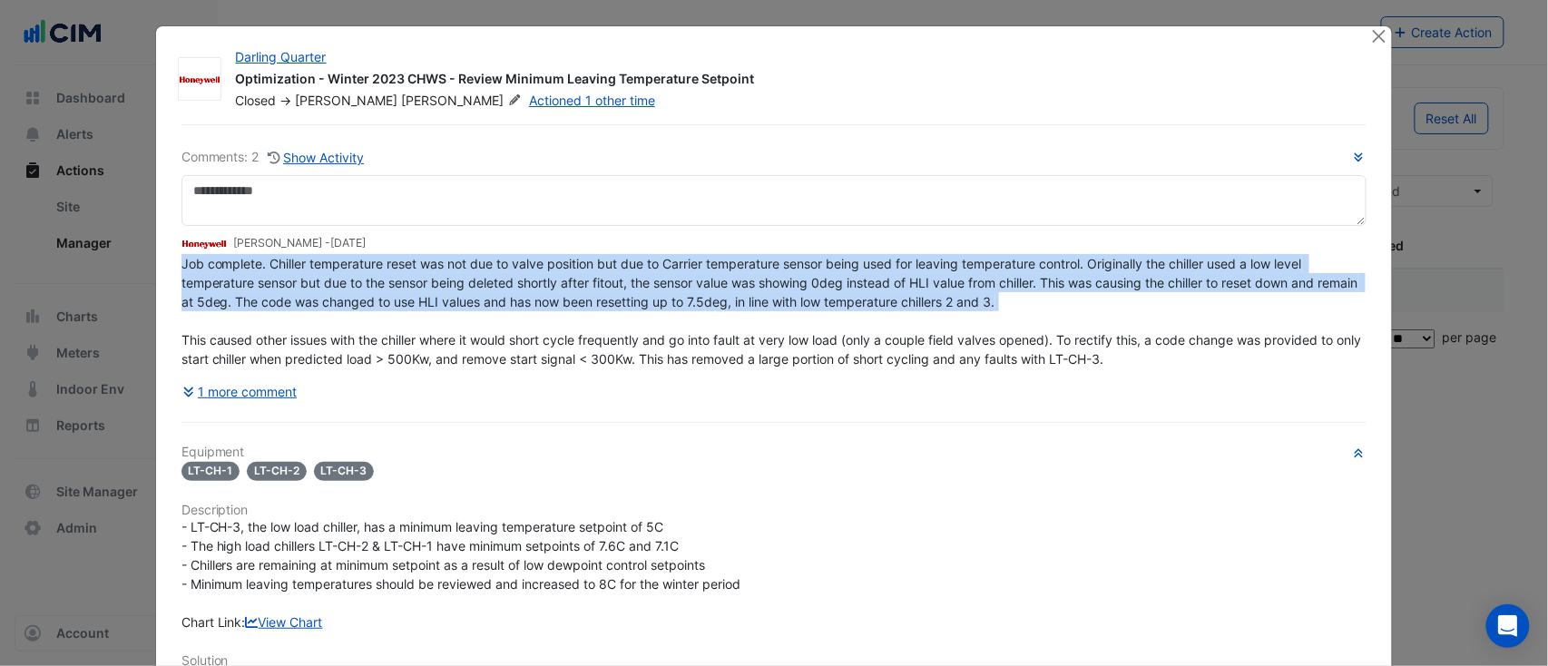
click at [357, 260] on span "Job complete. Chiller temperature reset was not due to valve position but due t…" at bounding box center [773, 311] width 1184 height 111
click at [243, 390] on button "1 more comment" at bounding box center [239, 392] width 117 height 32
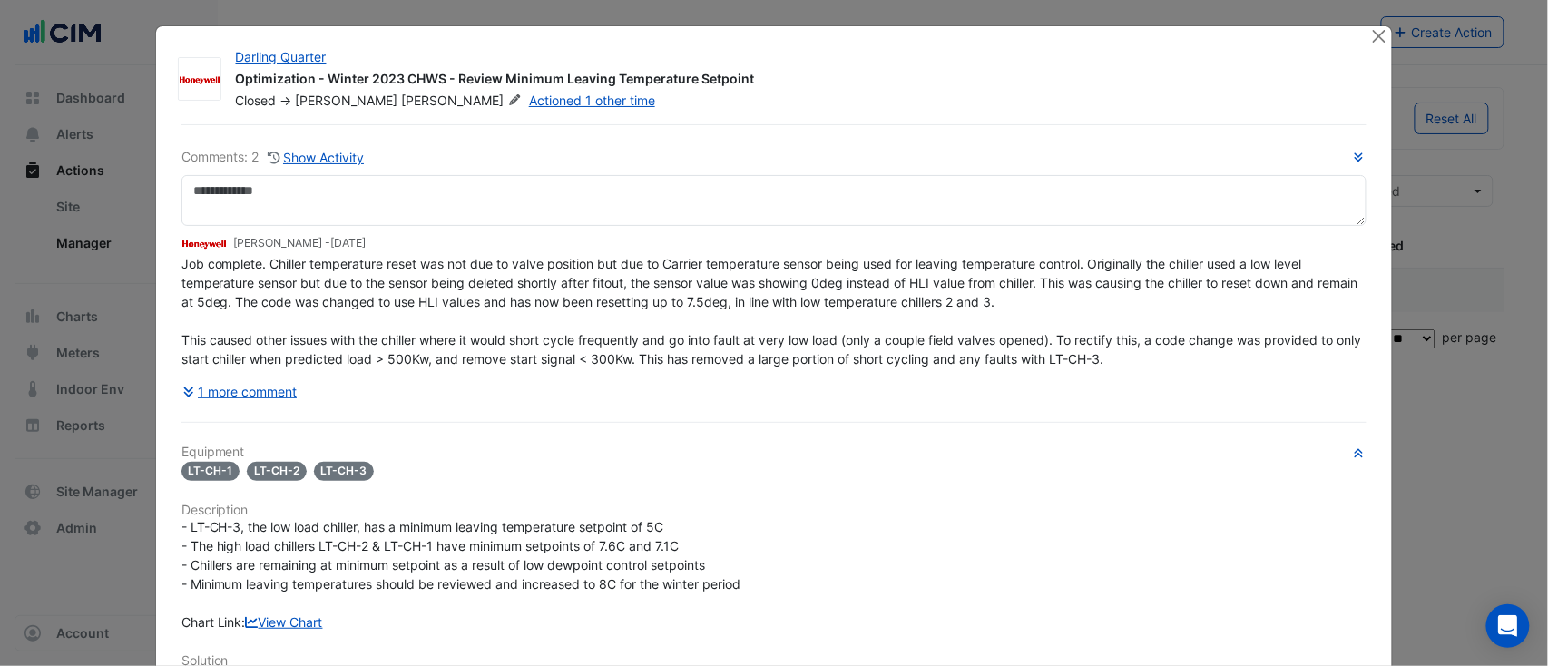
click at [1360, 147] on div "Comments: 2 Show Activity Brad Watts - 9 months and 30 days ago 1 more comment …" at bounding box center [775, 613] width 1208 height 979
click at [1356, 153] on icon "button" at bounding box center [1359, 157] width 14 height 11
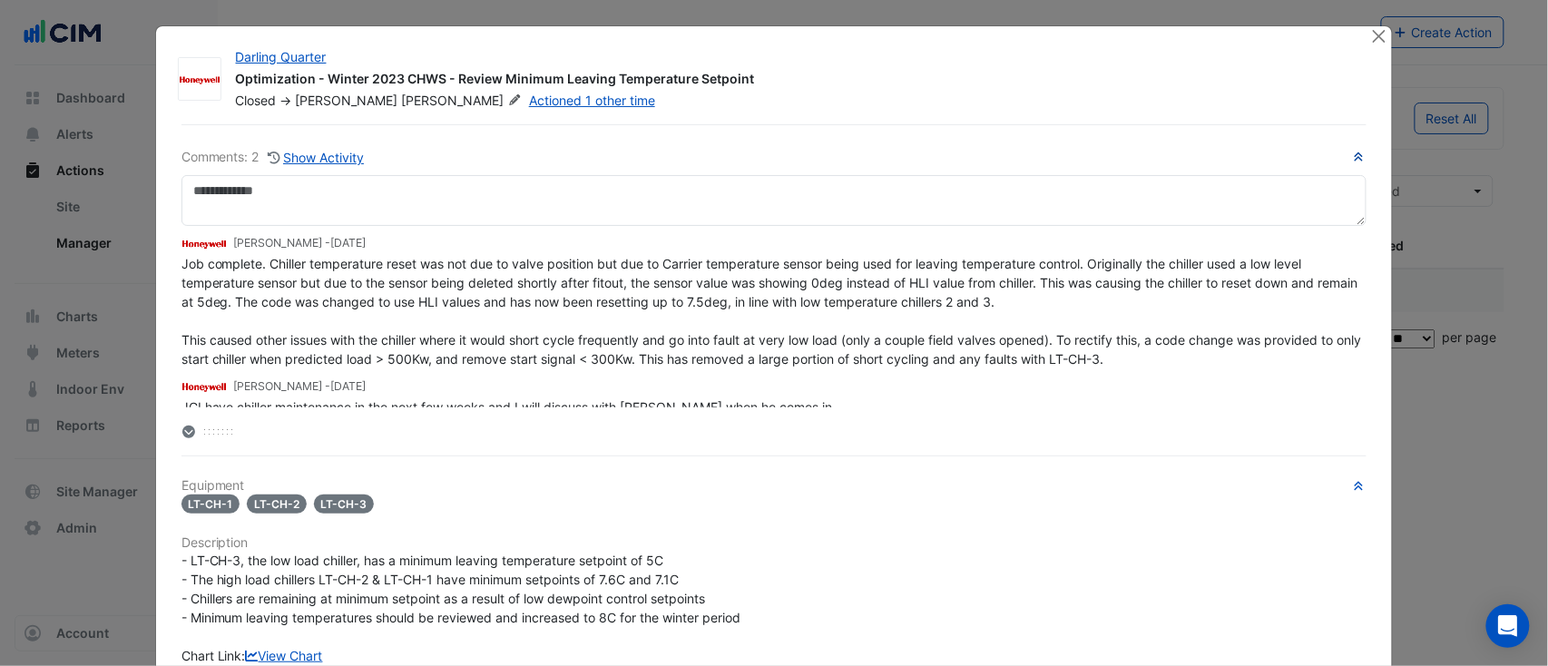
scroll to position [7, 0]
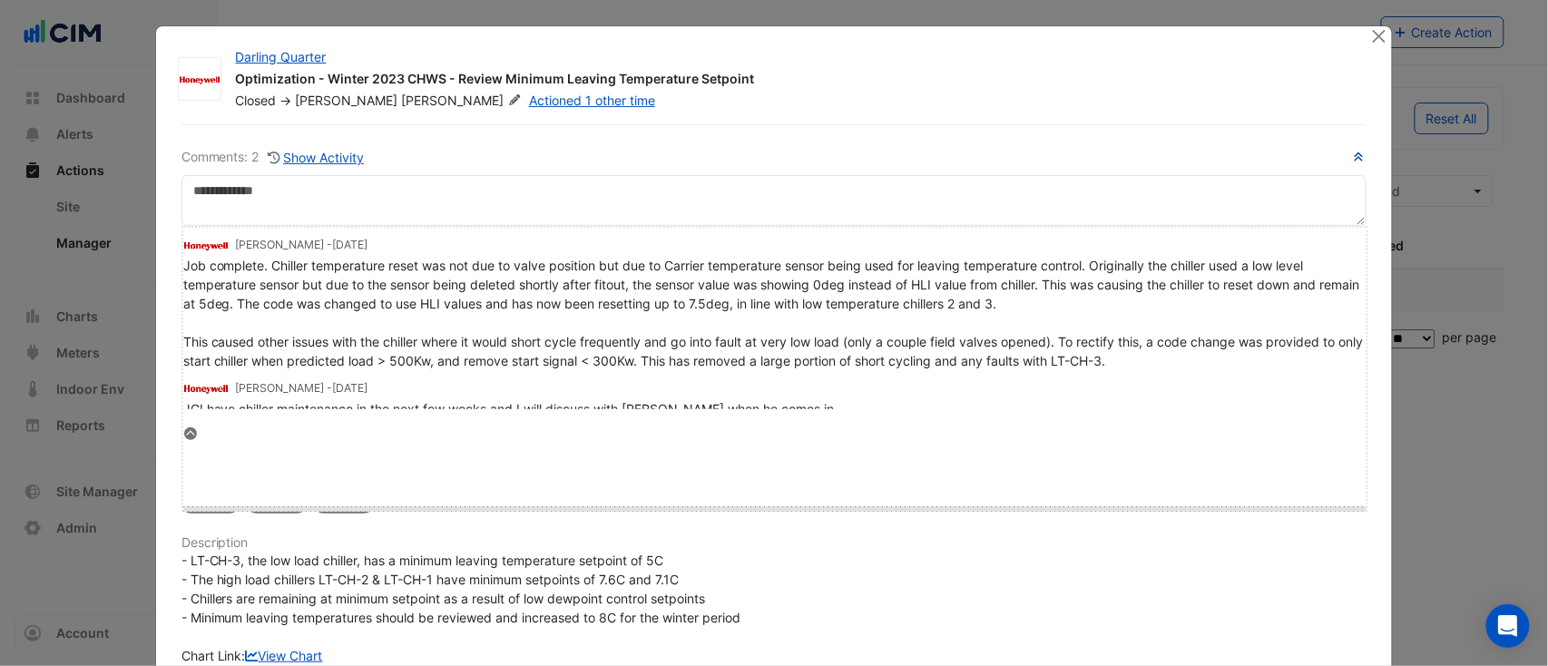
drag, startPoint x: 201, startPoint y: 427, endPoint x: 206, endPoint y: 498, distance: 70.9
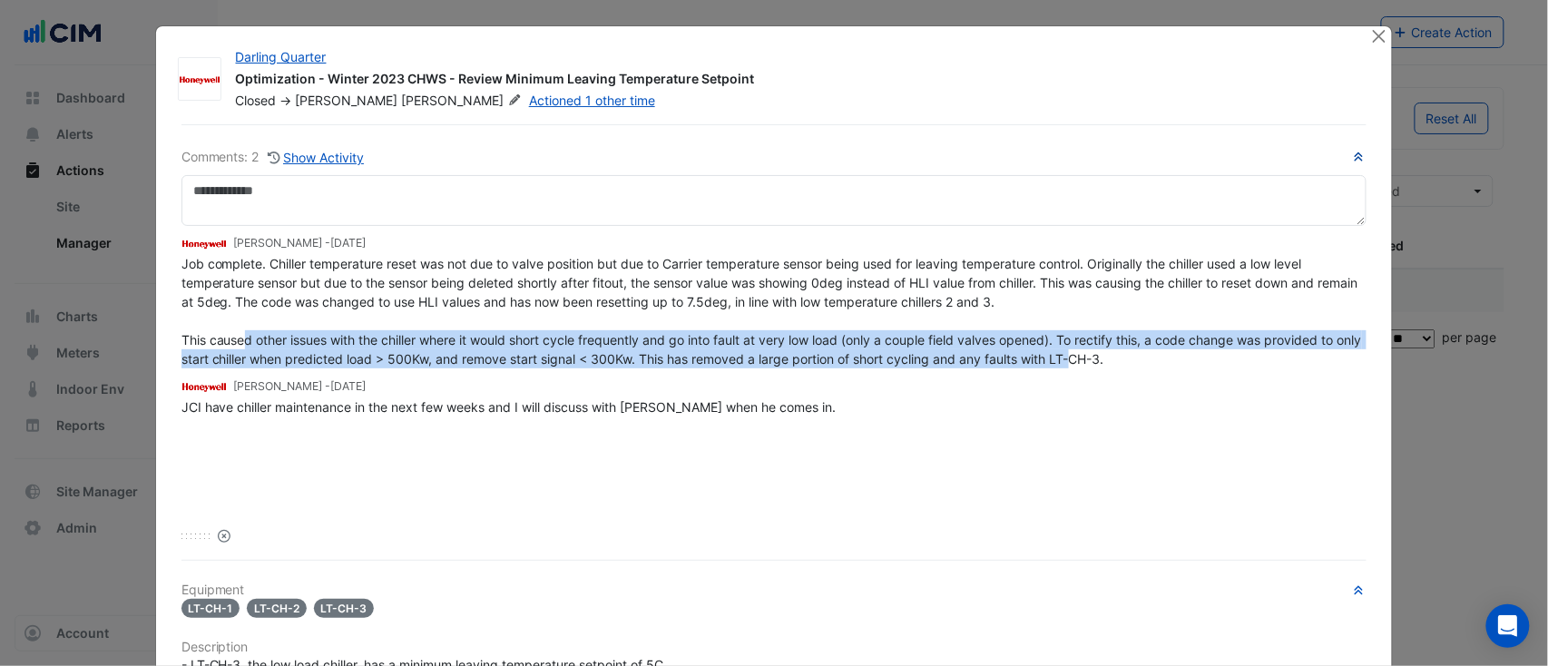
drag, startPoint x: 233, startPoint y: 332, endPoint x: 1097, endPoint y: 363, distance: 864.3
click at [1097, 363] on span "Job complete. Chiller temperature reset was not due to valve position but due t…" at bounding box center [773, 311] width 1184 height 111
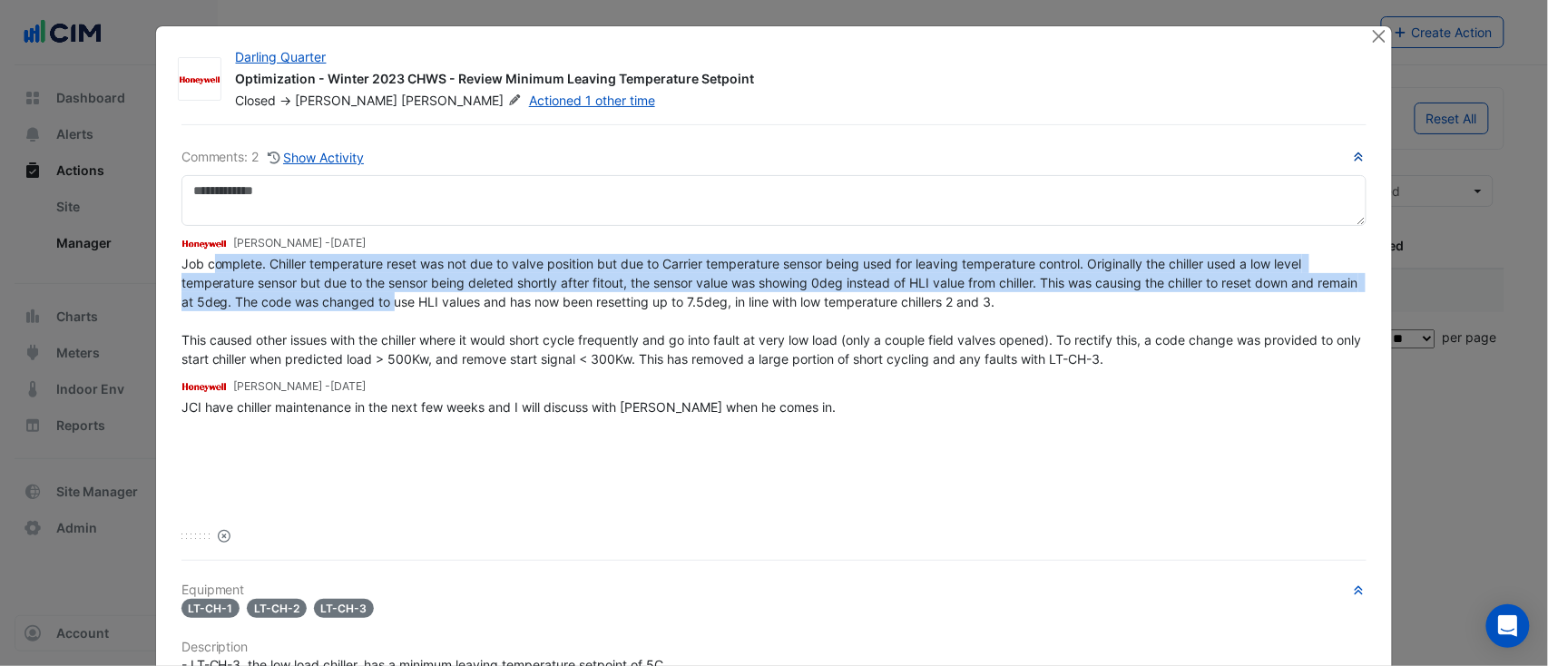
drag, startPoint x: 265, startPoint y: 245, endPoint x: 431, endPoint y: 308, distance: 177.8
click at [431, 308] on span "Job complete. Chiller temperature reset was not due to valve position but due t…" at bounding box center [773, 311] width 1184 height 111
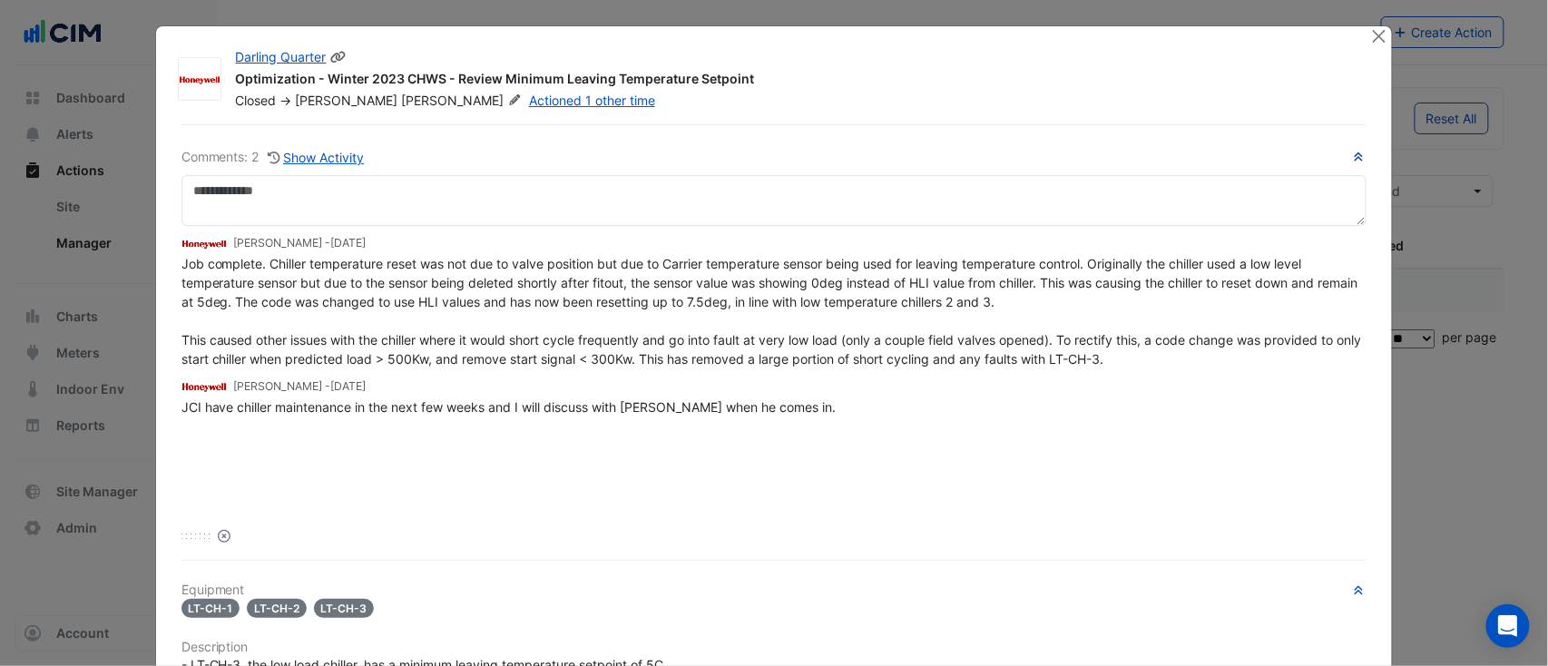
click at [339, 75] on div "Optimization - Winter 2023 CHWS - Review Minimum Leaving Temperature Setpoint" at bounding box center [792, 81] width 1113 height 22
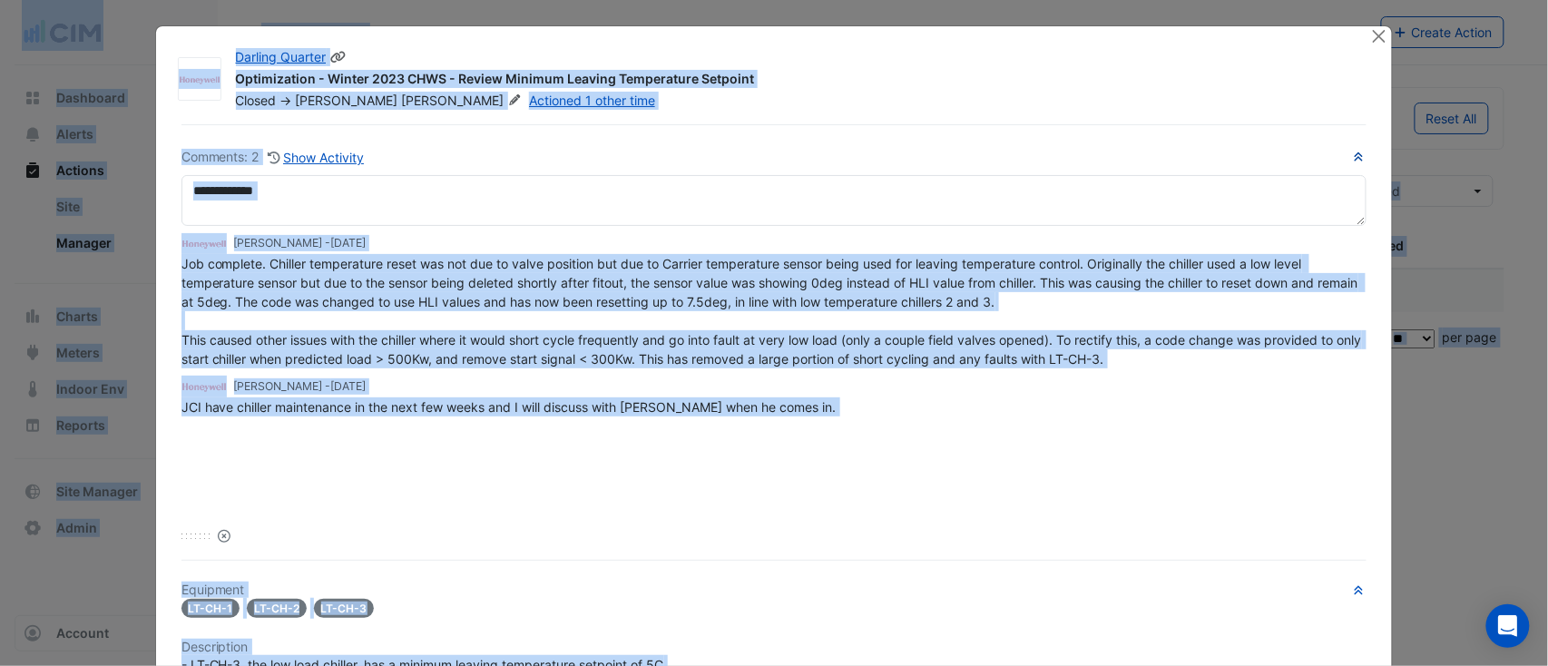
copy body "Actions Manager Create Action More Filters Reset All Status Assigned Sites × Da…"
click at [342, 85] on div "Optimization - Winter 2023 CHWS - Review Minimum Leaving Temperature Setpoint" at bounding box center [792, 81] width 1113 height 22
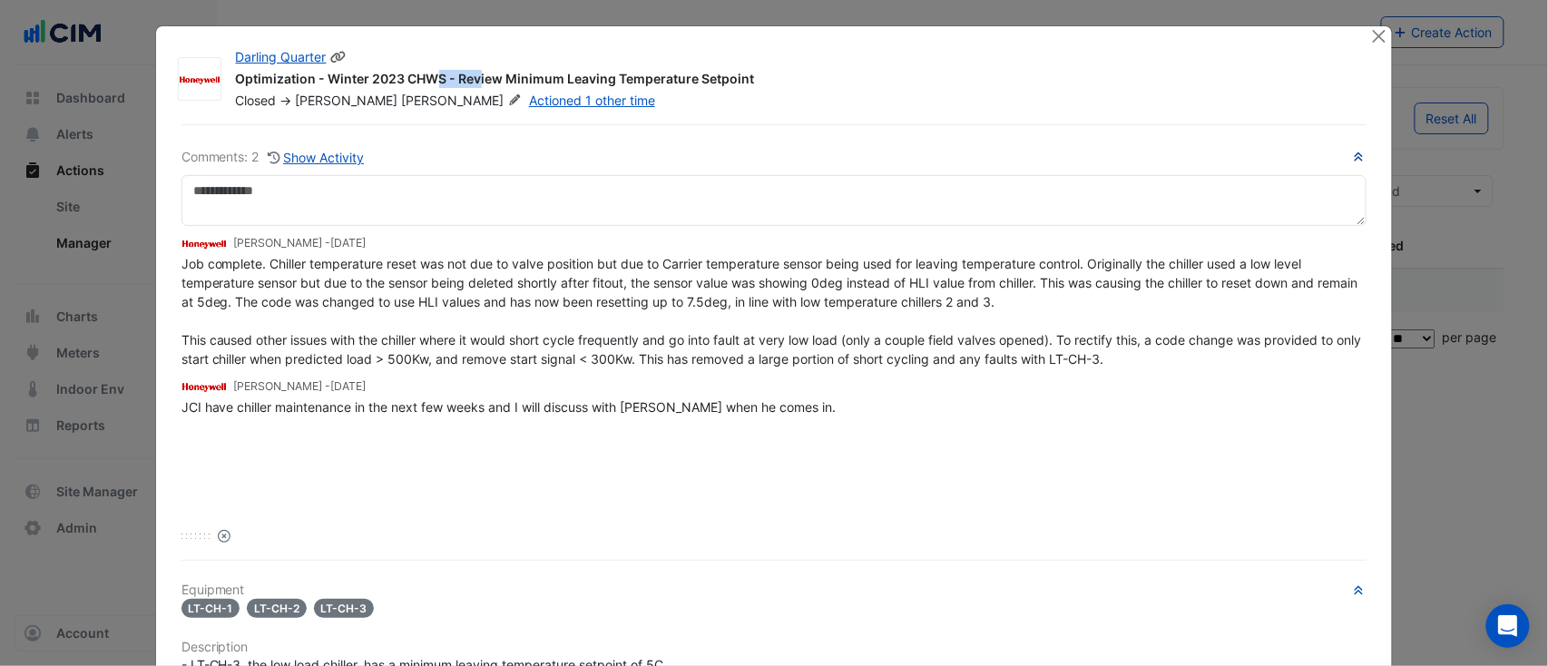
click at [342, 85] on div "Optimization - Winter 2023 CHWS - Review Minimum Leaving Temperature Setpoint" at bounding box center [792, 81] width 1113 height 22
click at [334, 55] on icon at bounding box center [338, 57] width 16 height 13
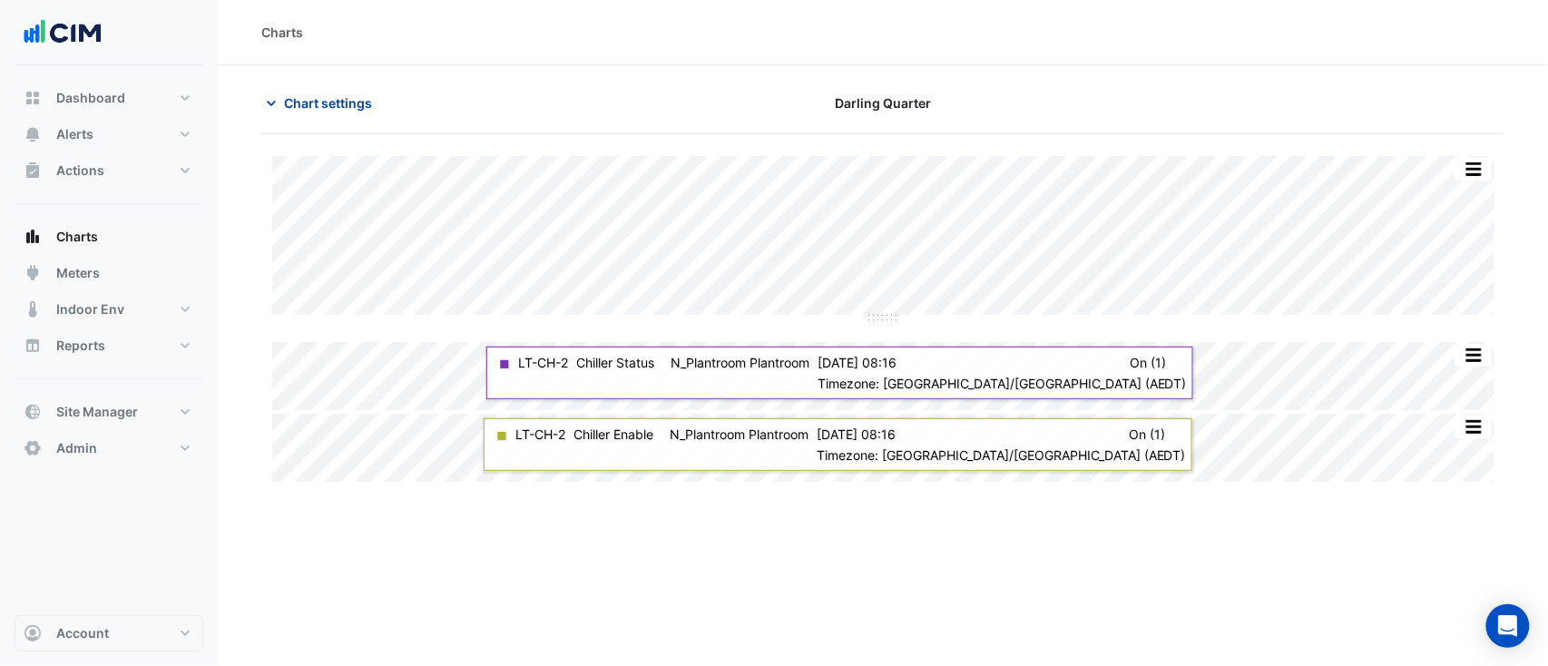
click at [357, 110] on span "Chart settings" at bounding box center [328, 102] width 88 height 19
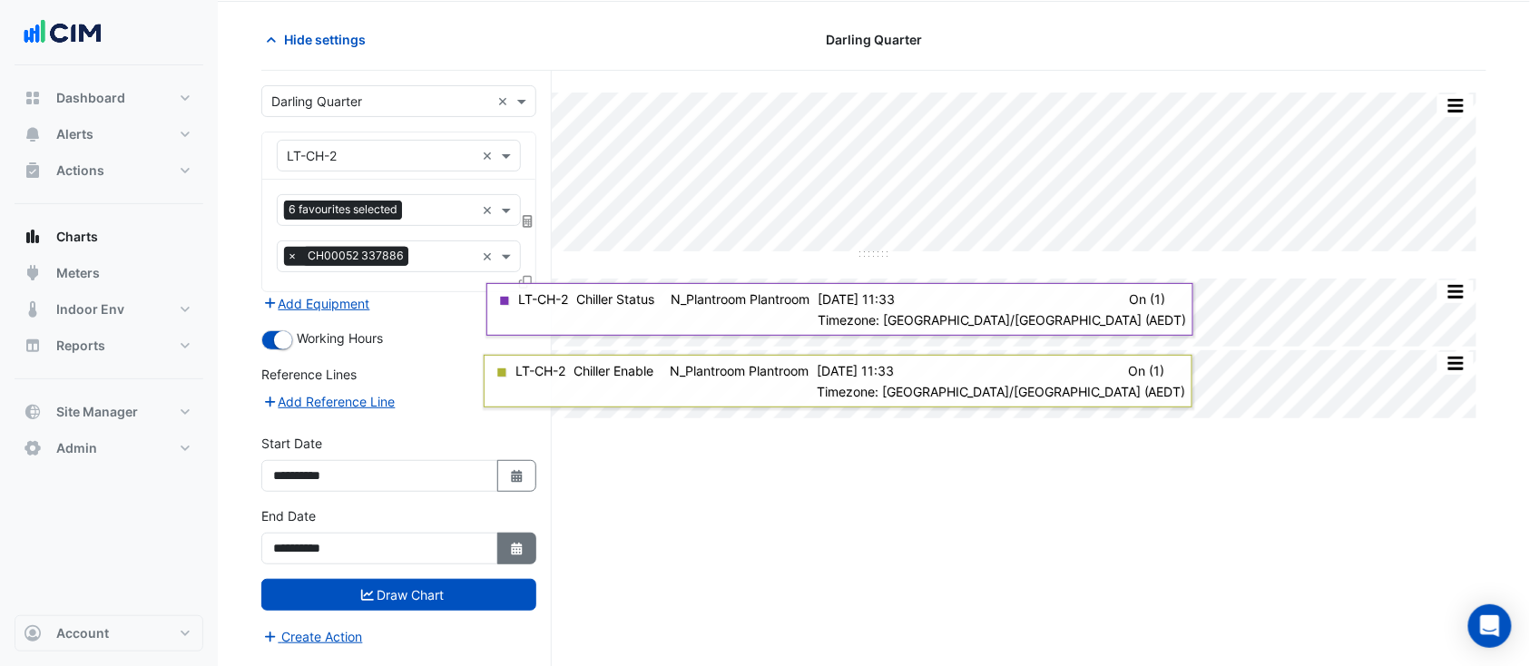
scroll to position [68, 0]
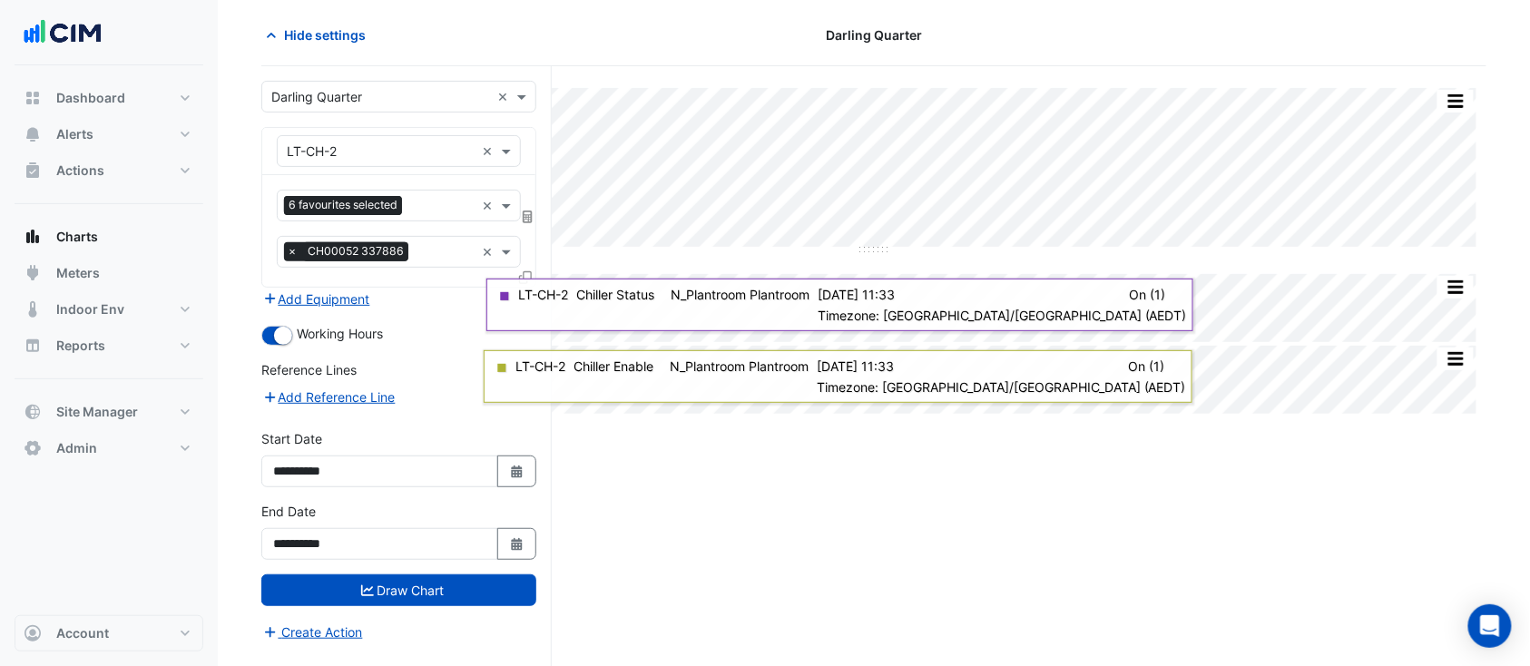
click at [513, 504] on div "**********" at bounding box center [398, 531] width 275 height 58
click at [513, 528] on button "Select Date" at bounding box center [517, 544] width 40 height 32
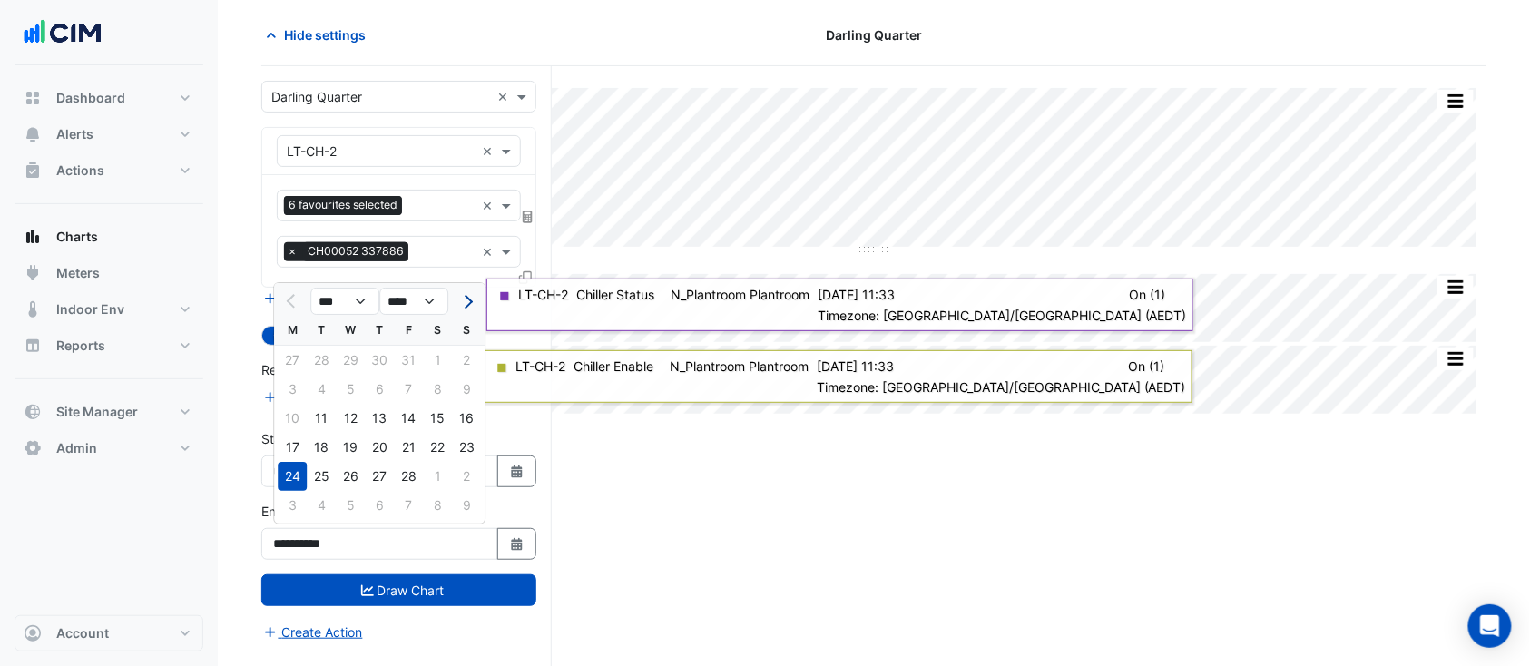
click at [455, 291] on button "Next month" at bounding box center [466, 301] width 22 height 29
click at [460, 294] on button "Next month" at bounding box center [466, 301] width 22 height 29
click at [460, 302] on button "Next month" at bounding box center [466, 301] width 22 height 29
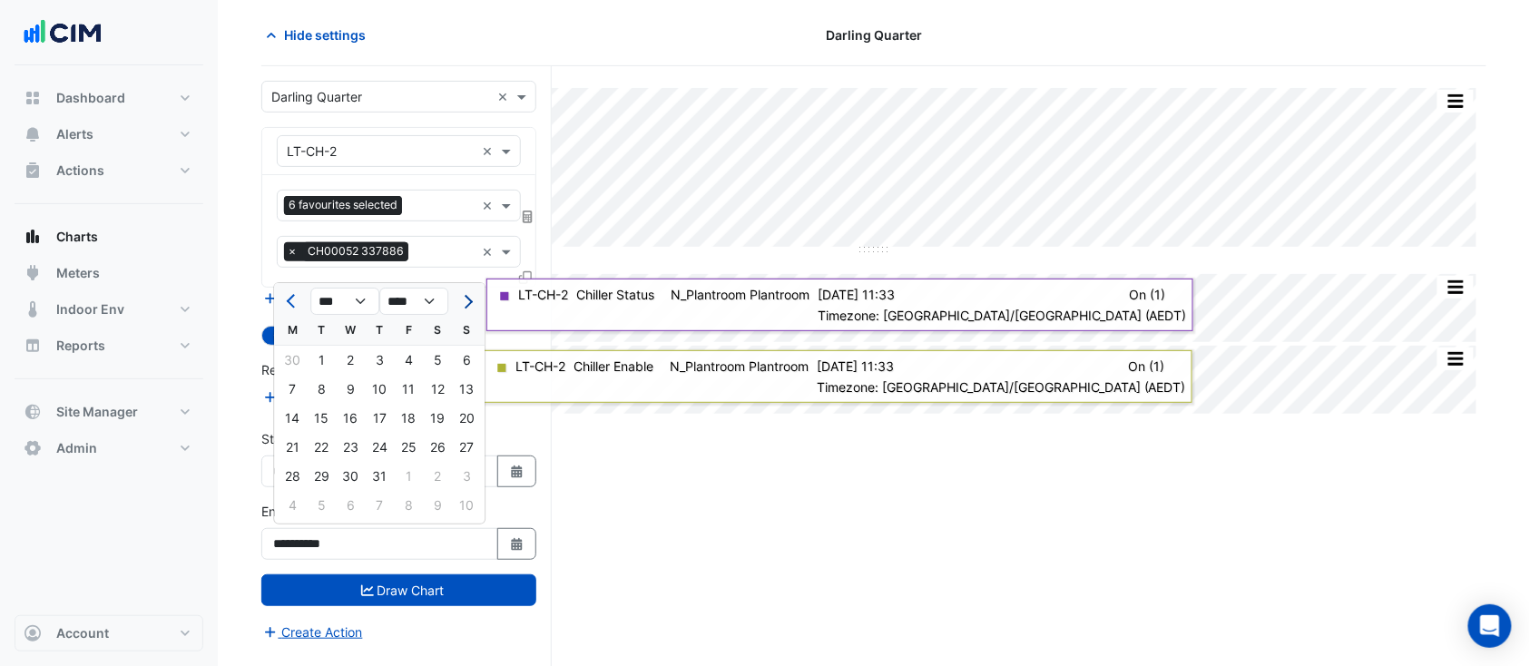
click at [460, 302] on button "Next month" at bounding box center [466, 301] width 22 height 29
select select "*"
click at [466, 483] on div "31" at bounding box center [466, 476] width 29 height 29
type input "**********"
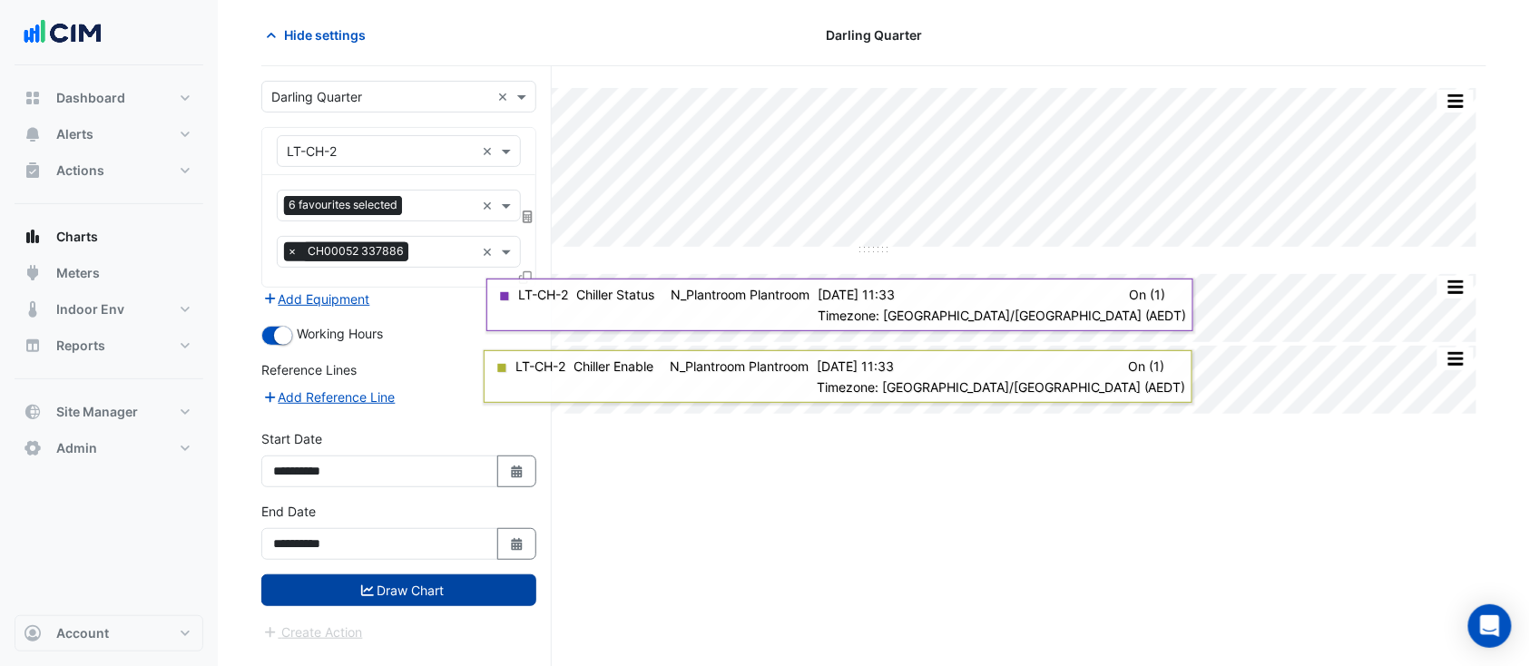
click at [499, 583] on button "Draw Chart" at bounding box center [398, 590] width 275 height 32
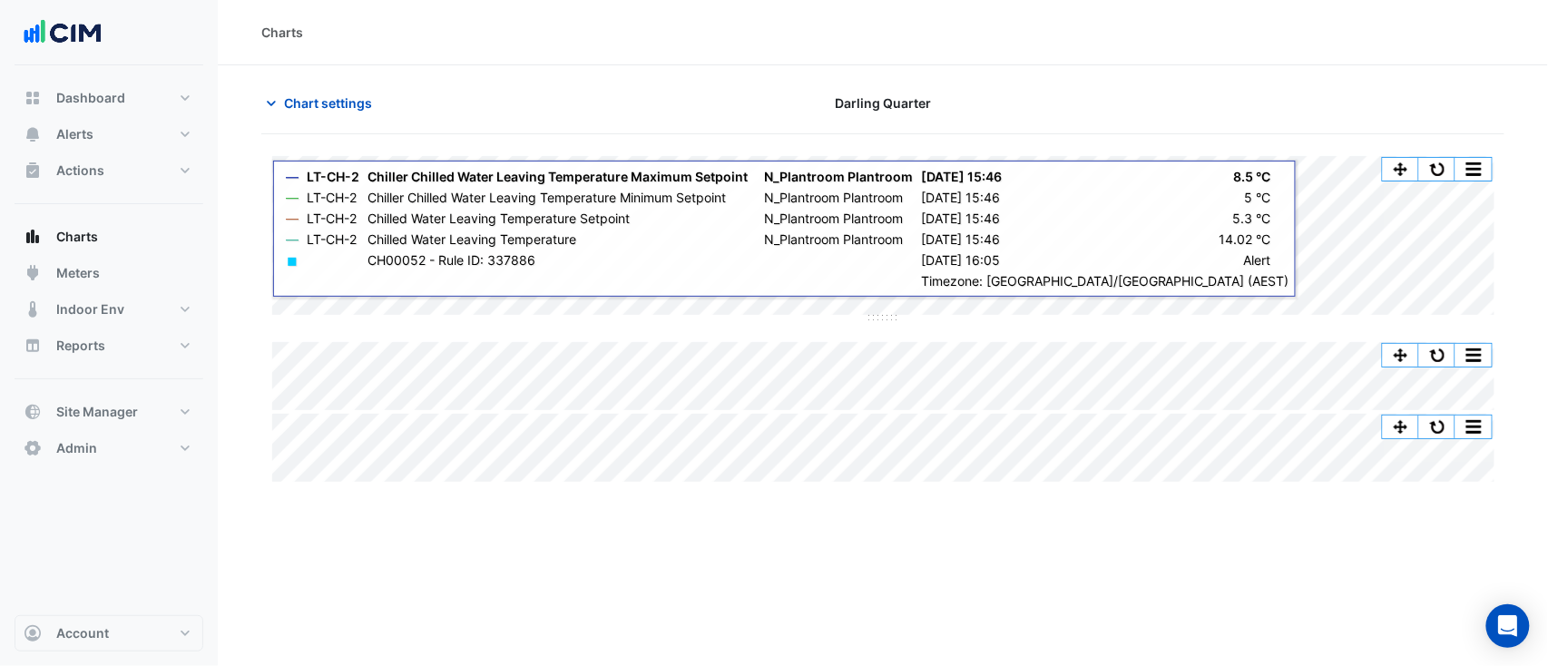
click at [1439, 175] on button "button" at bounding box center [1437, 169] width 36 height 23
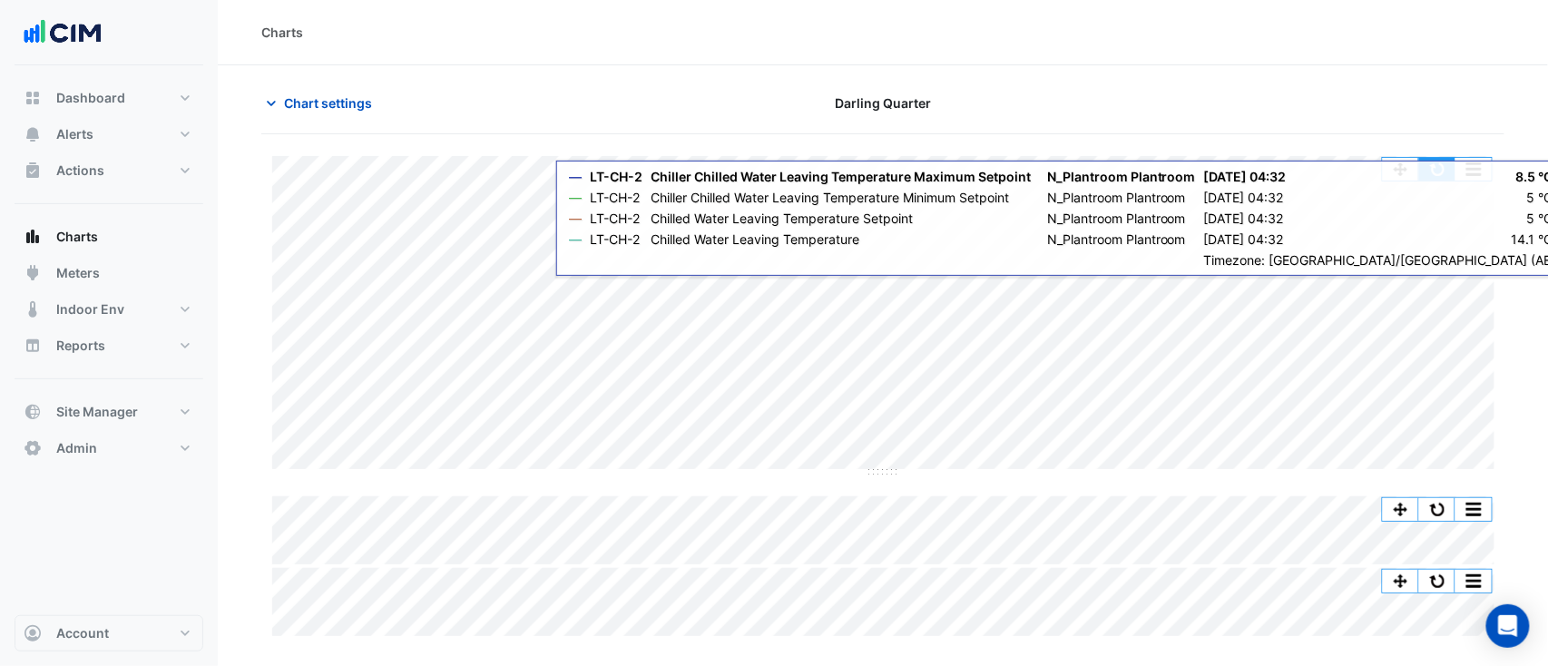
click at [1429, 180] on div "Split All Split None Print Save as JPEG Save as PNG Pivot Data Table Export CSV…" at bounding box center [1437, 169] width 111 height 24
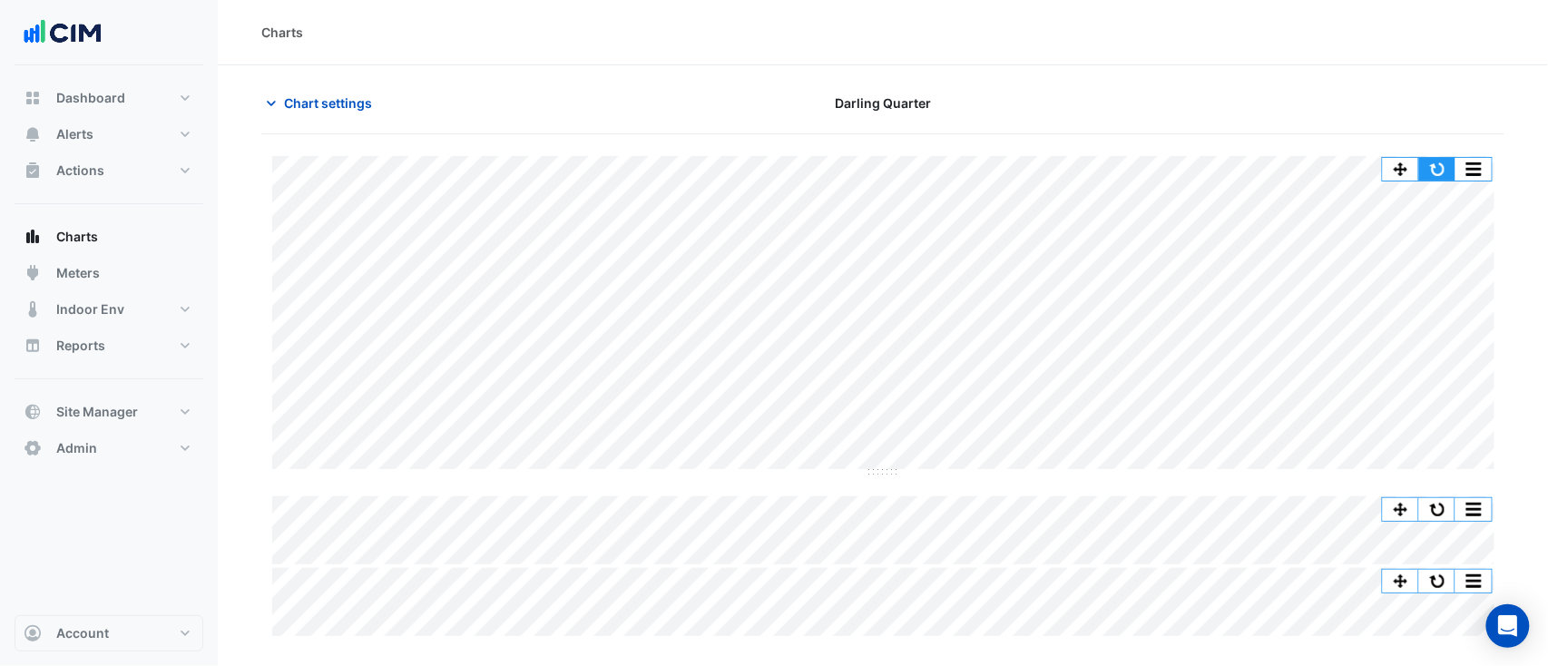
click at [1432, 174] on button "button" at bounding box center [1437, 169] width 36 height 23
click at [1445, 159] on button "button" at bounding box center [1437, 169] width 36 height 23
click at [1435, 160] on button "button" at bounding box center [1437, 169] width 36 height 23
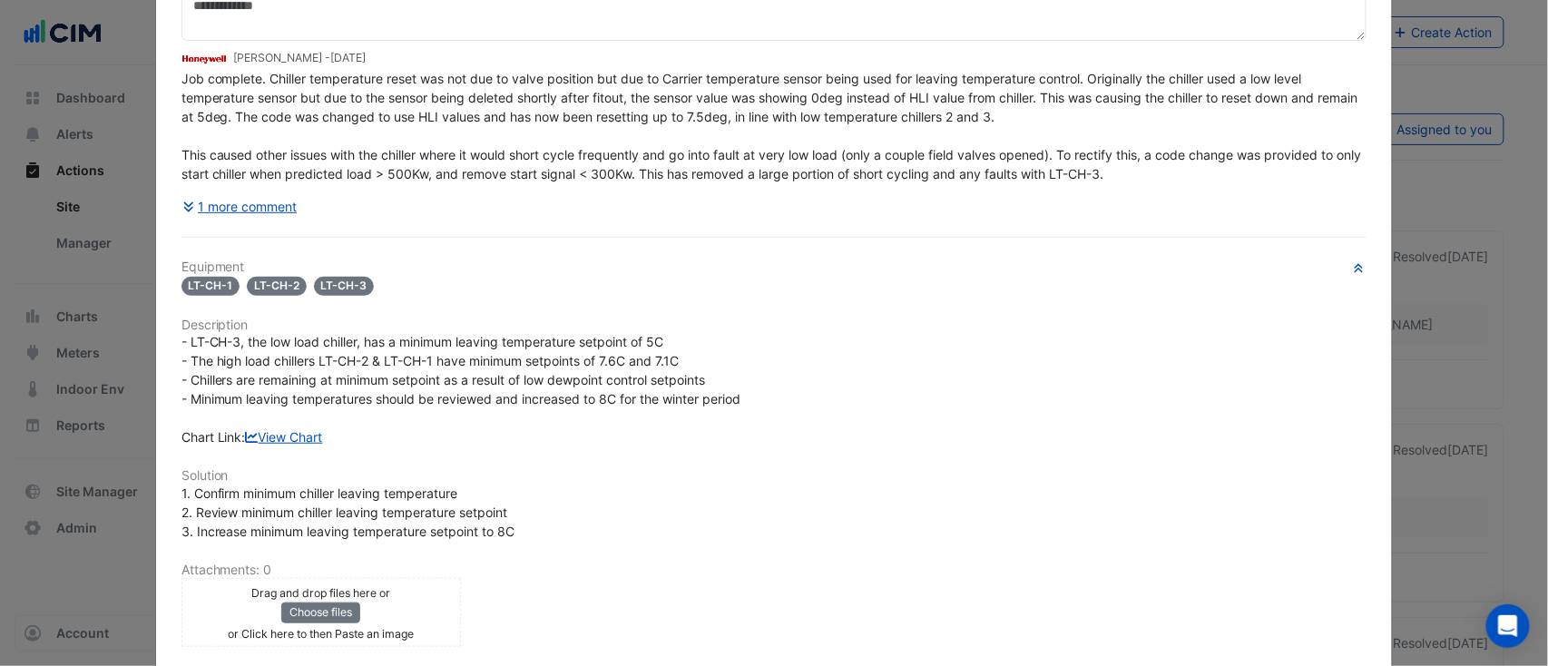
scroll to position [481, 0]
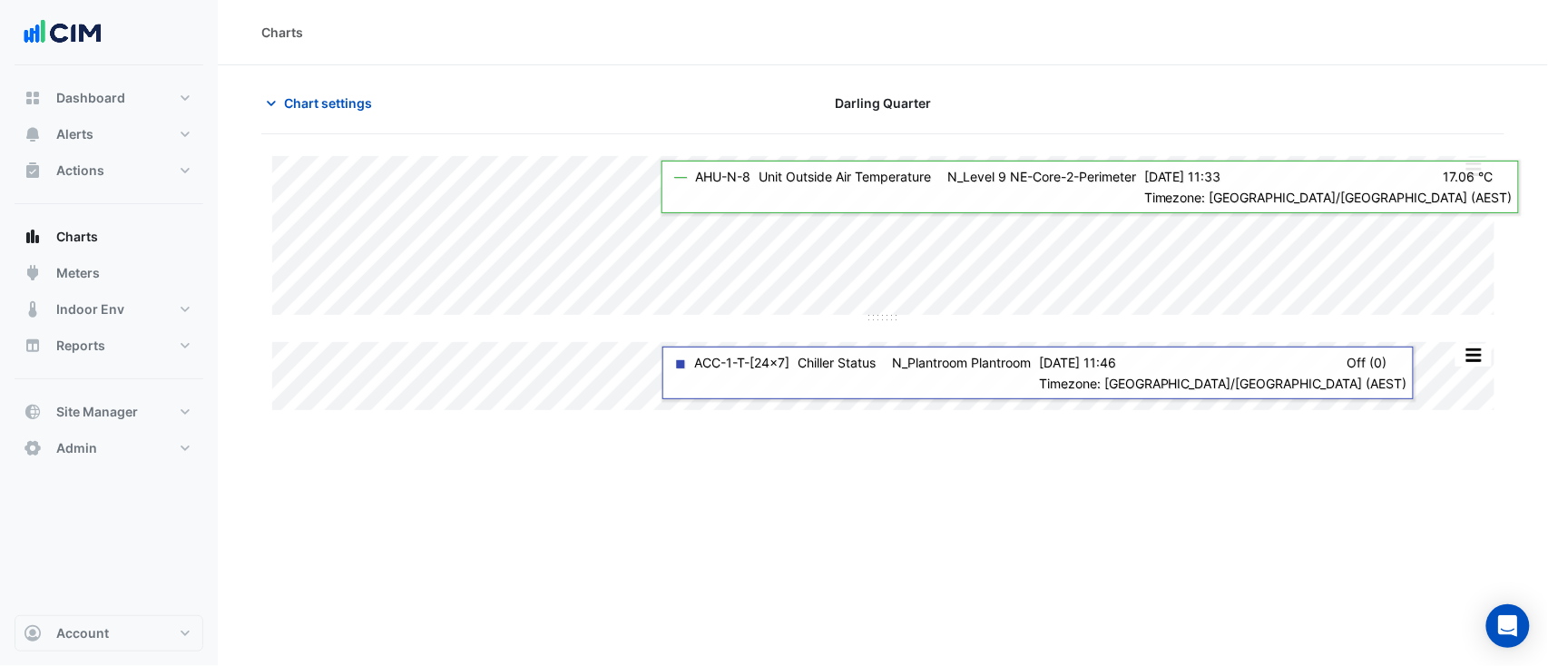
type input "**********"
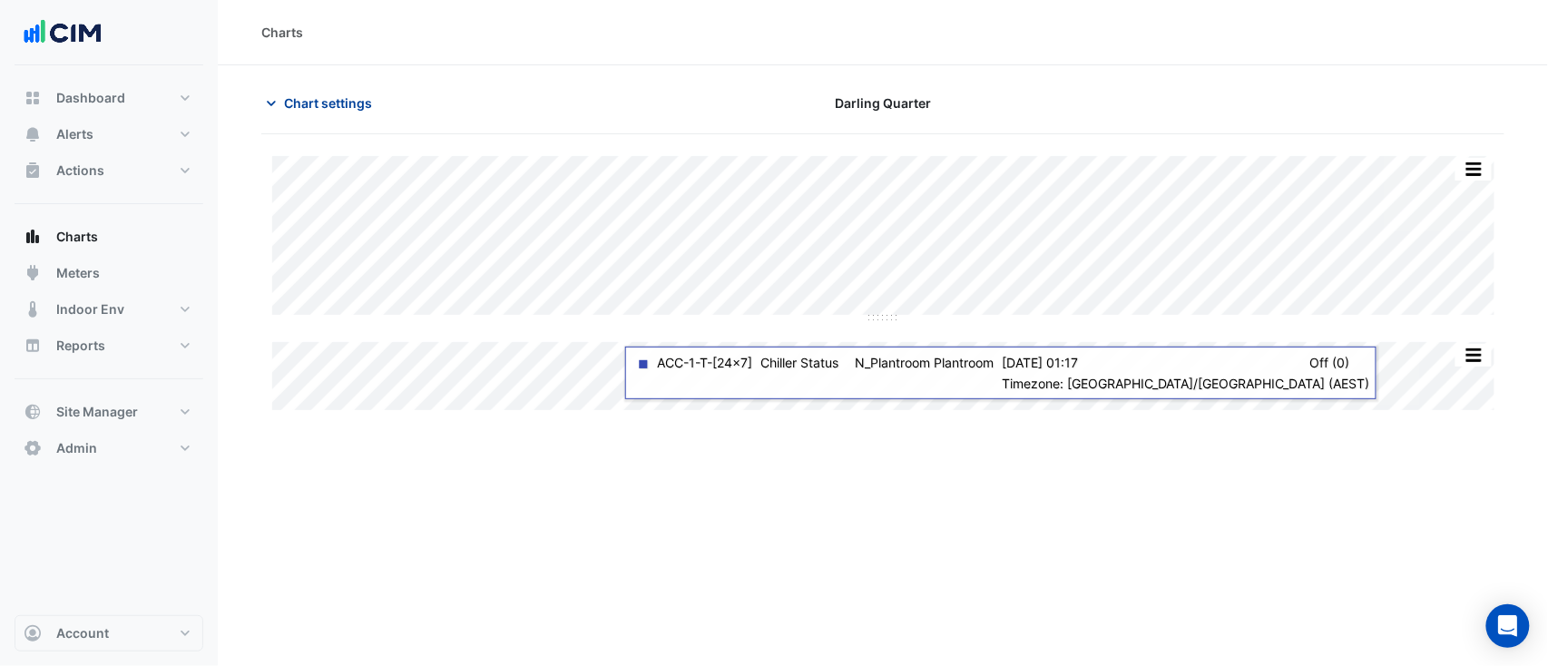
click at [327, 105] on span "Chart settings" at bounding box center [328, 102] width 88 height 19
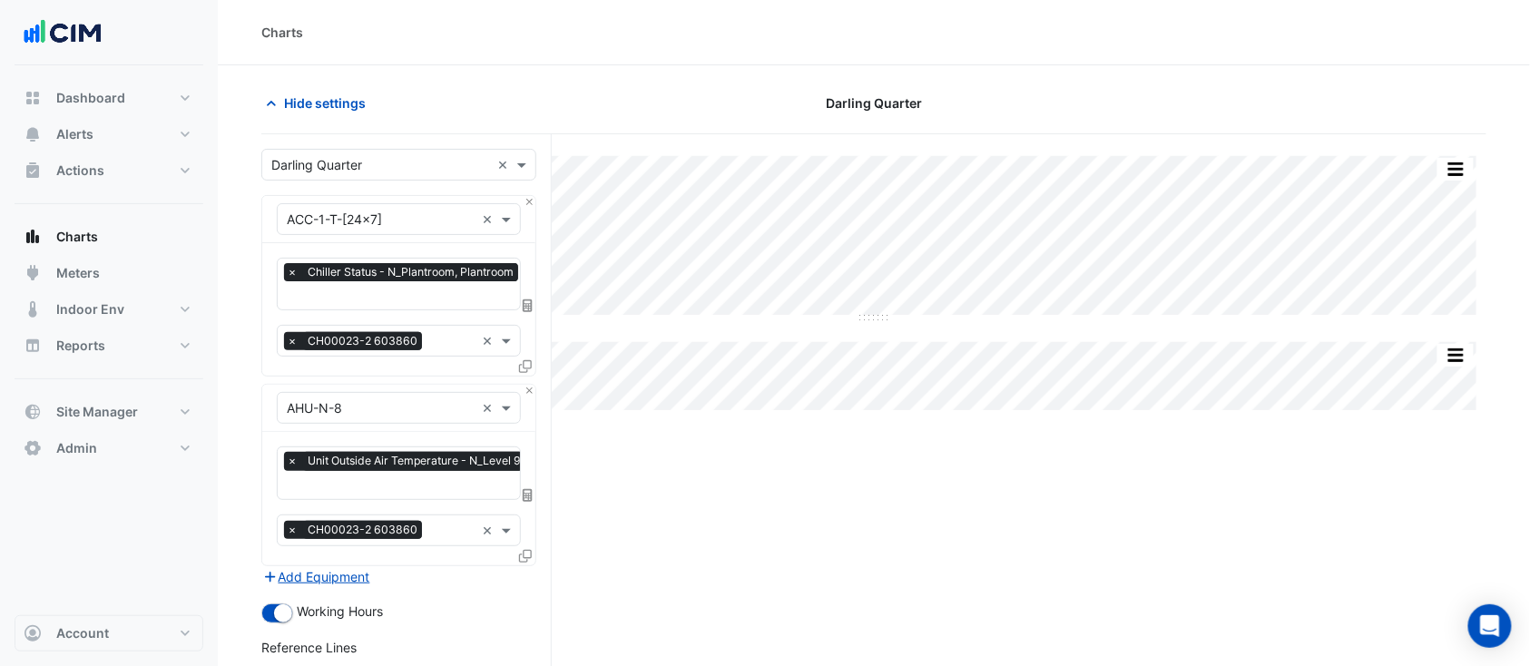
scroll to position [261, 0]
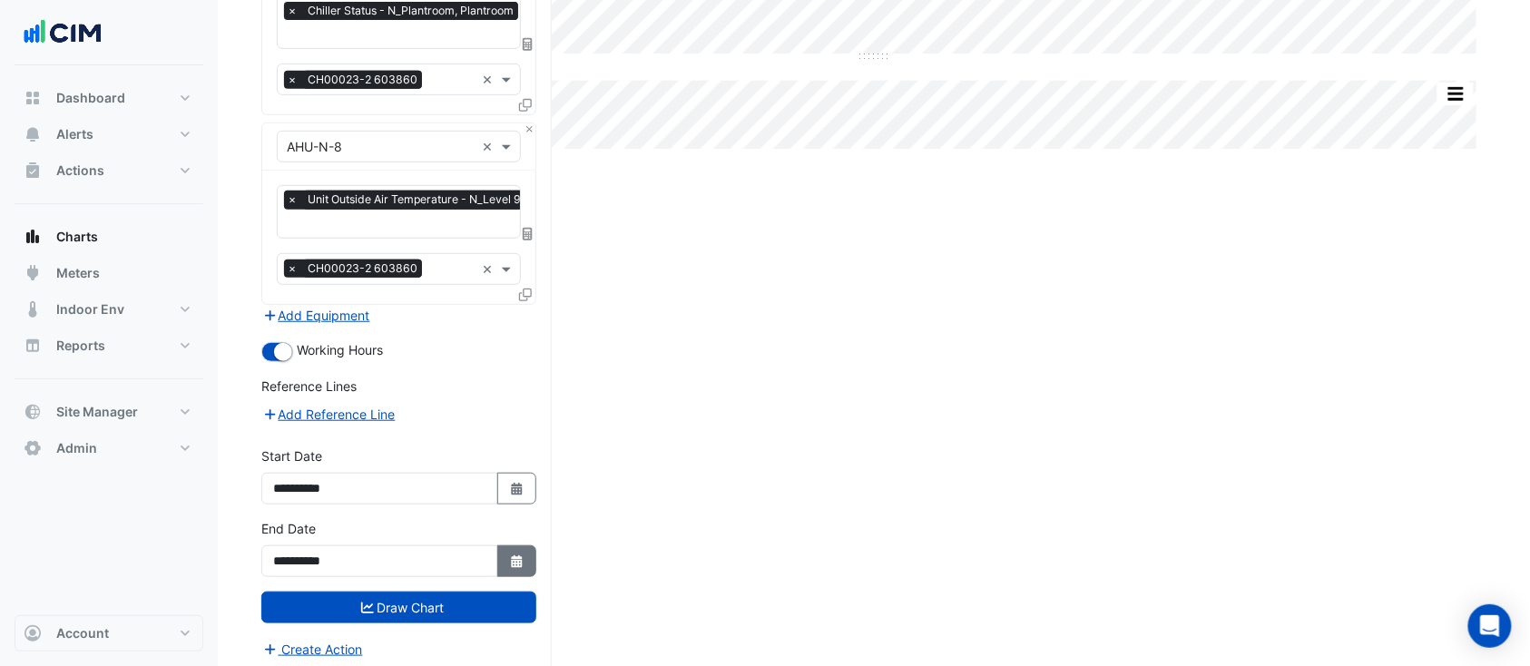
click at [512, 545] on button "Select Date" at bounding box center [517, 561] width 40 height 32
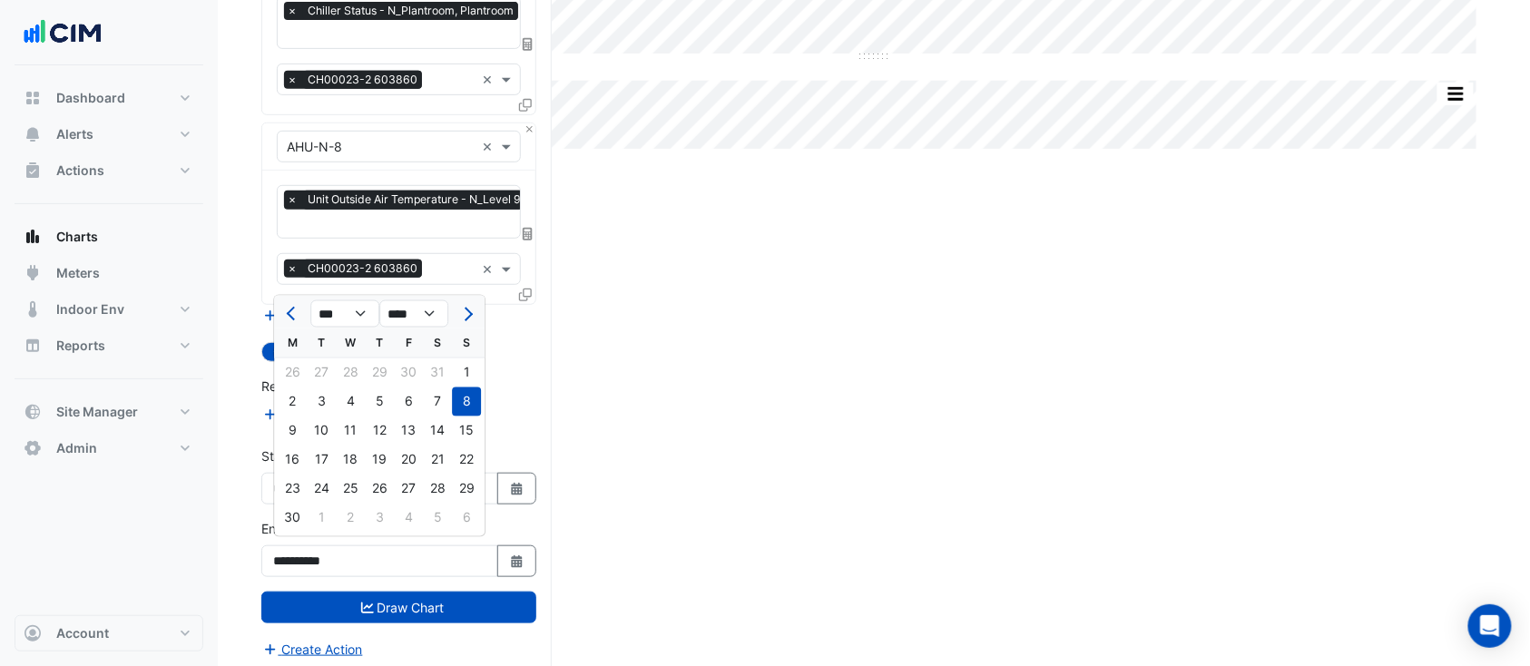
click at [470, 299] on div "*** *** *** *** *** *** *** *** **** **** **** **** **** **** **** **** **** **…" at bounding box center [379, 312] width 211 height 33
click at [468, 306] on button "Next month" at bounding box center [466, 313] width 22 height 29
click at [468, 308] on button "Next month" at bounding box center [466, 313] width 22 height 29
select select "*"
click at [460, 497] on div "31" at bounding box center [466, 489] width 29 height 29
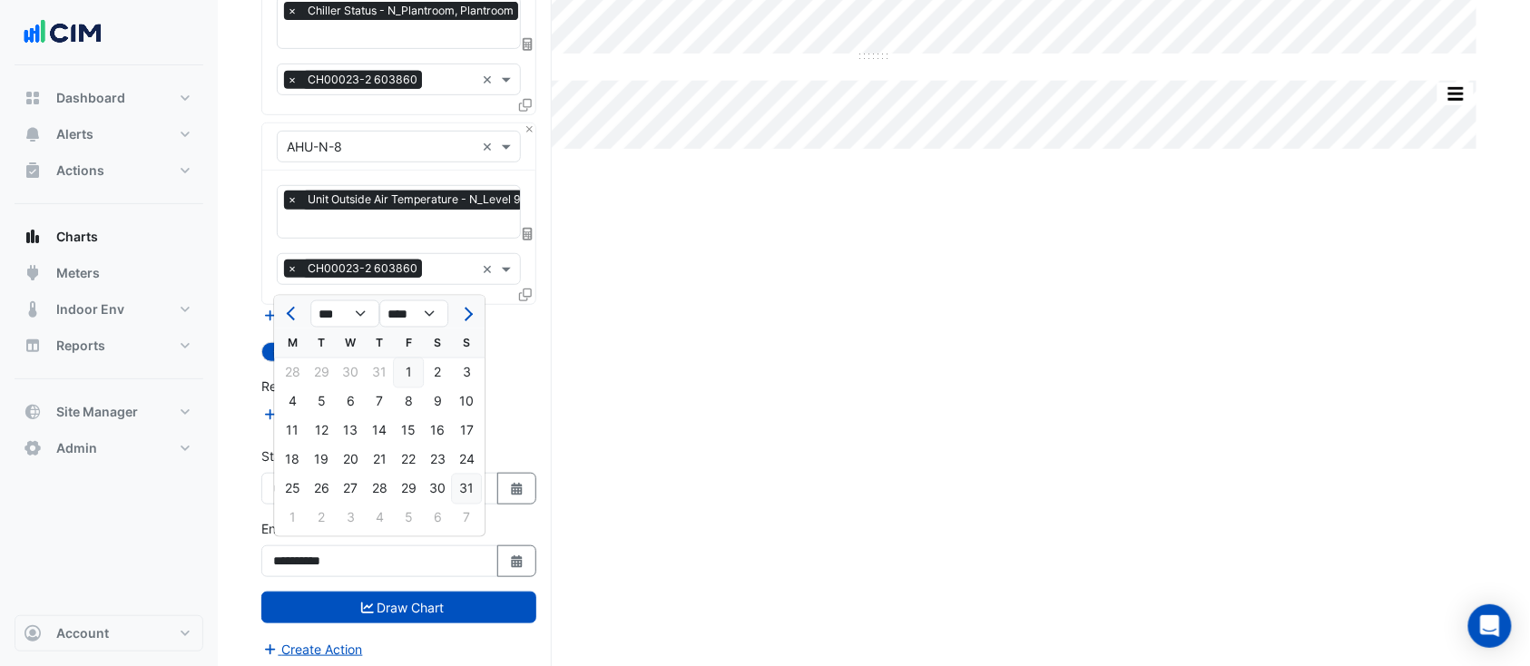
type input "**********"
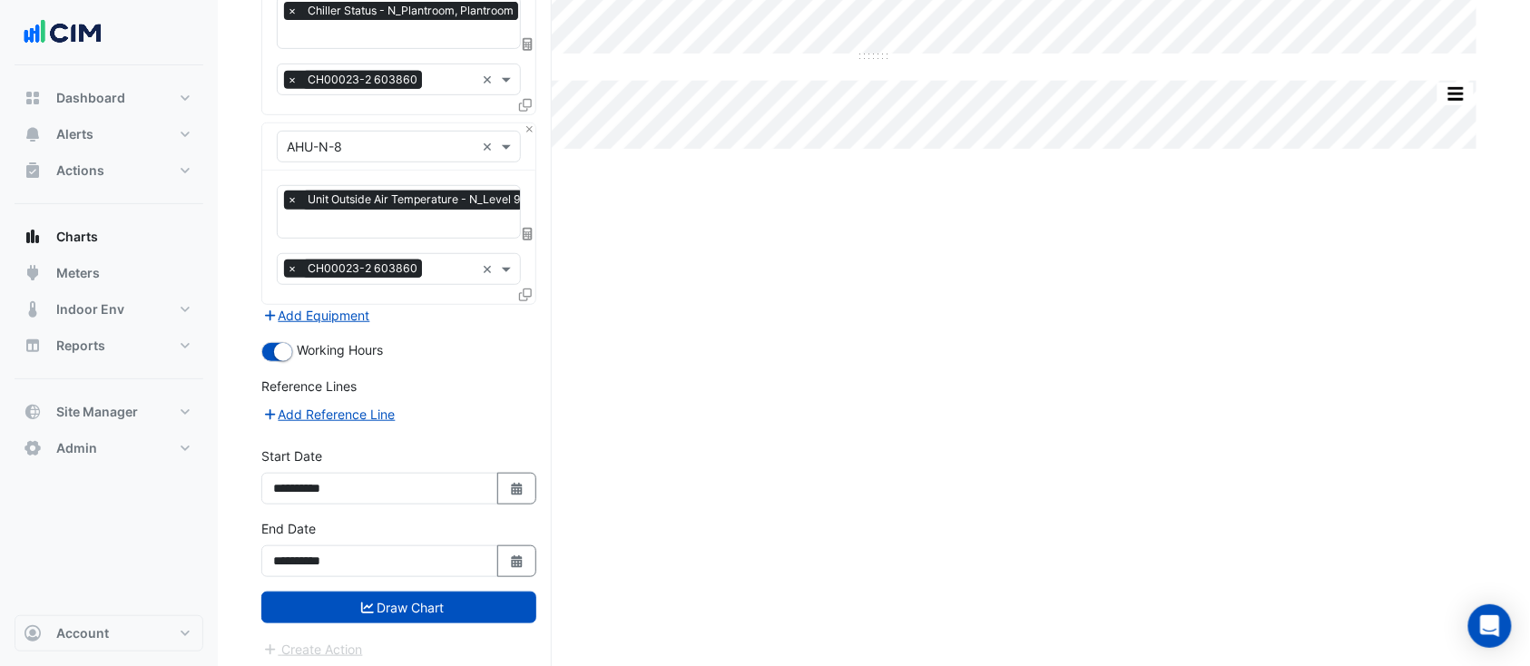
click at [483, 622] on form "Select a Site × Darling Quarter × Equipment × ACC-1-T-[24x7] × Favourites × Chi…" at bounding box center [398, 273] width 275 height 772
click at [505, 605] on button "Draw Chart" at bounding box center [398, 608] width 275 height 32
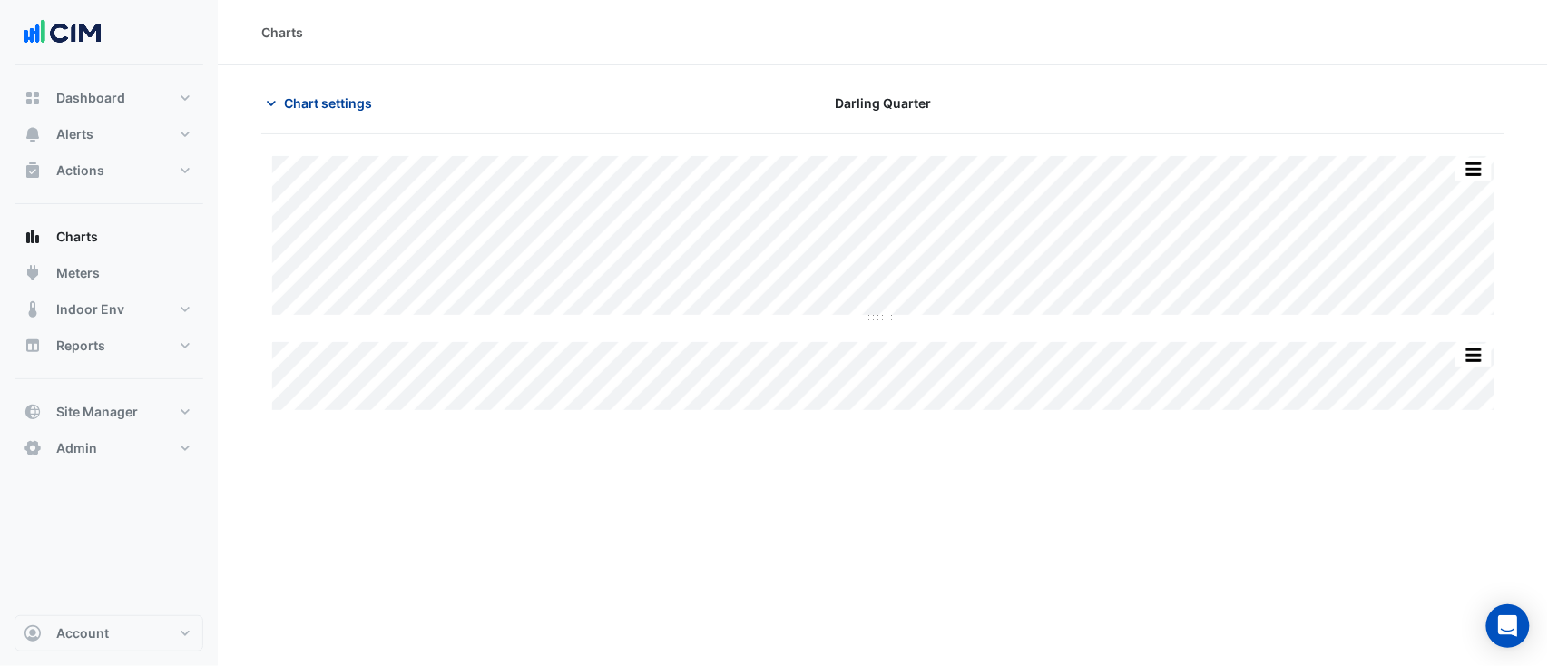
click at [357, 98] on span "Chart settings" at bounding box center [328, 102] width 88 height 19
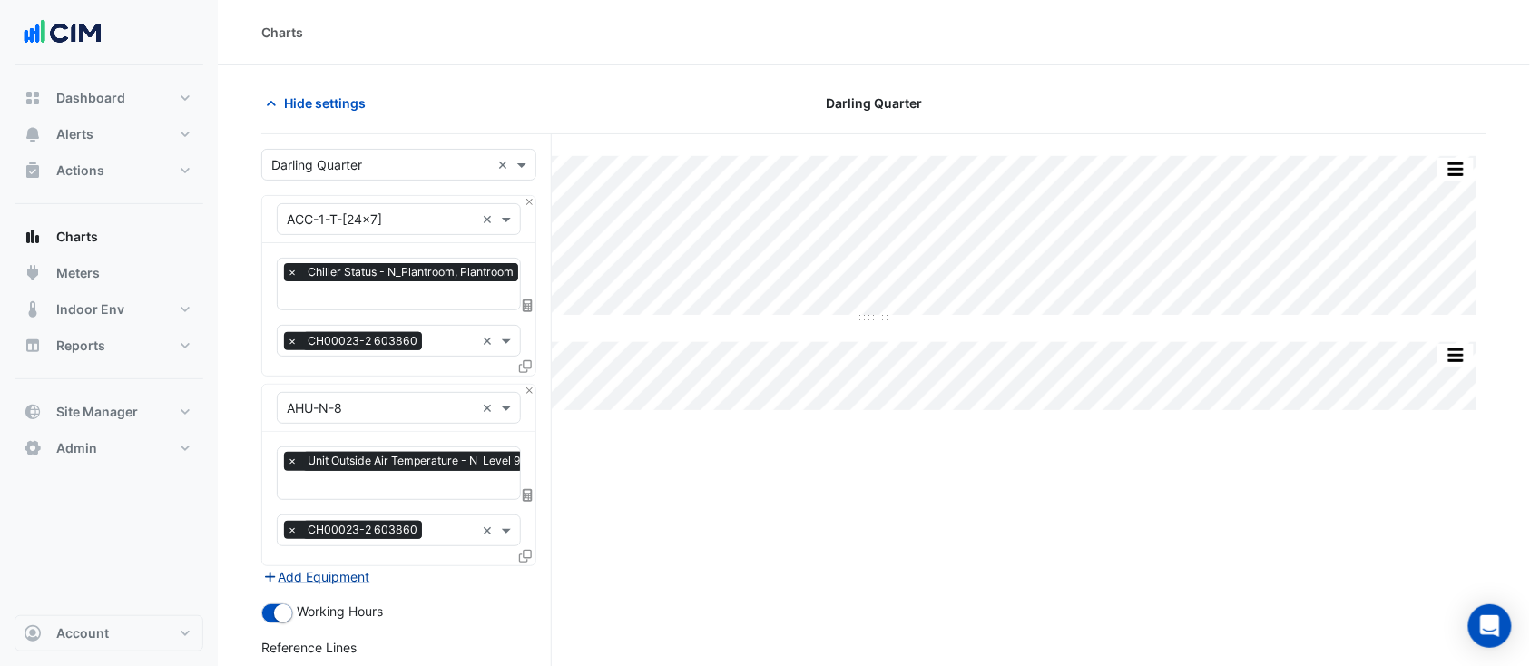
click at [328, 577] on button "Add Equipment" at bounding box center [316, 576] width 110 height 21
click at [331, 592] on input "text" at bounding box center [381, 598] width 188 height 19
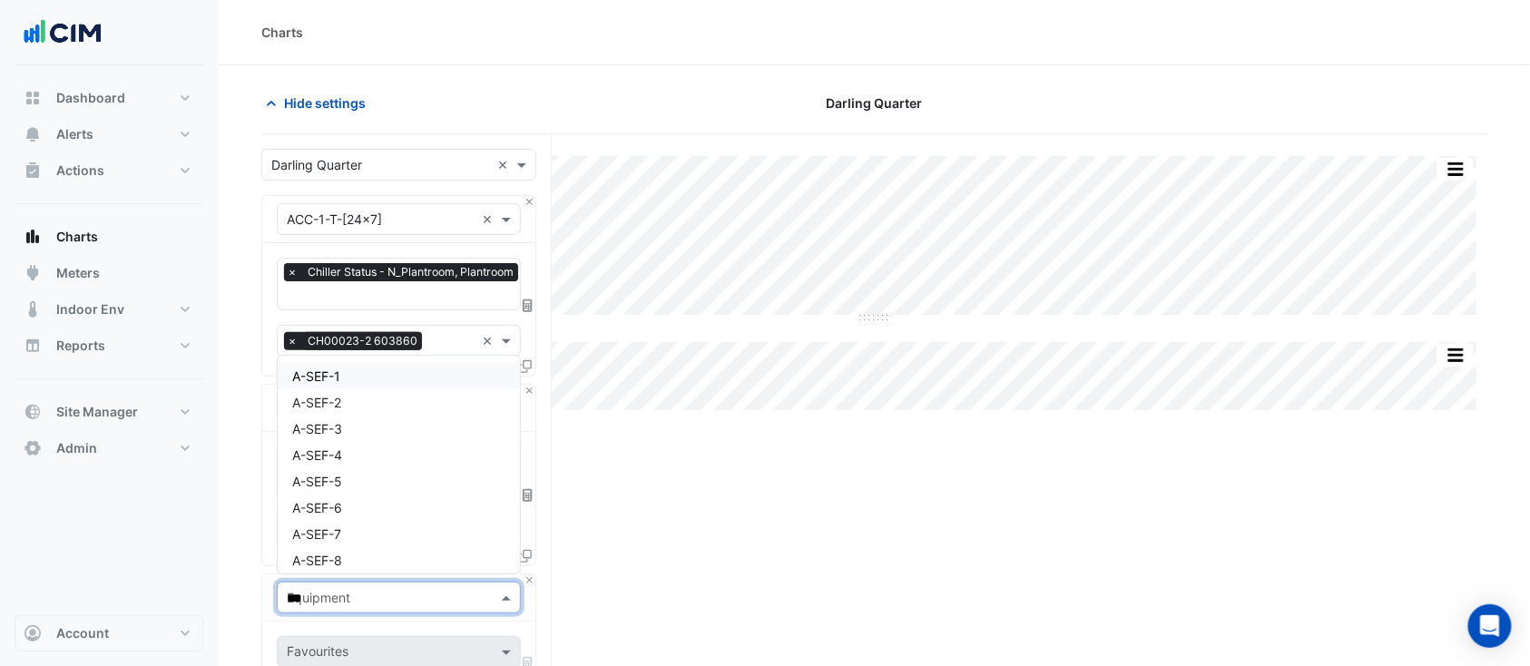
type input "****"
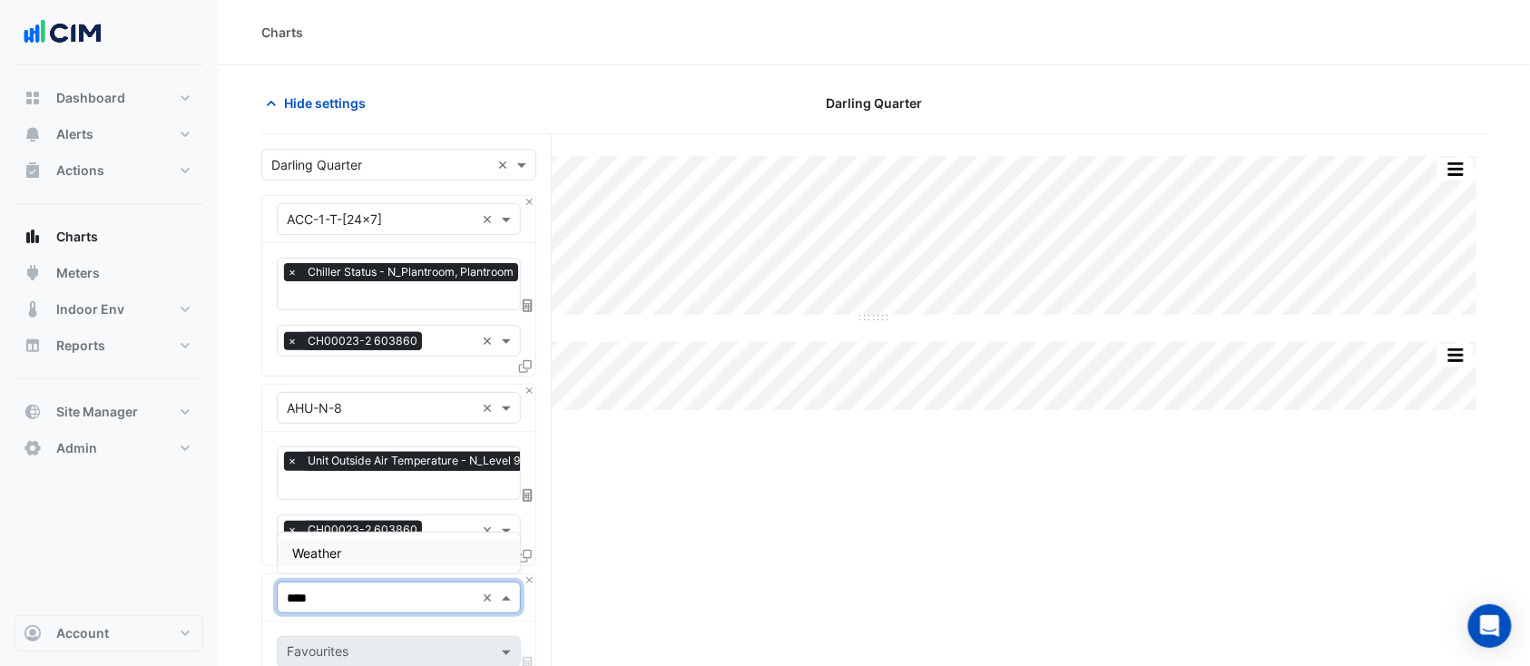
click at [308, 544] on div "Weather" at bounding box center [399, 553] width 242 height 26
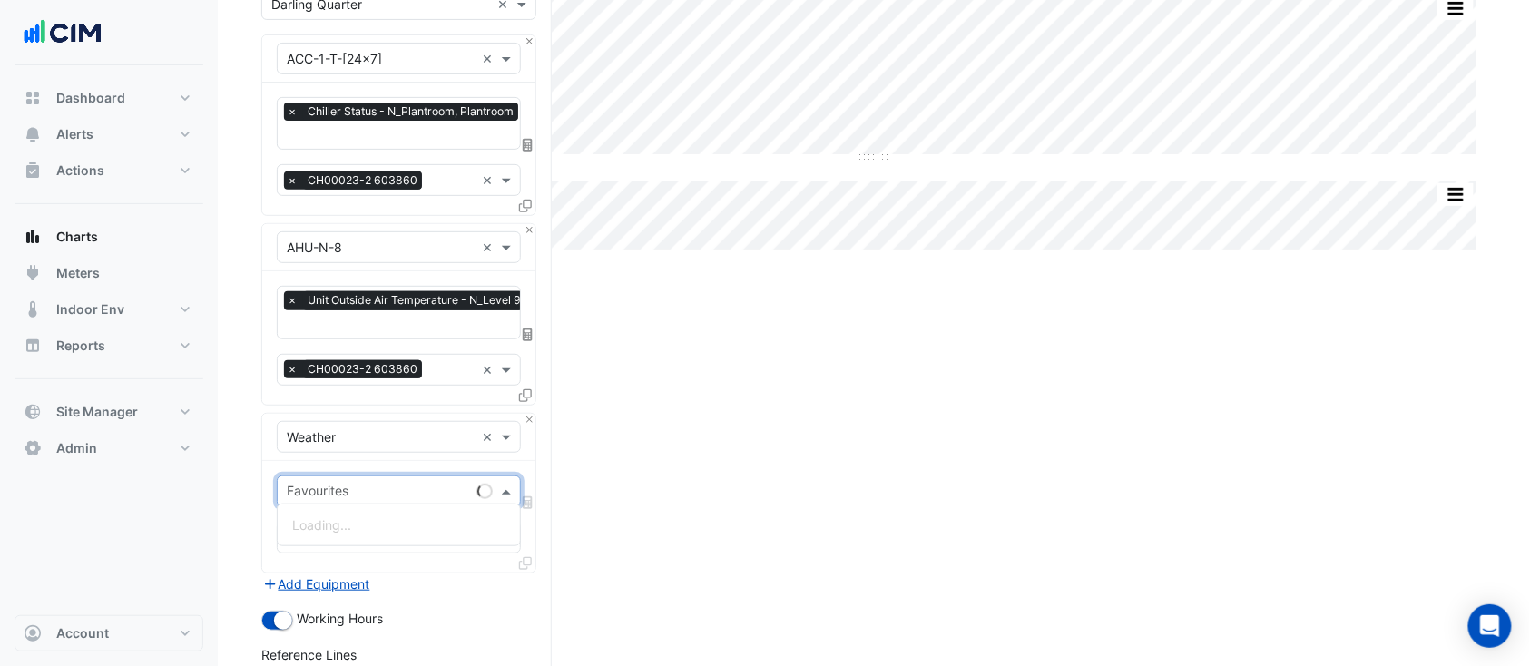
click at [331, 477] on div "Favourites" at bounding box center [374, 491] width 192 height 28
click at [340, 578] on span "Temperature ([PERSON_NAME])" at bounding box center [387, 577] width 191 height 15
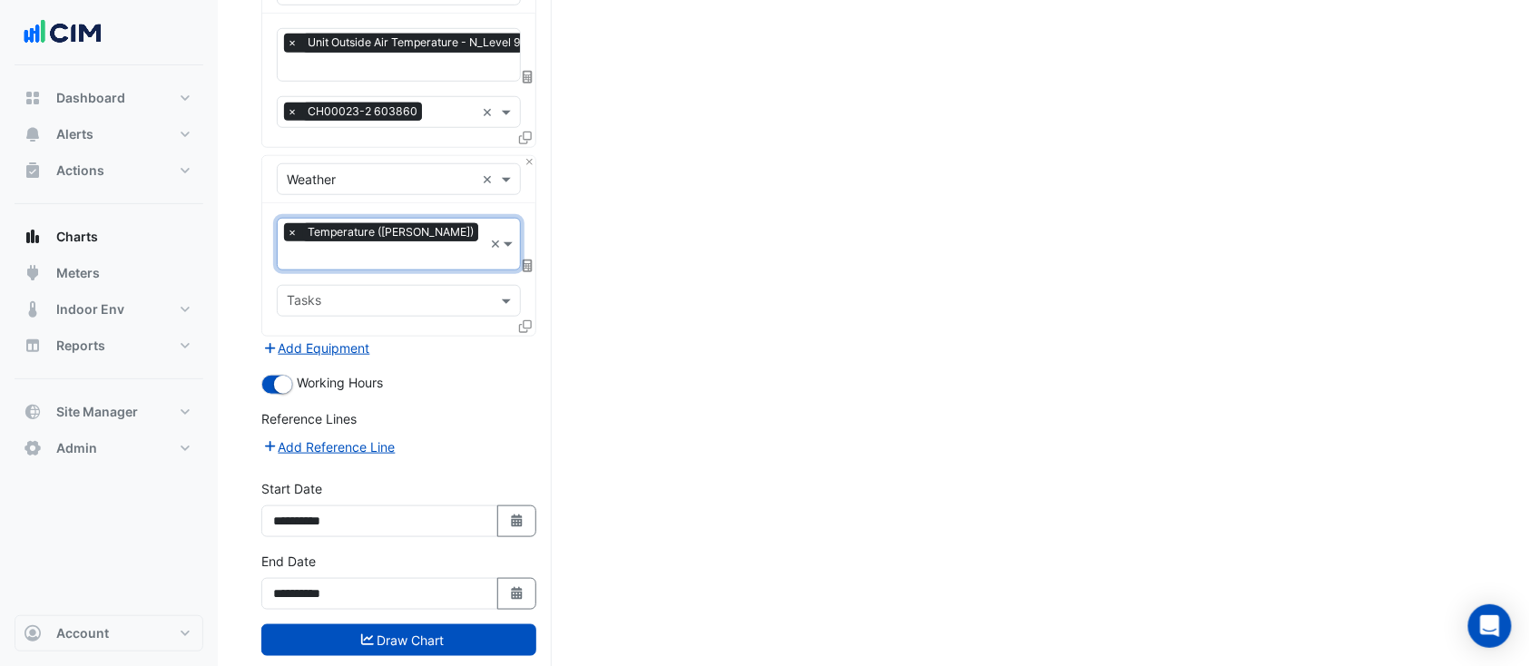
scroll to position [428, 0]
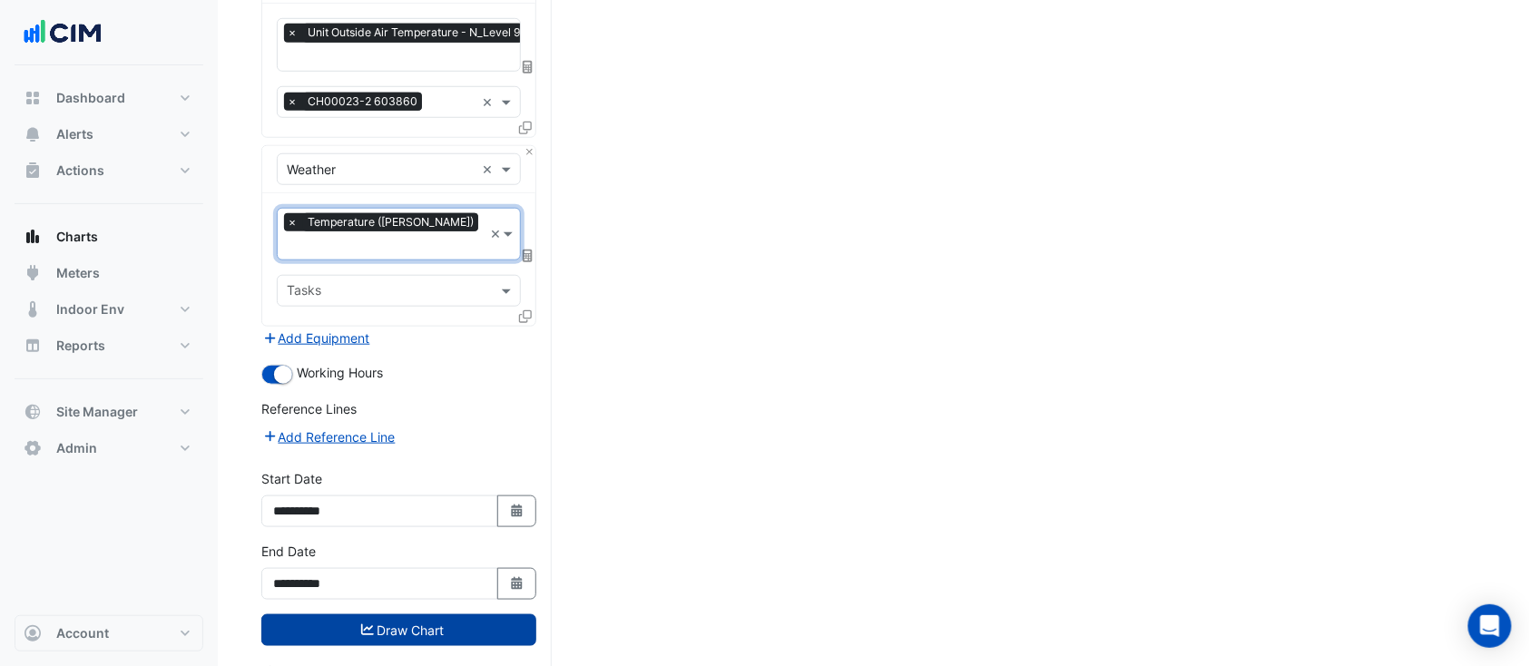
click at [355, 614] on button "Draw Chart" at bounding box center [398, 630] width 275 height 32
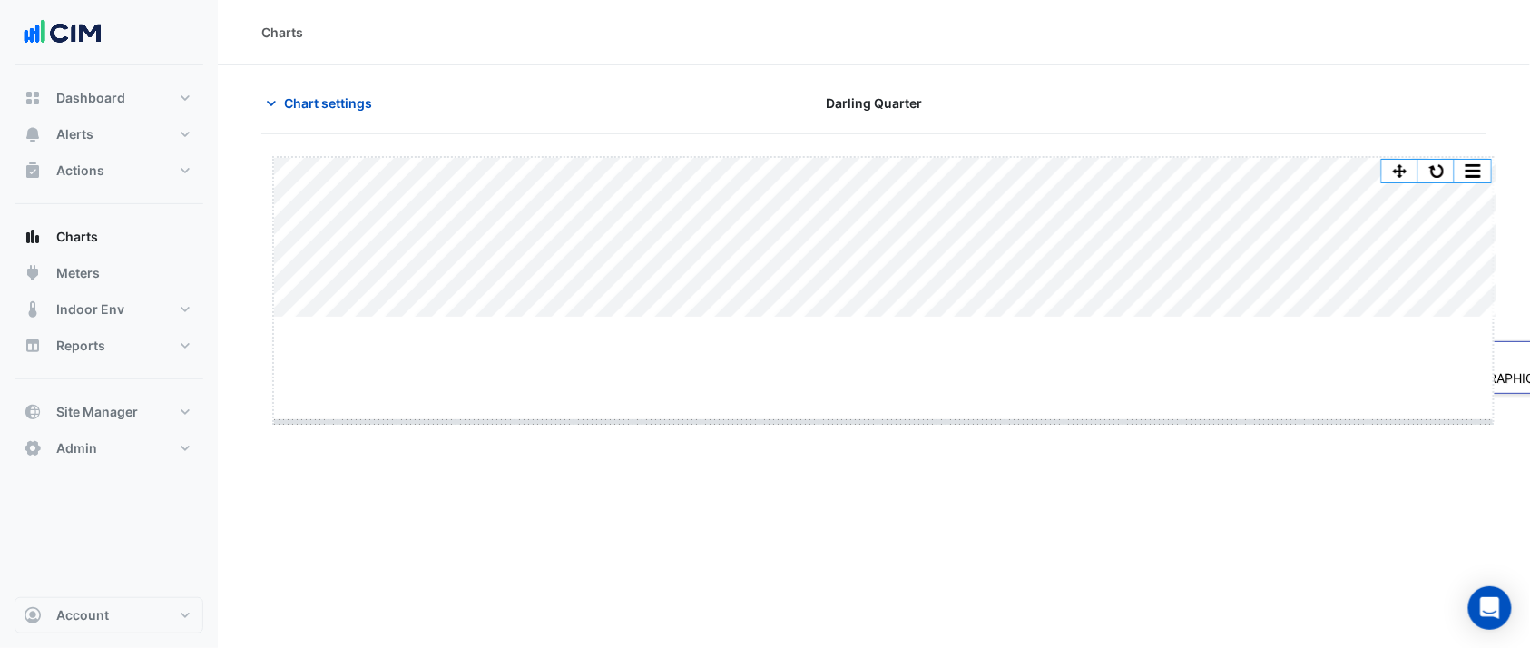
drag, startPoint x: 884, startPoint y: 319, endPoint x: 881, endPoint y: 424, distance: 104.4
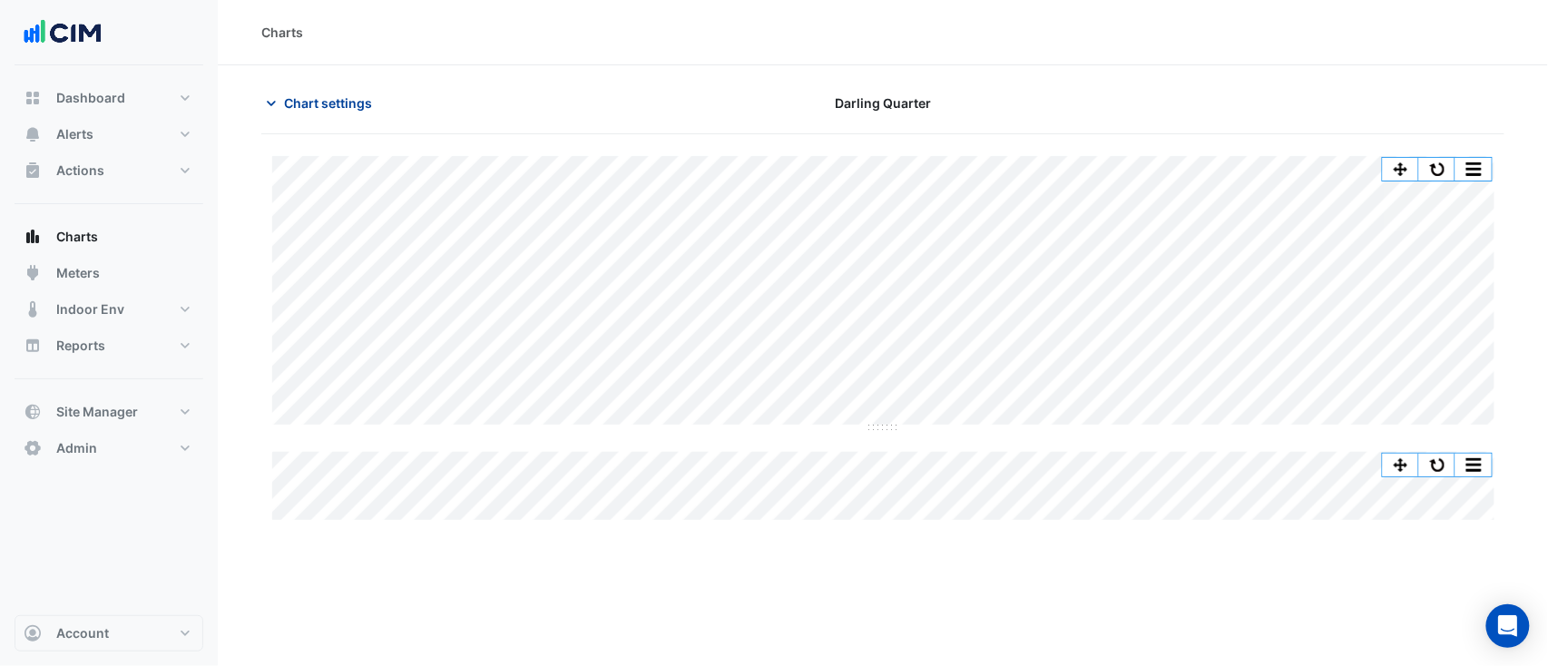
click at [357, 114] on button "Chart settings" at bounding box center [322, 103] width 122 height 32
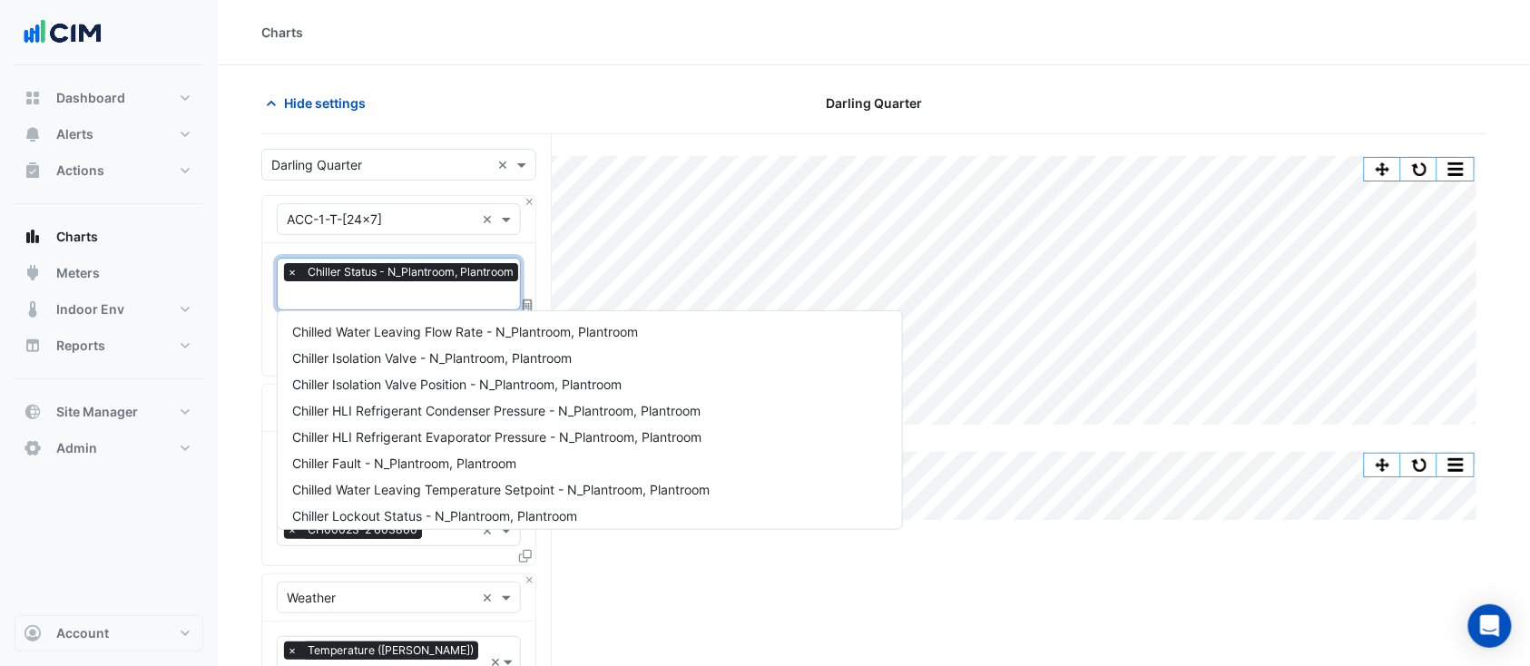
click at [371, 294] on input "text" at bounding box center [405, 297] width 236 height 19
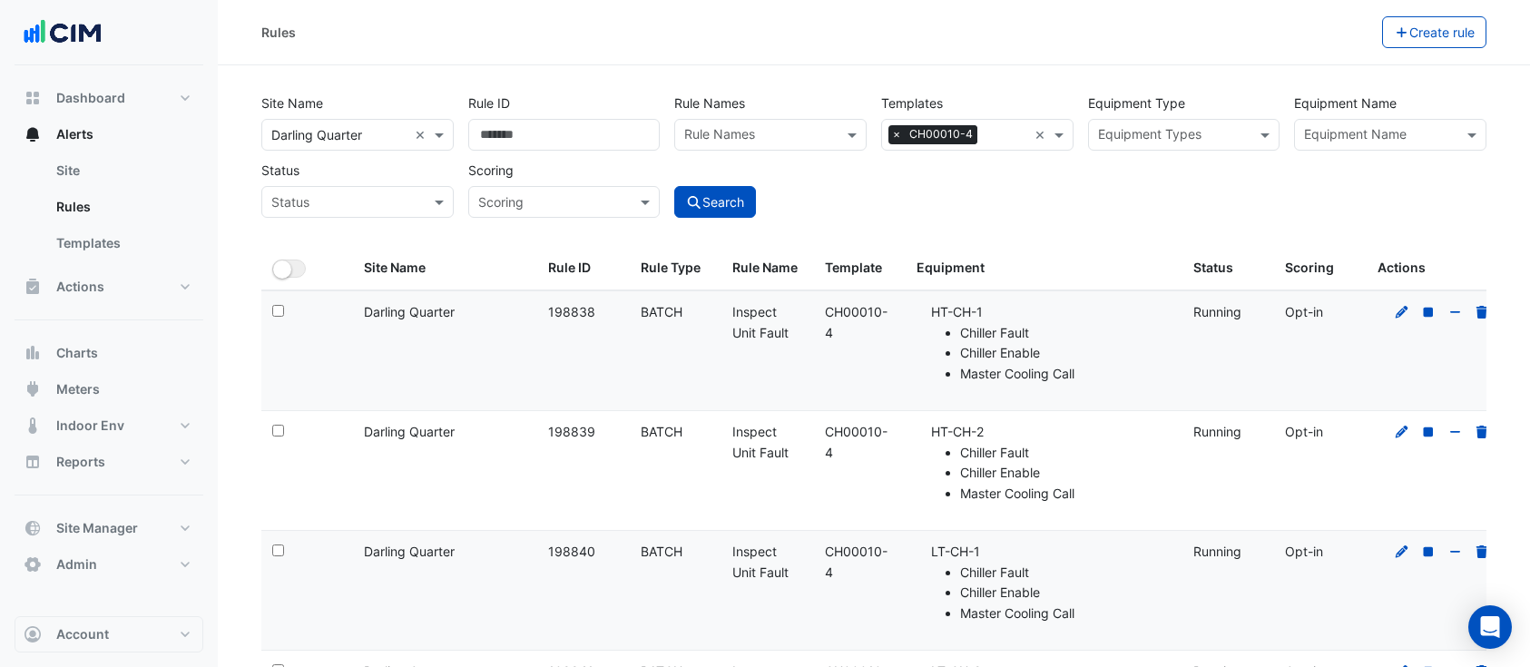
select select "**"
click at [100, 461] on span "Reports" at bounding box center [80, 462] width 49 height 18
select select "**"
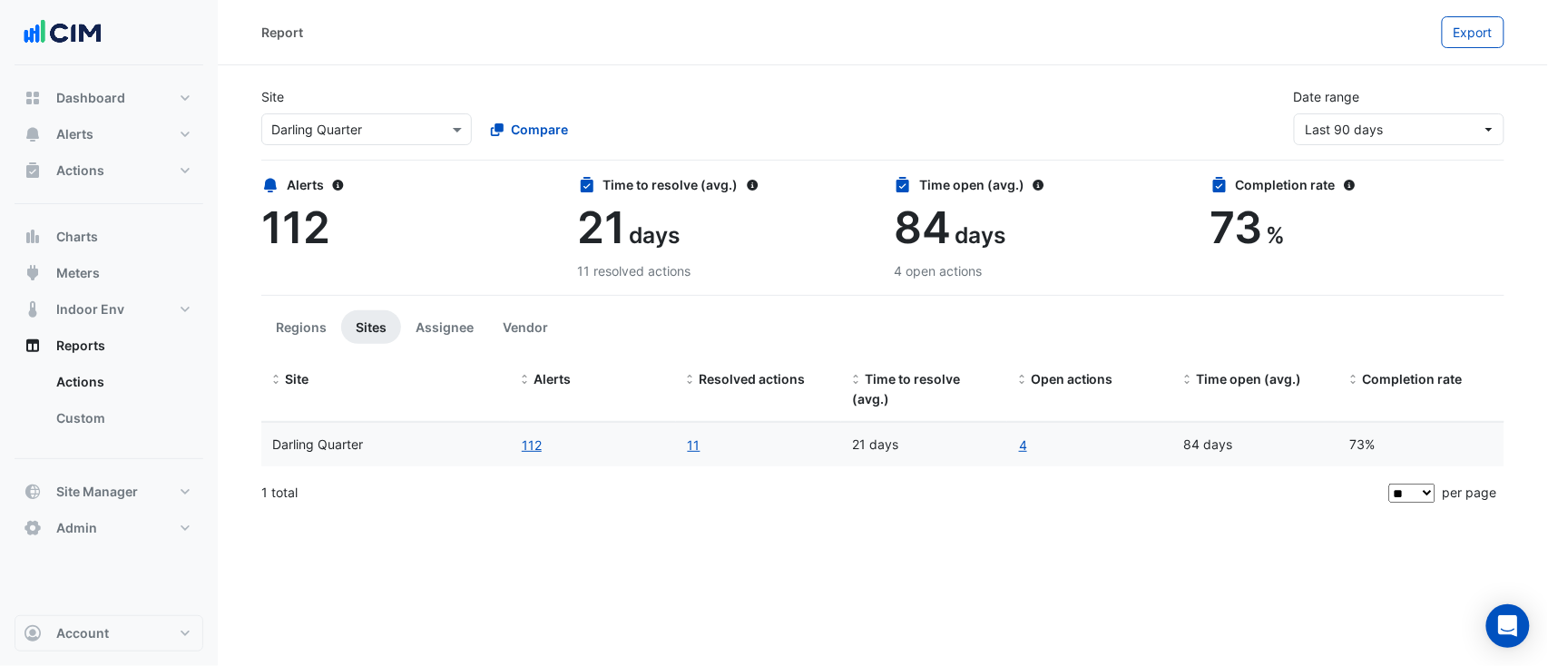
click at [446, 294] on div "Alerts 112 Time to resolve (avg.) 21 days 11 resolved actions Time open (avg.) …" at bounding box center [882, 224] width 1243 height 142
click at [455, 327] on button "Assignee" at bounding box center [444, 327] width 87 height 34
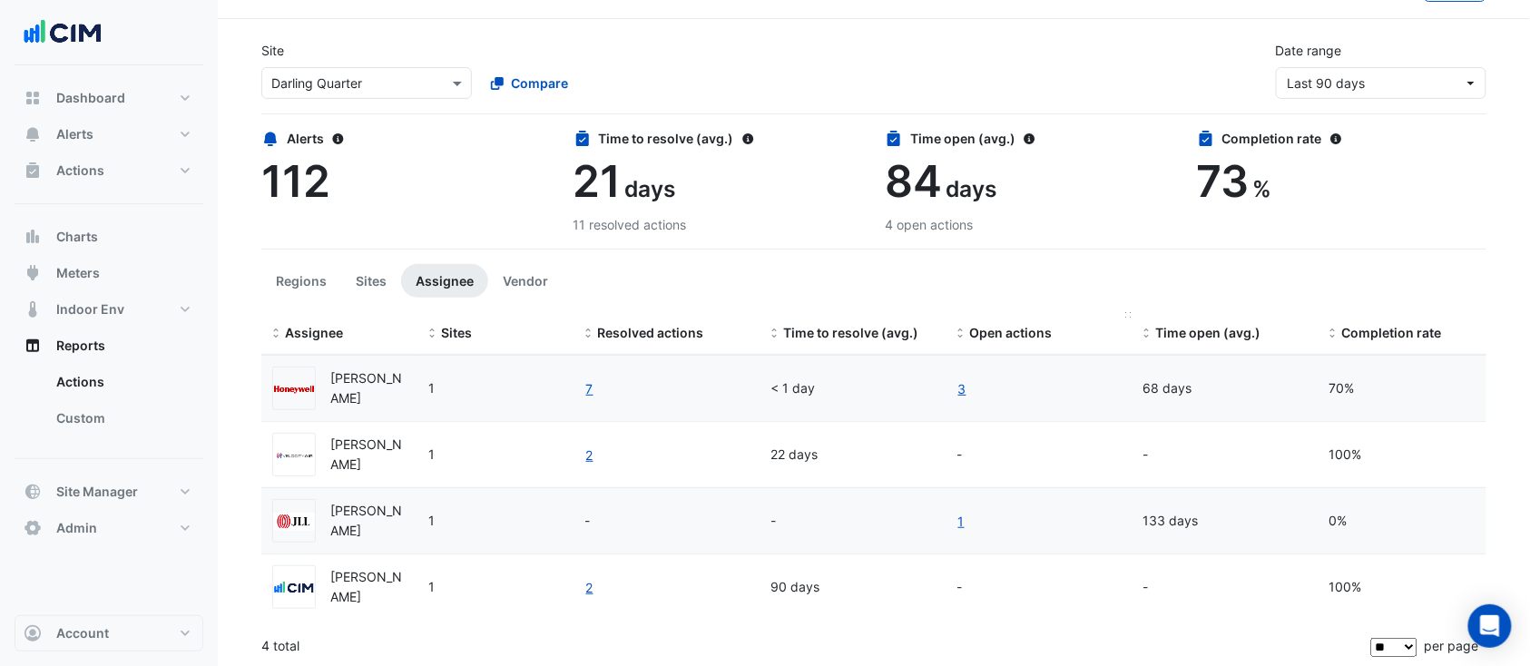
scroll to position [48, 0]
click at [1000, 321] on div "Open actions" at bounding box center [1039, 331] width 164 height 21
click at [622, 327] on span "Resolved actions" at bounding box center [651, 330] width 106 height 15
click at [625, 330] on span "Resolved actions" at bounding box center [651, 330] width 106 height 15
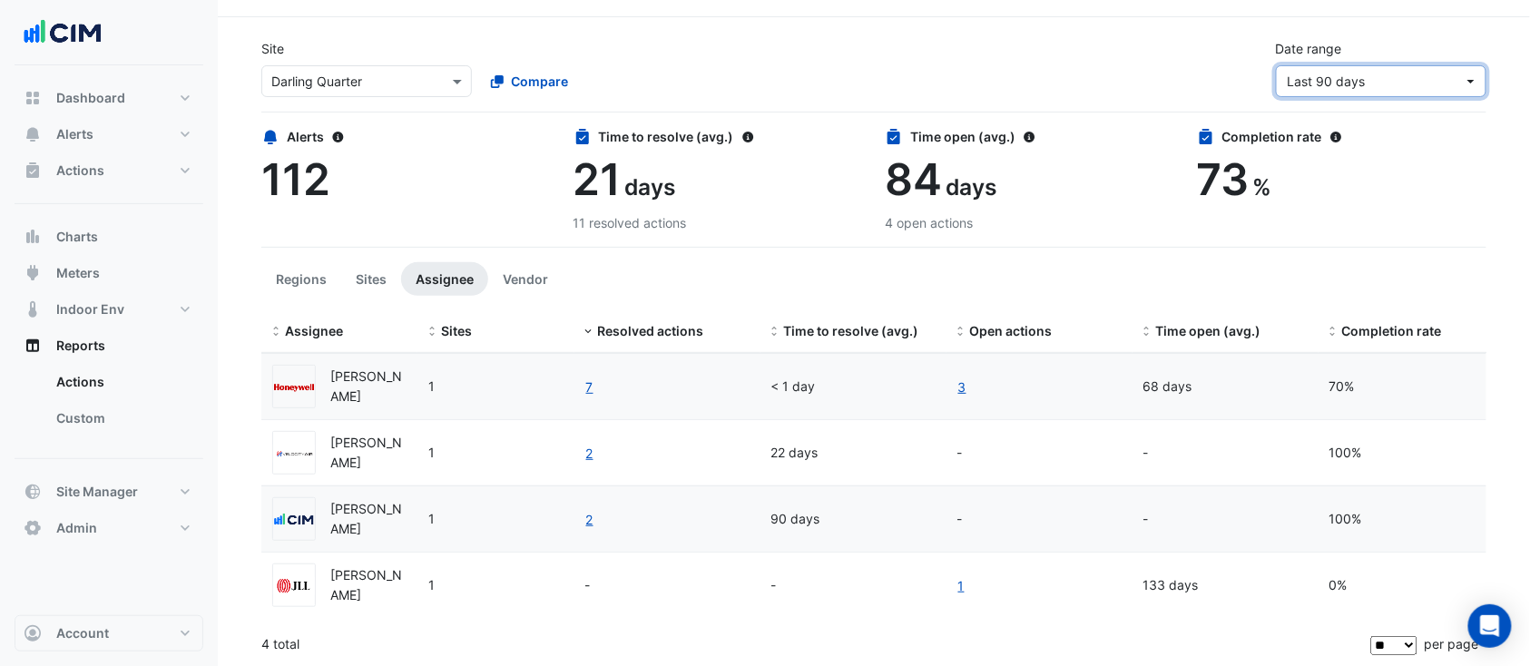
click at [1376, 68] on button "Last 90 days" at bounding box center [1381, 81] width 211 height 32
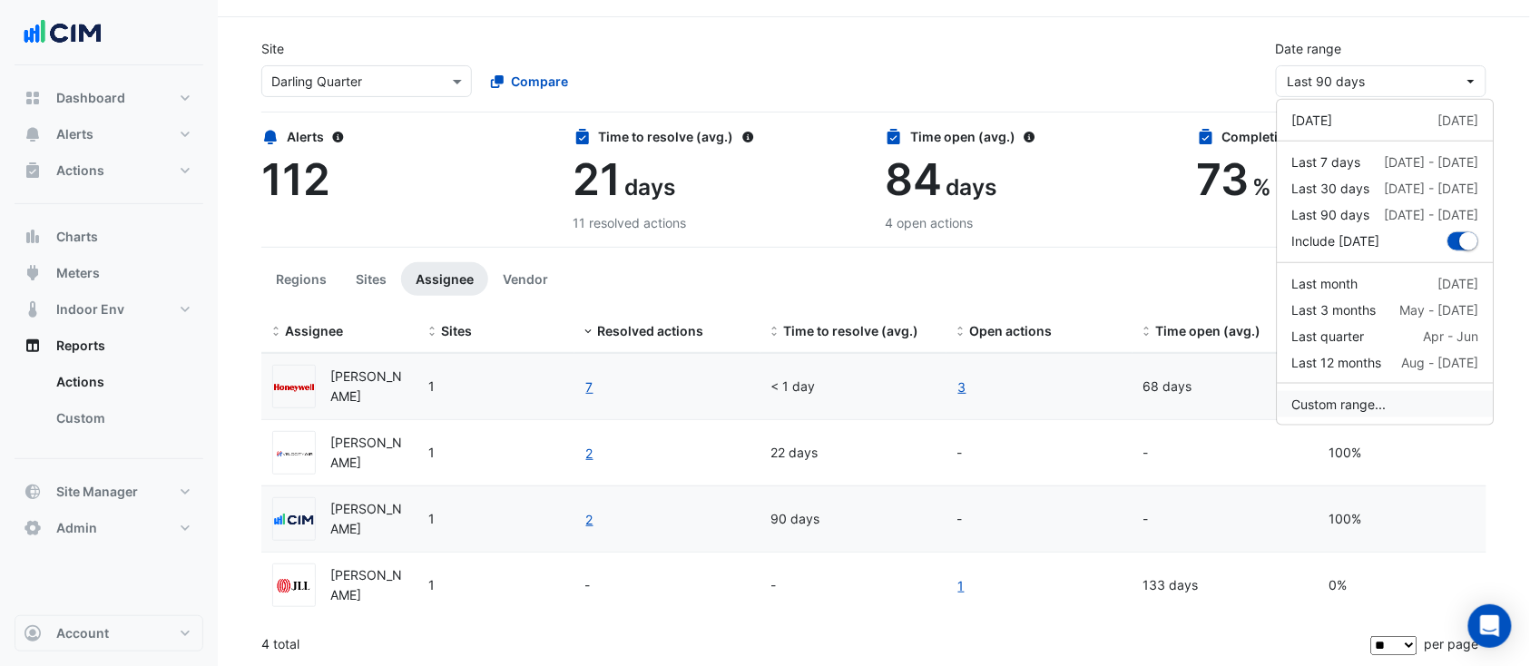
click at [1386, 408] on button "Custom range..." at bounding box center [1386, 404] width 216 height 26
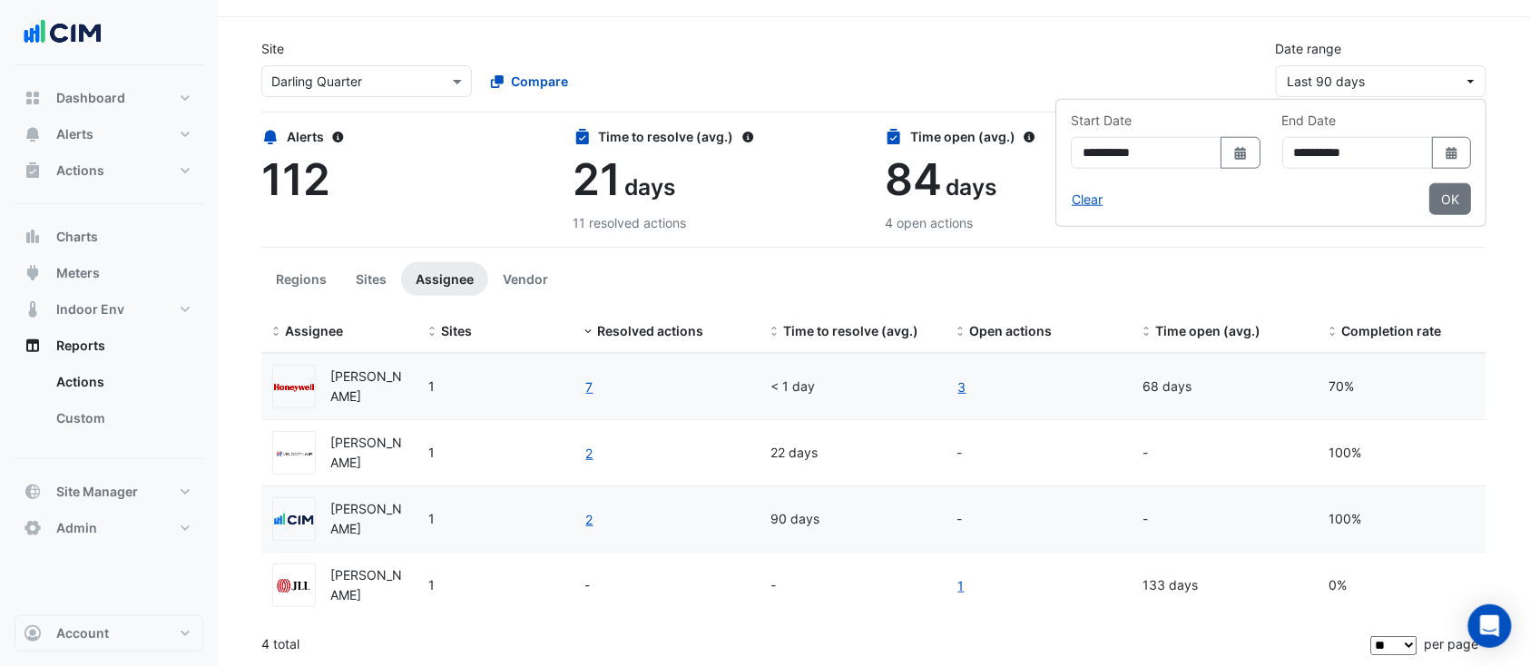
click at [1187, 117] on div "**********" at bounding box center [1166, 140] width 190 height 58
click at [1220, 137] on button "Select Date" at bounding box center [1240, 153] width 40 height 32
select select "*"
select select "****"
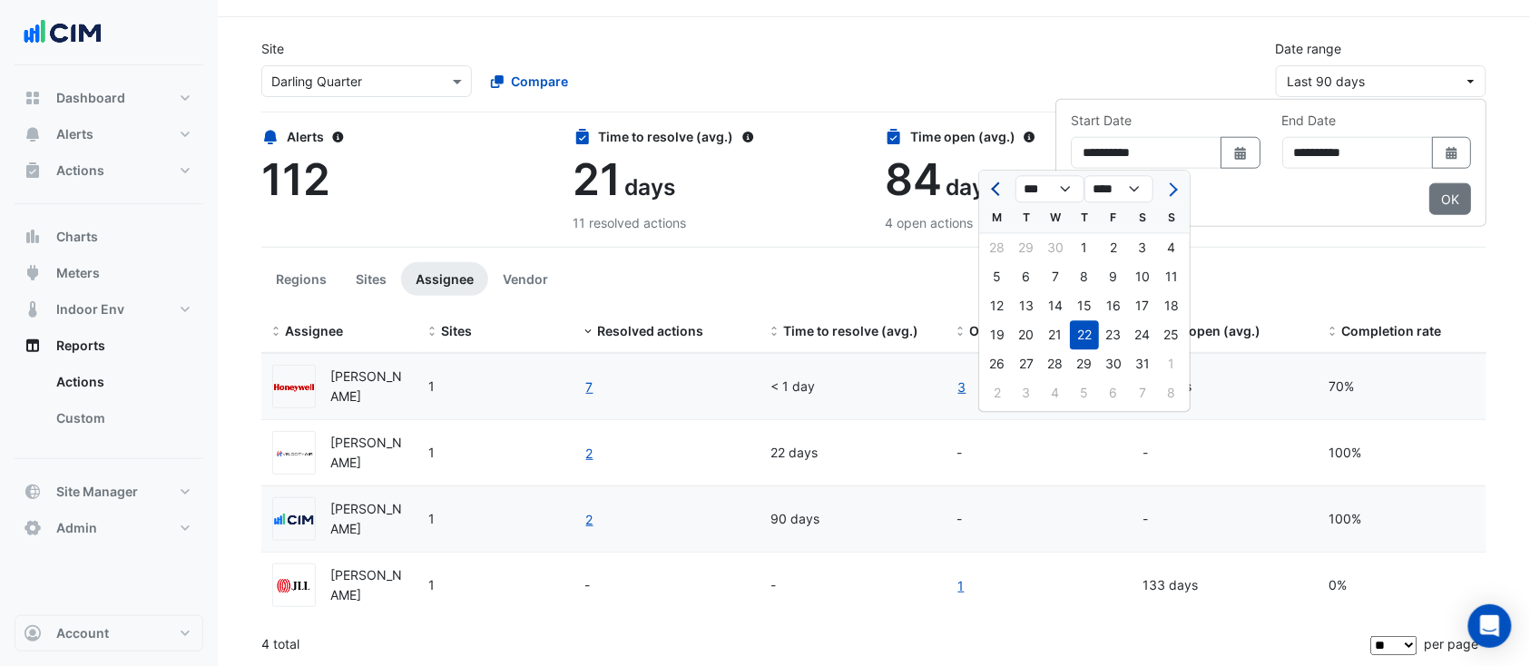
click at [997, 190] on span "Previous month" at bounding box center [999, 189] width 14 height 14
select select "*"
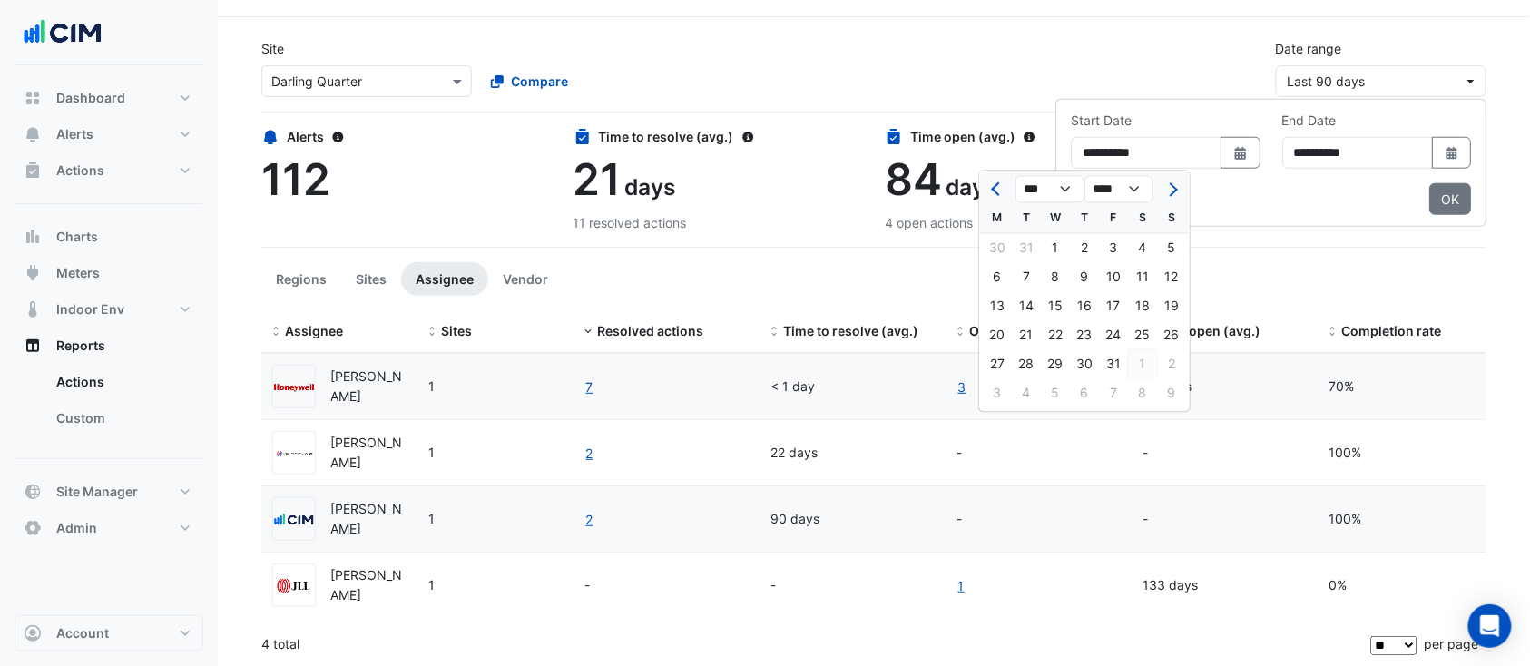
click at [1145, 359] on div "1" at bounding box center [1142, 363] width 29 height 29
type input "**********"
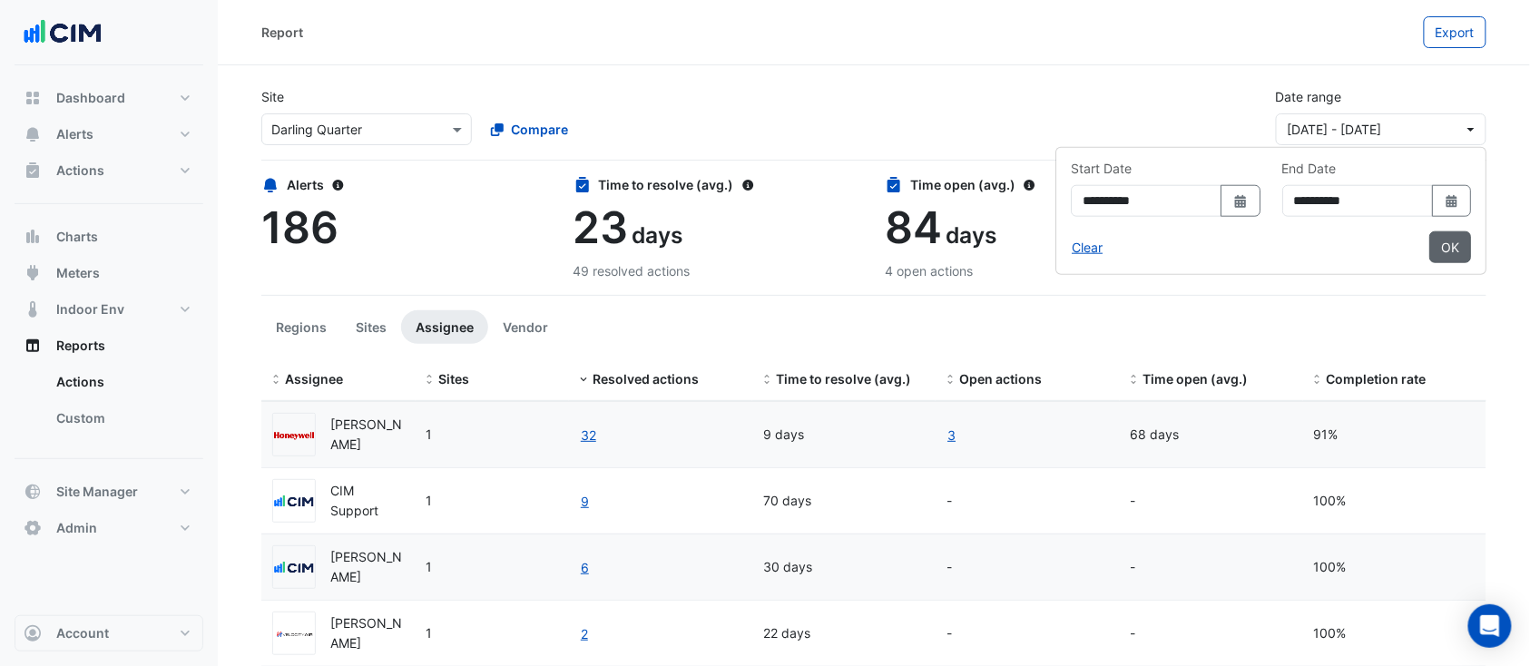
click at [1438, 246] on button "OK" at bounding box center [1450, 247] width 42 height 32
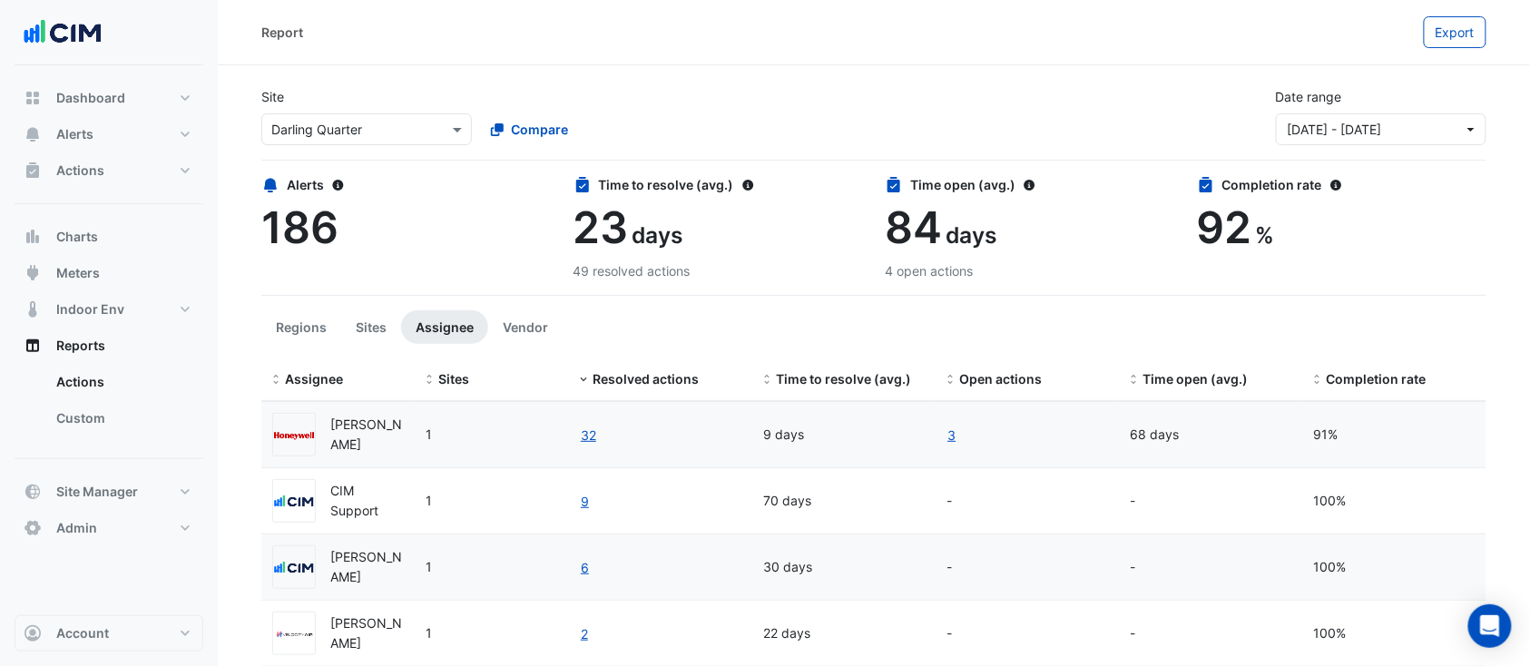
scroll to position [114, 0]
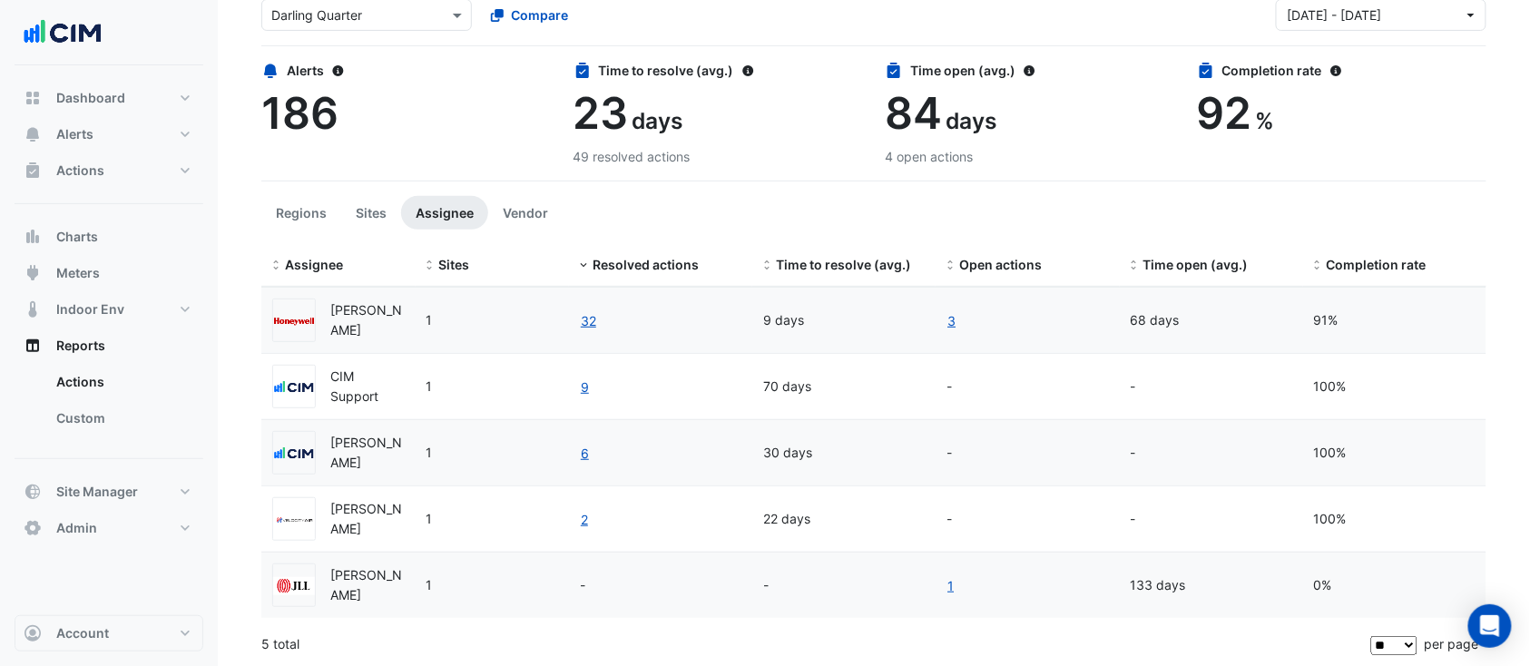
drag, startPoint x: 373, startPoint y: 379, endPoint x: 396, endPoint y: 391, distance: 25.6
click at [396, 391] on div "CIM Support" at bounding box center [367, 388] width 74 height 42
click at [1090, 397] on datatable-body-cell "-" at bounding box center [1026, 386] width 183 height 65
drag, startPoint x: 411, startPoint y: 248, endPoint x: 455, endPoint y: 256, distance: 44.3
click at [455, 256] on div "Assignee Sites Resolved actions Time to resolve (avg.) Open actions Time open (…" at bounding box center [873, 266] width 1225 height 44
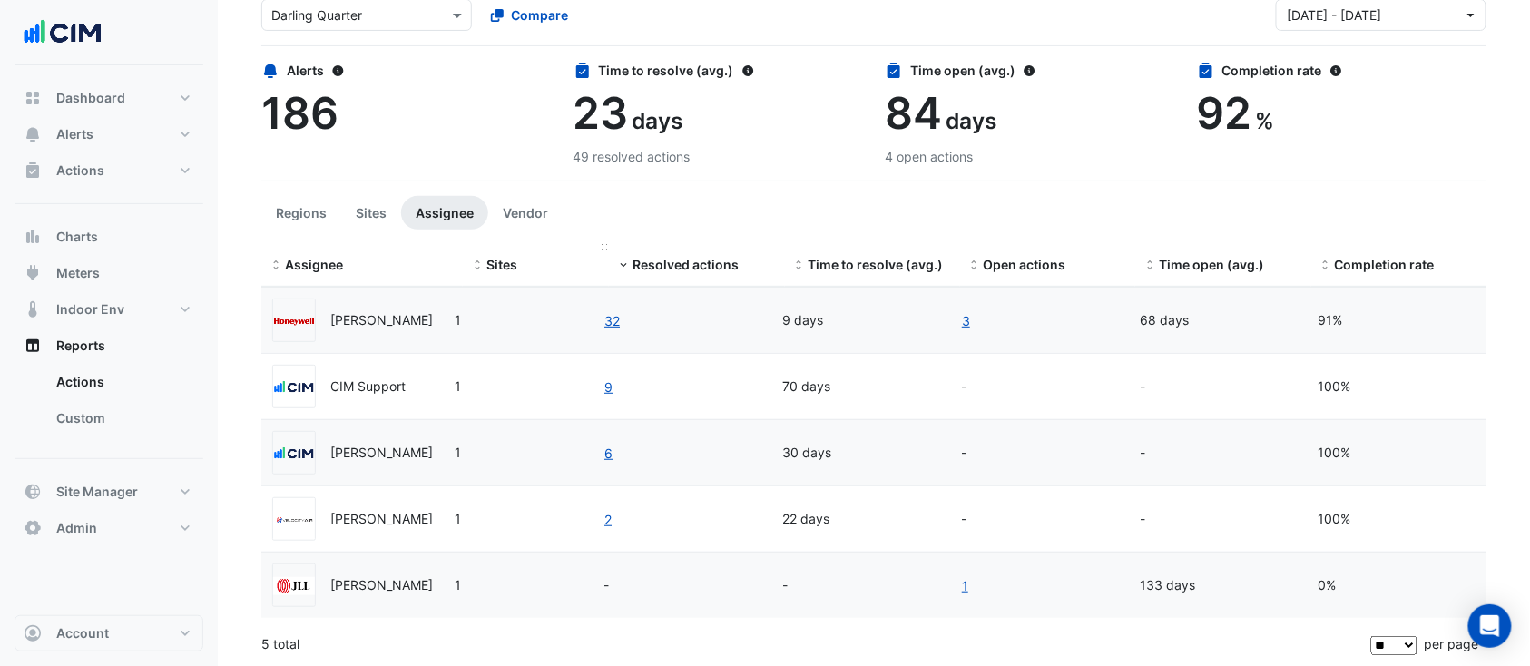
drag, startPoint x: 440, startPoint y: 243, endPoint x: 470, endPoint y: 245, distance: 30.0
click at [470, 245] on div "Assignee Sites Resolved actions Time to resolve (avg.) Open actions Time open (…" at bounding box center [873, 266] width 1225 height 44
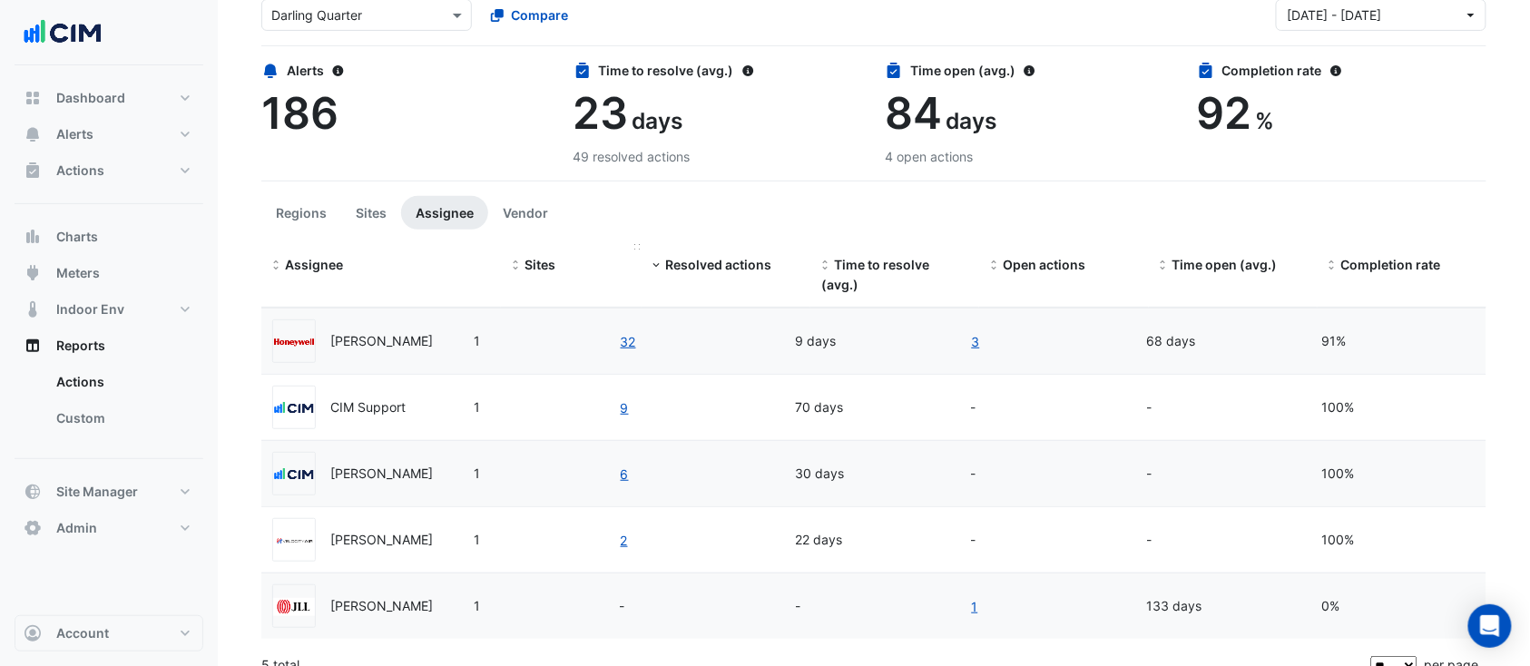
drag, startPoint x: 461, startPoint y: 246, endPoint x: 525, endPoint y: 247, distance: 64.4
click at [525, 247] on div "Assignee Sites Resolved actions Time to resolve (avg.) Open actions Time open (…" at bounding box center [873, 276] width 1225 height 64
drag, startPoint x: 499, startPoint y: 243, endPoint x: 487, endPoint y: 240, distance: 12.3
click at [487, 240] on section "Site Select a Site × [GEOGRAPHIC_DATA] Compare Date range [DATE] - [DATE] Alert…" at bounding box center [874, 319] width 1312 height 737
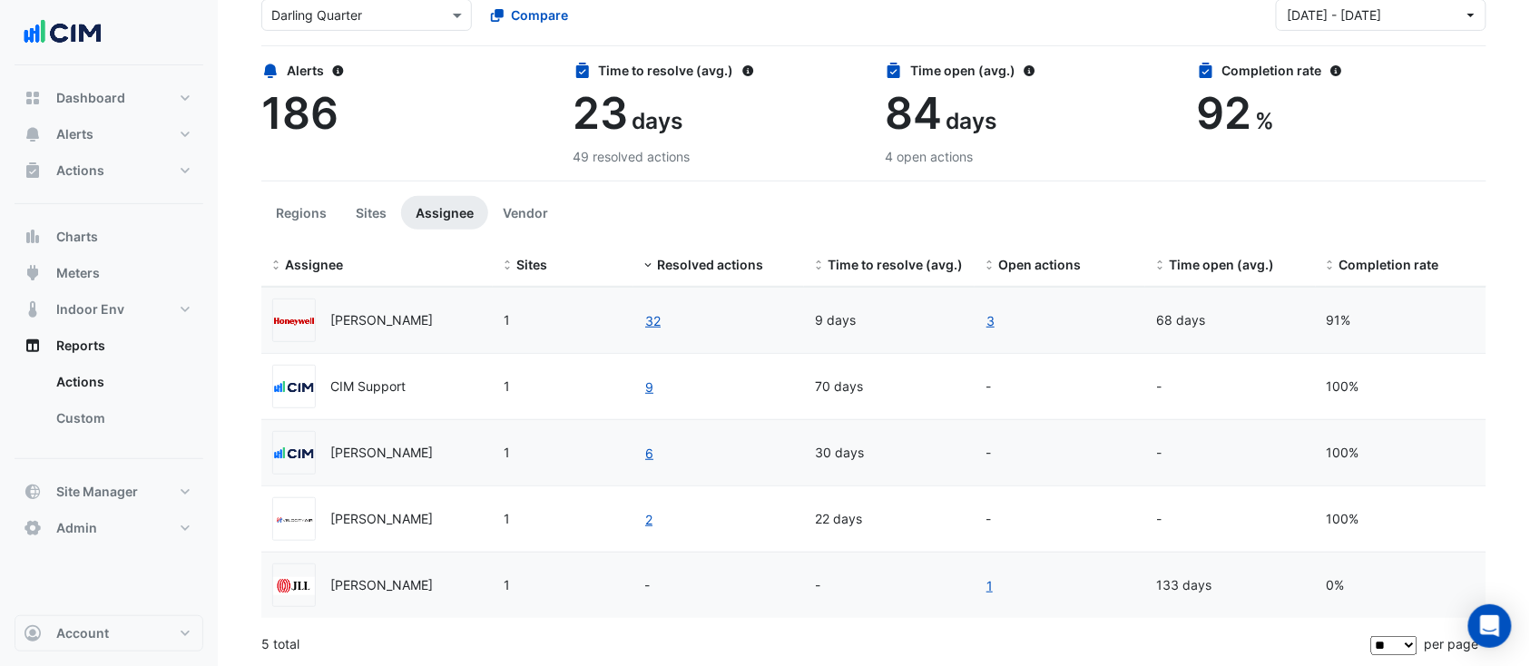
click at [485, 240] on section "Site Select a Site × [GEOGRAPHIC_DATA] Compare Date range [DATE] - [DATE] Alert…" at bounding box center [874, 309] width 1312 height 716
drag, startPoint x: 492, startPoint y: 244, endPoint x: 477, endPoint y: 240, distance: 15.0
click at [477, 240] on section "Site Select a Site × [GEOGRAPHIC_DATA] Compare Date range [DATE] - [DATE] Alert…" at bounding box center [874, 309] width 1312 height 716
click at [429, 580] on div "[PERSON_NAME]" at bounding box center [381, 585] width 103 height 21
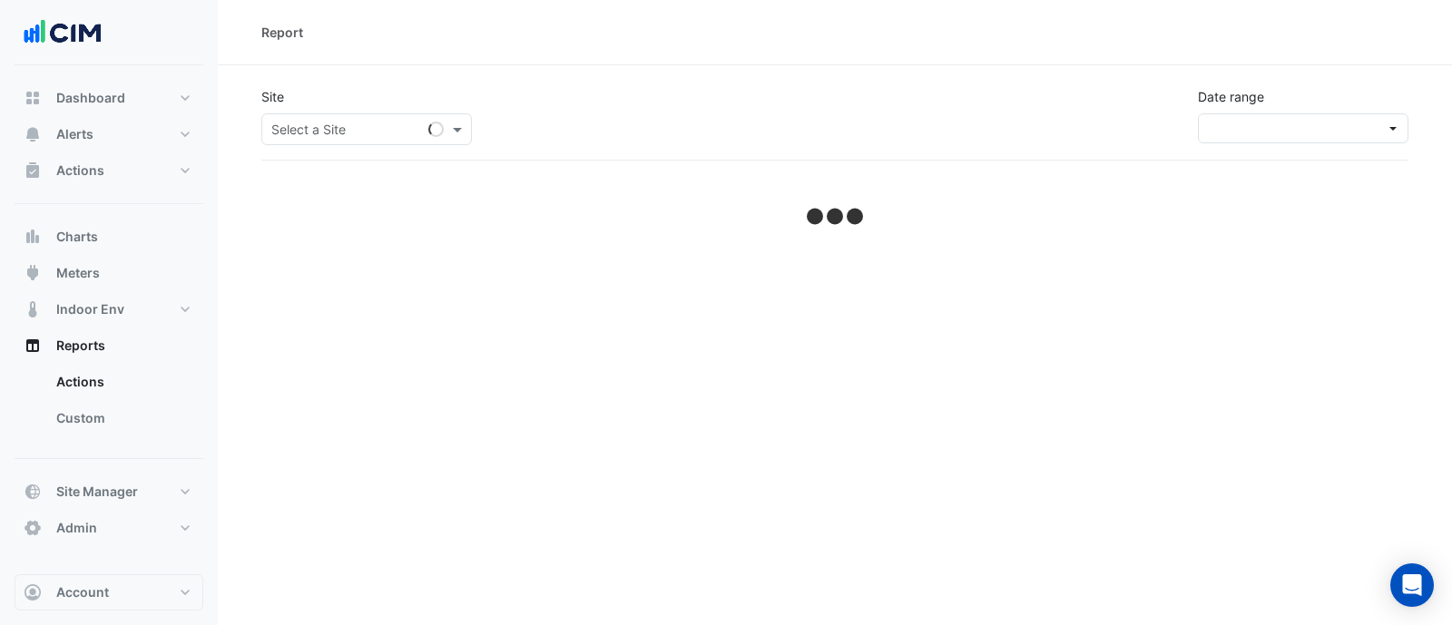
select select "**"
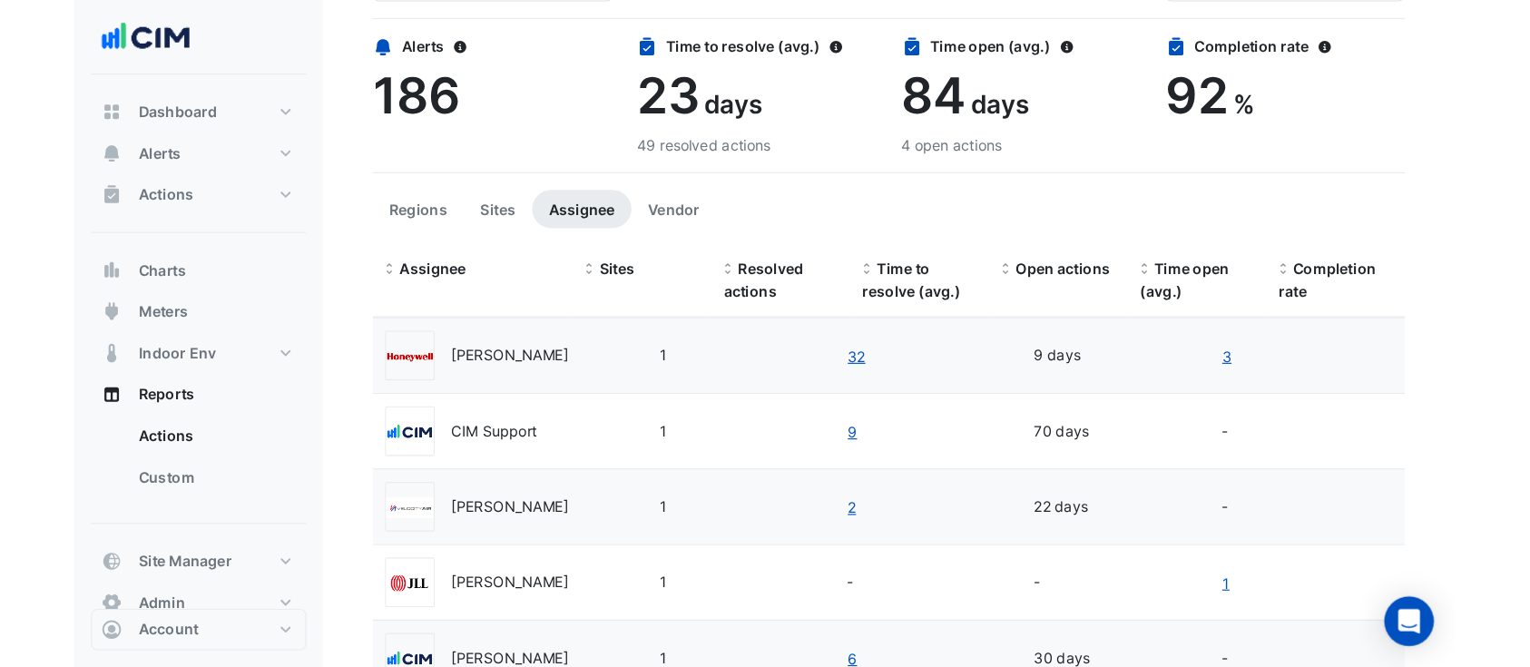
scroll to position [135, 0]
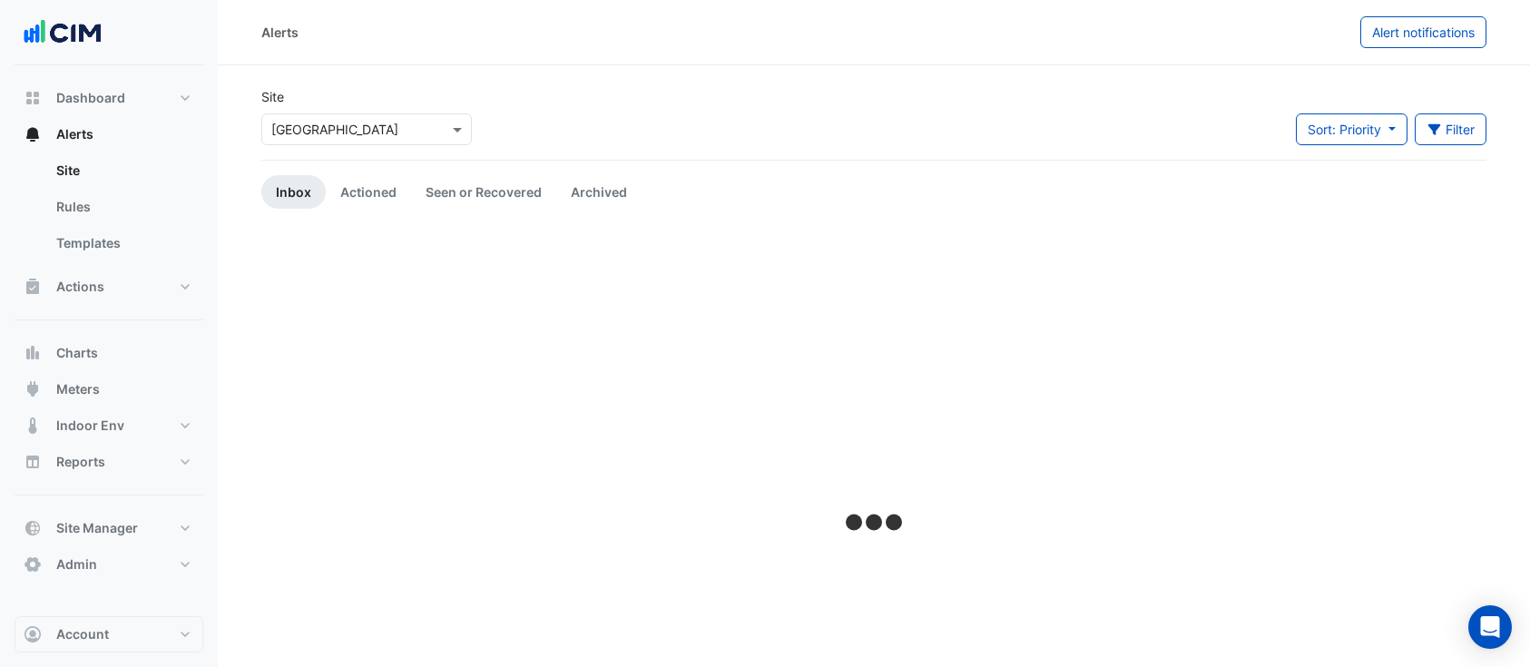
click at [346, 145] on div "Site Select a Site × [GEOGRAPHIC_DATA]" at bounding box center [366, 123] width 232 height 73
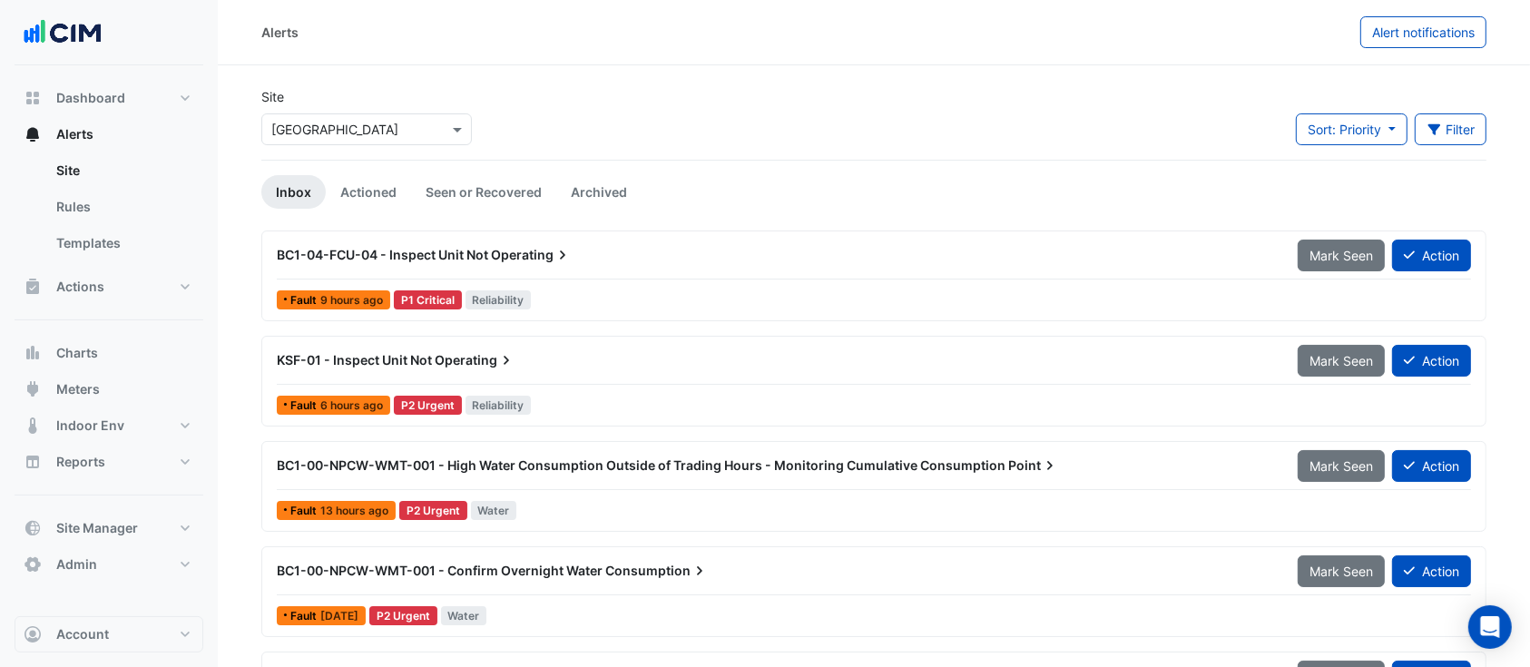
click at [348, 139] on div "Select a Site × [GEOGRAPHIC_DATA]" at bounding box center [366, 129] width 211 height 32
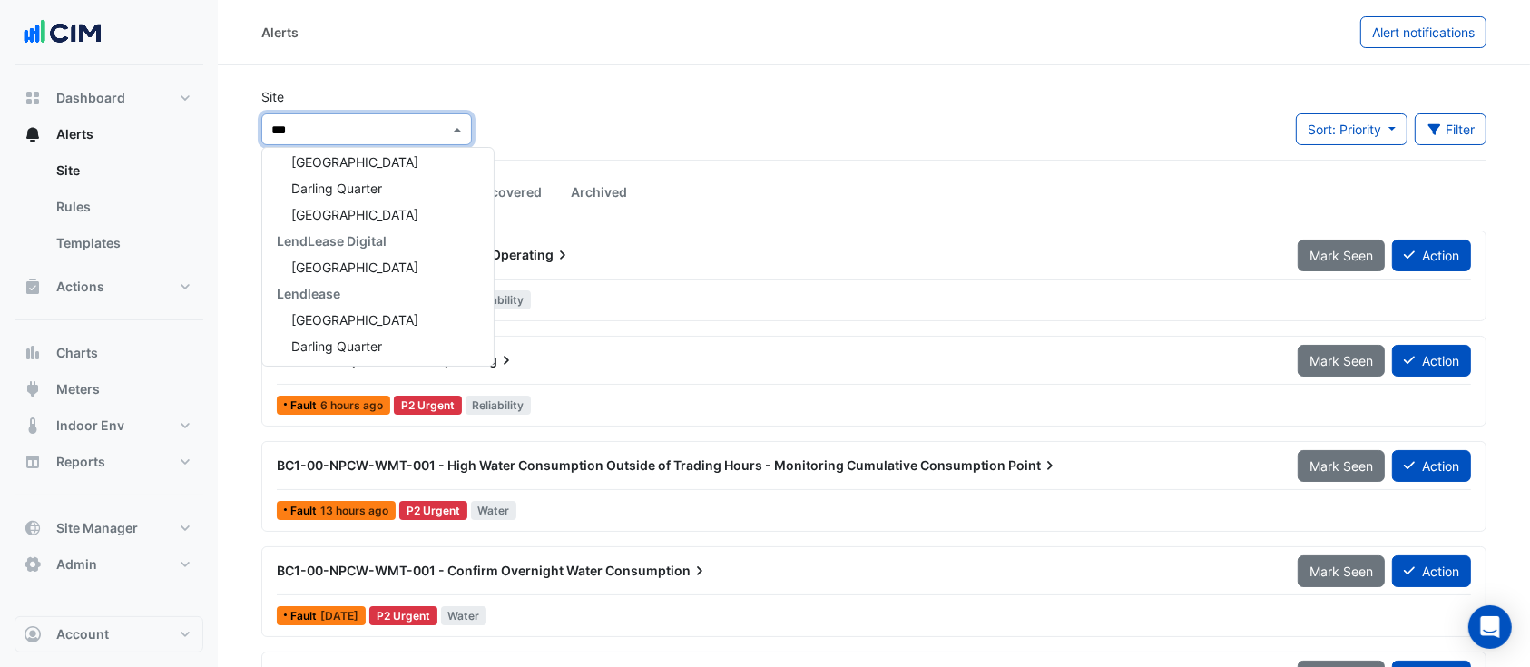
scroll to position [112, 0]
type input "*******"
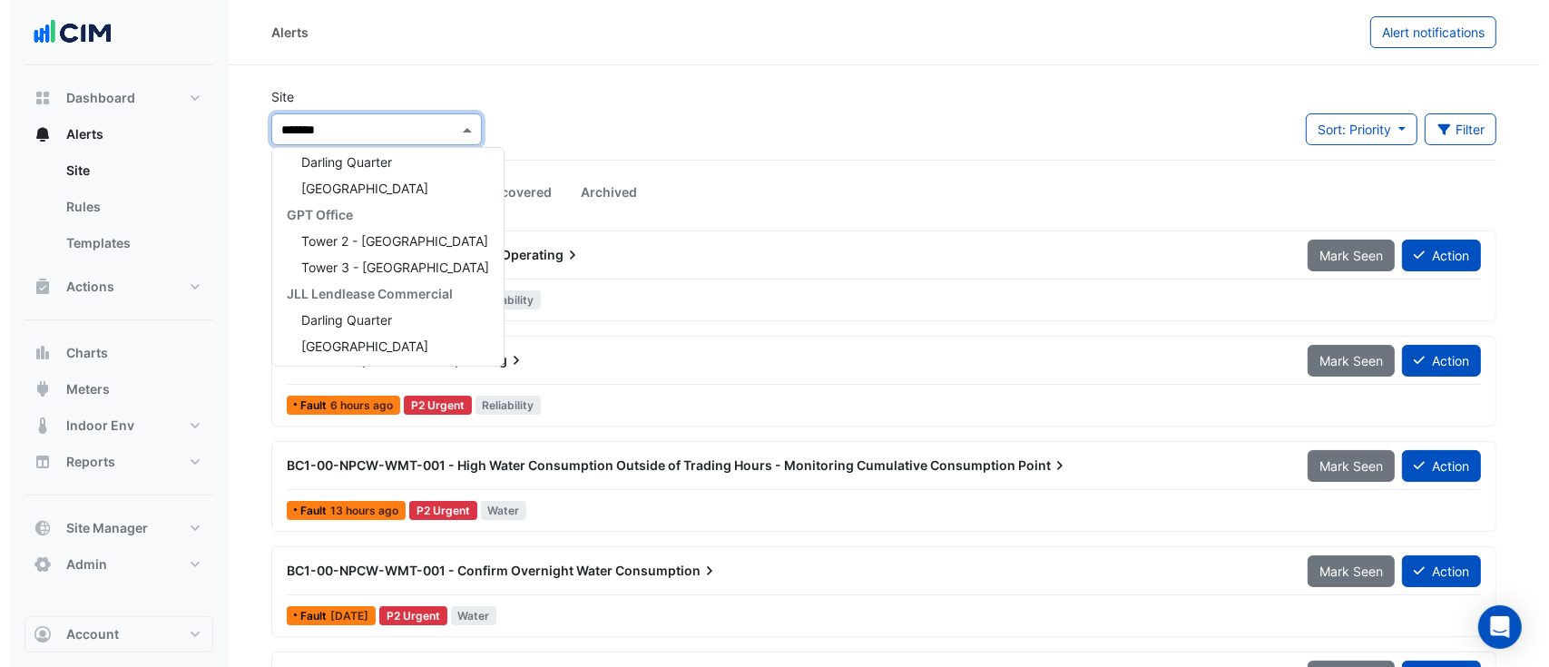
scroll to position [59, 0]
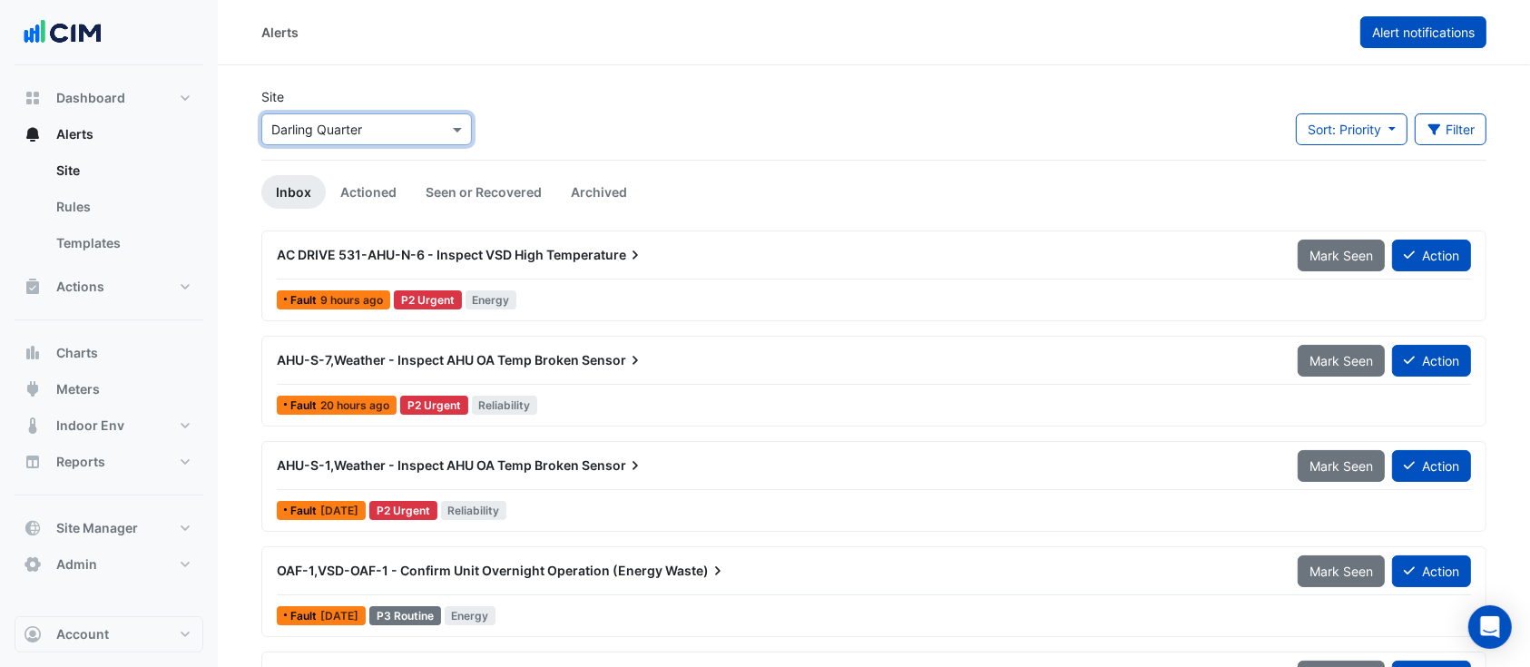
click at [1406, 48] on div "Alerts Alert notifications" at bounding box center [874, 32] width 1312 height 65
click at [1409, 35] on span "Alert notifications" at bounding box center [1423, 31] width 103 height 15
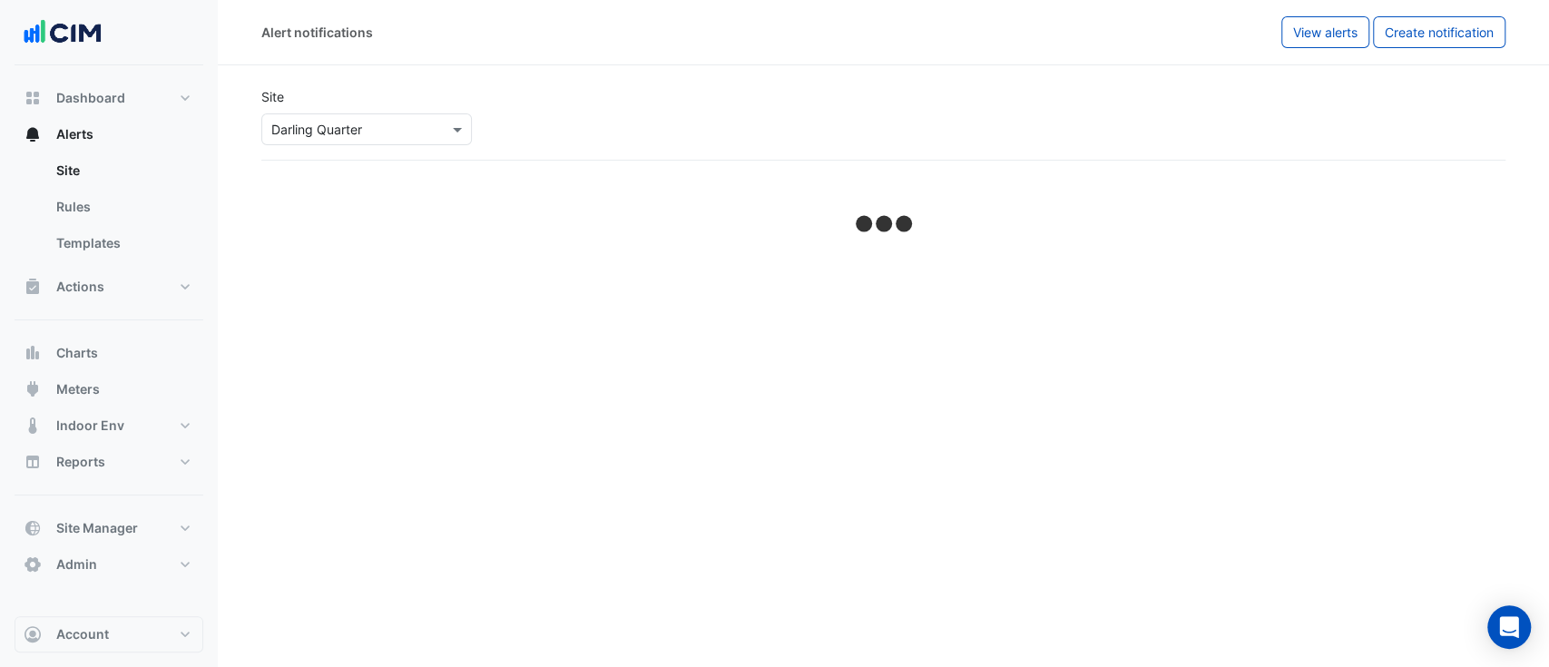
select select "*****"
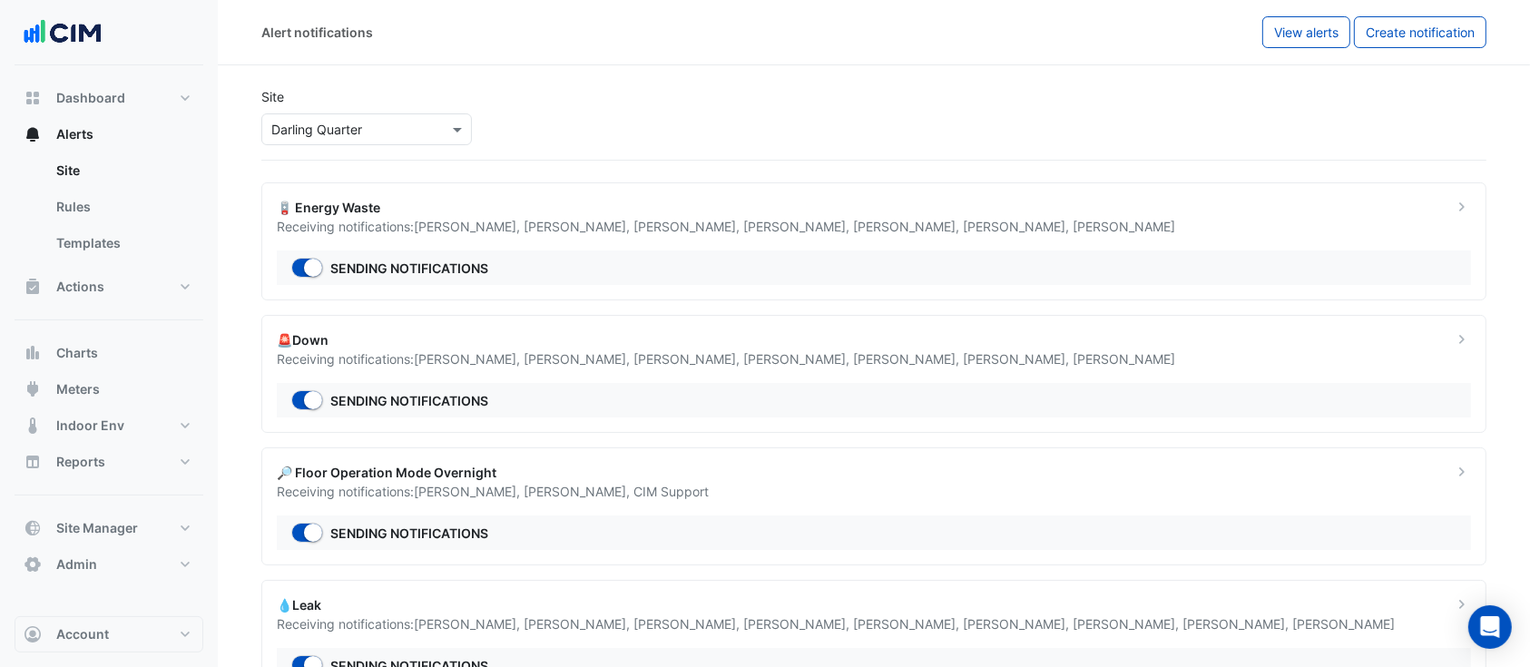
drag, startPoint x: 547, startPoint y: 246, endPoint x: 738, endPoint y: 348, distance: 216.4
click at [737, 348] on app-alert-notifications "Site Select a Site × [GEOGRAPHIC_DATA] 🪫 Energy Waste Receiving notifications: …" at bounding box center [873, 405] width 1225 height 665
click at [778, 346] on div "🚨Down" at bounding box center [854, 339] width 1154 height 19
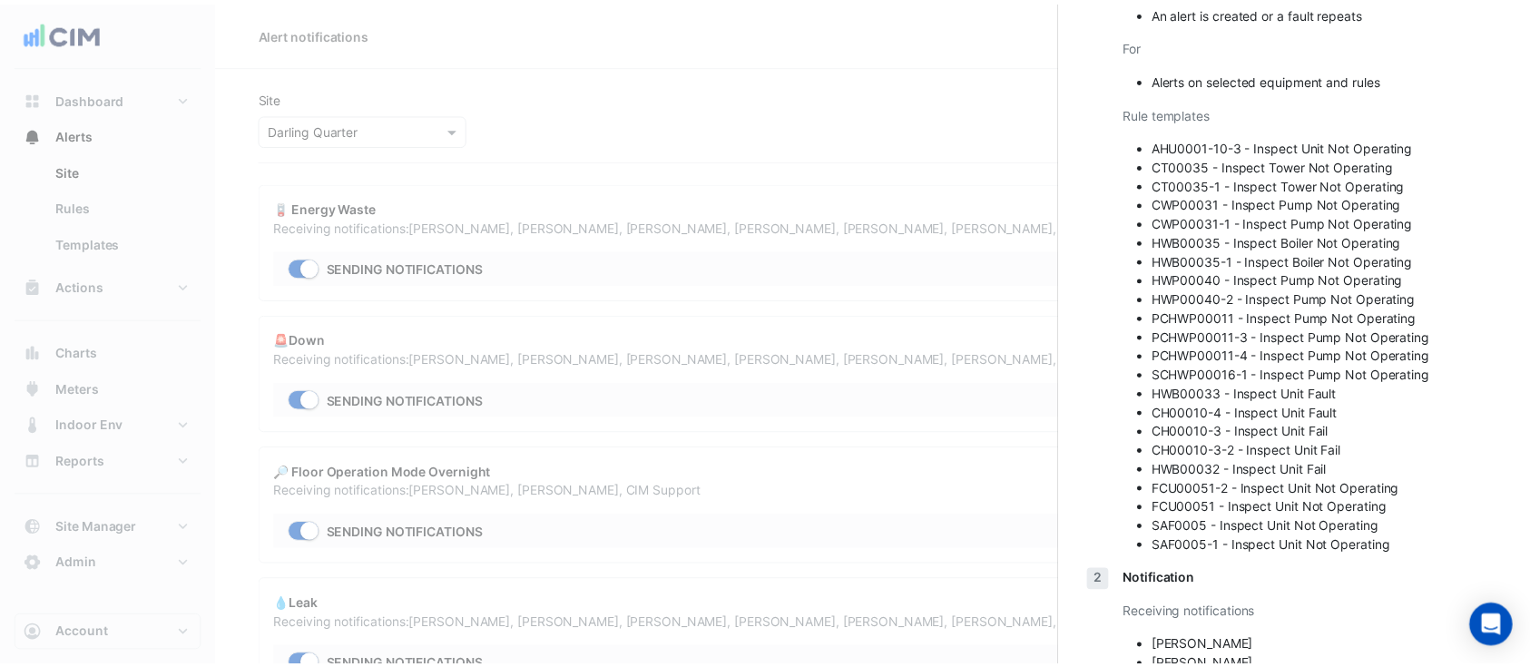
scroll to position [363, 0]
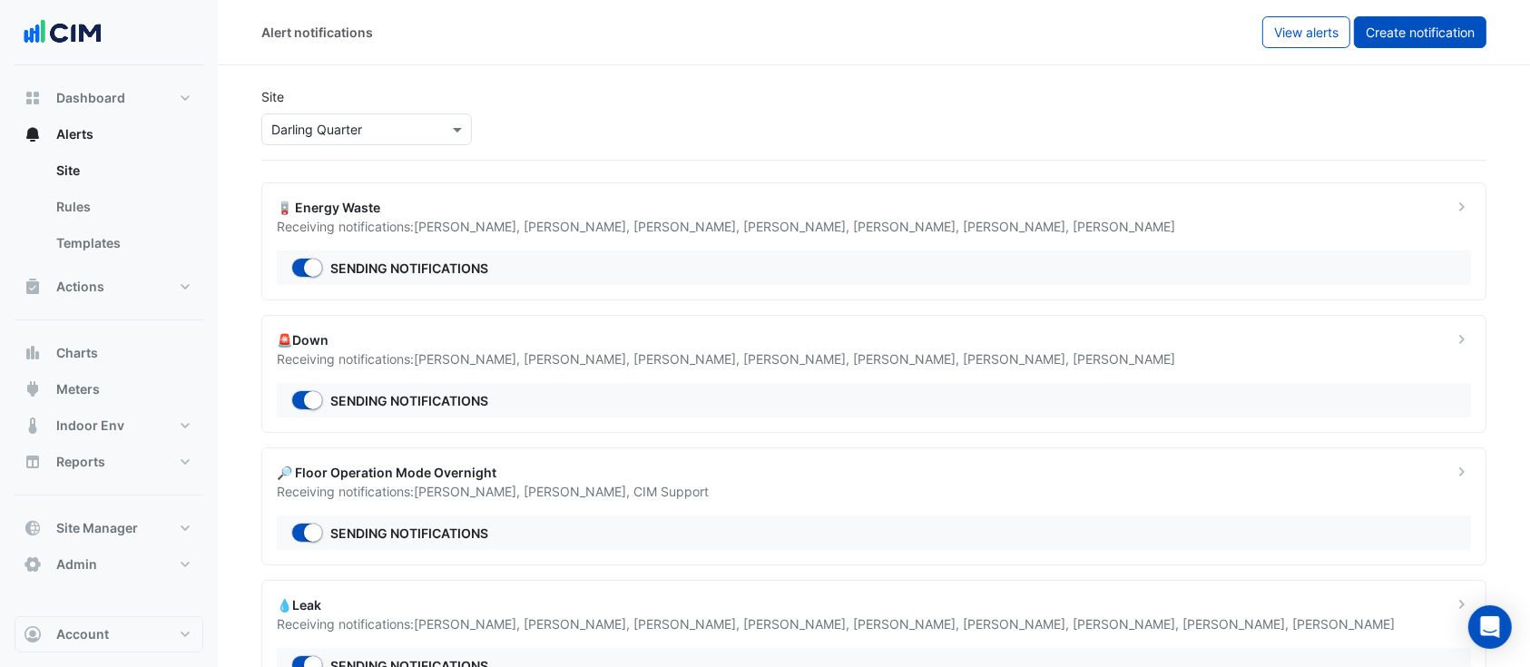
click at [1409, 40] on button "Create notification" at bounding box center [1420, 32] width 132 height 32
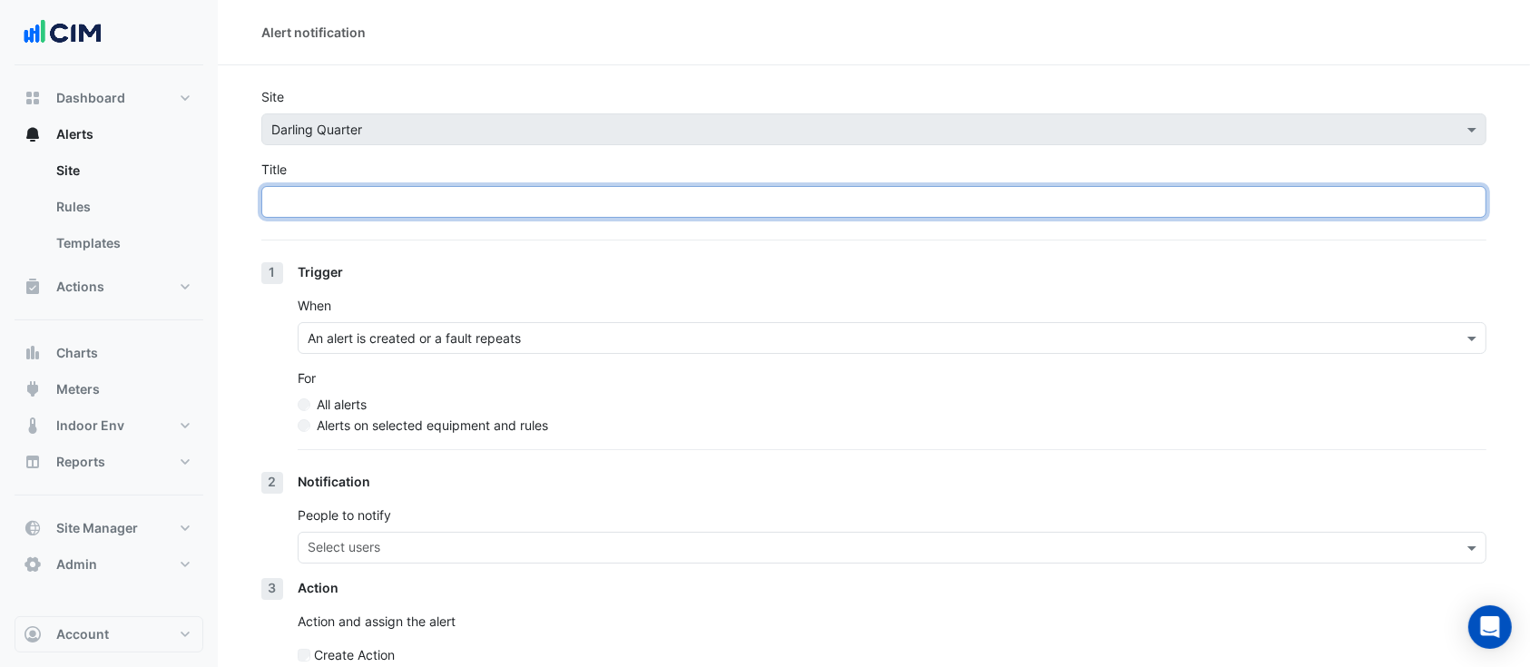
click at [886, 200] on input "Title" at bounding box center [873, 202] width 1225 height 32
type input "**********"
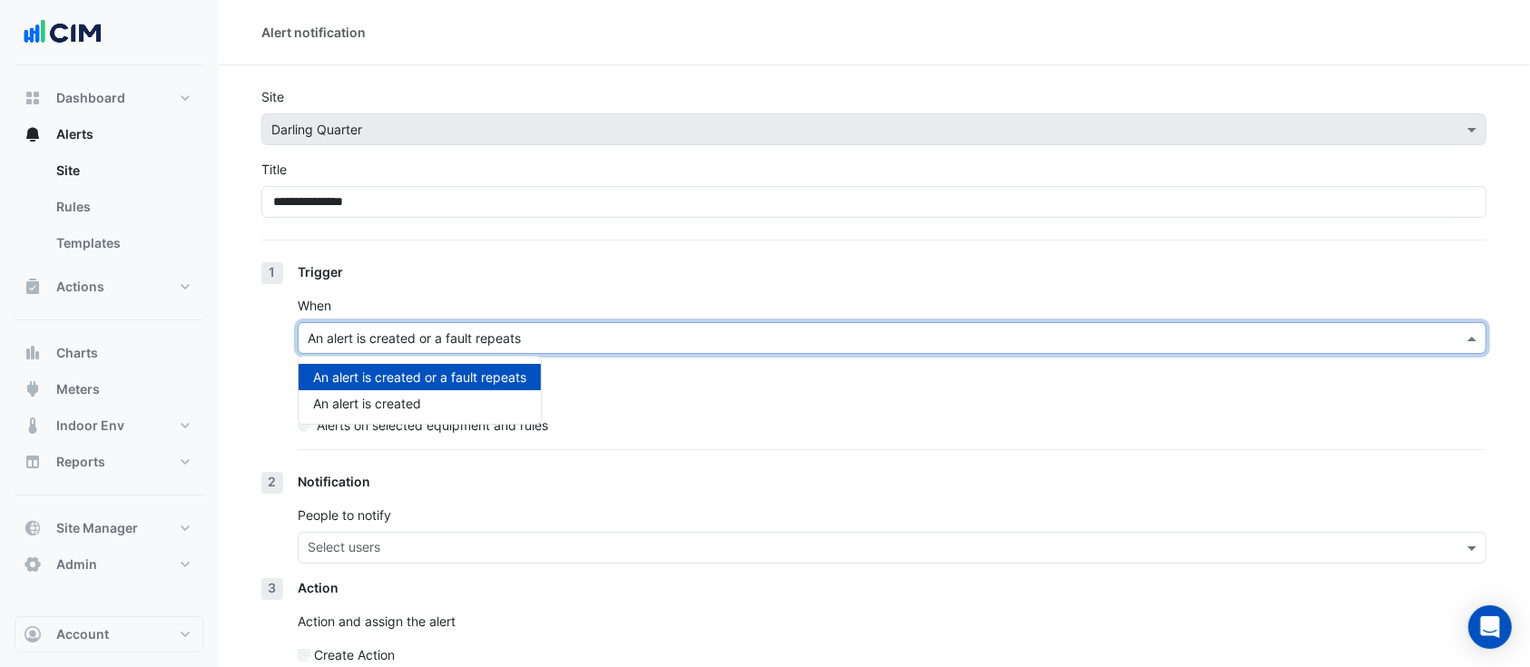
click at [612, 323] on div "An alert is created or a fault repeats" at bounding box center [892, 338] width 1189 height 32
drag, startPoint x: 249, startPoint y: 377, endPoint x: 289, endPoint y: 378, distance: 40.8
click at [251, 377] on section "**********" at bounding box center [874, 402] width 1312 height 675
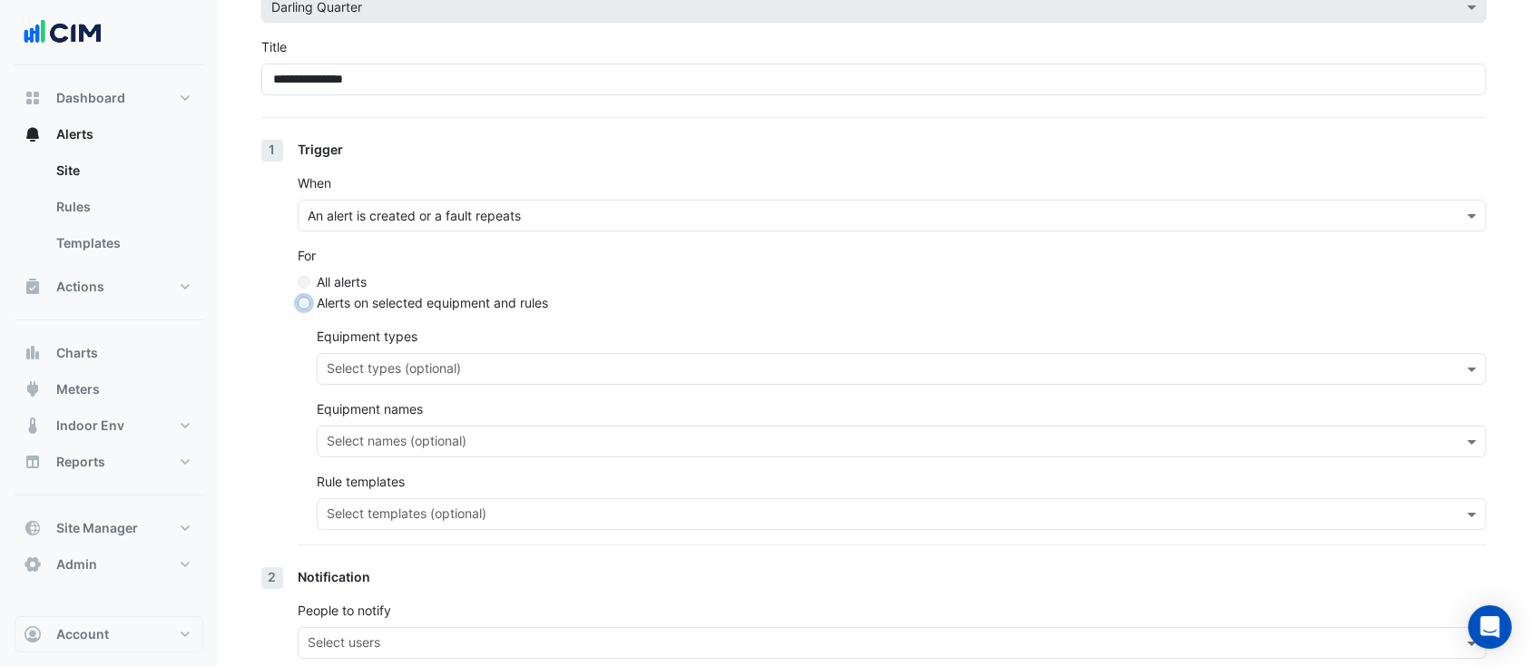
scroll to position [161, 0]
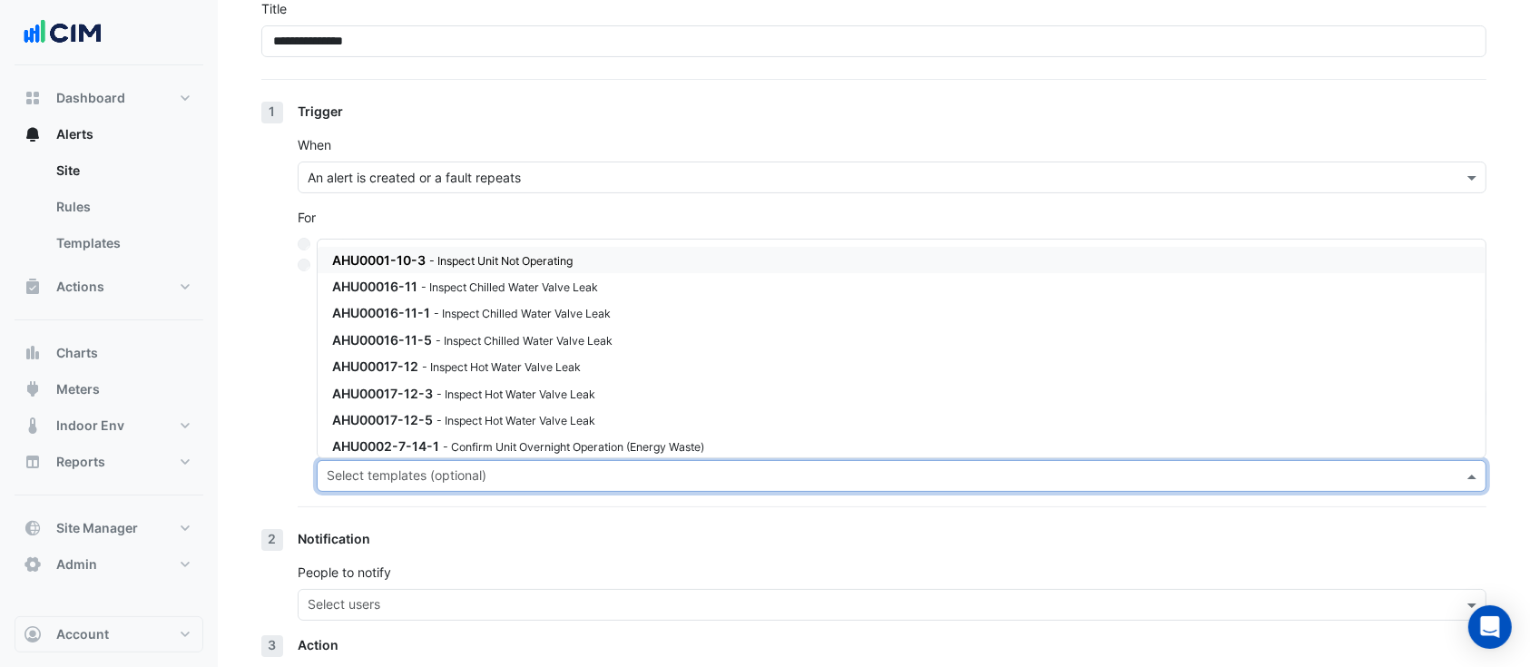
click at [602, 468] on input "text" at bounding box center [891, 477] width 1129 height 19
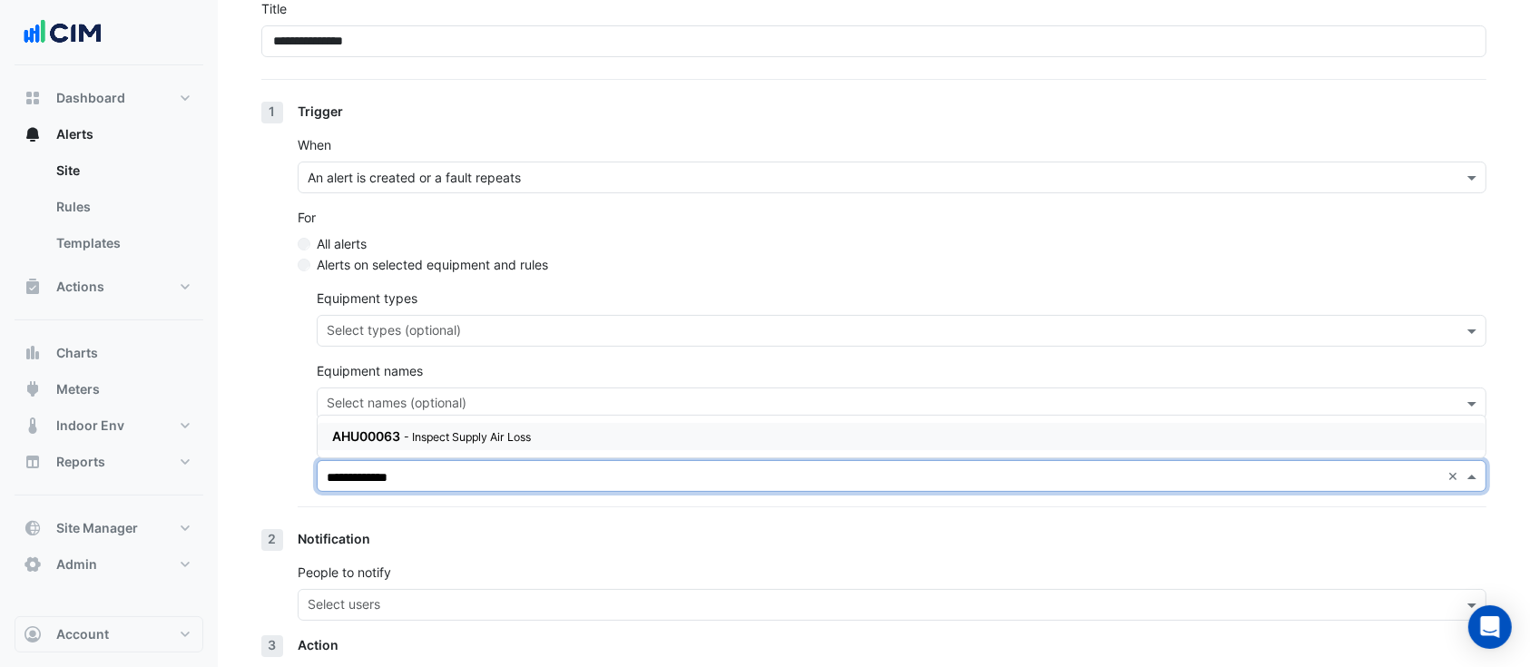
click at [590, 435] on div "AHU00063 - Inspect Supply Air Loss" at bounding box center [550, 435] width 436 height 19
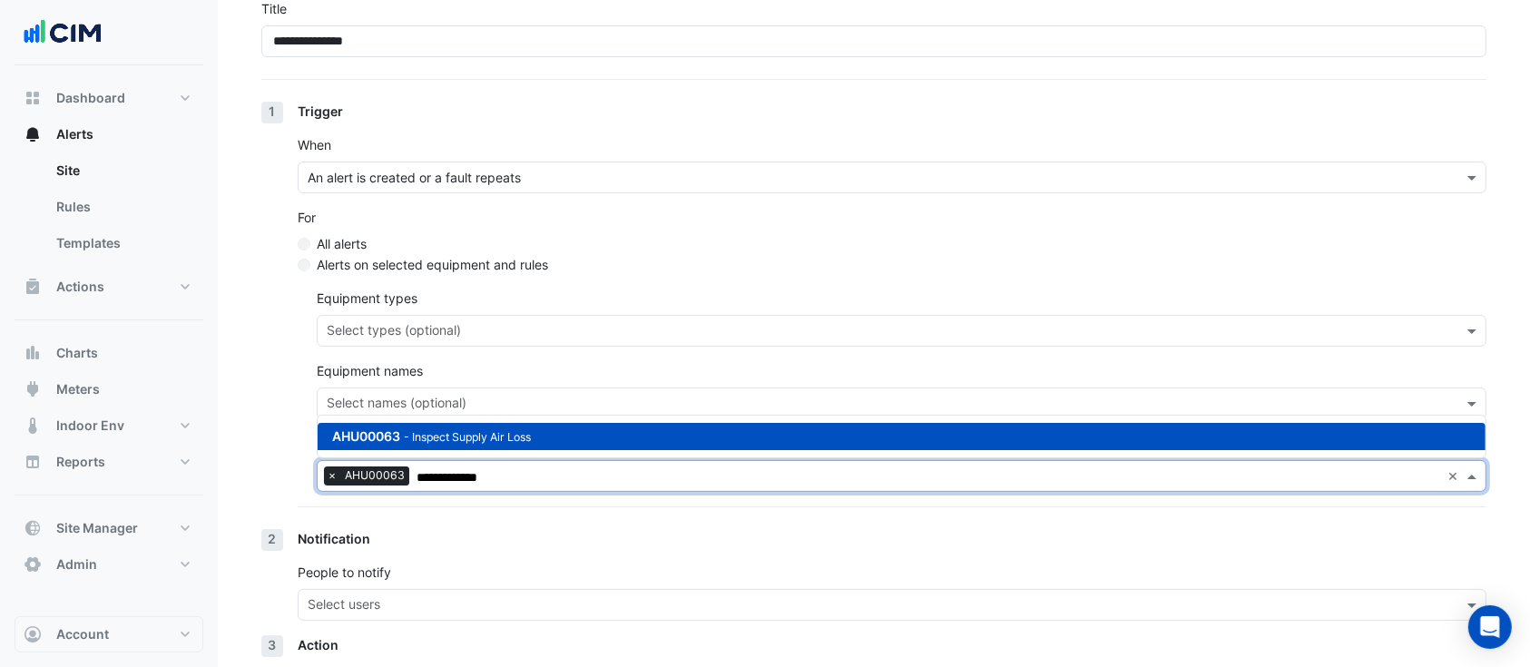
type input "**********"
click at [260, 476] on section "**********" at bounding box center [874, 351] width 1312 height 893
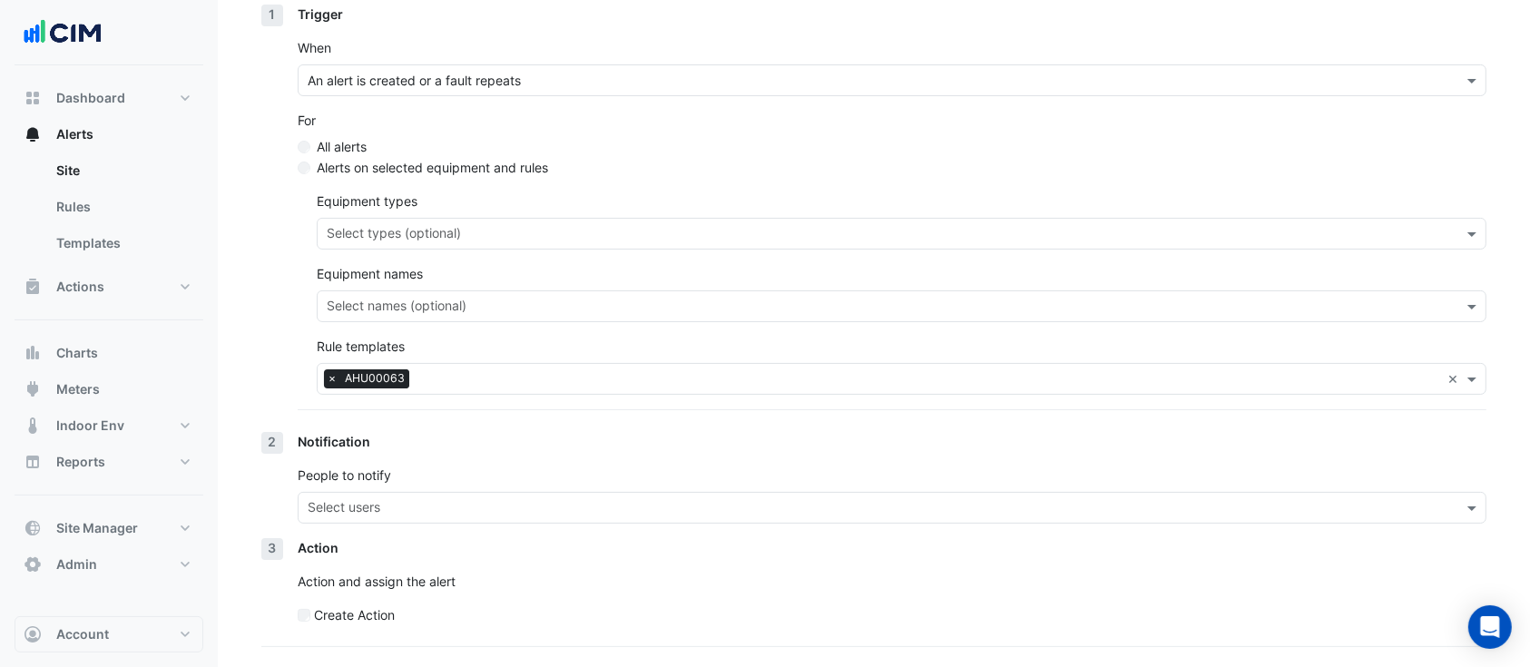
scroll to position [305, 0]
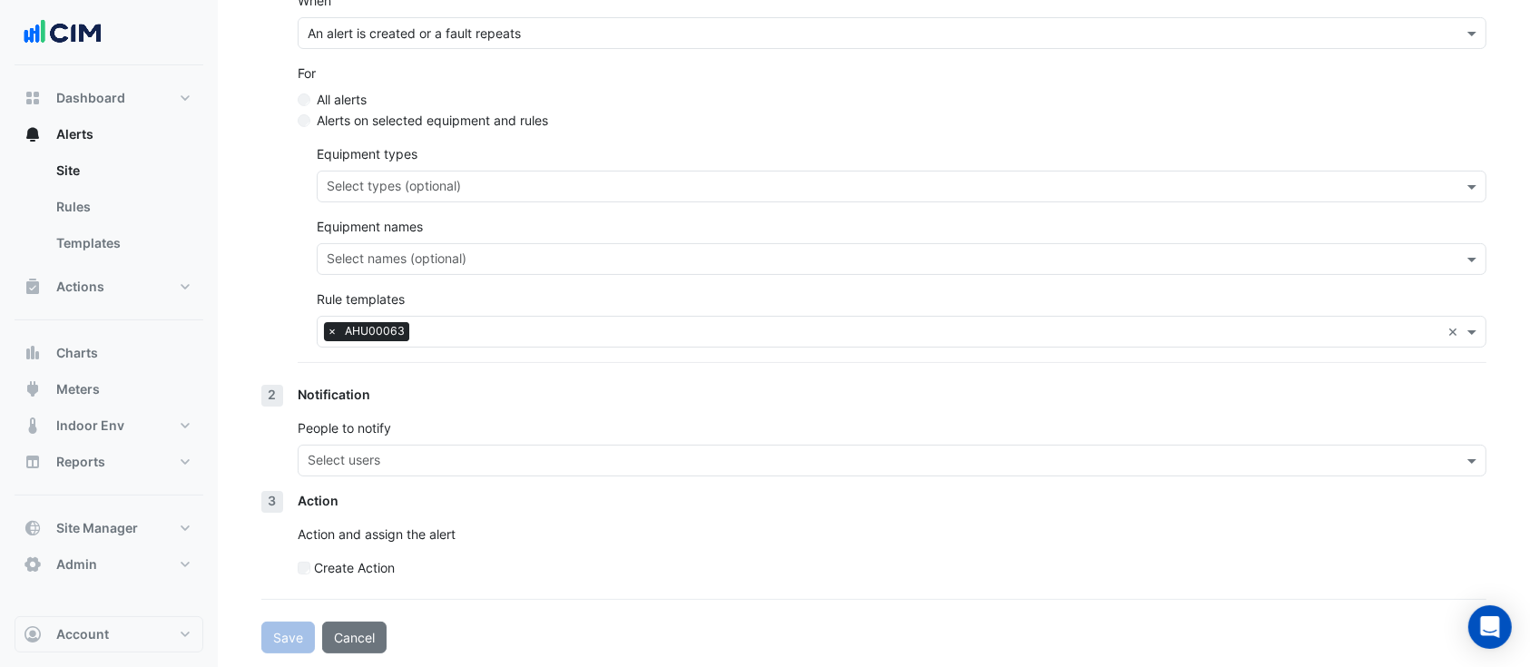
click at [402, 461] on input "text" at bounding box center [882, 462] width 1148 height 19
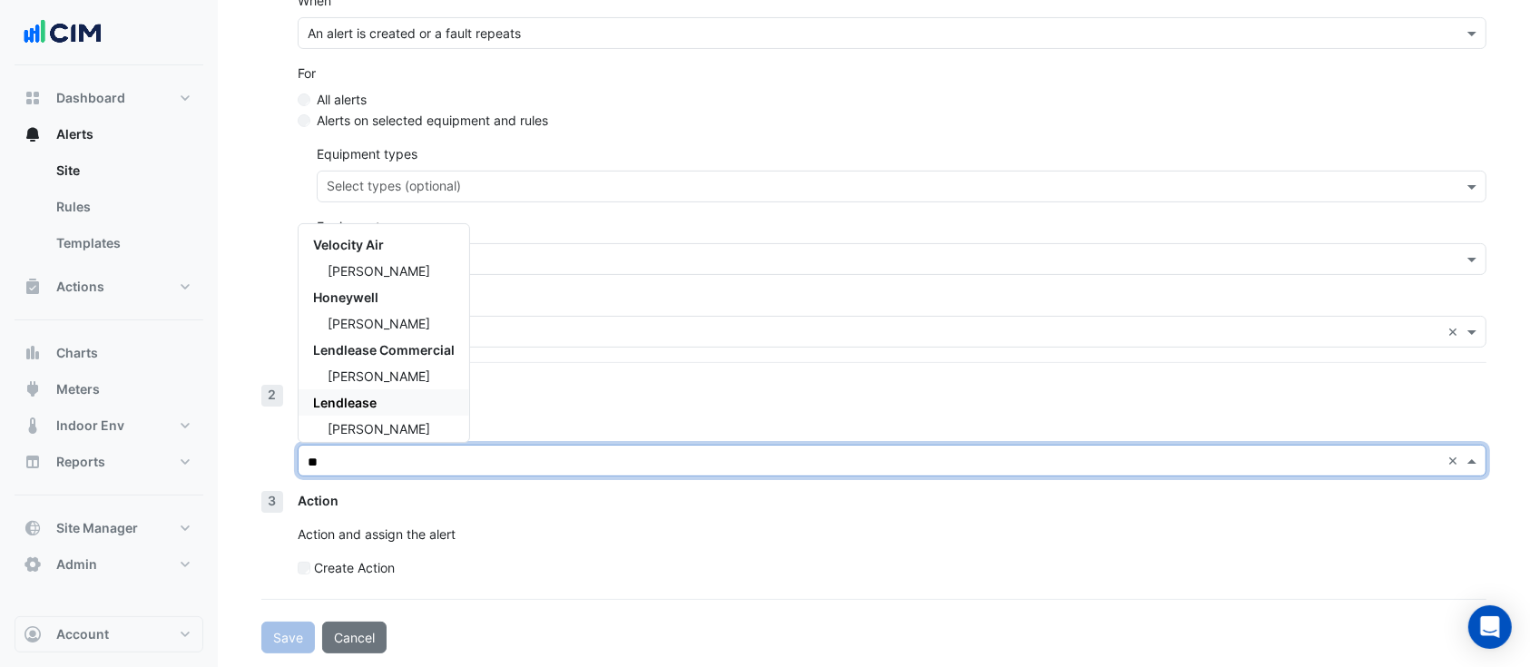
type input "***"
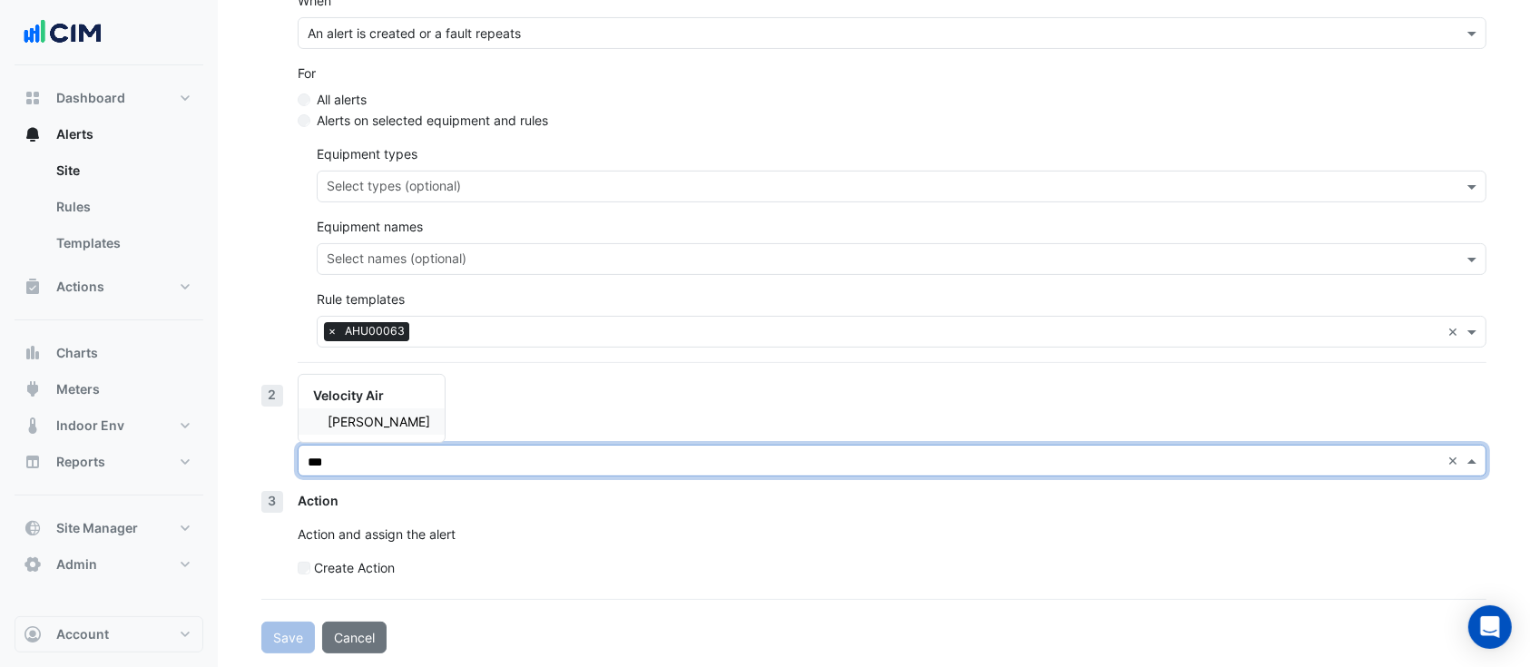
click at [348, 423] on span "[PERSON_NAME]" at bounding box center [379, 421] width 103 height 15
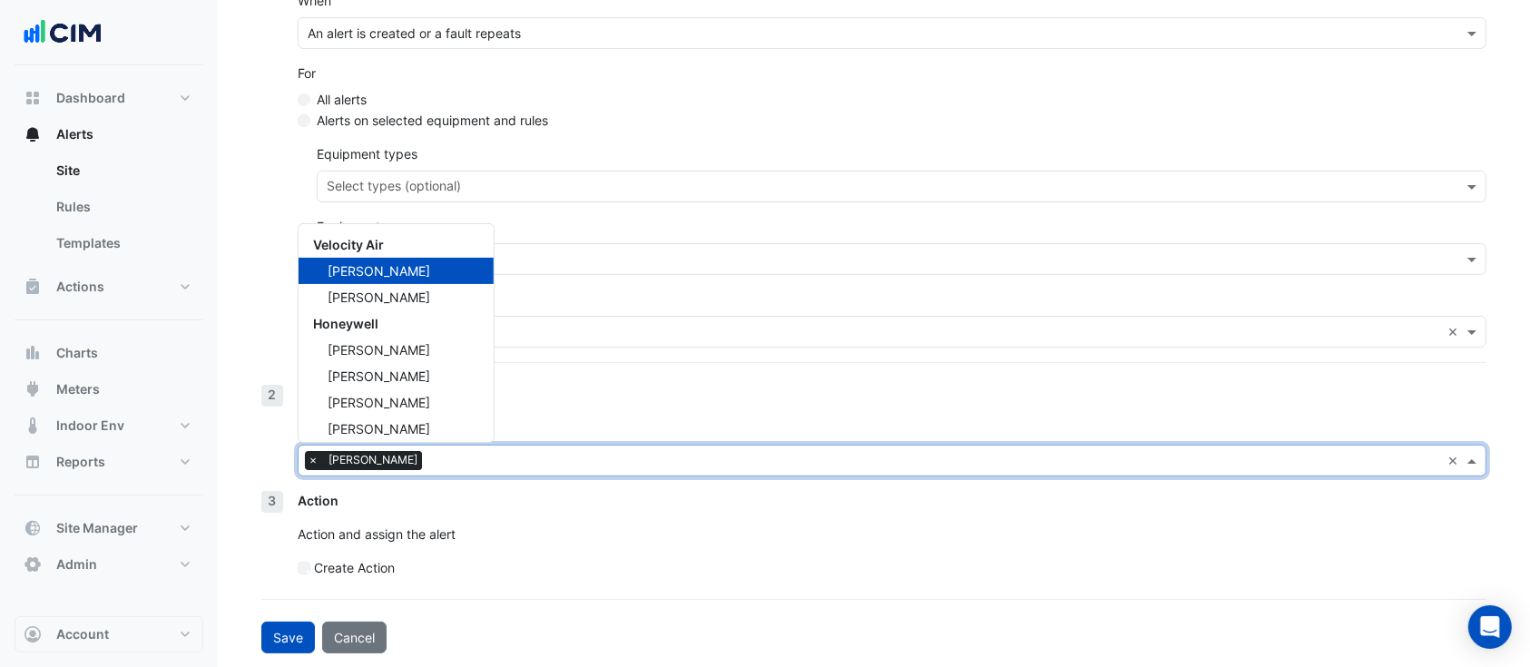
type input "*"
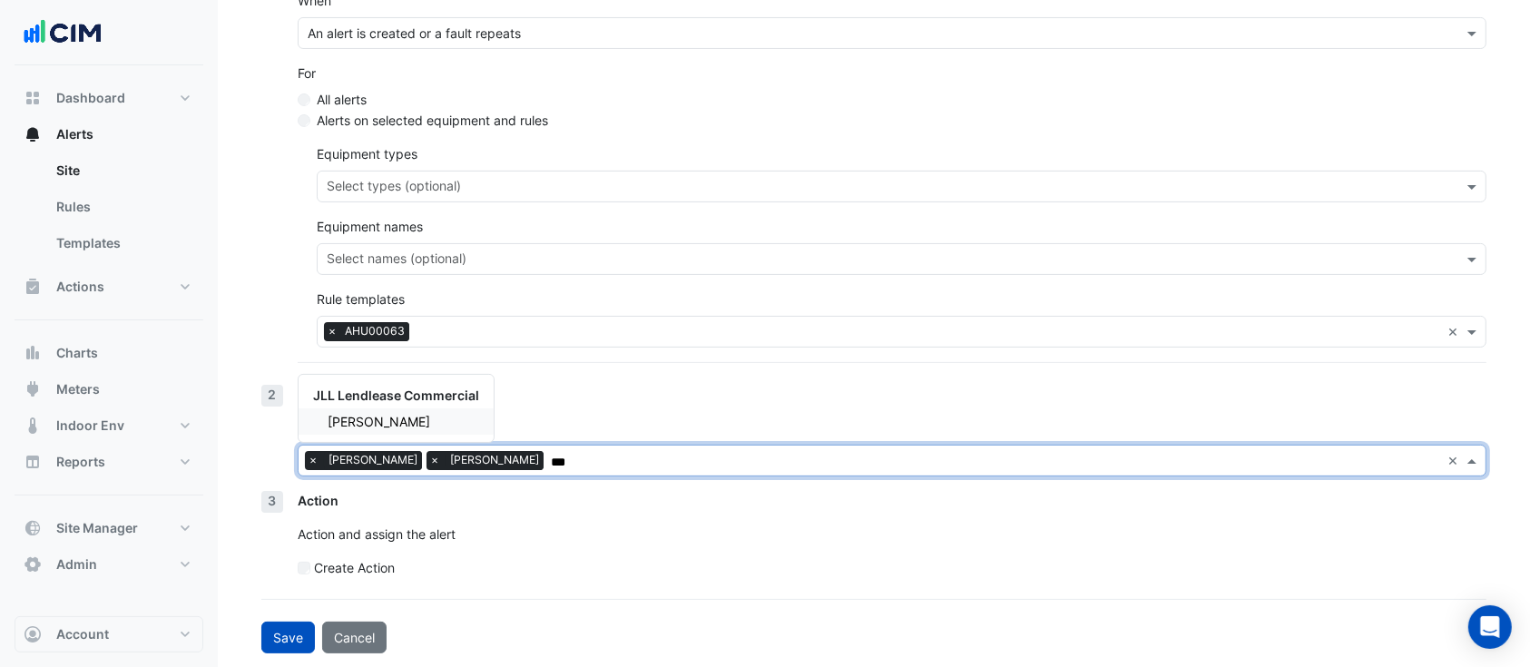
click at [430, 414] on span "[PERSON_NAME]" at bounding box center [379, 421] width 103 height 15
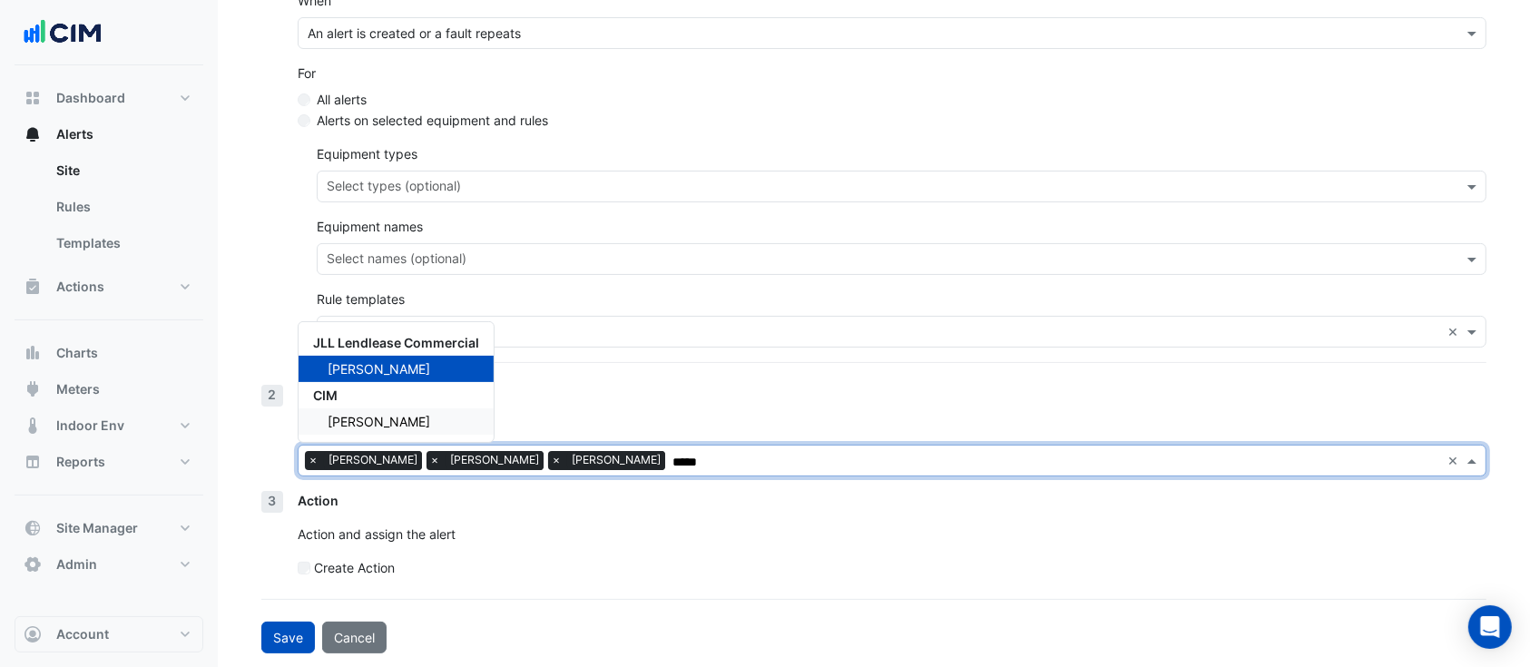
click at [446, 413] on div "[PERSON_NAME]" at bounding box center [396, 421] width 195 height 26
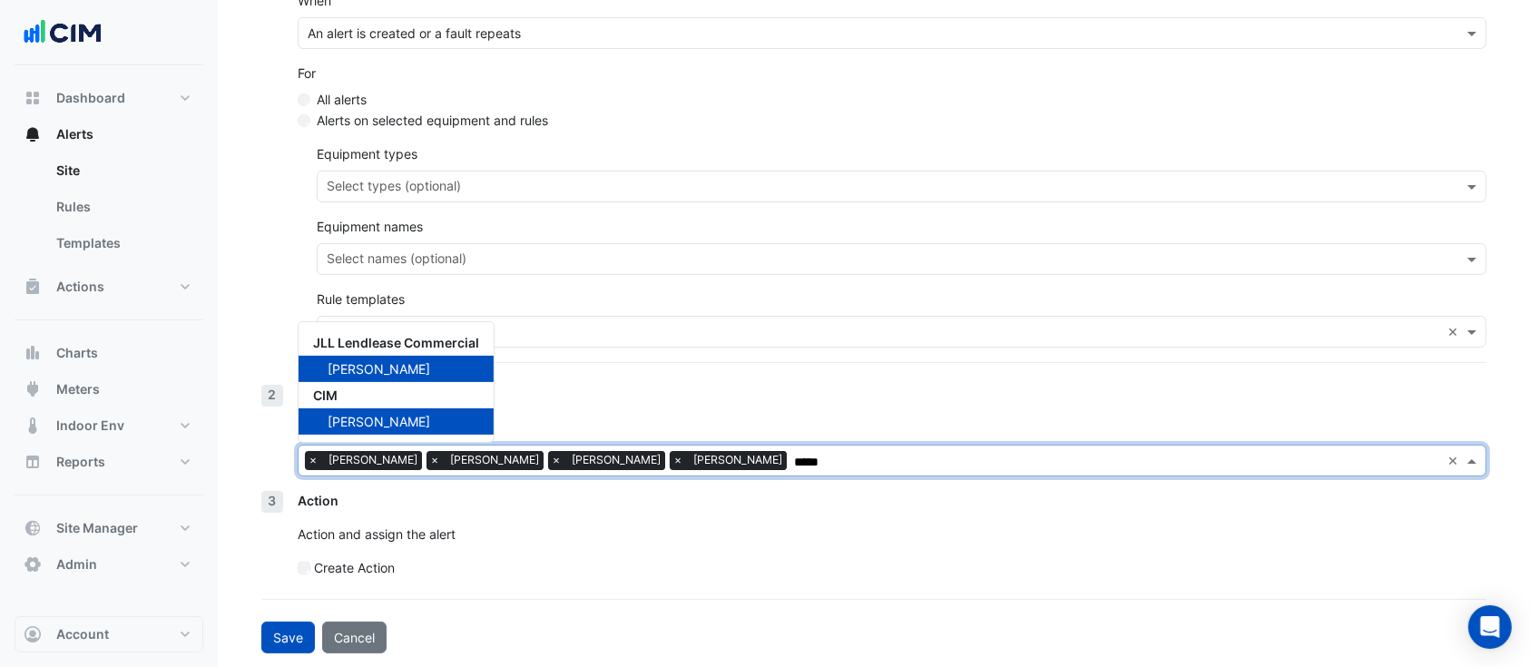
type input "*****"
click at [241, 458] on section "**********" at bounding box center [874, 206] width 1312 height 893
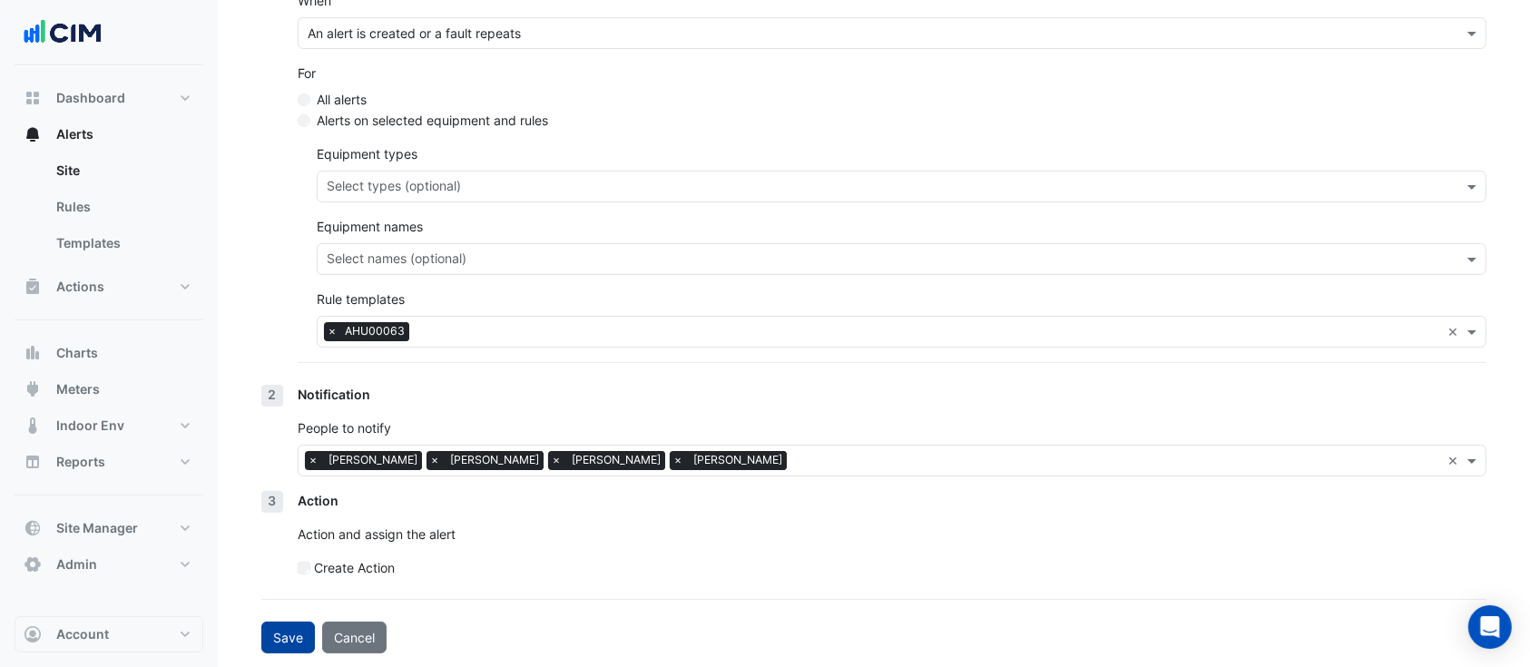
click at [307, 628] on button "Save" at bounding box center [288, 638] width 54 height 32
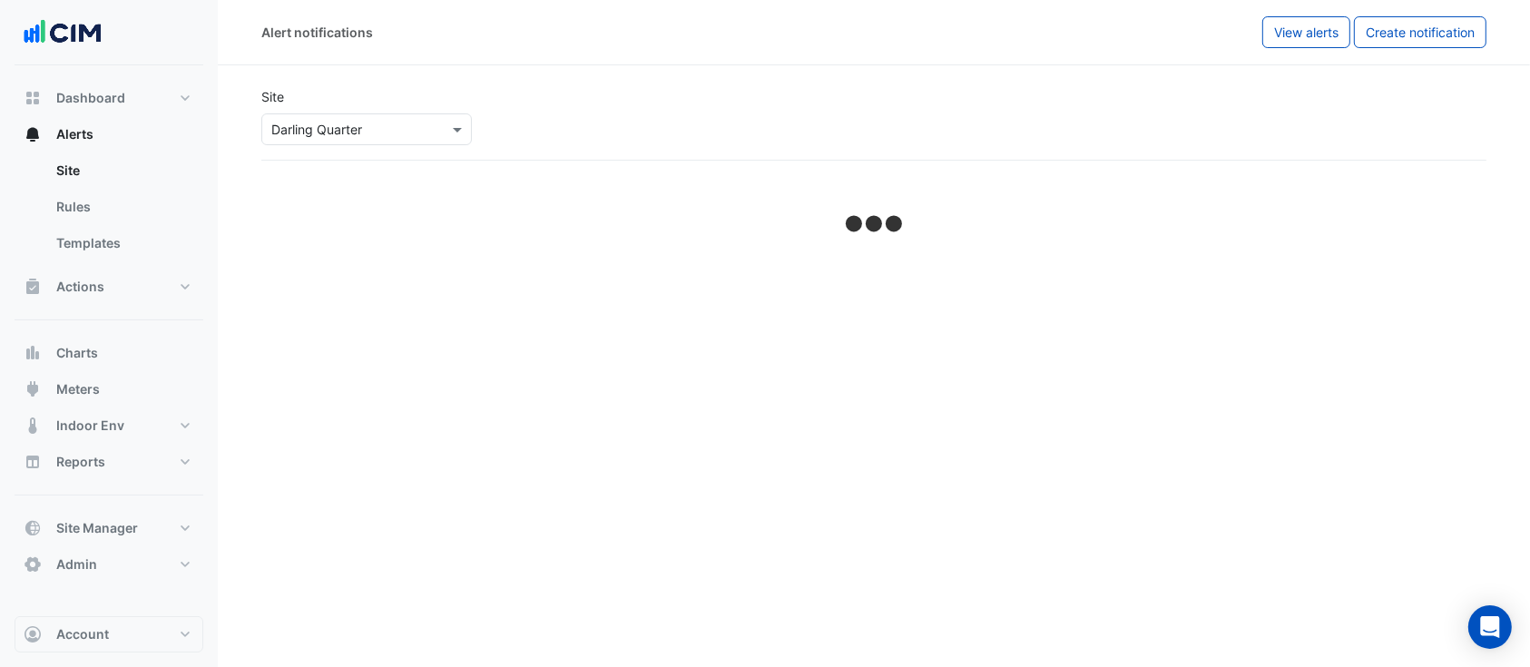
select select "*****"
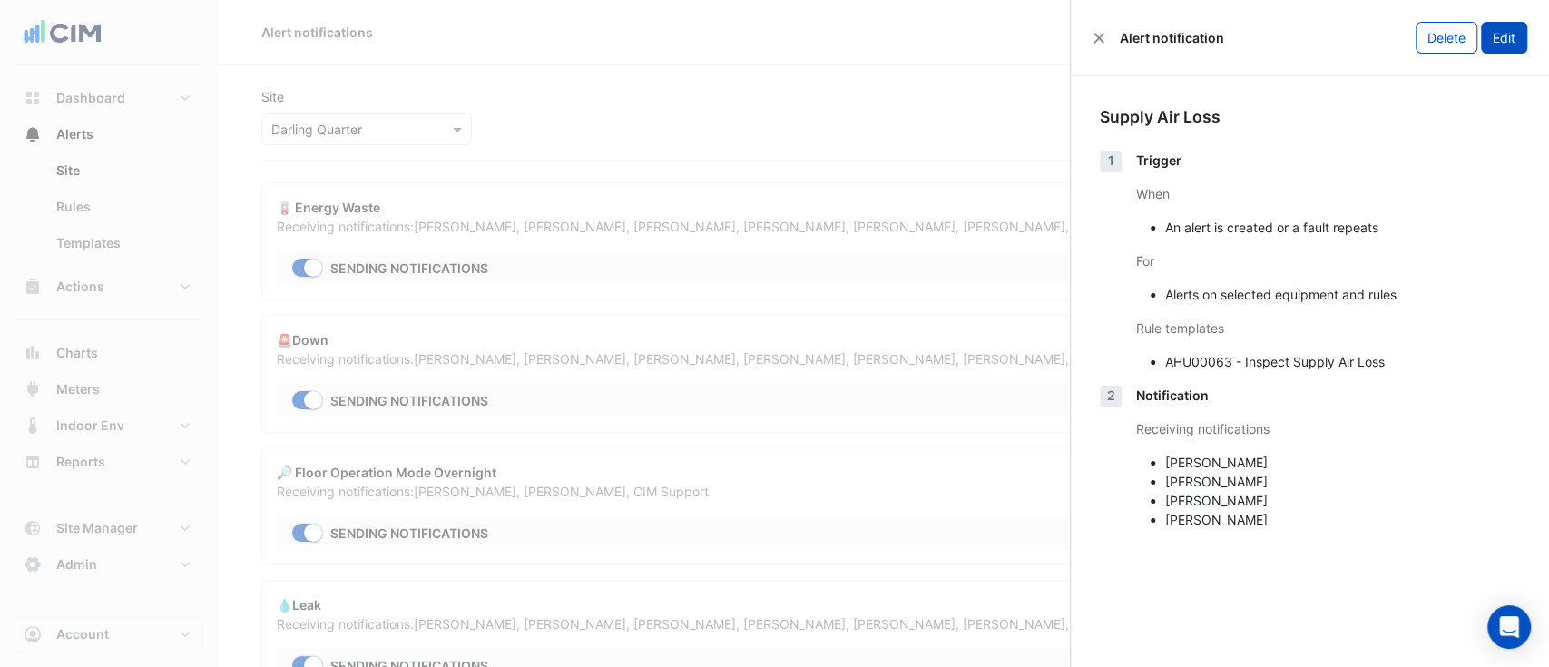
click at [1487, 38] on button "Edit" at bounding box center [1504, 38] width 46 height 32
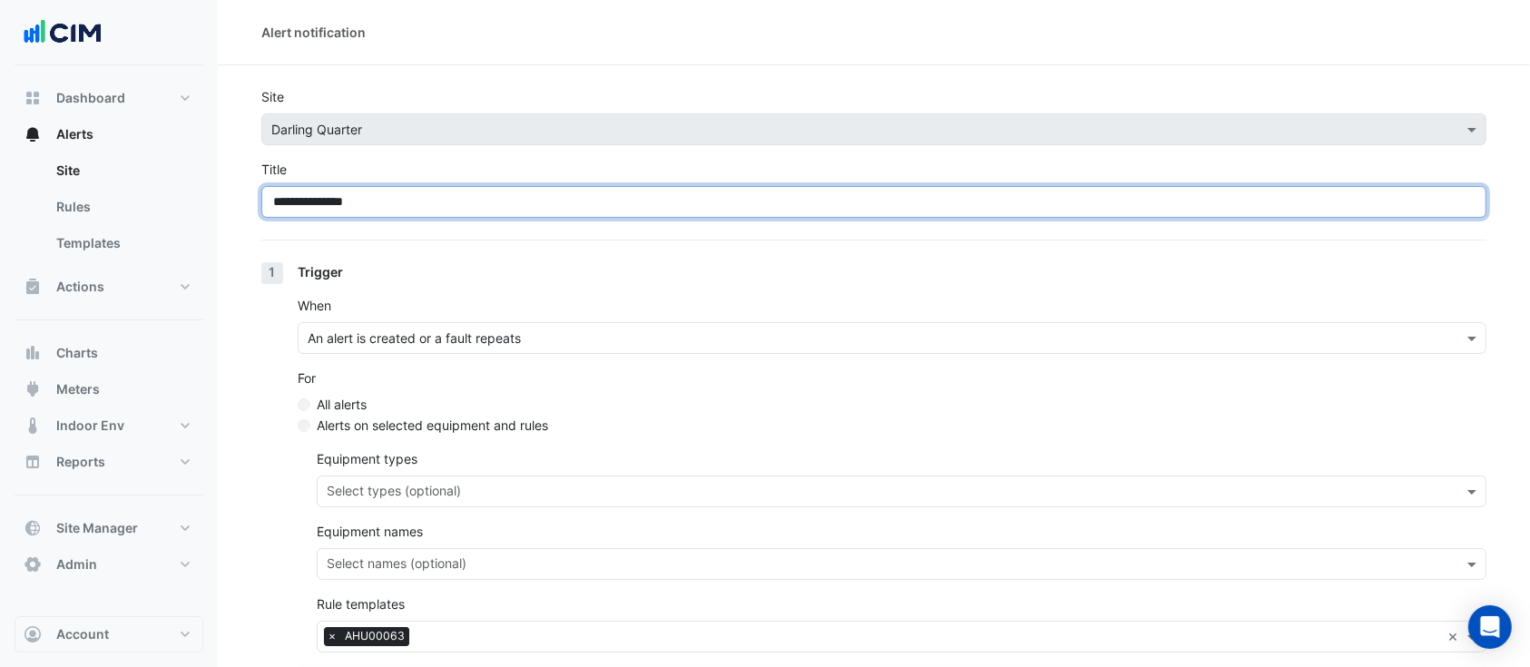
click at [273, 210] on input "**********" at bounding box center [873, 202] width 1225 height 32
paste input "**"
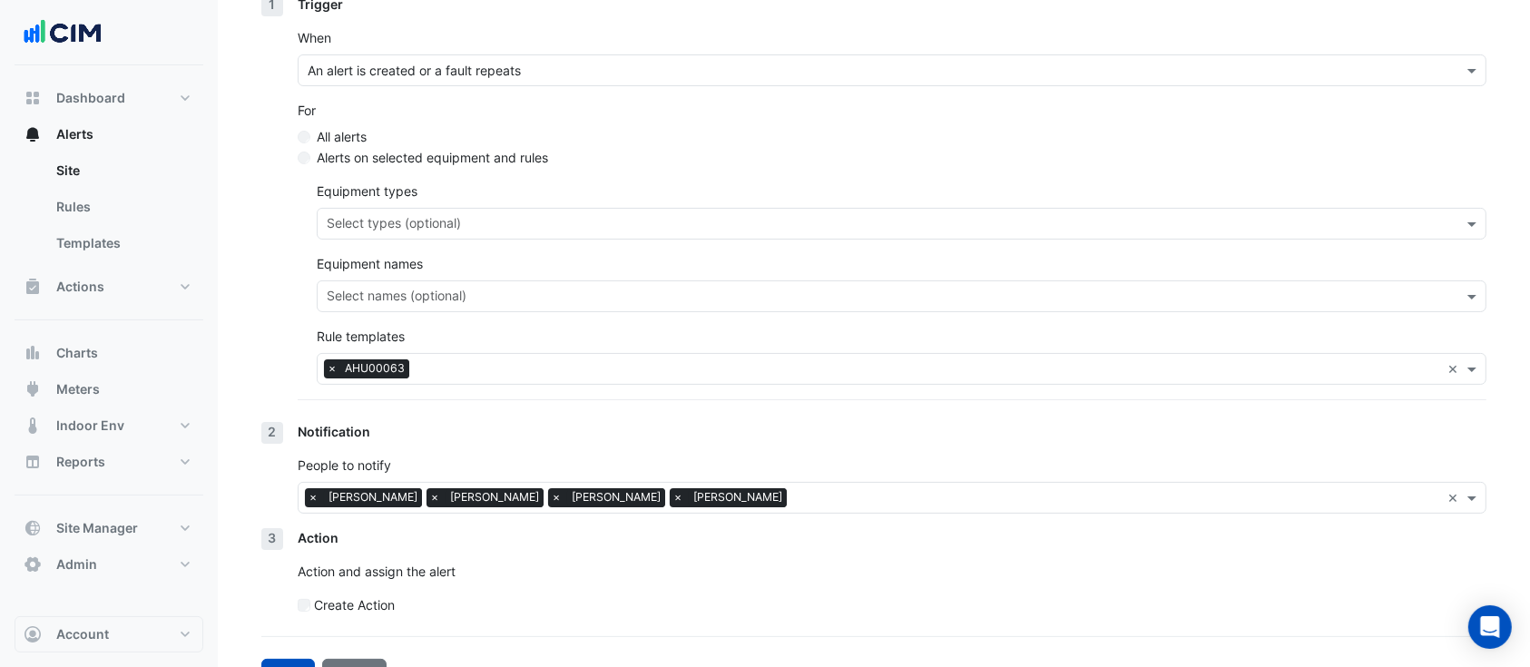
scroll to position [305, 0]
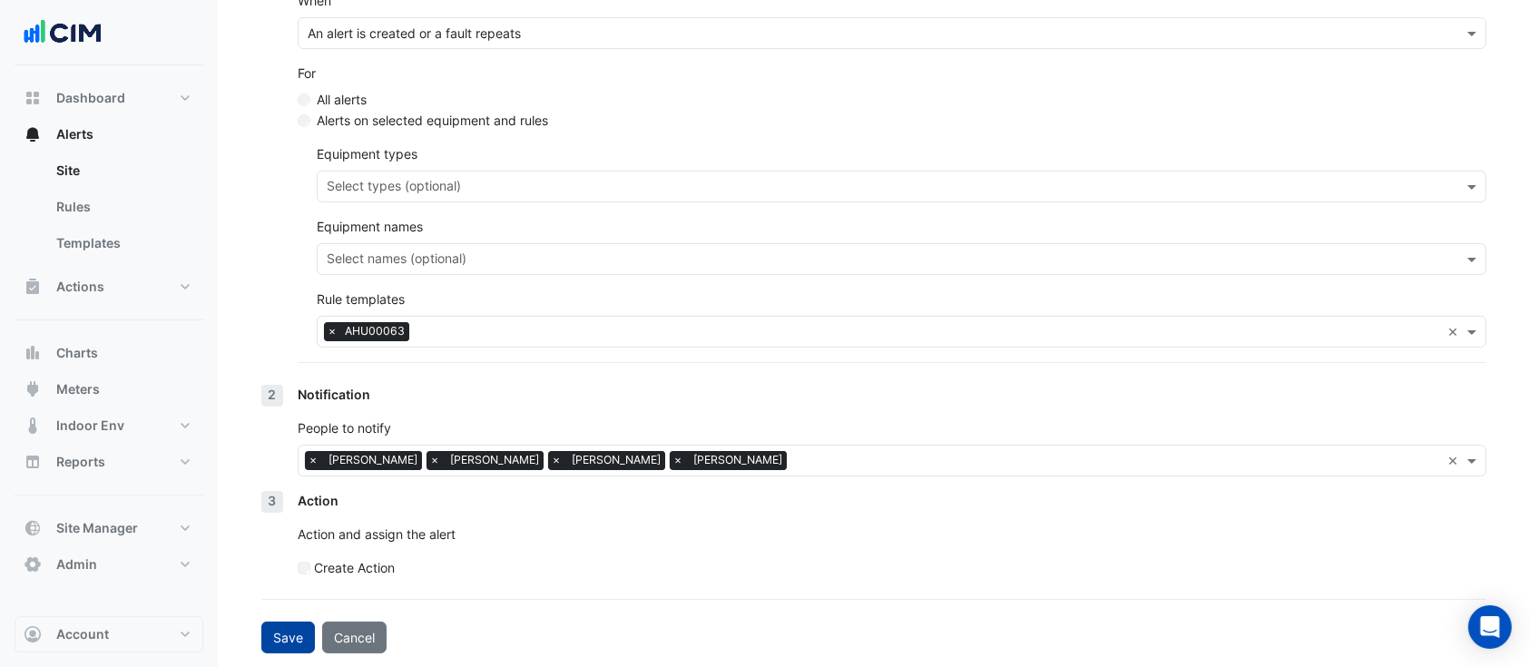
type input "**********"
click at [284, 632] on button "Save" at bounding box center [288, 638] width 54 height 32
select select "*****"
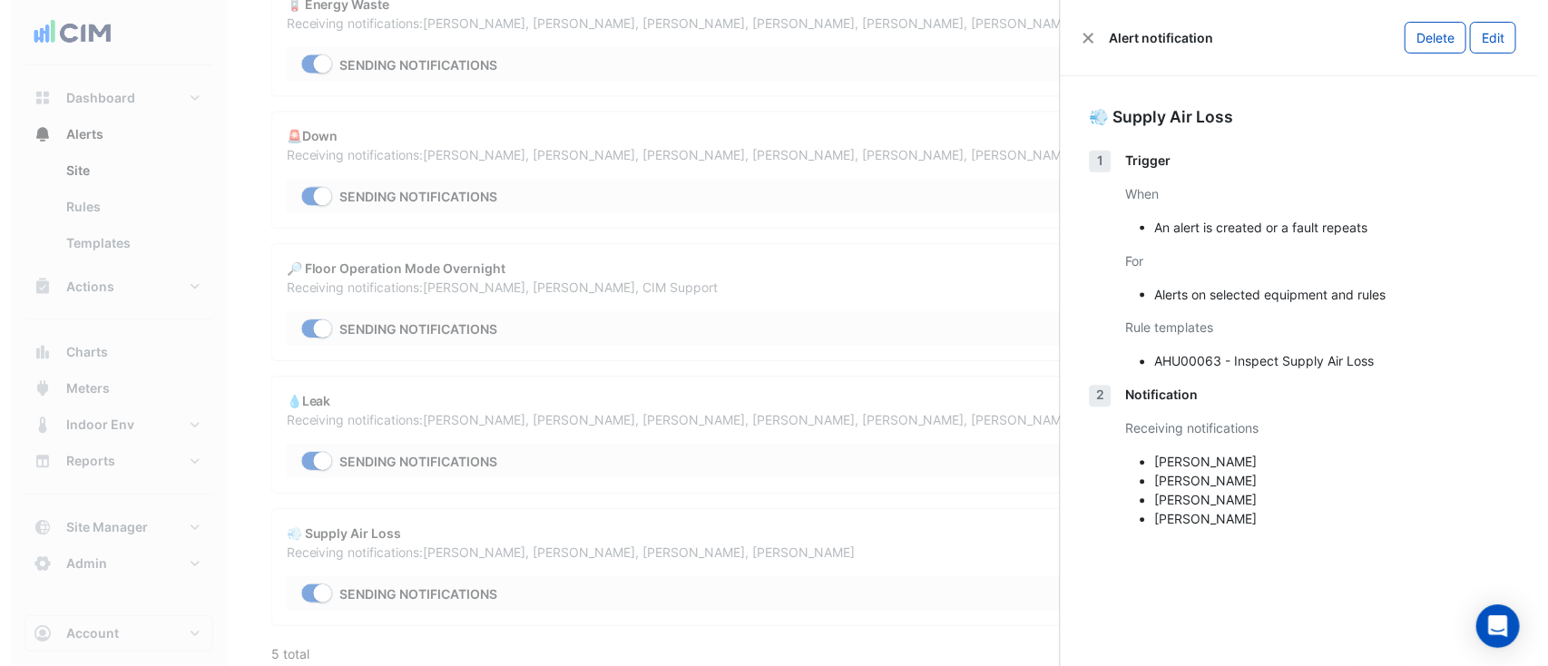
scroll to position [201, 0]
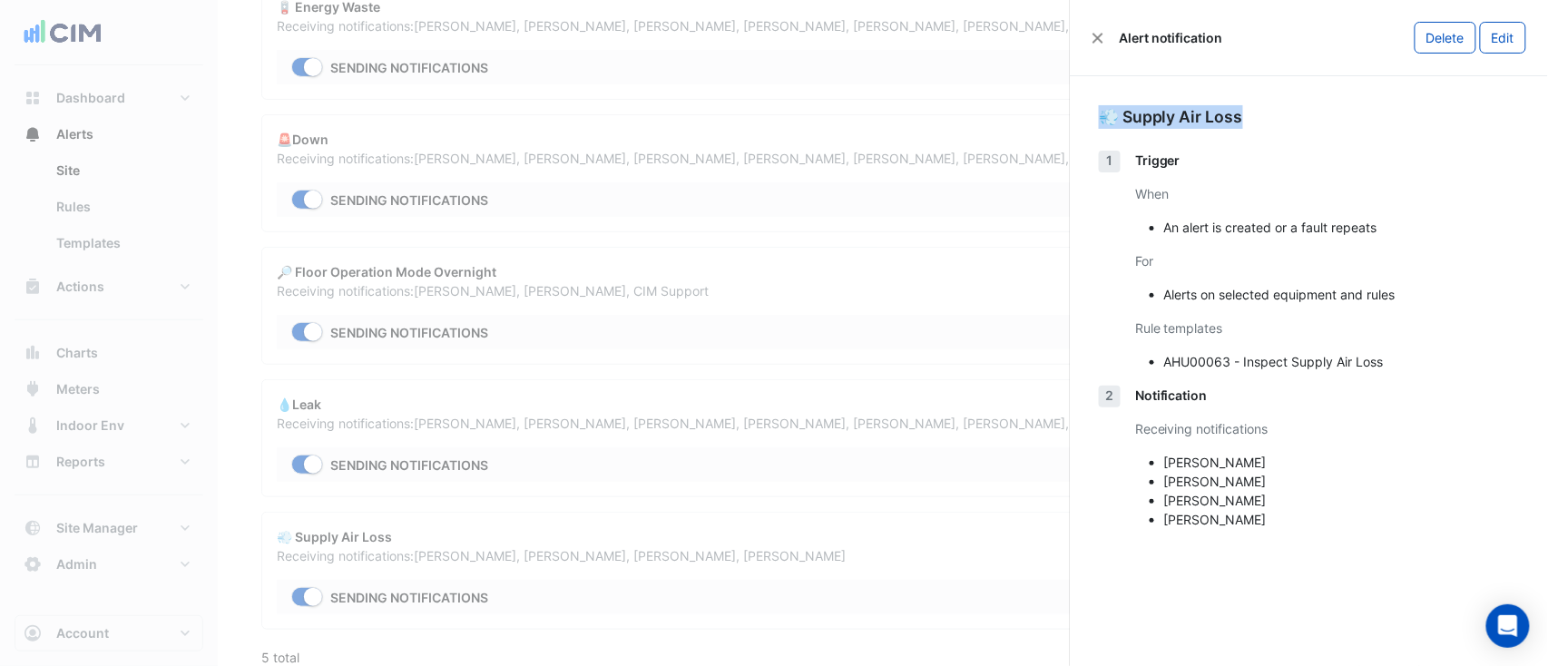
drag, startPoint x: 1259, startPoint y: 113, endPoint x: 1086, endPoint y: 108, distance: 173.4
click at [1086, 108] on div "💨 Supply Air Loss 1 Trigger When An alert is created or a fault repeats For Ale…" at bounding box center [1309, 324] width 478 height 496
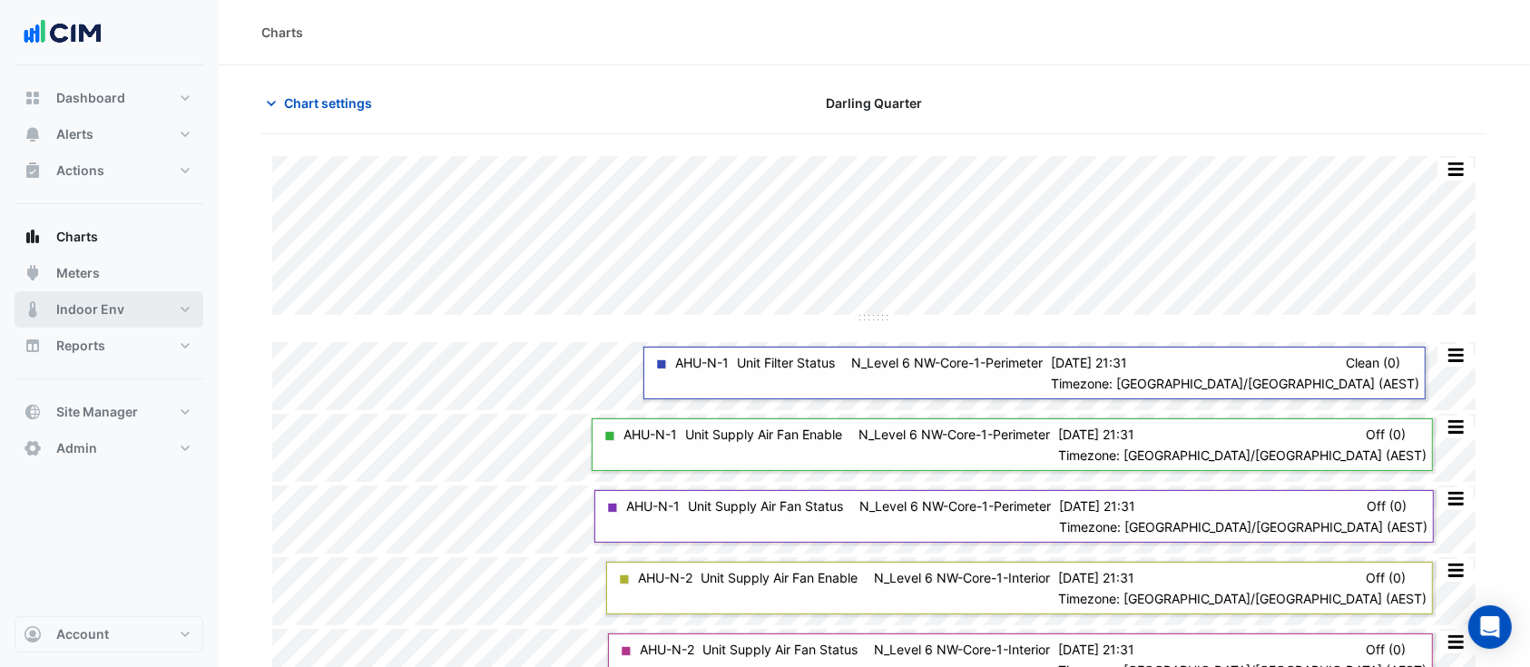
click at [112, 310] on span "Indoor Env" at bounding box center [90, 309] width 68 height 18
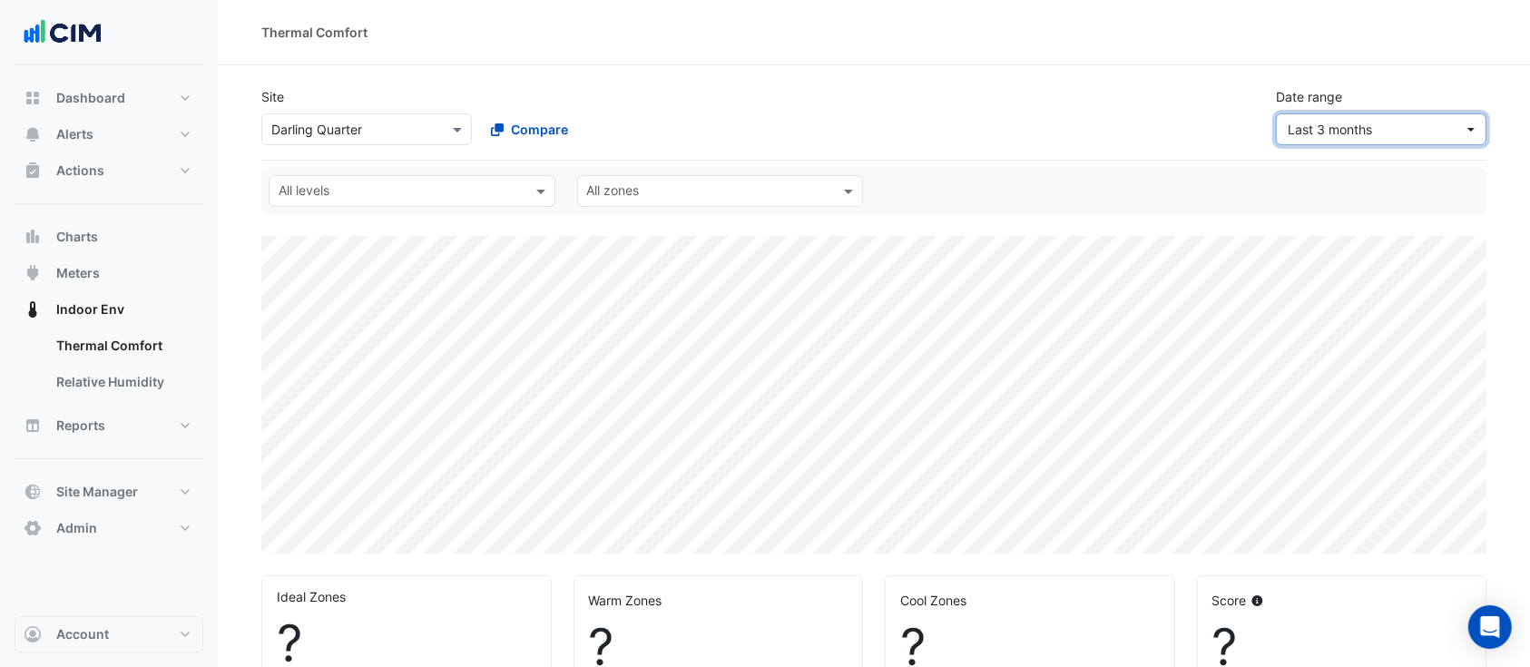
click at [1289, 122] on span "Last 3 months" at bounding box center [1330, 129] width 84 height 15
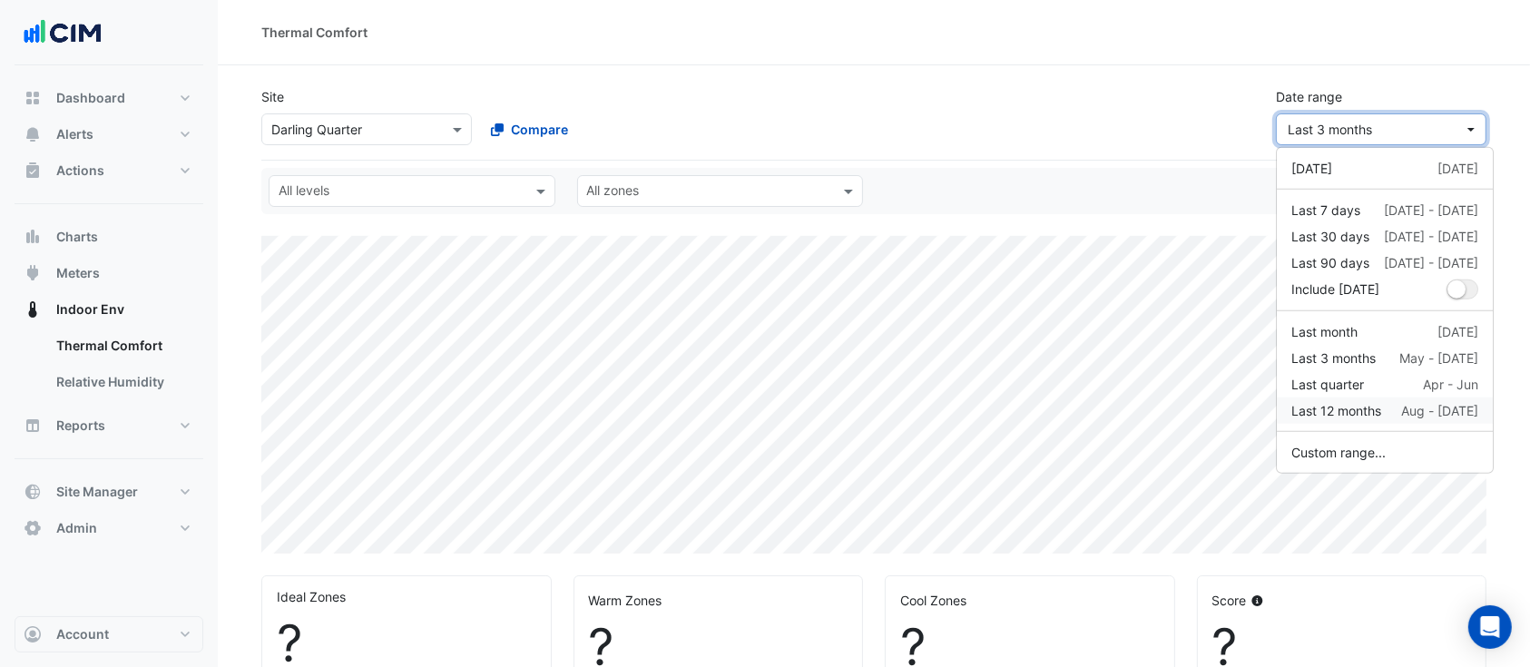
select select "**"
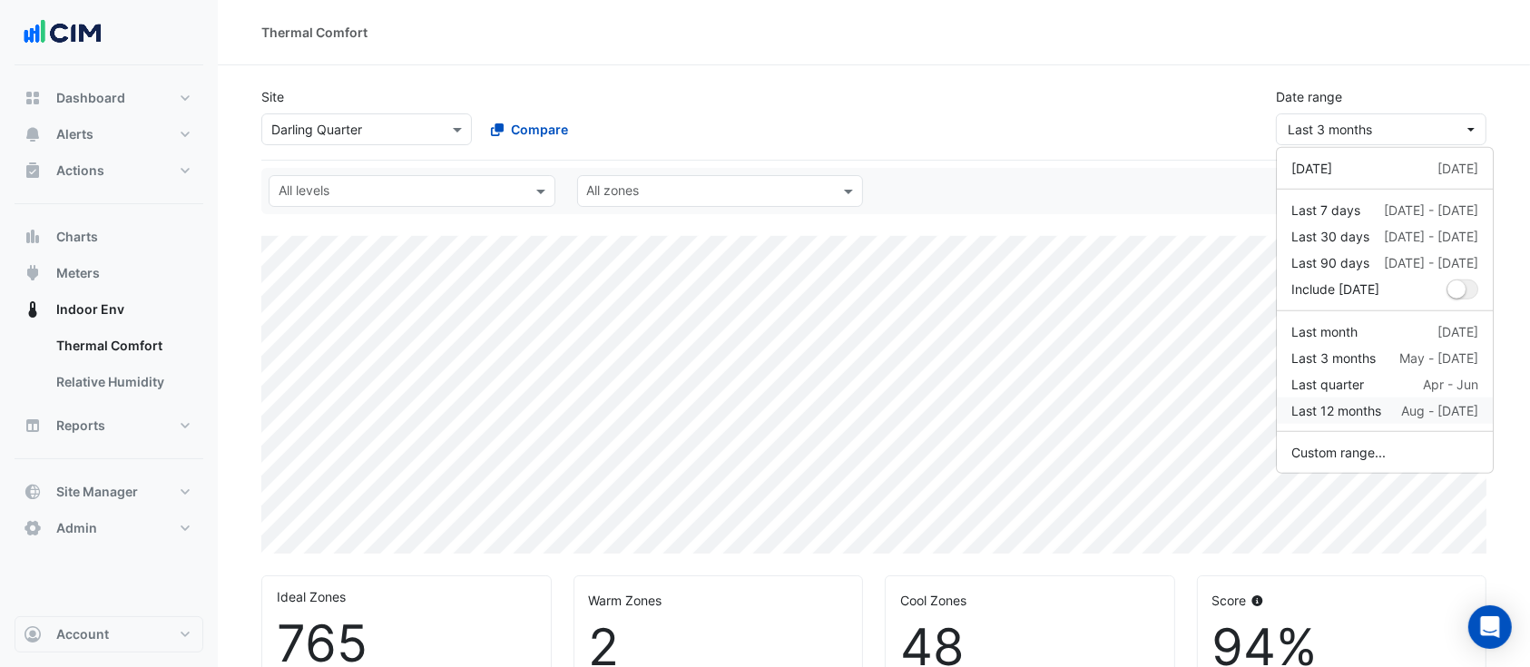
click at [1409, 410] on div "Last 12 months Aug - [DATE]" at bounding box center [1384, 410] width 187 height 19
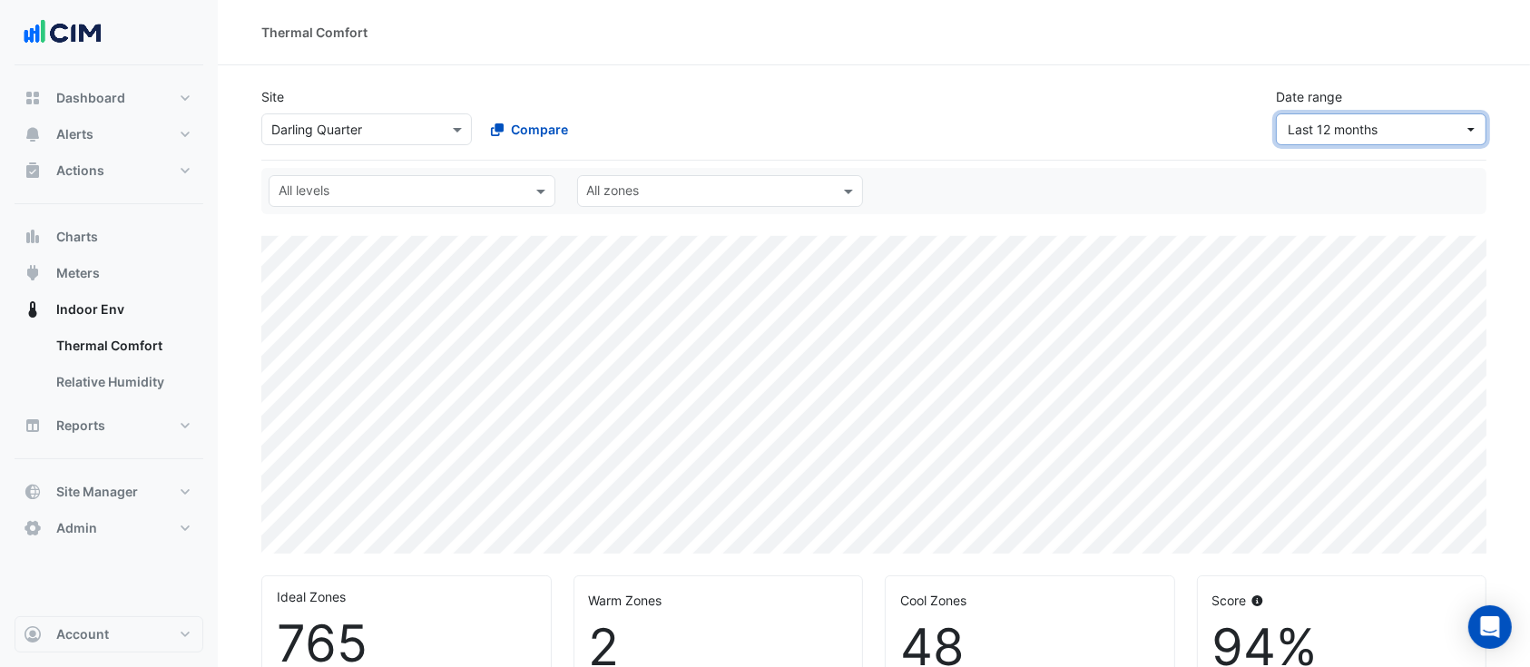
click at [1350, 132] on span "Last 12 months" at bounding box center [1333, 129] width 90 height 15
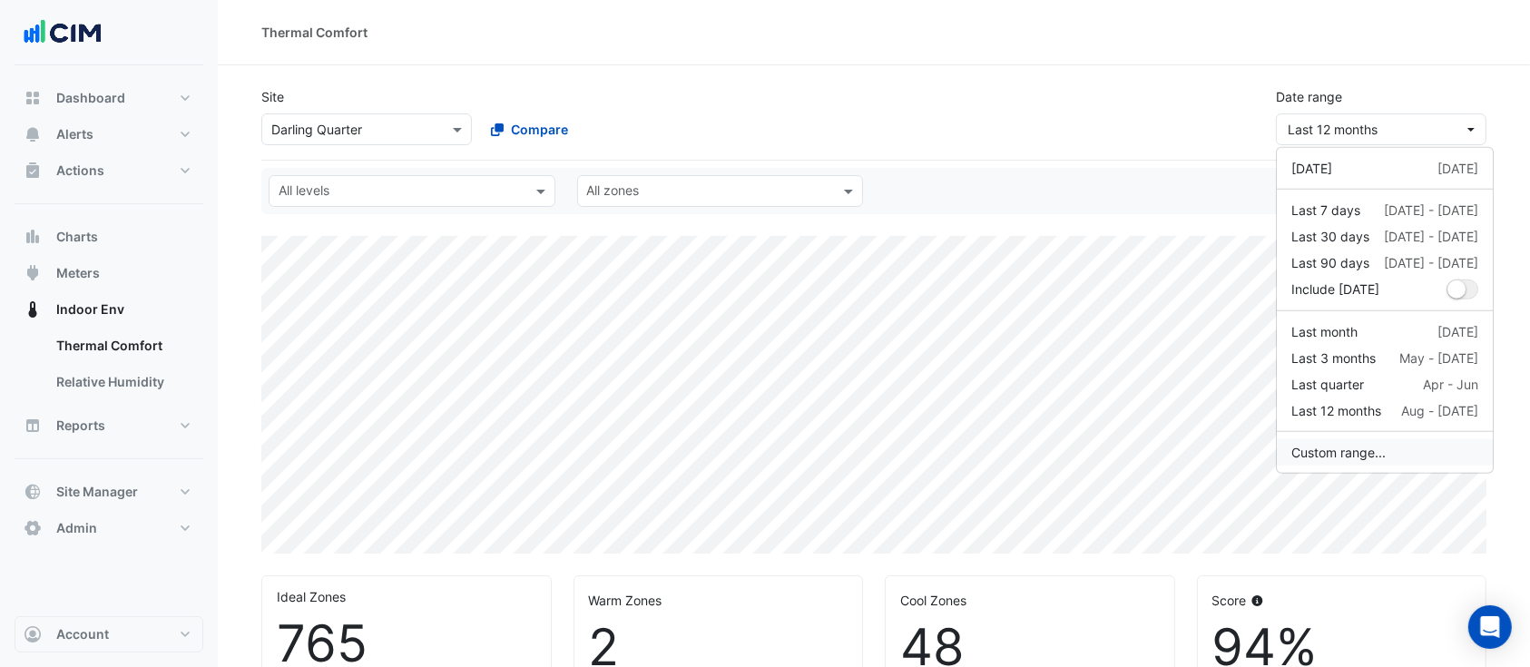
click at [1370, 456] on button "Custom range..." at bounding box center [1385, 452] width 216 height 26
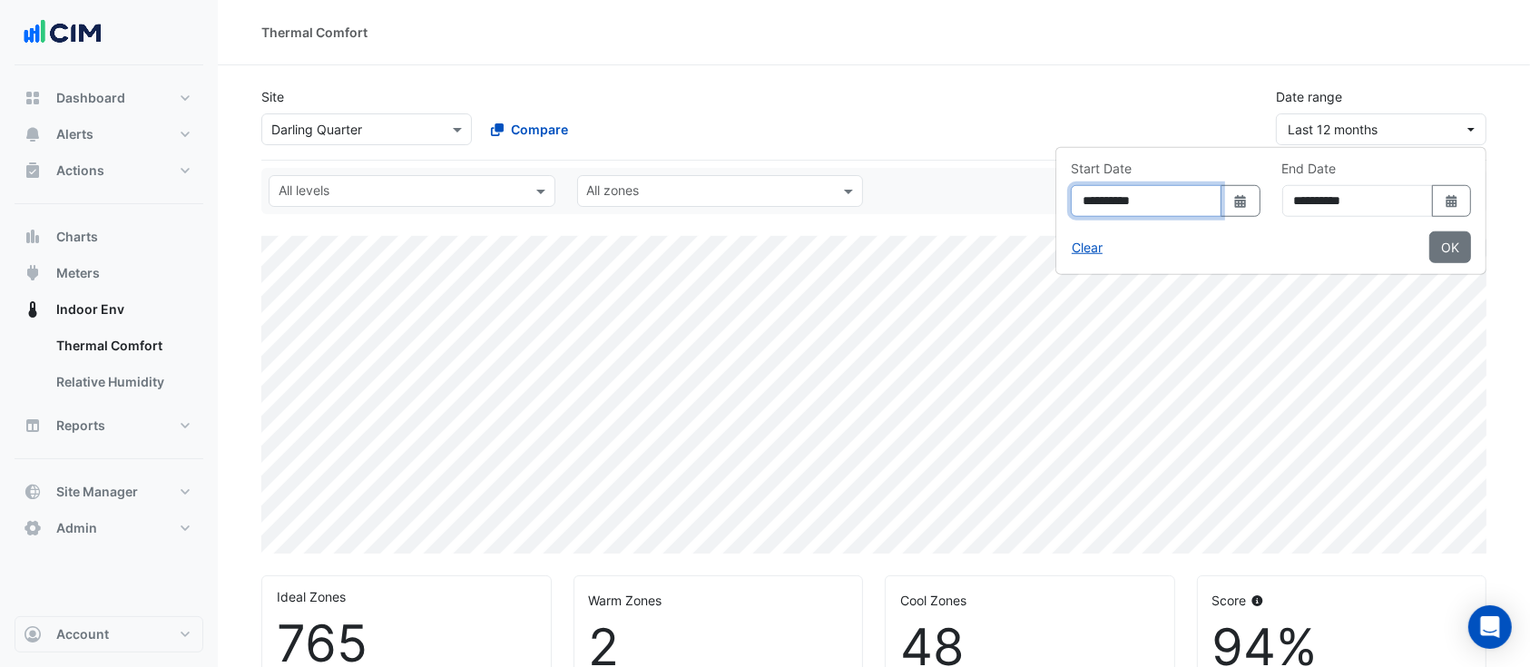
click at [1071, 208] on input "**********" at bounding box center [1146, 201] width 151 height 32
type input "**********"
click at [1448, 240] on button "OK" at bounding box center [1450, 247] width 42 height 32
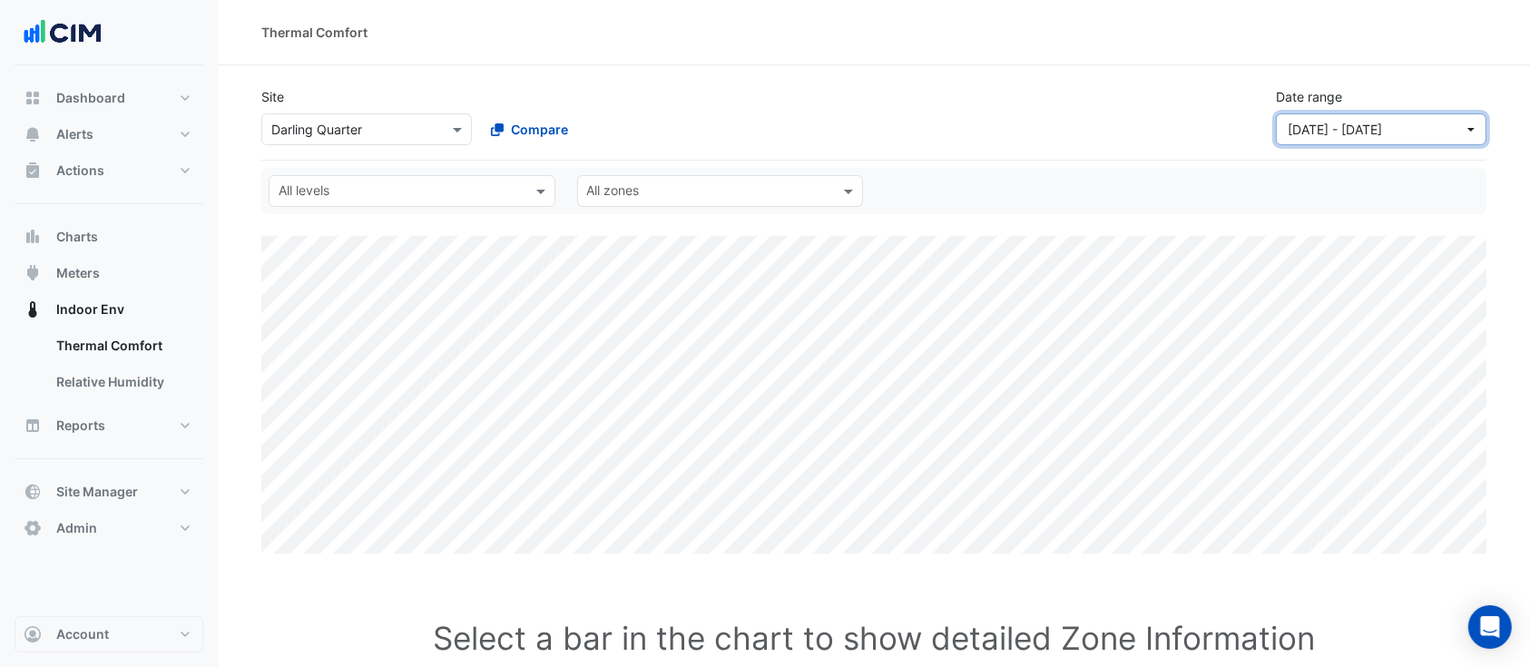
click at [1382, 133] on span "[DATE] - [DATE]" at bounding box center [1335, 129] width 94 height 15
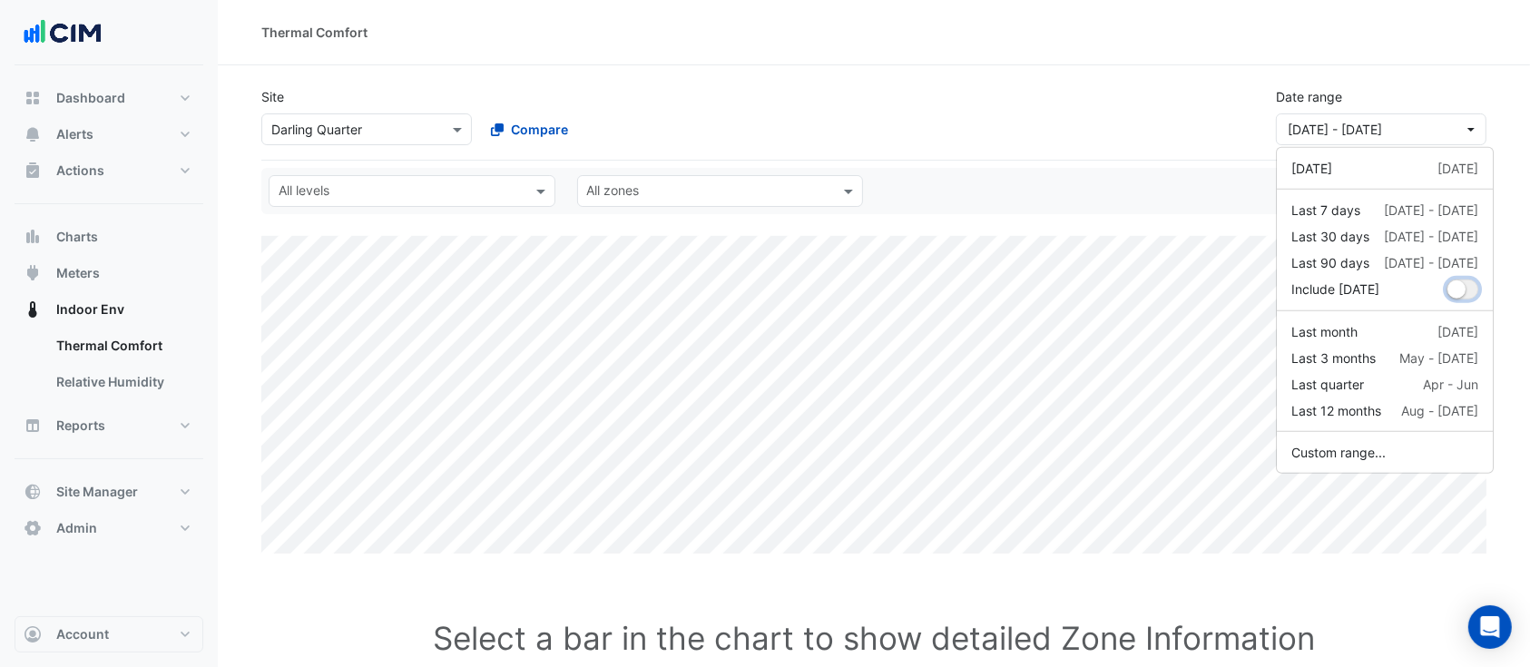
click at [1456, 291] on small "dropDown" at bounding box center [1456, 289] width 18 height 18
click at [1125, 103] on div "Site Select a Site × [GEOGRAPHIC_DATA] Compare Date range [DATE] - [DATE]" at bounding box center [873, 109] width 1247 height 73
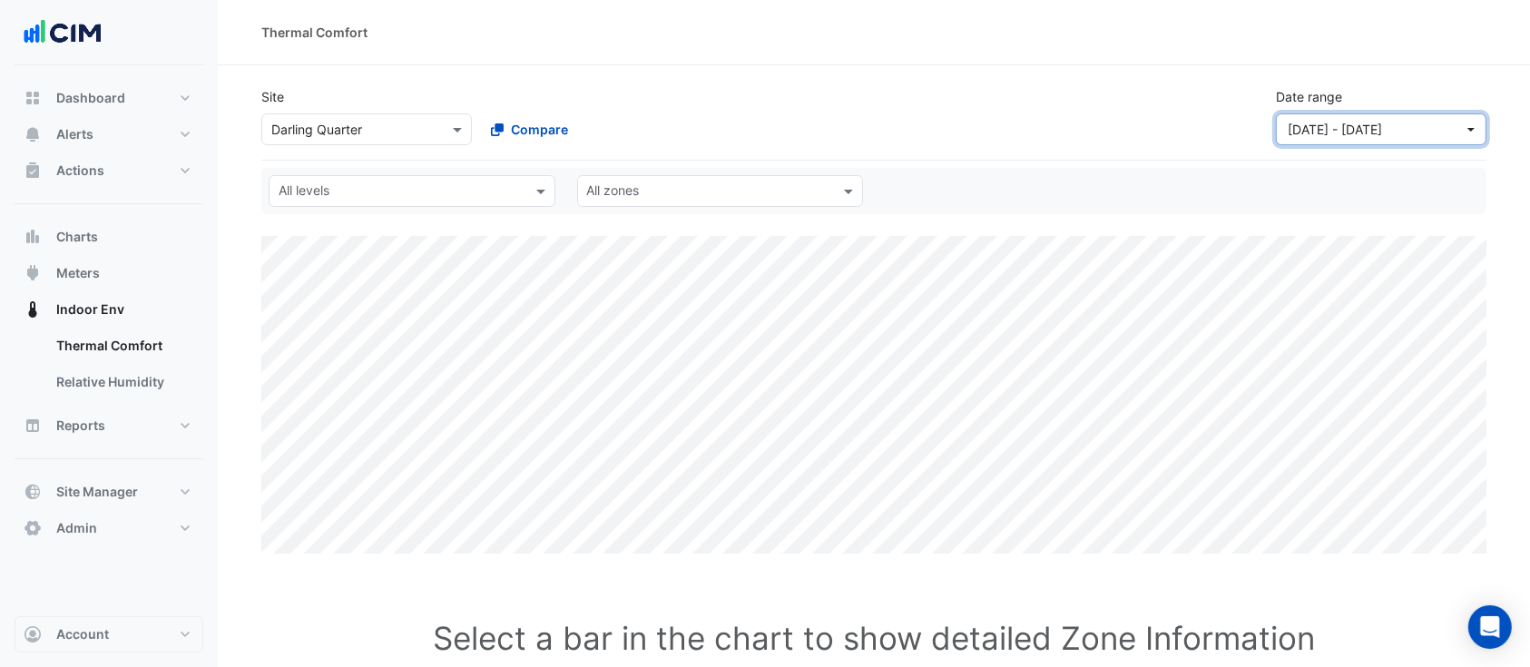
click at [1438, 139] on button "[DATE] - [DATE]" at bounding box center [1381, 129] width 211 height 32
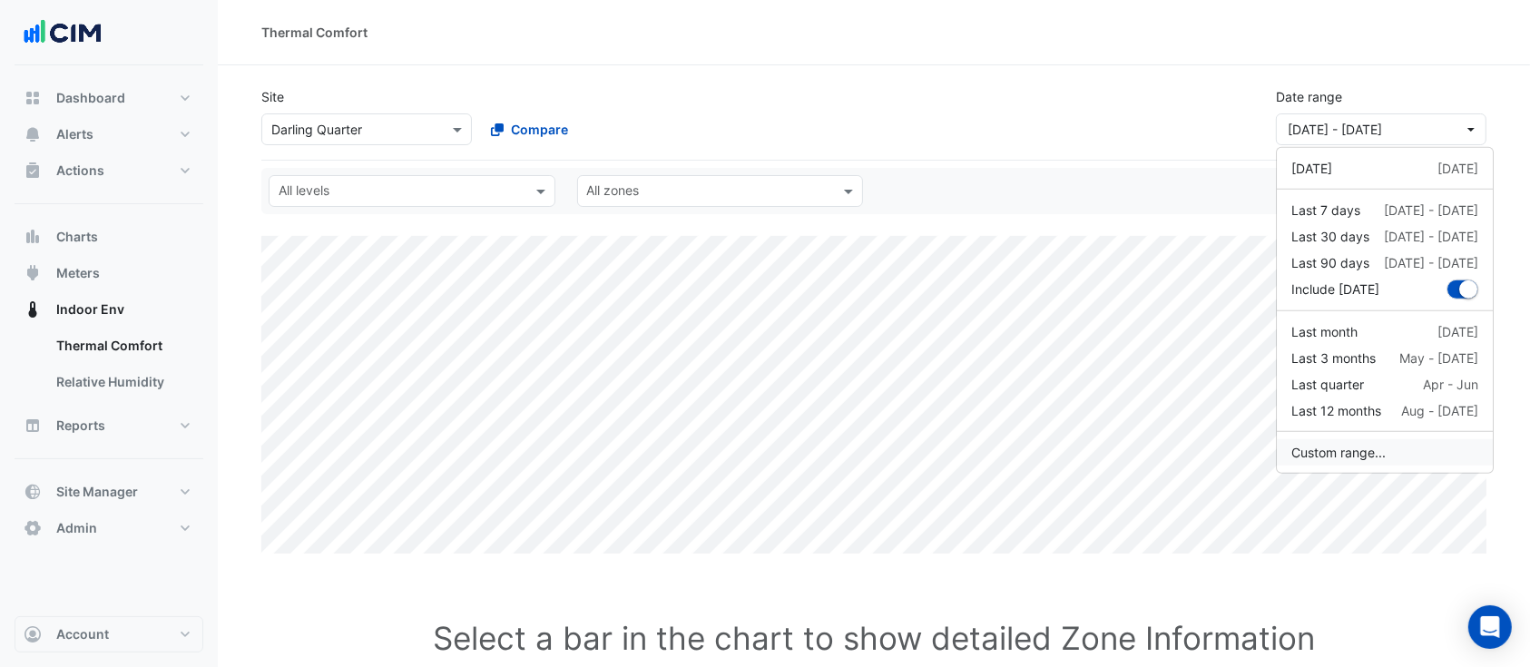
click at [1398, 450] on button "Custom range..." at bounding box center [1385, 452] width 216 height 26
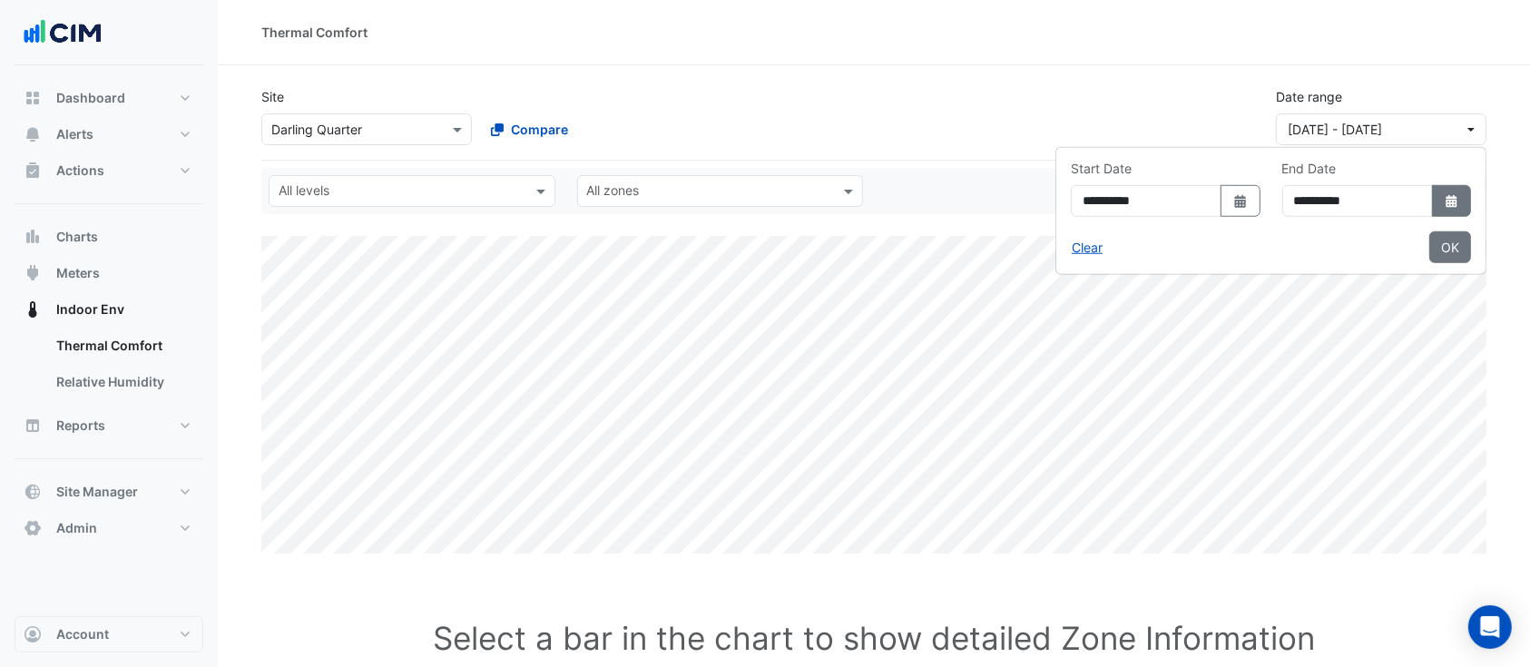
click at [1444, 203] on icon "Select Date" at bounding box center [1452, 201] width 16 height 13
select select "*"
select select "****"
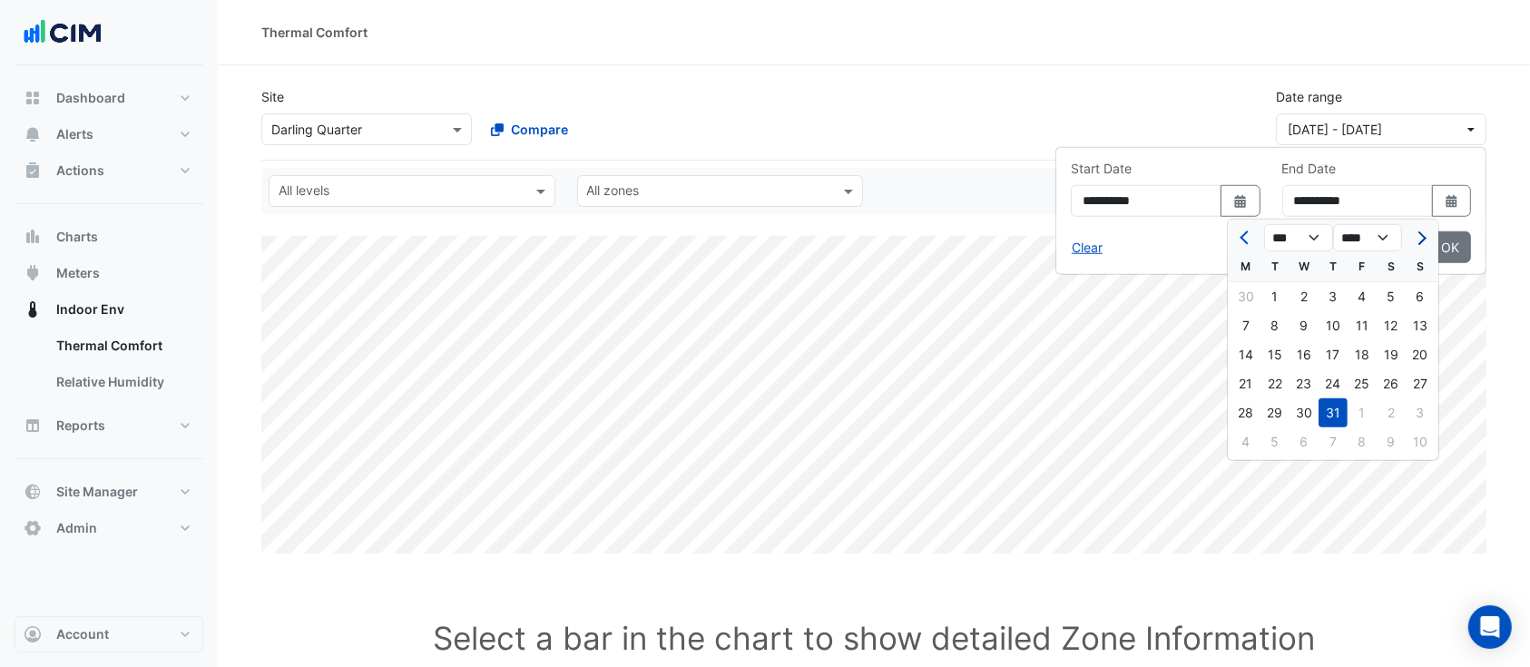
click at [1427, 240] on button "Next month" at bounding box center [1420, 237] width 22 height 29
select select "*"
click at [1276, 382] on div "19" at bounding box center [1274, 383] width 29 height 29
type input "**********"
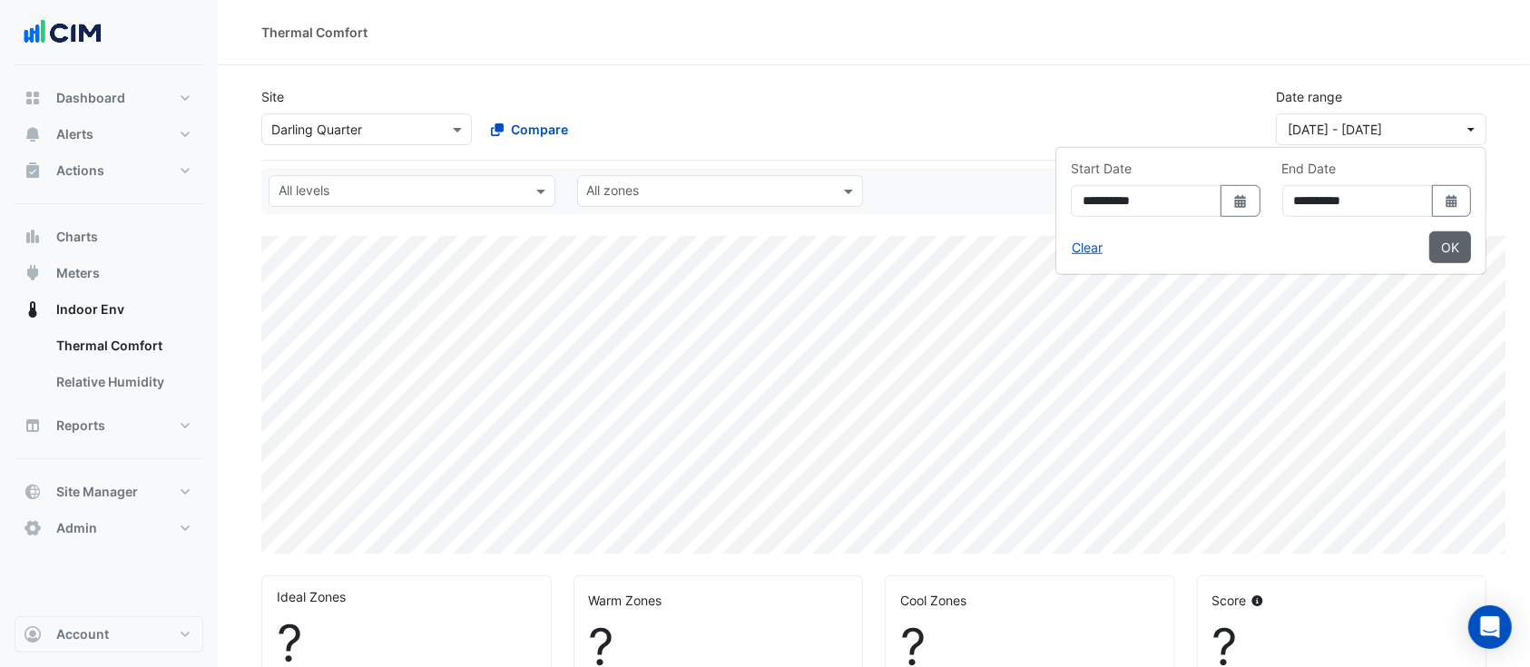
click at [1469, 252] on button "OK" at bounding box center [1450, 247] width 42 height 32
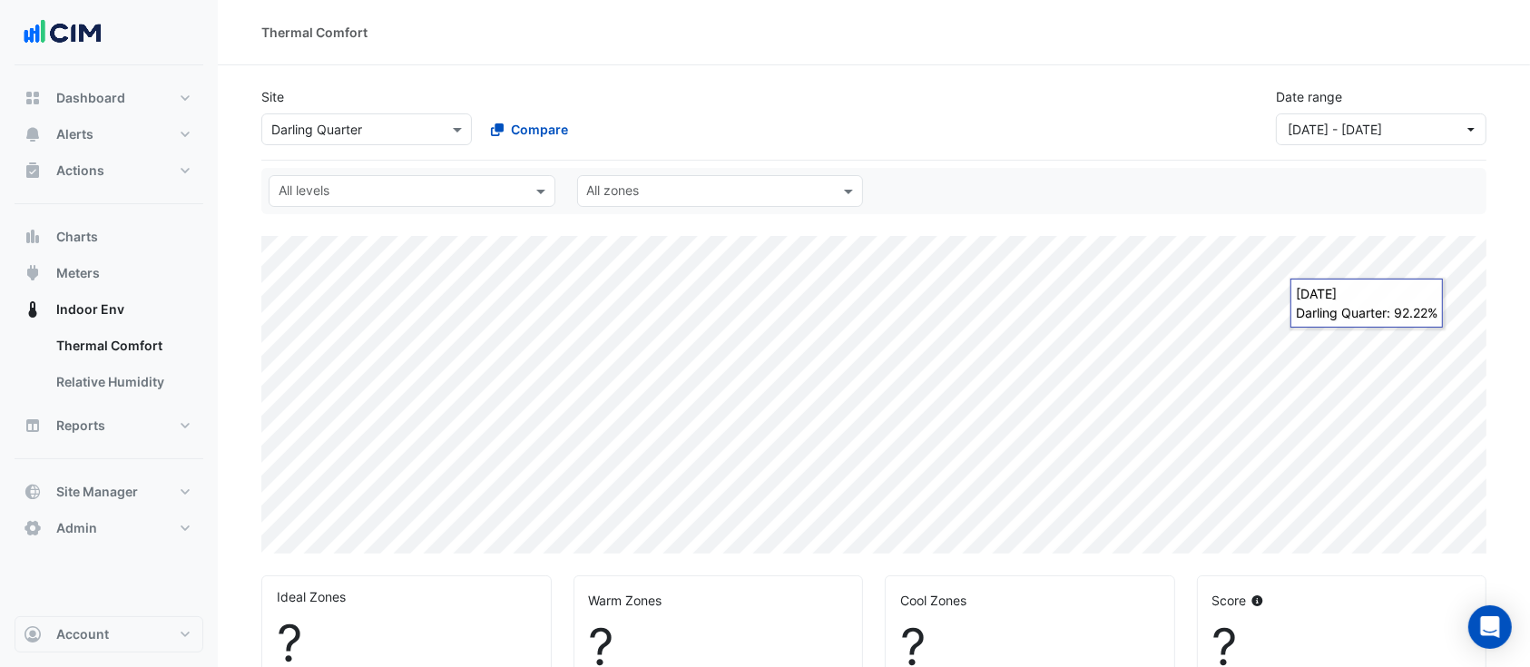
select select "**"
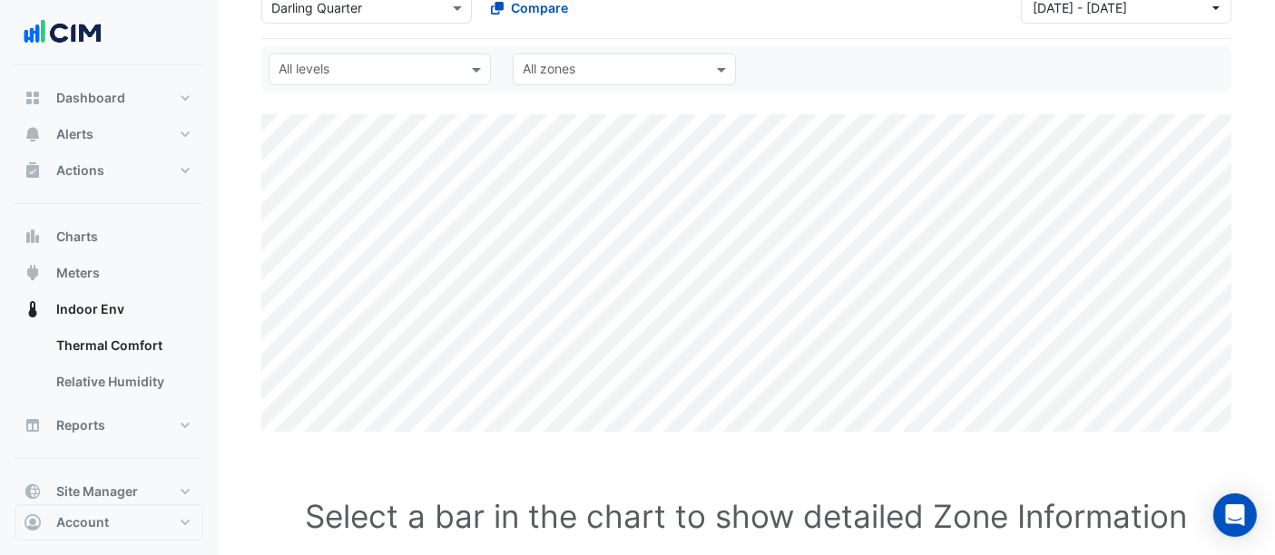
scroll to position [134, 0]
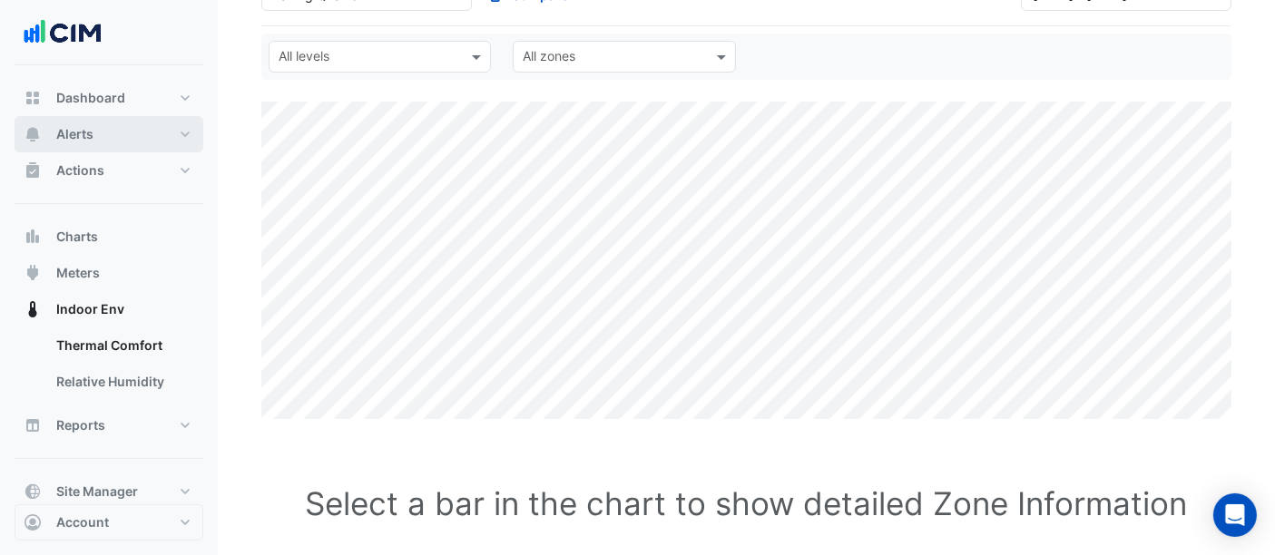
click at [171, 123] on button "Alerts" at bounding box center [109, 134] width 189 height 36
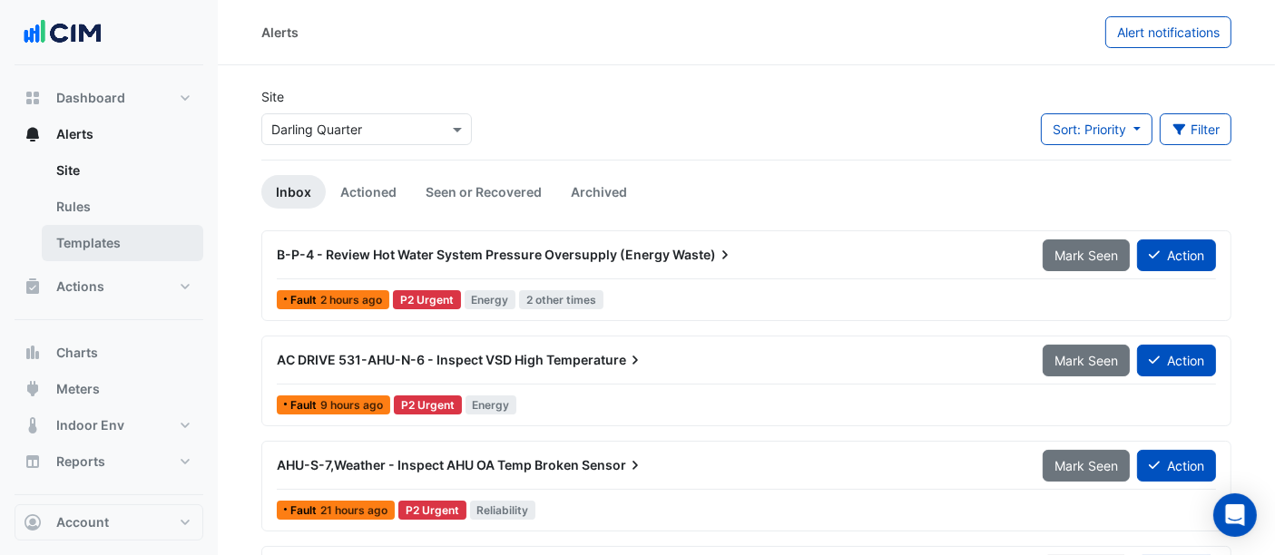
click at [155, 251] on link "Templates" at bounding box center [123, 243] width 162 height 36
select select
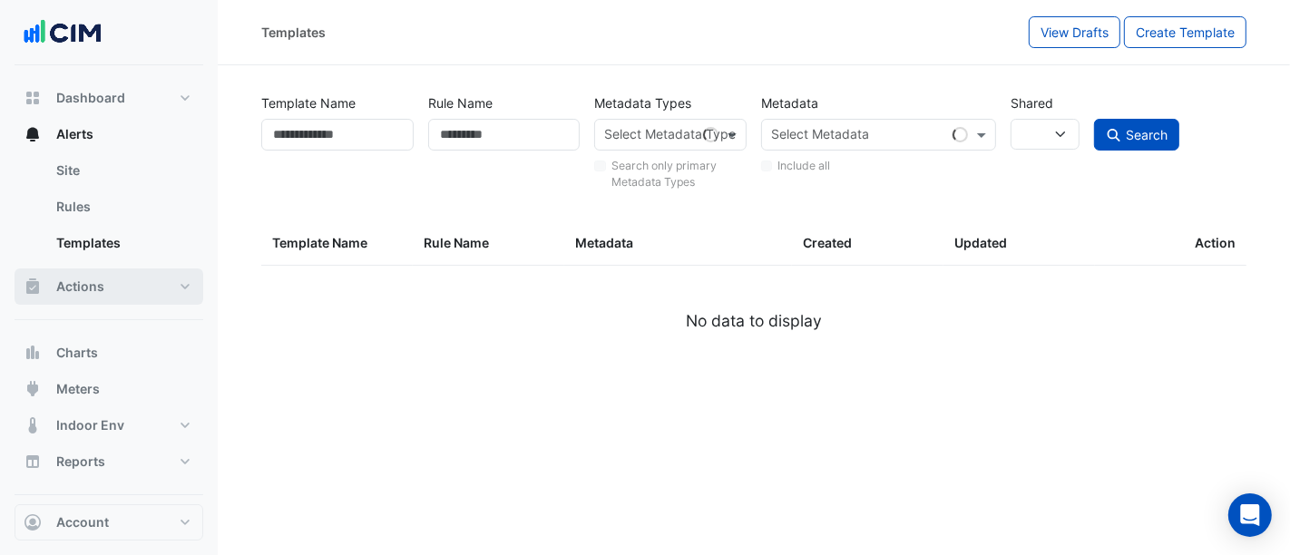
click at [157, 297] on button "Actions" at bounding box center [109, 287] width 189 height 36
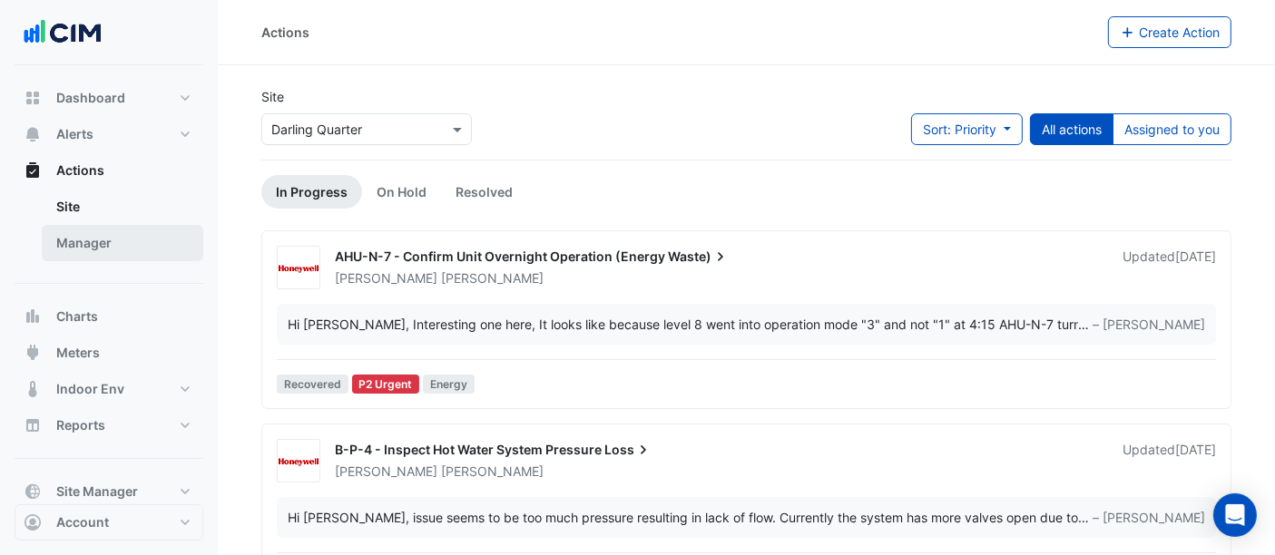
click at [132, 252] on link "Manager" at bounding box center [123, 243] width 162 height 36
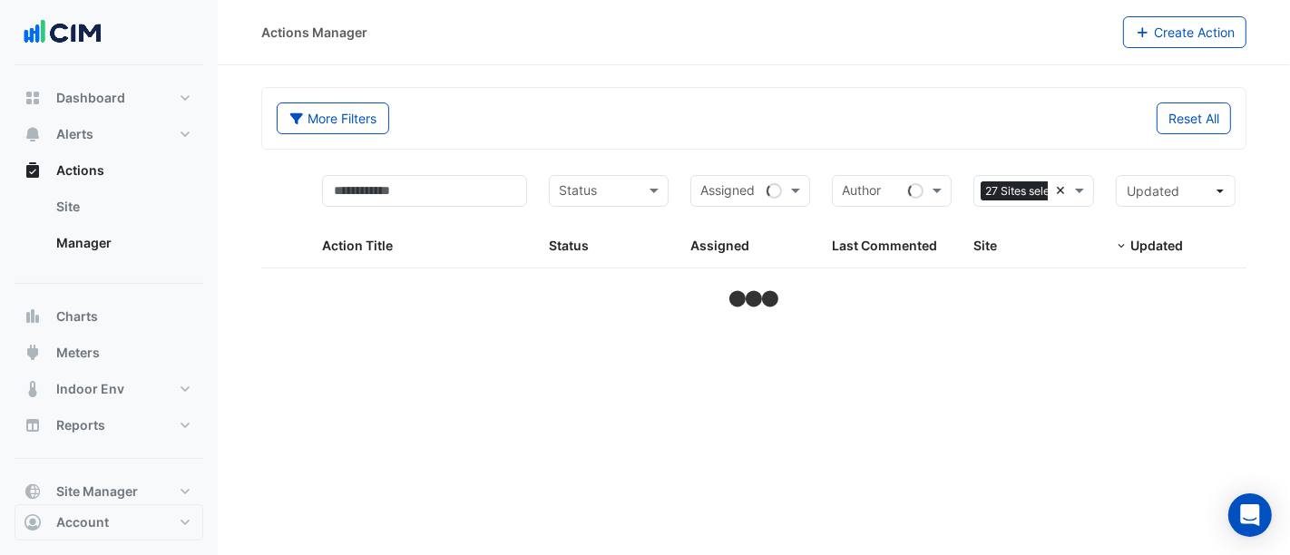
select select "**"
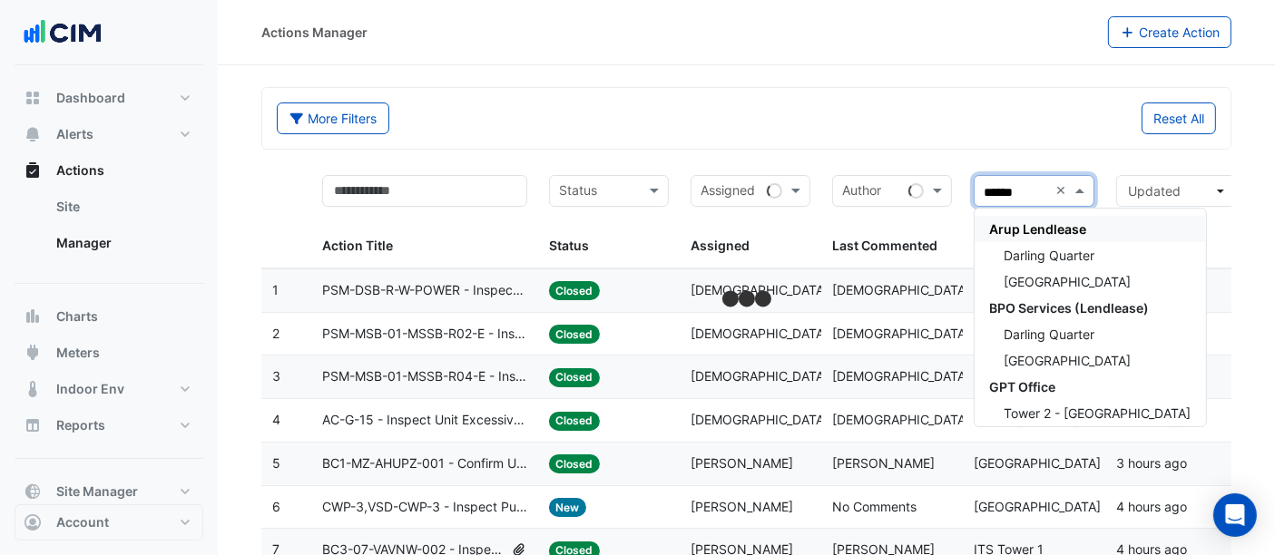
type input "*******"
click at [1053, 250] on span "Darling Quarter" at bounding box center [1049, 255] width 91 height 15
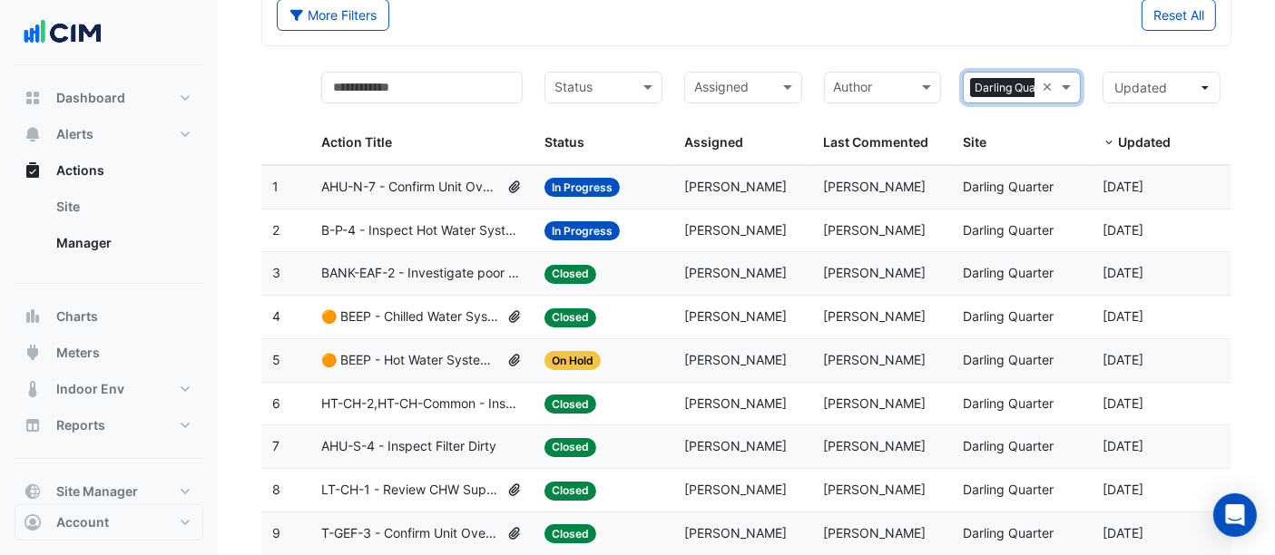
scroll to position [134, 0]
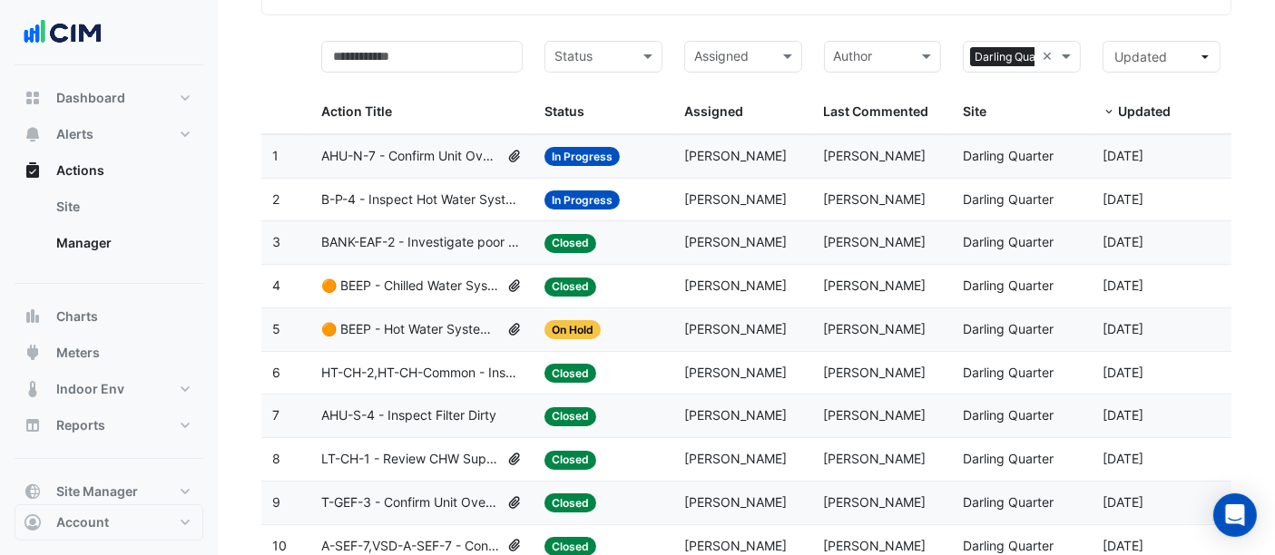
click at [388, 73] on div "Action Title" at bounding box center [421, 82] width 201 height 82
click at [444, 71] on input "text" at bounding box center [421, 57] width 201 height 32
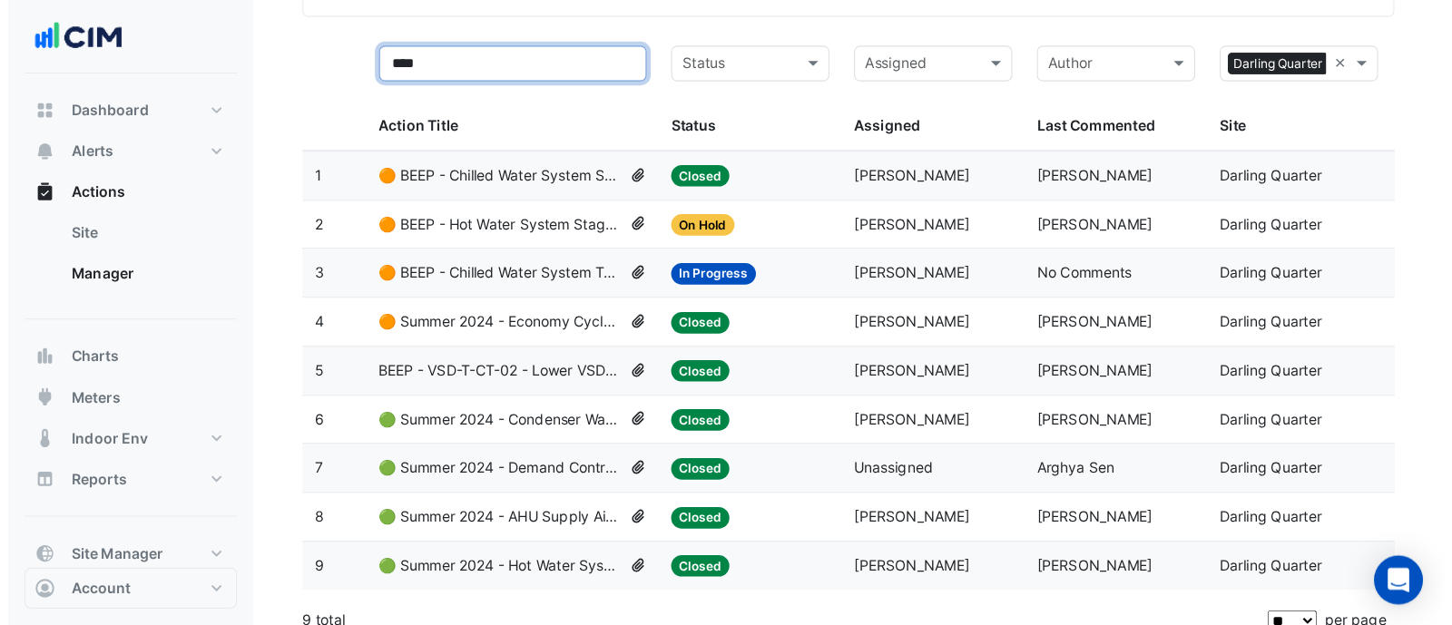
scroll to position [80, 0]
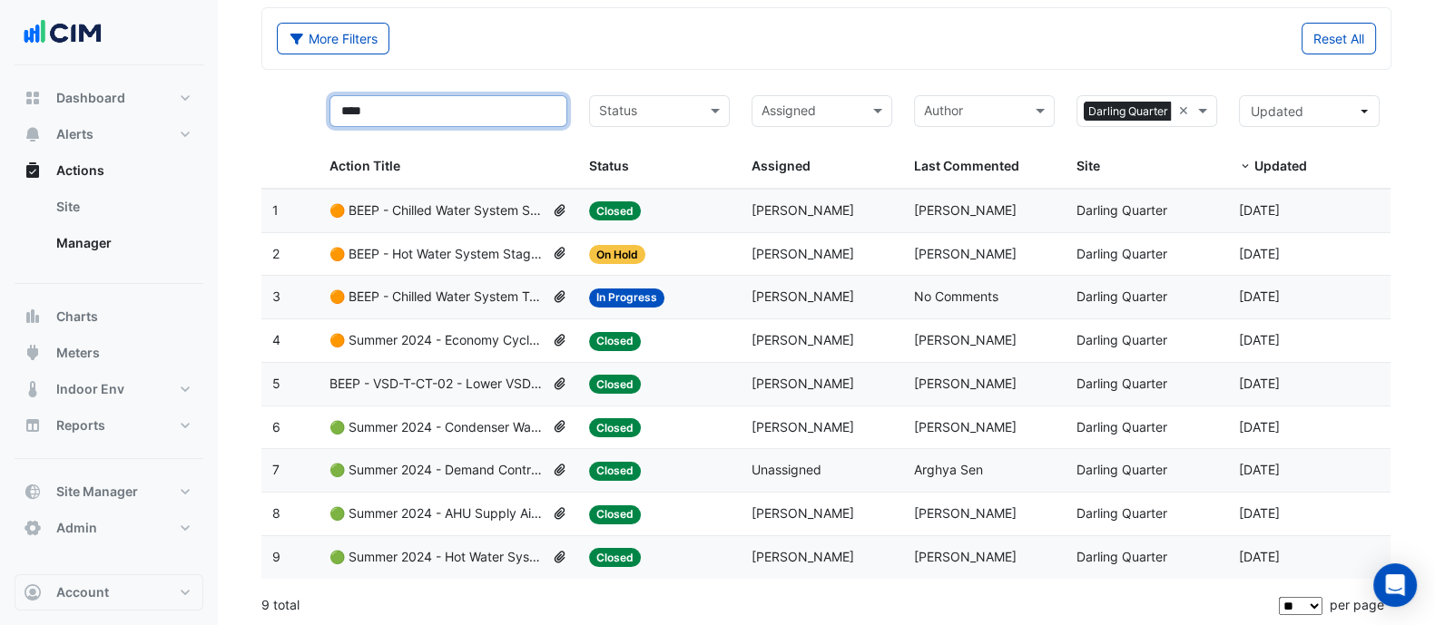
type input "****"
click at [496, 547] on span "🟢 Summer 2024 - Hot Water System Lockout [BEEP]" at bounding box center [436, 557] width 215 height 21
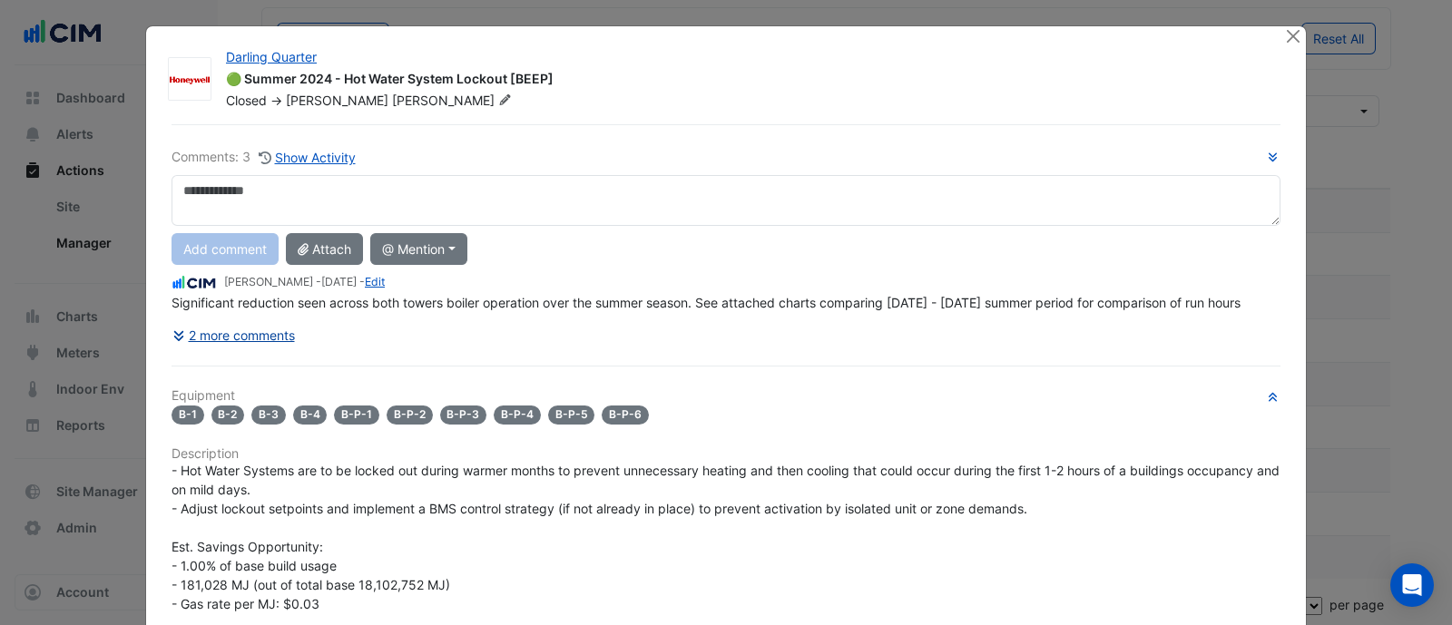
click at [241, 333] on button "2 more comments" at bounding box center [233, 335] width 124 height 32
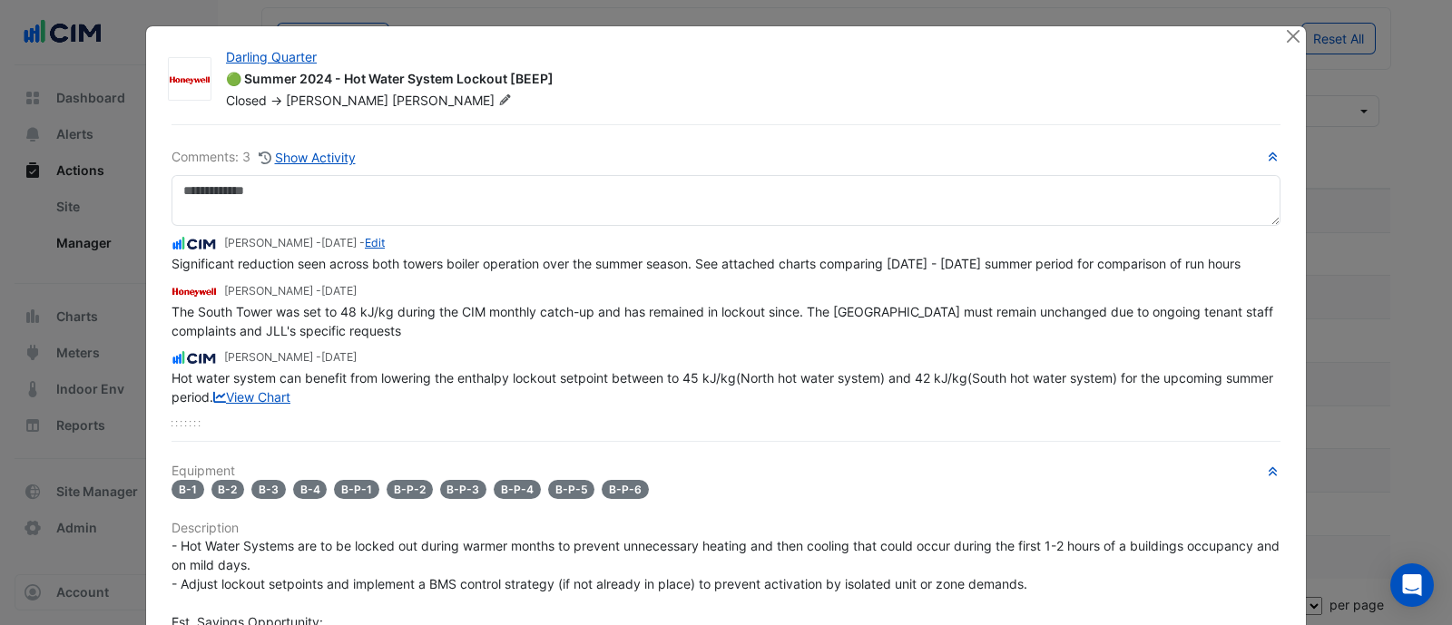
drag, startPoint x: 189, startPoint y: 306, endPoint x: 408, endPoint y: 298, distance: 219.7
click at [408, 302] on div "The South Tower was set to 48 kJ/kg during the CIM monthly catch-up and has rem…" at bounding box center [725, 321] width 1109 height 38
click at [433, 316] on div "The South Tower was set to 48 kJ/kg during the CIM monthly catch-up and has rem…" at bounding box center [725, 321] width 1109 height 38
click at [433, 318] on div "The South Tower was set to 48 kJ/kg during the CIM monthly catch-up and has rem…" at bounding box center [725, 321] width 1109 height 38
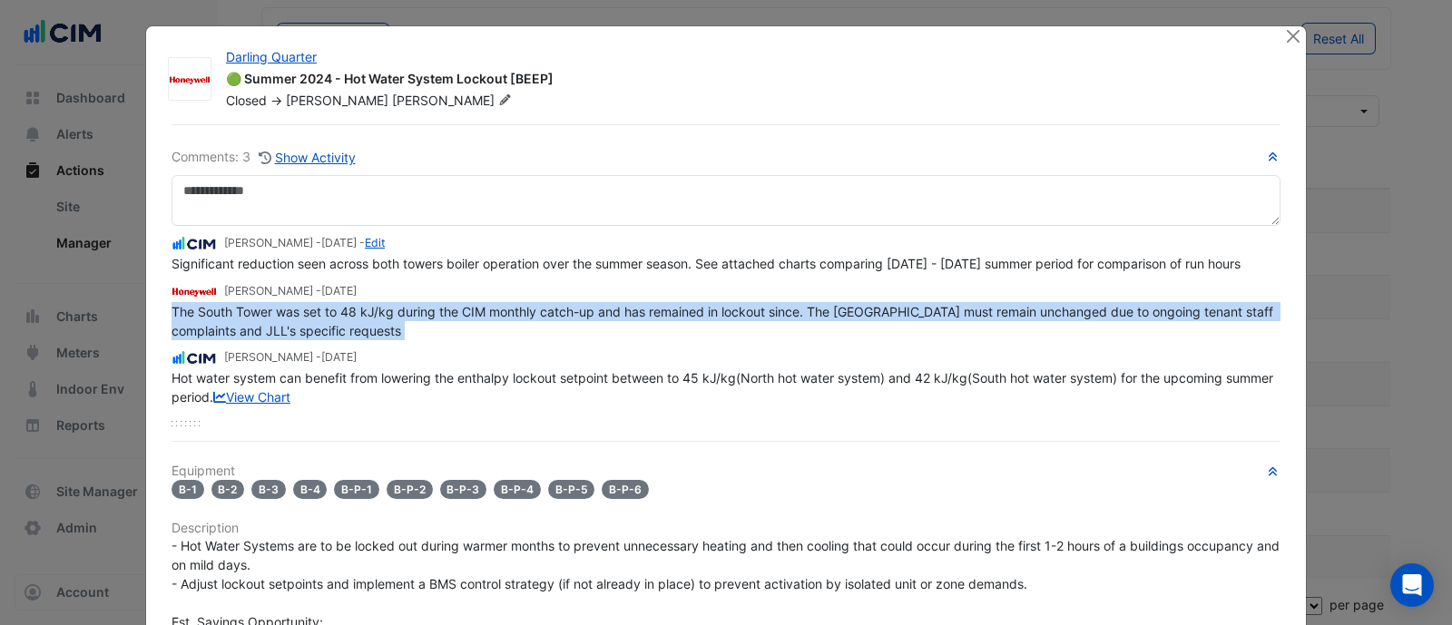
click at [433, 318] on div "The South Tower was set to 48 kJ/kg during the CIM monthly catch-up and has rem…" at bounding box center [725, 321] width 1109 height 38
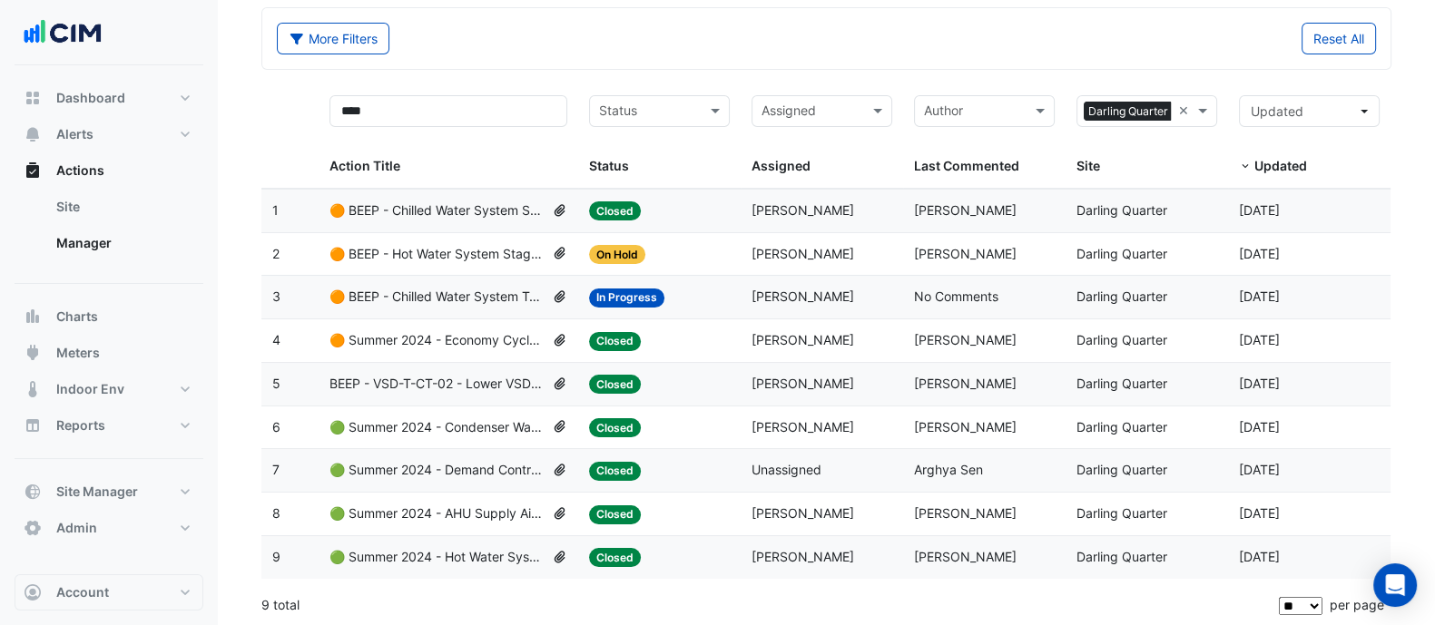
click at [419, 247] on span "🟠 BEEP - Hot Water System Staging Review" at bounding box center [436, 254] width 215 height 21
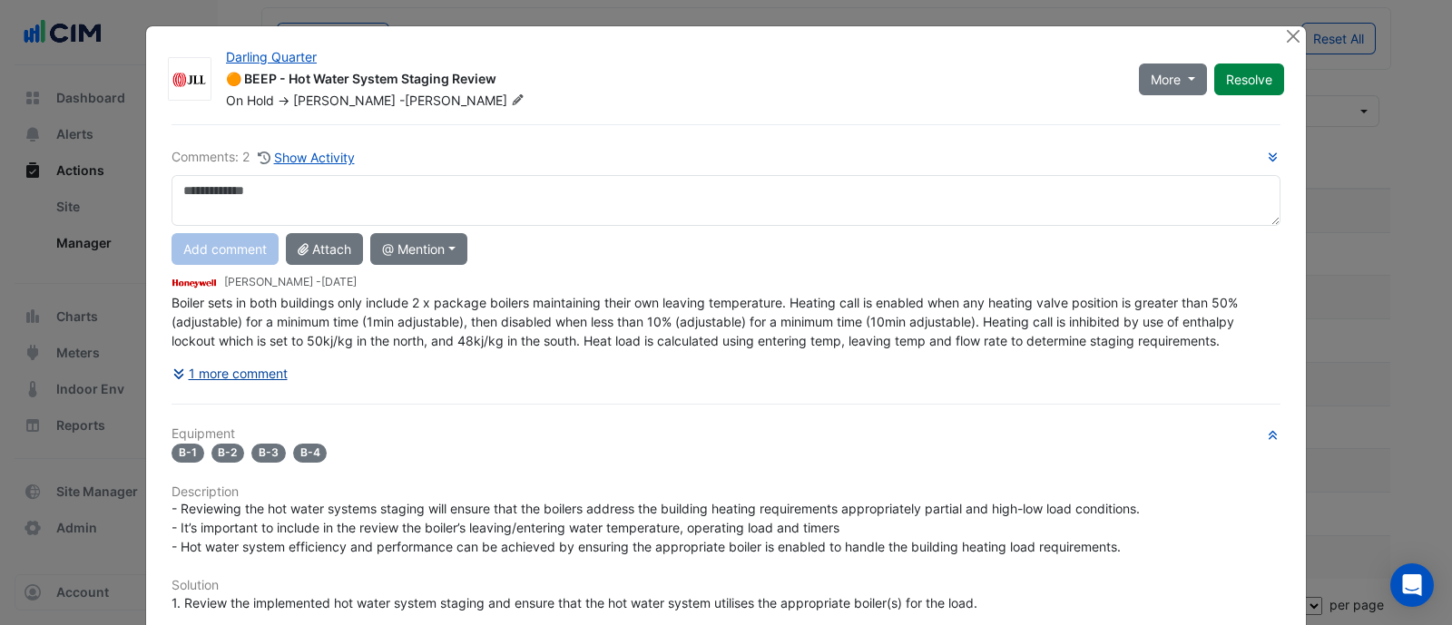
click at [249, 365] on button "1 more comment" at bounding box center [229, 373] width 117 height 32
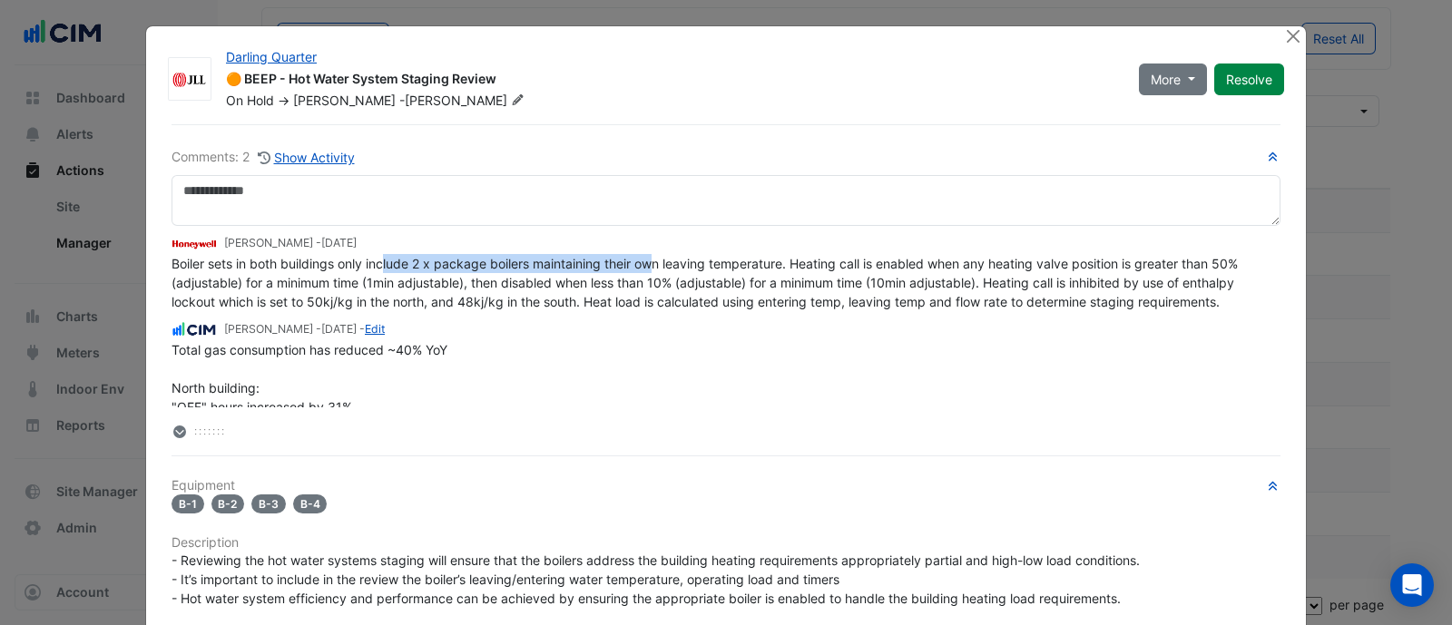
drag, startPoint x: 377, startPoint y: 266, endPoint x: 651, endPoint y: 261, distance: 274.1
click at [651, 261] on span "Boiler sets in both buildings only include 2 x package boilers maintaining thei…" at bounding box center [706, 283] width 1070 height 54
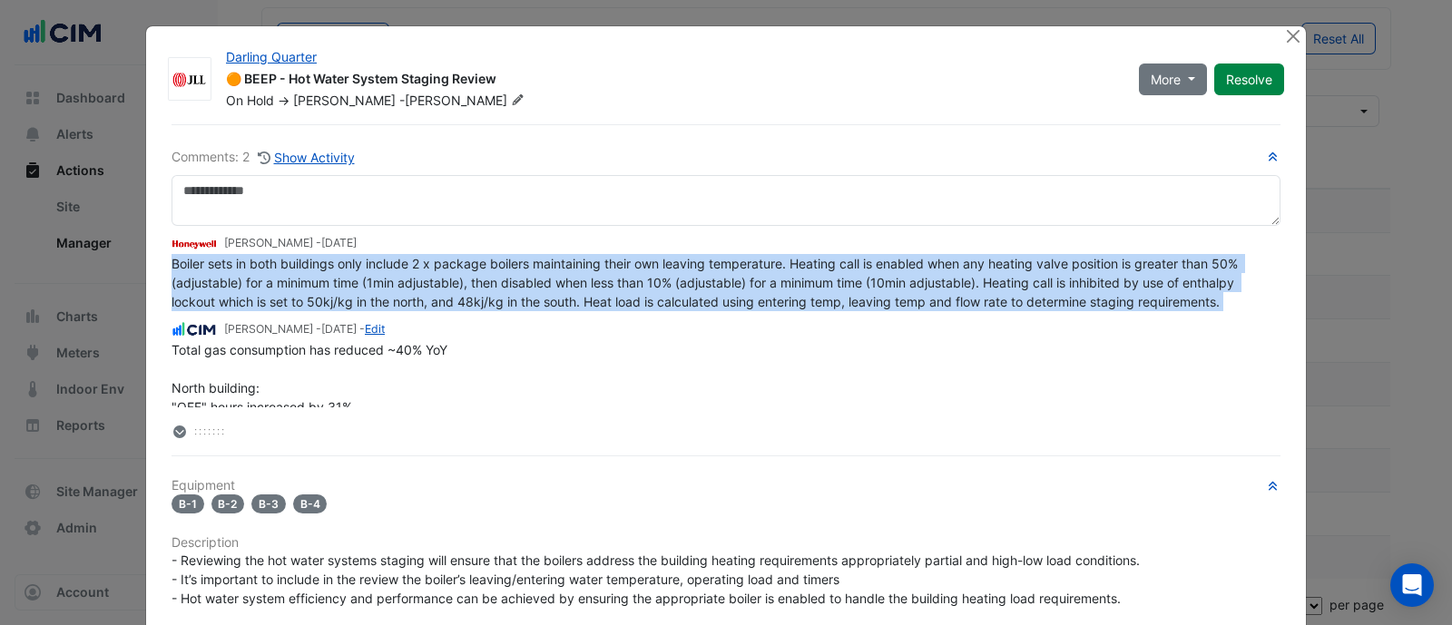
click at [651, 261] on span "Boiler sets in both buildings only include 2 x package boilers maintaining thei…" at bounding box center [706, 283] width 1070 height 54
click at [252, 260] on span "Boiler sets in both buildings only include 2 x package boilers maintaining thei…" at bounding box center [706, 283] width 1070 height 54
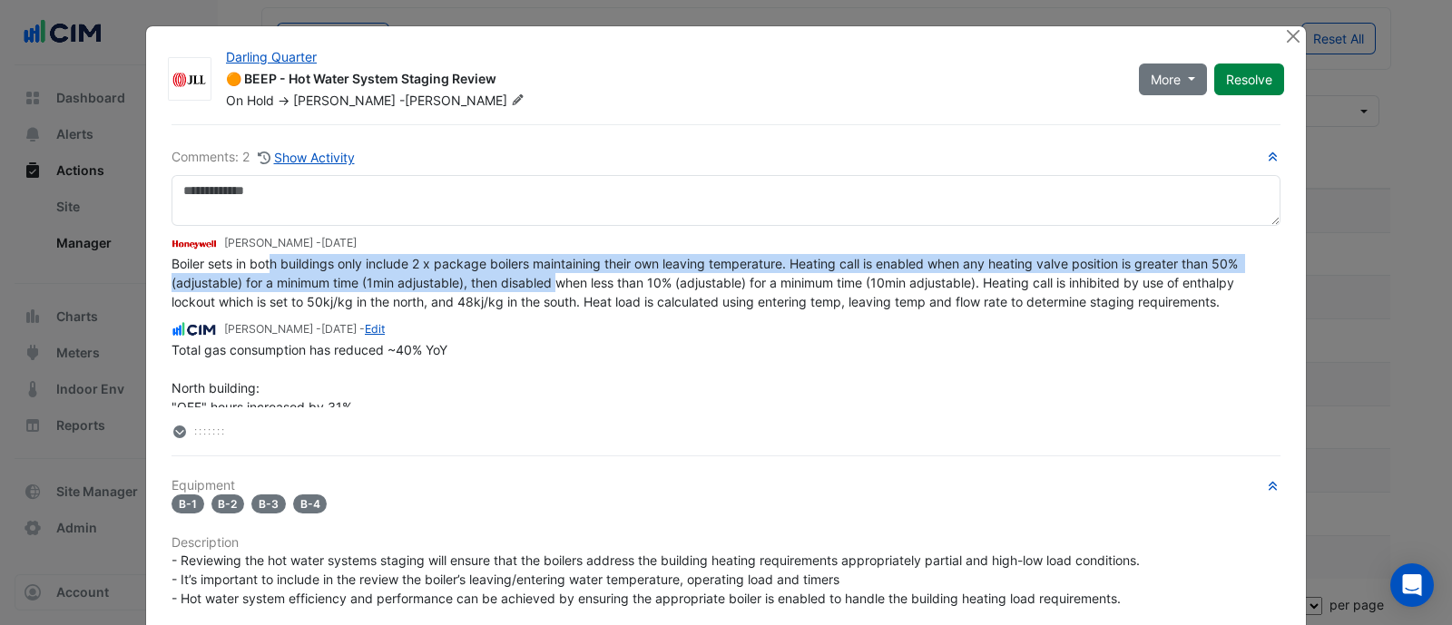
drag, startPoint x: 260, startPoint y: 260, endPoint x: 553, endPoint y: 274, distance: 292.5
click at [553, 274] on span "Boiler sets in both buildings only include 2 x package boilers maintaining thei…" at bounding box center [706, 283] width 1070 height 54
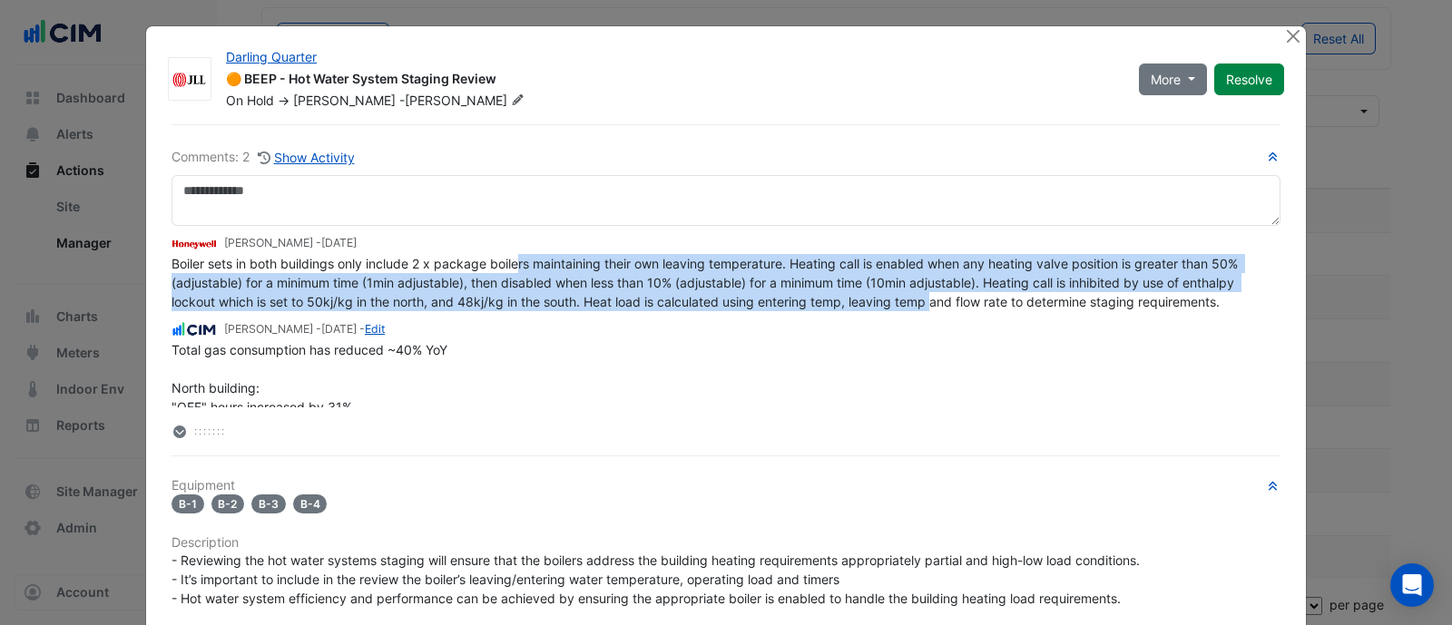
drag, startPoint x: 511, startPoint y: 253, endPoint x: 944, endPoint y: 294, distance: 434.7
click at [939, 294] on span "Boiler sets in both buildings only include 2 x package boilers maintaining thei…" at bounding box center [706, 283] width 1070 height 54
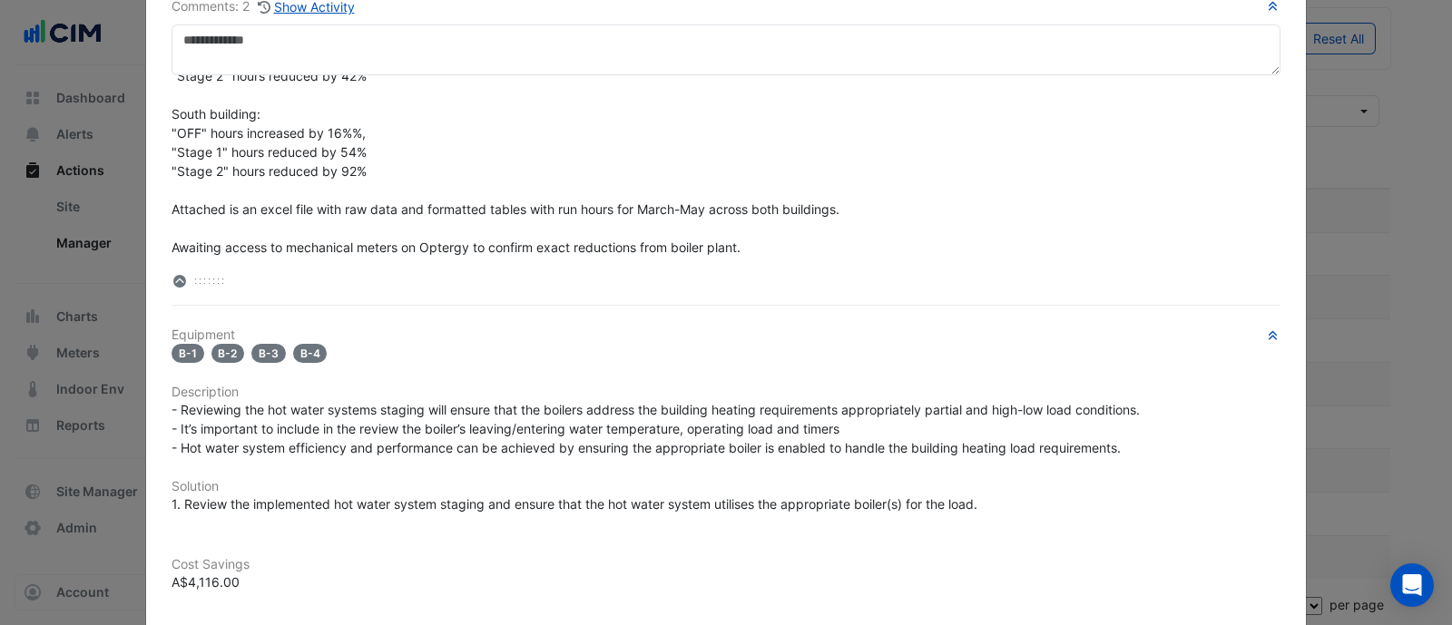
scroll to position [302, 0]
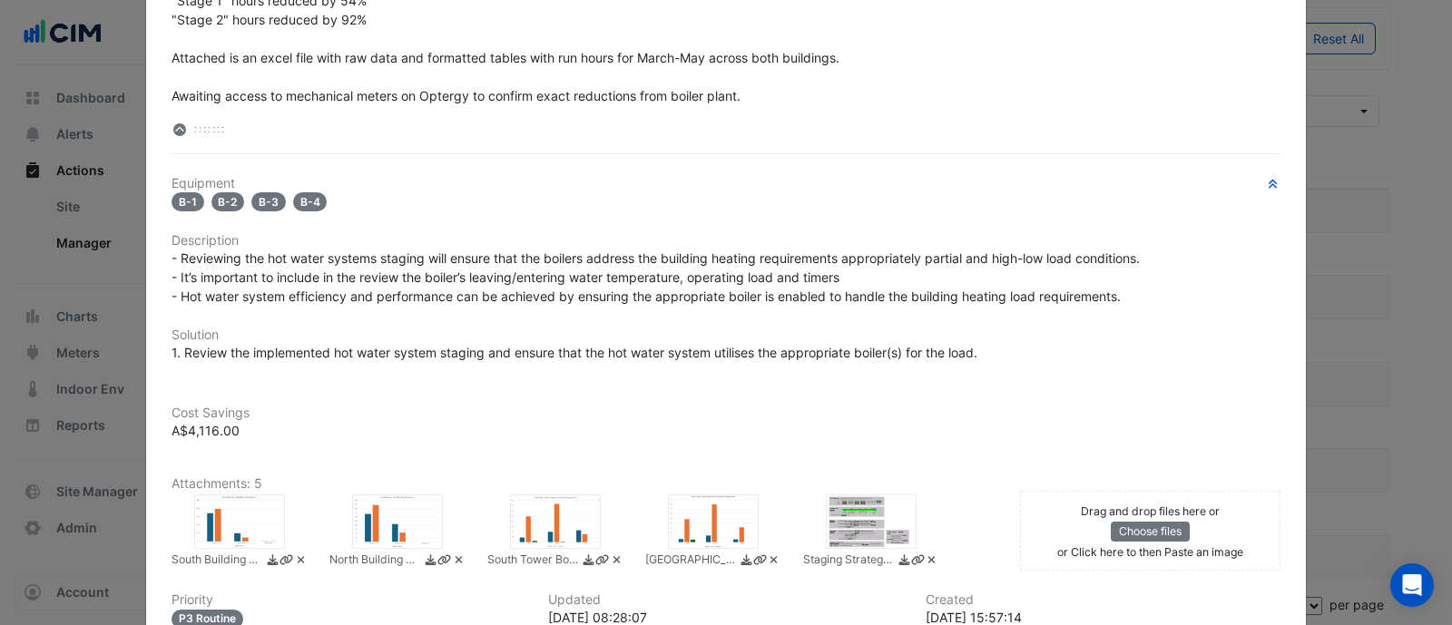
click at [844, 504] on div at bounding box center [871, 522] width 91 height 54
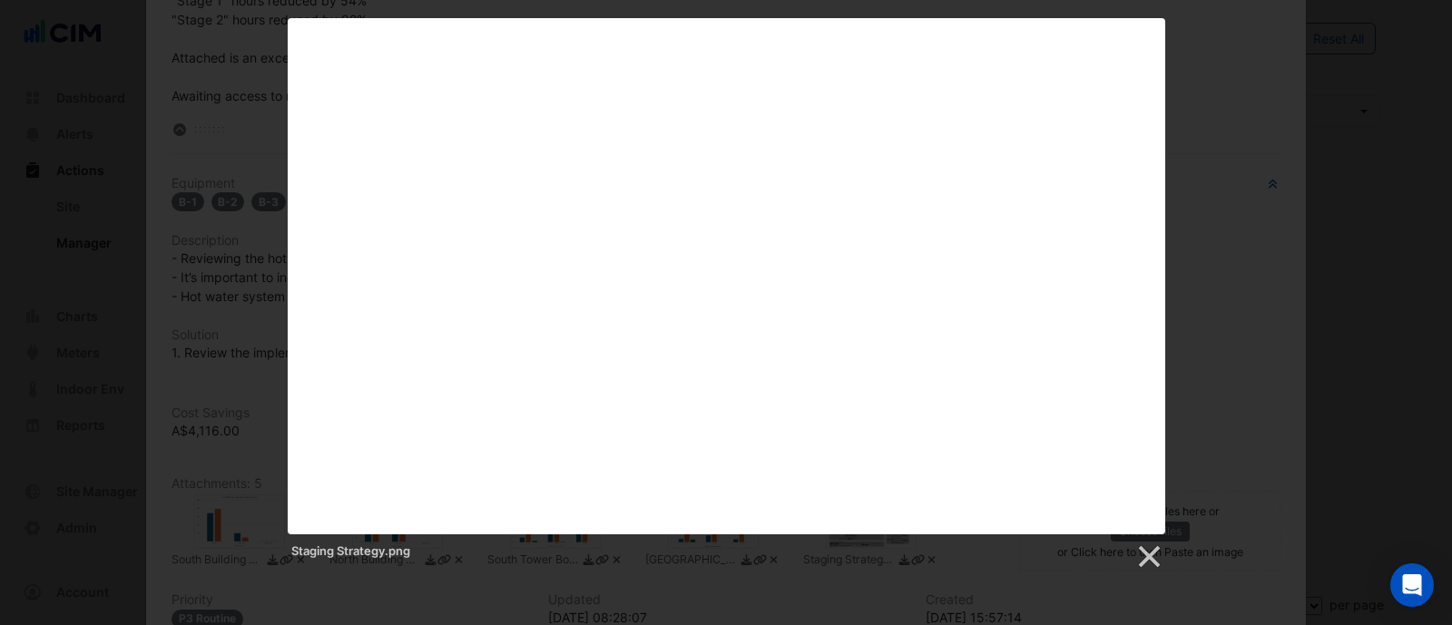
click at [187, 486] on div "Staging Strategy.png" at bounding box center [726, 294] width 1452 height 553
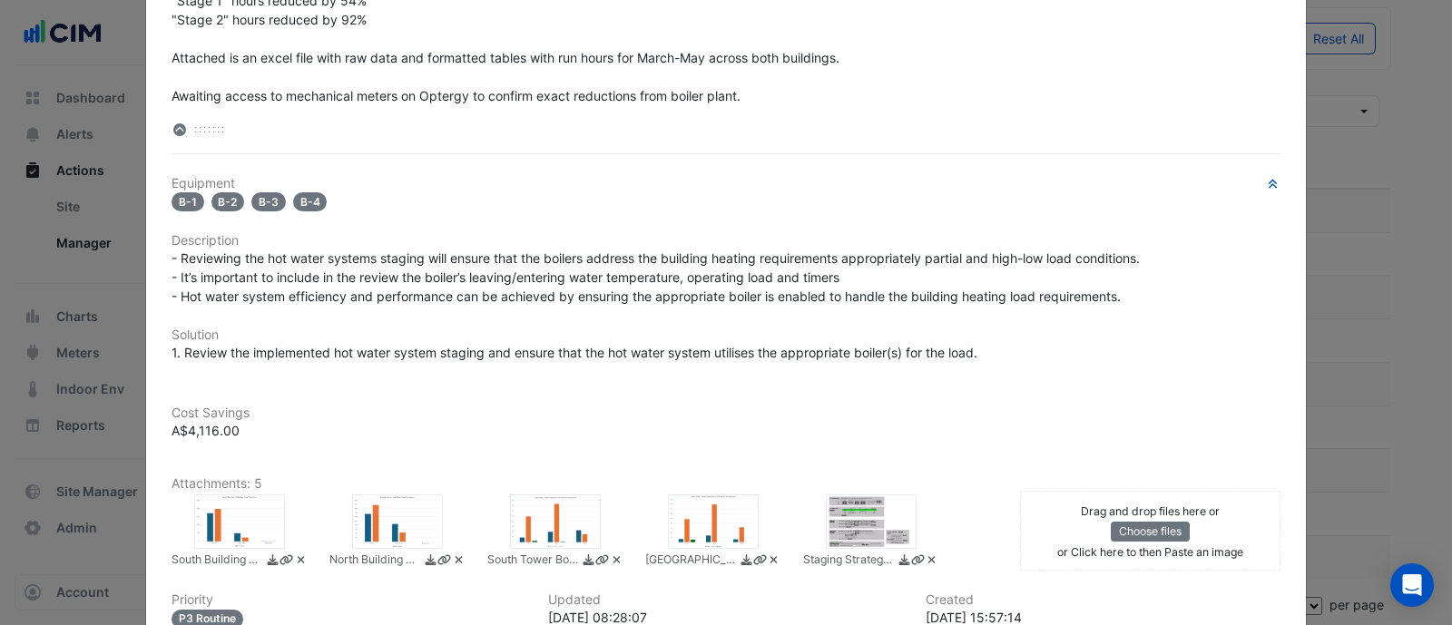
scroll to position [0, 0]
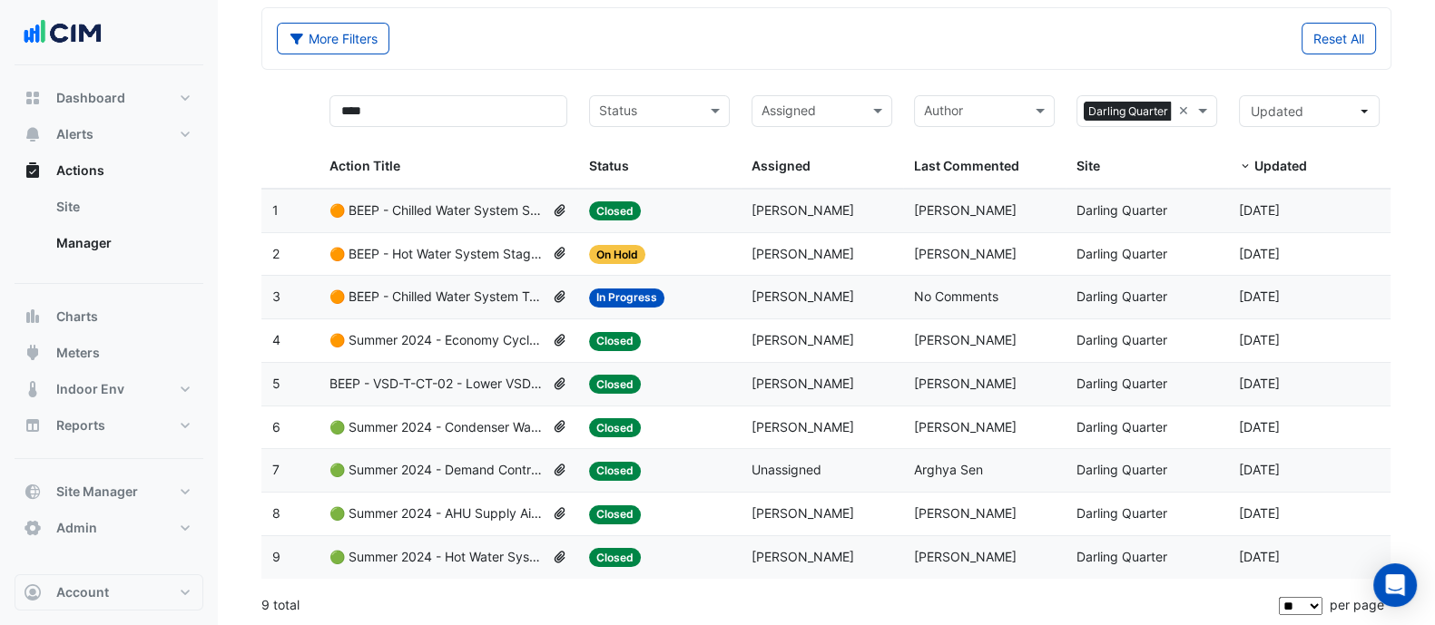
click at [458, 260] on span "🟠 BEEP - Hot Water System Staging Review" at bounding box center [436, 254] width 215 height 21
click at [471, 541] on datatable-body-cell "Action Title: 🟢 Summer 2024 - Hot Water System Lockout [BEEP]" at bounding box center [448, 557] width 260 height 43
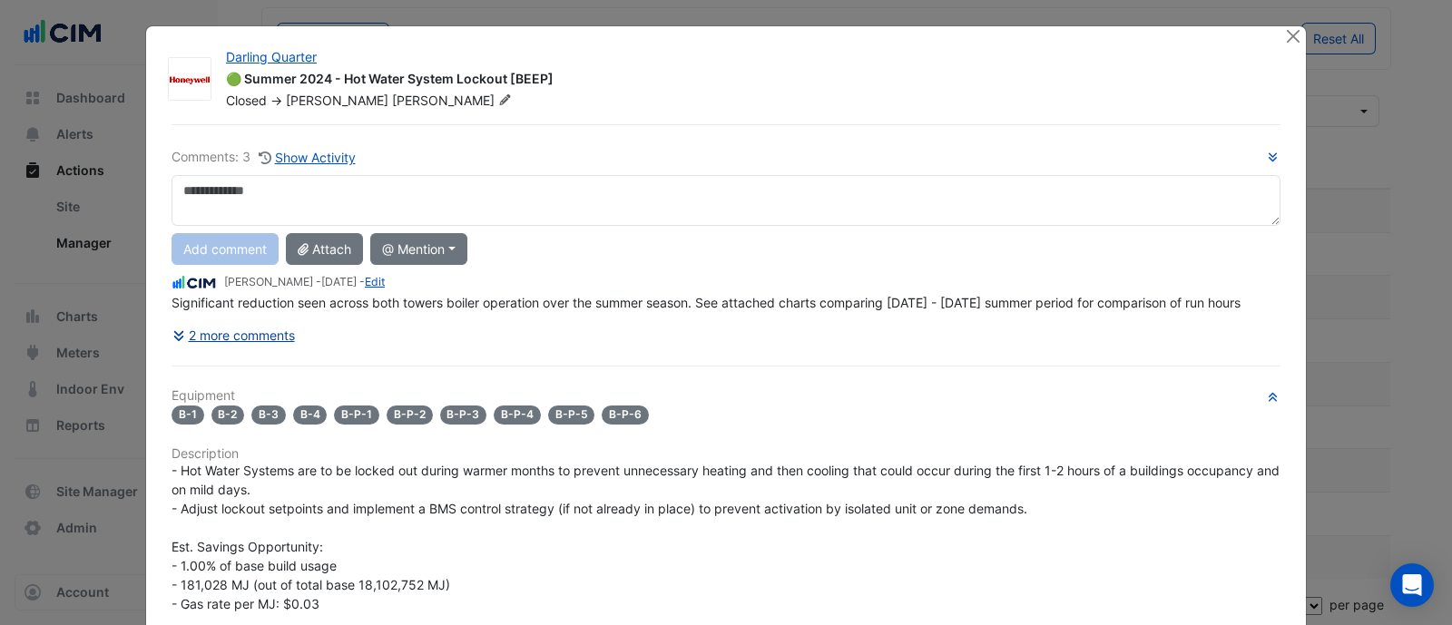
click at [259, 334] on button "2 more comments" at bounding box center [233, 335] width 124 height 32
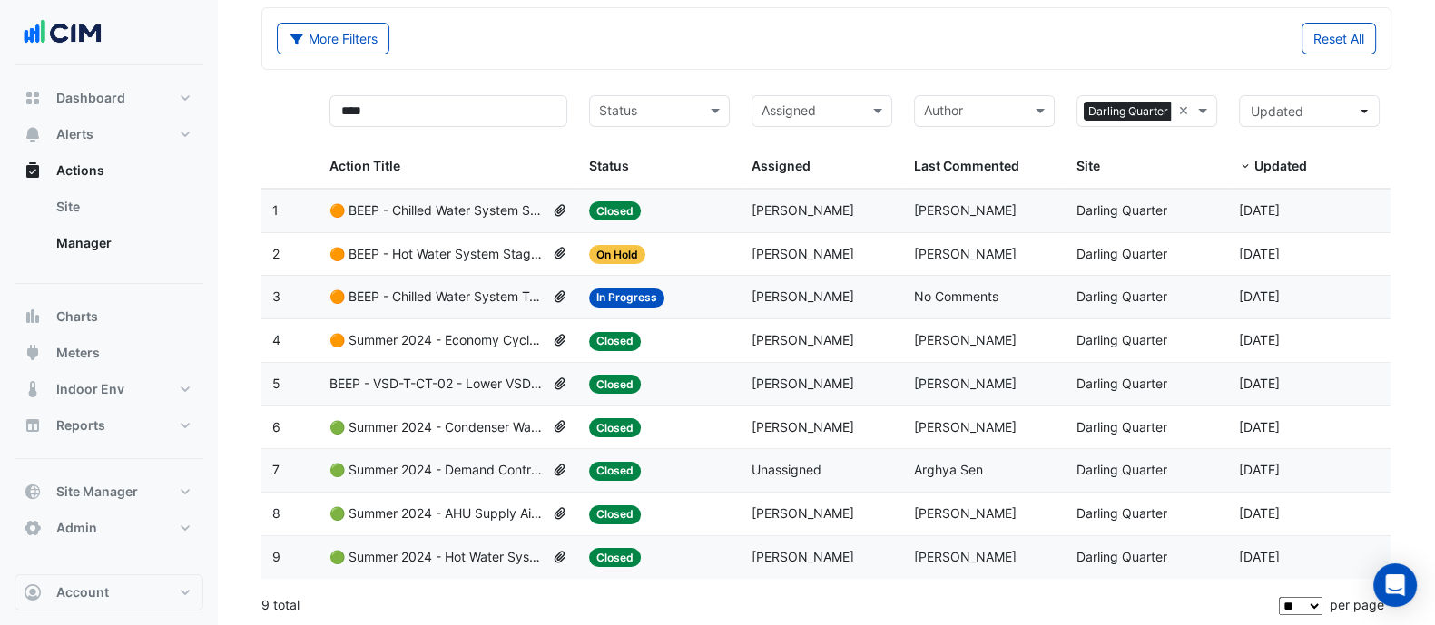
click at [406, 244] on span "🟠 BEEP - Hot Water System Staging Review" at bounding box center [436, 254] width 215 height 21
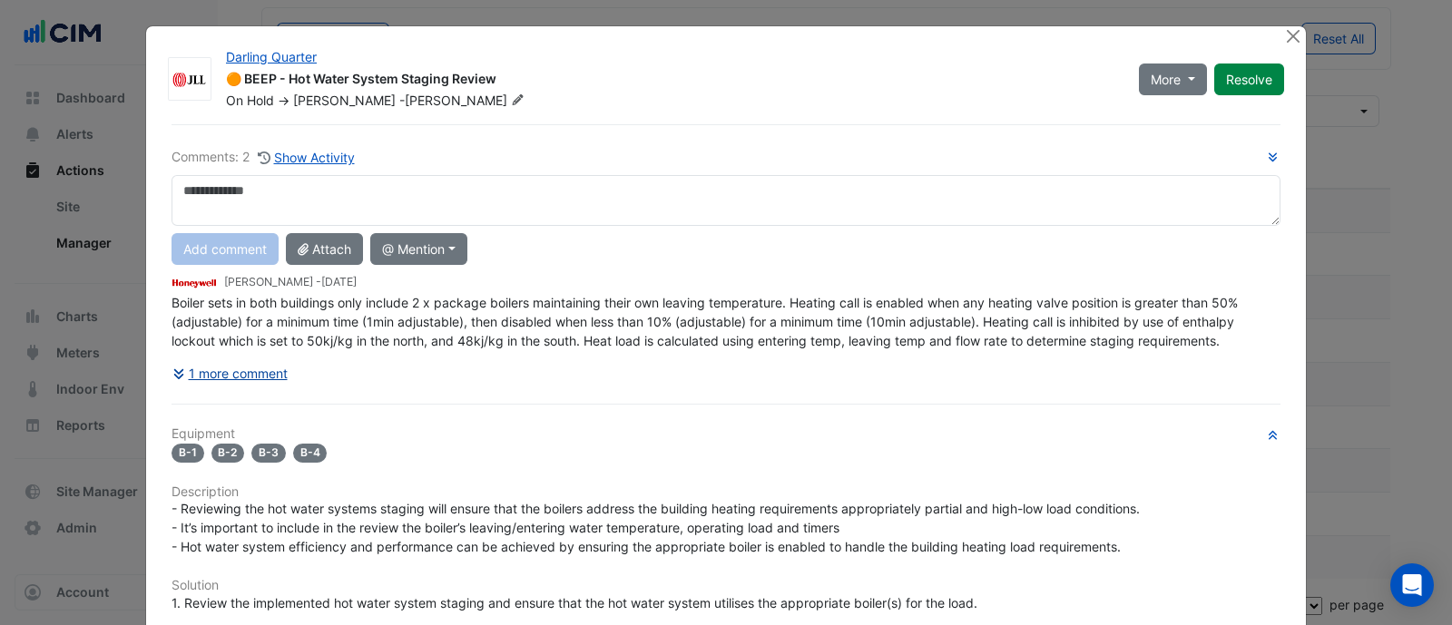
click at [222, 367] on button "1 more comment" at bounding box center [229, 373] width 117 height 32
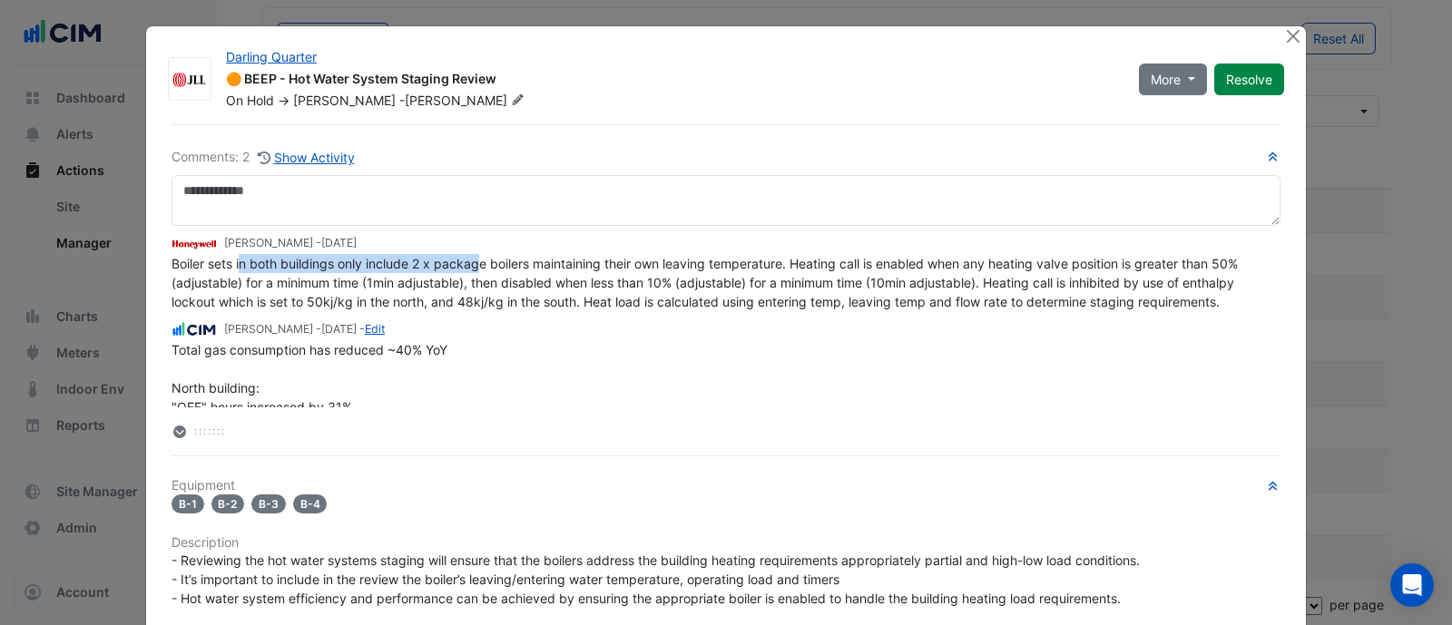
drag, startPoint x: 234, startPoint y: 267, endPoint x: 471, endPoint y: 270, distance: 236.8
click at [471, 270] on div "Boiler sets in both buildings only include 2 x package boilers maintaining thei…" at bounding box center [725, 282] width 1109 height 57
click at [290, 276] on span "Boiler sets in both buildings only include 2 x package boilers maintaining thei…" at bounding box center [706, 283] width 1070 height 54
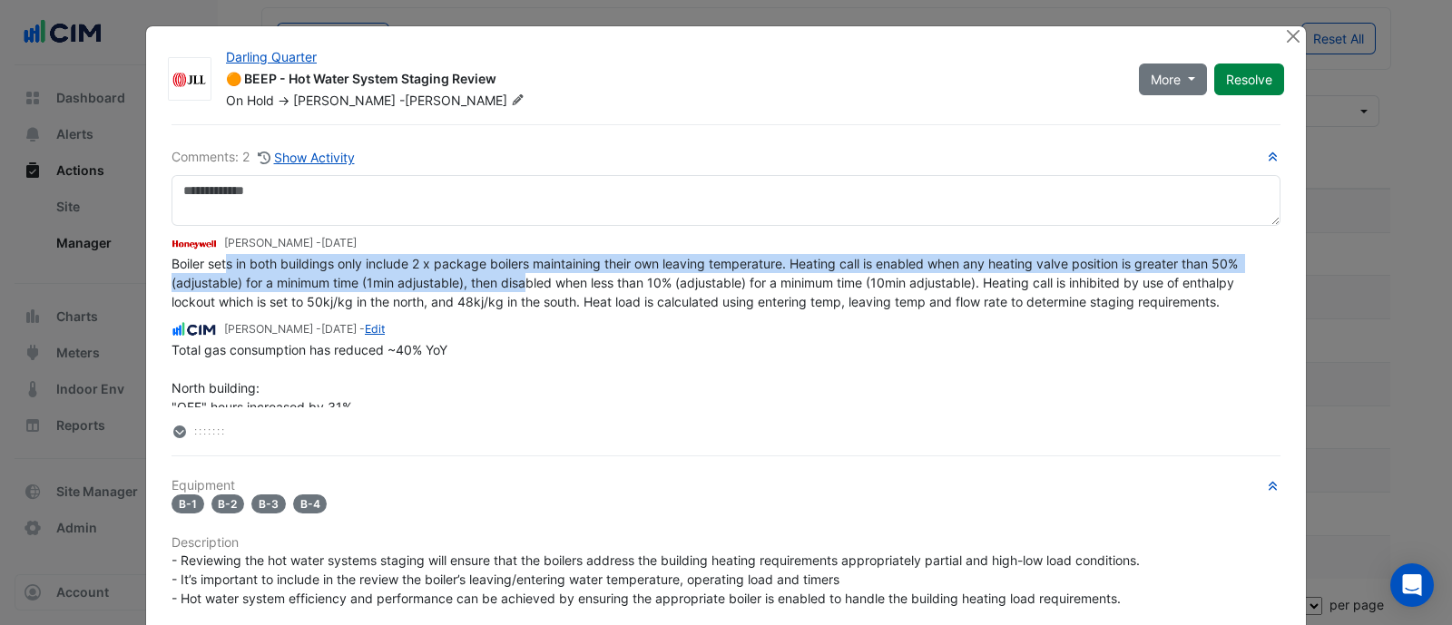
drag, startPoint x: 219, startPoint y: 255, endPoint x: 519, endPoint y: 282, distance: 301.6
click at [519, 282] on span "Boiler sets in both buildings only include 2 x package boilers maintaining thei…" at bounding box center [706, 283] width 1070 height 54
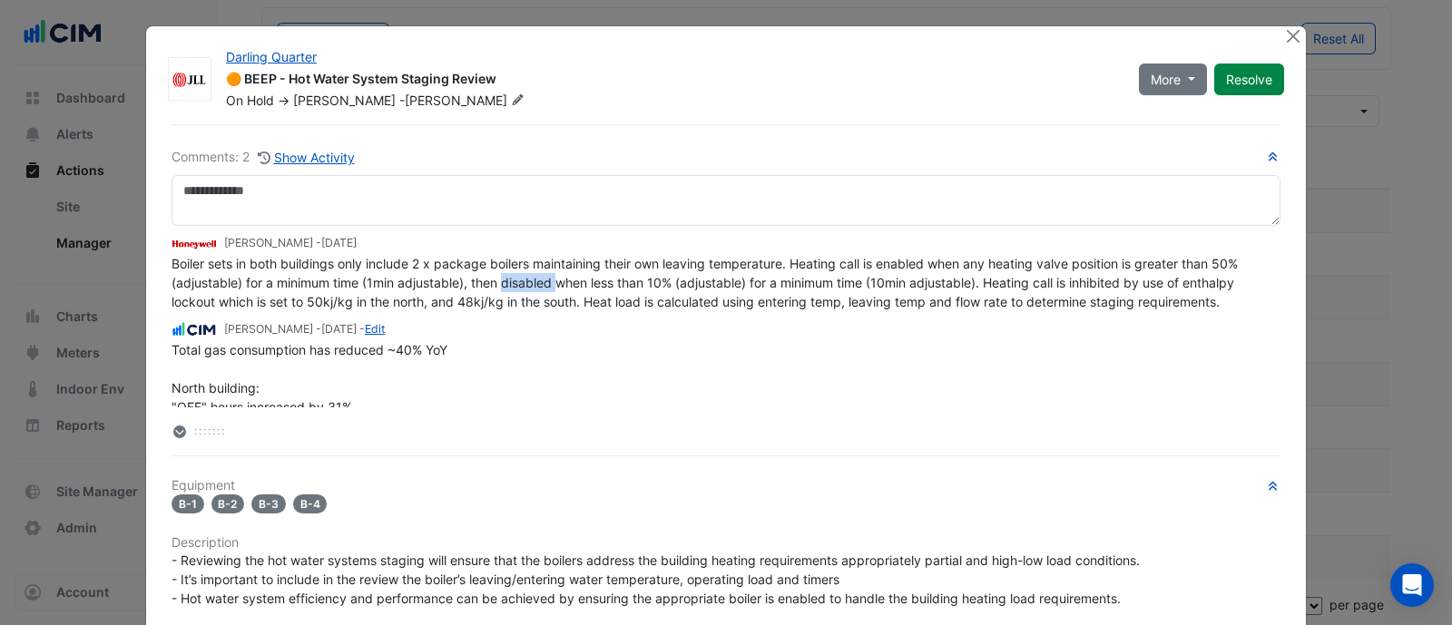
click at [519, 282] on span "Boiler sets in both buildings only include 2 x package boilers maintaining thei…" at bounding box center [706, 283] width 1070 height 54
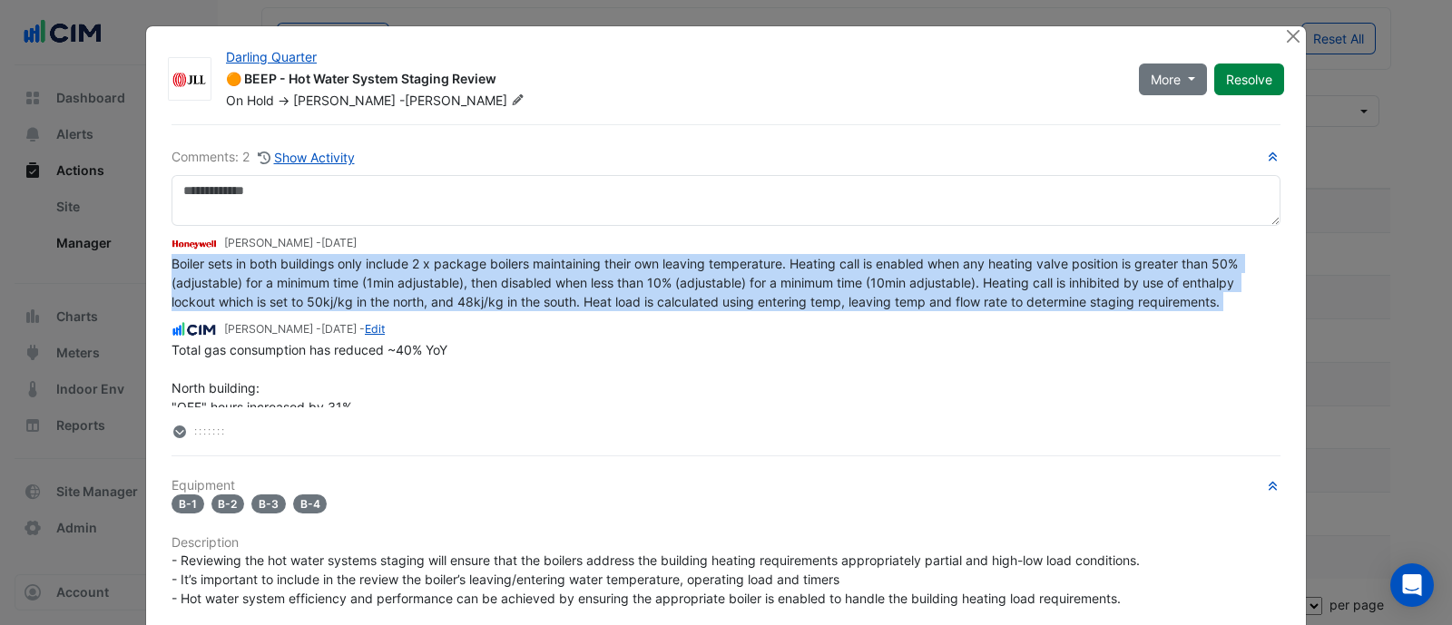
click at [519, 282] on span "Boiler sets in both buildings only include 2 x package boilers maintaining thei…" at bounding box center [706, 283] width 1070 height 54
click at [499, 285] on span "Boiler sets in both buildings only include 2 x package boilers maintaining thei…" at bounding box center [706, 283] width 1070 height 54
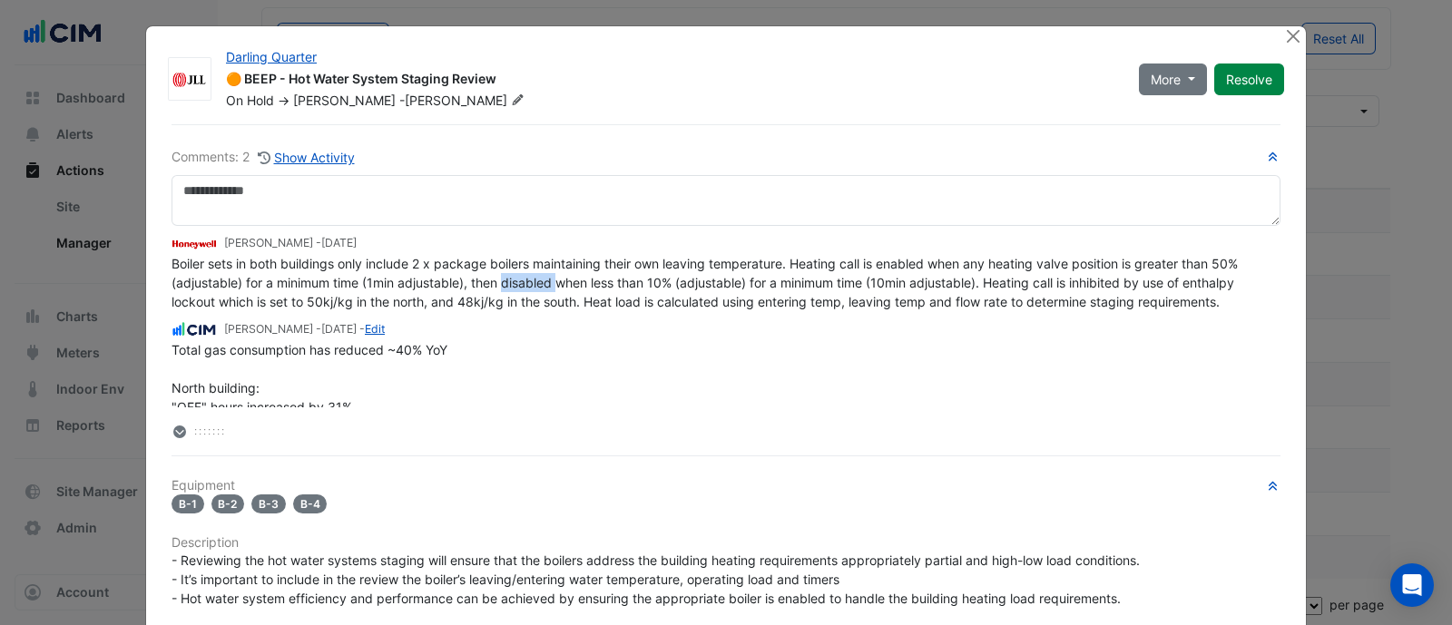
click at [499, 285] on span "Boiler sets in both buildings only include 2 x package boilers maintaining thei…" at bounding box center [706, 283] width 1070 height 54
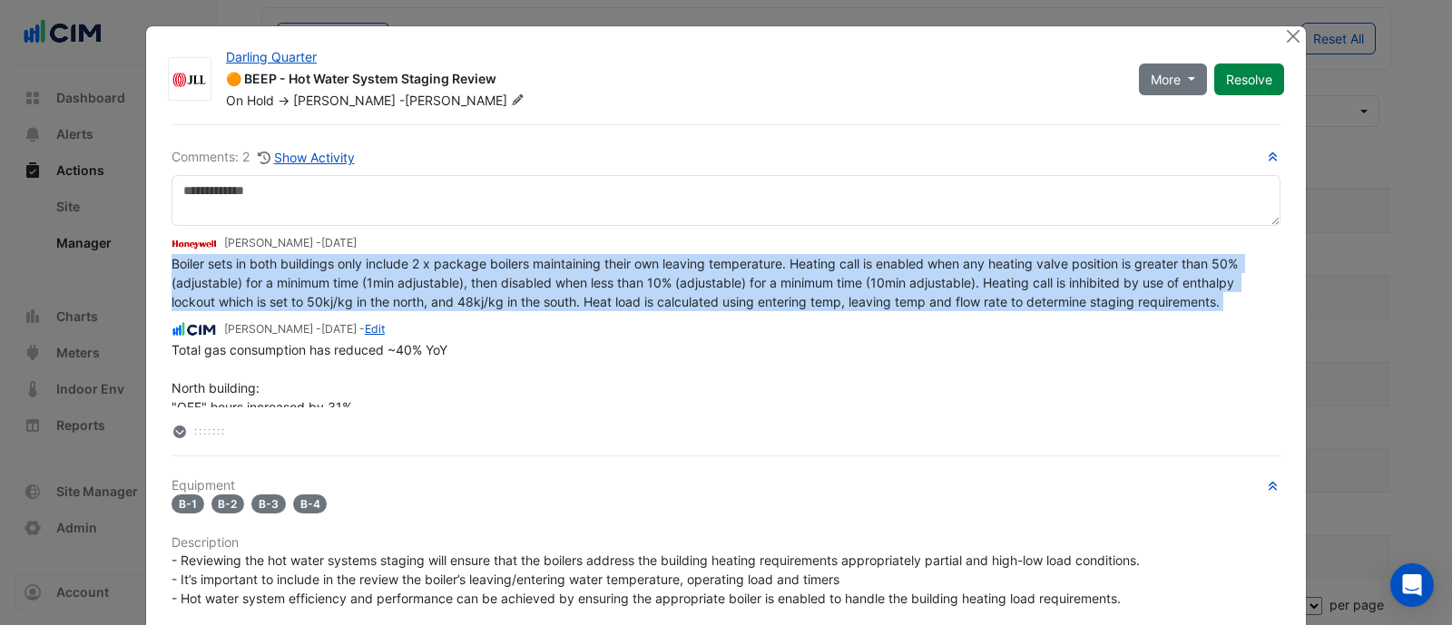
click at [499, 285] on span "Boiler sets in both buildings only include 2 x package boilers maintaining thei…" at bounding box center [706, 283] width 1070 height 54
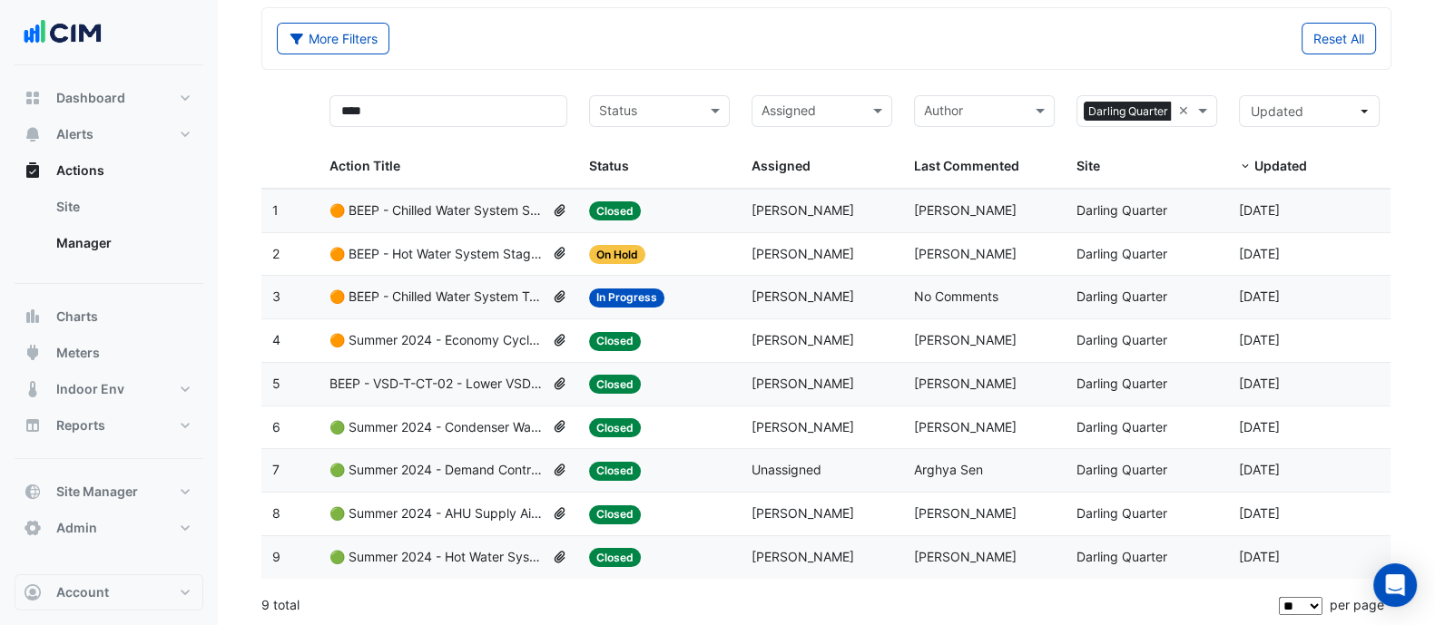
click at [456, 251] on span "🟠 BEEP - Hot Water System Staging Review" at bounding box center [436, 254] width 215 height 21
click at [432, 122] on input "****" at bounding box center [448, 111] width 238 height 32
click at [496, 258] on span "🟠 BEEP - Hot Water System Staging Review" at bounding box center [436, 254] width 215 height 21
click at [473, 248] on span "🟠 BEEP - Hot Water System Staging Review" at bounding box center [436, 254] width 215 height 21
click at [403, 204] on span "🟠 BEEP - Chilled Water System Staging Review" at bounding box center [436, 211] width 215 height 21
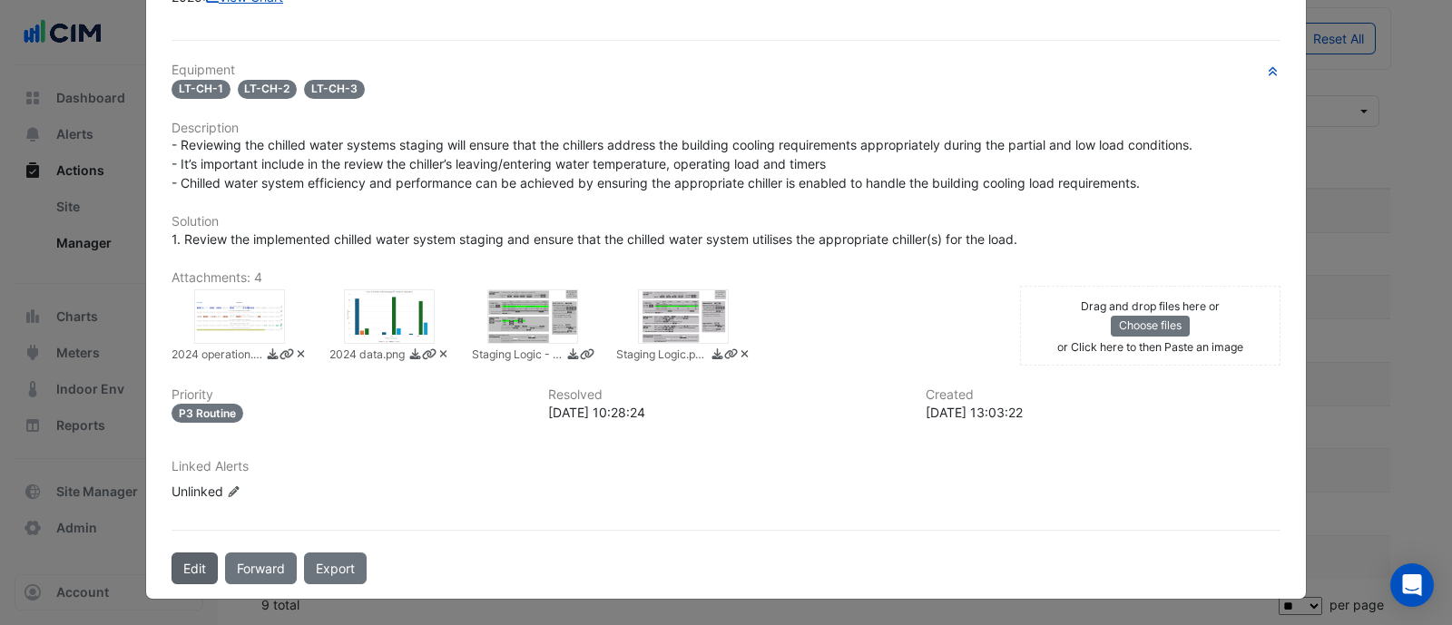
click at [174, 561] on button "Edit" at bounding box center [194, 569] width 46 height 32
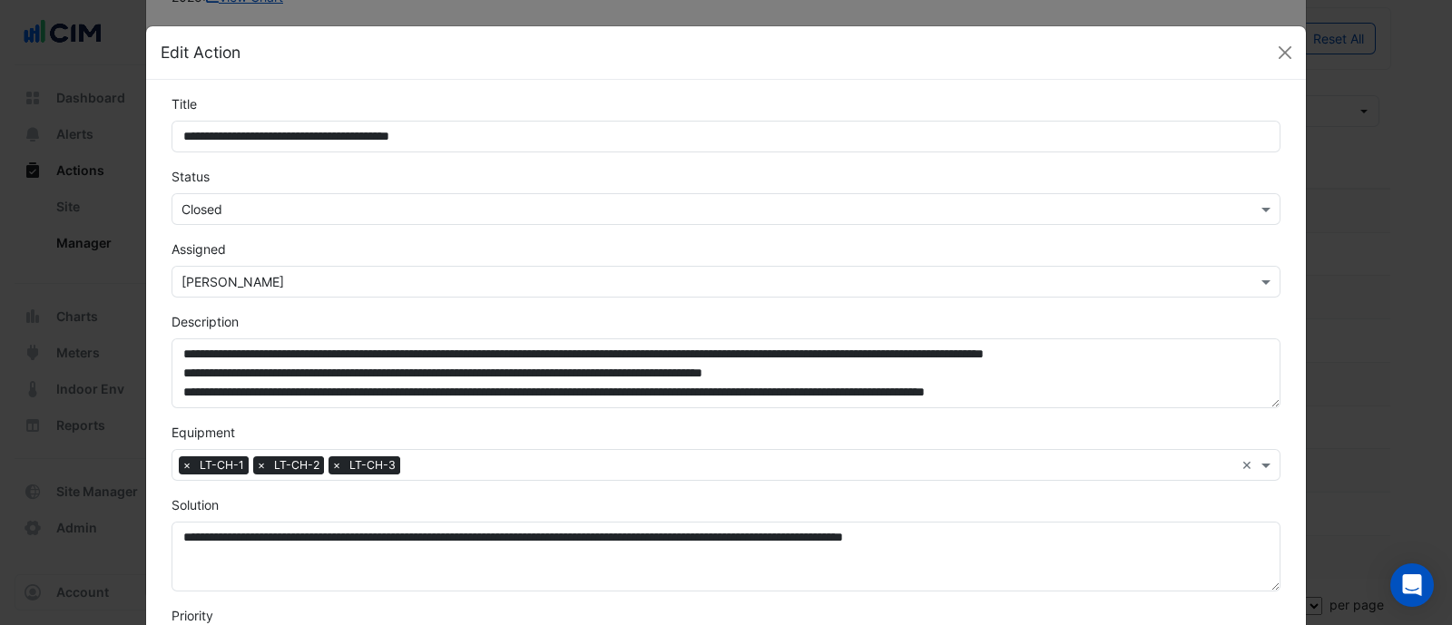
scroll to position [356, 0]
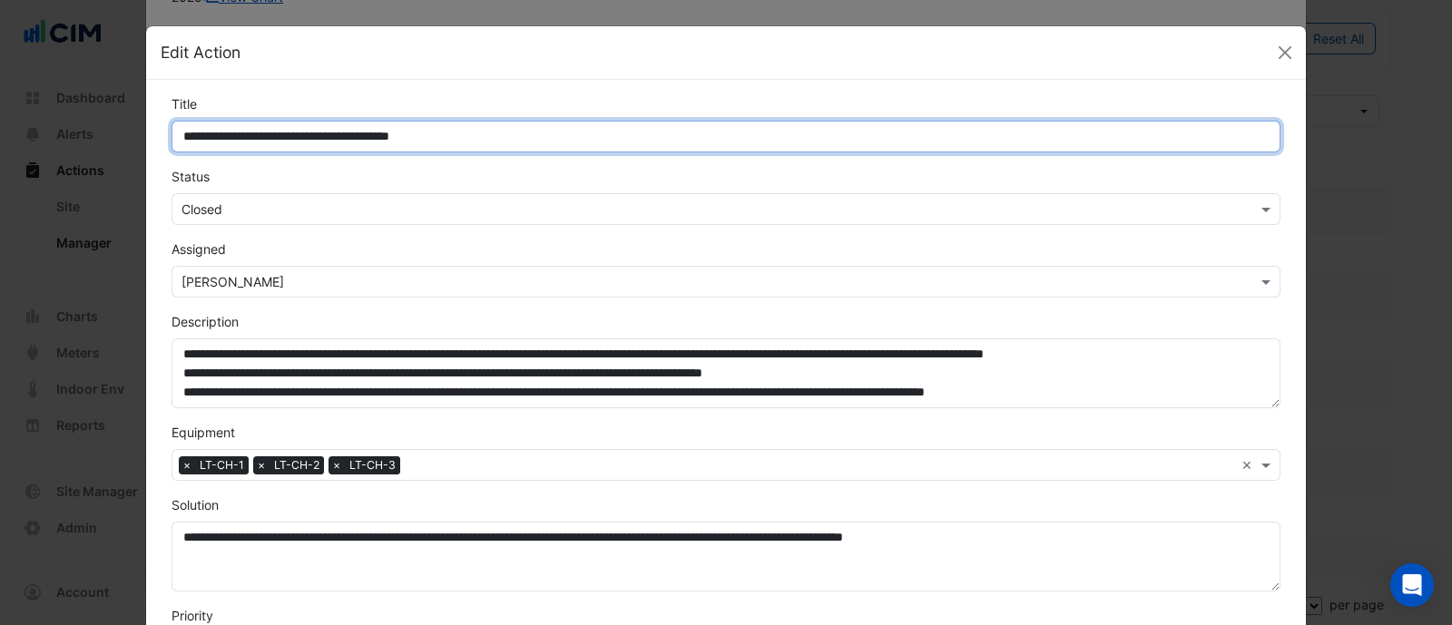
drag, startPoint x: 200, startPoint y: 140, endPoint x: 113, endPoint y: 135, distance: 86.3
click at [113, 135] on ngb-modal-window "**********" at bounding box center [726, 312] width 1452 height 625
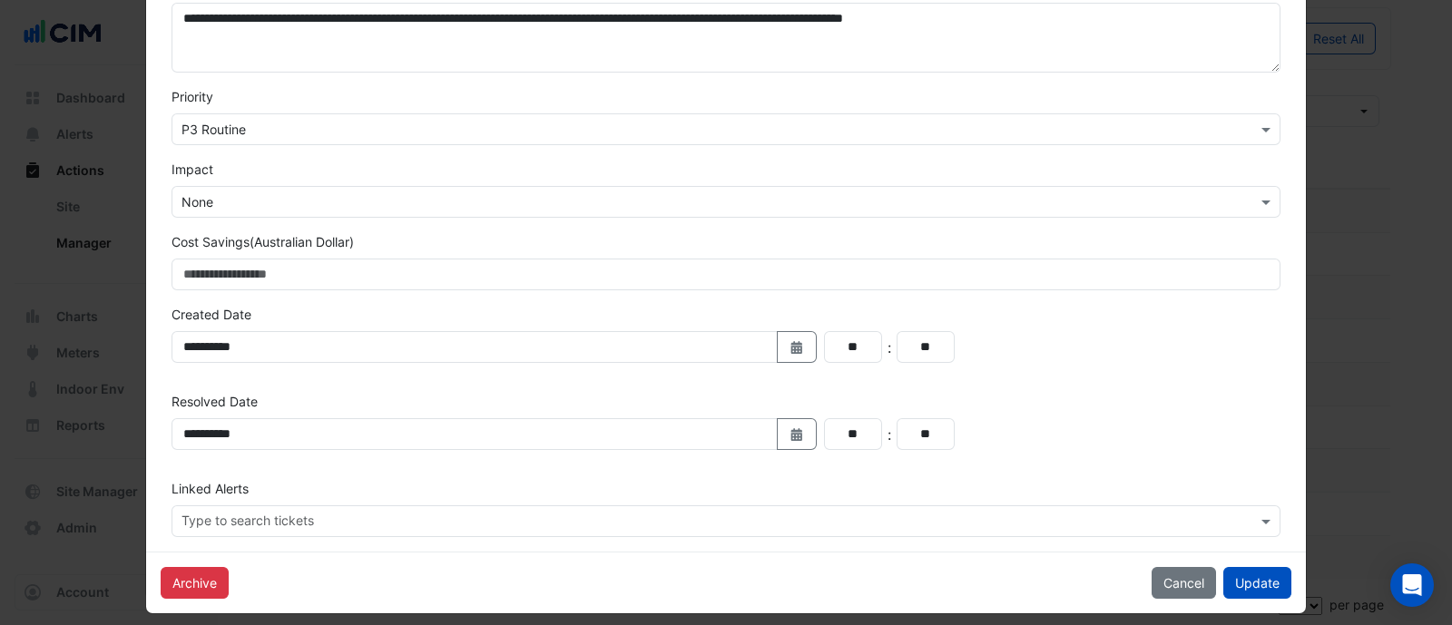
scroll to position [530, 0]
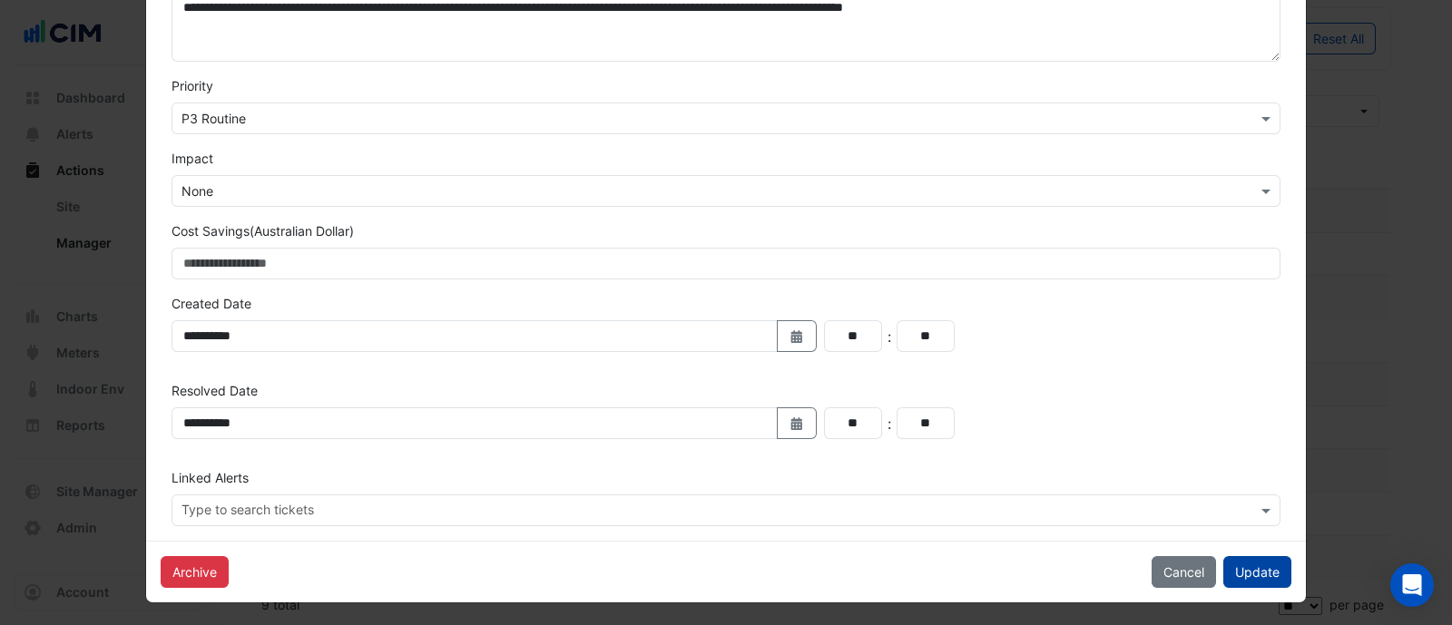
type input "**********"
click at [1243, 563] on button "Update" at bounding box center [1257, 572] width 68 height 32
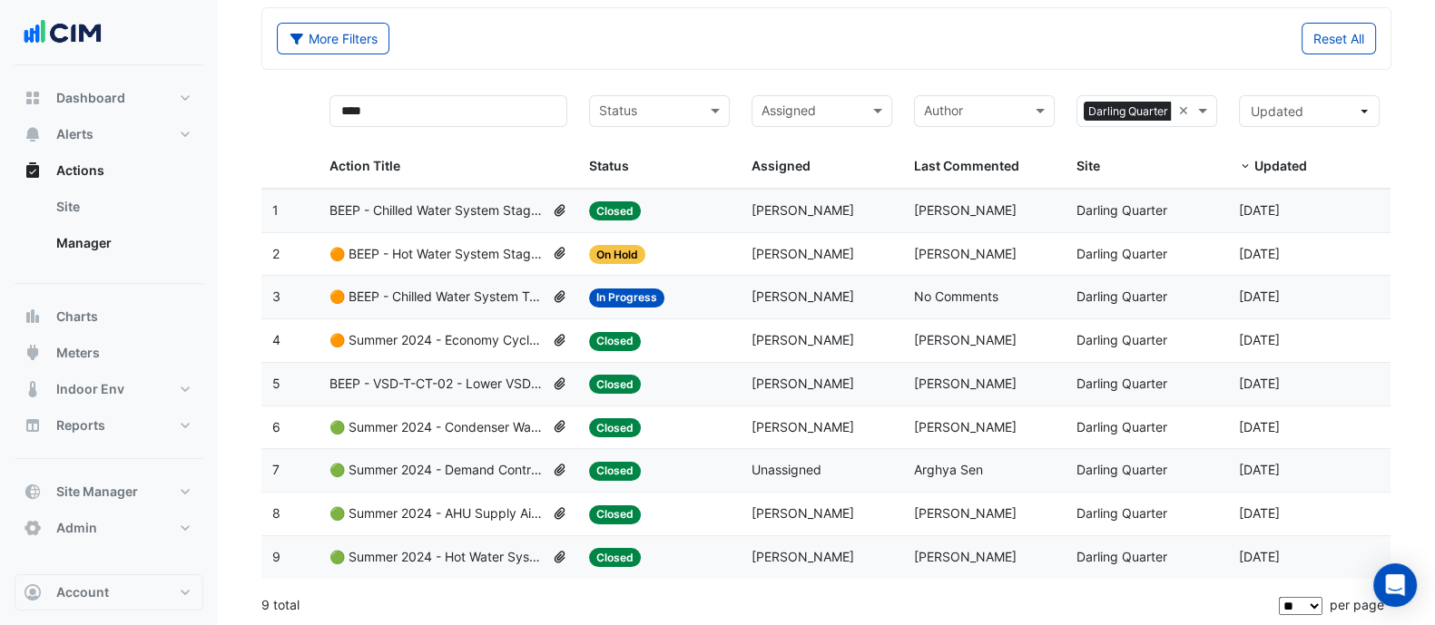
click at [395, 254] on span "🟠 BEEP - Hot Water System Staging Review" at bounding box center [436, 254] width 215 height 21
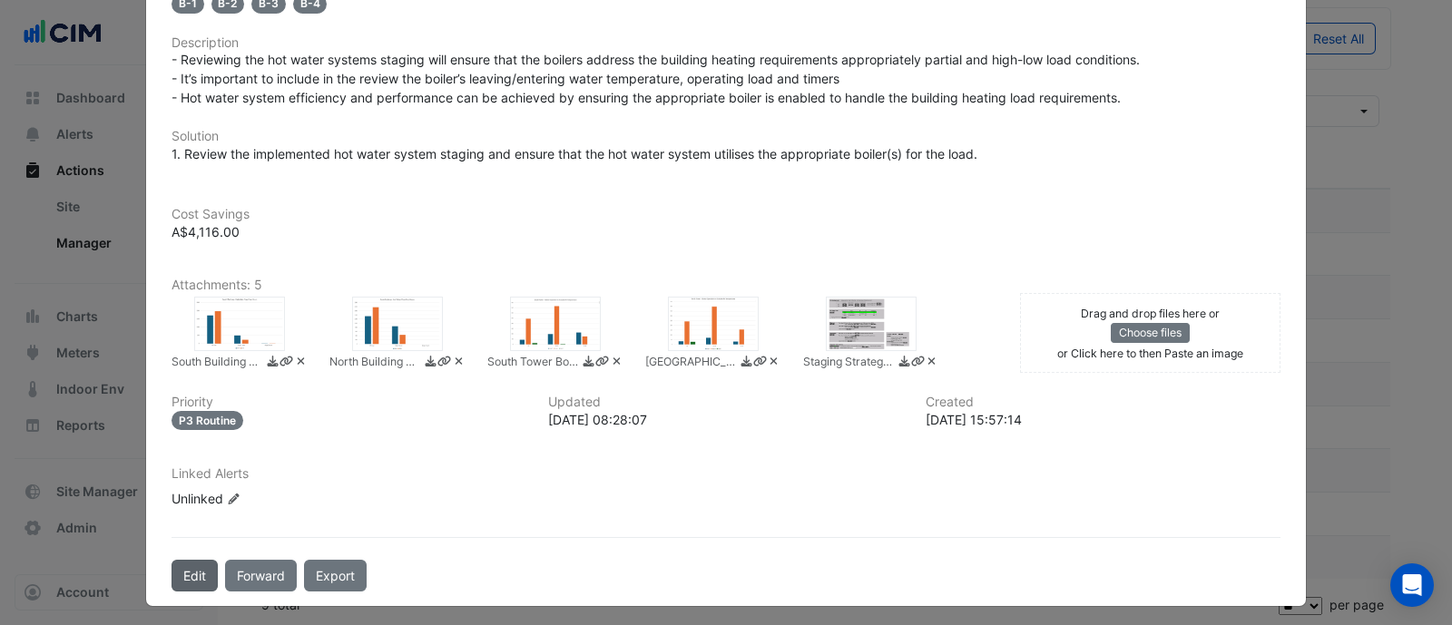
click at [200, 562] on button "Edit" at bounding box center [194, 576] width 46 height 32
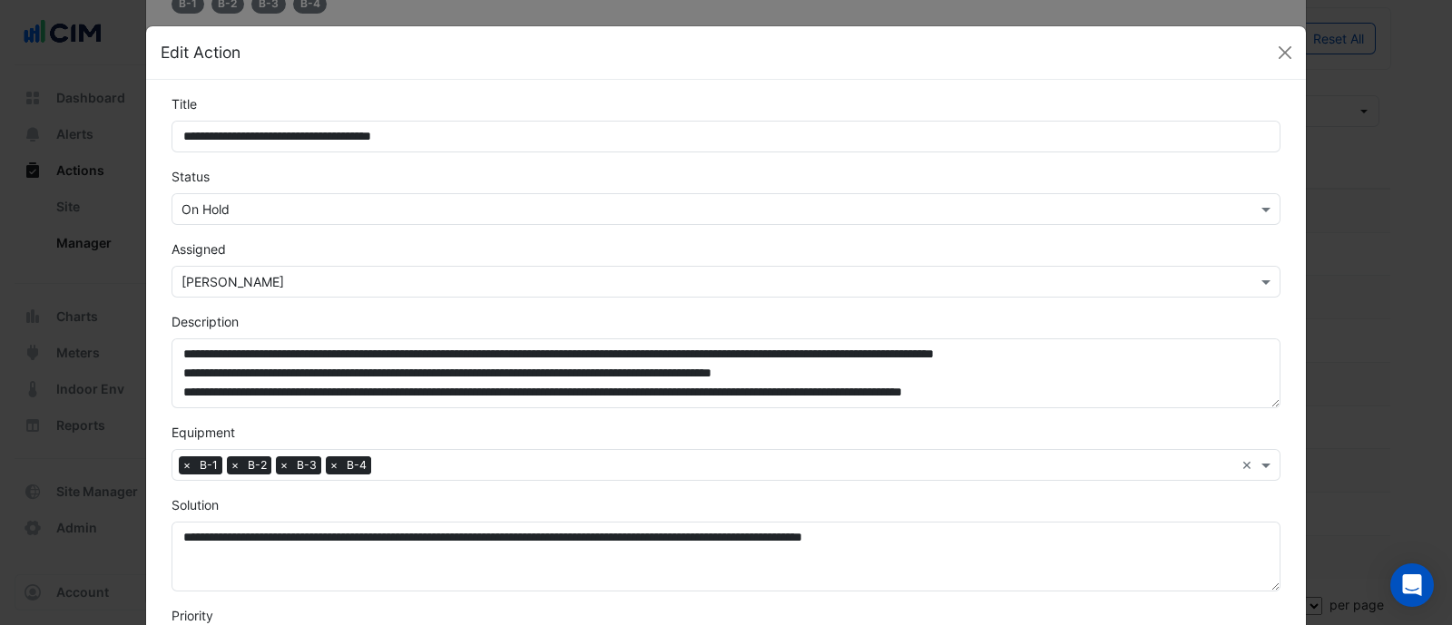
scroll to position [410, 0]
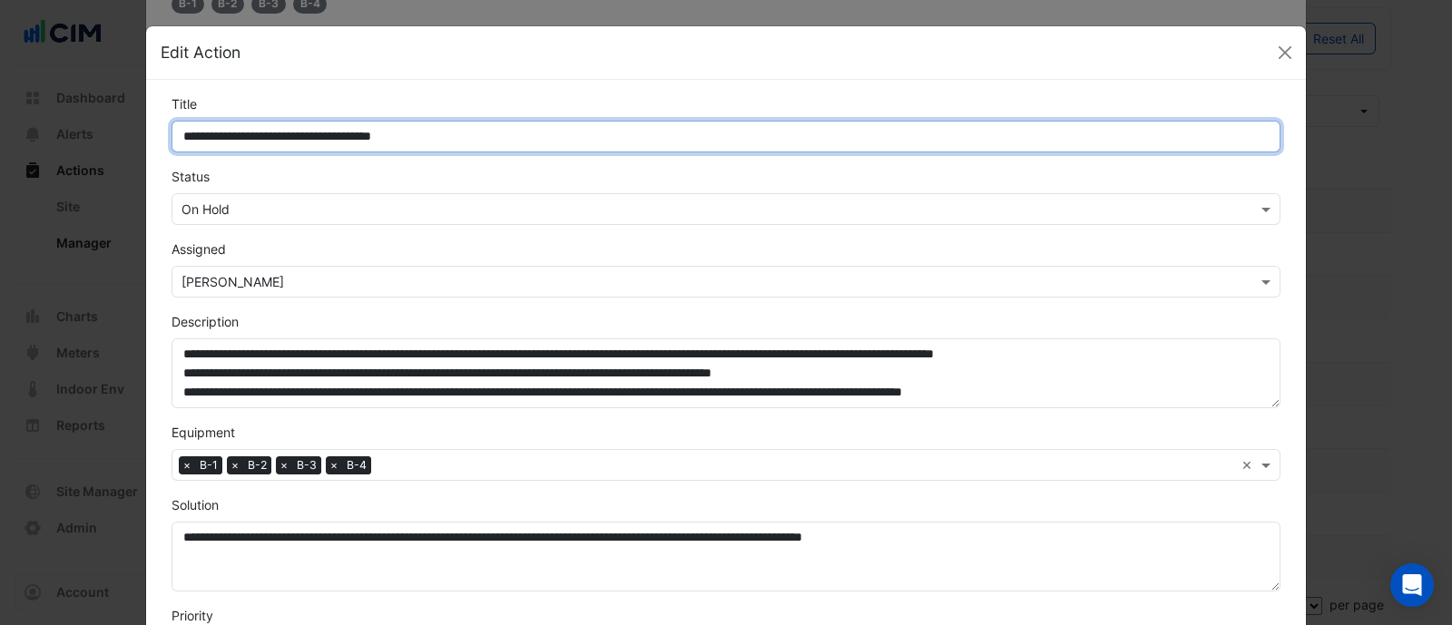
click at [88, 148] on ngb-modal-window "**********" at bounding box center [726, 312] width 1452 height 625
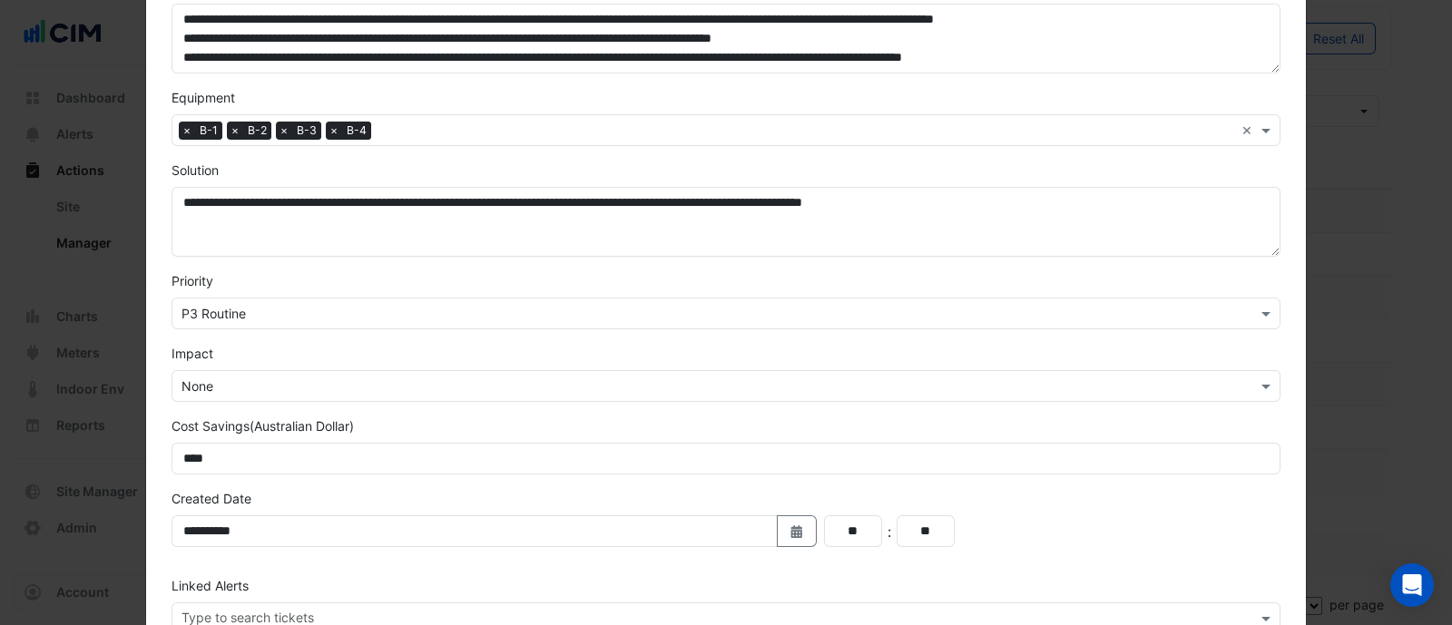
scroll to position [444, 0]
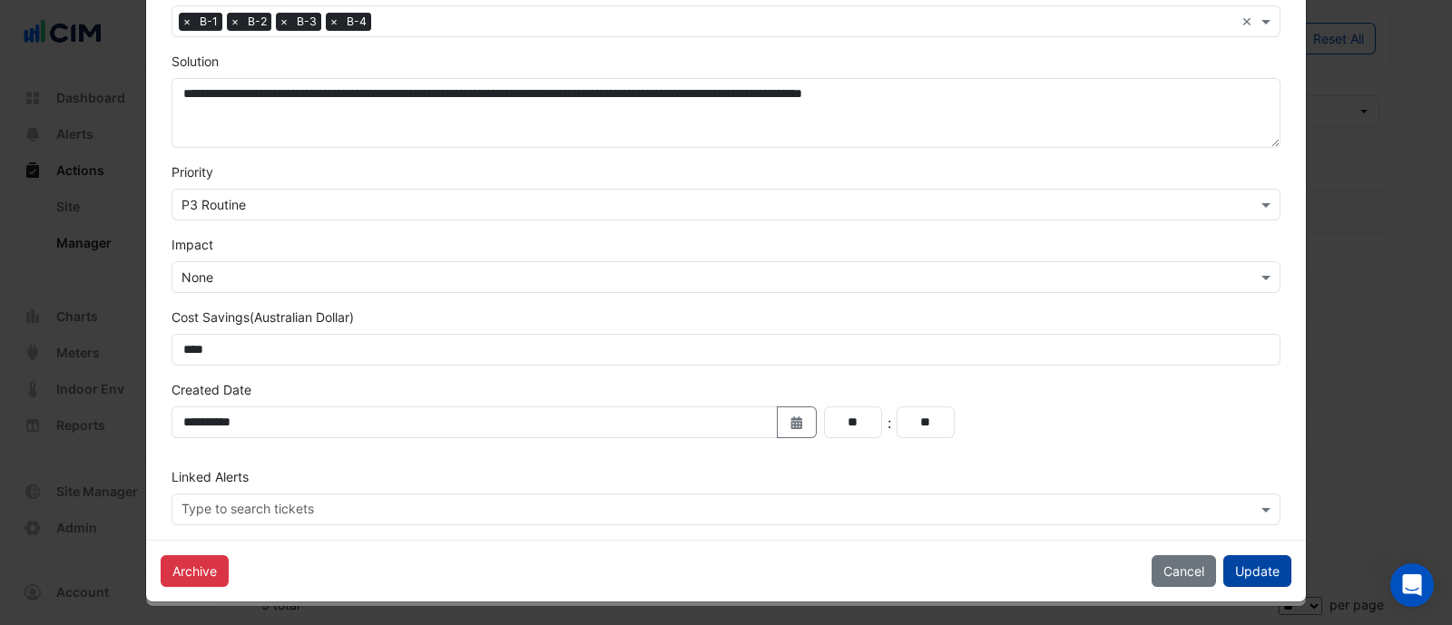
type input "**********"
click at [1243, 563] on button "Update" at bounding box center [1257, 571] width 68 height 32
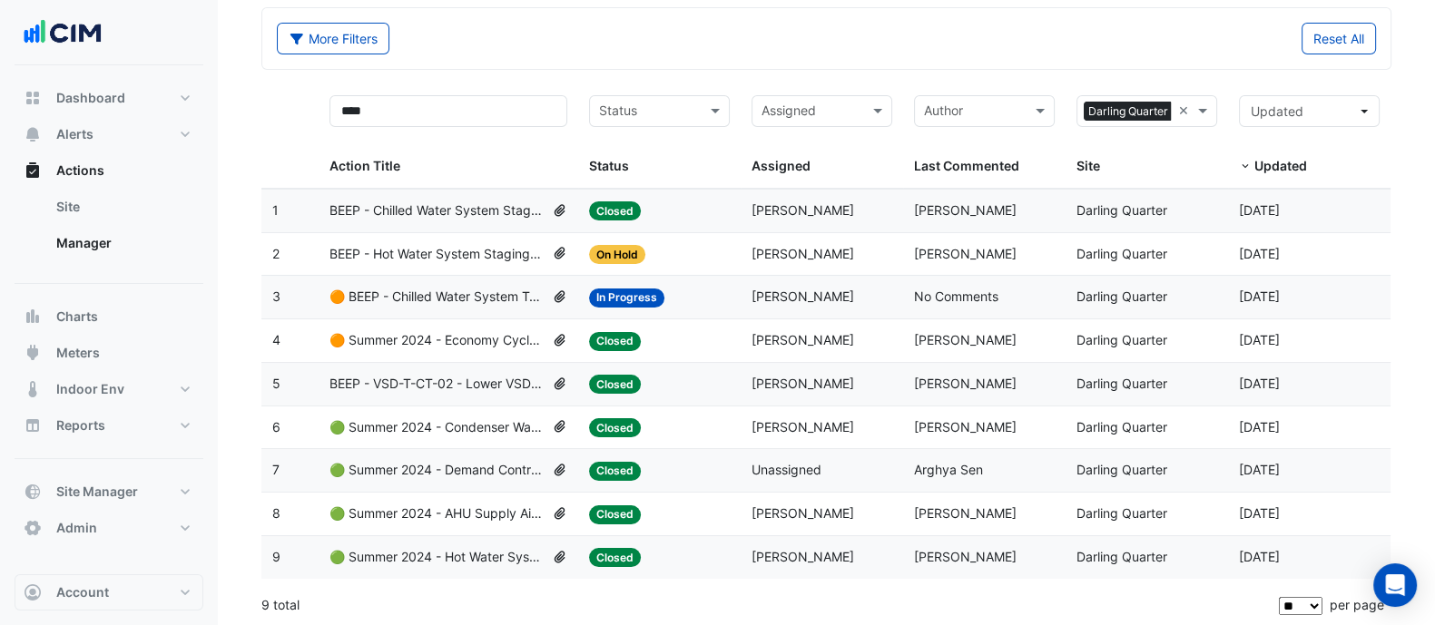
click at [359, 250] on span "BEEP - Hot Water System Staging Review" at bounding box center [436, 254] width 215 height 21
click at [399, 307] on datatable-body-cell "Action Title: 🟠 BEEP - Chilled Water System Temperature Reset" at bounding box center [448, 297] width 260 height 43
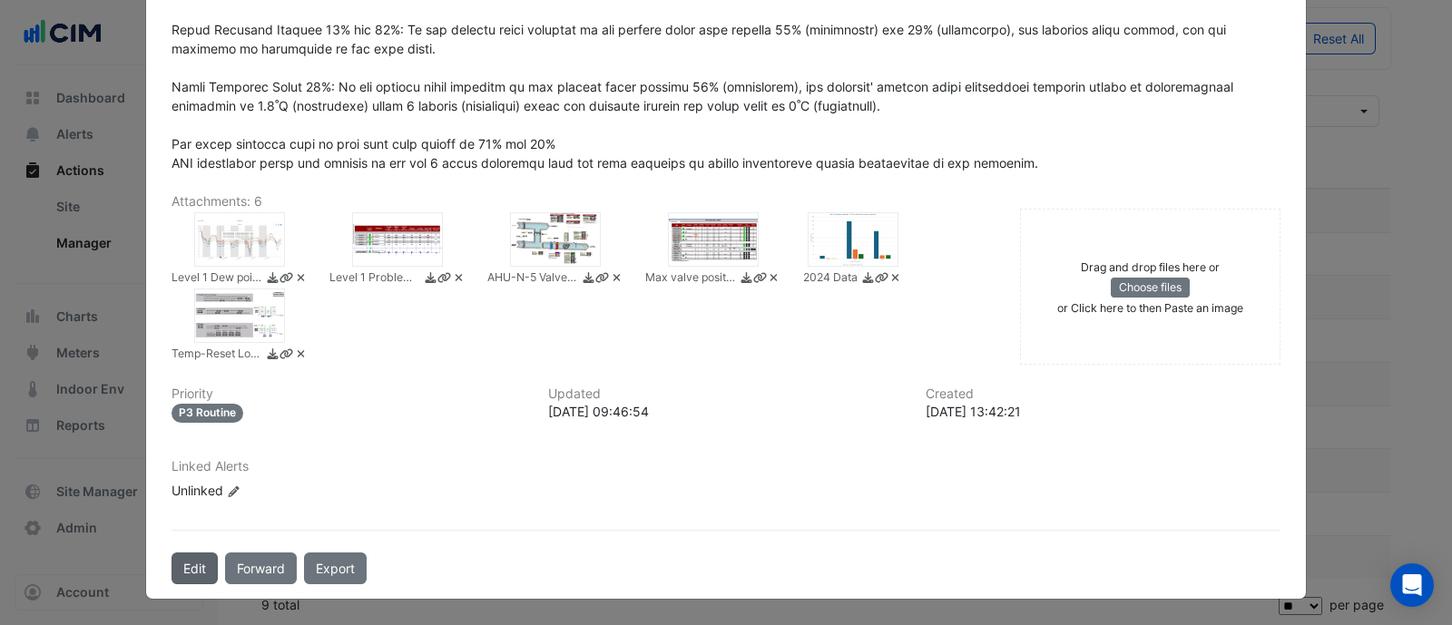
click at [186, 584] on button "Edit" at bounding box center [194, 569] width 46 height 32
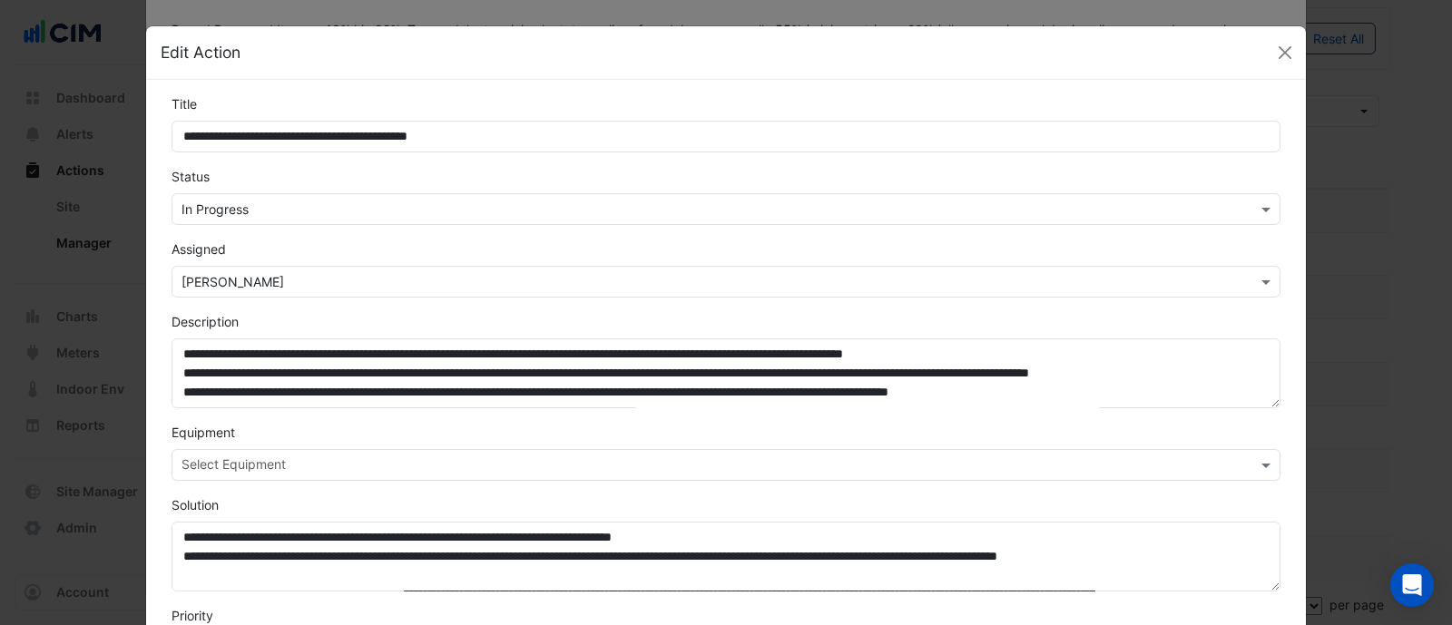
scroll to position [723, 0]
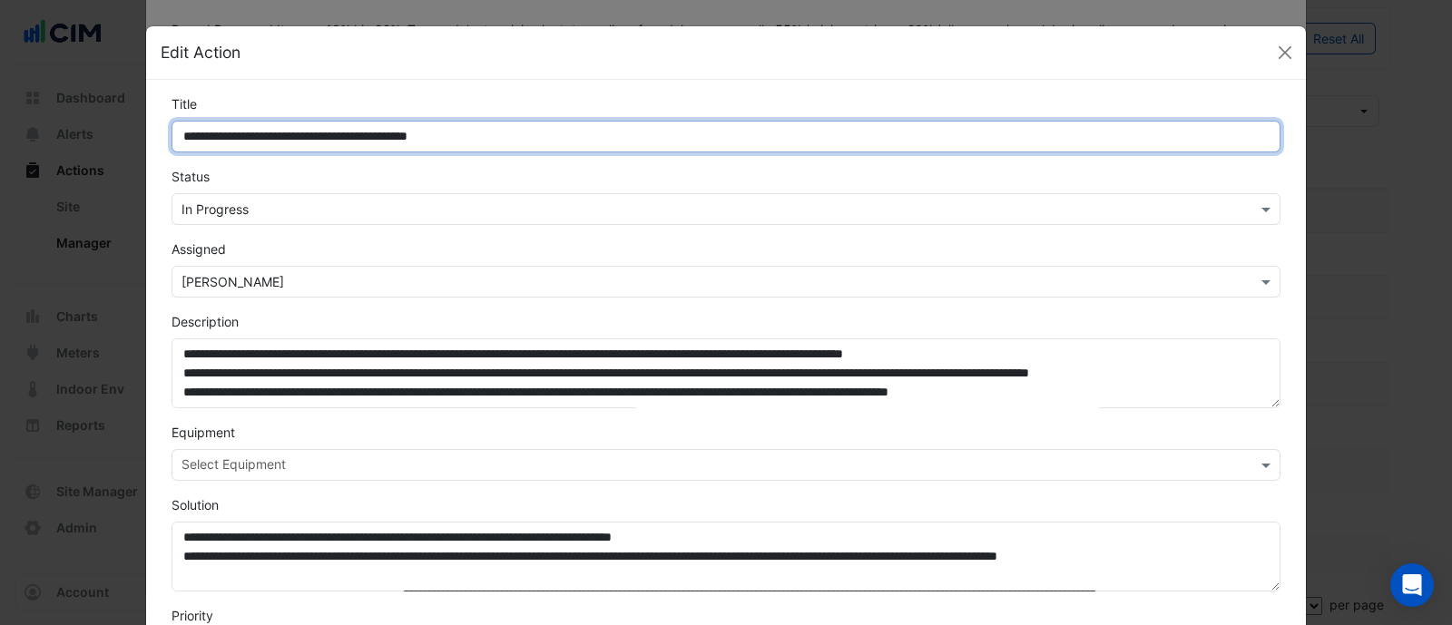
drag, startPoint x: 200, startPoint y: 145, endPoint x: 90, endPoint y: 133, distance: 110.4
click at [95, 140] on ngb-modal-window "**********" at bounding box center [726, 312] width 1452 height 625
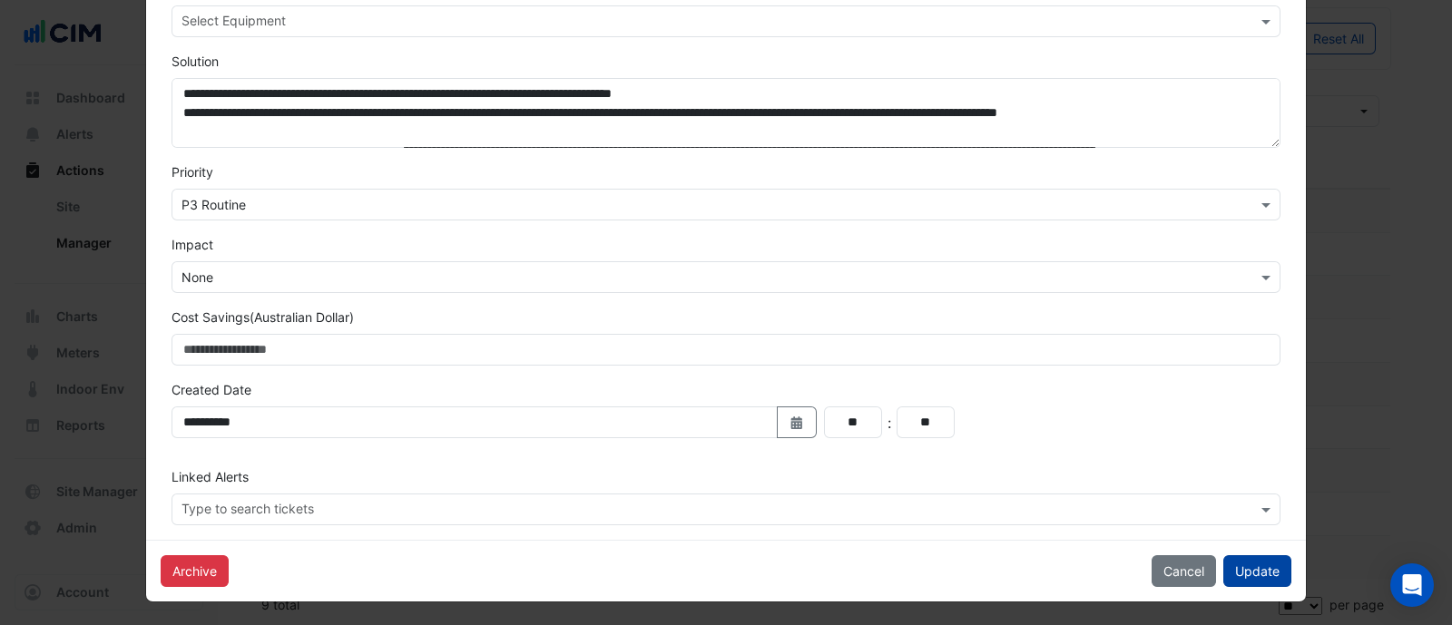
type input "**********"
click at [1258, 562] on button "Update" at bounding box center [1257, 571] width 68 height 32
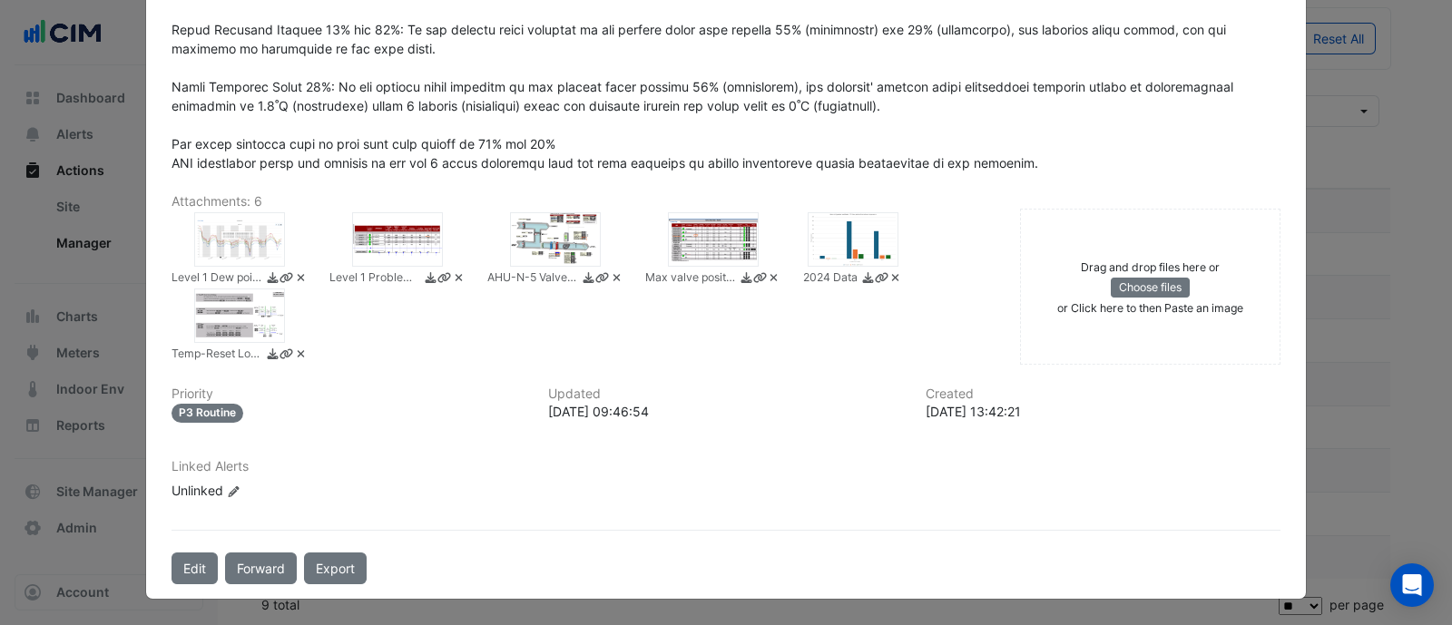
scroll to position [710, 0]
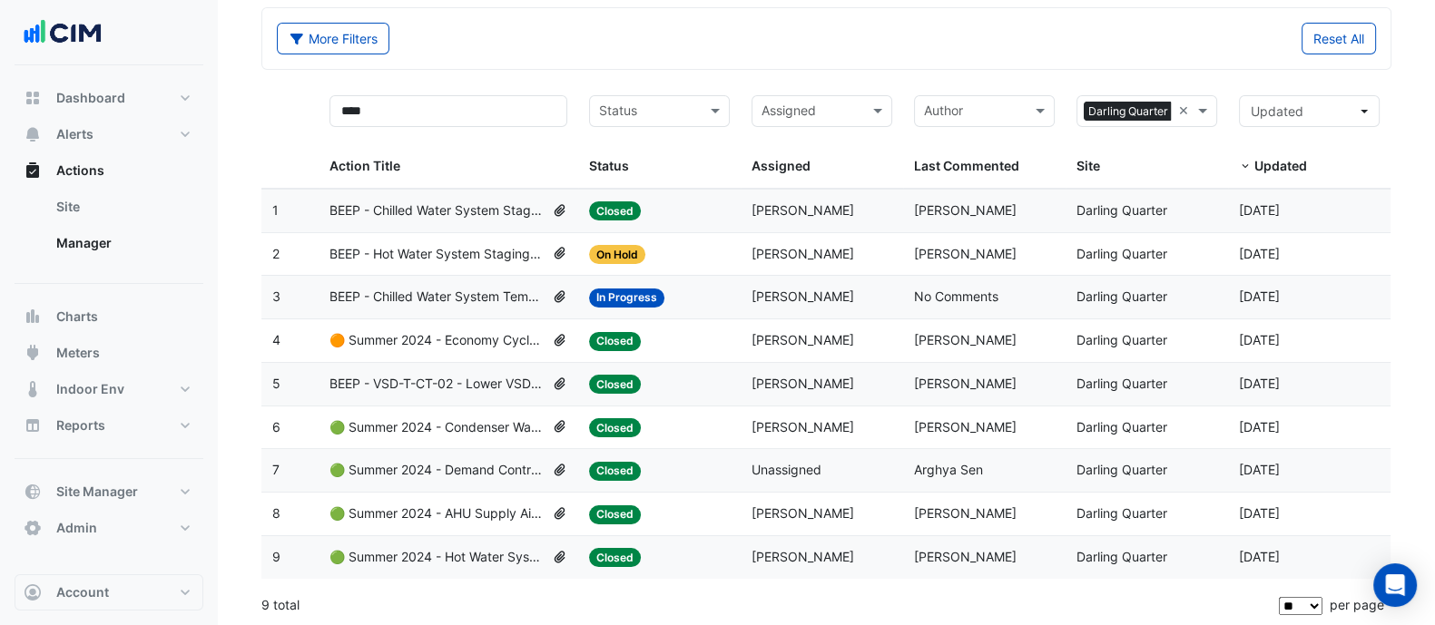
click at [395, 340] on span "🟠 Summer 2024 - Economy Cycle [BEEP]" at bounding box center [436, 340] width 215 height 21
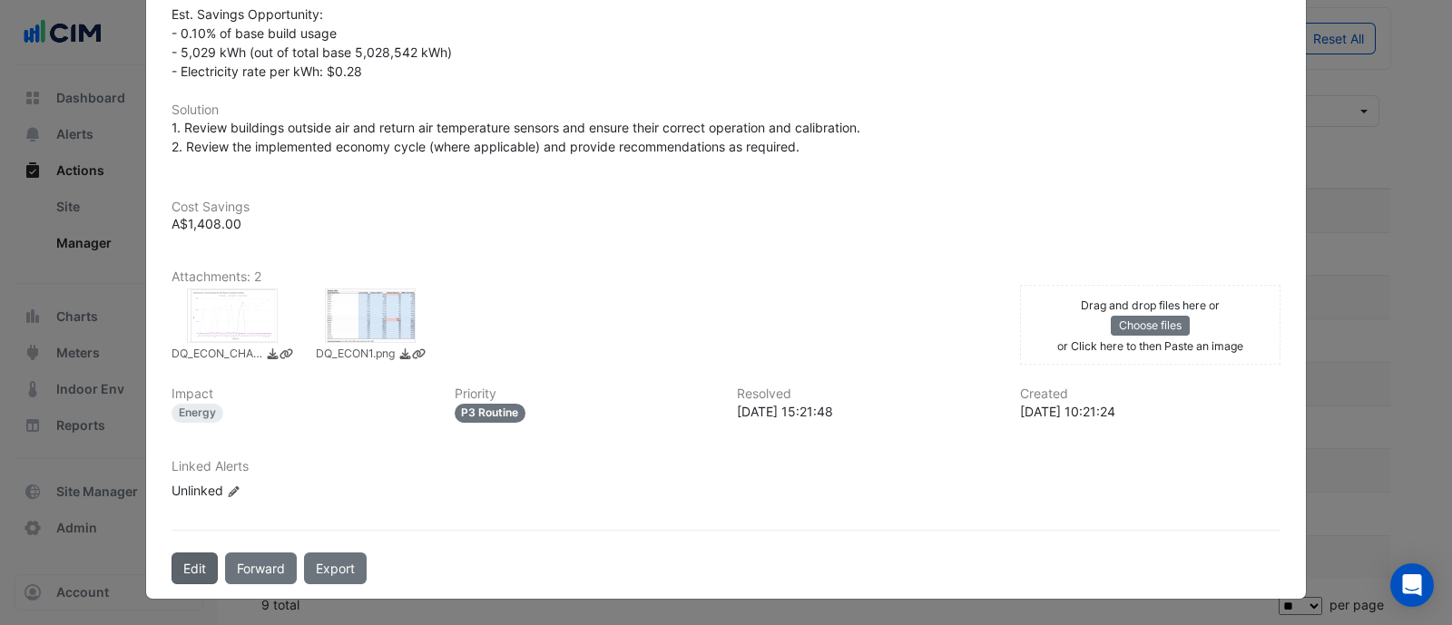
click at [194, 573] on button "Edit" at bounding box center [194, 569] width 46 height 32
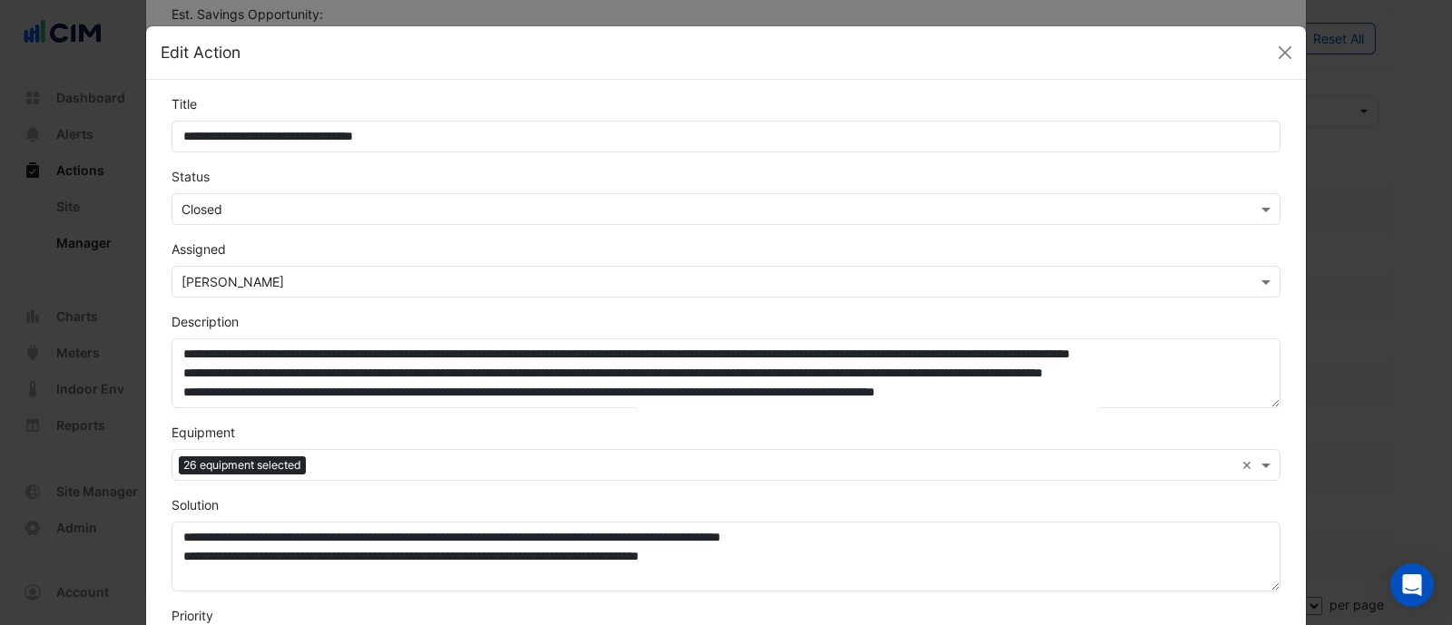
scroll to position [676, 0]
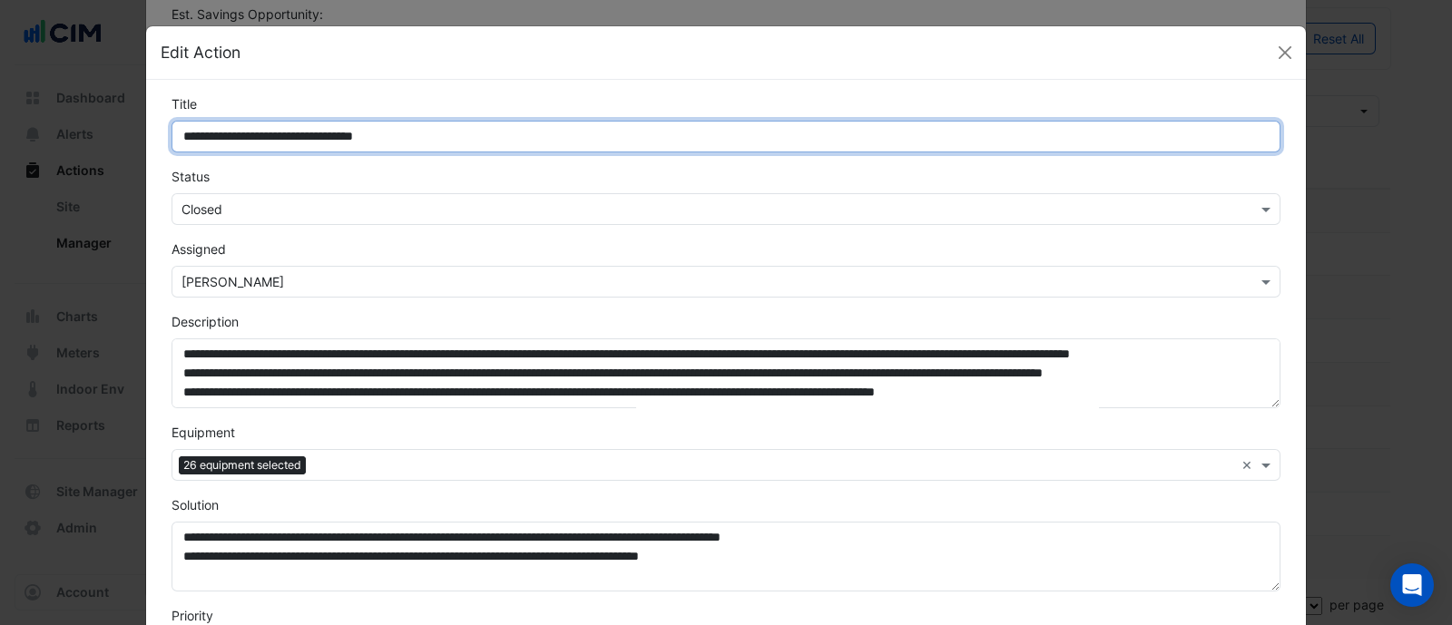
drag, startPoint x: 199, startPoint y: 138, endPoint x: 22, endPoint y: 135, distance: 177.0
click at [22, 135] on ngb-modal-window "**********" at bounding box center [726, 312] width 1452 height 625
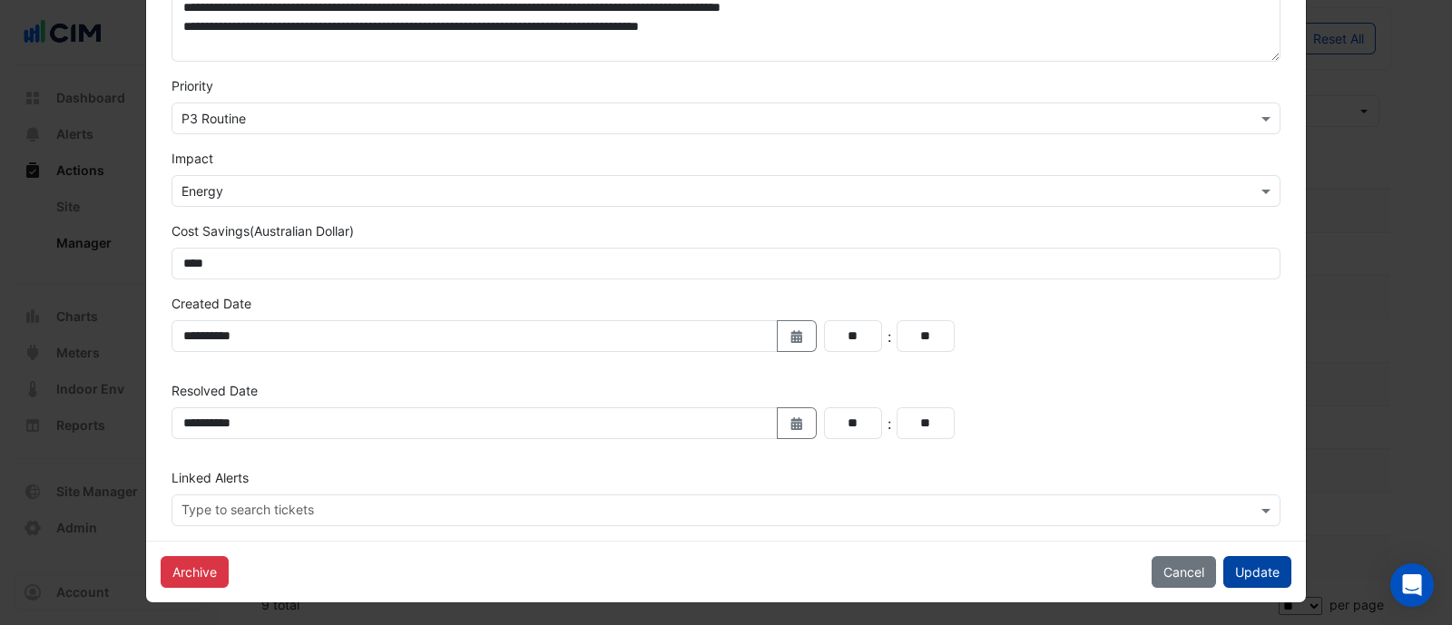
type input "**********"
click at [1238, 572] on button "Update" at bounding box center [1257, 572] width 68 height 32
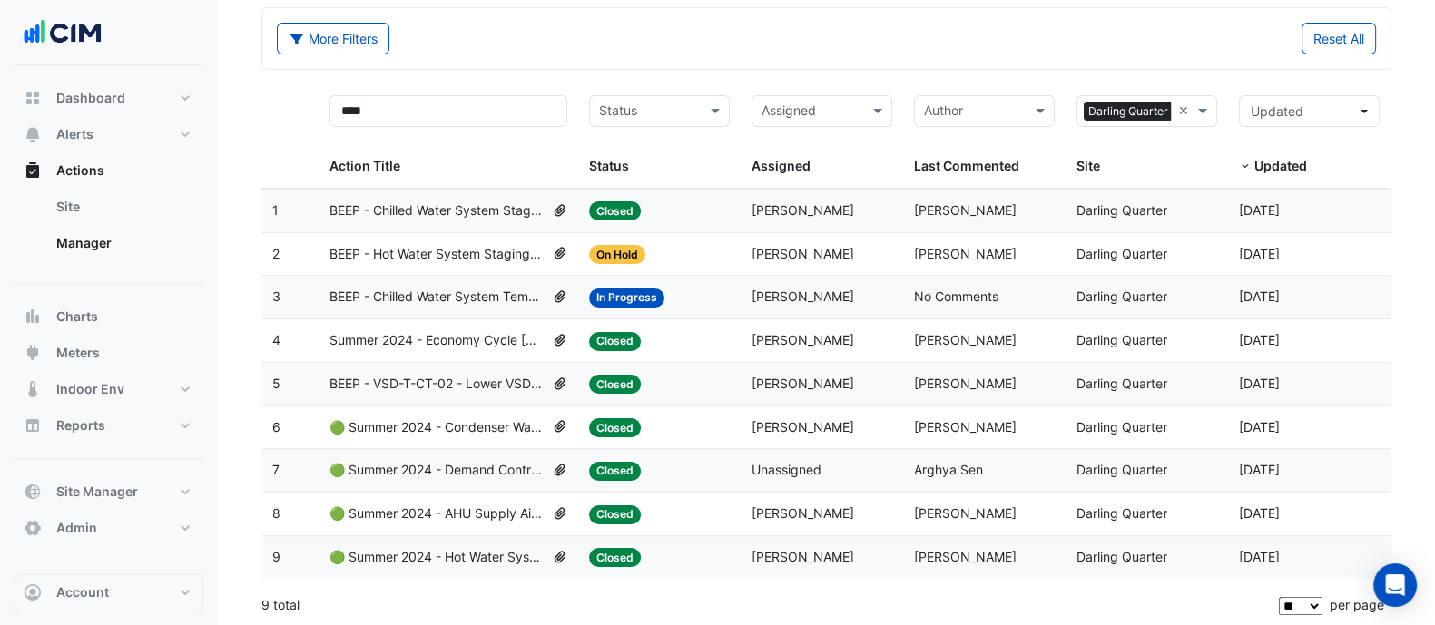
click at [443, 251] on span "BEEP - Hot Water System Staging Review" at bounding box center [436, 254] width 215 height 21
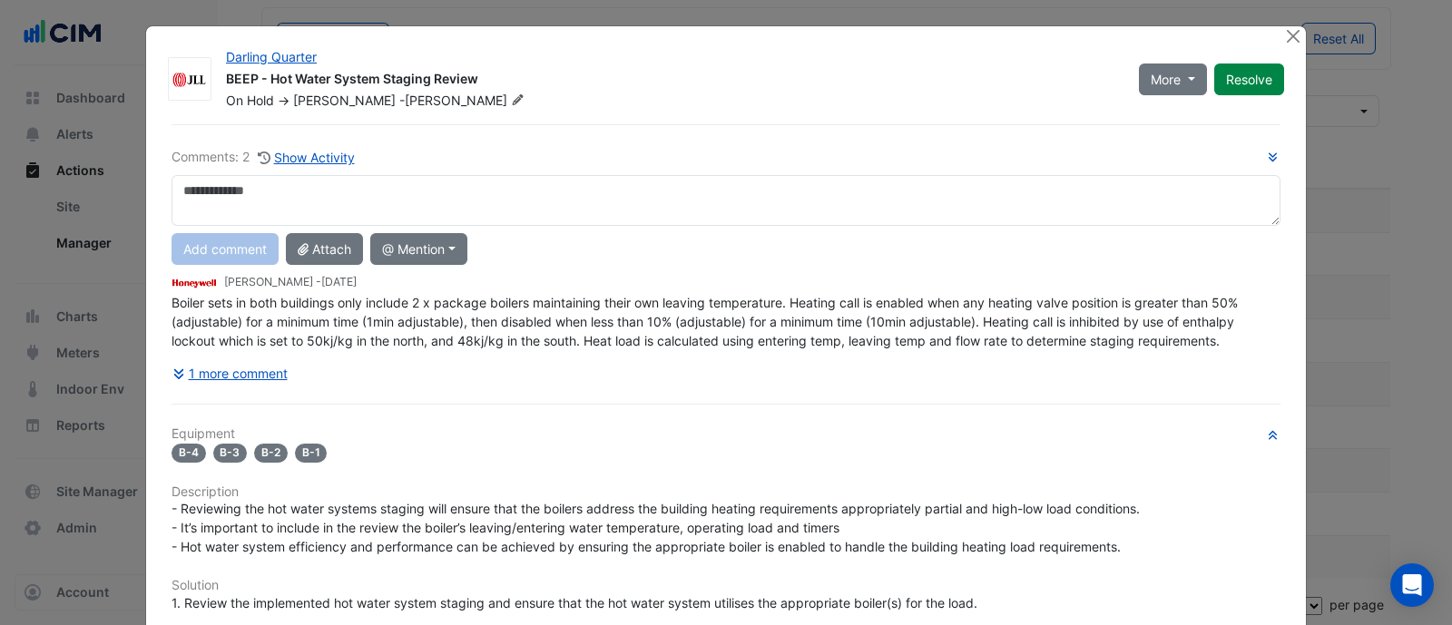
scroll to position [449, 0]
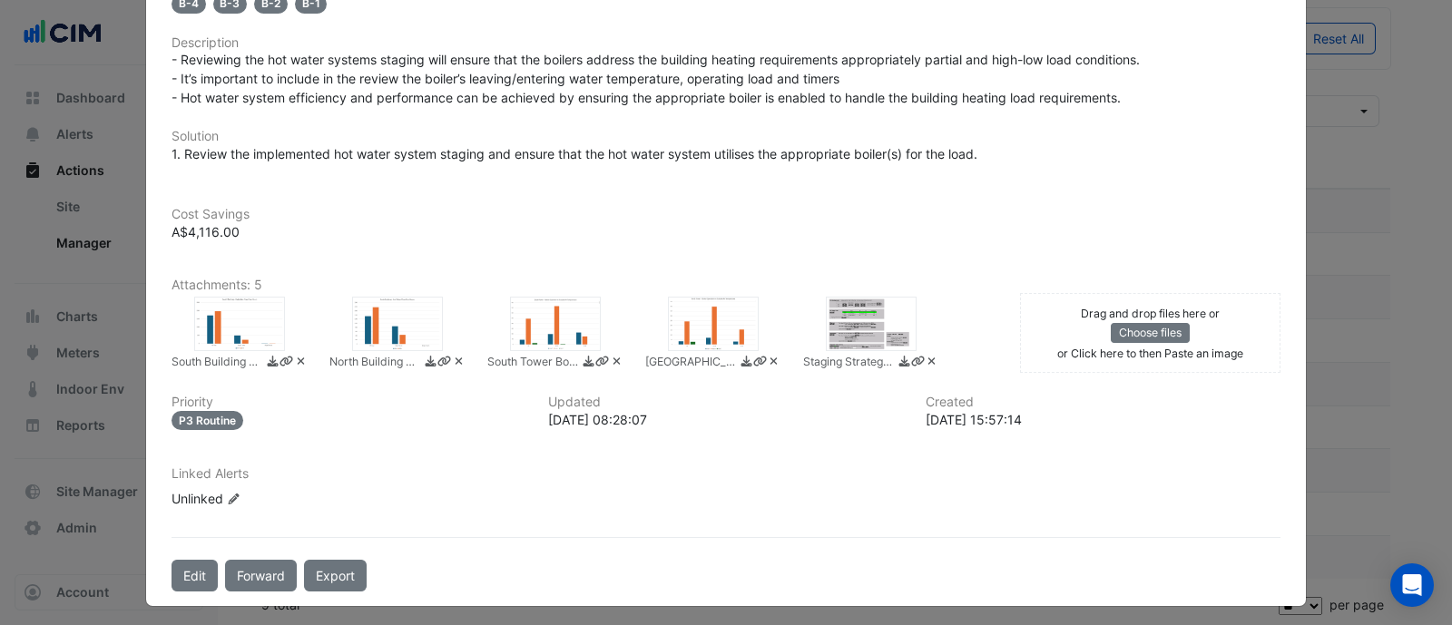
drag, startPoint x: 187, startPoint y: 230, endPoint x: 277, endPoint y: 237, distance: 90.1
click at [273, 236] on div "Cost Savings A$4,116.00" at bounding box center [726, 213] width 1131 height 56
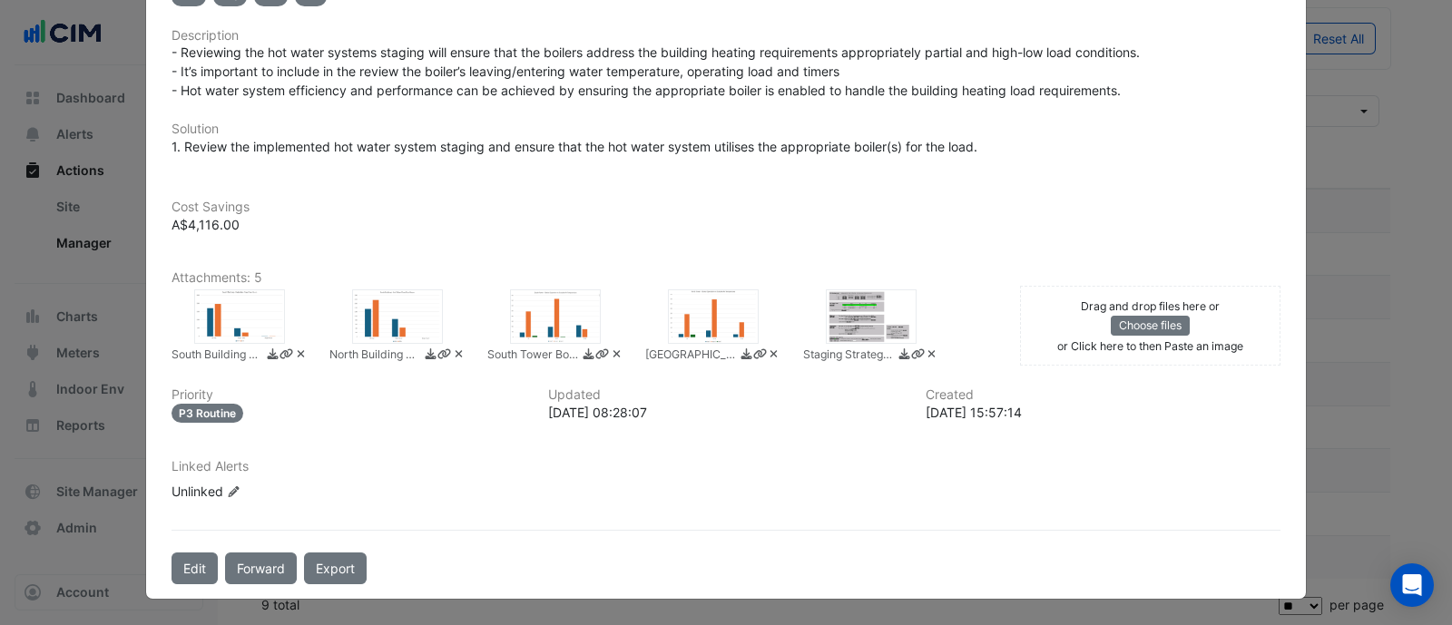
scroll to position [410, 0]
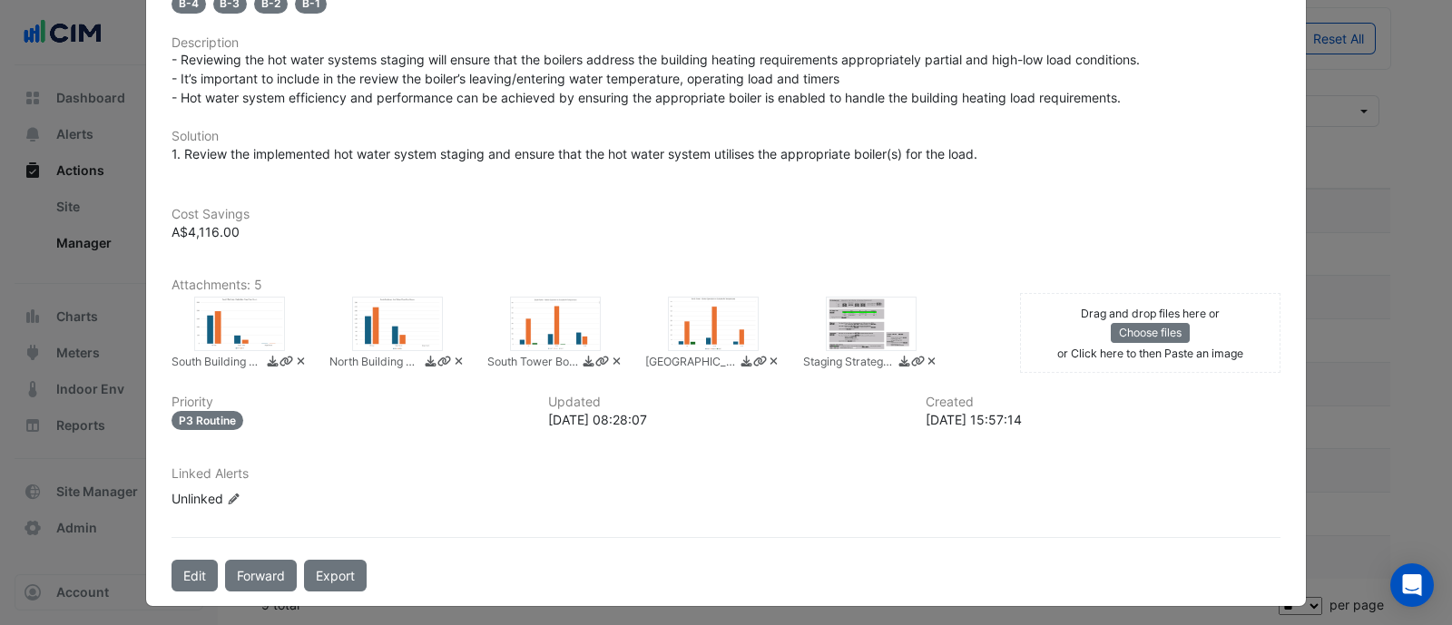
click at [222, 321] on div at bounding box center [239, 324] width 91 height 54
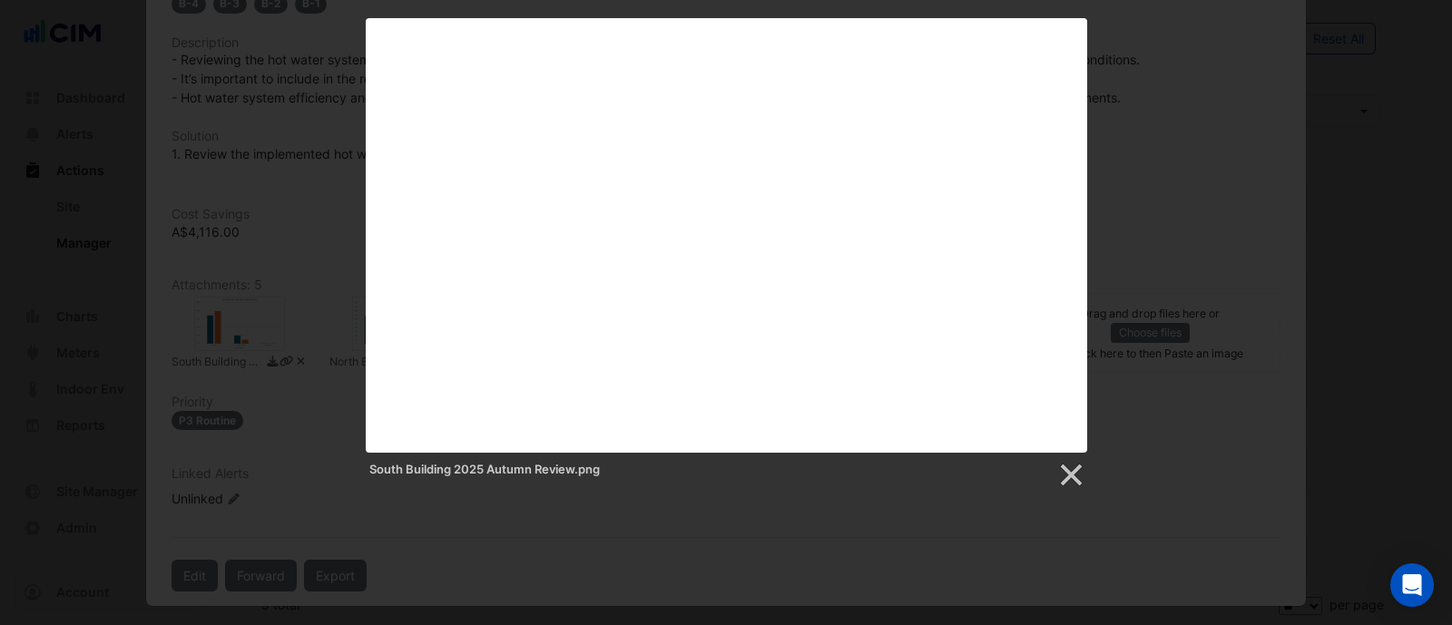
click at [631, 529] on div at bounding box center [726, 404] width 1452 height 969
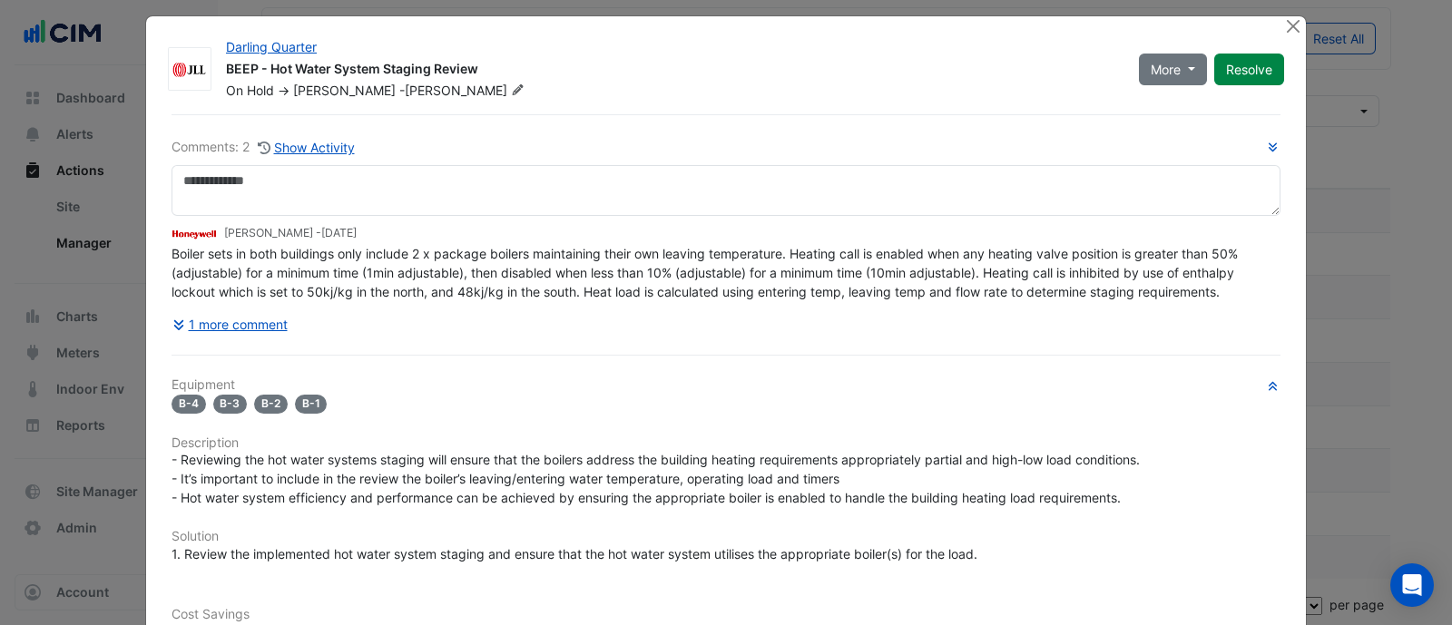
scroll to position [0, 0]
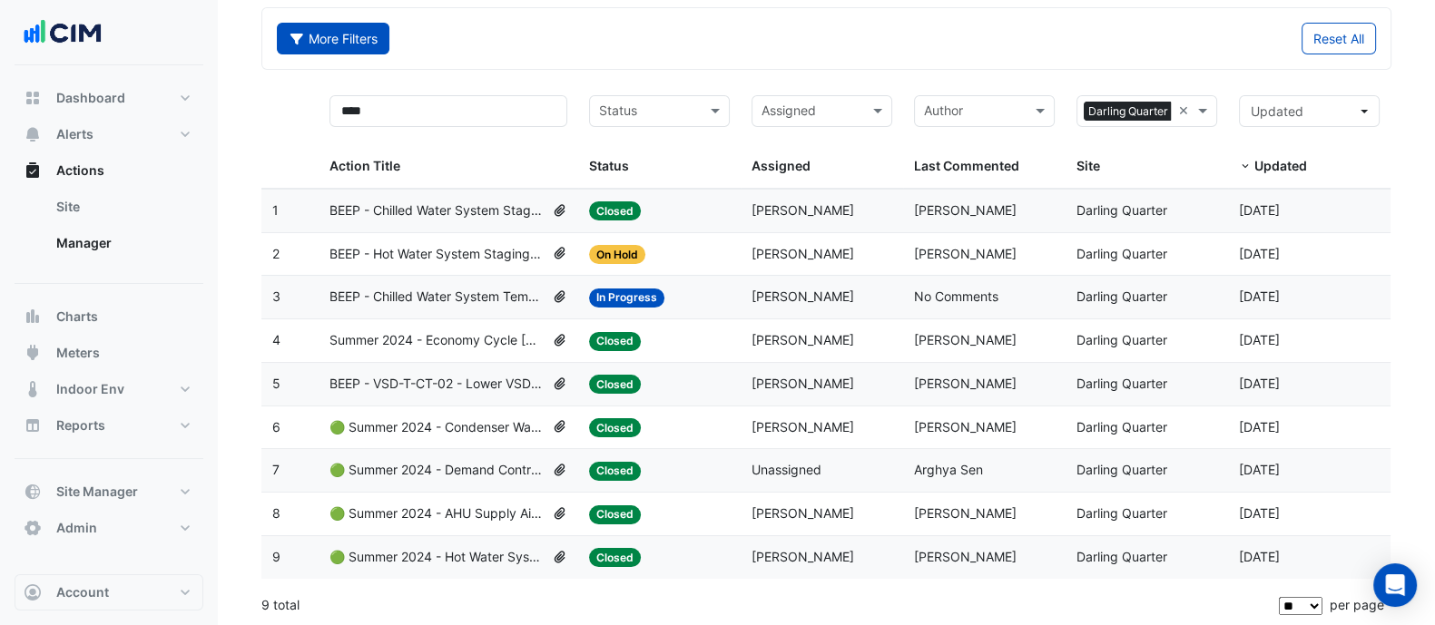
click at [328, 32] on button "More Filters" at bounding box center [333, 39] width 113 height 32
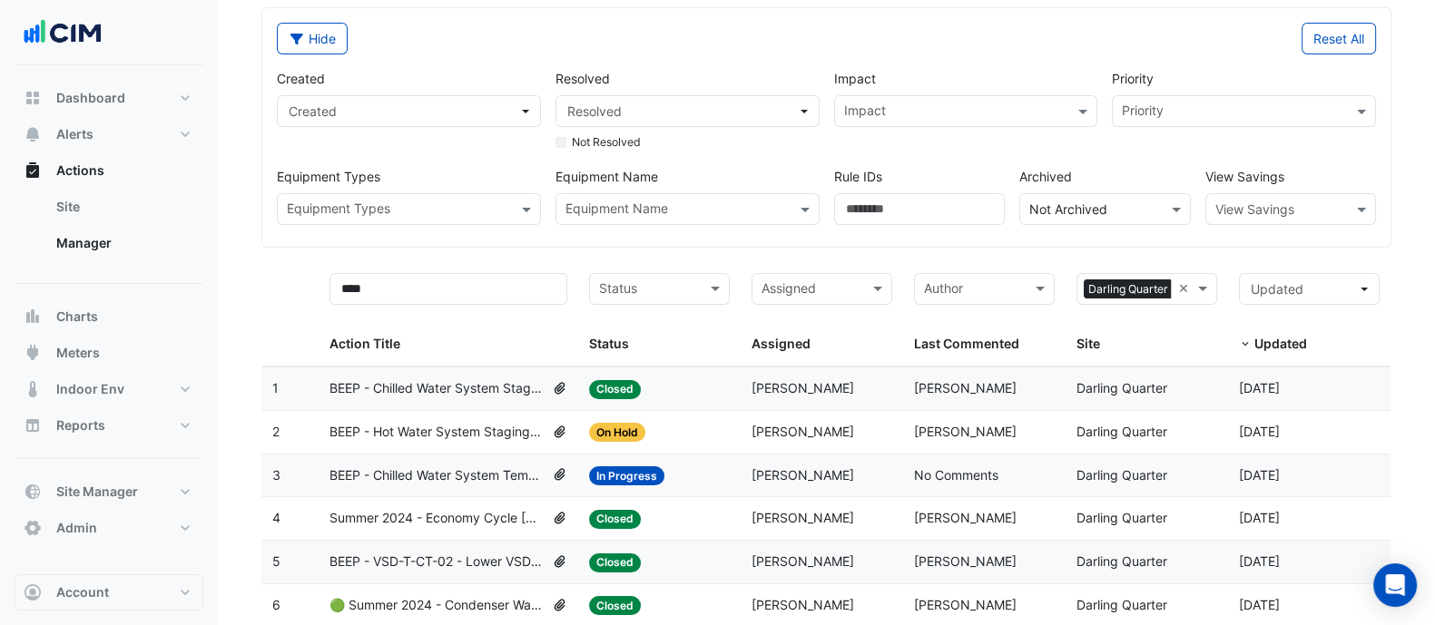
click at [1276, 194] on div "View Savings" at bounding box center [1290, 209] width 171 height 32
click at [1231, 235] on div "Cost" at bounding box center [1234, 248] width 56 height 26
click at [317, 48] on button "Hide" at bounding box center [312, 39] width 71 height 32
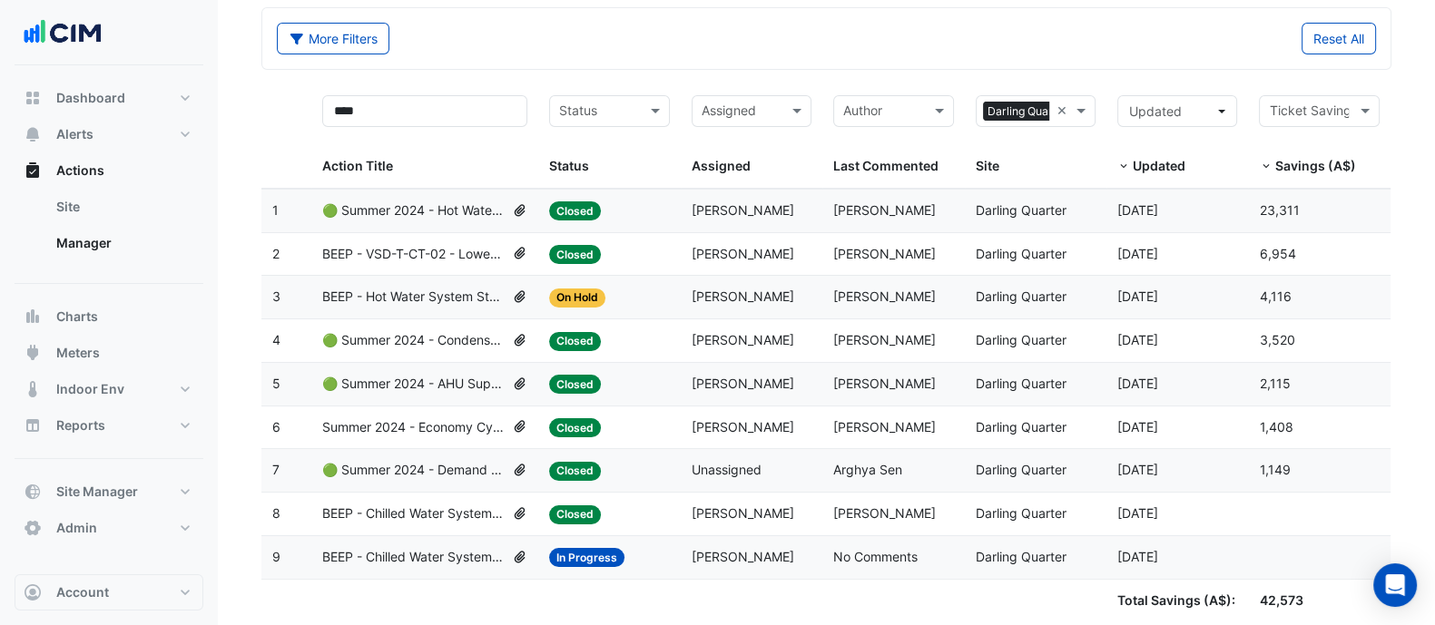
click at [435, 563] on span "BEEP - Chilled Water System Temperature Reset" at bounding box center [413, 557] width 182 height 21
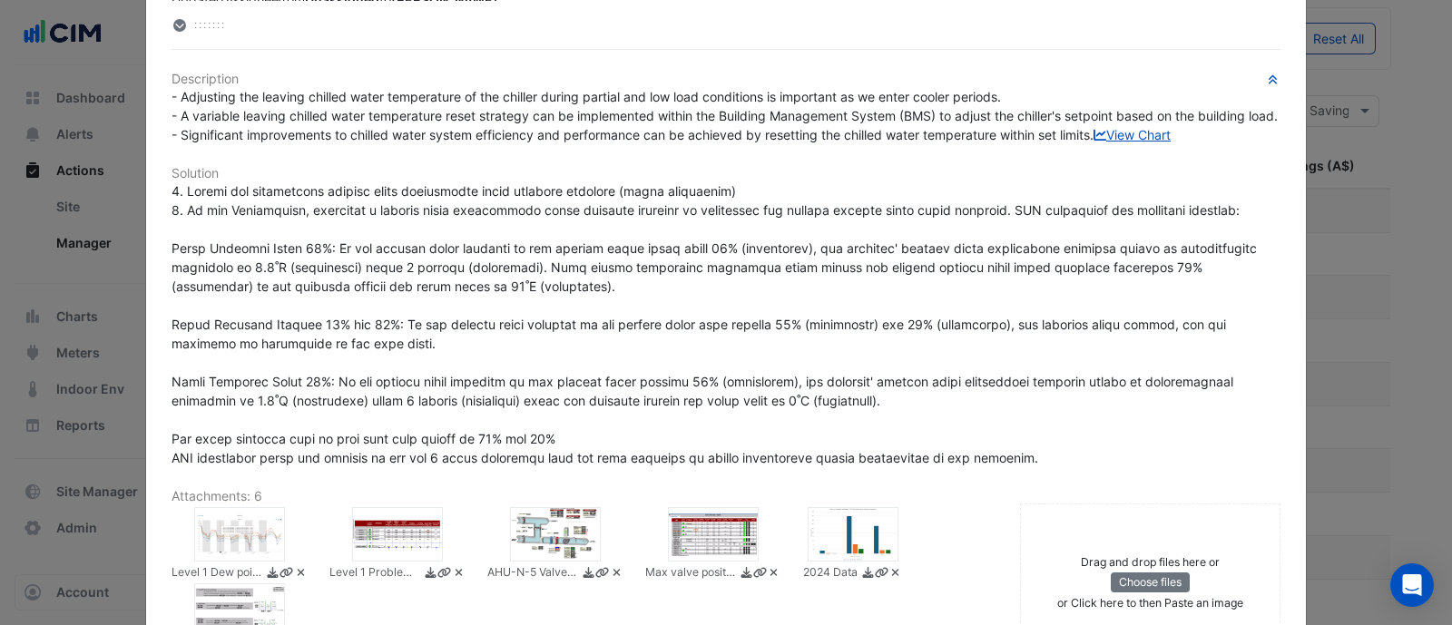
scroll to position [453, 0]
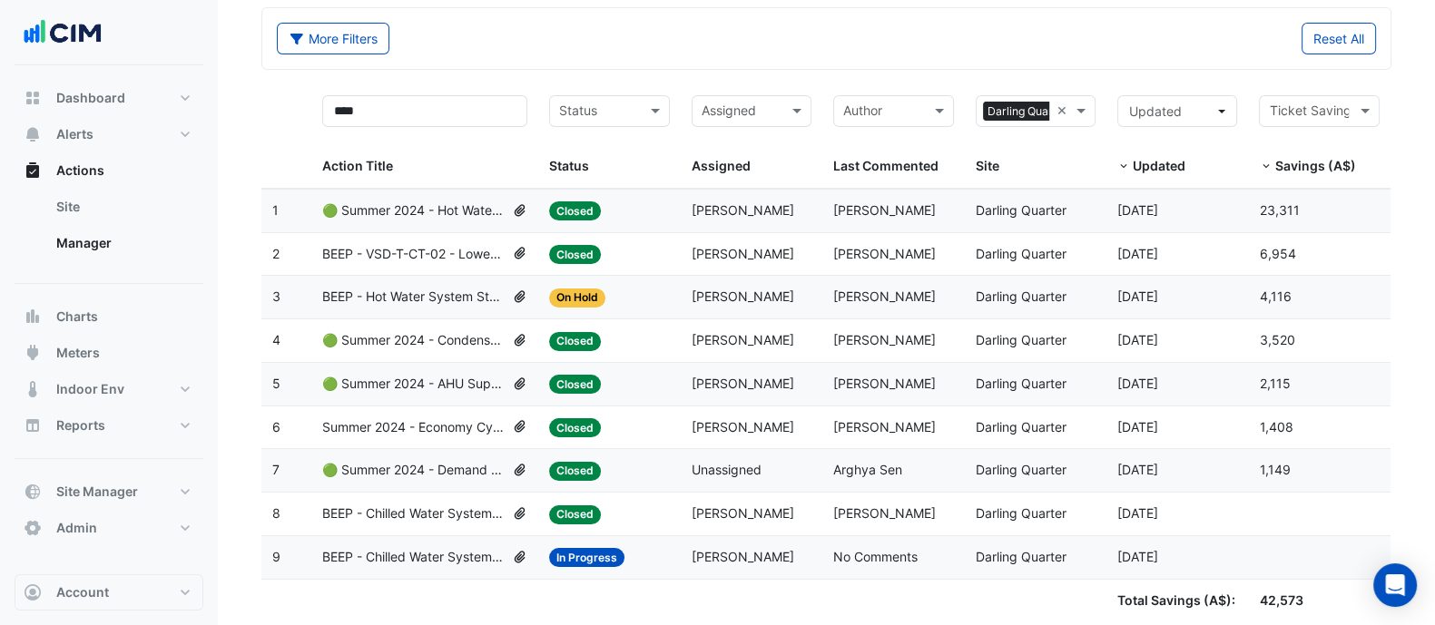
click at [404, 244] on span "BEEP - VSD-T-CT-02 - Lower VSD Speed Overused (Energy Waste)" at bounding box center [413, 254] width 182 height 21
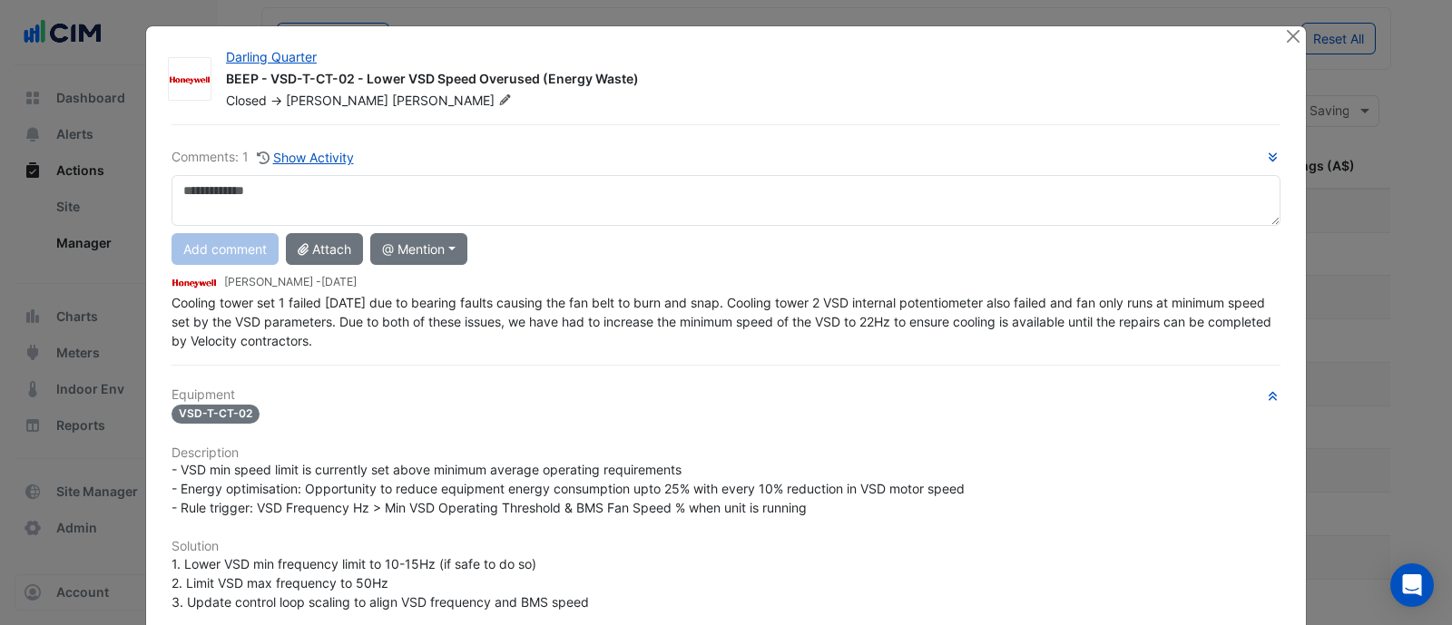
drag, startPoint x: 245, startPoint y: 306, endPoint x: 495, endPoint y: 306, distance: 249.5
click at [495, 306] on div "Cooling tower set 1 failed yesterday due to bearing faults causing the fan belt…" at bounding box center [725, 321] width 1109 height 57
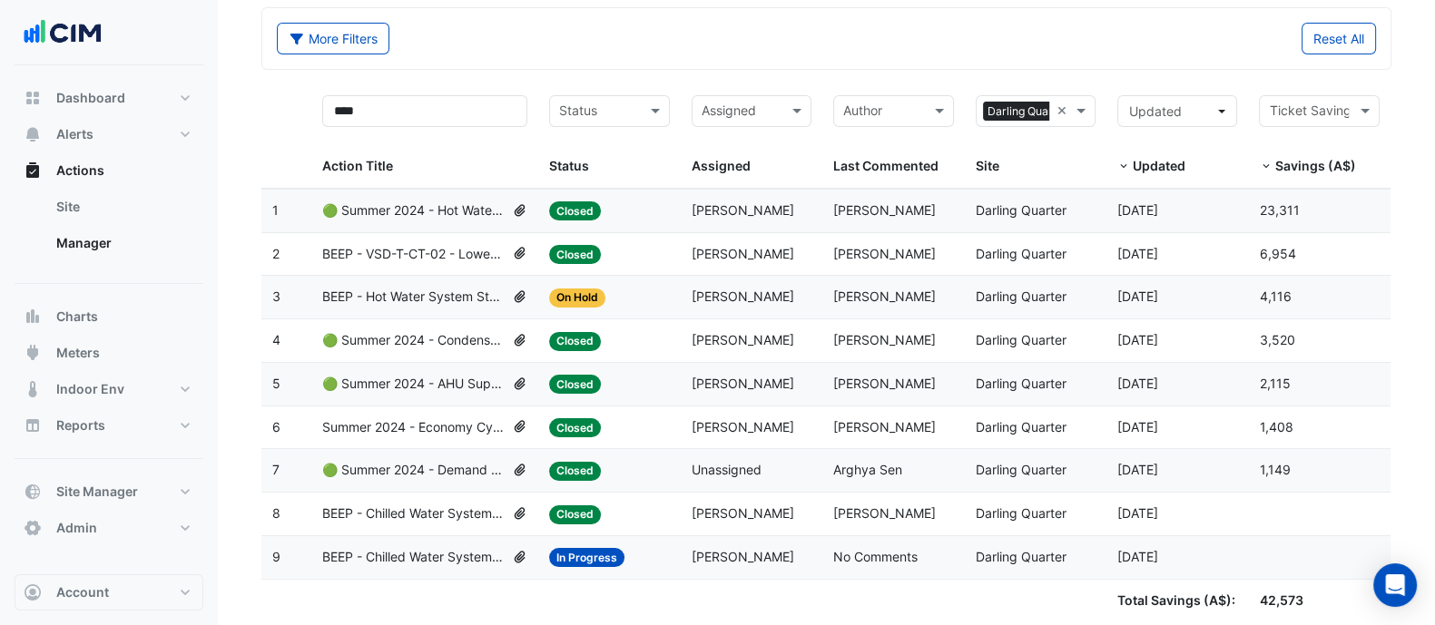
click at [458, 217] on span "🟢 Summer 2024 - Hot Water System Lockout [BEEP]" at bounding box center [413, 211] width 182 height 21
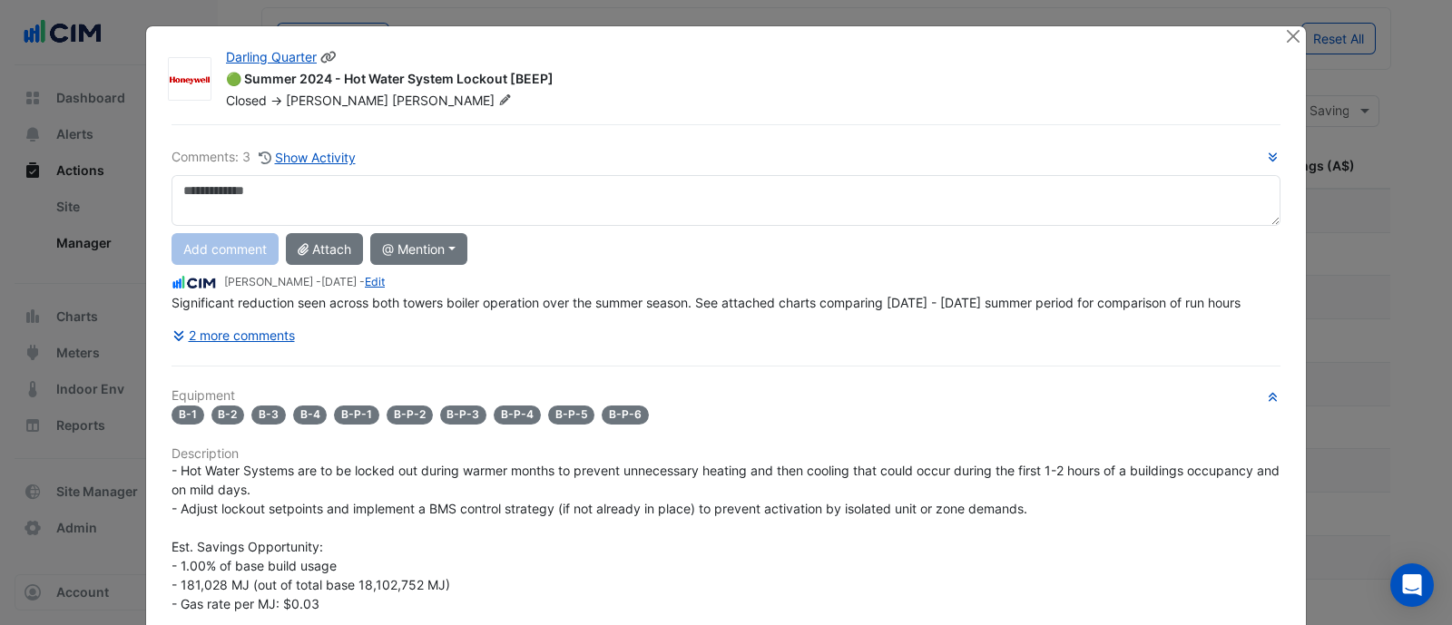
drag, startPoint x: 367, startPoint y: 79, endPoint x: 587, endPoint y: 107, distance: 222.3
click at [603, 87] on div "🟢 Summer 2024 - Hot Water System Lockout [BEEP]" at bounding box center [744, 81] width 1036 height 22
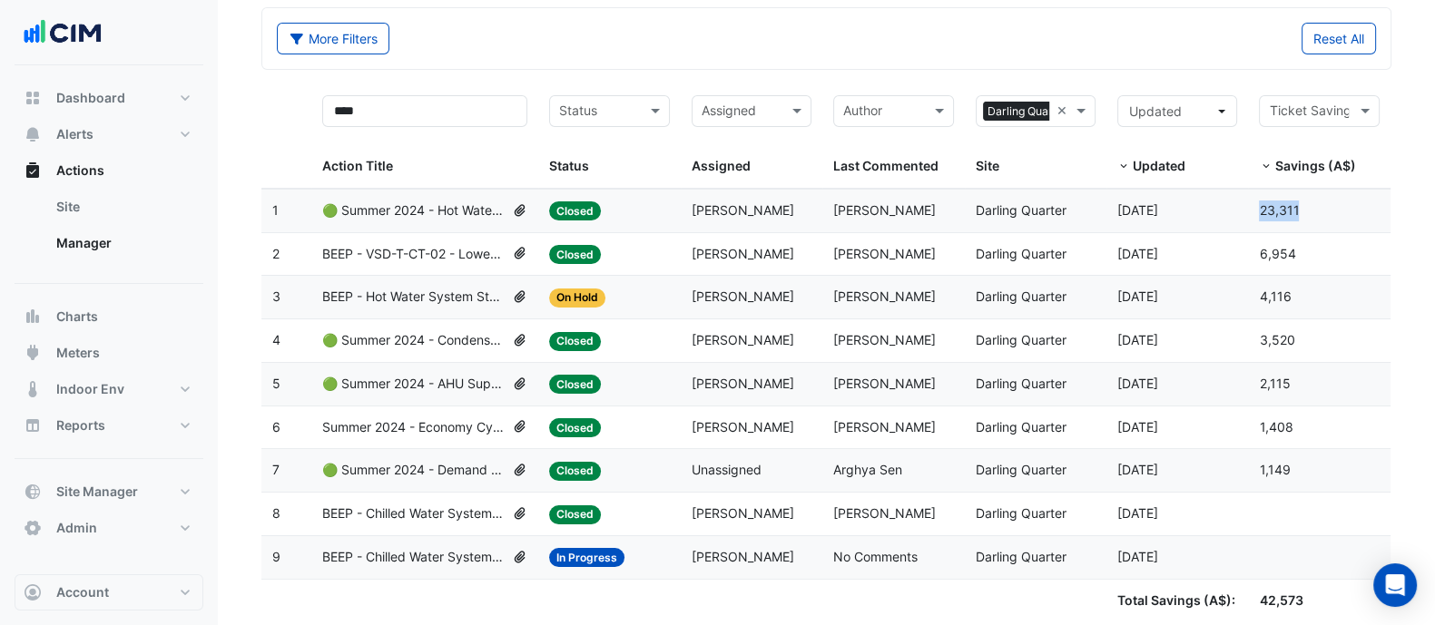
drag, startPoint x: 1288, startPoint y: 215, endPoint x: 1257, endPoint y: 215, distance: 31.8
click at [1257, 215] on datatable-body-cell "Savings (A$): 23,311" at bounding box center [1319, 211] width 142 height 43
click at [1037, 213] on span "Darling Quarter" at bounding box center [1020, 209] width 91 height 15
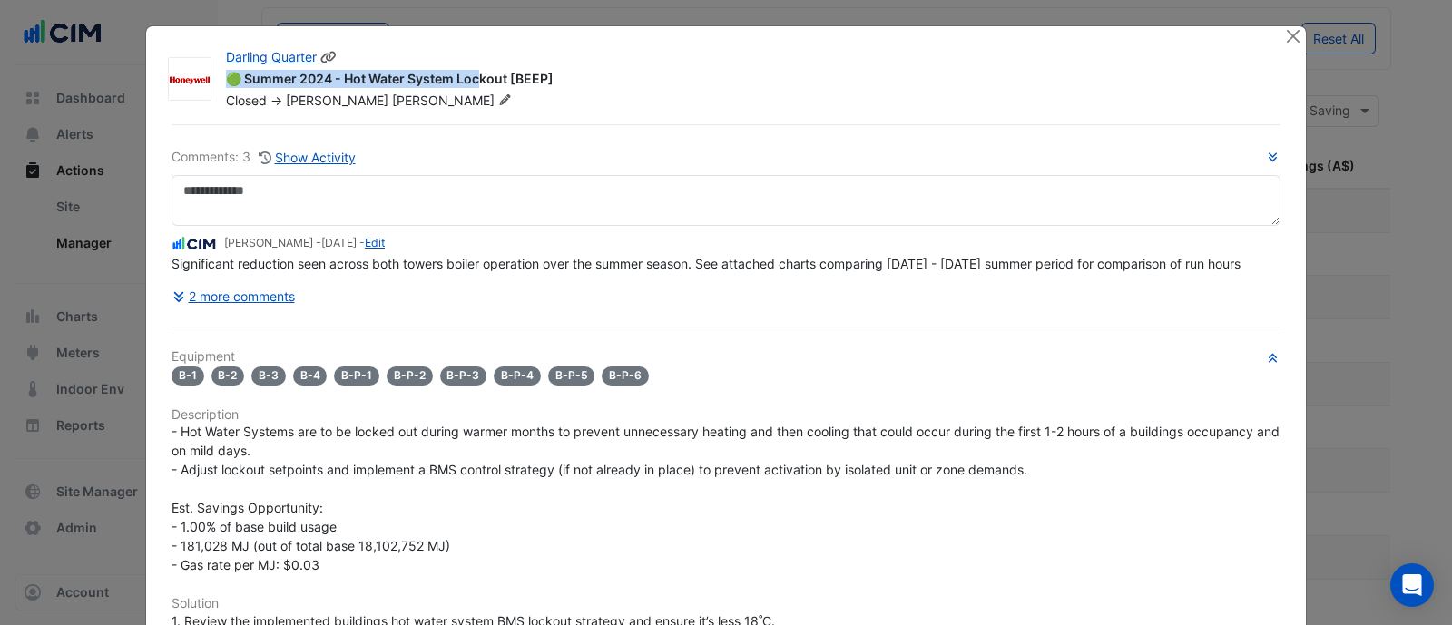
drag, startPoint x: 386, startPoint y: 82, endPoint x: 497, endPoint y: 70, distance: 112.2
click at [497, 70] on div "🟢 Summer 2024 - Hot Water System Lockout [BEEP]" at bounding box center [744, 81] width 1036 height 22
drag, startPoint x: 499, startPoint y: 74, endPoint x: 382, endPoint y: 73, distance: 117.1
click at [382, 73] on div "🟢 Summer 2024 - Hot Water System Lockout [BEEP]" at bounding box center [744, 81] width 1036 height 22
click at [1289, 33] on button "Close" at bounding box center [1292, 35] width 19 height 19
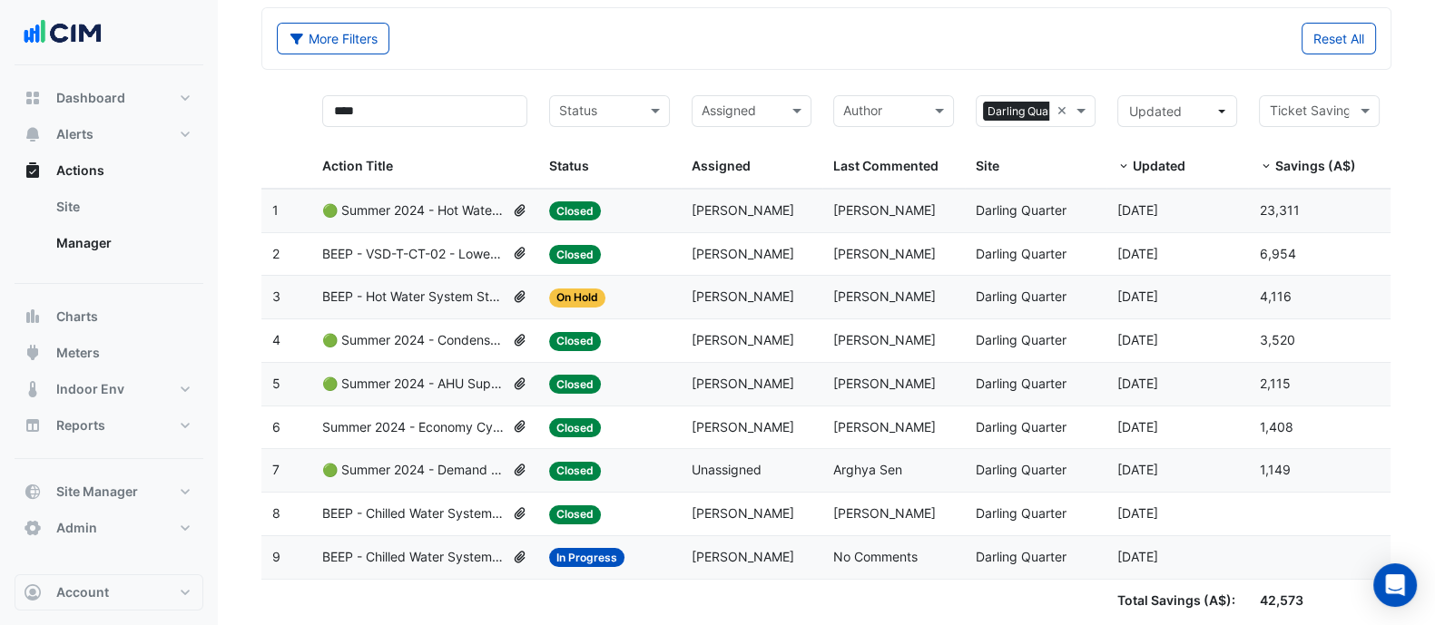
click at [1273, 201] on div "Savings (A$): 23,311" at bounding box center [1318, 211] width 120 height 21
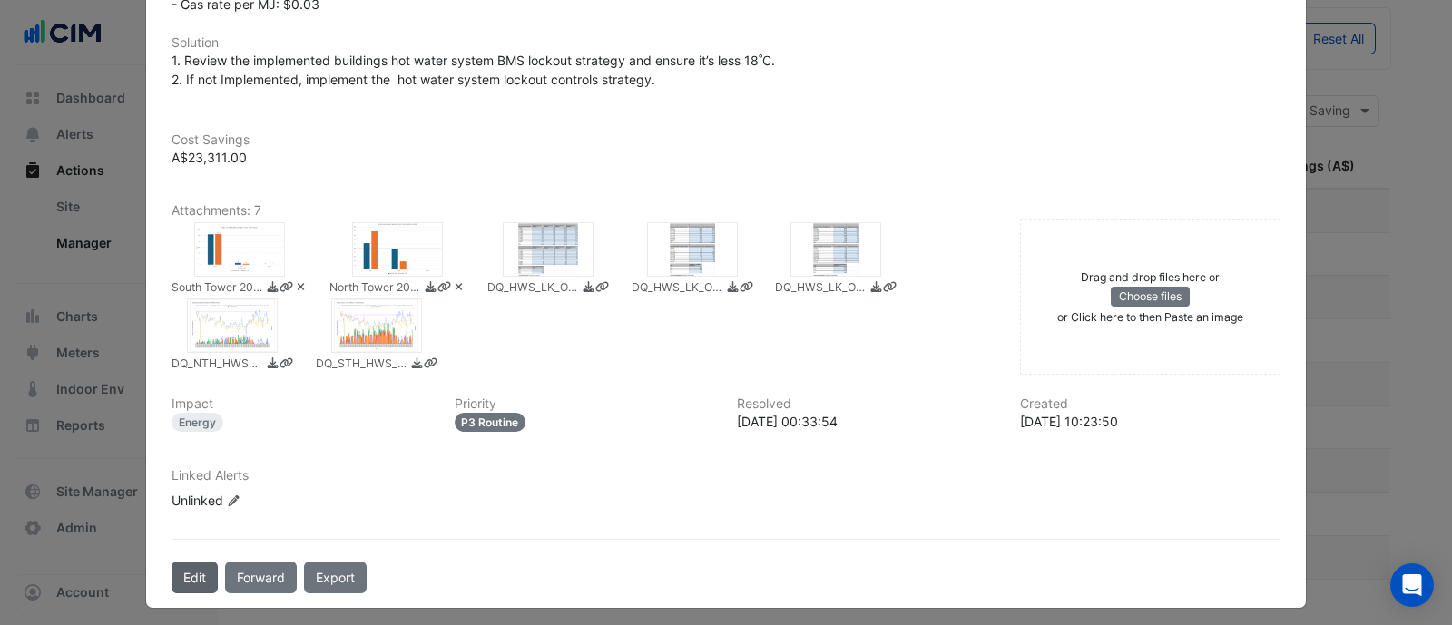
click at [189, 578] on button "Edit" at bounding box center [194, 578] width 46 height 32
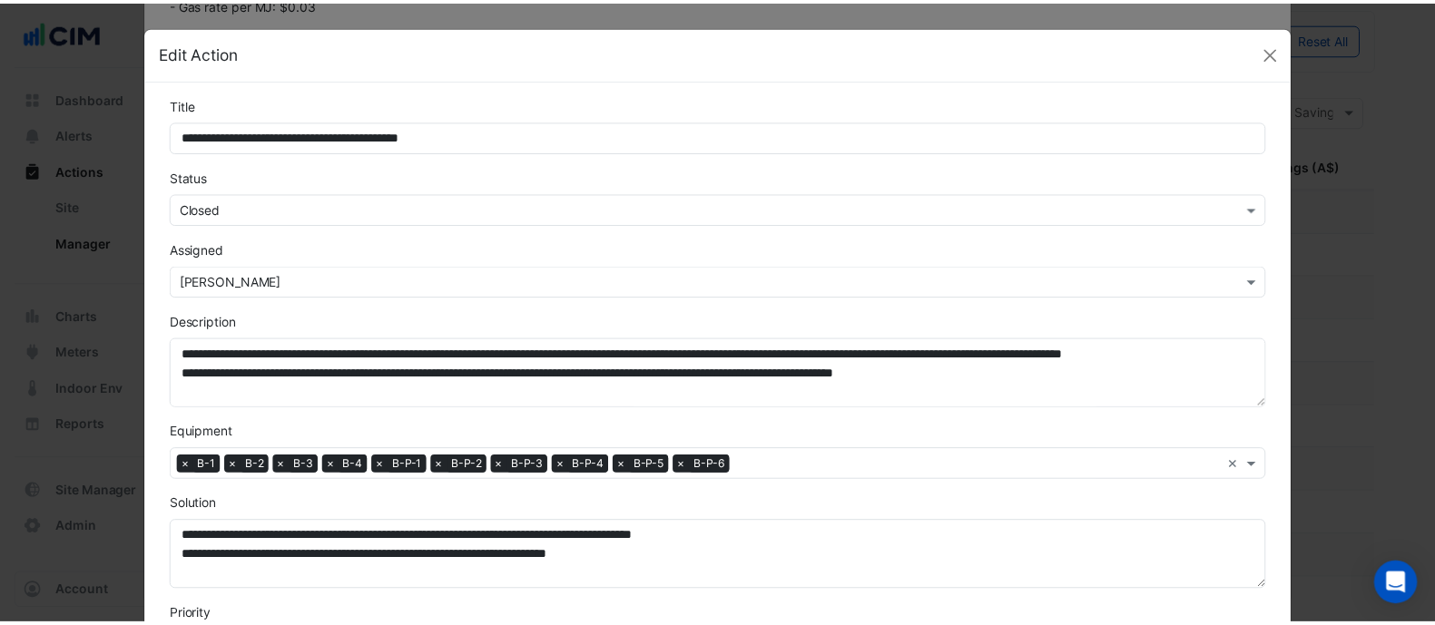
scroll to position [530, 0]
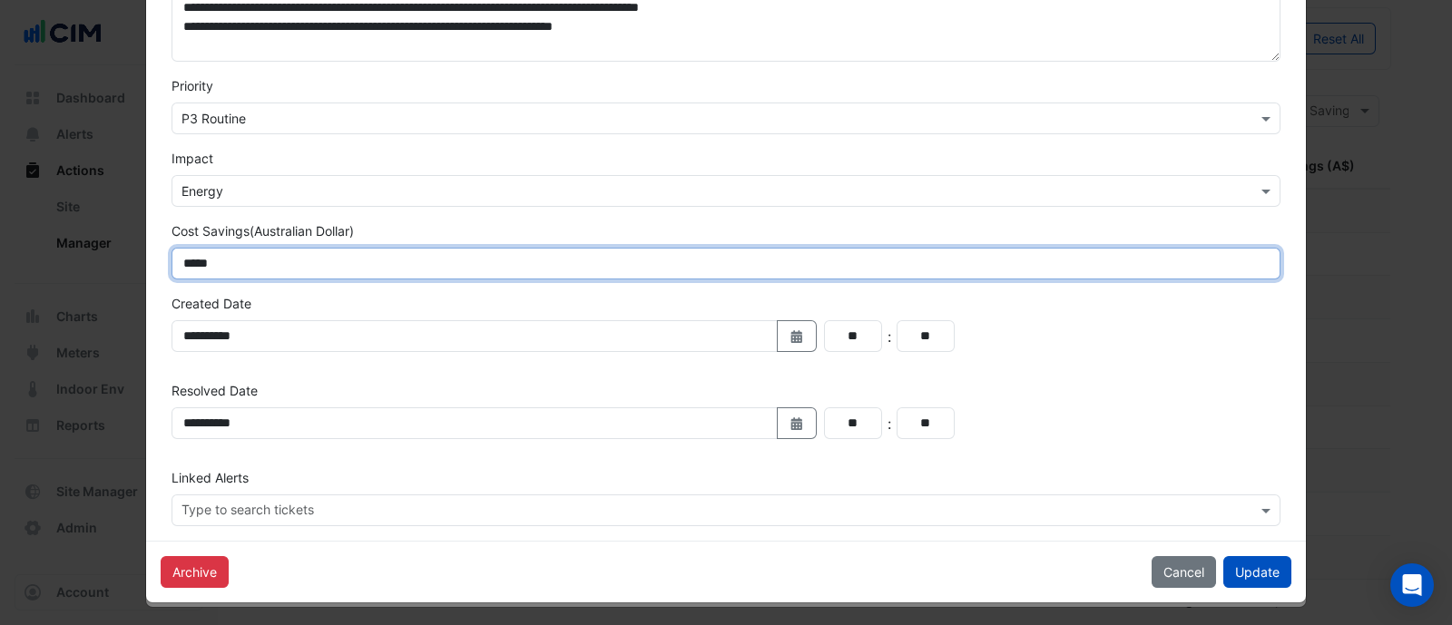
drag, startPoint x: 186, startPoint y: 272, endPoint x: 141, endPoint y: 274, distance: 45.4
click at [146, 274] on div "**********" at bounding box center [726, 45] width 1160 height 991
type input "****"
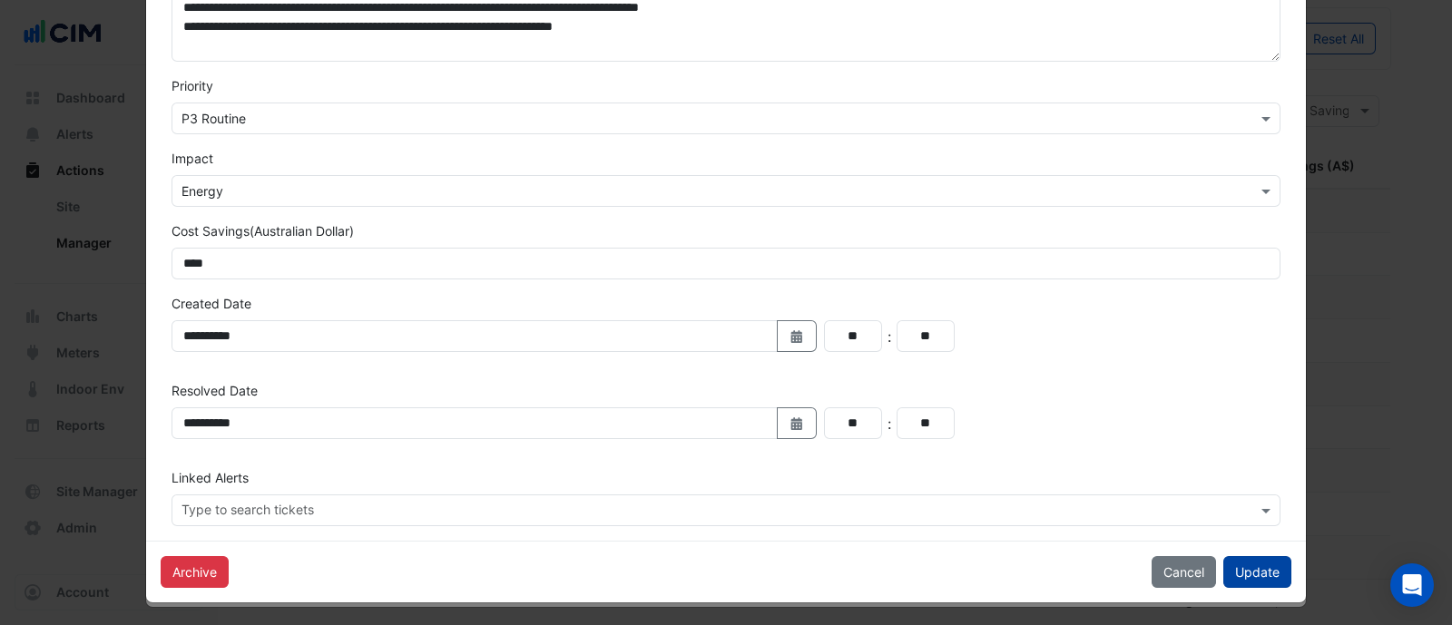
click at [1224, 576] on button "Update" at bounding box center [1257, 572] width 68 height 32
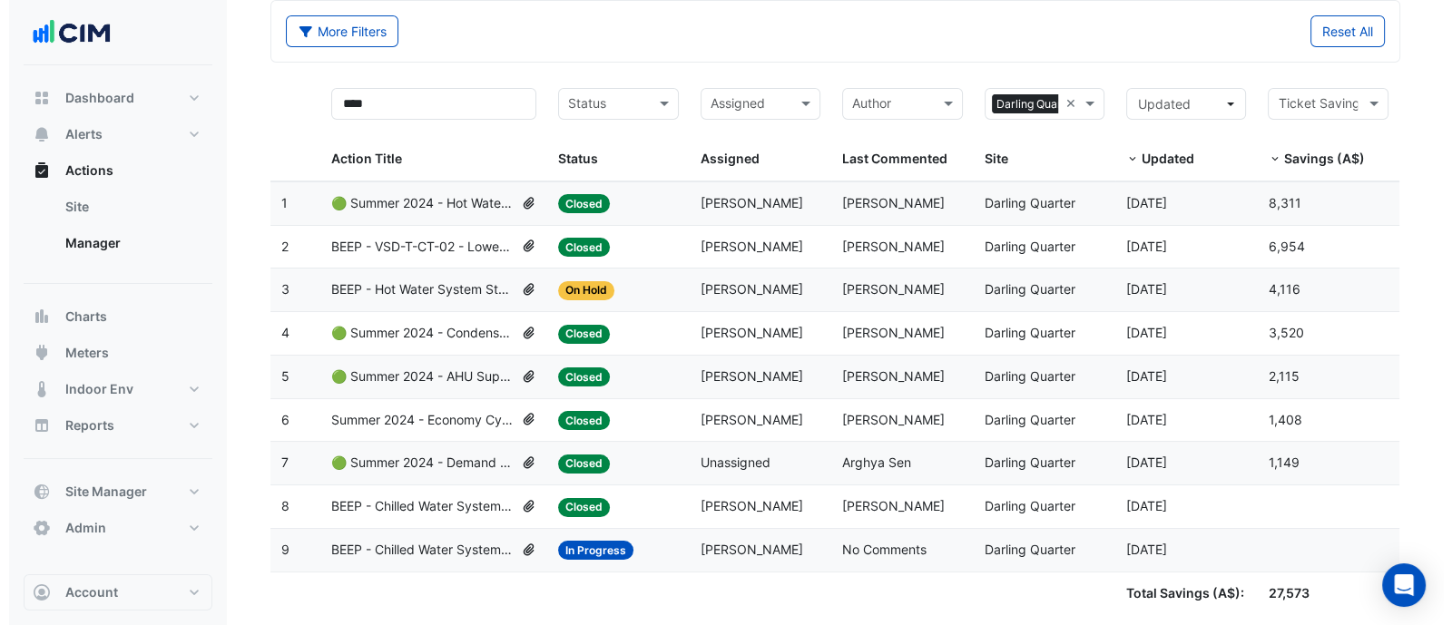
scroll to position [122, 0]
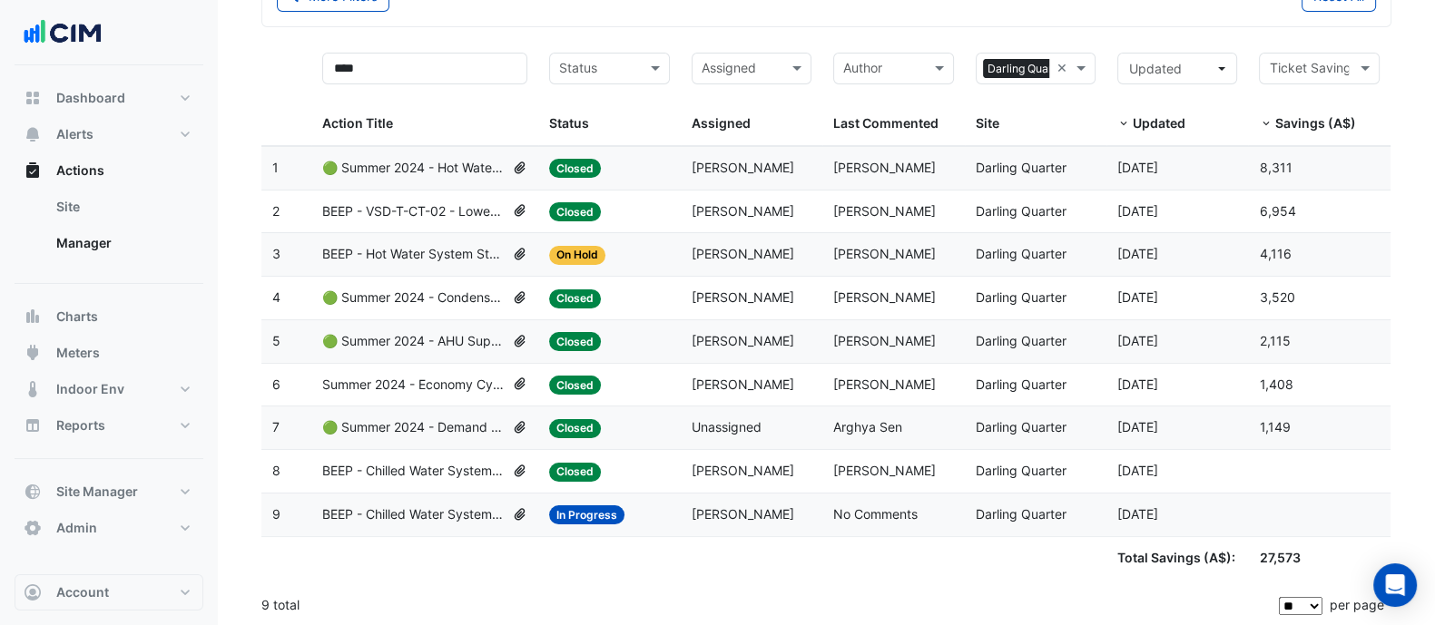
click at [571, 246] on span "On Hold" at bounding box center [577, 255] width 56 height 19
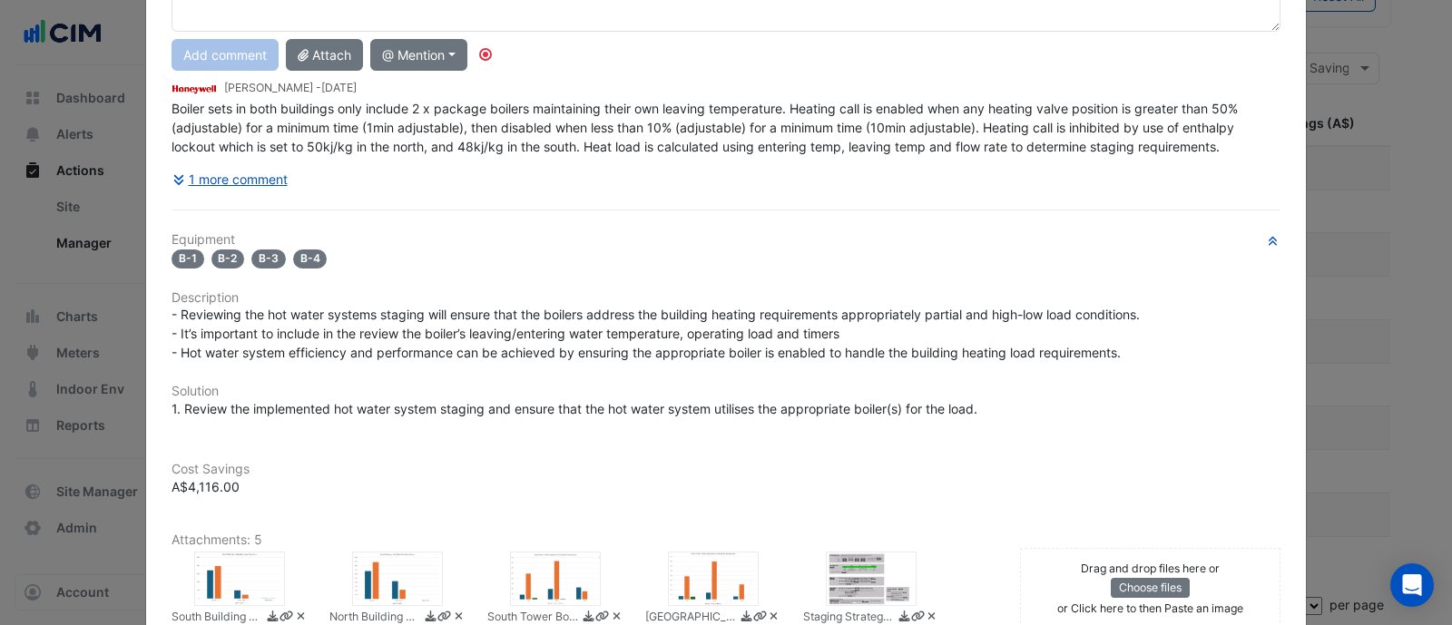
scroll to position [194, 0]
click at [489, 137] on span "Boiler sets in both buildings only include 2 x package boilers maintaining thei…" at bounding box center [706, 128] width 1070 height 54
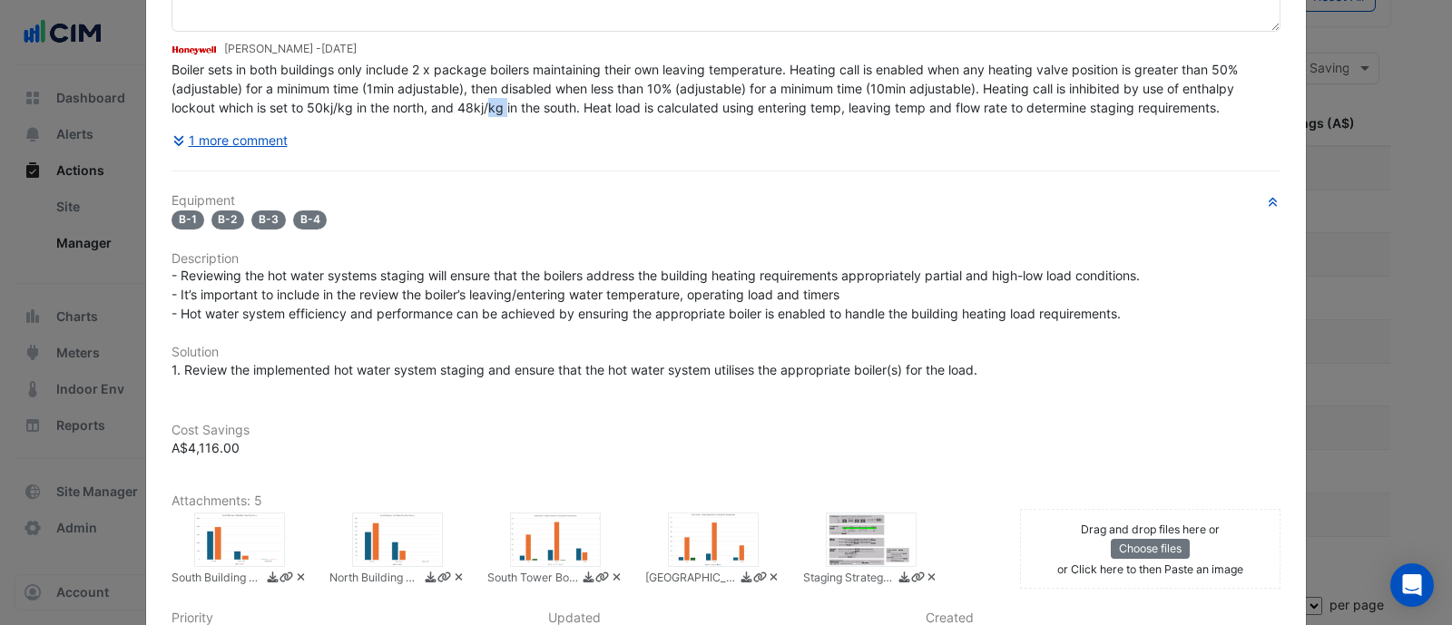
click at [489, 137] on div "Comments: 2 Show Activity Brad Watts - 4 weeks and 1 day ago Boiler sets in bot…" at bounding box center [725, 54] width 1109 height 203
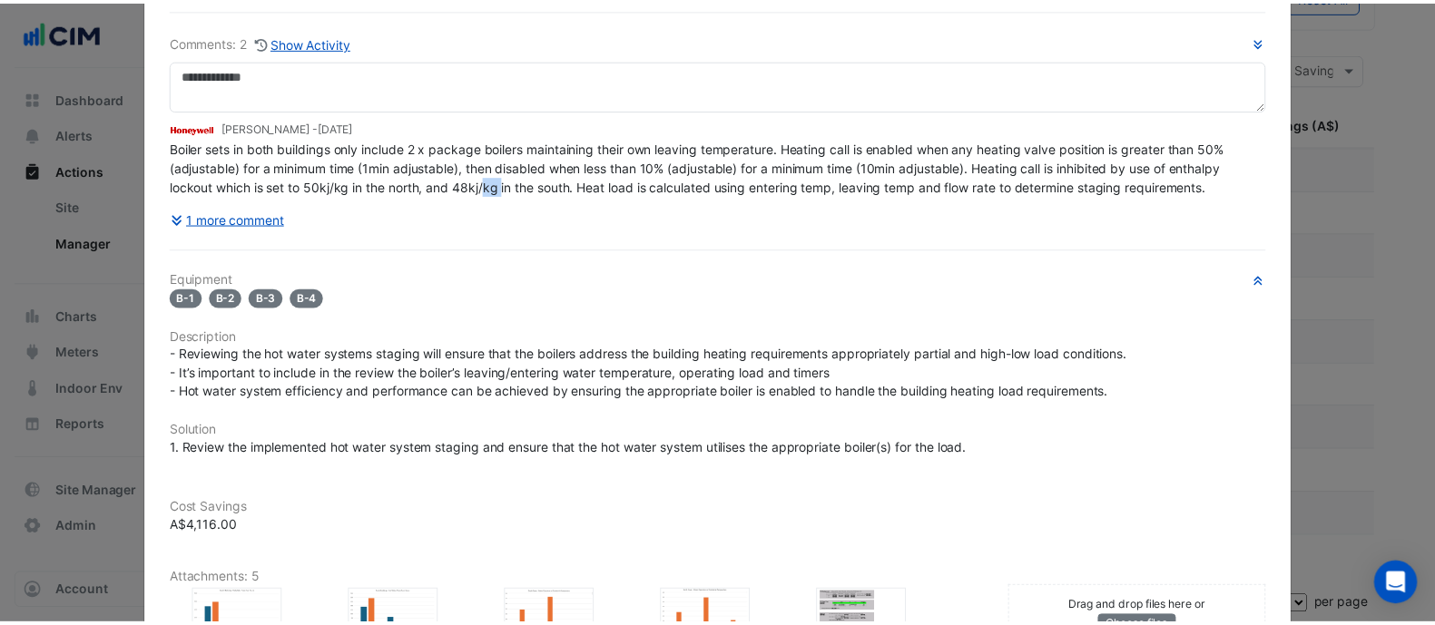
scroll to position [0, 0]
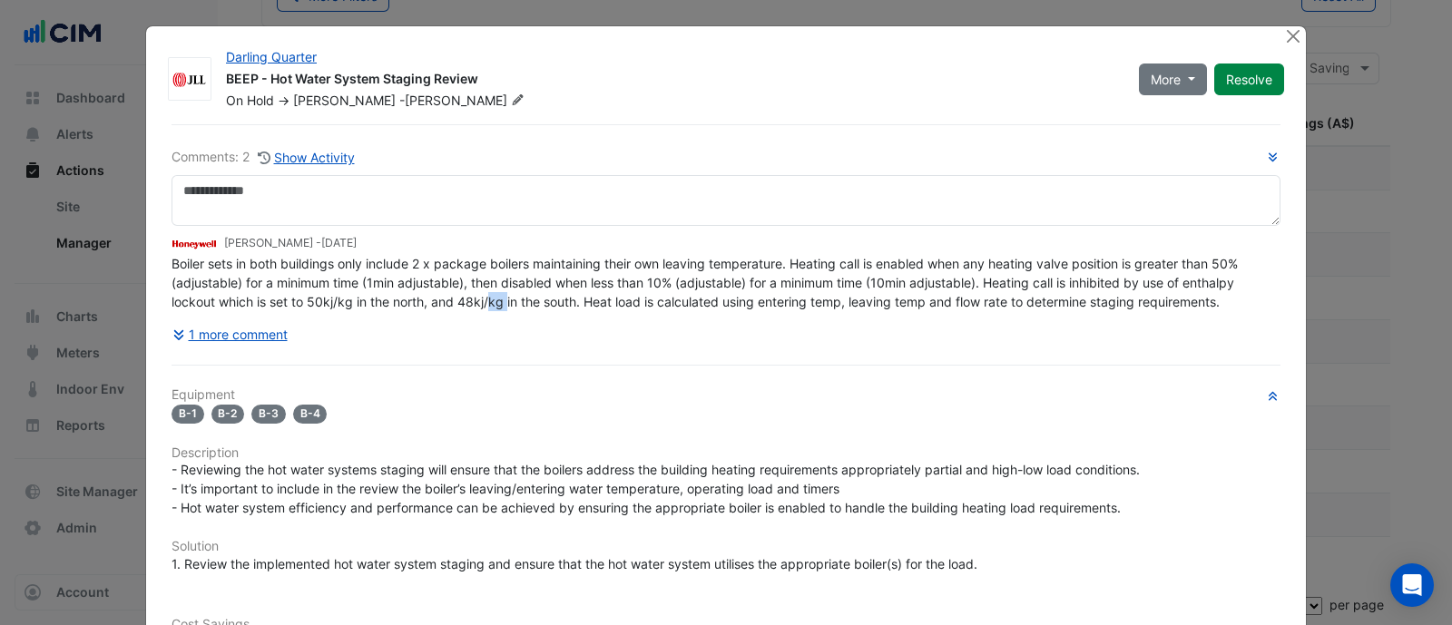
click at [77, 271] on ngb-modal-window "Darling Quarter BEEP - Hot Water System Staging Review On Hold -> Emmanuel -Sta…" at bounding box center [726, 312] width 1452 height 625
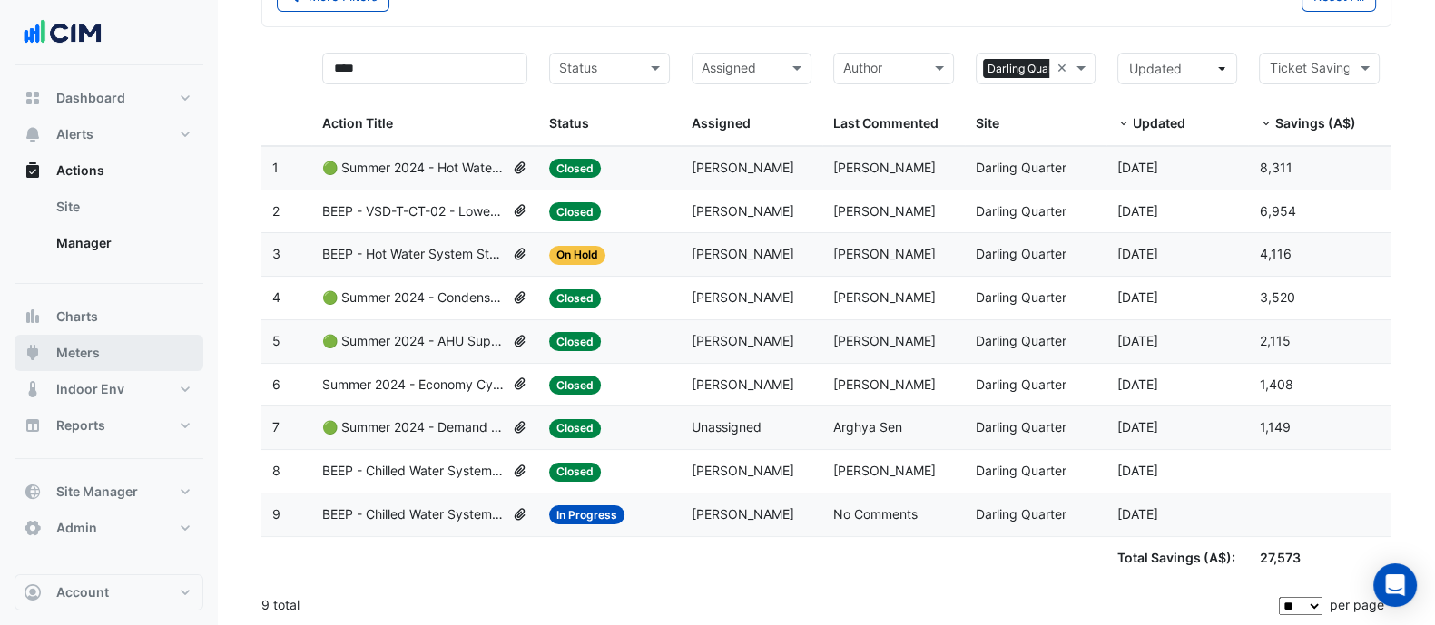
click at [122, 354] on button "Meters" at bounding box center [109, 353] width 189 height 36
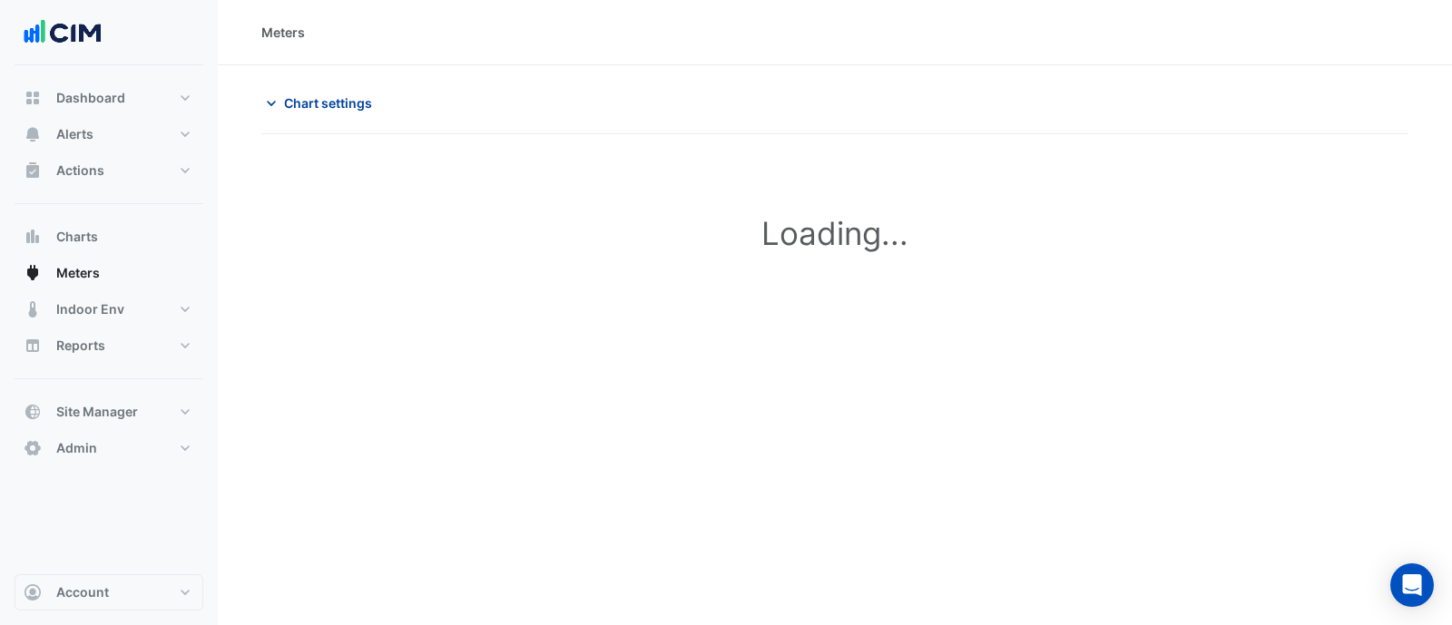
click at [322, 97] on span "Chart settings" at bounding box center [328, 102] width 88 height 19
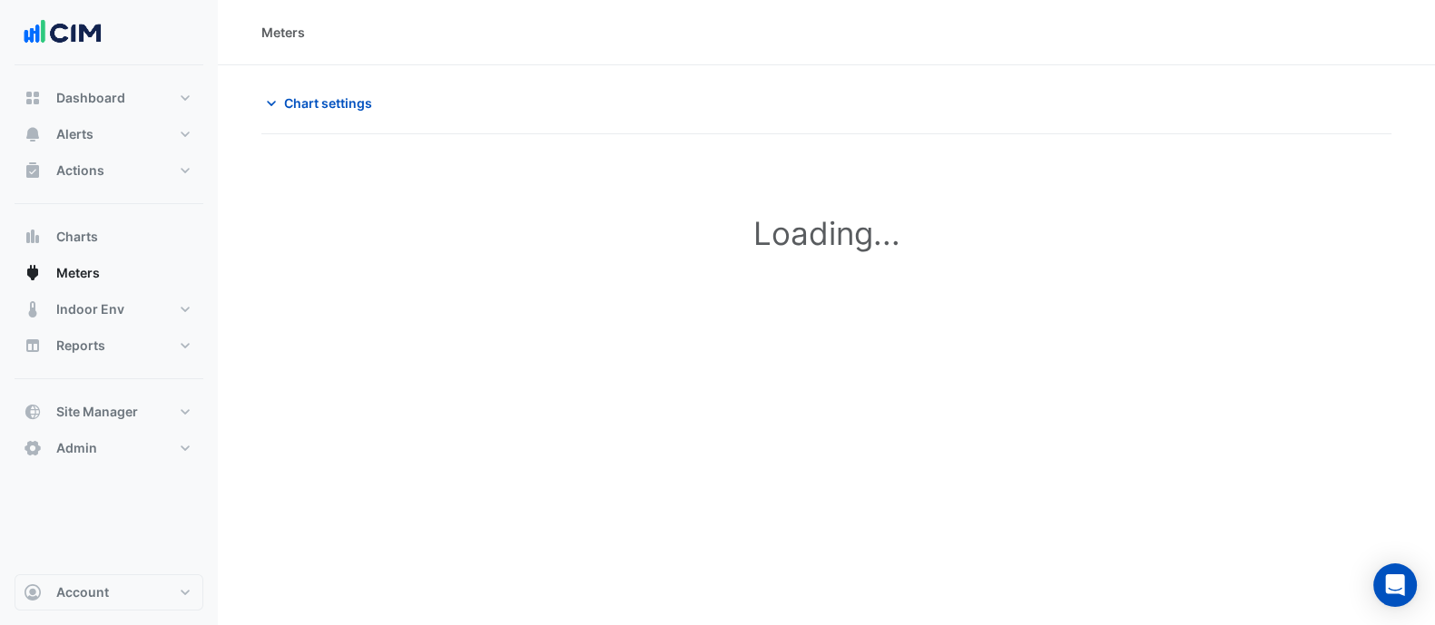
type input "**********"
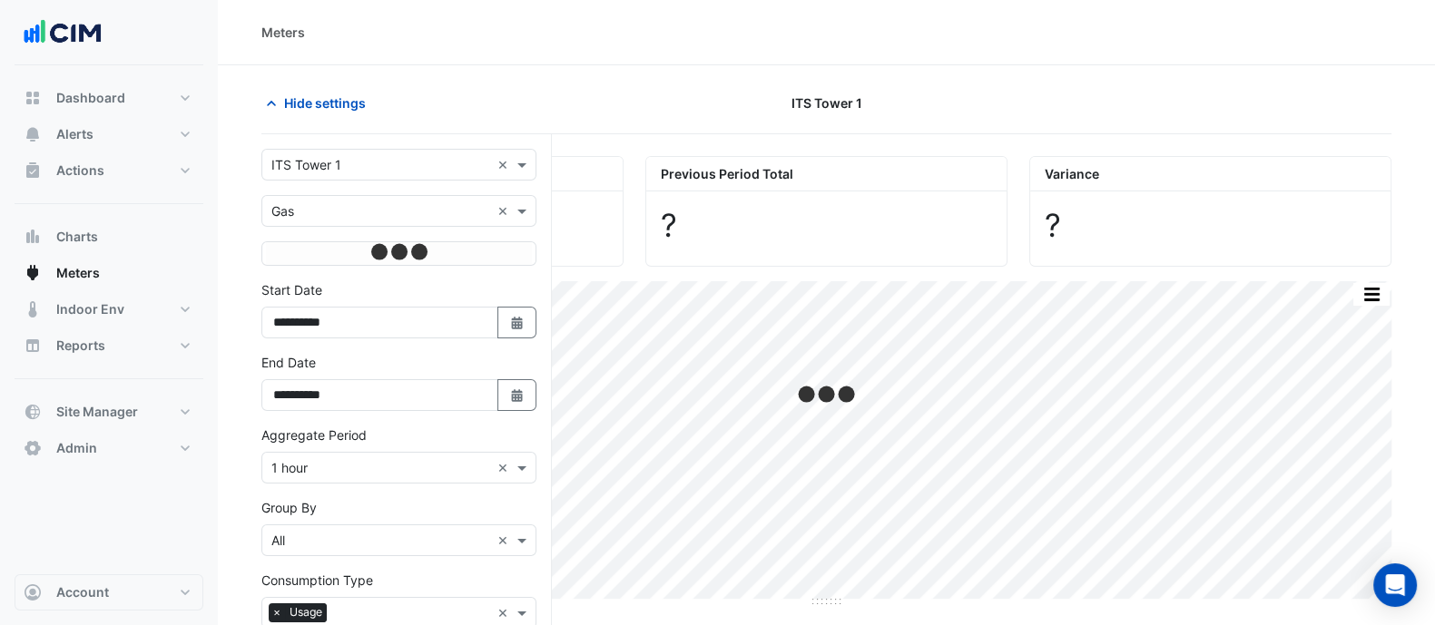
click at [336, 168] on input "text" at bounding box center [380, 165] width 219 height 19
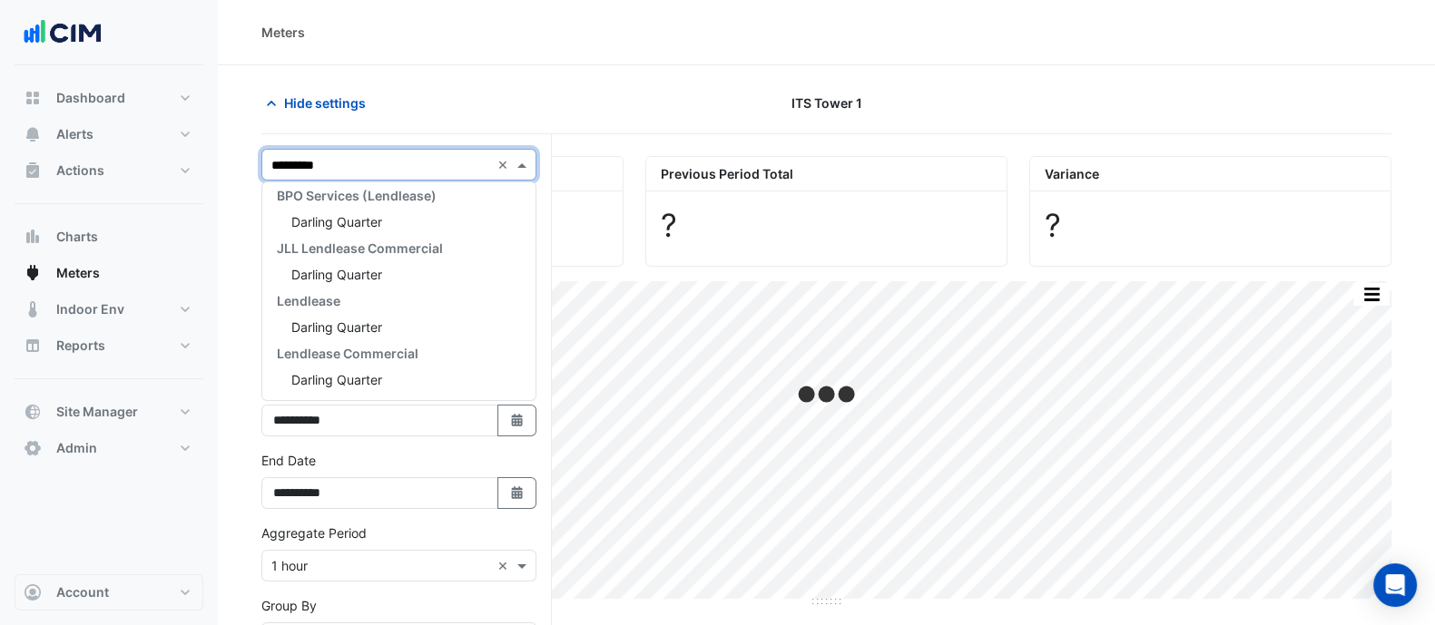
scroll to position [33, 0]
type input "**********"
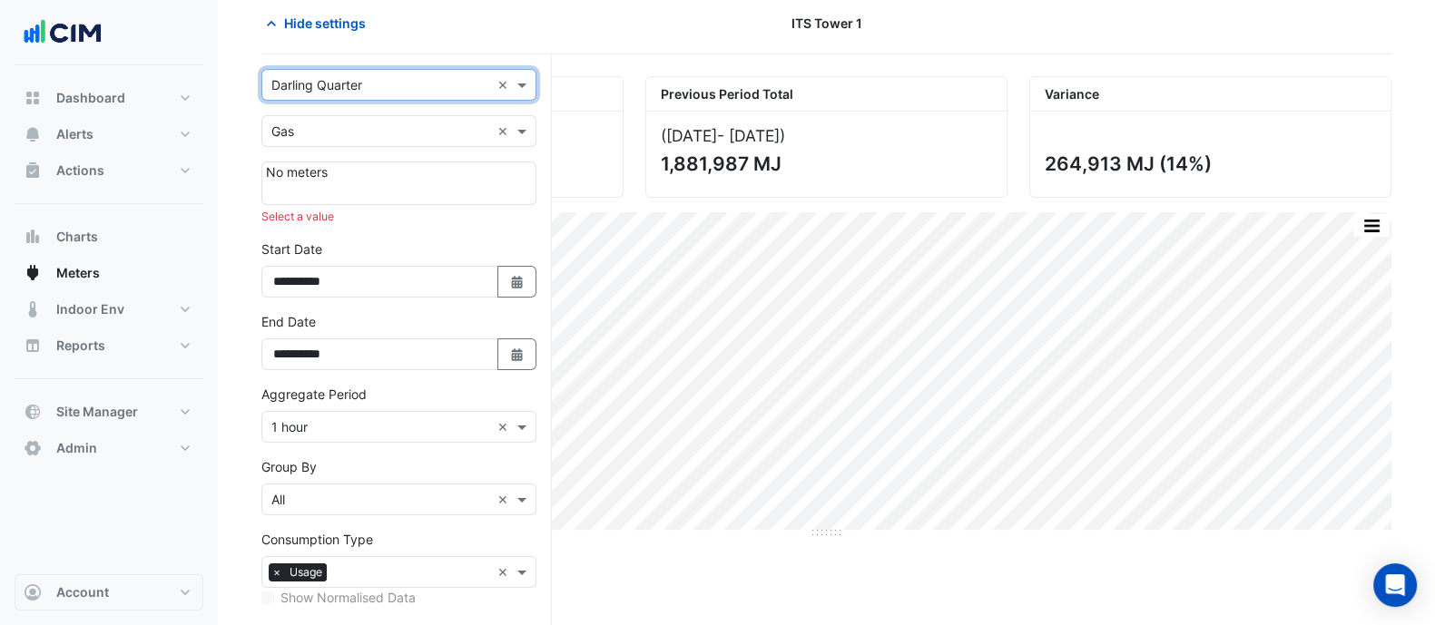
scroll to position [0, 0]
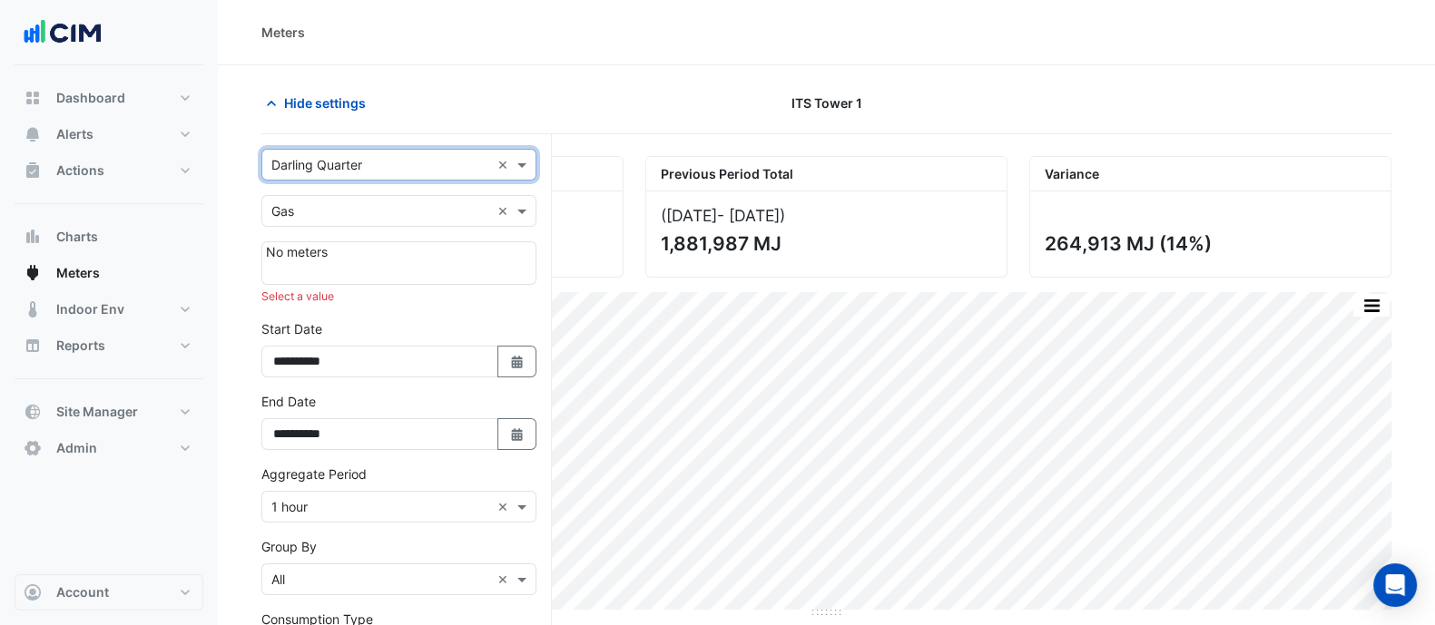
click at [313, 143] on div "**********" at bounding box center [406, 510] width 290 height 752
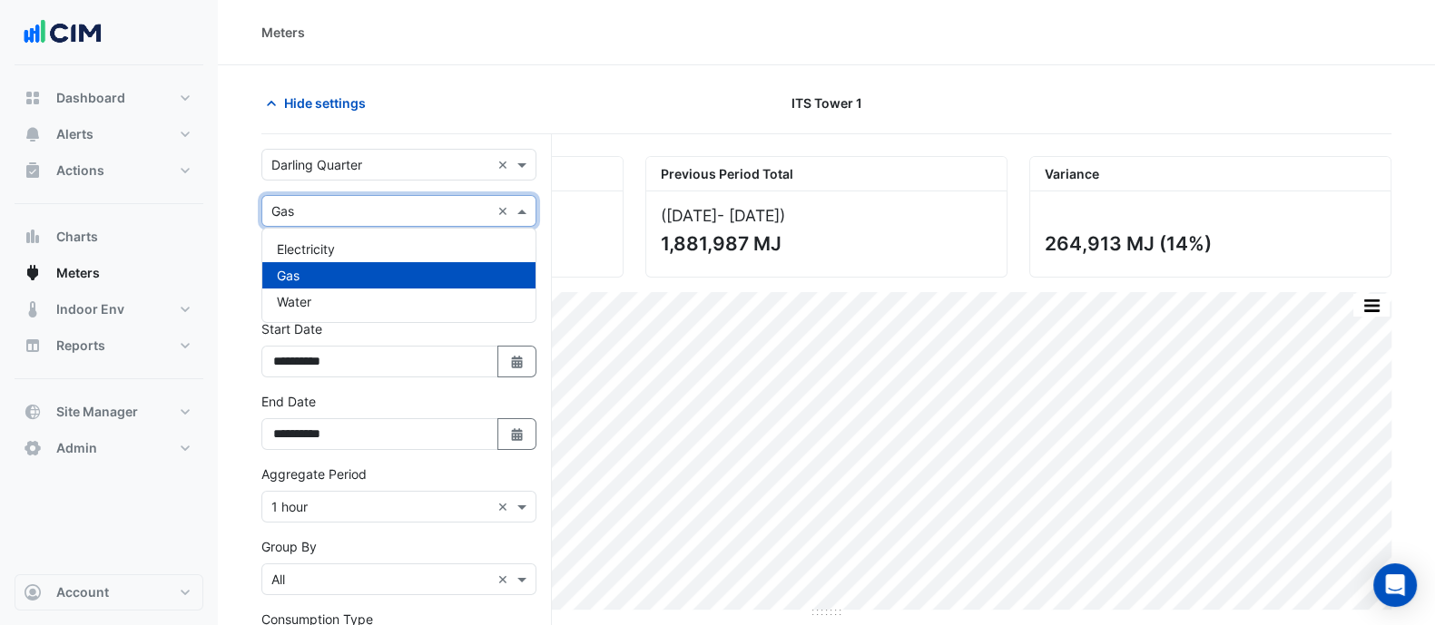
click at [317, 215] on input "text" at bounding box center [380, 211] width 219 height 19
click at [313, 241] on span "Electricity" at bounding box center [306, 248] width 58 height 15
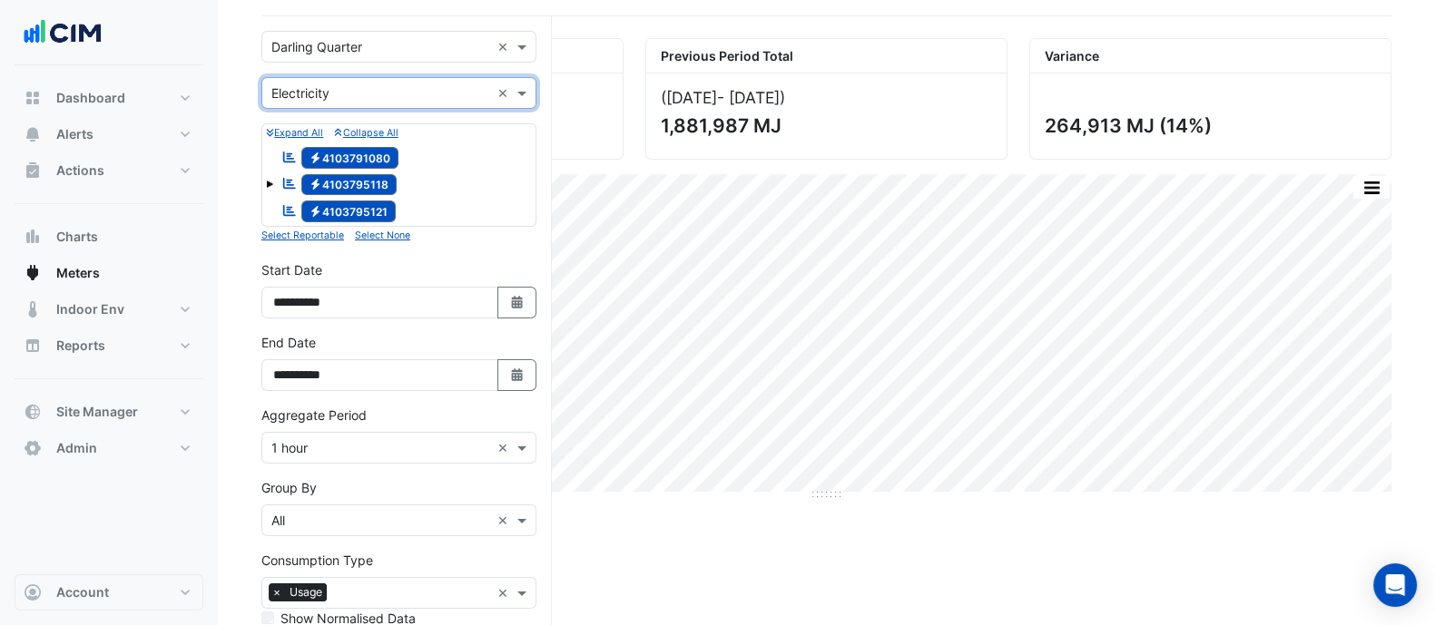
scroll to position [151, 0]
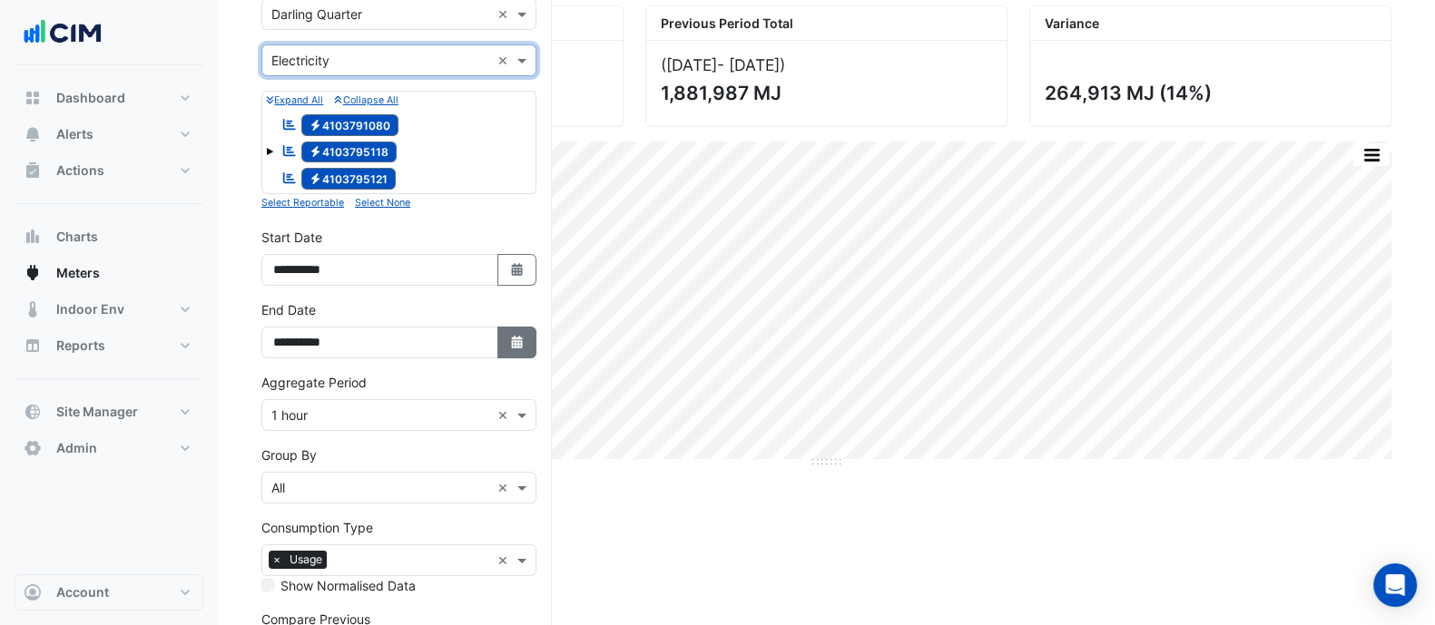
click at [507, 338] on button "Select Date" at bounding box center [517, 343] width 40 height 32
select select "*"
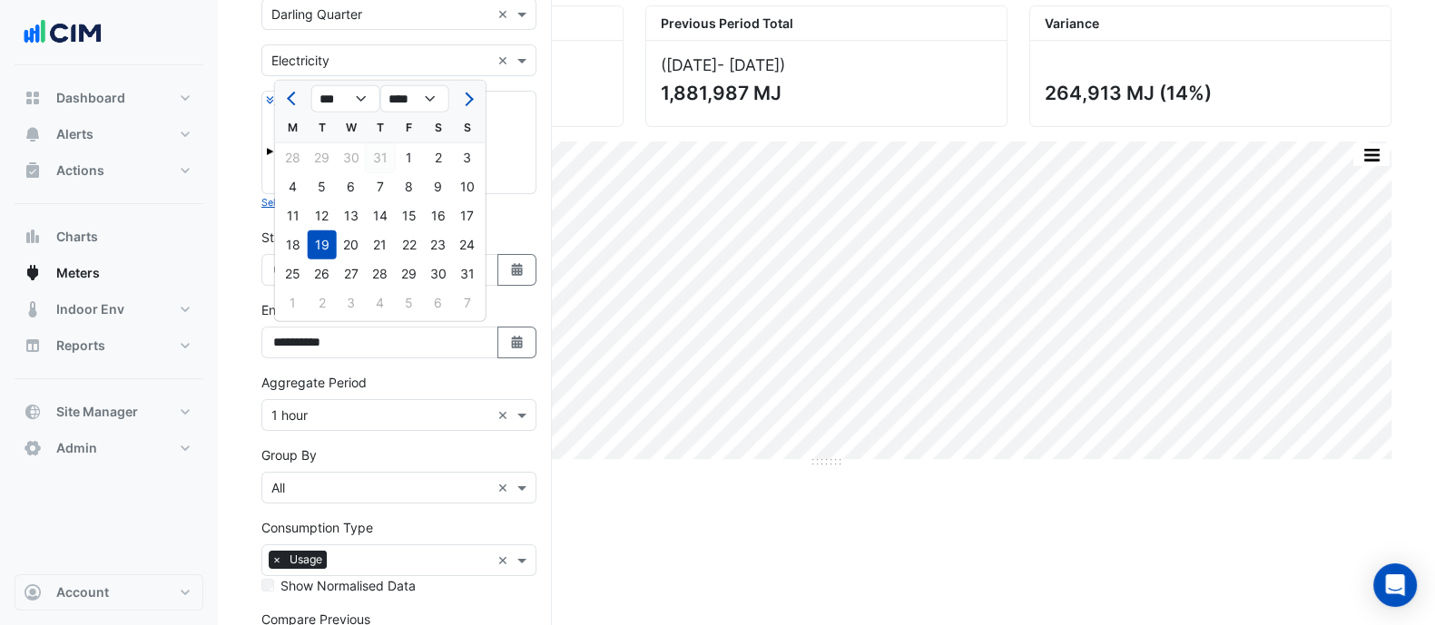
click at [376, 152] on div "31" at bounding box center [380, 157] width 29 height 29
type input "**********"
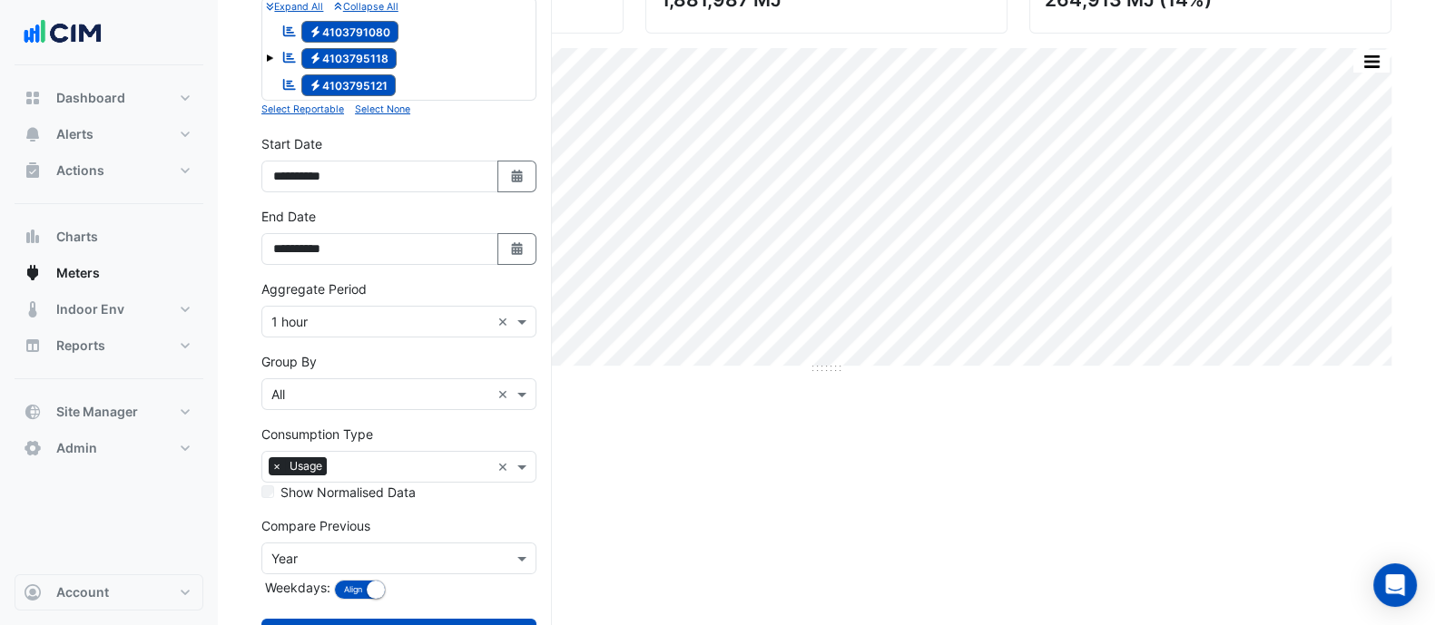
scroll to position [302, 0]
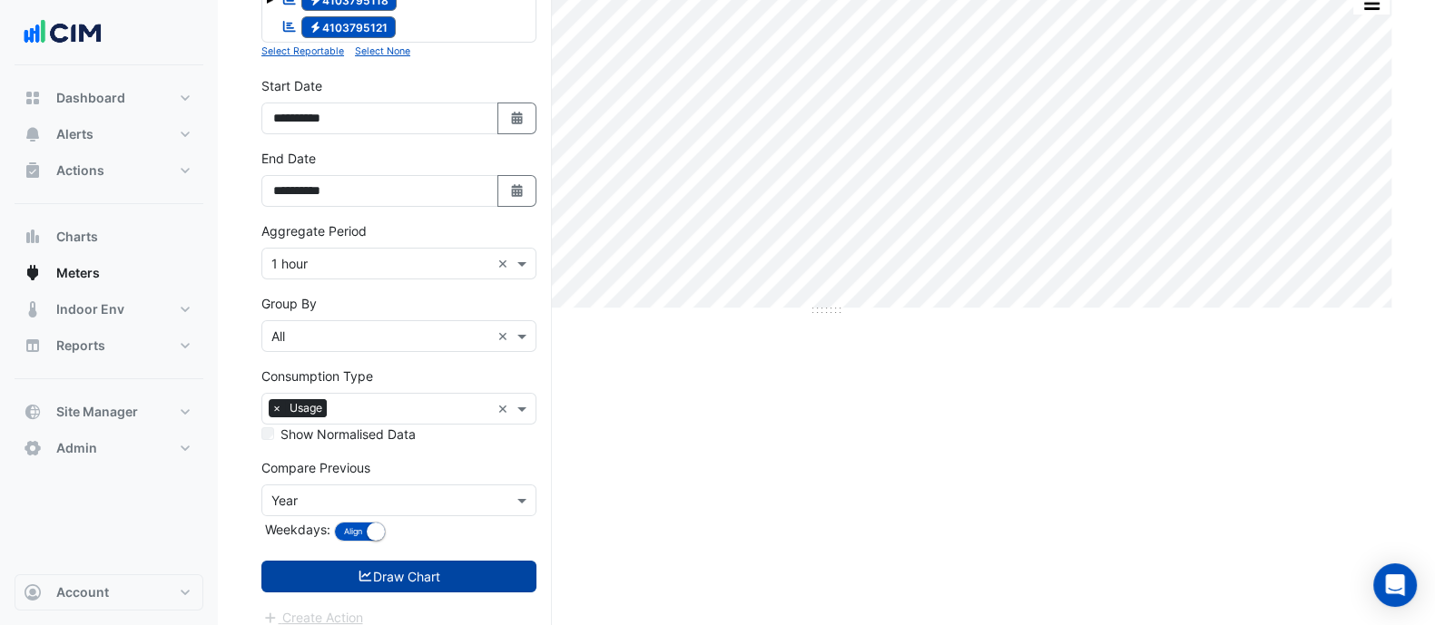
click at [403, 561] on button "Draw Chart" at bounding box center [398, 577] width 275 height 32
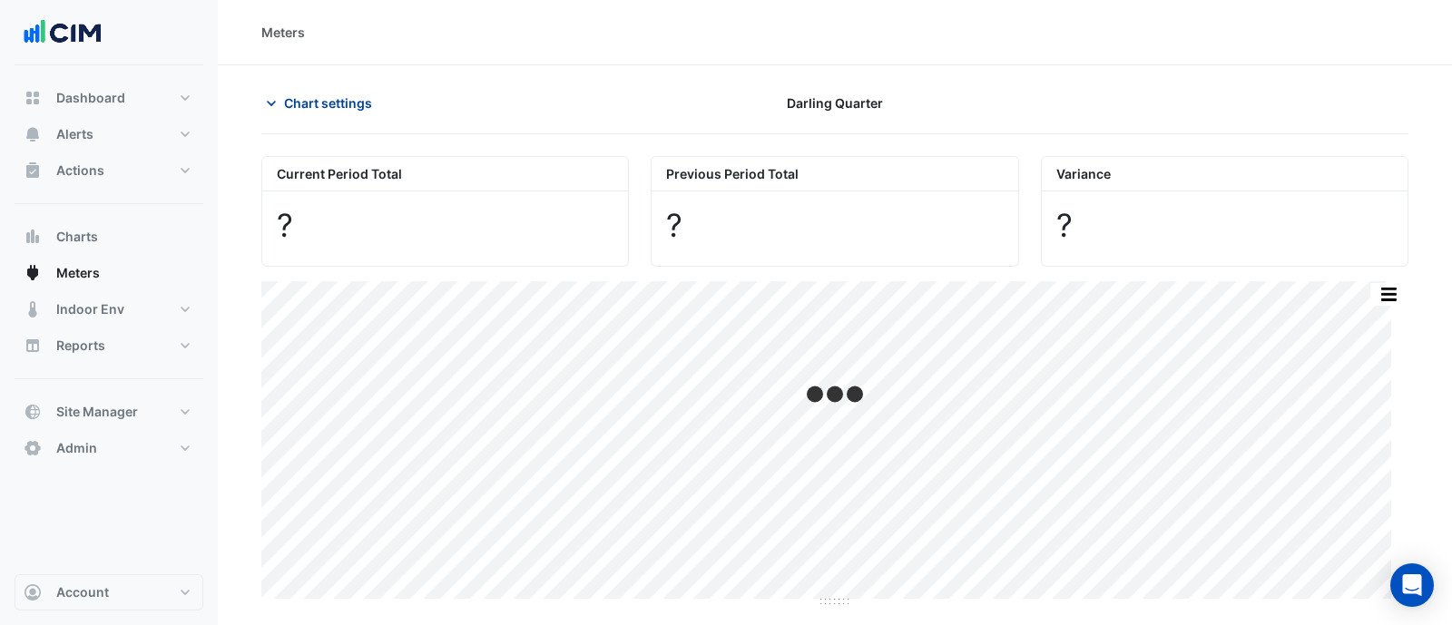
click at [303, 105] on span "Chart settings" at bounding box center [328, 102] width 88 height 19
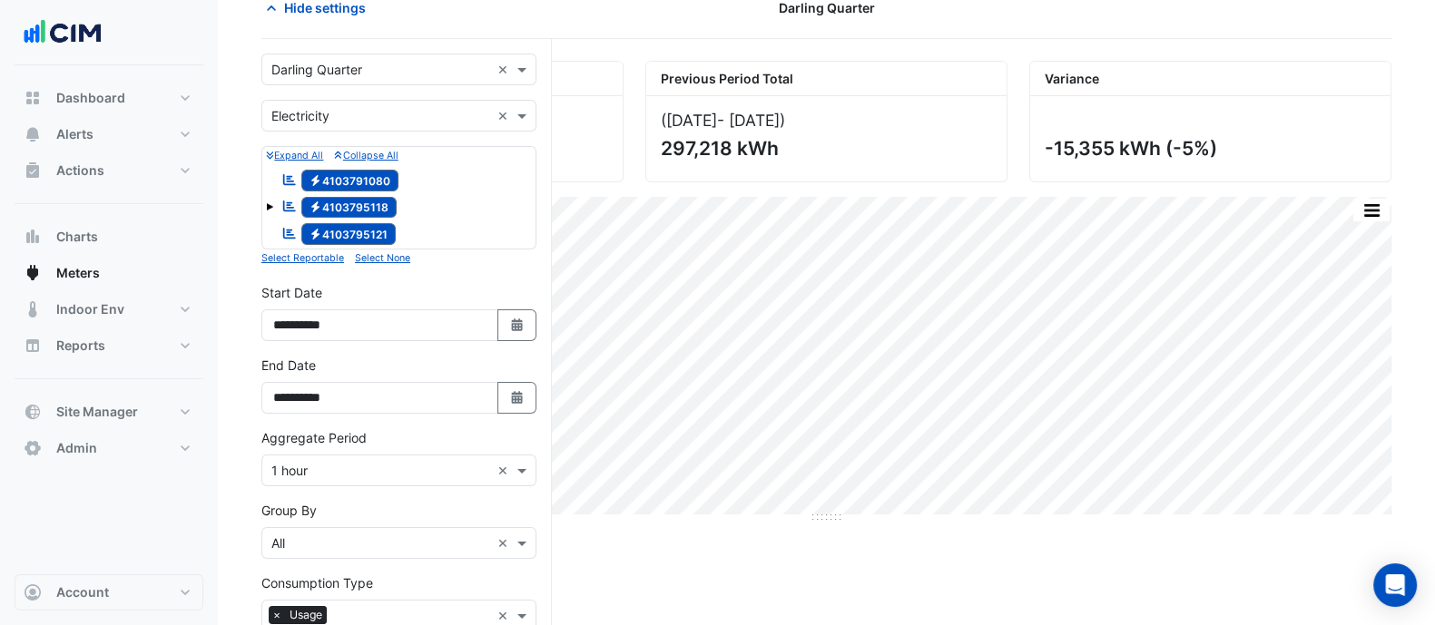
scroll to position [151, 0]
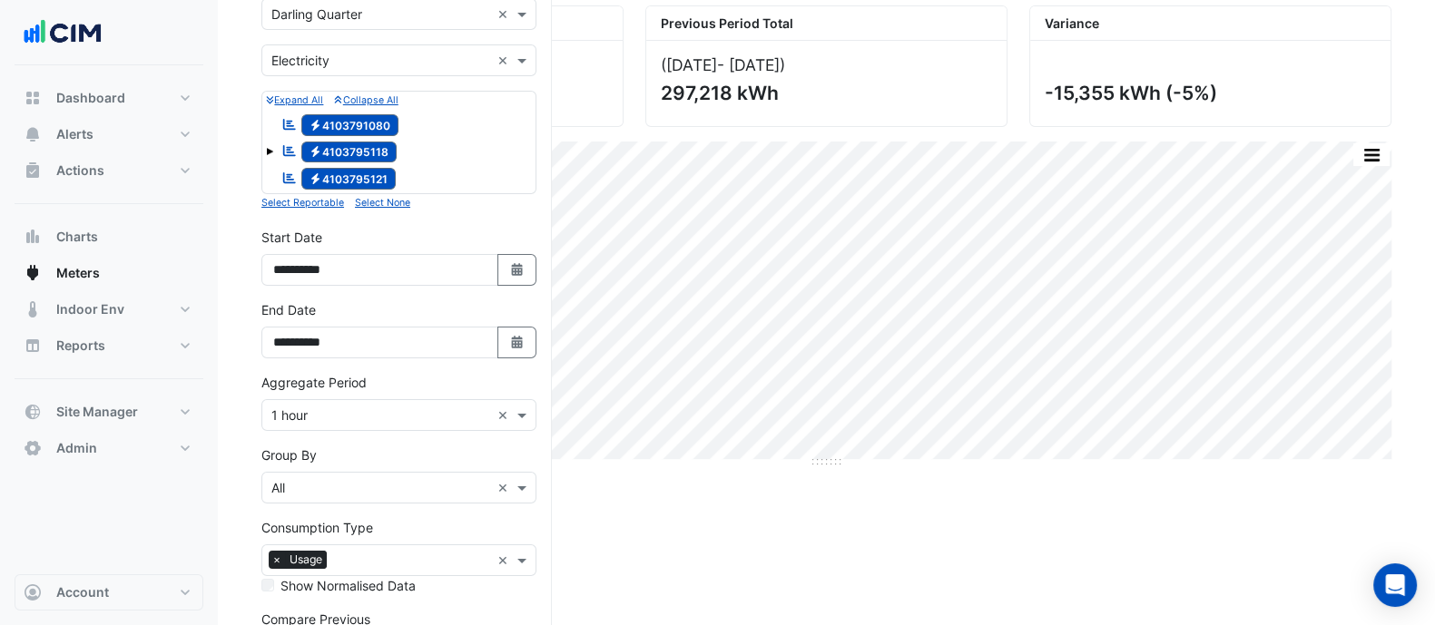
click at [537, 272] on div "**********" at bounding box center [398, 264] width 297 height 73
click at [522, 291] on div "**********" at bounding box center [398, 264] width 297 height 73
click at [519, 269] on icon "Select Date" at bounding box center [517, 269] width 16 height 13
select select "*"
select select "****"
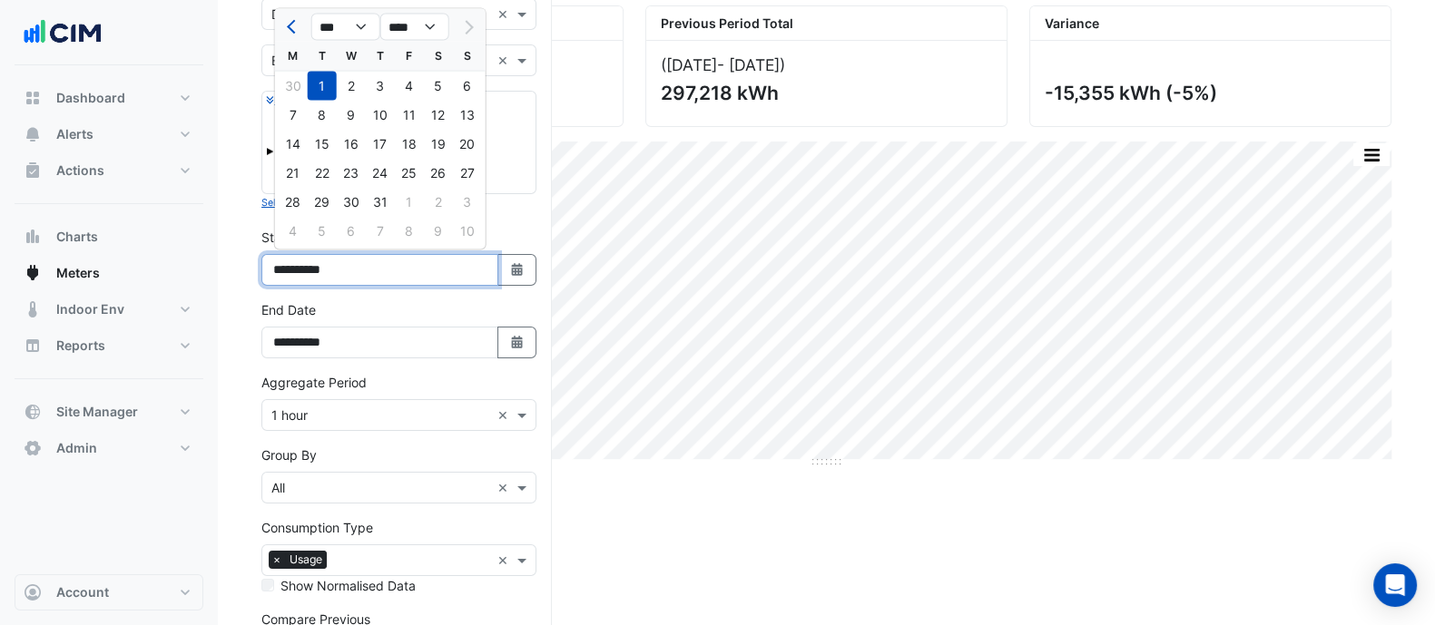
click at [297, 268] on input "**********" at bounding box center [379, 270] width 237 height 32
type input "**********"
click at [504, 269] on button "Select Date" at bounding box center [517, 270] width 40 height 32
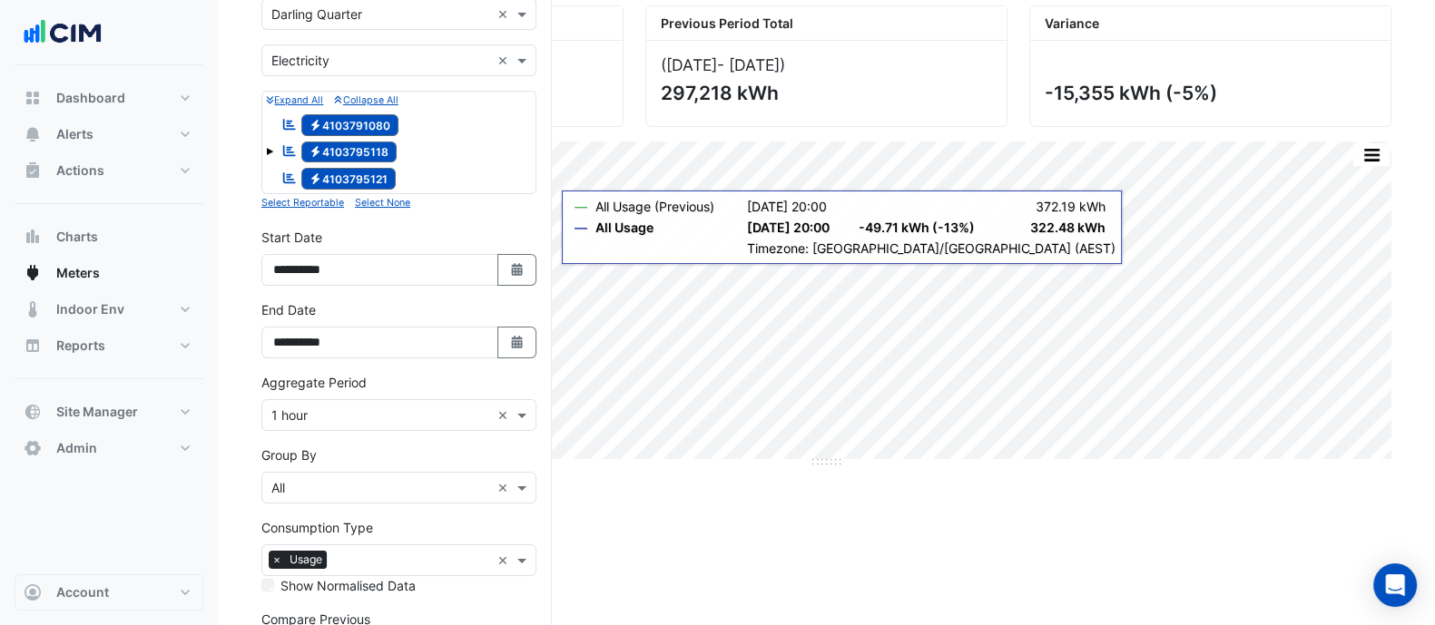
click at [549, 269] on div "**********" at bounding box center [406, 389] width 290 height 810
click at [522, 263] on icon "Select Date" at bounding box center [517, 269] width 16 height 13
select select "*"
select select "****"
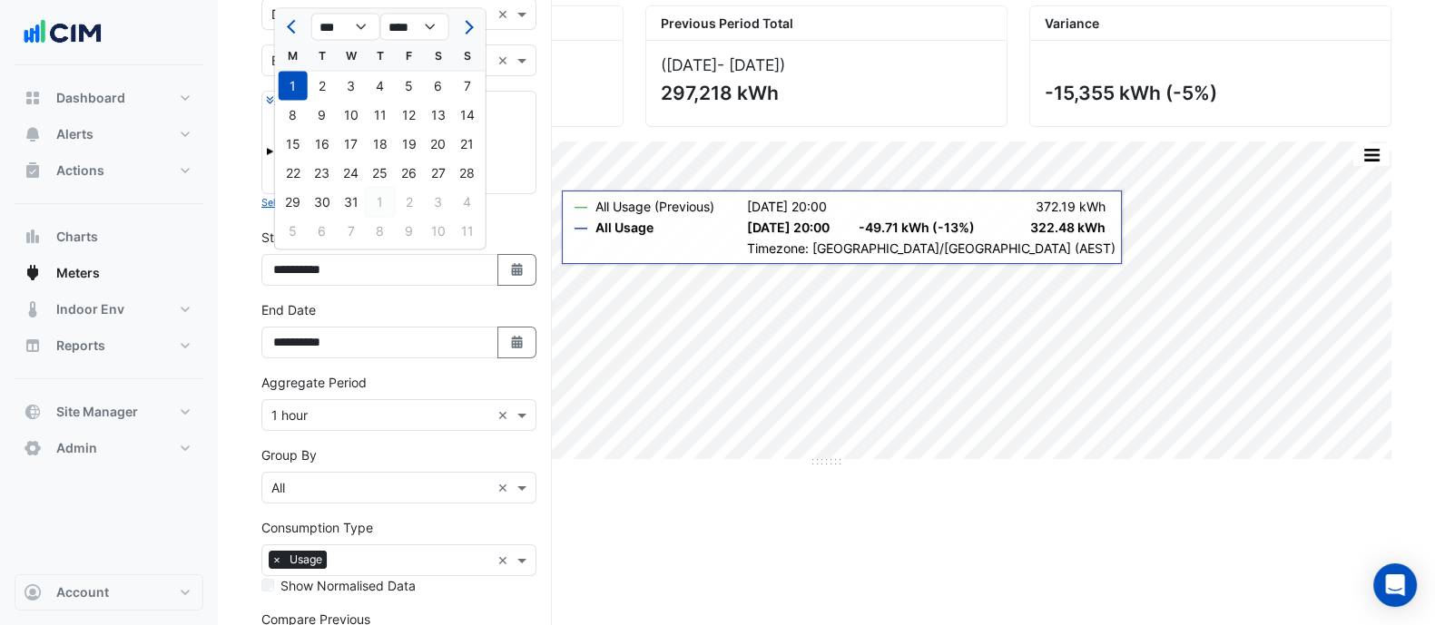
click at [384, 196] on div "1" at bounding box center [380, 202] width 29 height 29
type input "**********"
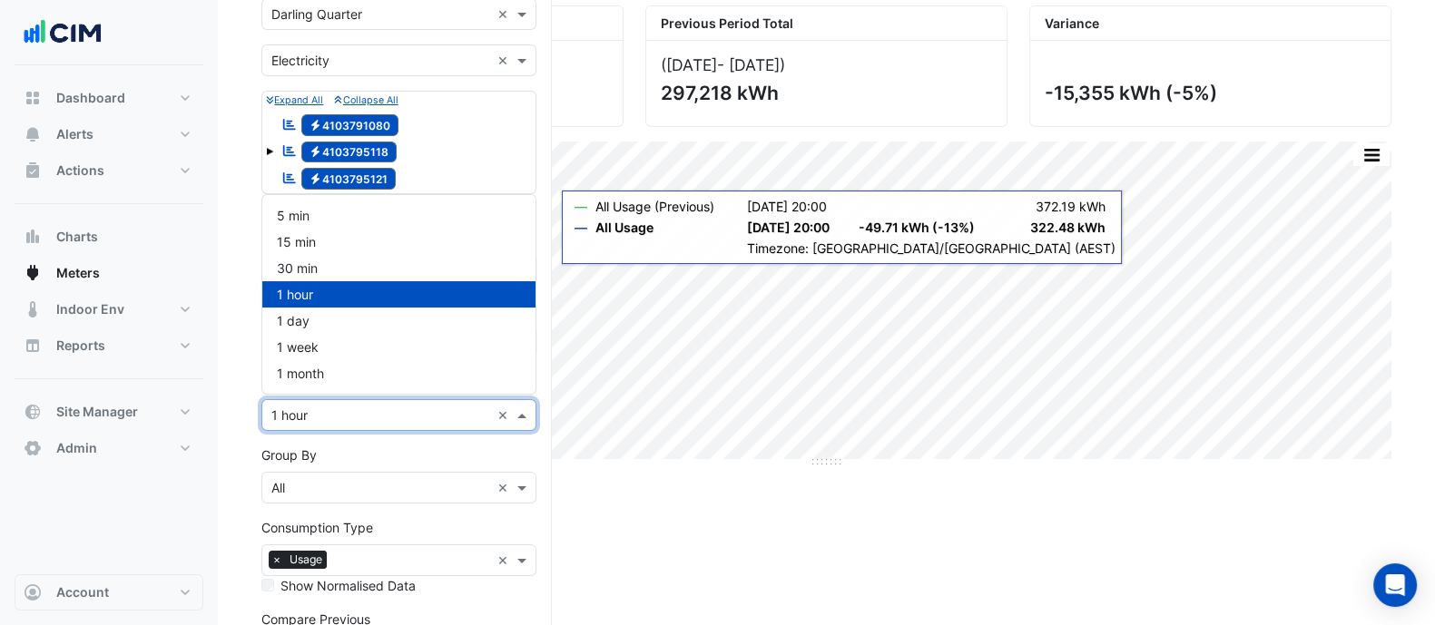
click at [377, 406] on input "text" at bounding box center [380, 415] width 219 height 19
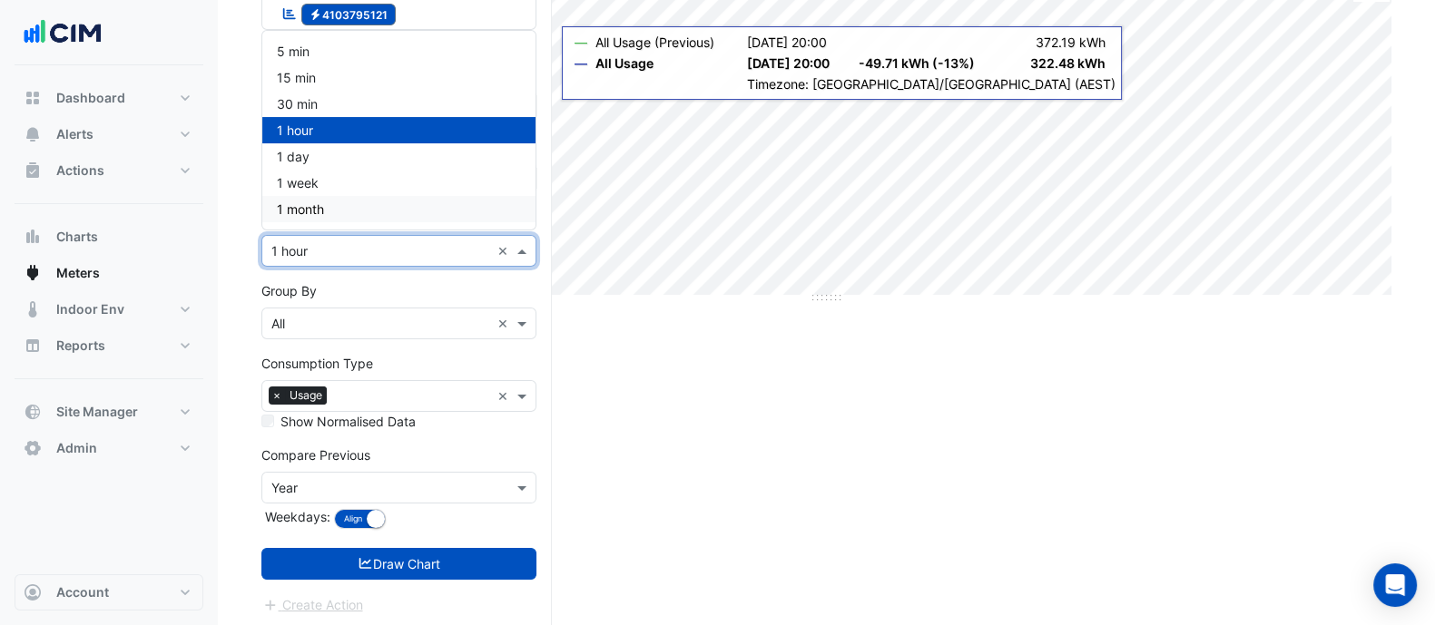
click at [339, 202] on div "1 month" at bounding box center [398, 209] width 273 height 26
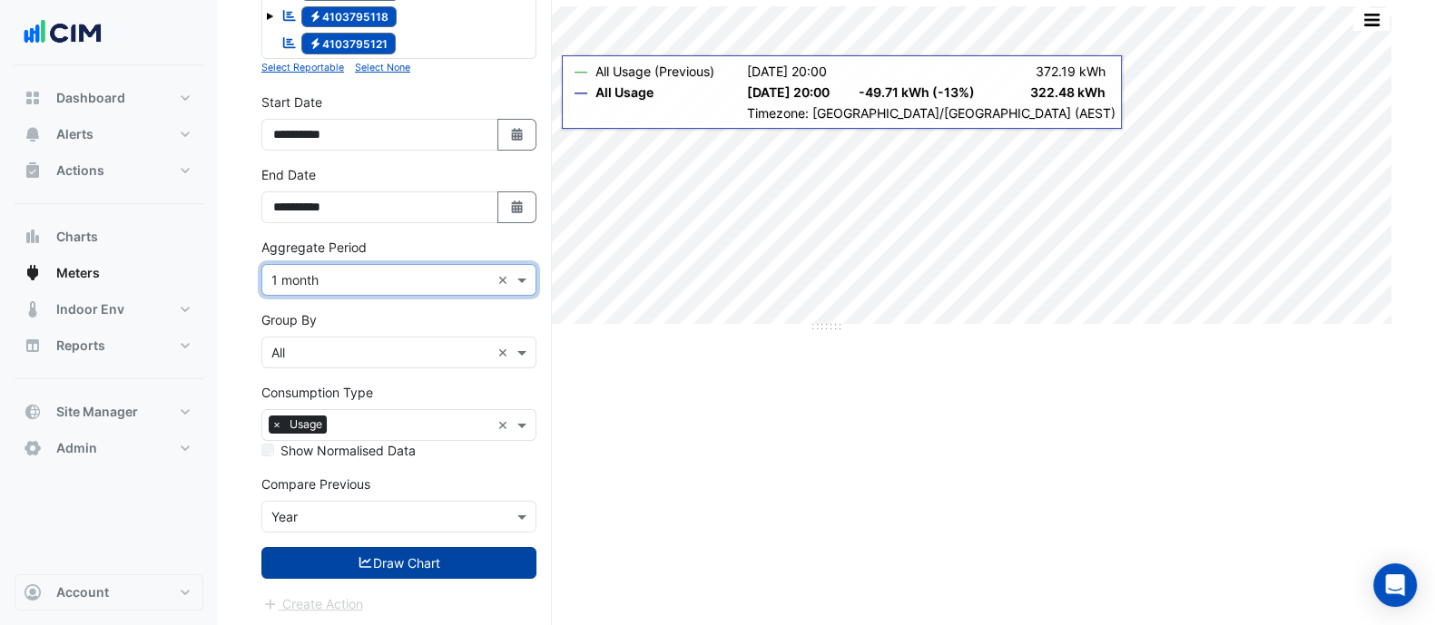
click at [475, 548] on button "Draw Chart" at bounding box center [398, 563] width 275 height 32
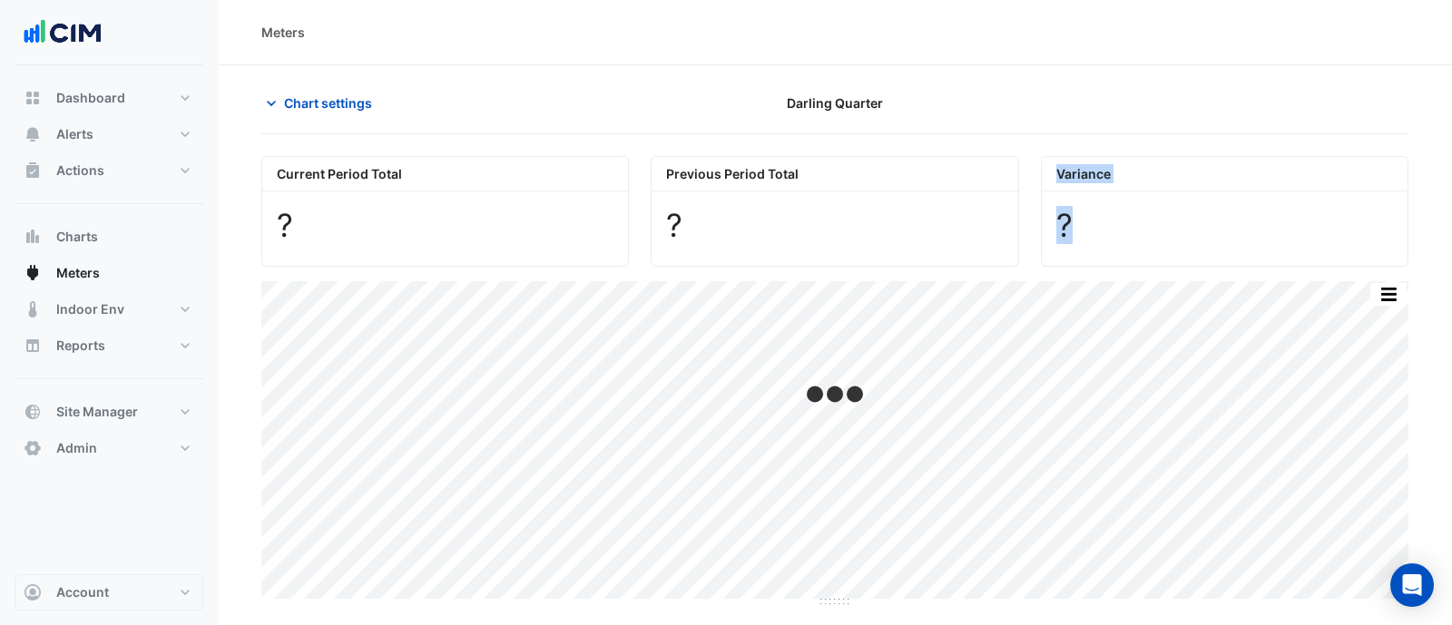
drag, startPoint x: 1162, startPoint y: 230, endPoint x: 1007, endPoint y: 211, distance: 156.4
click at [1007, 211] on div "Current Period Total ? Previous Period Total ? Variance ?" at bounding box center [834, 204] width 1169 height 125
click at [1183, 218] on div "?" at bounding box center [1224, 225] width 337 height 38
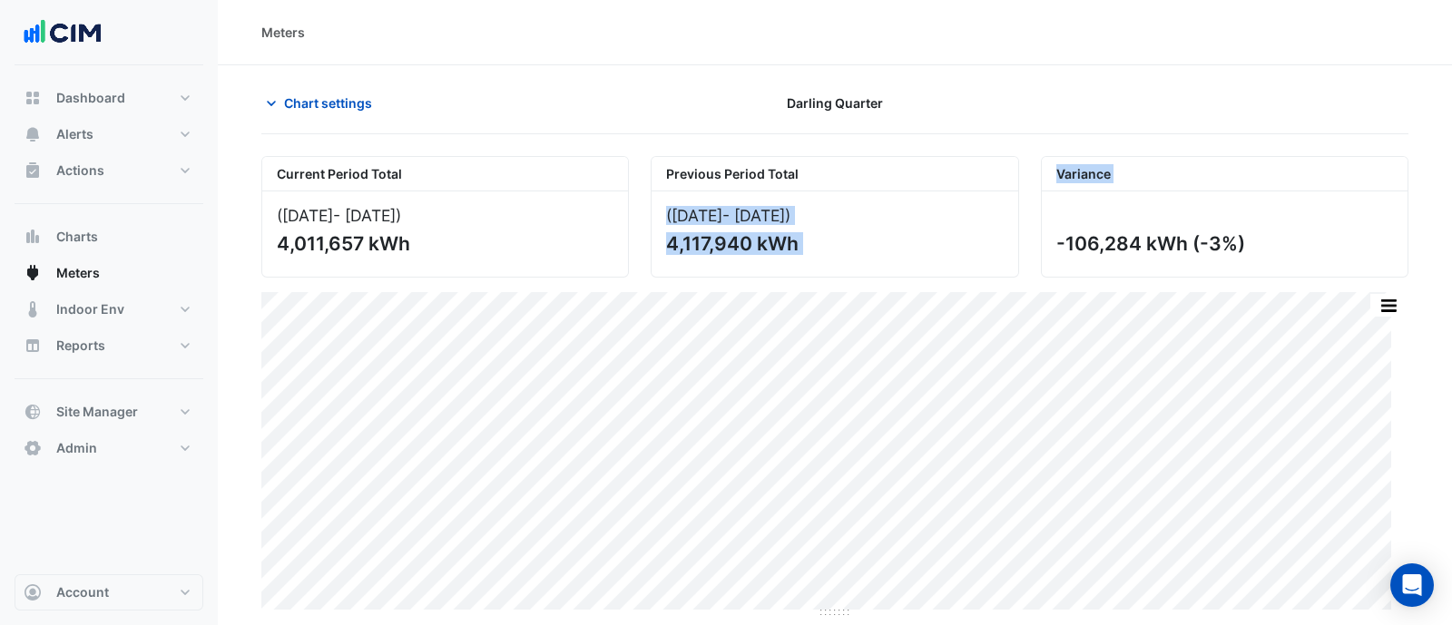
drag, startPoint x: 1211, startPoint y: 242, endPoint x: 968, endPoint y: 230, distance: 243.5
click at [972, 233] on div "Current Period Total (Aug 24 - Jul 25 ) 4,011,657 kWh Previous Period Total (Au…" at bounding box center [834, 210] width 1169 height 136
click at [104, 158] on button "Actions" at bounding box center [109, 170] width 189 height 36
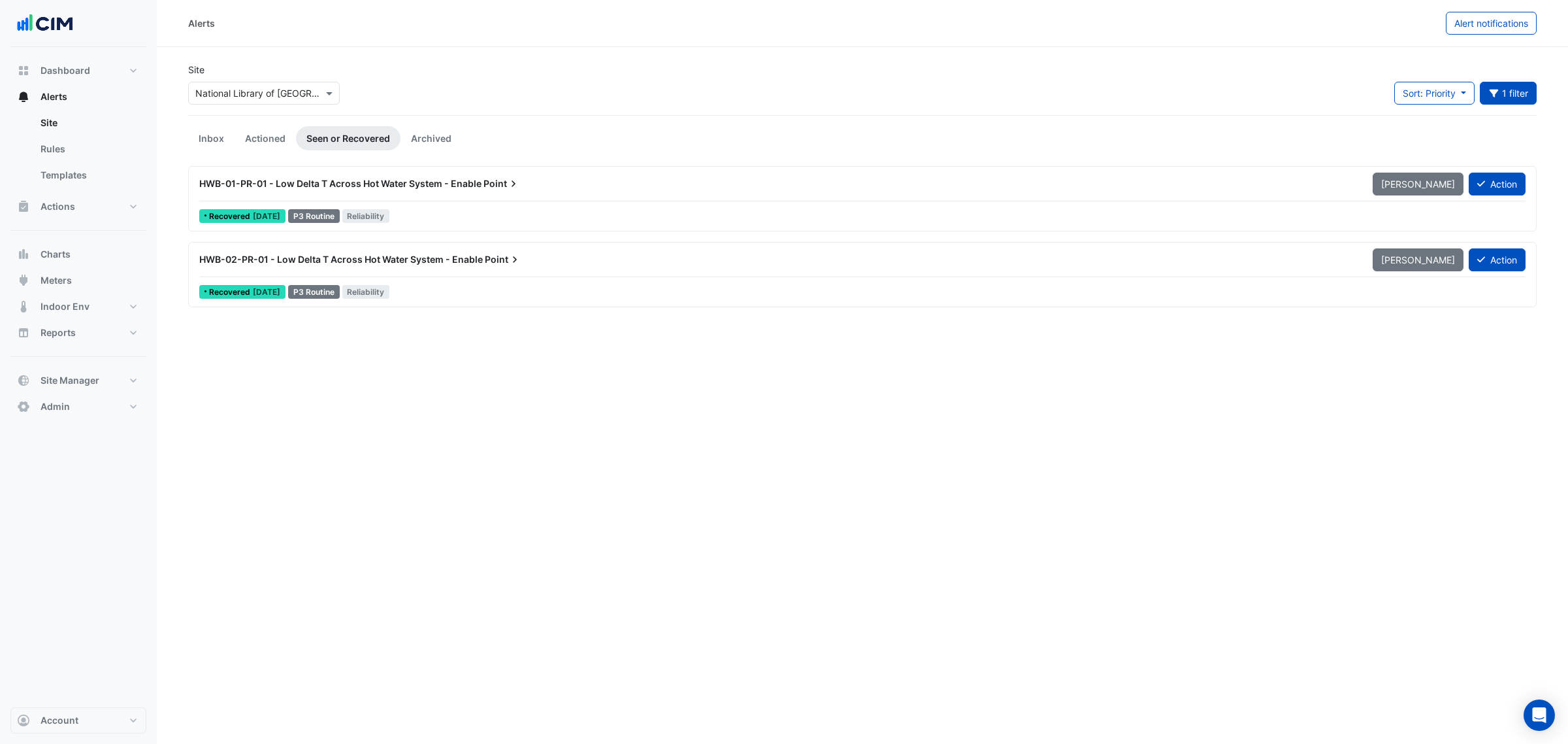
click at [265, 96] on input "text" at bounding box center [251, 94] width 111 height 14
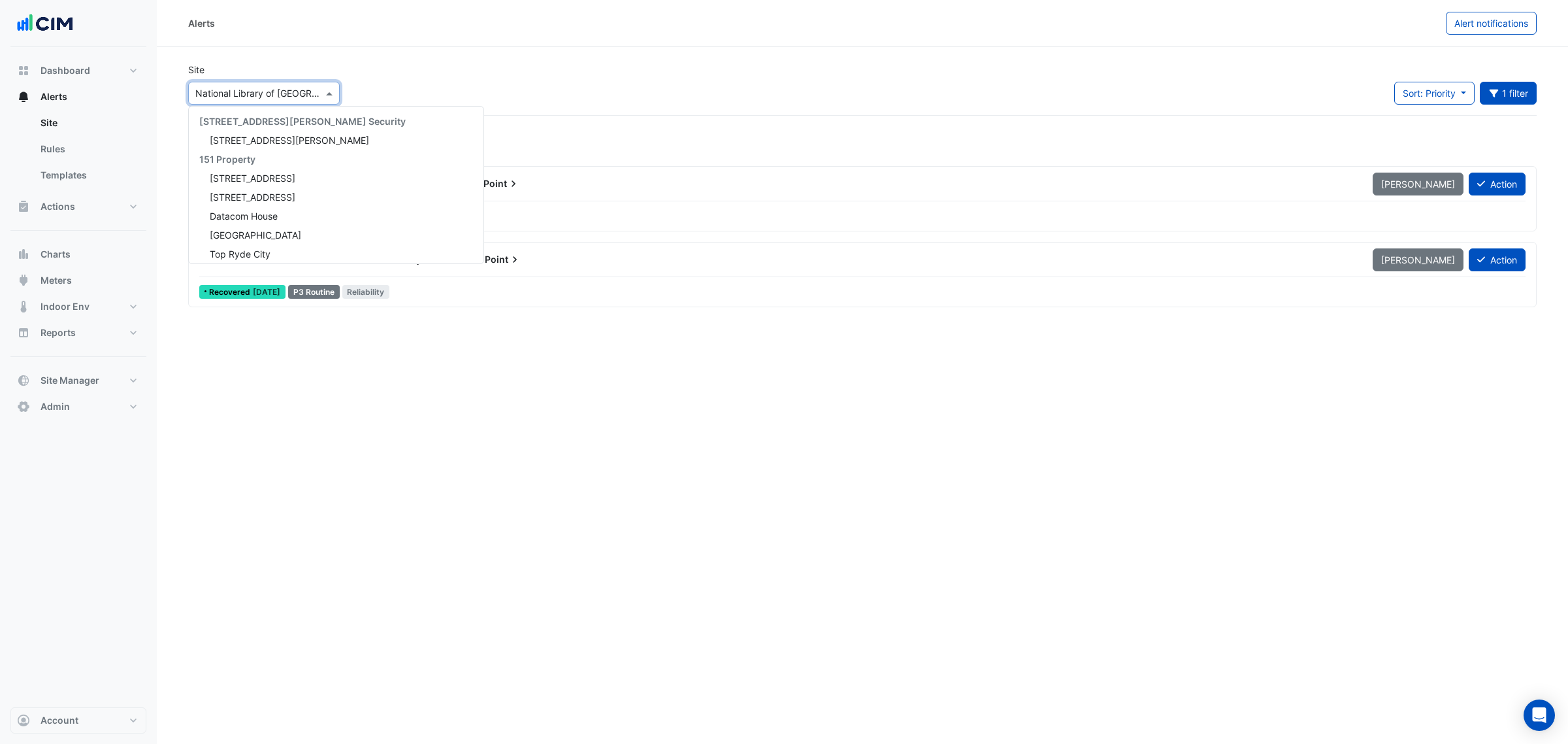
scroll to position [497, 0]
